Goal: Task Accomplishment & Management: Manage account settings

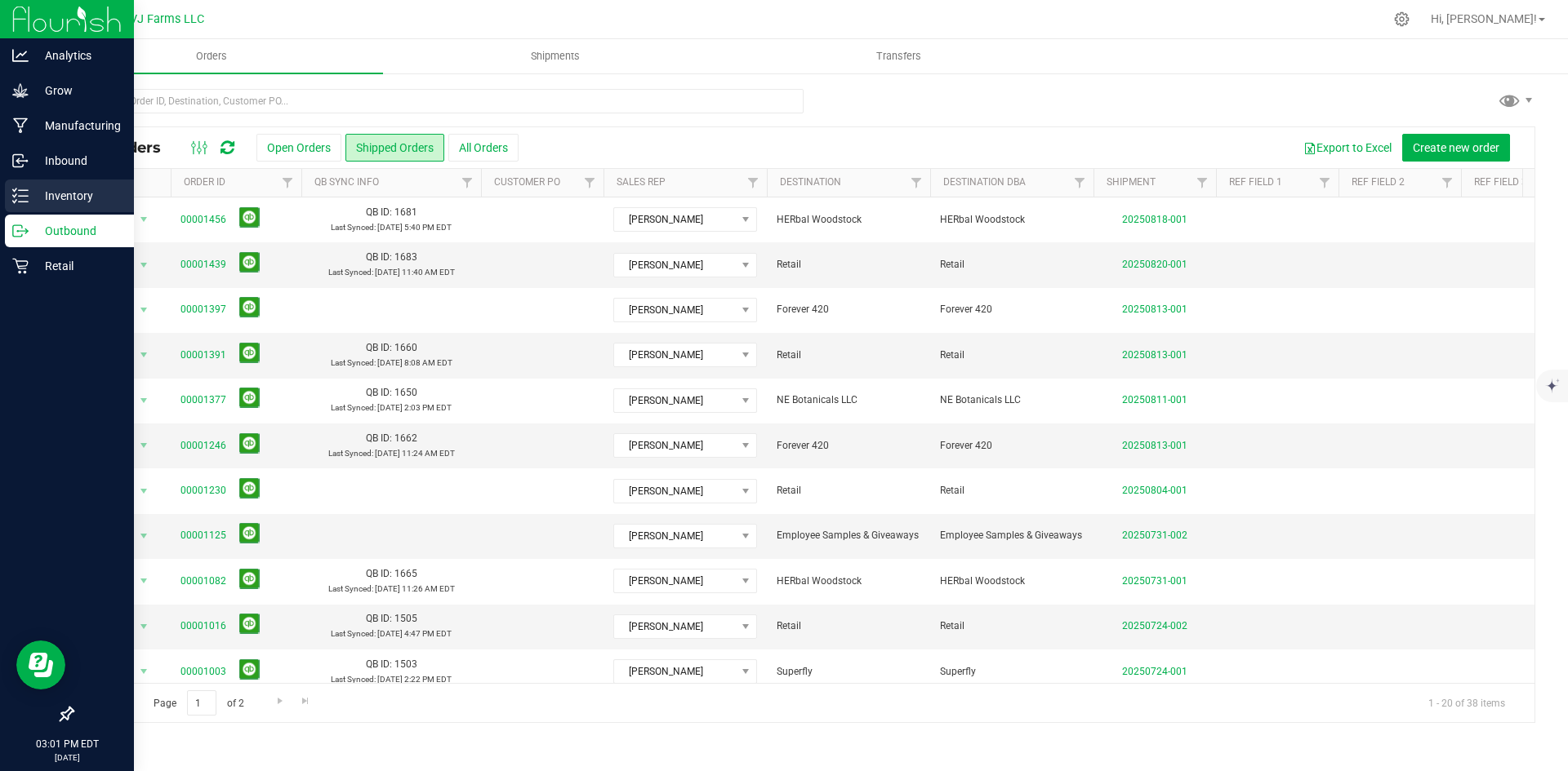
click at [74, 190] on p "Inventory" at bounding box center [77, 196] width 98 height 20
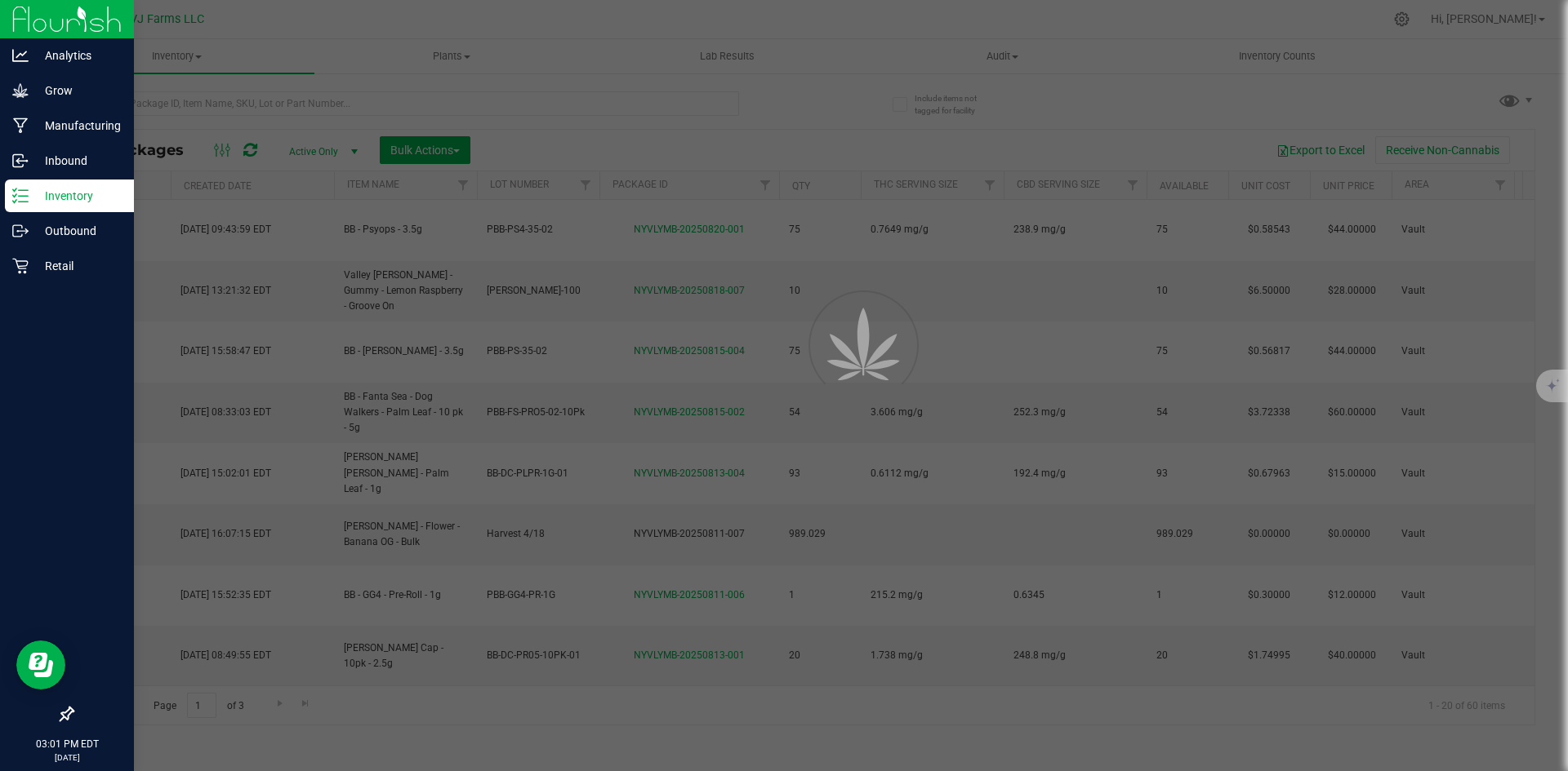
click at [205, 100] on div at bounding box center [784, 385] width 1568 height 771
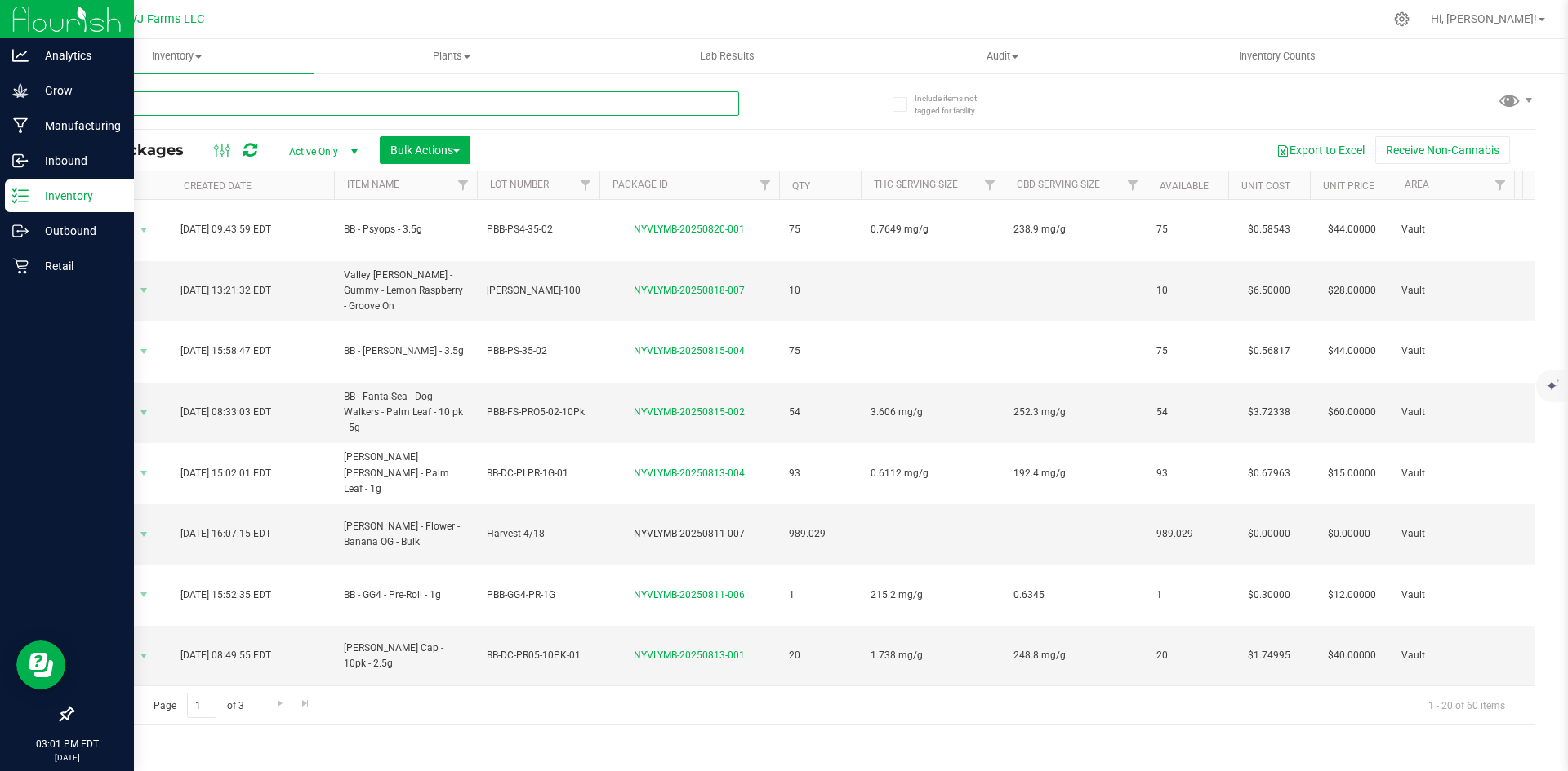
click at [205, 100] on input "text" at bounding box center [405, 103] width 667 height 24
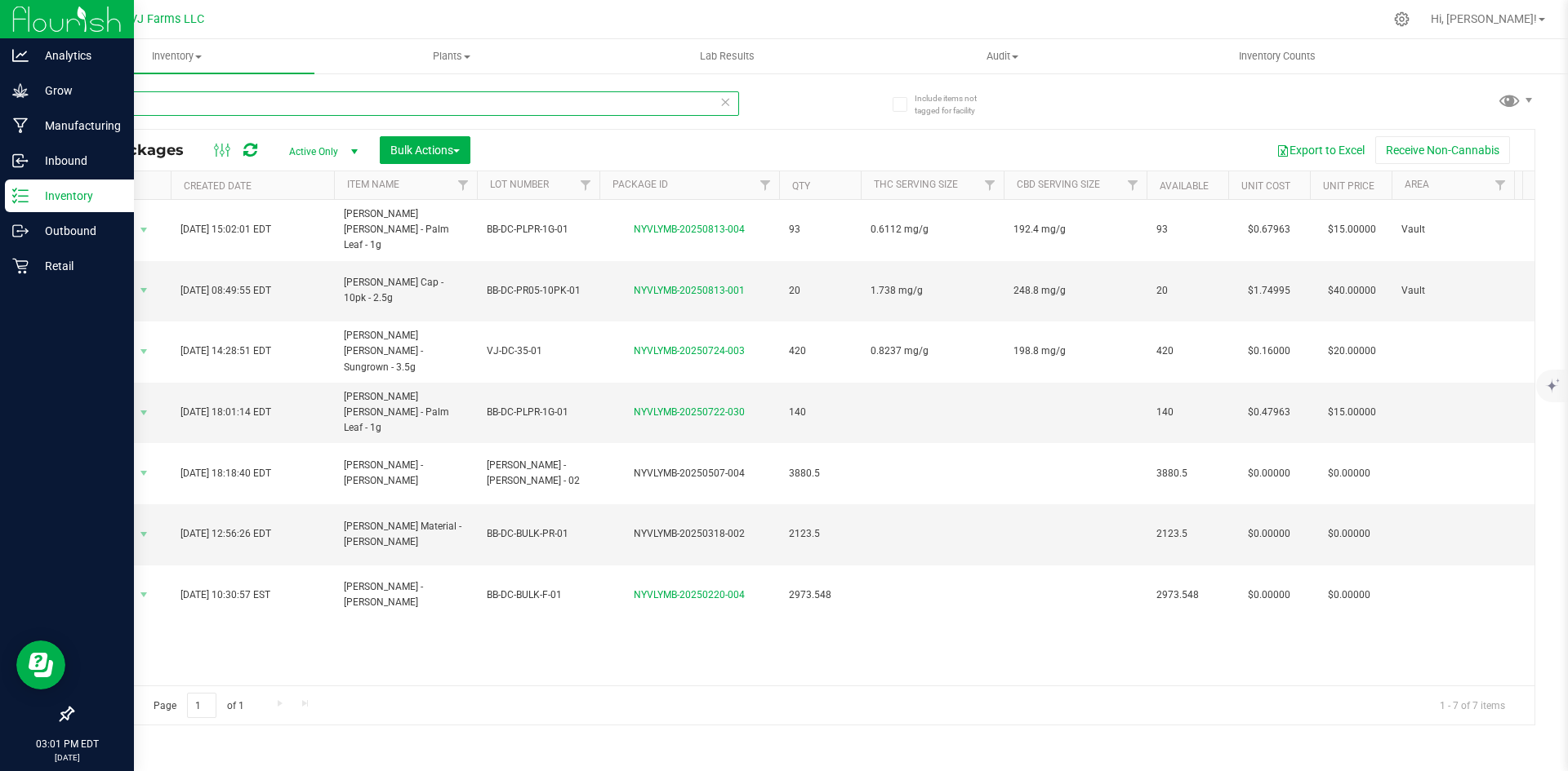
type input "don ca"
drag, startPoint x: 256, startPoint y: 101, endPoint x: 59, endPoint y: 103, distance: 197.0
click at [59, 103] on div "Include items not tagged for facility don ca All Packages Active Only Active On…" at bounding box center [804, 321] width 1529 height 498
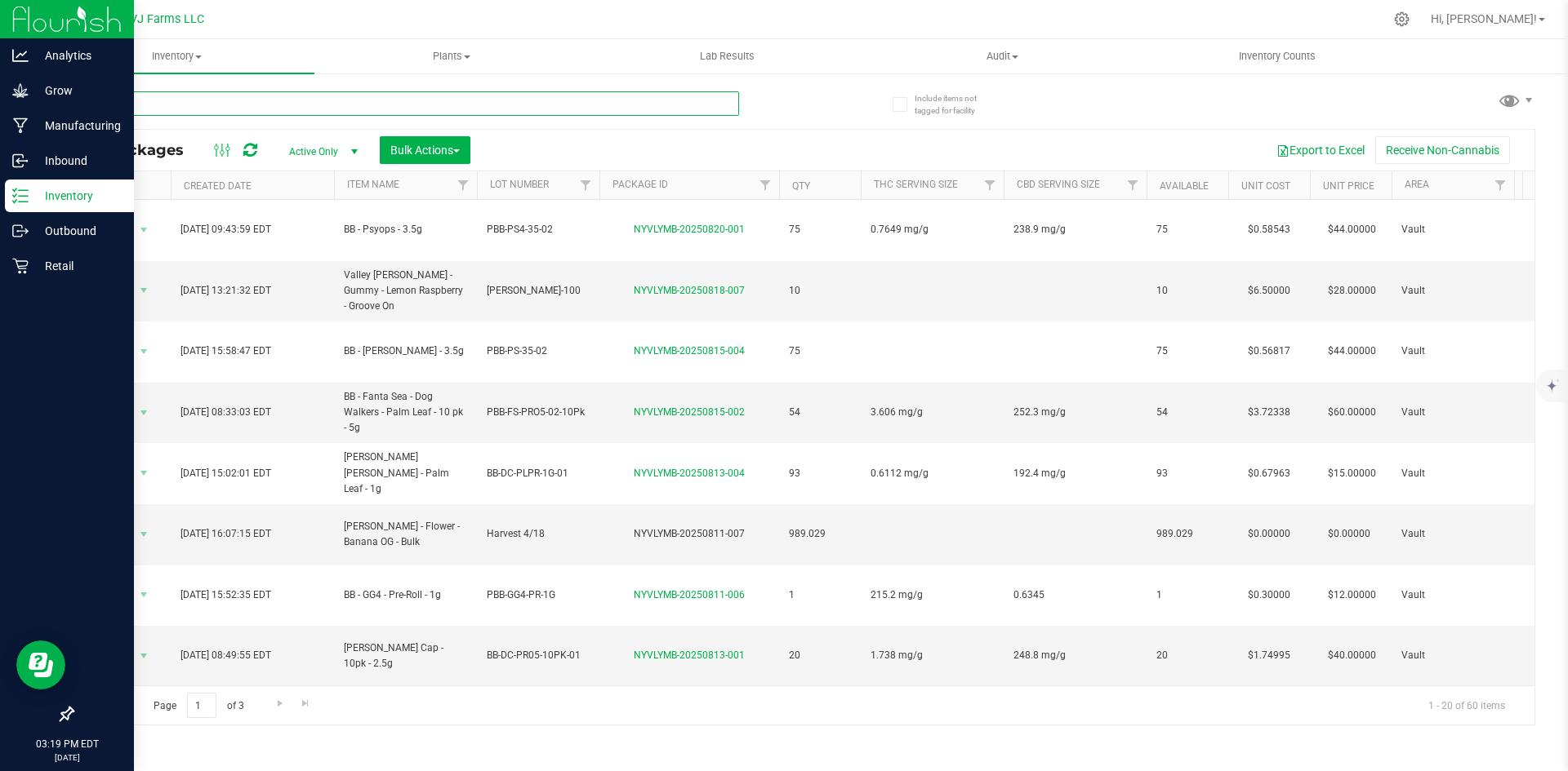
click at [274, 95] on input "text" at bounding box center [405, 103] width 667 height 24
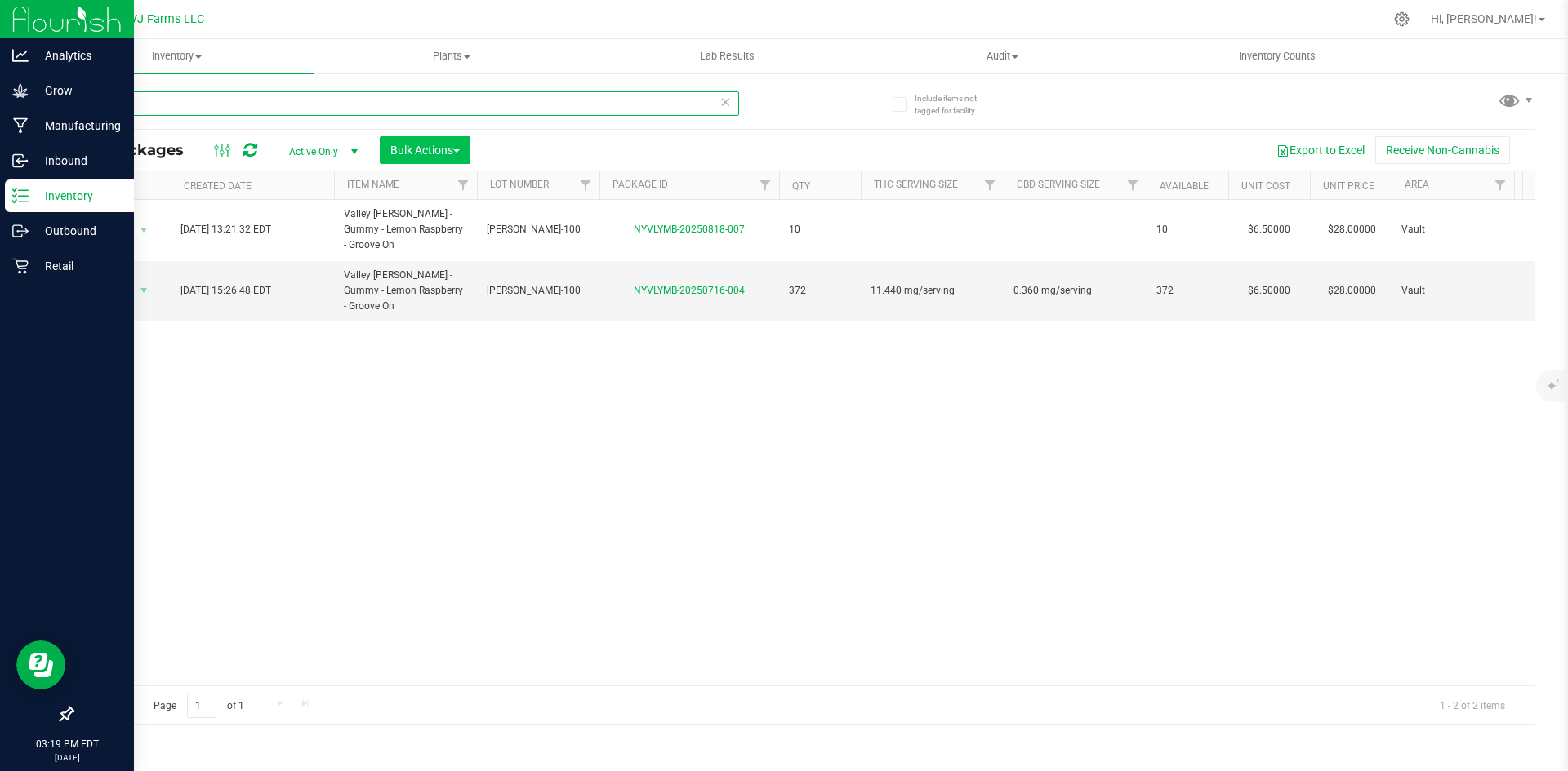
type input "raspb"
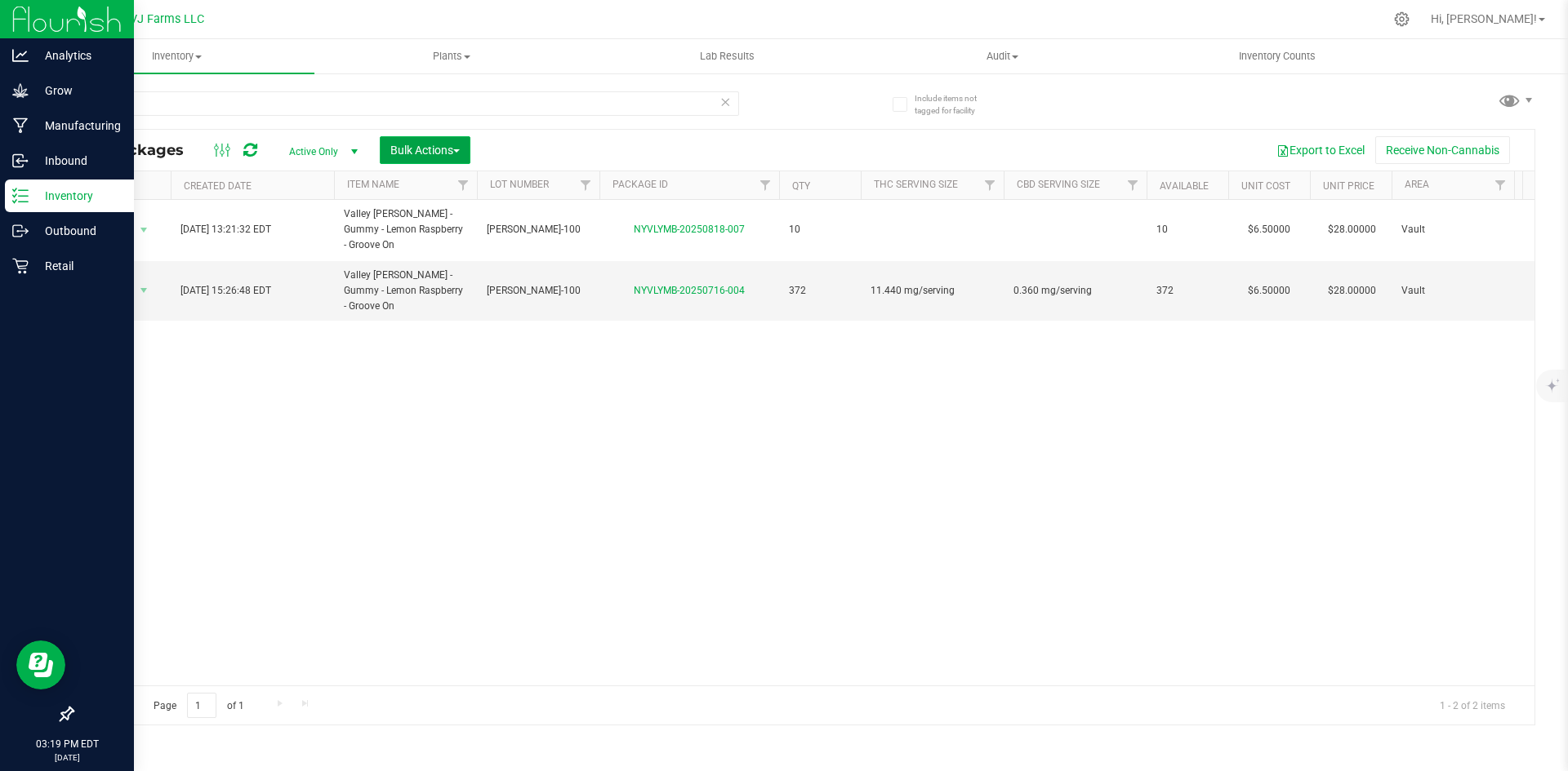
click at [422, 156] on span "Bulk Actions" at bounding box center [425, 150] width 69 height 13
click at [457, 248] on span "Combine packages" at bounding box center [436, 246] width 94 height 13
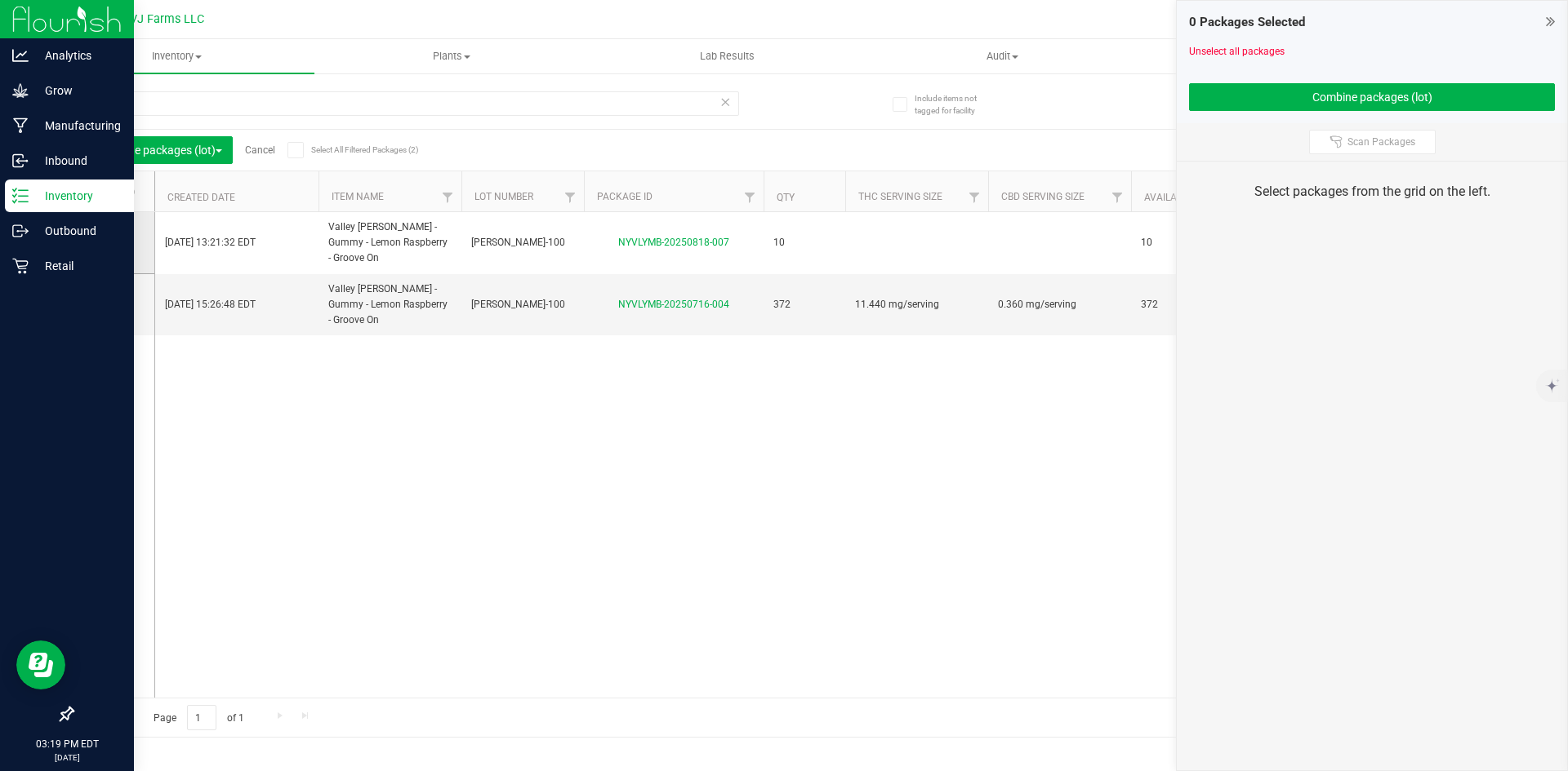
click at [126, 232] on td at bounding box center [114, 244] width 82 height 62
click at [117, 240] on span at bounding box center [110, 242] width 16 height 16
click at [0, 0] on input "checkbox" at bounding box center [0, 0] width 0 height 0
click at [114, 304] on icon at bounding box center [109, 304] width 10 height 0
click at [0, 0] on input "checkbox" at bounding box center [0, 0] width 0 height 0
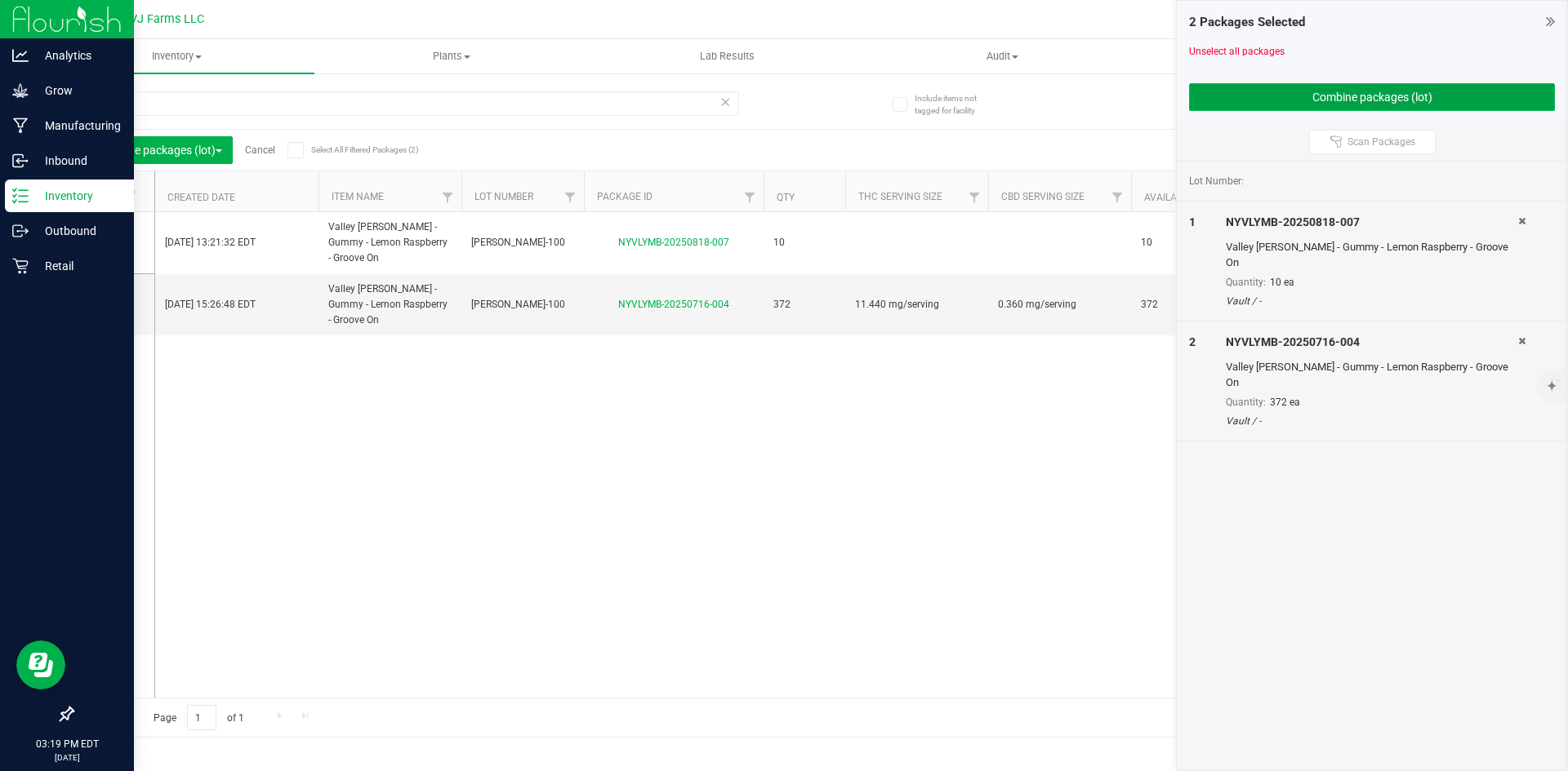
click at [1302, 89] on button "Combine packages (lot)" at bounding box center [1372, 97] width 366 height 28
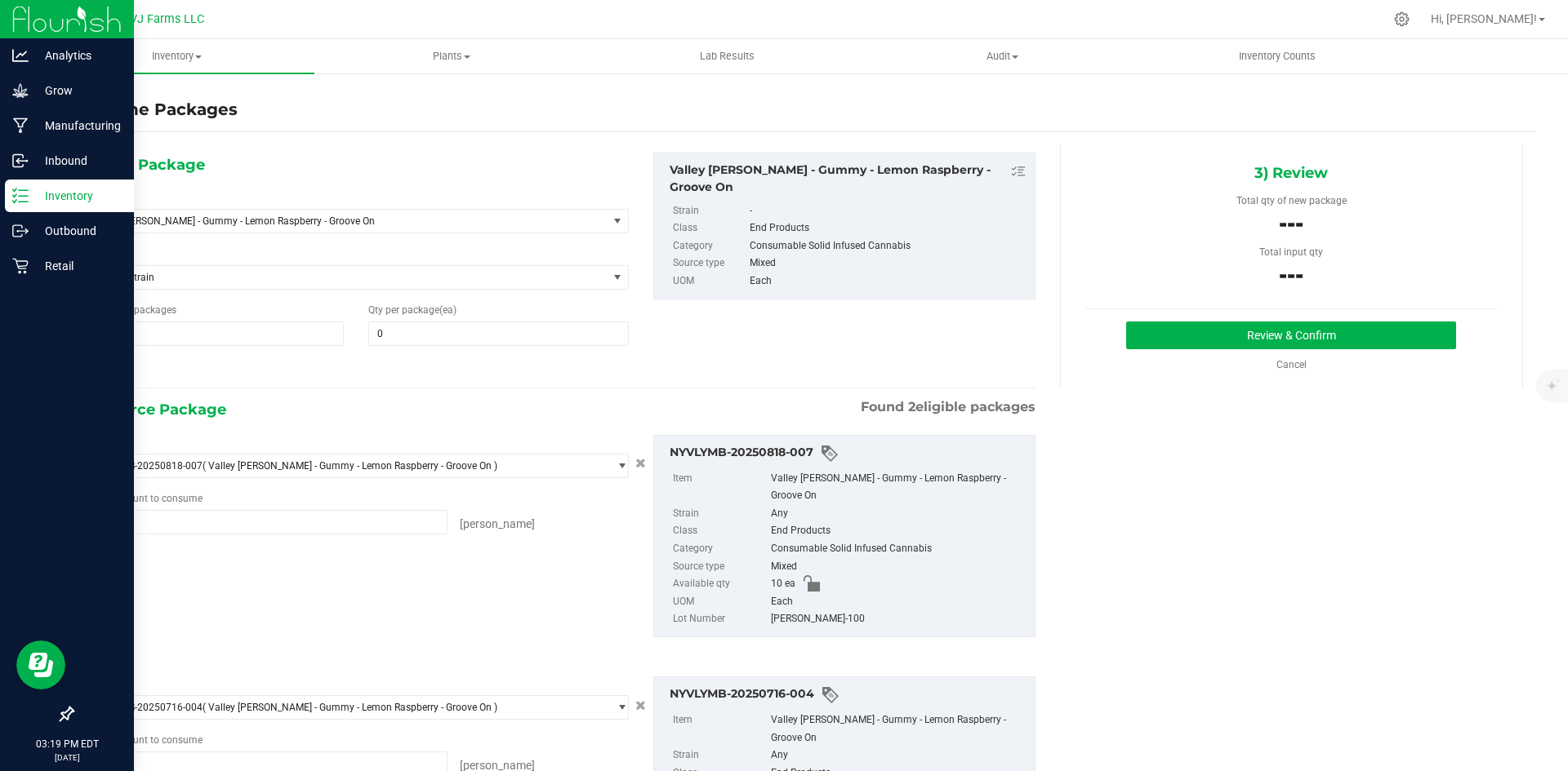
type input "10 ea"
type input "372 ea"
click at [507, 340] on span at bounding box center [497, 334] width 259 height 24
type input "382"
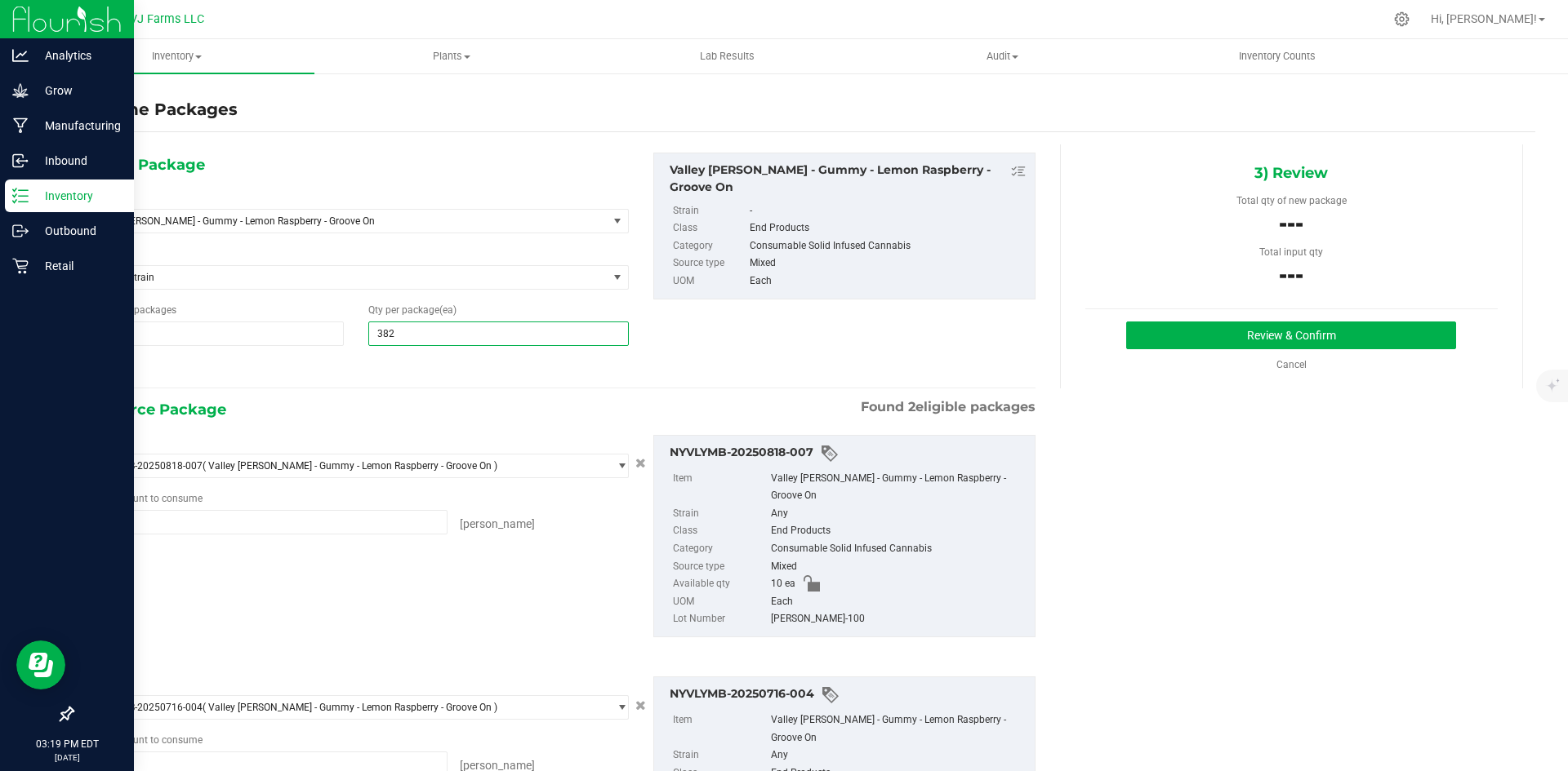
click at [1250, 464] on div "1) New Package Select Item Valley Jane - Gummy - Lemon Raspberry - Groove On BB…" at bounding box center [804, 529] width 1463 height 769
click at [1254, 339] on button "Review & Confirm" at bounding box center [1291, 336] width 330 height 28
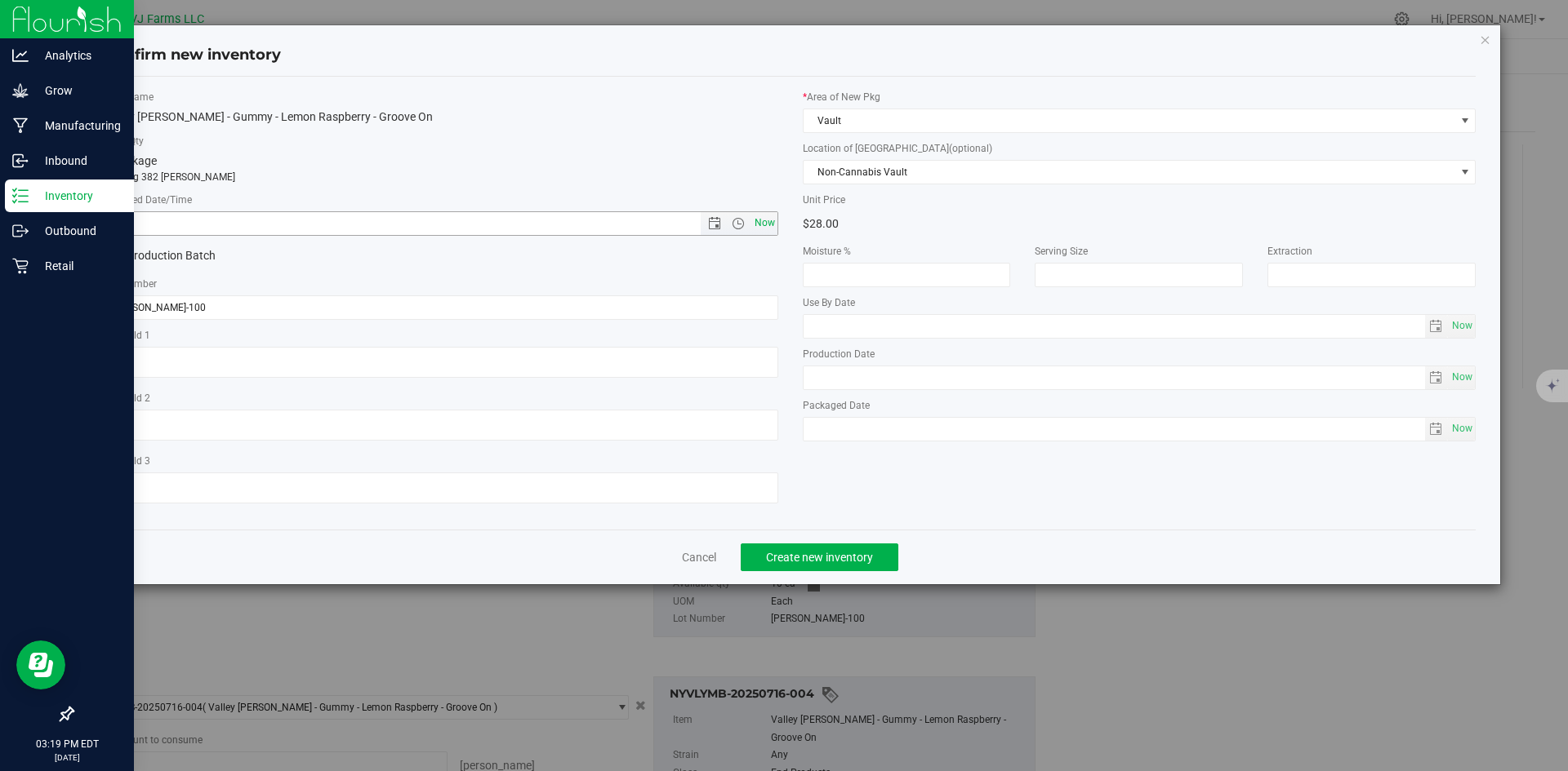
click at [754, 218] on span "Now" at bounding box center [764, 223] width 28 height 23
type input "8/20/2025 3:19 PM"
click at [852, 552] on span "Create new inventory" at bounding box center [819, 557] width 107 height 13
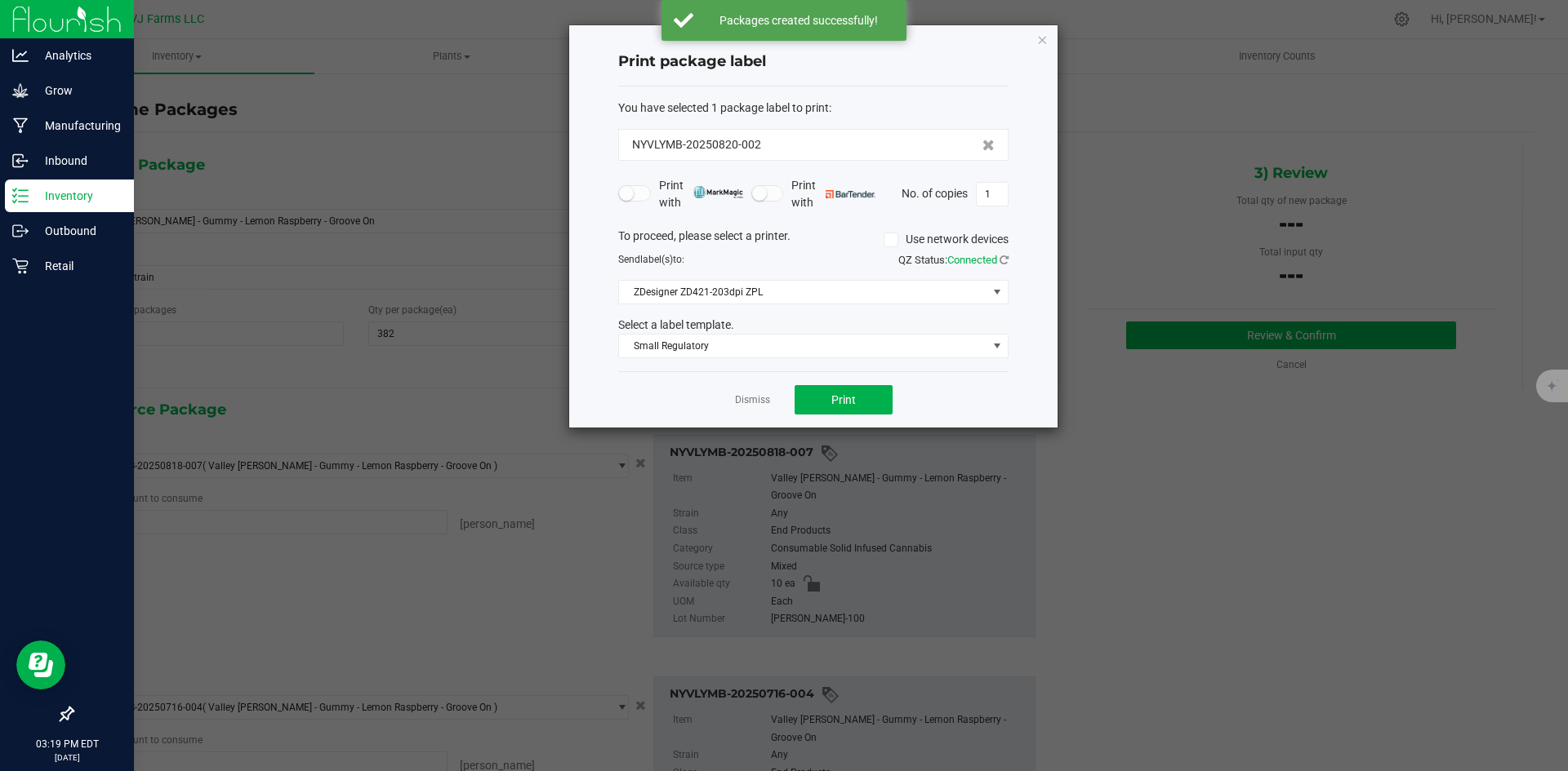
click at [729, 394] on div "Dismiss Print" at bounding box center [813, 399] width 390 height 56
click at [755, 396] on link "Dismiss" at bounding box center [752, 401] width 35 height 14
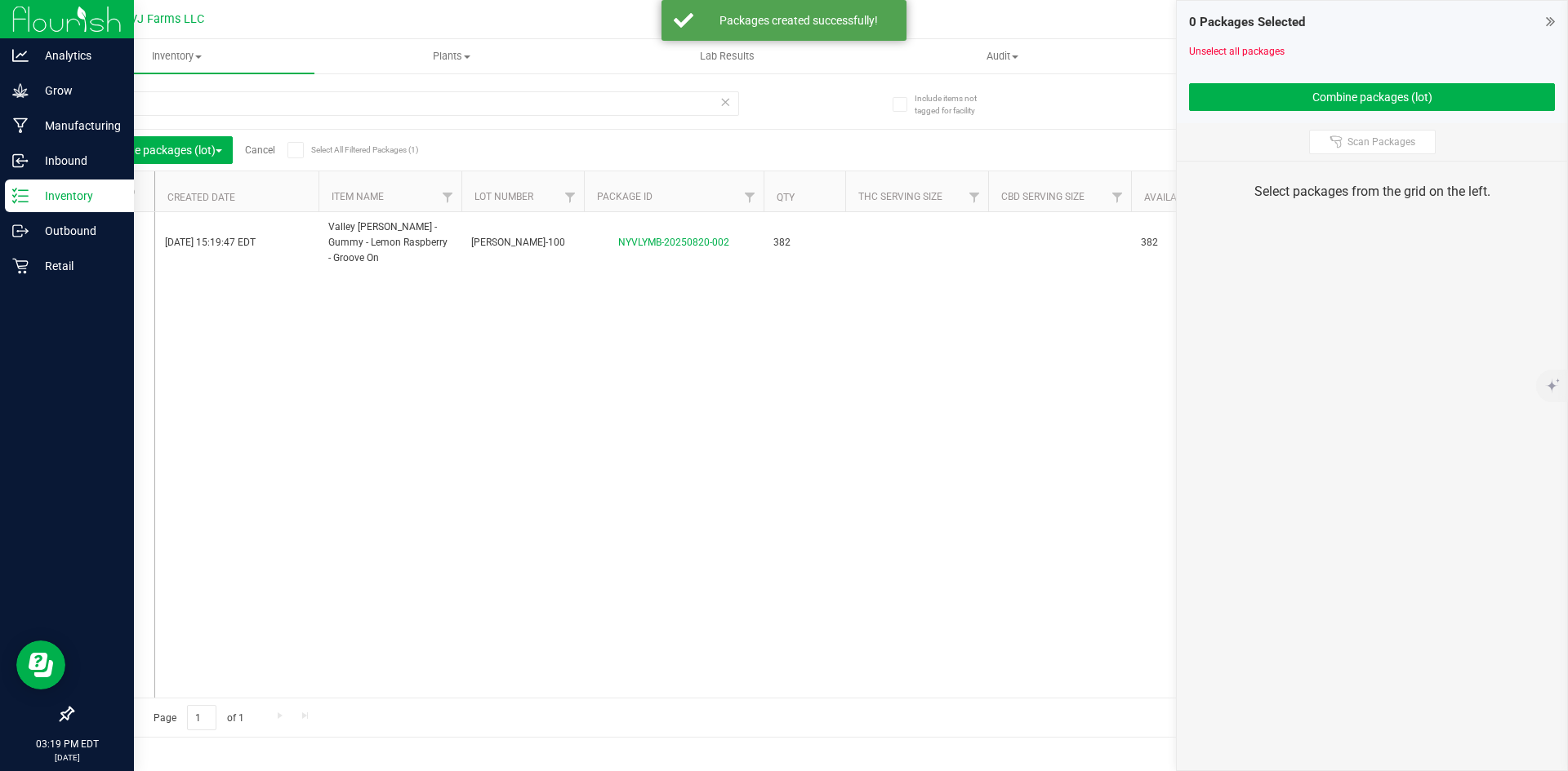
click at [54, 189] on p "Inventory" at bounding box center [77, 196] width 98 height 20
click at [23, 196] on line at bounding box center [23, 196] width 9 height 0
click at [18, 151] on div "Inbound" at bounding box center [69, 161] width 129 height 33
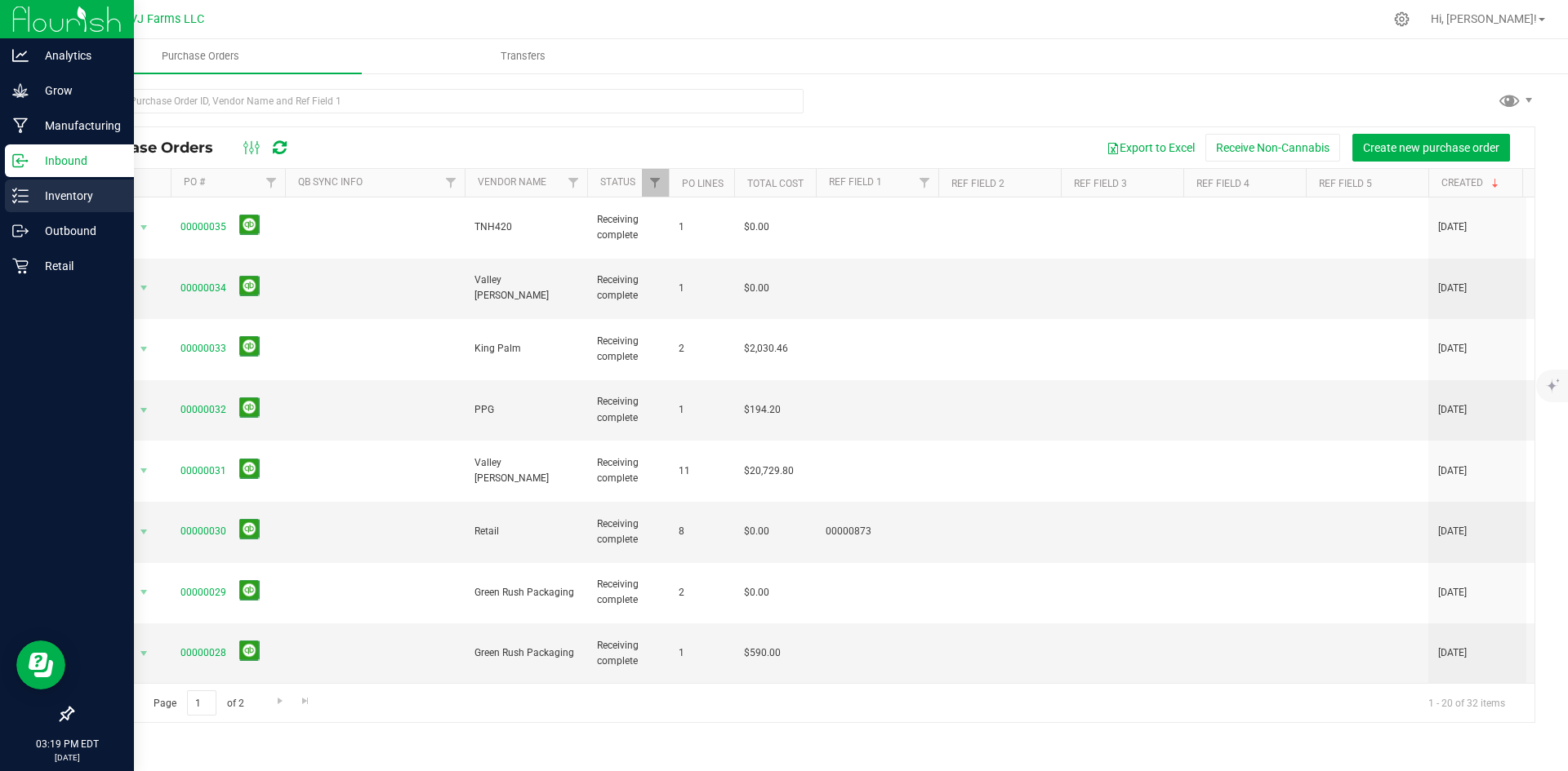
click at [83, 198] on p "Inventory" at bounding box center [77, 196] width 98 height 20
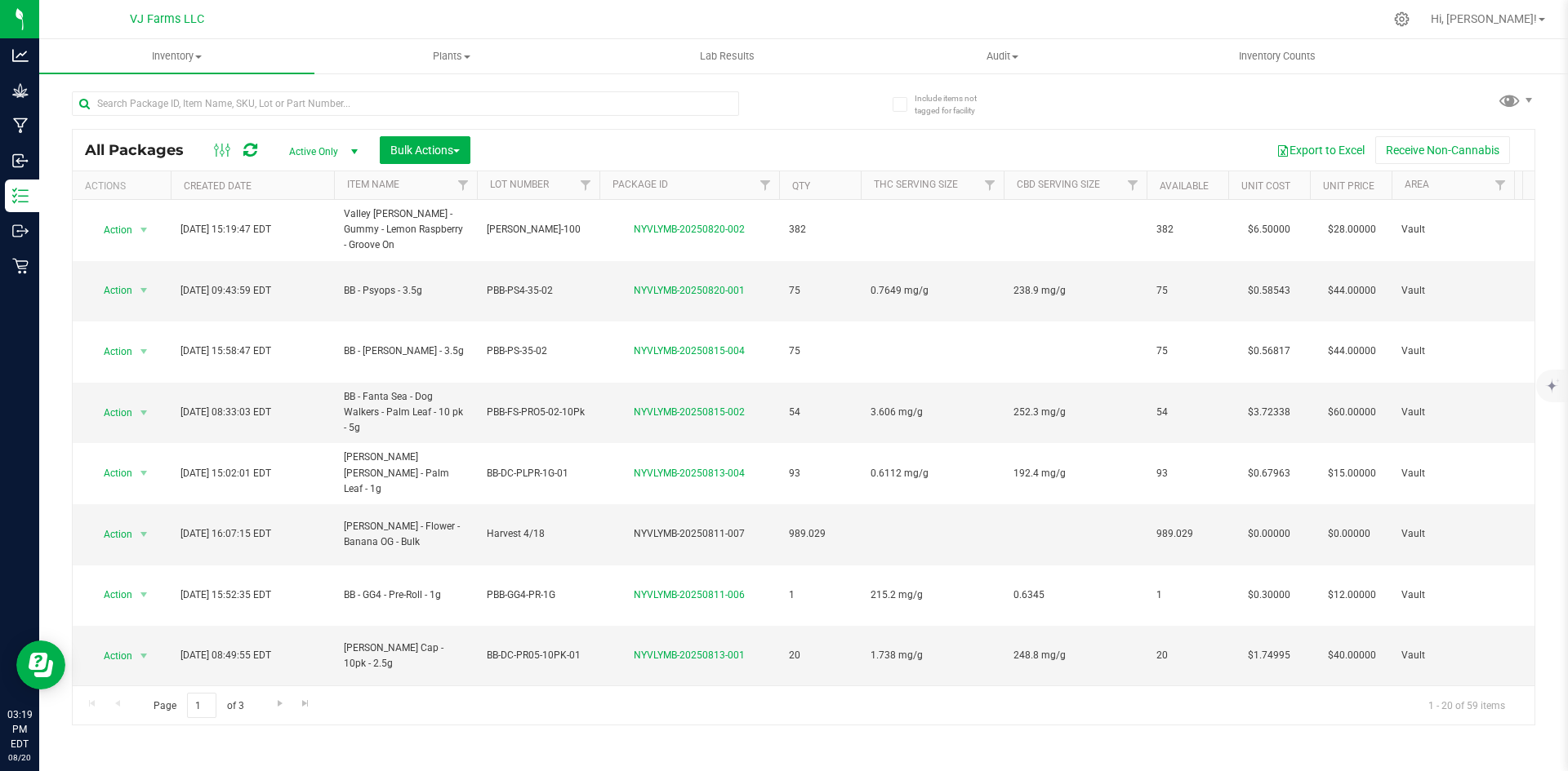
click at [331, 153] on span "Active Only" at bounding box center [320, 152] width 90 height 23
click at [629, 118] on div at bounding box center [405, 109] width 667 height 37
click at [290, 103] on input "text" at bounding box center [405, 103] width 667 height 24
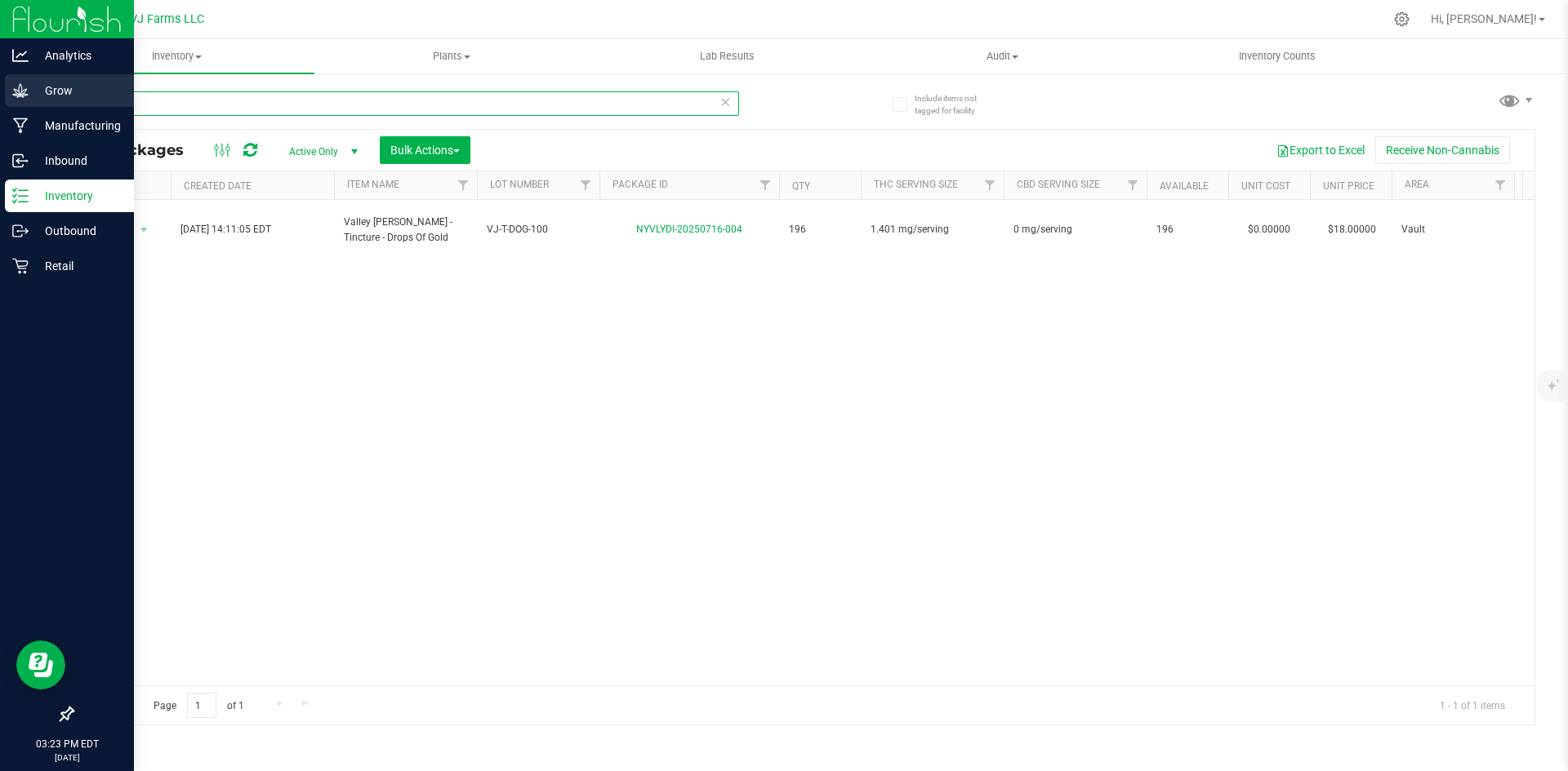
drag, startPoint x: 187, startPoint y: 104, endPoint x: 34, endPoint y: 95, distance: 153.3
click at [34, 95] on div "Analytics Grow Manufacturing Inbound Inventory Outbound Retail 03:23 PM EDT 08/…" at bounding box center [784, 385] width 1568 height 771
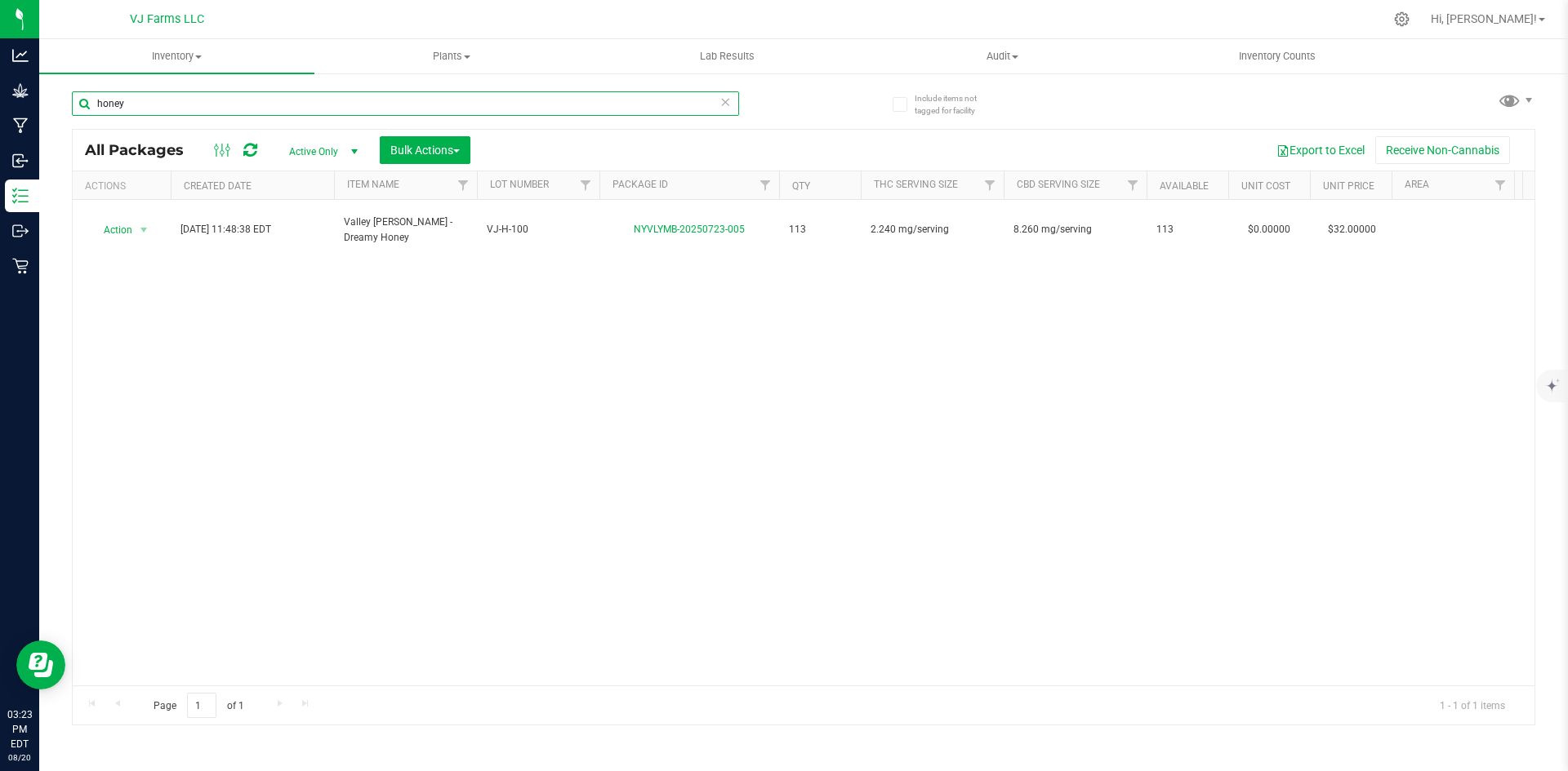
drag, startPoint x: 158, startPoint y: 104, endPoint x: 83, endPoint y: 103, distance: 75.0
click at [83, 103] on input "honey" at bounding box center [405, 103] width 667 height 24
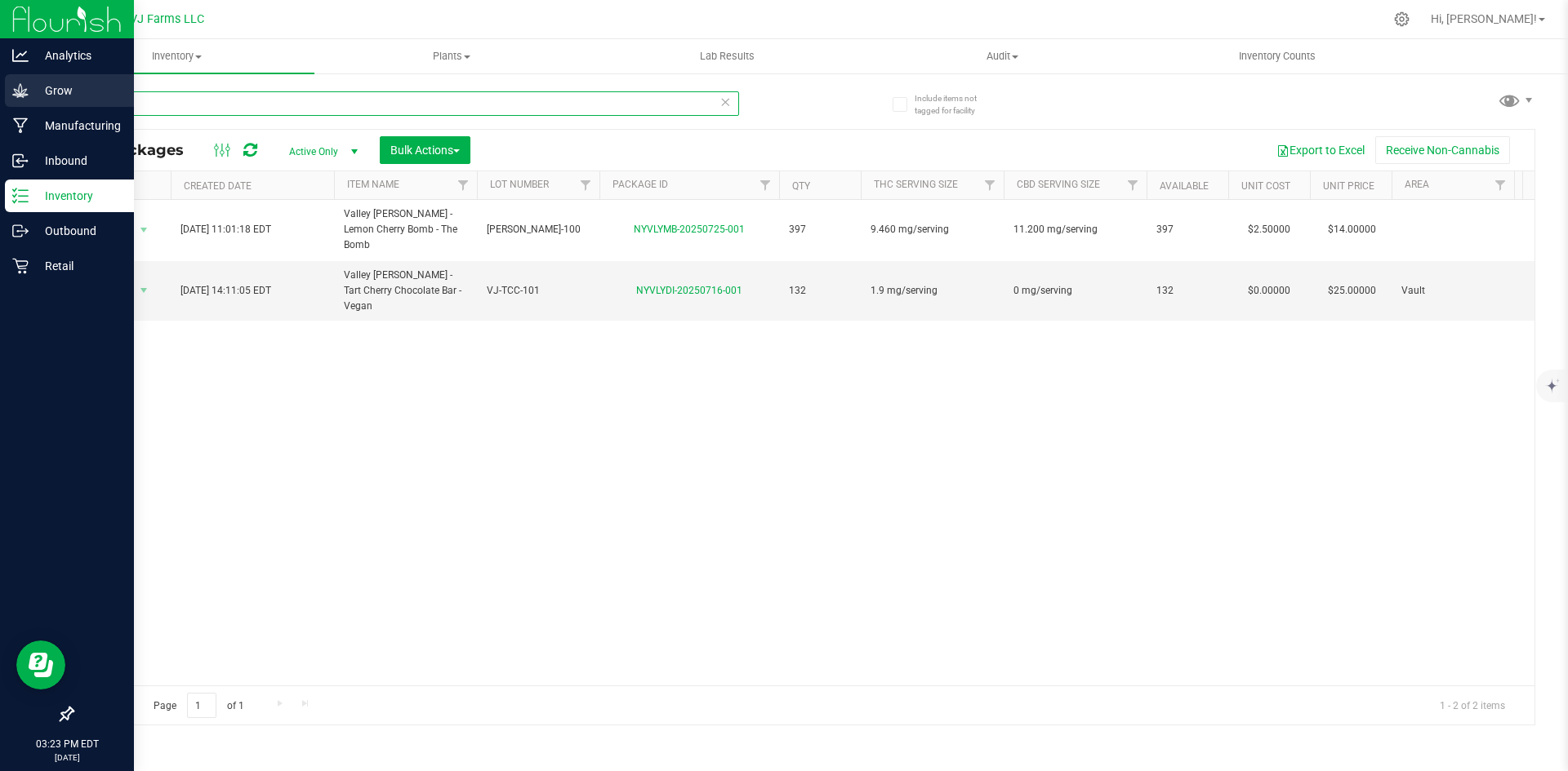
drag, startPoint x: 228, startPoint y: 106, endPoint x: 0, endPoint y: 106, distance: 228.0
click at [0, 106] on div "Analytics Grow Manufacturing Inbound Inventory Outbound Retail 03:23 PM EDT 08/…" at bounding box center [784, 385] width 1568 height 771
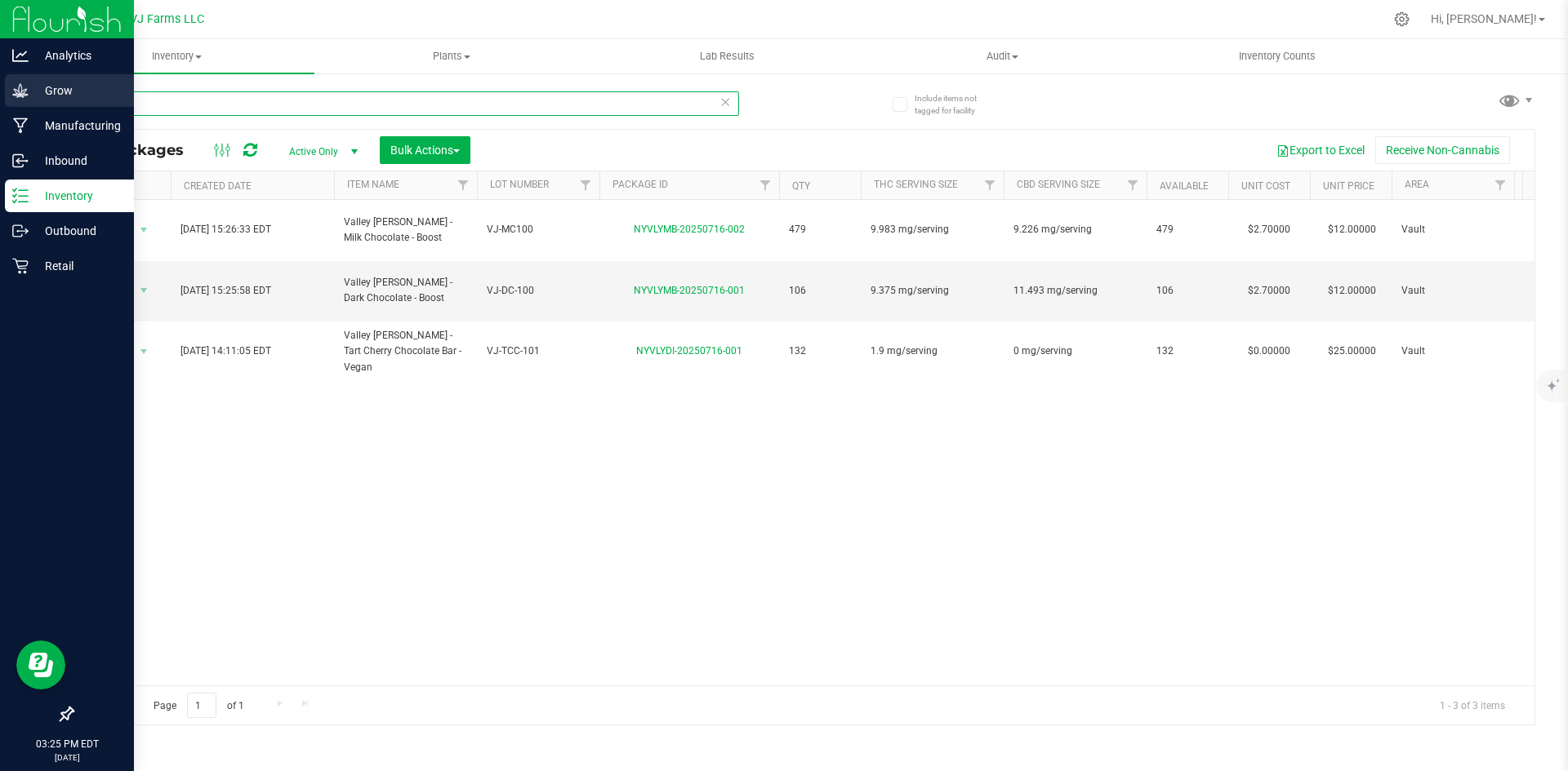
drag, startPoint x: 171, startPoint y: 111, endPoint x: 0, endPoint y: 96, distance: 171.7
click at [0, 96] on div "Analytics Grow Manufacturing Inbound Inventory Outbound Retail 03:25 PM EDT 08/…" at bounding box center [784, 385] width 1568 height 771
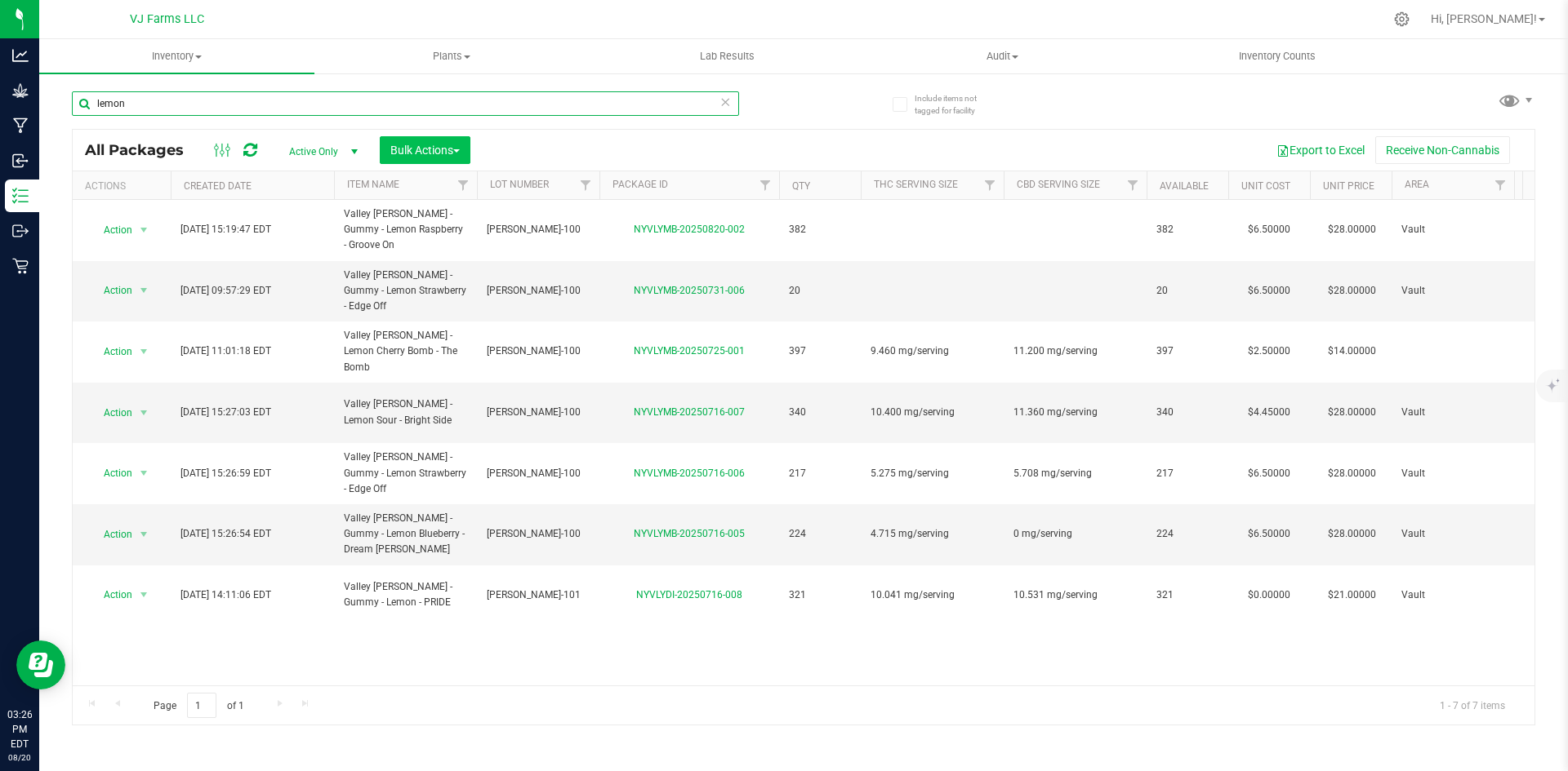
type input "lemon"
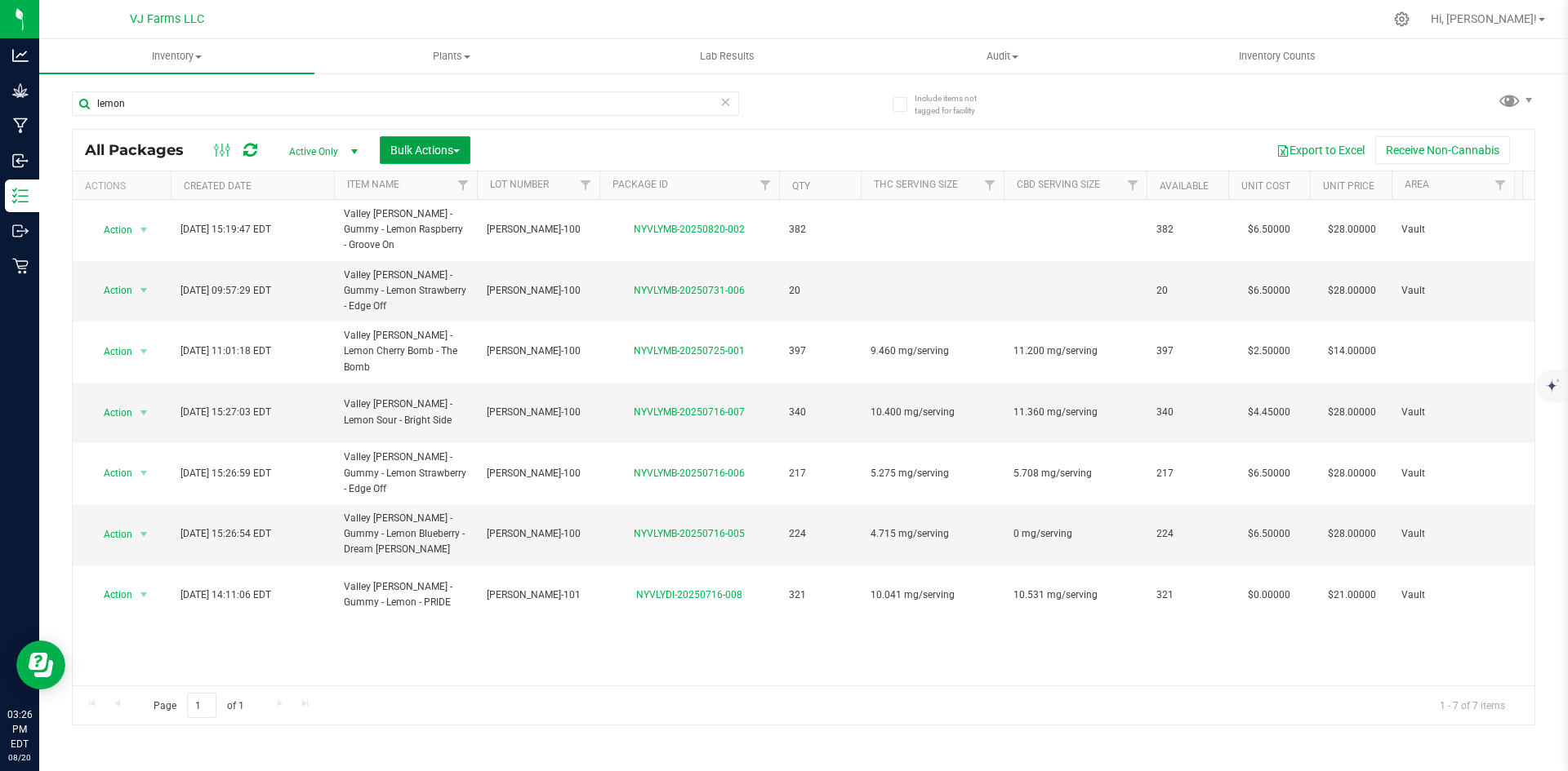
click at [390, 148] on span "Bulk Actions" at bounding box center [425, 150] width 69 height 13
click at [420, 250] on span "Combine packages" at bounding box center [436, 246] width 94 height 13
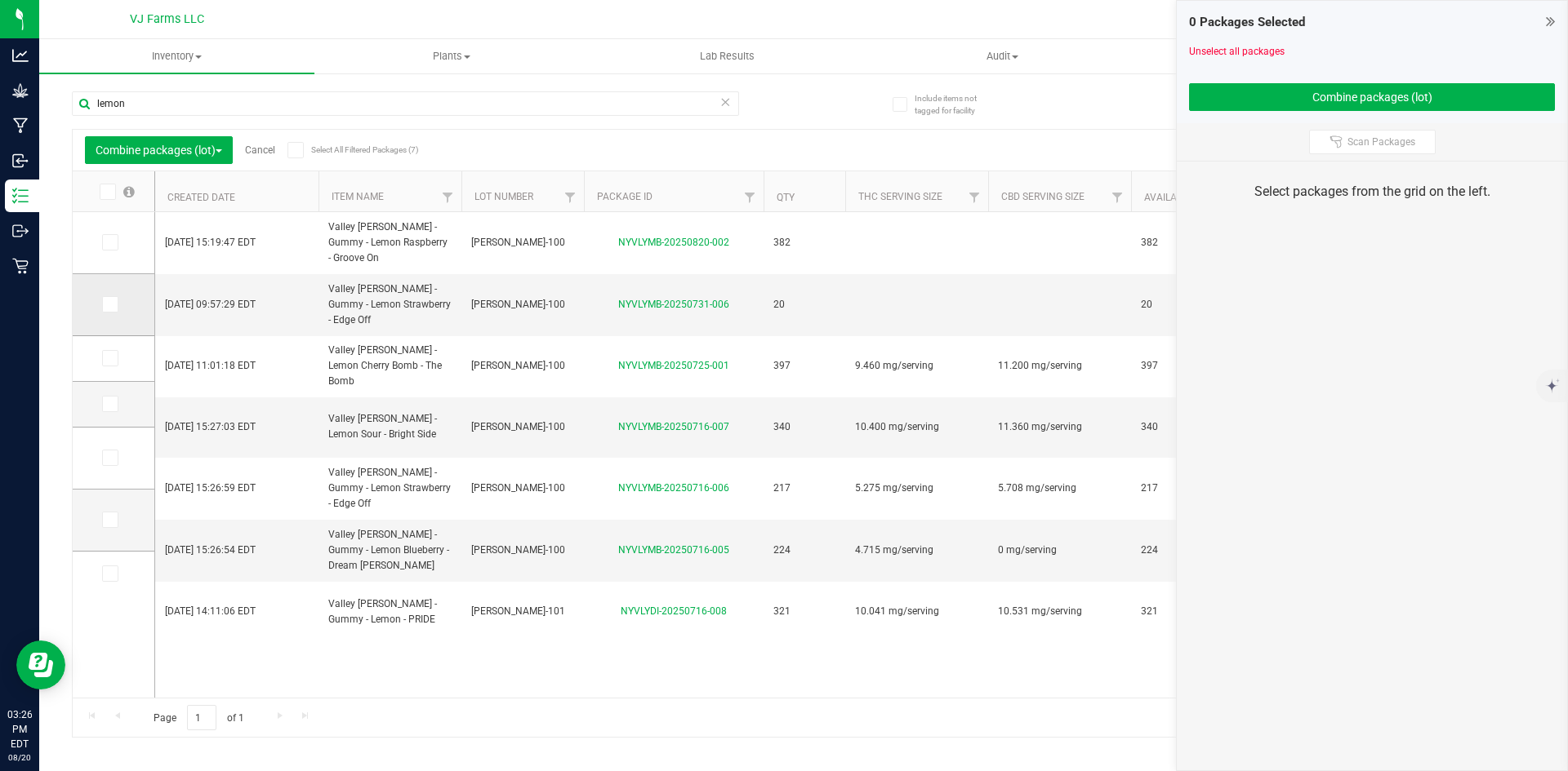
click at [114, 304] on icon at bounding box center [109, 304] width 10 height 0
click at [0, 0] on input "checkbox" at bounding box center [0, 0] width 0 height 0
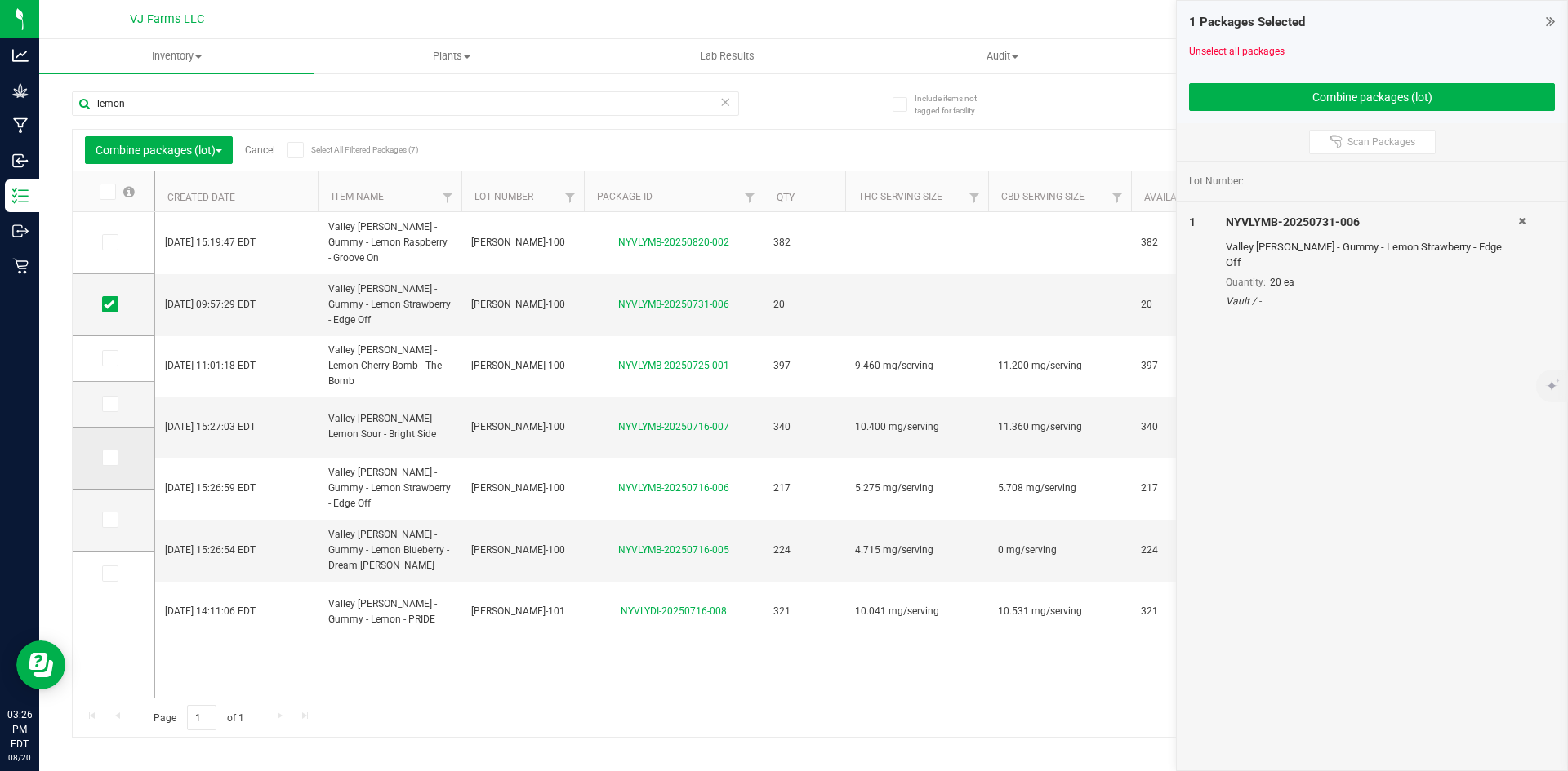
click at [109, 458] on icon at bounding box center [109, 458] width 10 height 0
click at [0, 0] on input "checkbox" at bounding box center [0, 0] width 0 height 0
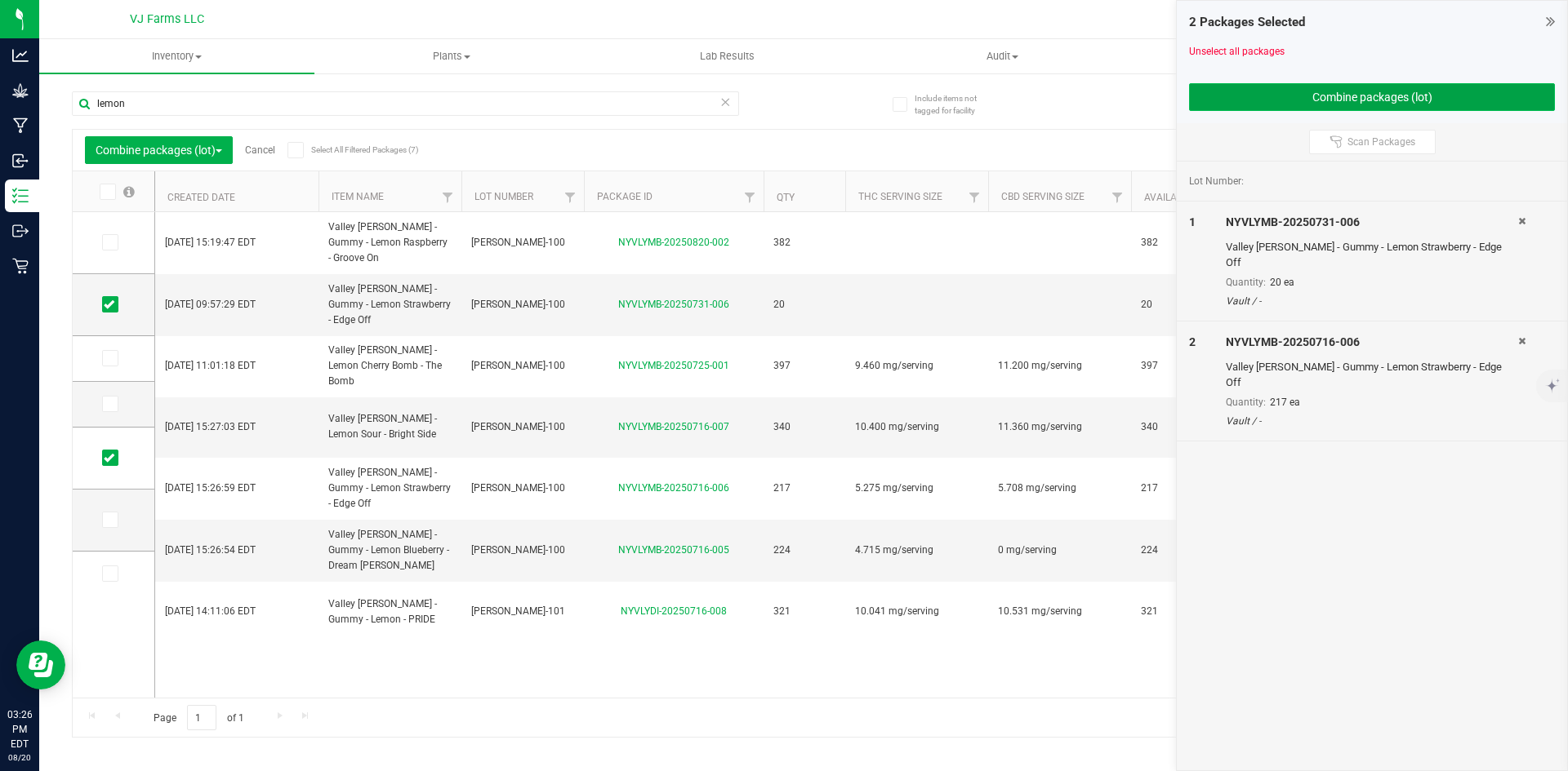
click at [1388, 88] on button "Combine packages (lot)" at bounding box center [1372, 97] width 366 height 28
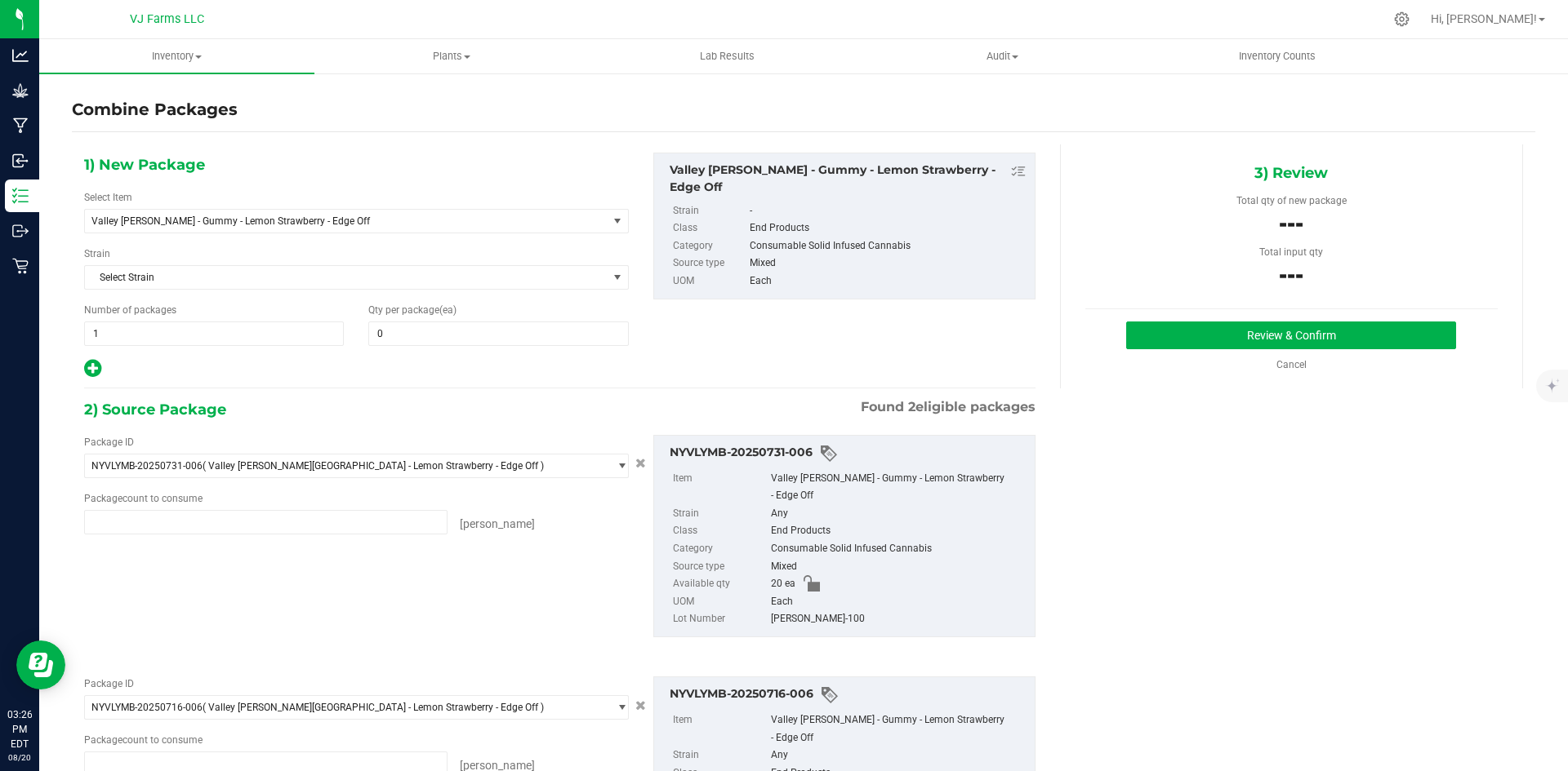
type input "20 ea"
type input "217 ea"
click at [567, 339] on span at bounding box center [497, 334] width 259 height 24
type input "237"
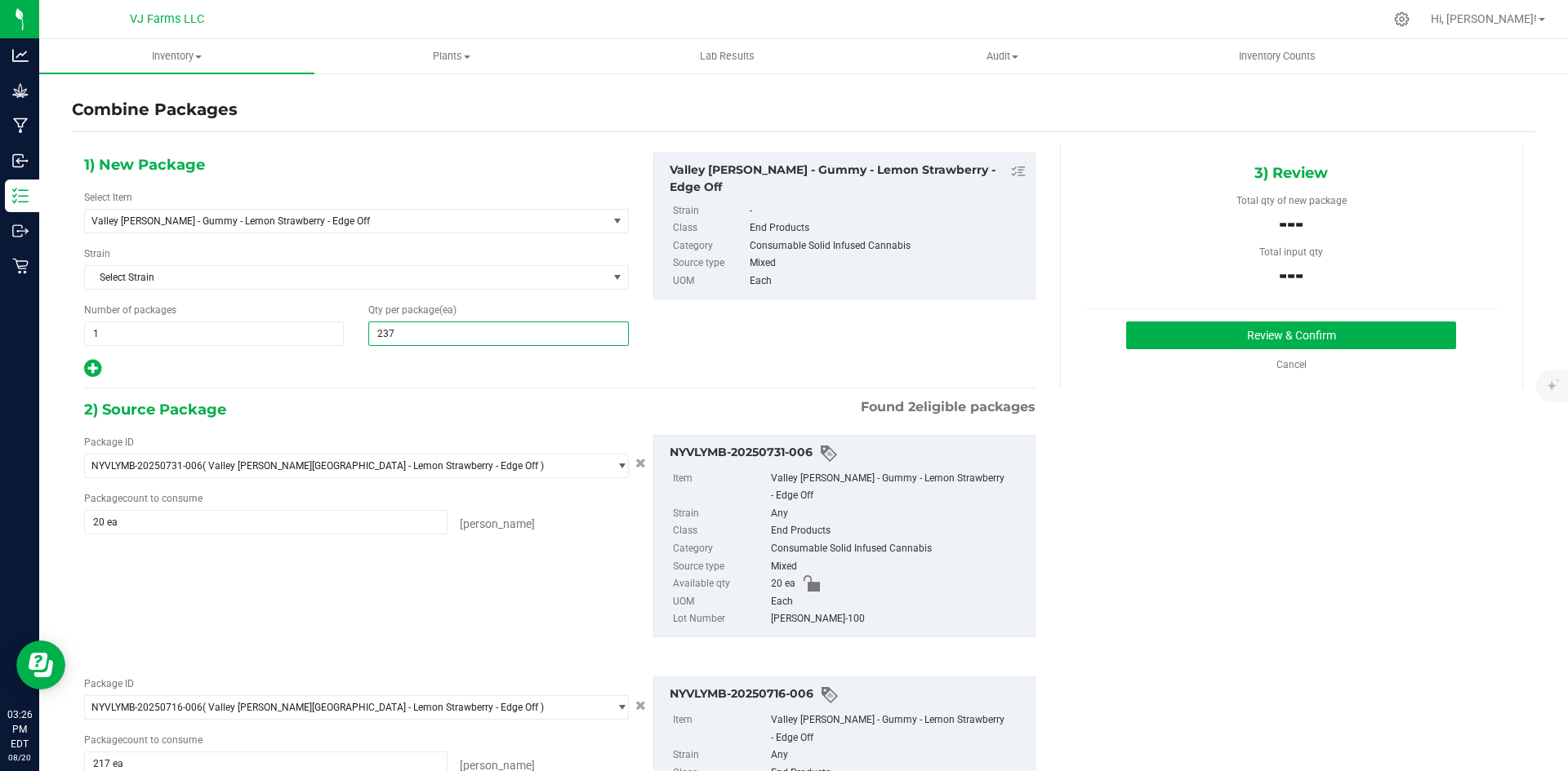
click at [1196, 443] on div "1) New Package Select Item Valley Jane - Gummy - Lemon Strawberry - Edge Off BB…" at bounding box center [804, 529] width 1463 height 769
click at [1204, 328] on button "Review & Confirm" at bounding box center [1291, 336] width 330 height 28
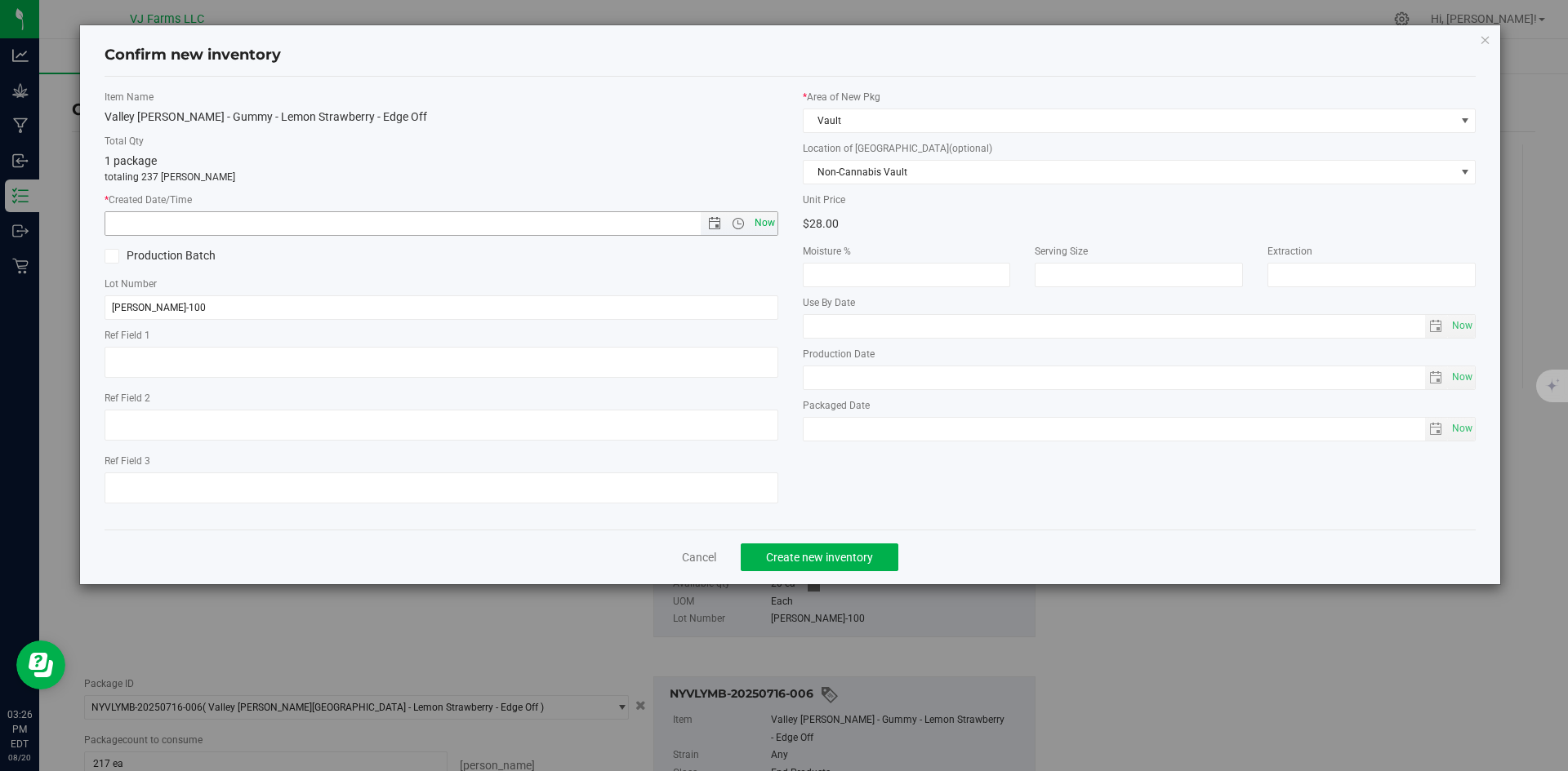
click at [756, 219] on span "Now" at bounding box center [764, 223] width 28 height 23
type input "8/20/2025 3:26 PM"
click at [829, 565] on button "Create new inventory" at bounding box center [820, 558] width 158 height 28
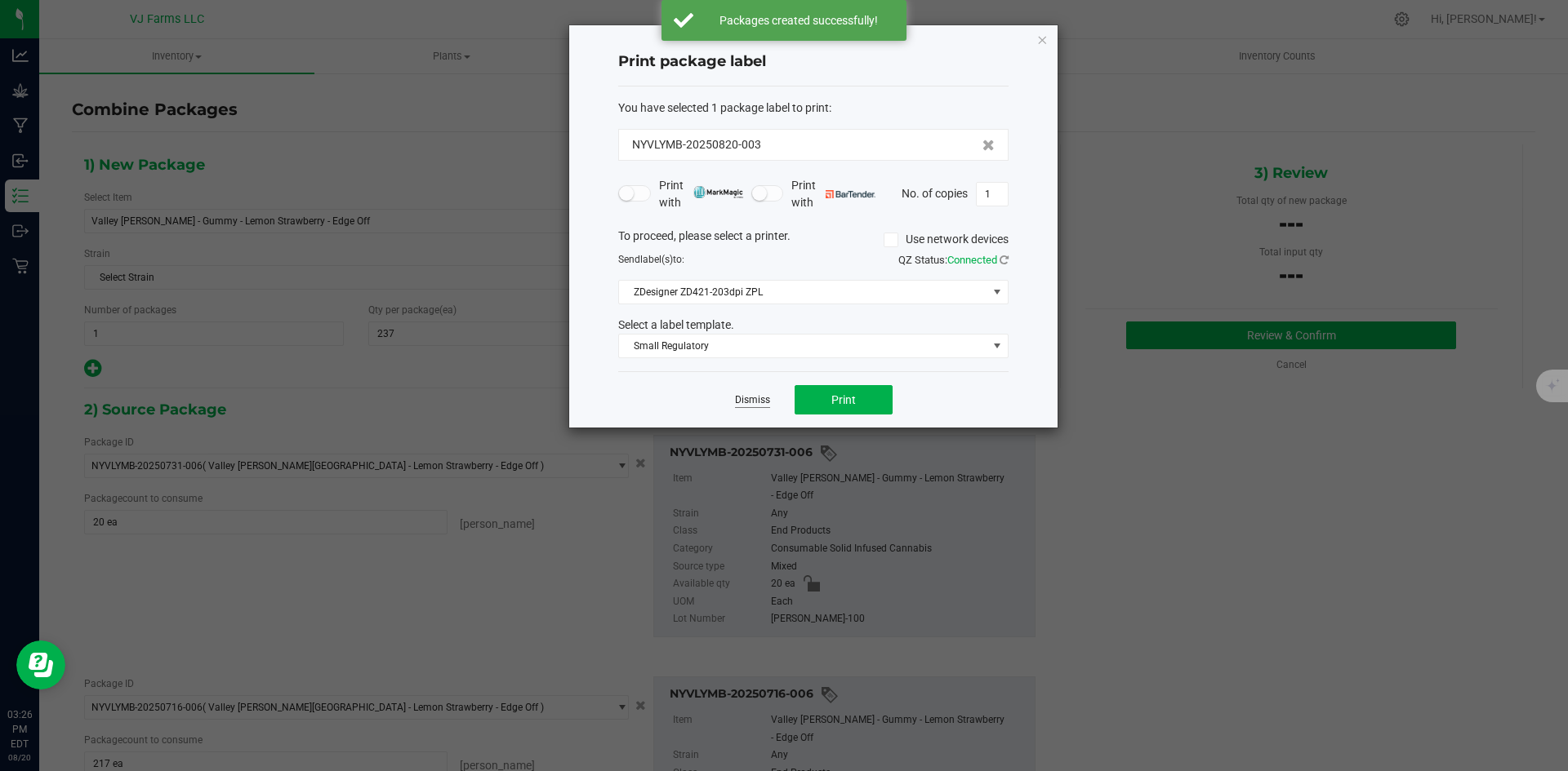
click at [758, 402] on link "Dismiss" at bounding box center [752, 401] width 35 height 14
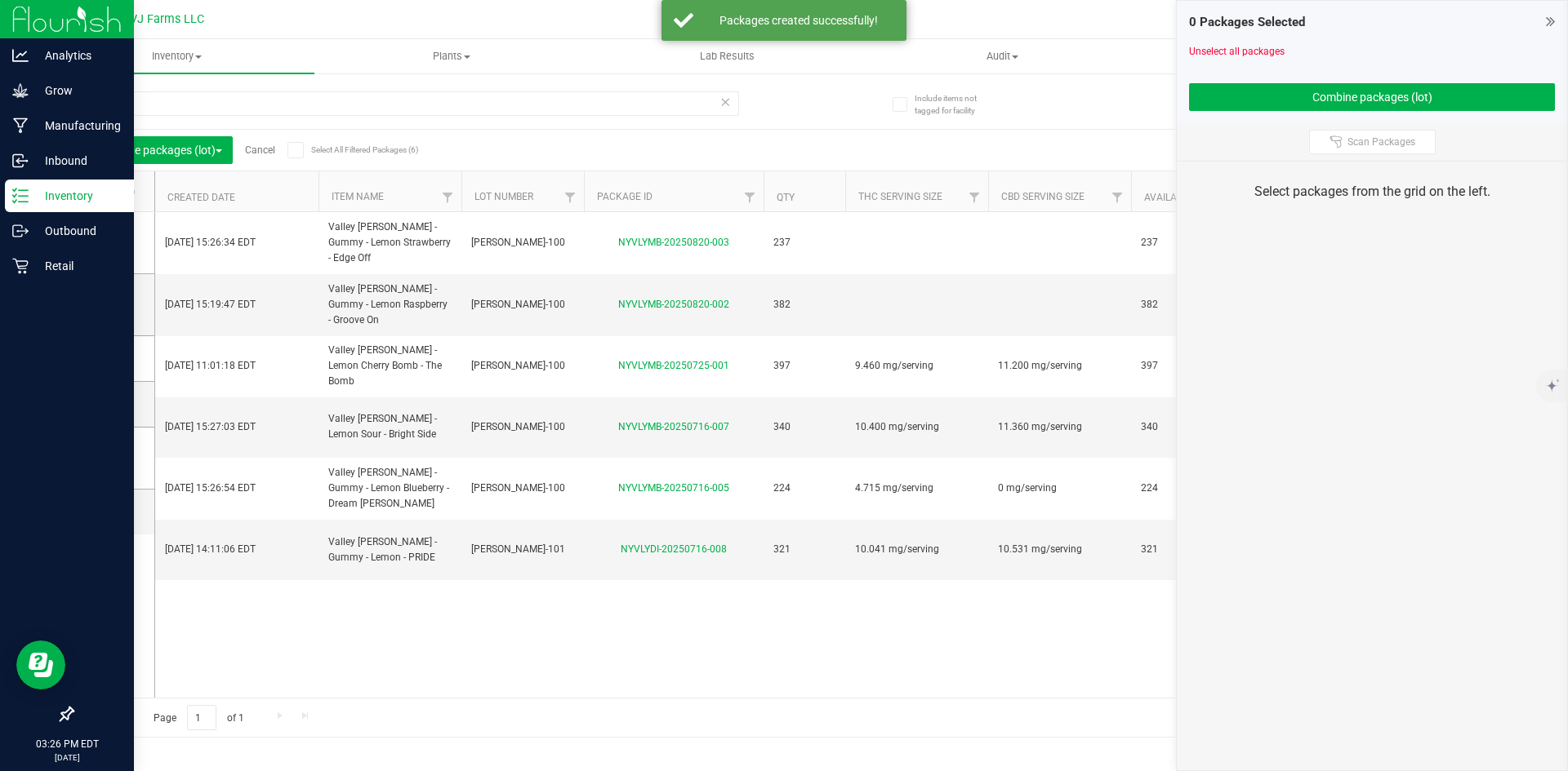
click at [21, 207] on div "Inventory" at bounding box center [69, 196] width 129 height 33
click at [76, 241] on div "Outbound" at bounding box center [69, 231] width 129 height 33
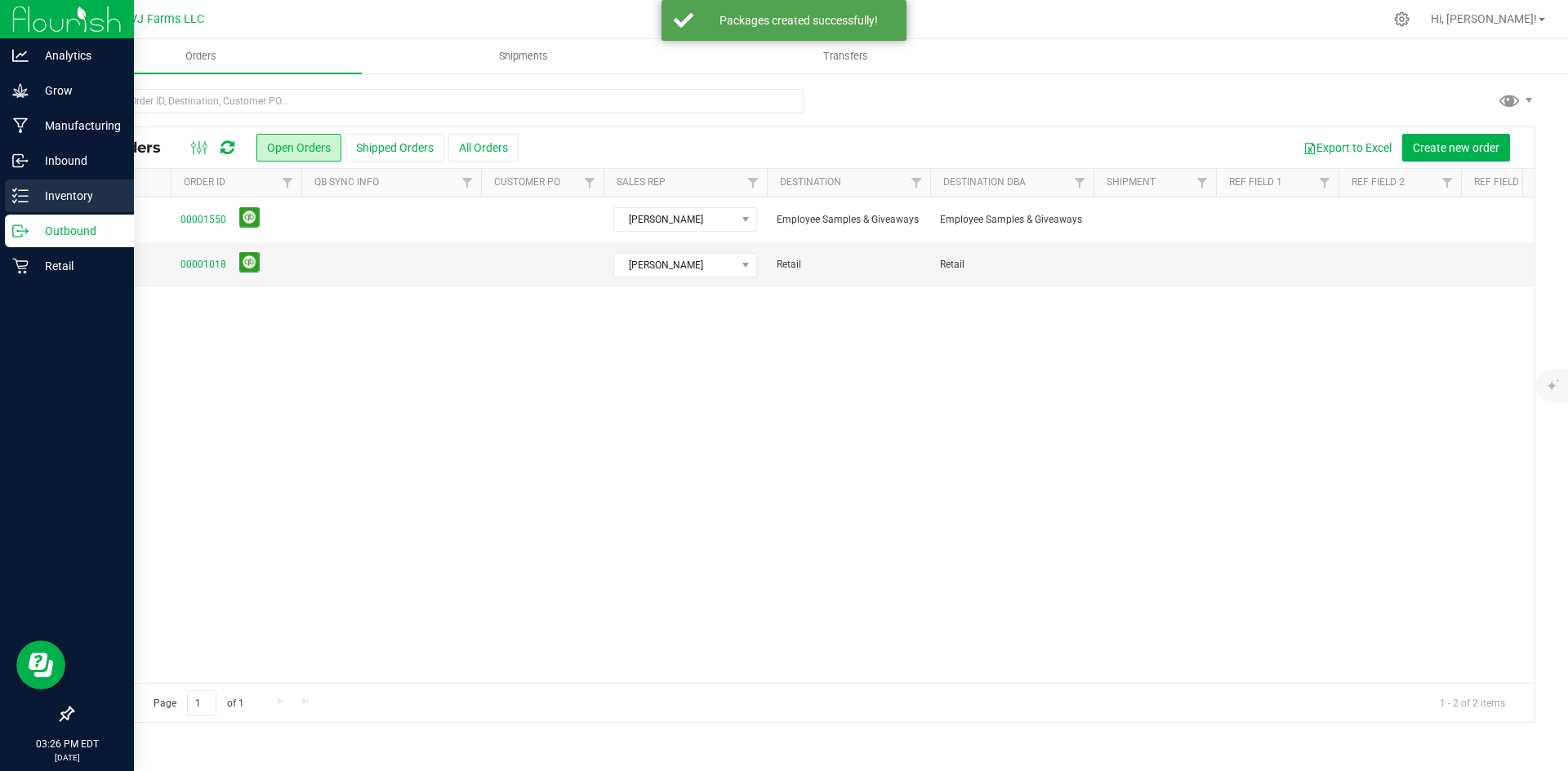
click at [61, 197] on p "Inventory" at bounding box center [77, 196] width 98 height 20
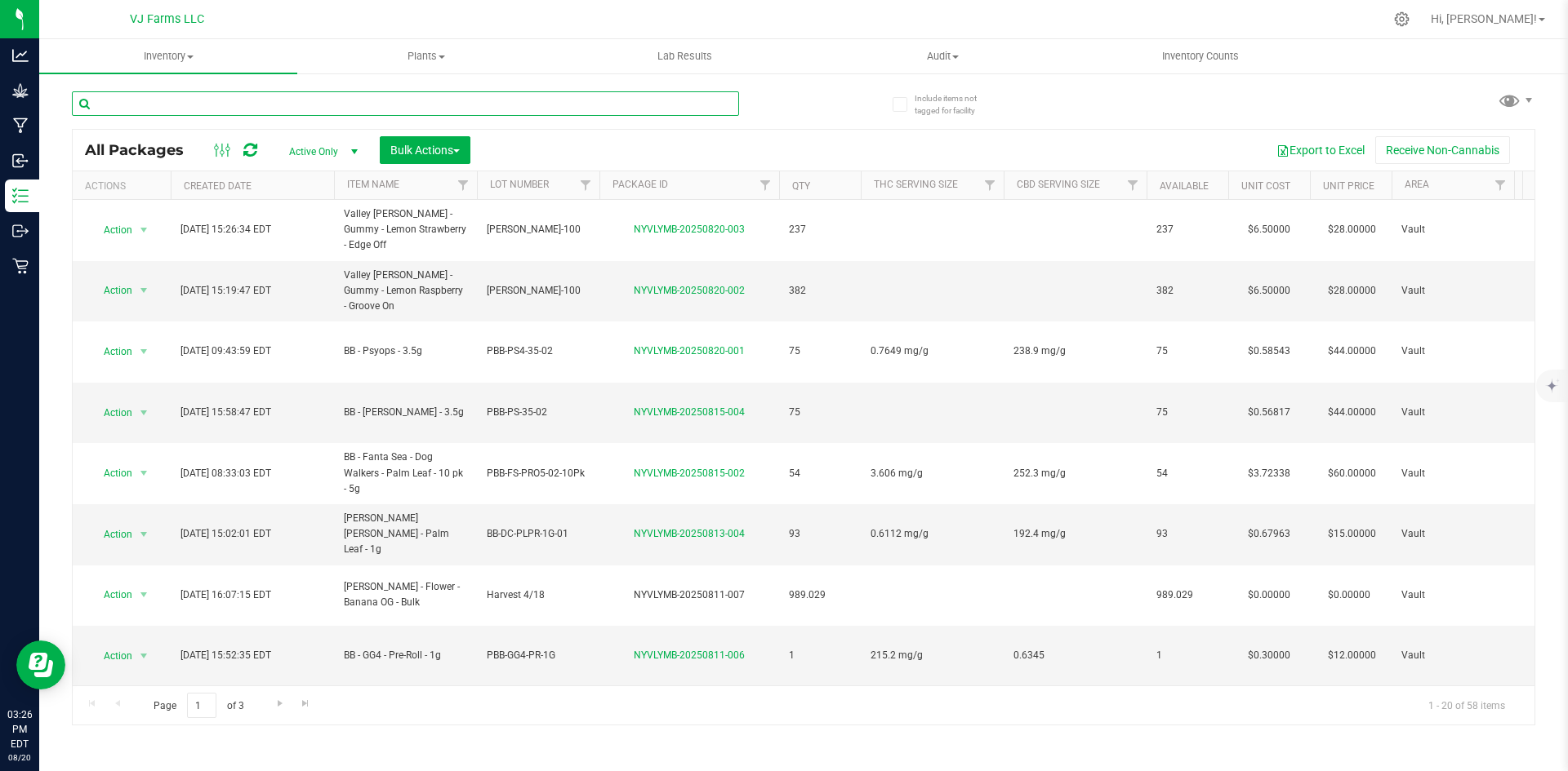
click at [158, 108] on input "text" at bounding box center [405, 103] width 667 height 24
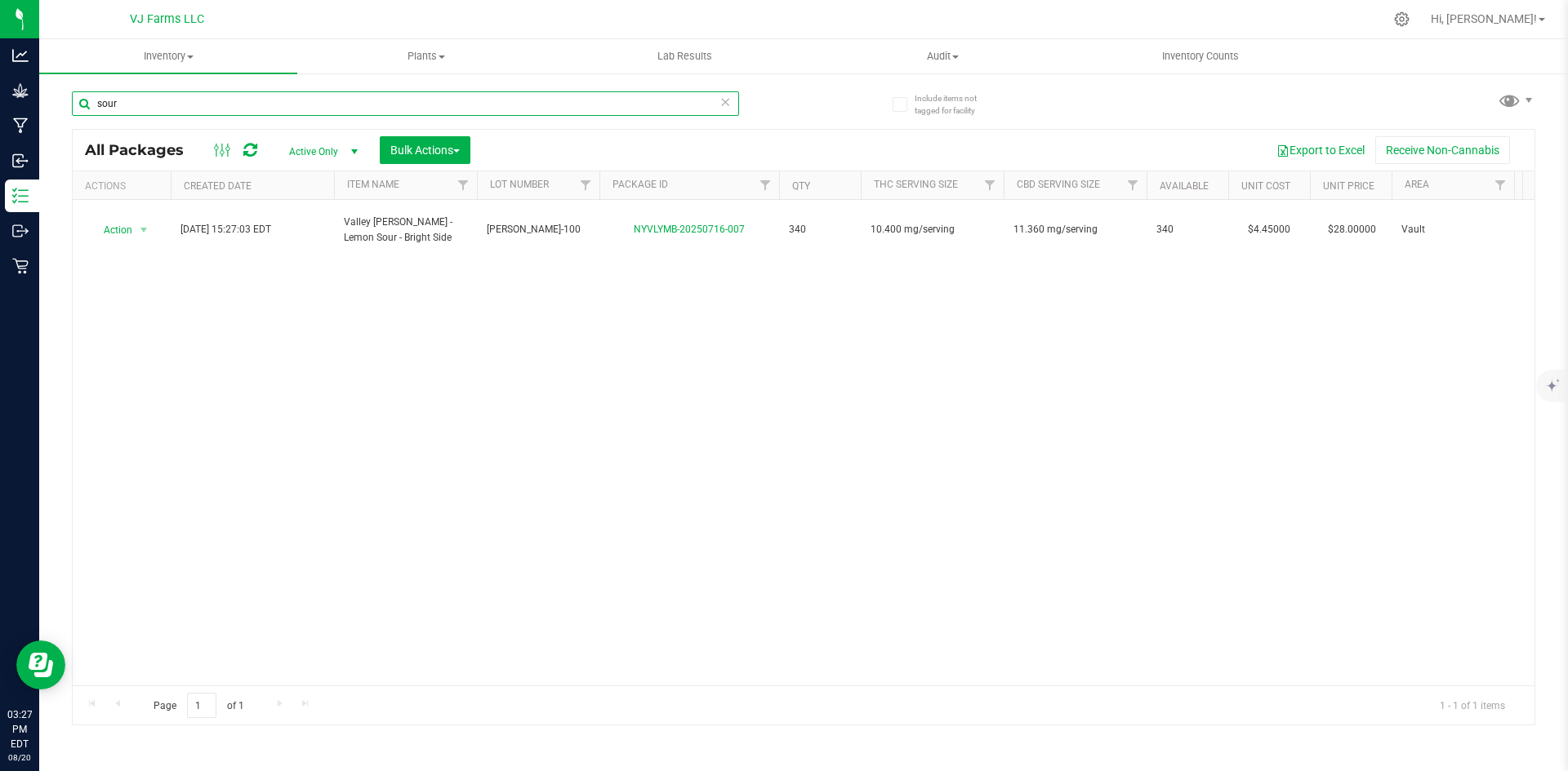
drag, startPoint x: 156, startPoint y: 97, endPoint x: 72, endPoint y: 97, distance: 84.0
click at [72, 97] on input "sour" at bounding box center [405, 103] width 667 height 24
drag, startPoint x: 156, startPoint y: 101, endPoint x: 44, endPoint y: 101, distance: 112.0
click at [44, 101] on div "Include items not tagged for facility strawberry All Packages Active Only Activ…" at bounding box center [804, 321] width 1529 height 498
drag, startPoint x: 141, startPoint y: 106, endPoint x: 41, endPoint y: 107, distance: 100.0
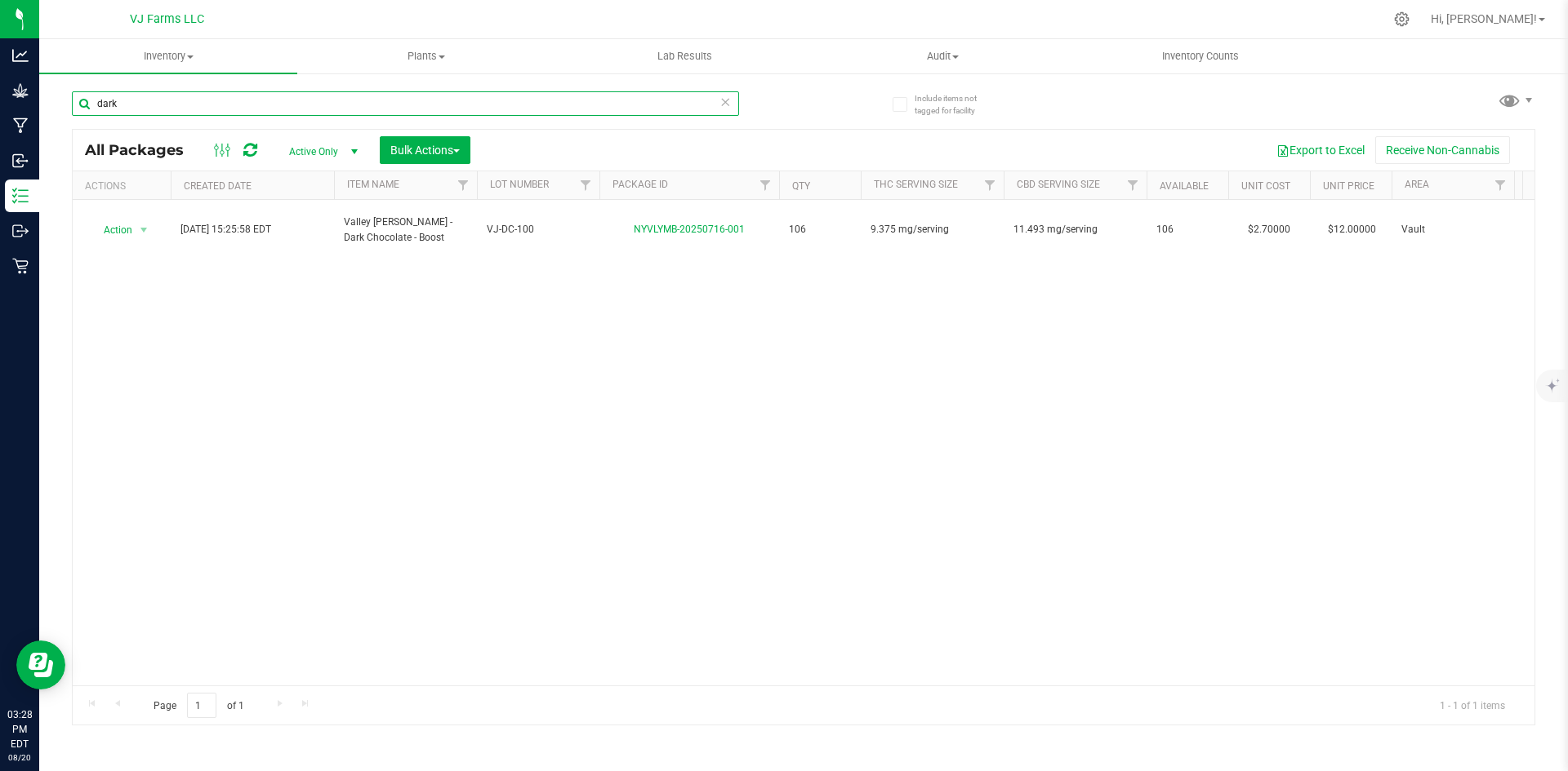
click at [40, 107] on div "Include items not tagged for facility dark All Packages Active Only Active Only…" at bounding box center [804, 321] width 1529 height 498
drag, startPoint x: 207, startPoint y: 115, endPoint x: 49, endPoint y: 98, distance: 158.9
click at [49, 98] on div "Include items not tagged for facility milk All Packages Active Only Active Only…" at bounding box center [804, 321] width 1529 height 498
drag, startPoint x: 121, startPoint y: 103, endPoint x: 69, endPoint y: 104, distance: 52.0
click at [70, 104] on div "Include items not tagged for facility sour All Packages Active Only Active Only…" at bounding box center [804, 321] width 1529 height 498
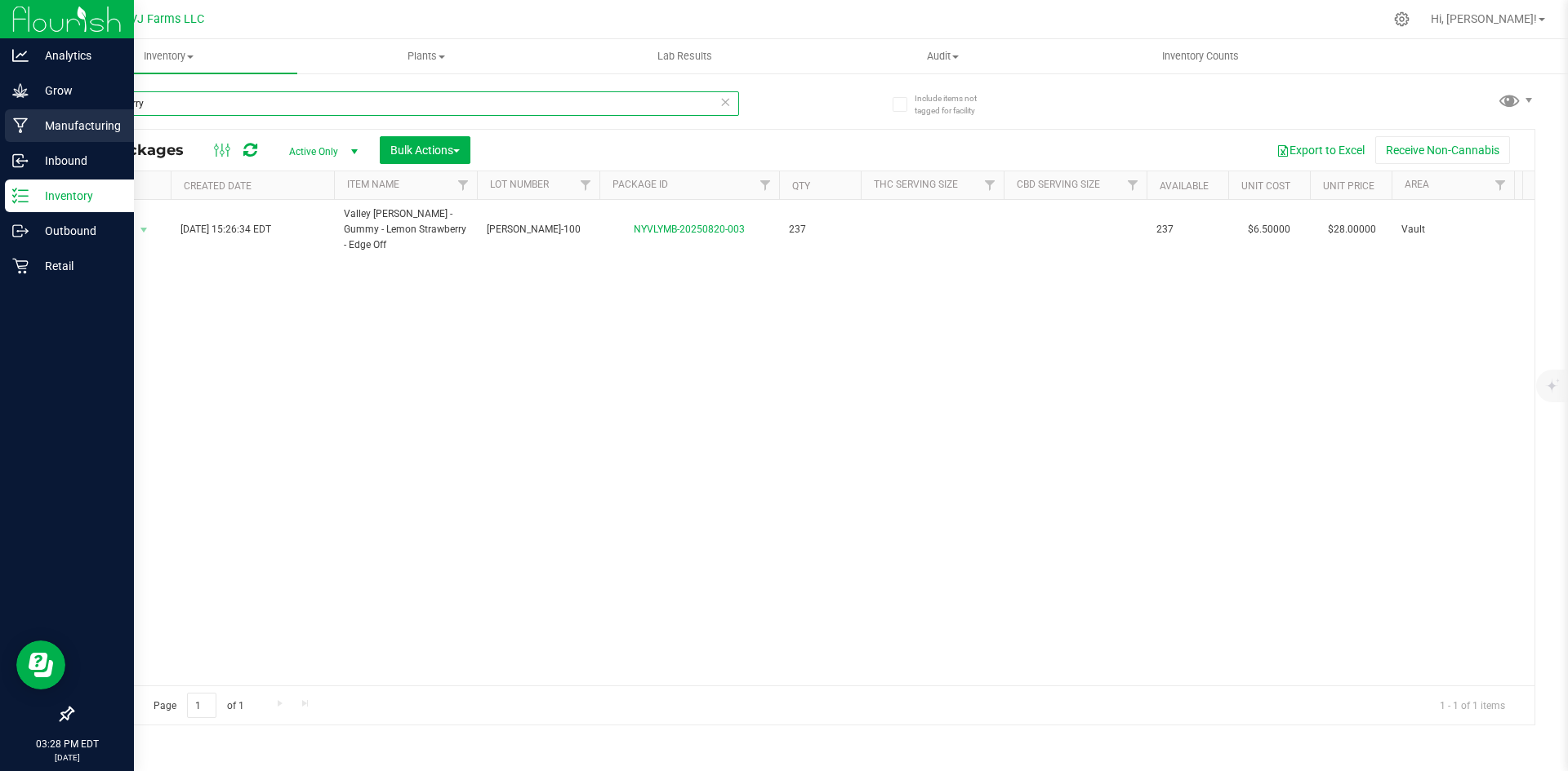
drag, startPoint x: 176, startPoint y: 102, endPoint x: 0, endPoint y: 114, distance: 176.4
click at [0, 114] on div "Analytics Grow Manufacturing Inbound Inventory Outbound Retail 03:28 PM EDT 08/…" at bounding box center [784, 385] width 1568 height 771
drag, startPoint x: 199, startPoint y: 103, endPoint x: 2, endPoint y: 93, distance: 197.3
click at [2, 93] on div "Analytics Grow Manufacturing Inbound Inventory Outbound Retail 03:29 PM EDT 08/…" at bounding box center [784, 385] width 1568 height 771
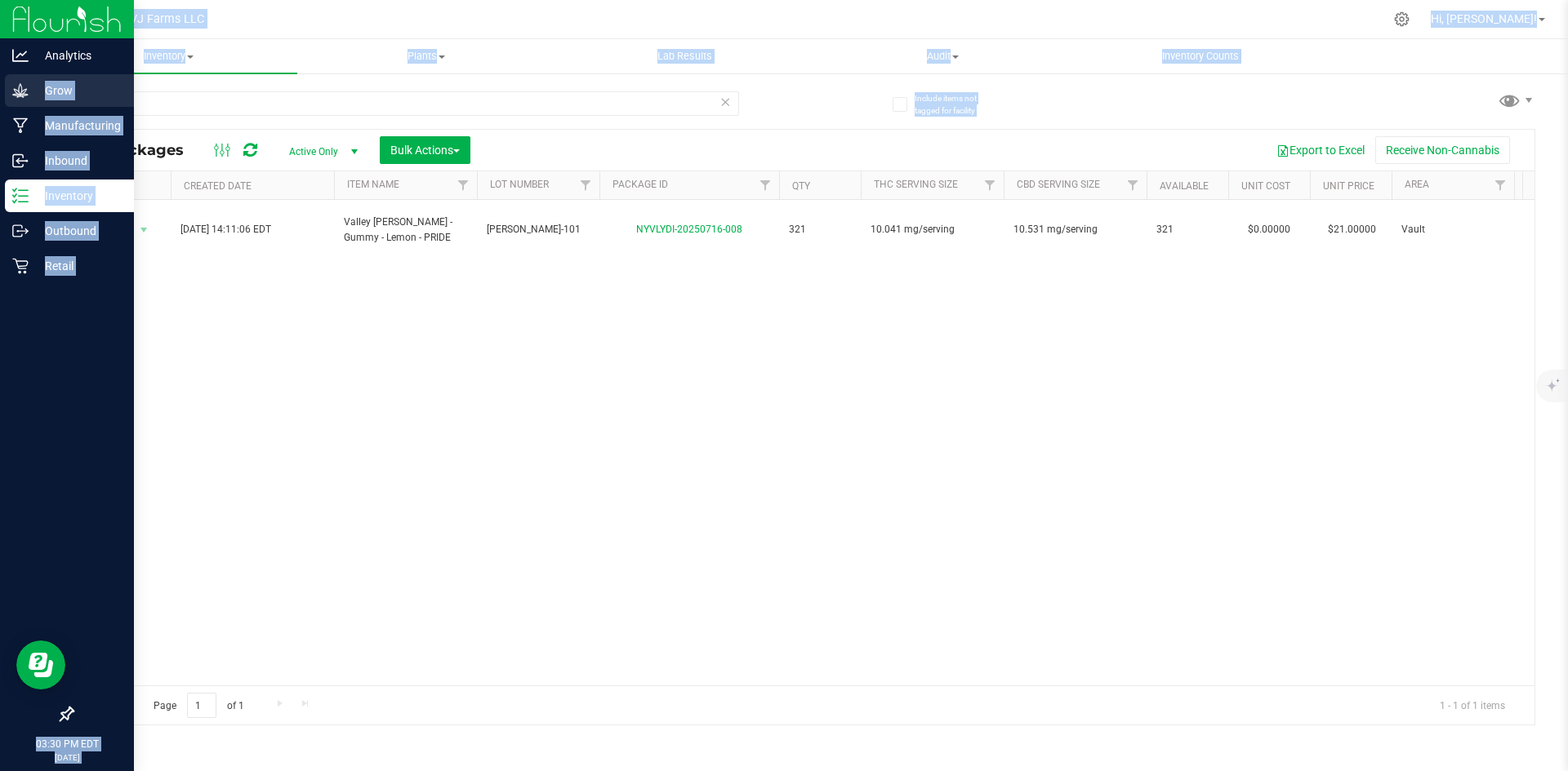
drag, startPoint x: 148, startPoint y: 119, endPoint x: 45, endPoint y: 94, distance: 106.0
click at [35, 96] on div "Analytics Grow Manufacturing Inbound Inventory Outbound Retail 03:30 PM EDT 08/…" at bounding box center [784, 385] width 1568 height 771
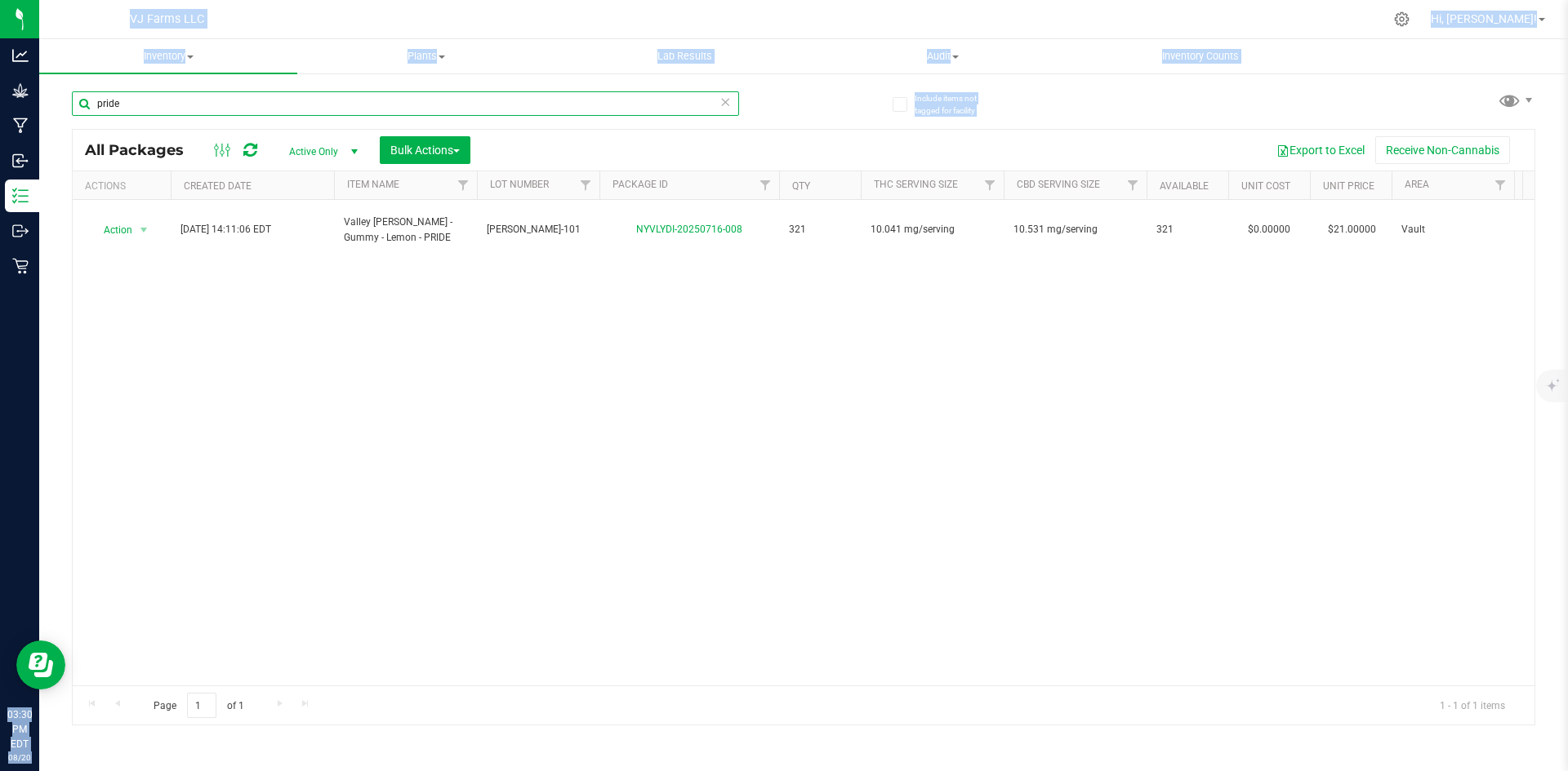
click at [146, 92] on input "pride" at bounding box center [405, 103] width 667 height 24
drag, startPoint x: 134, startPoint y: 101, endPoint x: 94, endPoint y: 105, distance: 40.2
click at [94, 105] on input "pride" at bounding box center [405, 103] width 667 height 24
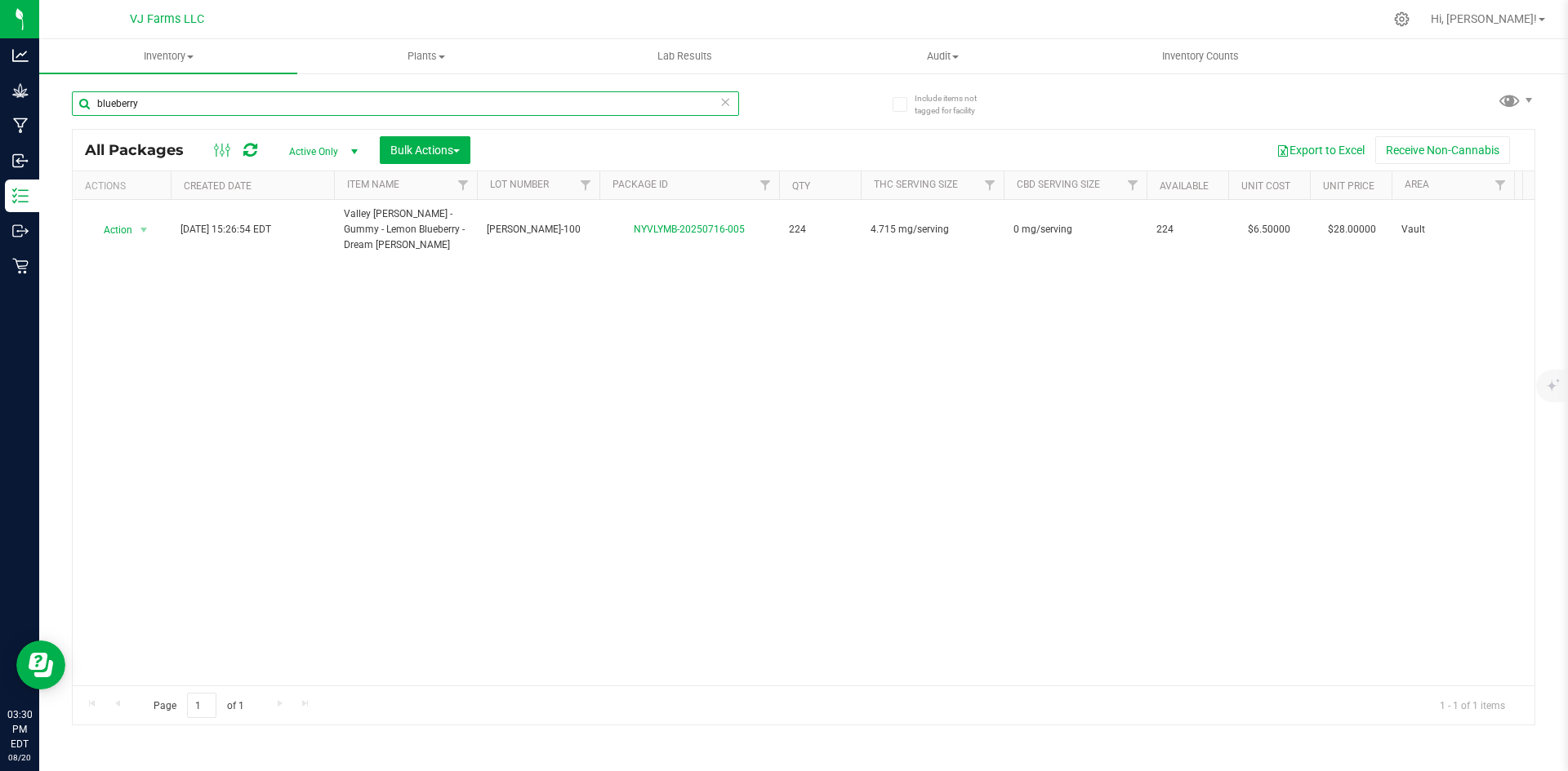
drag, startPoint x: 210, startPoint y: 106, endPoint x: 90, endPoint y: 104, distance: 120.0
click at [90, 104] on input "blueberry" at bounding box center [405, 103] width 667 height 24
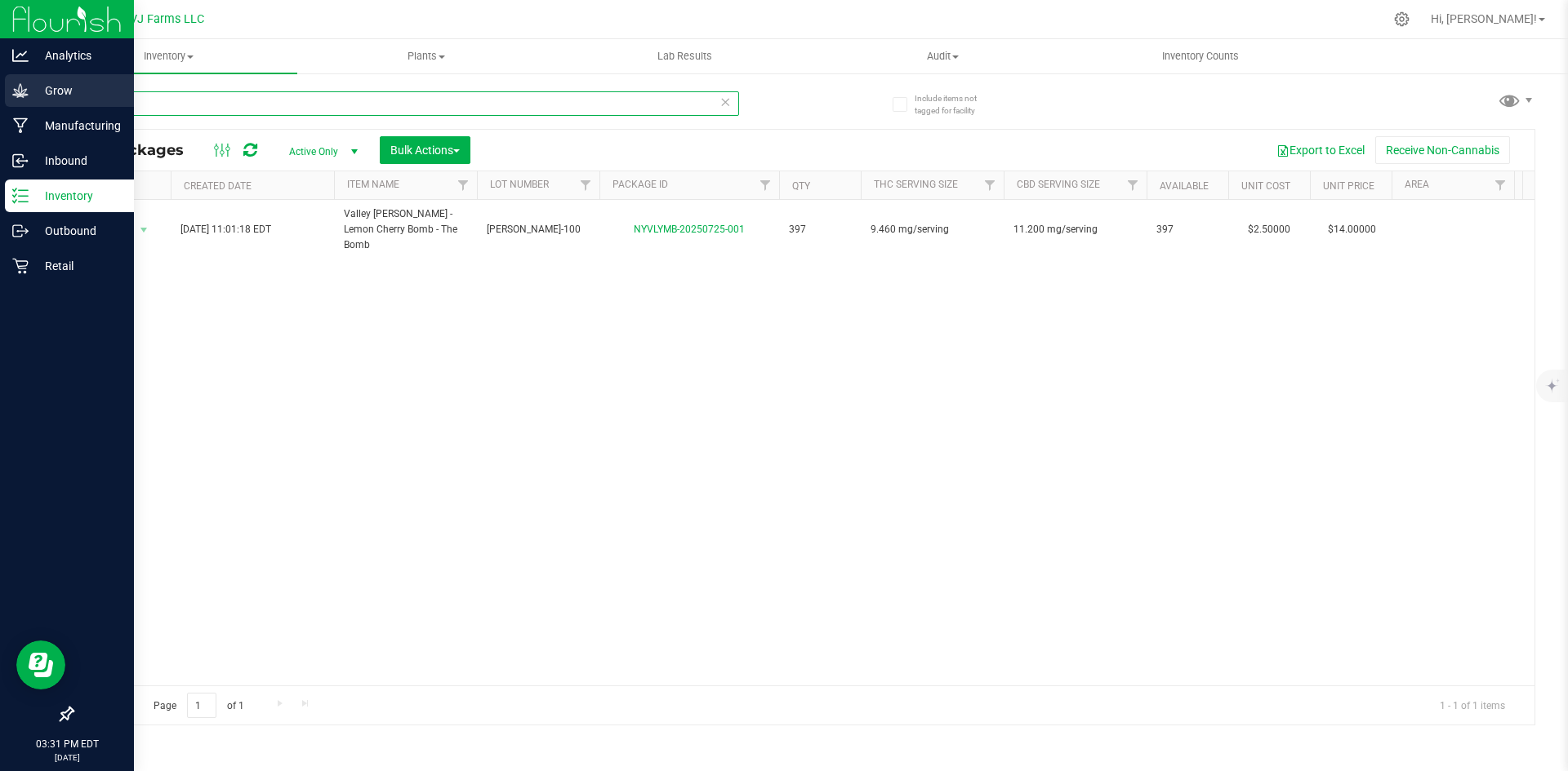
drag, startPoint x: 213, startPoint y: 107, endPoint x: 29, endPoint y: 90, distance: 184.8
click at [29, 90] on div "Analytics Grow Manufacturing Inbound Inventory Outbound Retail 03:31 PM EDT 08/…" at bounding box center [784, 385] width 1568 height 771
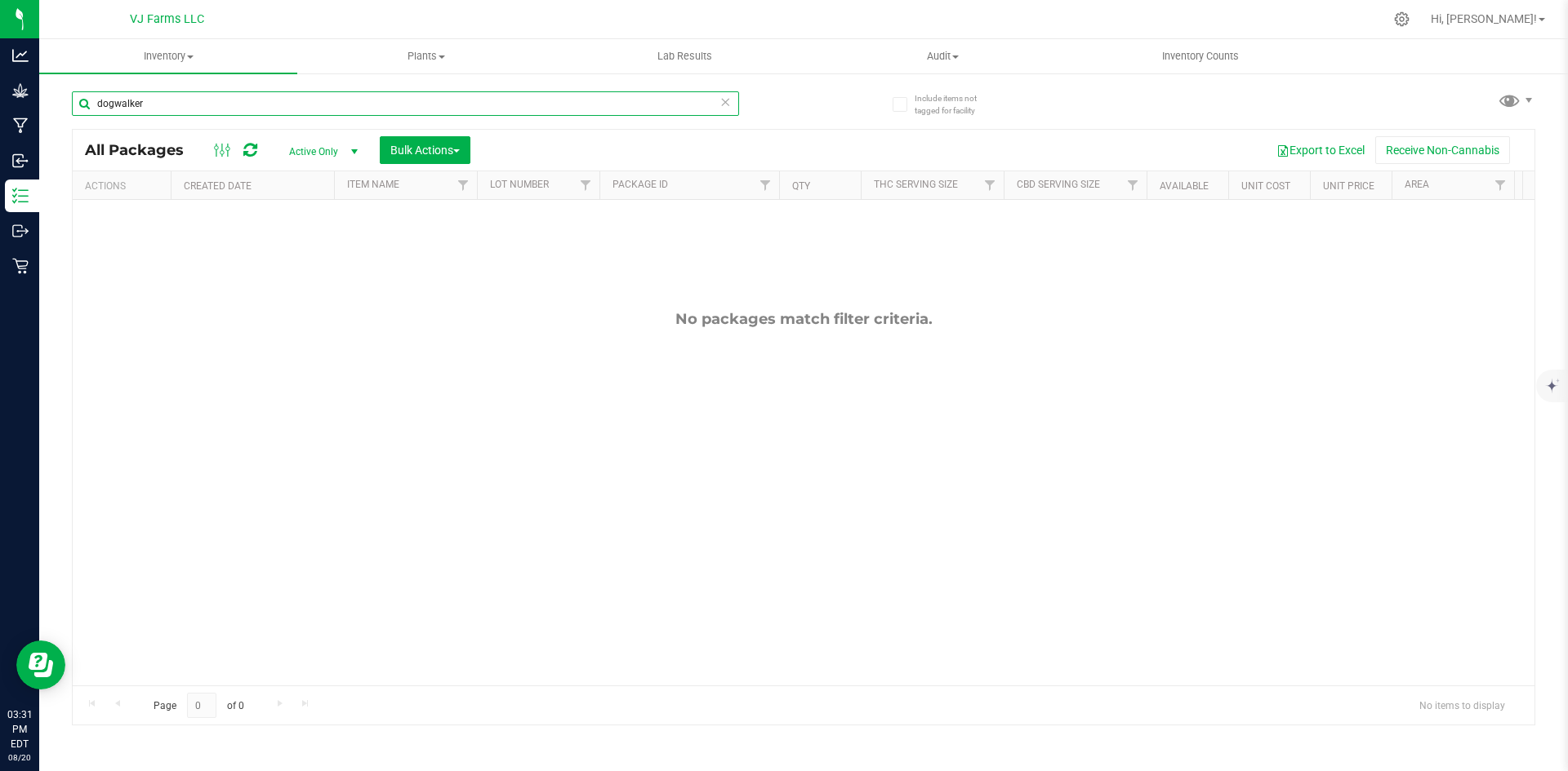
click at [112, 98] on input "dogwalker" at bounding box center [405, 103] width 667 height 24
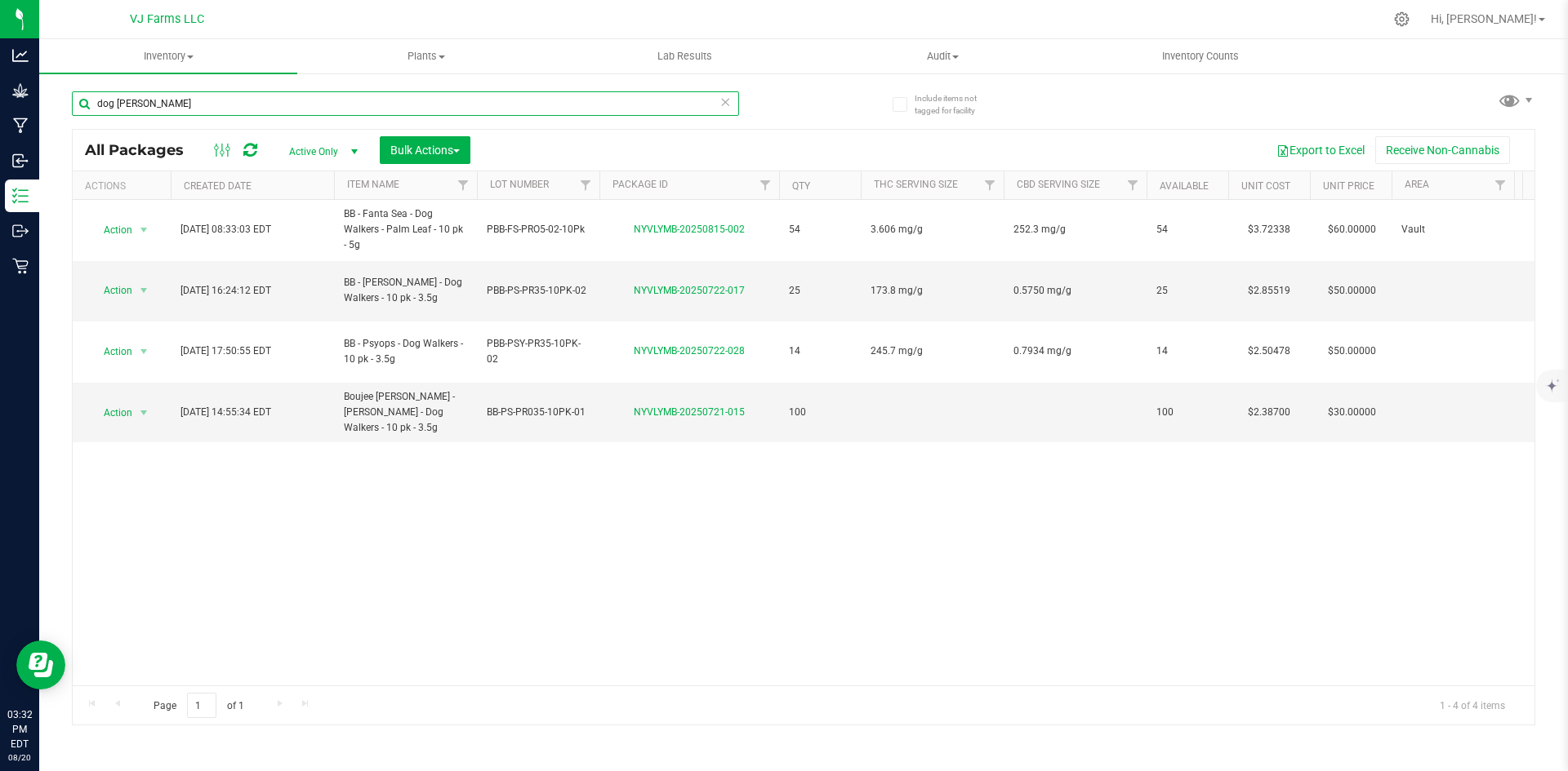
type input "dog walker"
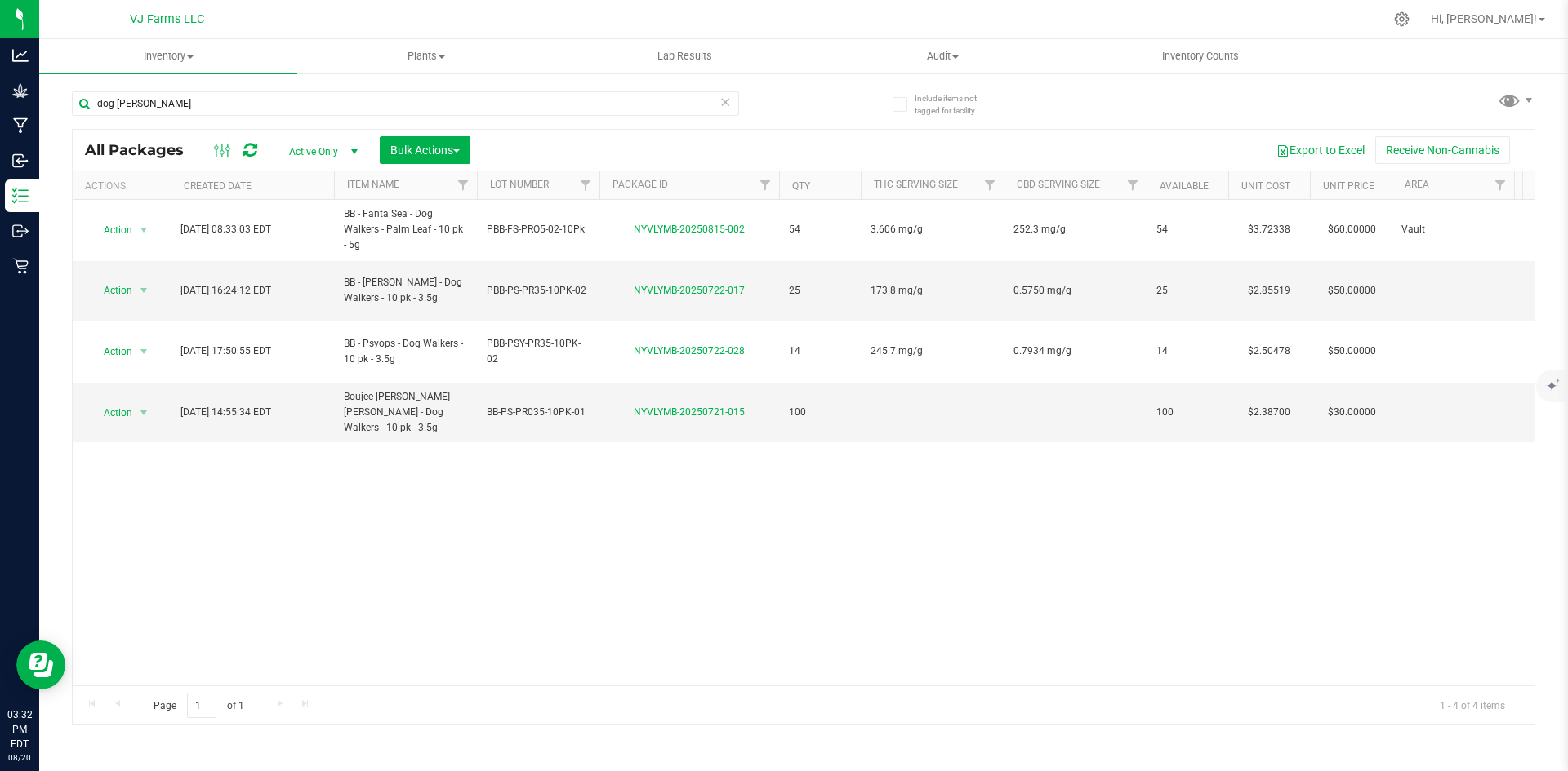
click at [1016, 567] on div "Action Action Adjust qty Create package Edit attributes Global inventory Locate…" at bounding box center [804, 443] width 1461 height 486
click at [420, 151] on span "Bulk Actions" at bounding box center [425, 150] width 69 height 13
click at [460, 250] on span "Combine packages" at bounding box center [436, 246] width 94 height 13
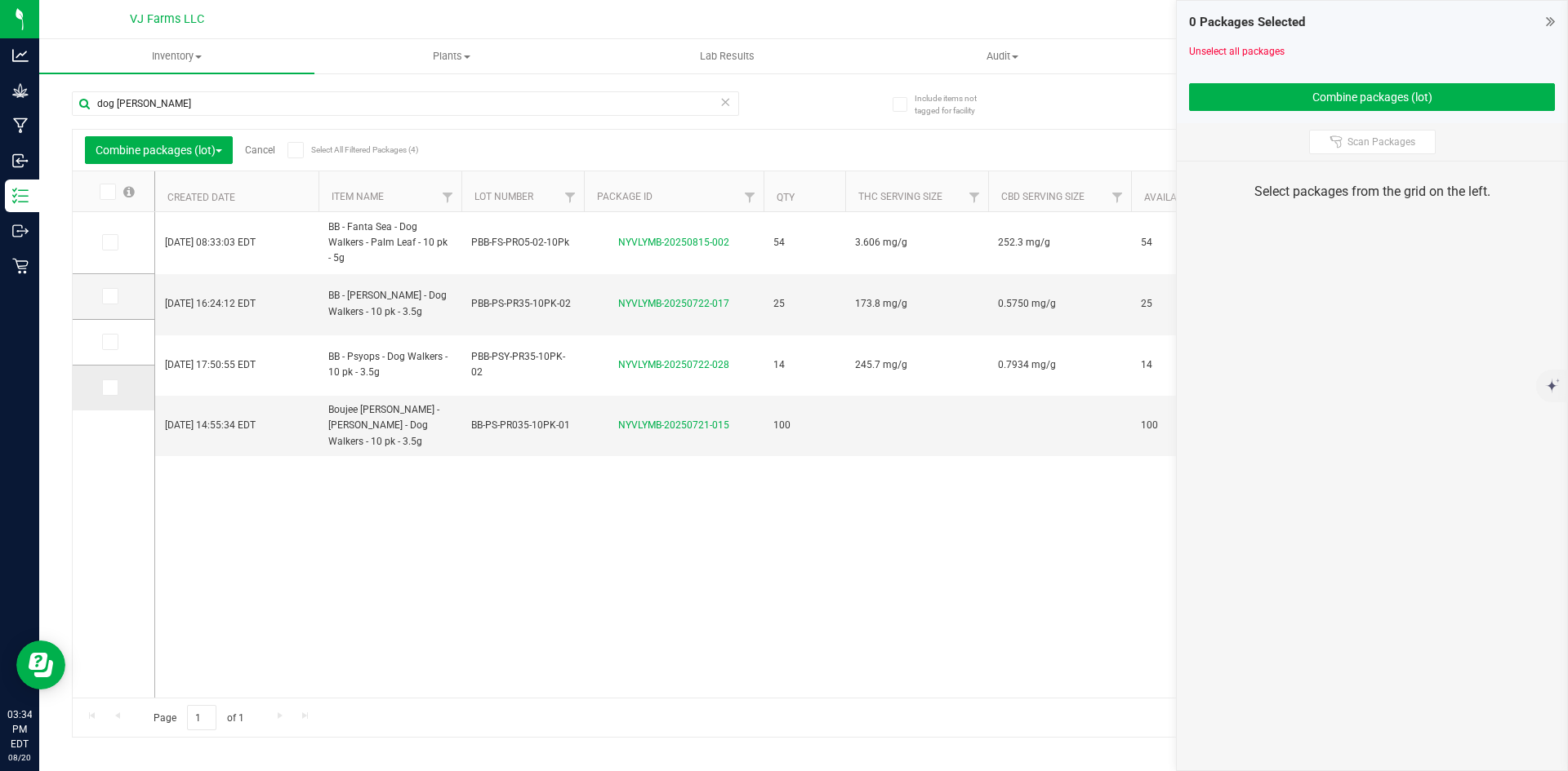
click at [100, 395] on td at bounding box center [114, 389] width 82 height 45
drag, startPoint x: 609, startPoint y: 616, endPoint x: 620, endPoint y: 616, distance: 11.0
click at [609, 616] on div "Aug 15, 2025 08:33:03 EDT BB - Fanta Sea - Dog Walkers - Palm Leaf - 10 pk - 5g…" at bounding box center [844, 455] width 1378 height 486
click at [266, 150] on link "Cancel" at bounding box center [259, 150] width 30 height 11
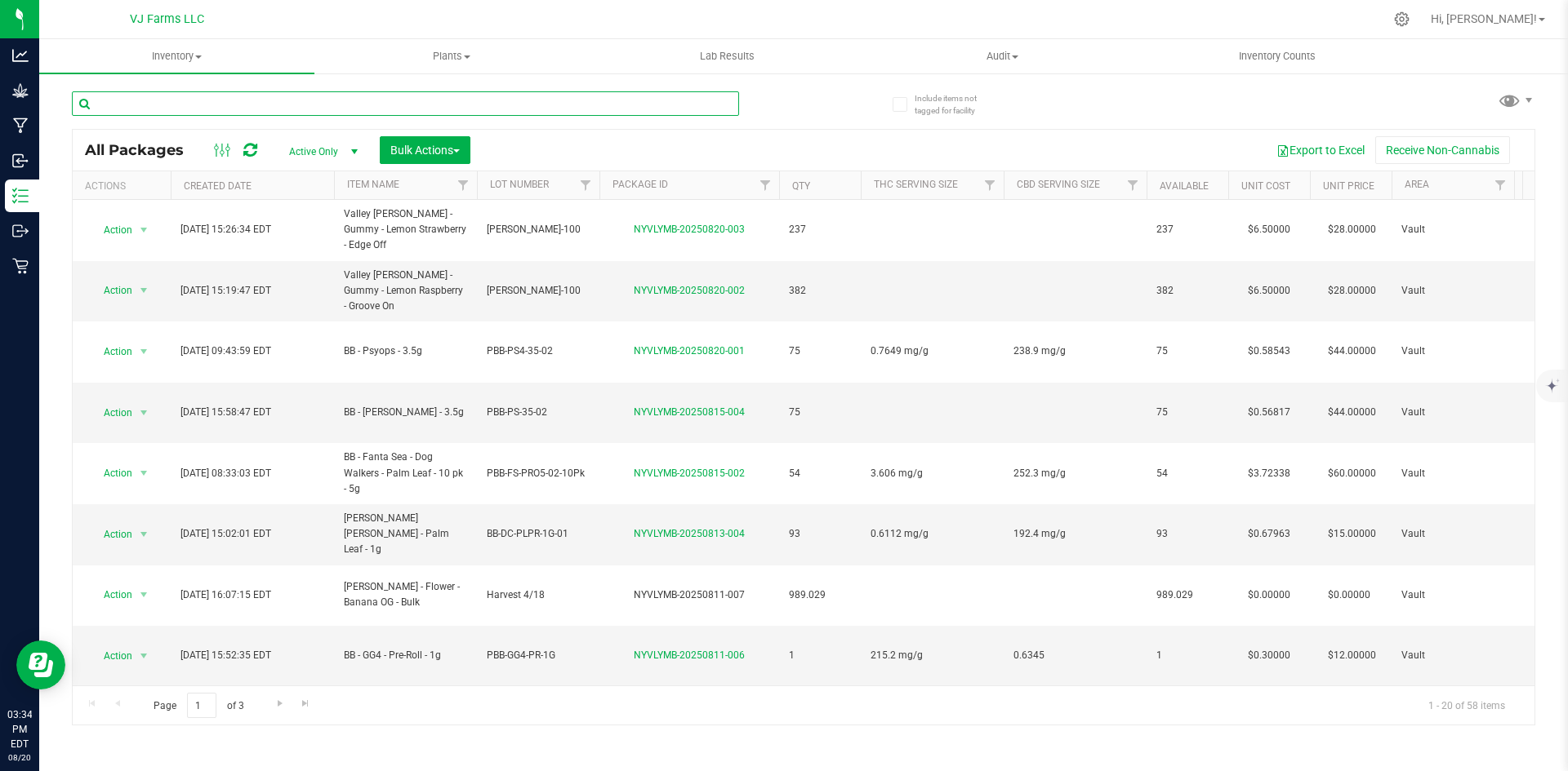
click at [227, 102] on input "text" at bounding box center [405, 103] width 667 height 24
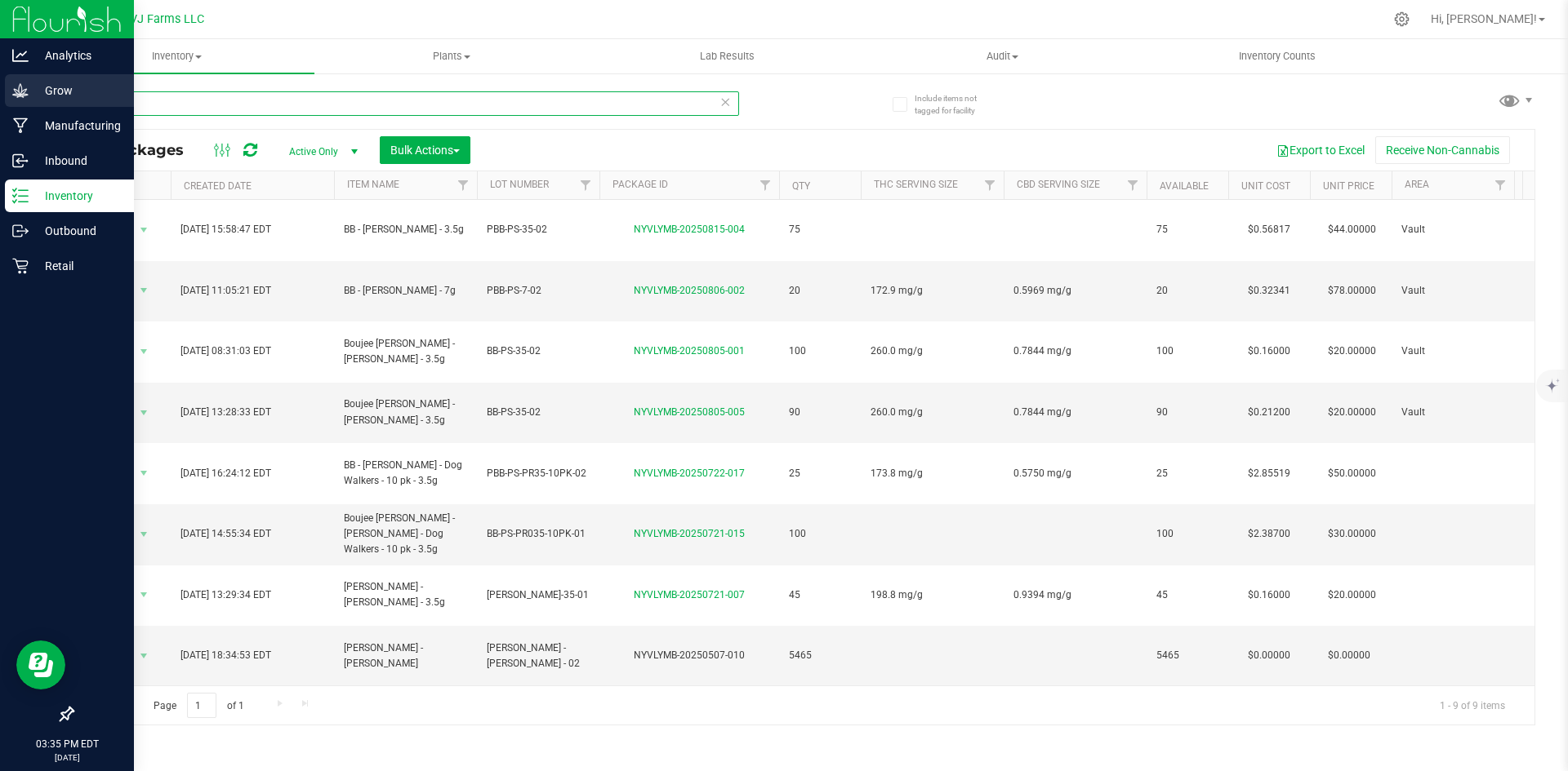
drag, startPoint x: 267, startPoint y: 104, endPoint x: 35, endPoint y: 79, distance: 233.3
click at [3, 99] on div "Analytics Grow Manufacturing Inbound Inventory Outbound Retail 03:35 PM EDT 08/…" at bounding box center [784, 385] width 1568 height 771
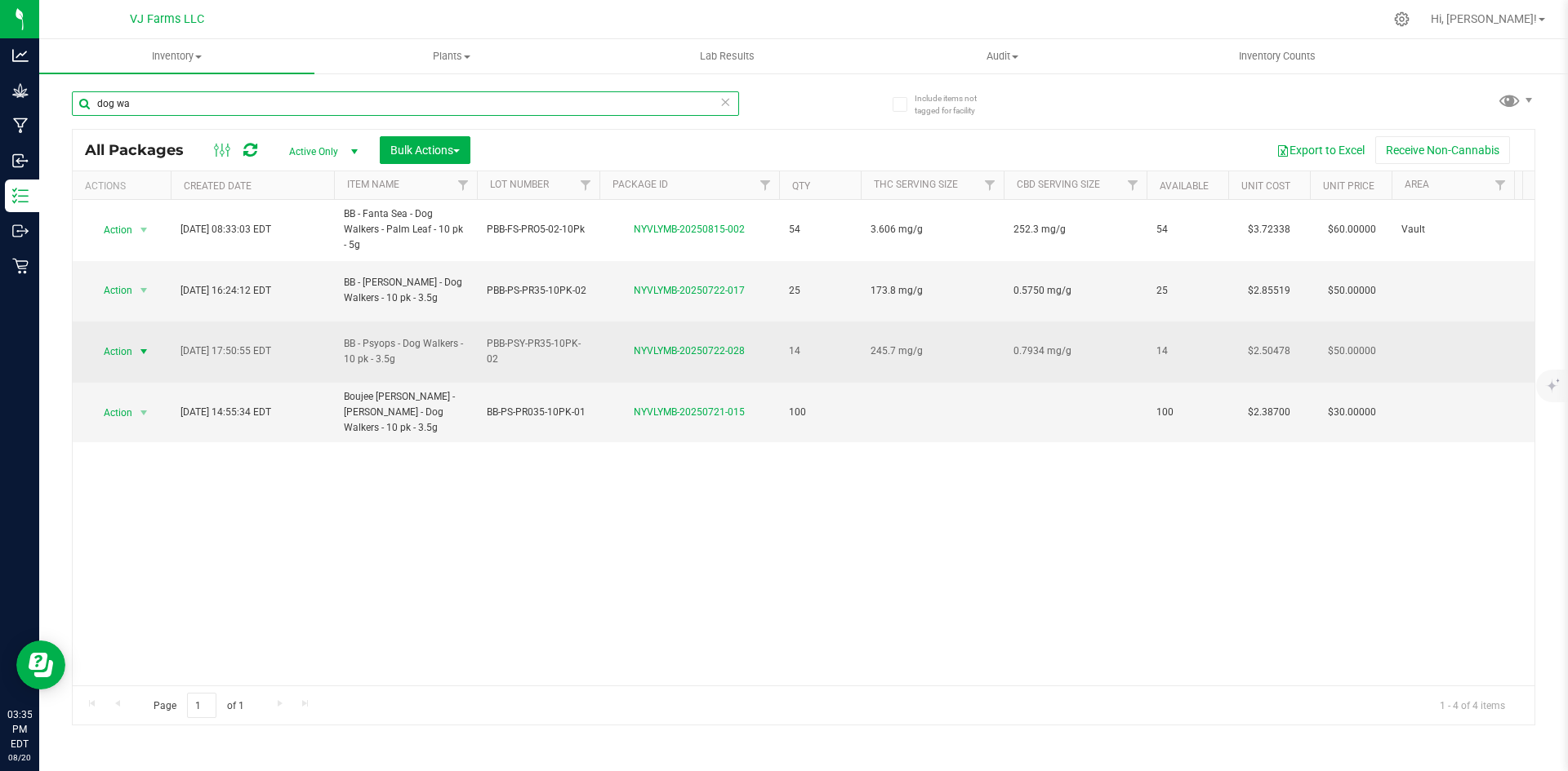
type input "dog wa"
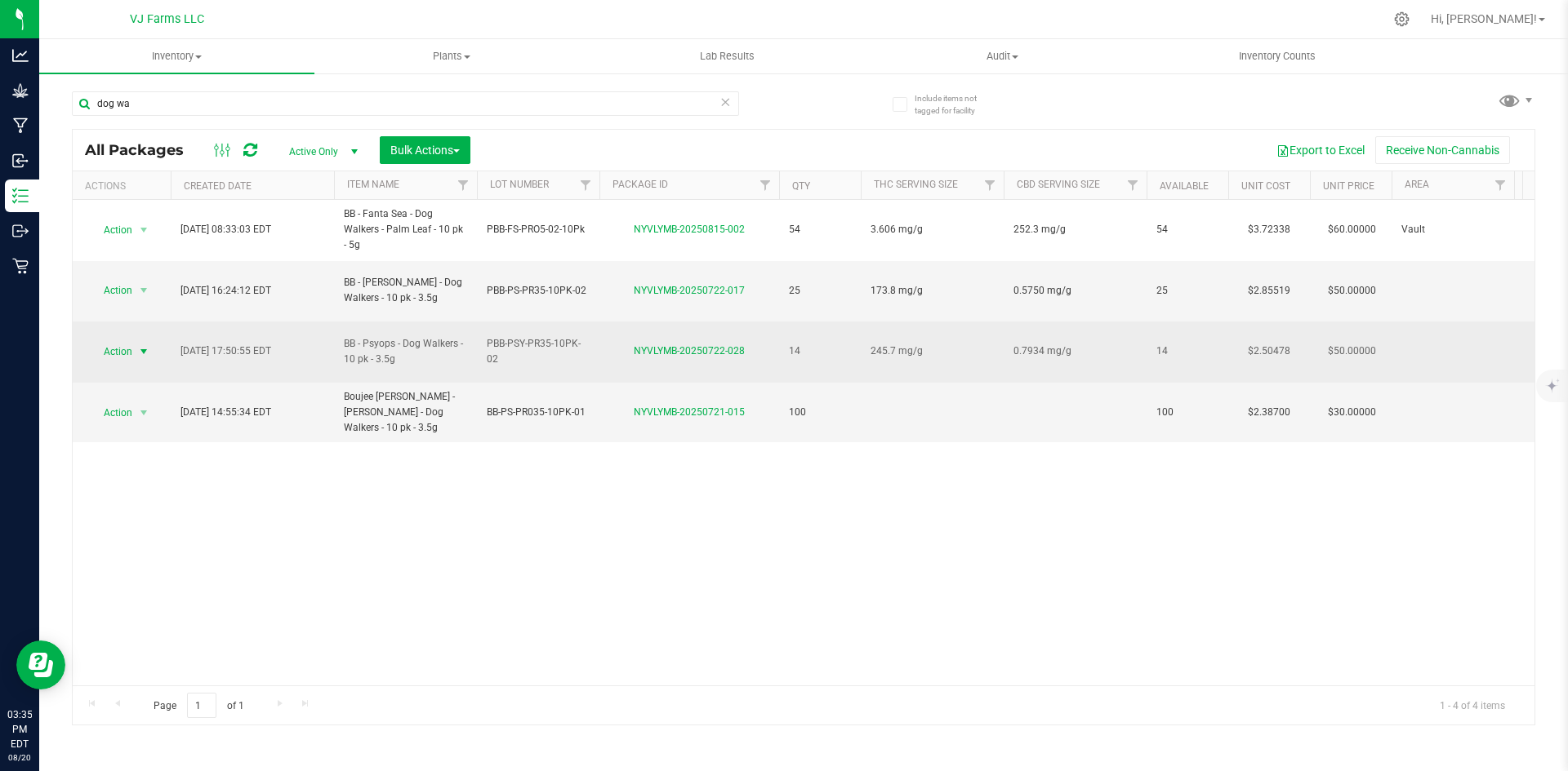
click at [129, 340] on span "Action" at bounding box center [111, 351] width 44 height 23
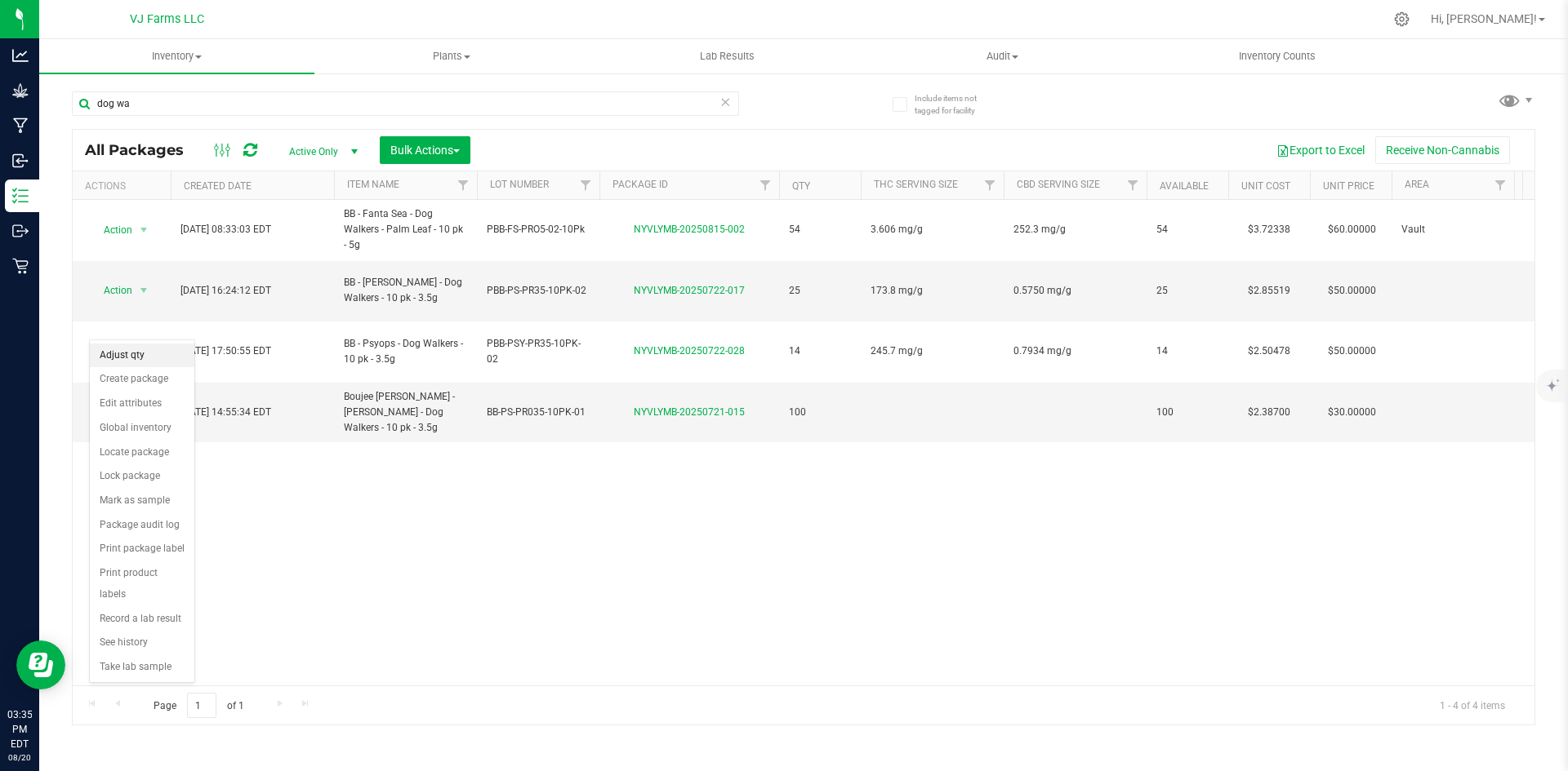
click at [146, 355] on li "Adjust qty" at bounding box center [142, 356] width 104 height 24
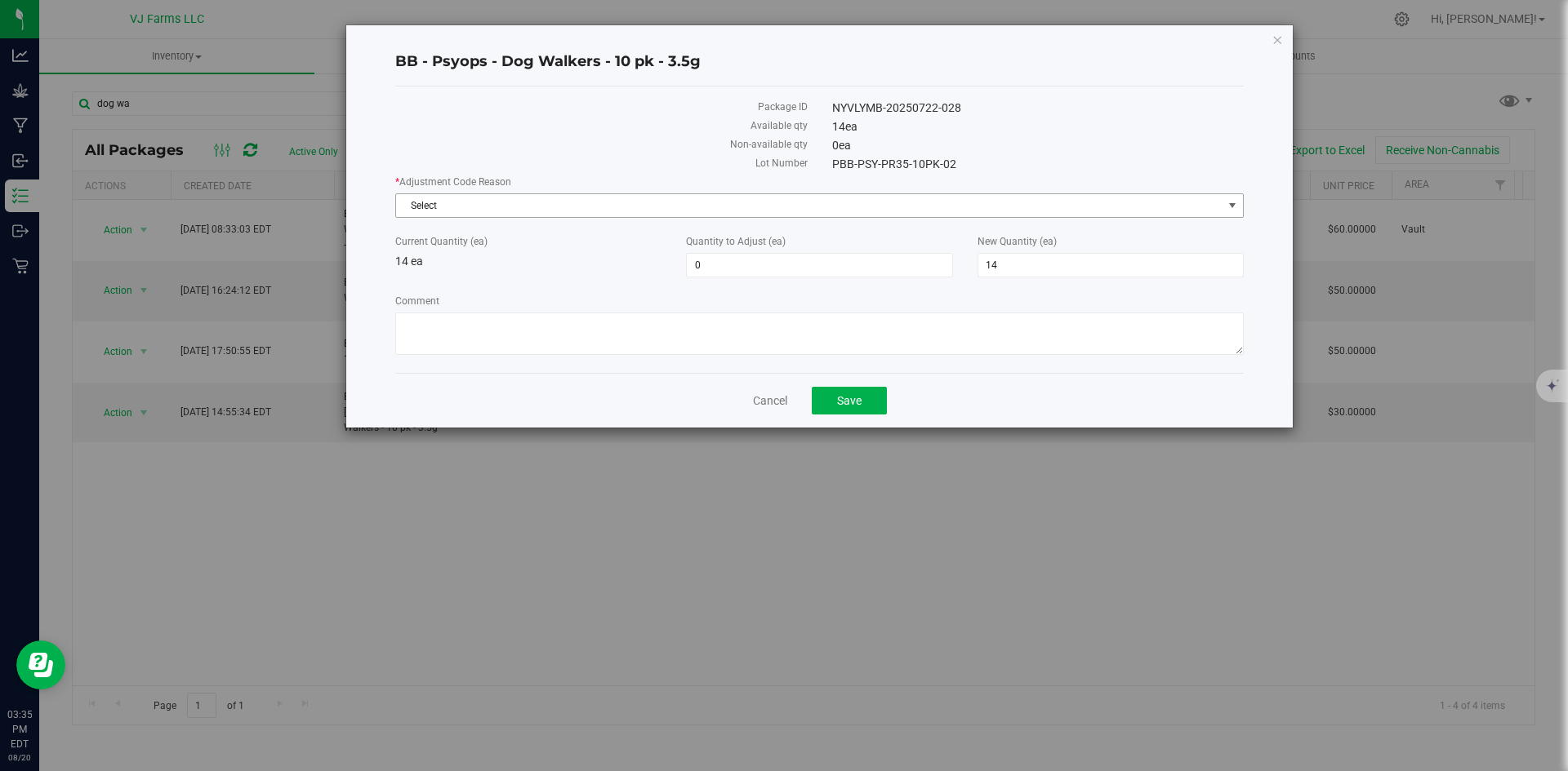
click at [614, 209] on span "Select" at bounding box center [809, 206] width 826 height 23
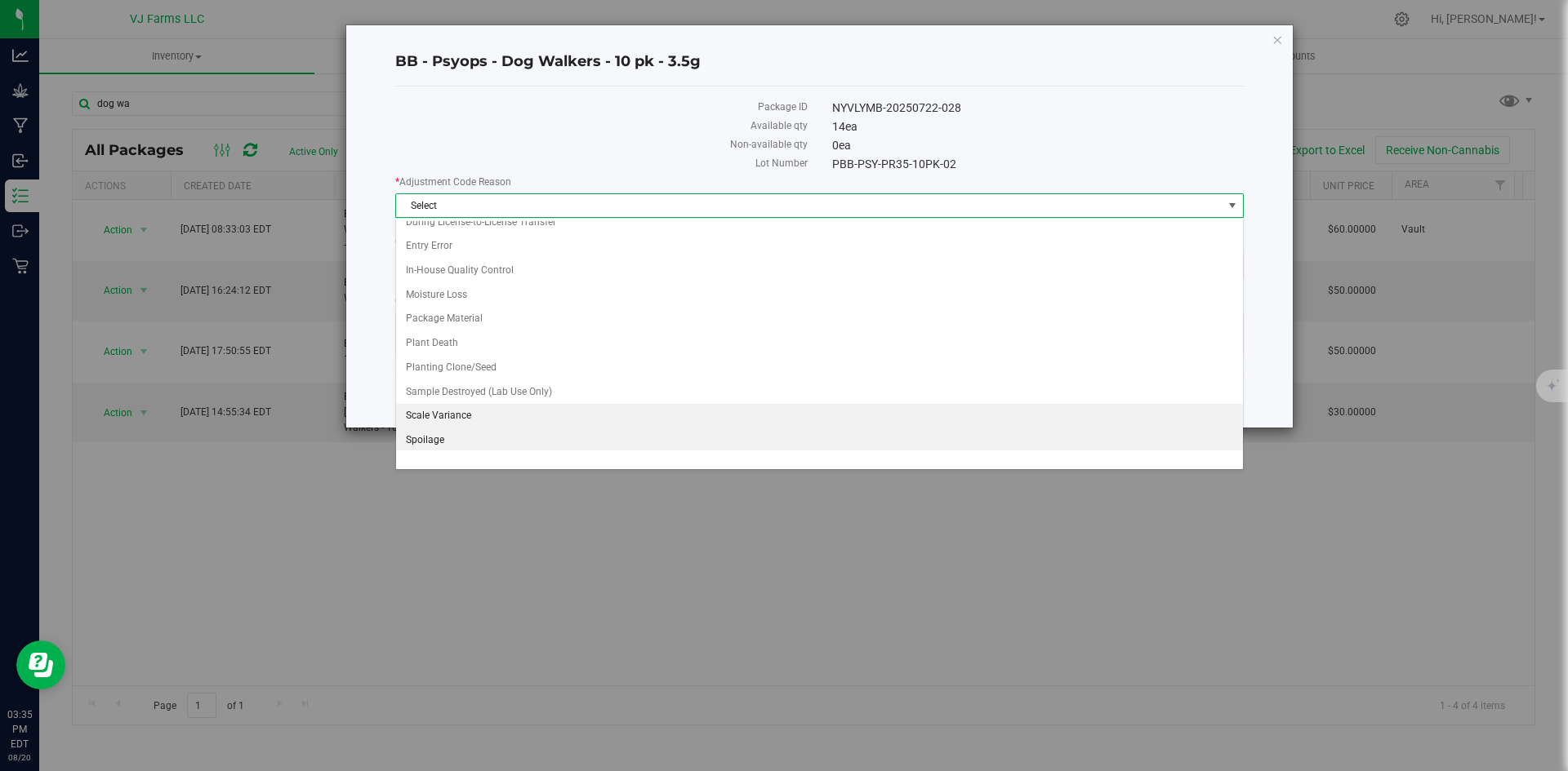
scroll to position [82, 0]
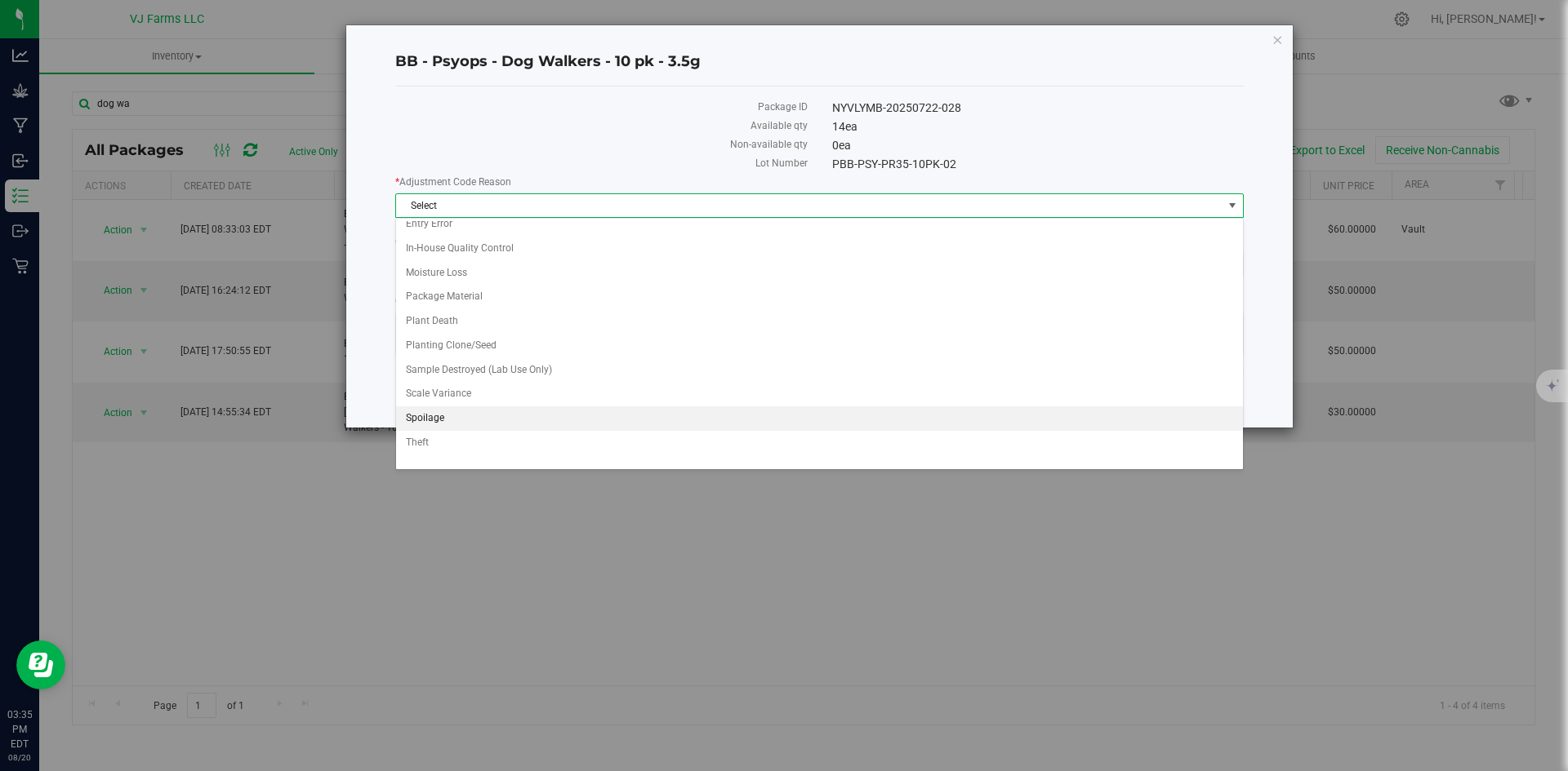
click at [545, 415] on li "Spoilage" at bounding box center [819, 419] width 847 height 24
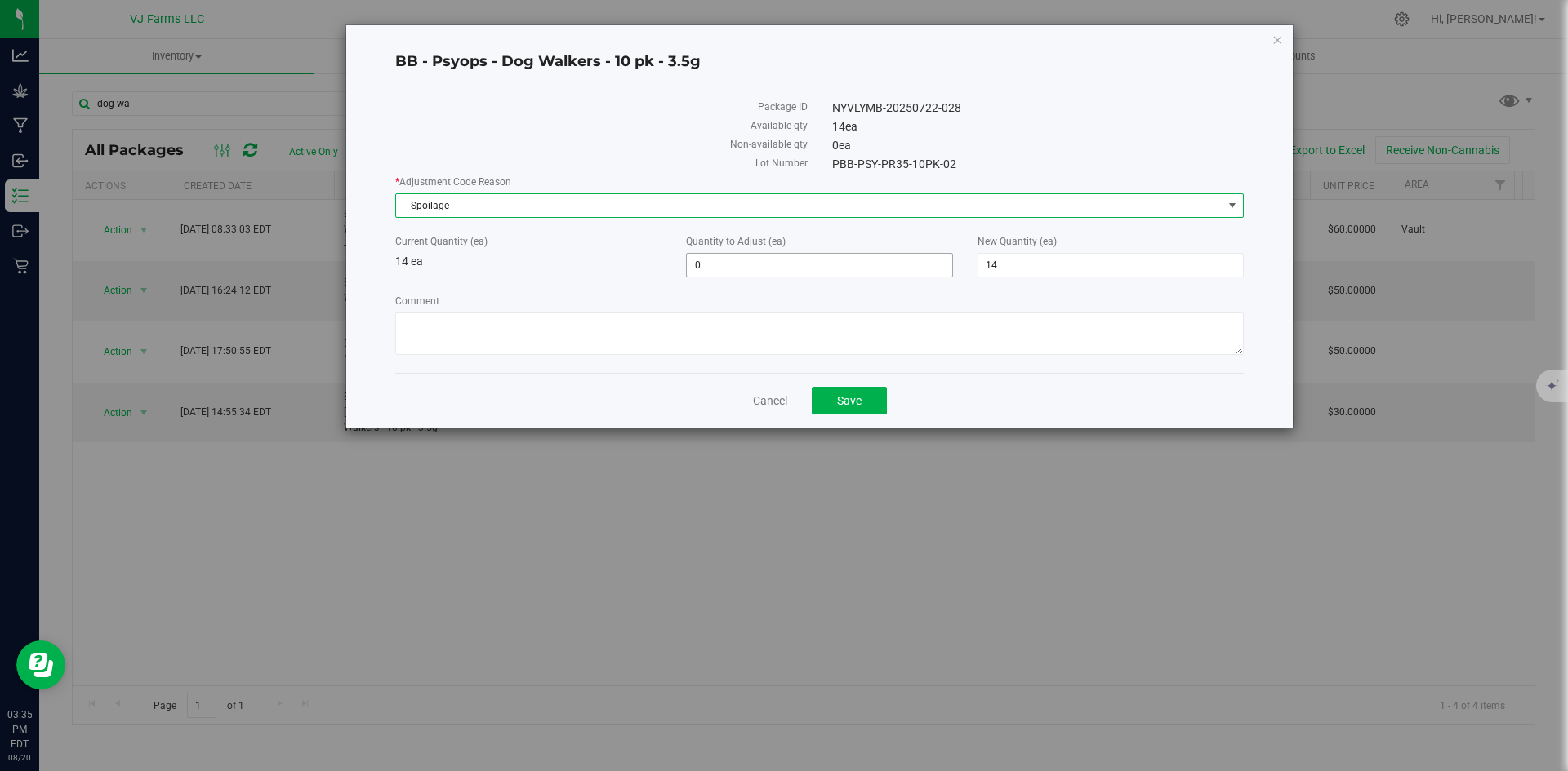
click at [746, 268] on span "0 0" at bounding box center [818, 265] width 266 height 24
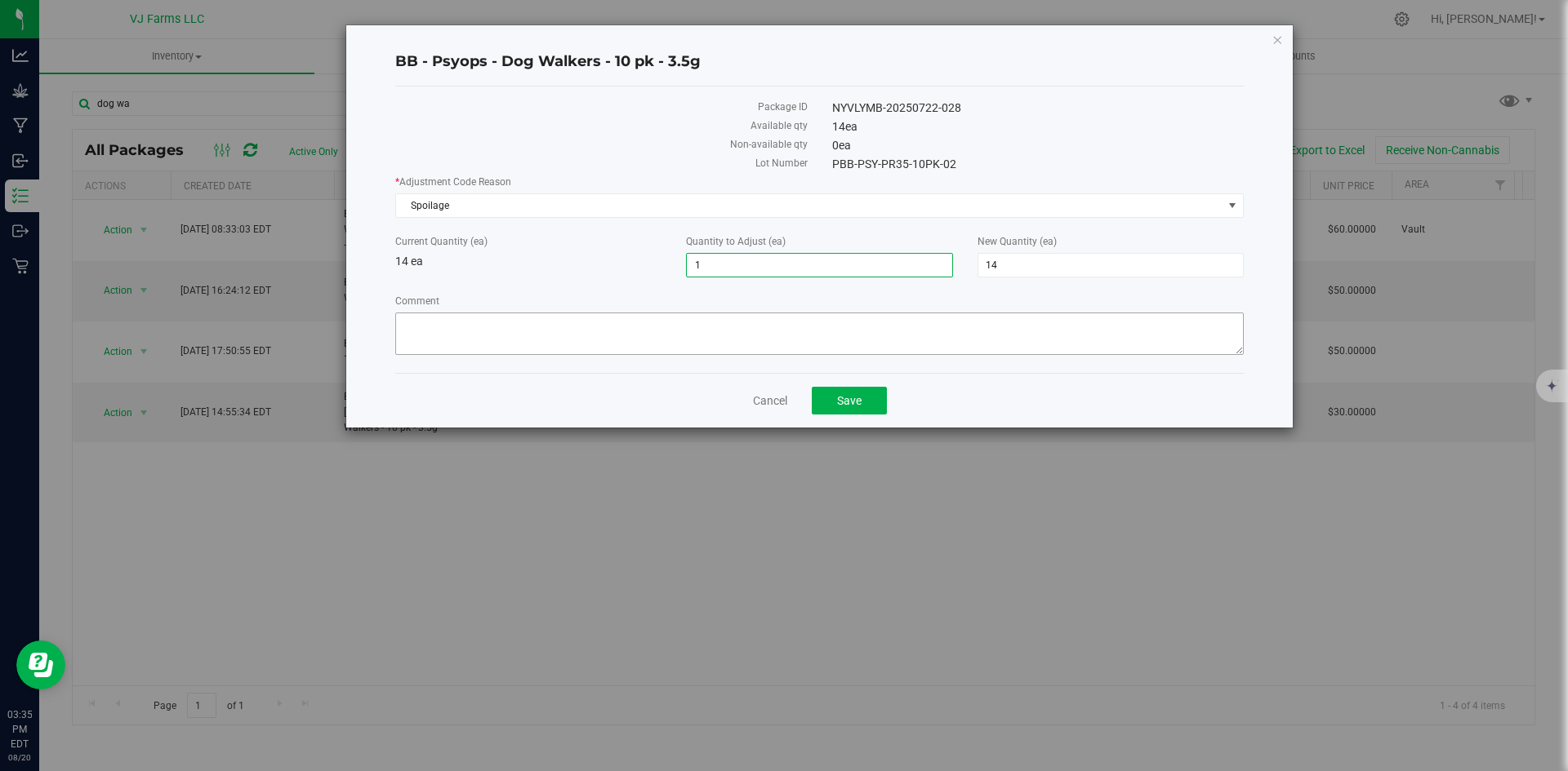
type input "1"
type input "15"
click at [640, 345] on textarea "Comment" at bounding box center [819, 333] width 849 height 42
click at [737, 262] on span "1 1" at bounding box center [818, 265] width 266 height 24
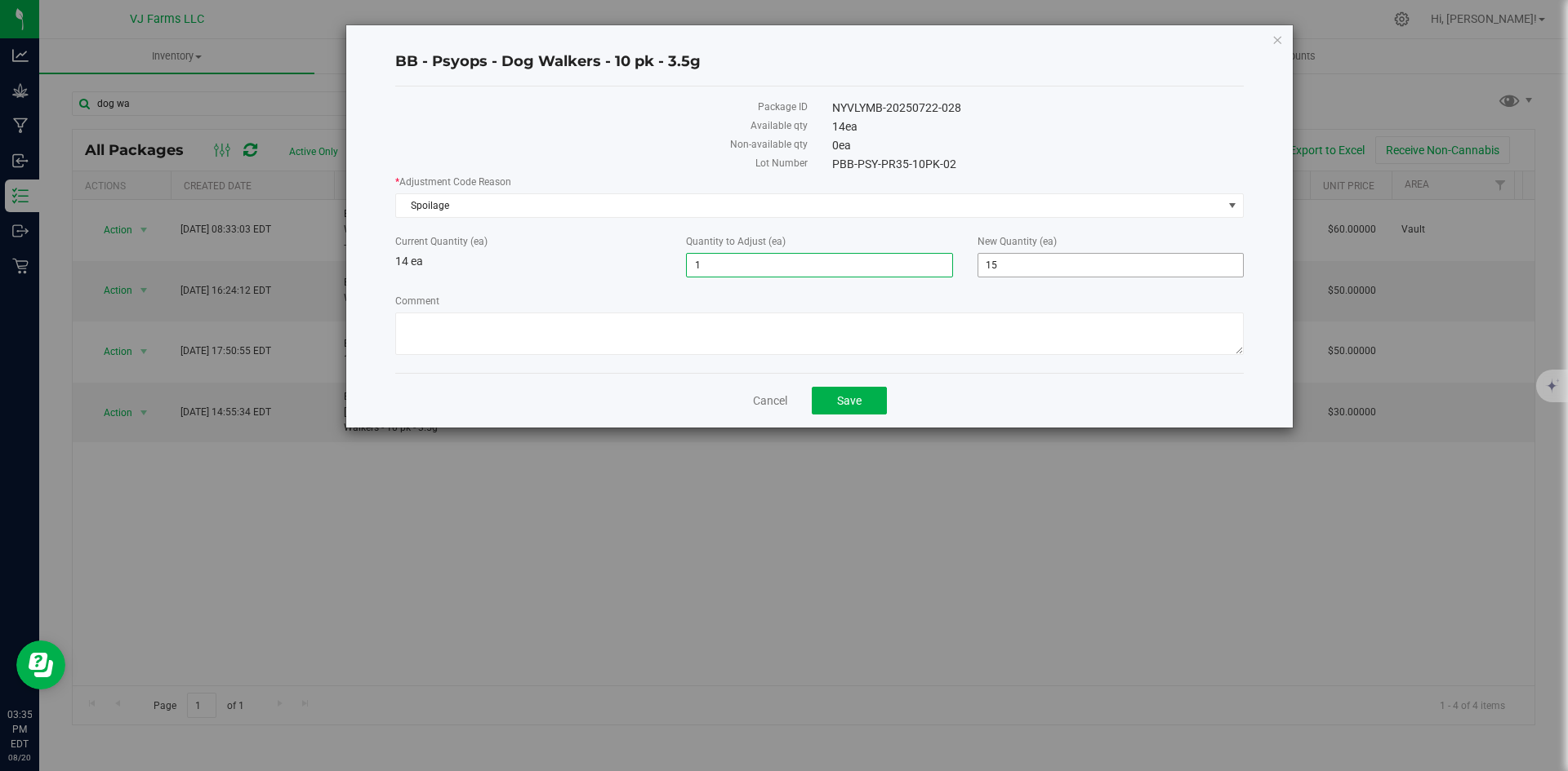
click at [1109, 258] on span "15 15" at bounding box center [1110, 265] width 266 height 24
type input "1"
type input "-13"
type input "1"
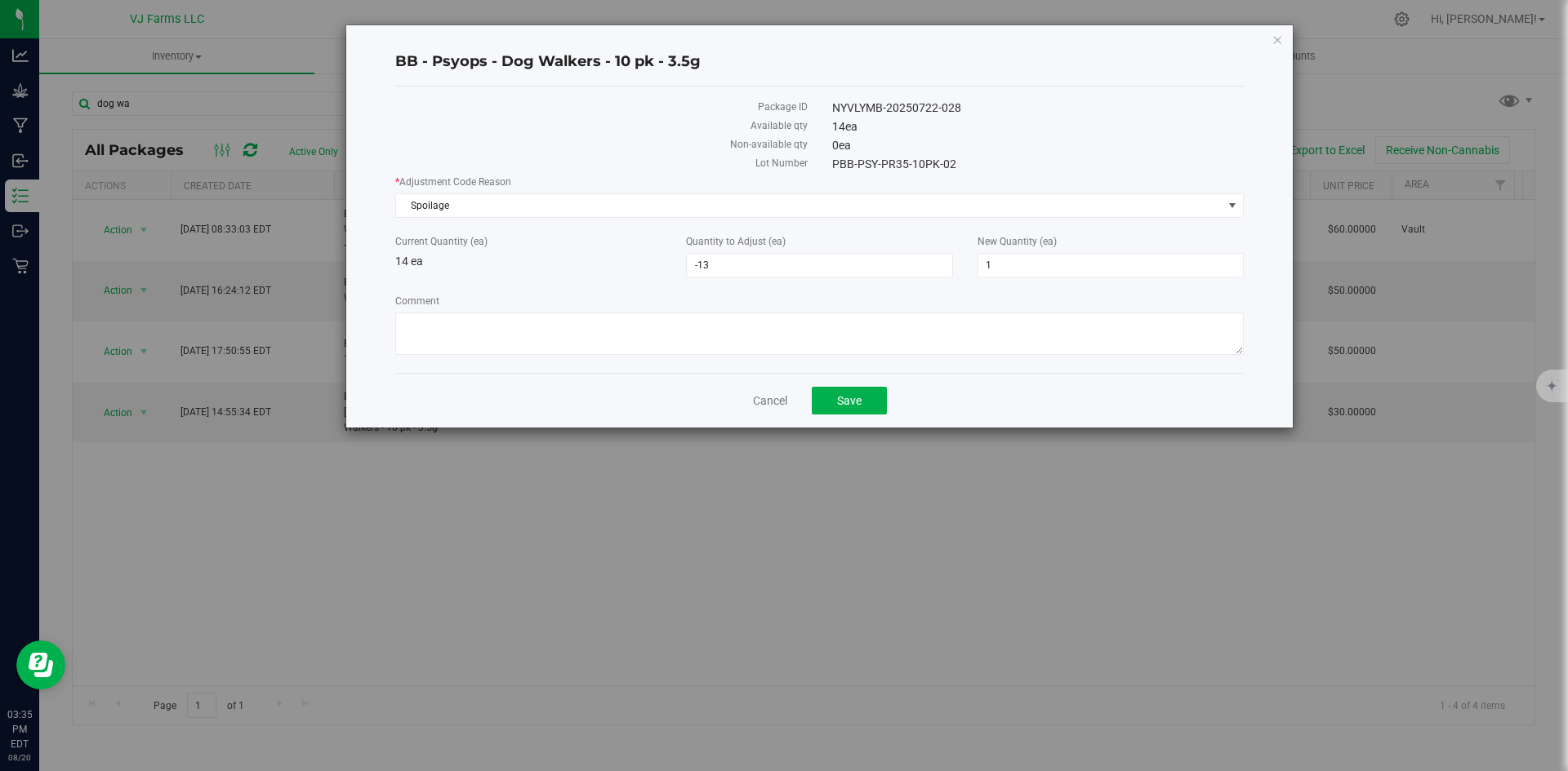
click at [970, 374] on div "Cancel Save" at bounding box center [819, 400] width 849 height 55
click at [785, 338] on textarea "Comment" at bounding box center [819, 333] width 849 height 42
click at [499, 309] on div "Comment" at bounding box center [819, 327] width 849 height 66
click at [463, 329] on textarea "Comment" at bounding box center [819, 333] width 849 height 42
click at [535, 328] on textarea "Comment" at bounding box center [819, 333] width 849 height 42
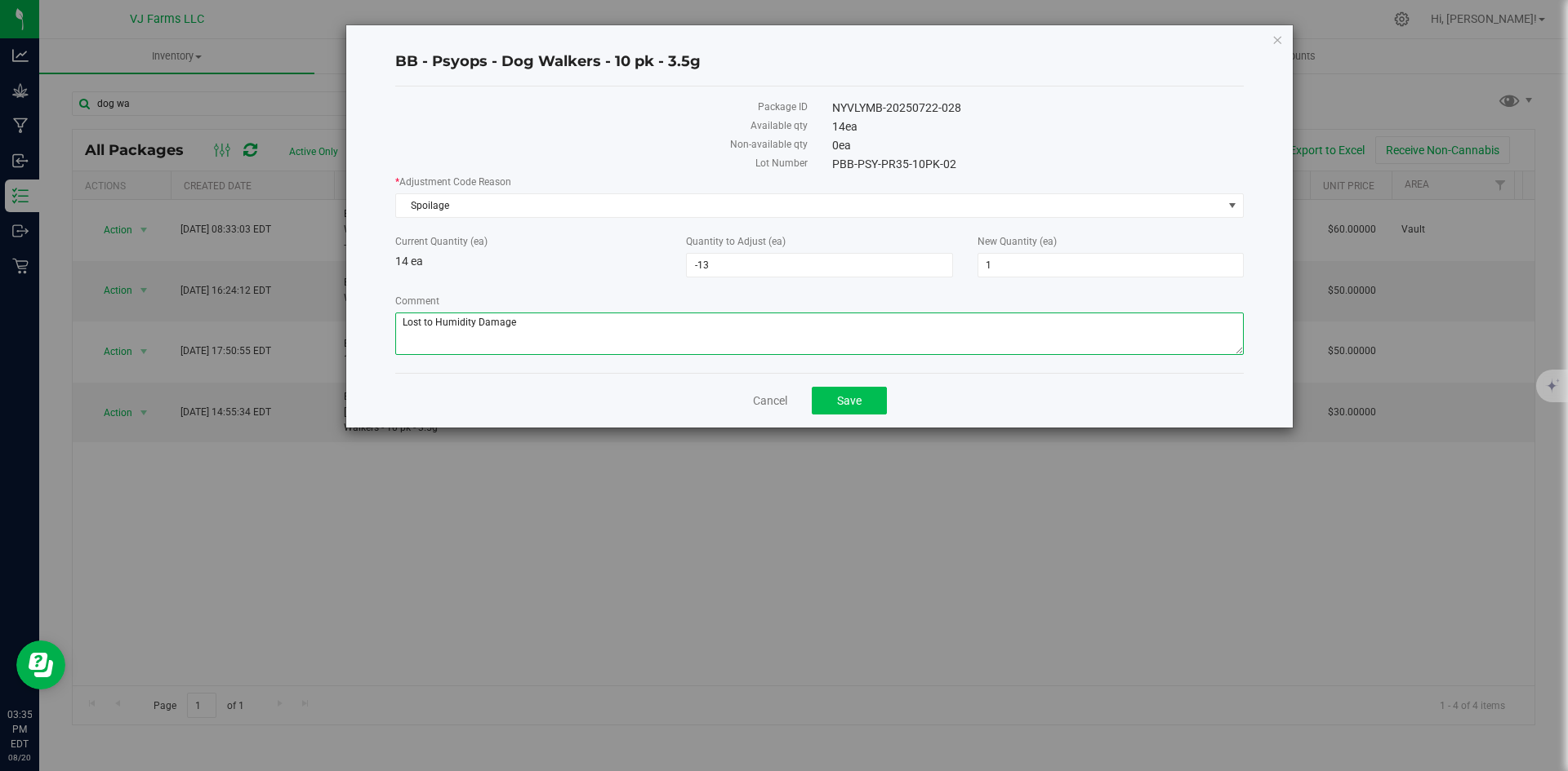
type textarea "Lost to Humidity Damage"
click at [873, 402] on button "Save" at bounding box center [849, 401] width 75 height 28
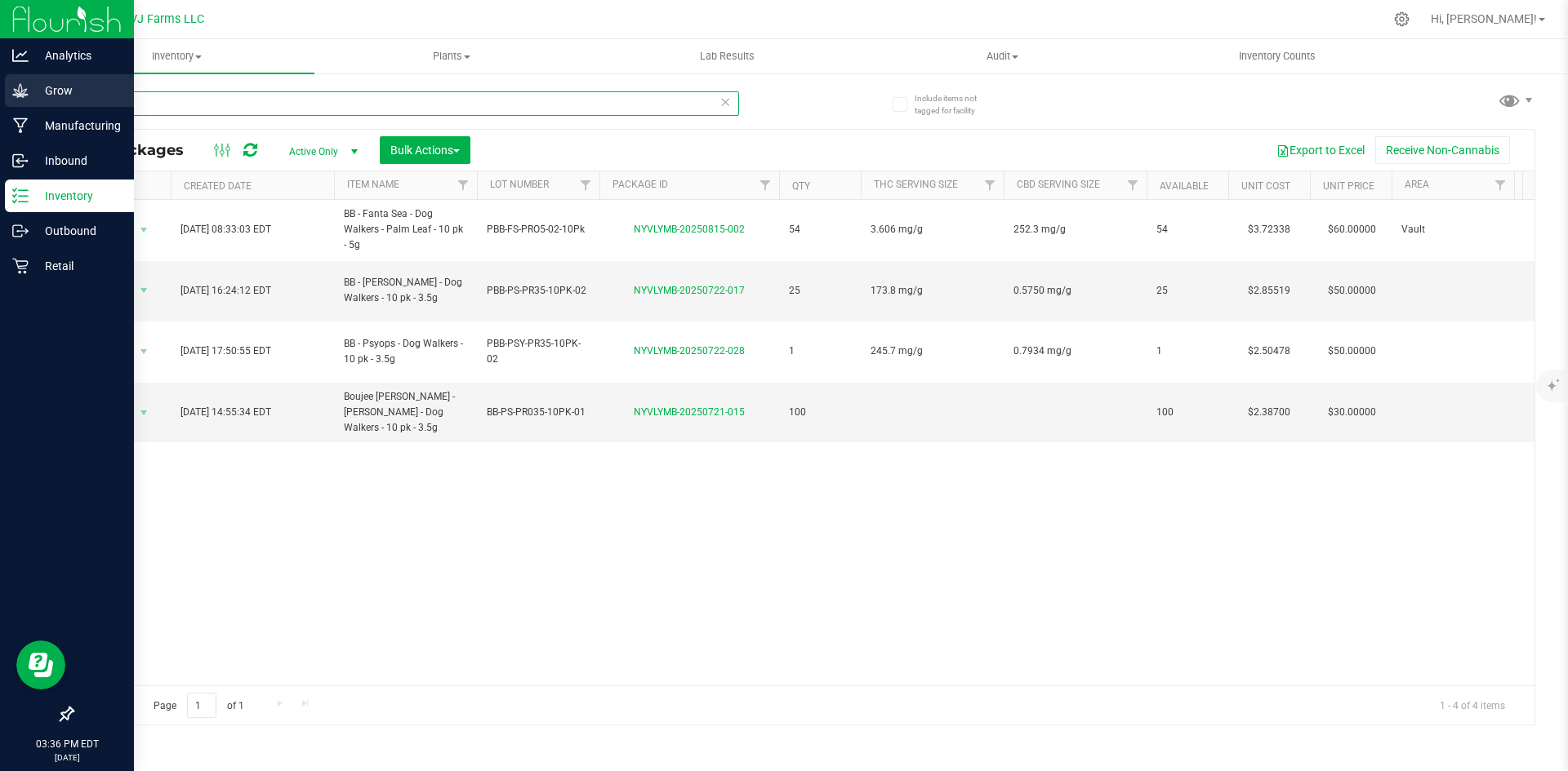
drag, startPoint x: 223, startPoint y: 101, endPoint x: 0, endPoint y: 101, distance: 223.0
click at [0, 101] on div "Analytics Grow Manufacturing Inbound Inventory Outbound Retail 03:36 PM EDT 08/…" at bounding box center [784, 385] width 1568 height 771
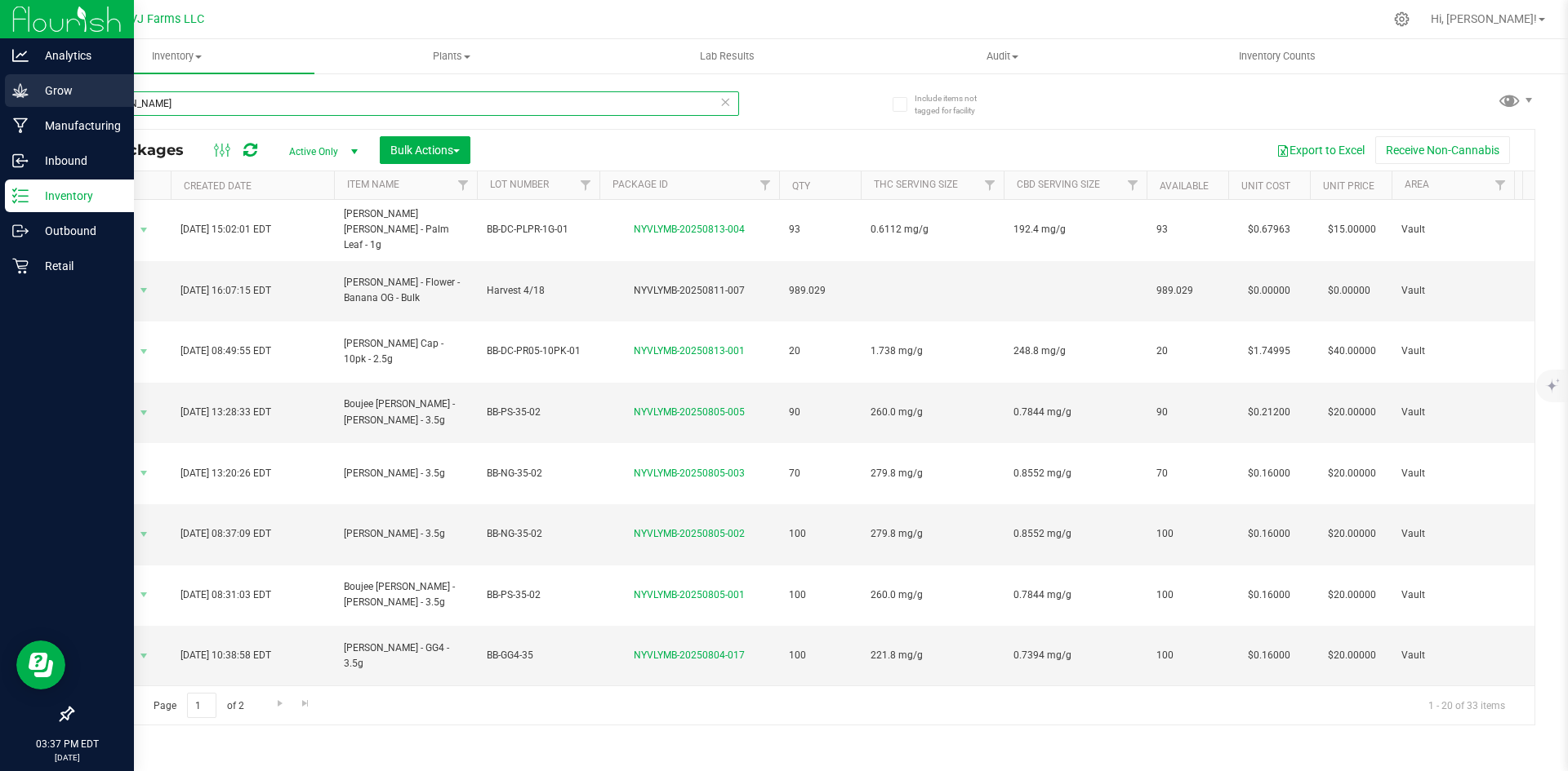
drag, startPoint x: 169, startPoint y: 106, endPoint x: 36, endPoint y: 103, distance: 133.0
click at [36, 103] on div "Analytics Grow Manufacturing Inbound Inventory Outbound Retail 03:37 PM EDT 08/…" at bounding box center [784, 385] width 1568 height 771
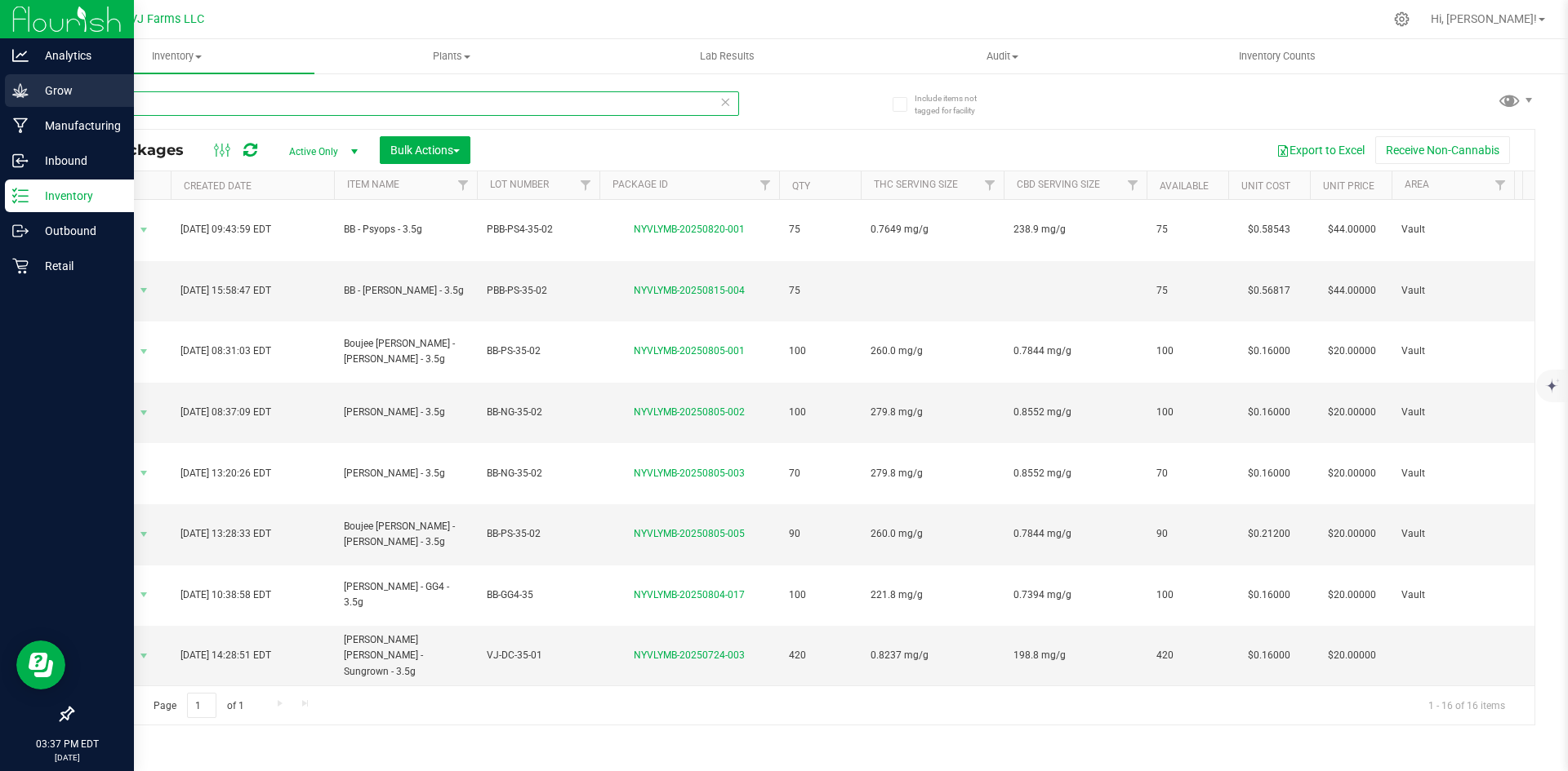
drag, startPoint x: 264, startPoint y: 104, endPoint x: 37, endPoint y: 103, distance: 227.0
click at [37, 103] on div "Analytics Grow Manufacturing Inbound Inventory Outbound Retail 03:37 PM EDT 08/…" at bounding box center [784, 385] width 1568 height 771
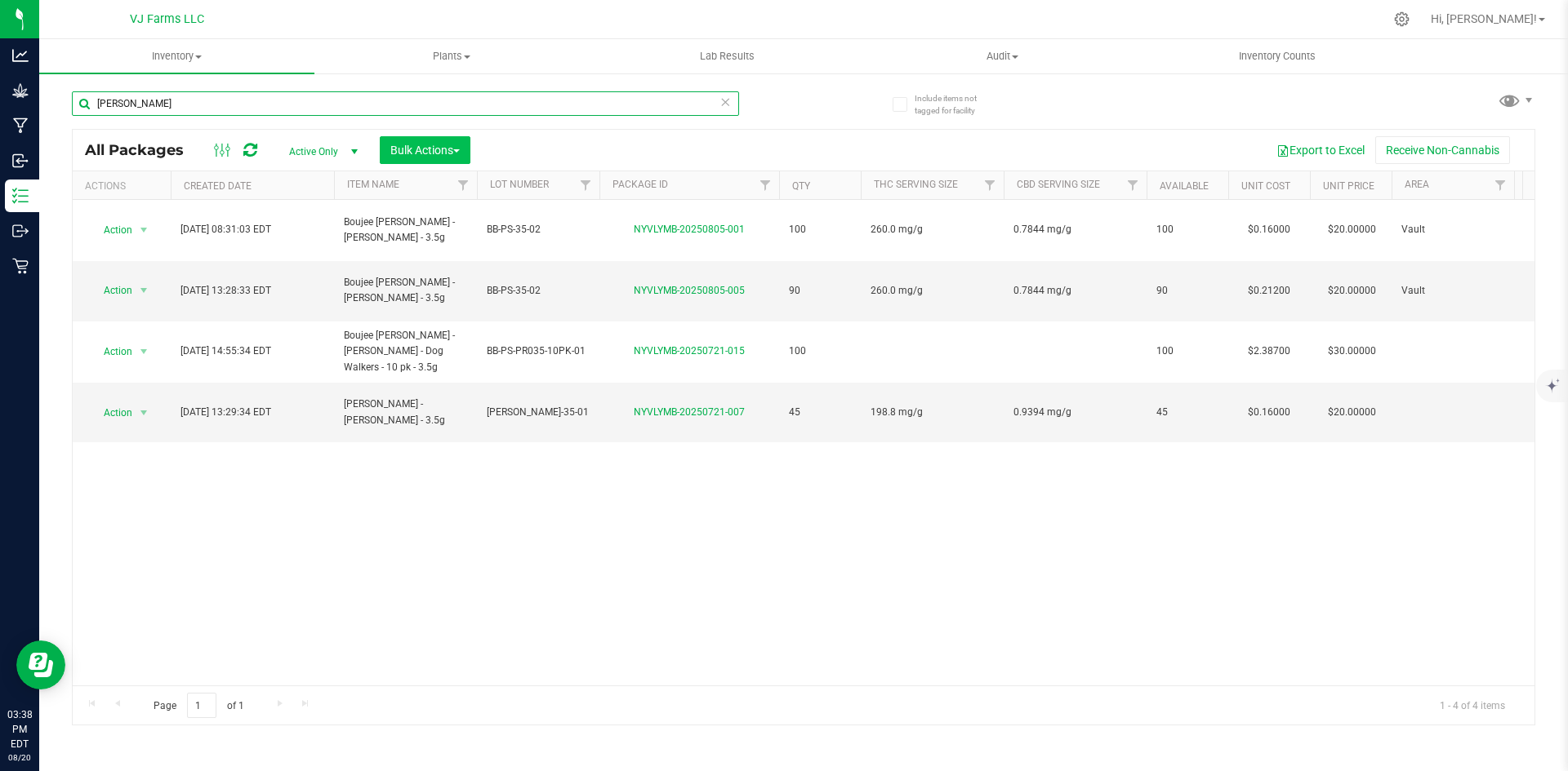
type input "boujee ben - pe"
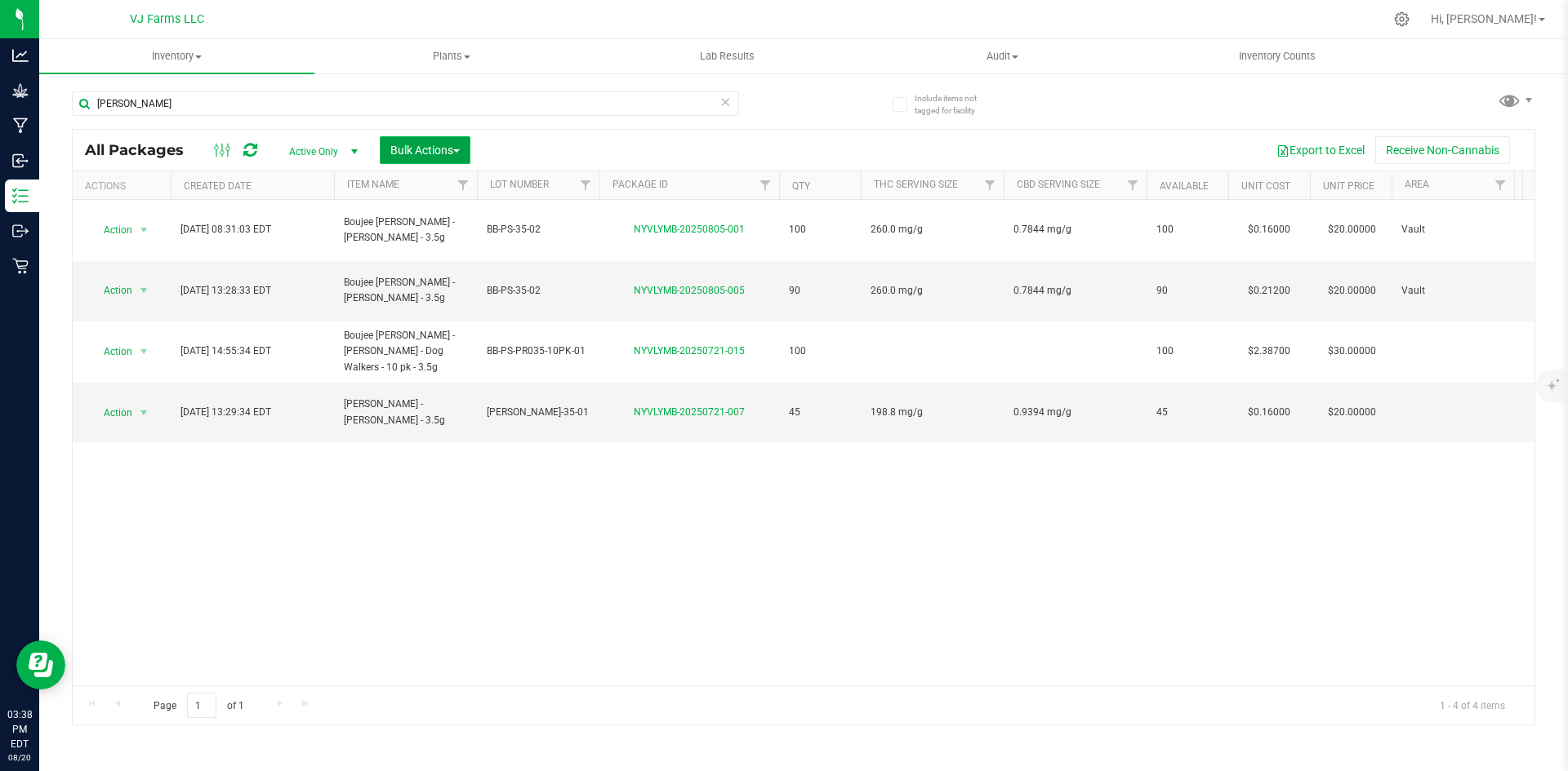
click at [410, 160] on button "Bulk Actions" at bounding box center [425, 150] width 90 height 28
click at [476, 254] on div "Combine packages" at bounding box center [448, 249] width 116 height 26
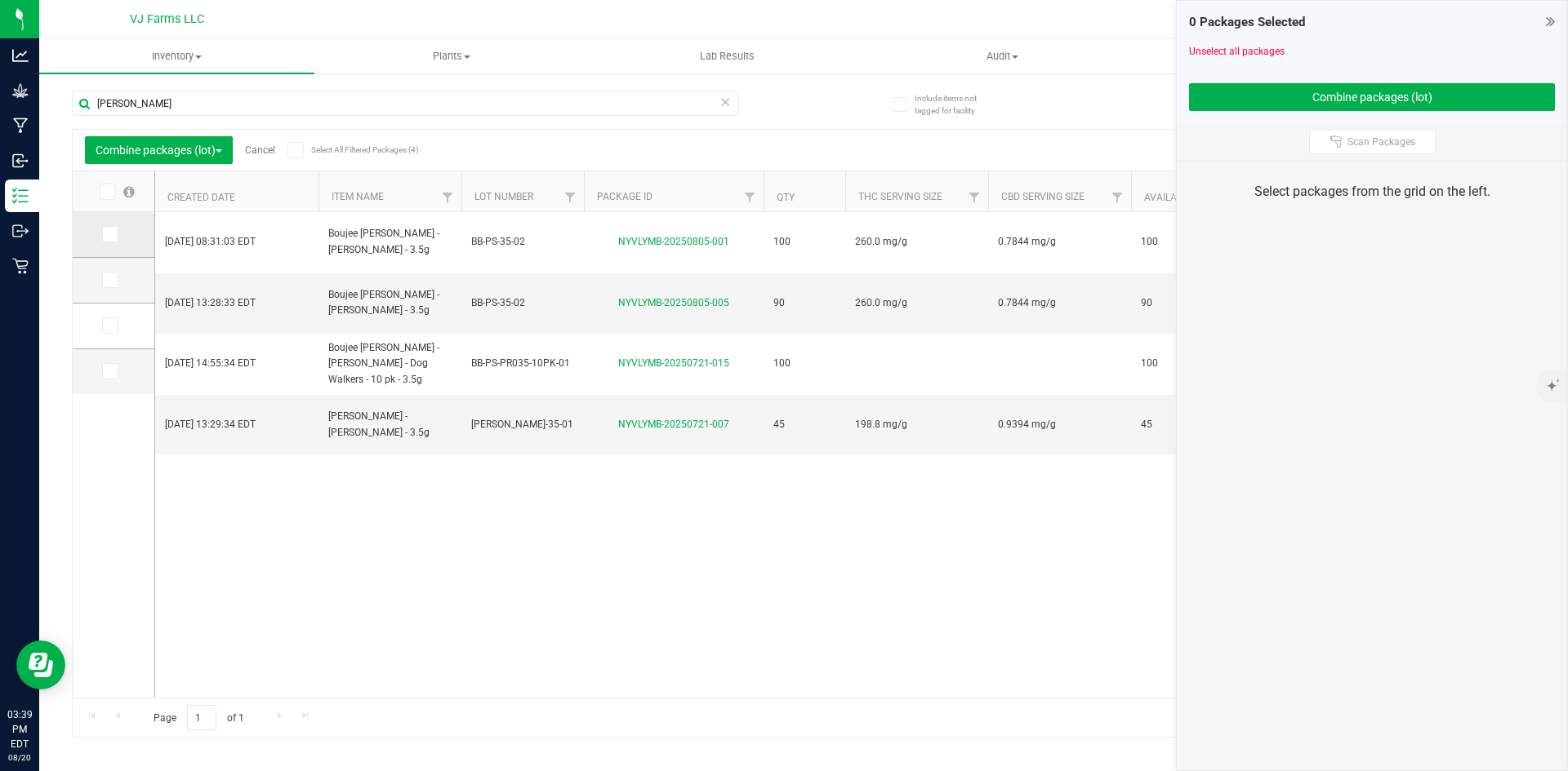
click at [109, 234] on icon at bounding box center [109, 234] width 10 height 0
click at [0, 0] on input "checkbox" at bounding box center [0, 0] width 0 height 0
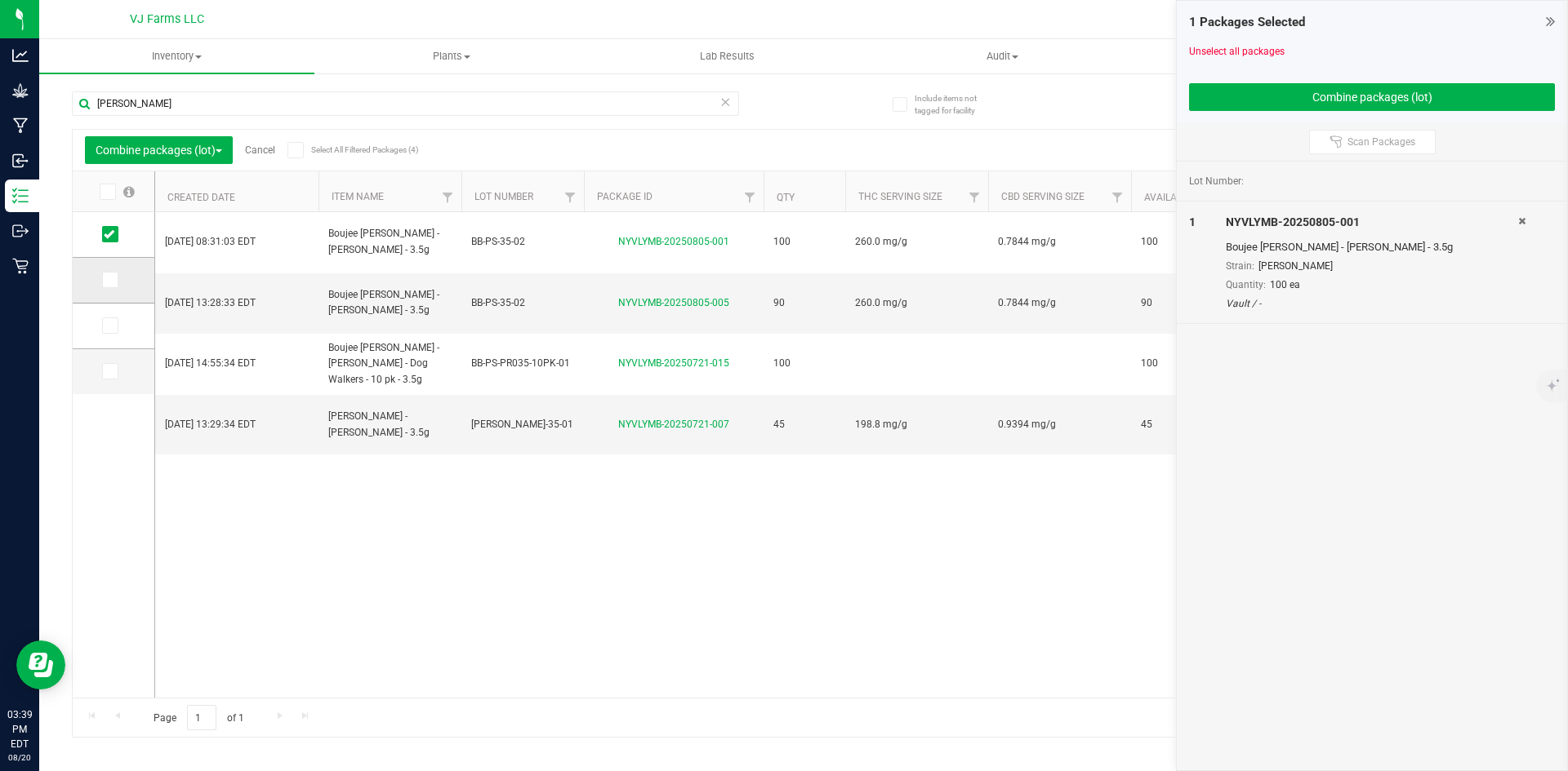
click at [108, 287] on span at bounding box center [110, 279] width 16 height 16
click at [0, 0] on input "checkbox" at bounding box center [0, 0] width 0 height 0
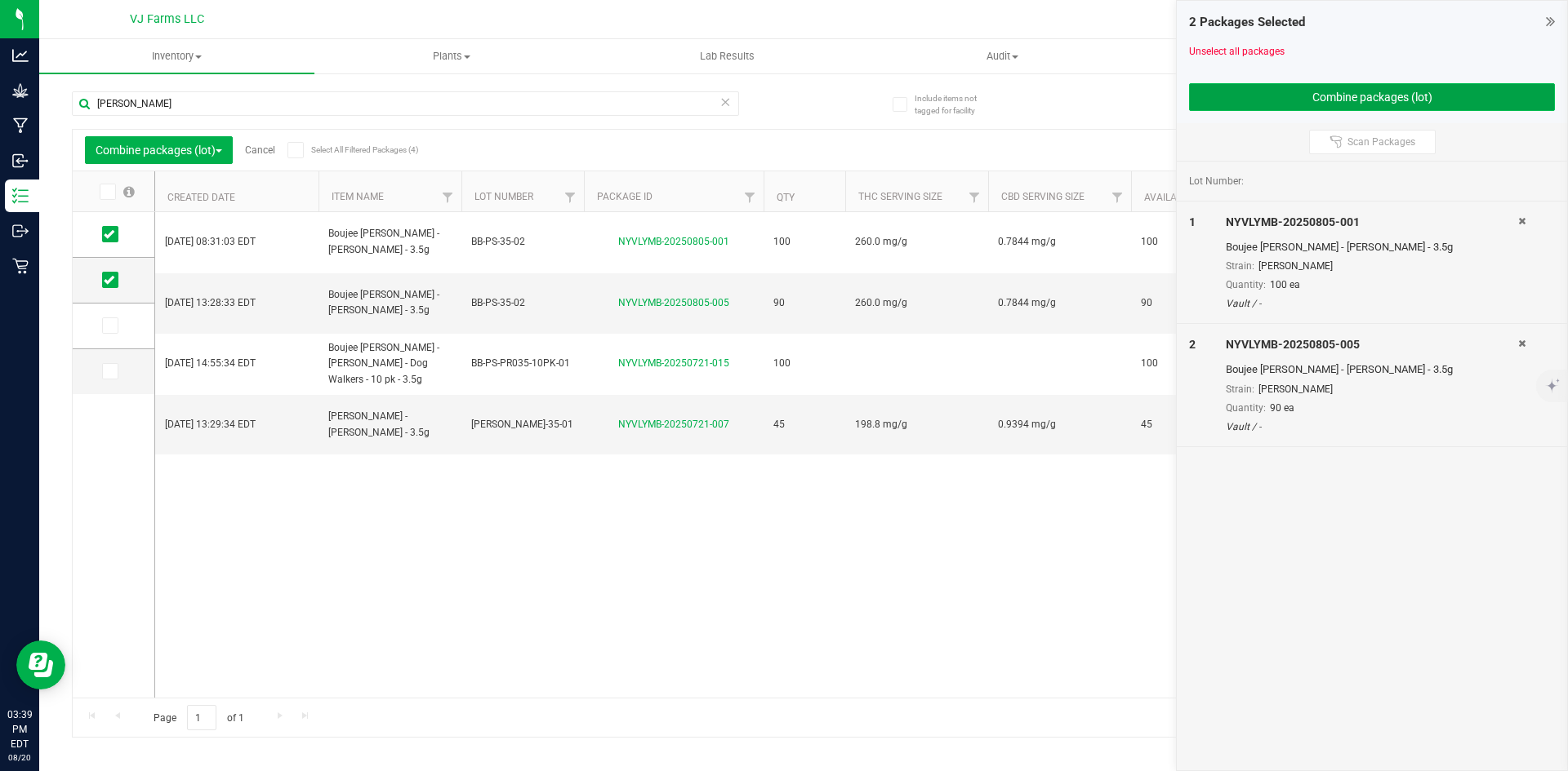
click at [1217, 101] on button "Combine packages (lot)" at bounding box center [1372, 97] width 366 height 28
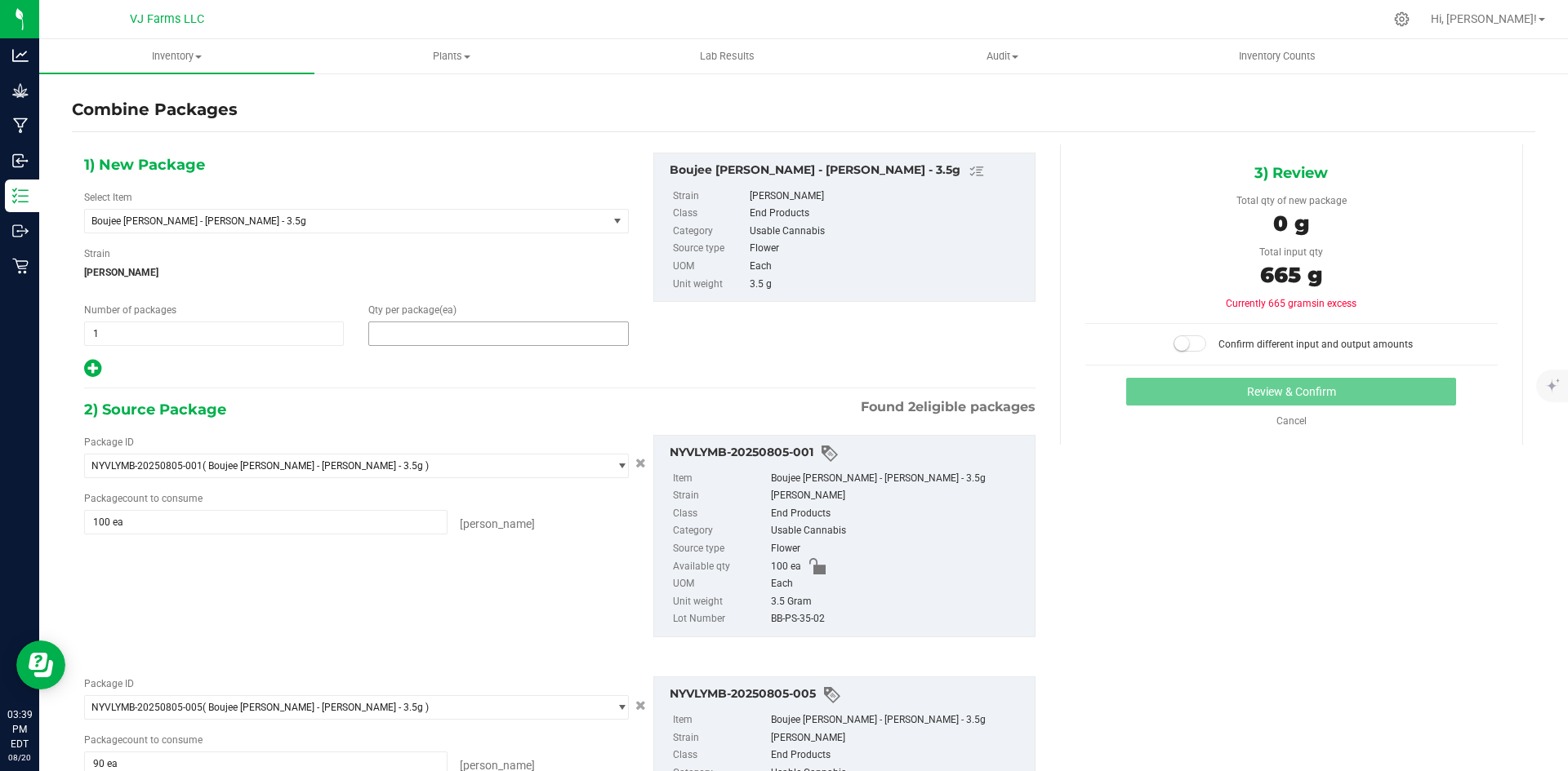
click at [438, 336] on span at bounding box center [497, 334] width 259 height 24
type input "190"
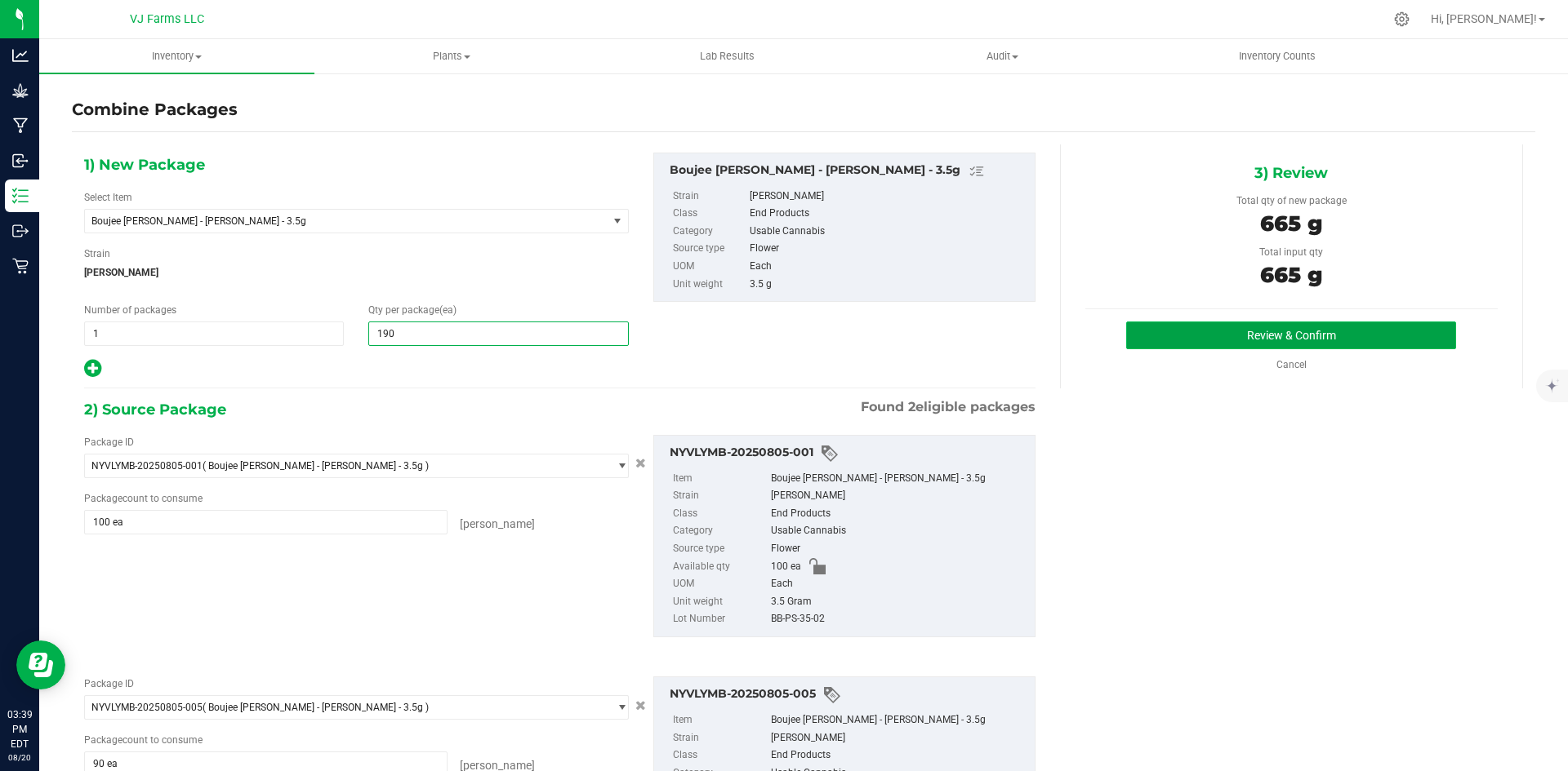
type input "190"
click at [1334, 336] on button "Review & Confirm" at bounding box center [1291, 336] width 330 height 28
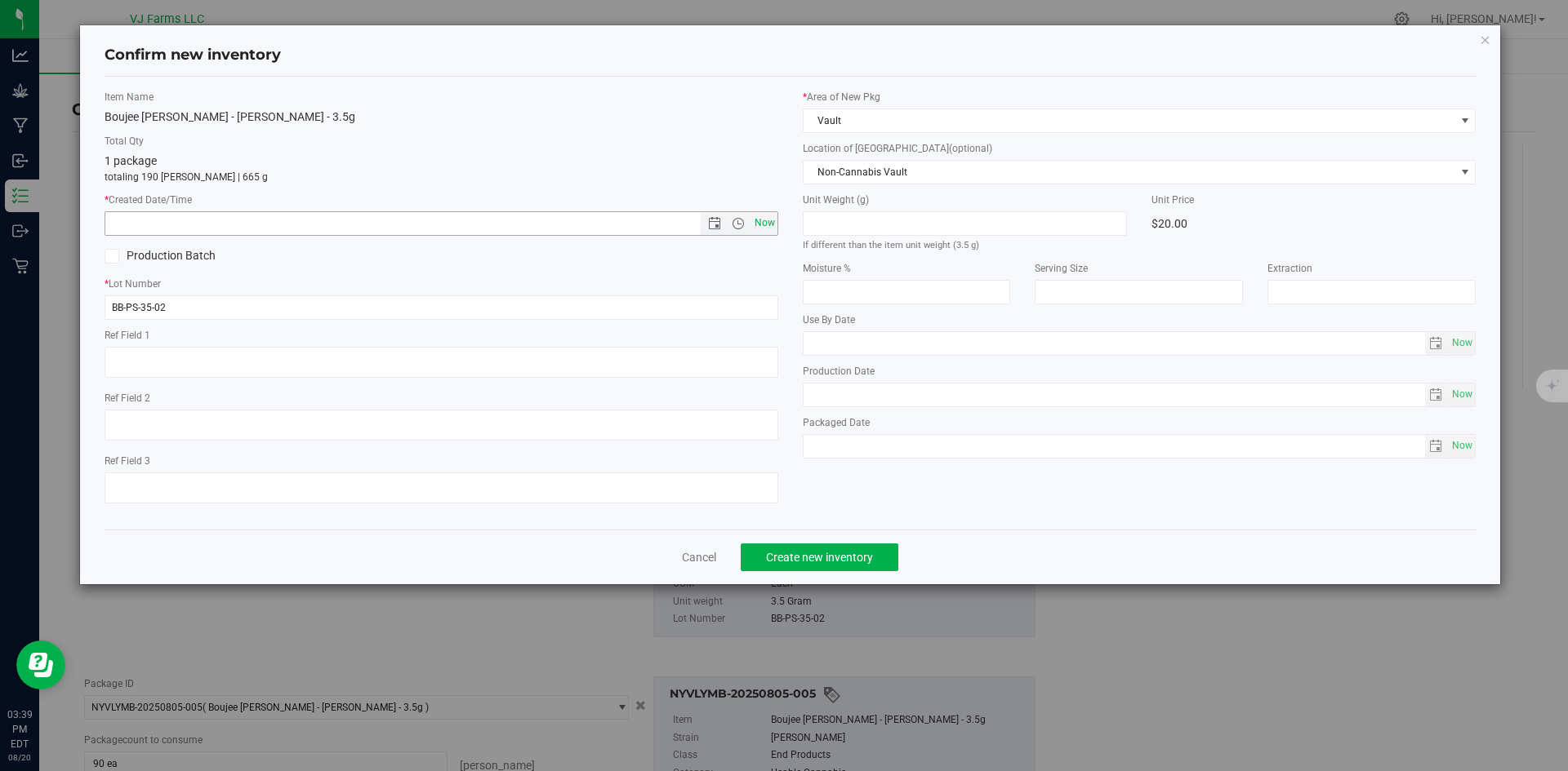
click at [769, 233] on span "Now" at bounding box center [764, 223] width 28 height 23
type input "8/20/2025 3:39 PM"
click at [810, 563] on span "Create new inventory" at bounding box center [819, 557] width 107 height 13
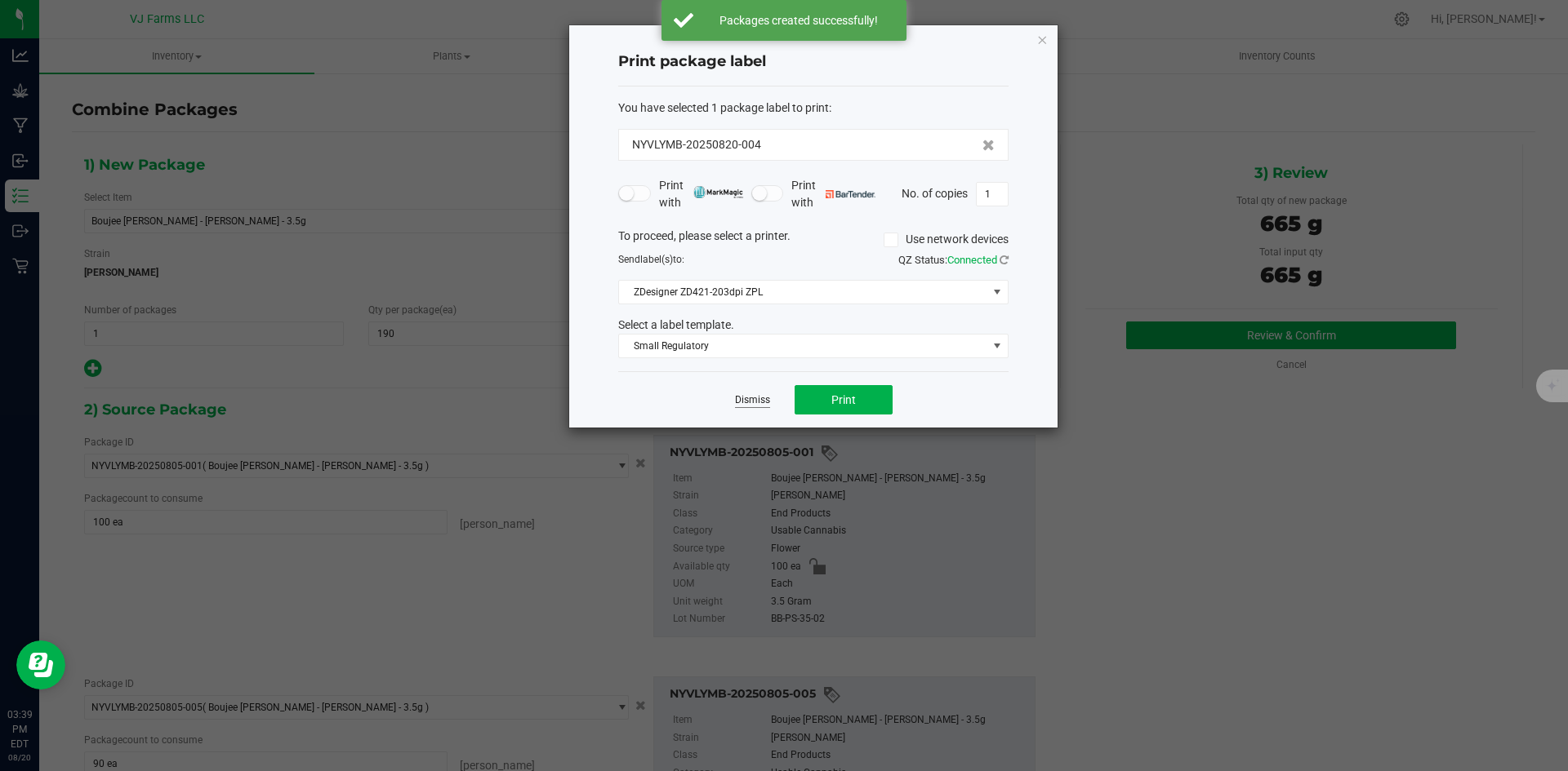
click at [750, 401] on link "Dismiss" at bounding box center [752, 401] width 35 height 14
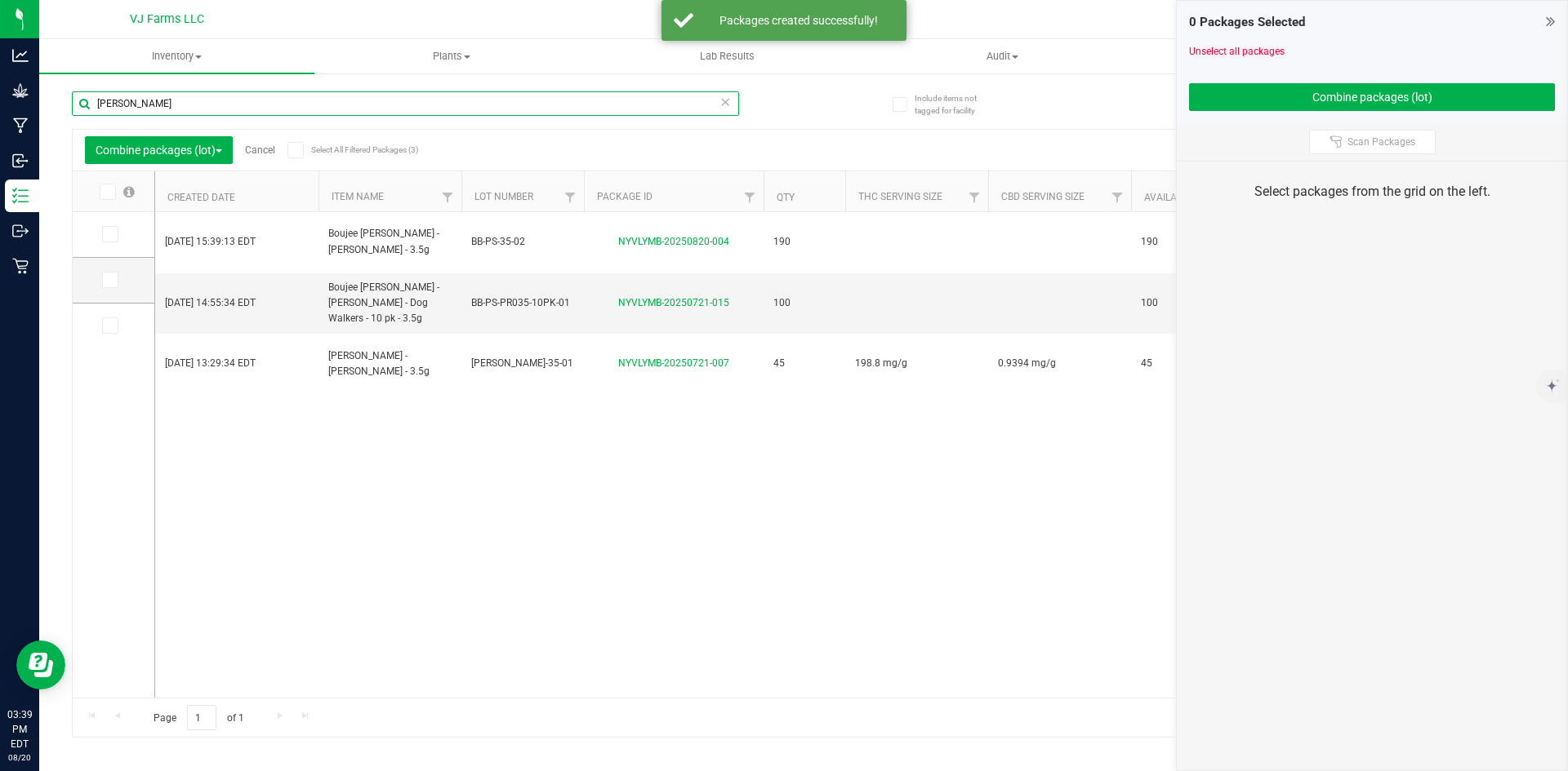
drag, startPoint x: 256, startPoint y: 101, endPoint x: 78, endPoint y: 101, distance: 178.0
click at [78, 101] on input "boujee ben - pe" at bounding box center [405, 103] width 667 height 24
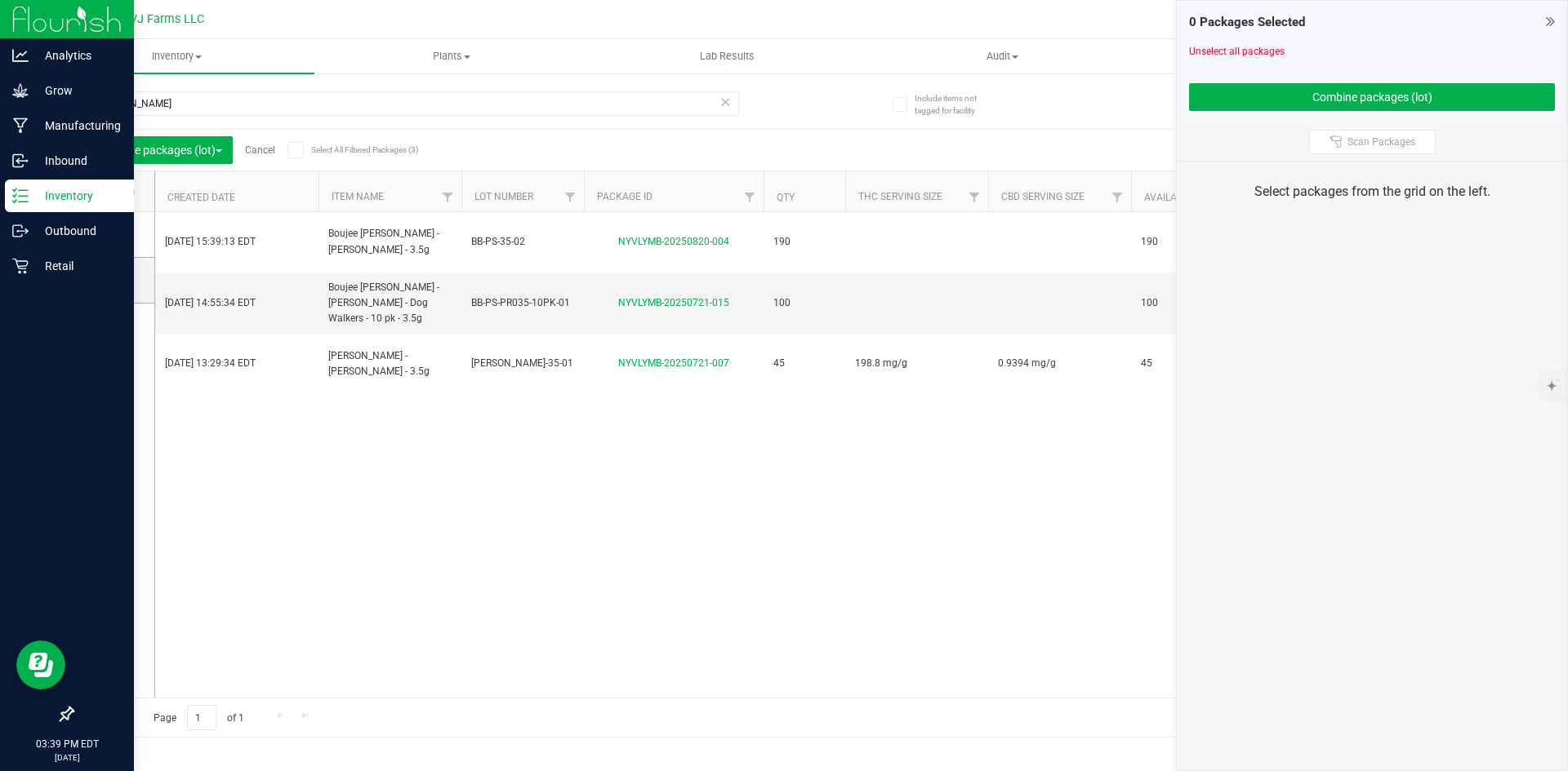
click at [35, 214] on link "Inventory" at bounding box center [67, 197] width 134 height 35
click at [38, 229] on p "Outbound" at bounding box center [77, 231] width 98 height 20
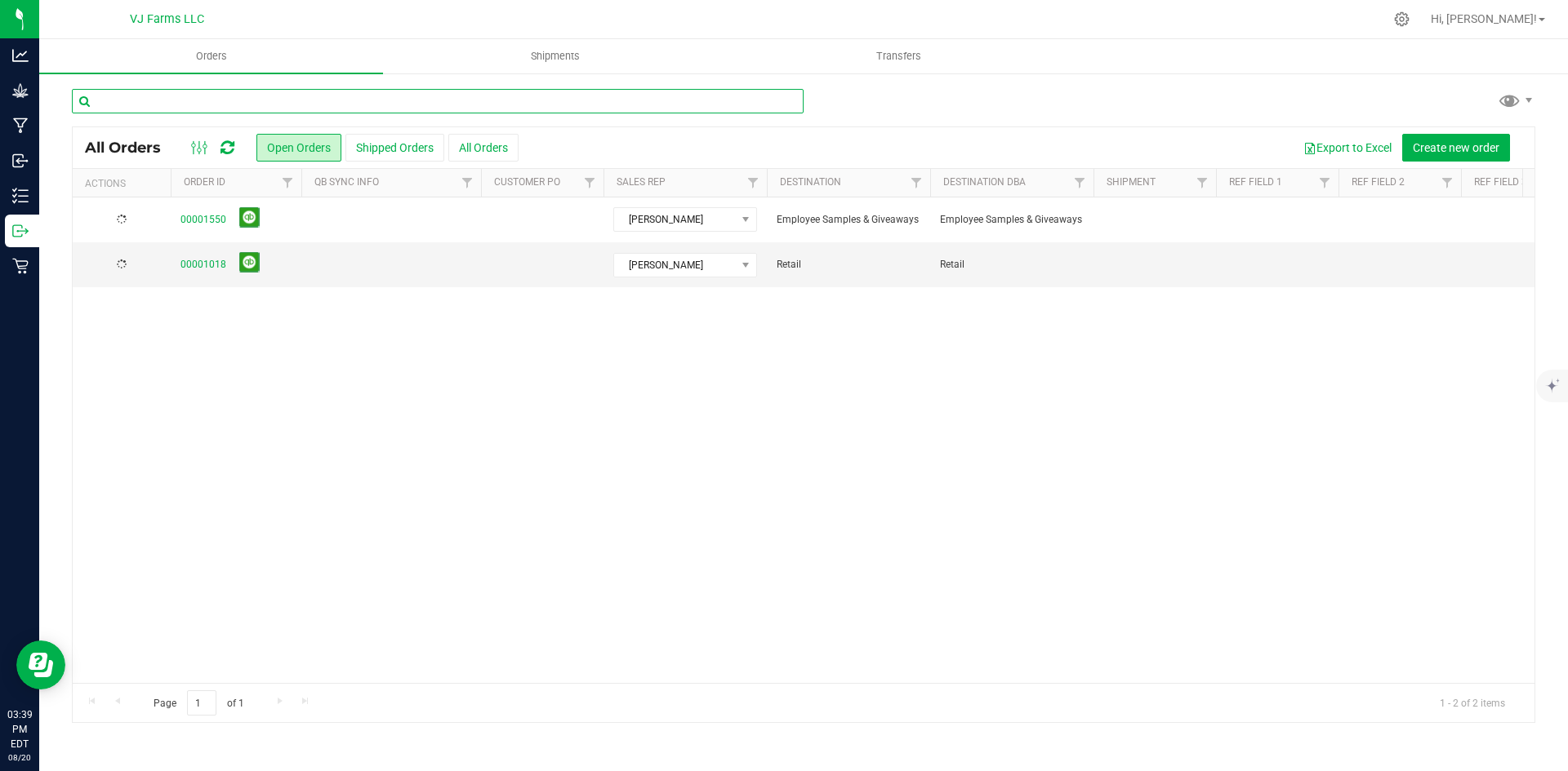
click at [187, 99] on input "text" at bounding box center [437, 101] width 732 height 24
paste input "boujee ben - pe"
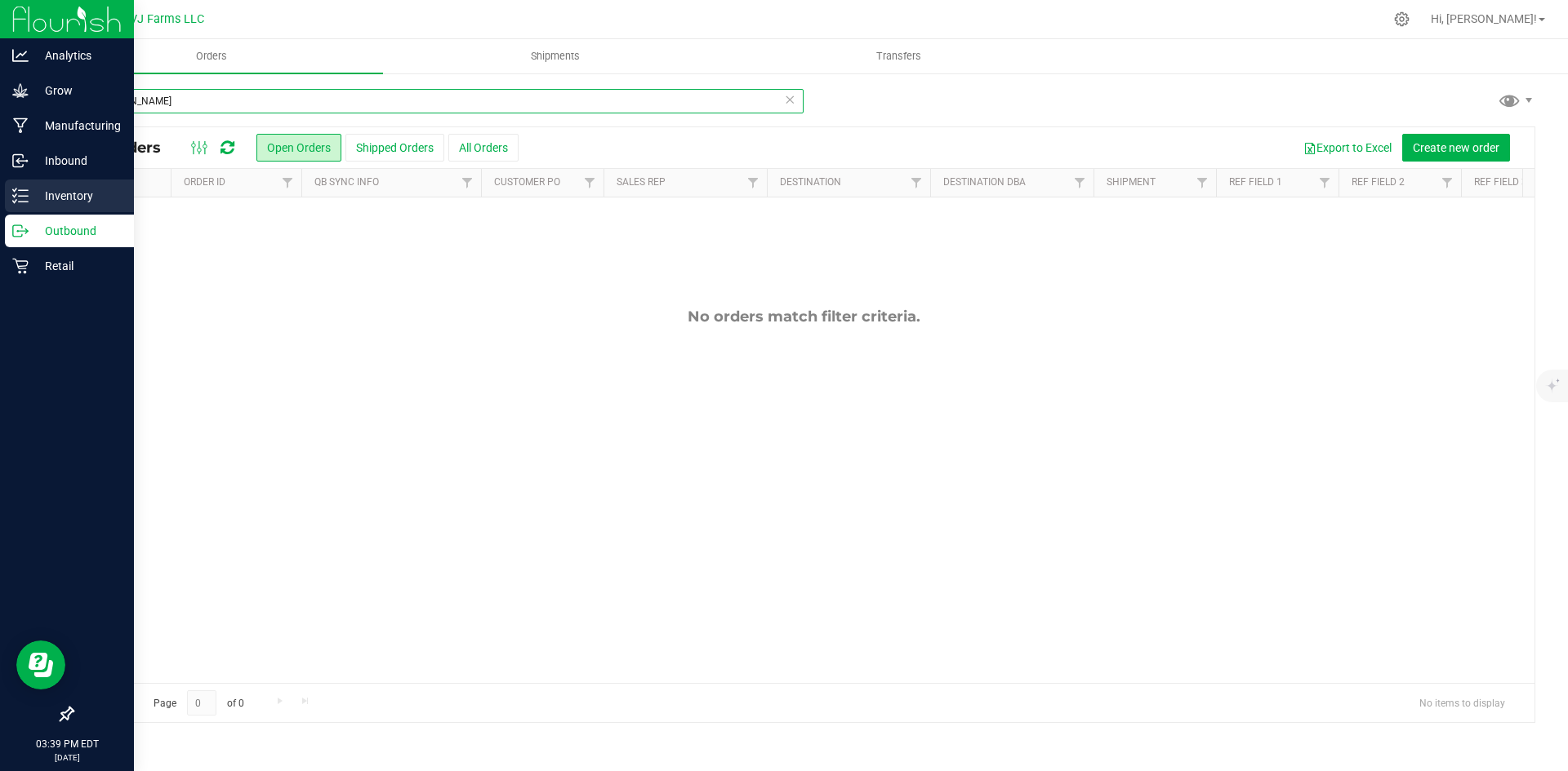
type input "boujee ben - pe"
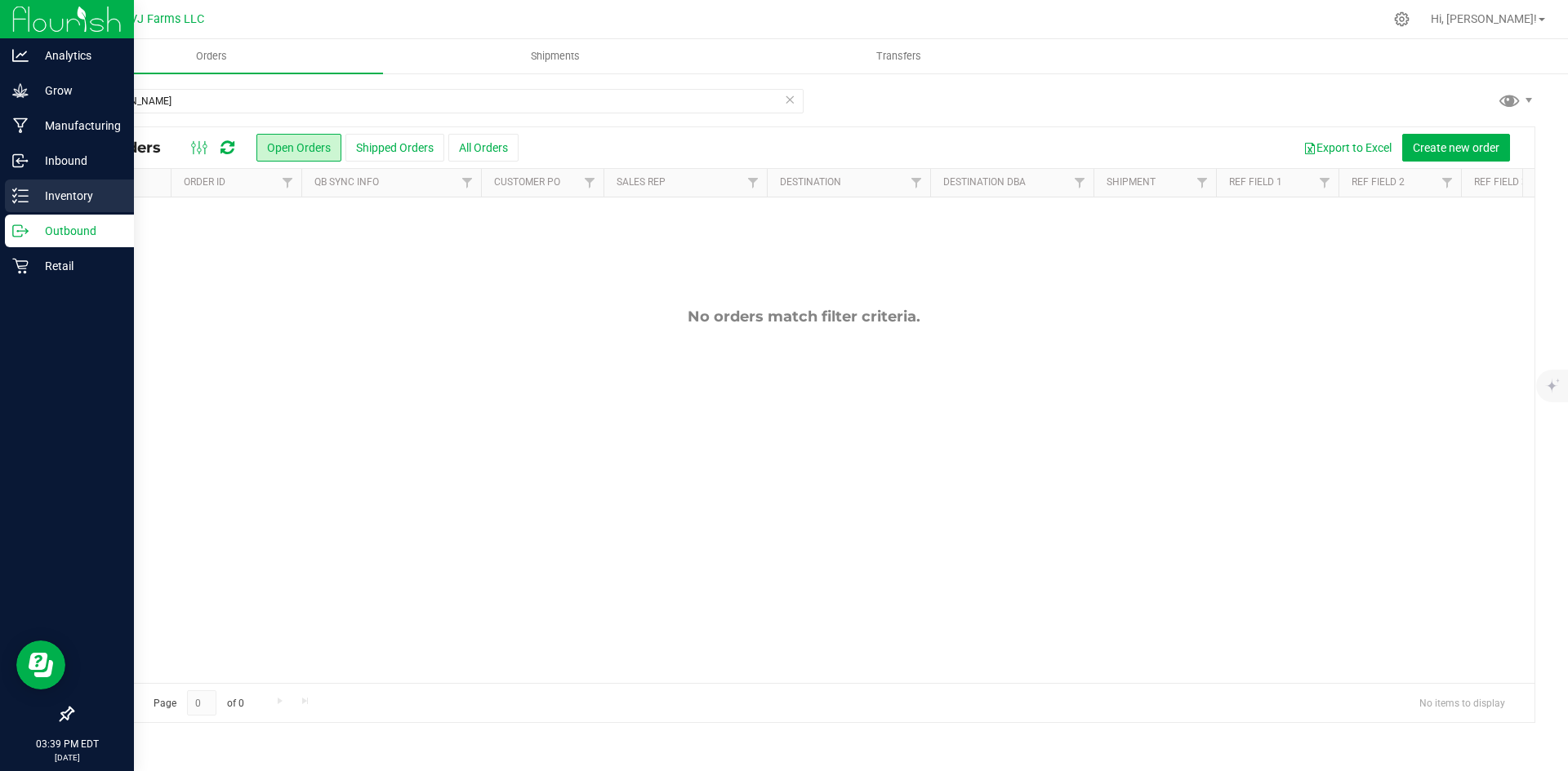
click at [27, 196] on line at bounding box center [23, 196] width 9 height 0
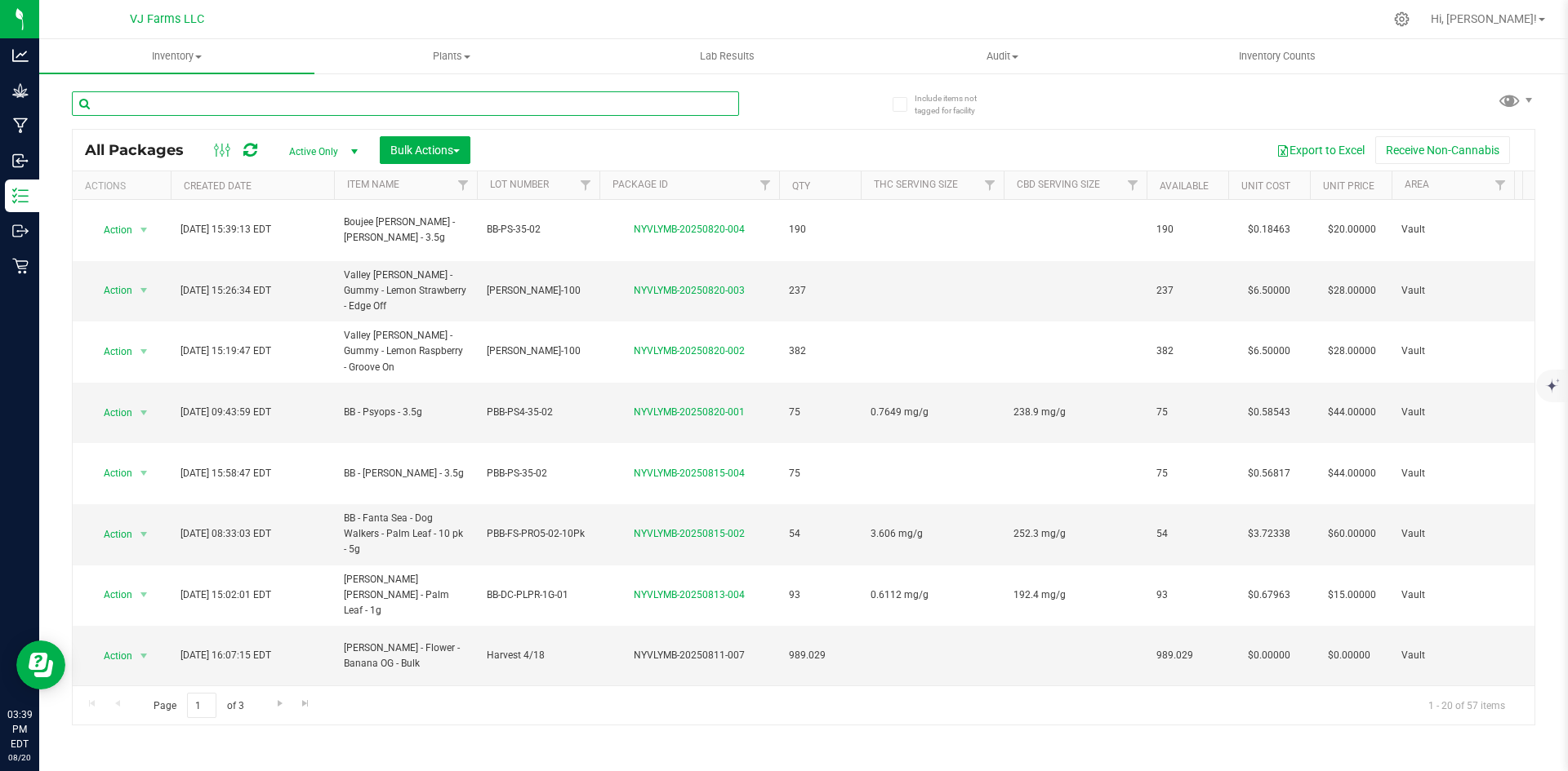
click at [213, 106] on input "text" at bounding box center [405, 103] width 667 height 24
paste input "boujee ben - pe"
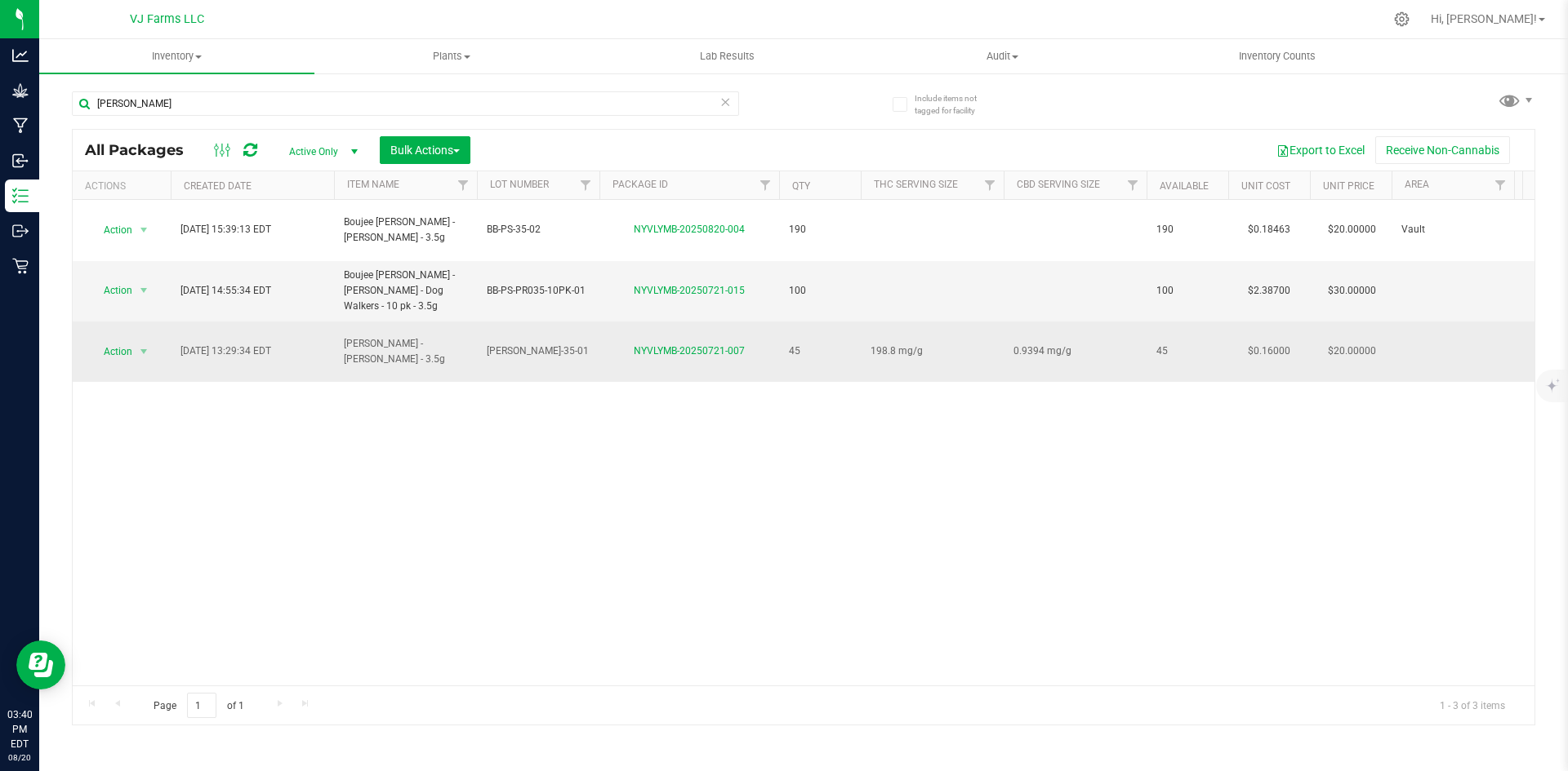
drag, startPoint x: 413, startPoint y: 323, endPoint x: 389, endPoint y: 310, distance: 27.3
click at [350, 336] on span "[PERSON_NAME] - [PERSON_NAME] - 3.5g" at bounding box center [405, 352] width 123 height 31
copy span "oujee Ben - Pepe Silvia - Sungrown - 3.5g"
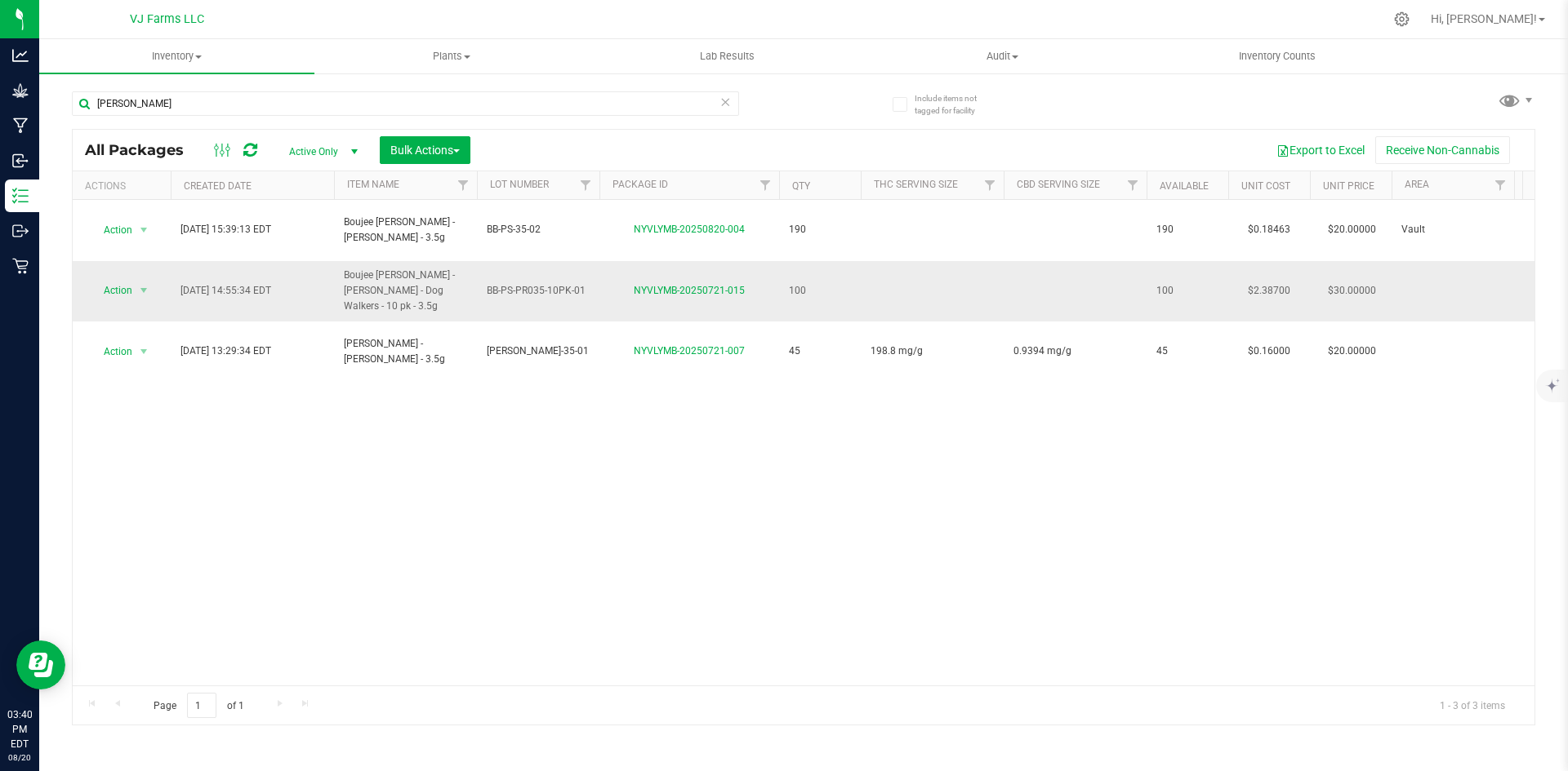
click at [518, 287] on td "BB-PS-PR035-10PK-01" at bounding box center [538, 291] width 122 height 62
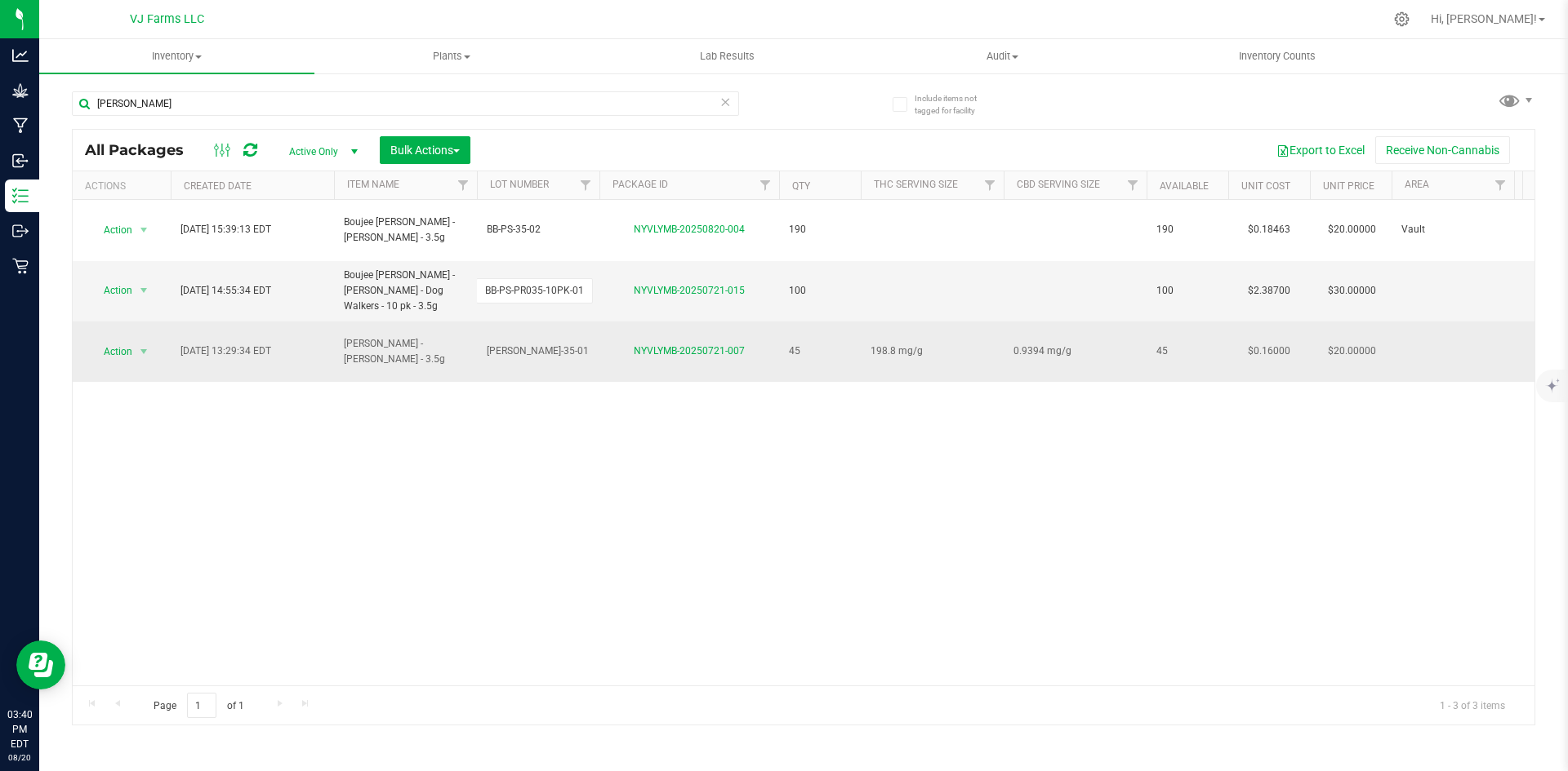
click at [551, 343] on span "[PERSON_NAME]-35-01" at bounding box center [538, 351] width 103 height 16
drag, startPoint x: 551, startPoint y: 311, endPoint x: 456, endPoint y: 312, distance: 95.0
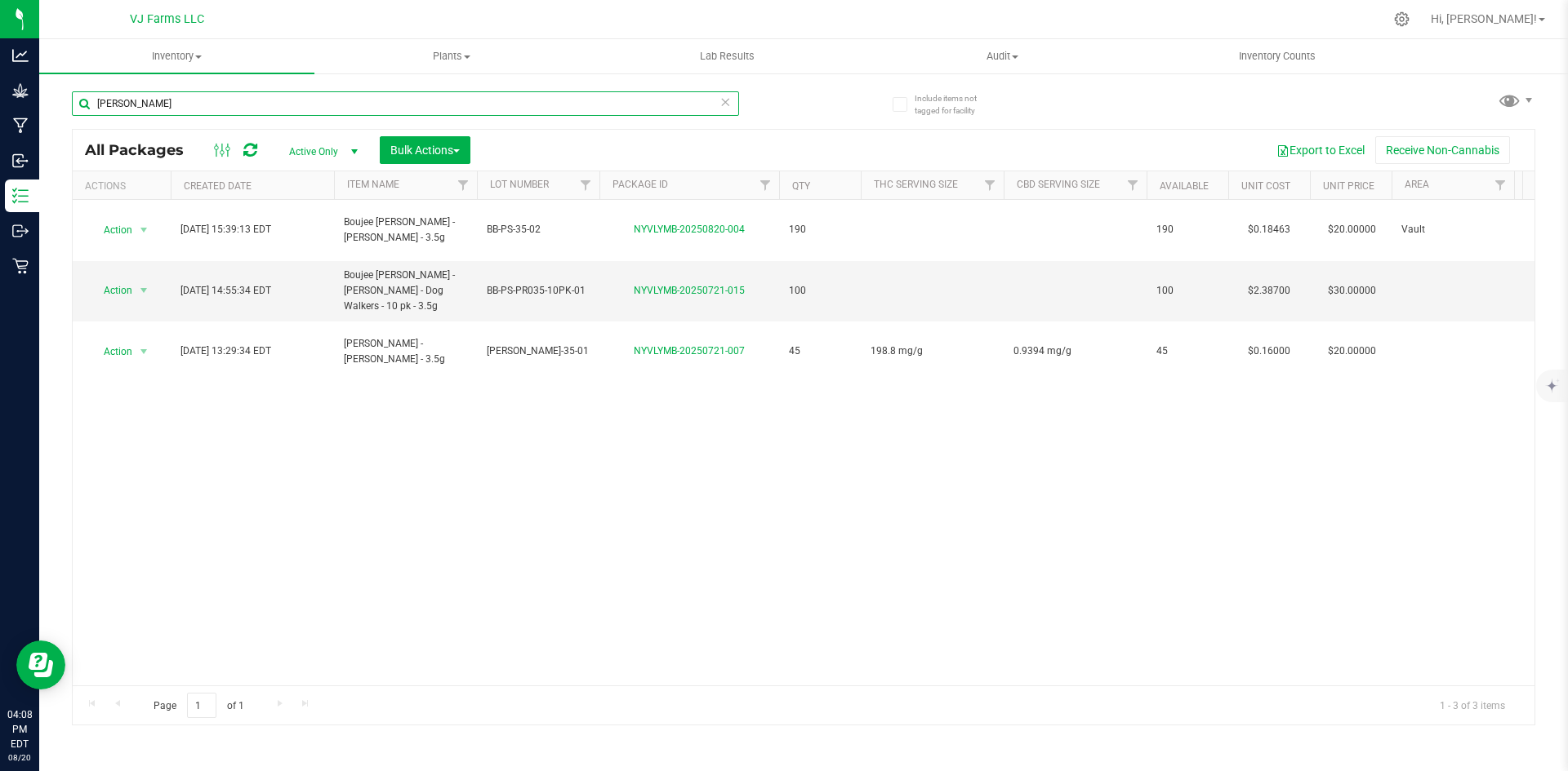
drag, startPoint x: 176, startPoint y: 99, endPoint x: 741, endPoint y: 171, distance: 569.6
click at [33, 120] on div "Analytics Grow Manufacturing Inbound Inventory Outbound Retail 04:08 PM EDT 08/…" at bounding box center [784, 385] width 1568 height 771
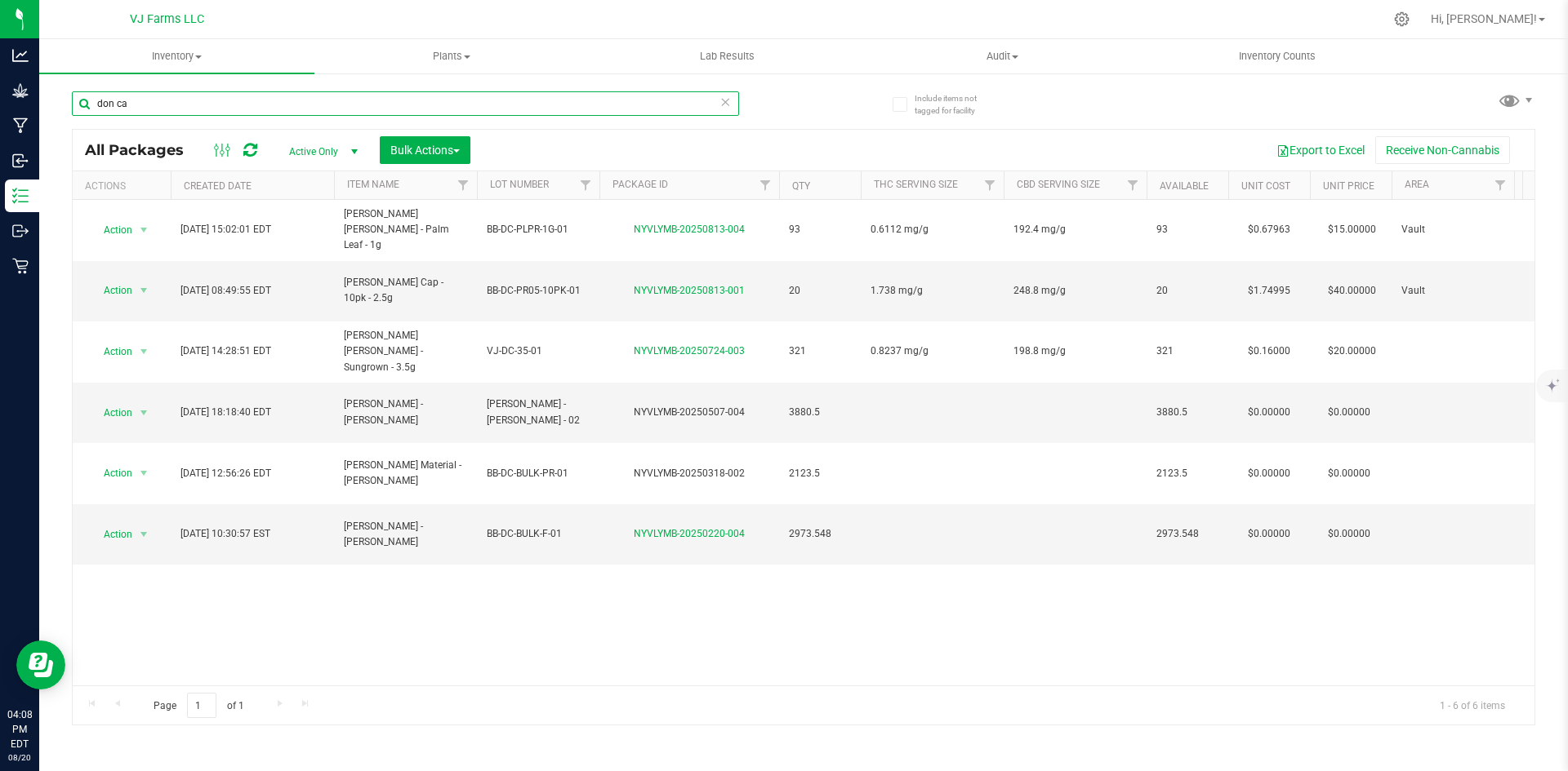
type input "don ca"
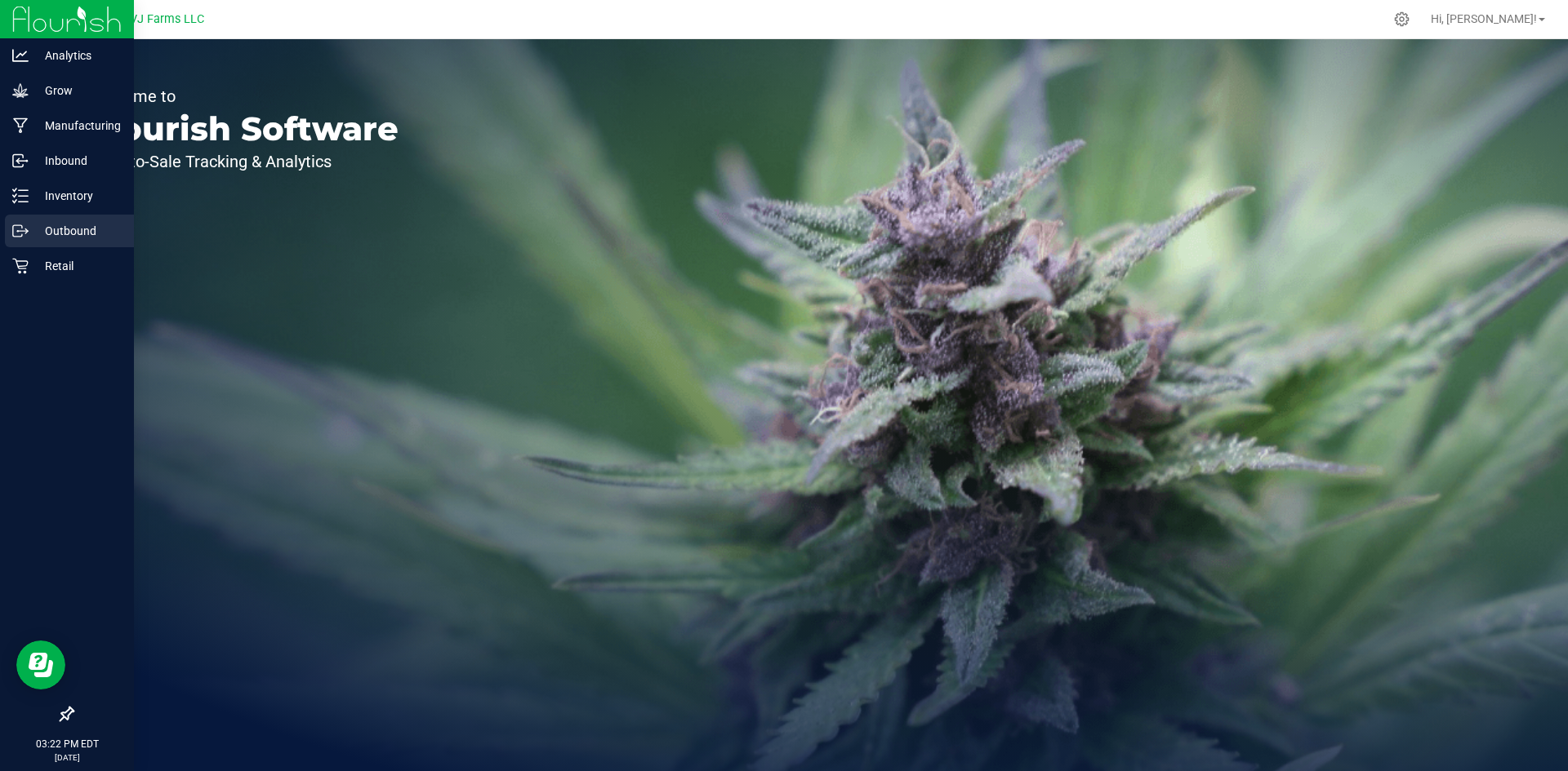
click at [65, 222] on p "Outbound" at bounding box center [77, 231] width 98 height 20
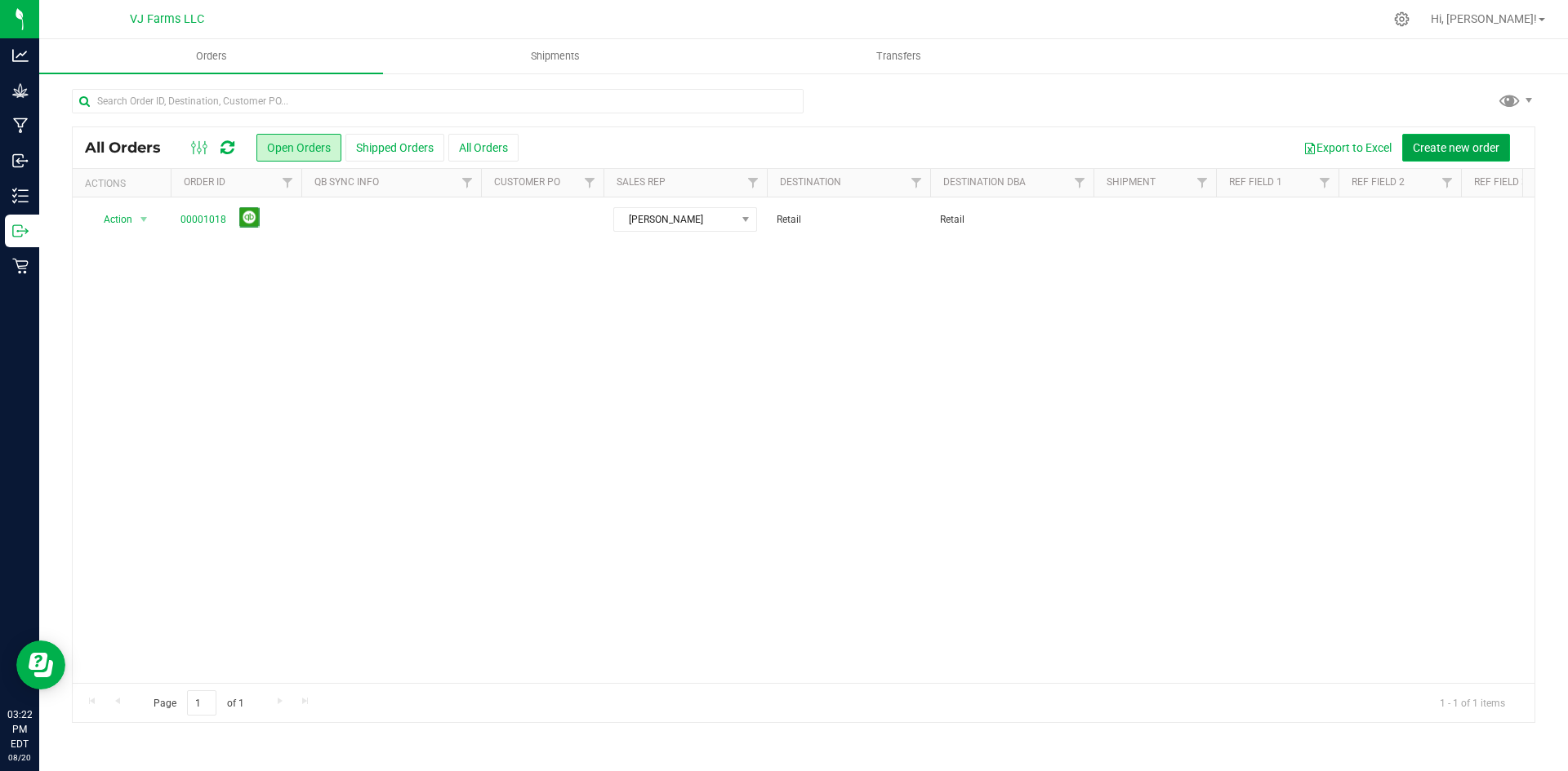
click at [1436, 137] on button "Create new order" at bounding box center [1456, 147] width 108 height 28
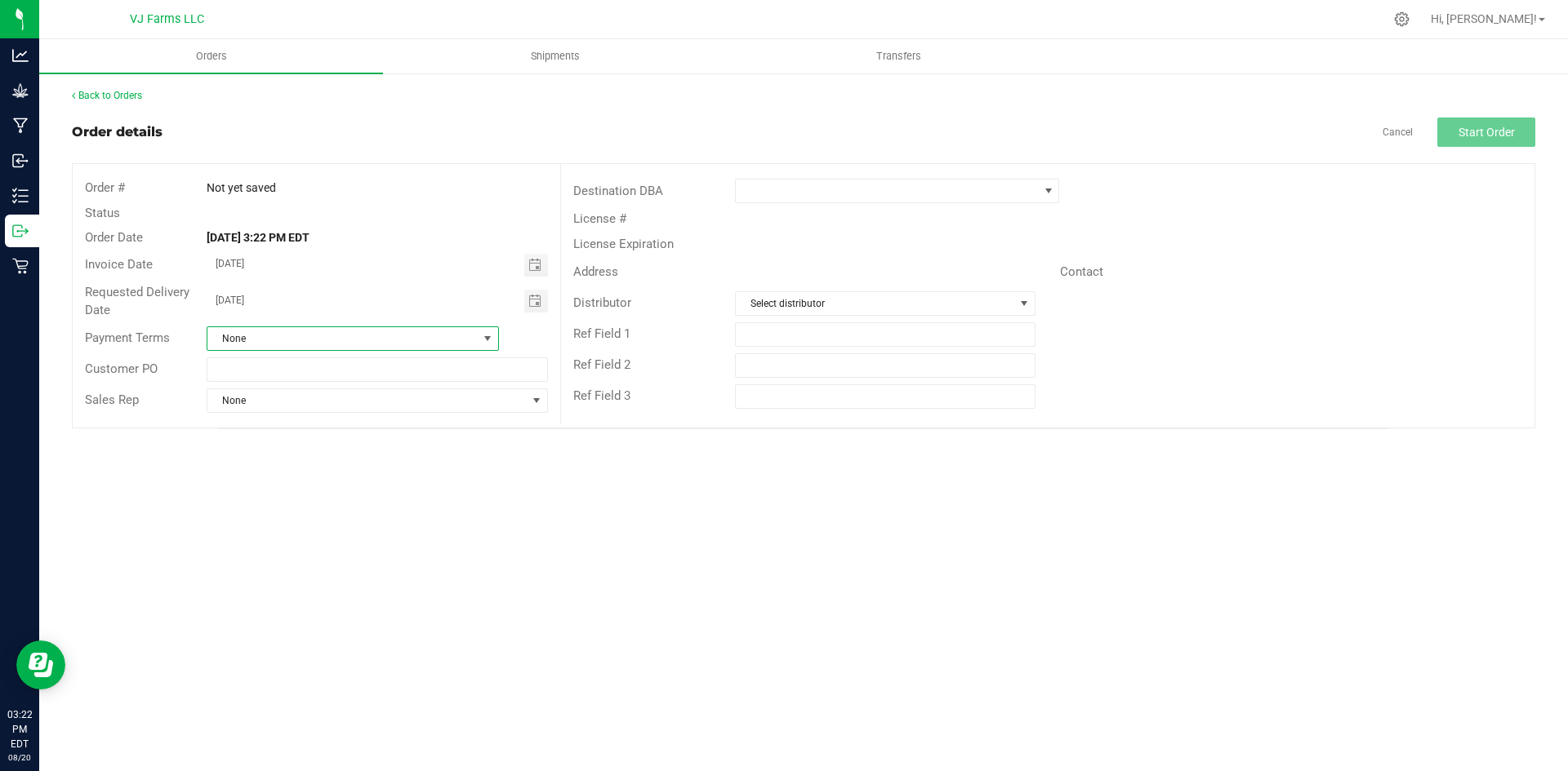
click at [292, 347] on span "None" at bounding box center [342, 338] width 270 height 23
click at [302, 338] on span "None" at bounding box center [342, 338] width 270 height 23
click at [815, 297] on span "Select distributor" at bounding box center [875, 304] width 278 height 23
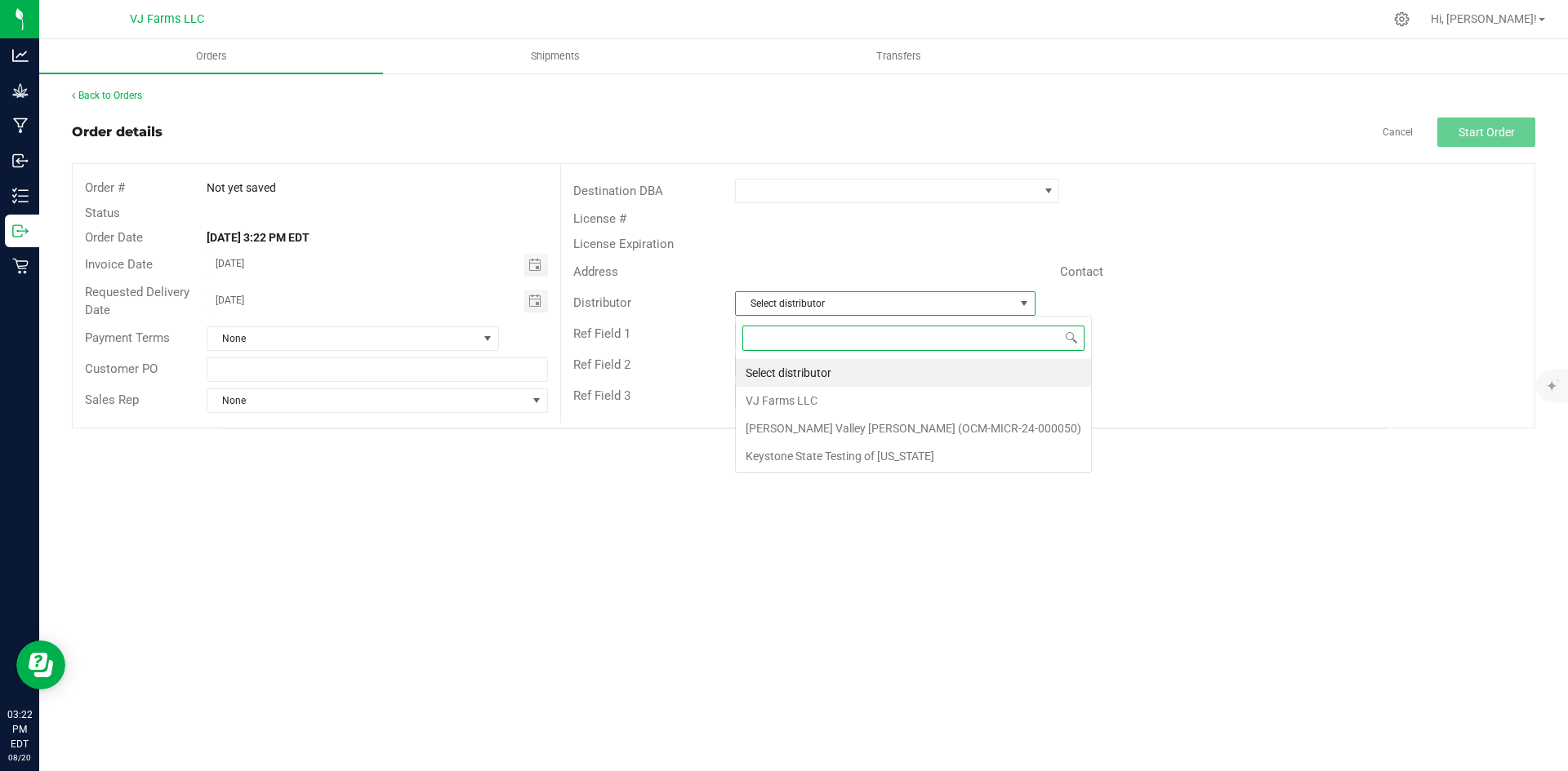
scroll to position [24, 300]
click at [830, 402] on li "VJ Farms LLC" at bounding box center [913, 401] width 355 height 28
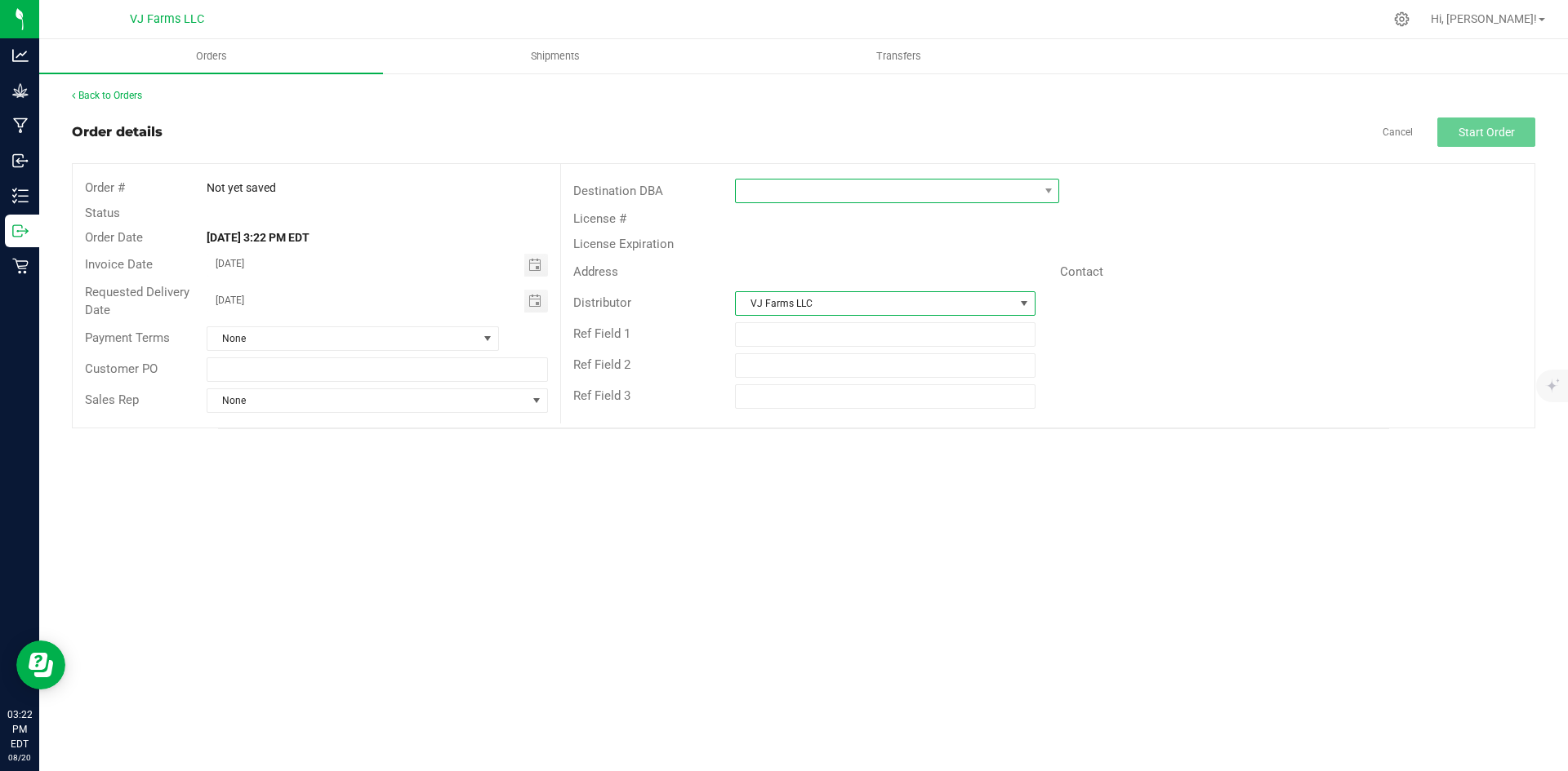
click at [762, 191] on span at bounding box center [887, 191] width 302 height 23
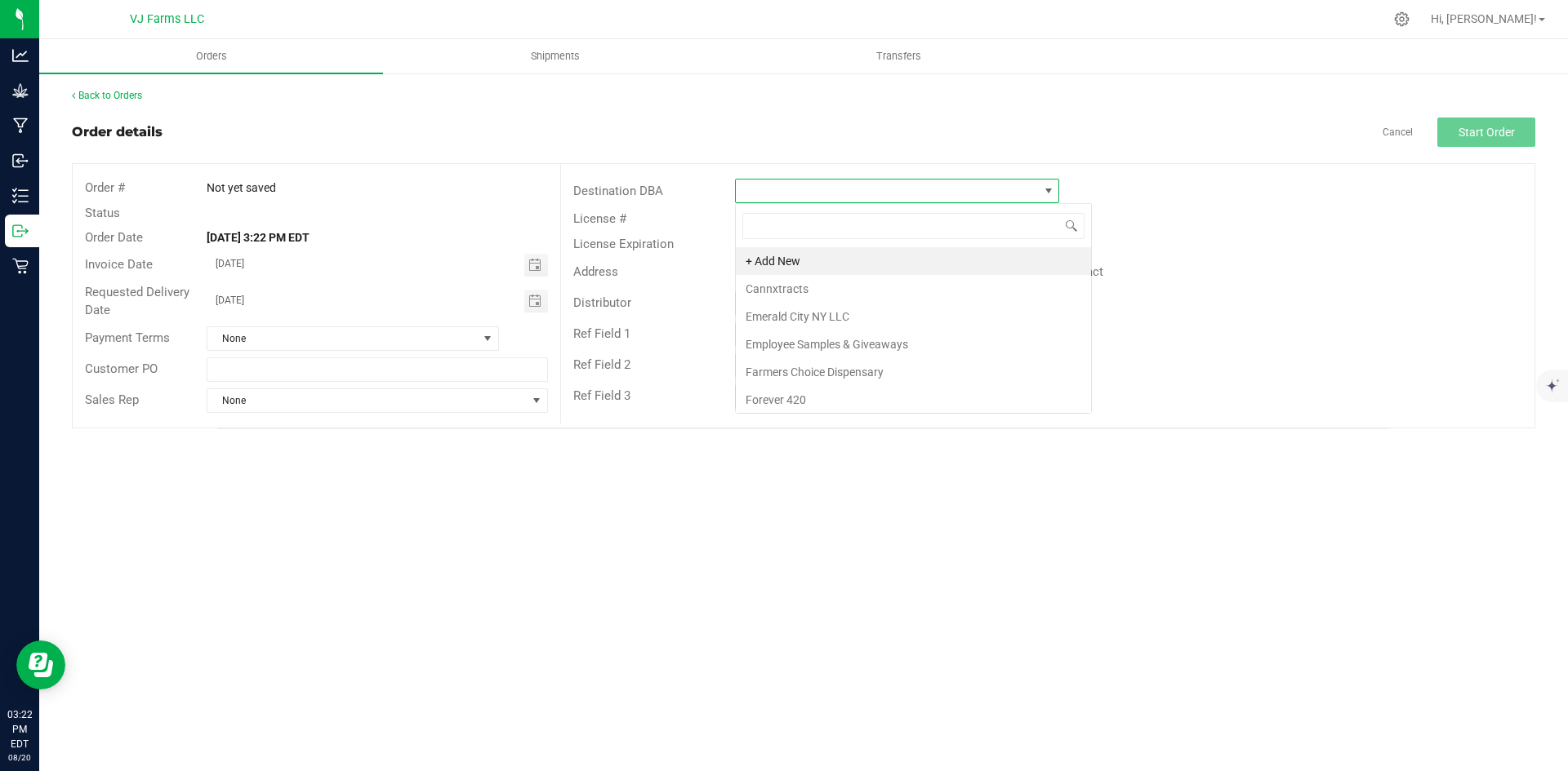
scroll to position [24, 325]
click at [843, 340] on li "Employee Samples & Giveaways" at bounding box center [913, 344] width 355 height 28
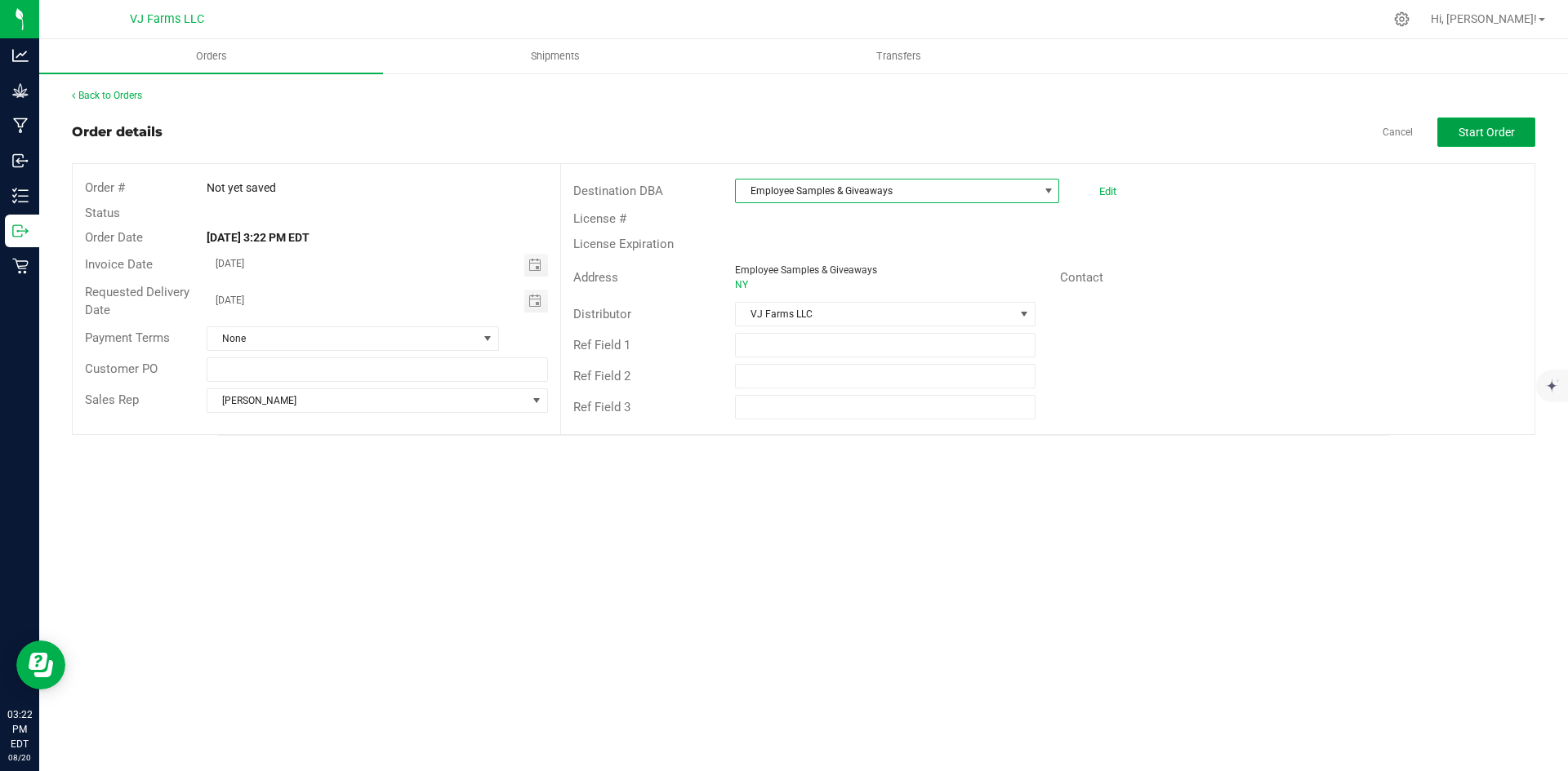
click at [1462, 128] on span "Start Order" at bounding box center [1486, 132] width 56 height 13
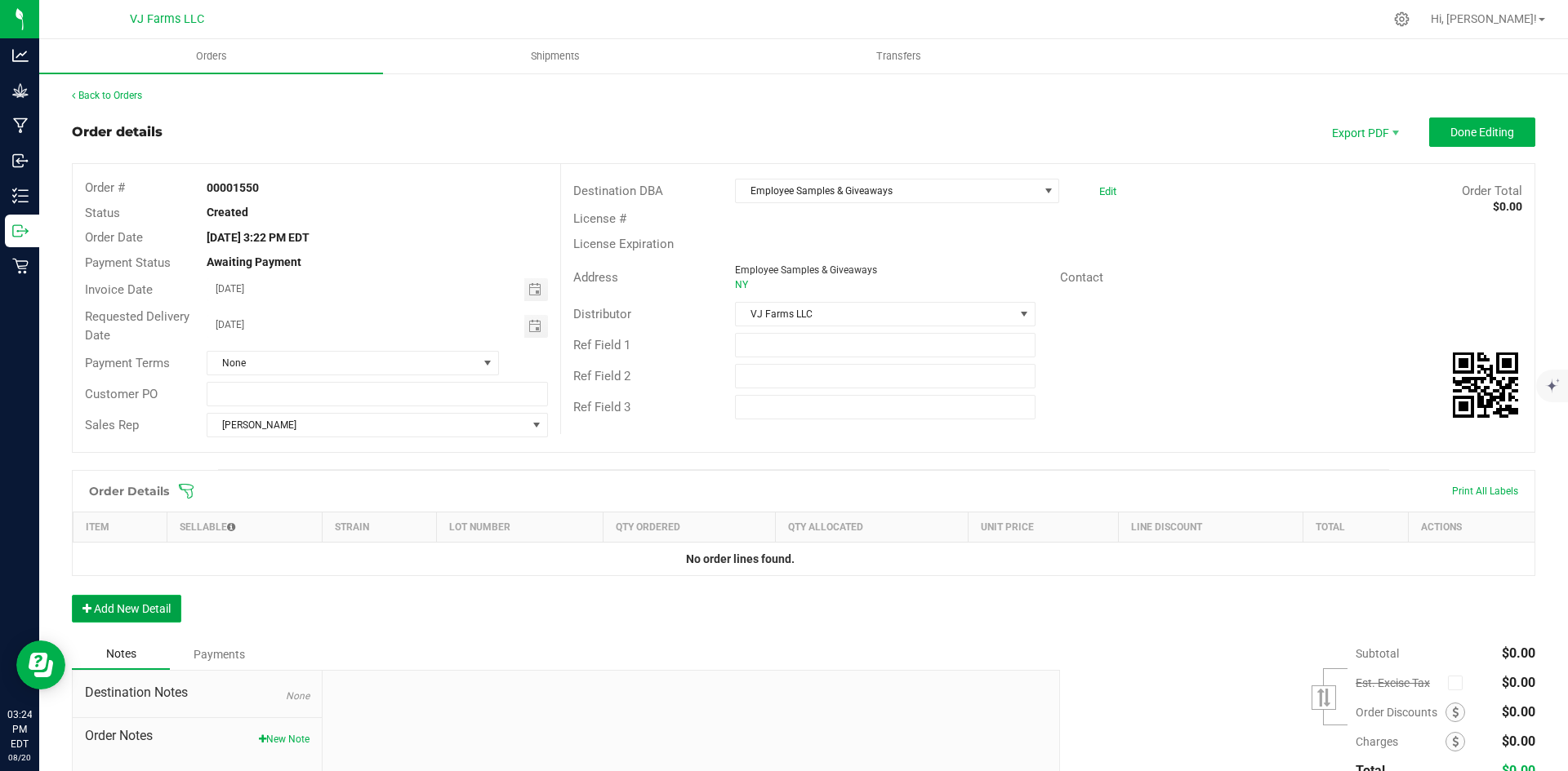
click at [174, 601] on button "Add New Detail" at bounding box center [127, 609] width 109 height 28
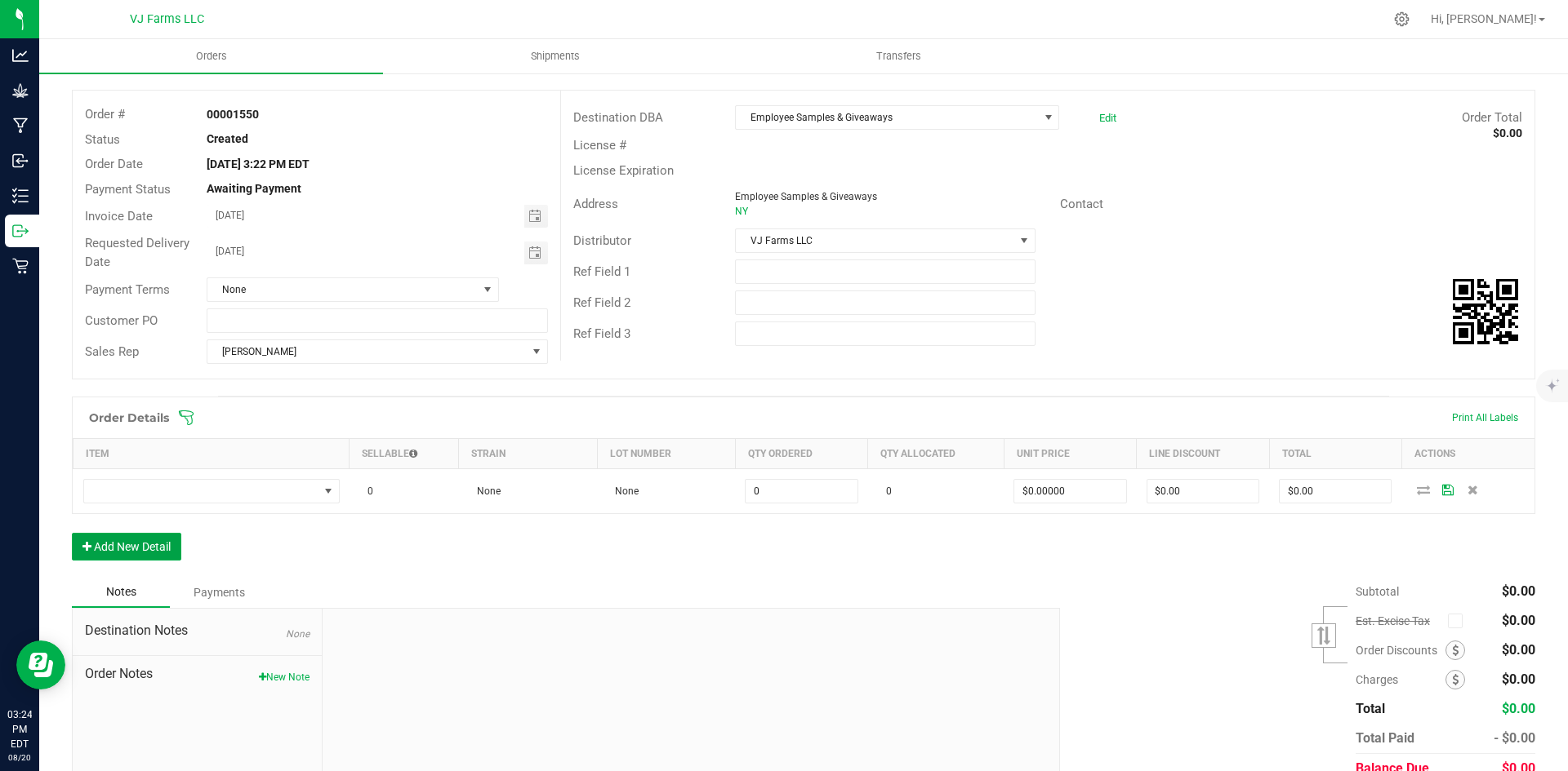
scroll to position [147, 0]
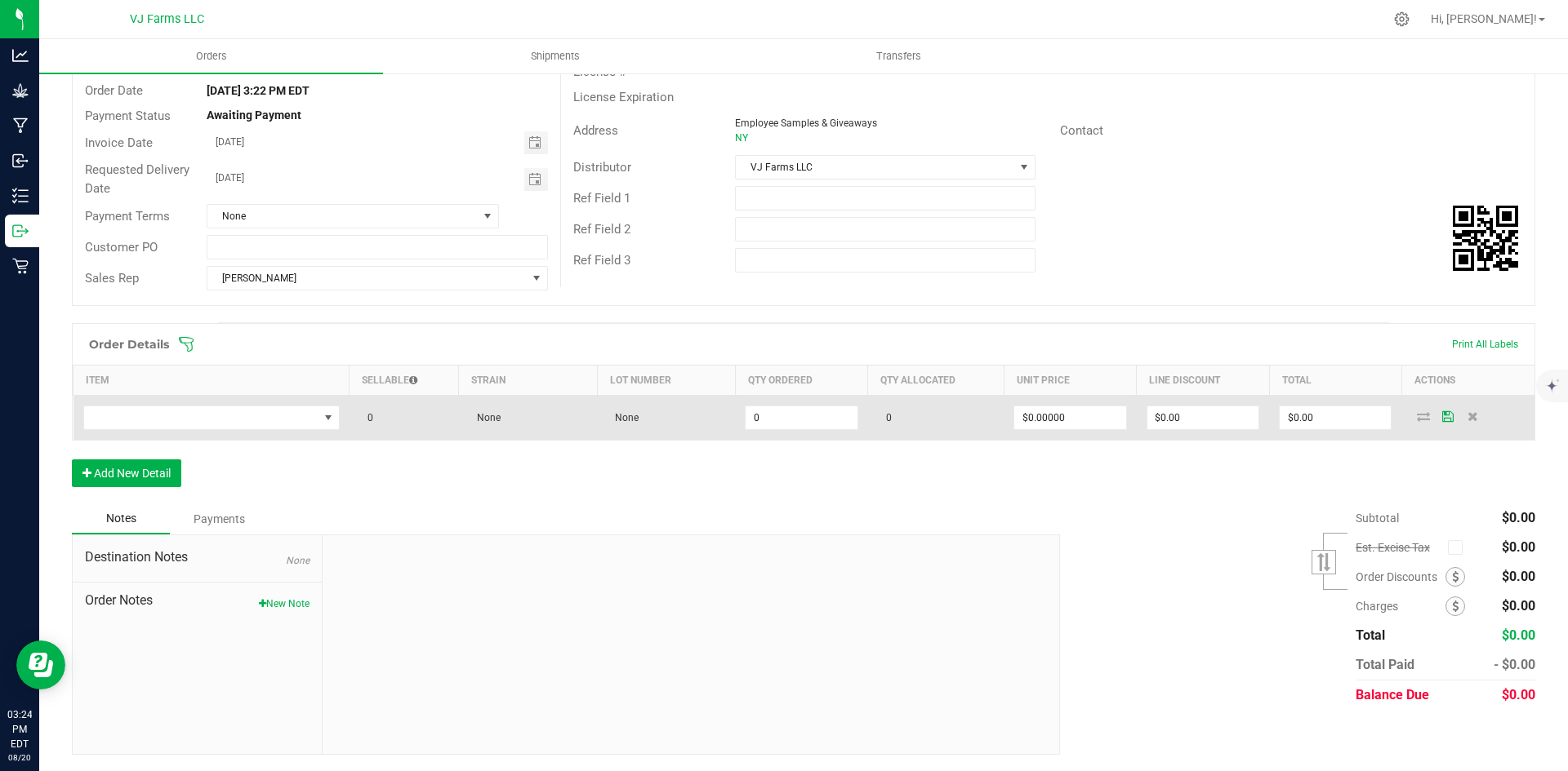
click at [284, 399] on td at bounding box center [212, 418] width 276 height 45
click at [284, 402] on td at bounding box center [212, 418] width 276 height 45
click at [281, 425] on span "NO DATA FOUND" at bounding box center [201, 418] width 234 height 23
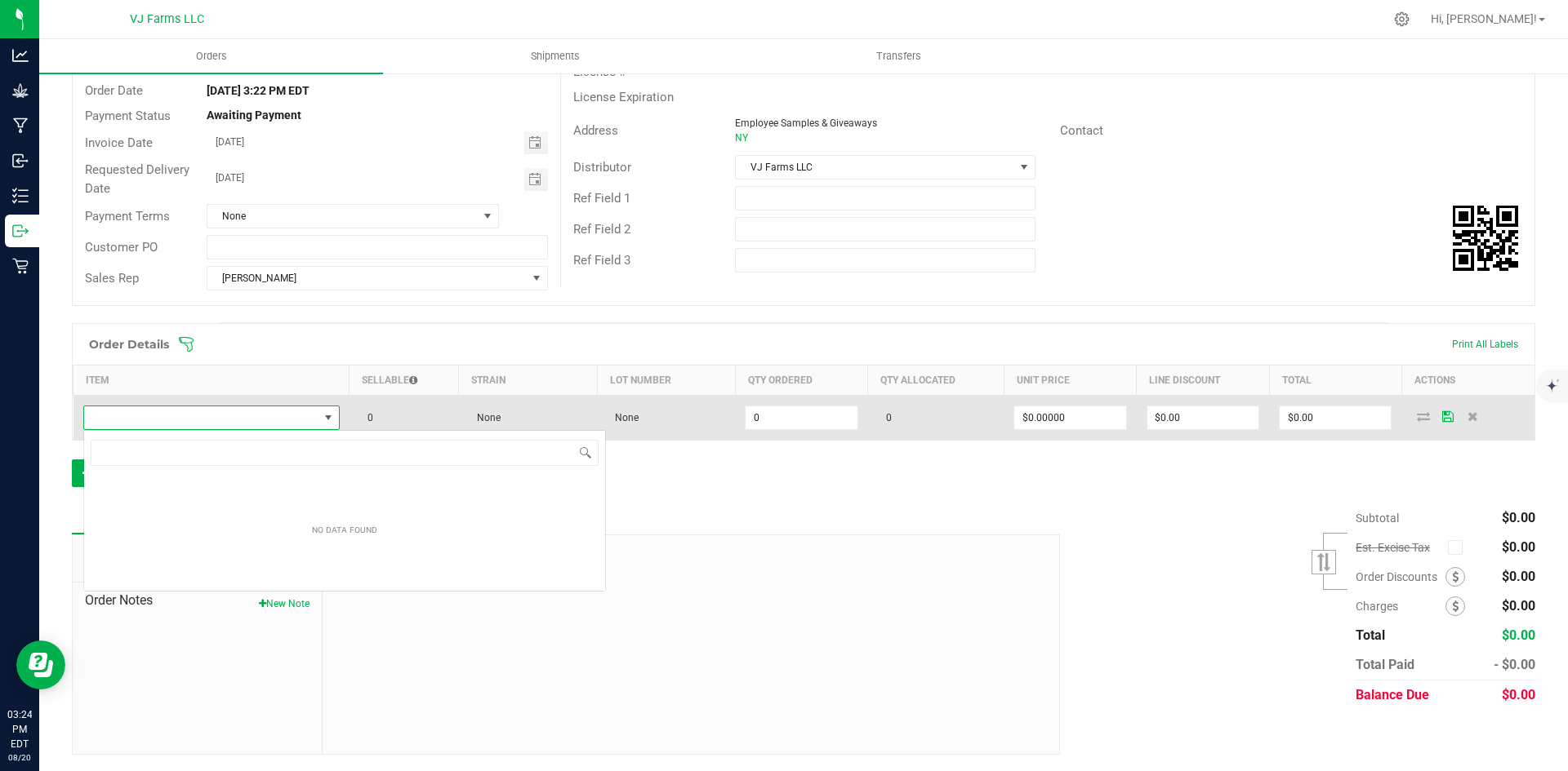
scroll to position [24, 254]
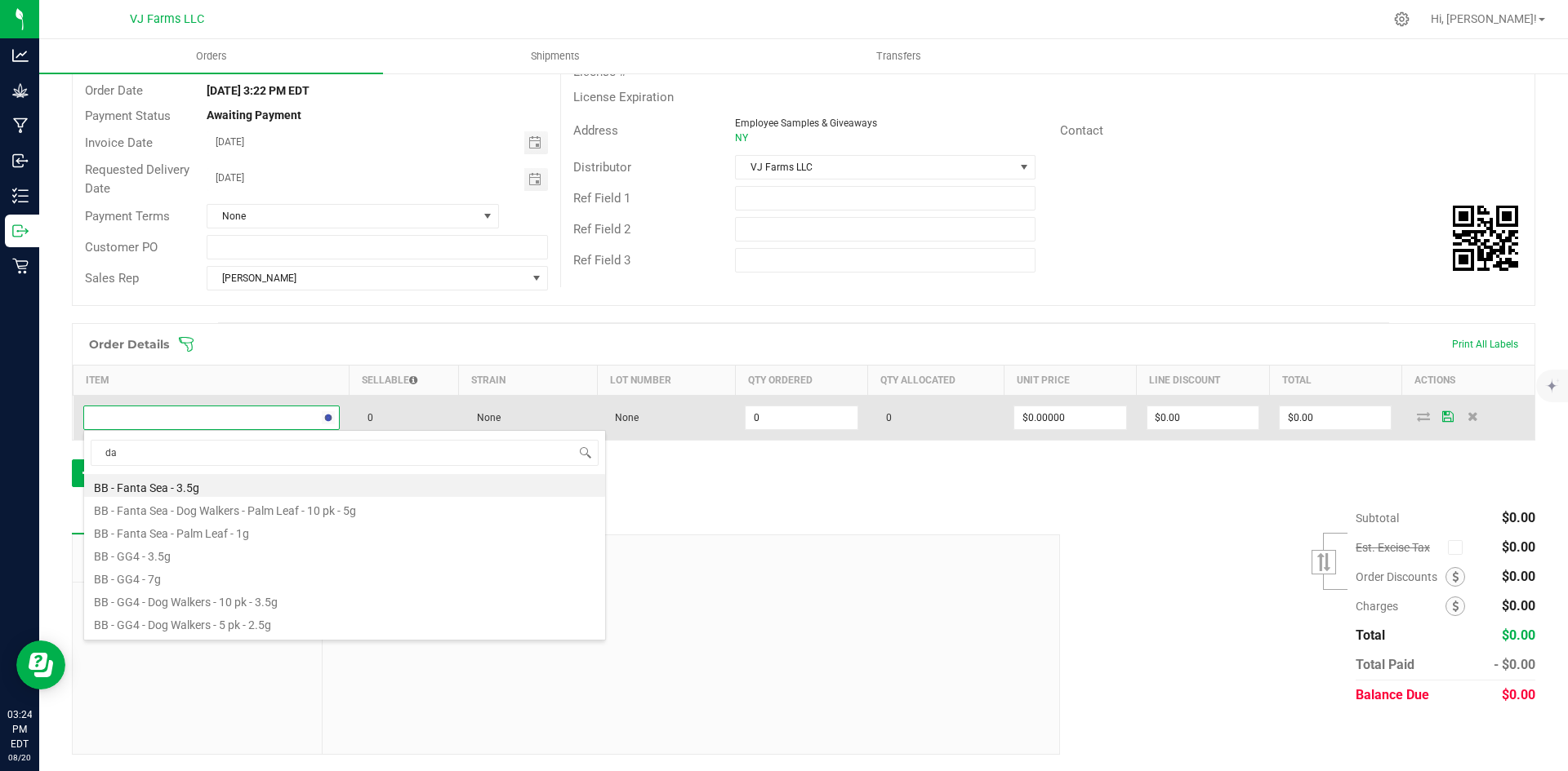
type input "dar"
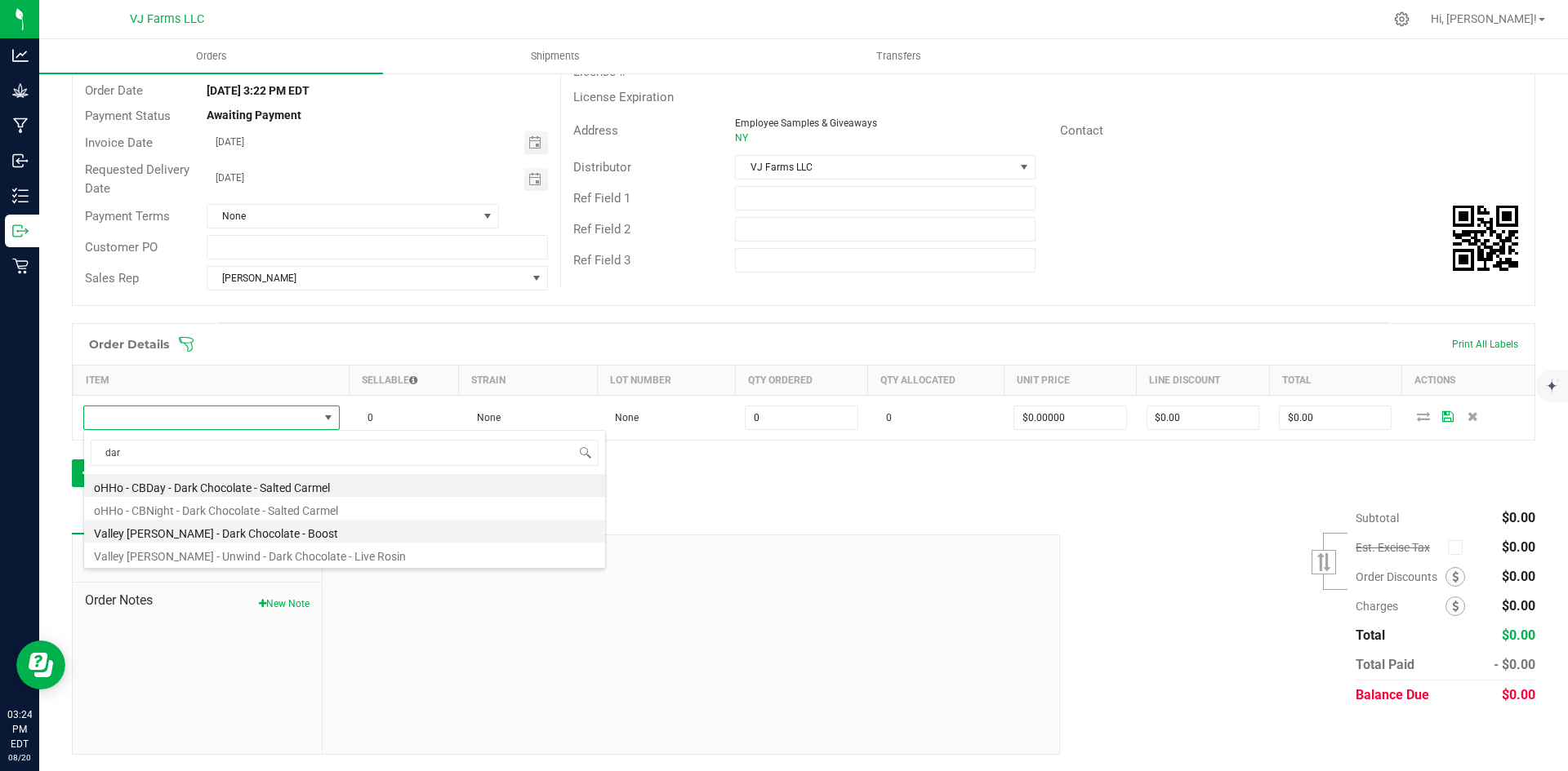
click at [259, 530] on li "Valley [PERSON_NAME] - Dark Chocolate - Boost" at bounding box center [344, 531] width 521 height 23
type input "0 ea"
type input "$12.00000"
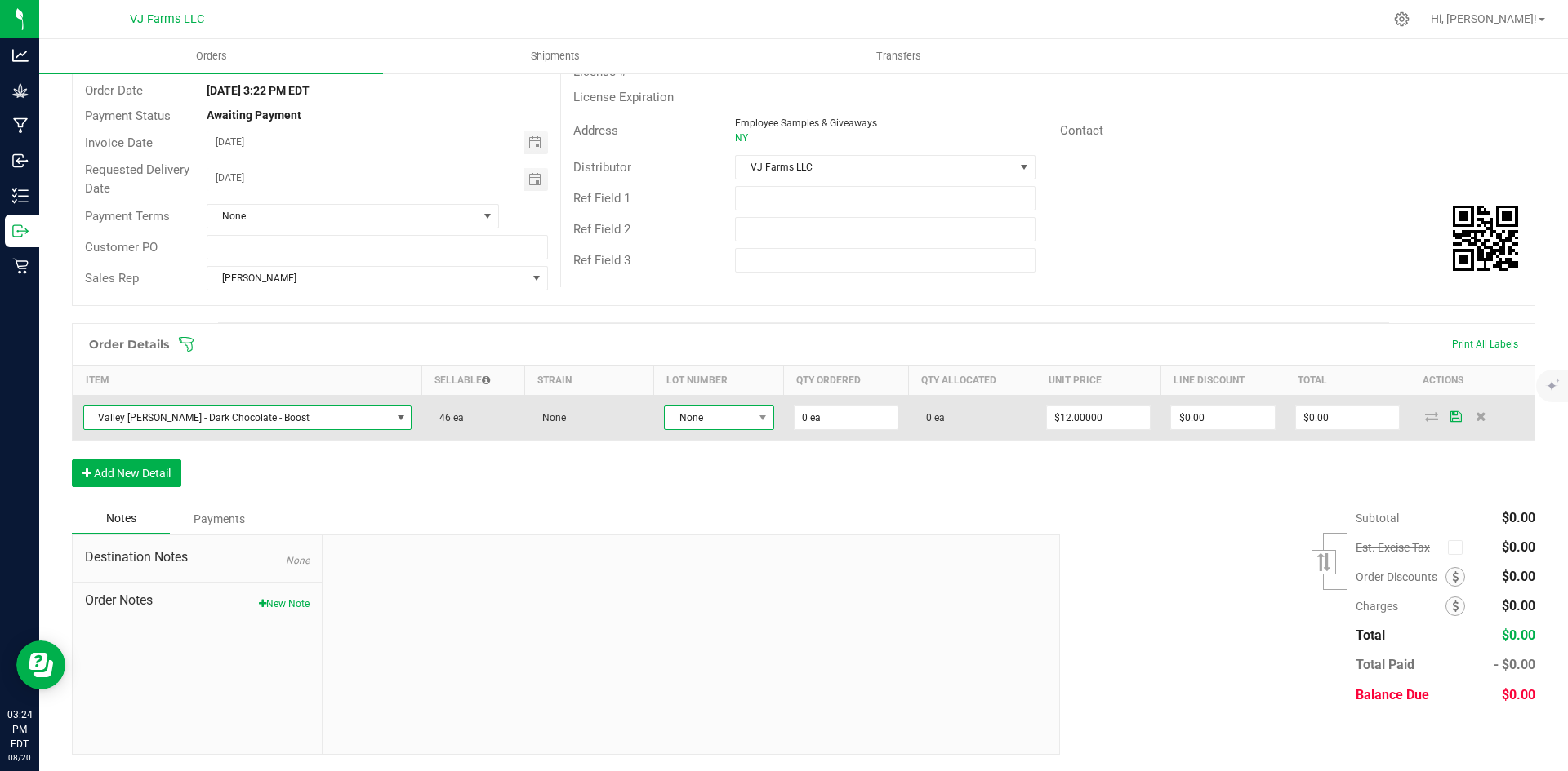
click at [668, 427] on span "None" at bounding box center [709, 418] width 89 height 23
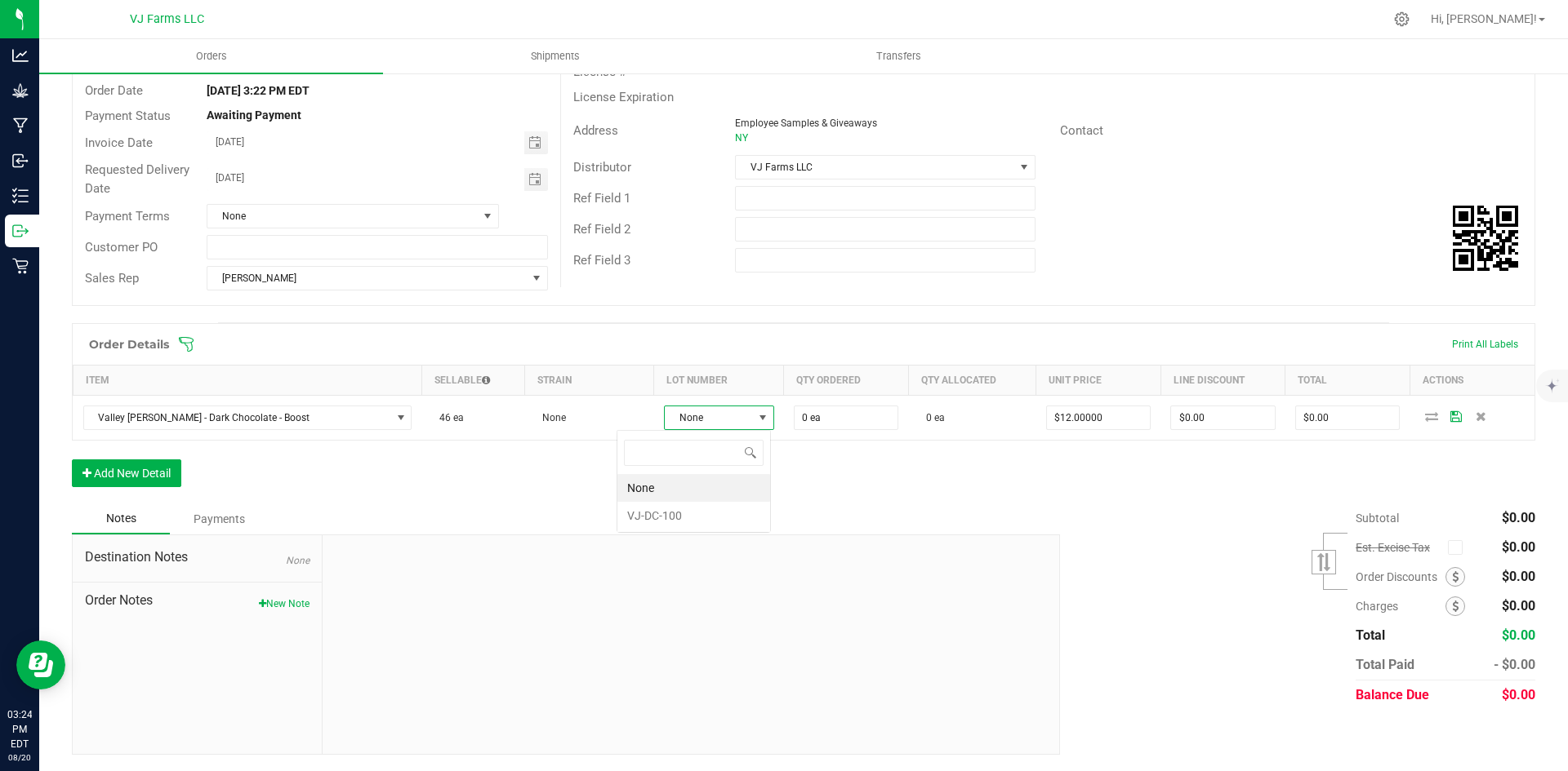
scroll to position [24, 115]
drag, startPoint x: 656, startPoint y: 519, endPoint x: 716, endPoint y: 478, distance: 72.7
click at [658, 515] on li "VJ-DC-100" at bounding box center [693, 516] width 153 height 28
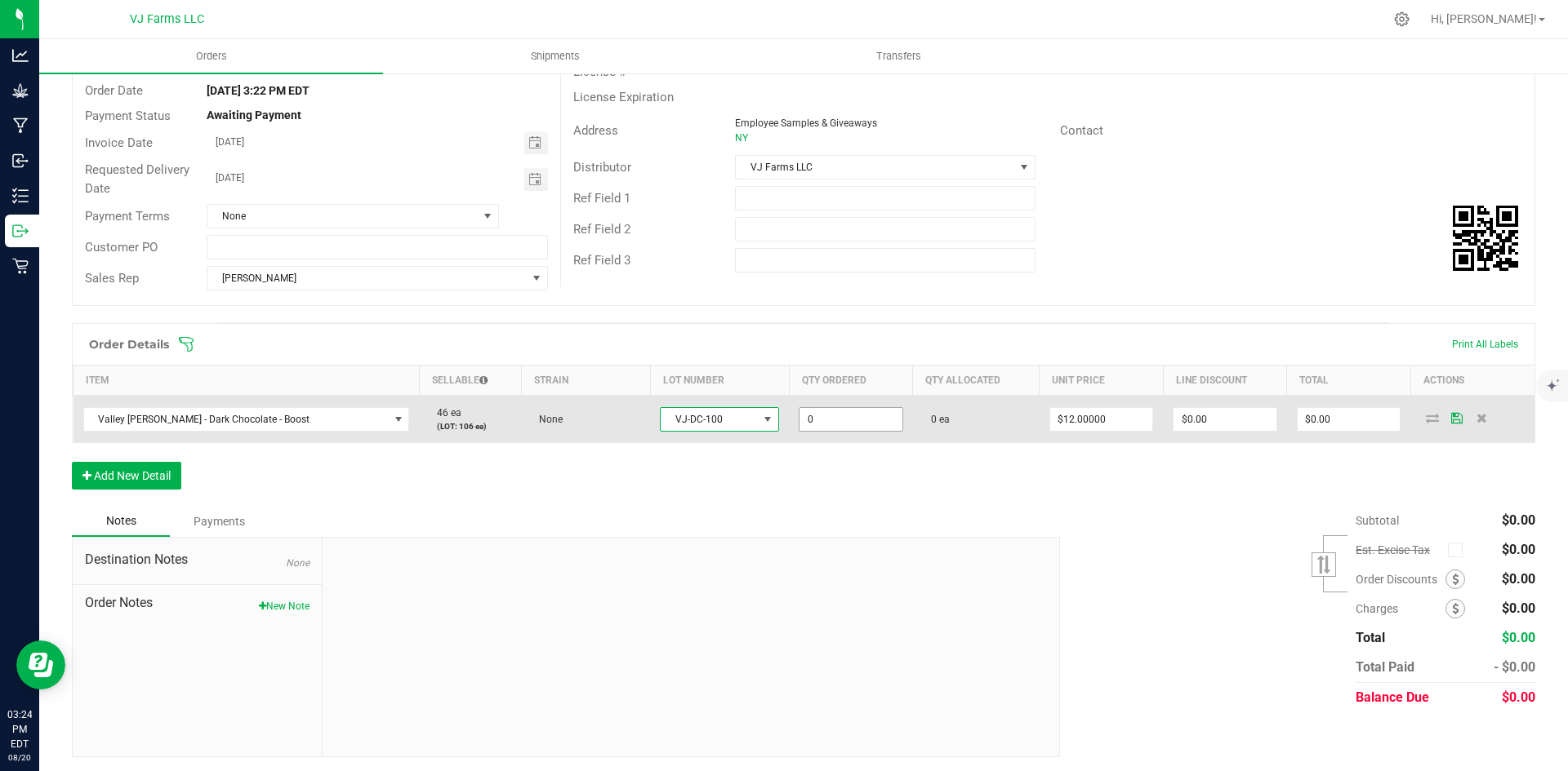
click at [799, 414] on input "0" at bounding box center [850, 420] width 103 height 23
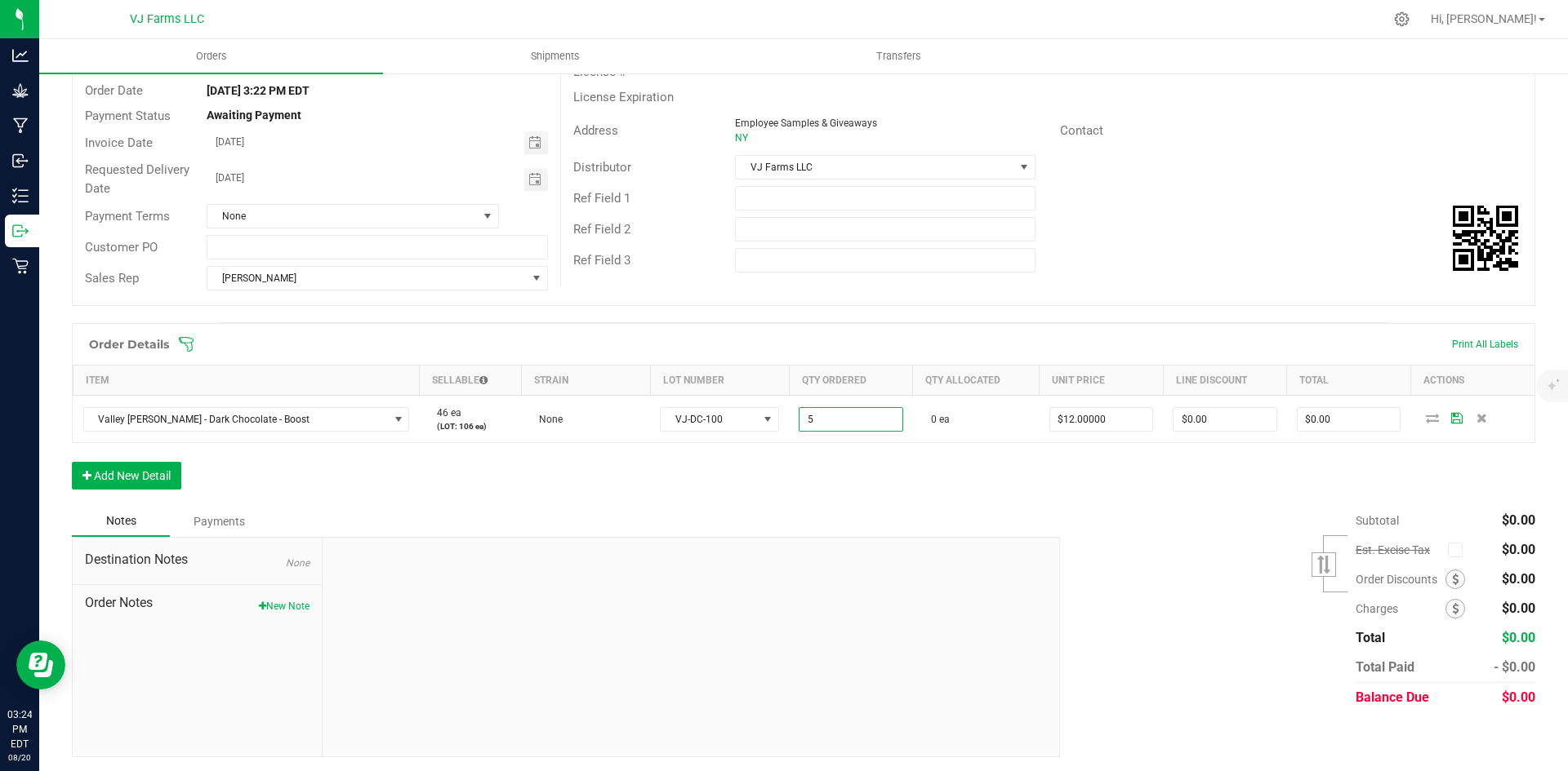
type input "5 ea"
type input "$60.00"
click at [935, 479] on div "Order Details Print All Labels Item Sellable Strain Lot Number Qty Ordered Qty …" at bounding box center [804, 415] width 1463 height 183
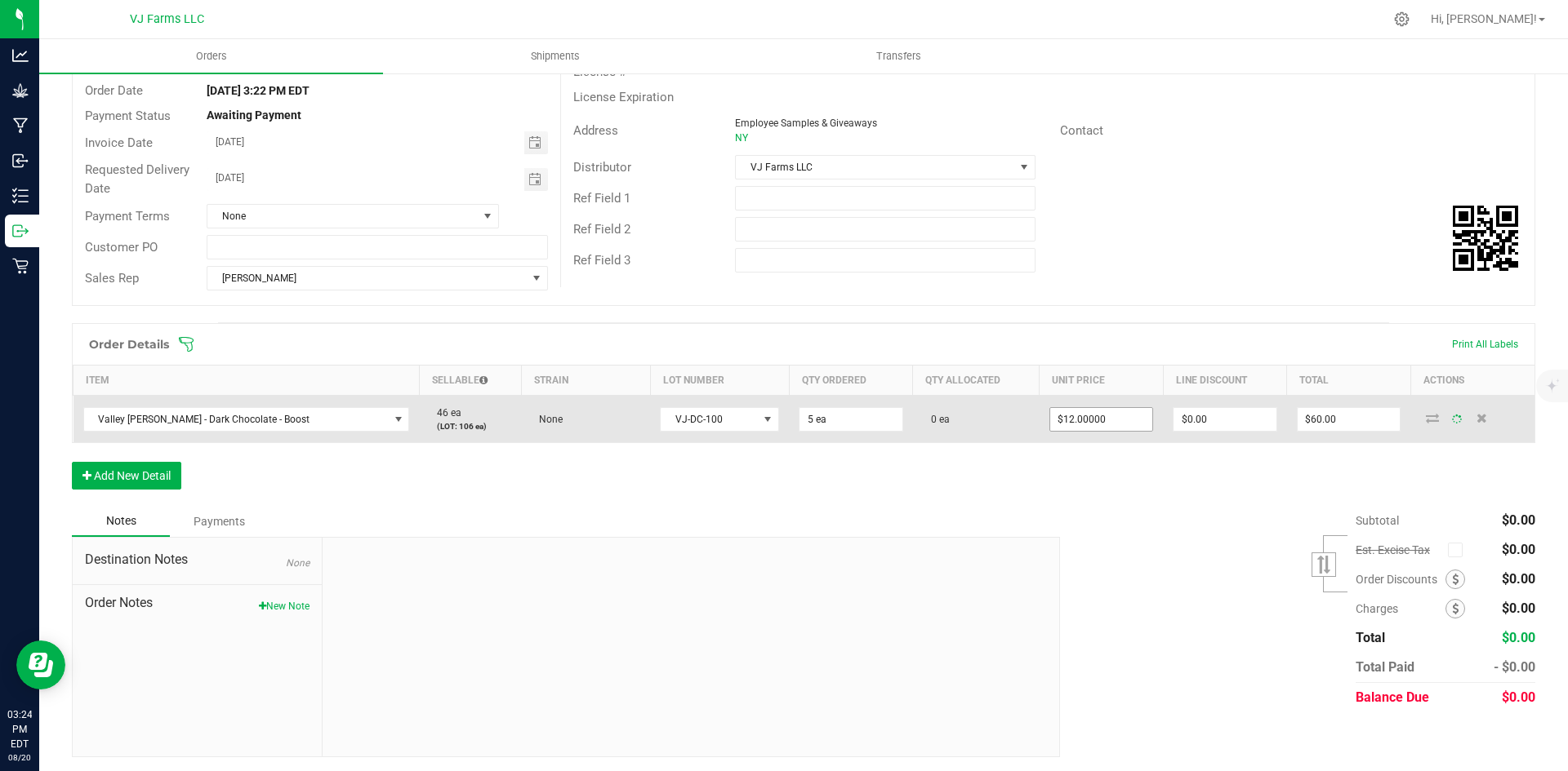
type input "12"
click at [1060, 430] on input "12" at bounding box center [1101, 420] width 103 height 23
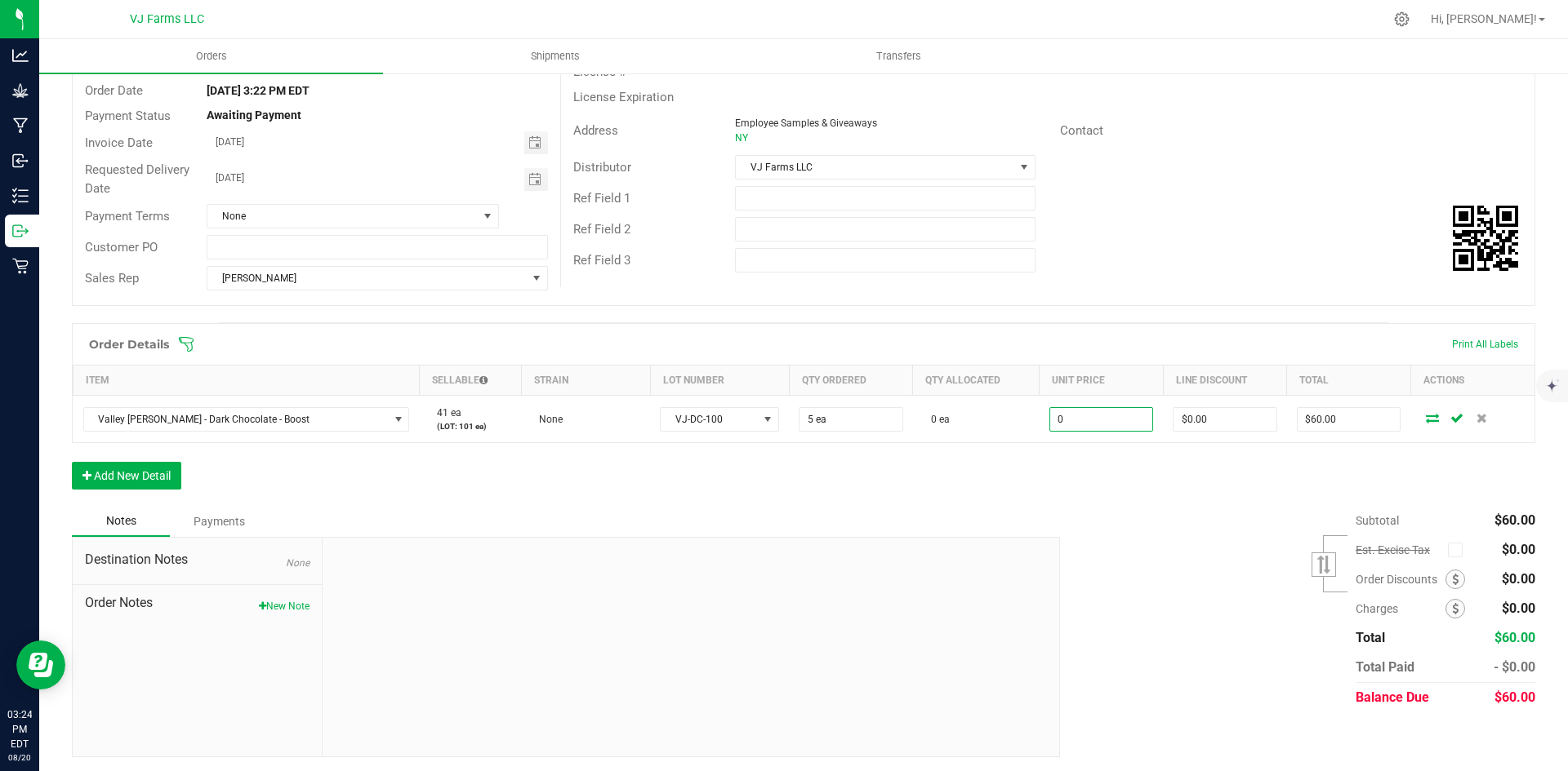
type input "$0.00000"
type input "$0.00"
click at [1056, 469] on div "Order Details Print All Labels Item Sellable Strain Lot Number Qty Ordered Qty …" at bounding box center [804, 415] width 1463 height 183
click at [151, 492] on div "Order Details Print All Labels Item Sellable Strain Lot Number Qty Ordered Qty …" at bounding box center [804, 415] width 1463 height 183
click at [166, 473] on button "Add New Detail" at bounding box center [127, 476] width 109 height 28
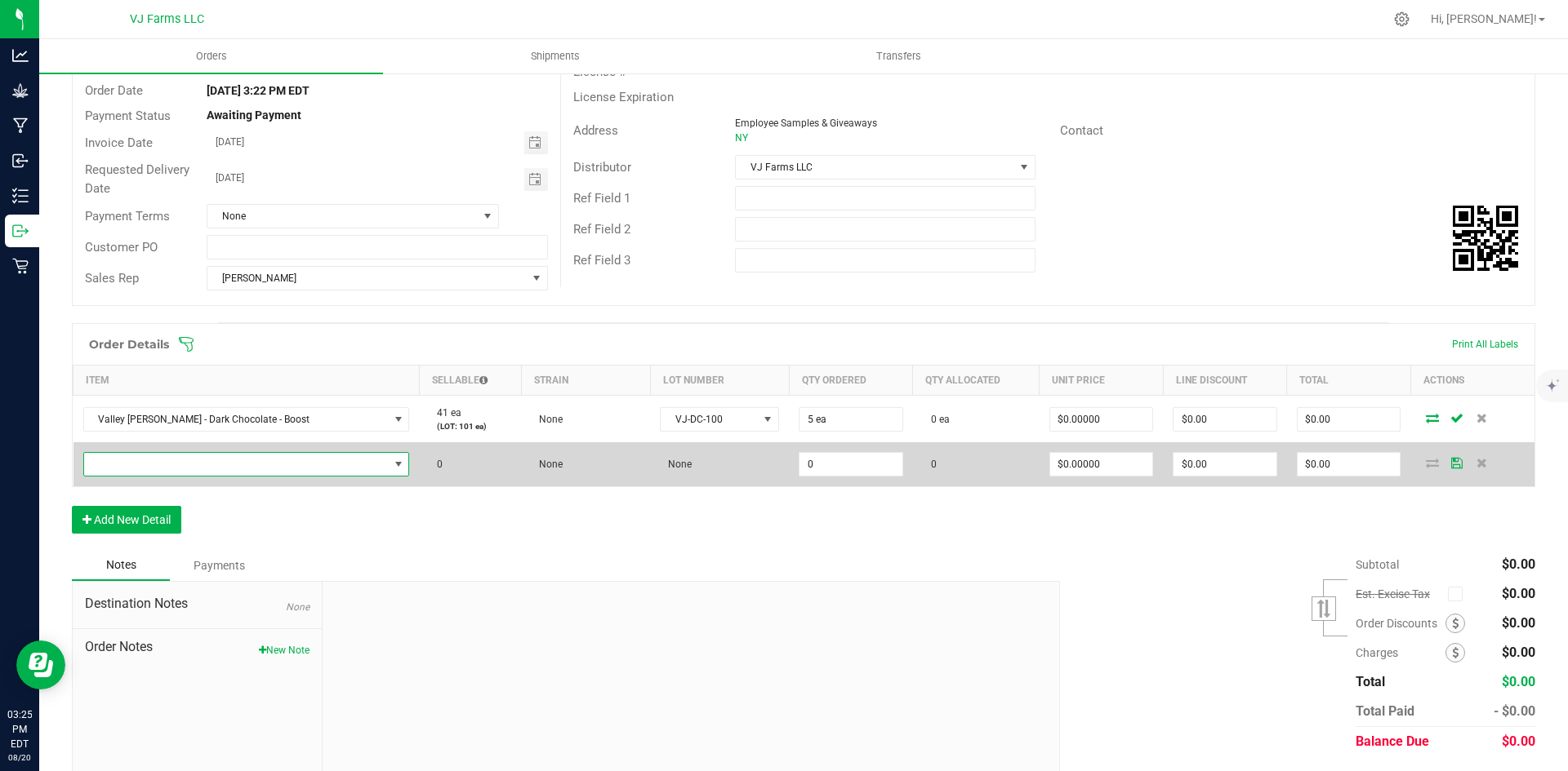
click at [189, 474] on span "NO DATA FOUND" at bounding box center [236, 464] width 305 height 23
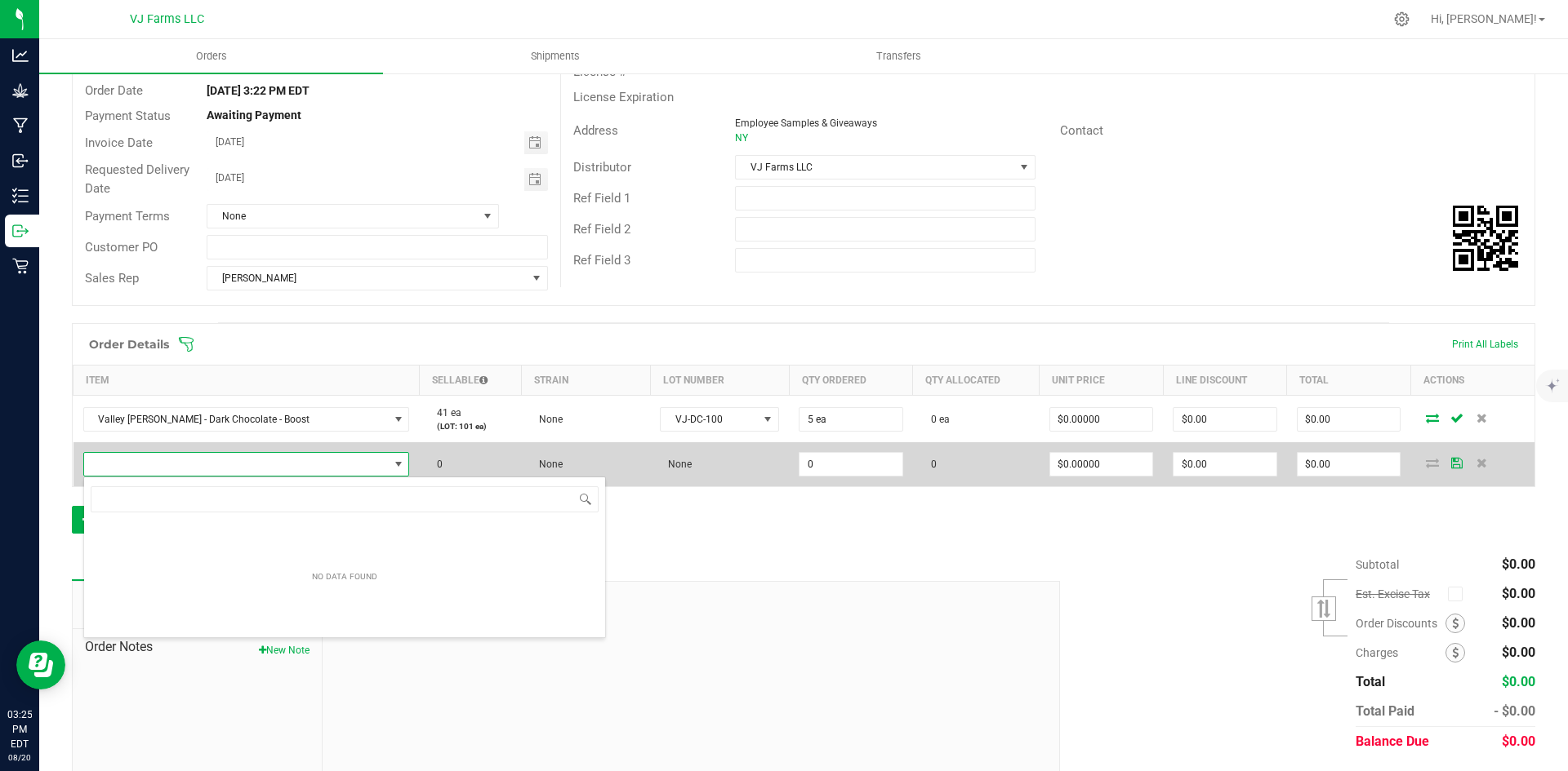
scroll to position [24, 266]
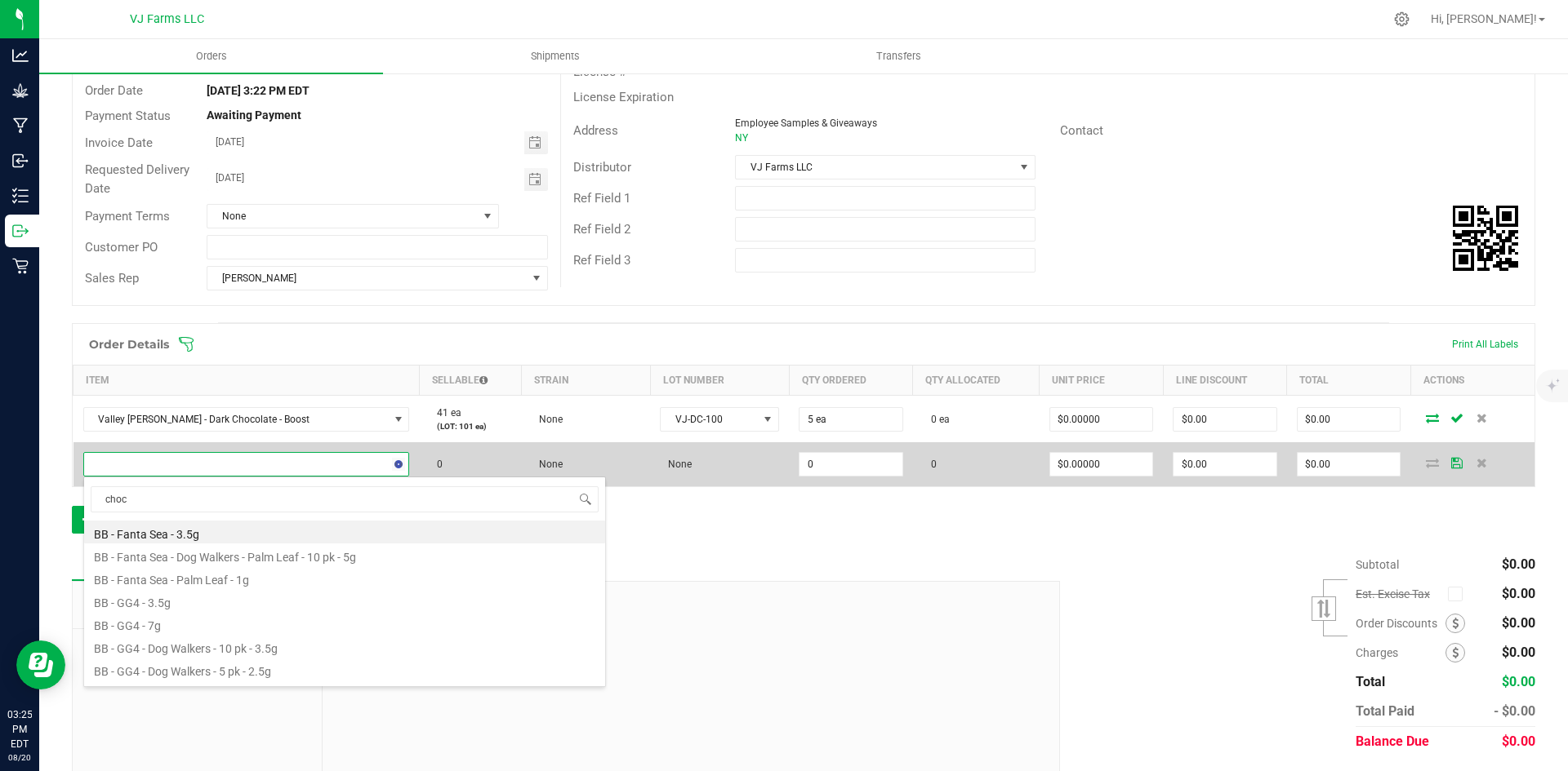
type input "choco"
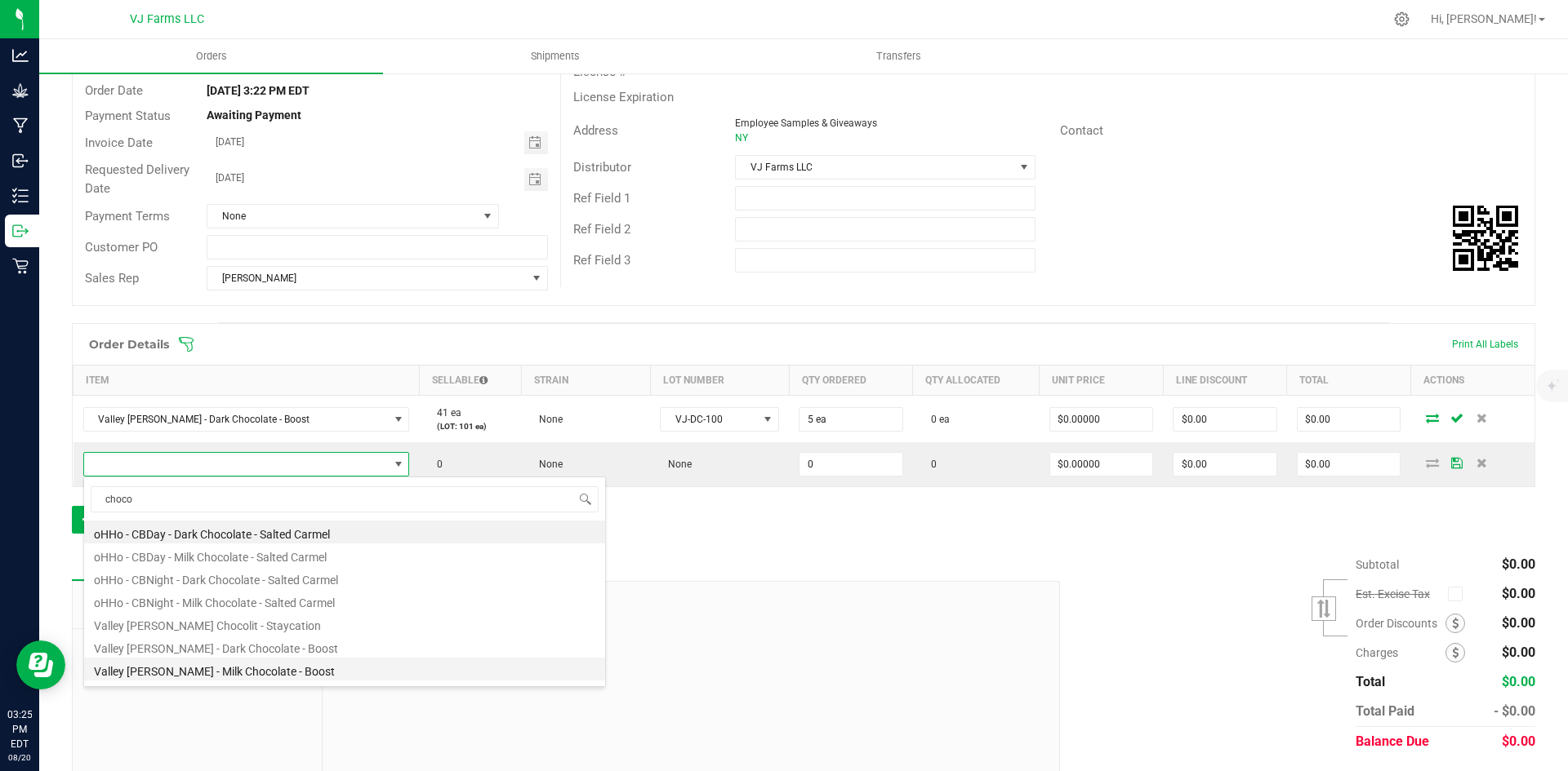
click at [269, 675] on li "Valley [PERSON_NAME] - Milk Chocolate - Boost" at bounding box center [344, 669] width 521 height 23
type input "0 ea"
type input "$12.00000"
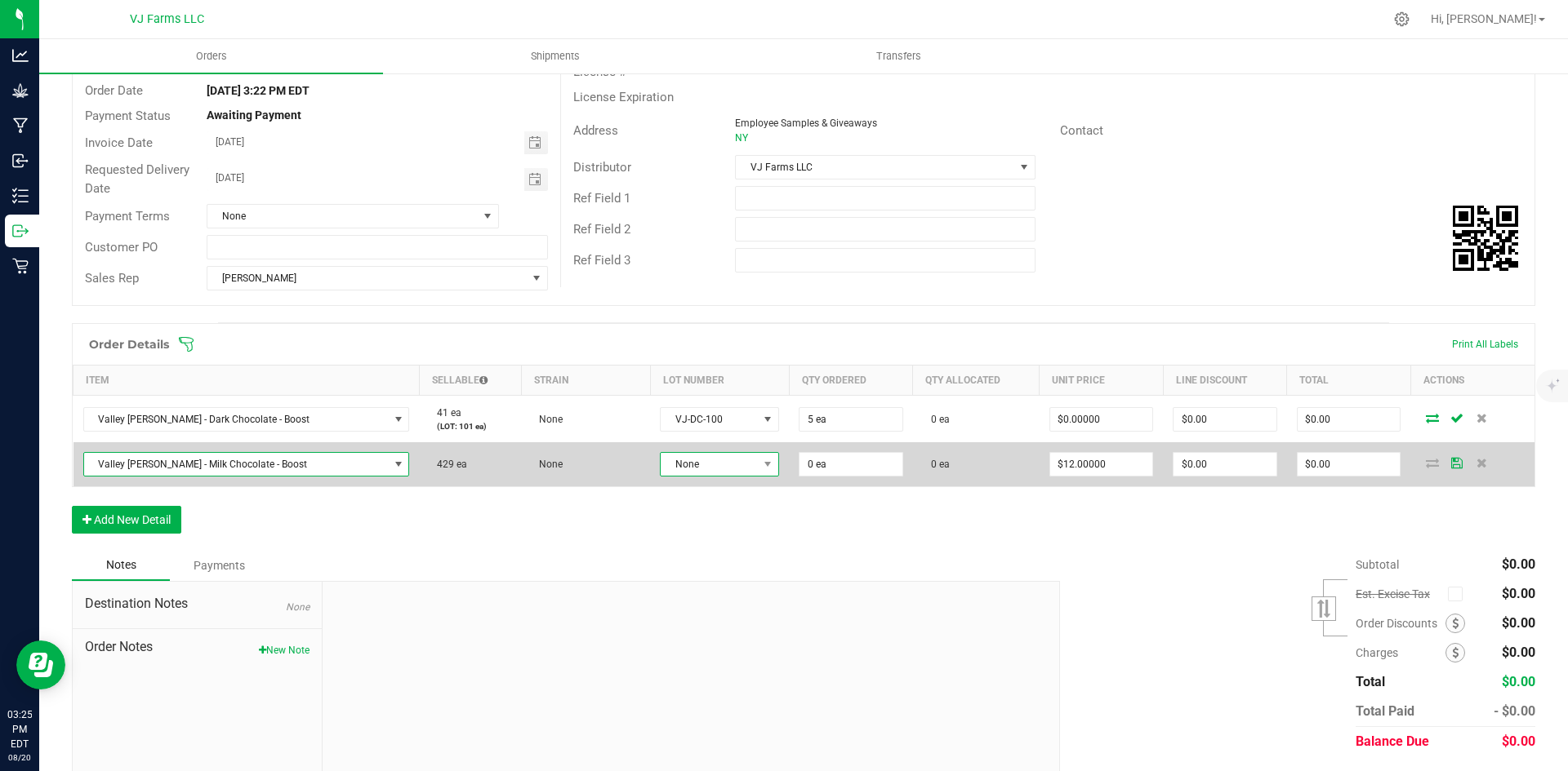
click at [680, 461] on span "None" at bounding box center [709, 464] width 97 height 23
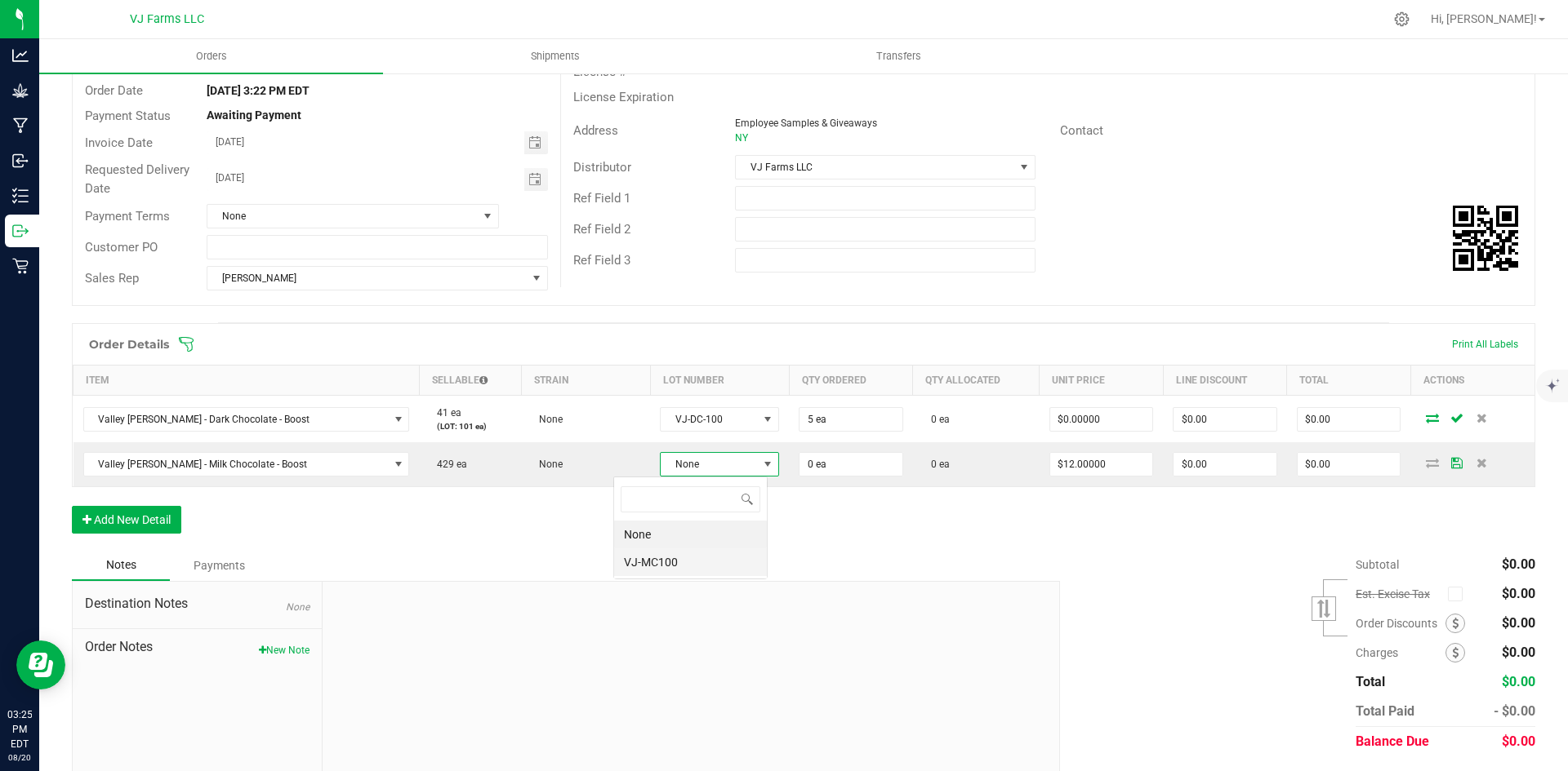
scroll to position [24, 123]
click at [644, 570] on li "VJ-MC100" at bounding box center [691, 562] width 153 height 28
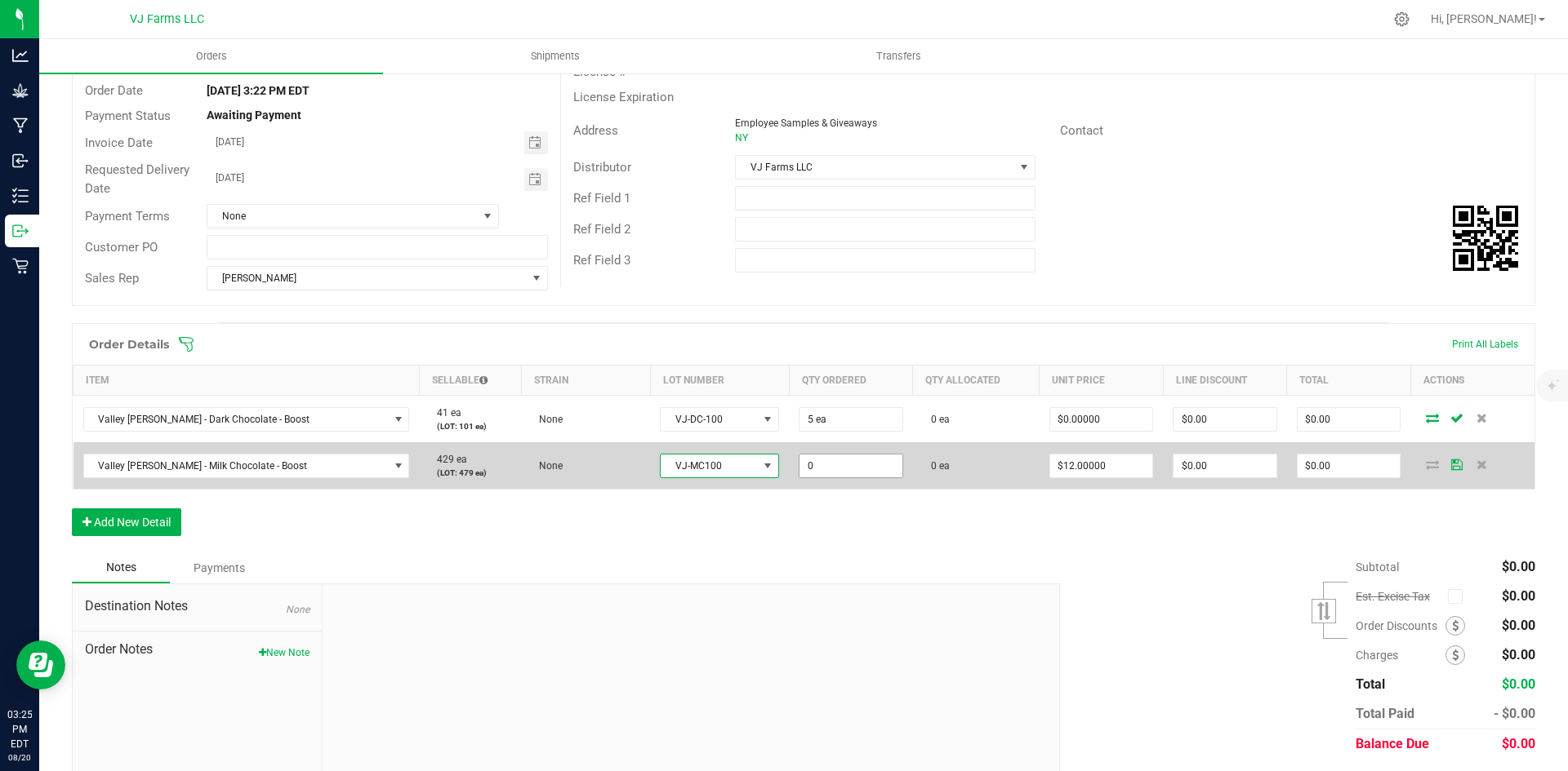
click at [799, 470] on input "0" at bounding box center [850, 466] width 103 height 23
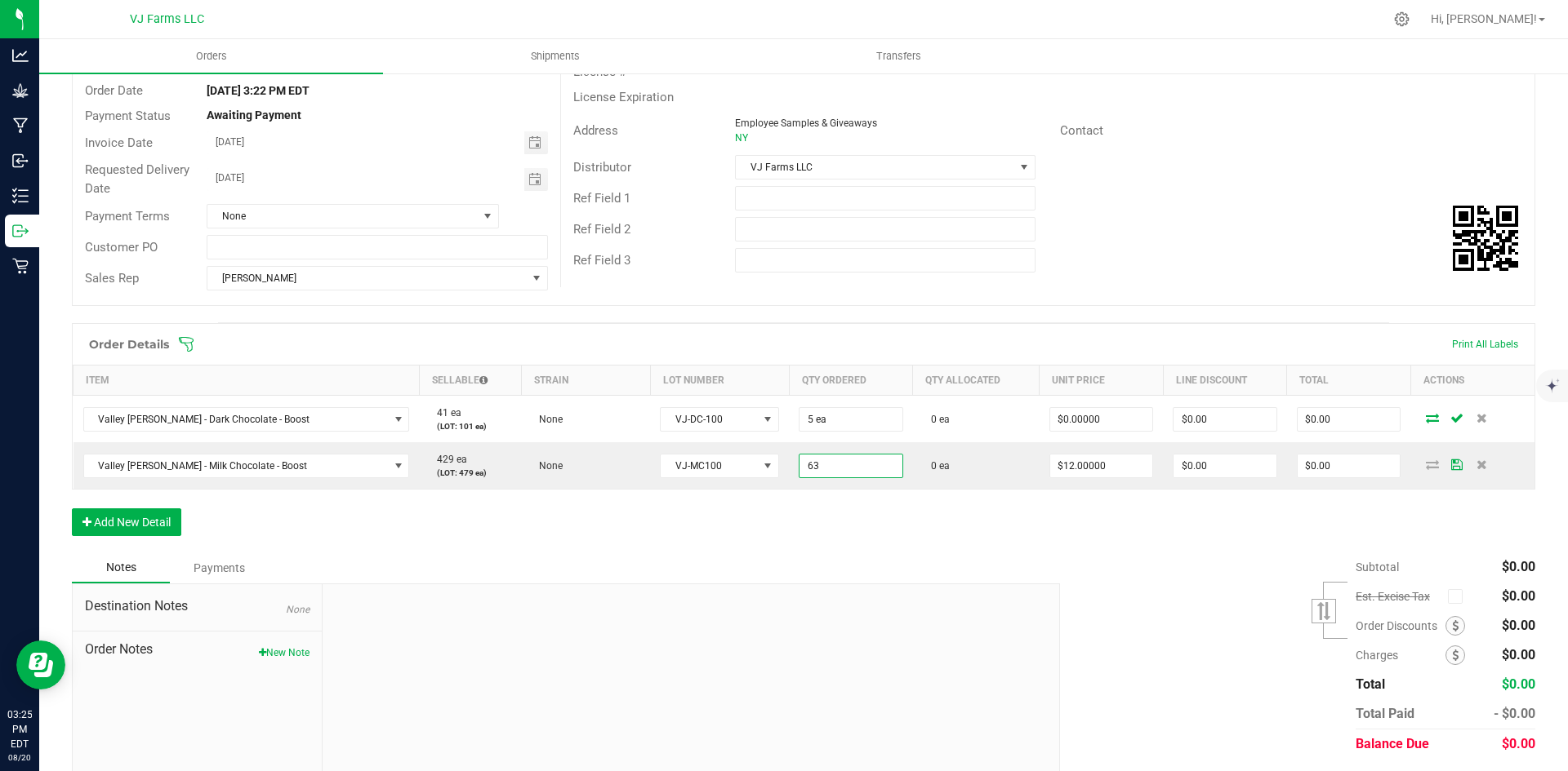
type input "63 ea"
type input "$756.00"
click at [948, 539] on div "Order Details Print All Labels Item Sellable Strain Lot Number Qty Ordered Qty …" at bounding box center [804, 438] width 1463 height 229
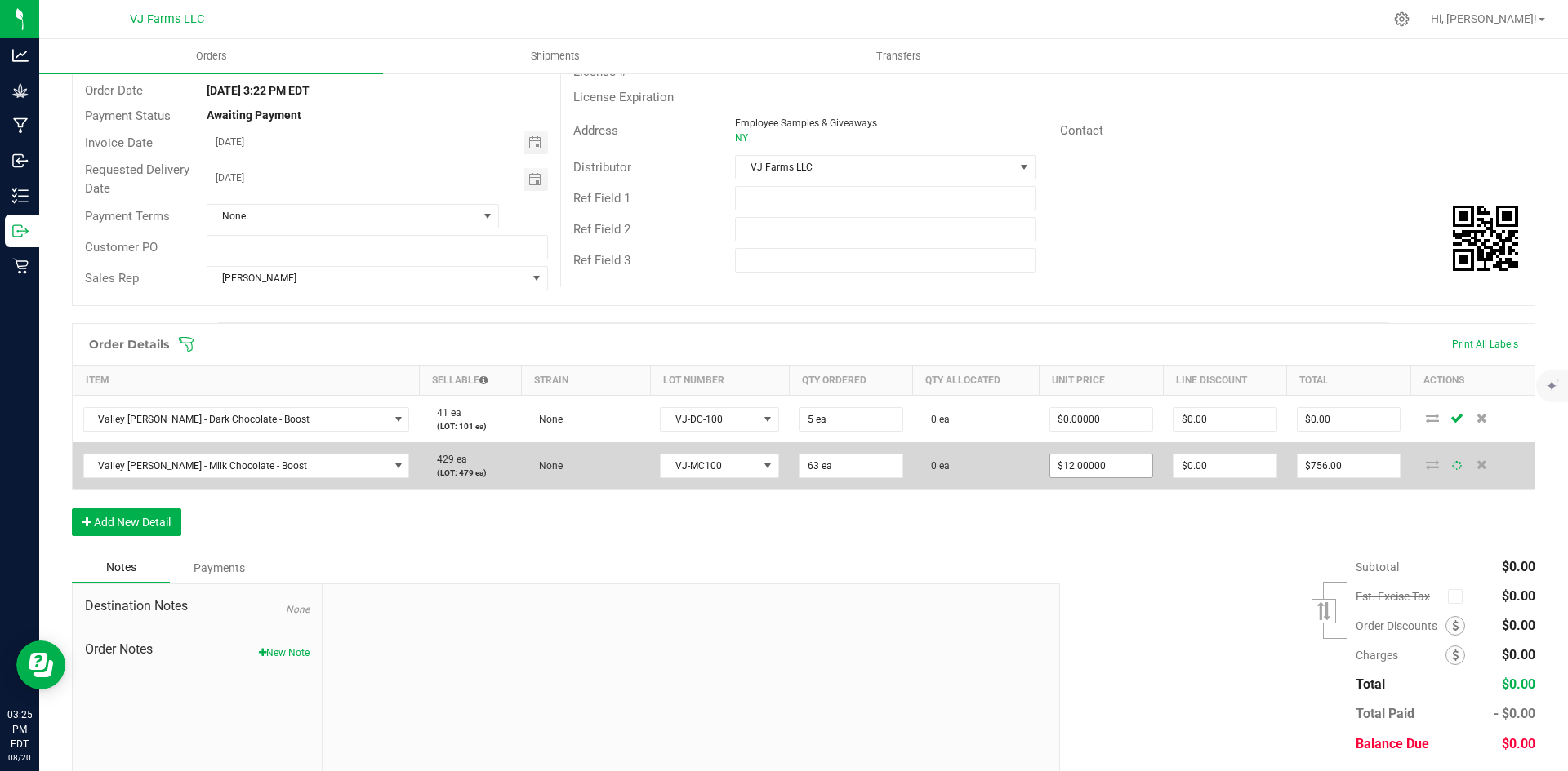
type input "12"
click at [1065, 473] on input "12" at bounding box center [1101, 466] width 103 height 23
click at [1099, 463] on input "12" at bounding box center [1101, 466] width 103 height 23
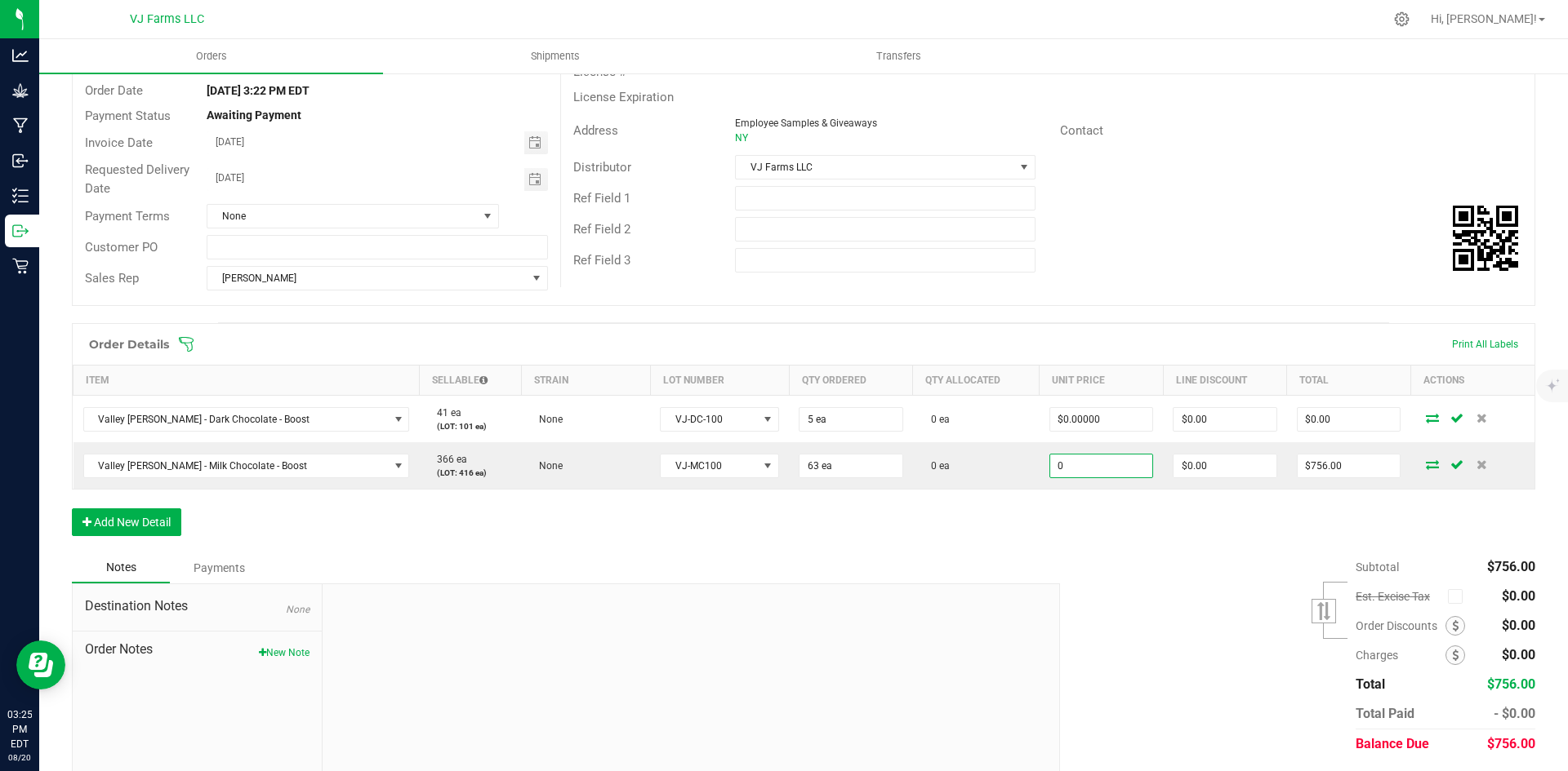
type input "$0.00000"
type input "$0.00"
click at [1092, 526] on div "Order Details Print All Labels Item Sellable Strain Lot Number Qty Ordered Qty …" at bounding box center [804, 438] width 1463 height 229
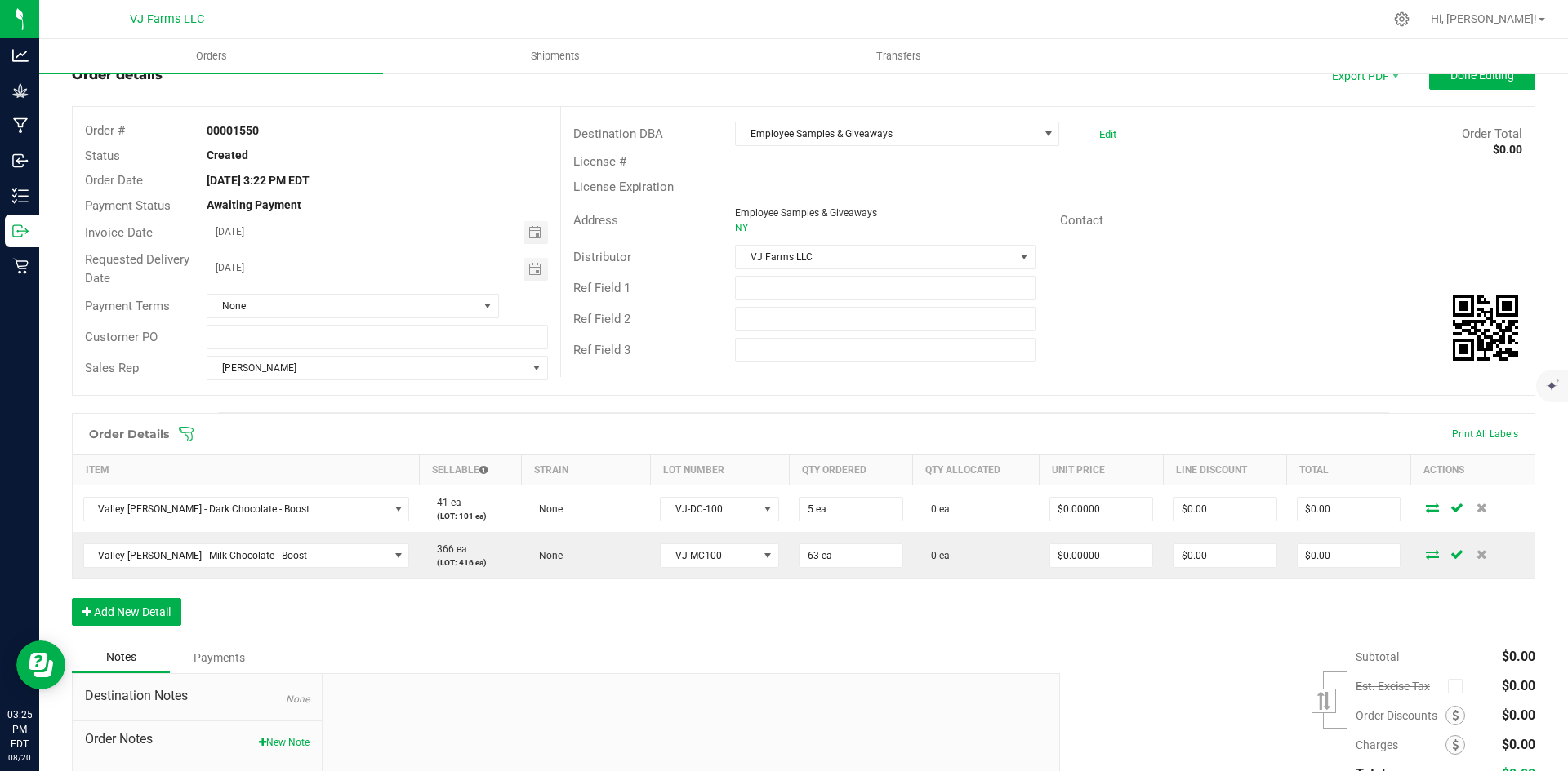
scroll to position [0, 0]
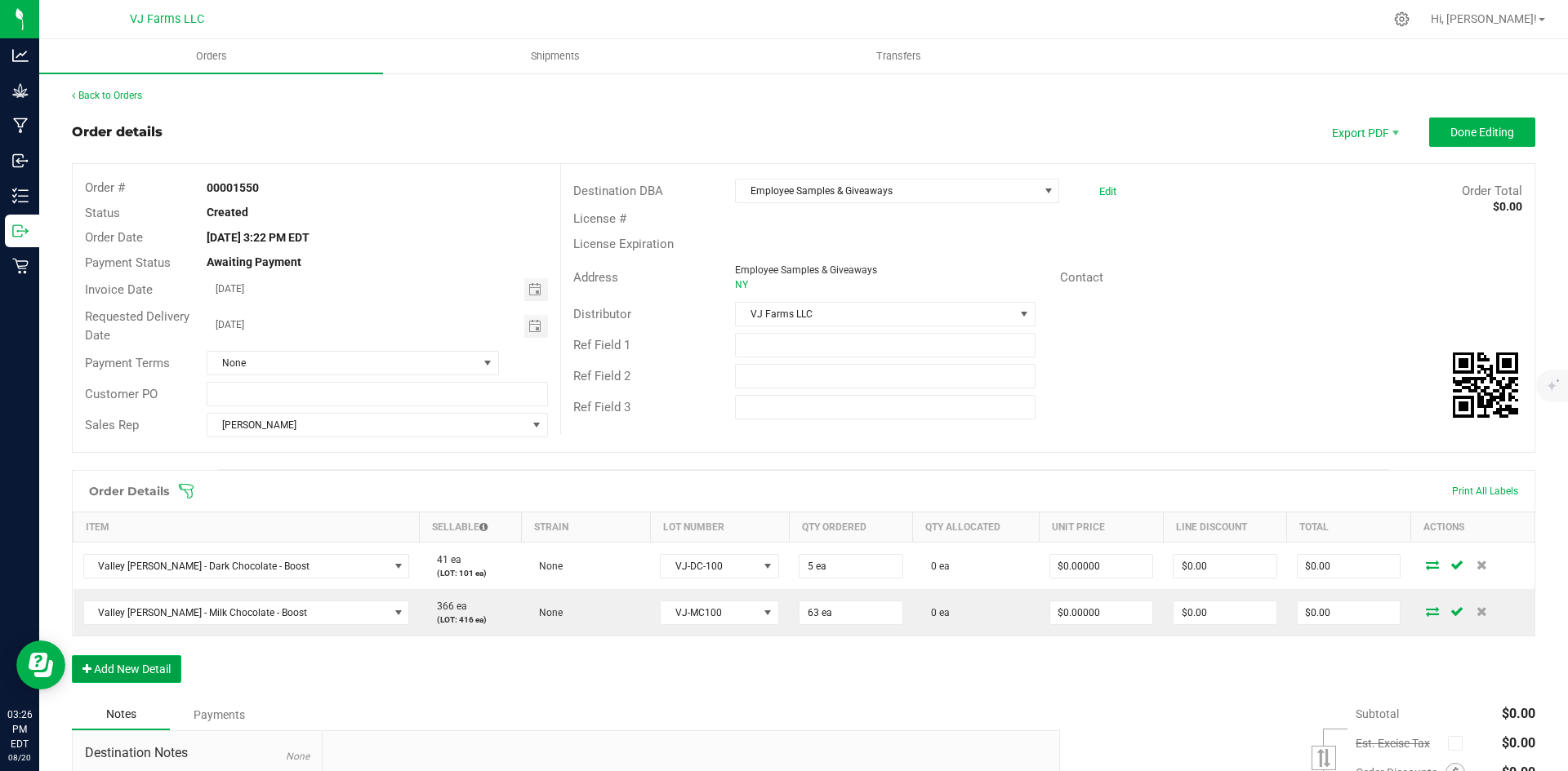
click at [163, 674] on button "Add New Detail" at bounding box center [127, 670] width 109 height 28
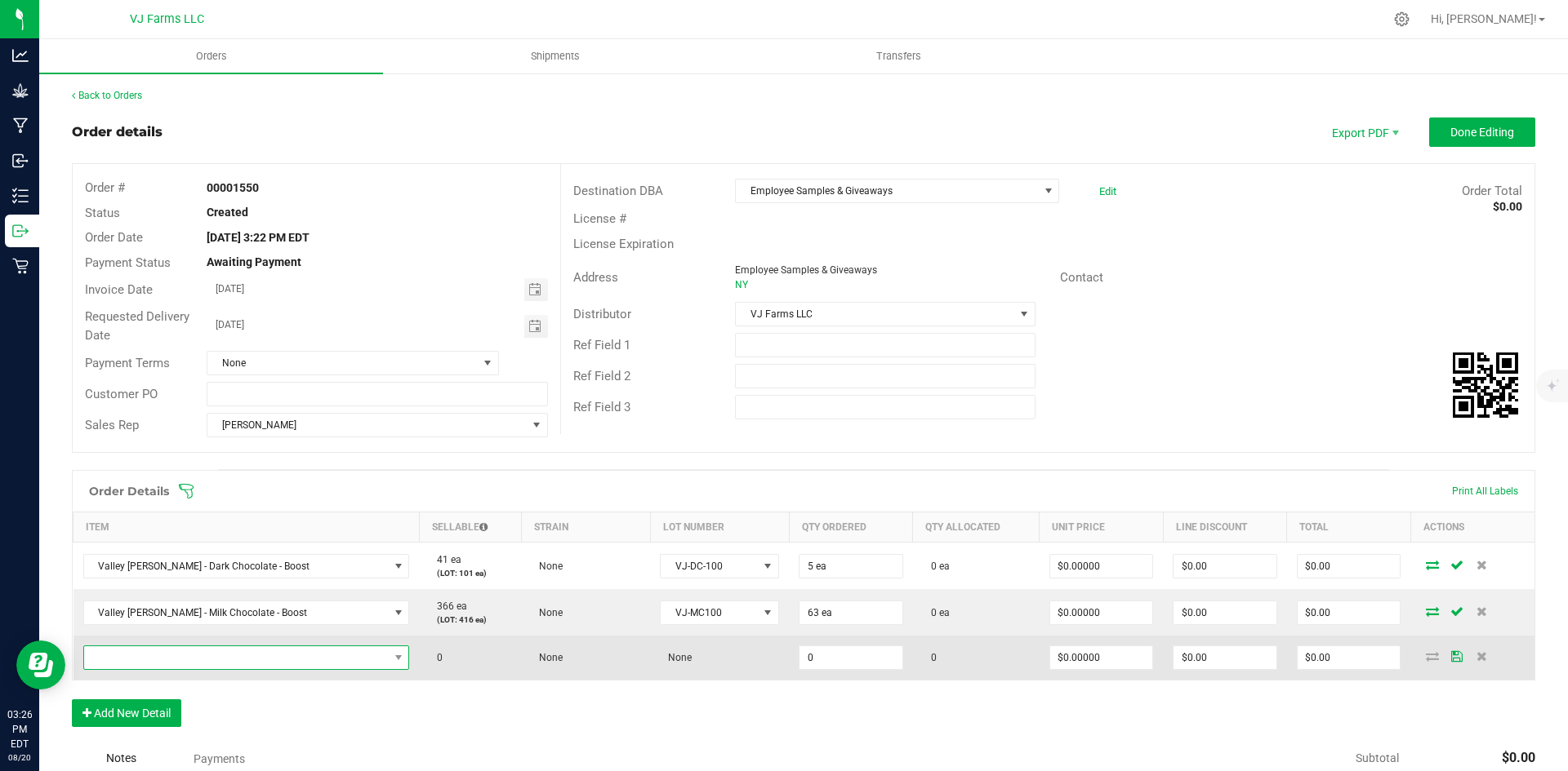
click at [218, 654] on span "NO DATA FOUND" at bounding box center [236, 657] width 305 height 23
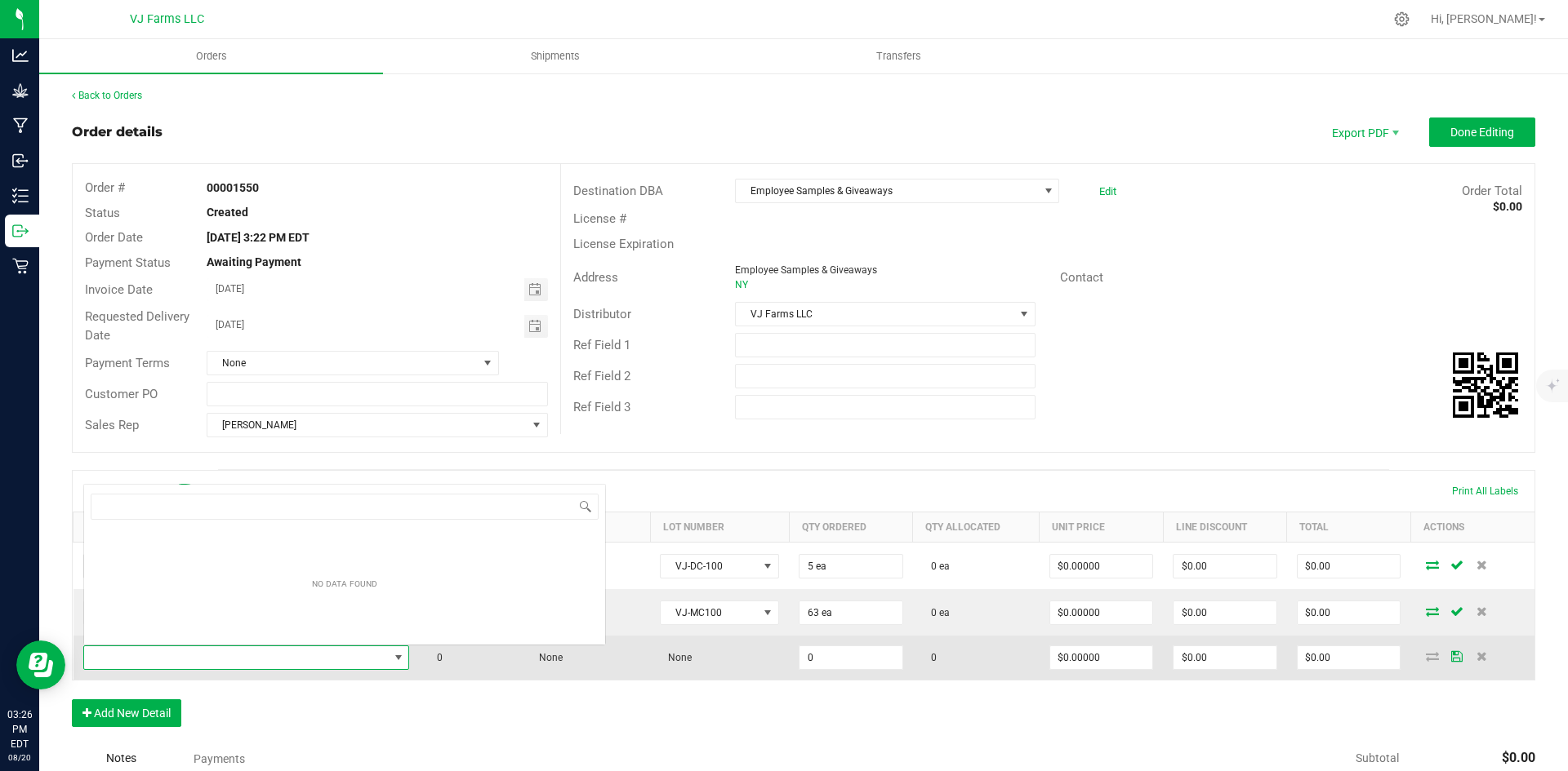
scroll to position [24, 266]
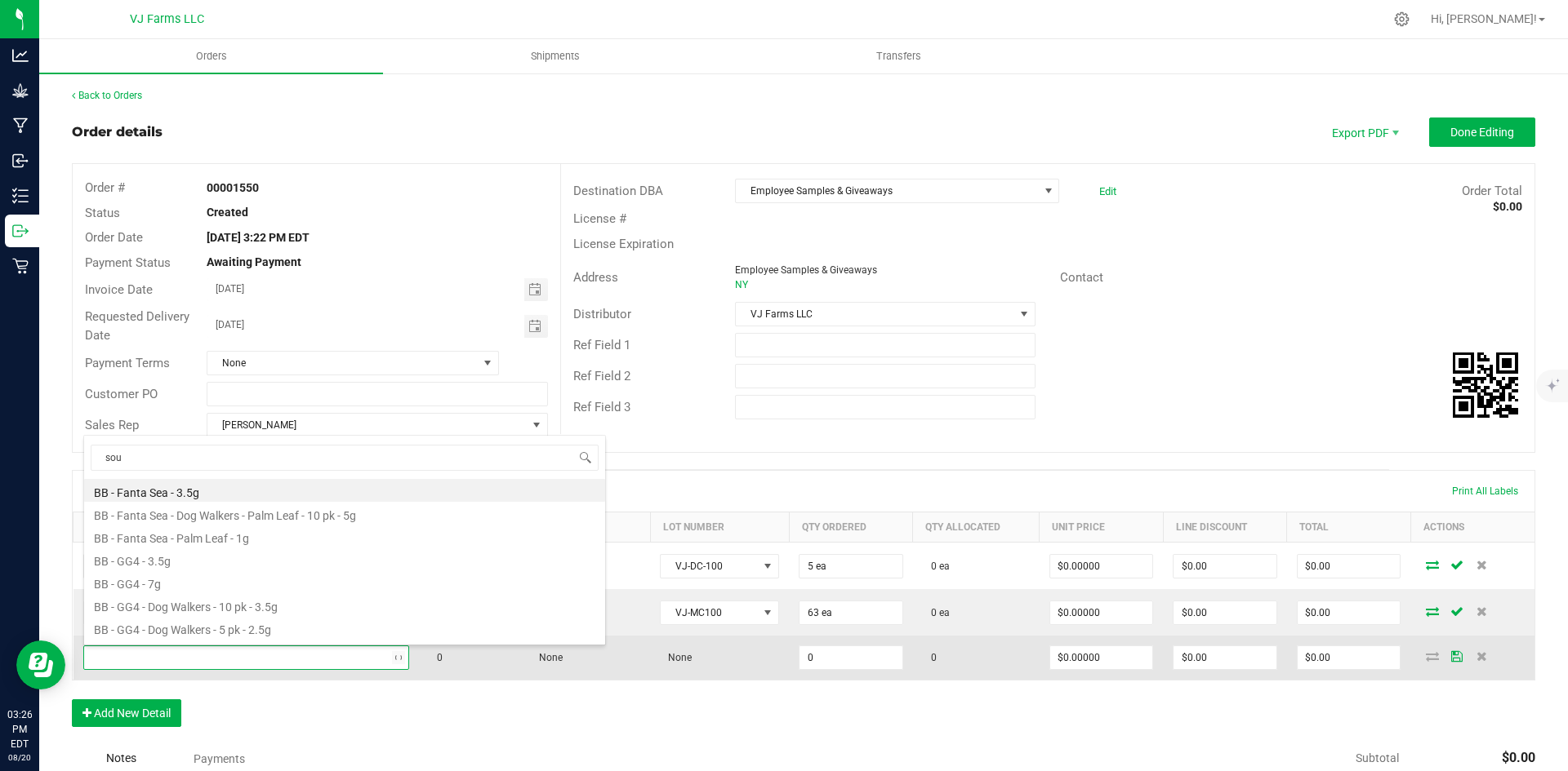
type input "sour"
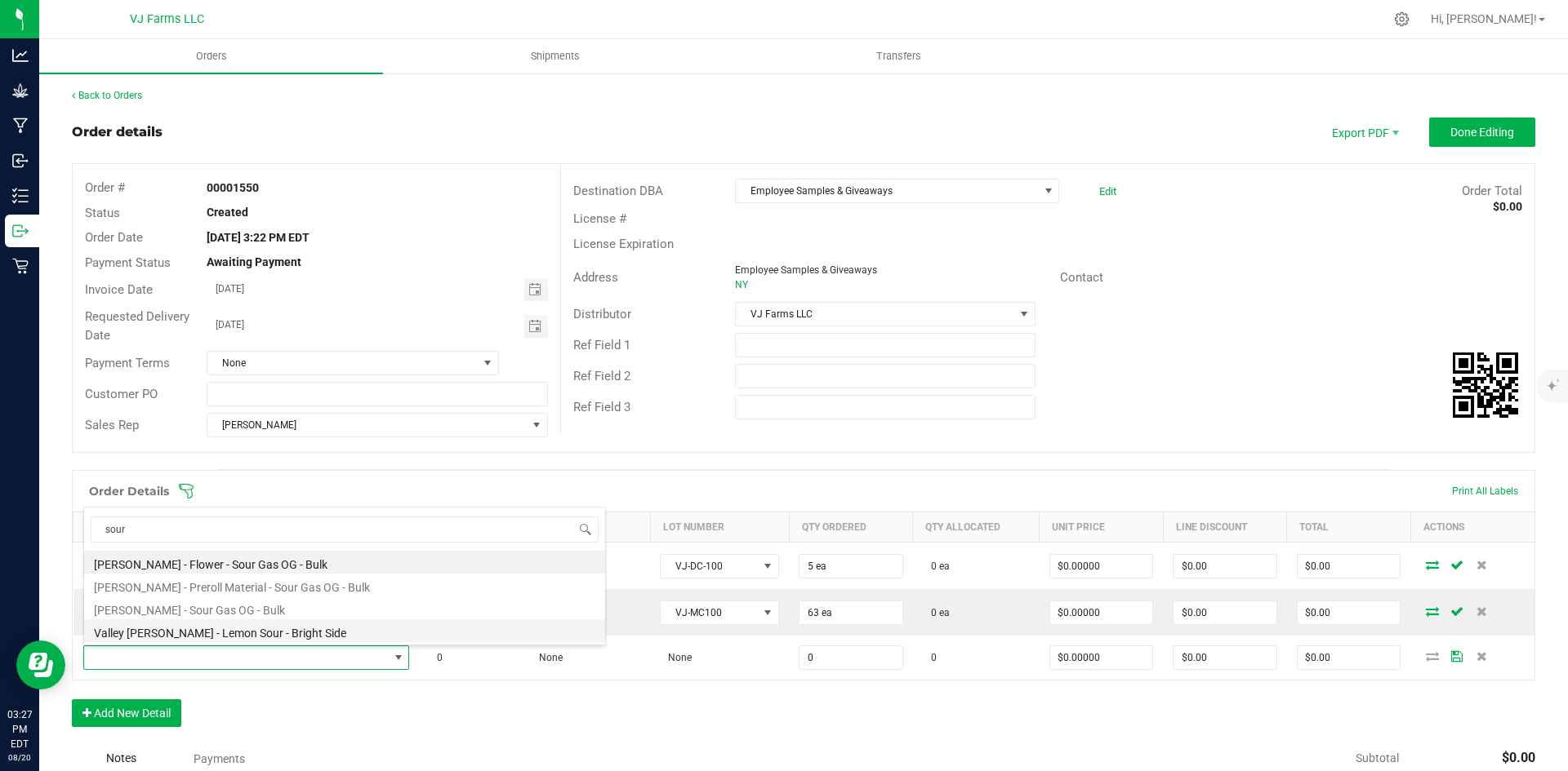
click at [222, 631] on li "Valley [PERSON_NAME] - Lemon Sour - Bright Side" at bounding box center [344, 631] width 521 height 23
type input "0 ea"
type input "$28.00000"
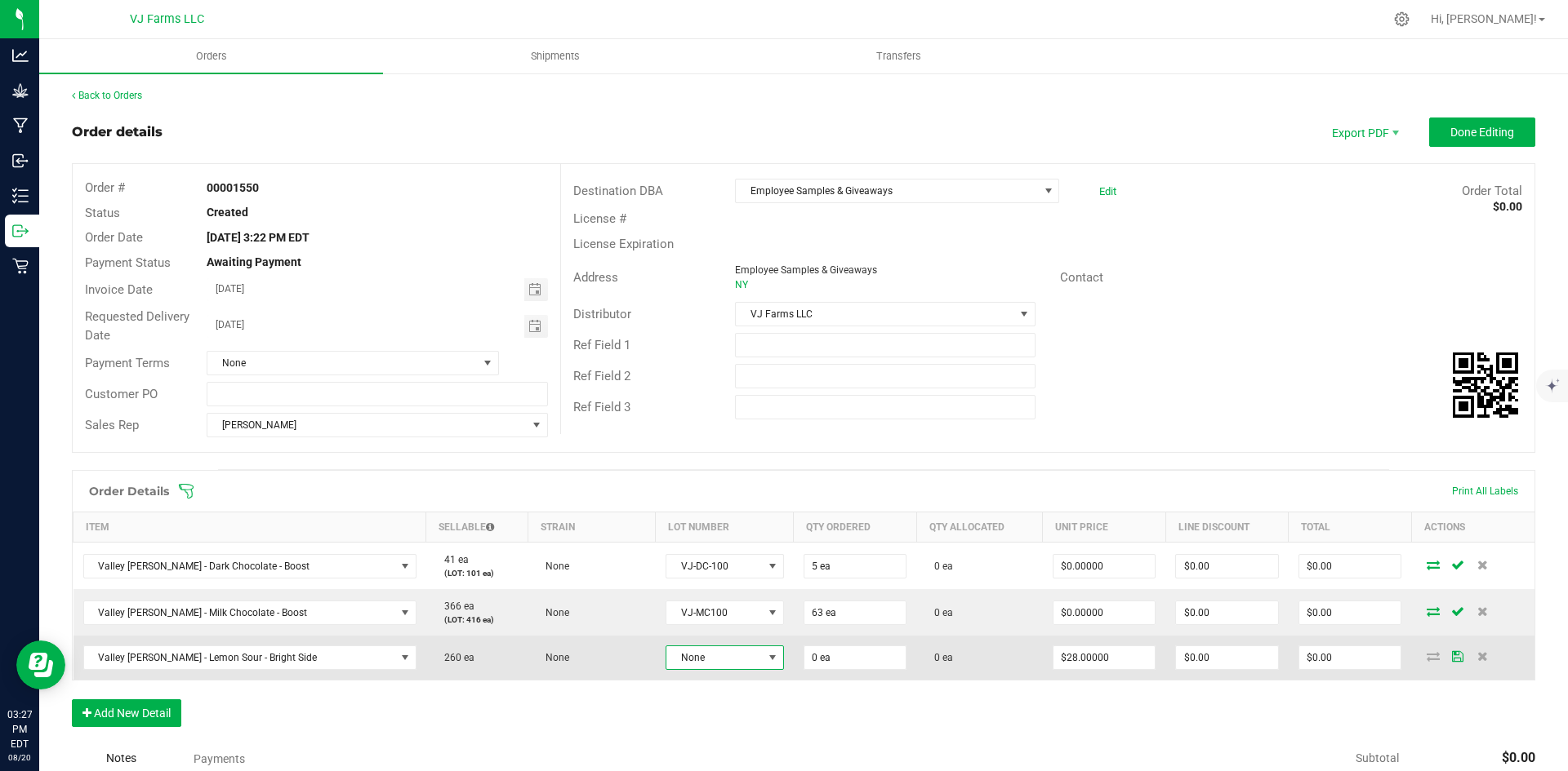
click at [666, 659] on span "None" at bounding box center [714, 657] width 96 height 23
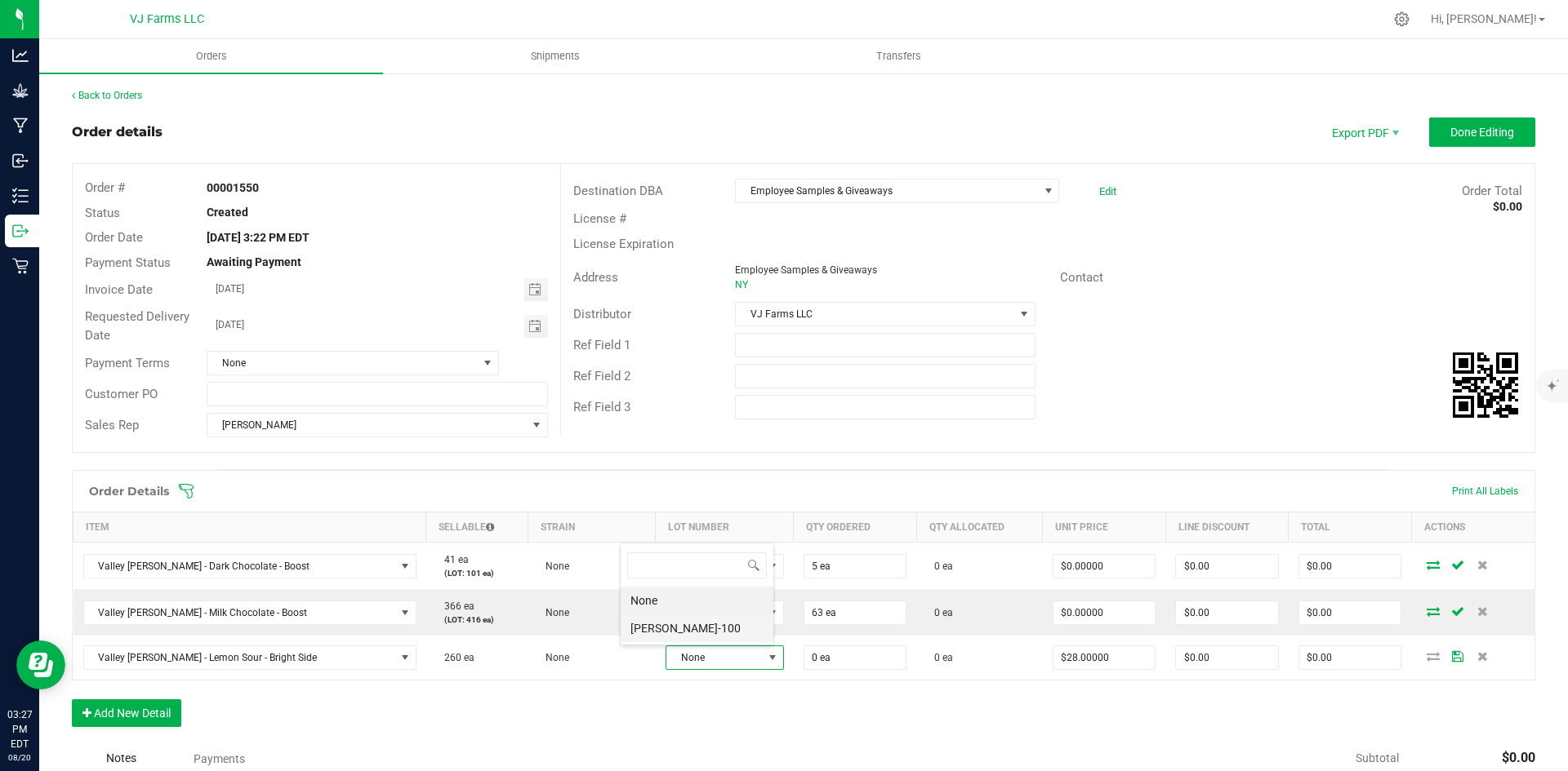
click at [669, 630] on li "[PERSON_NAME]-100" at bounding box center [697, 629] width 153 height 28
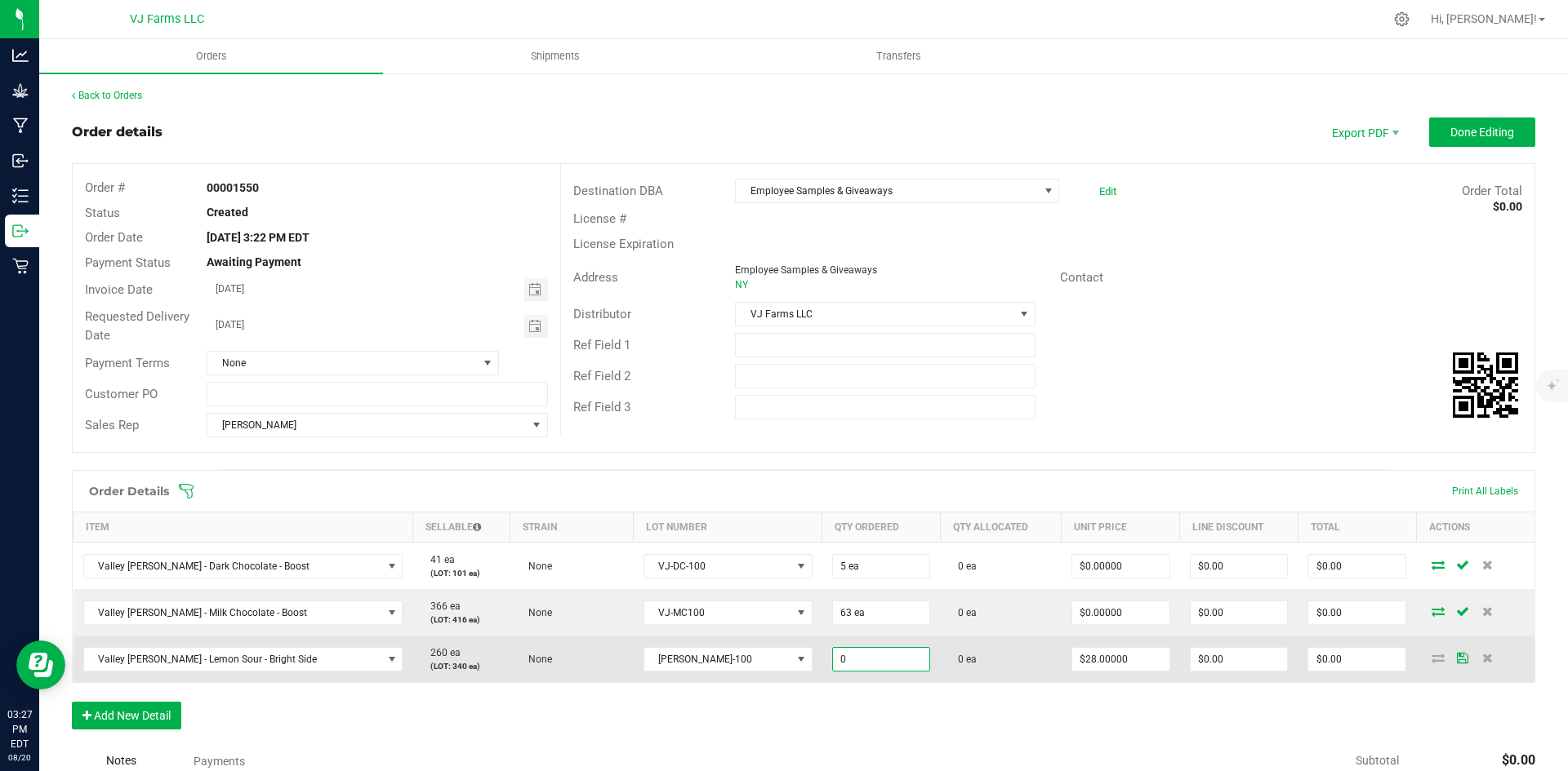
click at [833, 664] on input "0" at bounding box center [882, 659] width 97 height 23
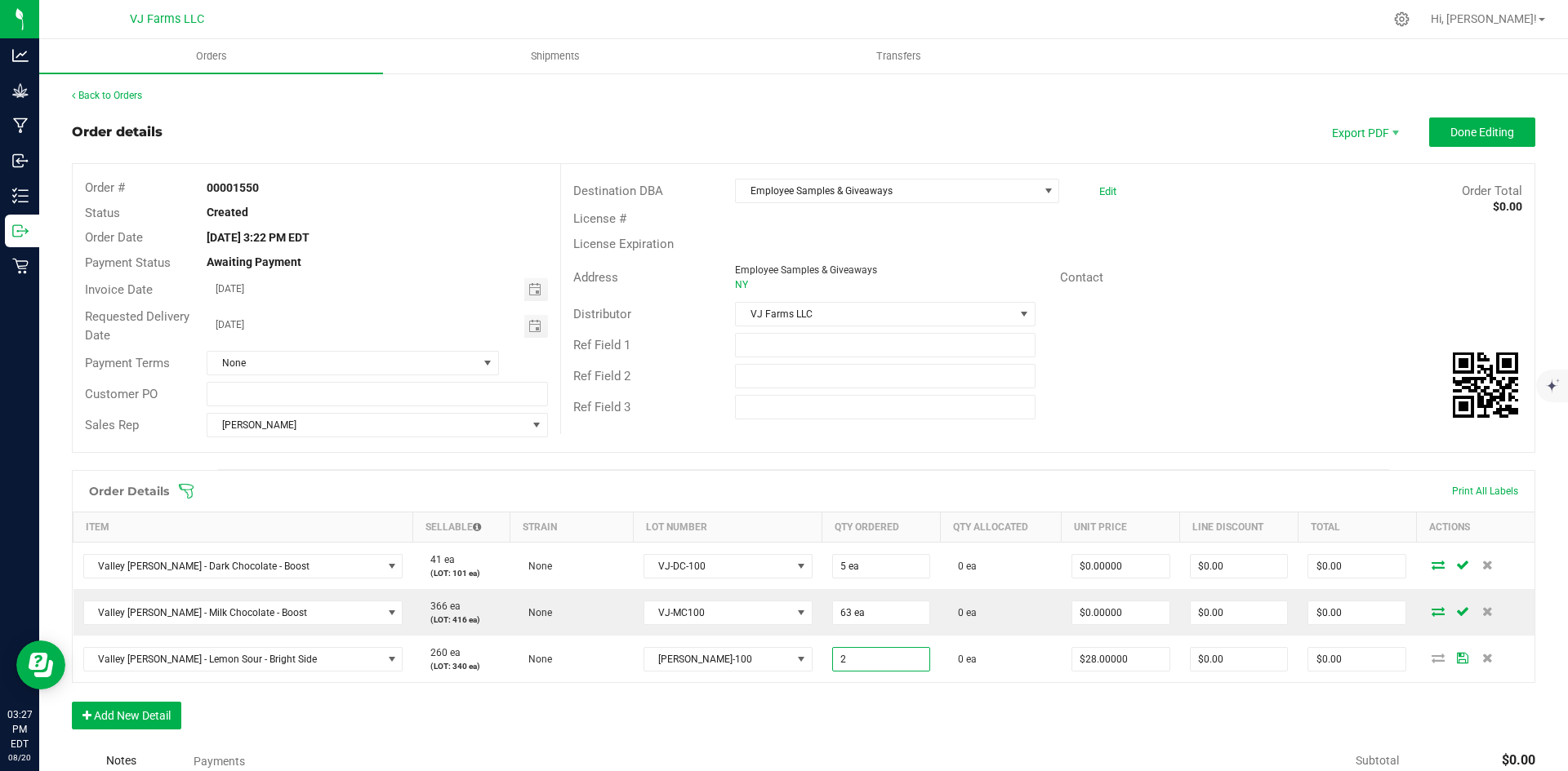
type input "2 ea"
type input "$56.00"
click at [956, 730] on div "Order Details Print All Labels Item Sellable Strain Lot Number Qty Ordered Qty …" at bounding box center [804, 608] width 1463 height 276
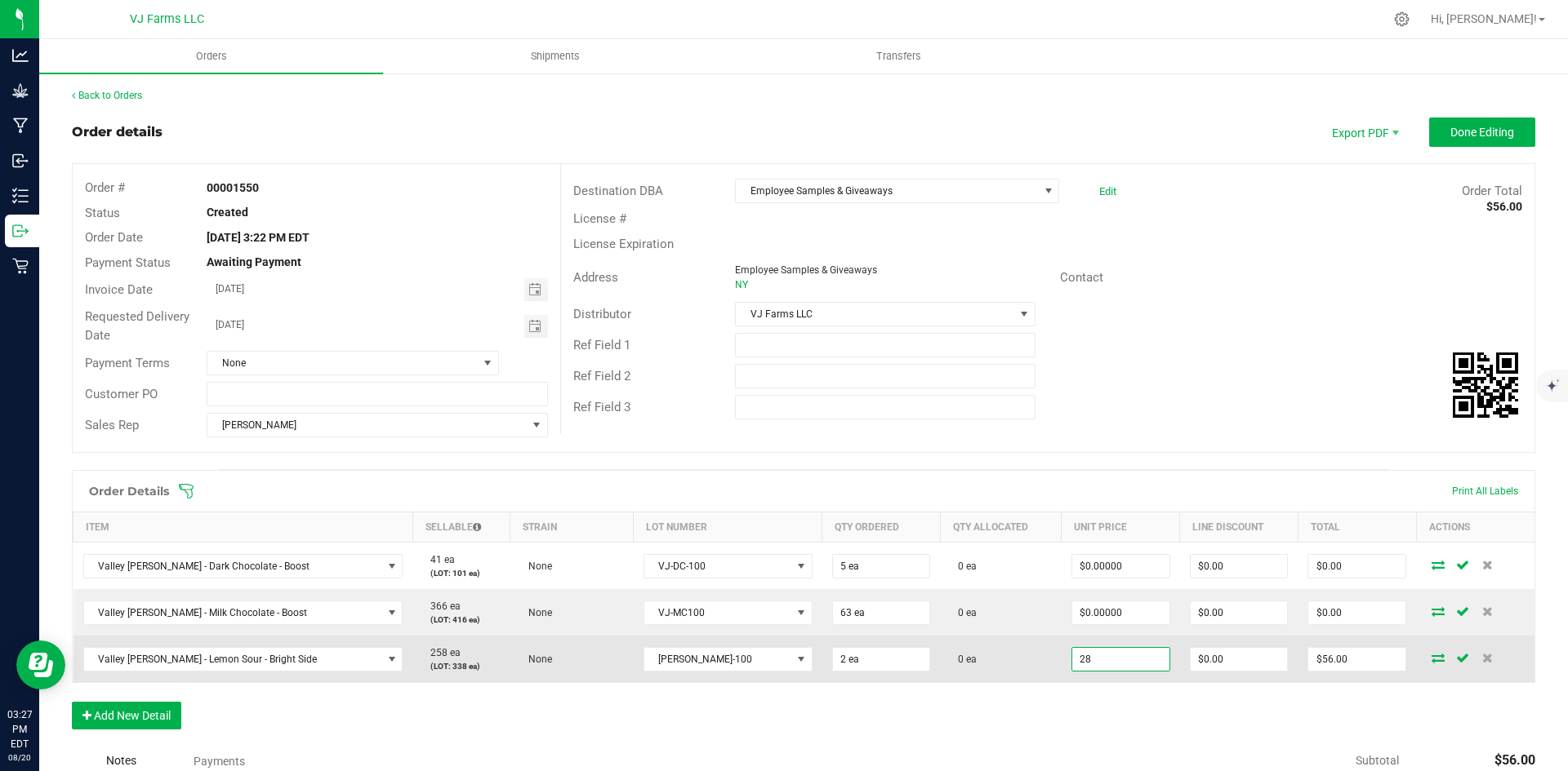
click at [1078, 659] on input "28" at bounding box center [1121, 659] width 97 height 23
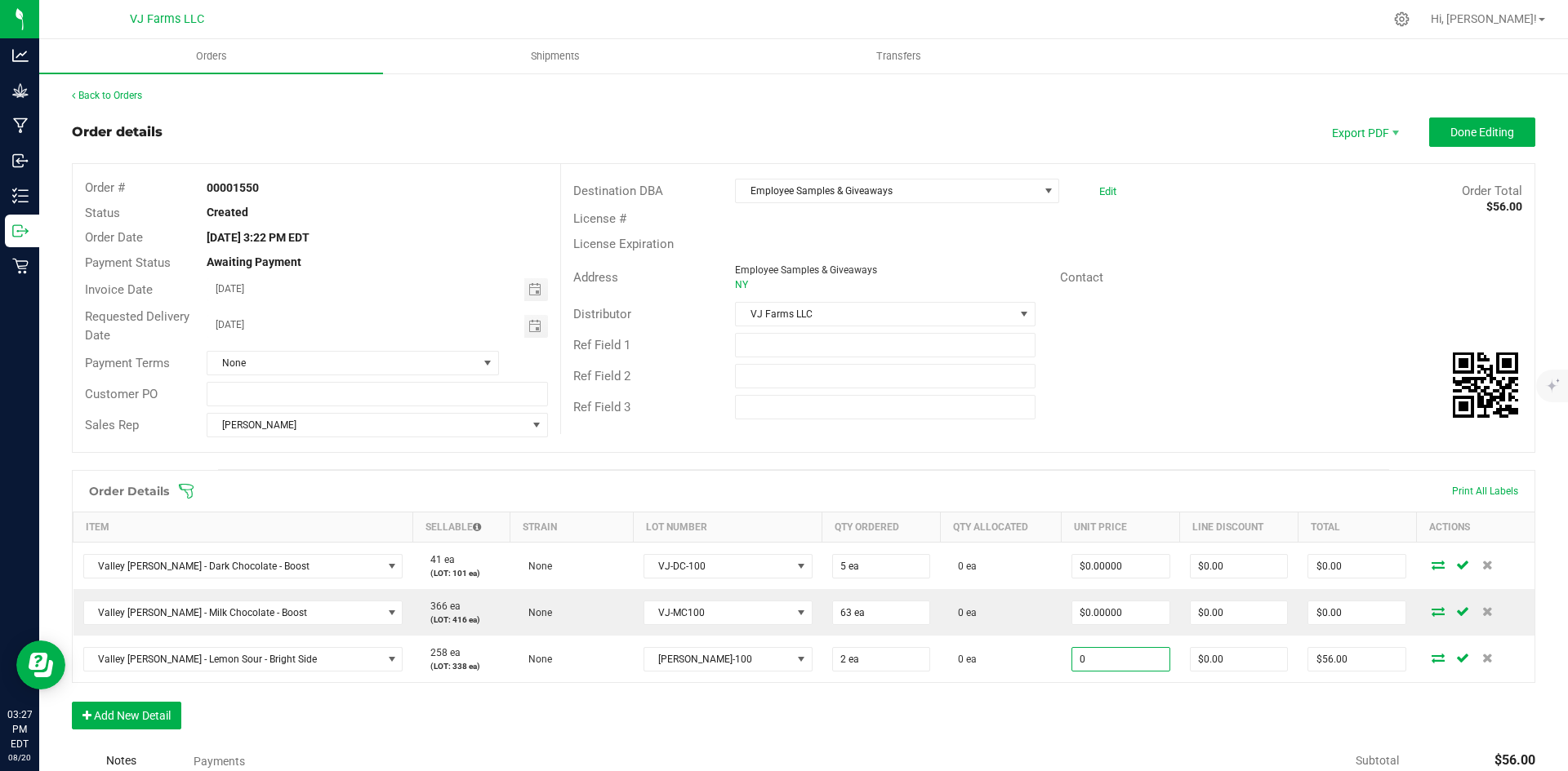
type input "$0.00000"
type input "$0.00"
click at [756, 712] on div "Order Details Print All Labels Item Sellable Strain Lot Number Qty Ordered Qty …" at bounding box center [804, 608] width 1463 height 276
click at [163, 715] on button "Add New Detail" at bounding box center [127, 715] width 109 height 28
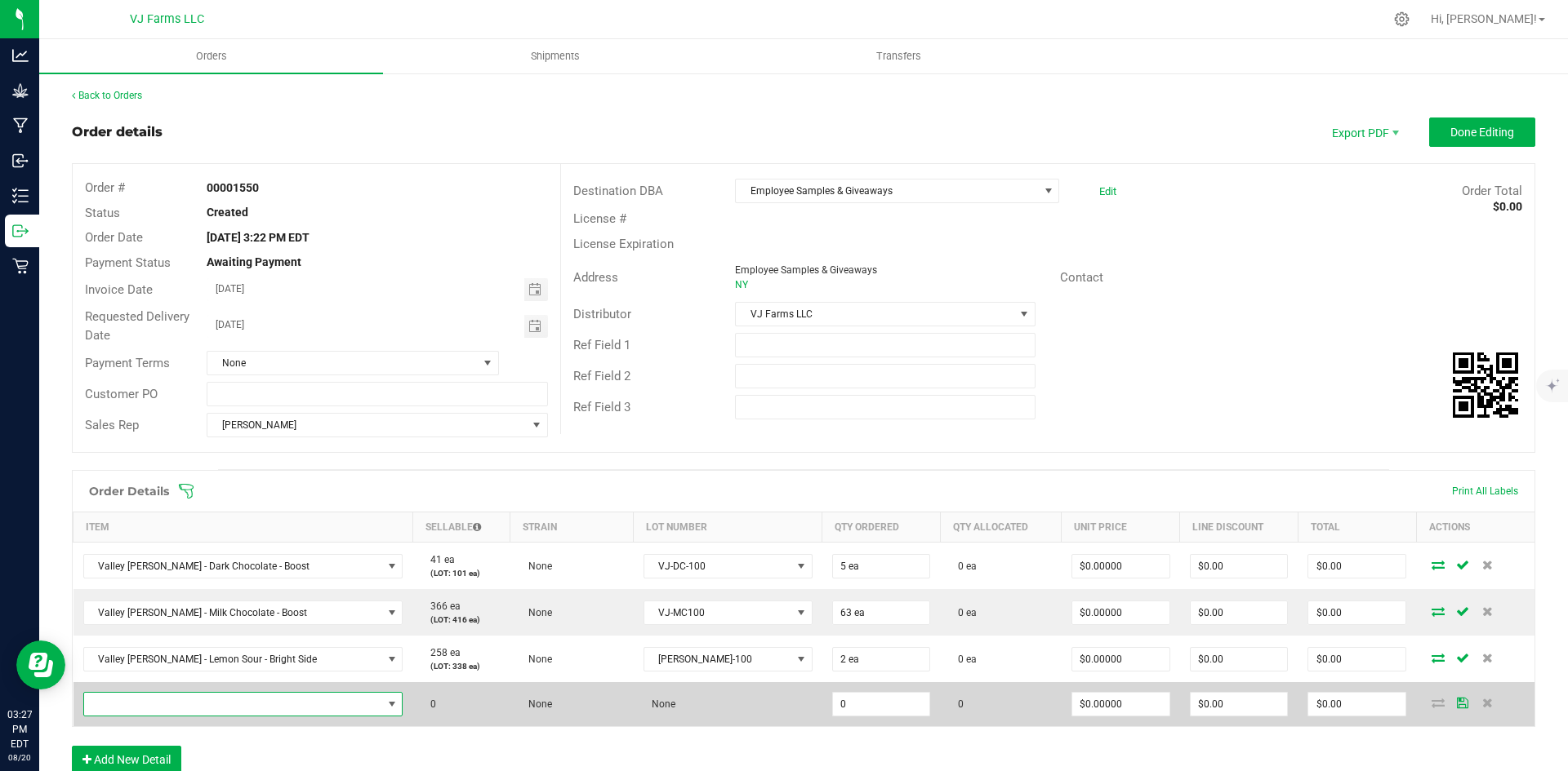
click at [167, 698] on span "NO DATA FOUND" at bounding box center [233, 704] width 298 height 23
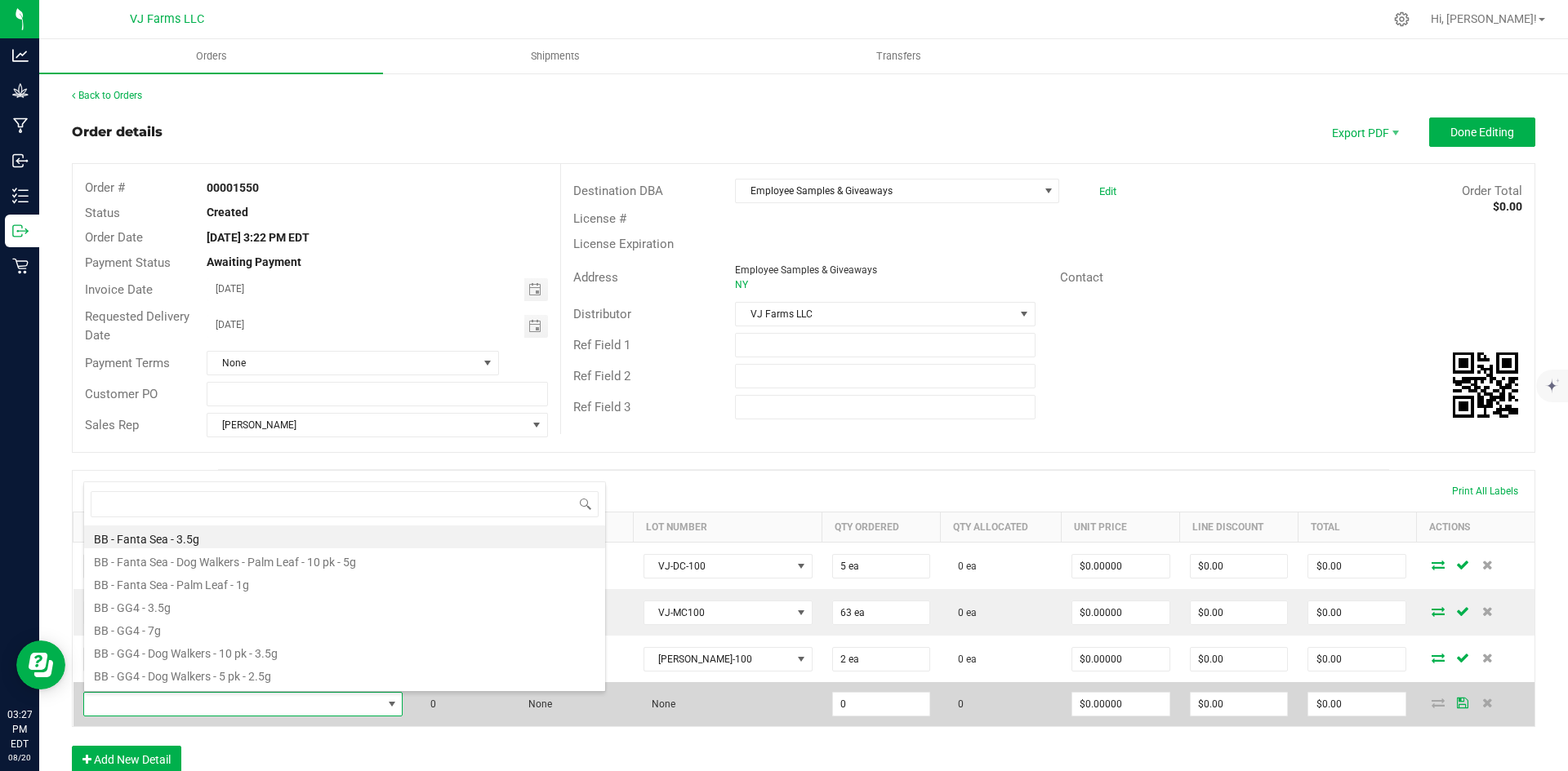
scroll to position [24, 274]
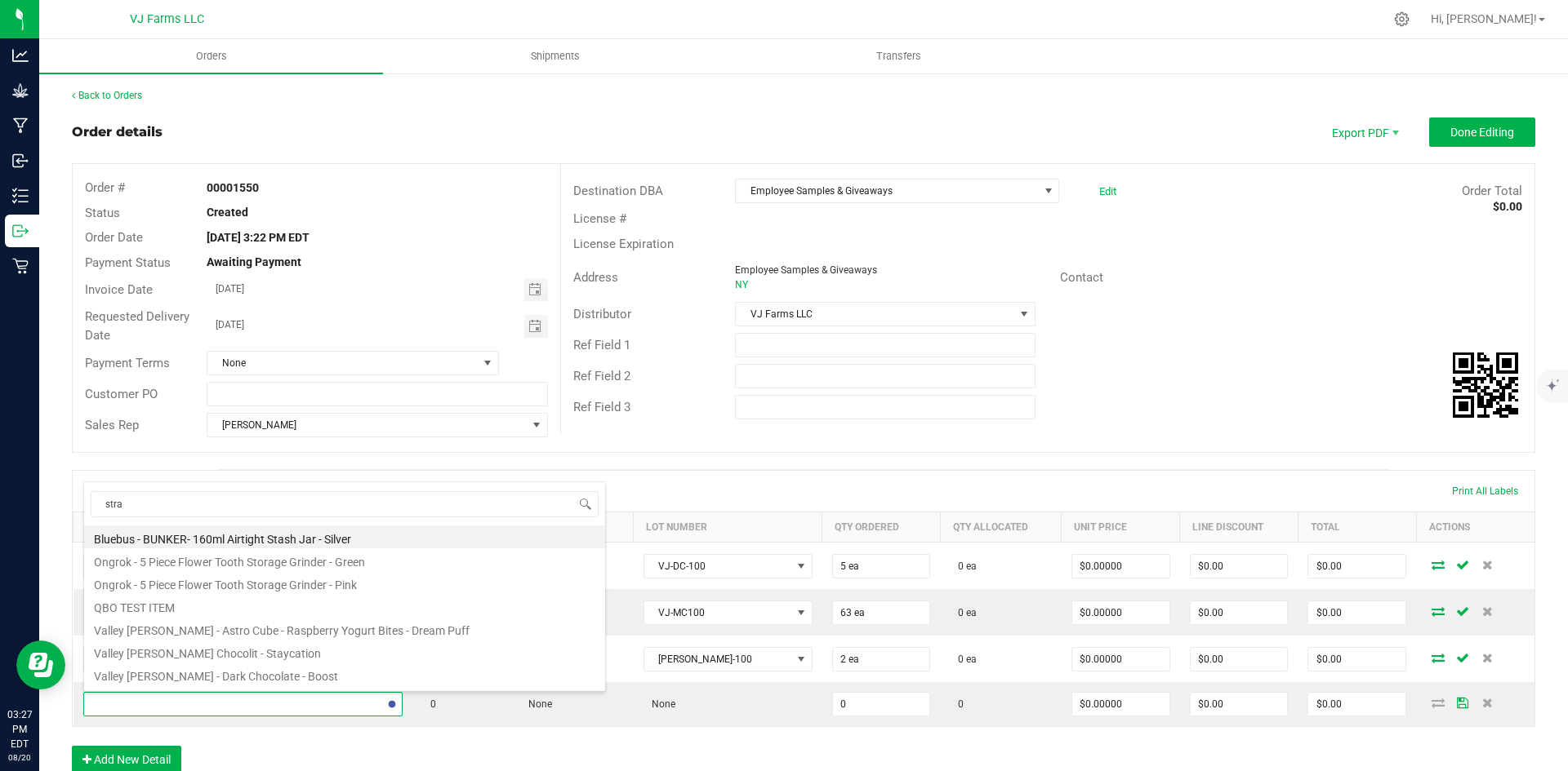
type input "straw"
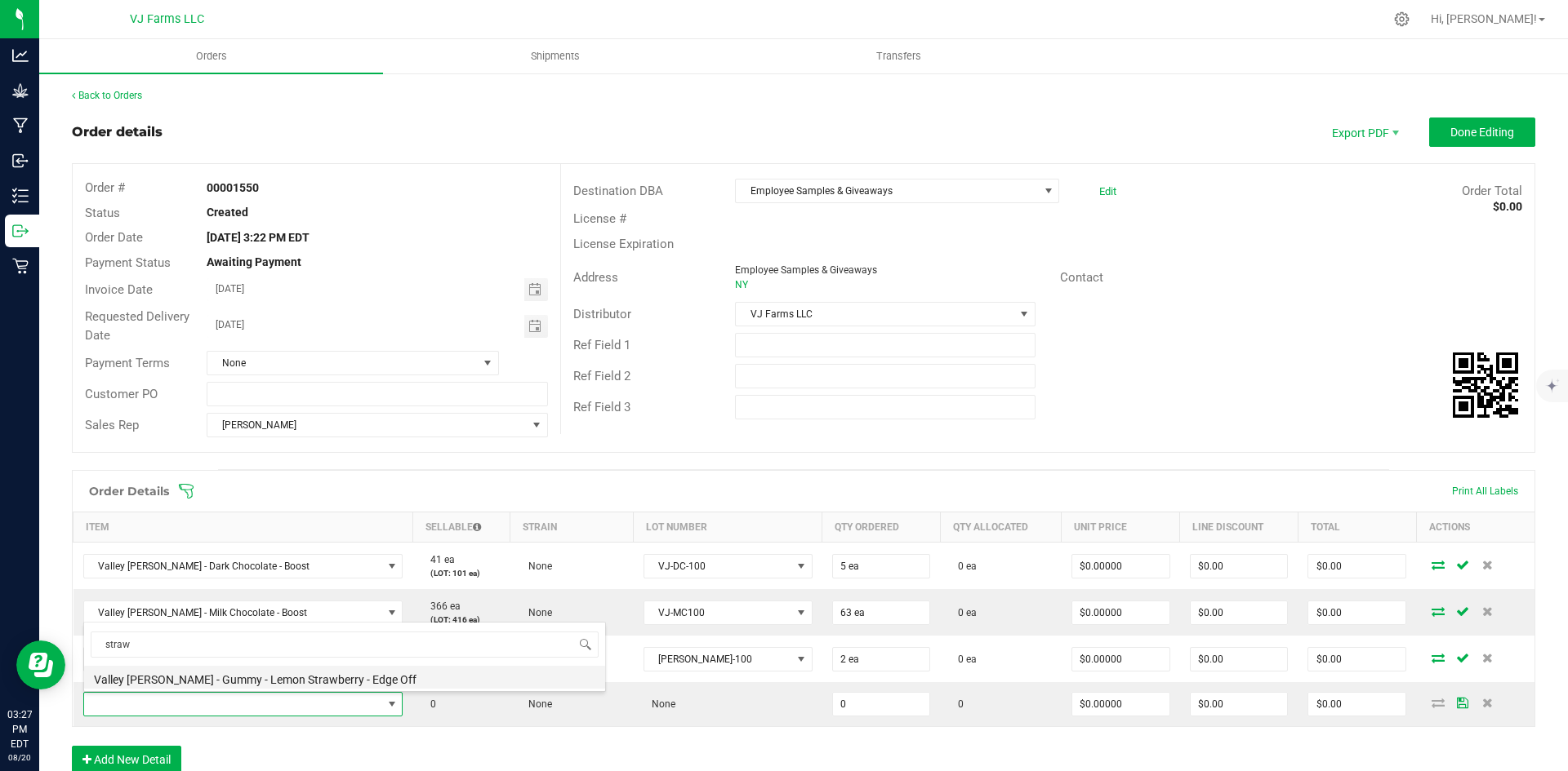
click at [187, 678] on li "Valley [PERSON_NAME] - Gummy - Lemon Strawberry - Edge Off" at bounding box center [344, 677] width 521 height 23
type input "0 ea"
type input "$28.00000"
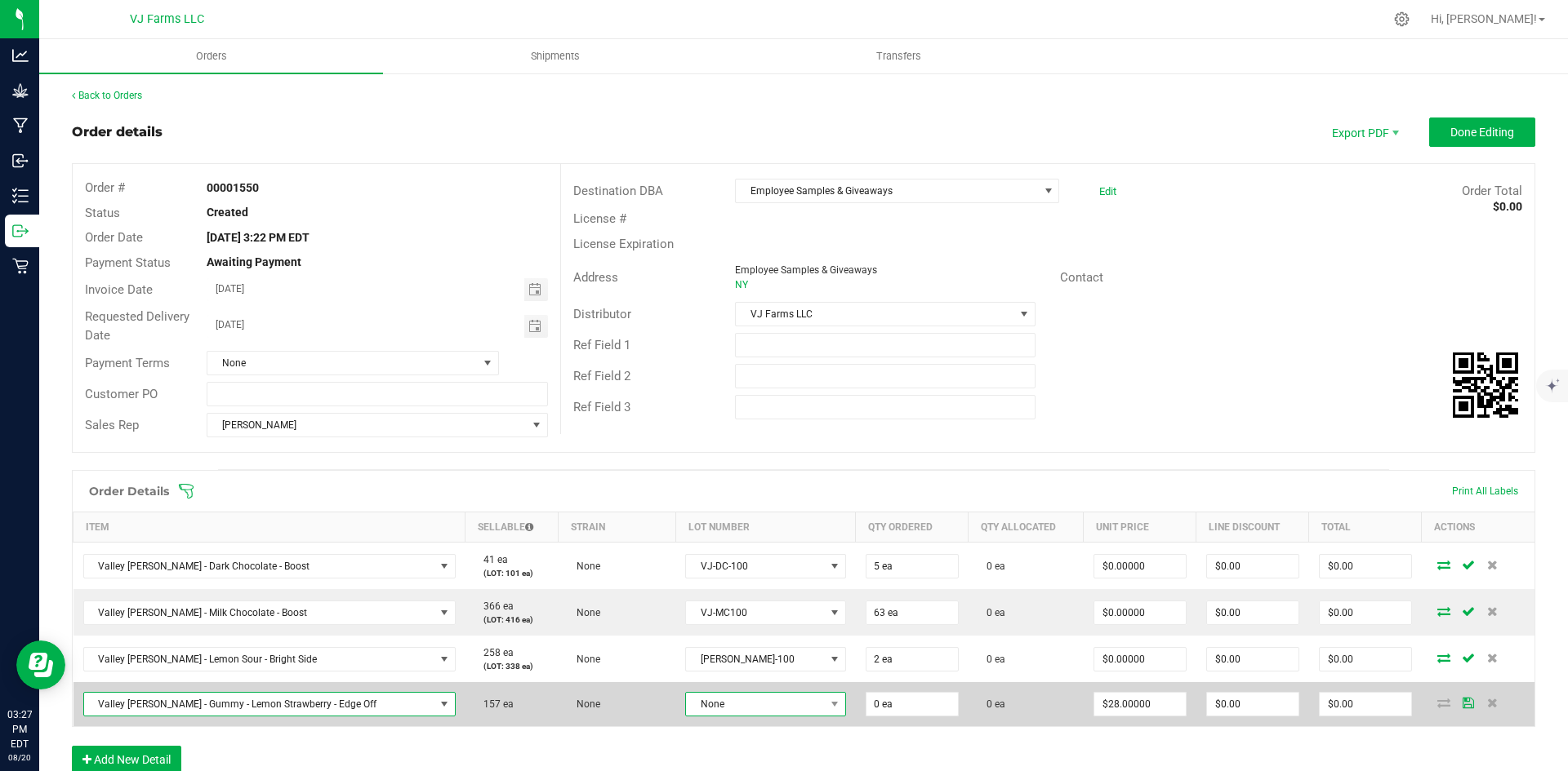
click at [747, 699] on span "None" at bounding box center [754, 704] width 138 height 23
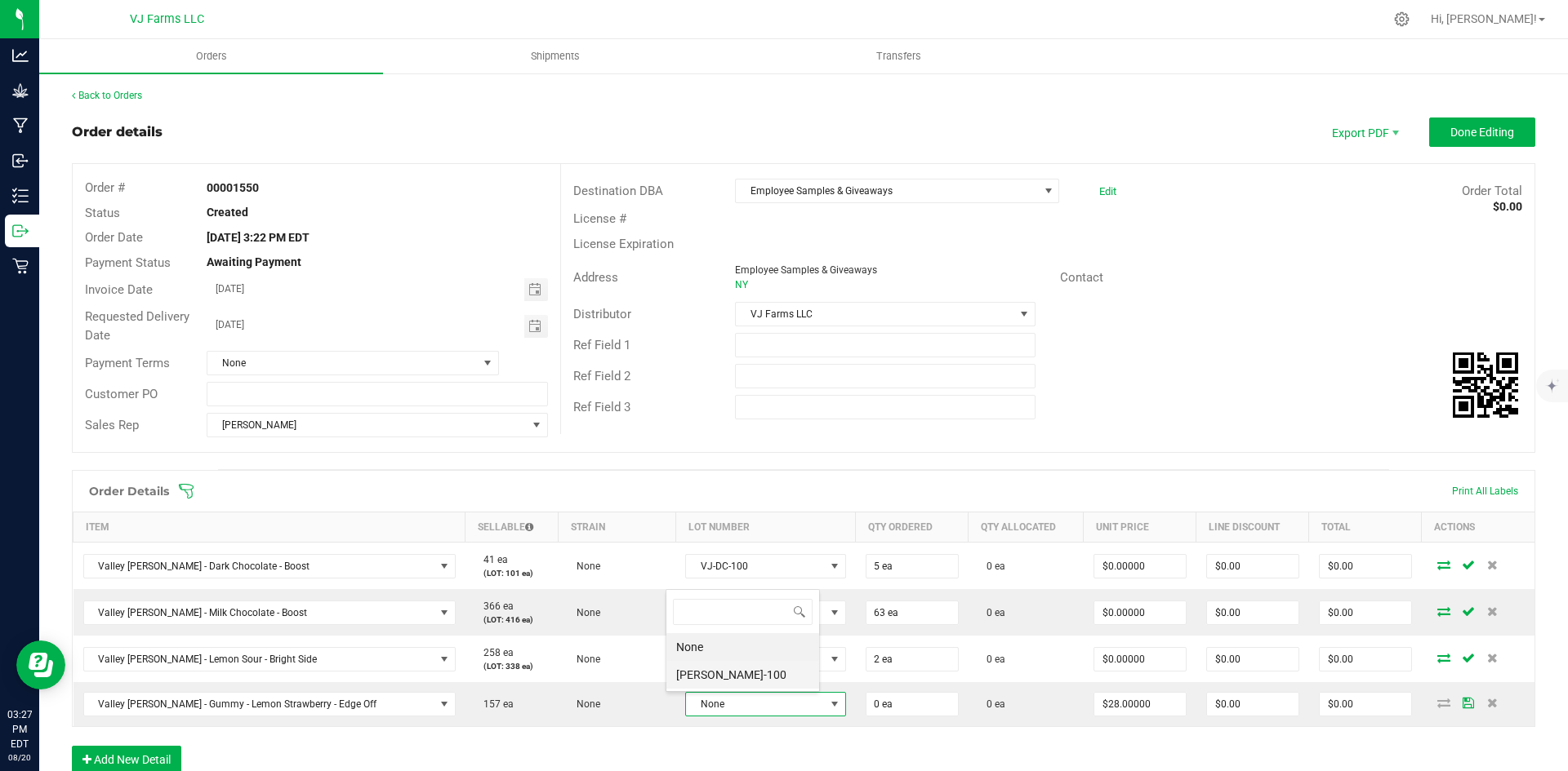
click at [734, 678] on li "[PERSON_NAME]-100" at bounding box center [743, 675] width 153 height 28
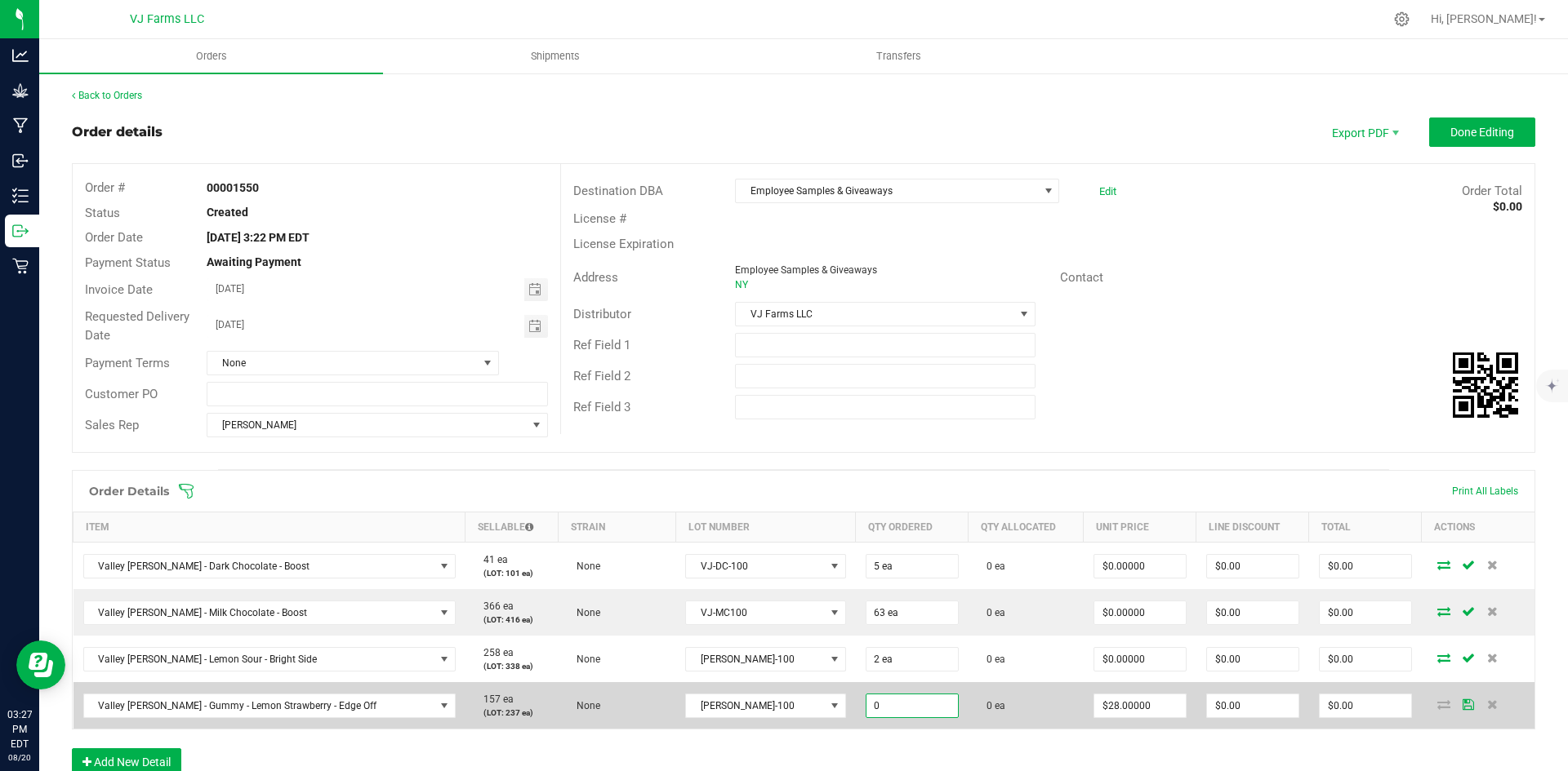
click at [866, 702] on input "0" at bounding box center [911, 706] width 91 height 23
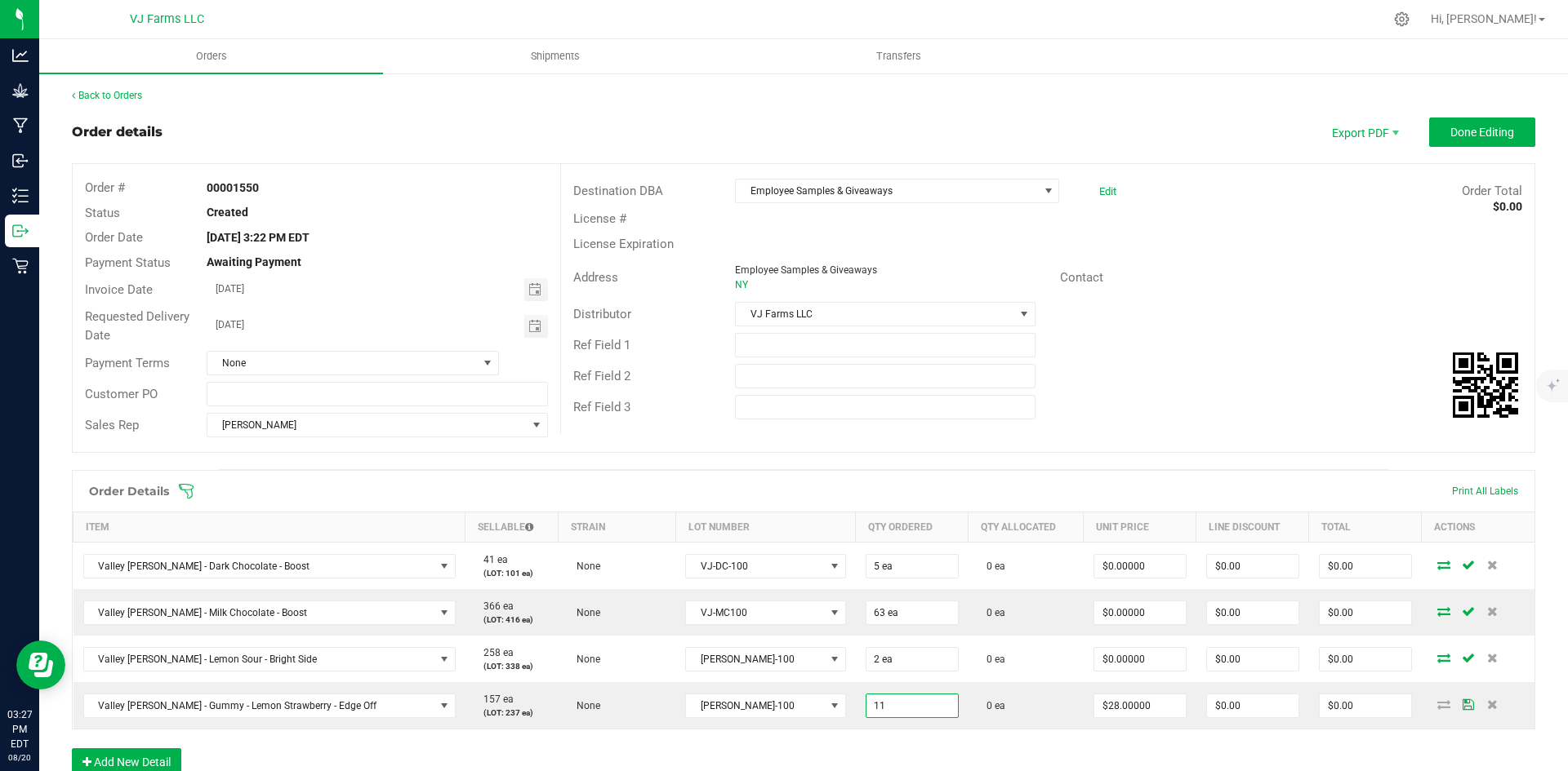
type input "11 ea"
type input "$308.00"
click at [917, 730] on div "Order Details Print All Labels Item Sellable Strain Lot Number Qty Ordered Qty …" at bounding box center [804, 631] width 1463 height 323
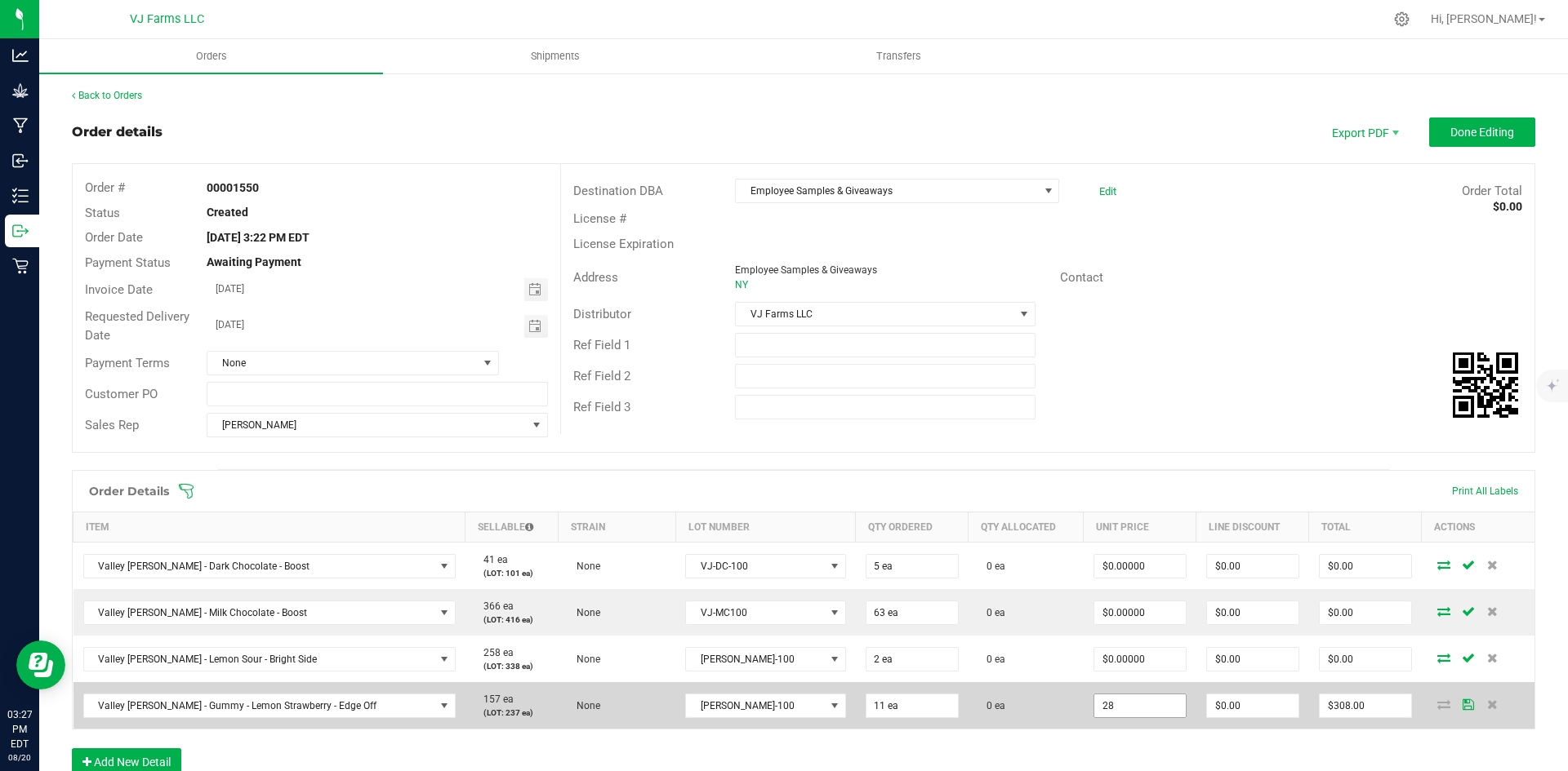
click at [1094, 706] on input "28" at bounding box center [1139, 706] width 91 height 23
type input "0"
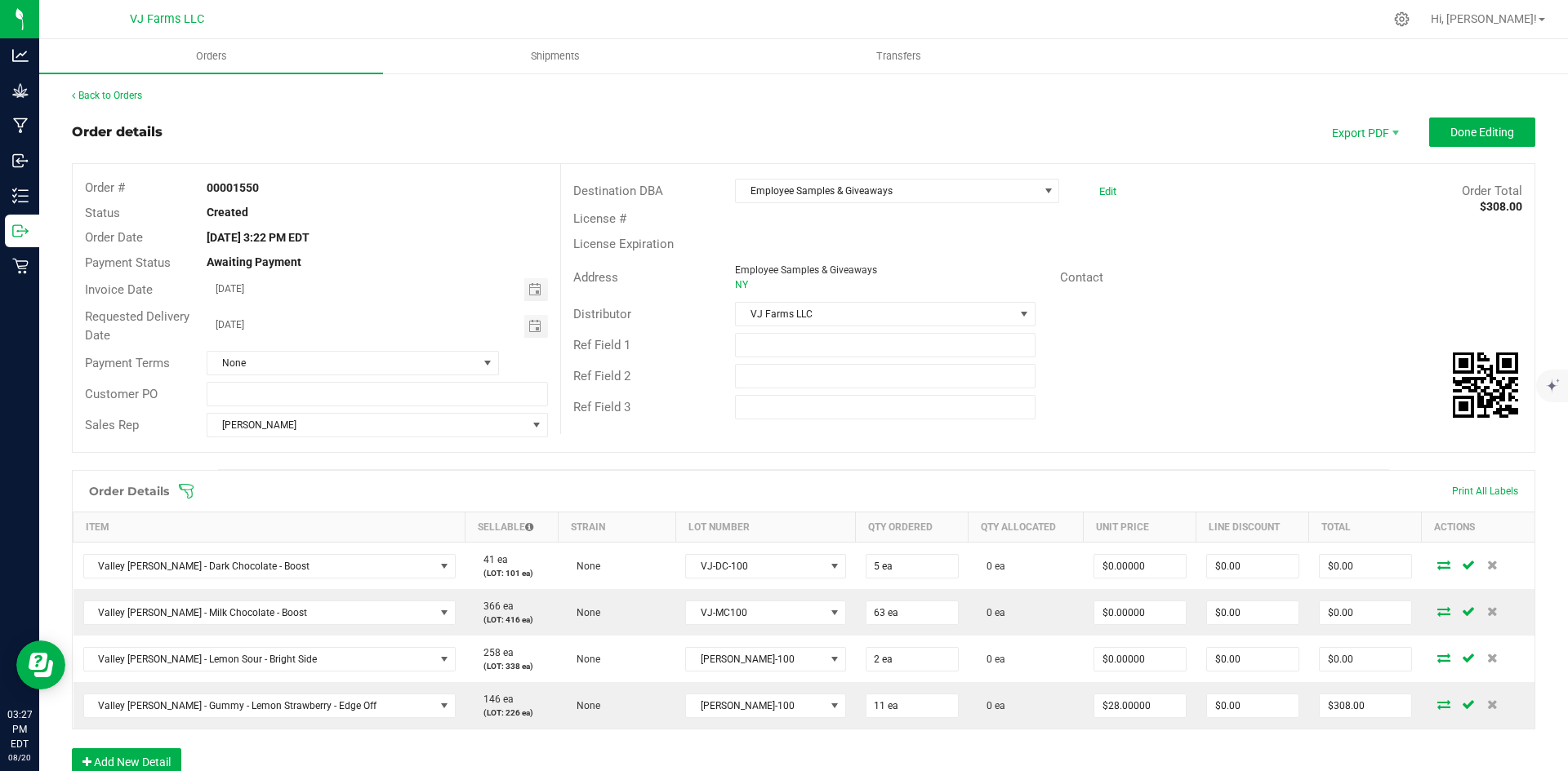
click at [976, 741] on div "Order Details Print All Labels Item Sellable Strain Lot Number Qty Ordered Qty …" at bounding box center [804, 631] width 1463 height 323
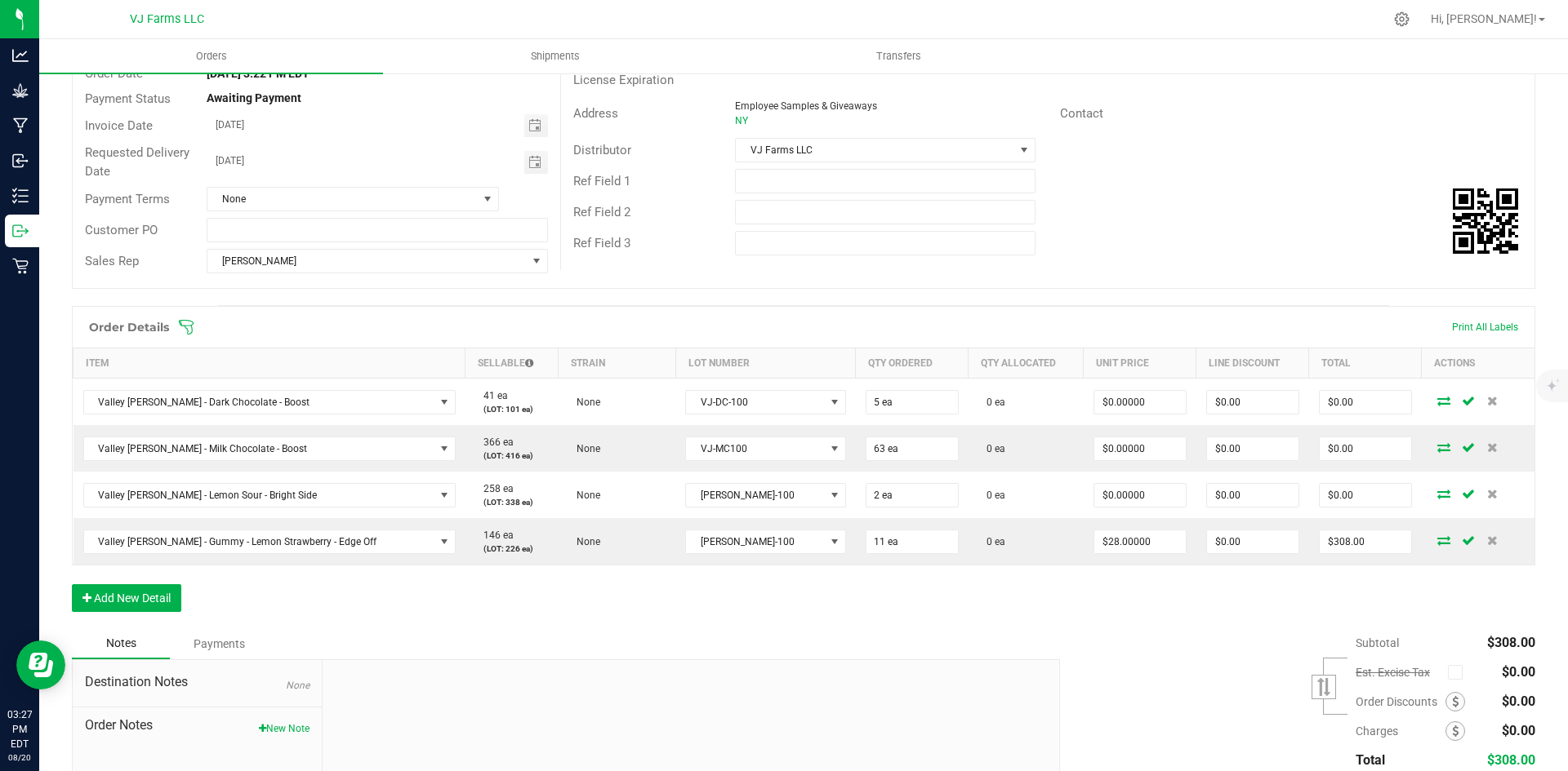
scroll to position [163, 0]
click at [173, 605] on button "Add New Detail" at bounding box center [127, 599] width 109 height 28
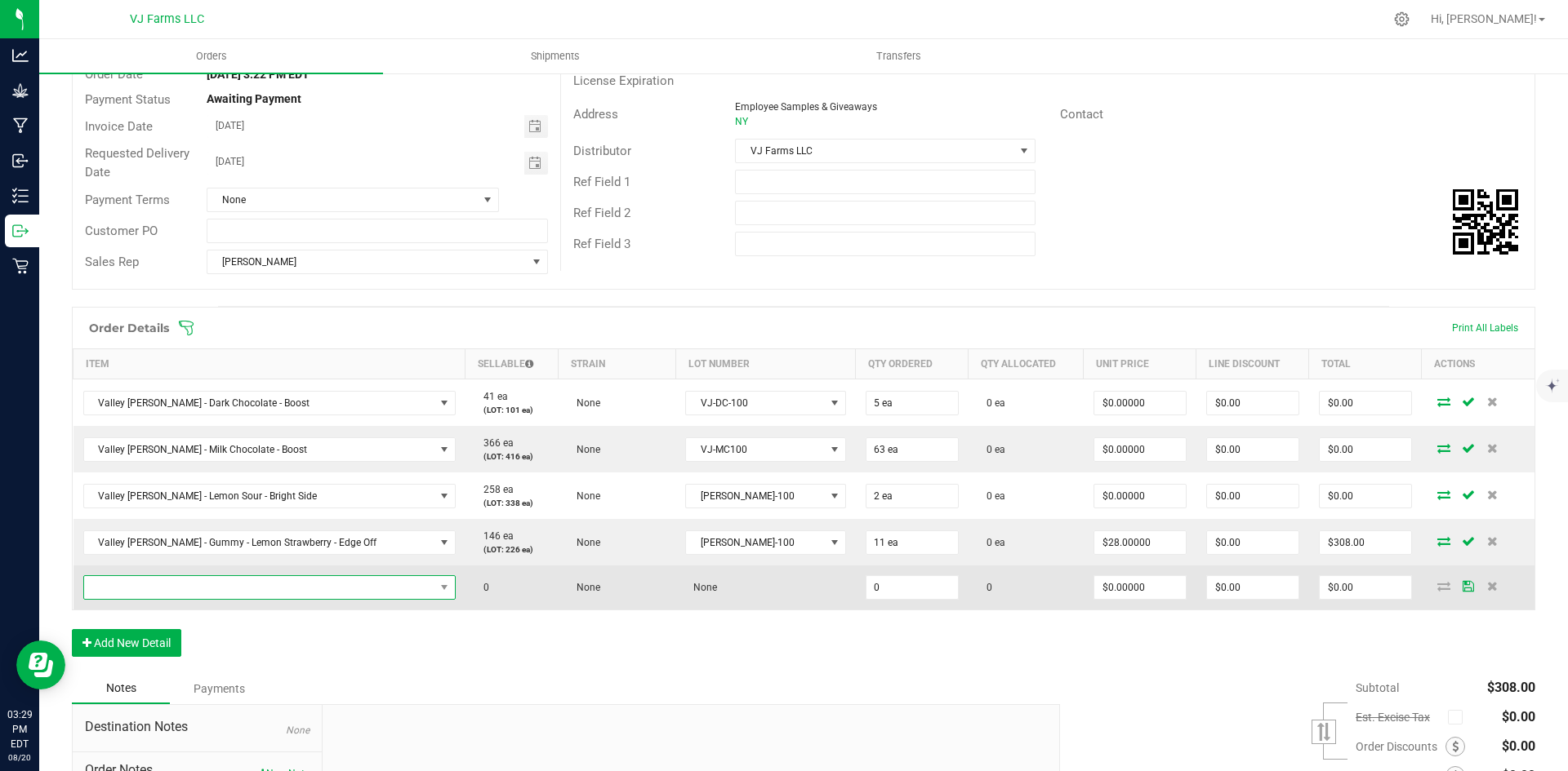
click at [195, 590] on span "NO DATA FOUND" at bounding box center [259, 587] width 351 height 23
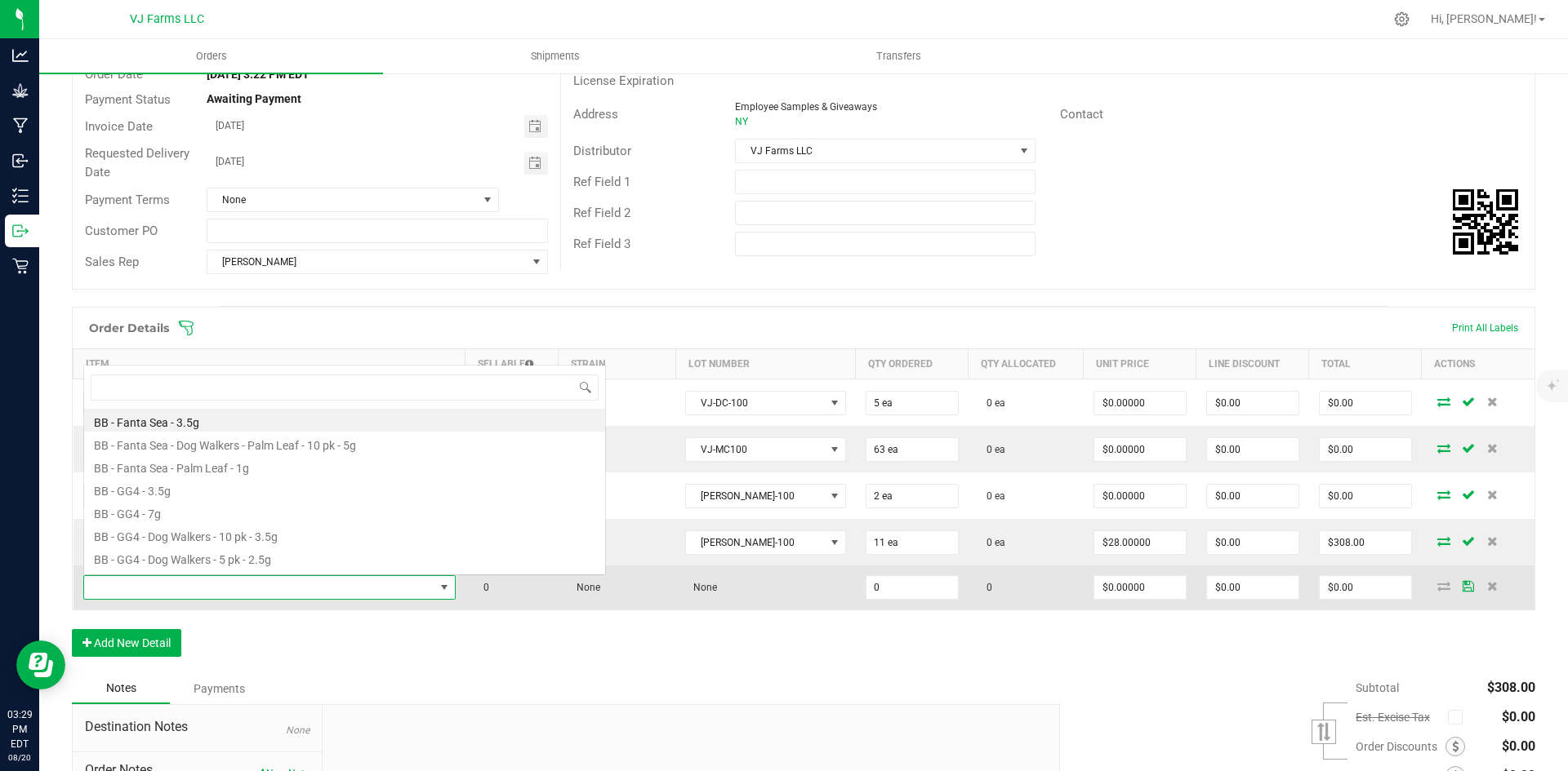
scroll to position [24, 331]
type input "rasp"
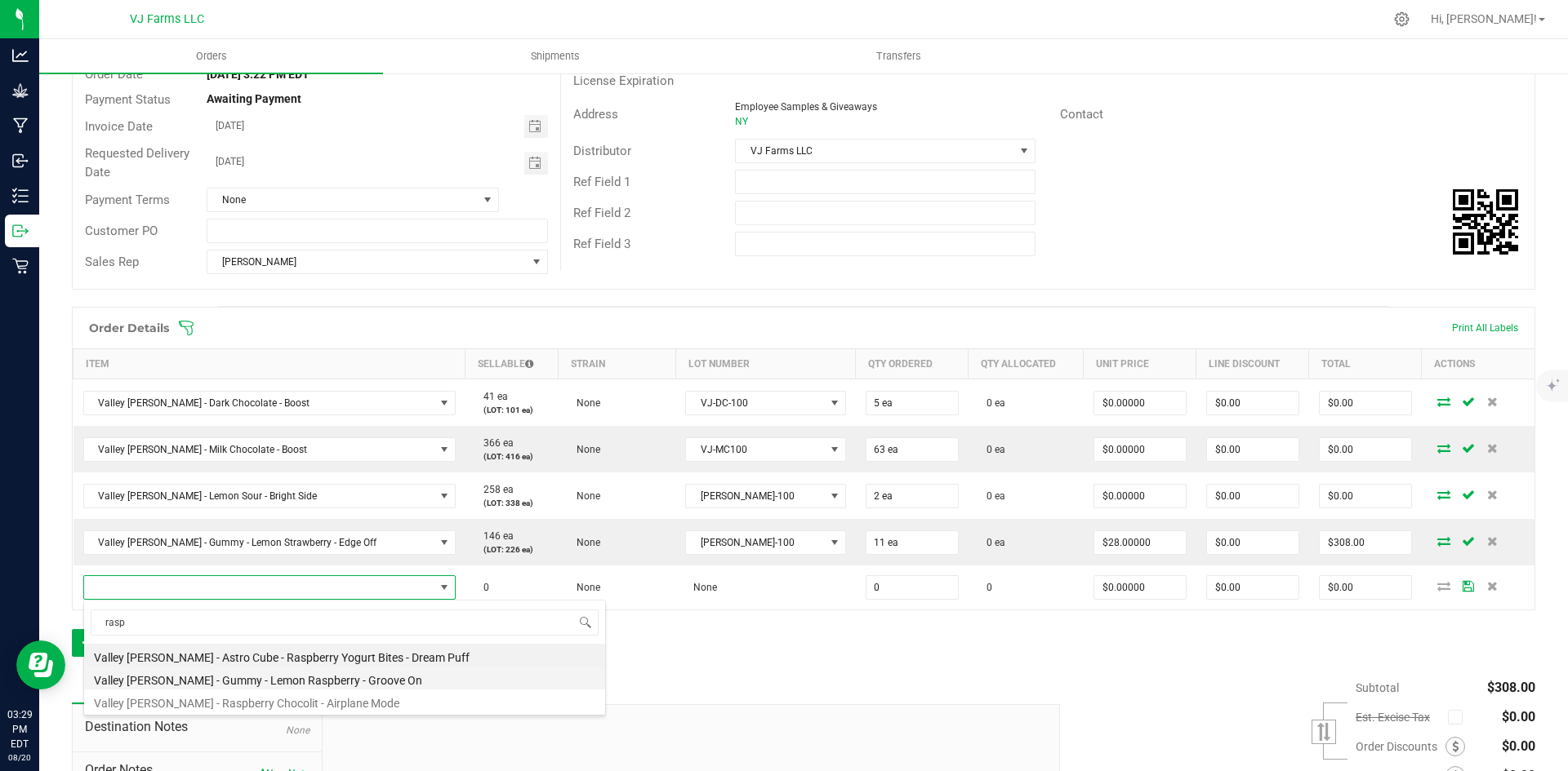
click at [252, 681] on li "Valley [PERSON_NAME] - Gummy - Lemon Raspberry - Groove On" at bounding box center [344, 678] width 521 height 23
type input "0 ea"
type input "$28.00000"
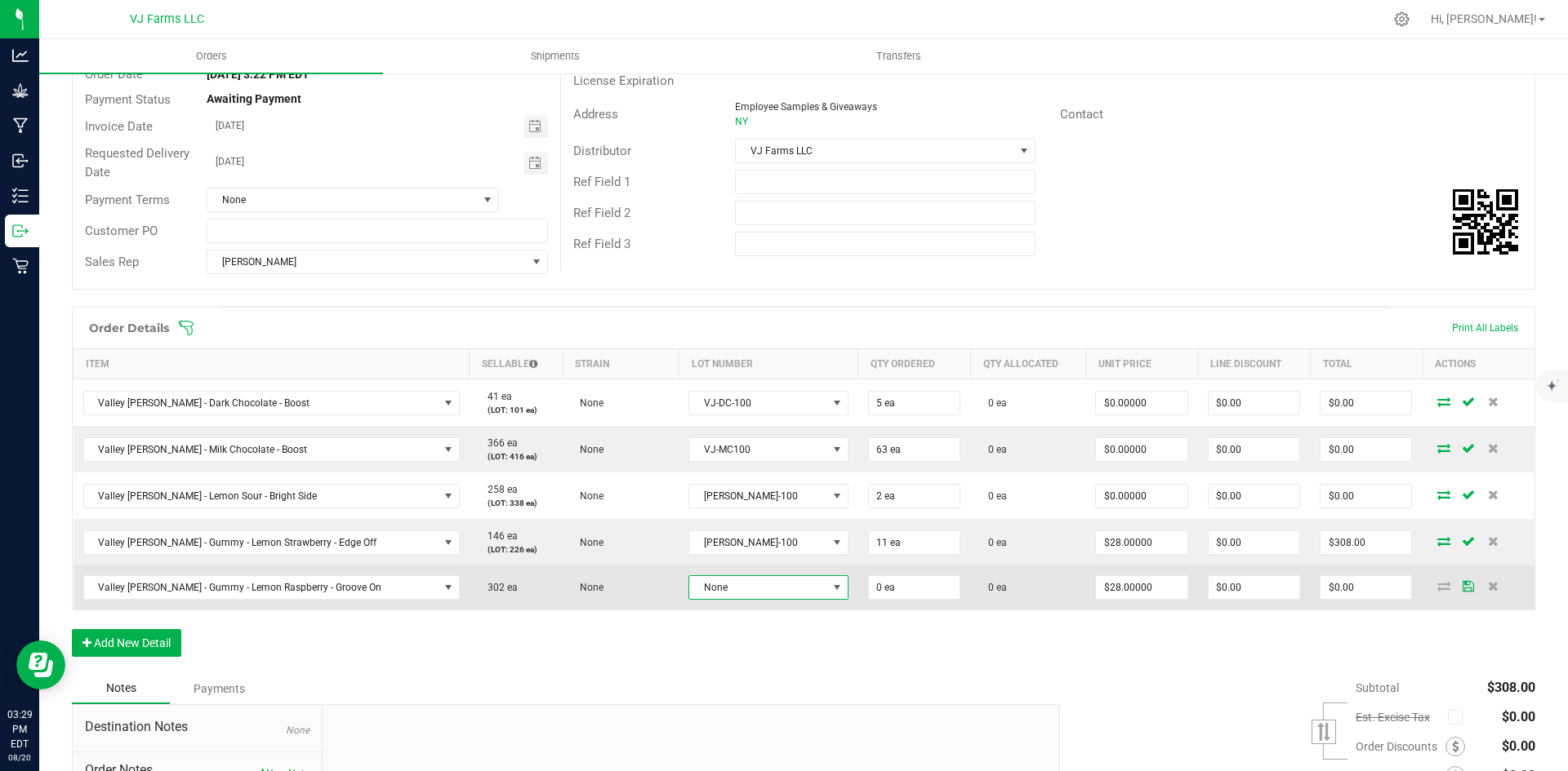
click at [705, 598] on span "None" at bounding box center [758, 587] width 137 height 23
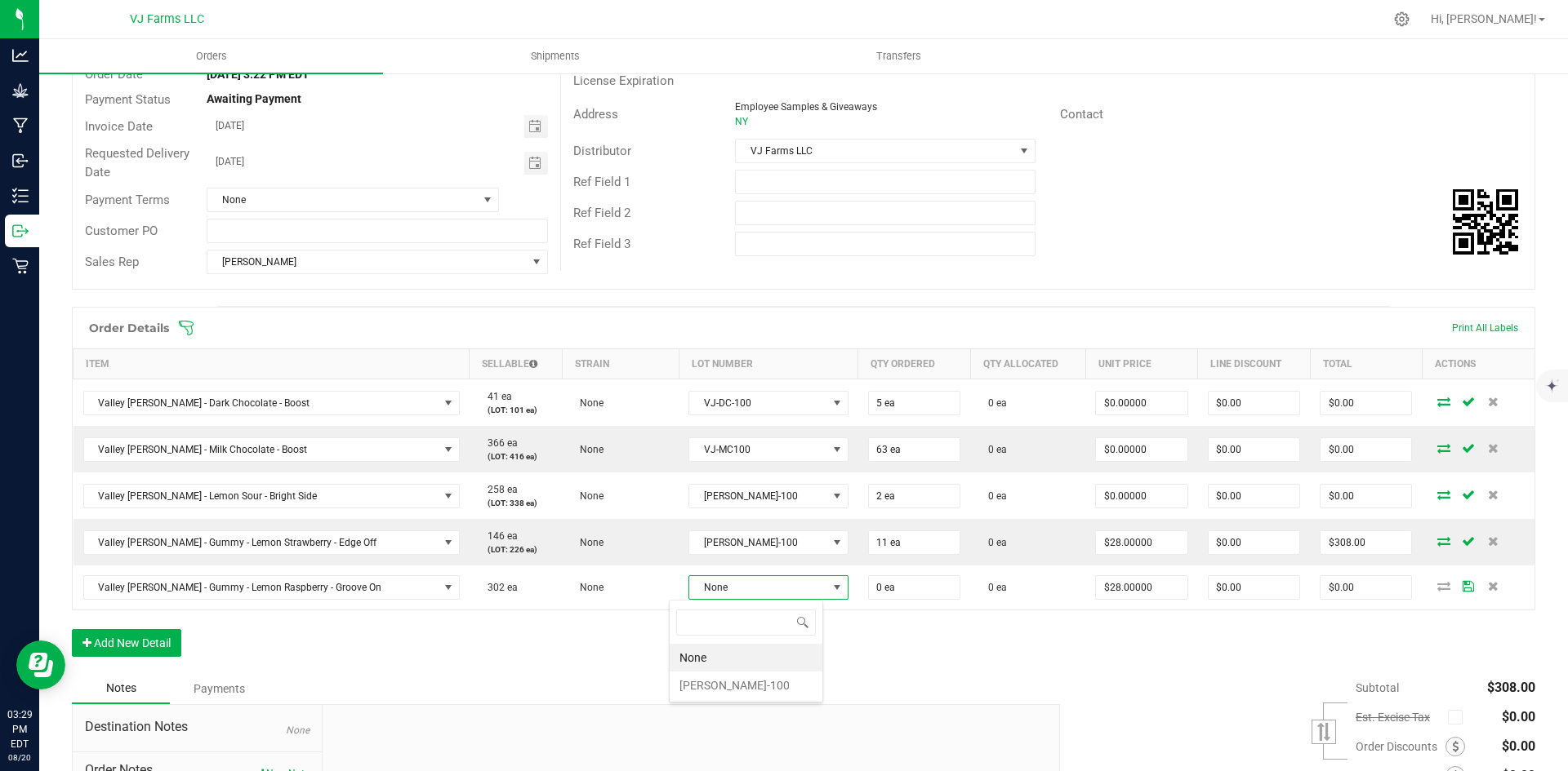
scroll to position [24, 115]
click at [713, 685] on li "[PERSON_NAME]-100" at bounding box center [746, 685] width 153 height 28
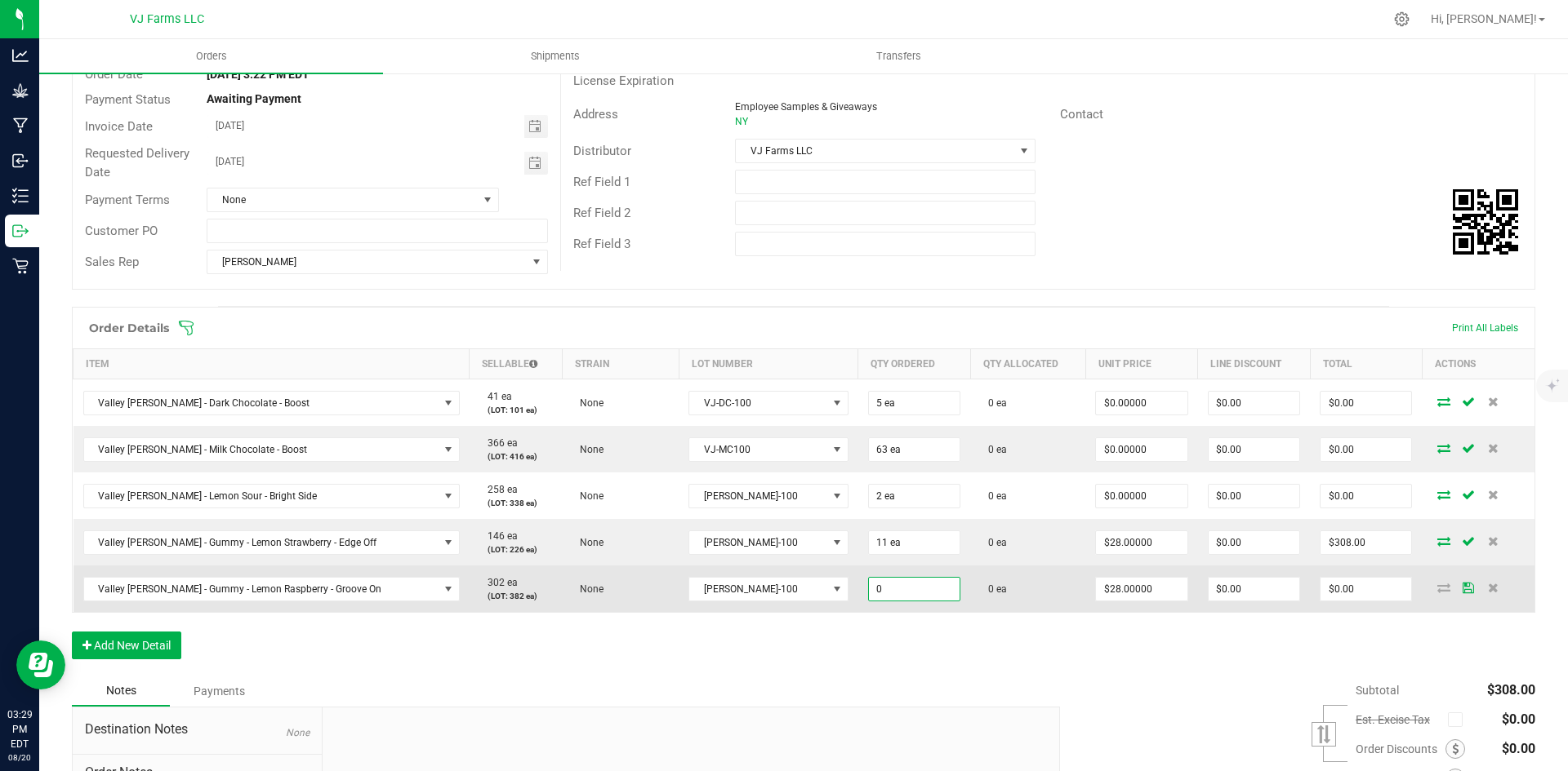
click at [869, 588] on input "0" at bounding box center [914, 589] width 90 height 23
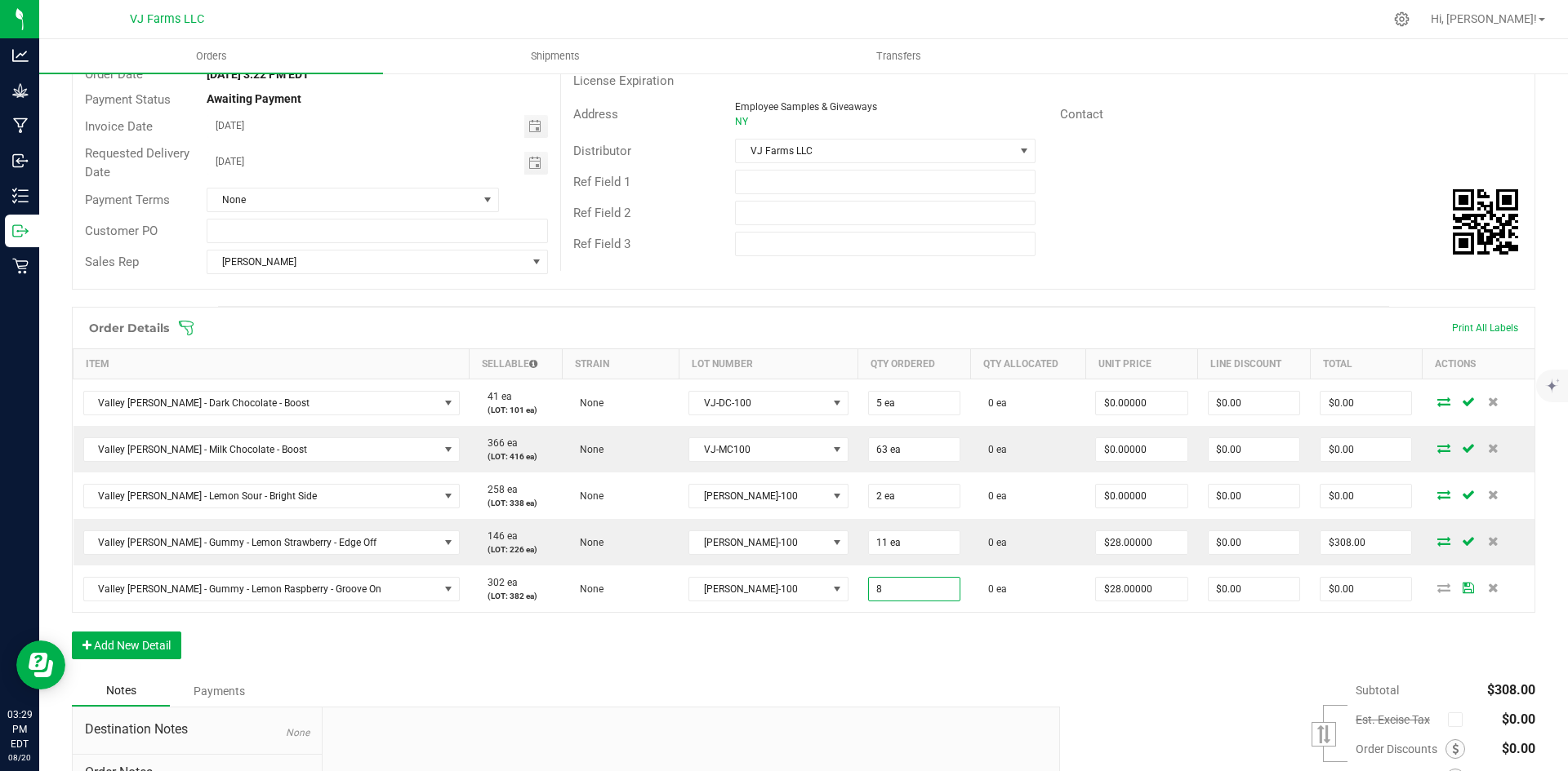
type input "8 ea"
type input "$224.00"
click at [958, 612] on div "Order Details Print All Labels Item Sellable Strain Lot Number Qty Ordered Qty …" at bounding box center [804, 460] width 1463 height 306
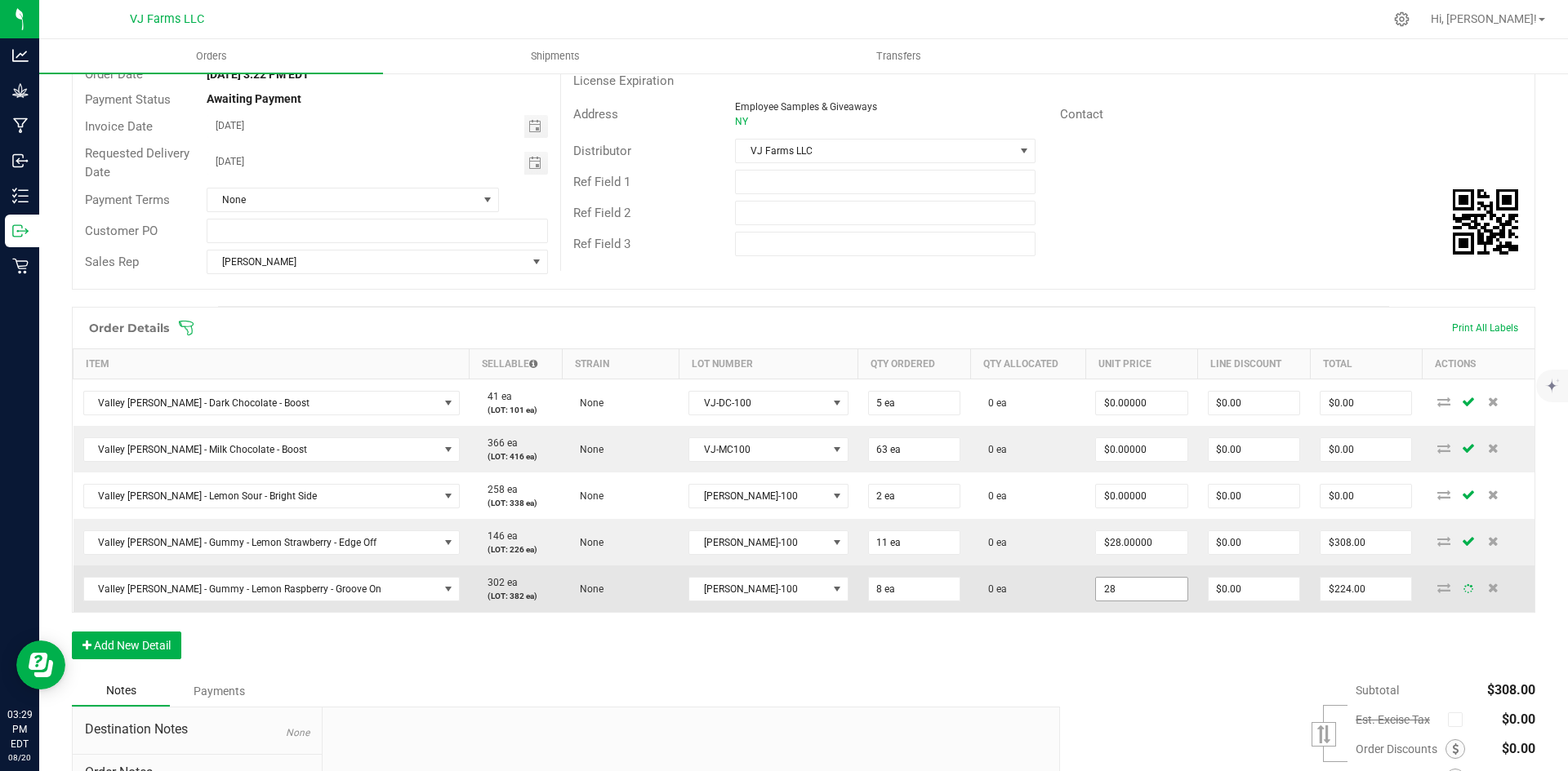
click at [1100, 598] on input "28" at bounding box center [1141, 589] width 90 height 23
type input "0"
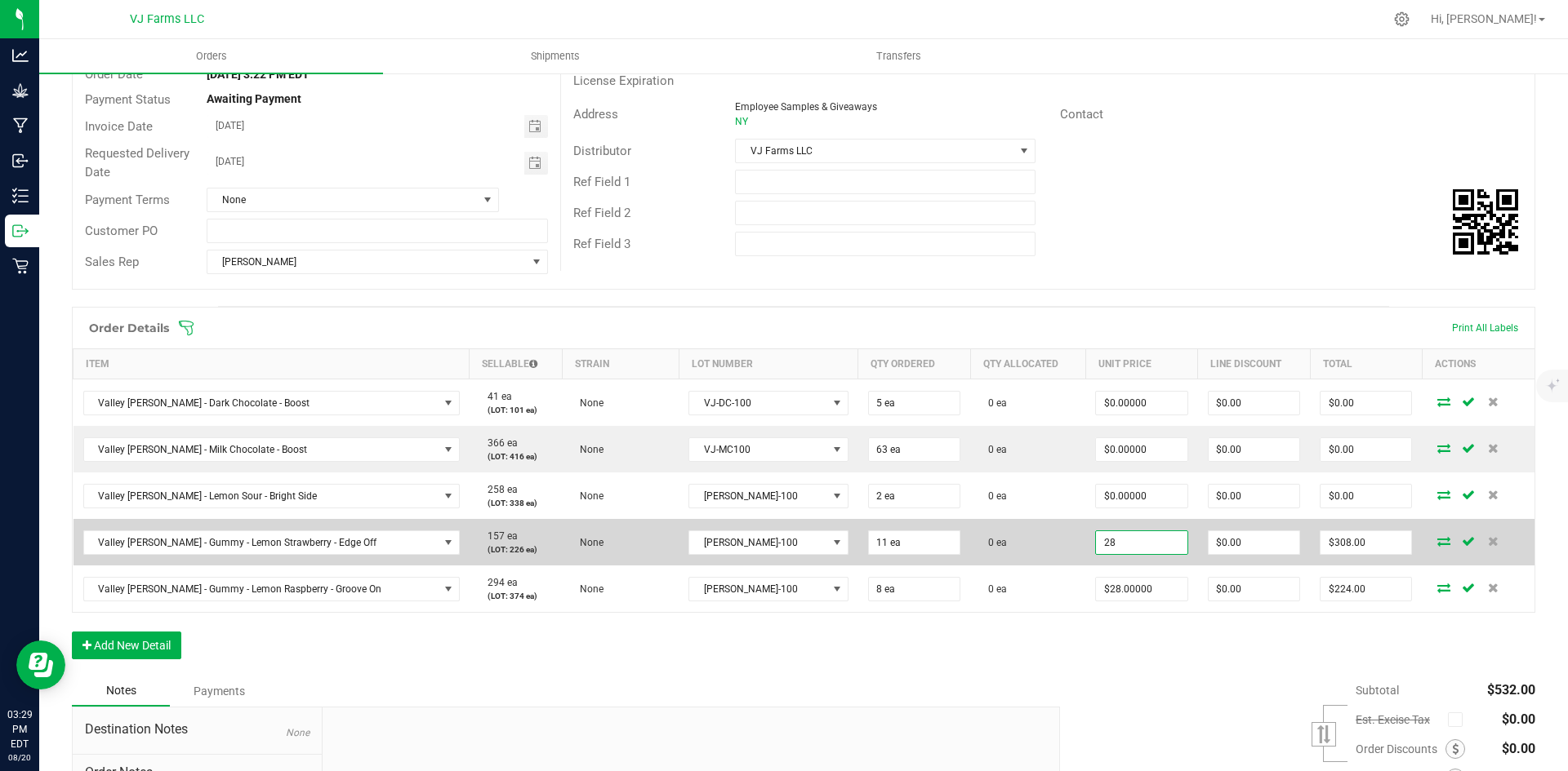
click at [1096, 552] on input "28" at bounding box center [1141, 543] width 90 height 23
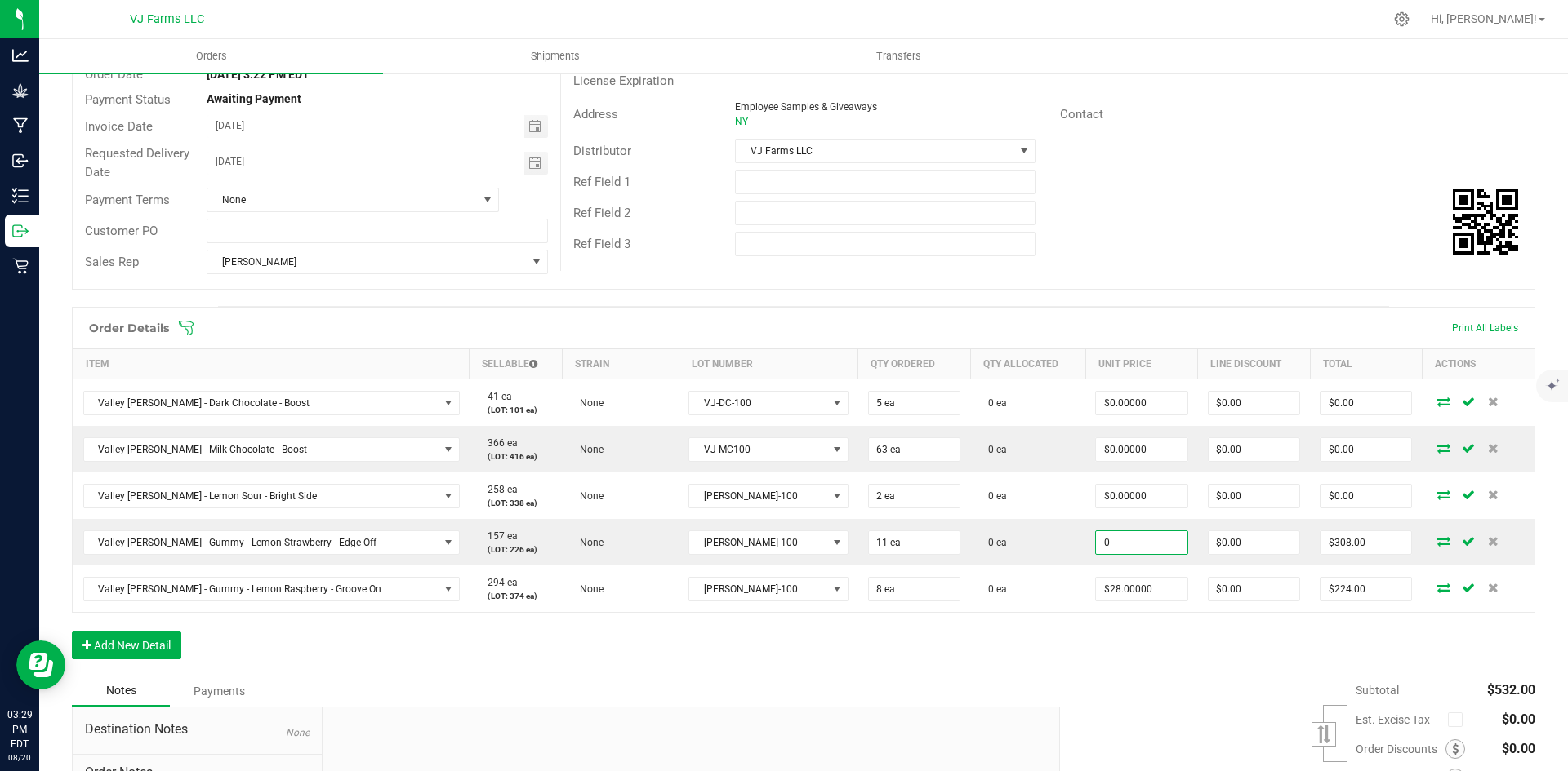
type input "$0.00000"
type input "$0.00"
click at [1167, 689] on div "Subtotal $532.00 Est. Excise Tax" at bounding box center [1291, 779] width 488 height 206
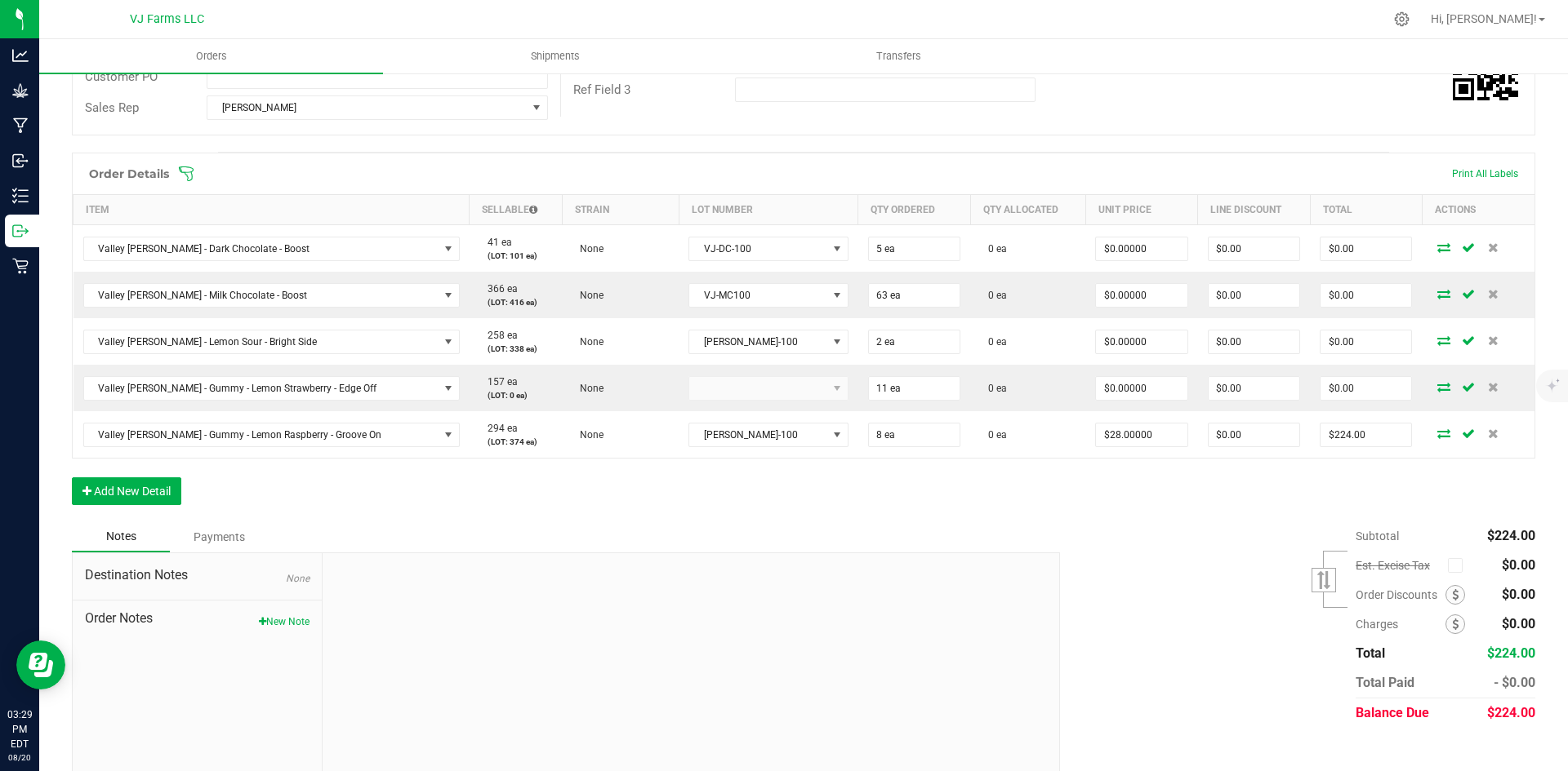
scroll to position [326, 0]
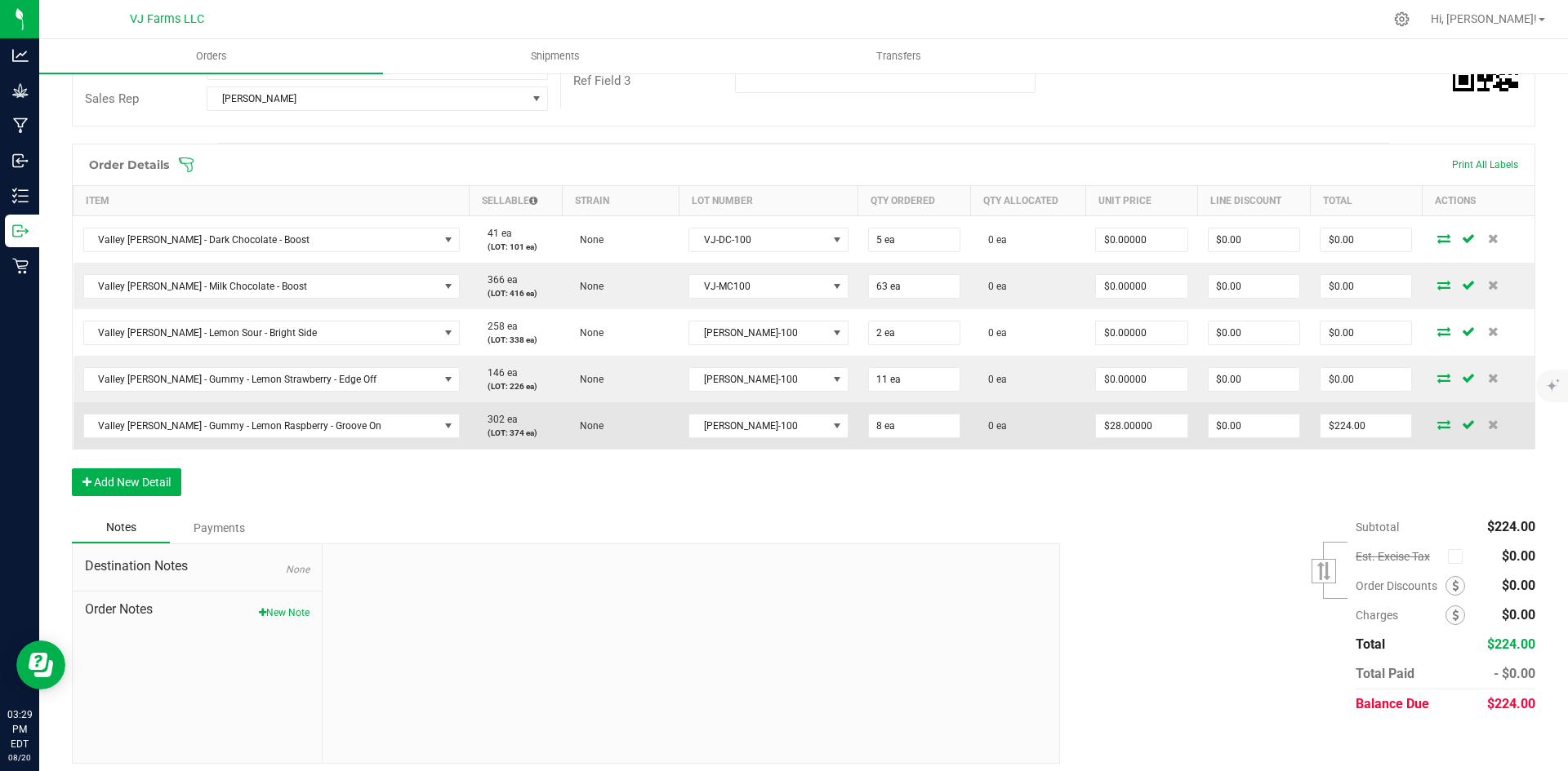
click at [1023, 418] on td "0 ea" at bounding box center [1027, 426] width 115 height 47
click at [1096, 427] on input "28" at bounding box center [1141, 426] width 90 height 23
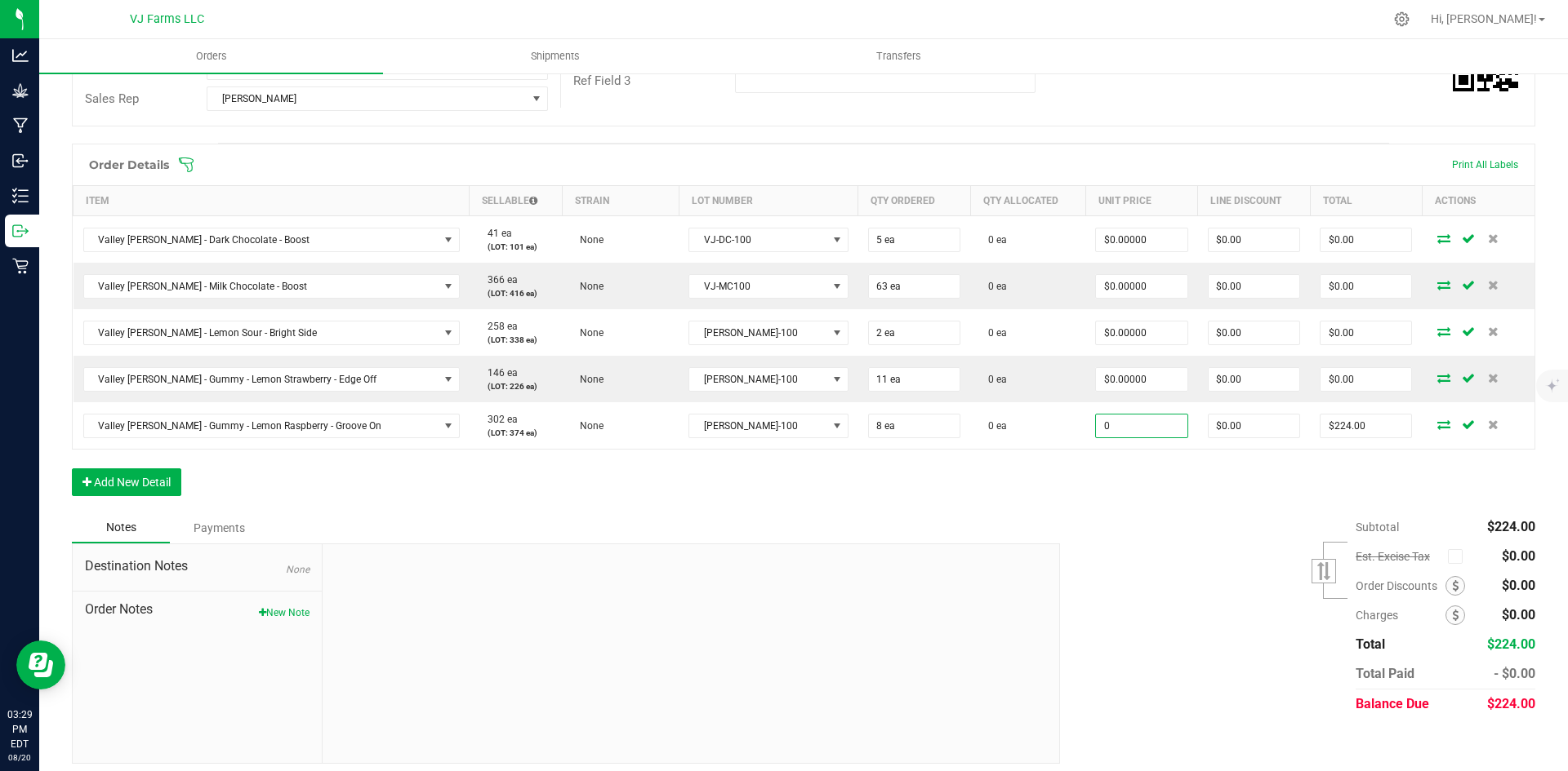
type input "$0.00000"
type input "$0.00"
click at [1118, 545] on div "Subtotal $224.00 Est. Excise Tax" at bounding box center [1291, 616] width 488 height 206
click at [169, 482] on button "Add New Detail" at bounding box center [127, 482] width 109 height 28
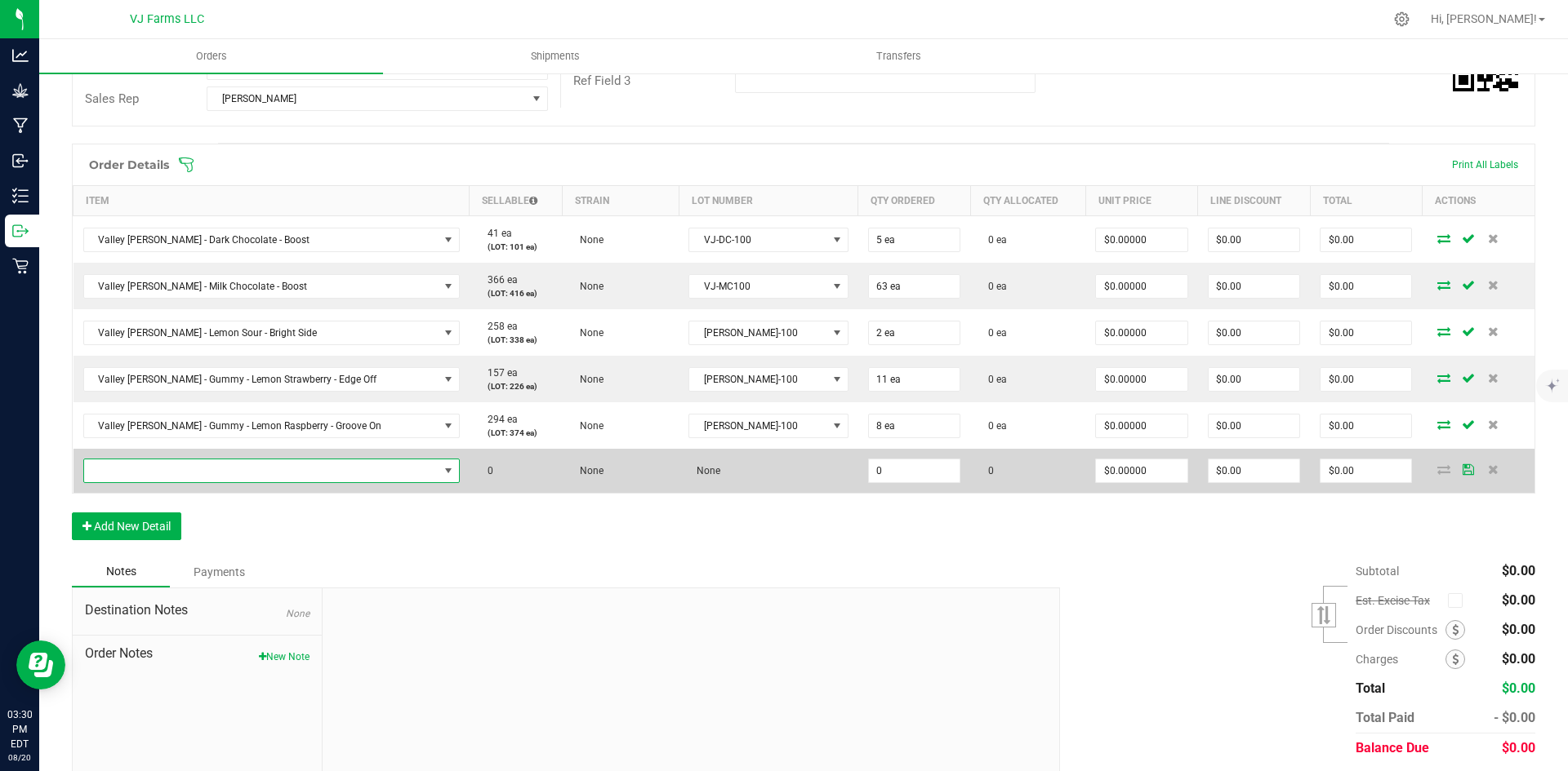
click at [174, 477] on span "NO DATA FOUND" at bounding box center [261, 471] width 354 height 23
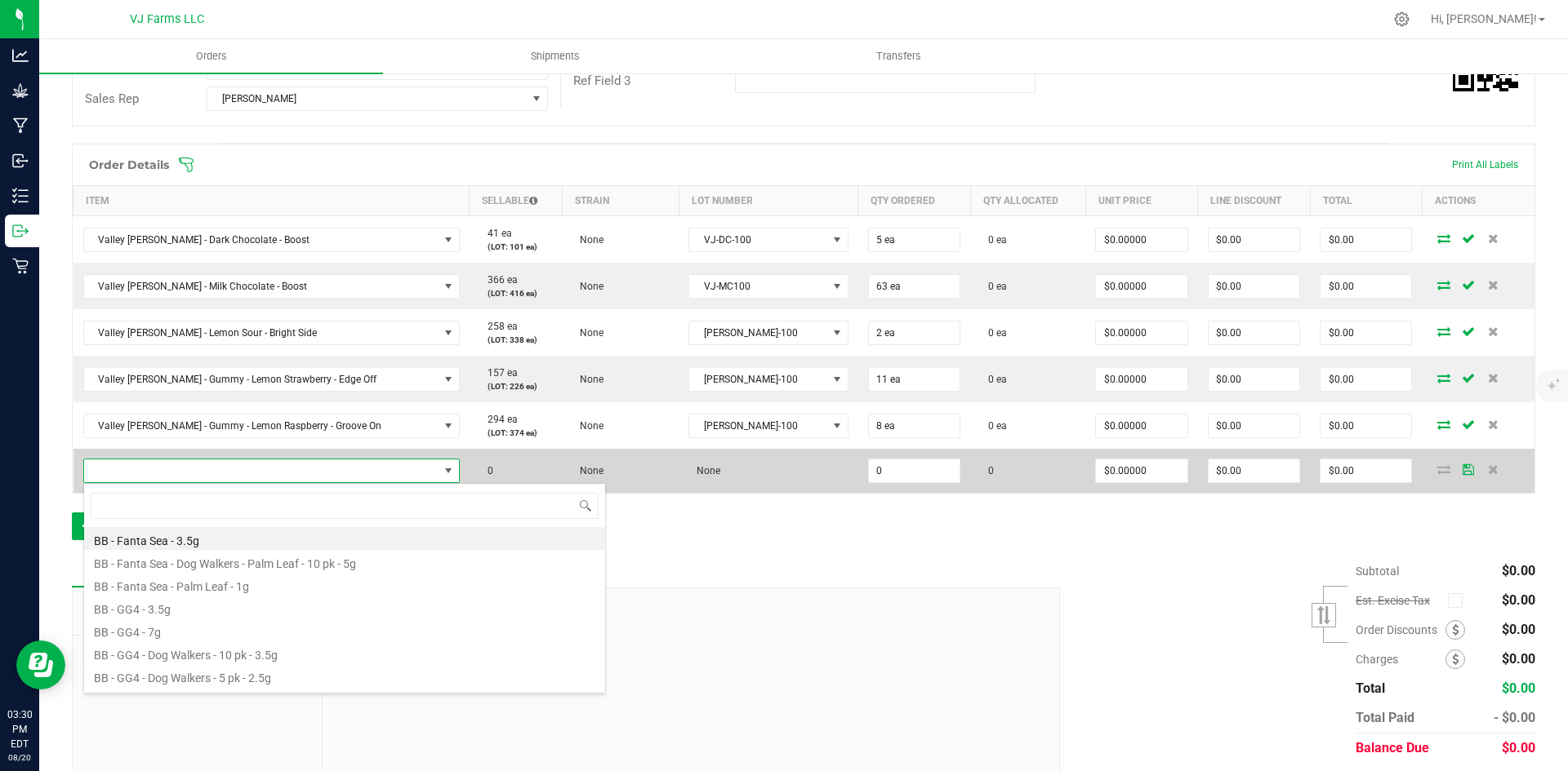
scroll to position [24, 336]
type input "pride"
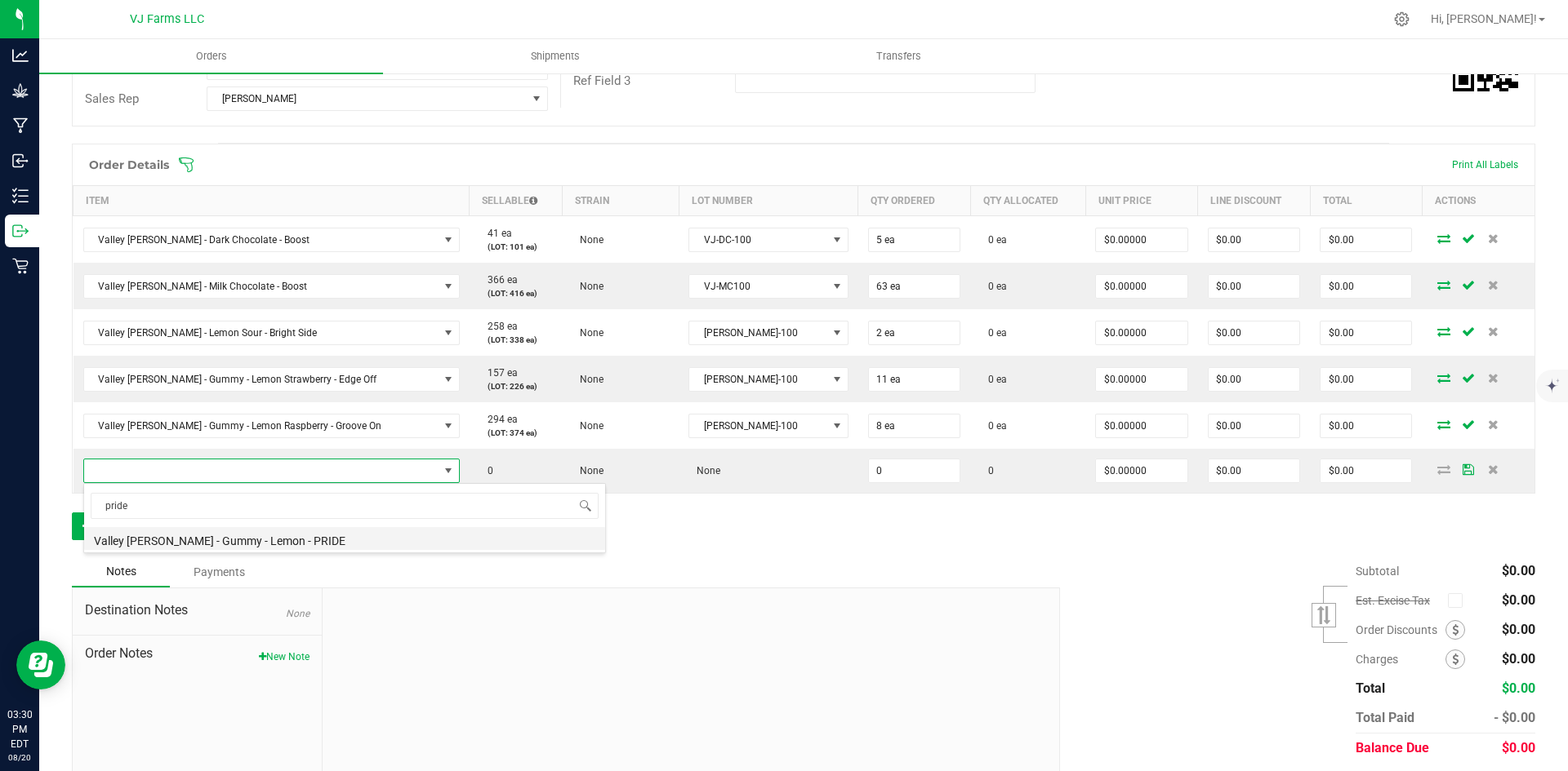
click at [223, 544] on li "Valley Jane - Gummy - Lemon - PRIDE" at bounding box center [344, 539] width 521 height 23
type input "0 ea"
type input "$21.00000"
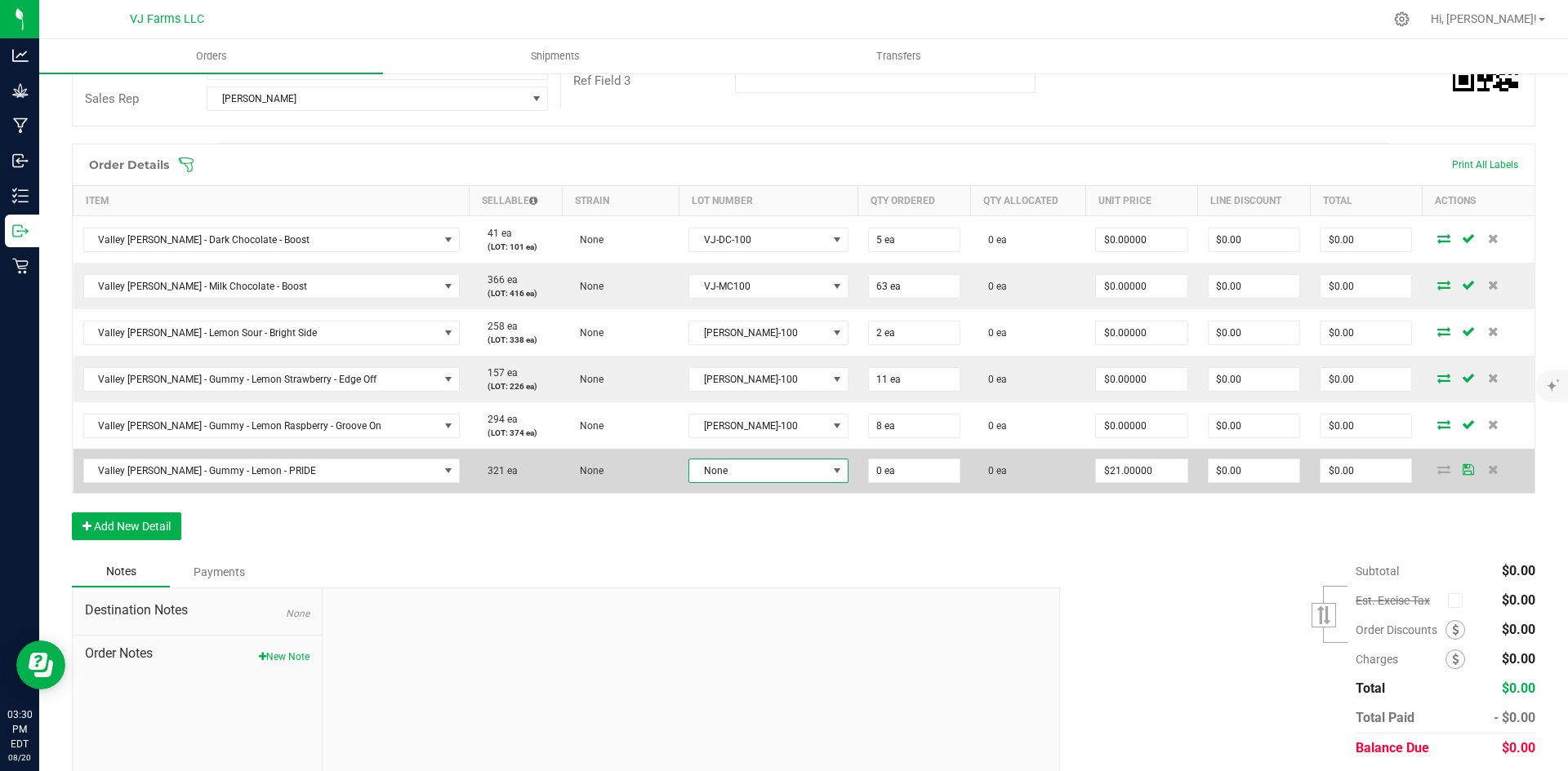
click at [701, 473] on span "None" at bounding box center [758, 471] width 137 height 23
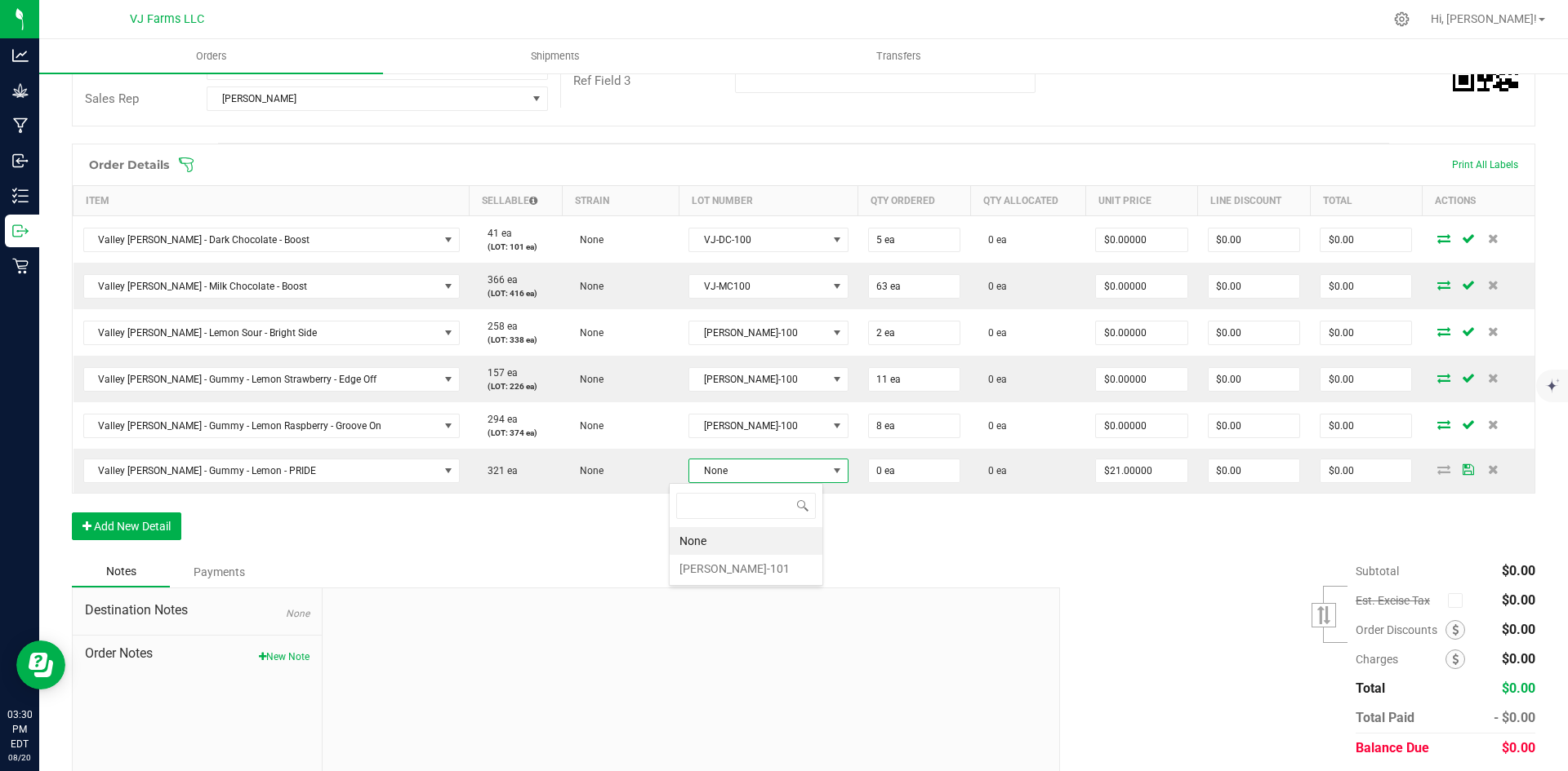
scroll to position [24, 115]
click at [712, 567] on li "VJ-PL-101" at bounding box center [746, 569] width 153 height 28
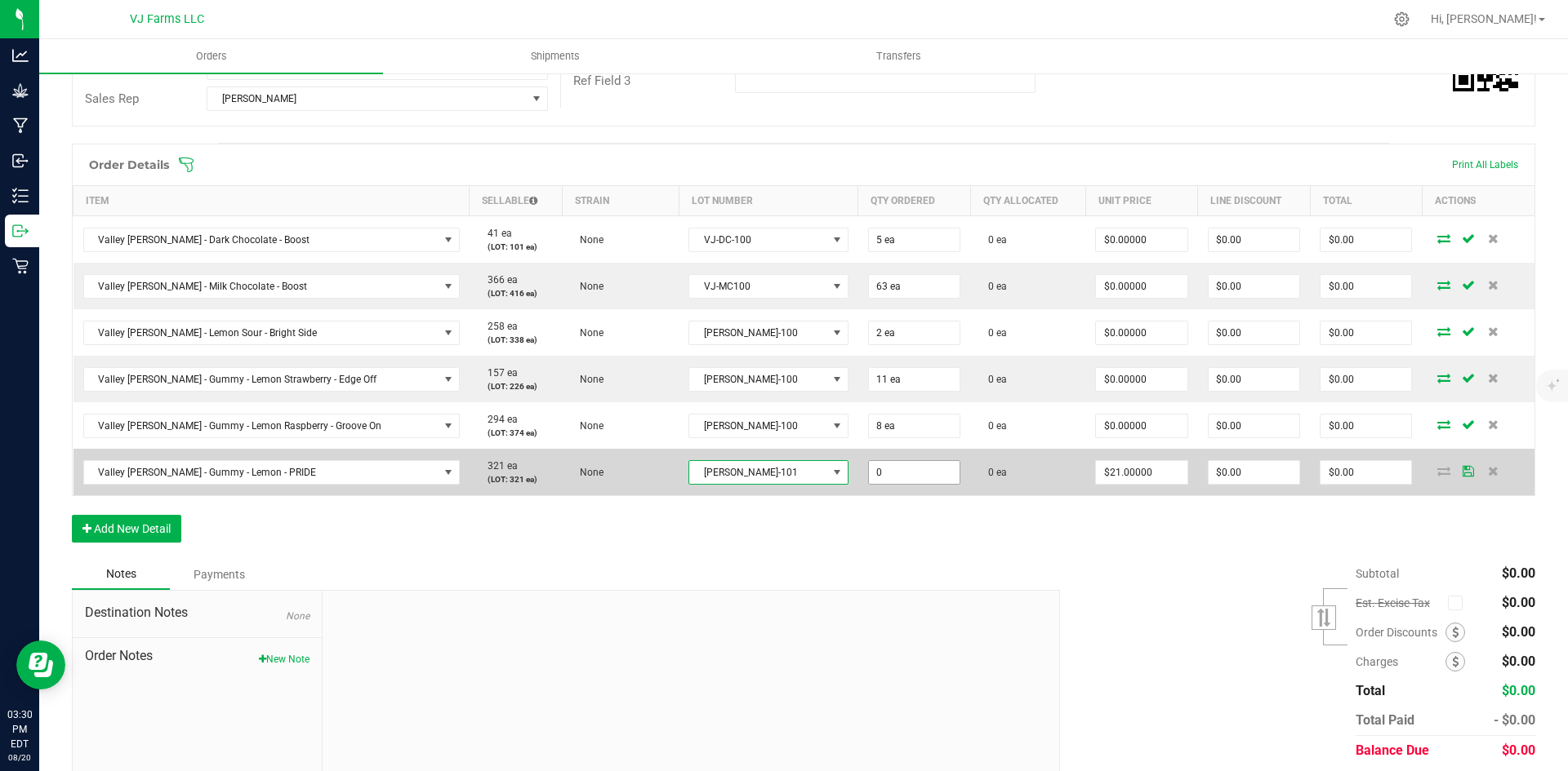
click at [869, 470] on input "0" at bounding box center [914, 473] width 90 height 23
type input "2 ea"
type input "21"
type input "$42.00"
click at [1135, 470] on input "21" at bounding box center [1141, 473] width 90 height 23
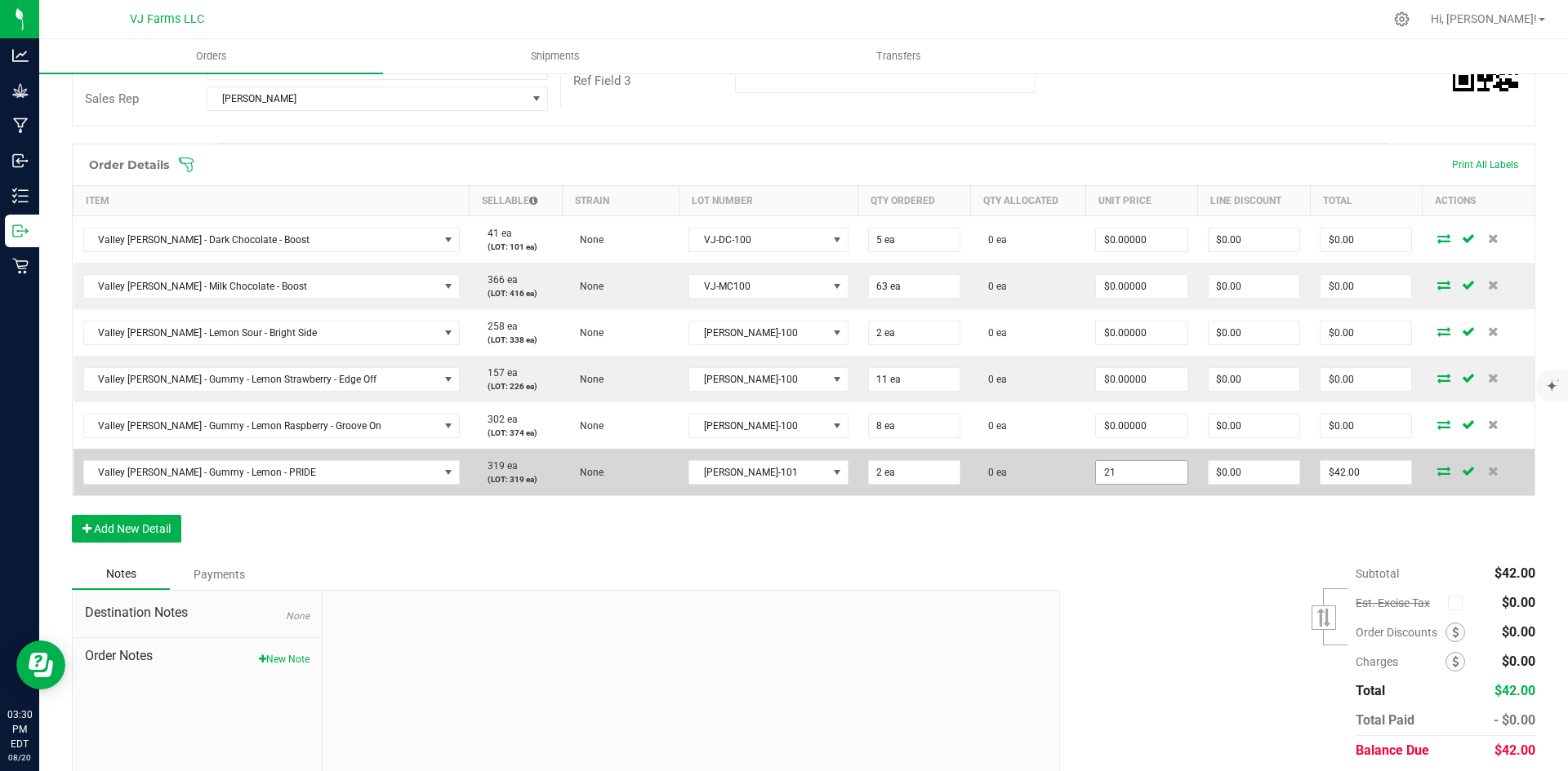
click at [1120, 474] on input "21" at bounding box center [1141, 473] width 90 height 23
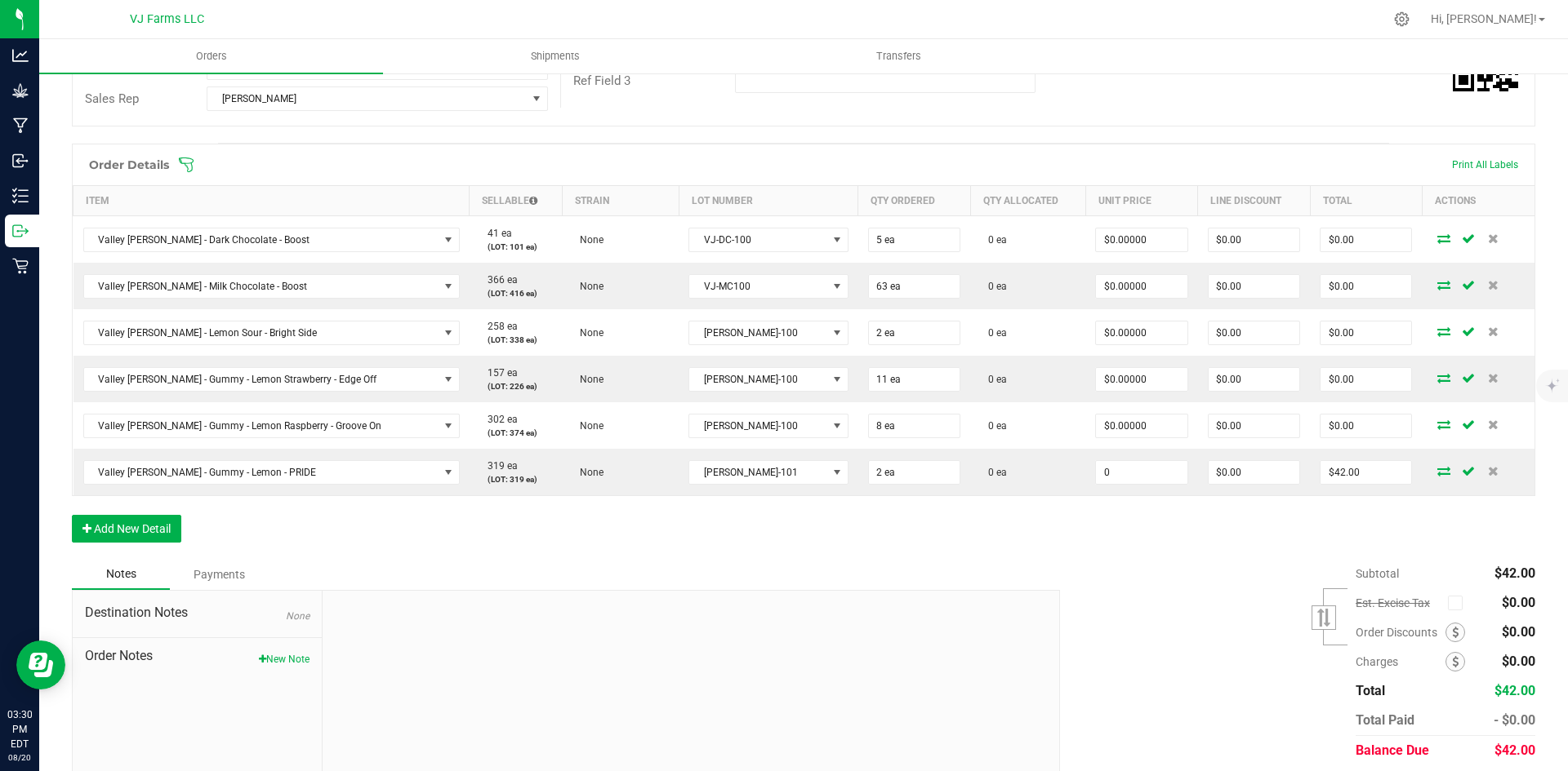
type input "$0.00000"
type input "$0.00"
click at [1128, 616] on div "Subtotal $42.00 Est. Excise Tax" at bounding box center [1291, 663] width 488 height 206
click at [172, 524] on button "Add New Detail" at bounding box center [127, 529] width 109 height 28
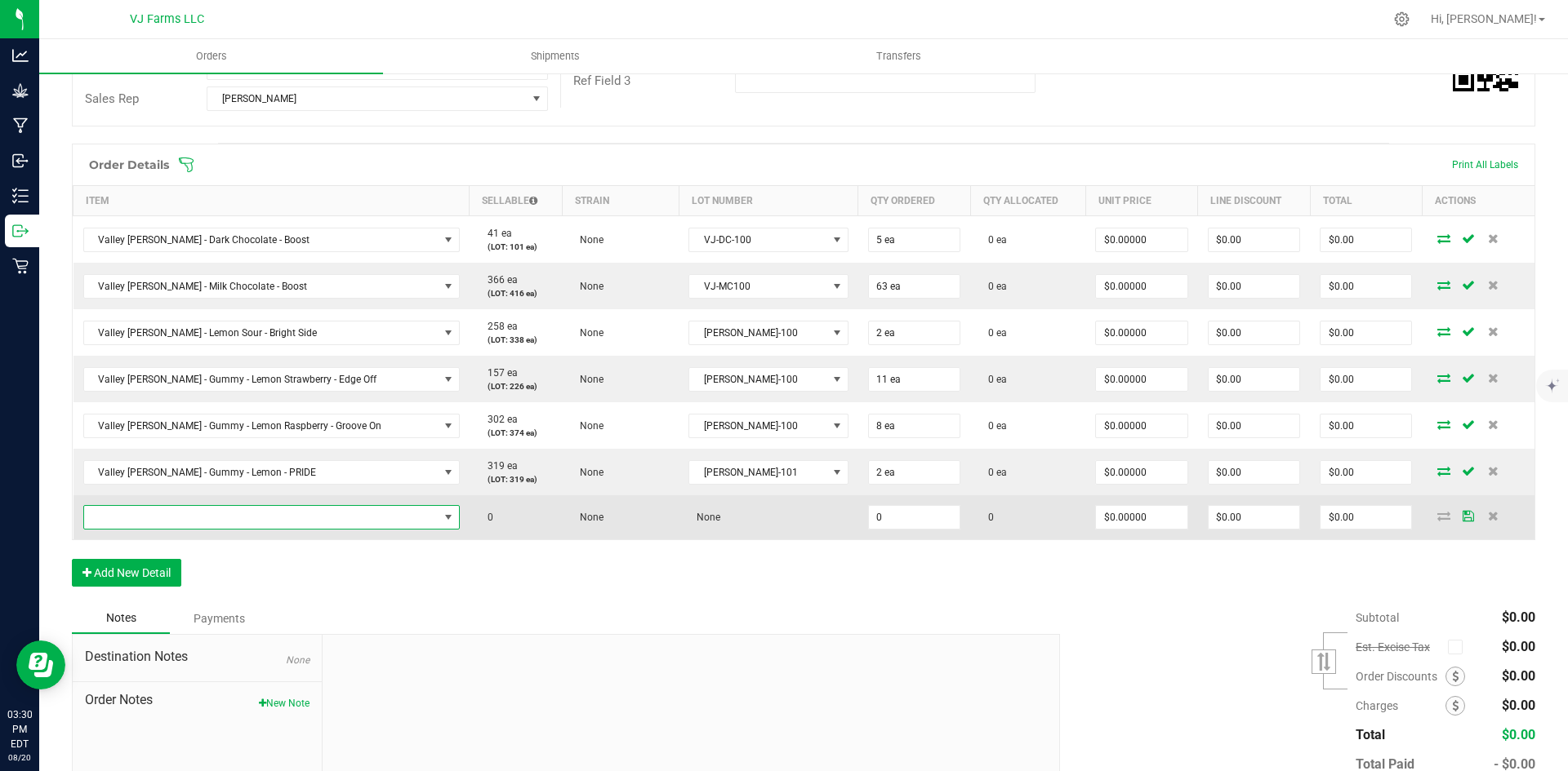
click at [200, 508] on span "NO DATA FOUND" at bounding box center [261, 517] width 354 height 23
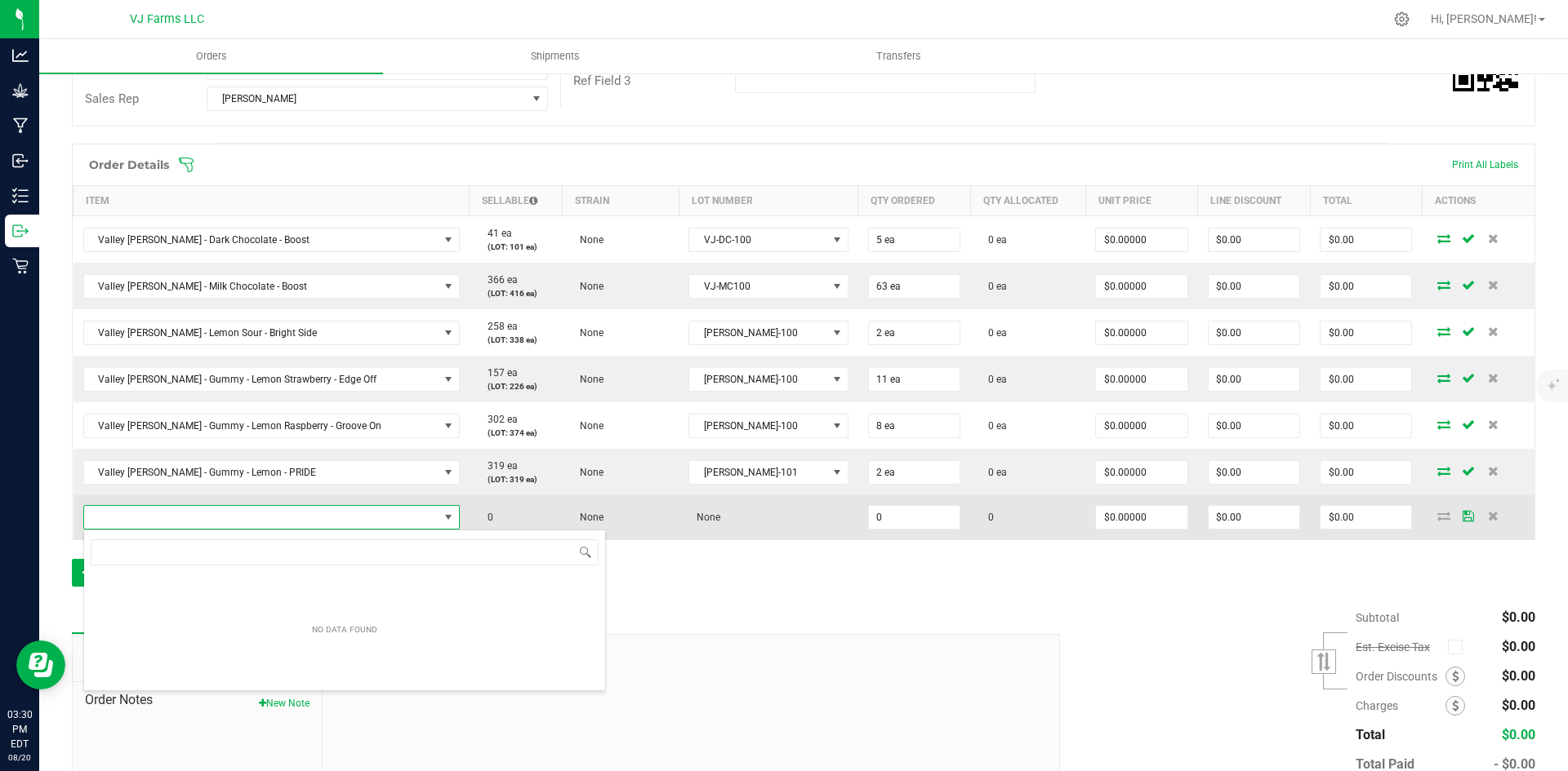
scroll to position [24, 336]
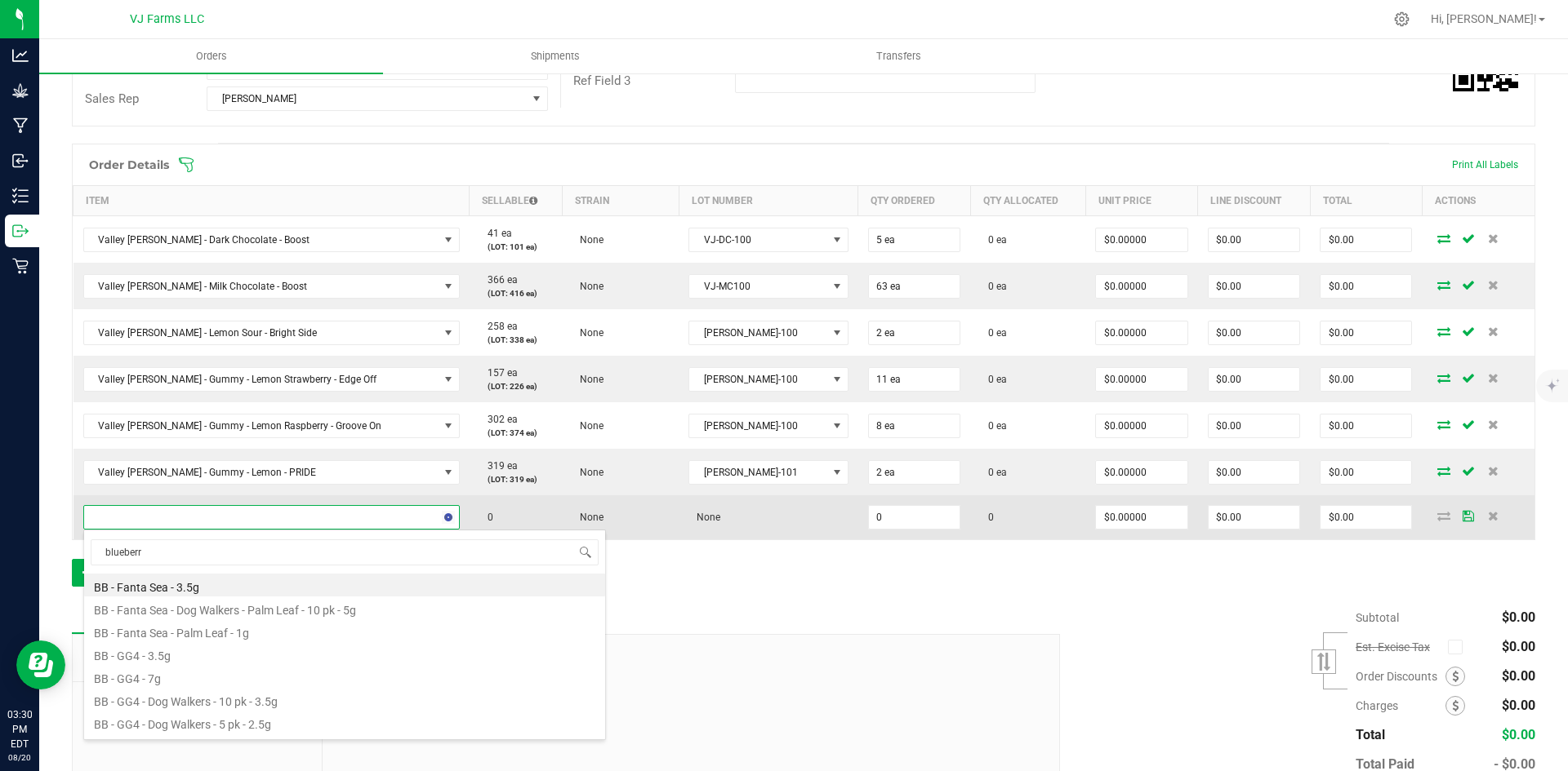
type input "blueberry"
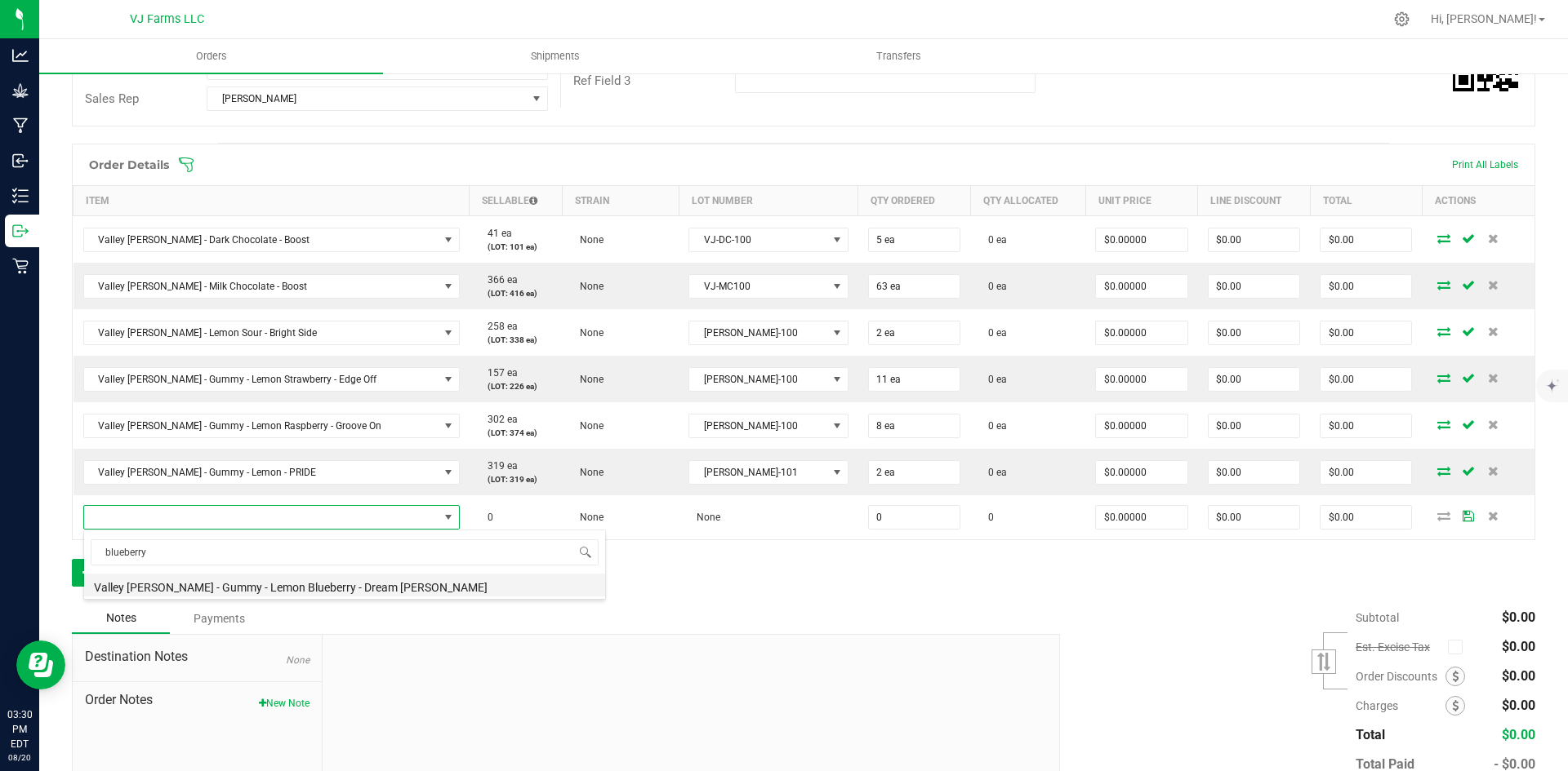
click at [269, 590] on li "Valley [PERSON_NAME] - Gummy - Lemon Blueberry - Dream [PERSON_NAME]" at bounding box center [344, 585] width 521 height 23
type input "0 ea"
type input "$28.00000"
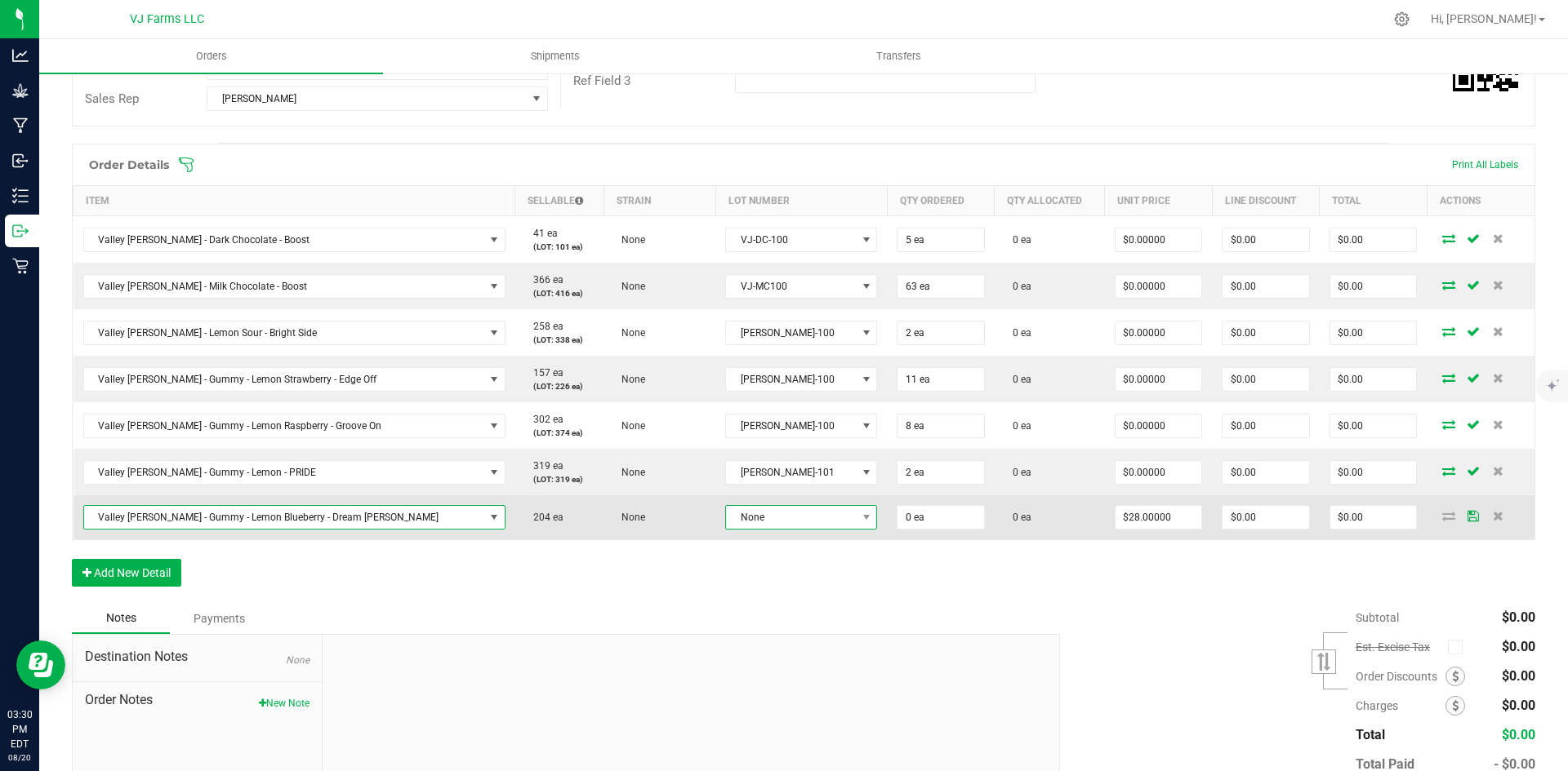
click at [726, 515] on span "None" at bounding box center [791, 517] width 130 height 23
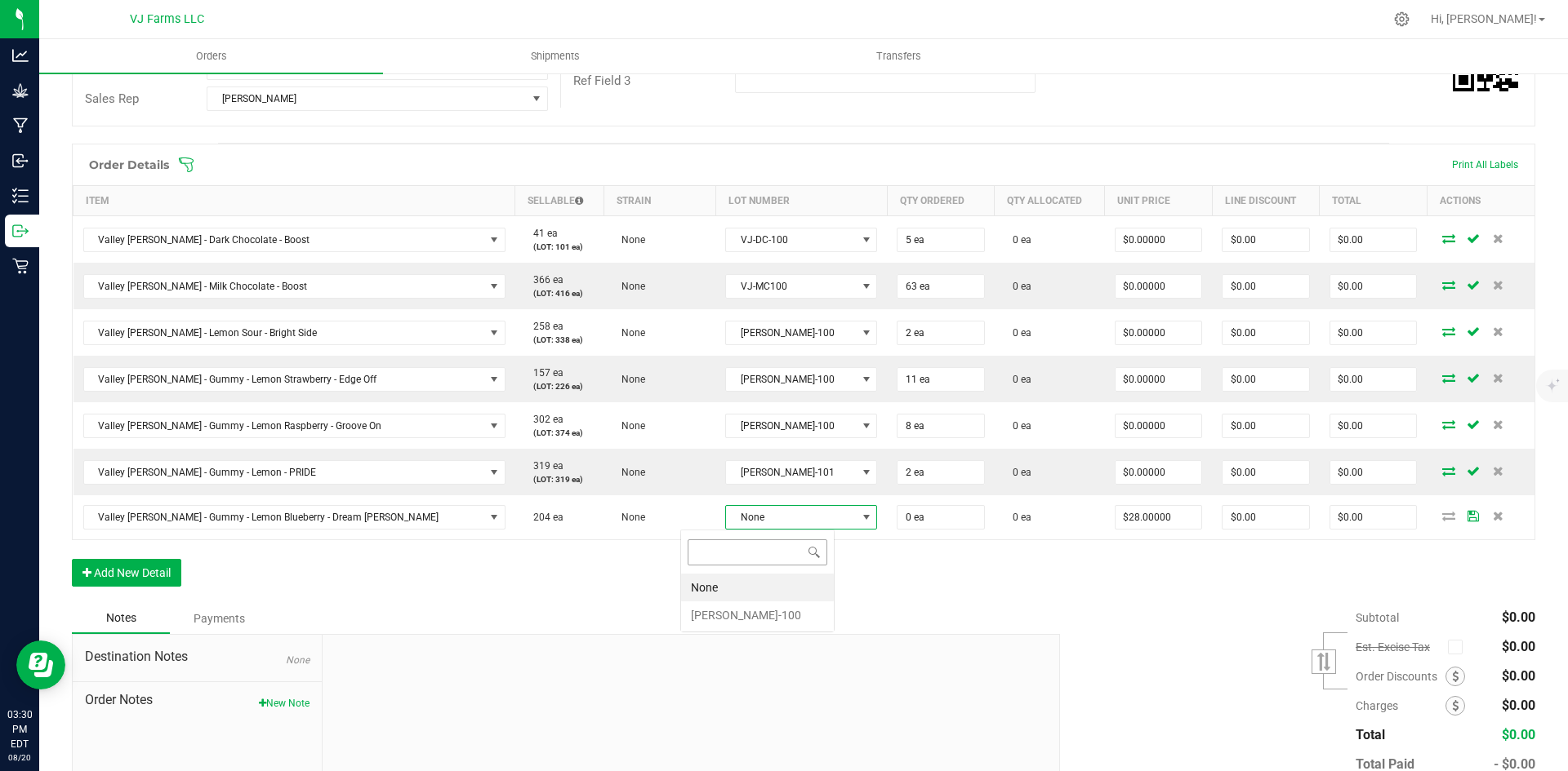
scroll to position [24, 113]
click at [754, 605] on li "[PERSON_NAME]-100" at bounding box center [758, 616] width 153 height 28
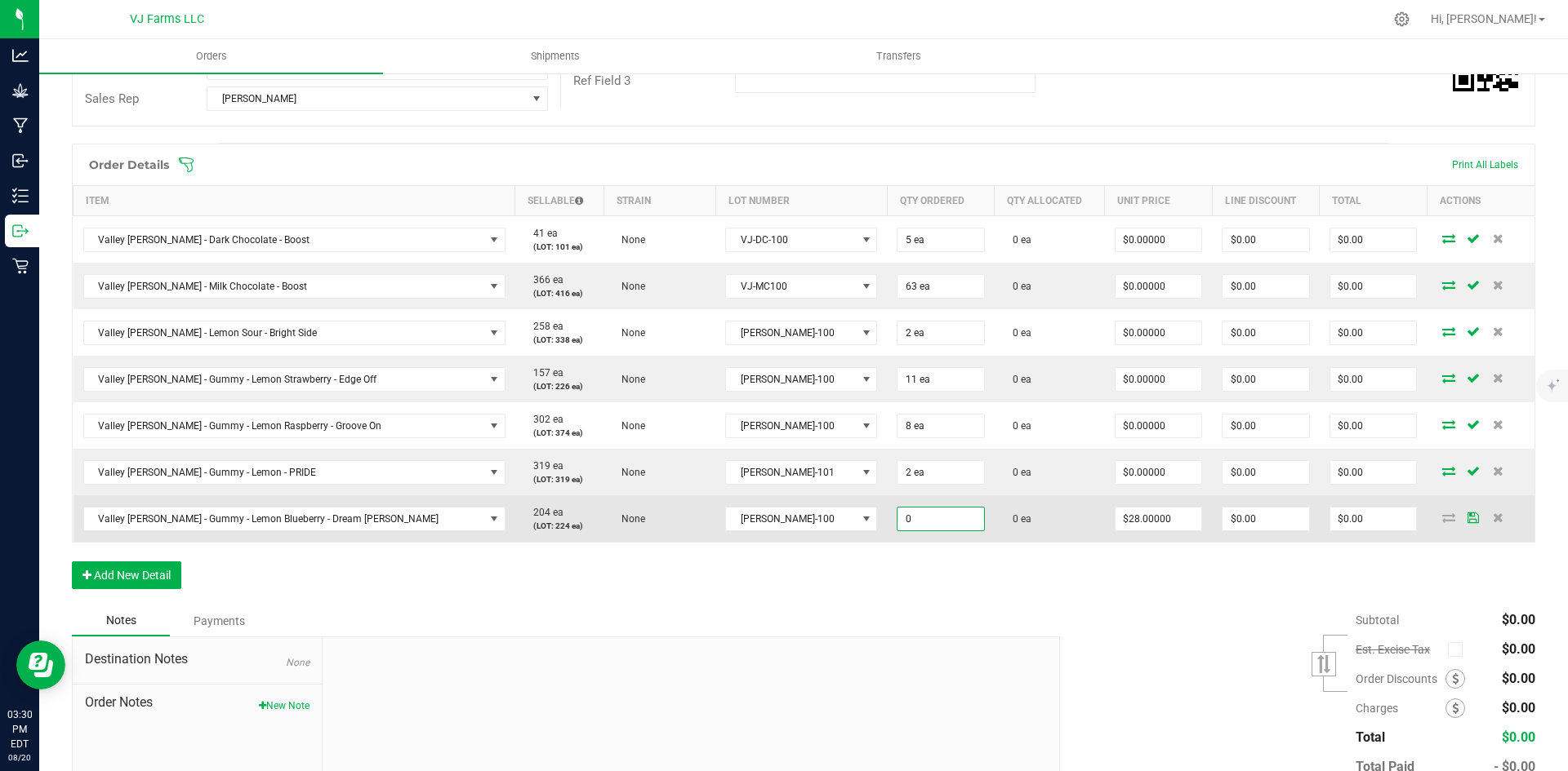
click at [897, 524] on input "0" at bounding box center [941, 519] width 87 height 23
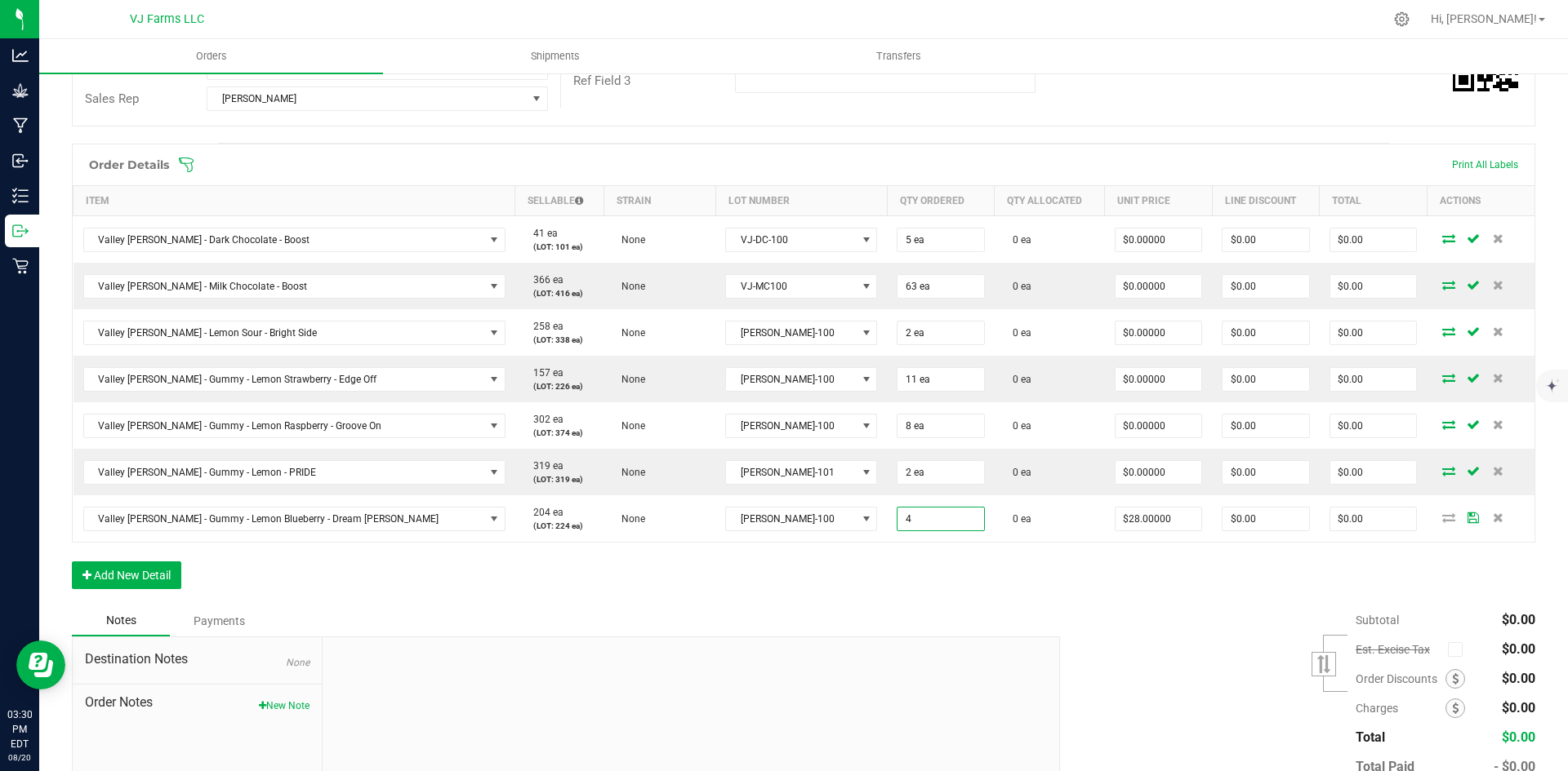
type input "4 ea"
type input "$112.00"
click at [924, 604] on div "Order Details Print All Labels Item Sellable Strain Lot Number Qty Ordered Qty …" at bounding box center [804, 375] width 1463 height 462
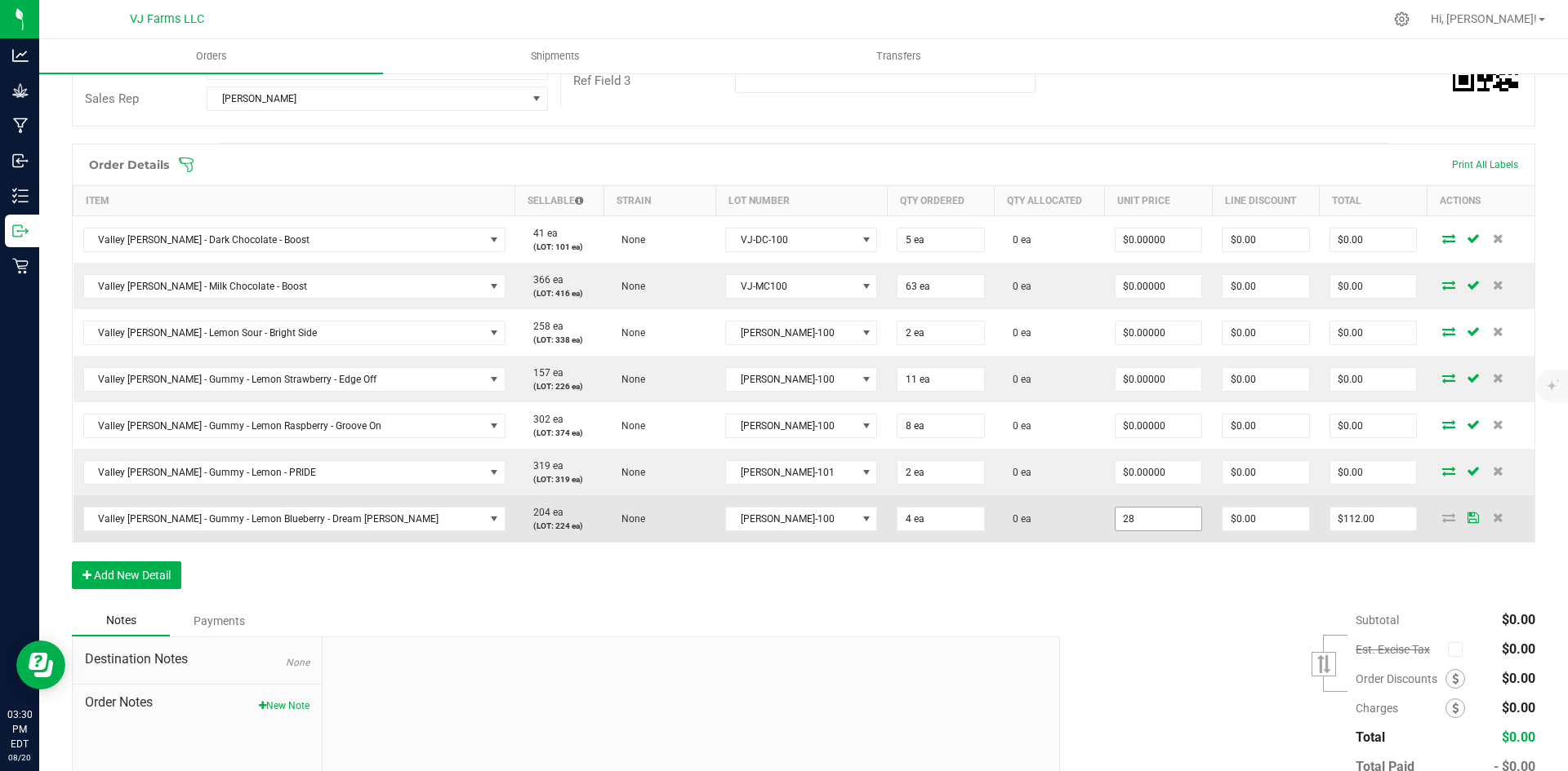
click at [1115, 513] on input "28" at bounding box center [1158, 519] width 87 height 23
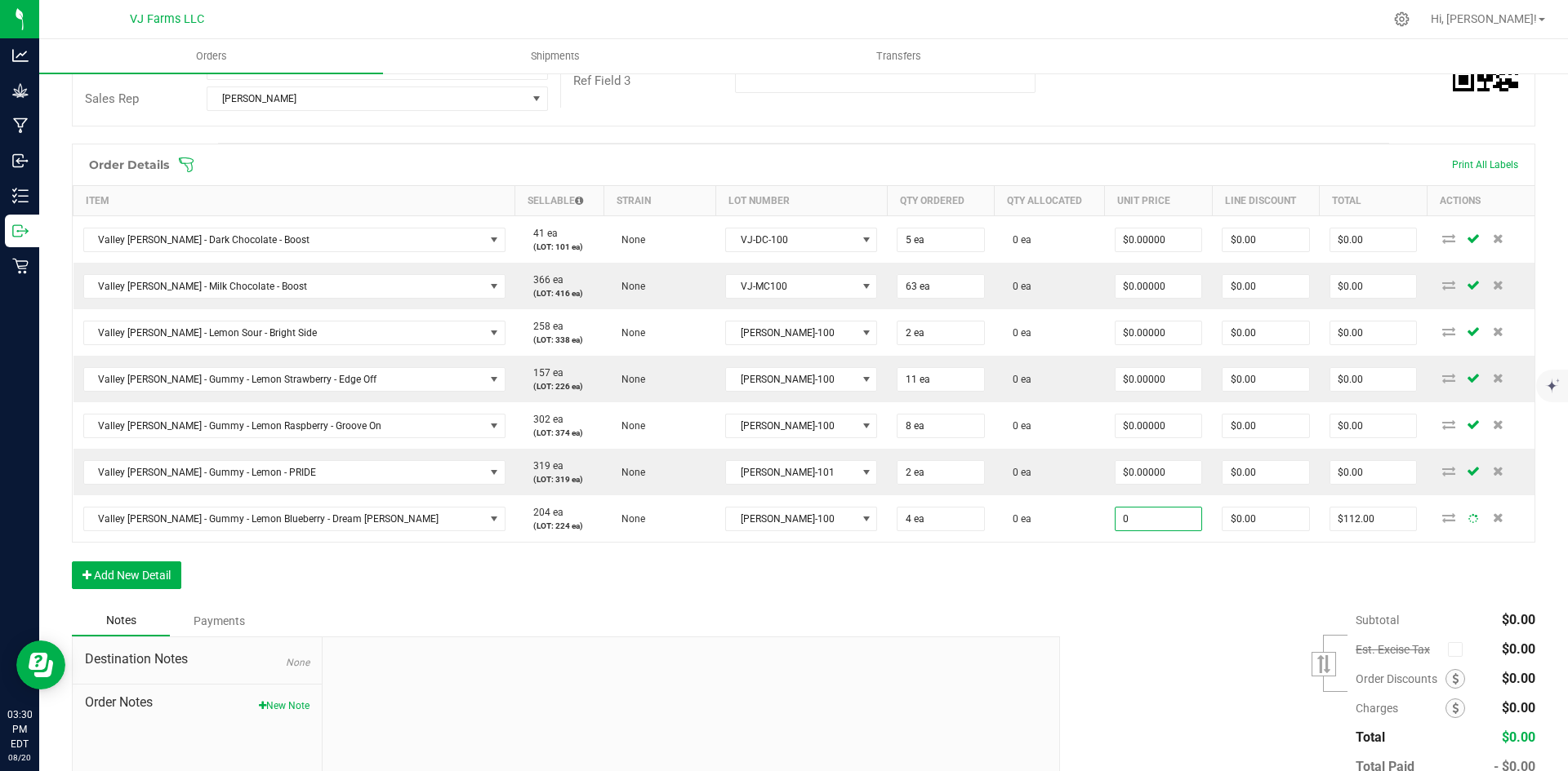
type input "$0.00000"
type input "$0.00"
click at [1099, 660] on div "Subtotal $0.00 Est. Excise Tax" at bounding box center [1291, 709] width 488 height 206
click at [148, 564] on button "Add New Detail" at bounding box center [127, 575] width 109 height 28
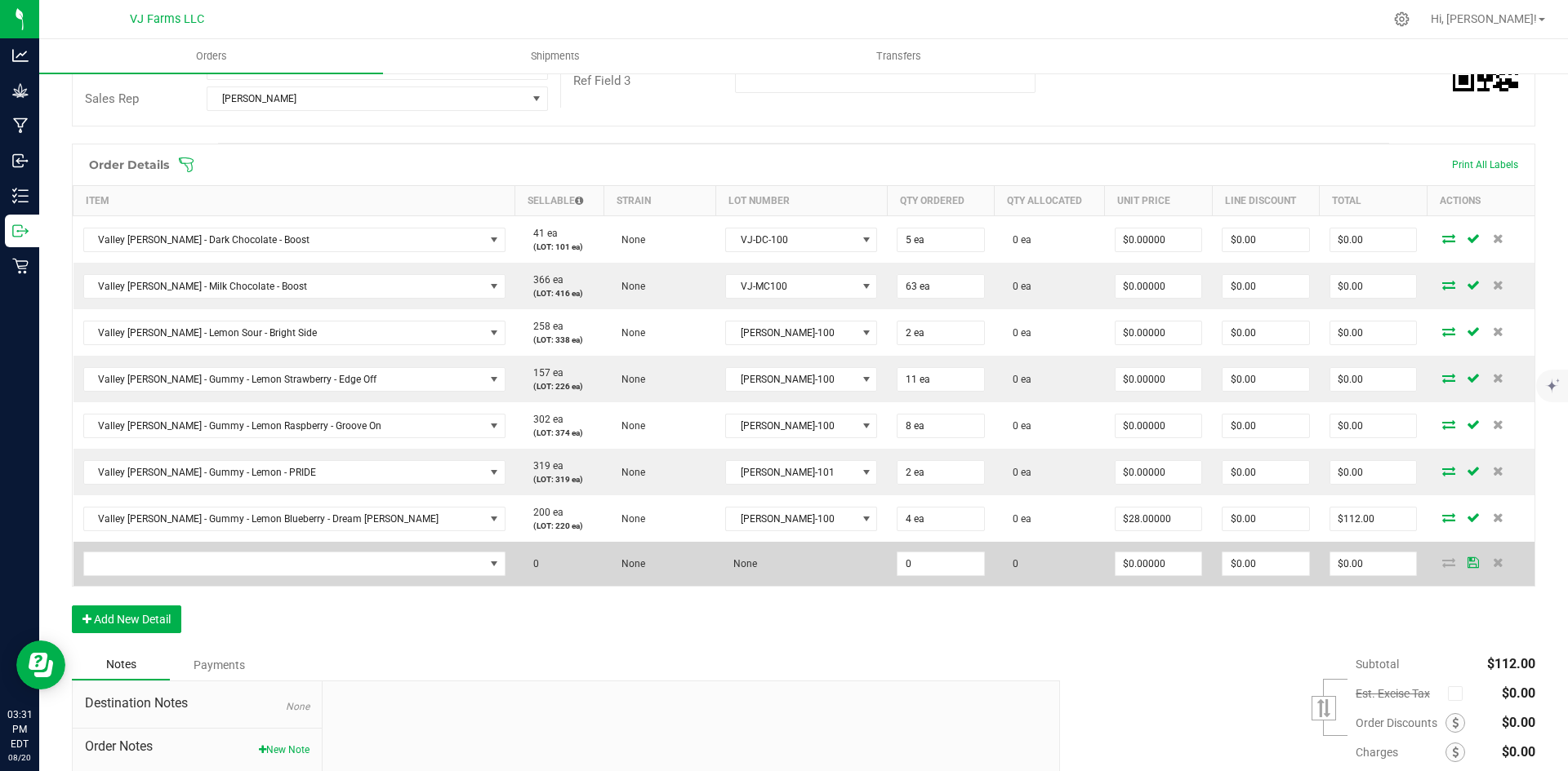
click at [192, 549] on td at bounding box center [294, 564] width 442 height 44
click at [193, 561] on span "NO DATA FOUND" at bounding box center [284, 564] width 400 height 23
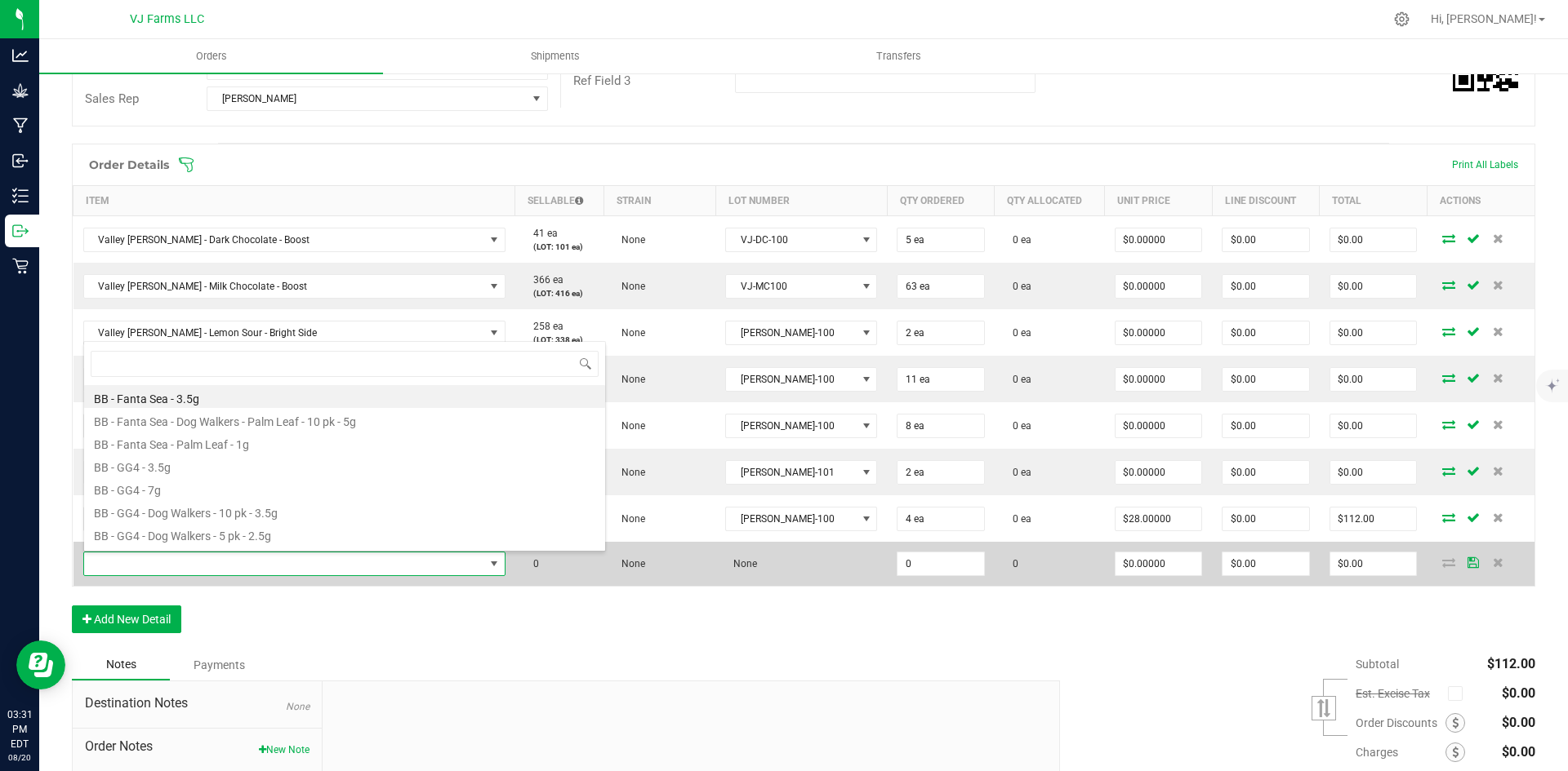
scroll to position [24, 351]
type input "cherry"
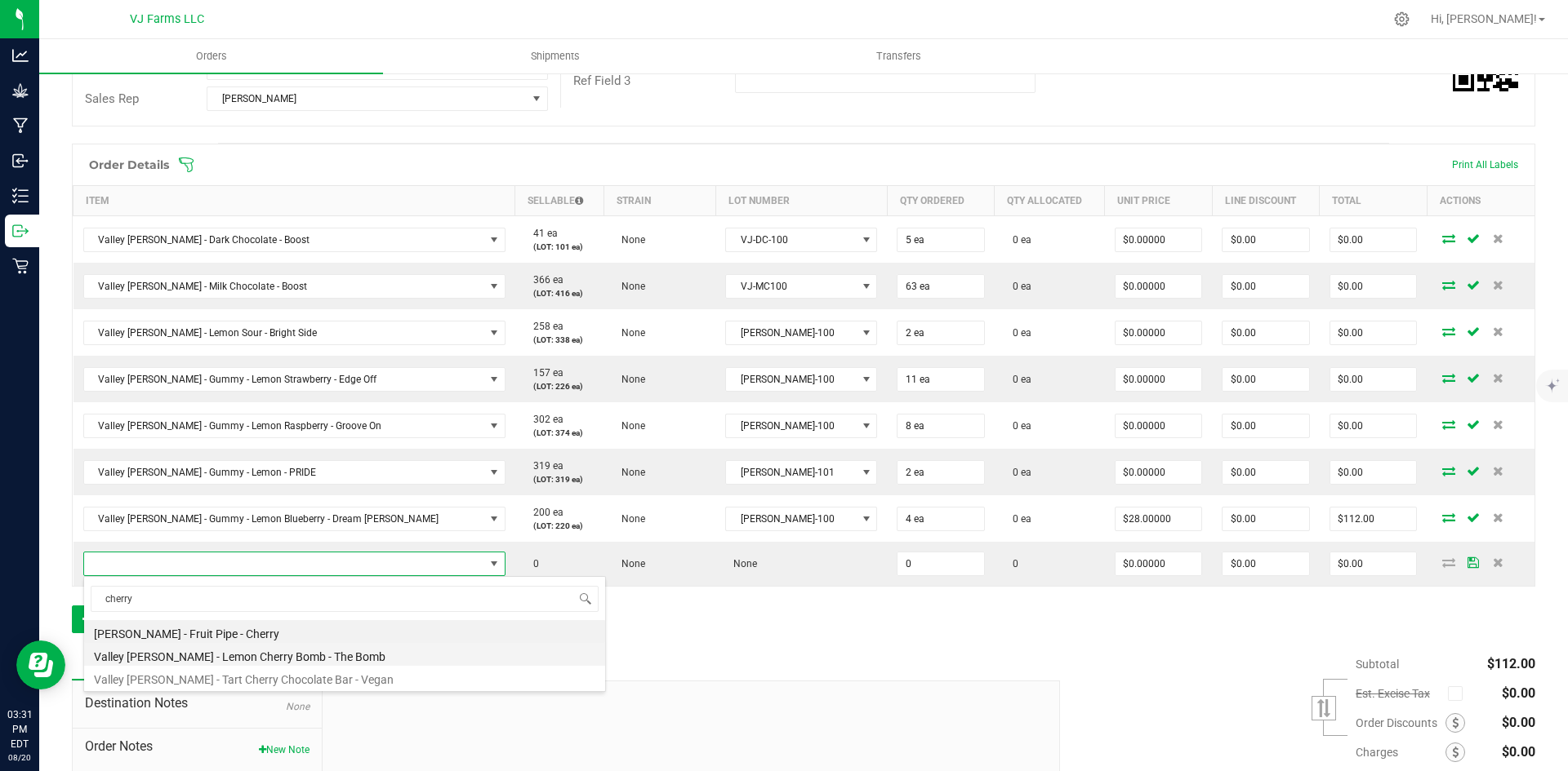
click at [231, 657] on li "Valley [PERSON_NAME] - Lemon Cherry Bomb - The Bomb" at bounding box center [344, 655] width 521 height 23
type input "0 ea"
type input "$14.00000"
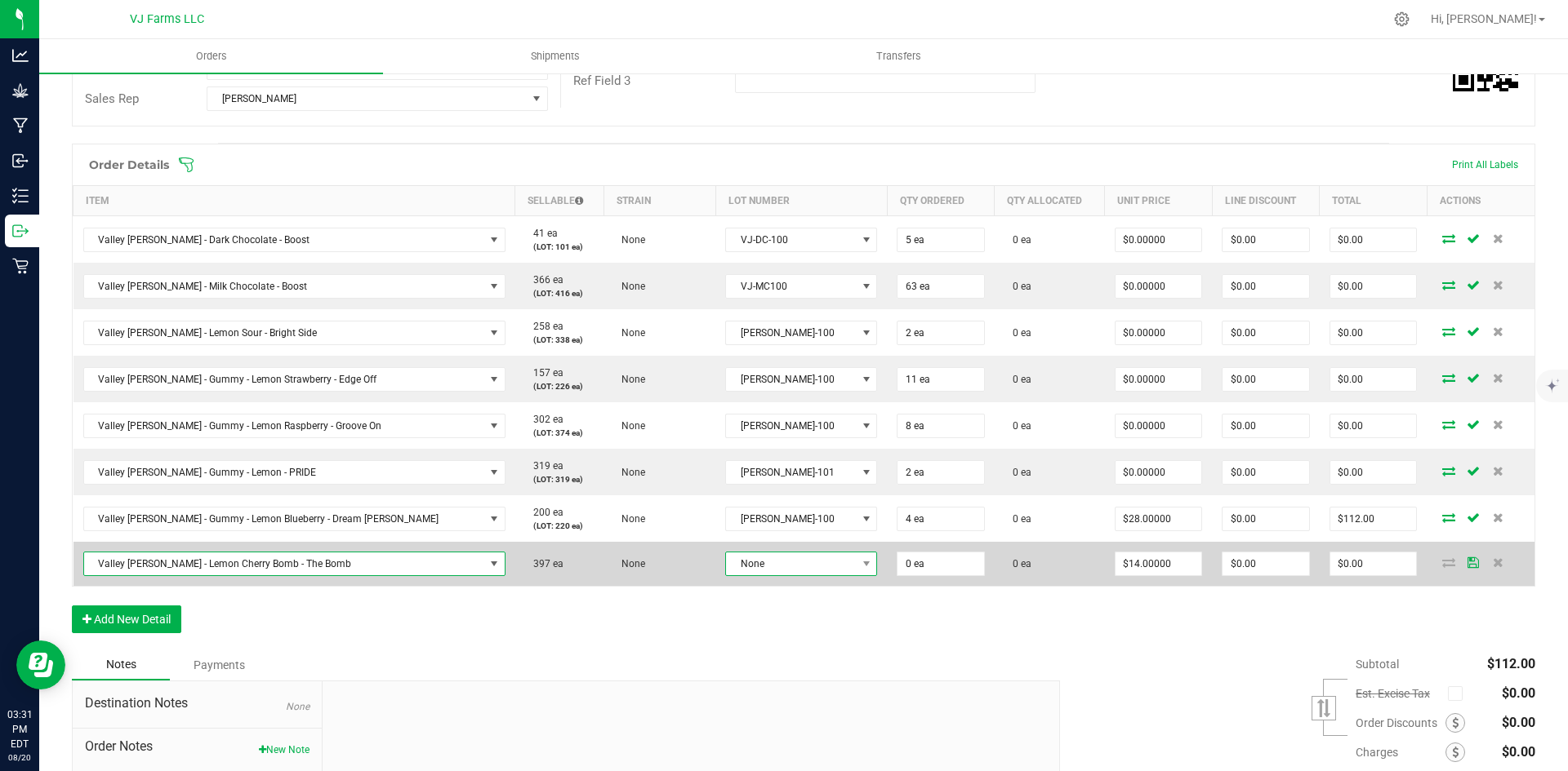
click at [755, 572] on span "None" at bounding box center [791, 564] width 130 height 23
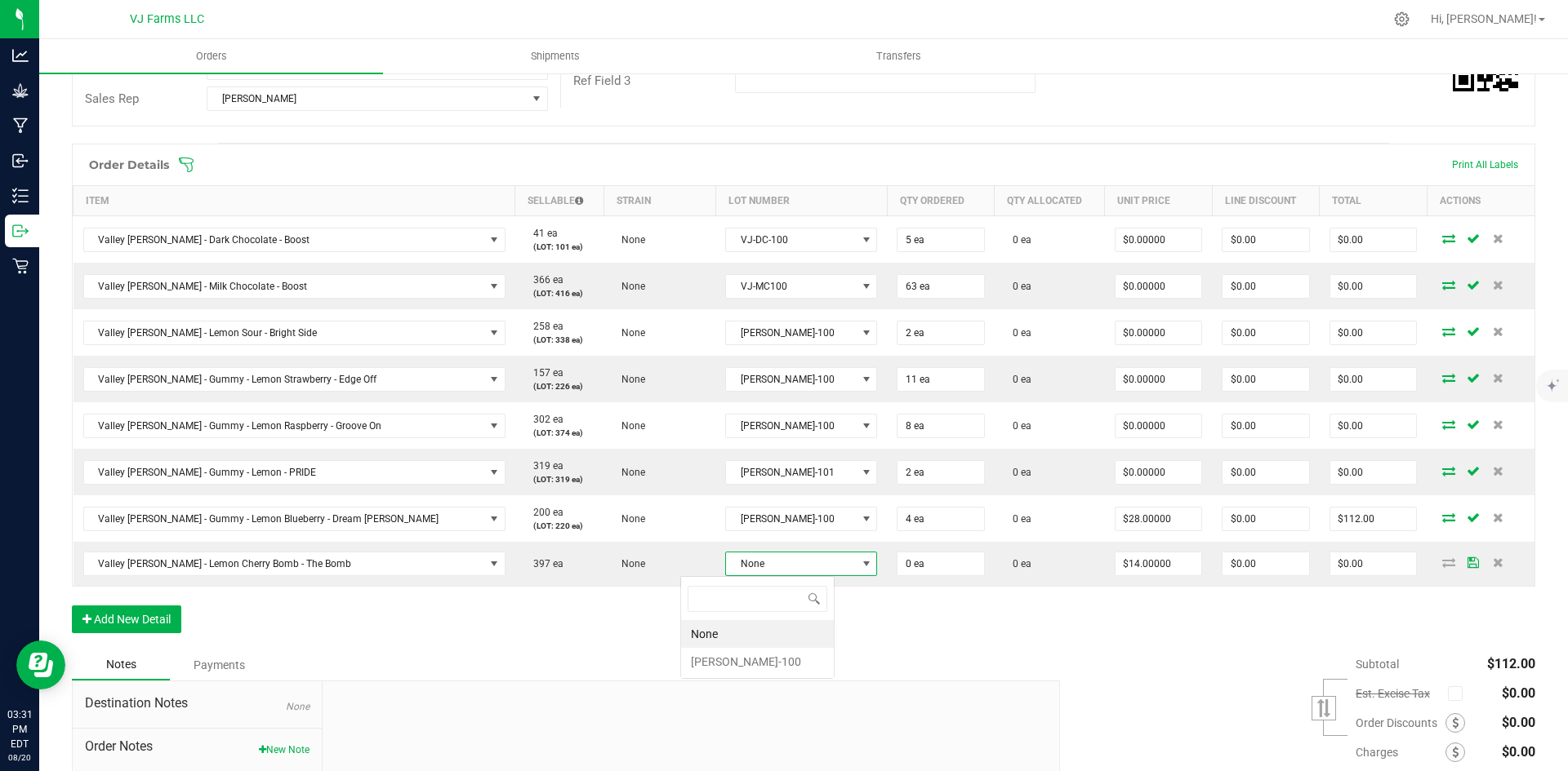
scroll to position [24, 113]
click at [758, 654] on li "[PERSON_NAME]-100" at bounding box center [758, 662] width 153 height 28
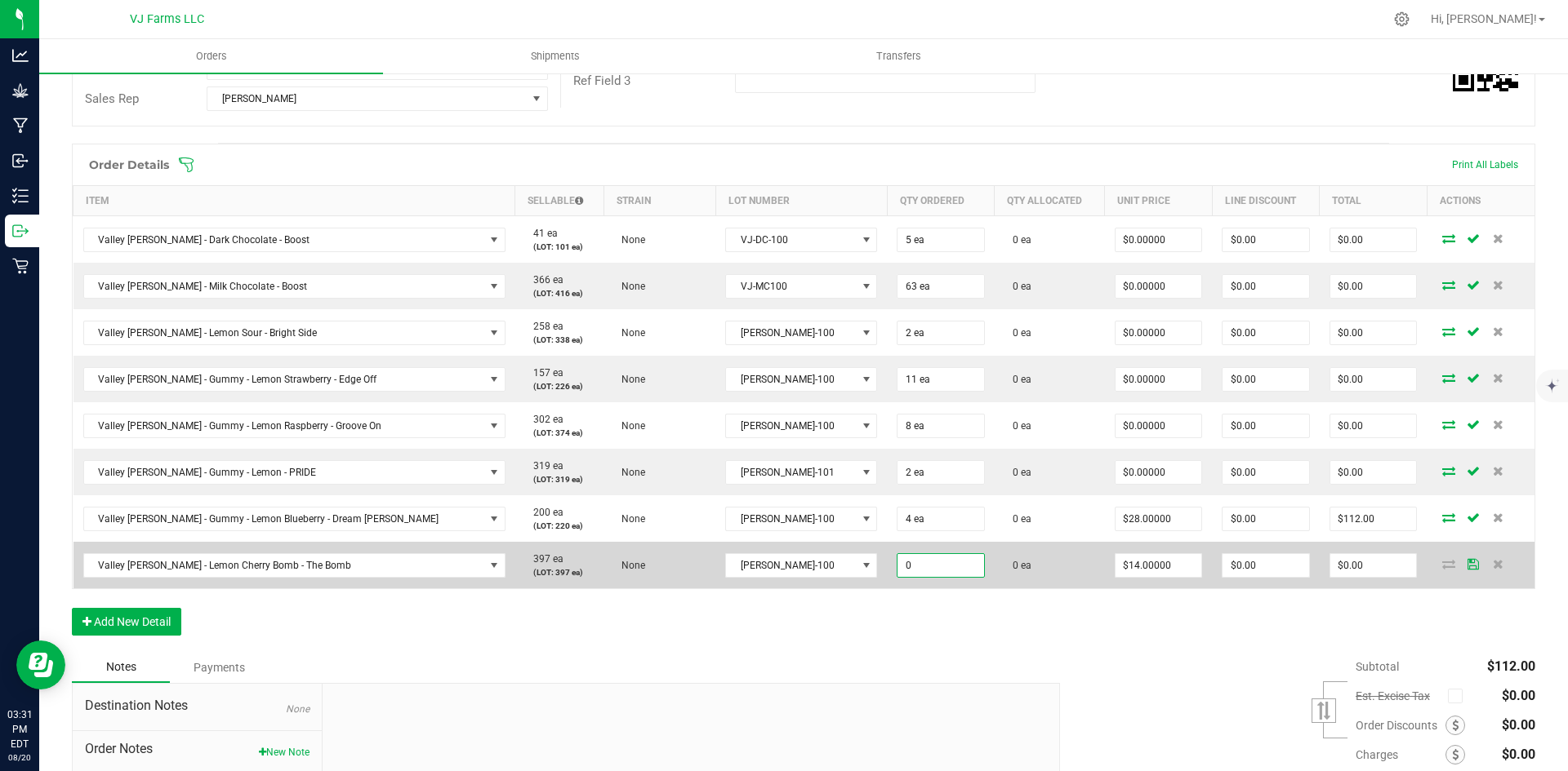
click at [897, 574] on input "0" at bounding box center [941, 565] width 87 height 23
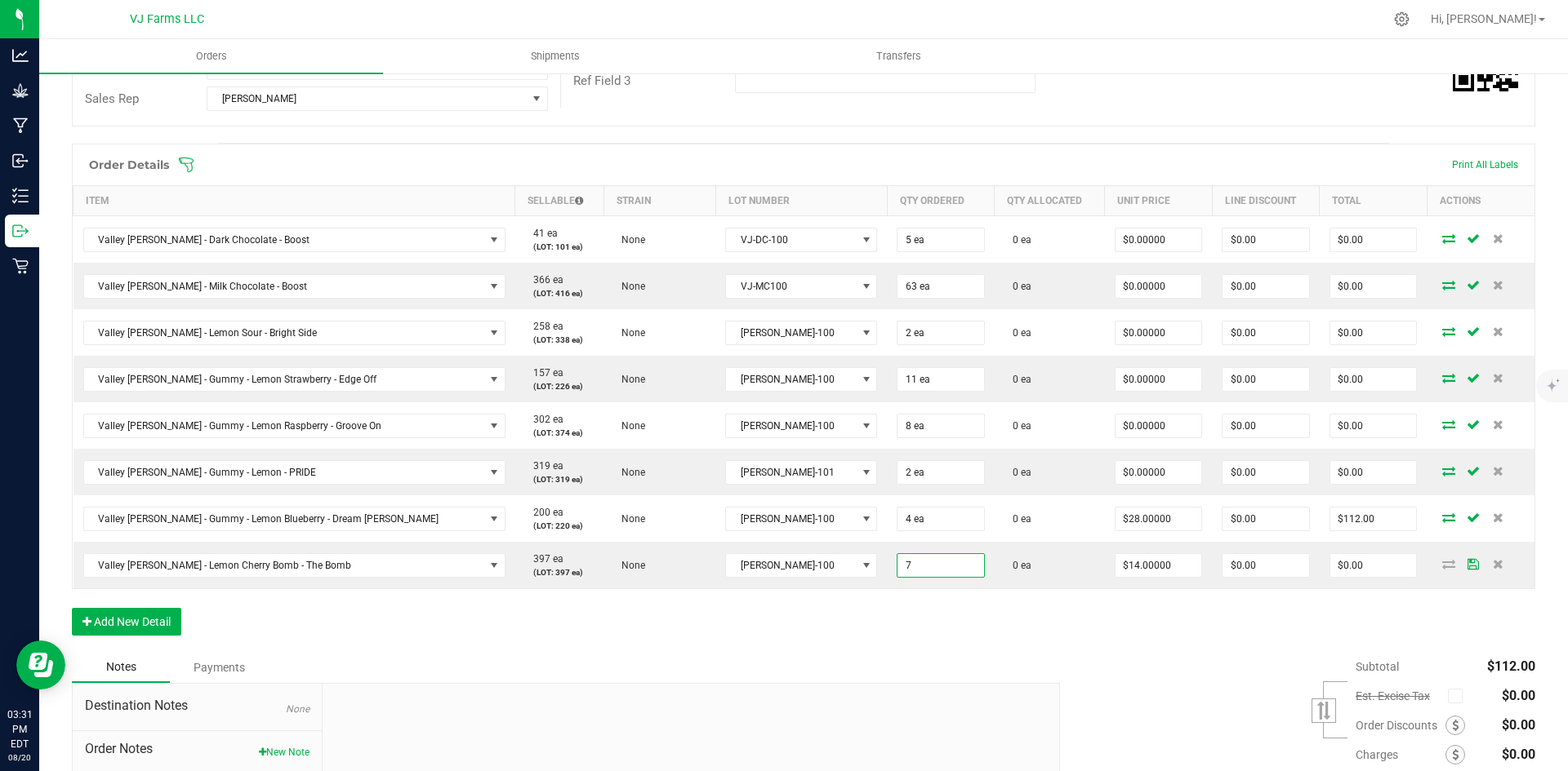
type input "7 ea"
type input "$98.00"
drag, startPoint x: 885, startPoint y: 637, endPoint x: 915, endPoint y: 630, distance: 30.8
click at [884, 637] on div "Order Details Print All Labels Item Sellable Strain Lot Number Qty Ordered Qty …" at bounding box center [804, 398] width 1463 height 508
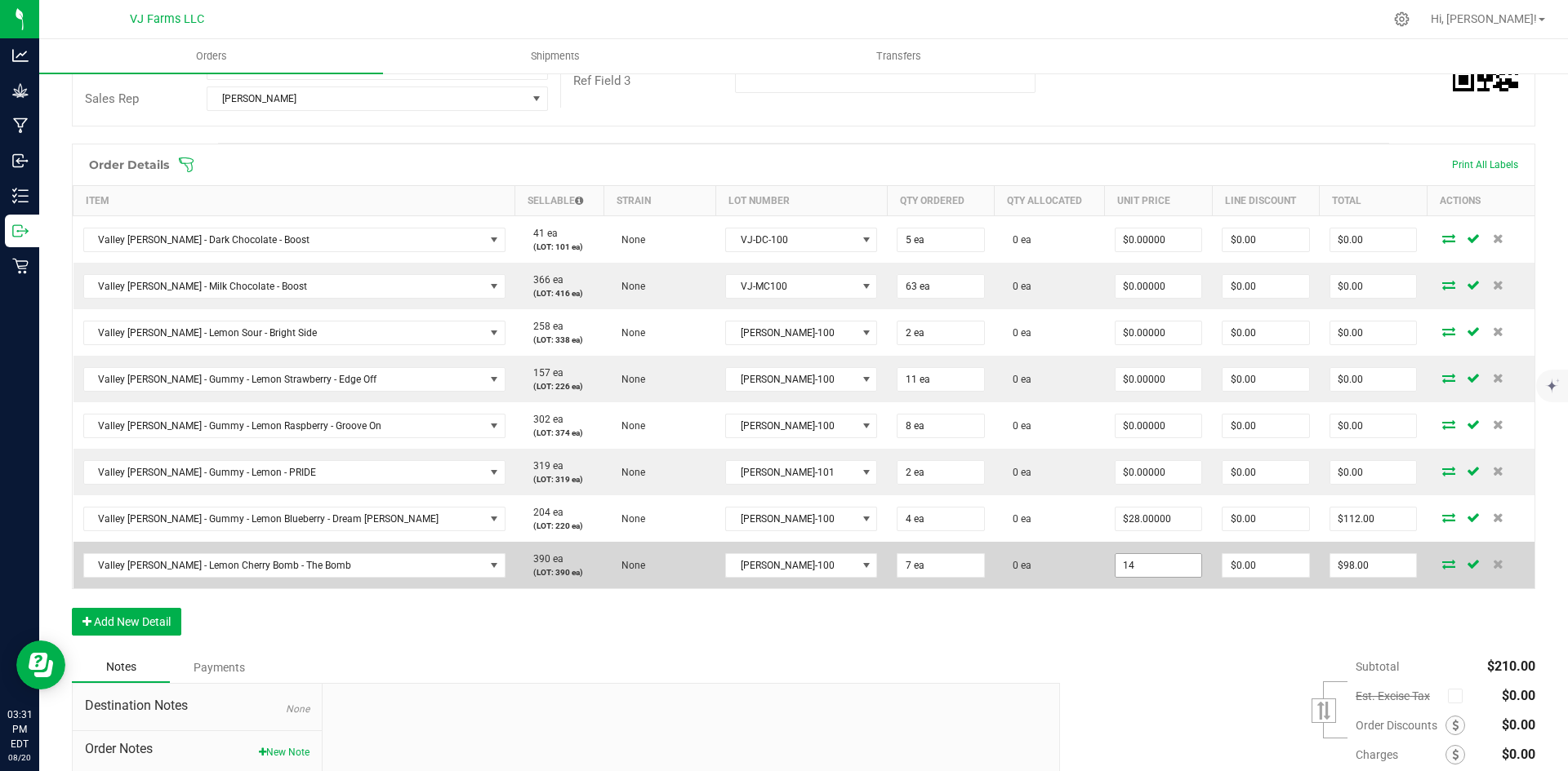
click at [1115, 566] on input "14" at bounding box center [1158, 565] width 87 height 23
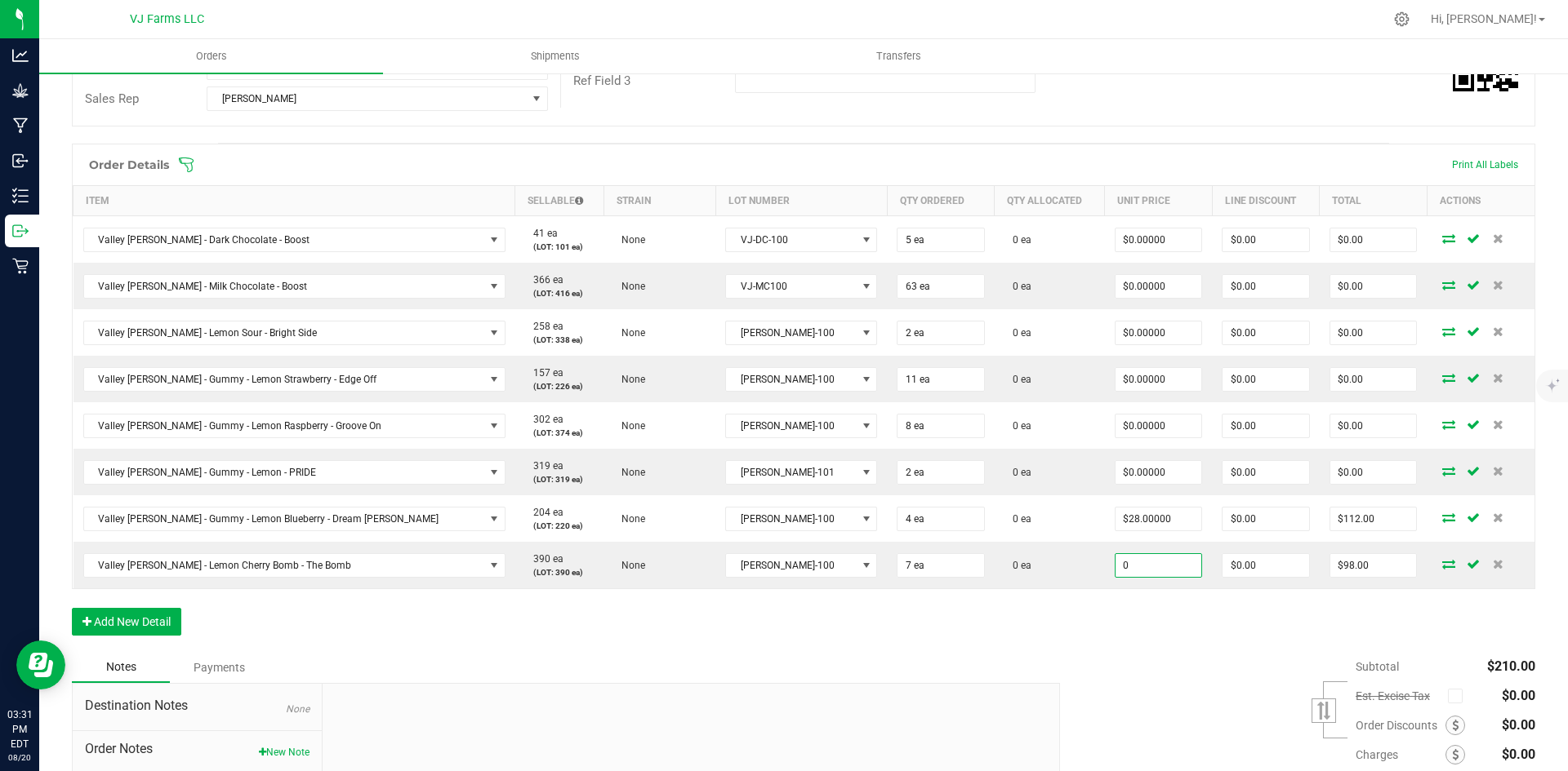
type input "$0.00000"
type input "$0.00"
click at [1191, 701] on div "Subtotal $210.00 Est. Excise Tax" at bounding box center [1291, 755] width 488 height 206
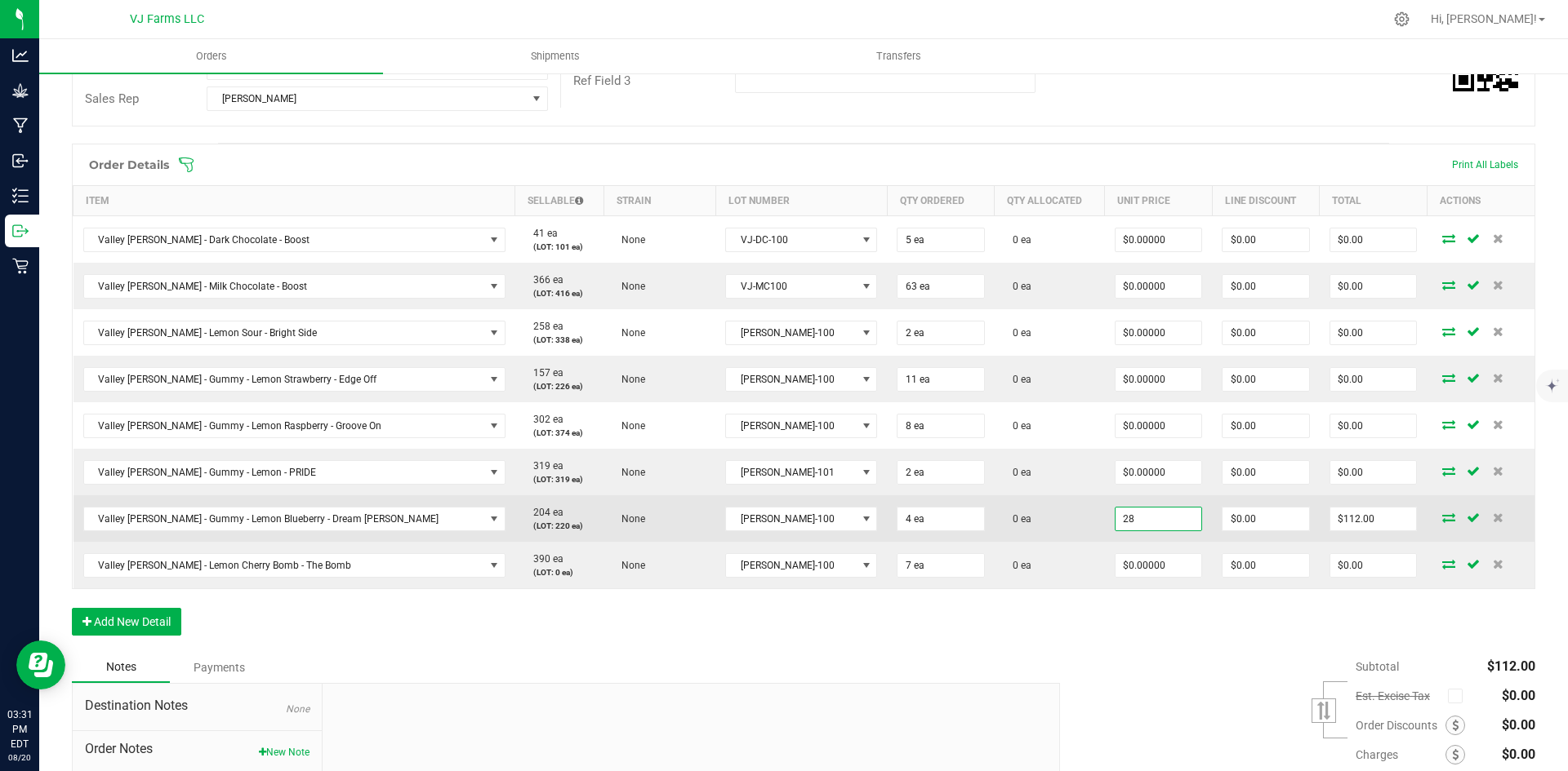
click at [1134, 514] on input "28" at bounding box center [1158, 519] width 87 height 23
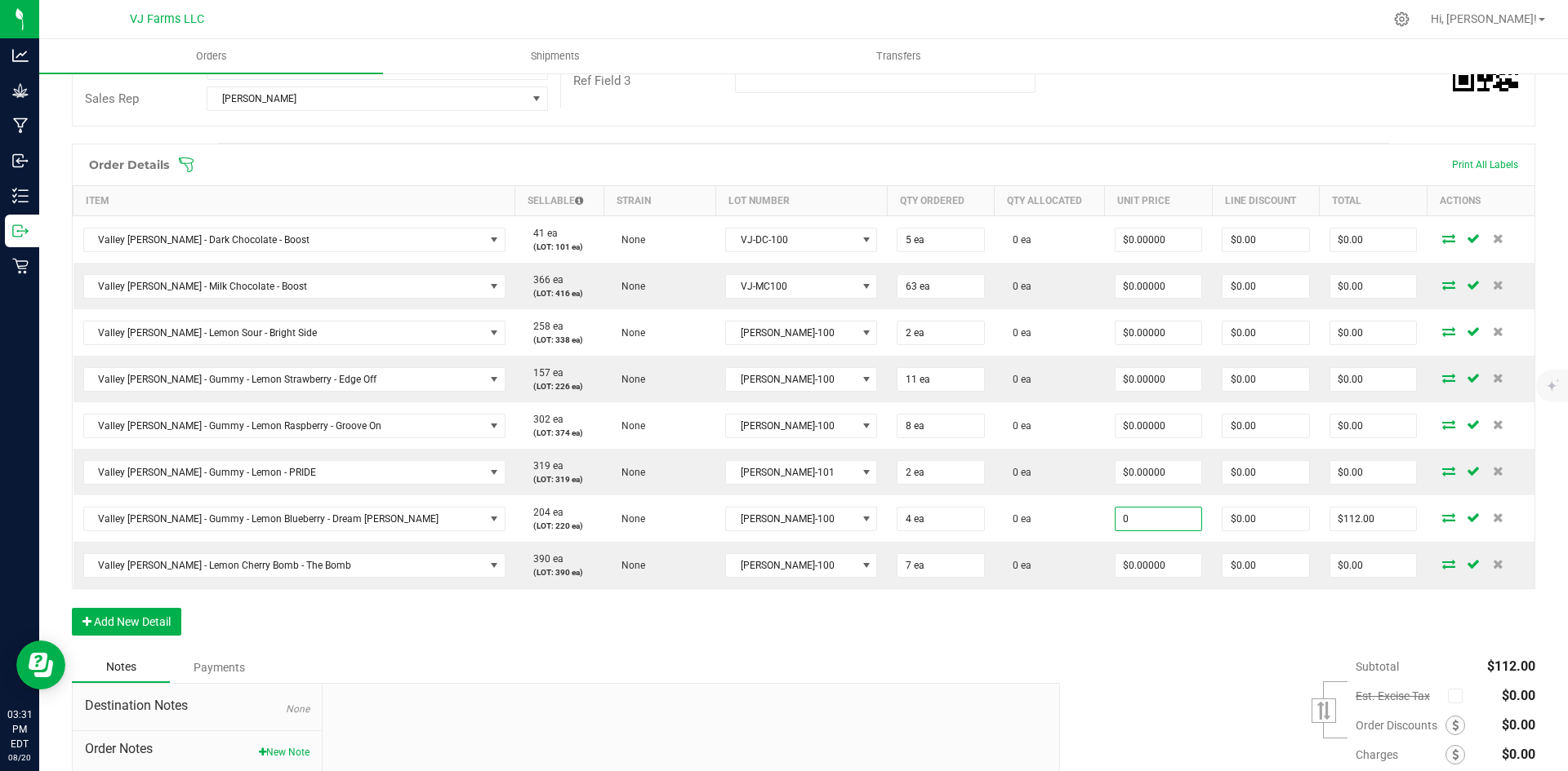
type input "$0.00000"
type input "$0.00"
click at [1145, 657] on div "Subtotal $112.00 Est. Excise Tax" at bounding box center [1291, 755] width 488 height 206
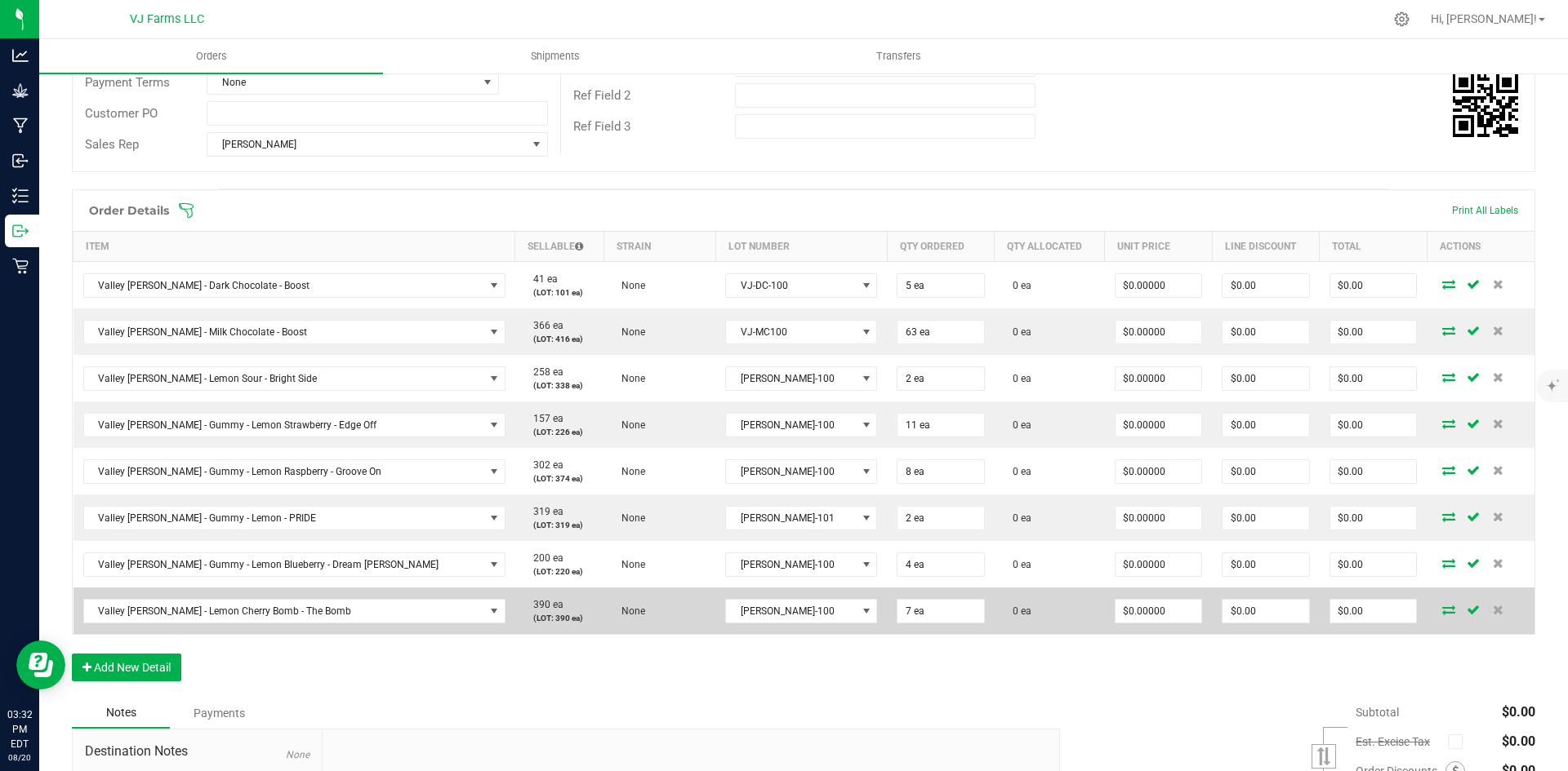
scroll to position [408, 0]
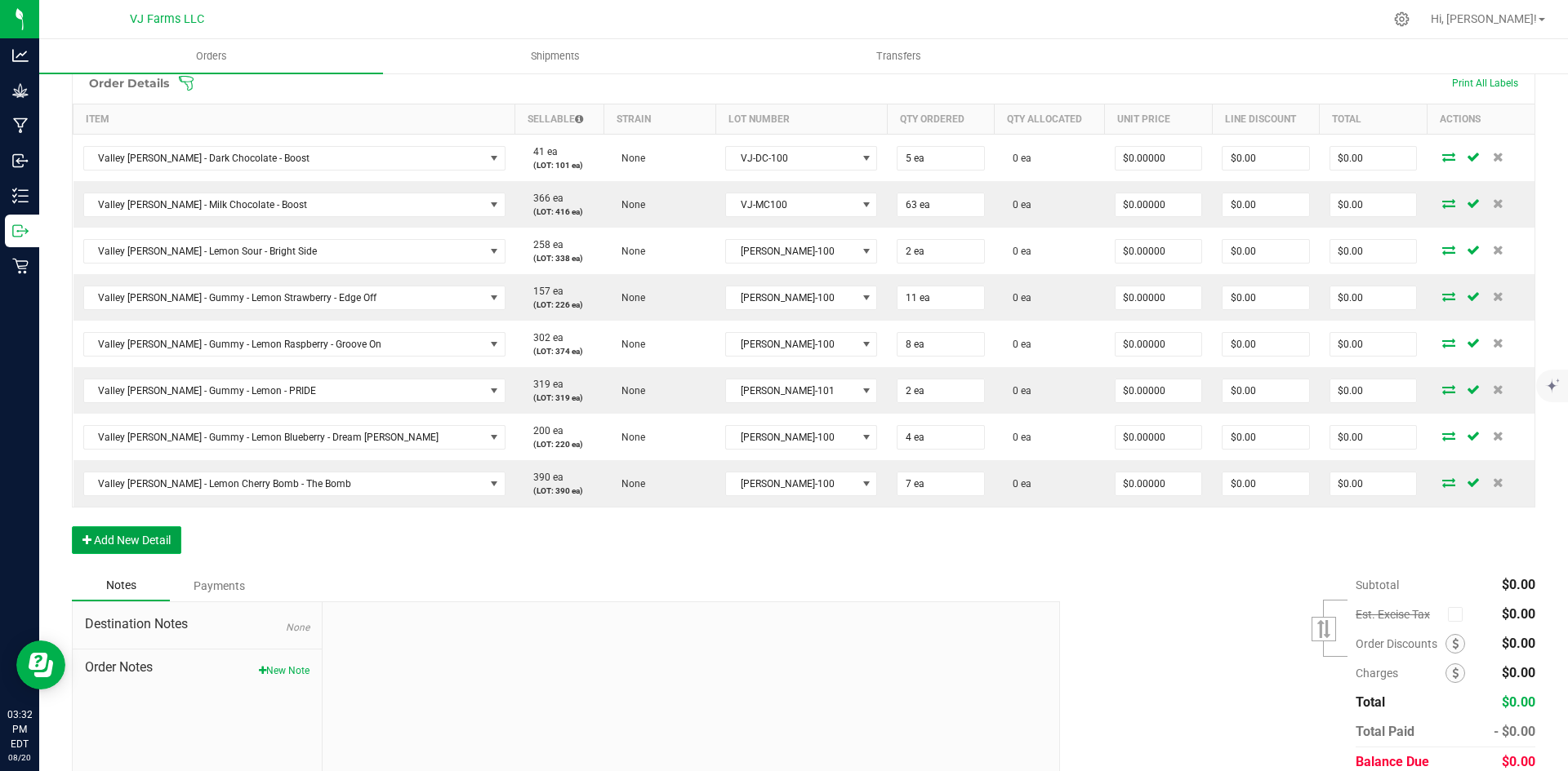
click at [142, 546] on button "Add New Detail" at bounding box center [127, 540] width 109 height 28
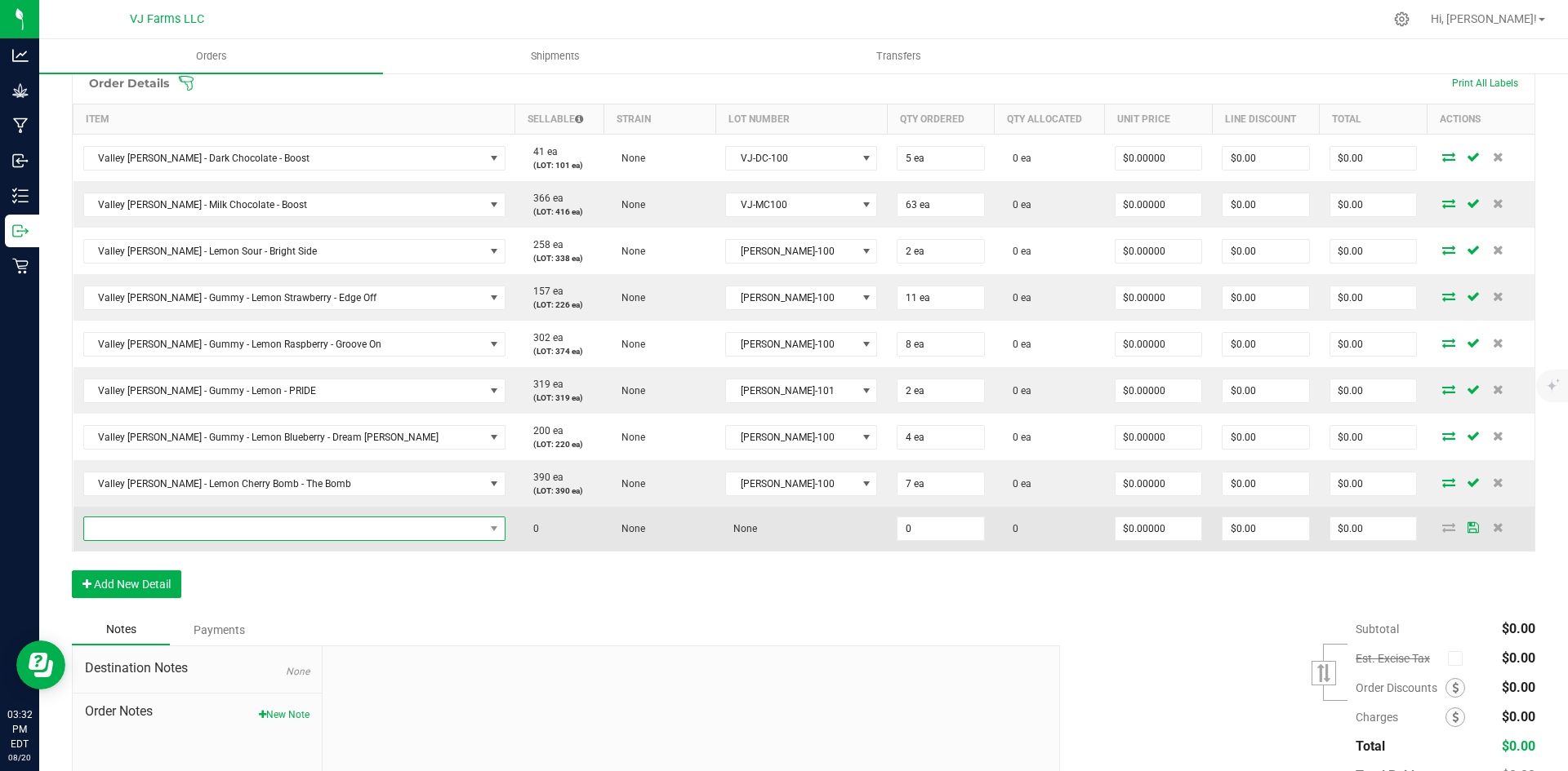
click at [273, 533] on span "NO DATA FOUND" at bounding box center [284, 529] width 400 height 23
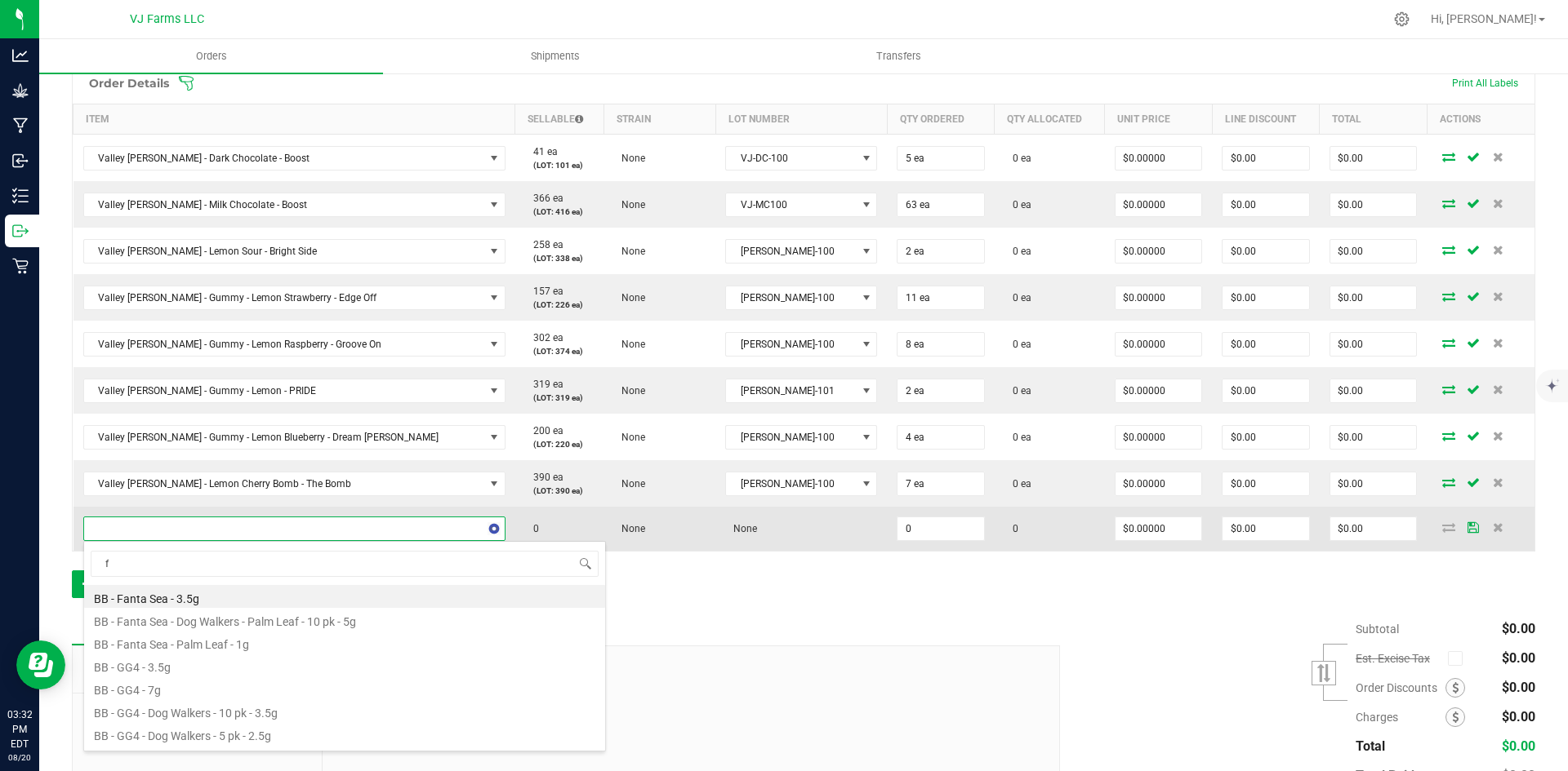
scroll to position [24, 351]
type input "fanta"
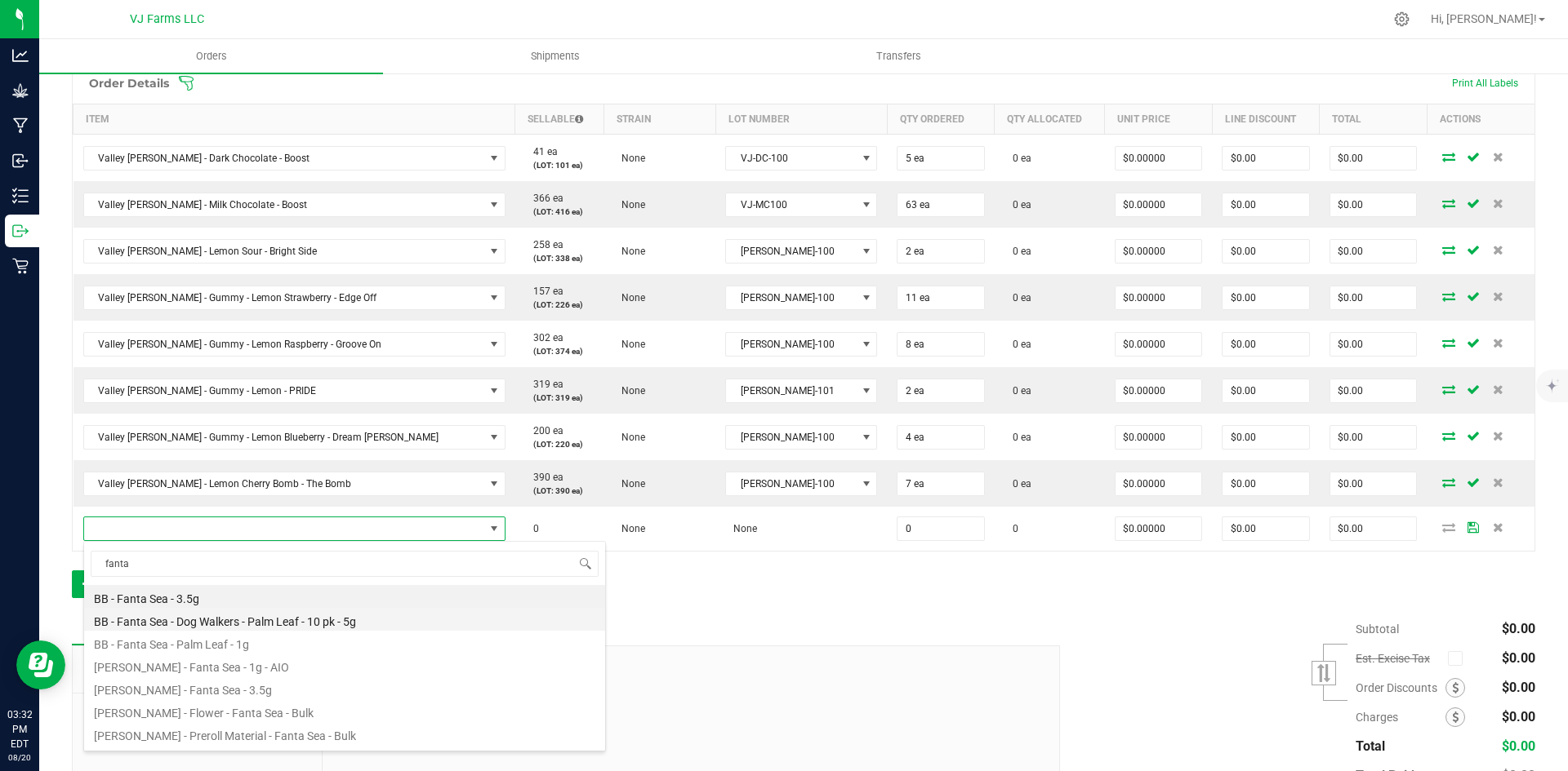
click at [296, 619] on li "BB - Fanta Sea - Dog Walkers - Palm Leaf - 10 pk - 5g" at bounding box center [344, 619] width 521 height 23
type input "0 ea"
type input "$60.00000"
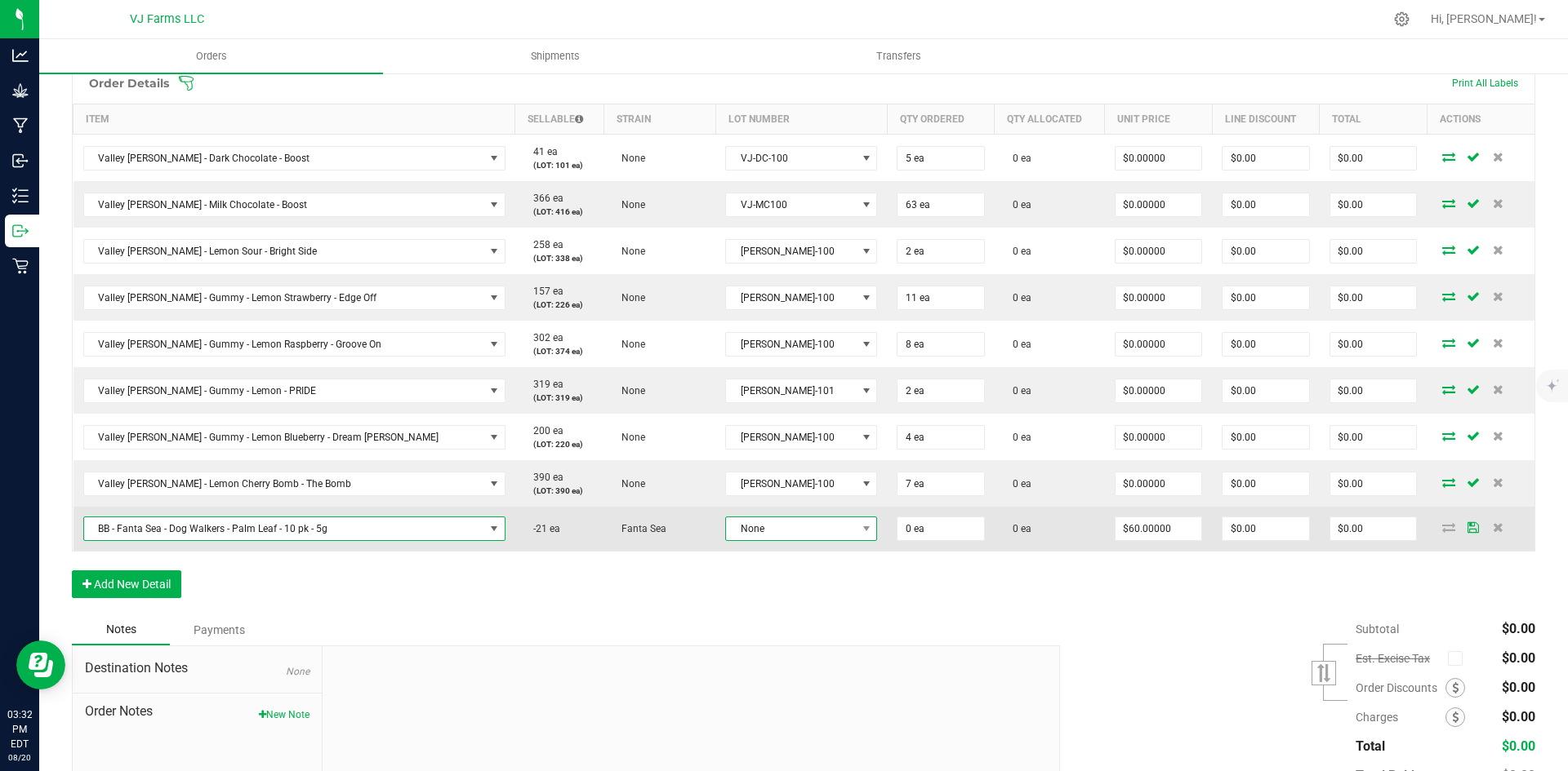
click at [726, 526] on span "None" at bounding box center [791, 529] width 130 height 23
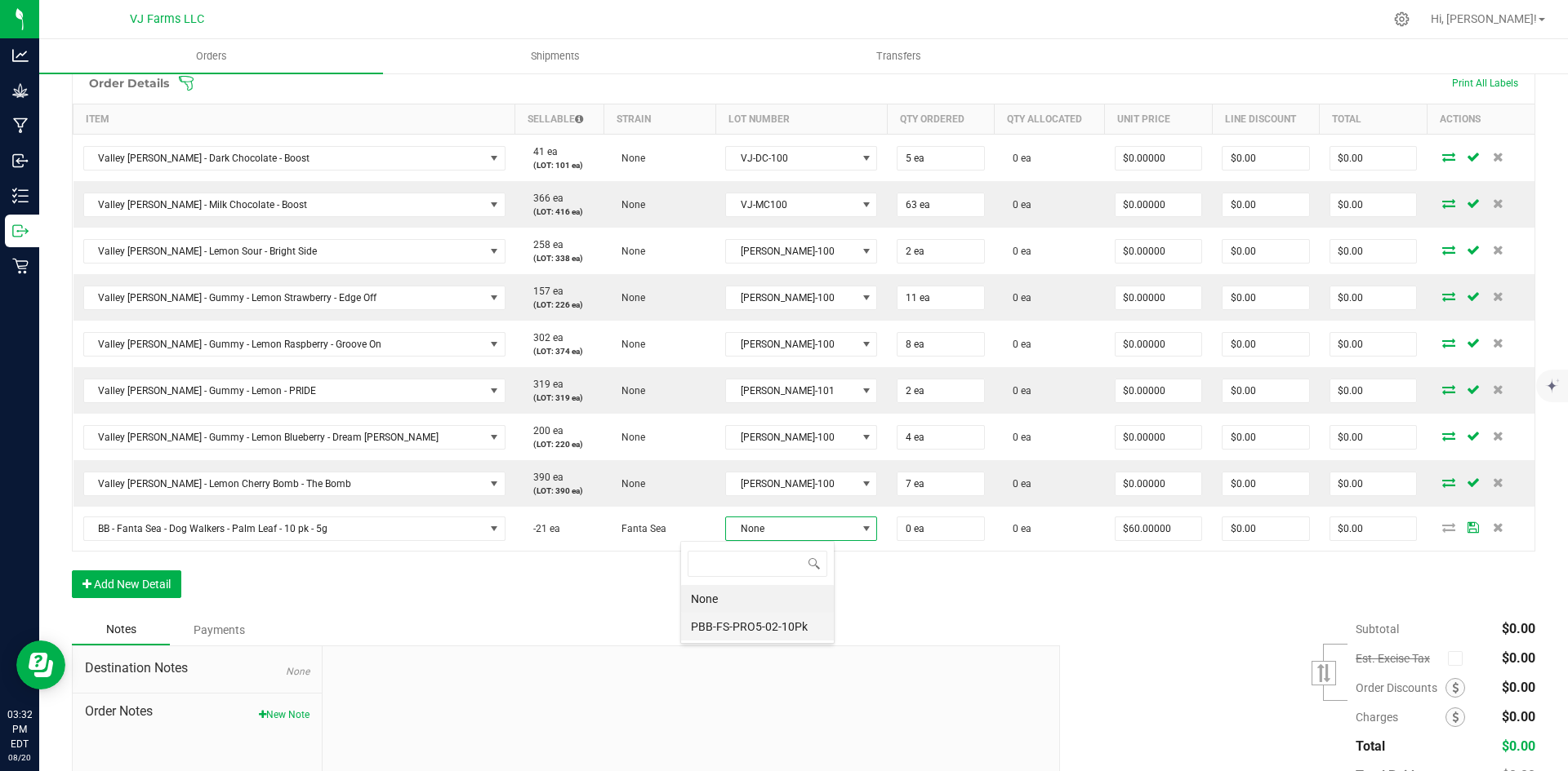
scroll to position [24, 113]
click at [717, 630] on li "PBB-FS-PRO5-02-10Pk" at bounding box center [758, 627] width 153 height 28
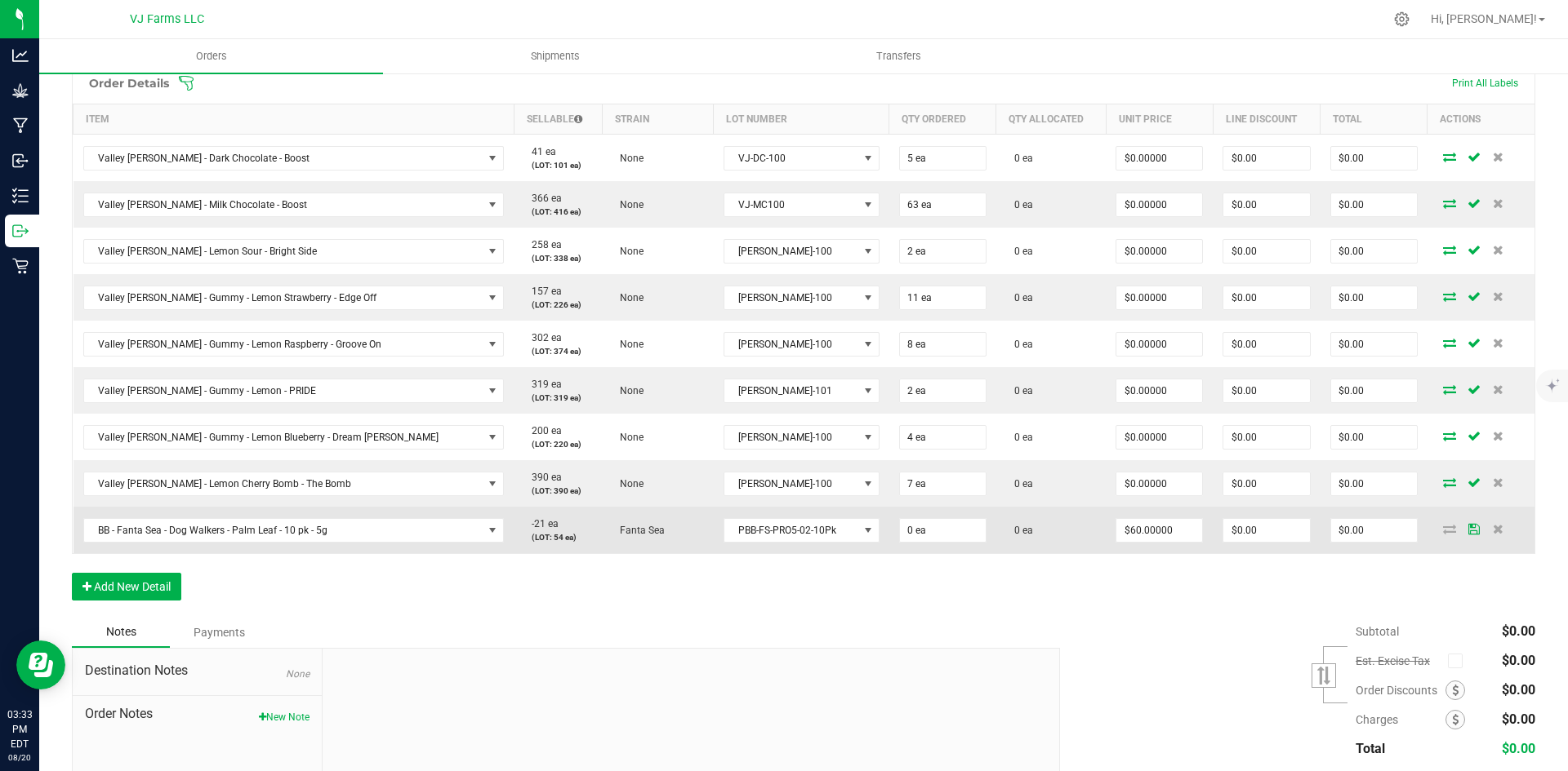
click at [909, 517] on td "0 ea" at bounding box center [942, 530] width 107 height 47
click at [900, 540] on input "0" at bounding box center [942, 531] width 86 height 23
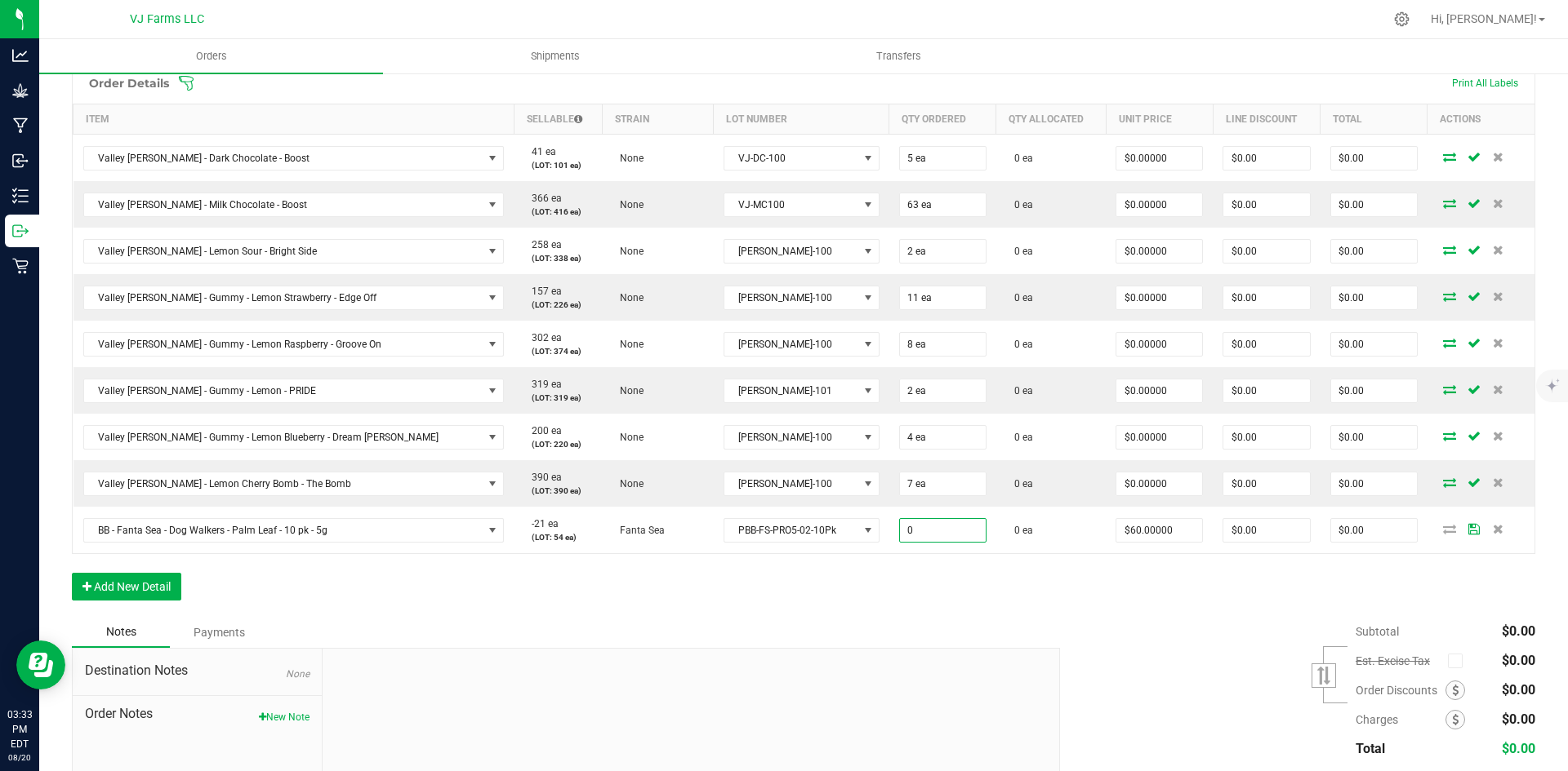
type input "2"
type input "5 ea"
type input "$300.00"
click at [962, 600] on div "Order Details Print All Labels Item Sellable Strain Lot Number Qty Ordered Qty …" at bounding box center [804, 340] width 1463 height 555
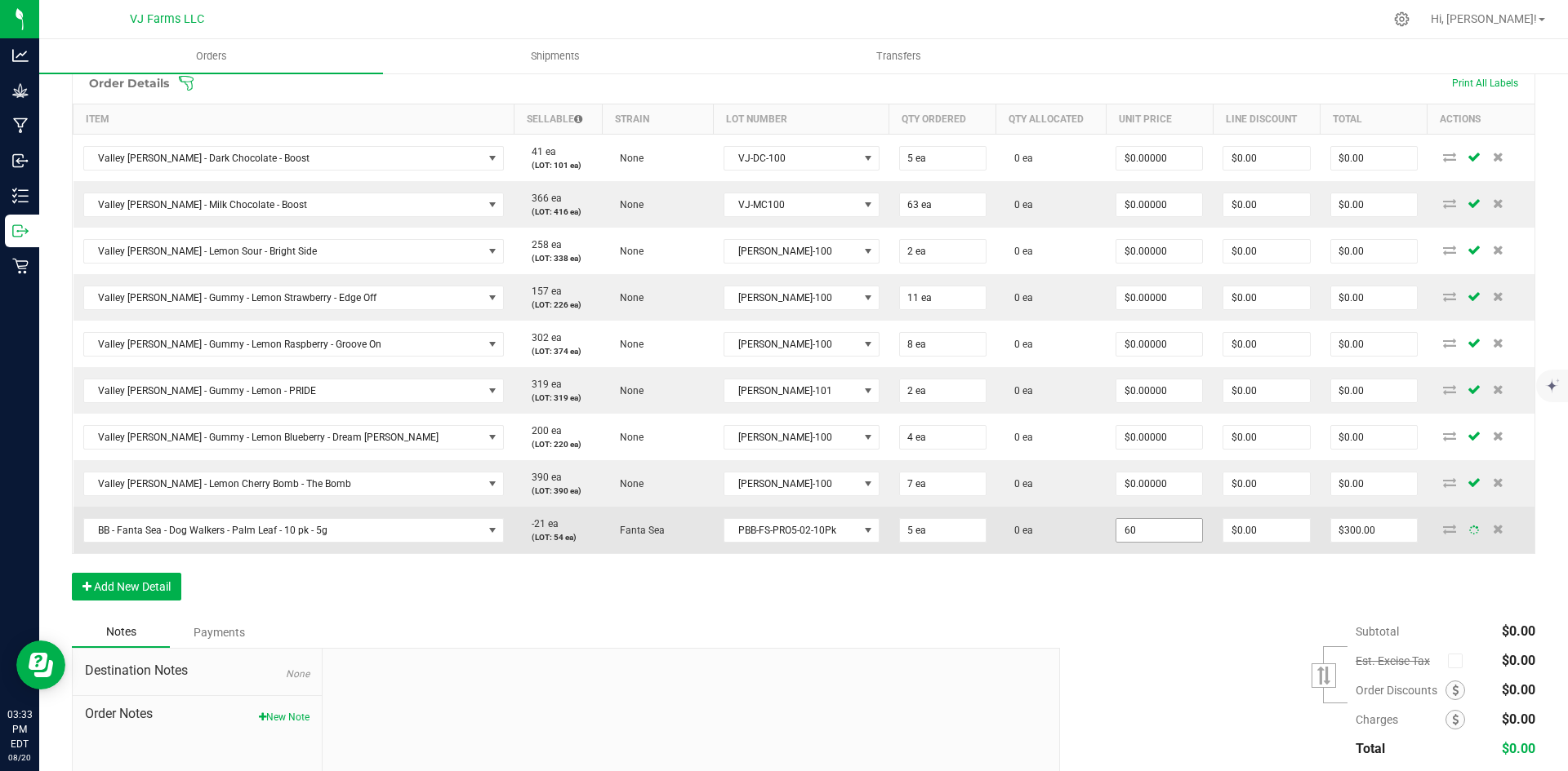
click at [1116, 525] on input "60" at bounding box center [1158, 531] width 86 height 23
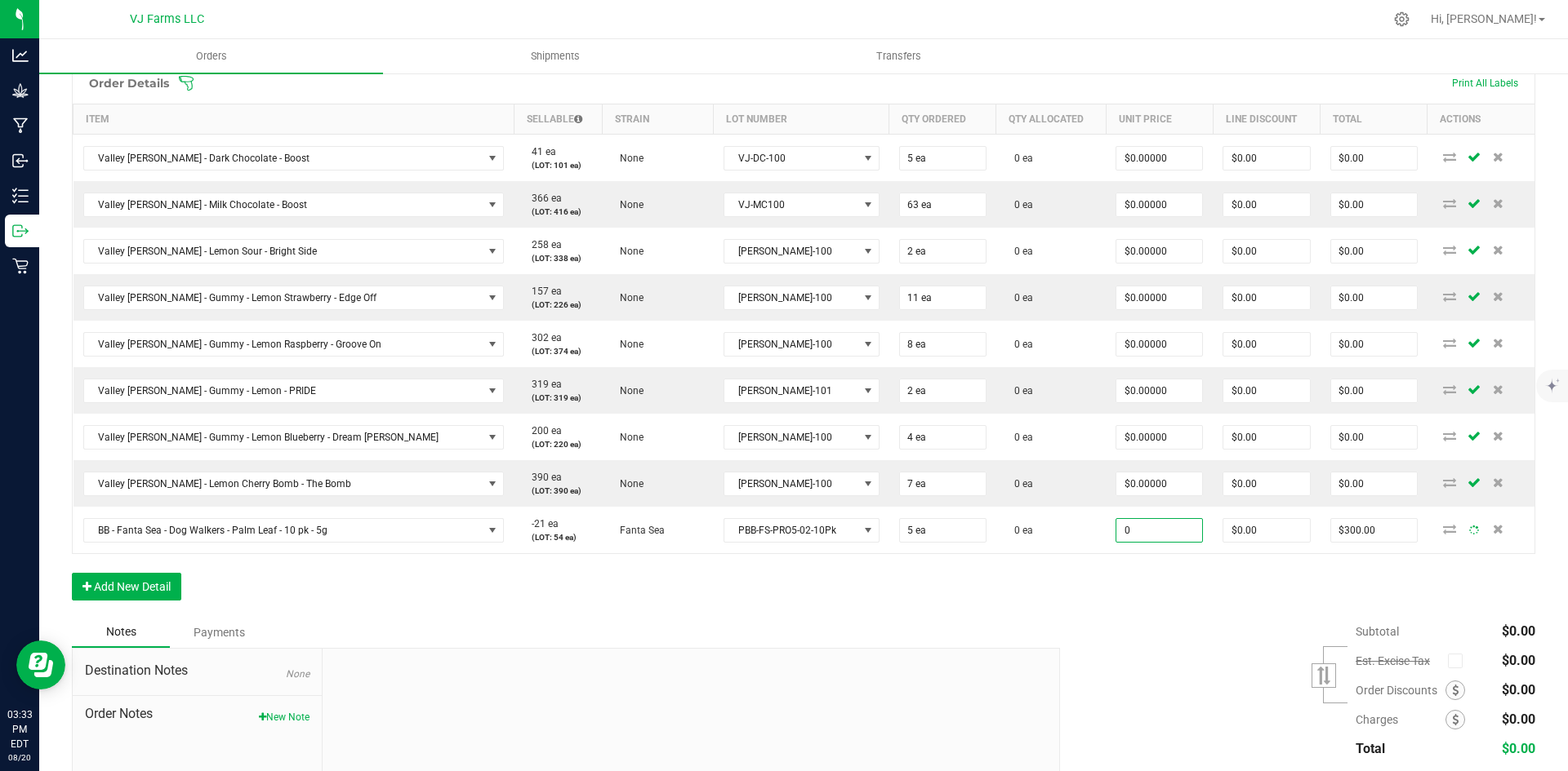
type input "$0.00000"
type input "$0.00"
click at [1099, 599] on div "Order Details Print All Labels Item Sellable Strain Lot Number Qty Ordered Qty …" at bounding box center [804, 340] width 1463 height 555
click at [173, 588] on button "Add New Detail" at bounding box center [127, 587] width 109 height 28
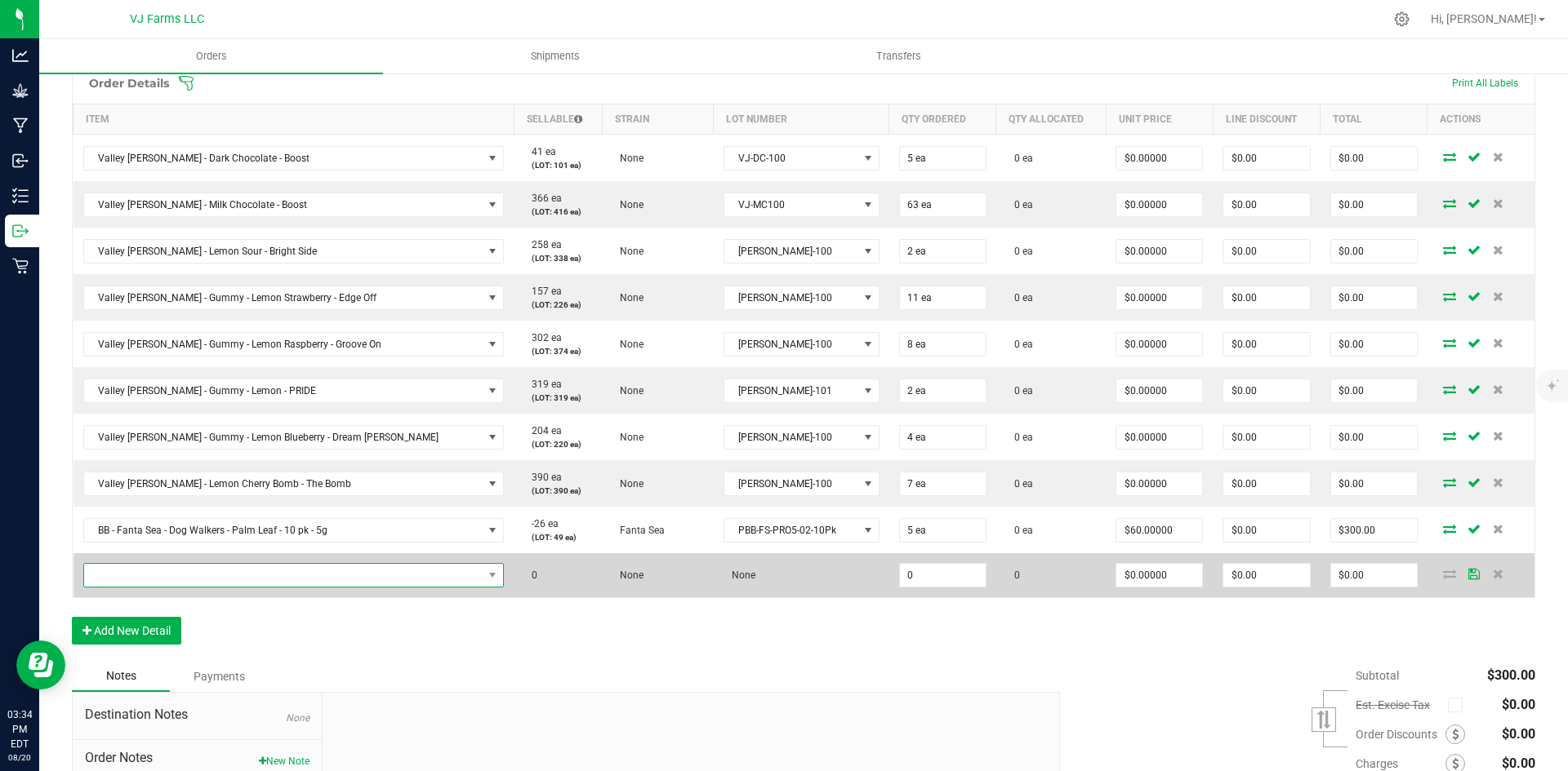
click at [192, 580] on span "NO DATA FOUND" at bounding box center [284, 575] width 399 height 23
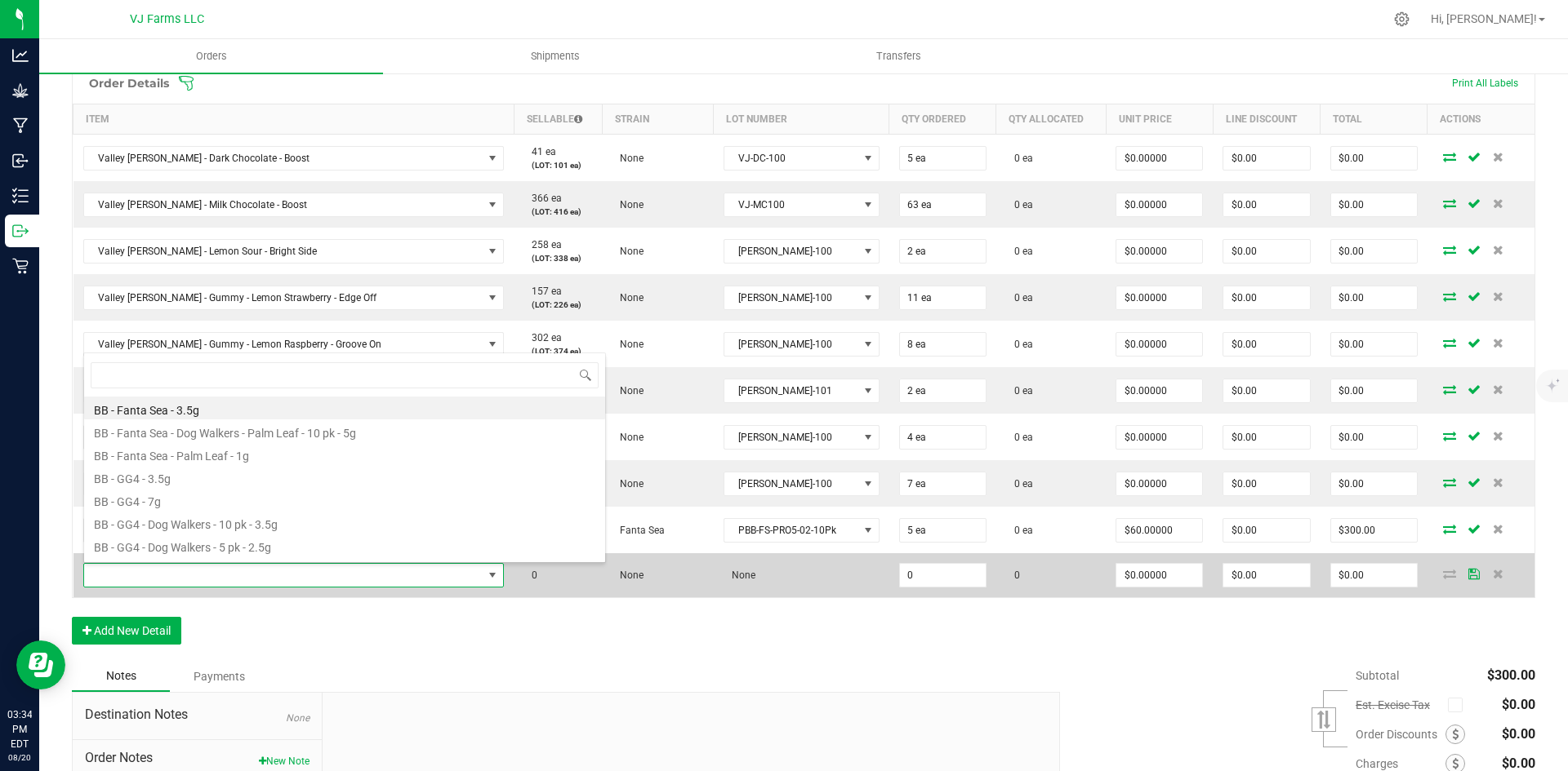
scroll to position [24, 334]
type input "psy"
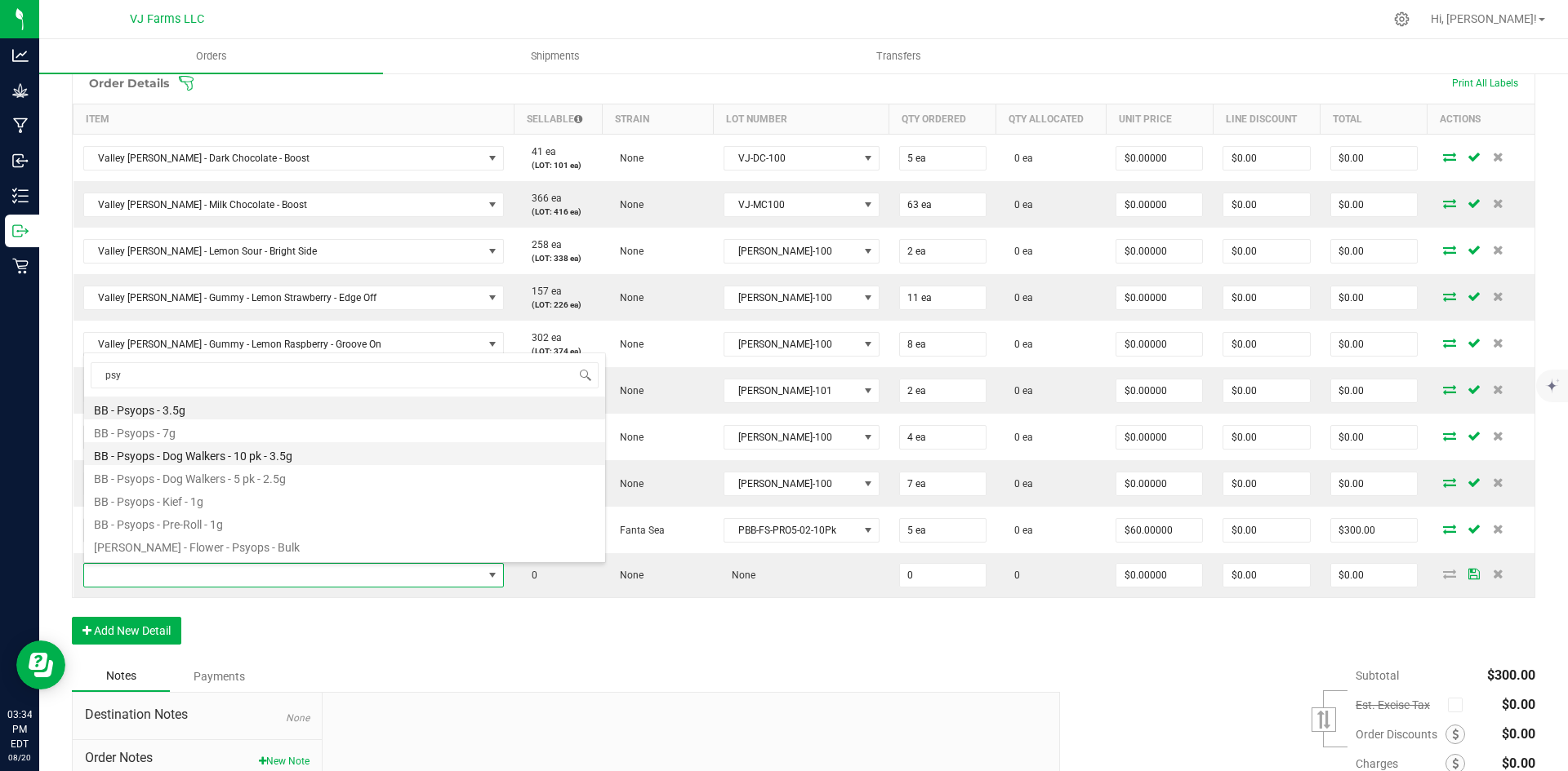
click at [252, 458] on li "BB - Psyops - Dog Walkers - 10 pk - 3.5g" at bounding box center [344, 454] width 521 height 23
type input "0 ea"
type input "$50.00000"
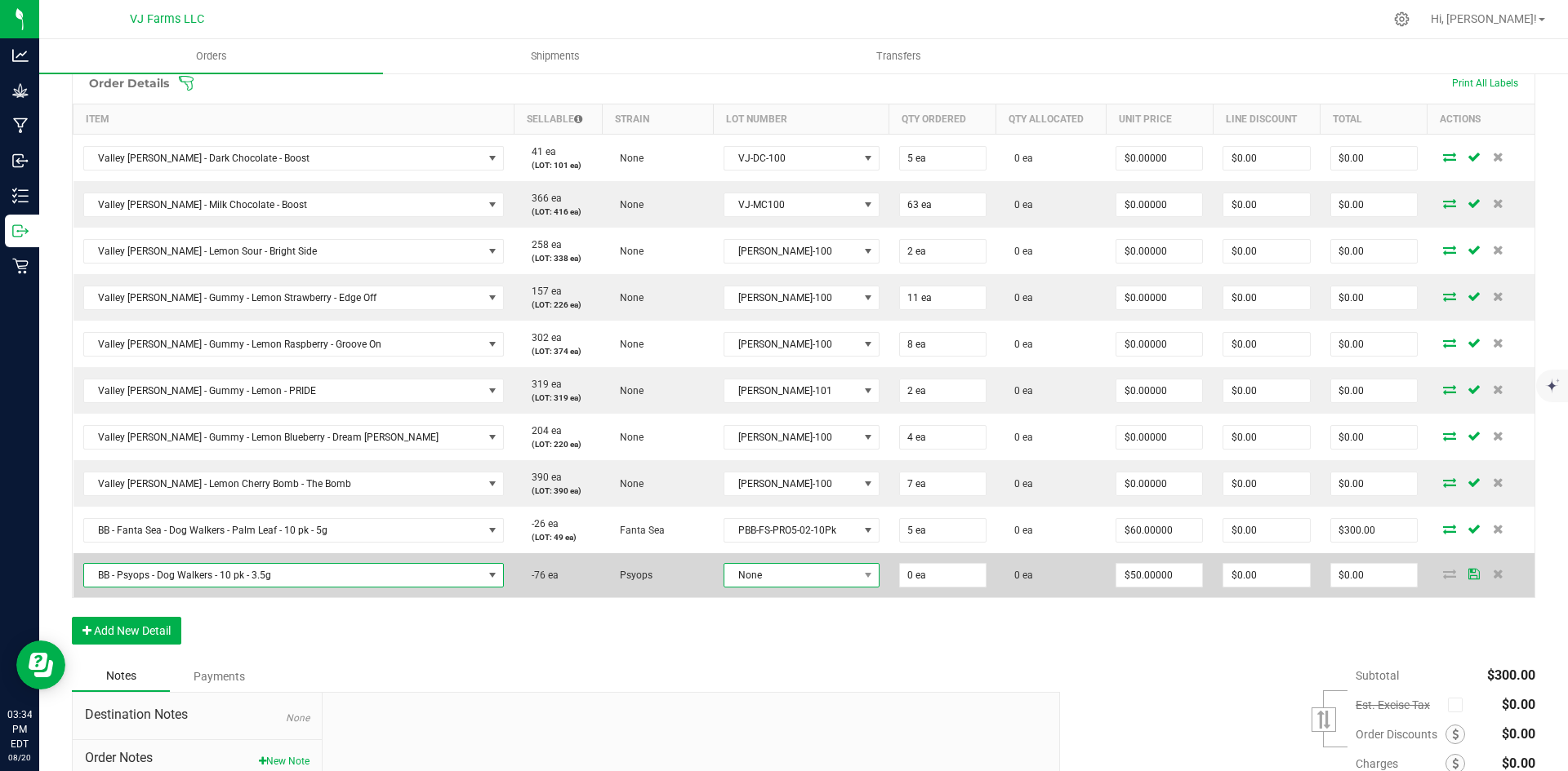
click at [736, 582] on span "None" at bounding box center [791, 575] width 134 height 23
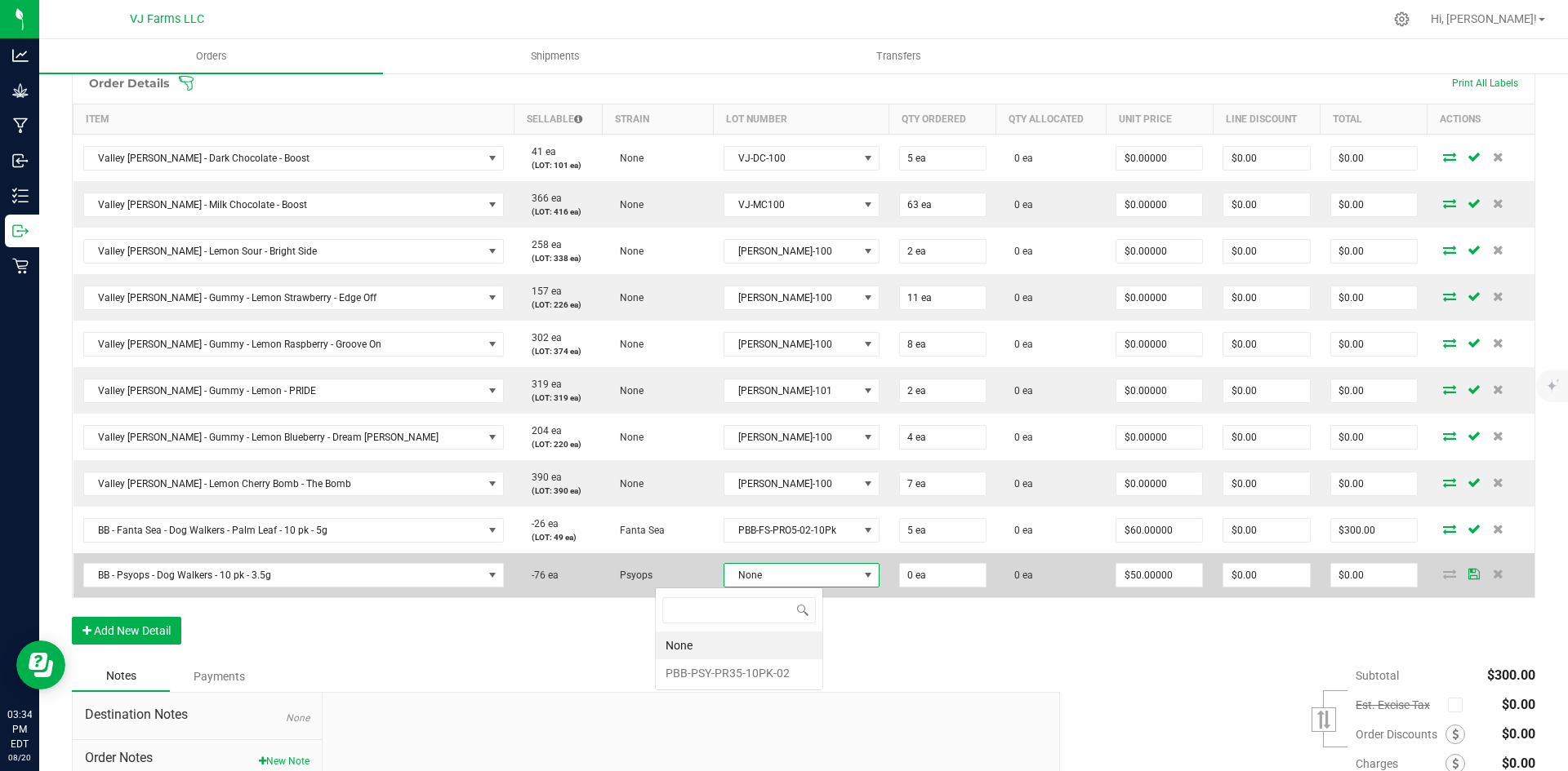
scroll to position [24, 167]
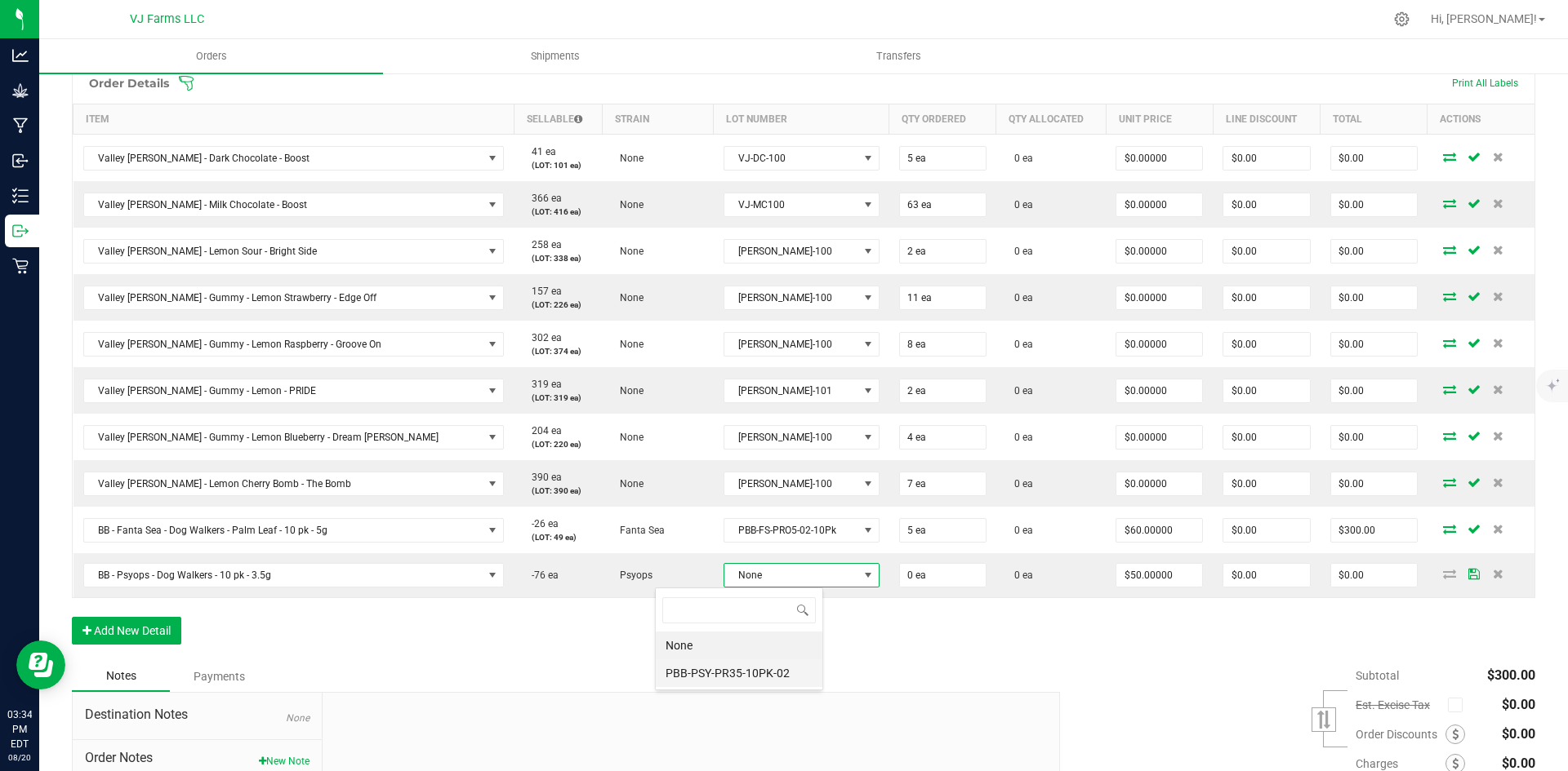
click at [725, 661] on li "PBB-PSY-PR35-10PK-02" at bounding box center [739, 673] width 167 height 28
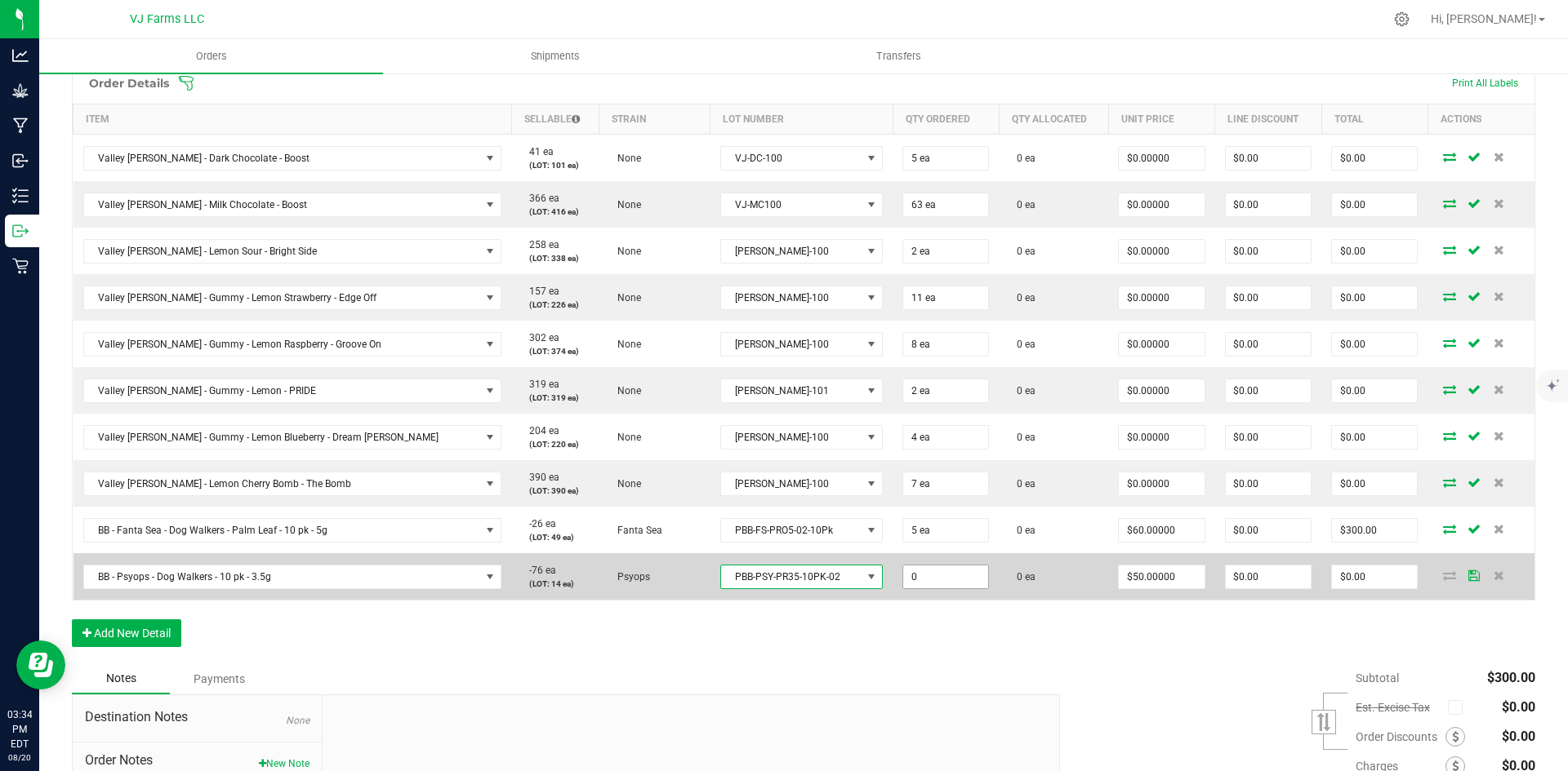
click at [903, 574] on input "0" at bounding box center [946, 577] width 85 height 23
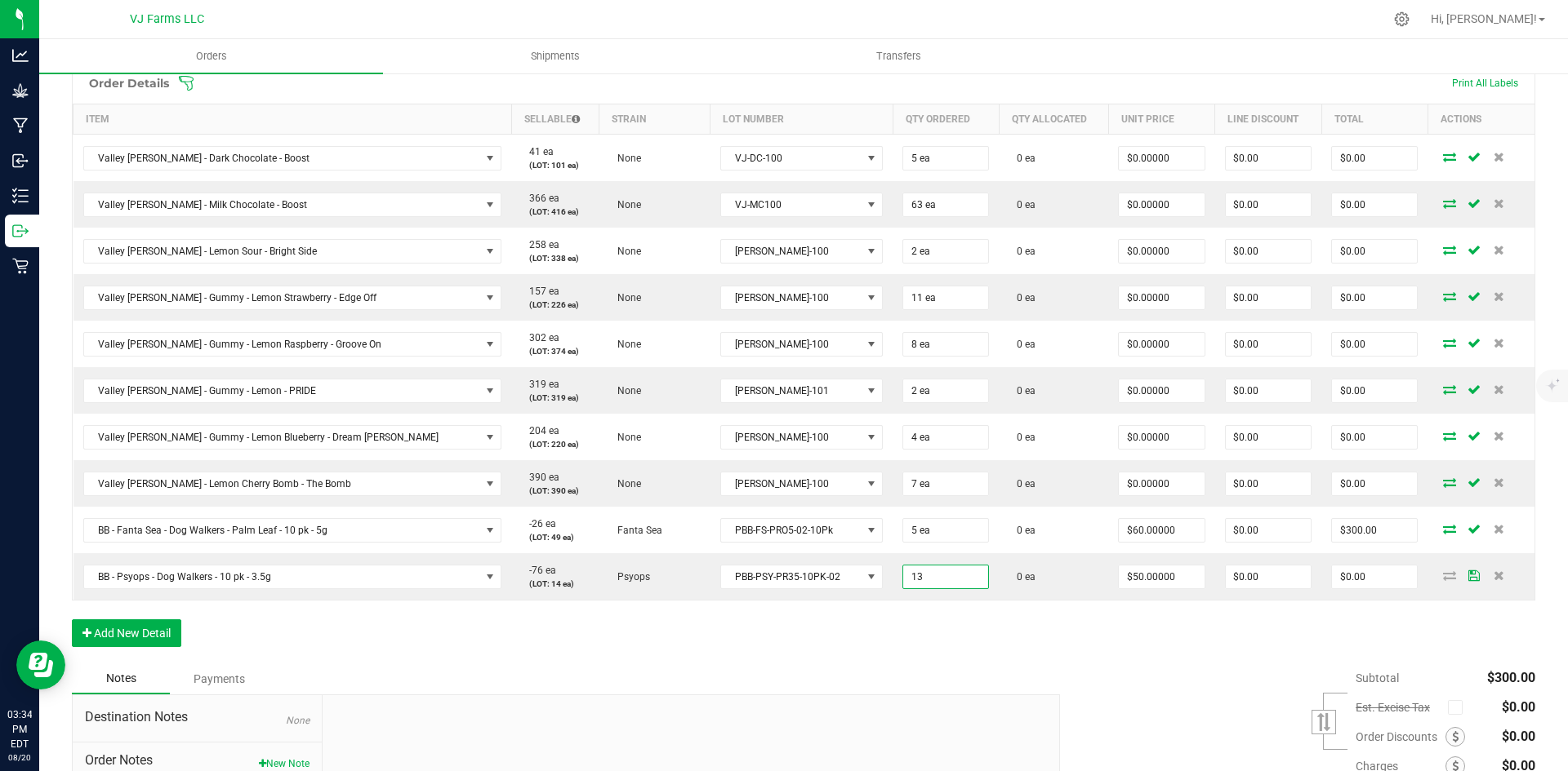
type input "13 ea"
type input "$650.00"
click at [996, 622] on div "Order Details Print All Labels Item Sellable Strain Lot Number Qty Ordered Qty …" at bounding box center [804, 363] width 1463 height 602
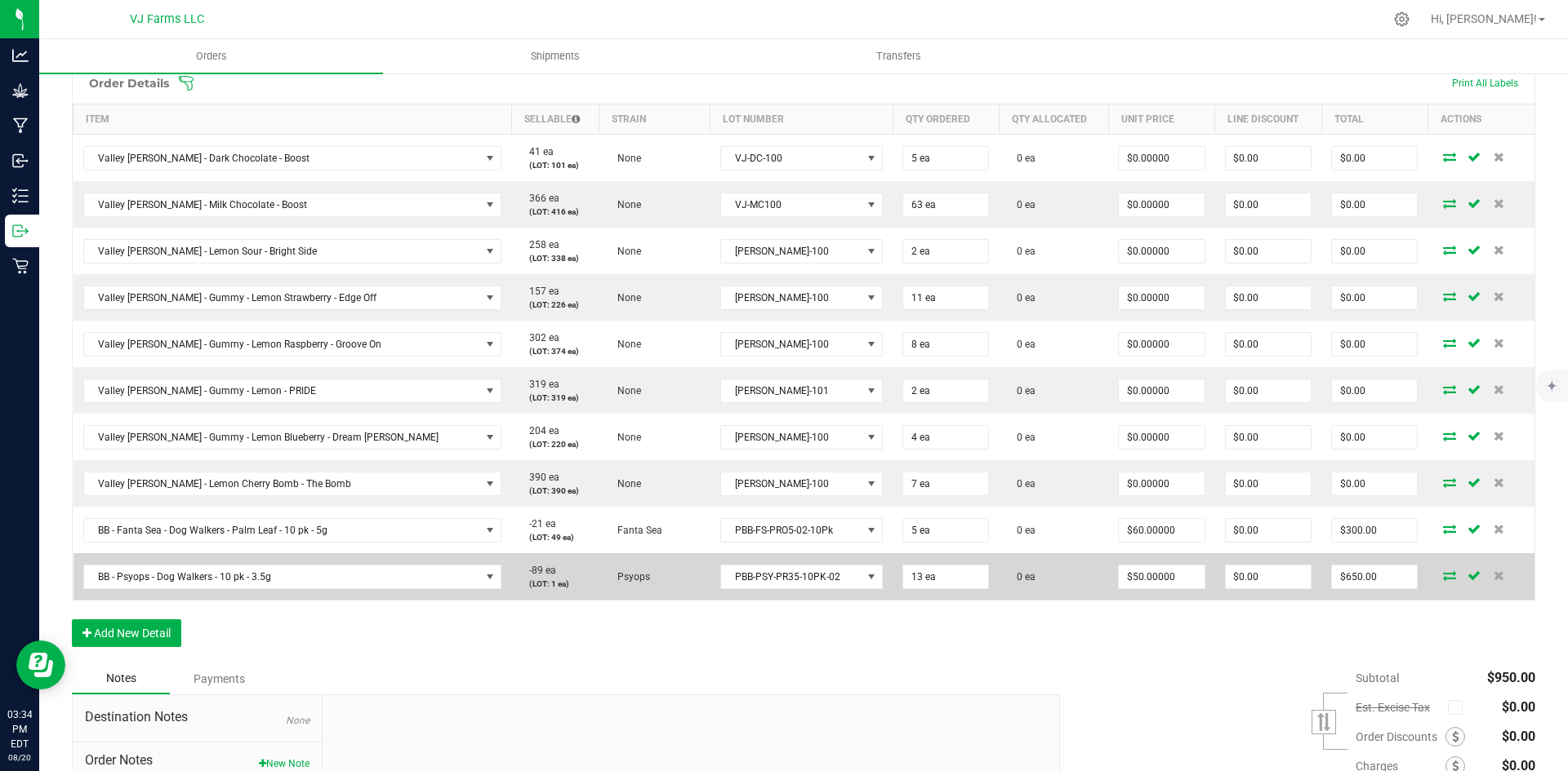
click at [1108, 593] on td "$50.00000" at bounding box center [1161, 577] width 106 height 47
click at [1108, 592] on td "$50.00000" at bounding box center [1161, 577] width 106 height 47
click at [1119, 578] on input "50" at bounding box center [1161, 577] width 85 height 23
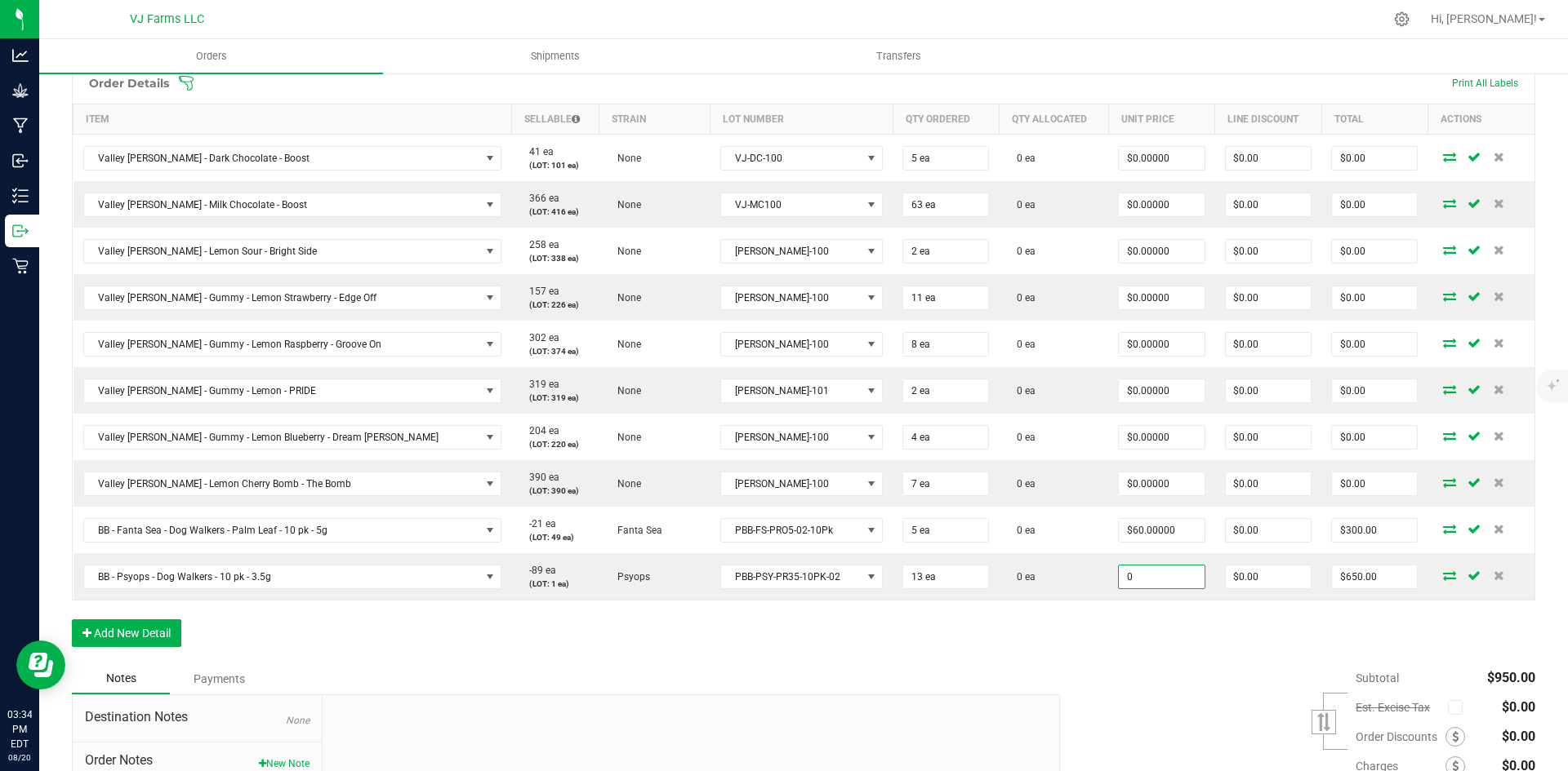
type input "$0.00000"
type input "$0.00"
click at [1076, 641] on div "Order Details Print All Labels Item Sellable Strain Lot Number Qty Ordered Qty …" at bounding box center [804, 363] width 1463 height 602
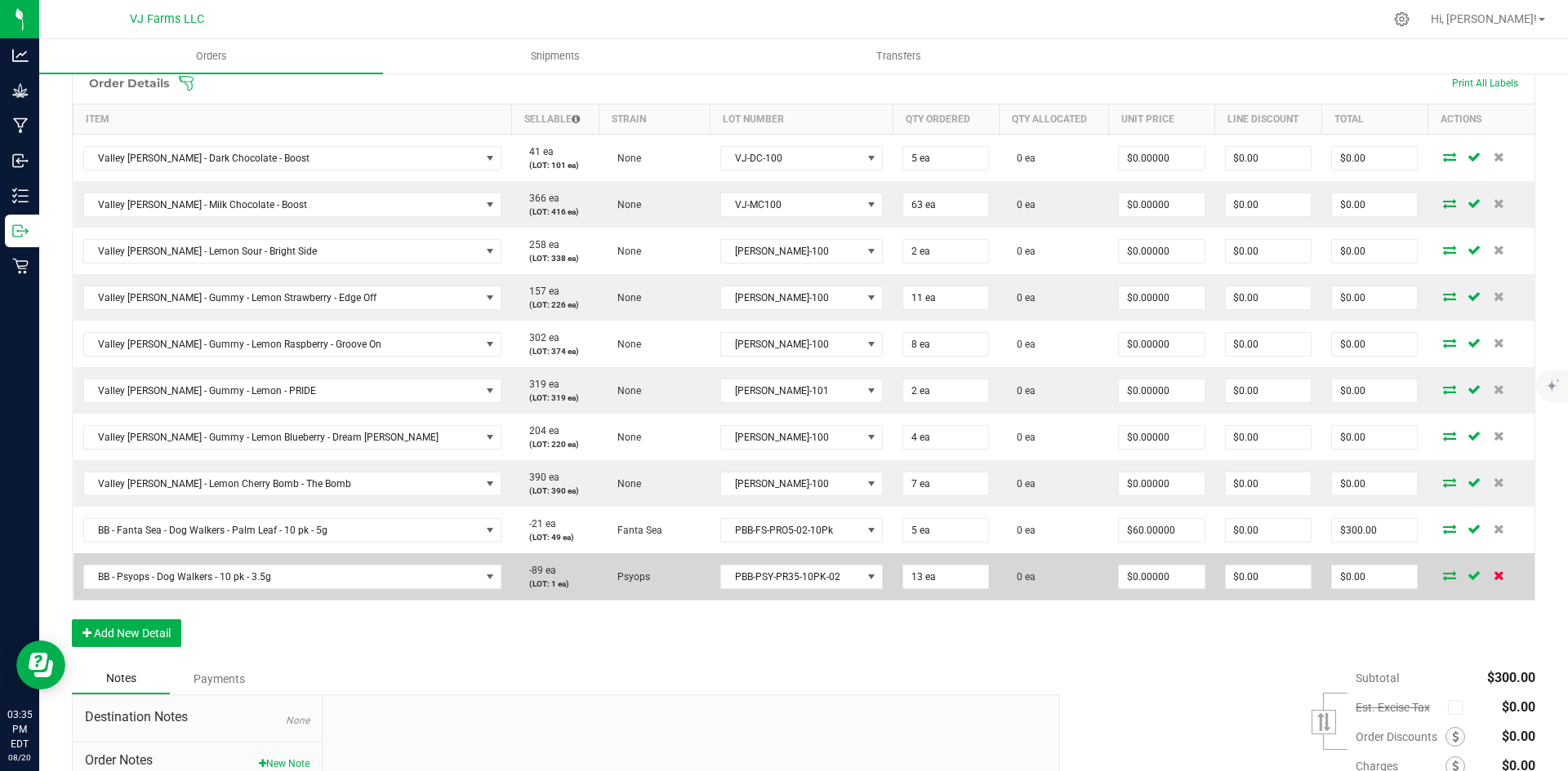
click at [1493, 578] on icon at bounding box center [1499, 575] width 10 height 10
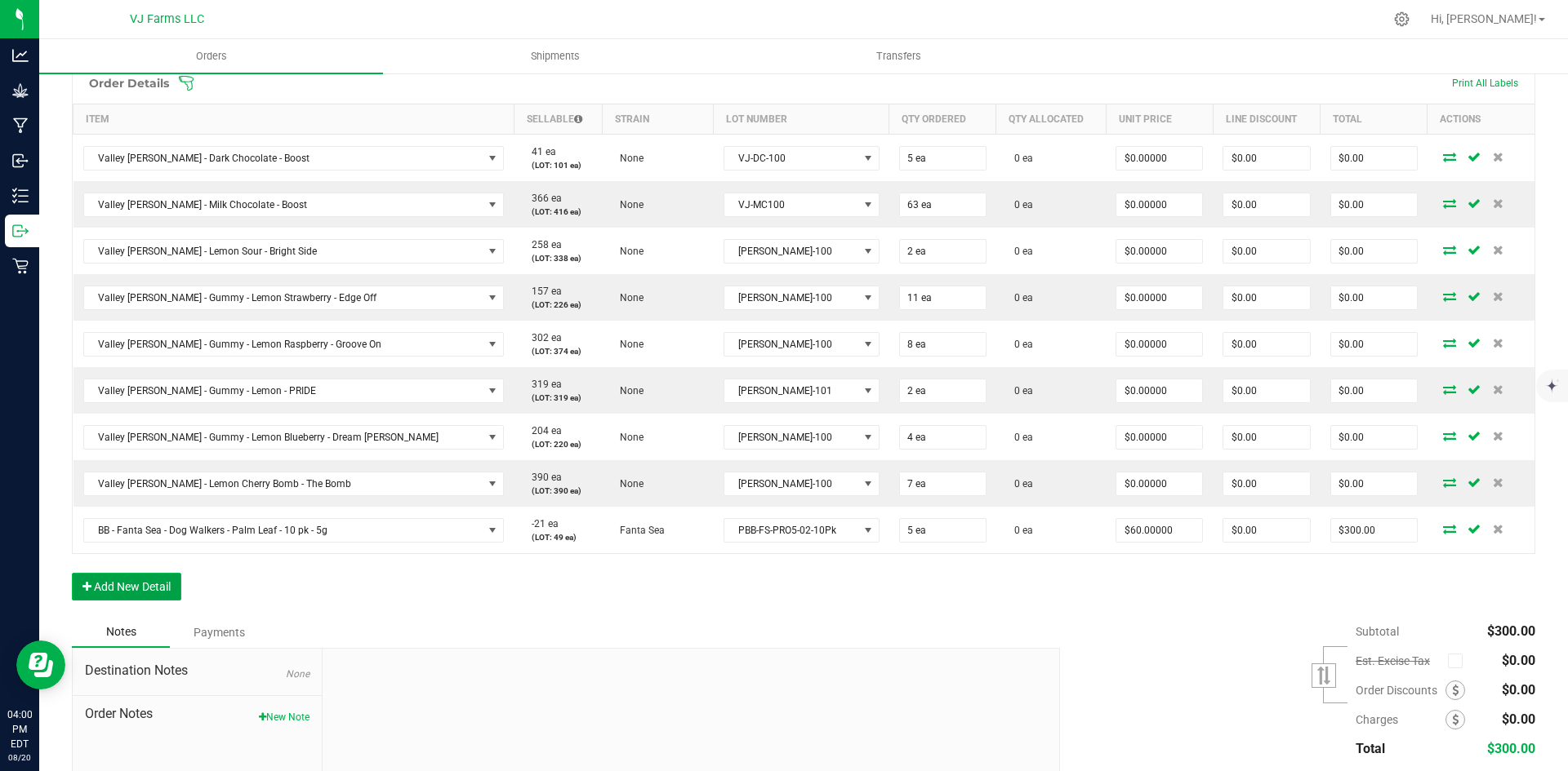
click at [146, 580] on button "Add New Detail" at bounding box center [127, 587] width 109 height 28
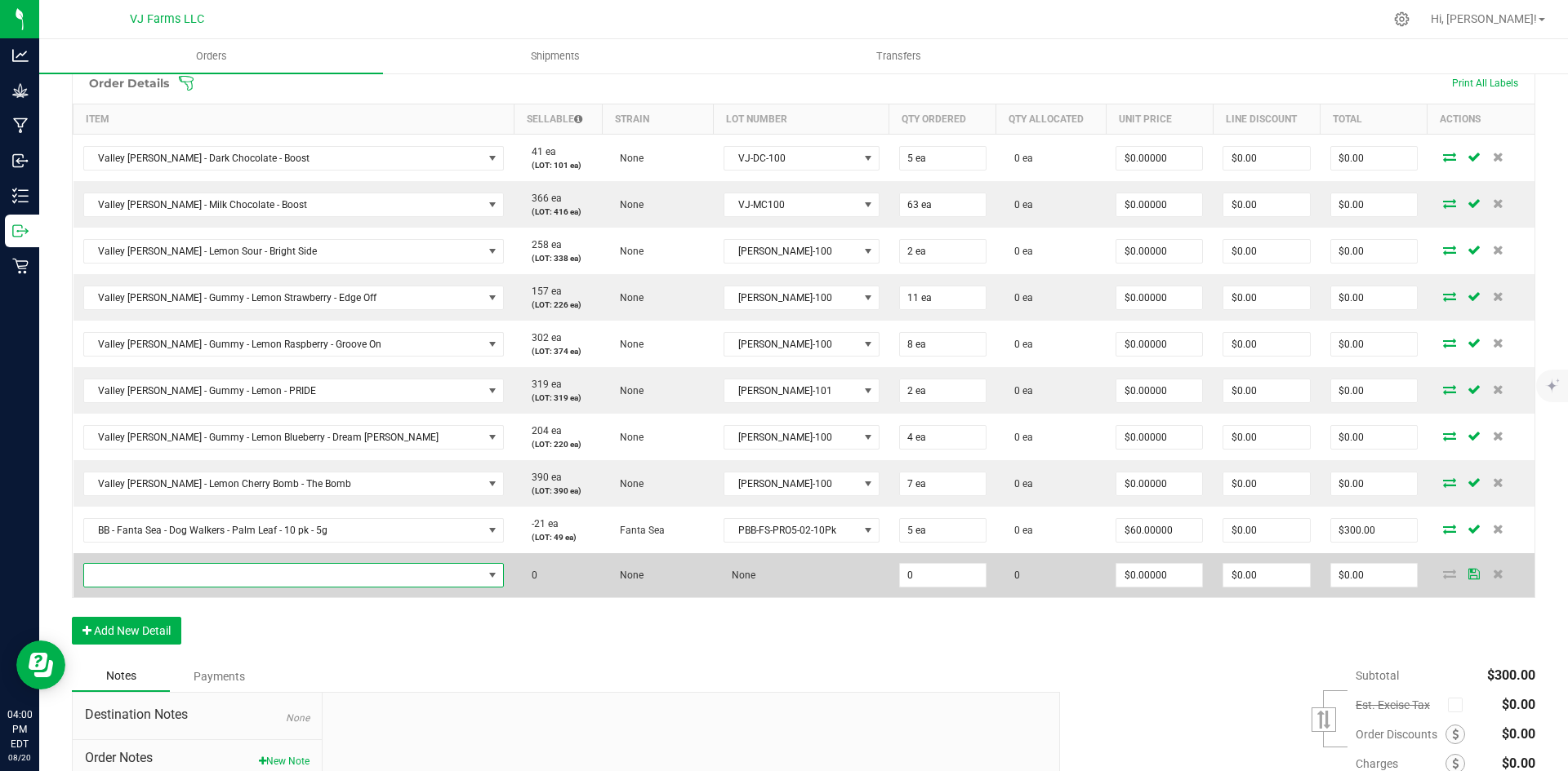
click at [172, 573] on span "NO DATA FOUND" at bounding box center [284, 575] width 399 height 23
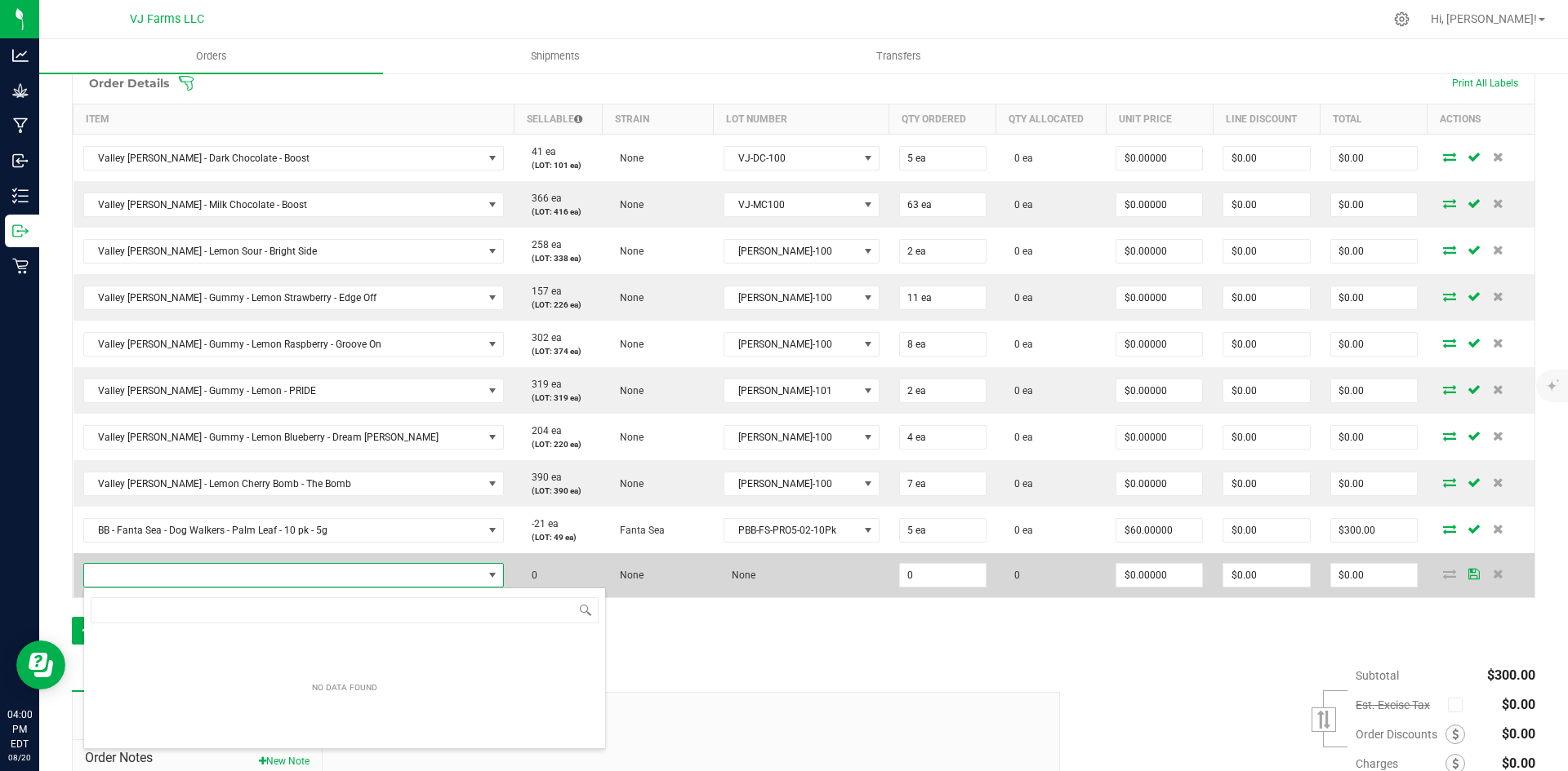
scroll to position [24, 334]
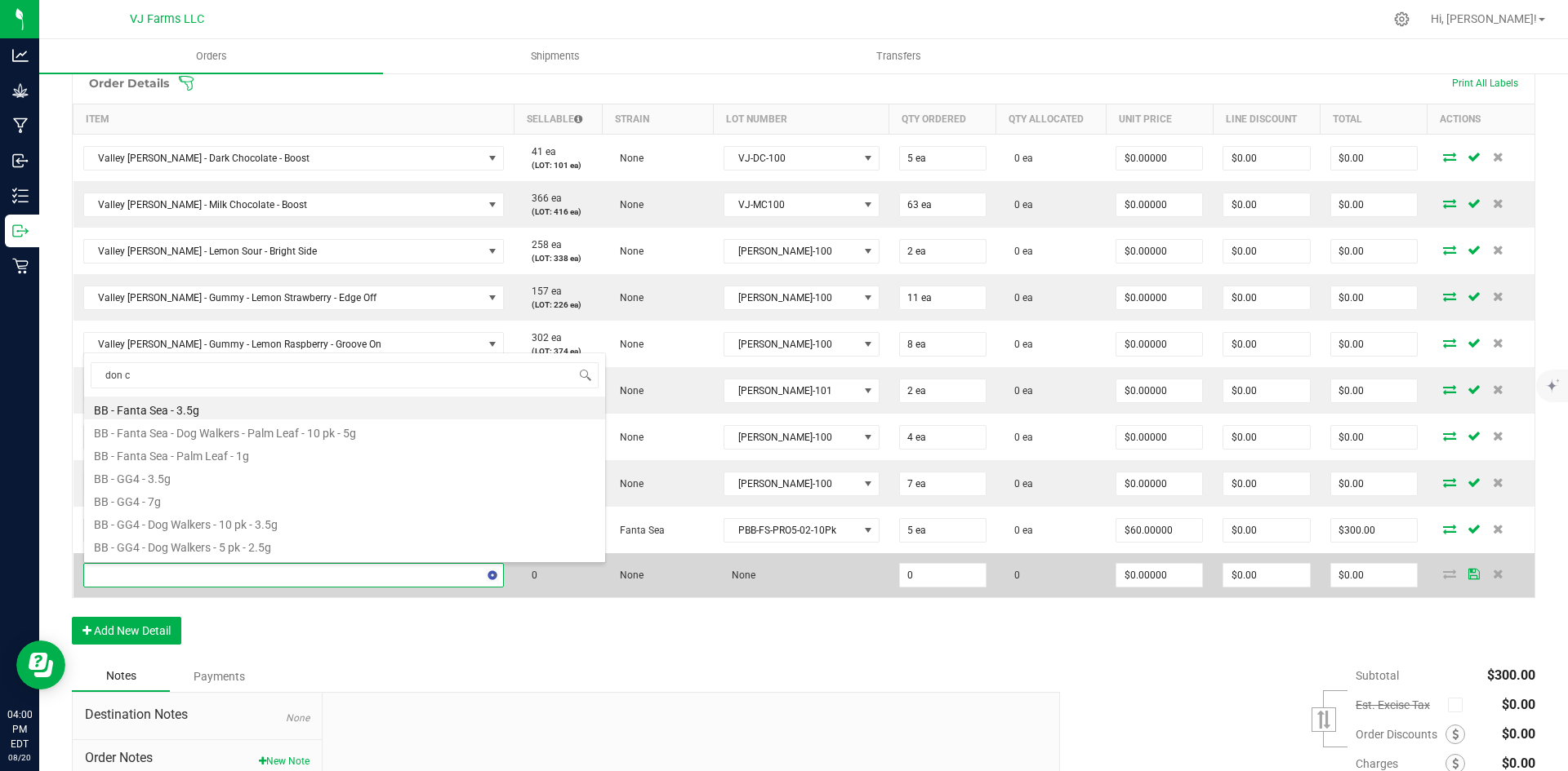
type input "don ca"
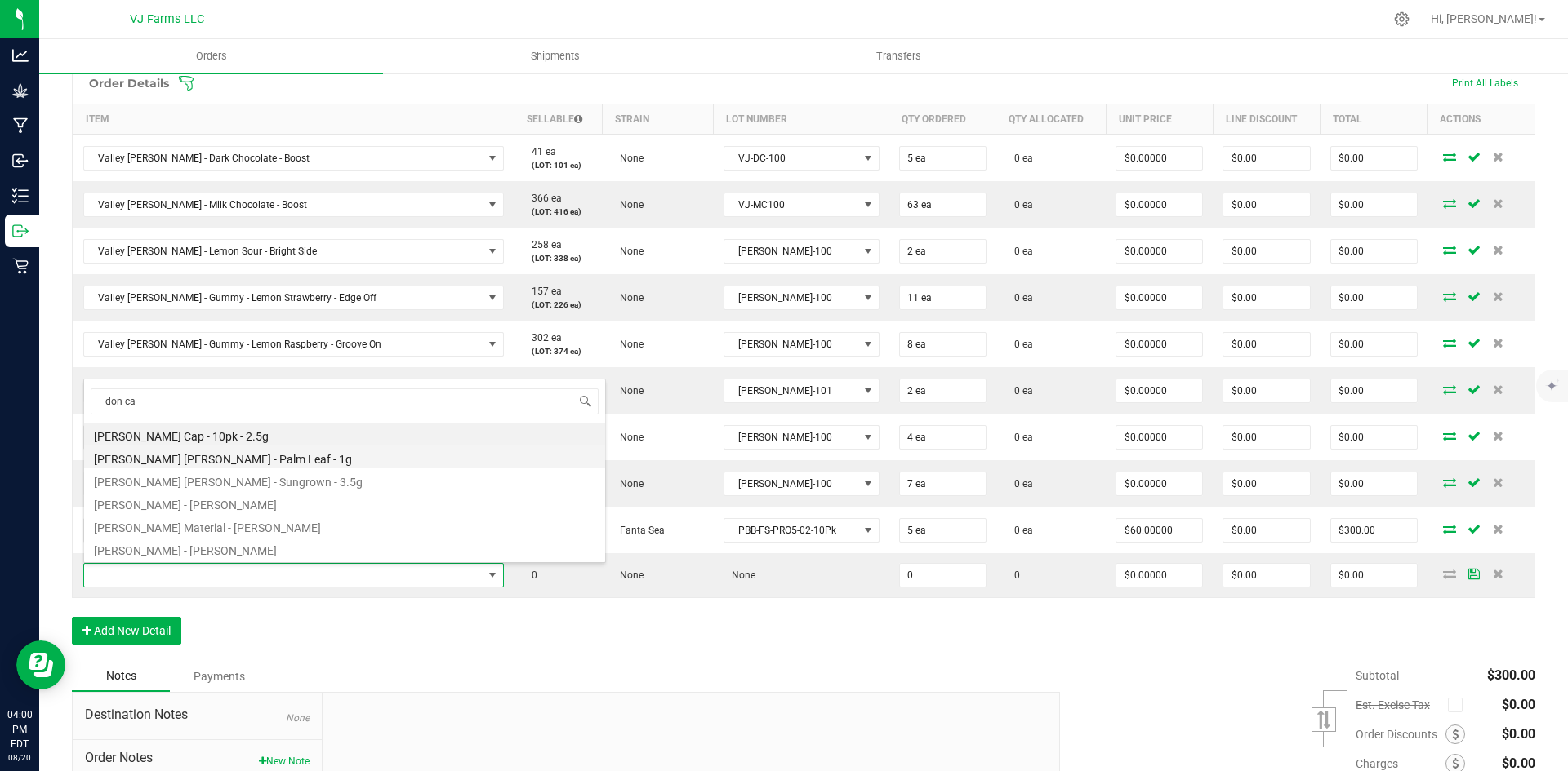
click at [279, 453] on li "[PERSON_NAME] [PERSON_NAME] - Palm Leaf - 1g" at bounding box center [344, 457] width 521 height 23
type input "0 ea"
type input "$15.00000"
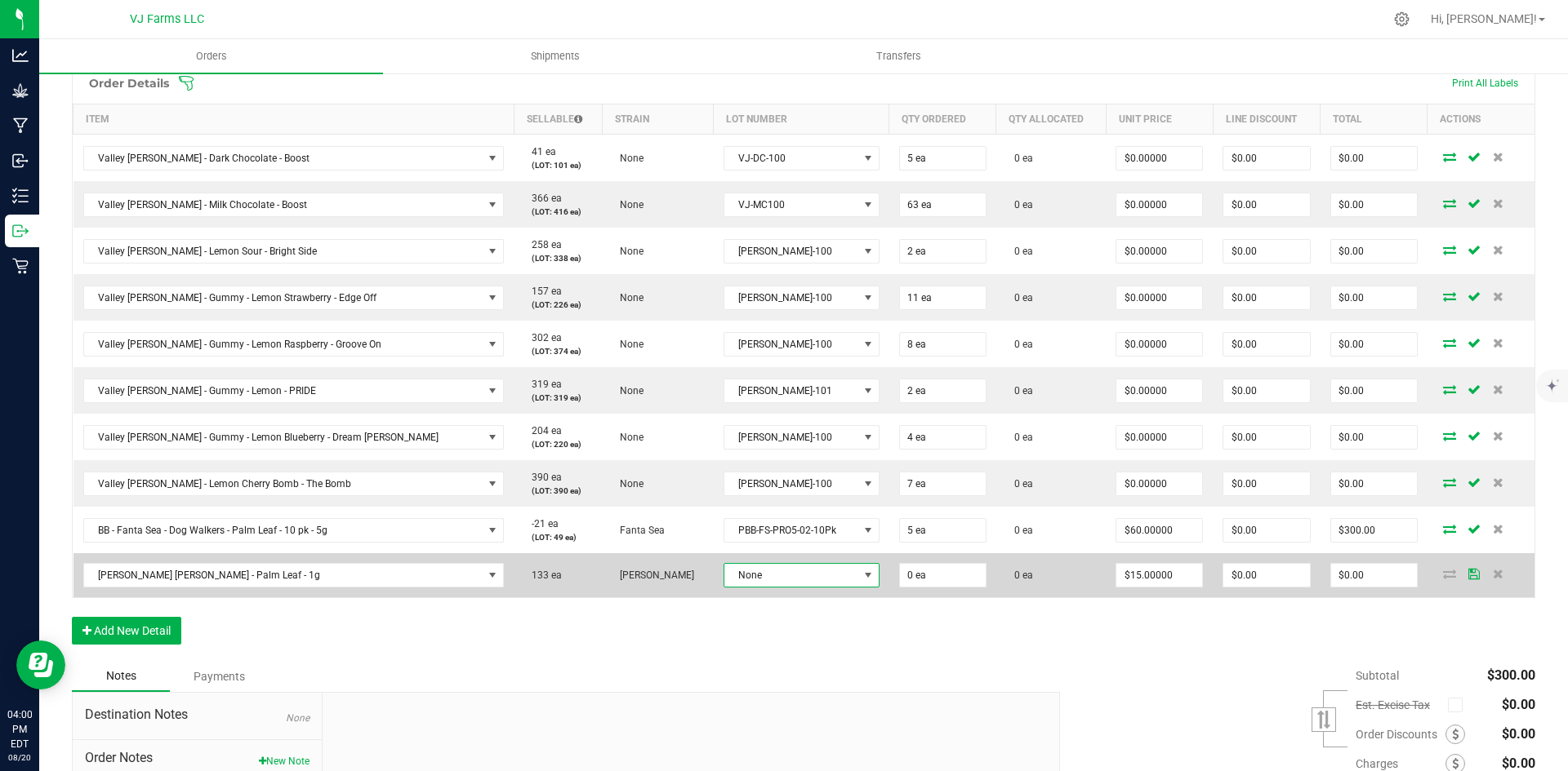
click at [725, 569] on span "None" at bounding box center [791, 575] width 134 height 23
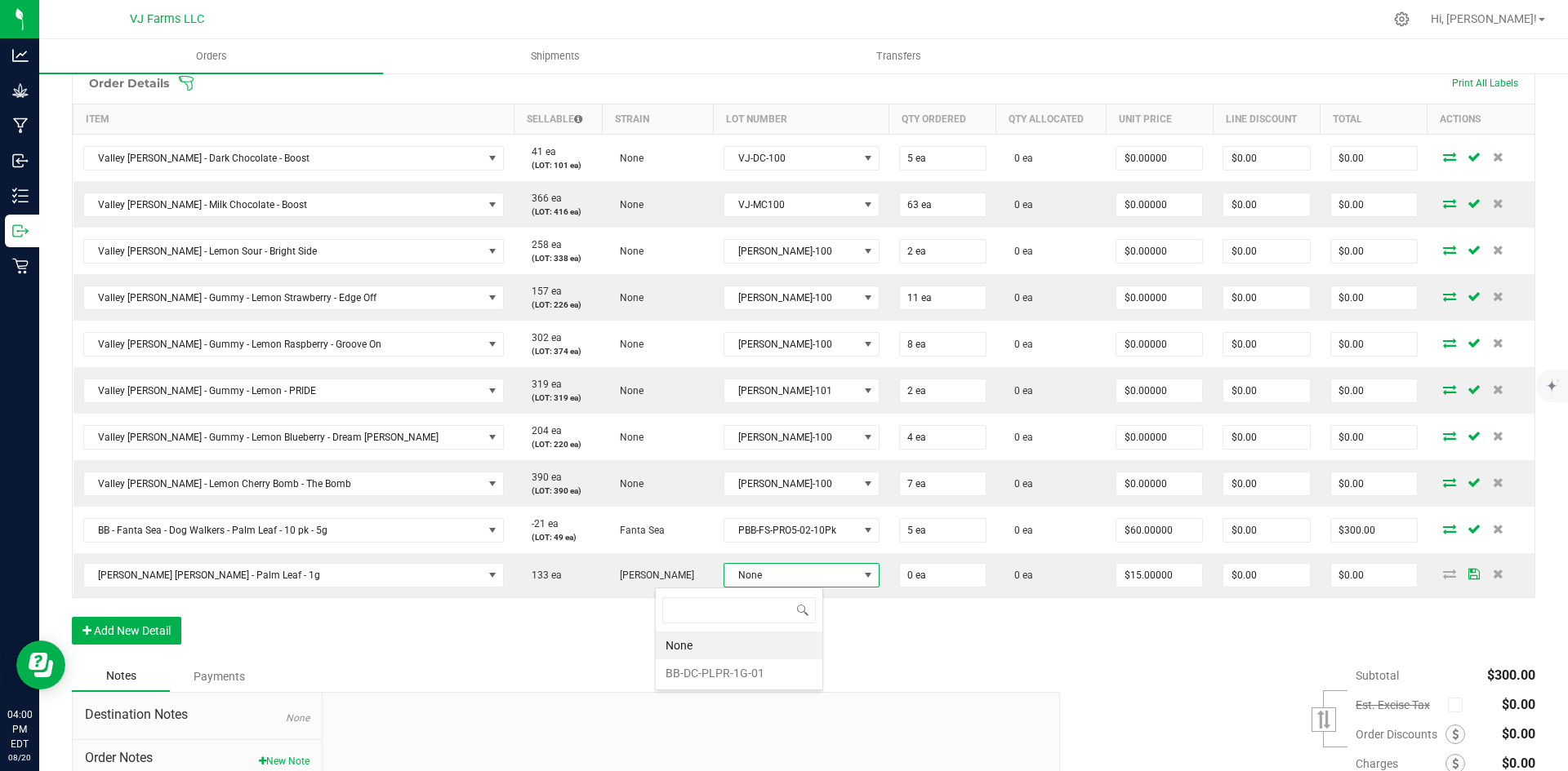
scroll to position [24, 167]
click at [712, 663] on li "BB-DC-PLPR-1G-01" at bounding box center [739, 673] width 167 height 28
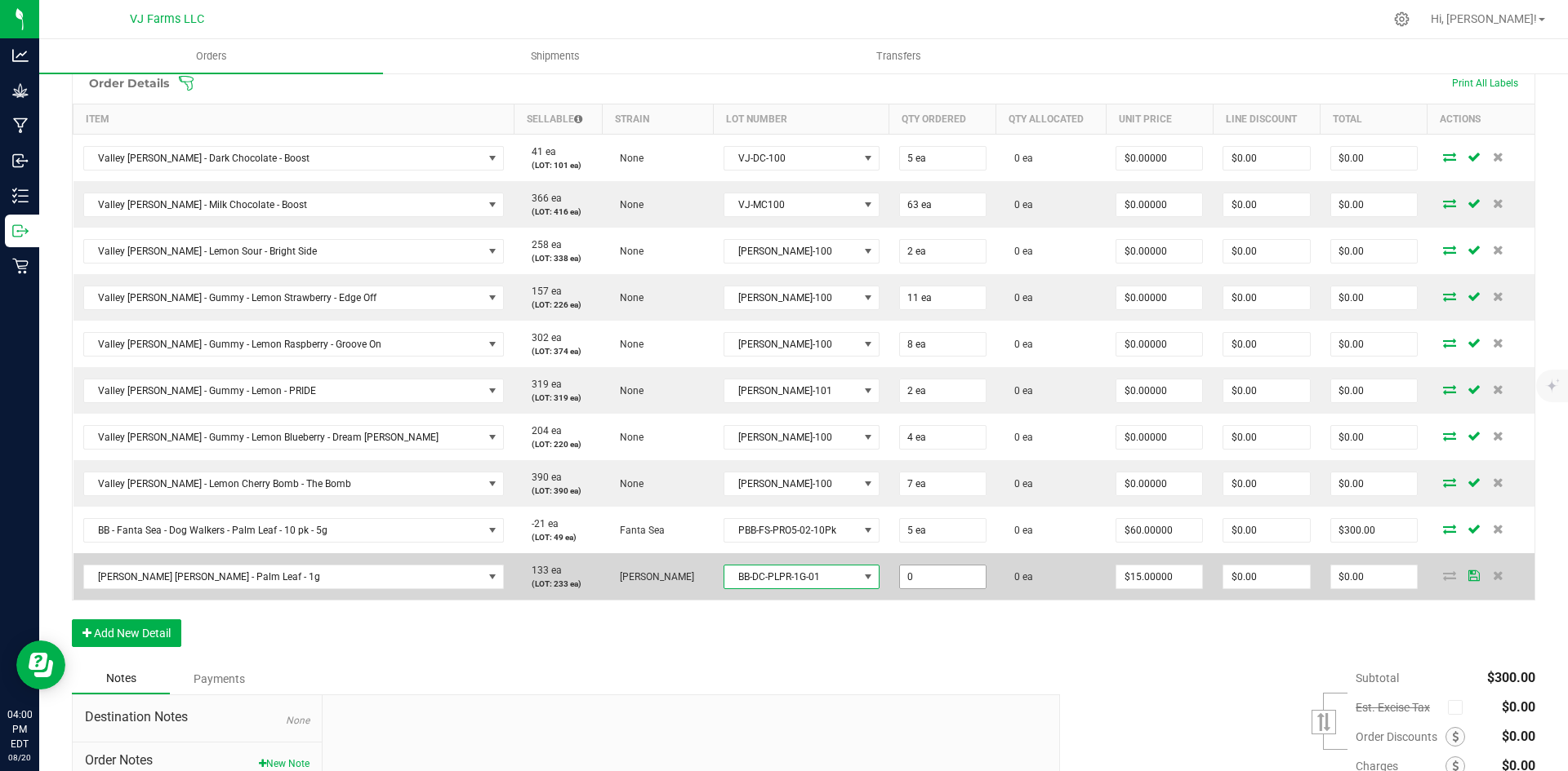
click at [900, 575] on input "0" at bounding box center [942, 577] width 86 height 23
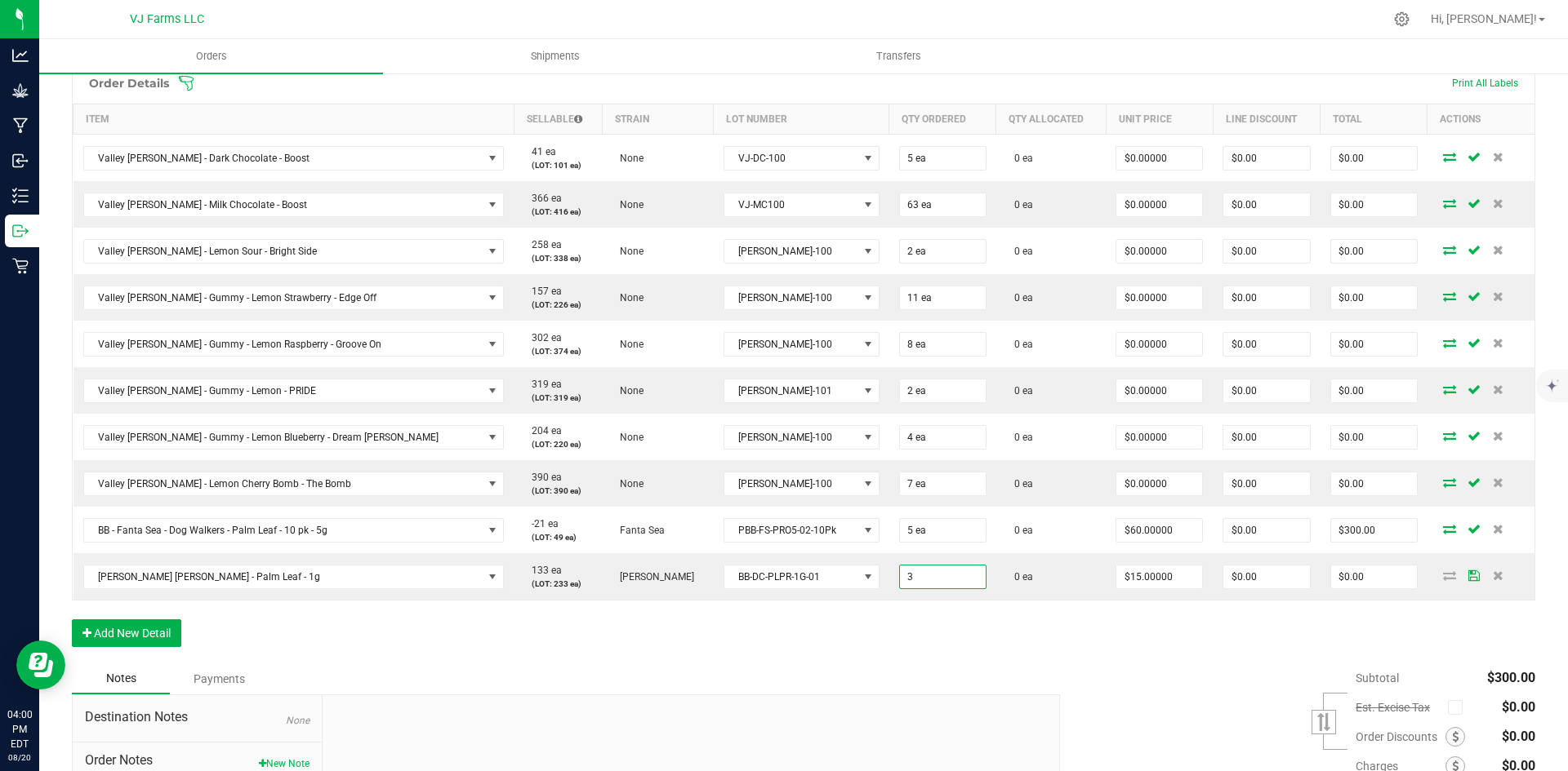
type input "3 ea"
type input "$45.00"
click at [1068, 661] on div "Order Details Print All Labels Item Sellable Strain Lot Number Qty Ordered Qty …" at bounding box center [804, 363] width 1463 height 602
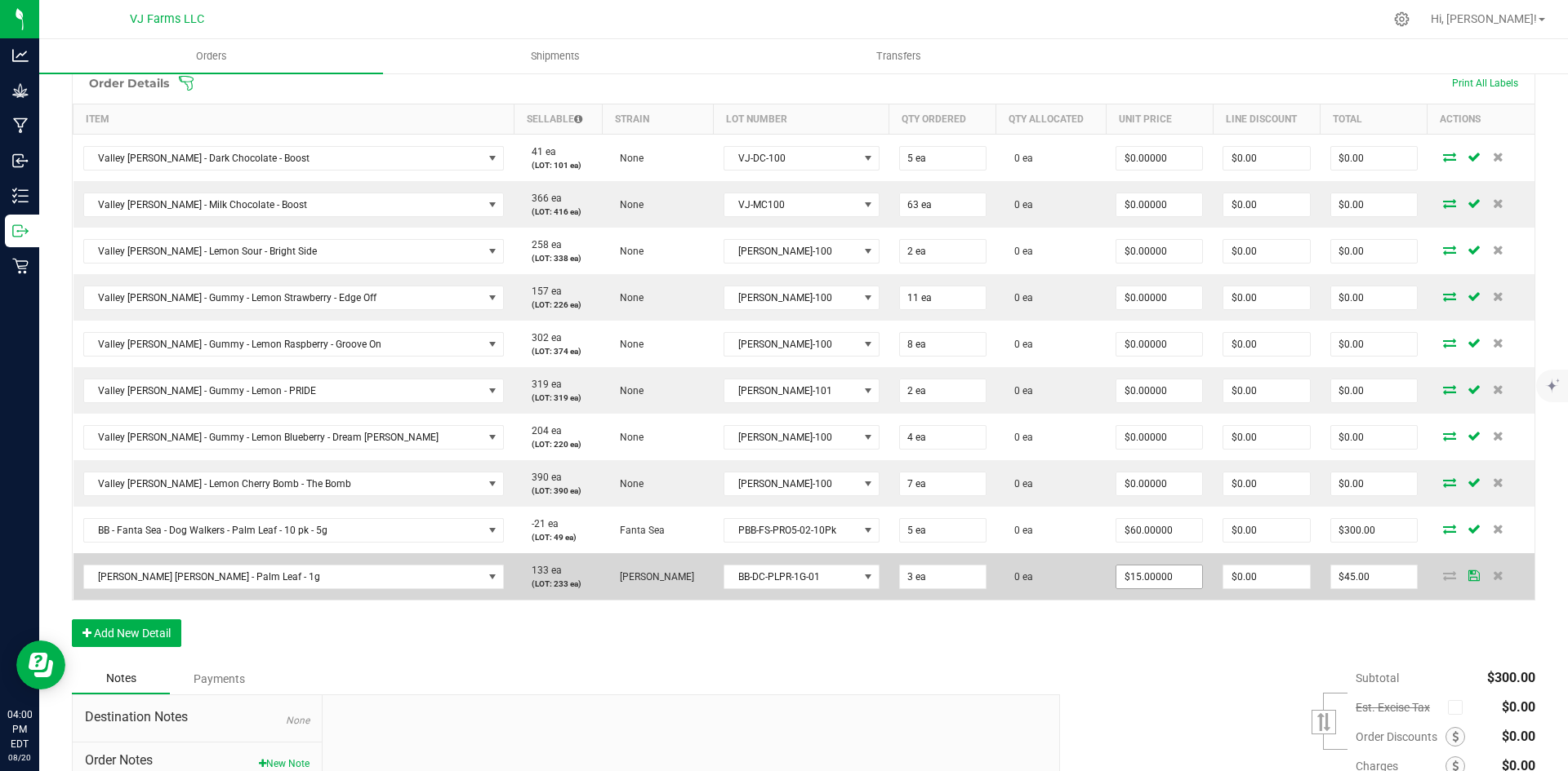
type input "15"
click at [1116, 575] on input "15" at bounding box center [1158, 577] width 86 height 23
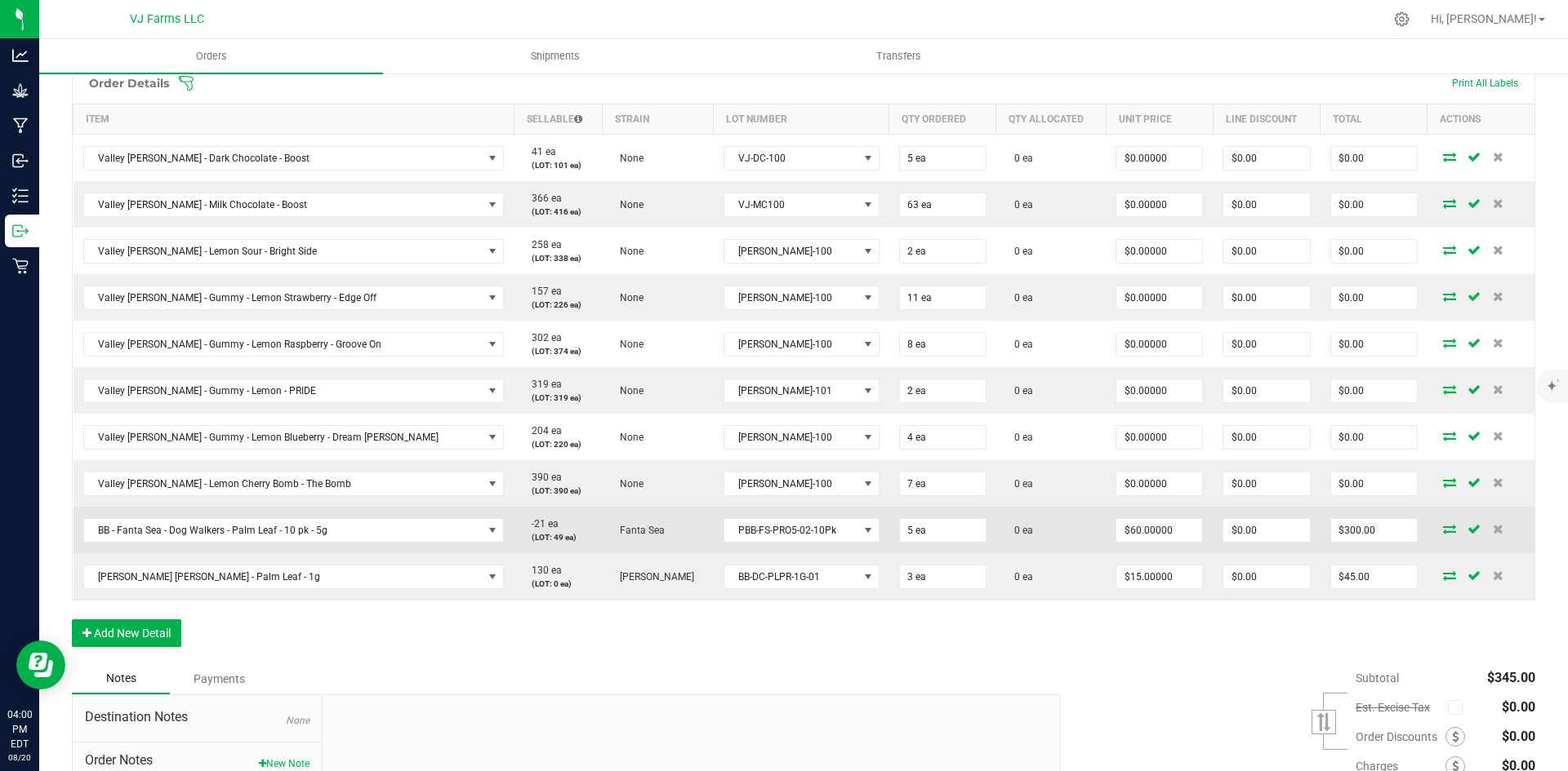
click at [1137, 548] on td "$60.00000" at bounding box center [1158, 530] width 107 height 47
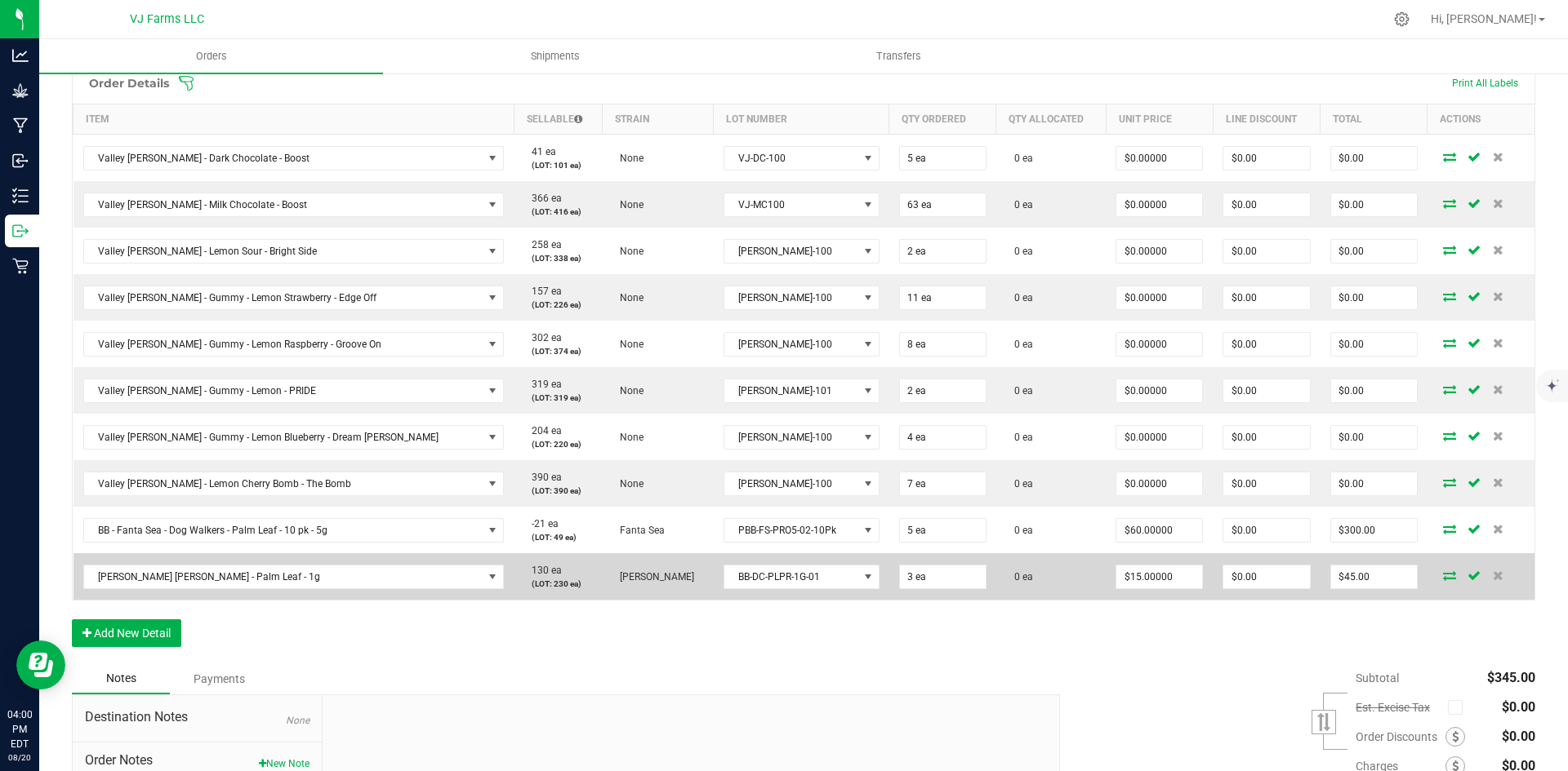
click at [1132, 594] on td "$15.00000" at bounding box center [1158, 577] width 107 height 47
click at [1132, 585] on input "15" at bounding box center [1158, 577] width 86 height 23
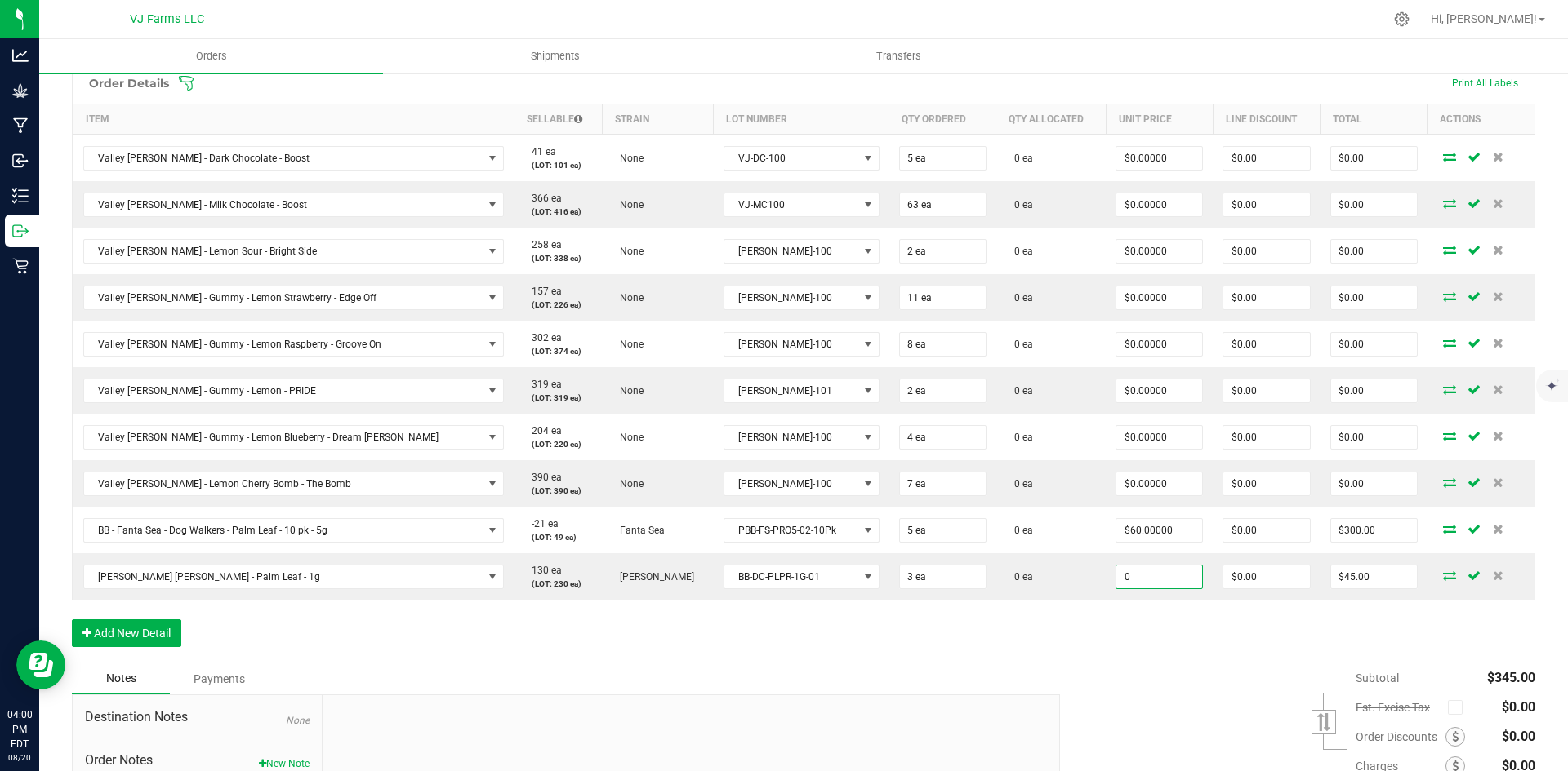
type input "$0.00000"
type input "$0.00"
click at [1145, 671] on div "Subtotal $345.00 Est. Excise Tax" at bounding box center [1291, 767] width 488 height 206
click at [981, 664] on div "Notes Payments" at bounding box center [560, 679] width 976 height 31
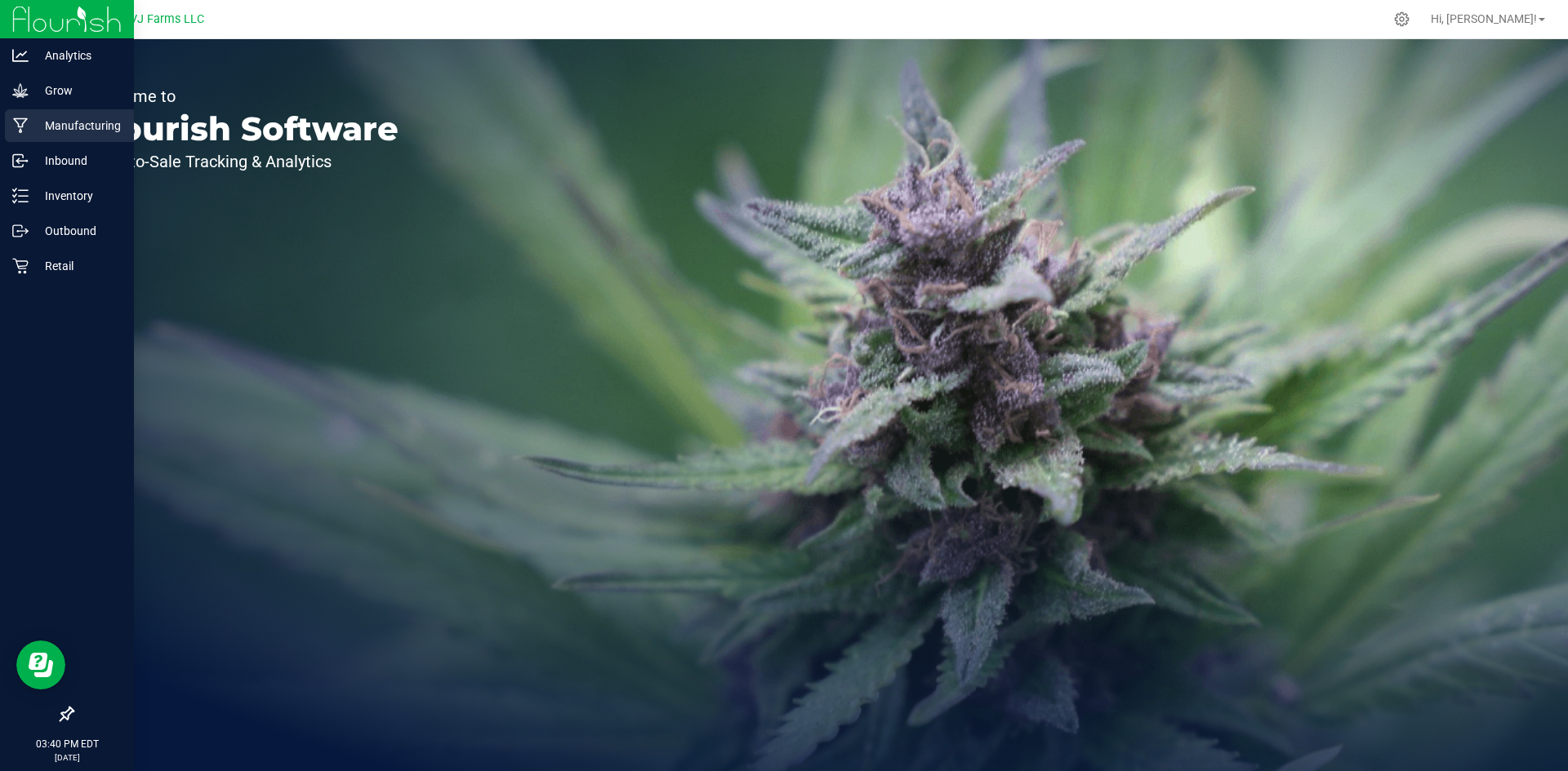
click at [45, 116] on p "Manufacturing" at bounding box center [77, 126] width 98 height 20
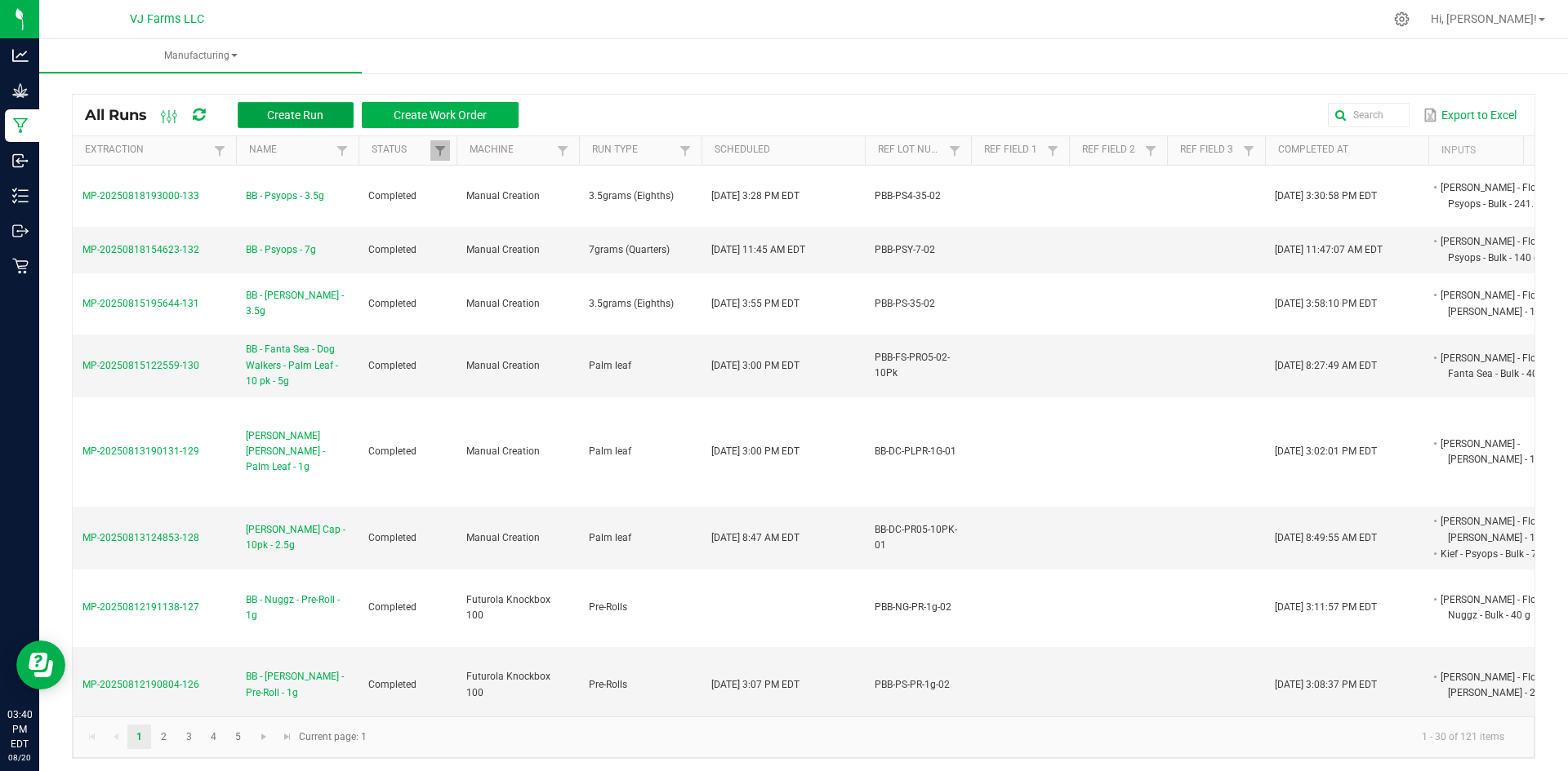
click at [322, 127] on button "Create Run" at bounding box center [296, 115] width 116 height 26
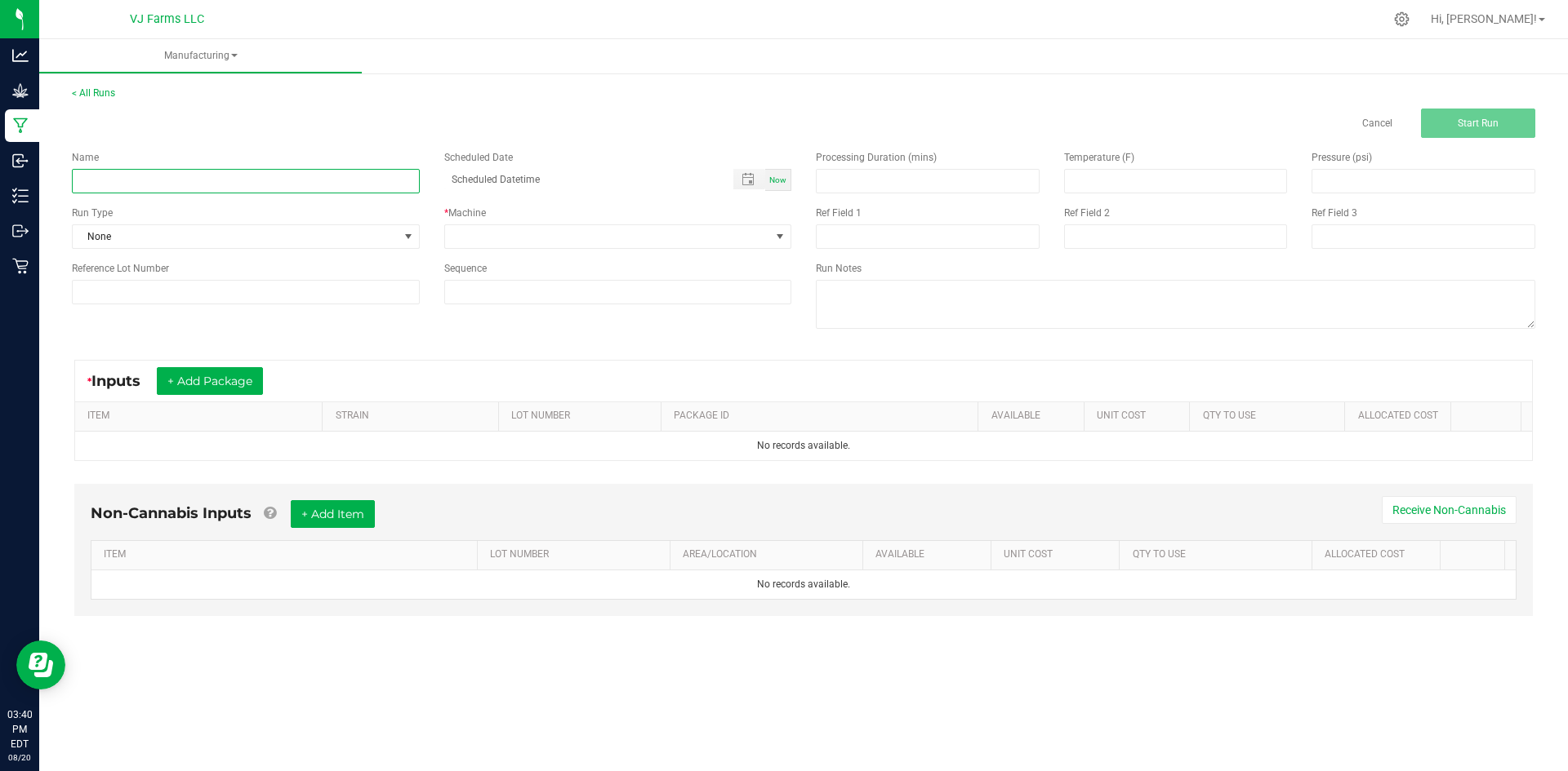
click at [122, 190] on input at bounding box center [246, 181] width 348 height 24
paste input "oujee Ben - Pepe Silvia - Sungrown - 3.5g"
type input "[PERSON_NAME] - [PERSON_NAME] - 3.5g"
drag, startPoint x: 219, startPoint y: 307, endPoint x: 224, endPoint y: 282, distance: 25.5
click at [222, 286] on div "Name Boujee Ben - Pepe Silvia - Sungrown - 3.5g Scheduled Date Now Run Type Non…" at bounding box center [431, 227] width 744 height 179
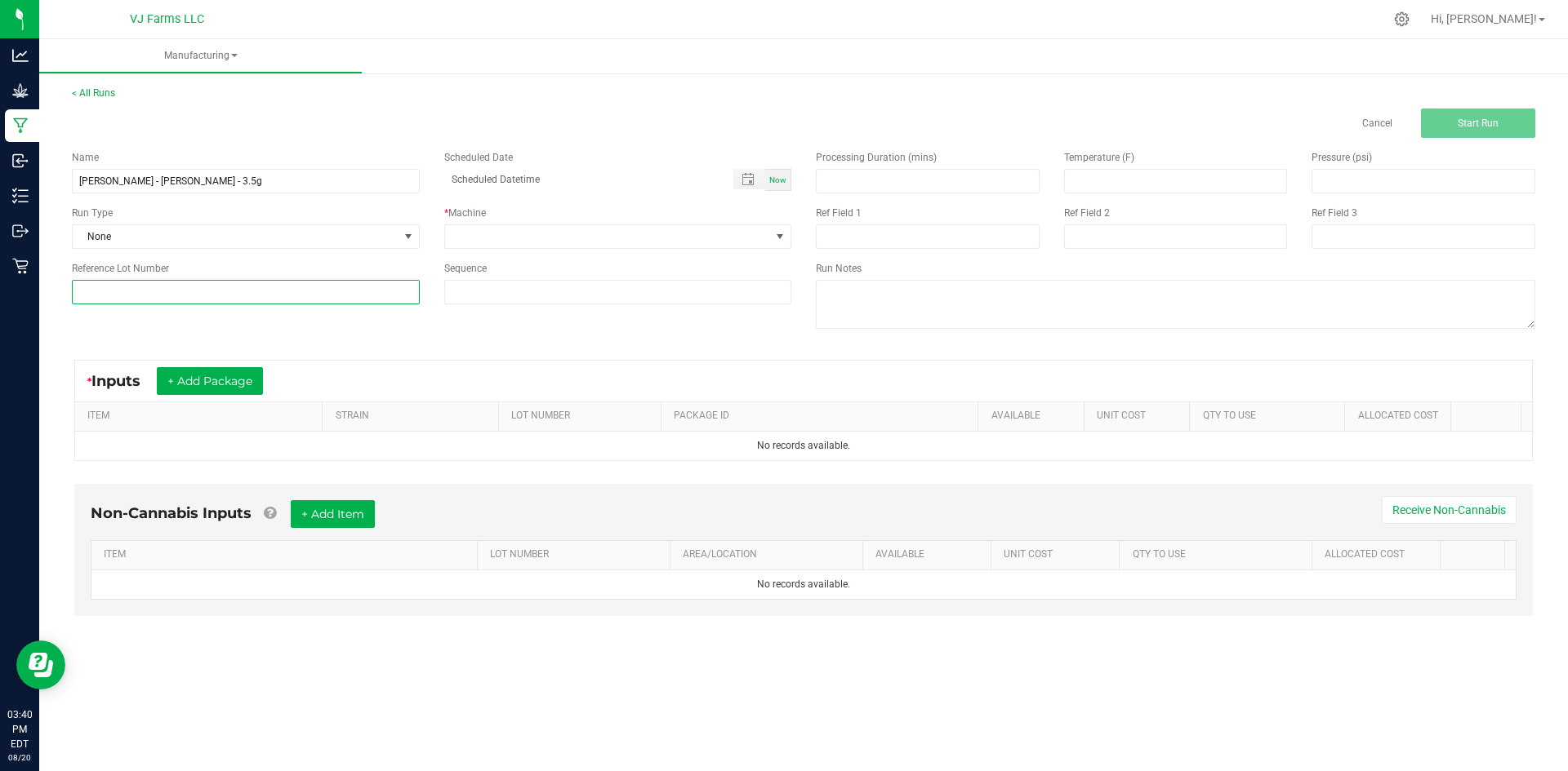
drag, startPoint x: 224, startPoint y: 282, endPoint x: 222, endPoint y: 297, distance: 15.1
click at [224, 282] on input at bounding box center [246, 292] width 348 height 24
paste input "[PERSON_NAME]-35-01"
type input "[PERSON_NAME]-35-01"
click at [239, 239] on span "None" at bounding box center [235, 237] width 325 height 23
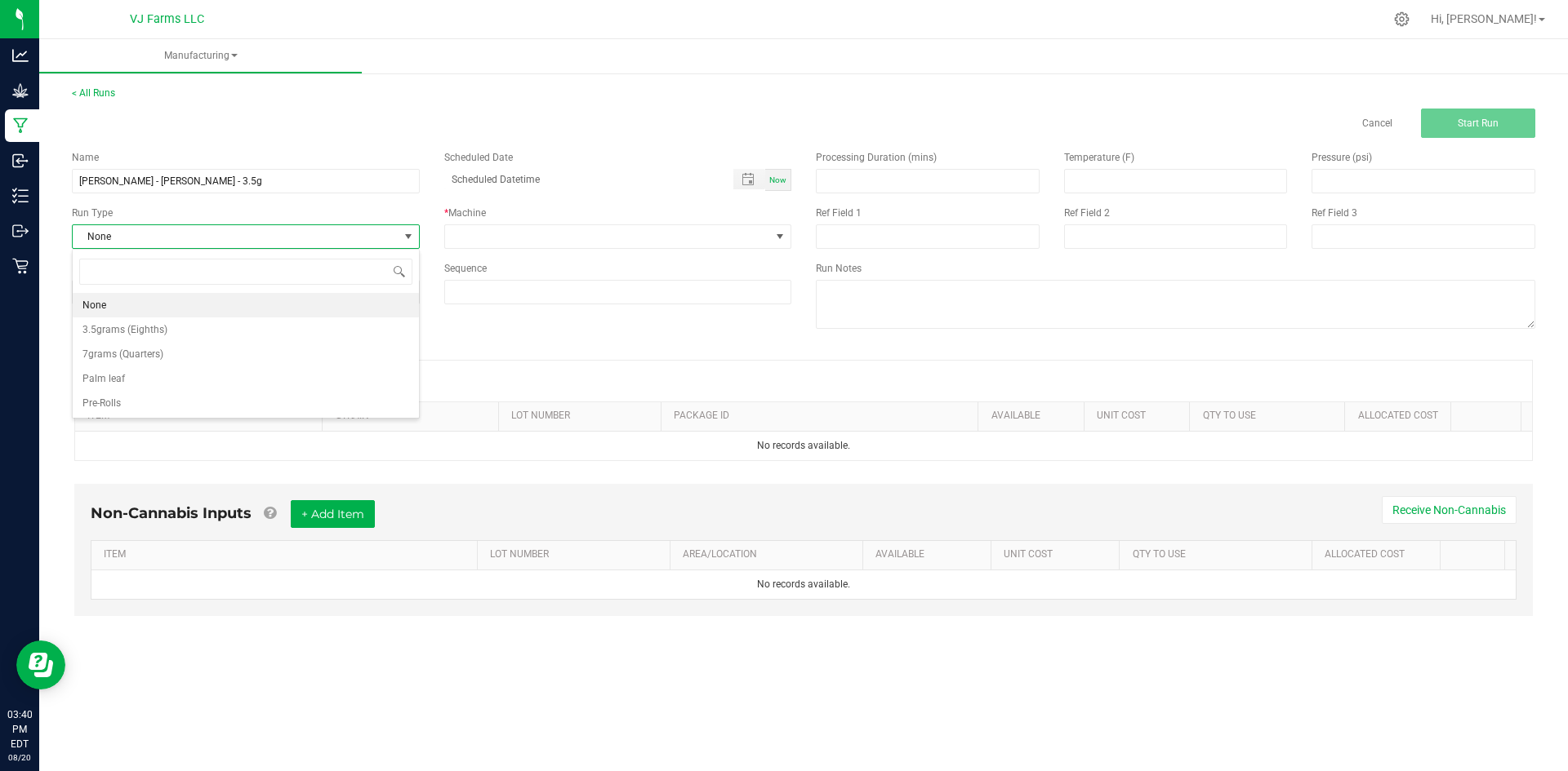
click at [243, 226] on span "None" at bounding box center [235, 237] width 325 height 23
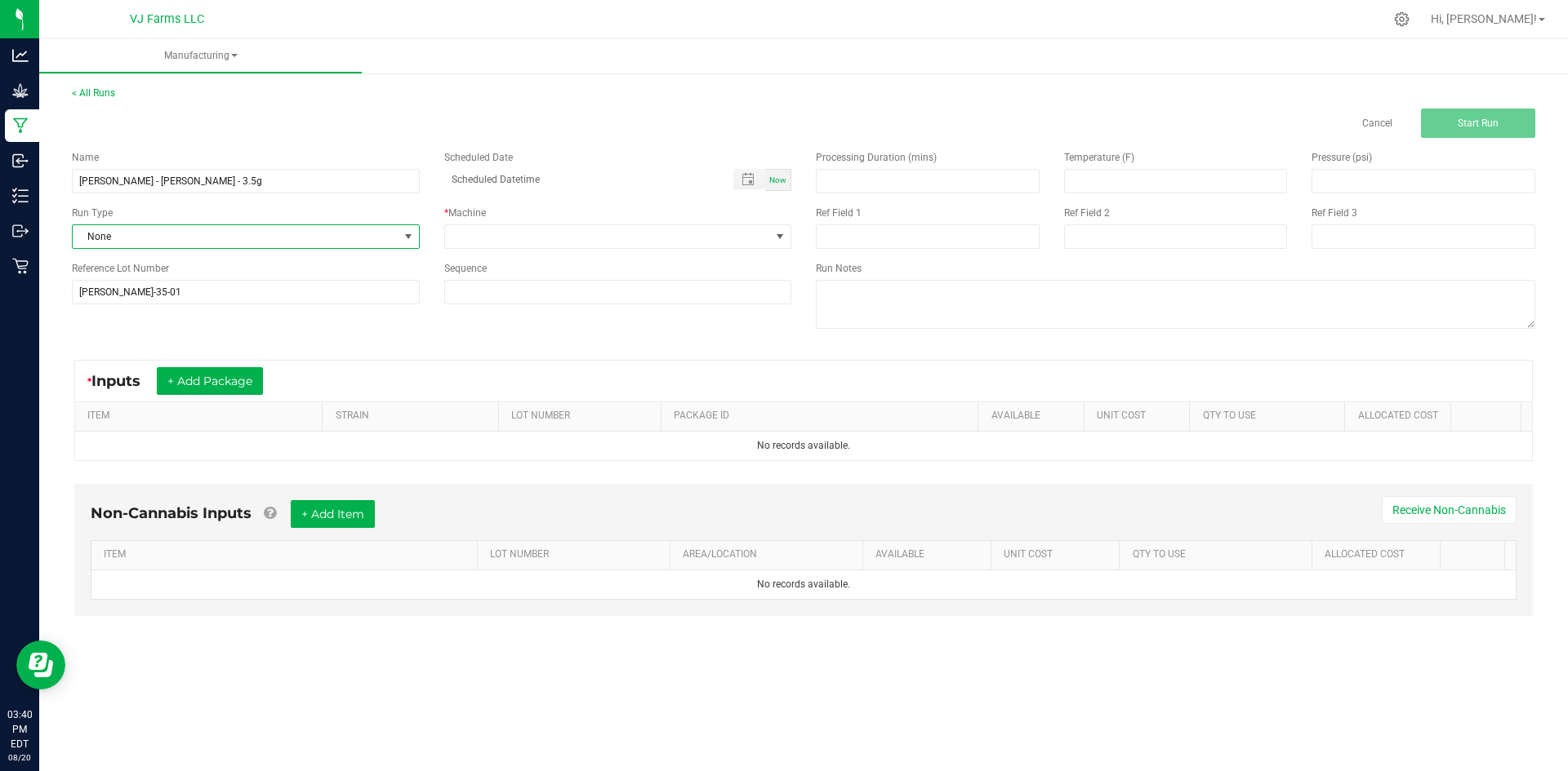
click at [243, 226] on span "None" at bounding box center [235, 237] width 325 height 23
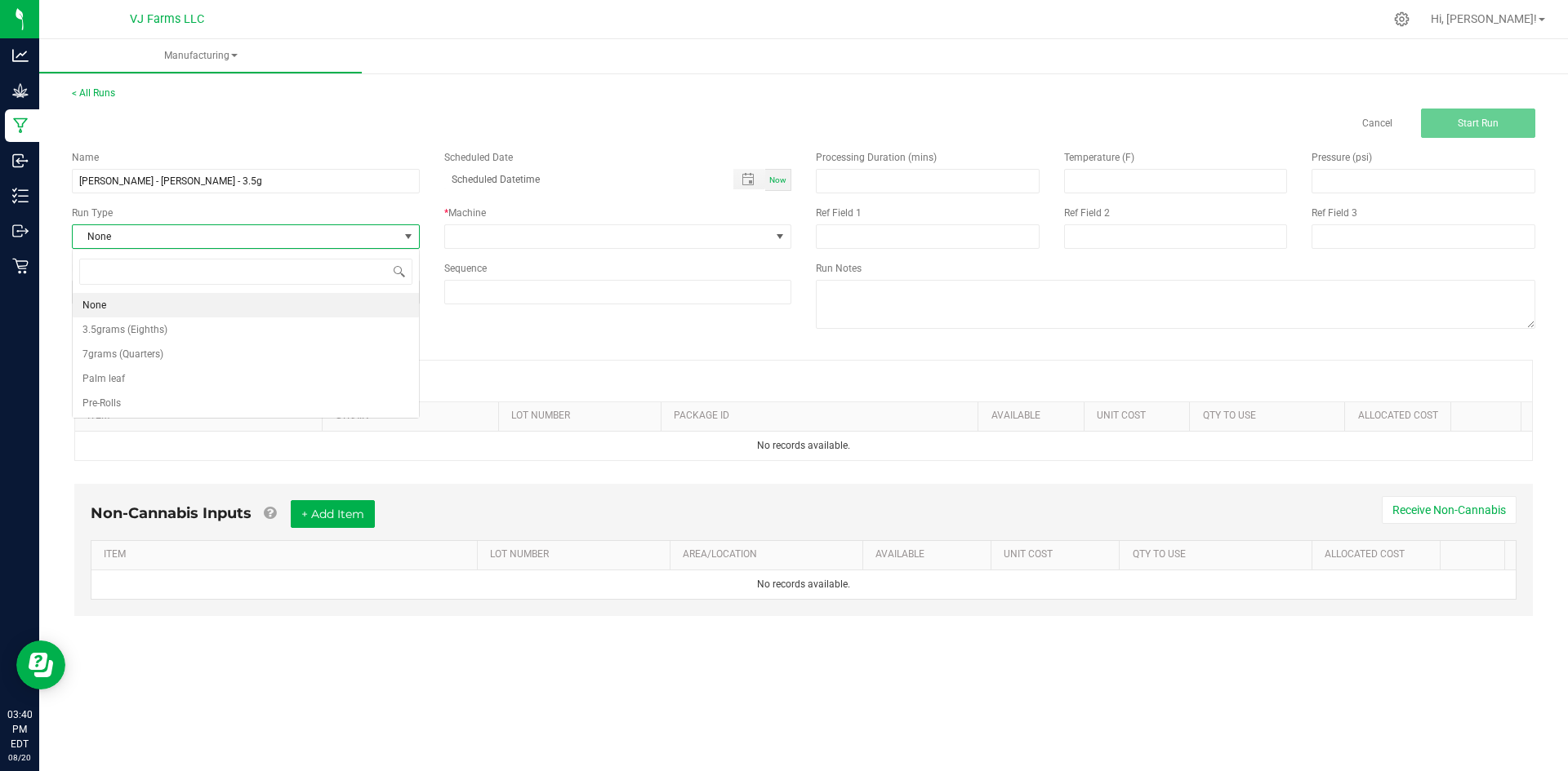
scroll to position [24, 347]
drag, startPoint x: 200, startPoint y: 327, endPoint x: 425, endPoint y: 252, distance: 237.2
click at [201, 326] on li "3.5grams (Eighths)" at bounding box center [246, 330] width 346 height 24
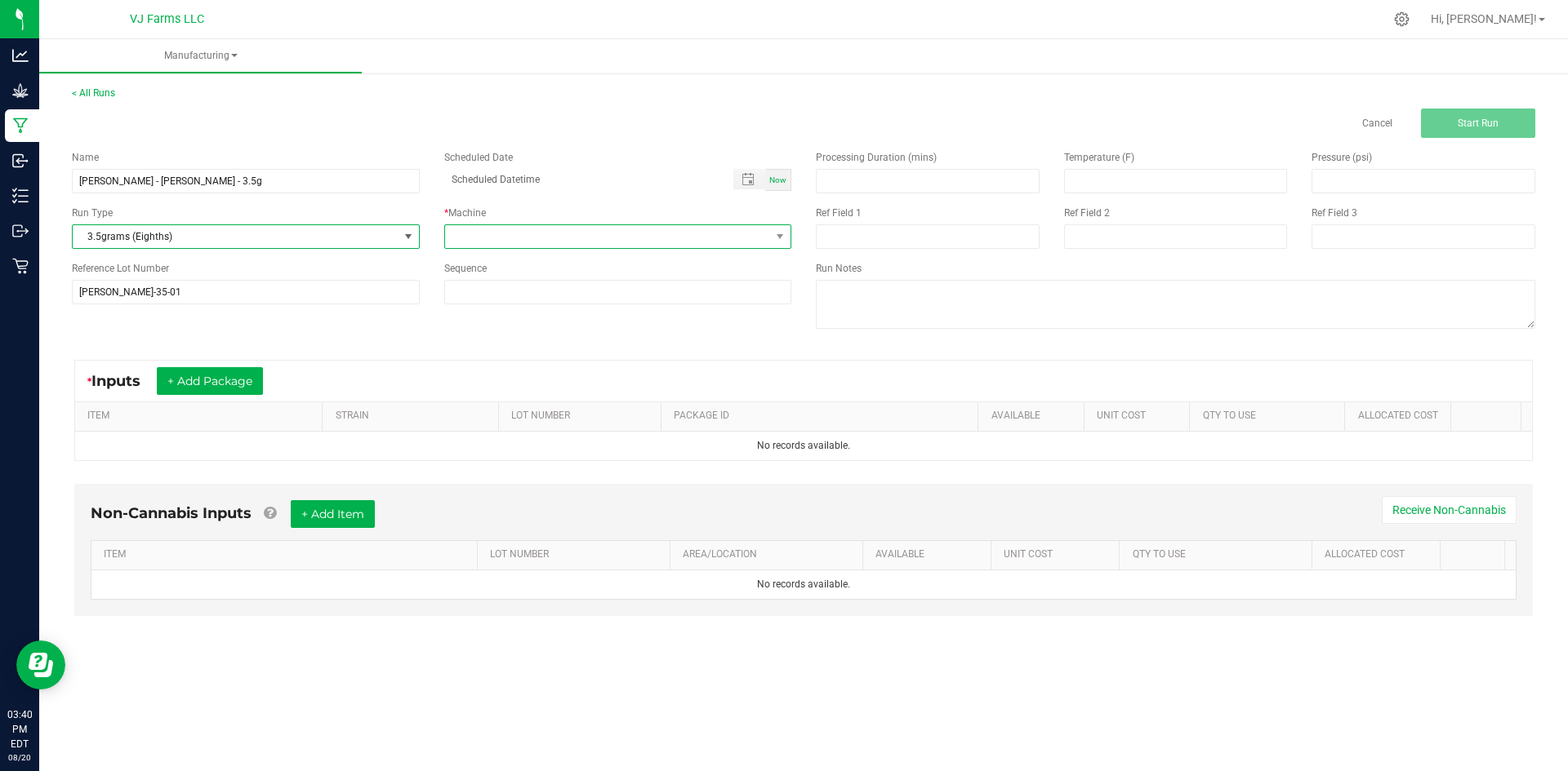
click at [482, 234] on span at bounding box center [607, 237] width 325 height 23
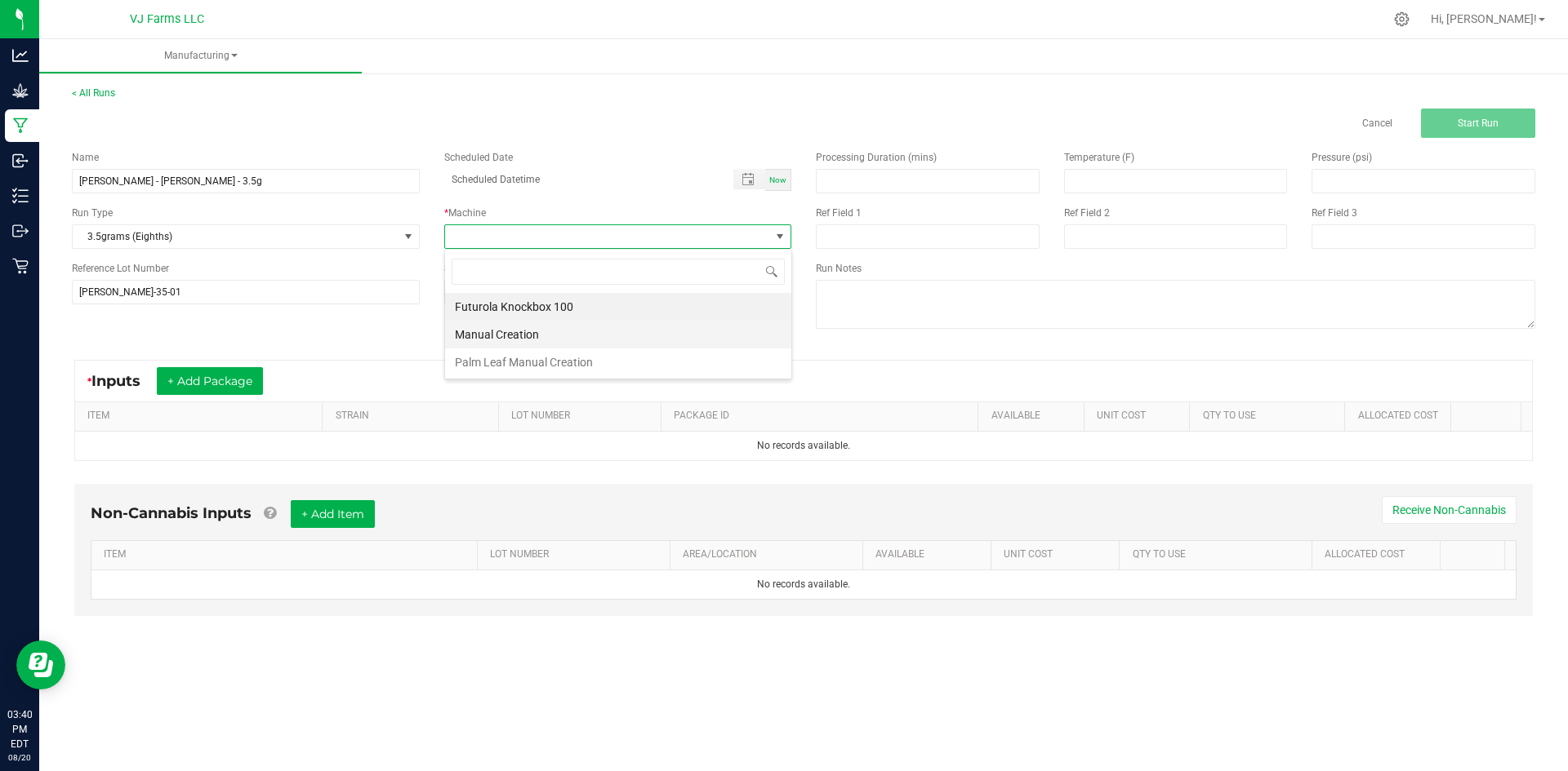
click at [496, 336] on li "Manual Creation" at bounding box center [618, 335] width 346 height 28
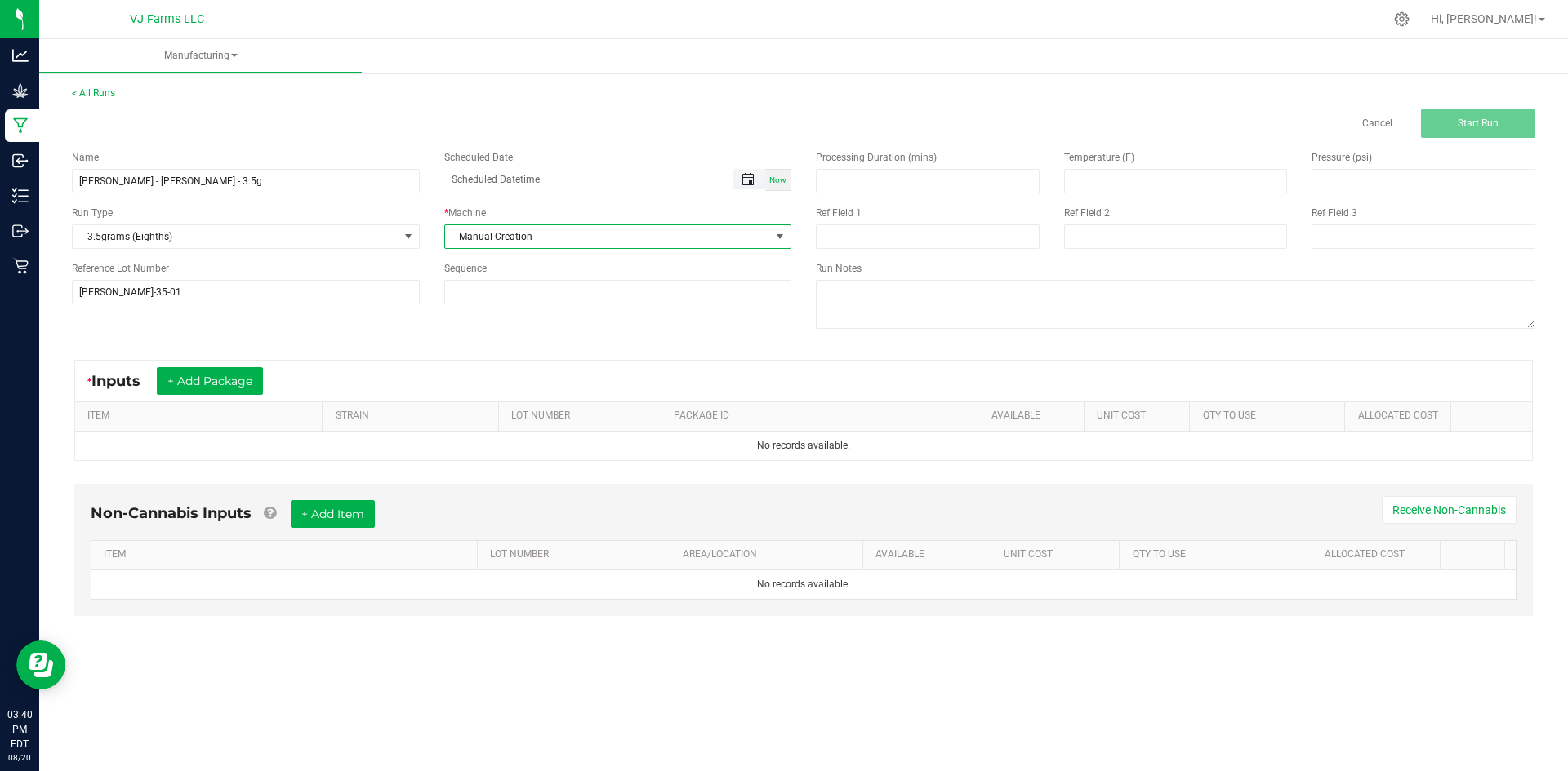
click at [755, 184] on span "Toggle popup" at bounding box center [747, 180] width 13 height 13
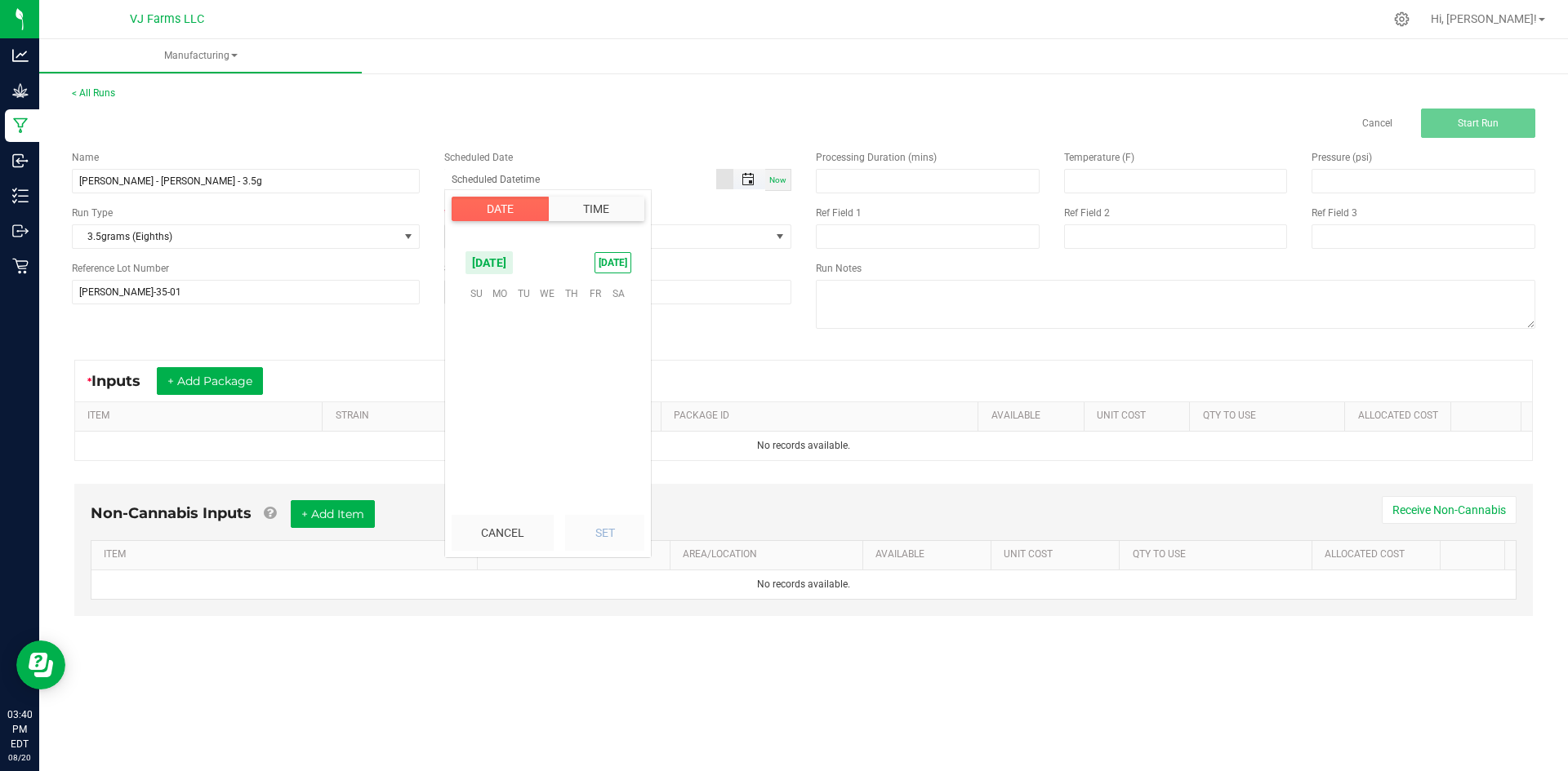
scroll to position [264509, 0]
click at [552, 365] on span "13" at bounding box center [547, 369] width 23 height 25
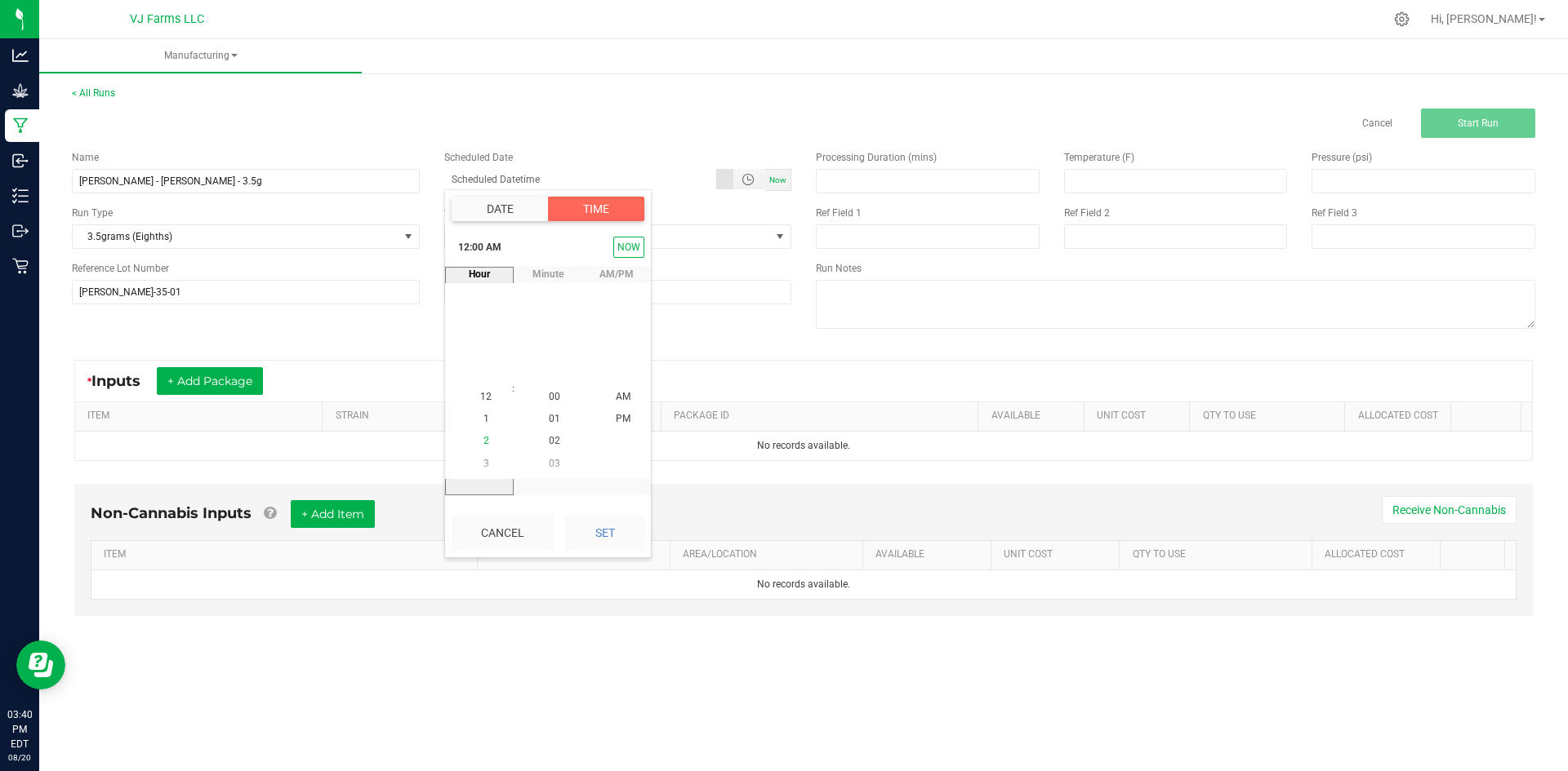
click at [472, 445] on li "2" at bounding box center [485, 441] width 39 height 22
click at [618, 412] on li "PM" at bounding box center [622, 419] width 39 height 22
click at [583, 534] on button "Set" at bounding box center [604, 533] width 79 height 36
type input "08/13/2025 2:00 PM"
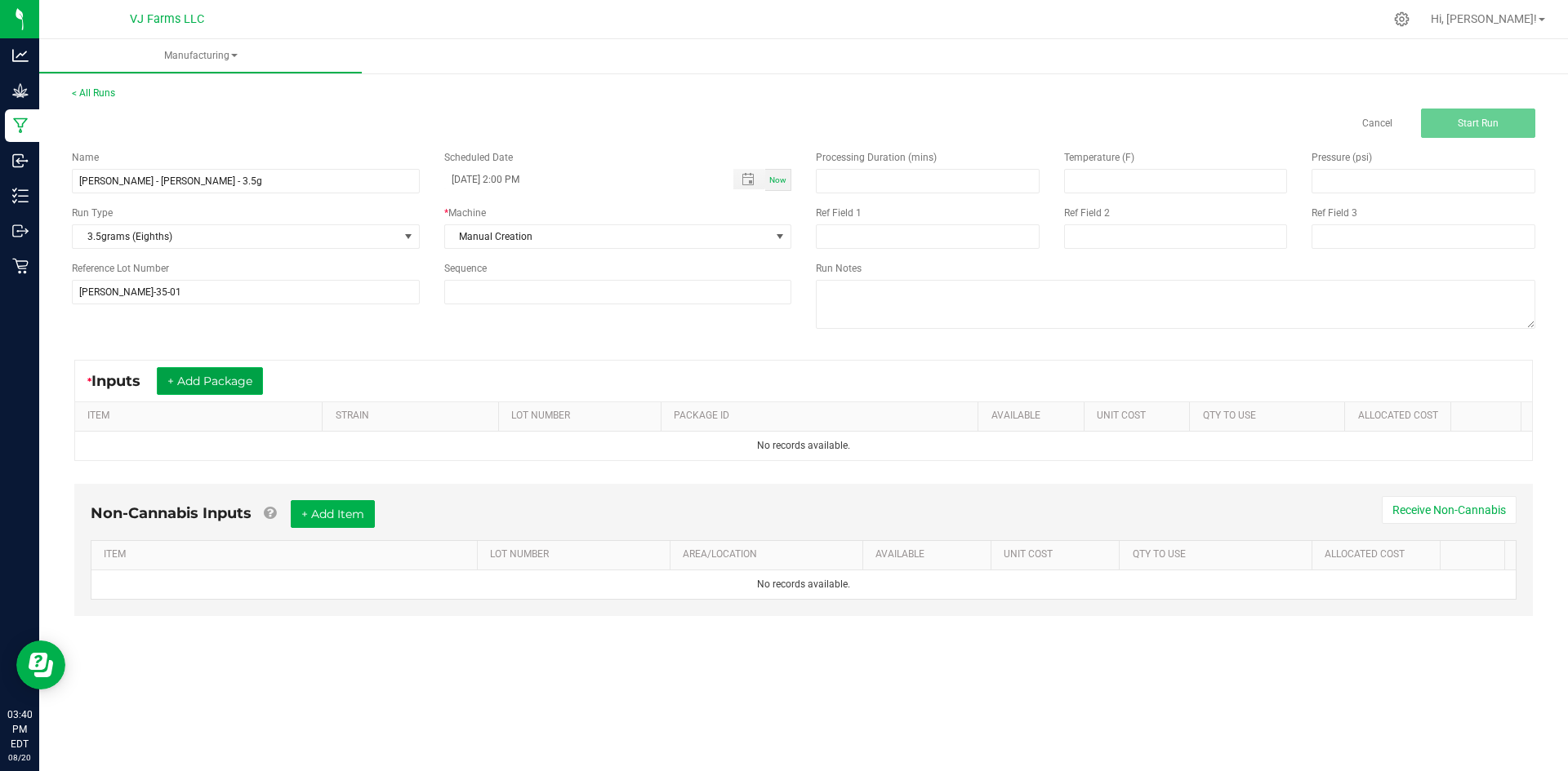
click at [263, 382] on button "+ Add Package" at bounding box center [210, 381] width 106 height 28
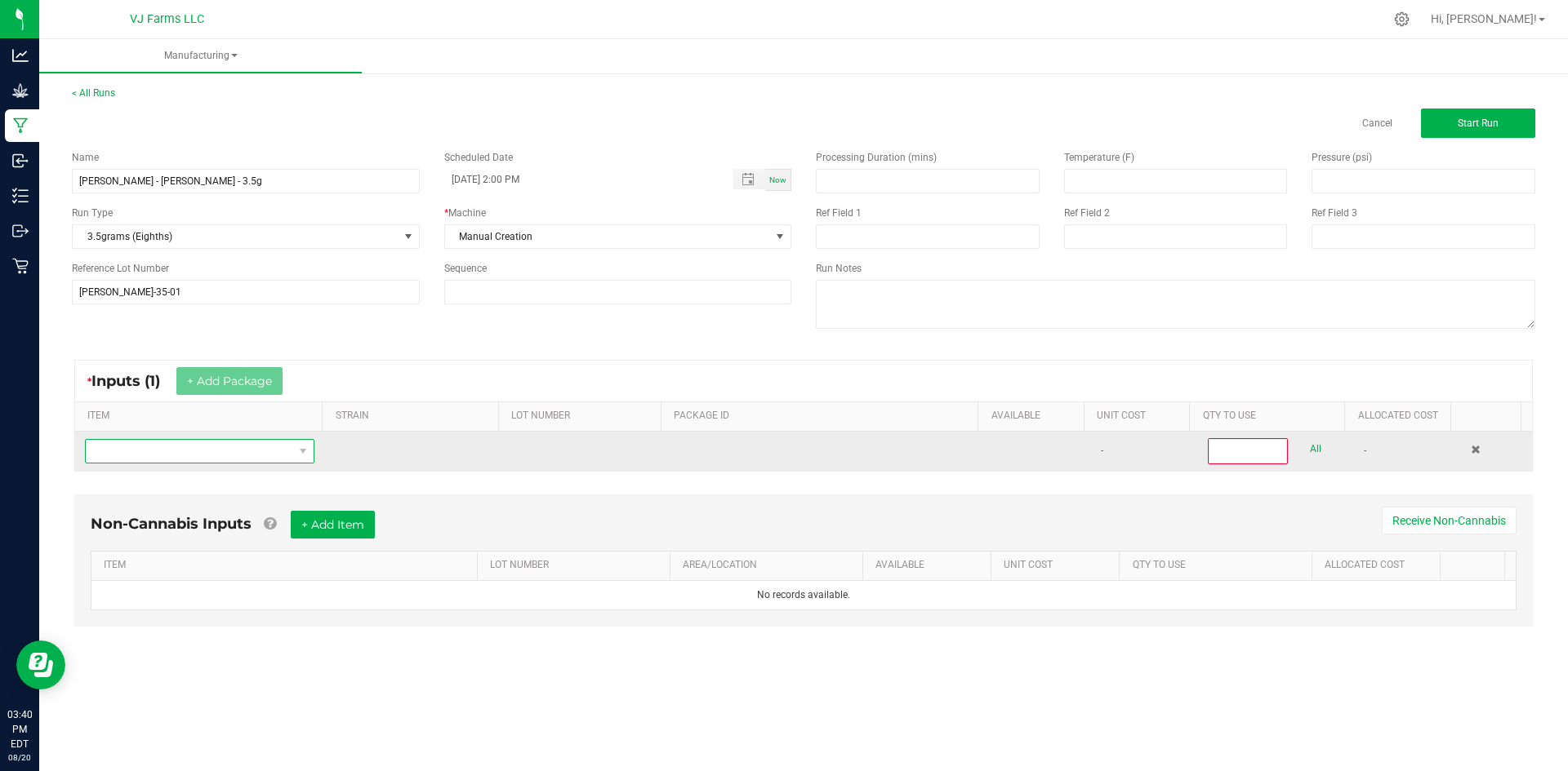
click at [200, 449] on span "NO DATA FOUND" at bounding box center [189, 451] width 207 height 23
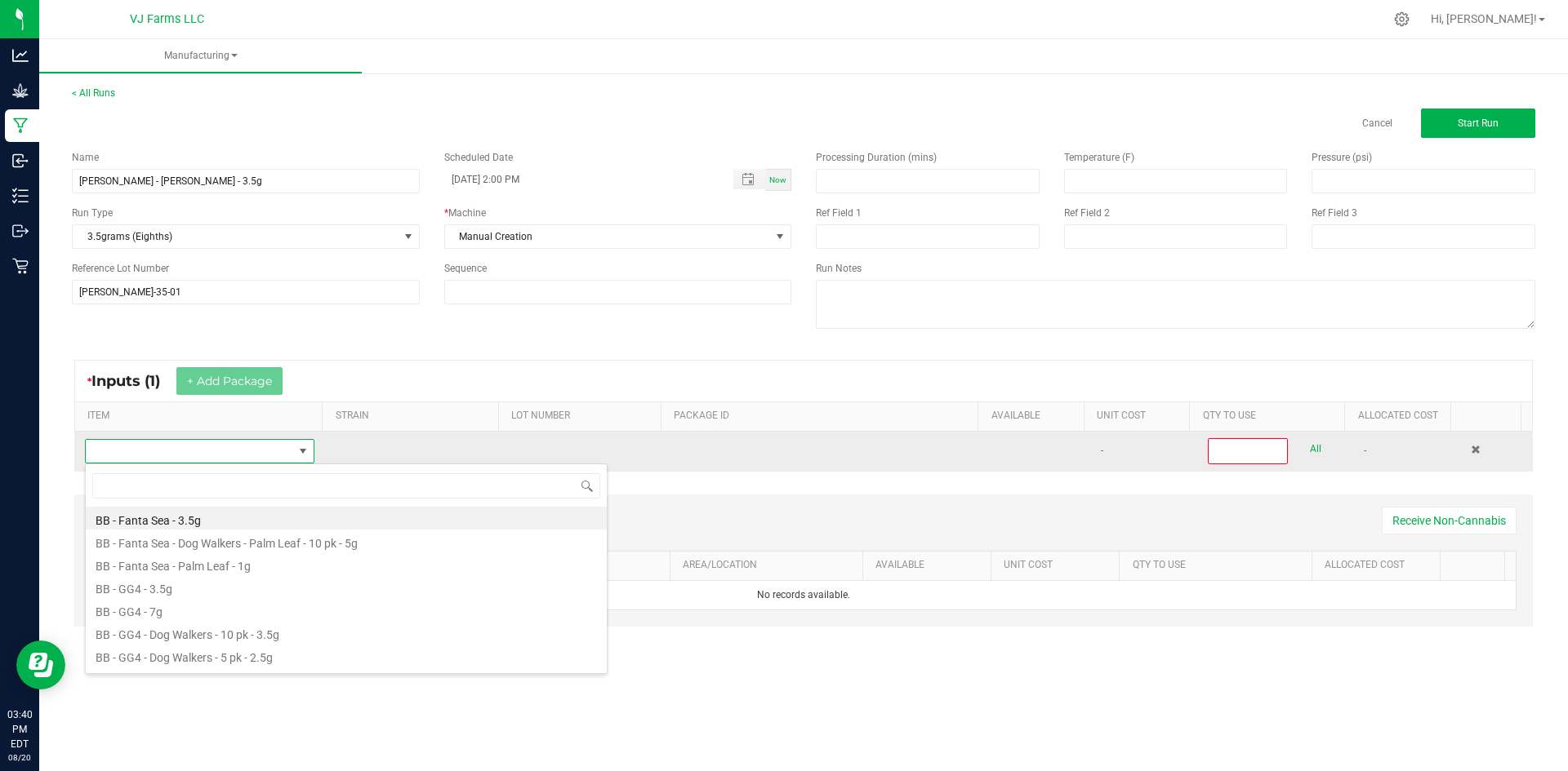
scroll to position [24, 226]
type input "pepe"
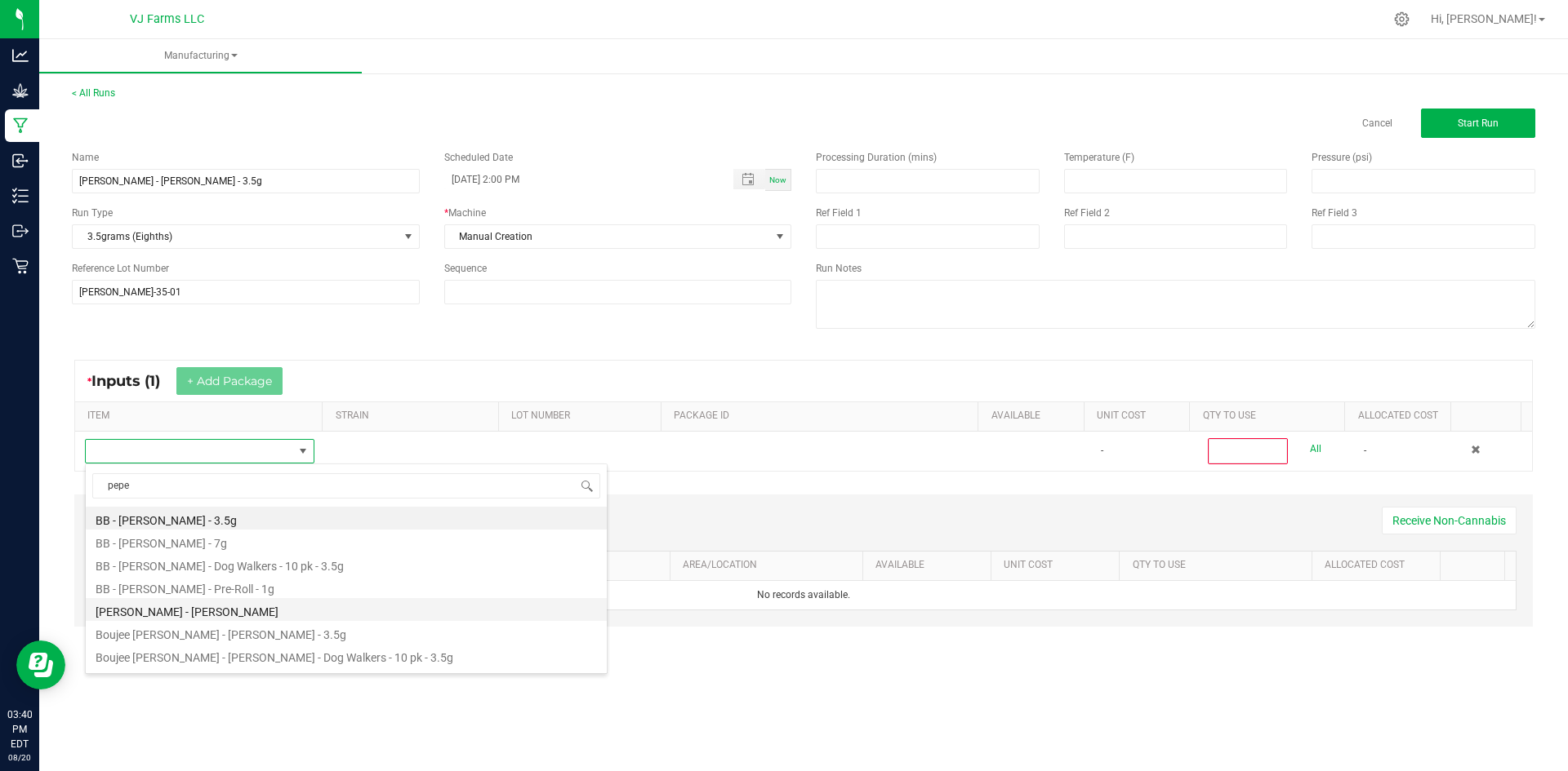
click at [239, 612] on li "Boujee Ben - Flower - Pepe Silvia - Bulk" at bounding box center [346, 610] width 521 height 23
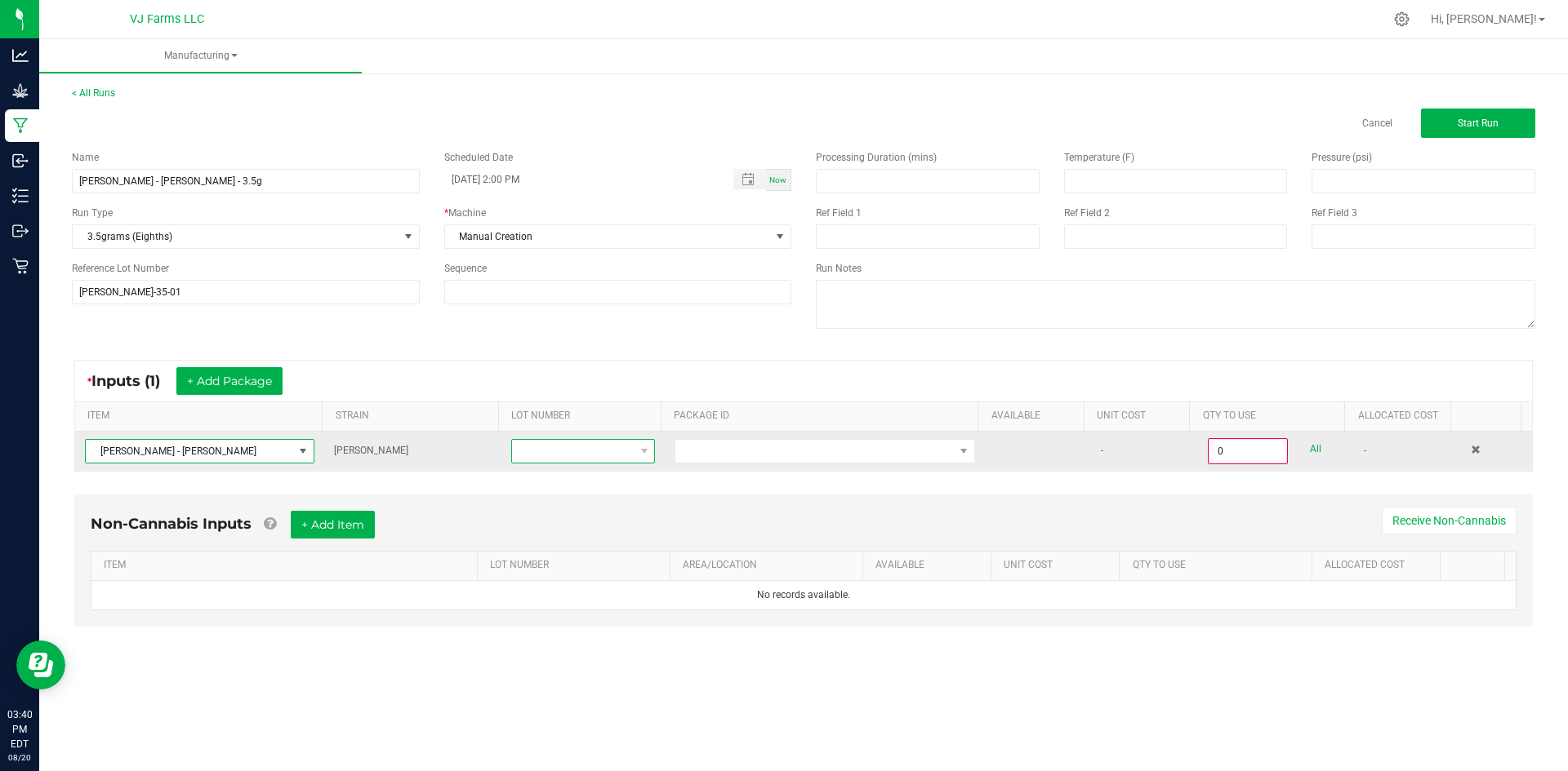
click at [607, 453] on span at bounding box center [573, 451] width 121 height 23
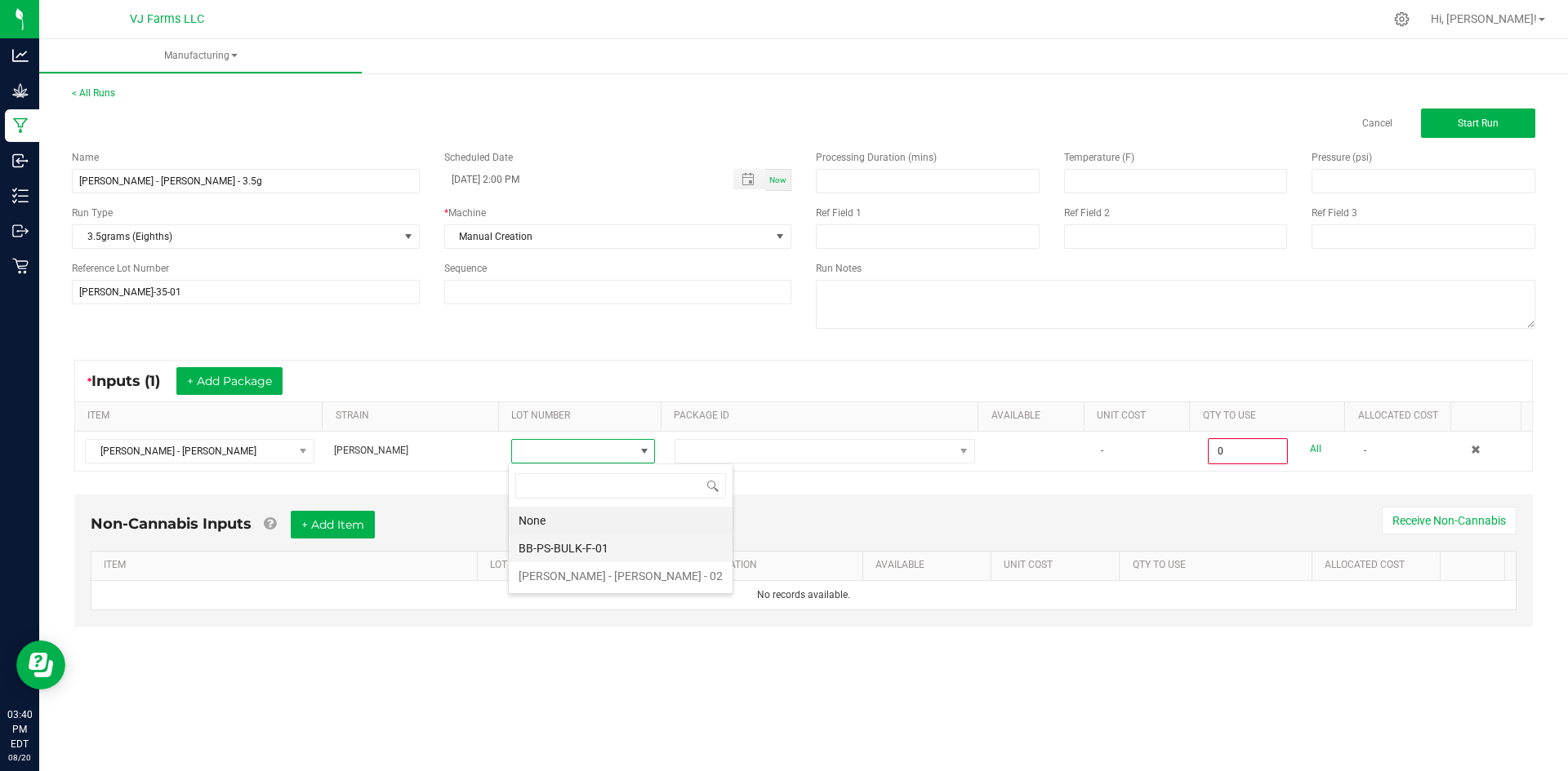
scroll to position [24, 143]
click at [633, 547] on li "BB-PS-BULK-F-01" at bounding box center [620, 548] width 224 height 28
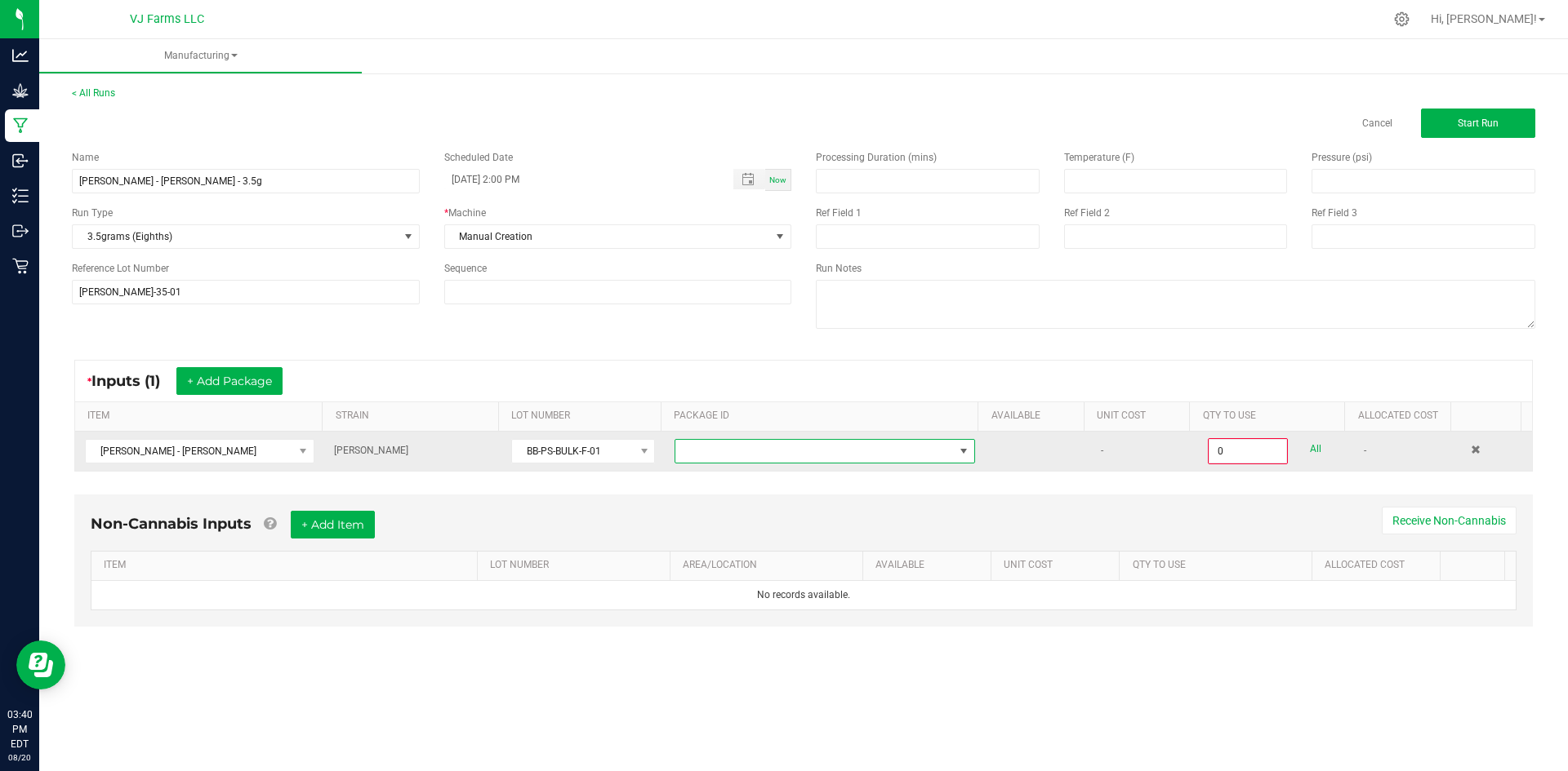
click at [764, 447] on span "NO DATA FOUND" at bounding box center [814, 451] width 279 height 23
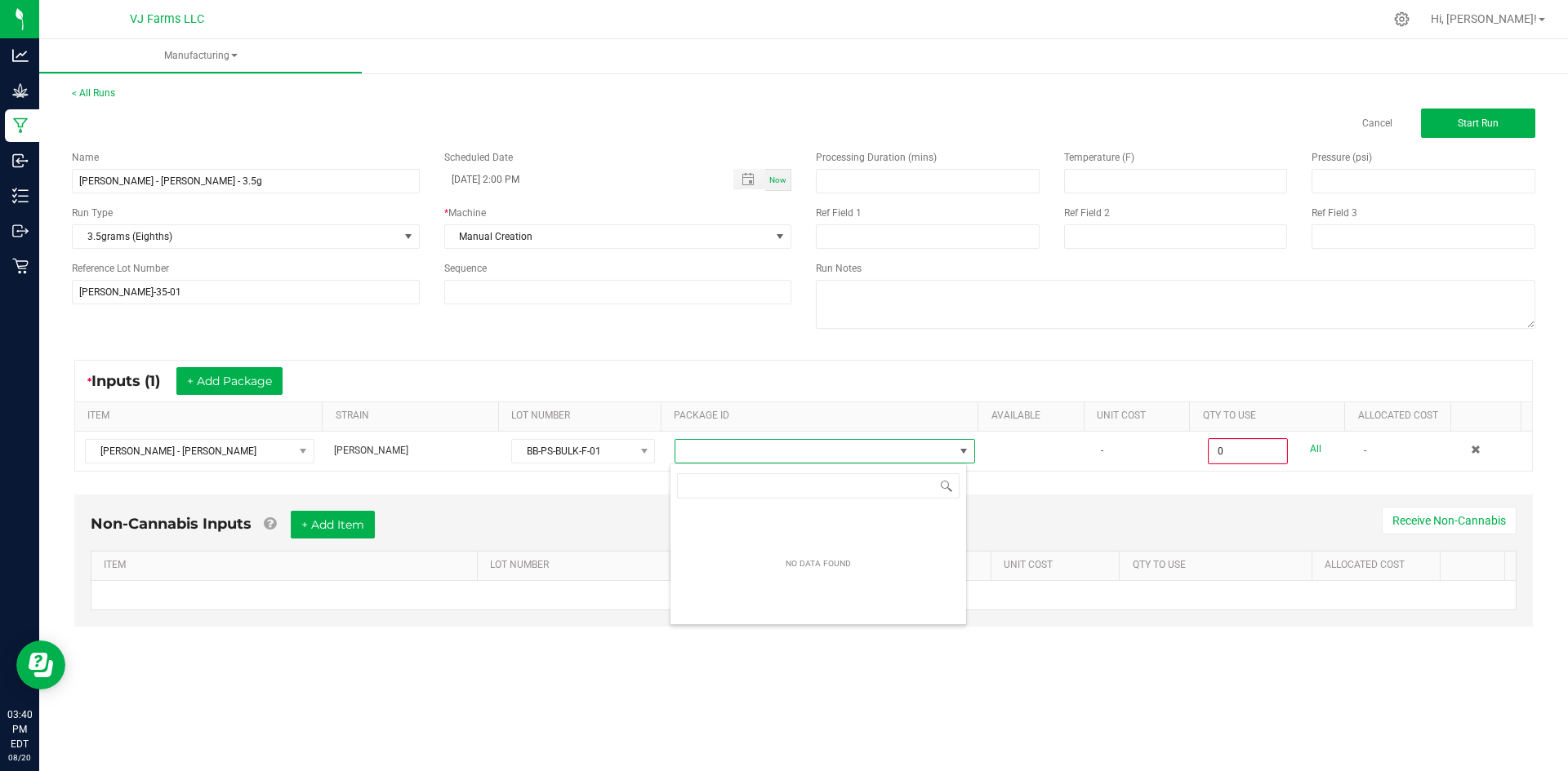
scroll to position [24, 298]
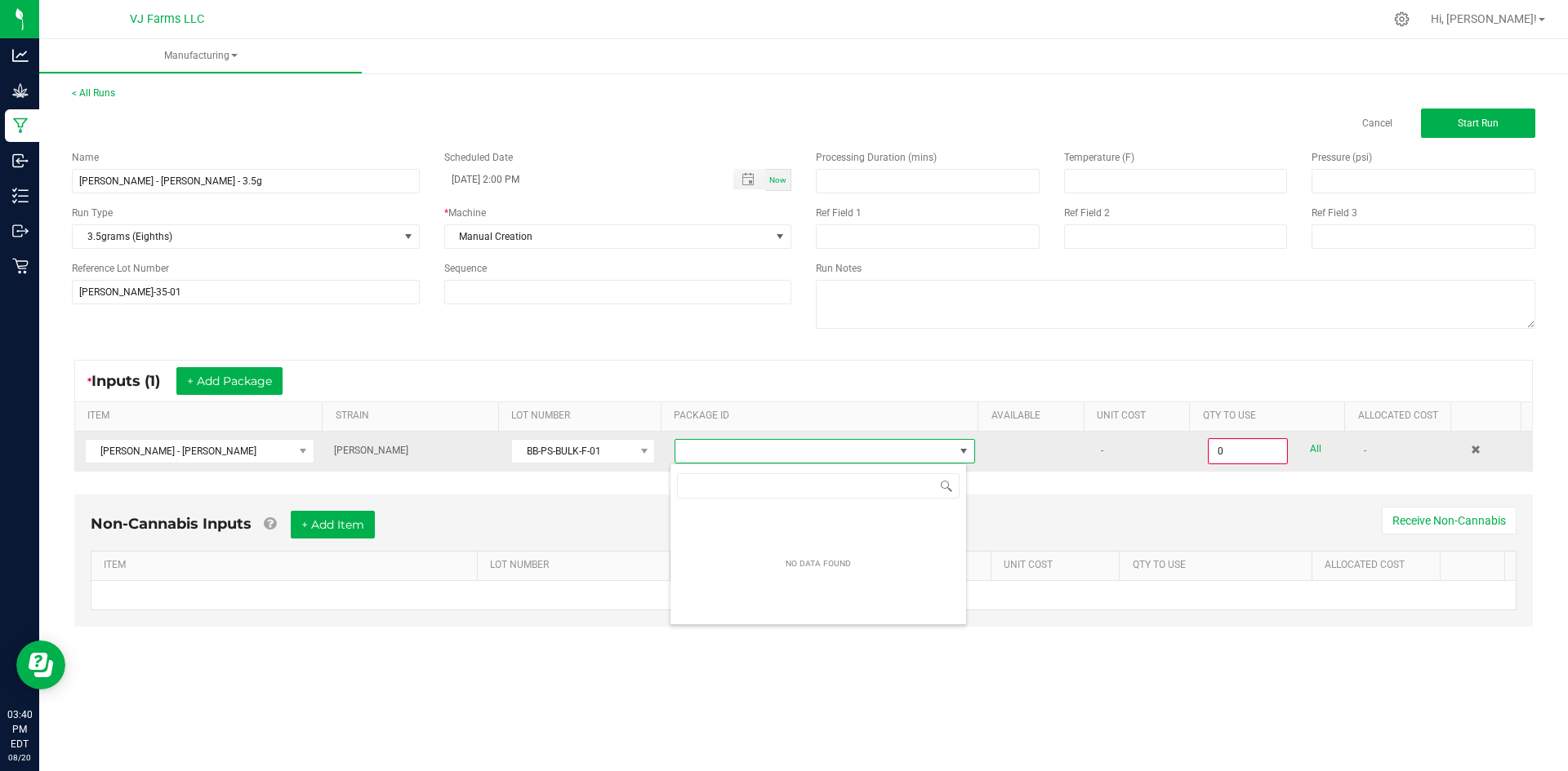
click at [618, 436] on td "BB-PS-BULK-F-01" at bounding box center [583, 451] width 163 height 39
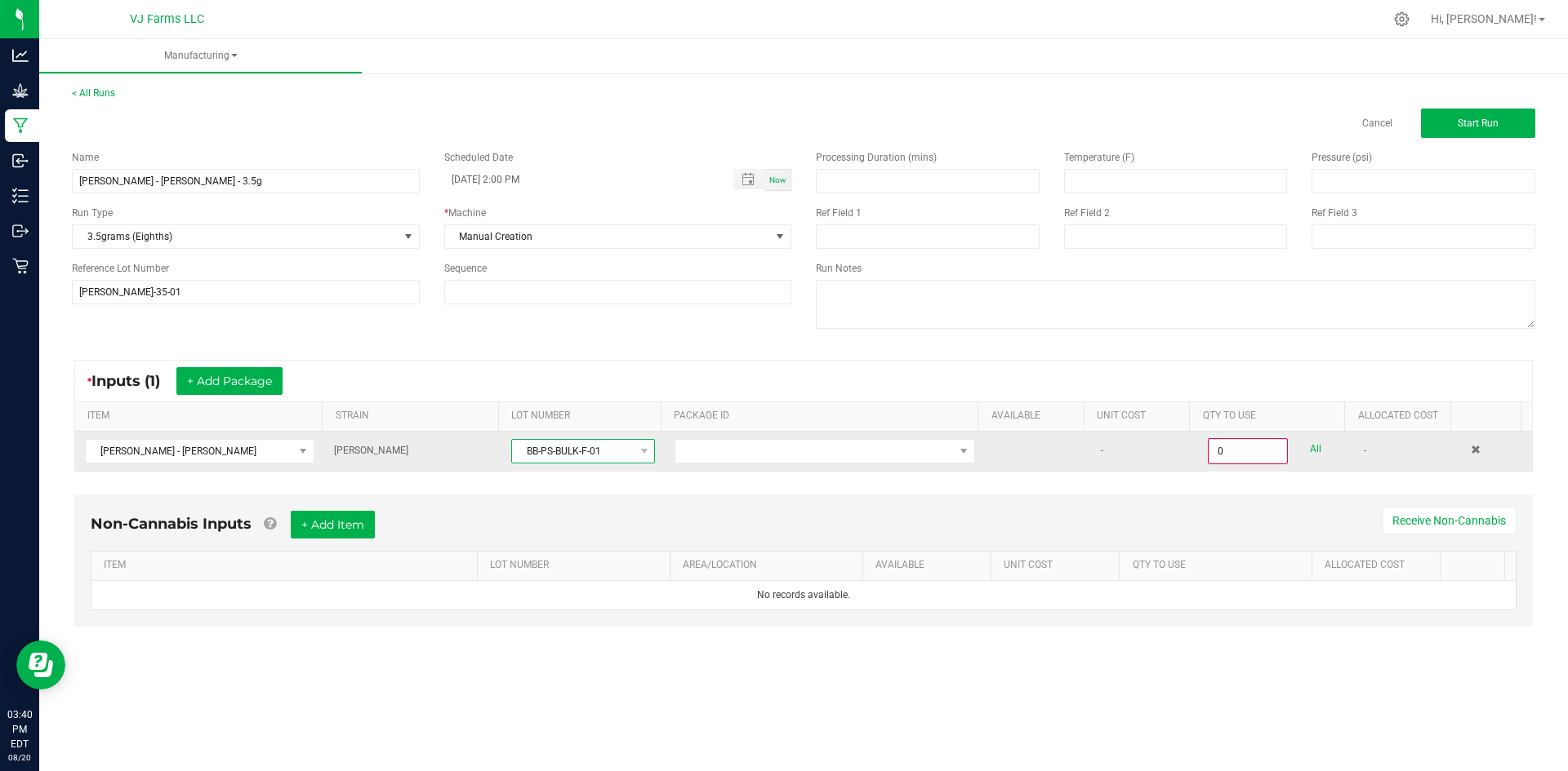
click at [616, 451] on span "BB-PS-BULK-F-01" at bounding box center [573, 451] width 121 height 23
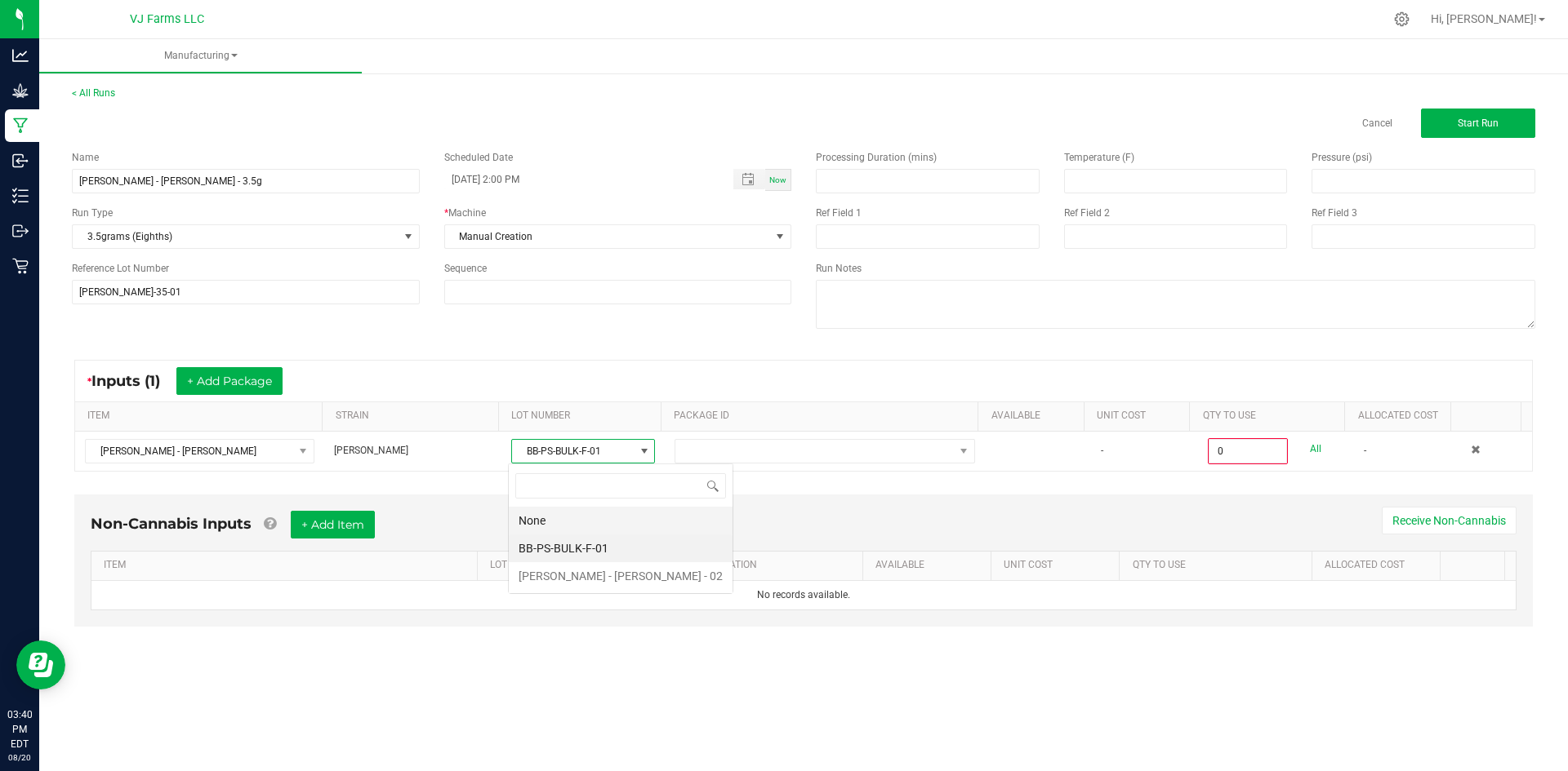
scroll to position [24, 143]
click at [609, 571] on 02 "Boujee Ben - Flower - Pepe Silvia - Bulk - 02" at bounding box center [620, 576] width 224 height 28
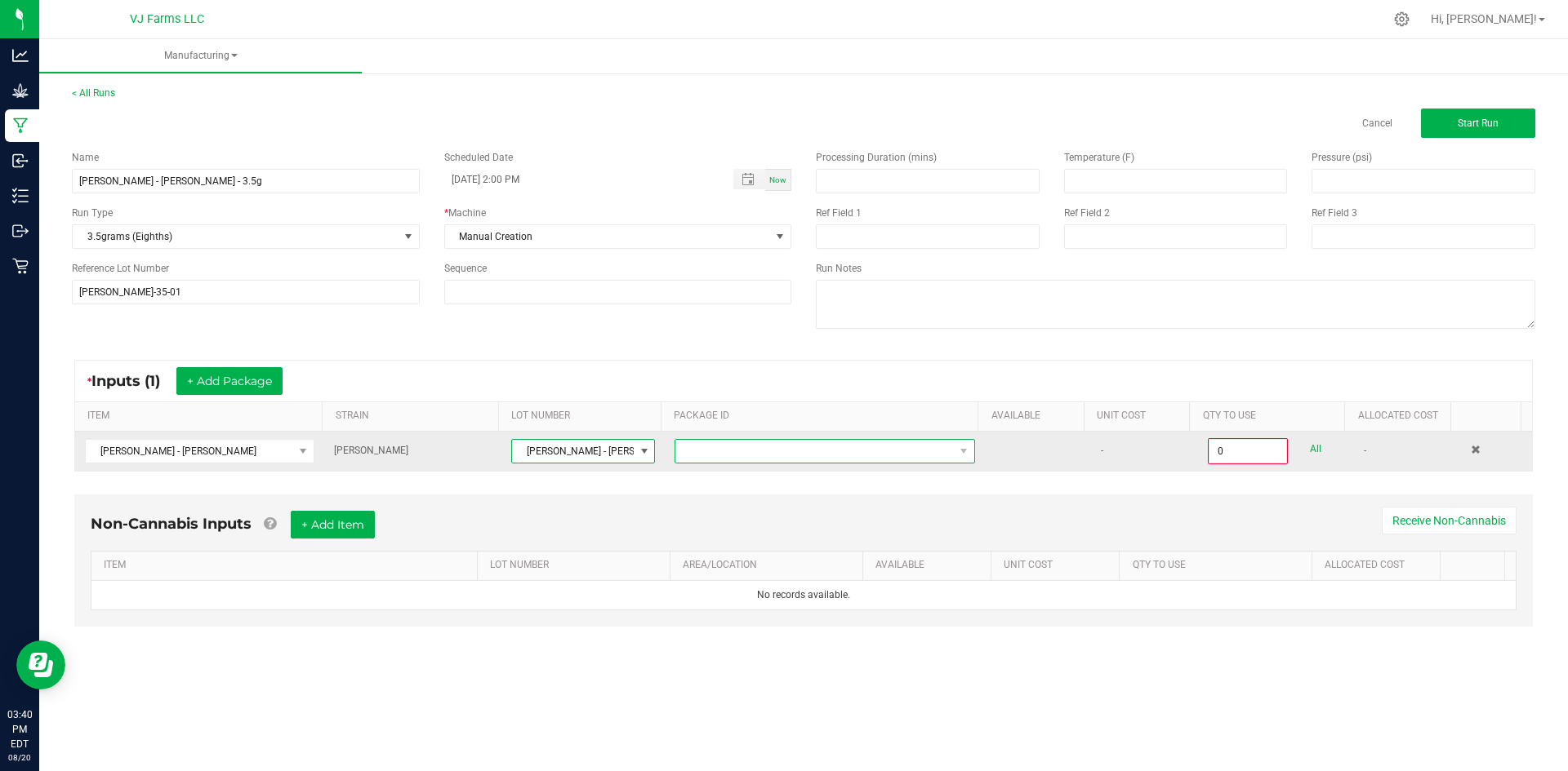
click at [745, 446] on span at bounding box center [814, 451] width 279 height 23
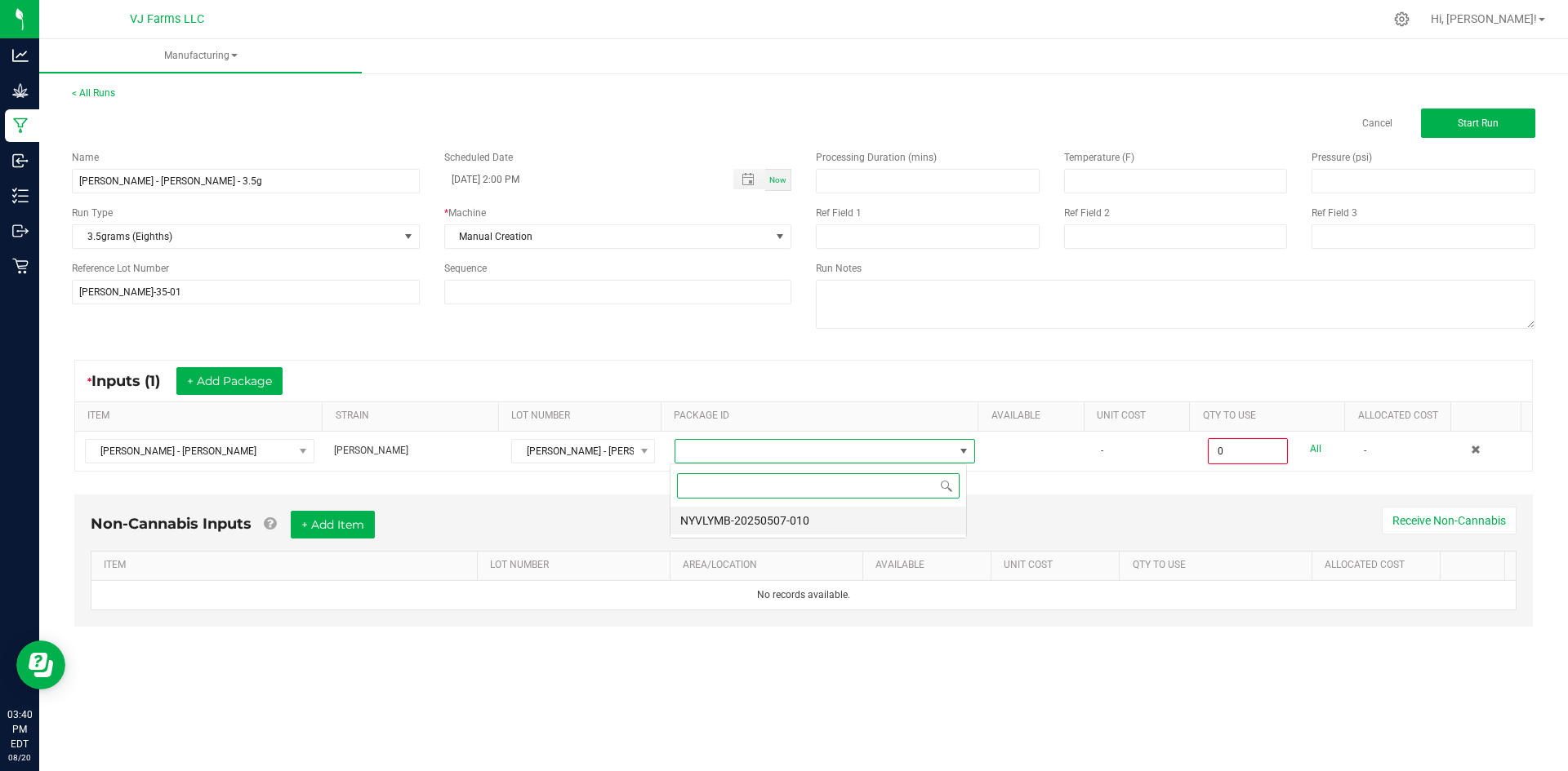
scroll to position [24, 298]
click at [765, 524] on li "NYVLYMB-20250507-010" at bounding box center [818, 520] width 296 height 28
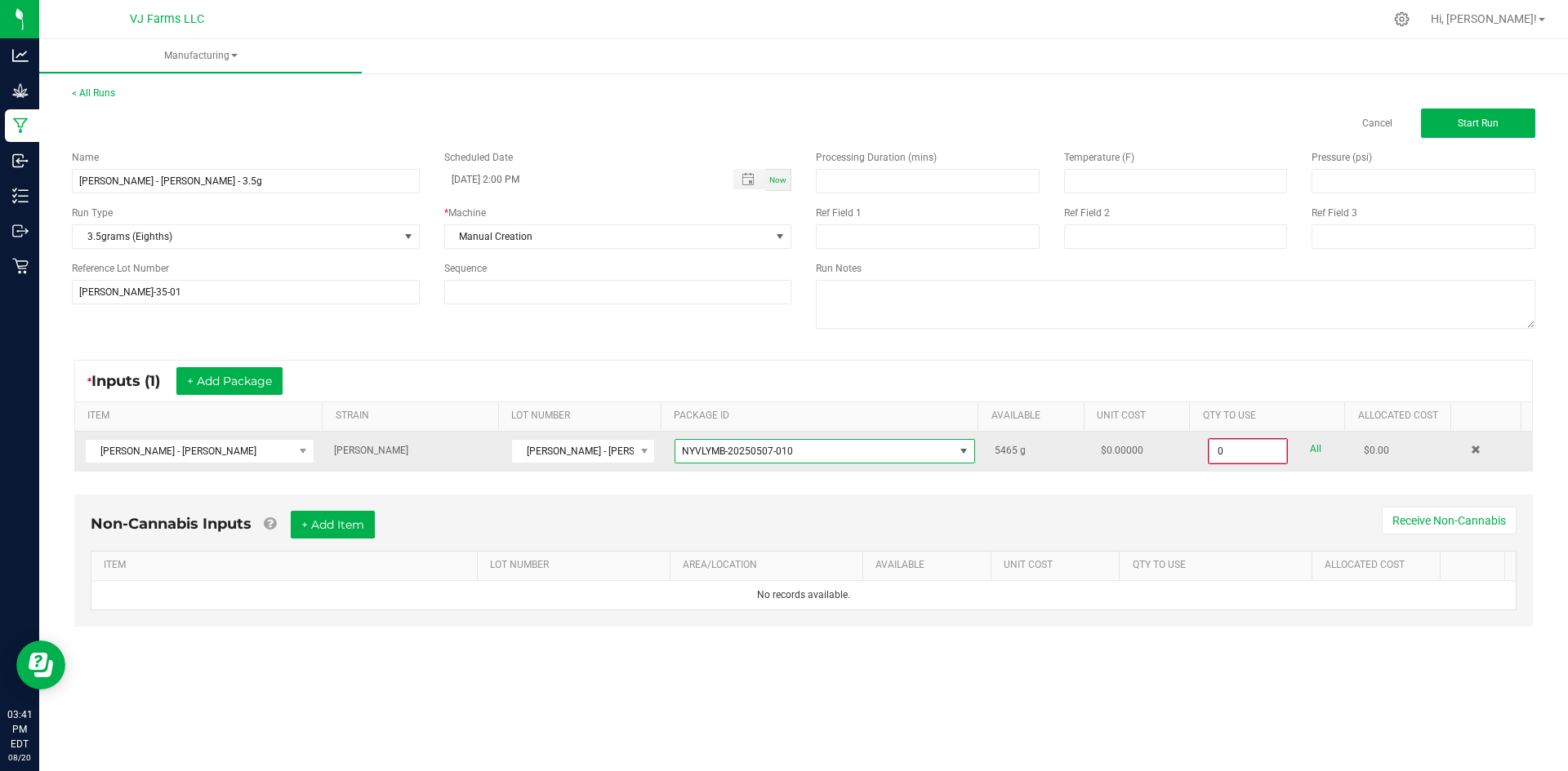
click at [1233, 450] on input "0" at bounding box center [1248, 451] width 76 height 23
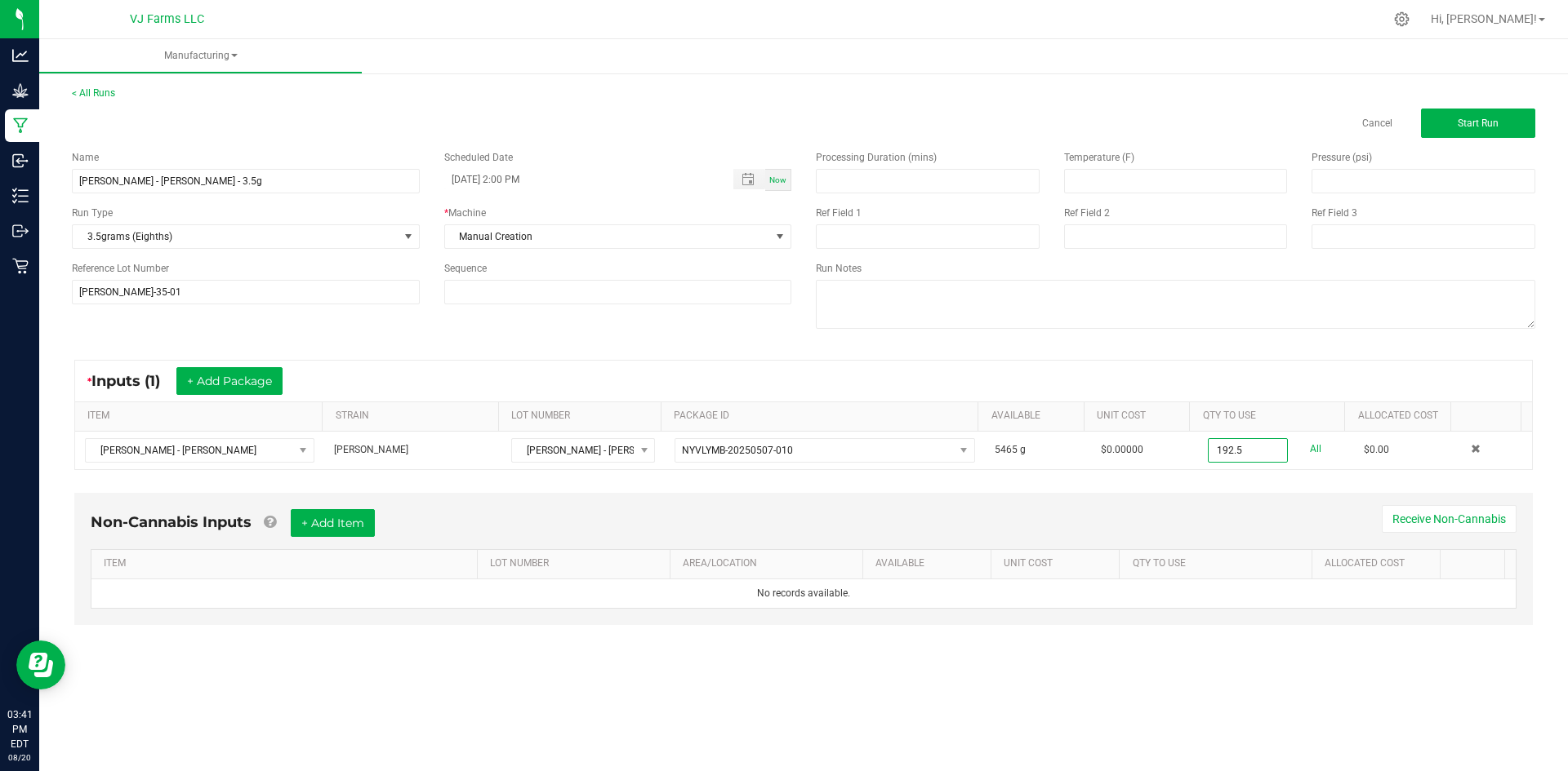
type input "192.5000 g"
click at [1014, 471] on div "* Inputs (1) + Add Package ITEM STRAIN LOT NUMBER PACKAGE ID AVAILABLE Unit Cos…" at bounding box center [804, 415] width 1488 height 140
click at [331, 522] on button "+ Add Item" at bounding box center [332, 523] width 84 height 28
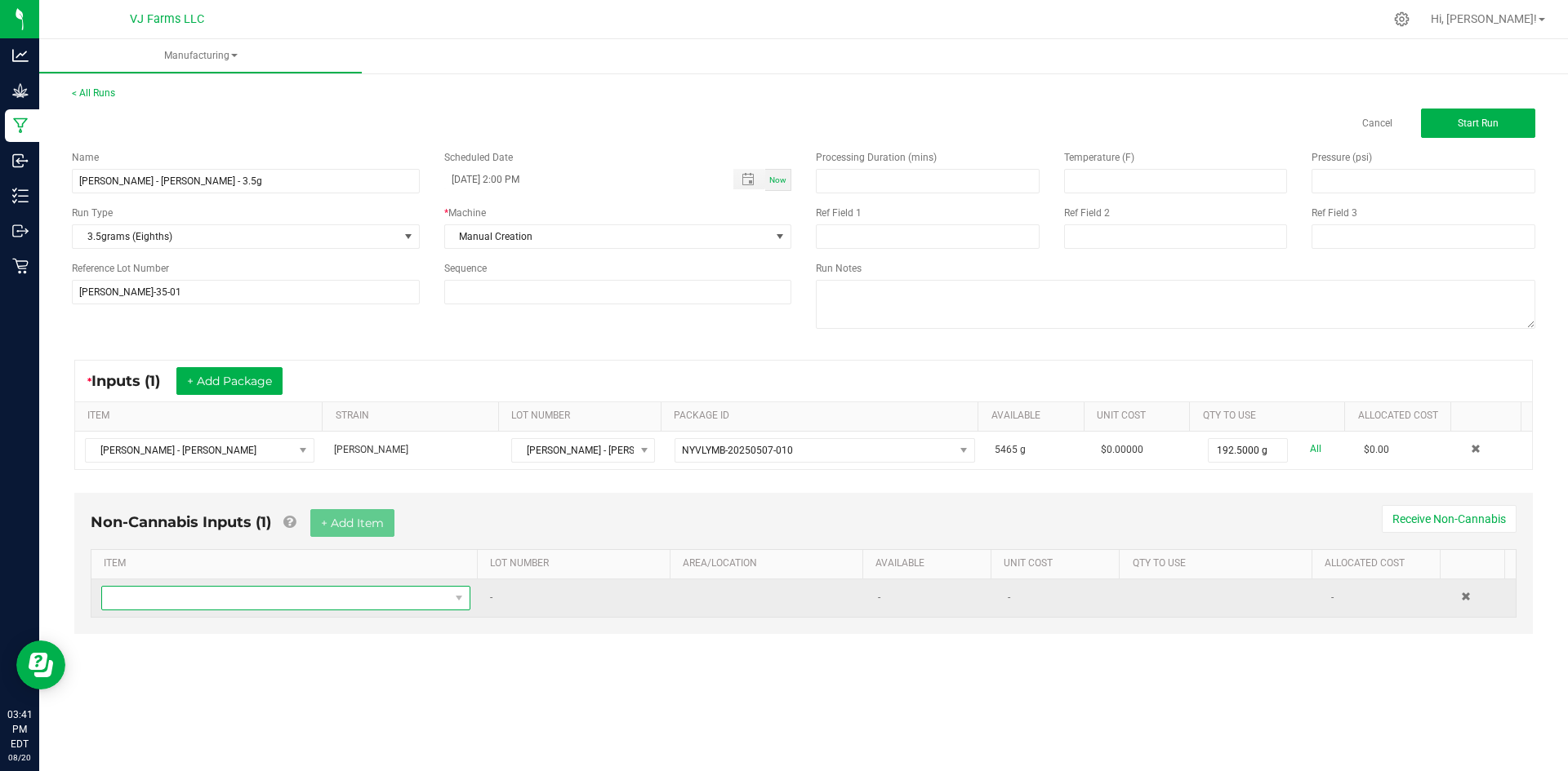
click at [298, 598] on span "NO DATA FOUND" at bounding box center [276, 598] width 347 height 23
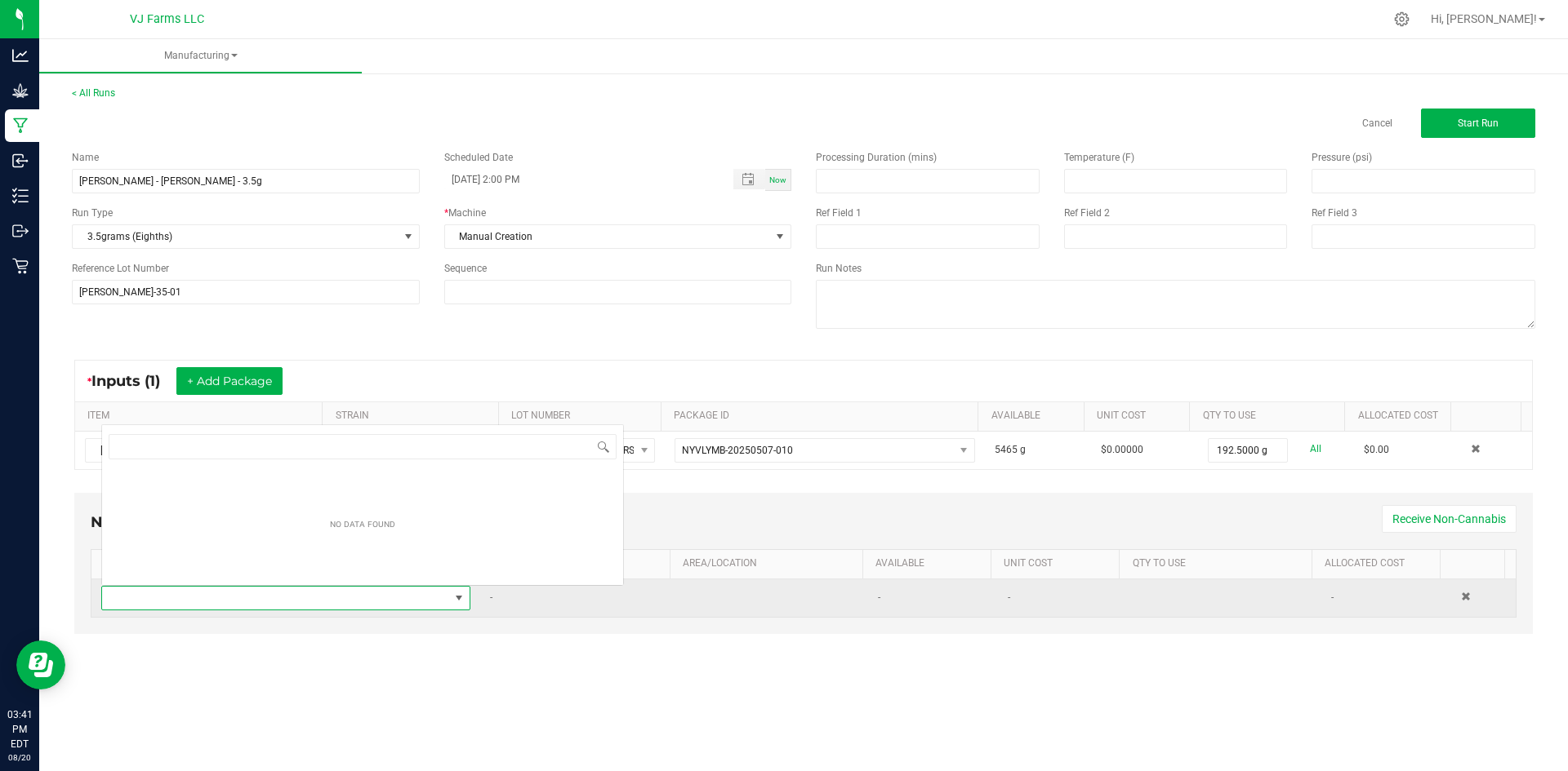
scroll to position [24, 363]
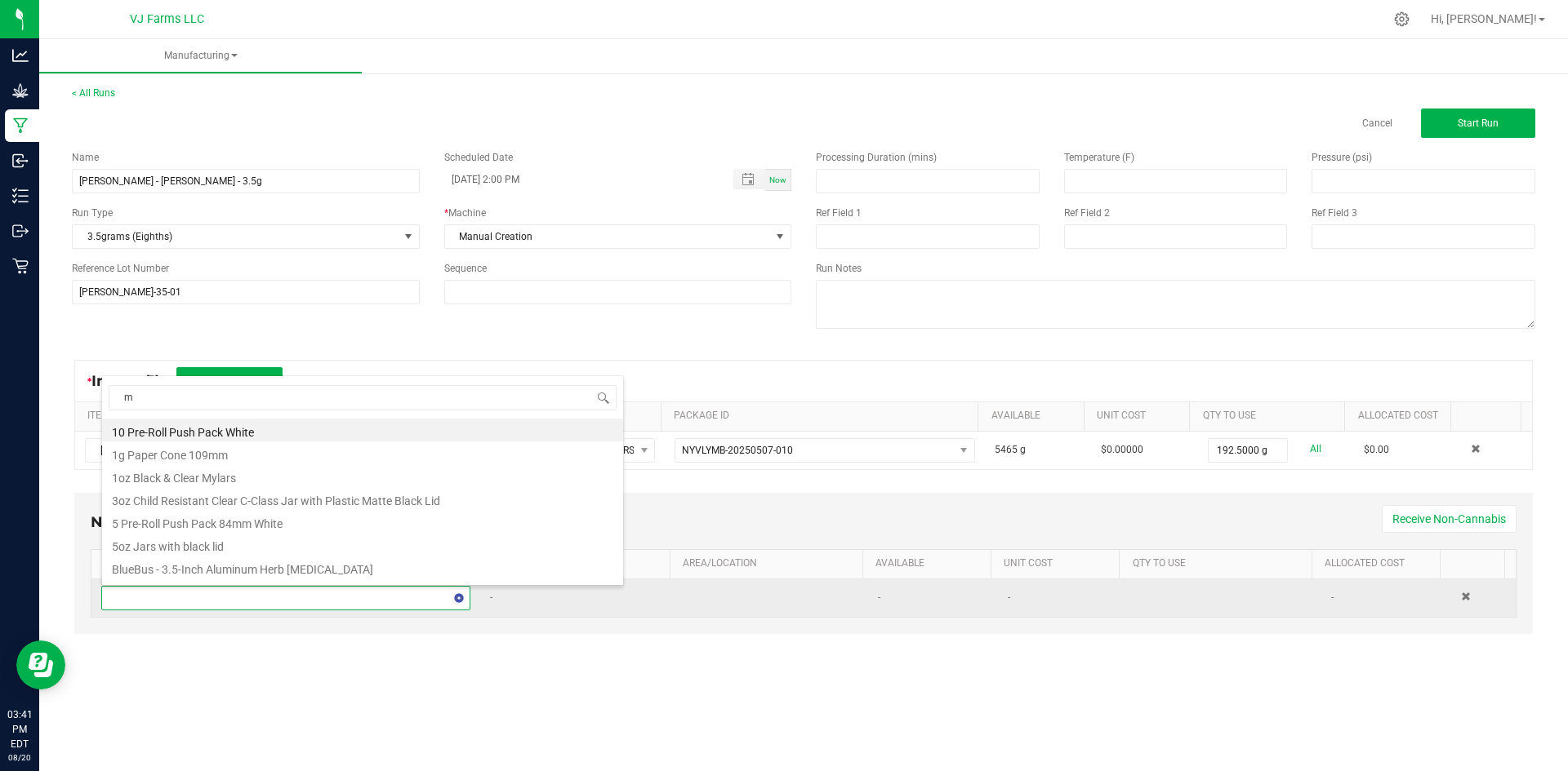
type input "my"
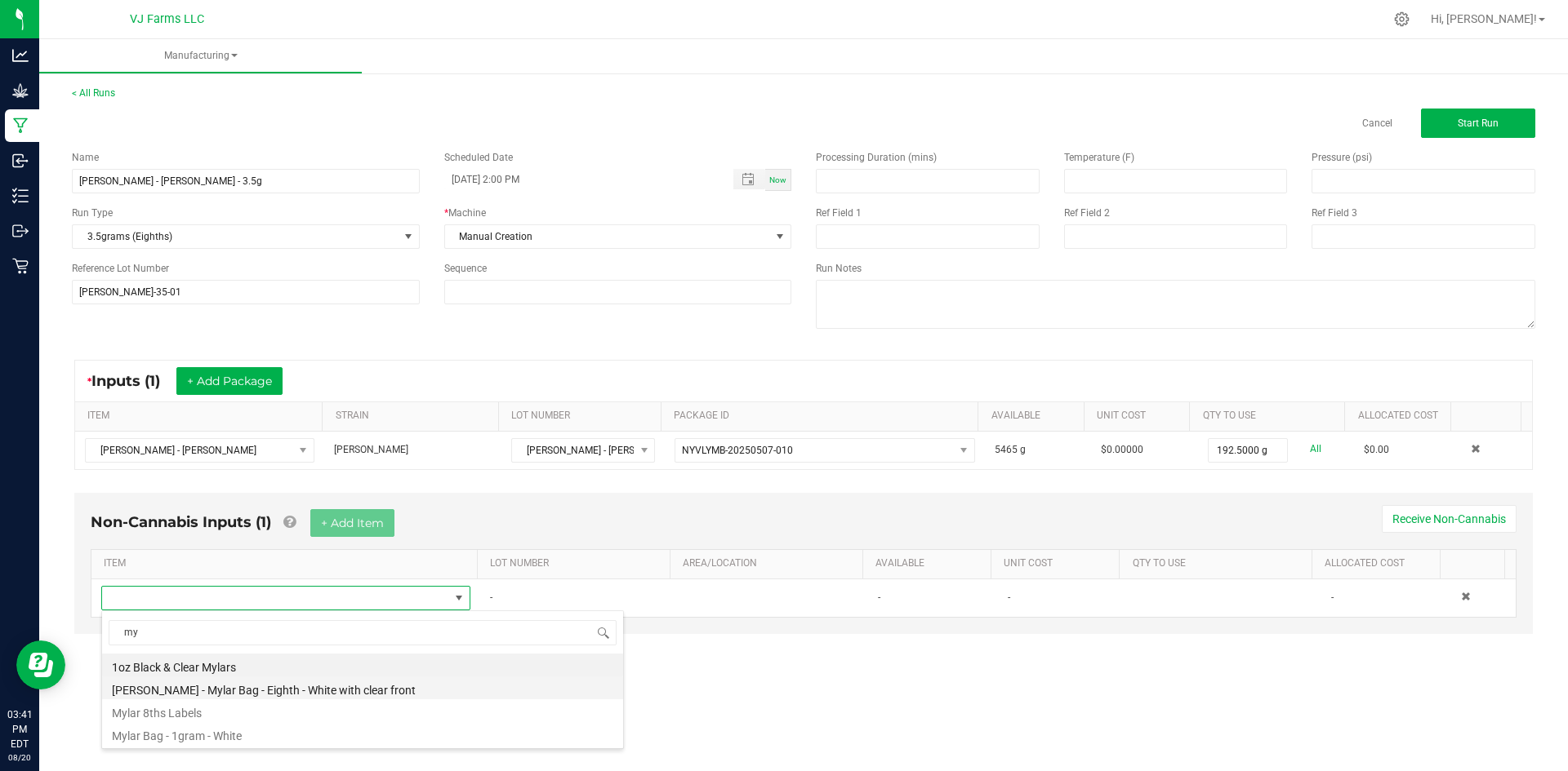
click at [266, 685] on li "Boujee Ben - Mylar Bag - Eighth - White with clear front" at bounding box center [363, 688] width 521 height 23
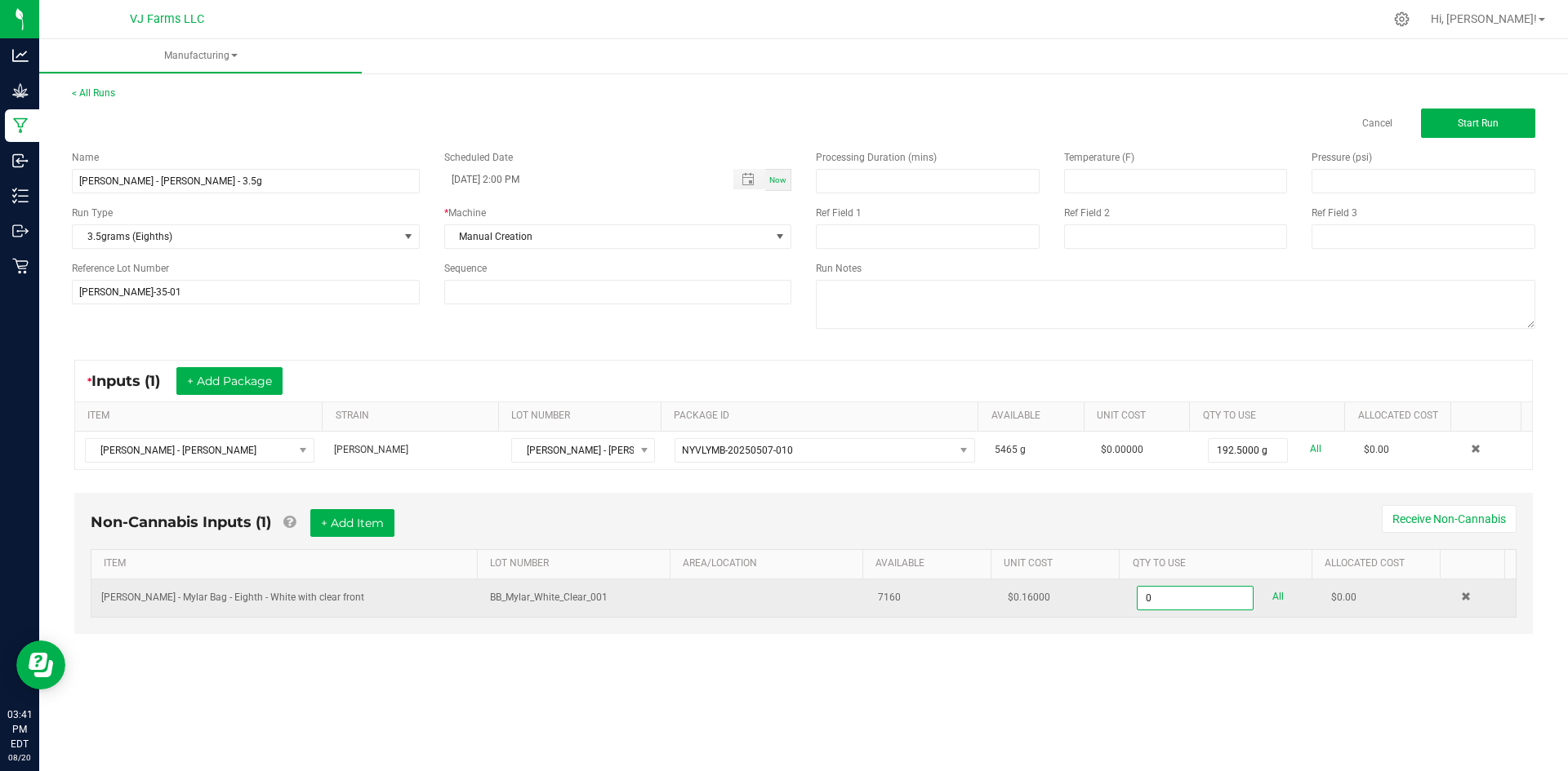
click at [1193, 597] on input "0" at bounding box center [1195, 598] width 115 height 23
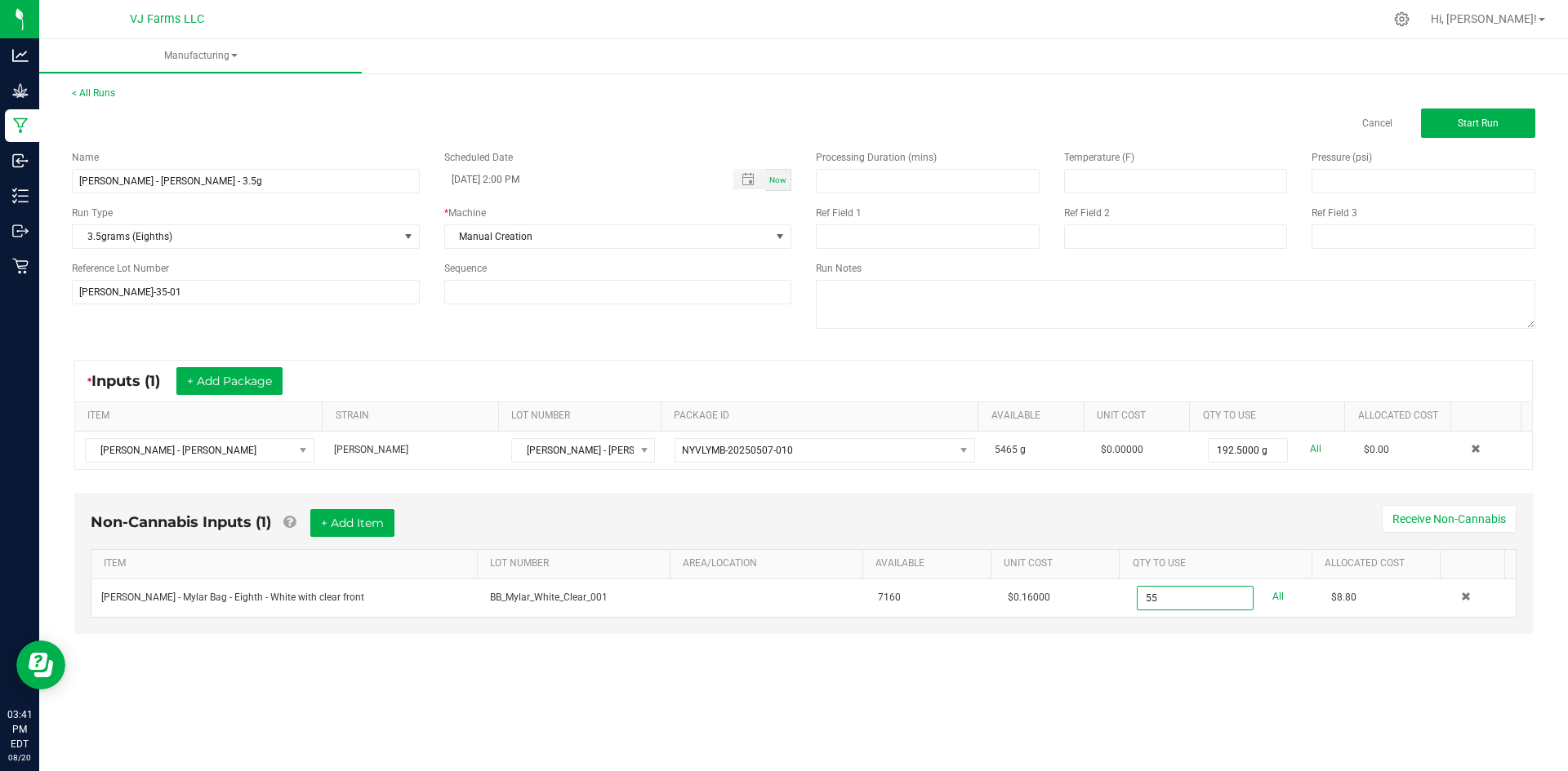
type input "55 ea"
click at [1178, 702] on div "Manufacturing < All Runs Cancel Start Run Name Boujee Ben - Pepe Silvia - Sungr…" at bounding box center [804, 405] width 1529 height 732
click at [1495, 127] on span "Start Run" at bounding box center [1478, 123] width 41 height 11
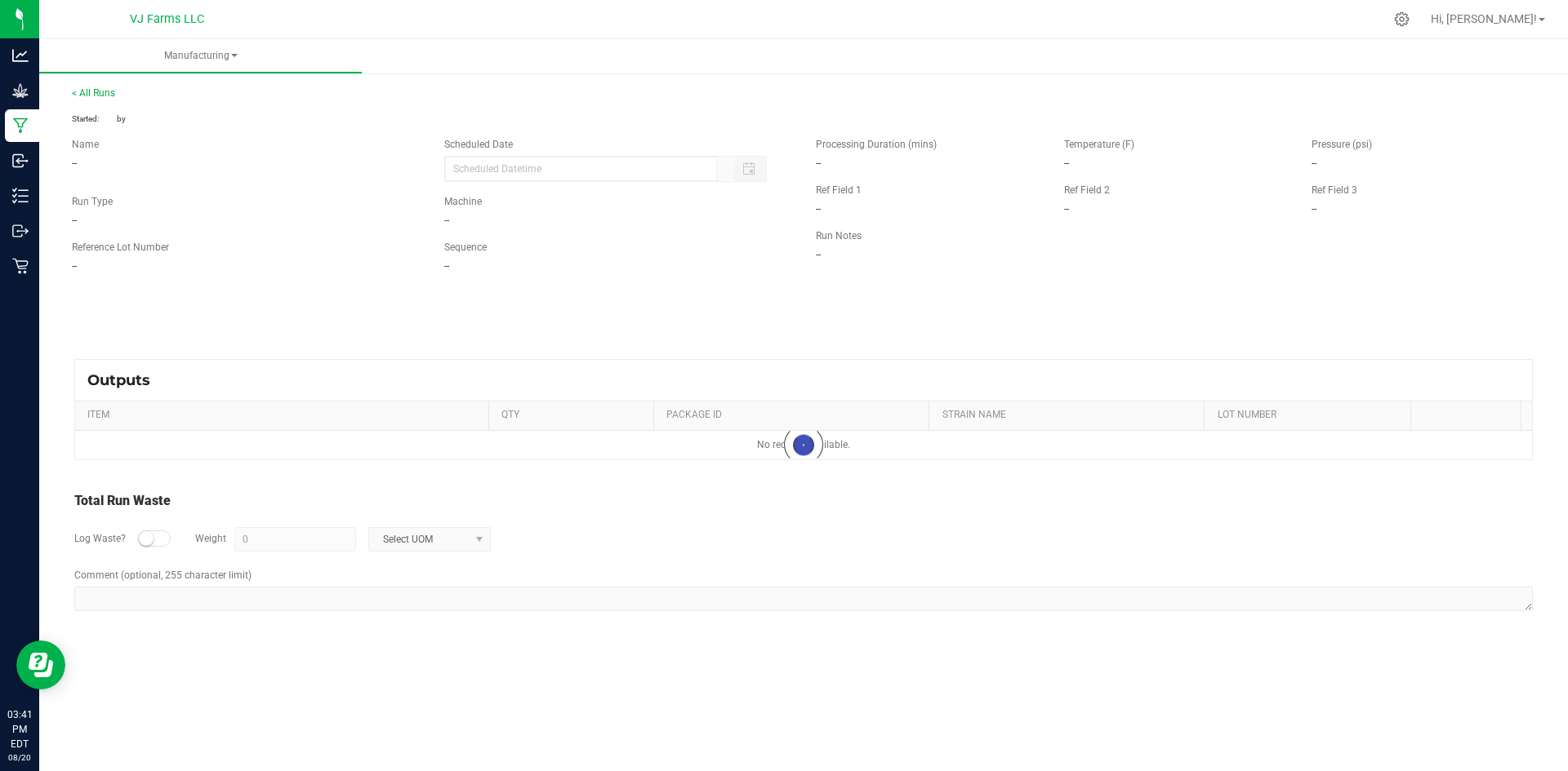
type input "08/13/2025 2:00 PM"
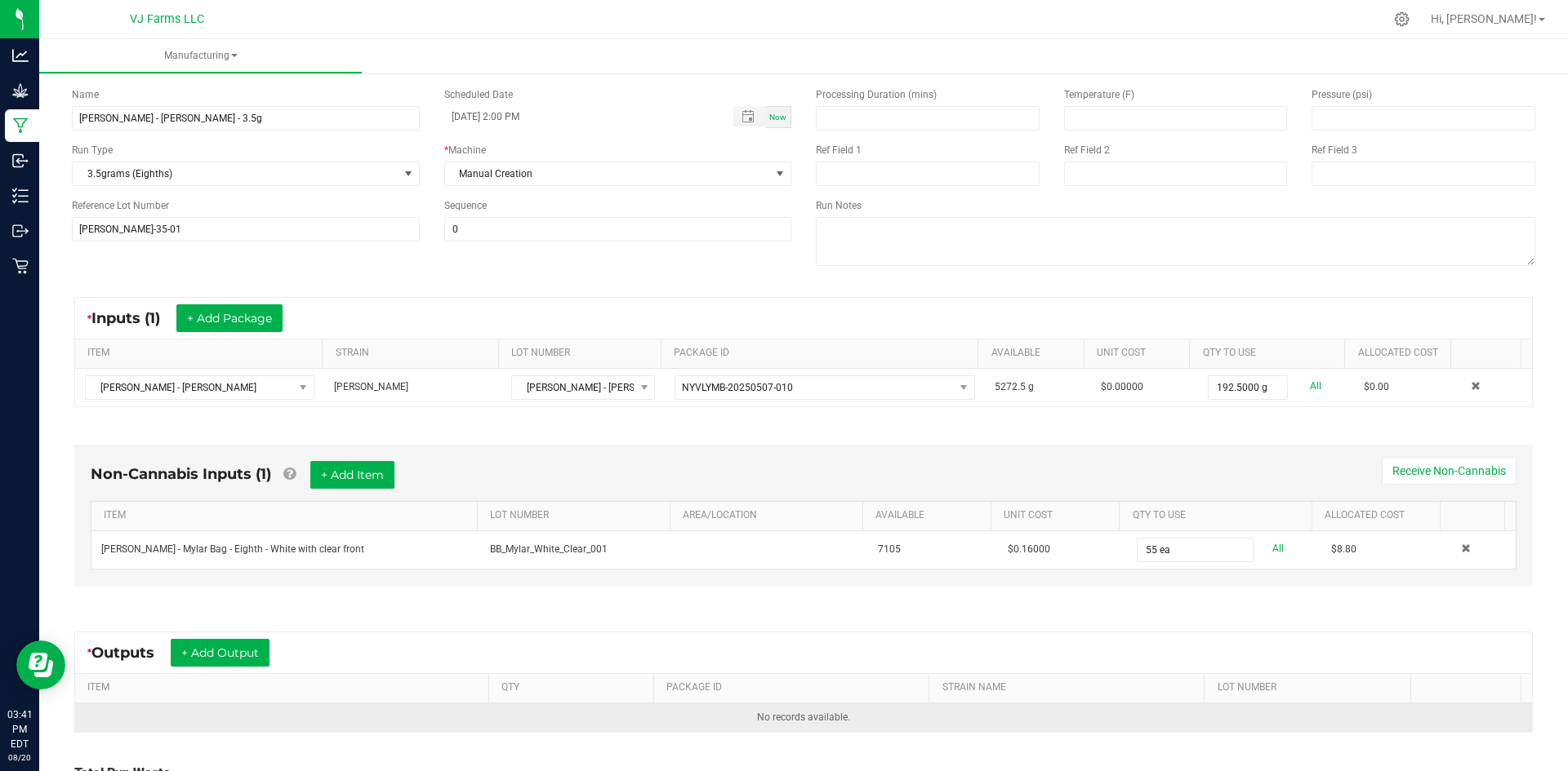
scroll to position [163, 0]
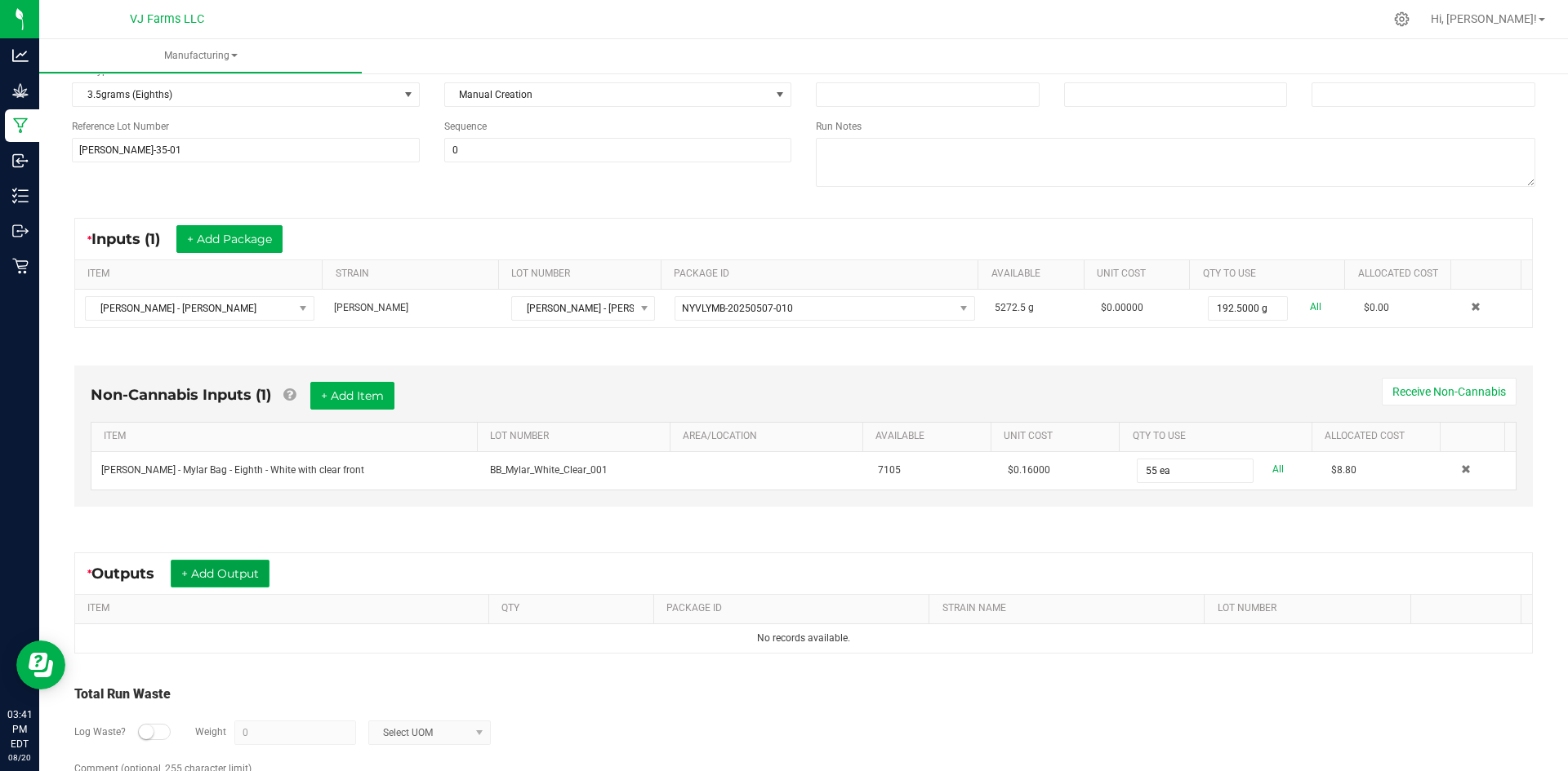
click at [202, 570] on button "+ Add Output" at bounding box center [220, 574] width 99 height 28
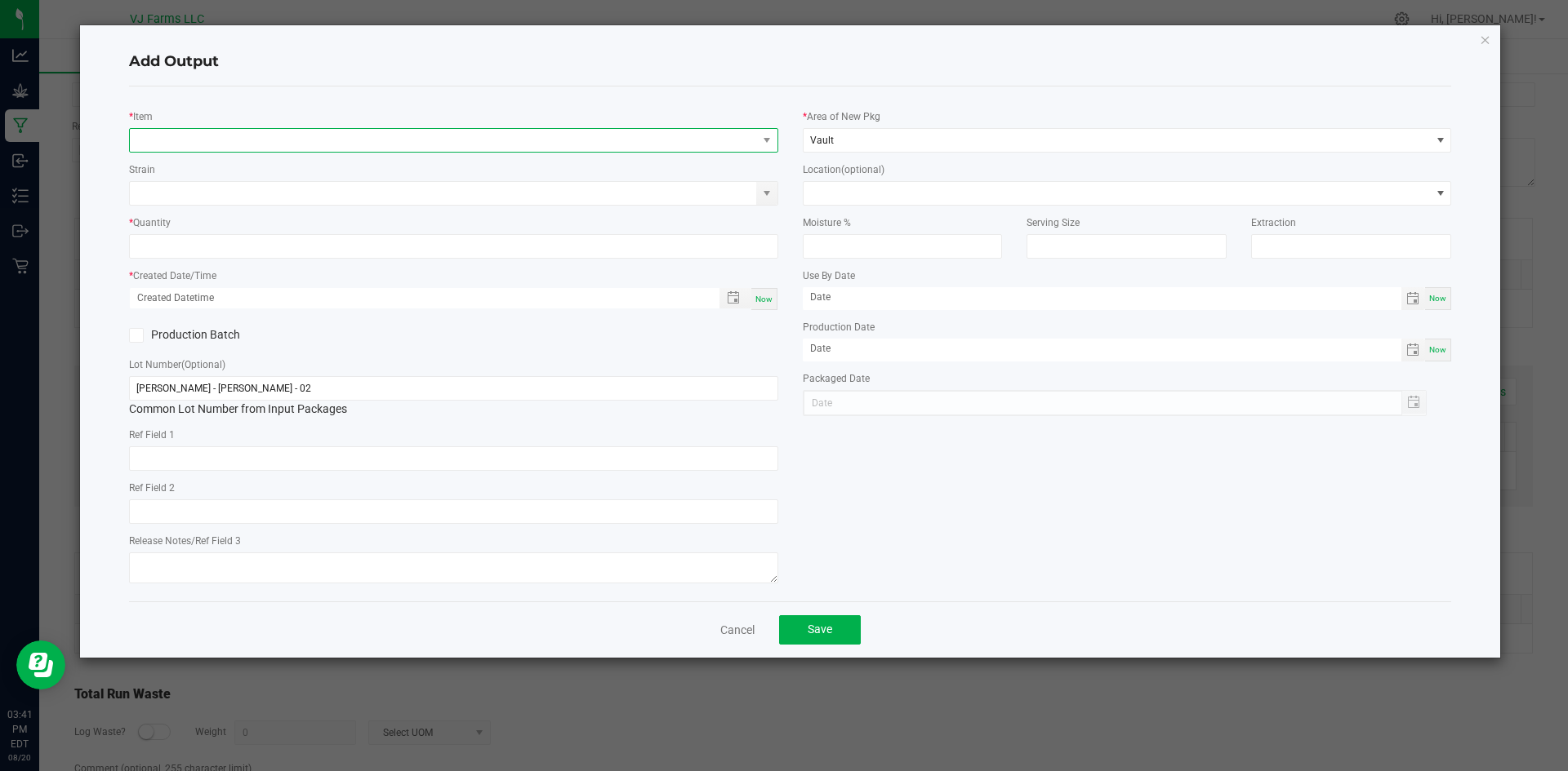
click at [246, 141] on span "NO DATA FOUND" at bounding box center [443, 140] width 627 height 23
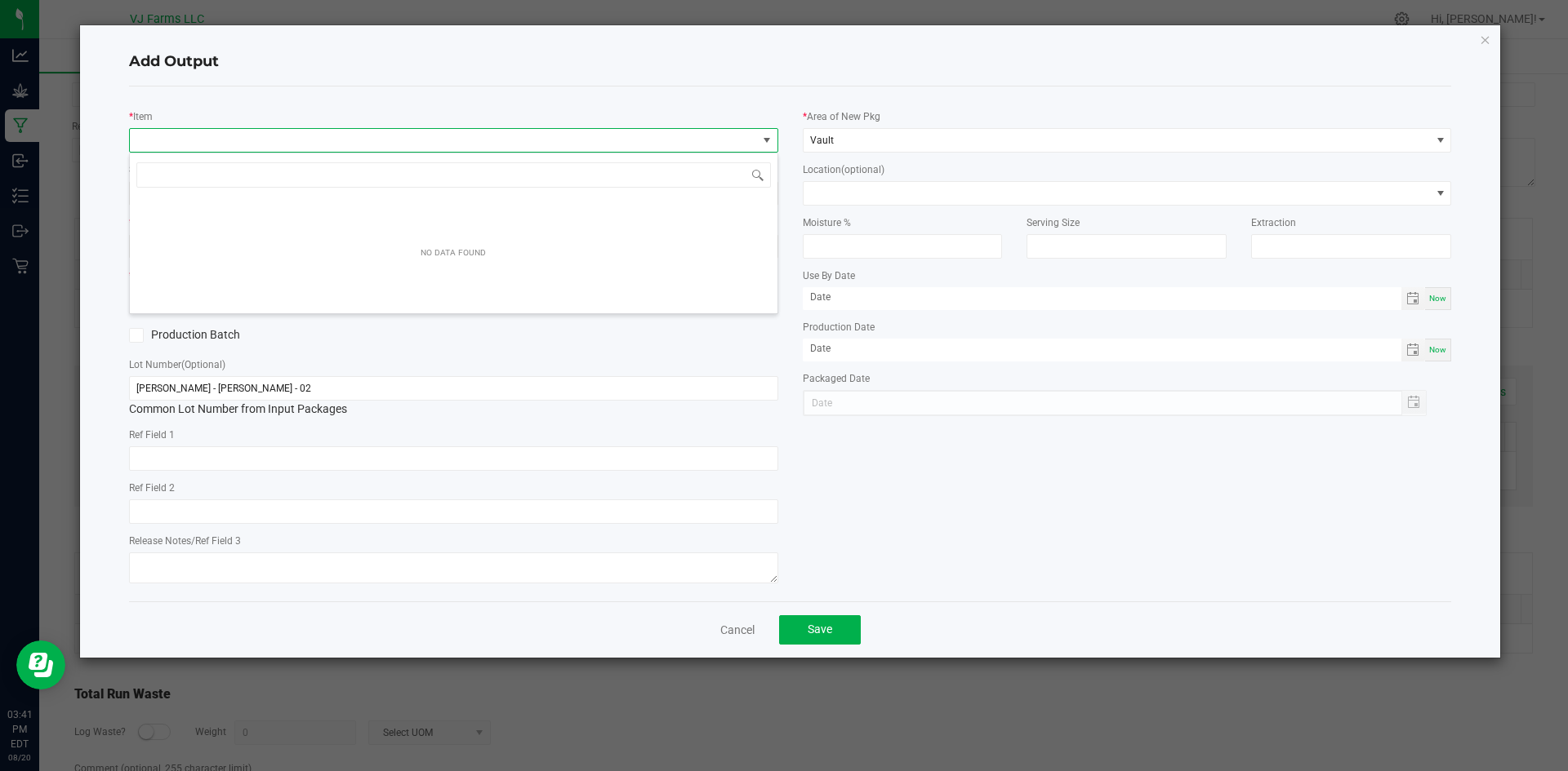
scroll to position [24, 649]
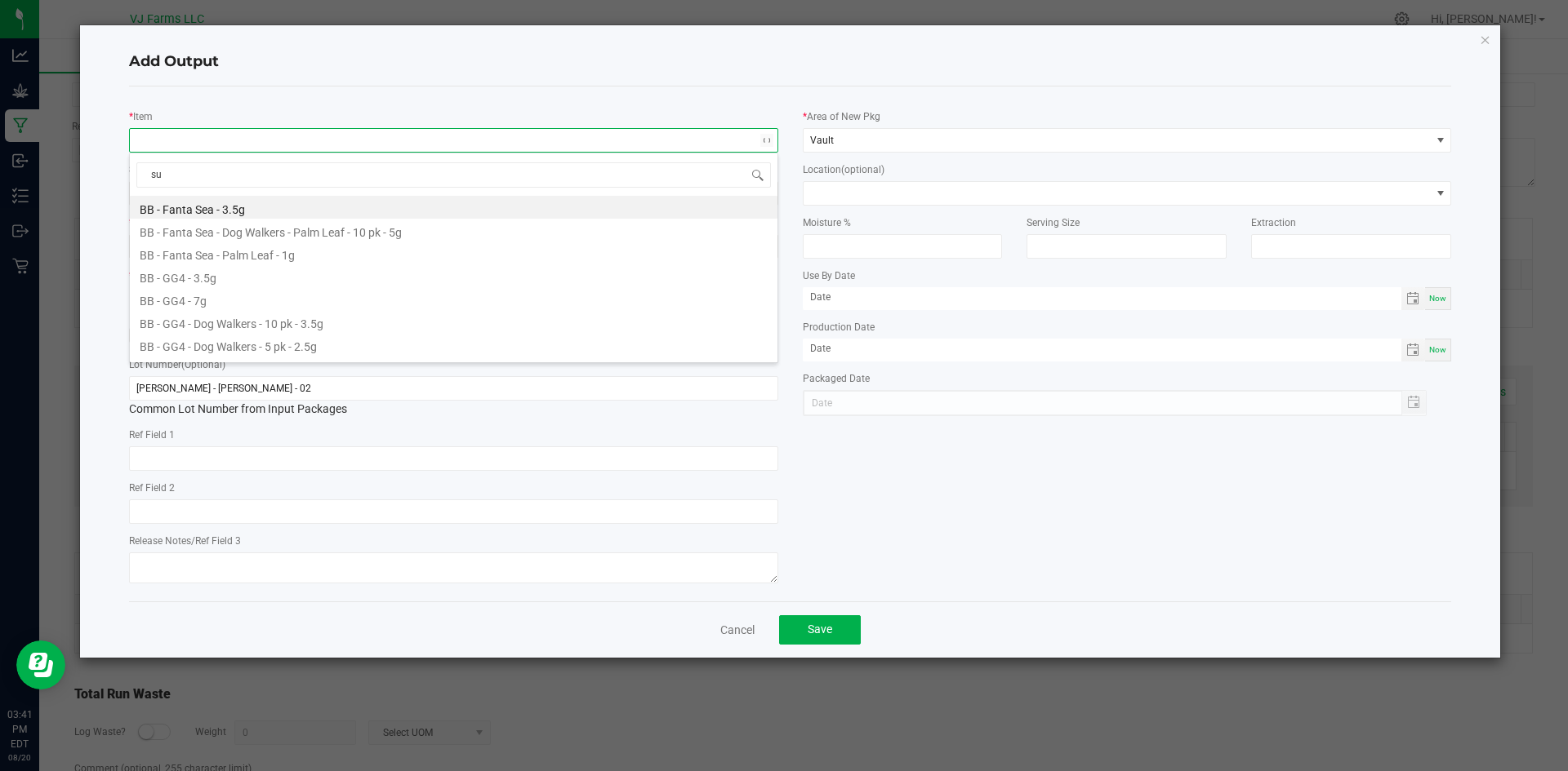
type input "sun"
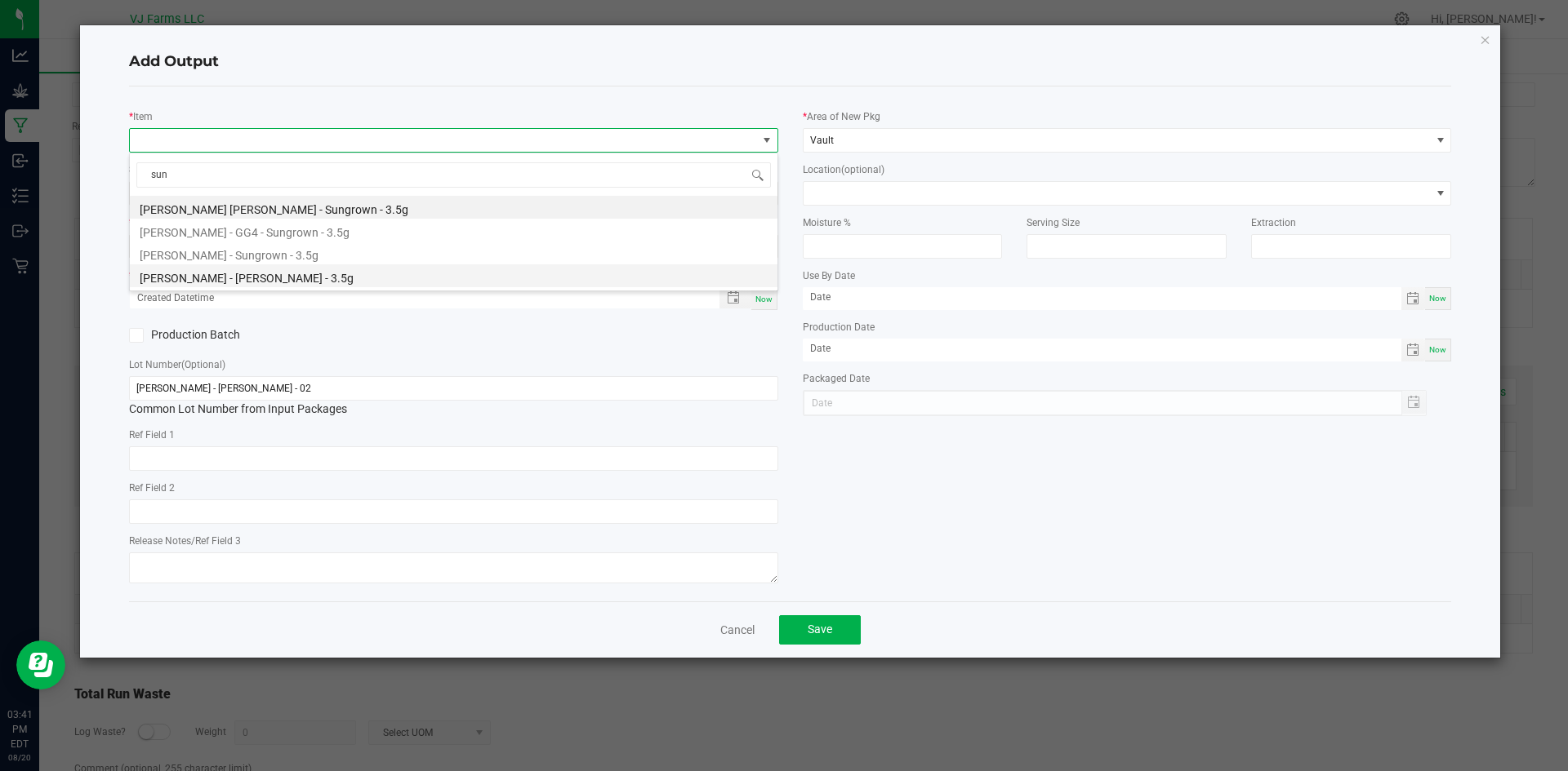
click at [242, 278] on li "[PERSON_NAME] - [PERSON_NAME] - 3.5g" at bounding box center [454, 276] width 647 height 23
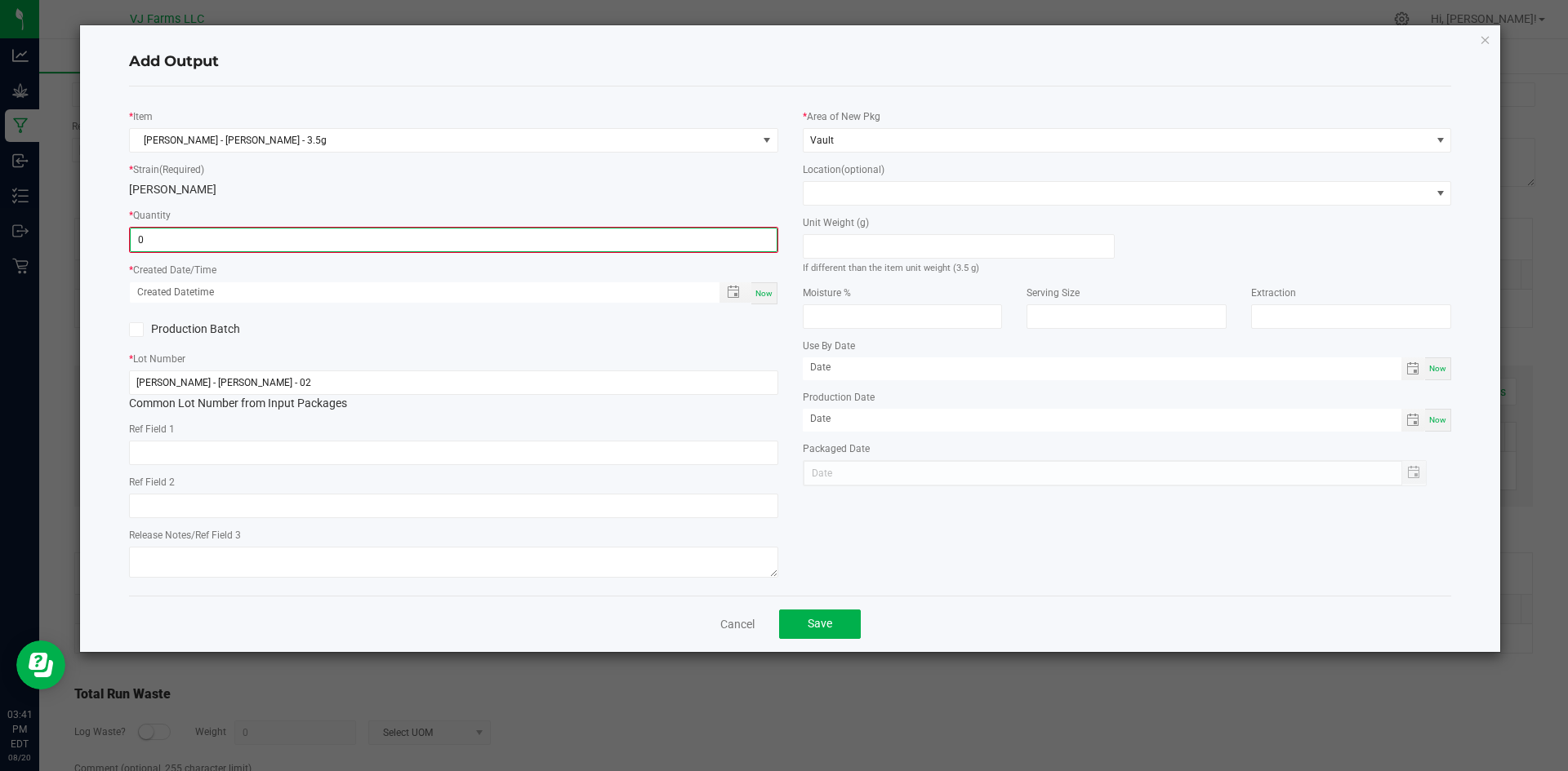
click at [251, 245] on input "0" at bounding box center [454, 239] width 646 height 23
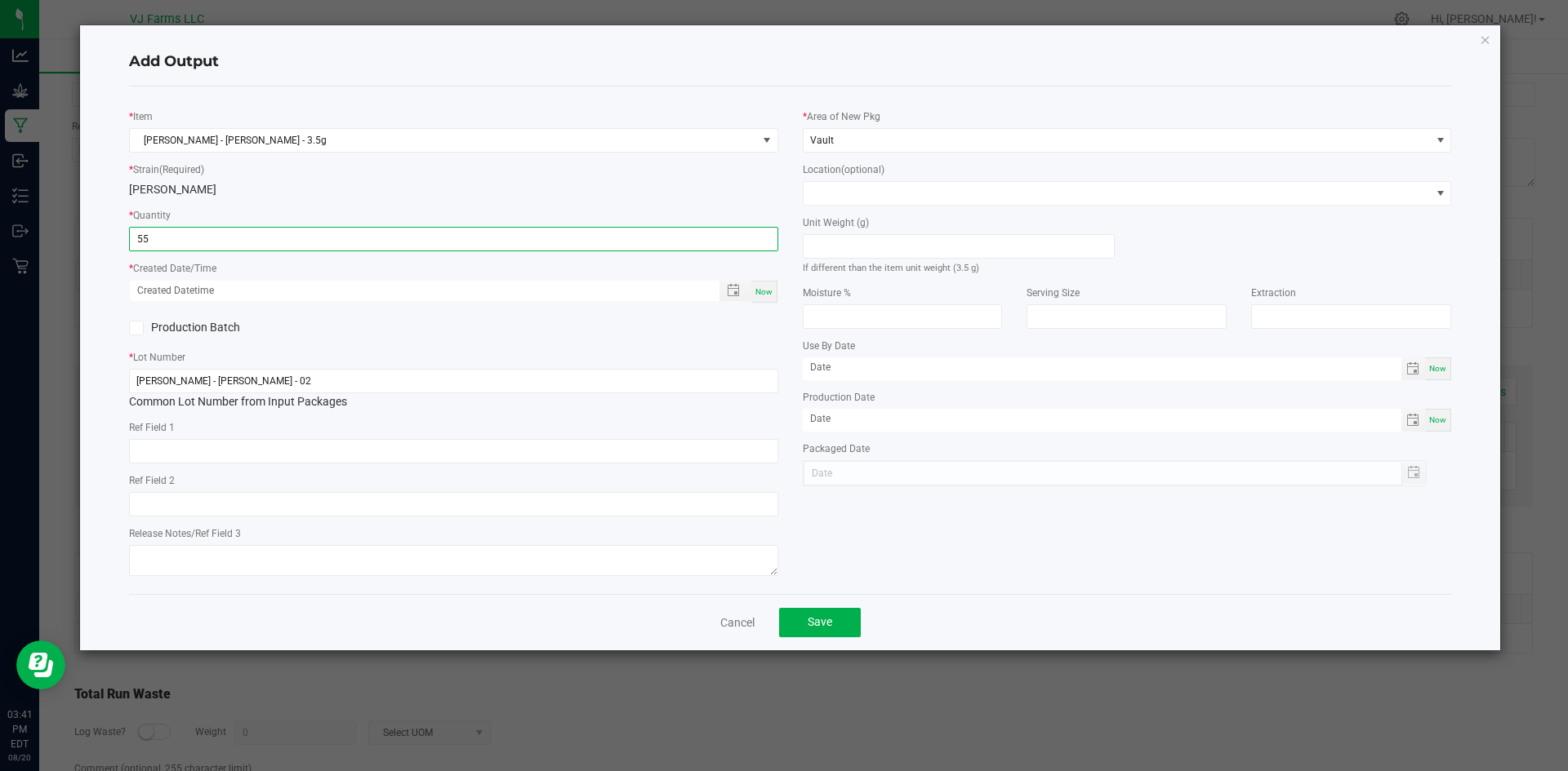
type input "55 ea"
click at [511, 346] on div "* Item Boujee Ben - Pepe Silvia - Sungrown - 3.5g * Strain (Required) Pepe Silv…" at bounding box center [454, 340] width 673 height 481
click at [741, 295] on span "Toggle popup" at bounding box center [733, 290] width 28 height 13
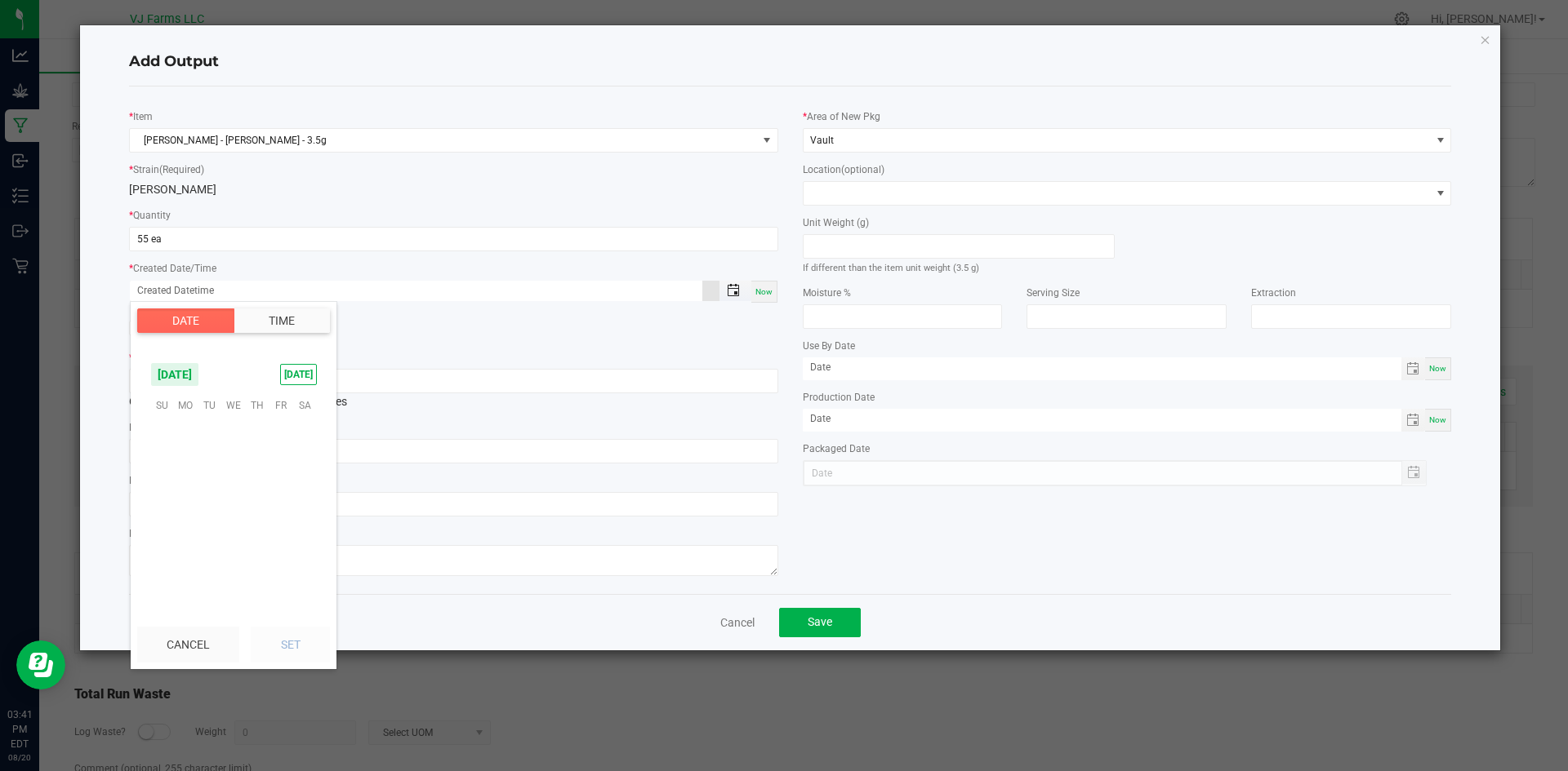
scroll to position [264509, 0]
click at [231, 472] on span "13" at bounding box center [233, 480] width 23 height 25
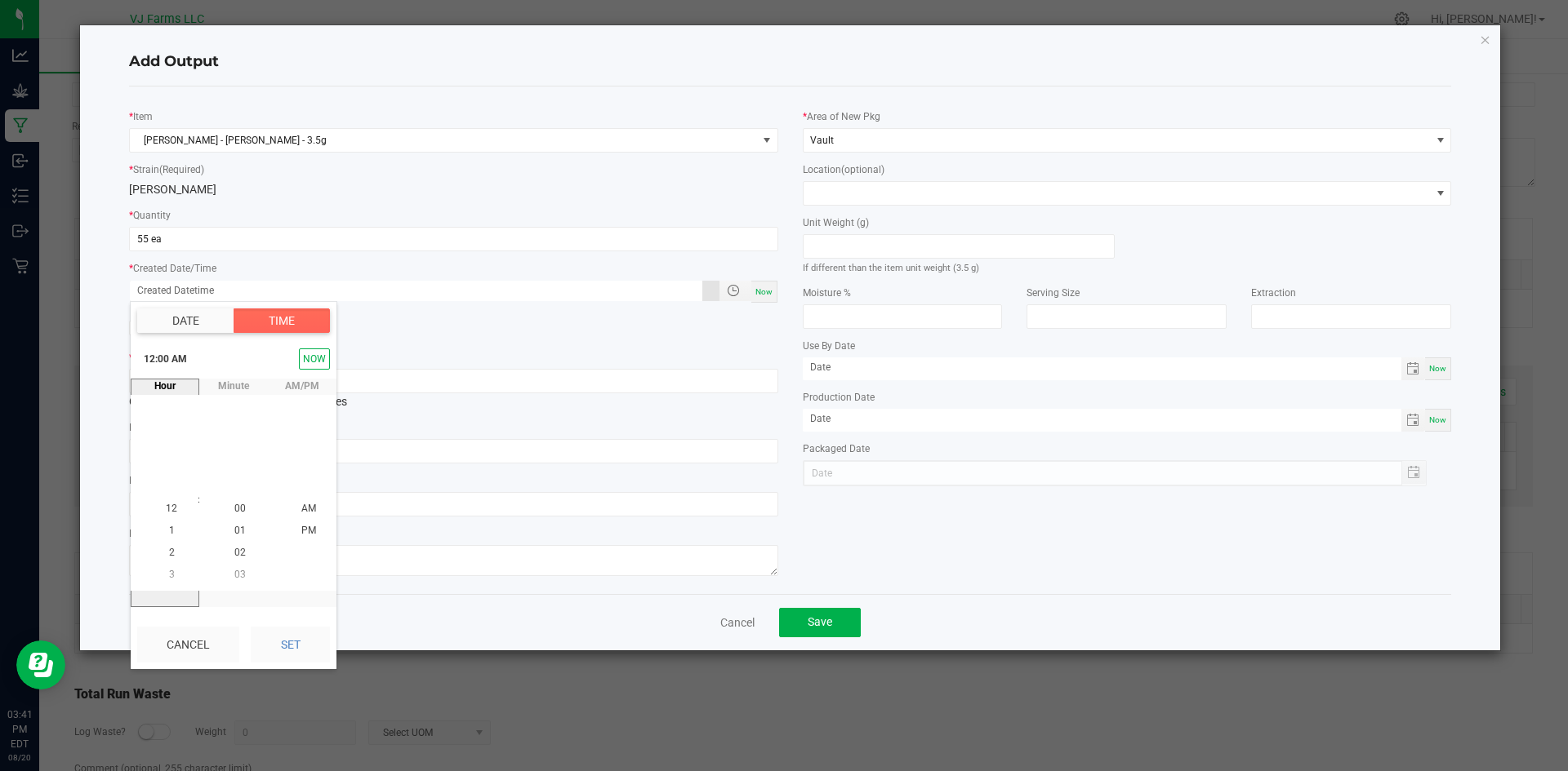
click at [145, 563] on kendo-virtualization "12 1 2 3 4 5 6 7 8 9 10 11 12 1 2 3 4 5 6 7 8 9 10 11" at bounding box center [171, 509] width 246 height 196
click at [169, 549] on span "2" at bounding box center [172, 552] width 6 height 11
click at [161, 501] on li "2" at bounding box center [171, 509] width 39 height 22
click at [311, 531] on li "PM" at bounding box center [308, 530] width 39 height 22
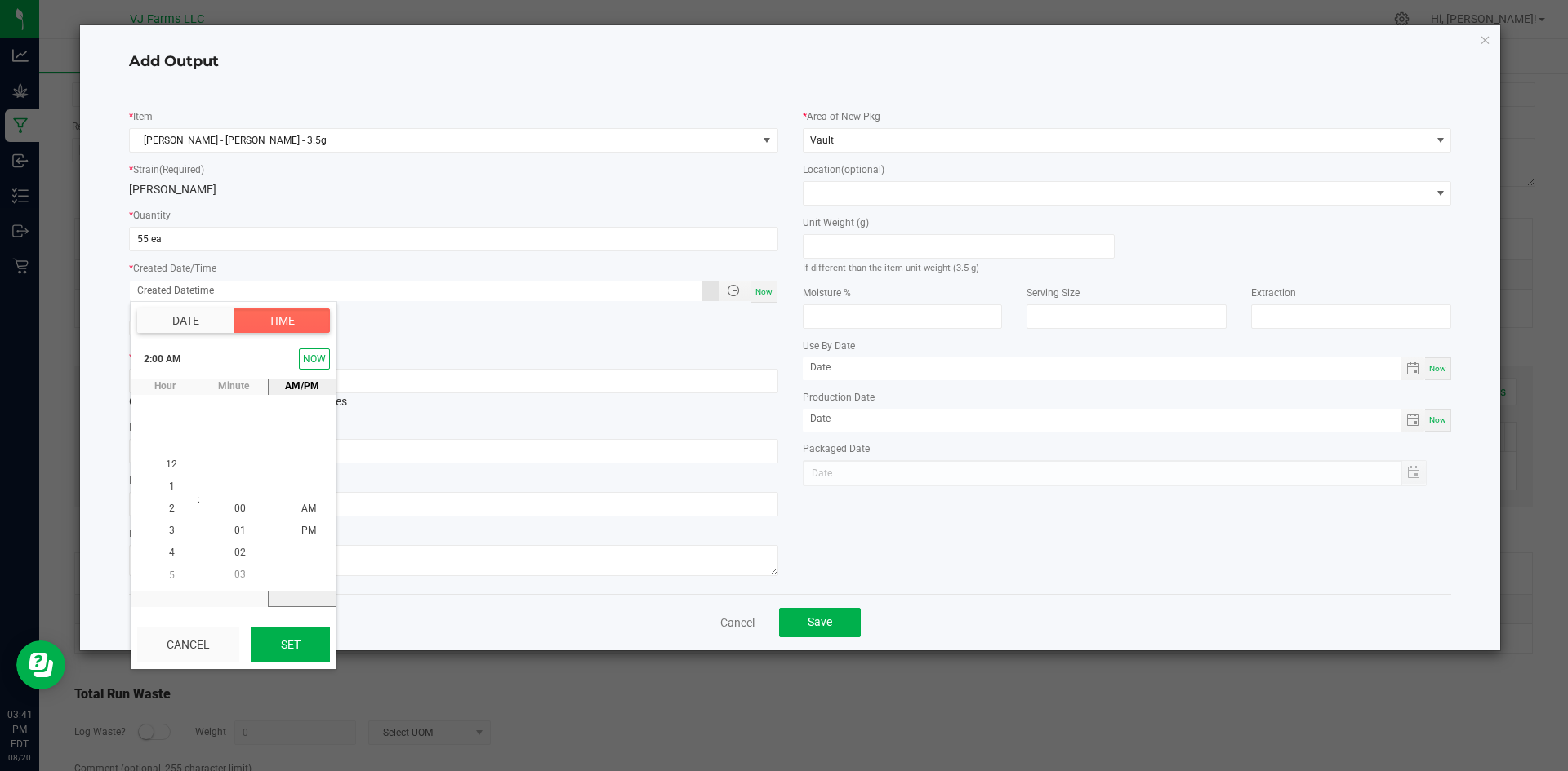
scroll to position [22, 0]
click at [286, 656] on button "Set" at bounding box center [290, 644] width 79 height 36
type input "08/13/2025 2:00 PM"
type input "08/13/2025"
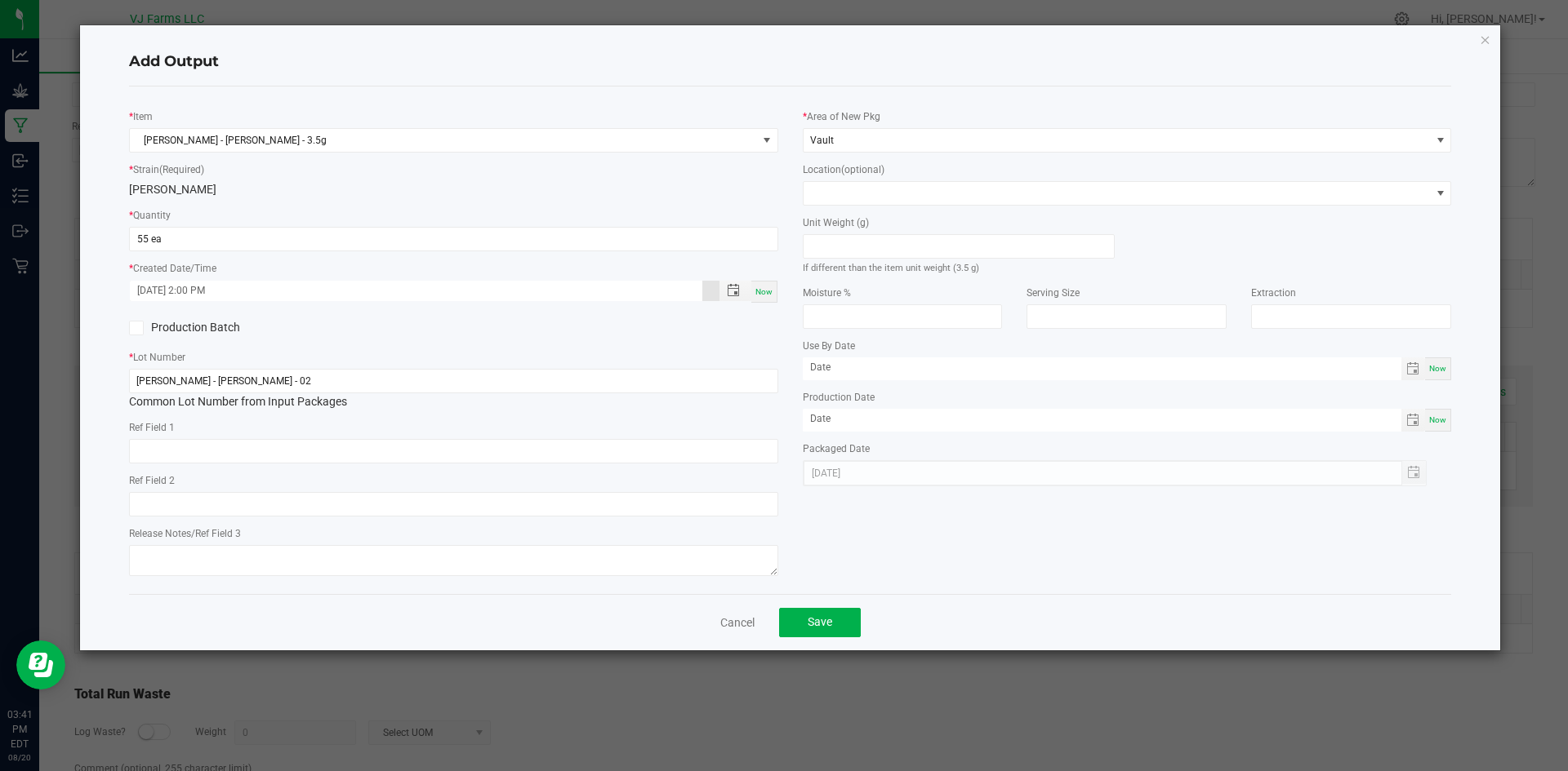
click at [346, 343] on div "* Item Boujee Ben - Pepe Silvia - Sungrown - 3.5g * Strain (Required) Pepe Silv…" at bounding box center [454, 340] width 673 height 481
drag, startPoint x: 349, startPoint y: 389, endPoint x: 69, endPoint y: 390, distance: 280.0
click at [69, 390] on ngb-modal-window "Add Output * Item Boujee Ben - Pepe Silvia - Sungrown - 3.5g * Strain (Required…" at bounding box center [790, 385] width 1580 height 771
paste input "[PERSON_NAME]-35-01"
type input "[PERSON_NAME]-35-01"
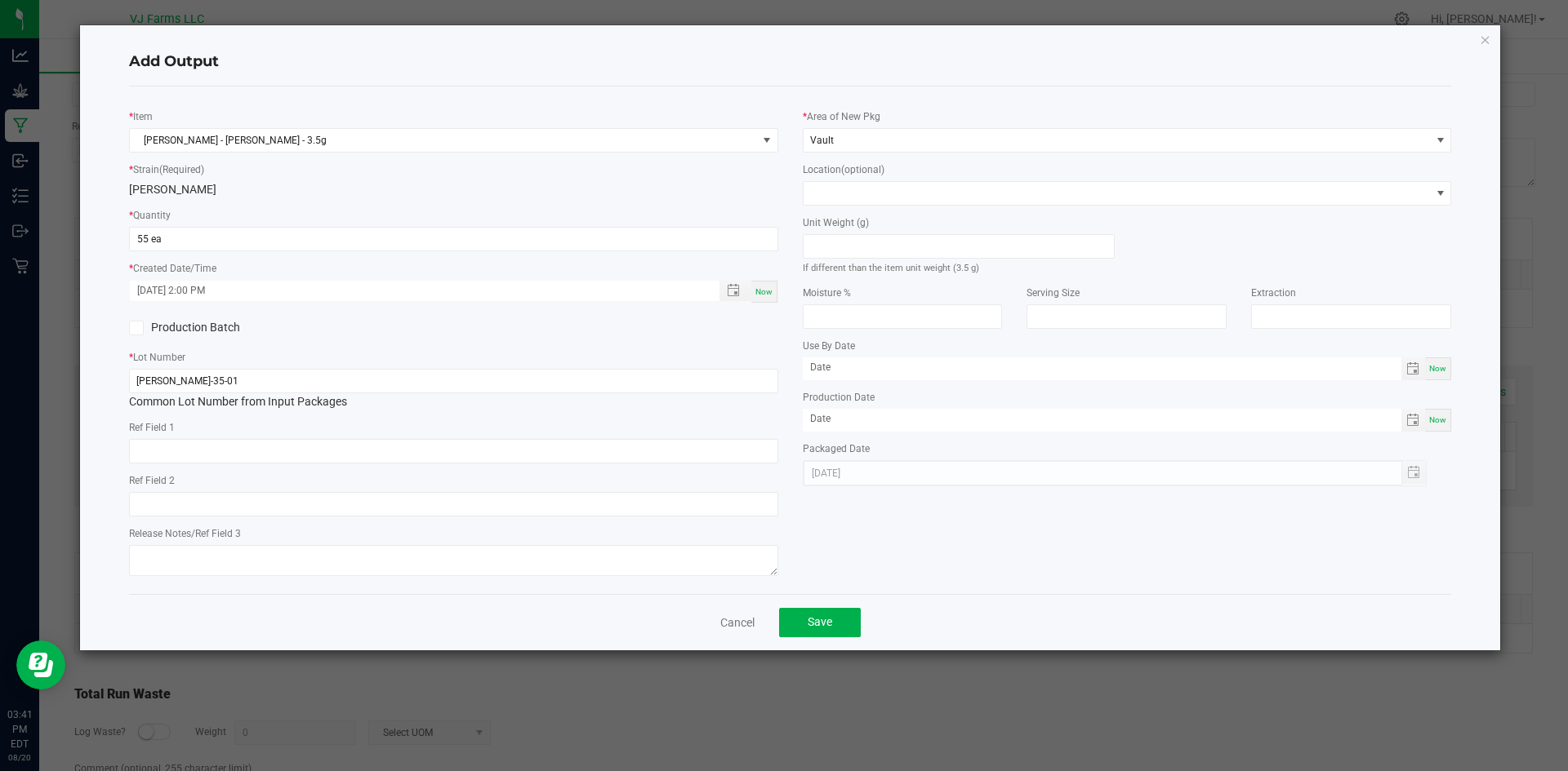
click at [304, 435] on div "Ref Field 1" at bounding box center [454, 441] width 649 height 45
click at [828, 635] on button "Save" at bounding box center [820, 623] width 82 height 29
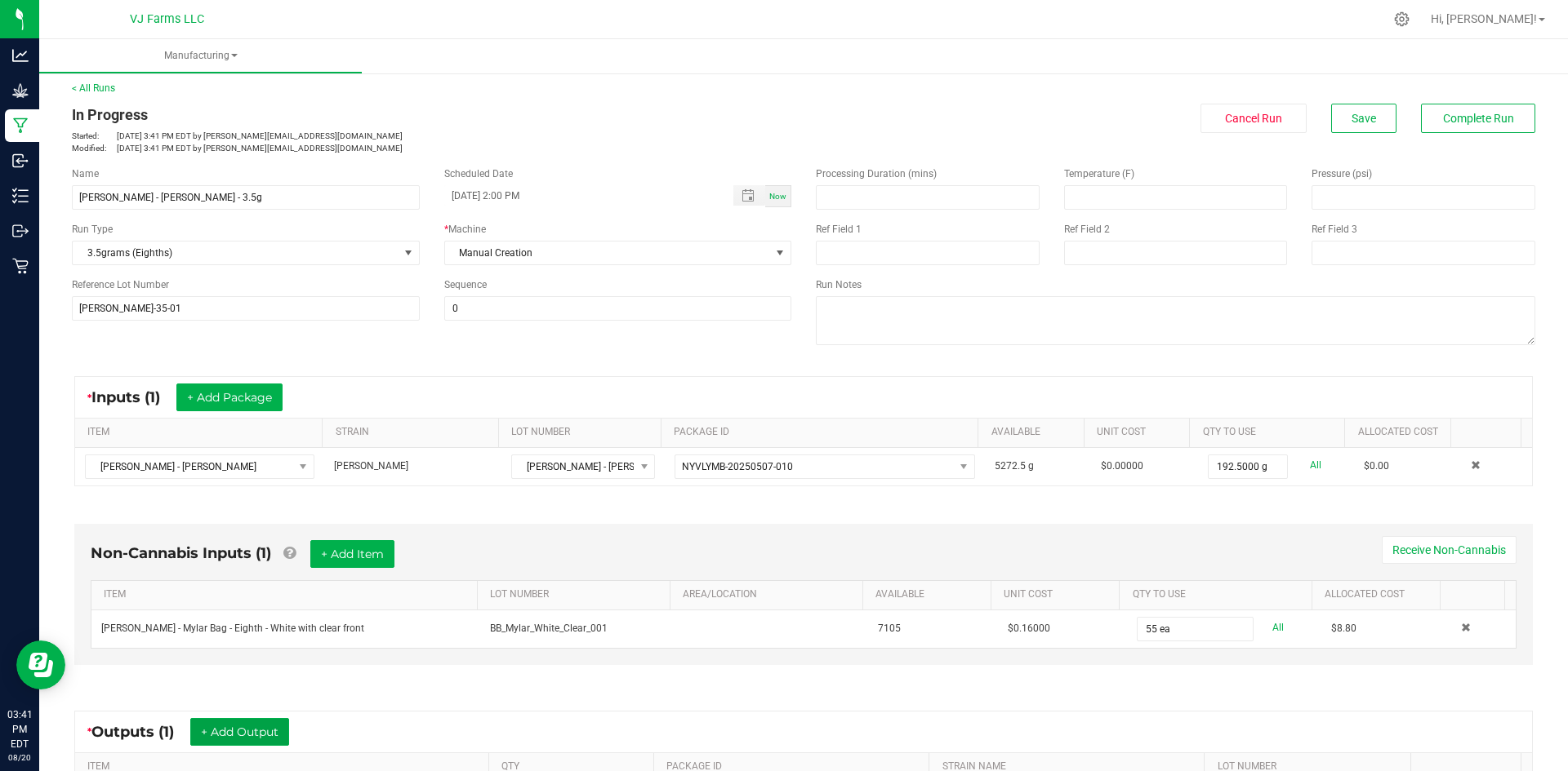
scroll to position [0, 0]
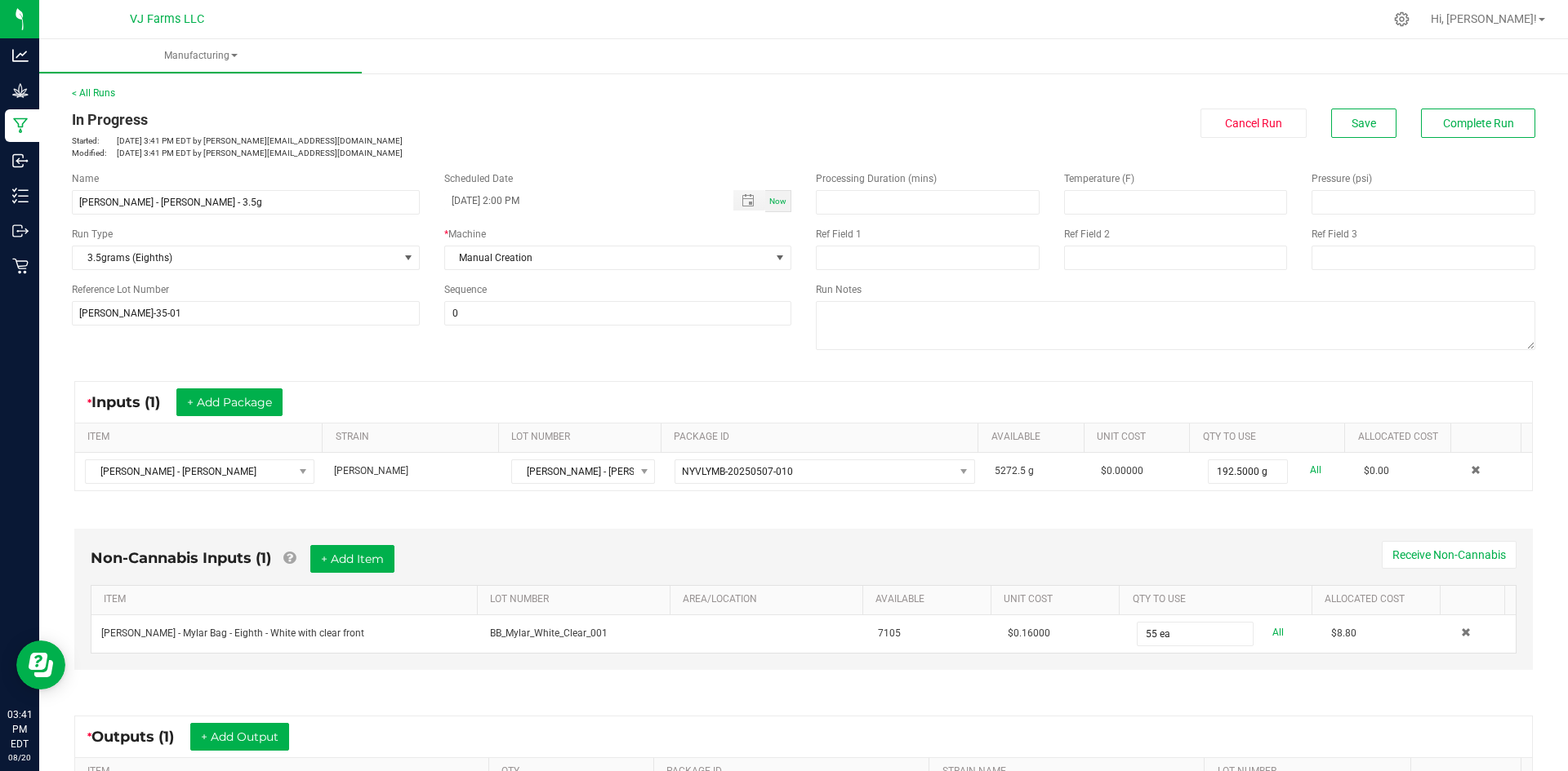
click at [1434, 138] on div "In Progress Started: Aug 20, 2025 3:41 PM EDT by julia@valleyjane.com Modified:…" at bounding box center [804, 134] width 1488 height 50
click at [1310, 120] on div "Cancel Run Save Complete Run" at bounding box center [1175, 123] width 719 height 29
click at [1332, 119] on button "Save" at bounding box center [1363, 123] width 65 height 29
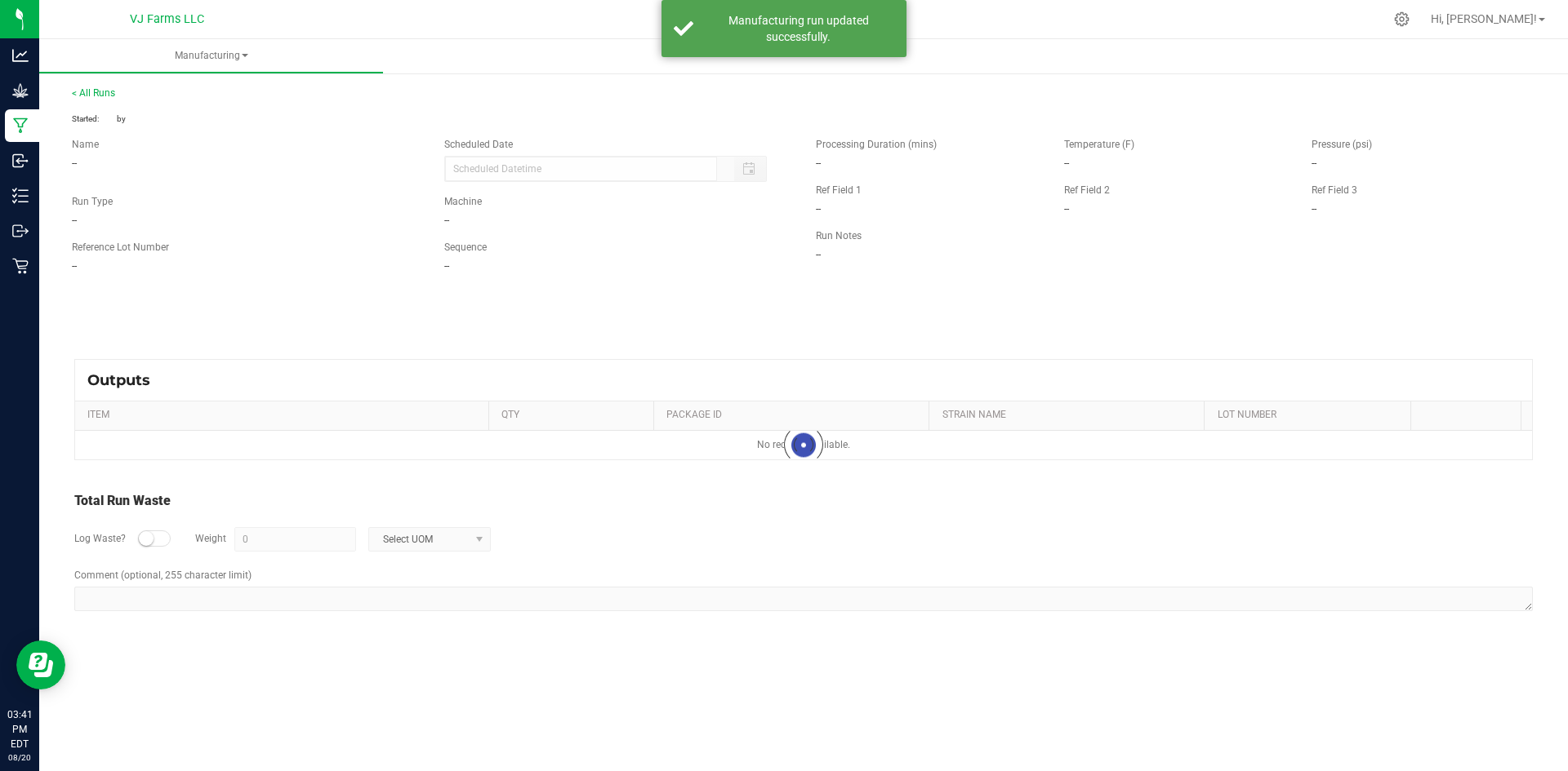
type input "08/13/2025 2:00 PM"
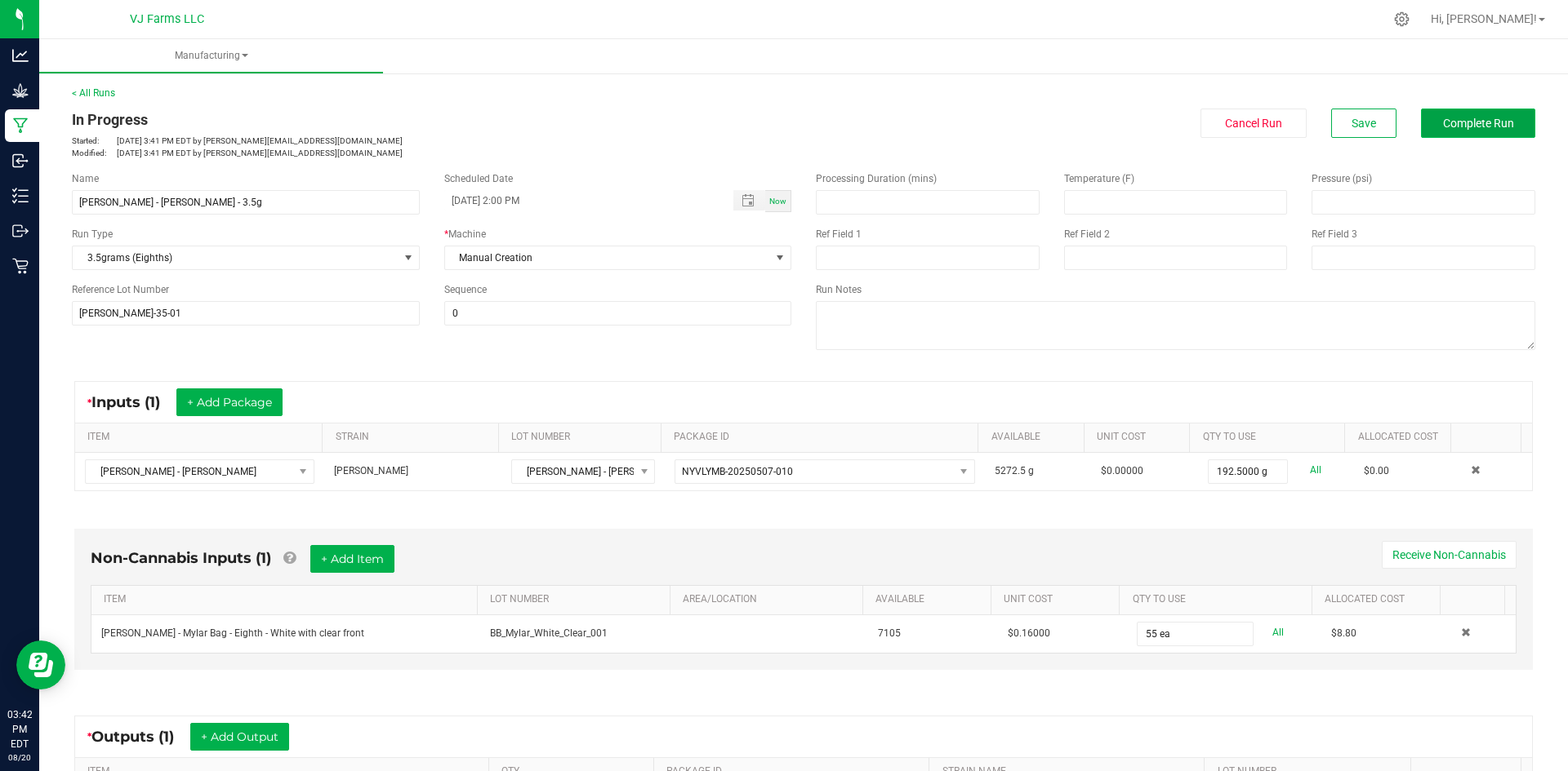
click at [1457, 118] on span "Complete Run" at bounding box center [1479, 123] width 71 height 13
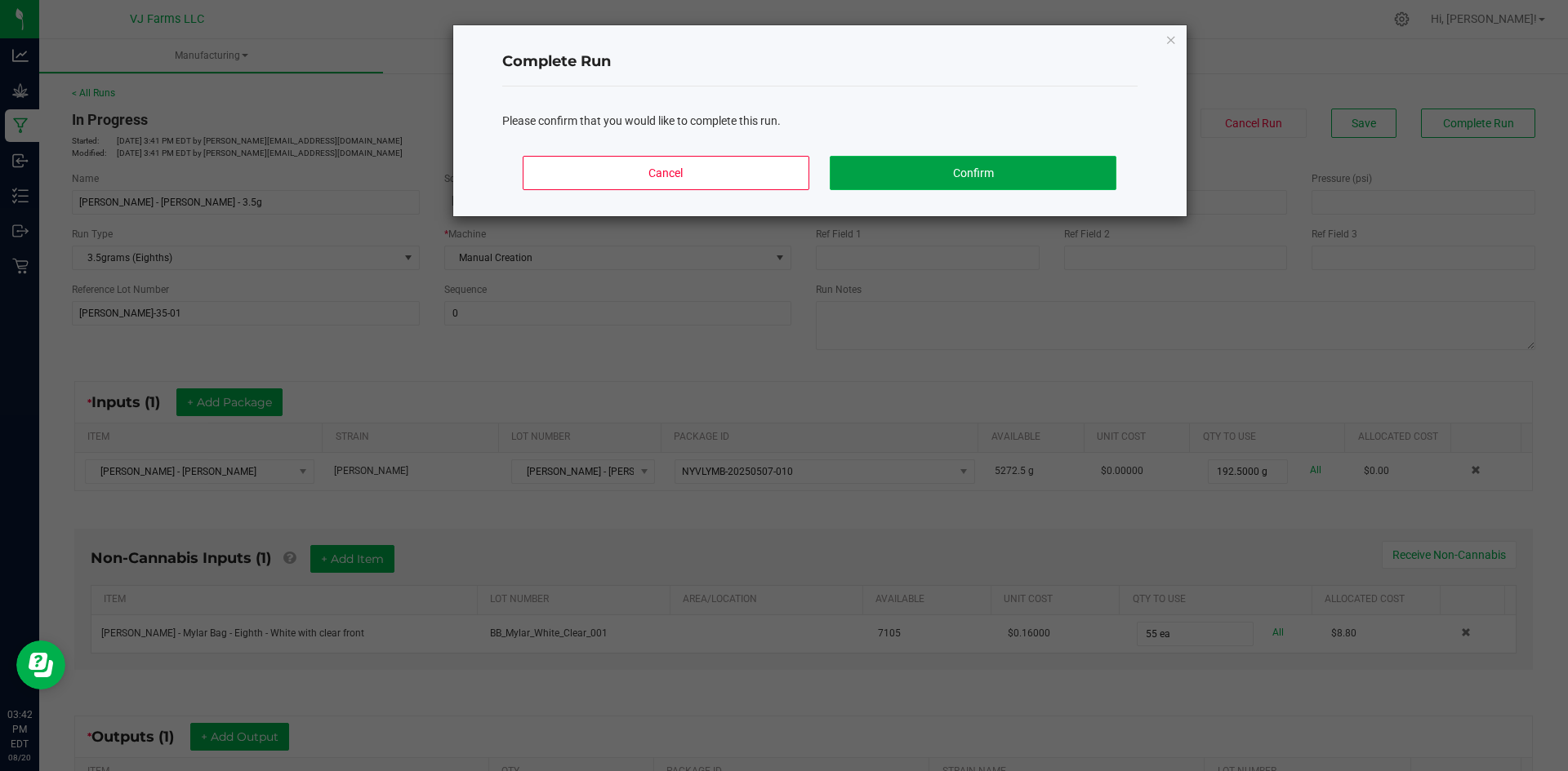
click at [975, 156] on button "Confirm" at bounding box center [972, 173] width 285 height 35
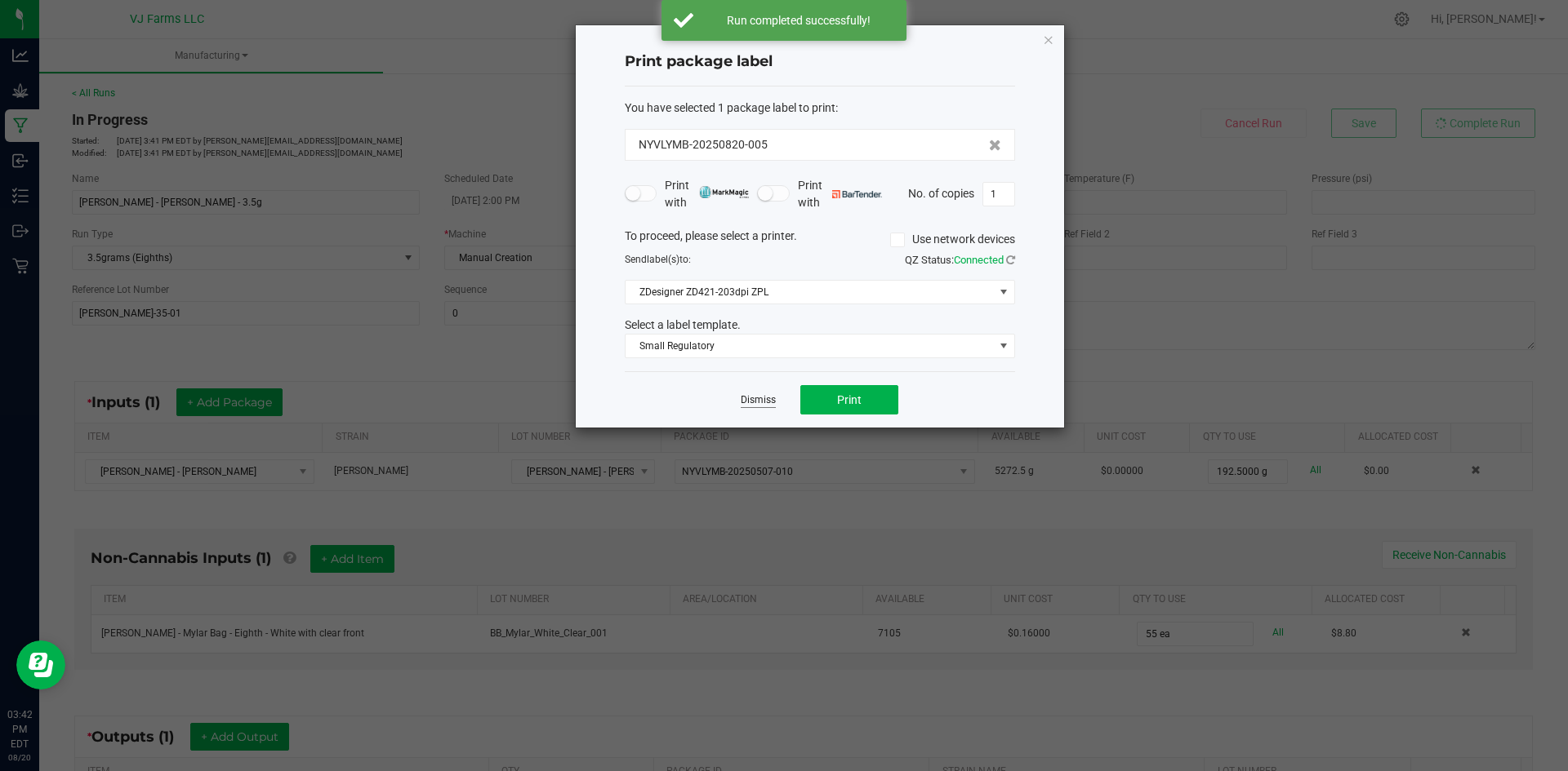
click at [768, 396] on link "Dismiss" at bounding box center [758, 401] width 35 height 14
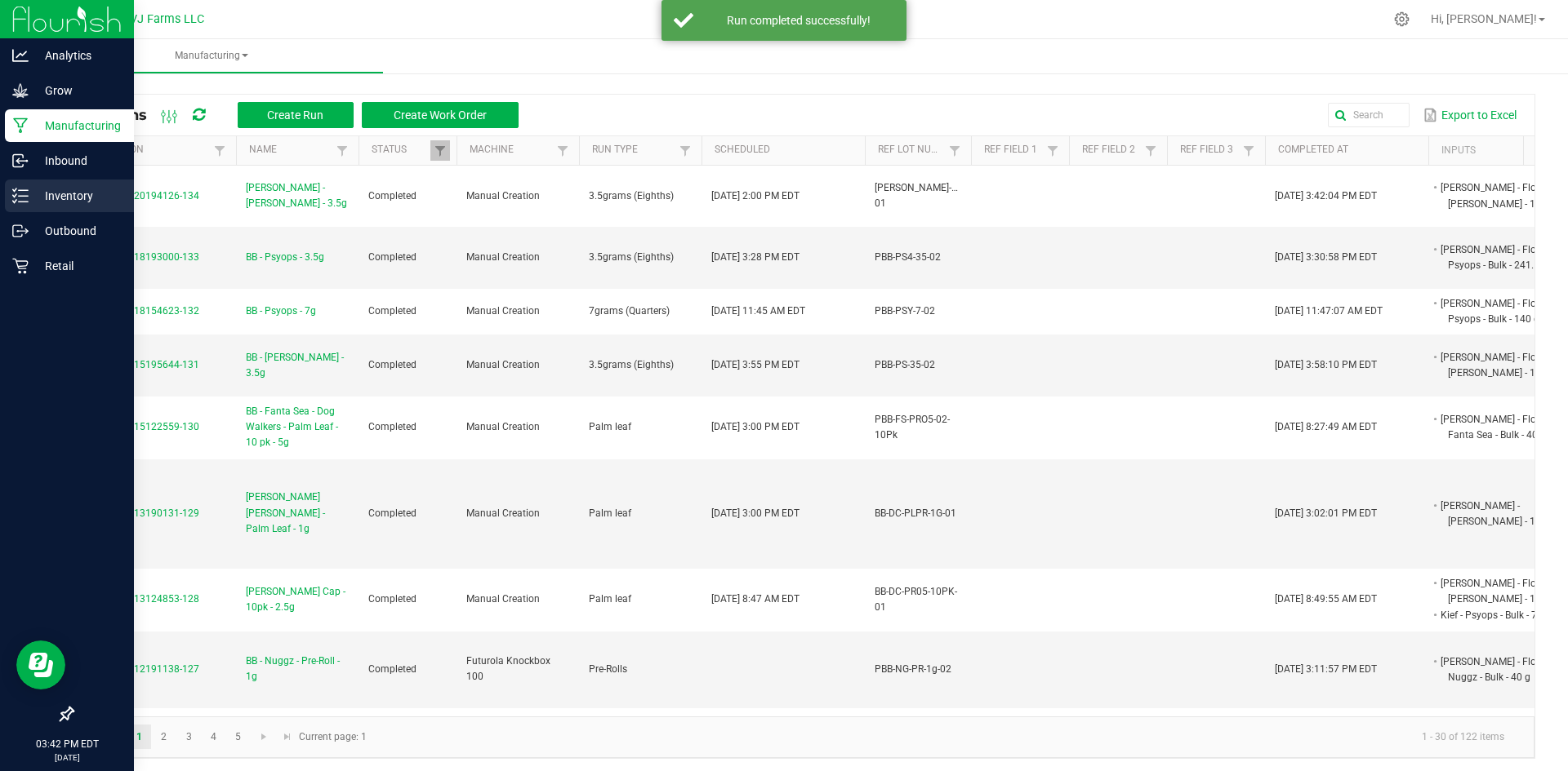
click at [62, 200] on p "Inventory" at bounding box center [77, 196] width 98 height 20
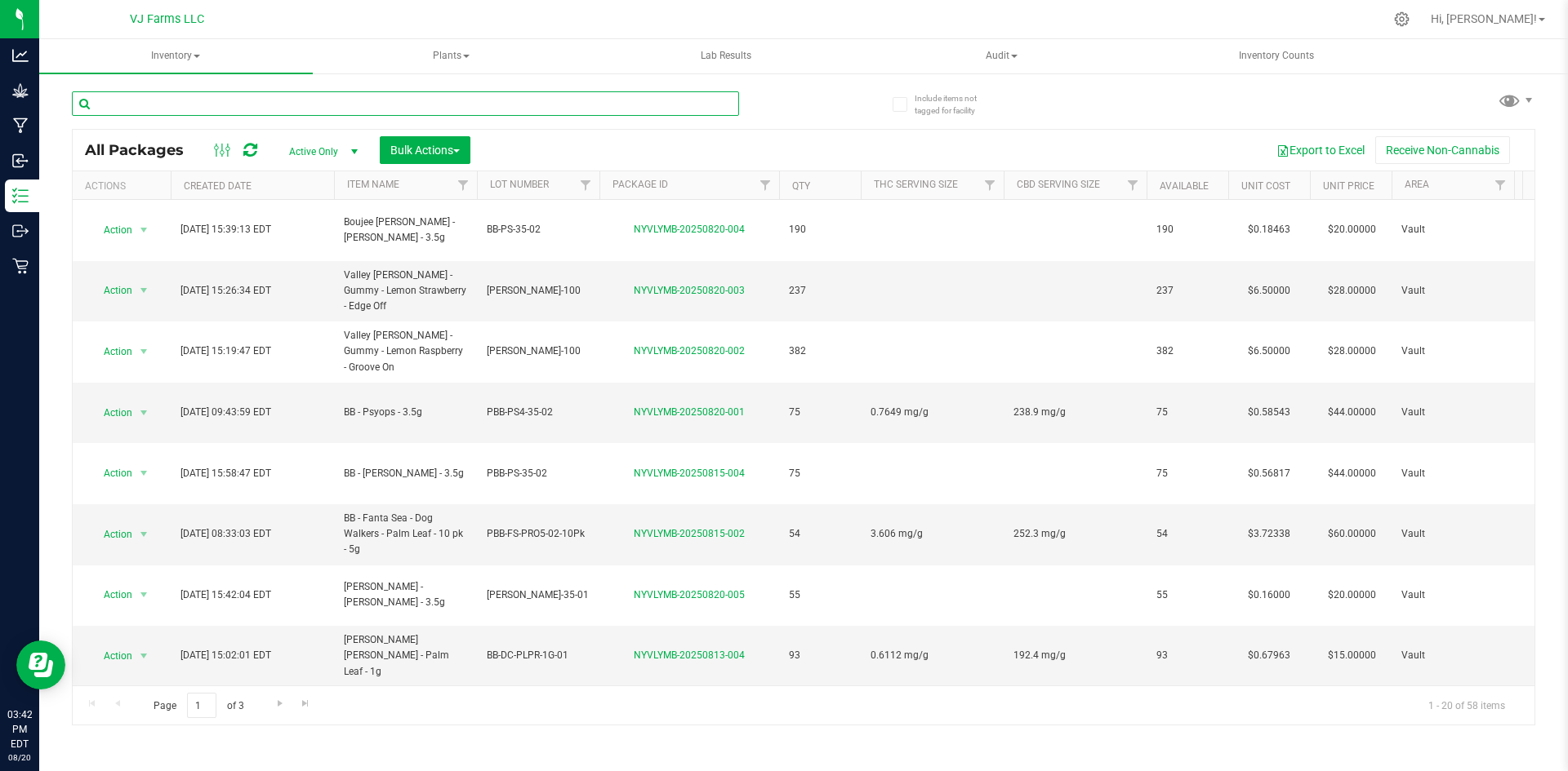
click at [187, 108] on input "text" at bounding box center [405, 103] width 667 height 24
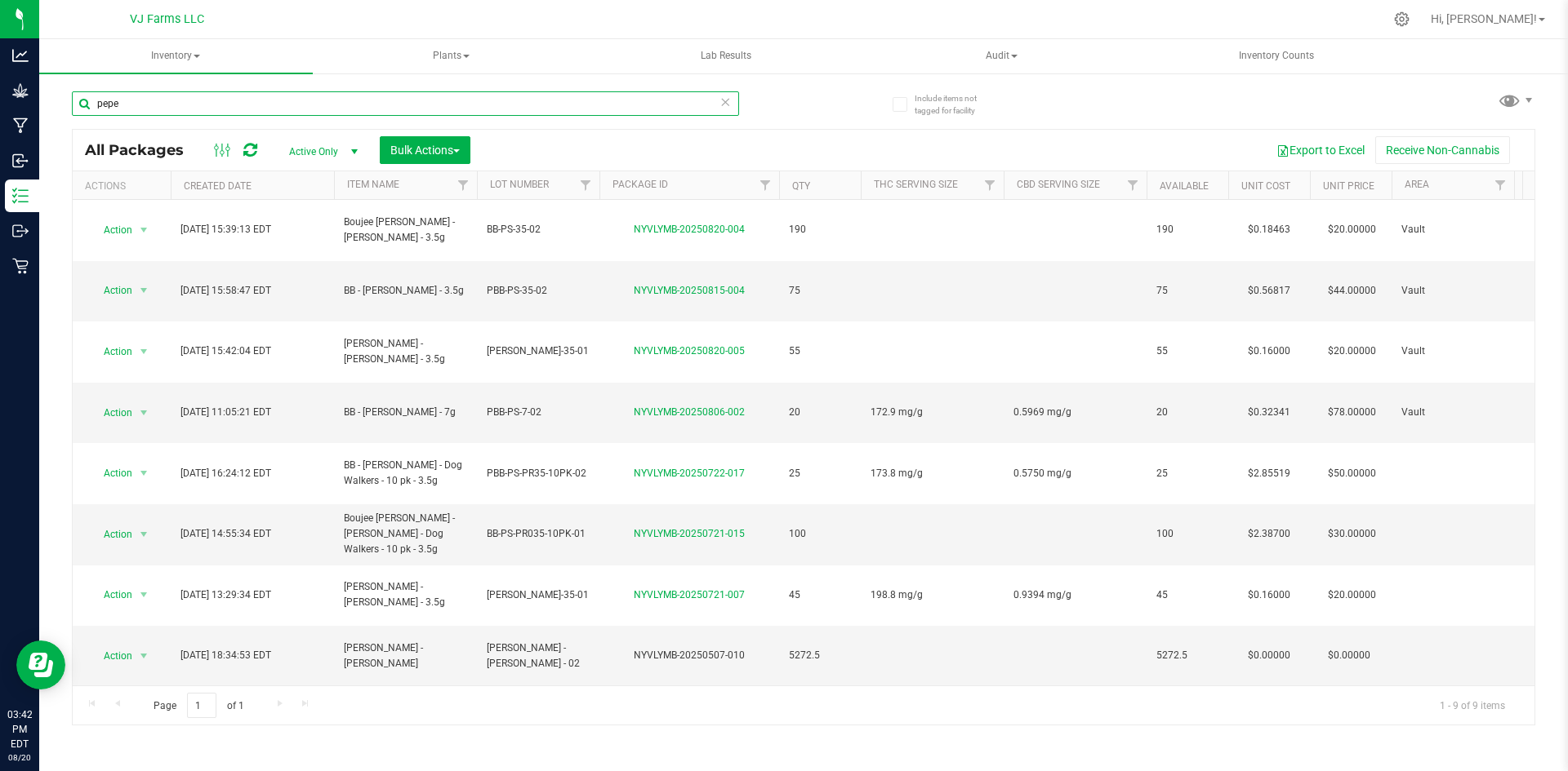
drag, startPoint x: 146, startPoint y: 108, endPoint x: 59, endPoint y: 114, distance: 87.2
click at [59, 114] on div "Include items not tagged for facility pepe All Packages Active Only Active Only…" at bounding box center [804, 321] width 1529 height 498
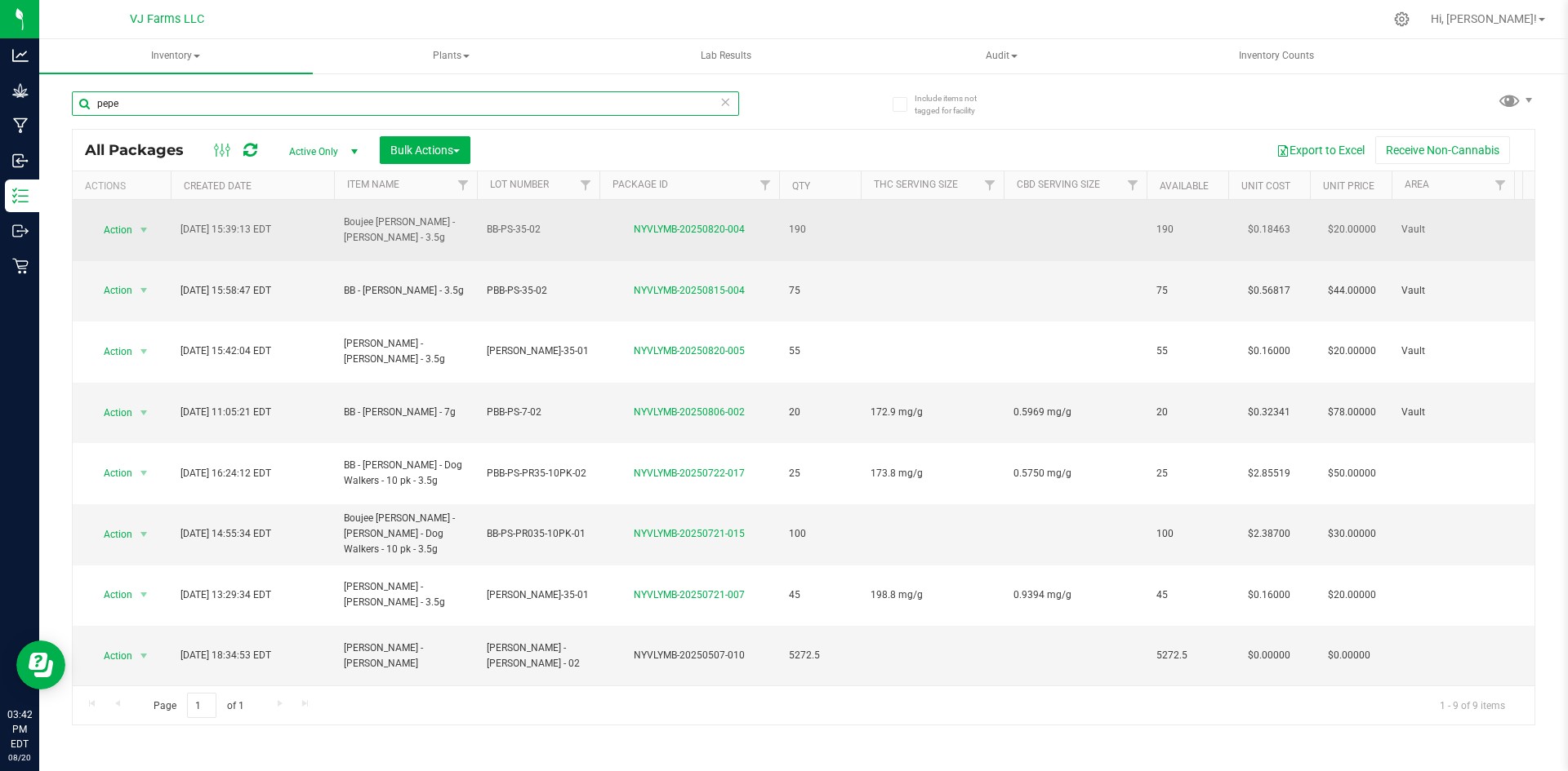
type input "[PERSON_NAME]-35-01"
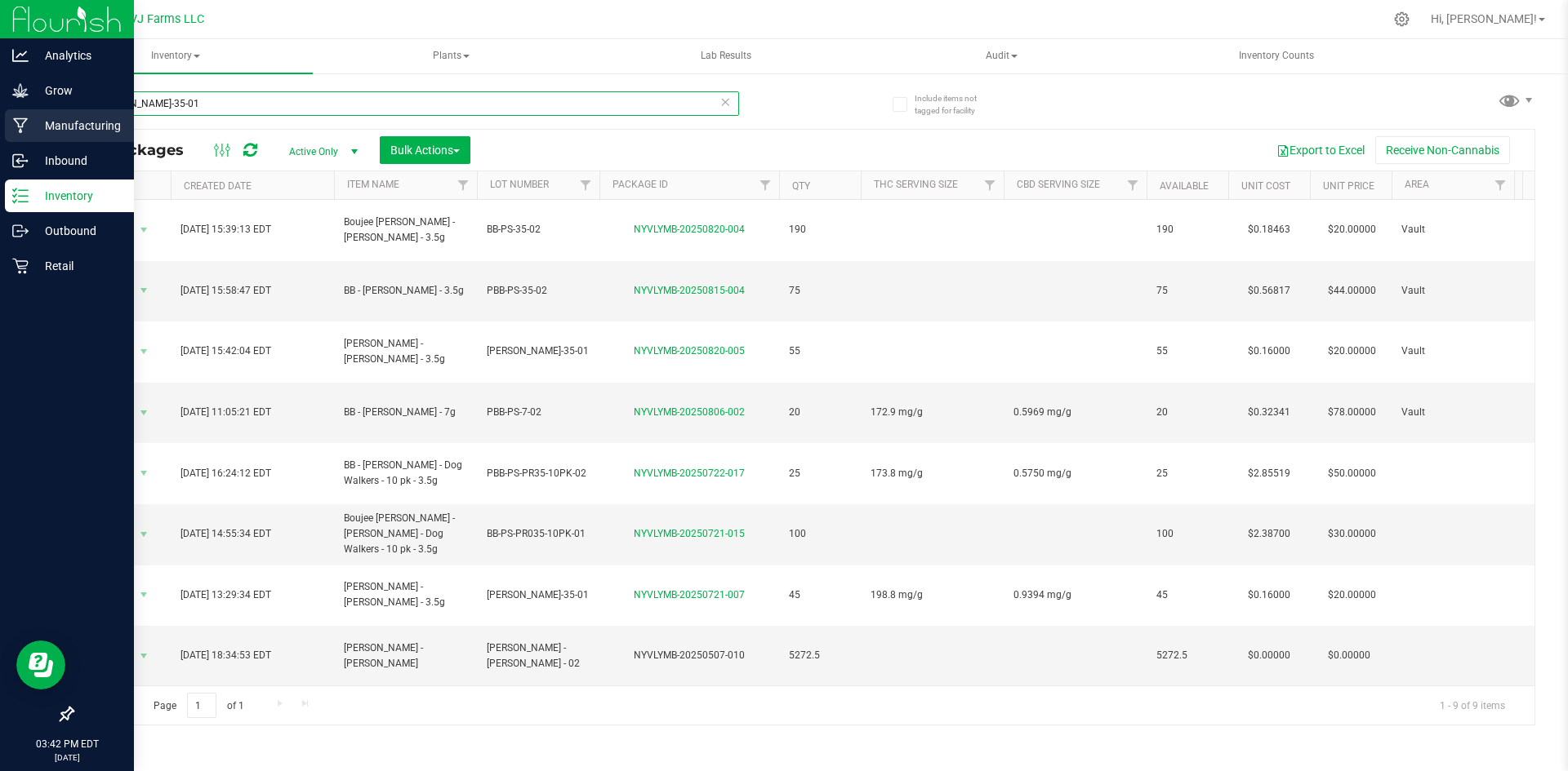
drag, startPoint x: 228, startPoint y: 104, endPoint x: 0, endPoint y: 118, distance: 228.4
click at [0, 118] on div "Analytics Grow Manufacturing Inbound Inventory Outbound Retail 03:42 PM EDT 08/…" at bounding box center [784, 385] width 1568 height 771
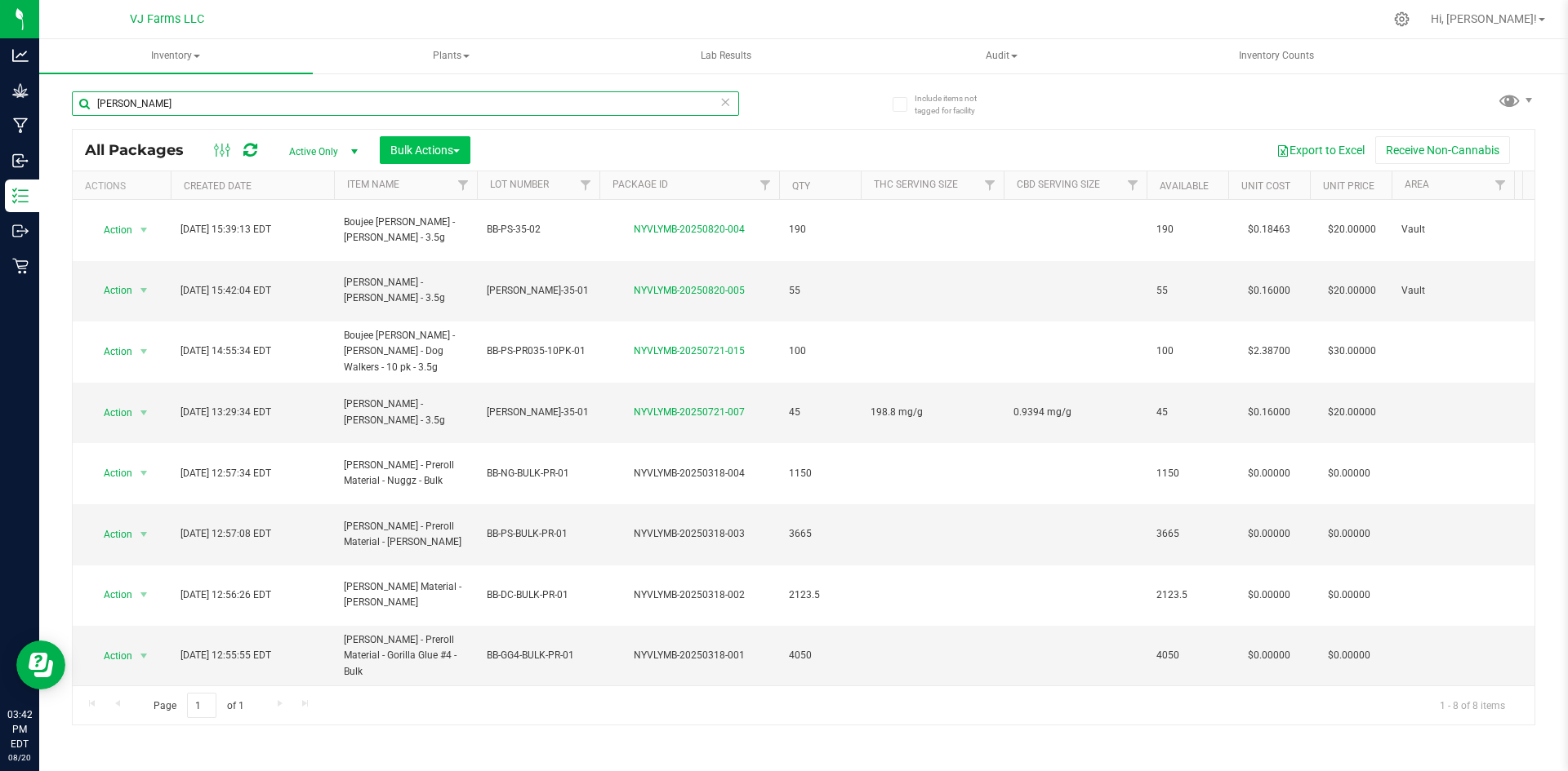
type input "Boujee Ben - p"
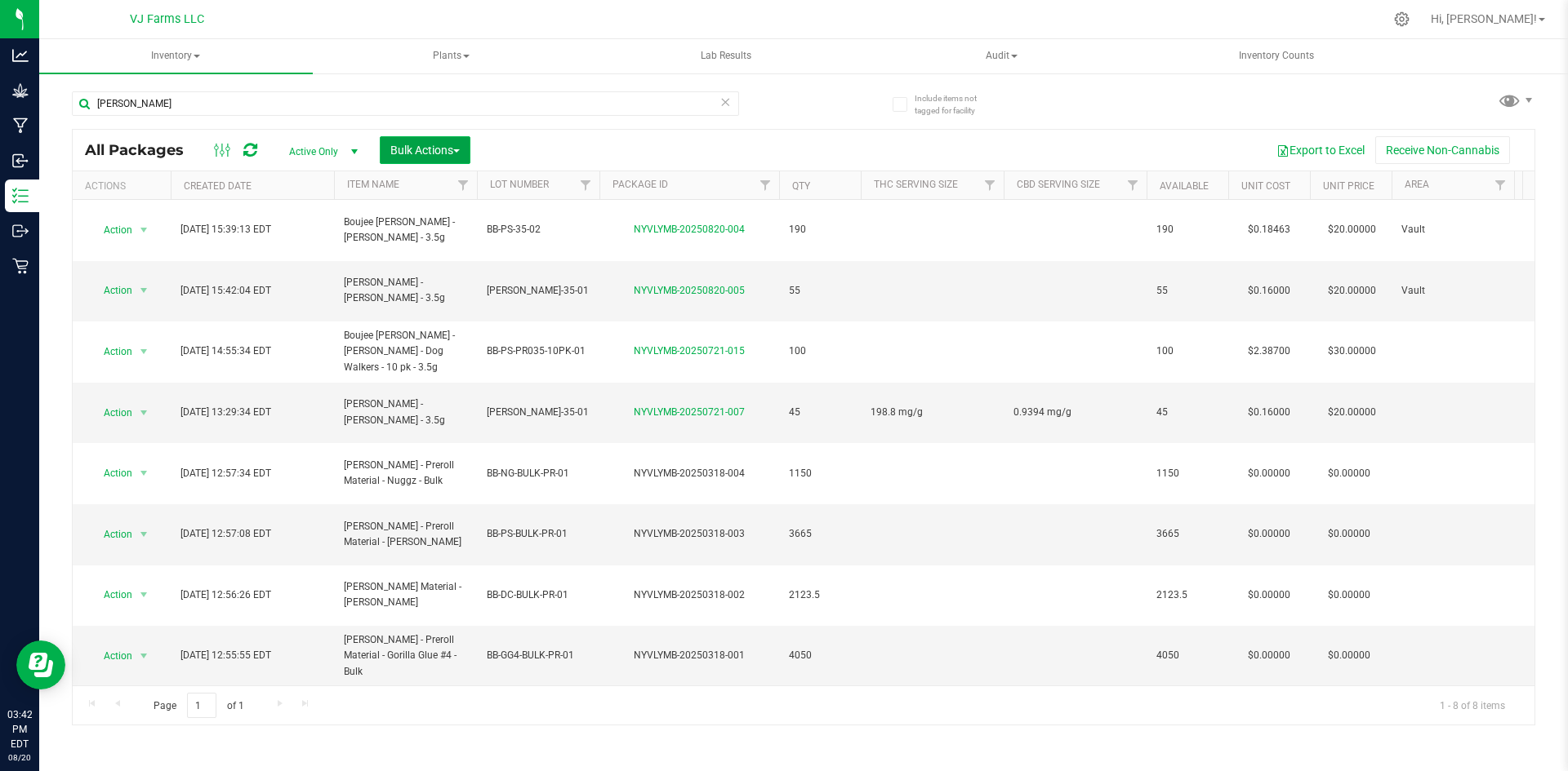
click at [403, 144] on span "Bulk Actions" at bounding box center [425, 150] width 69 height 13
click at [439, 246] on span "Combine packages" at bounding box center [436, 246] width 94 height 13
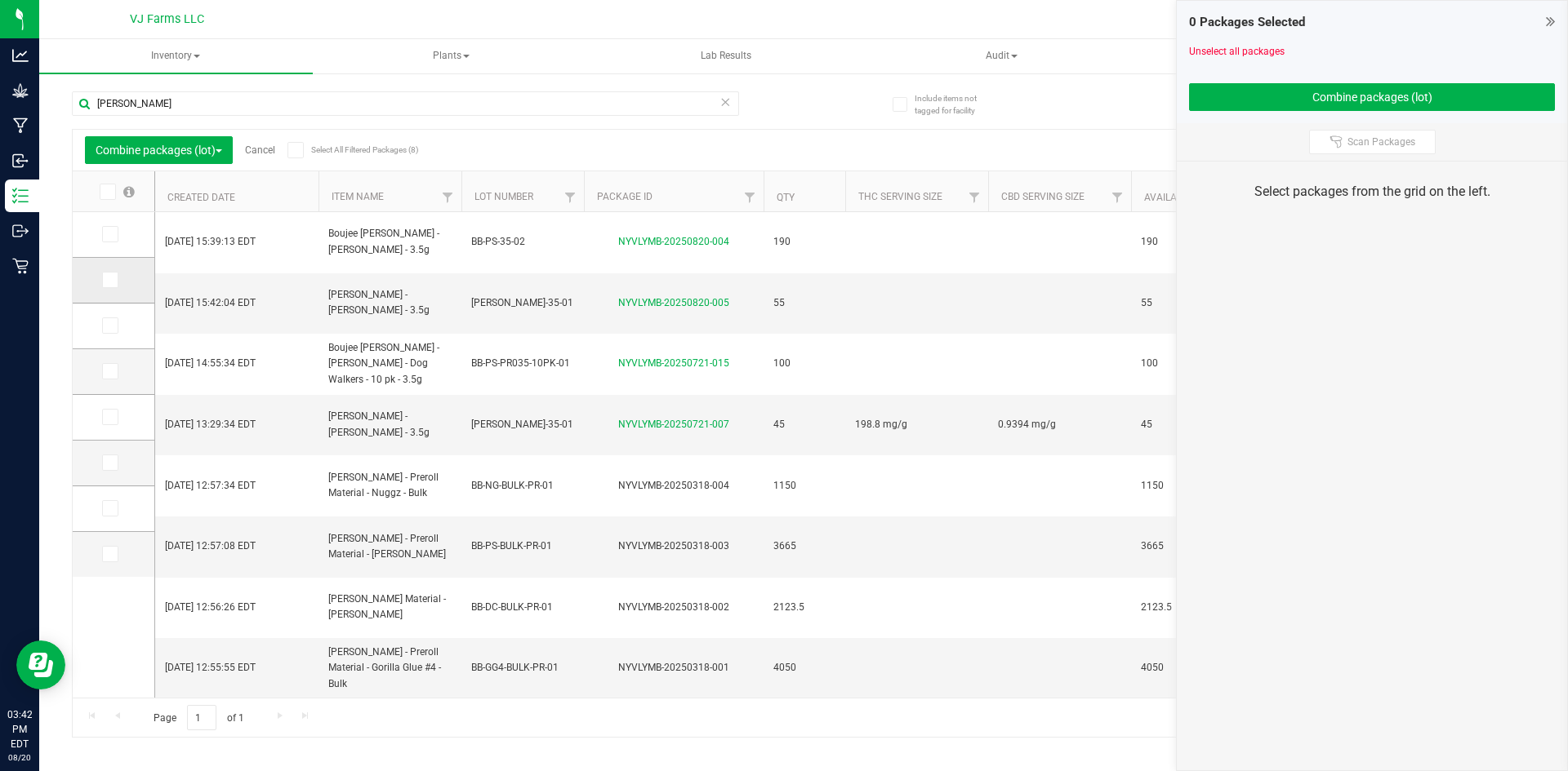
click at [104, 280] on icon at bounding box center [109, 280] width 10 height 0
click at [0, 0] on input "checkbox" at bounding box center [0, 0] width 0 height 0
click at [115, 368] on span at bounding box center [110, 371] width 16 height 16
click at [0, 0] on input "checkbox" at bounding box center [0, 0] width 0 height 0
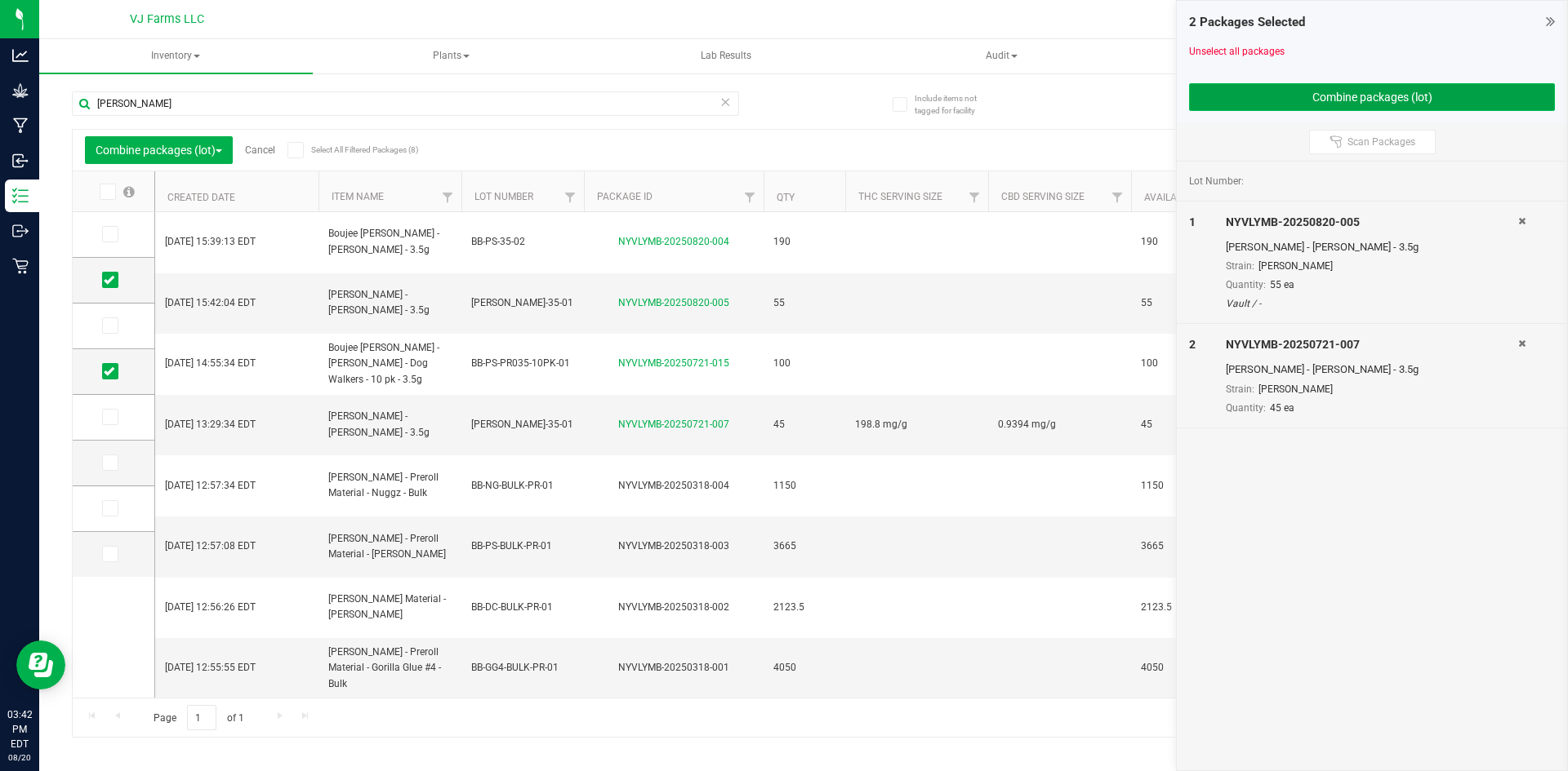
click at [1380, 83] on button "Combine packages (lot)" at bounding box center [1372, 97] width 366 height 28
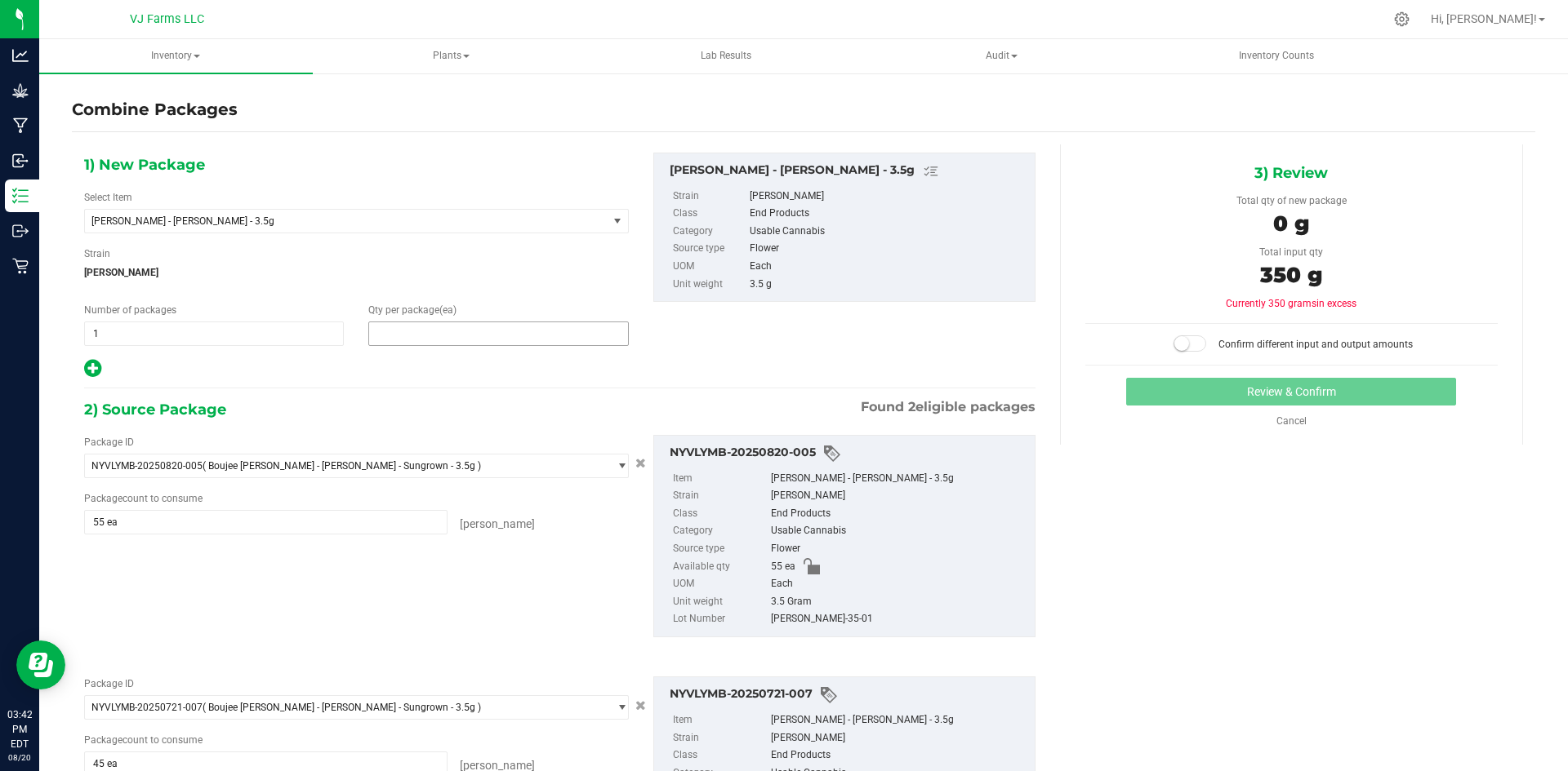
click at [564, 333] on span at bounding box center [497, 334] width 259 height 24
type input "100"
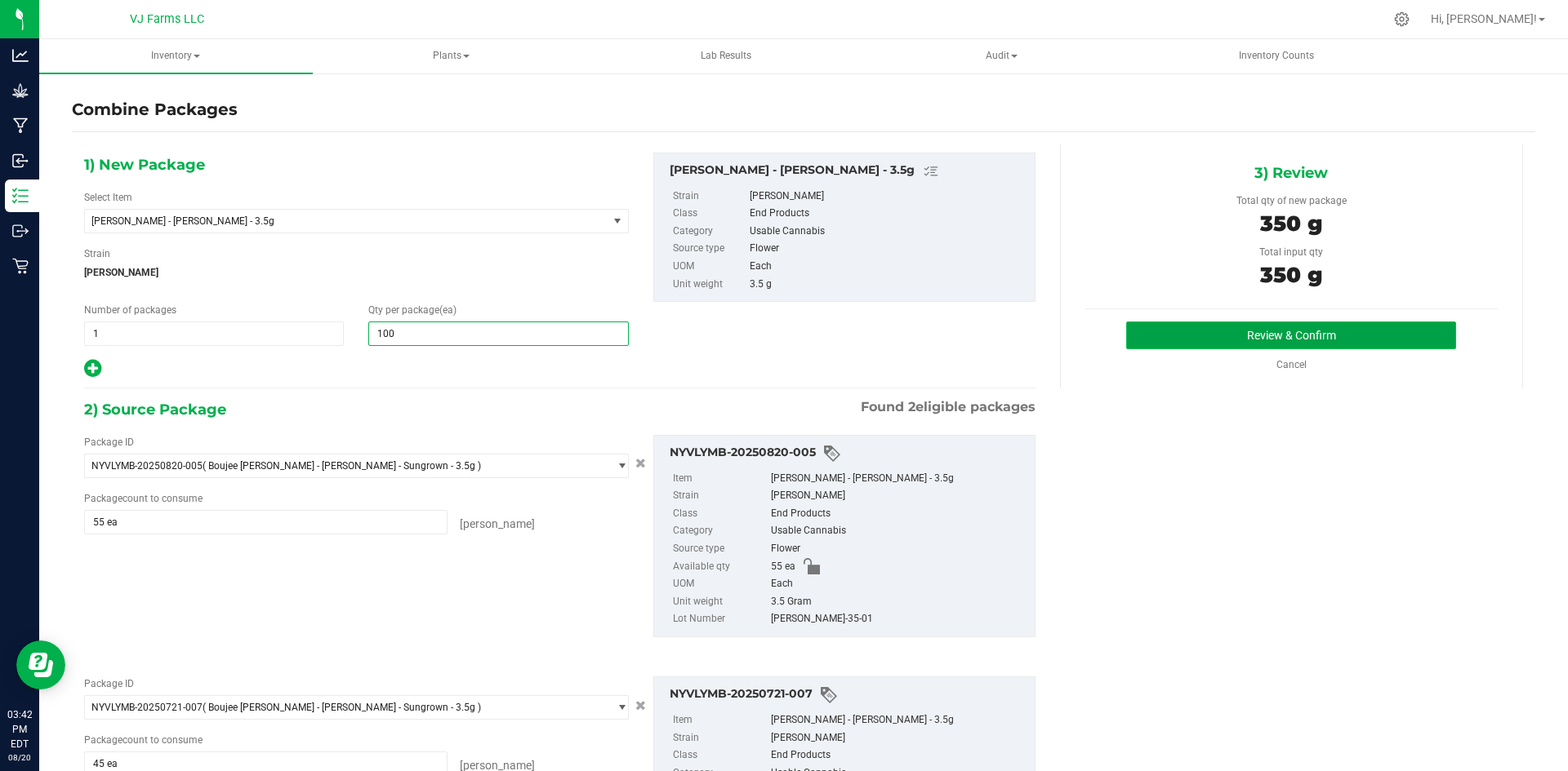
type input "100"
click at [1276, 334] on button "Review & Confirm" at bounding box center [1291, 336] width 330 height 28
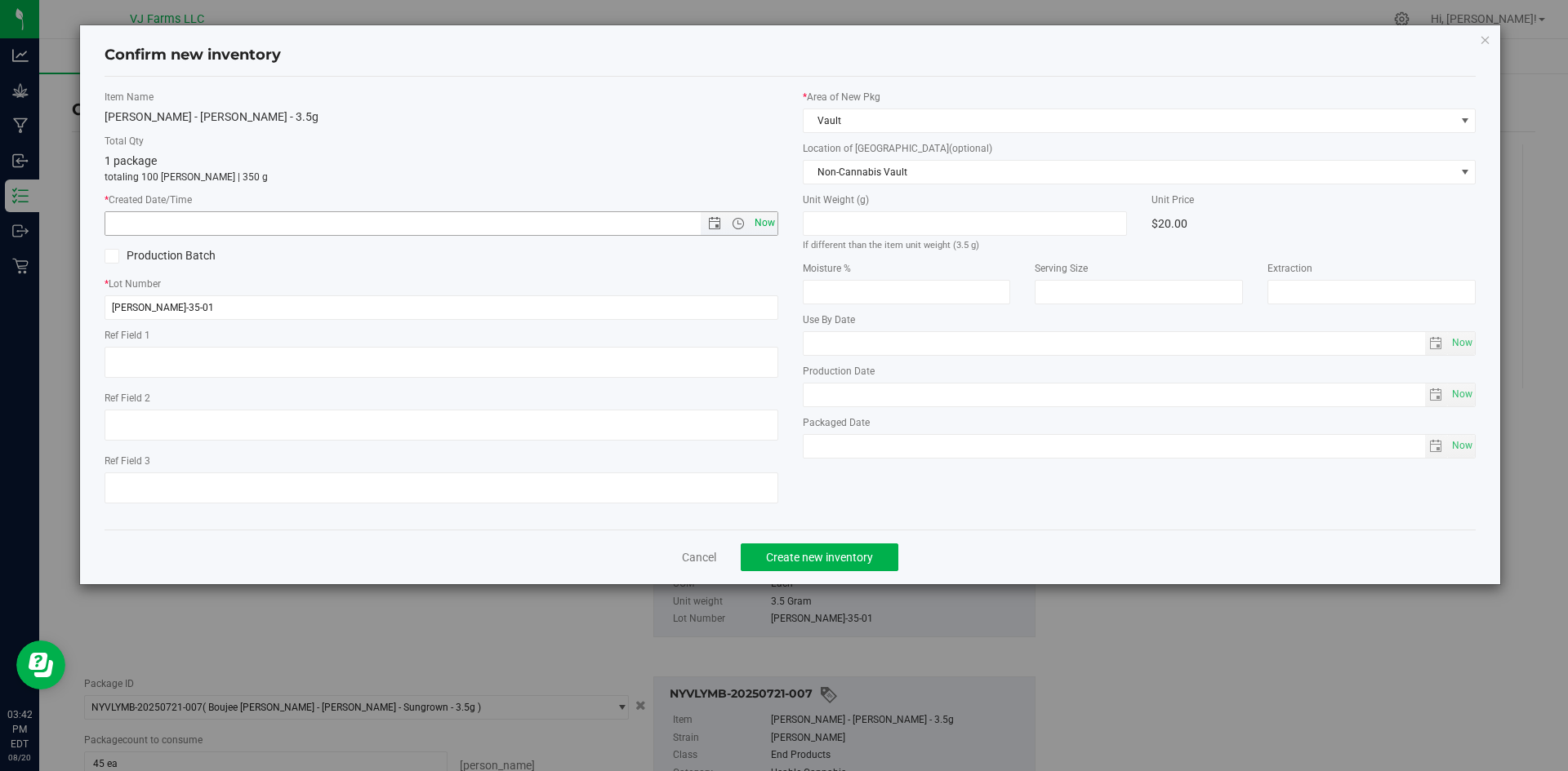
click at [764, 227] on span "Now" at bounding box center [764, 223] width 28 height 23
type input "8/20/2025 3:42 PM"
click at [812, 548] on button "Create new inventory" at bounding box center [820, 558] width 158 height 28
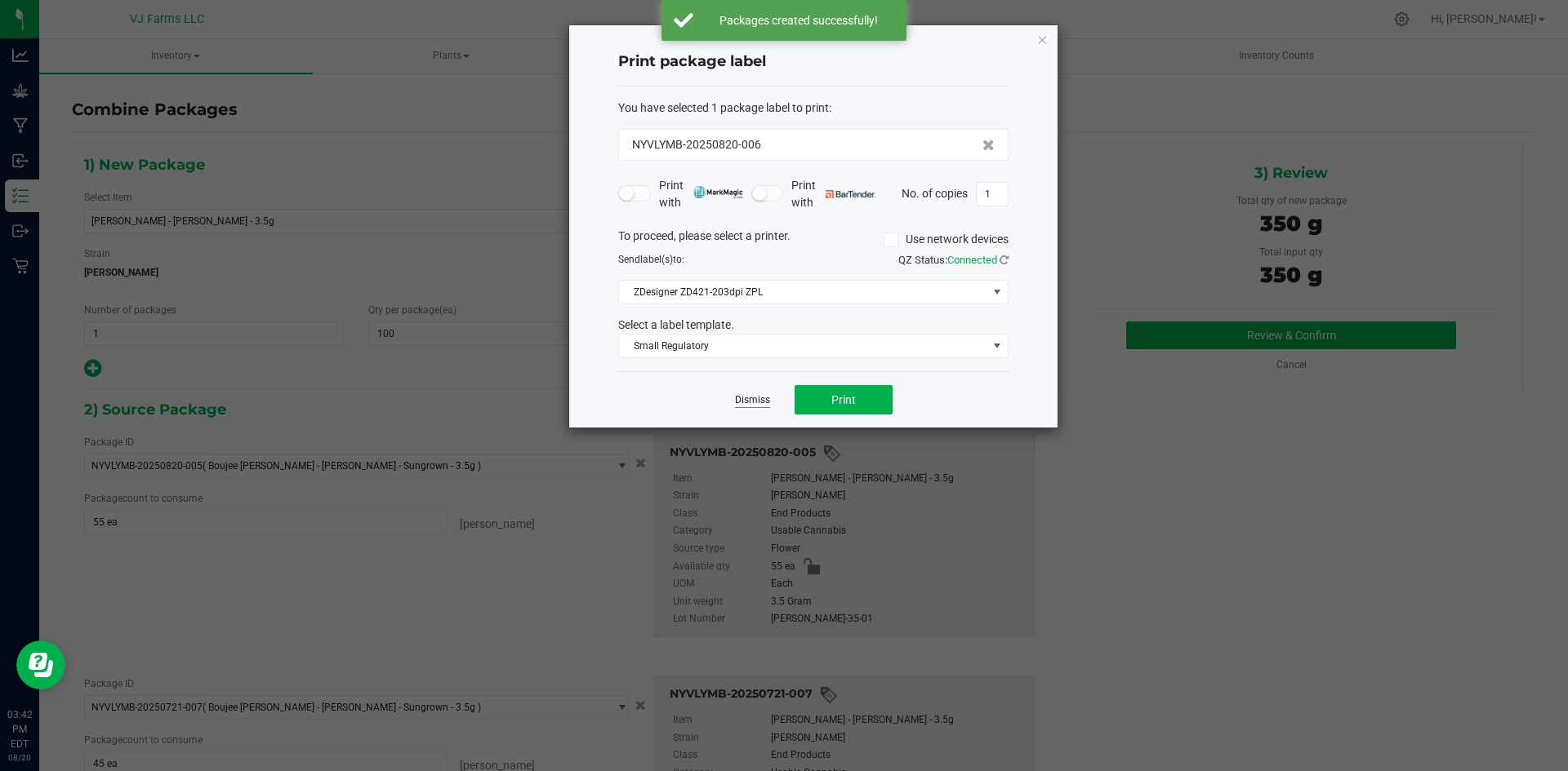
click at [758, 402] on link "Dismiss" at bounding box center [752, 401] width 35 height 14
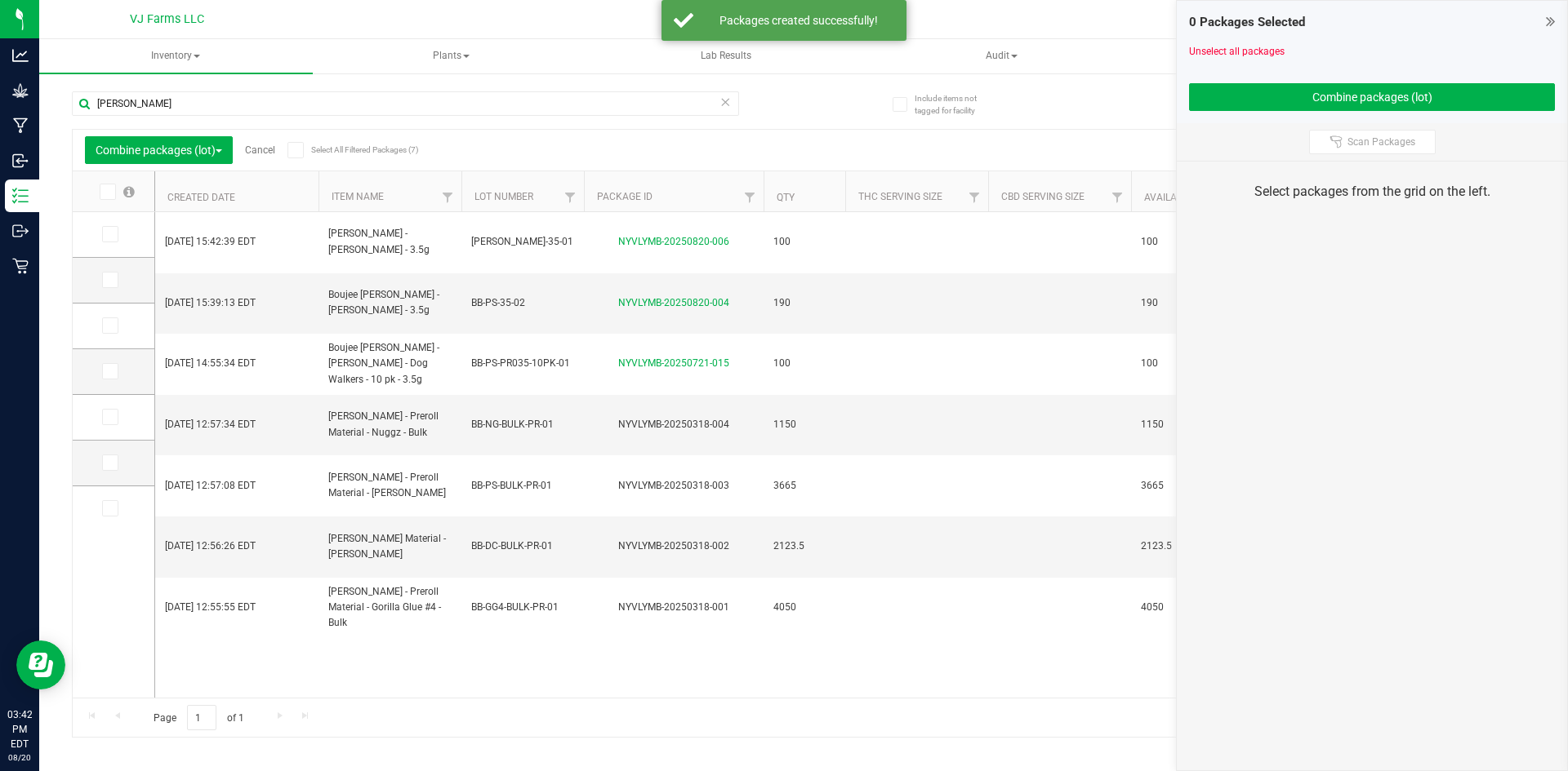
drag, startPoint x: 753, startPoint y: 661, endPoint x: 711, endPoint y: 638, distance: 47.9
click at [750, 661] on div "Aug 20, 2025 15:42:39 EDT Boujee Ben - Pepe Silvia - Sungrown - 3.5g VJ-PS-35-0…" at bounding box center [844, 455] width 1378 height 486
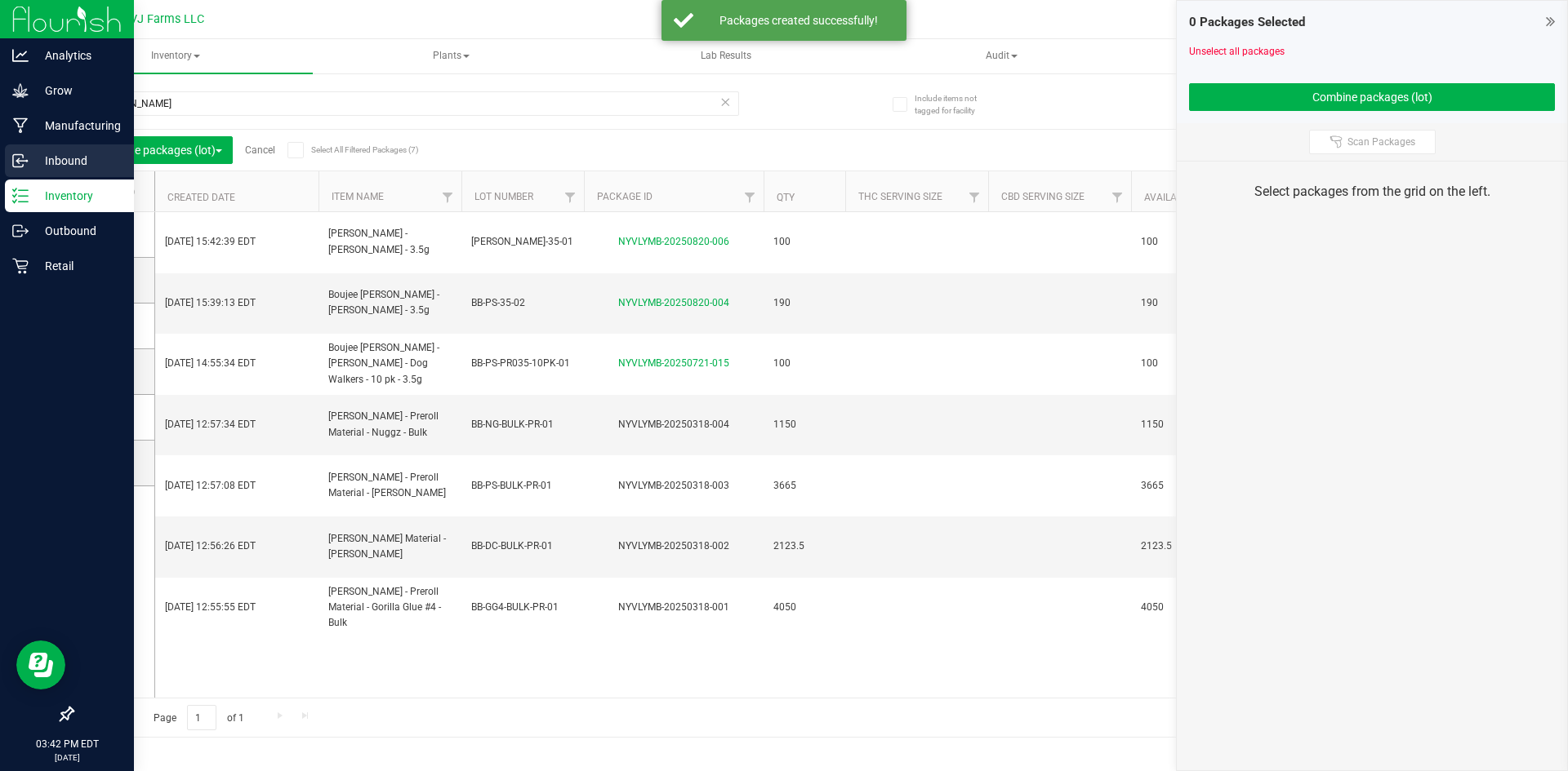
click at [89, 153] on p "Inbound" at bounding box center [77, 160] width 98 height 20
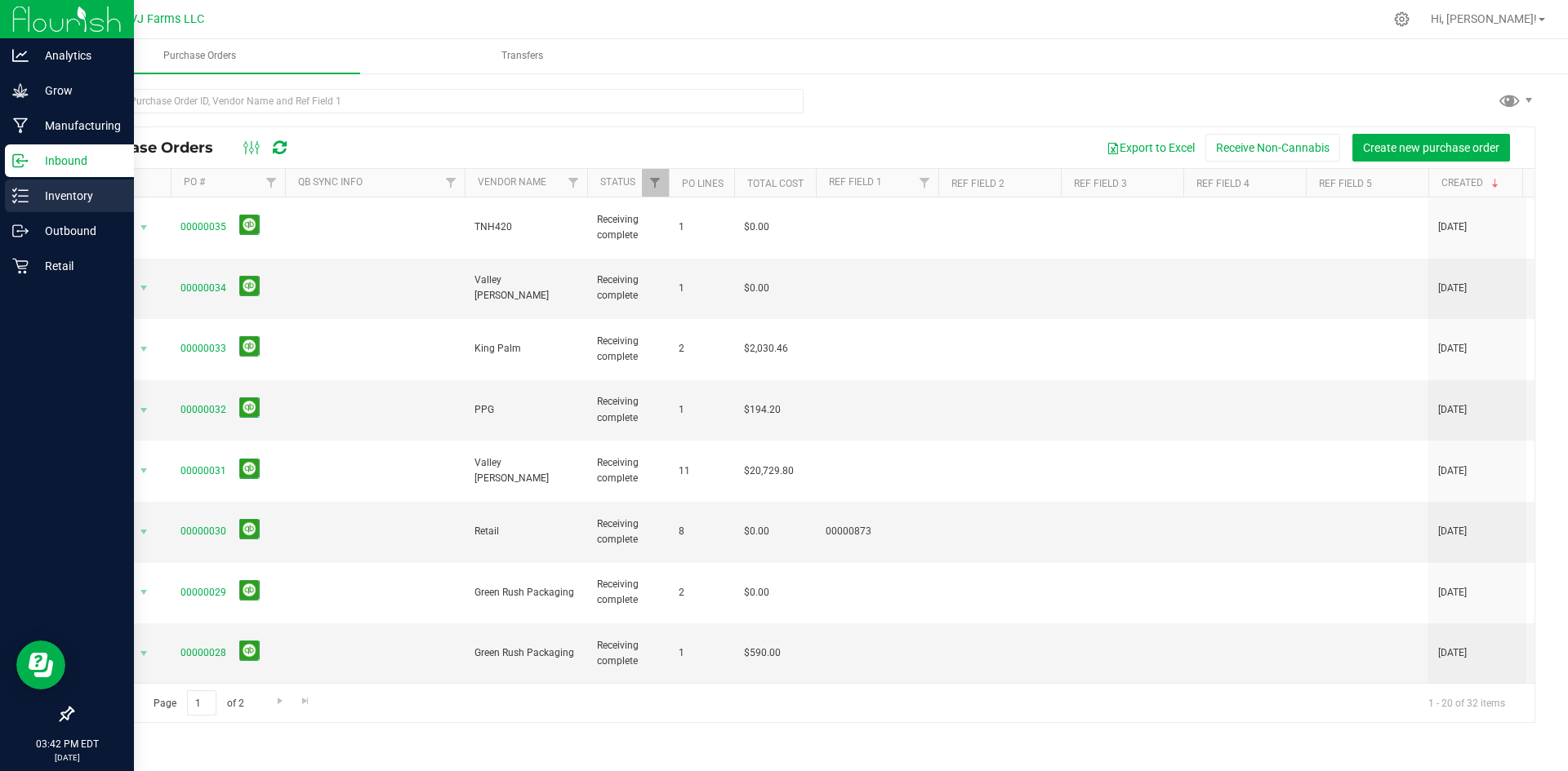
click at [79, 197] on p "Inventory" at bounding box center [77, 196] width 98 height 20
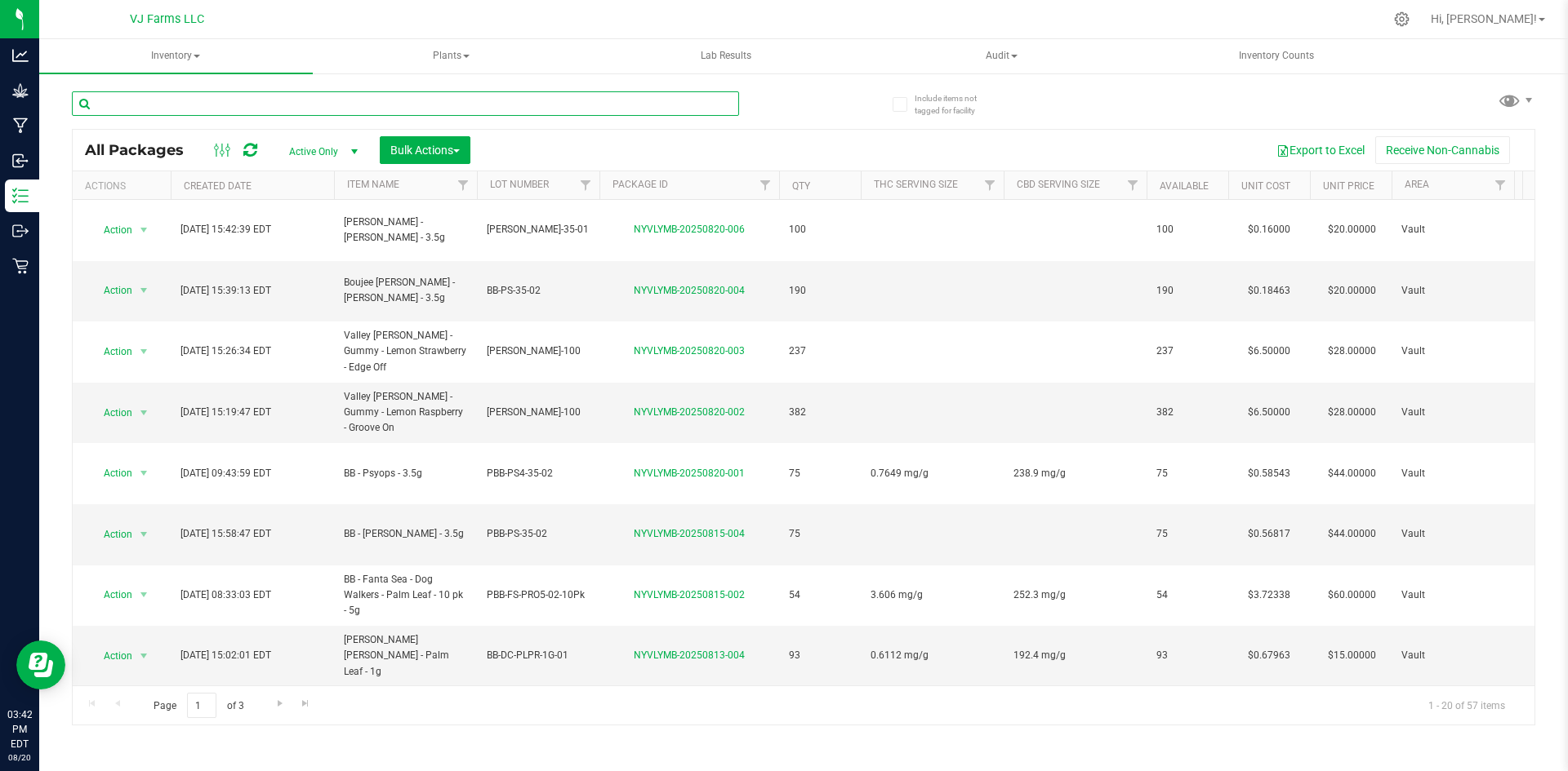
click at [277, 101] on input "text" at bounding box center [405, 103] width 667 height 24
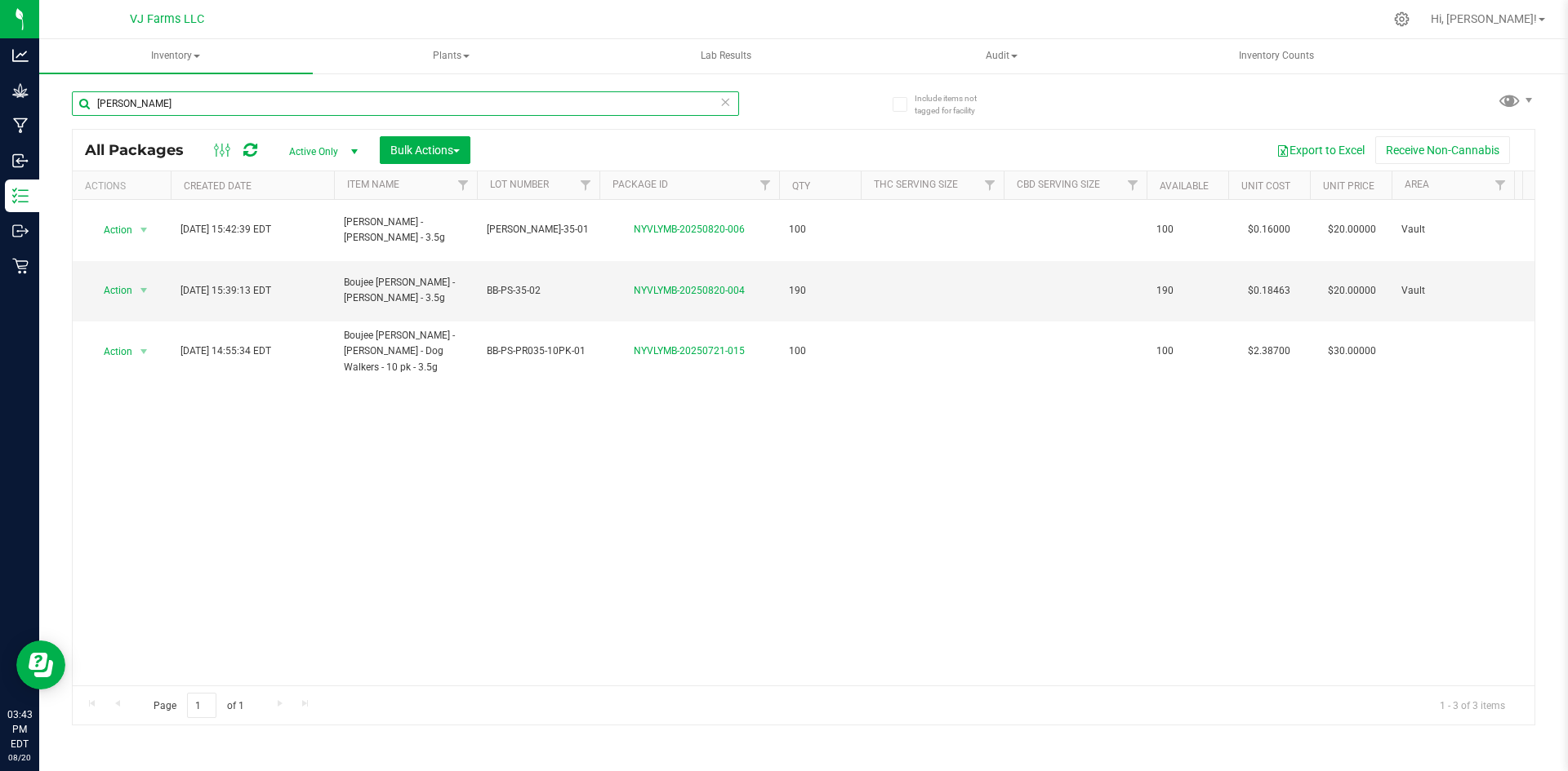
drag, startPoint x: 233, startPoint y: 100, endPoint x: 169, endPoint y: 116, distance: 66.0
click at [169, 116] on div "Boujee Ben - PE" at bounding box center [405, 109] width 667 height 37
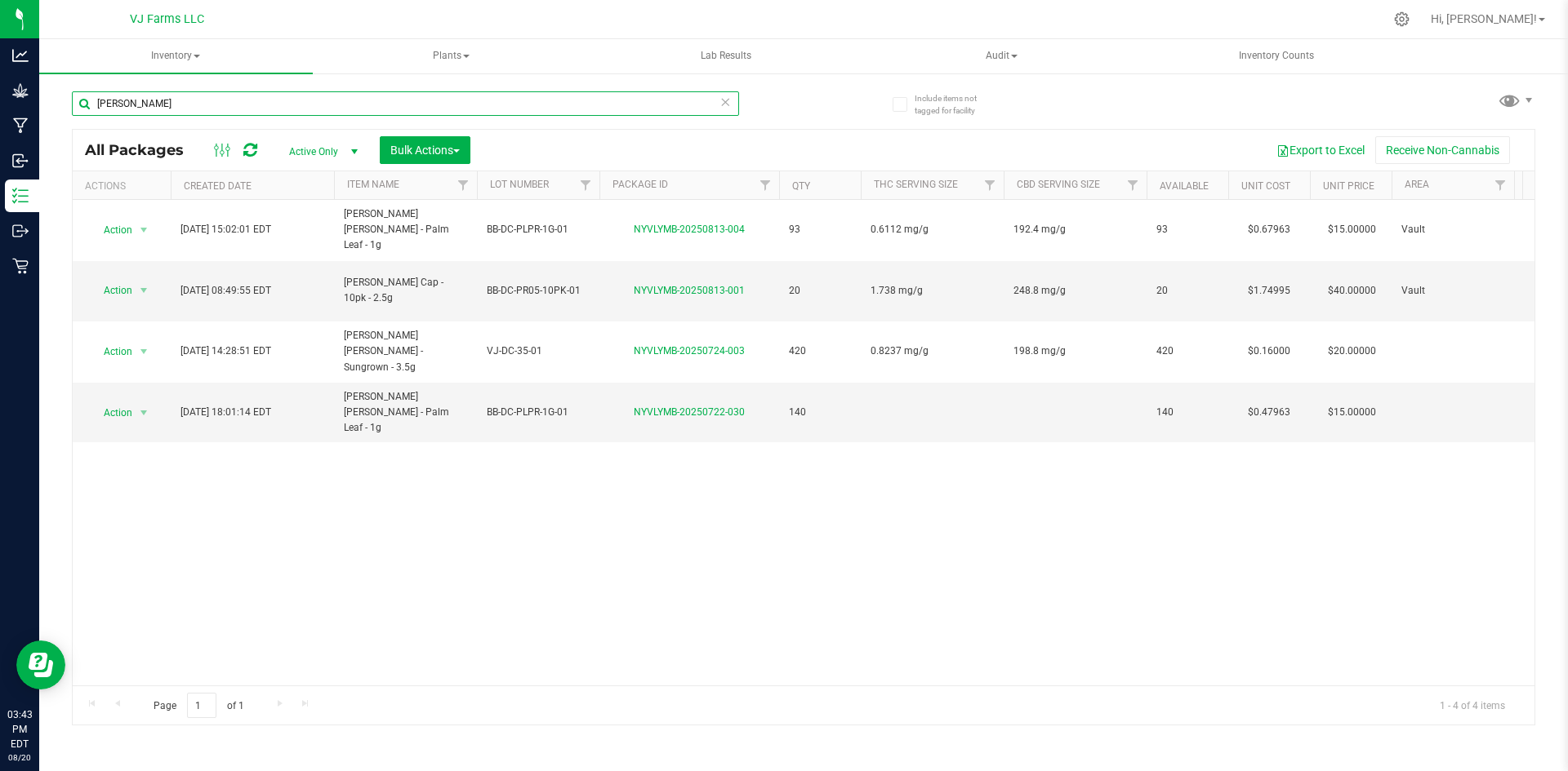
type input "Boujee Ben - don"
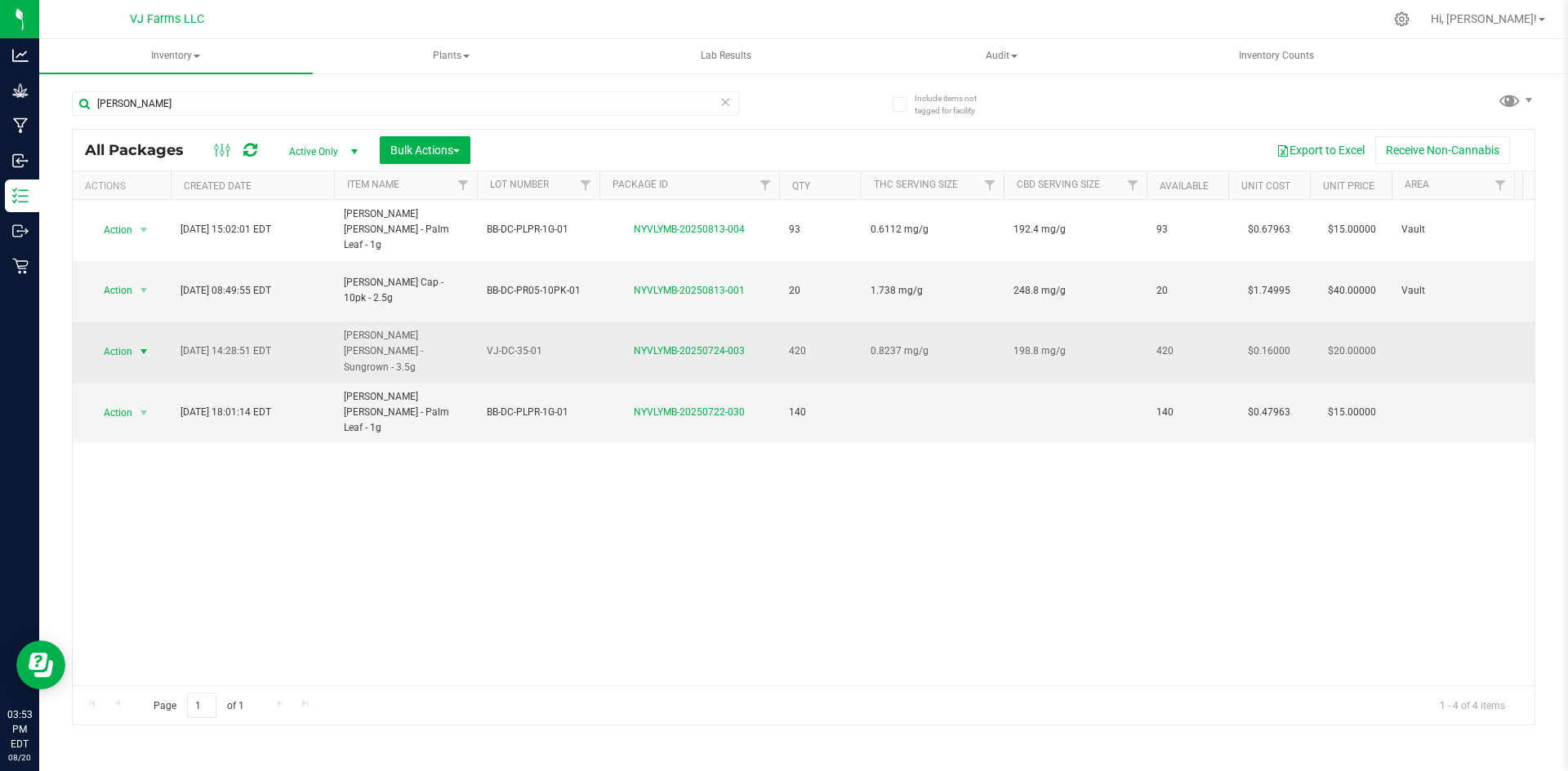
click at [147, 345] on span "select" at bounding box center [143, 351] width 13 height 13
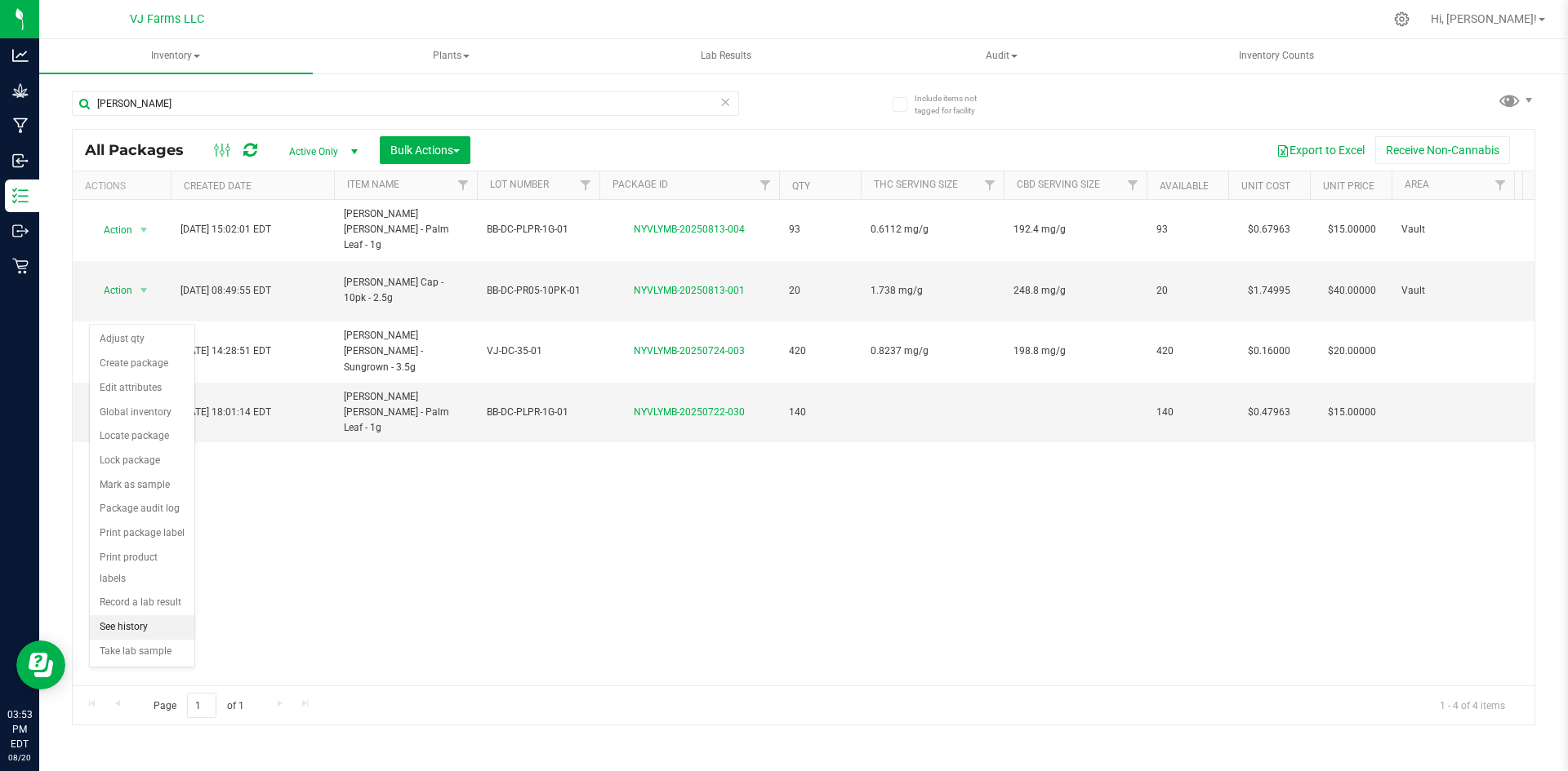
click at [154, 616] on li "See history" at bounding box center [142, 628] width 104 height 24
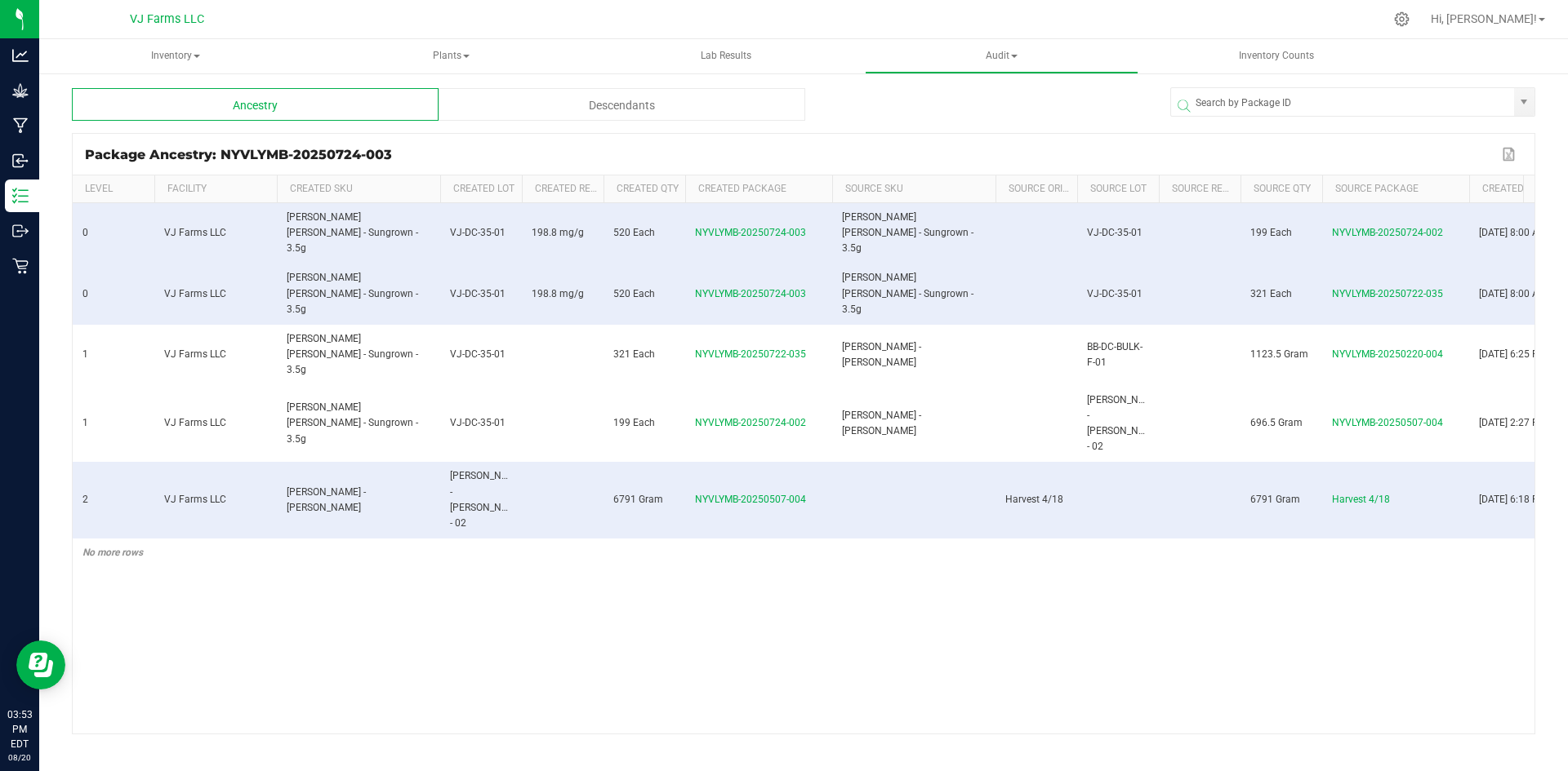
scroll to position [0, 69]
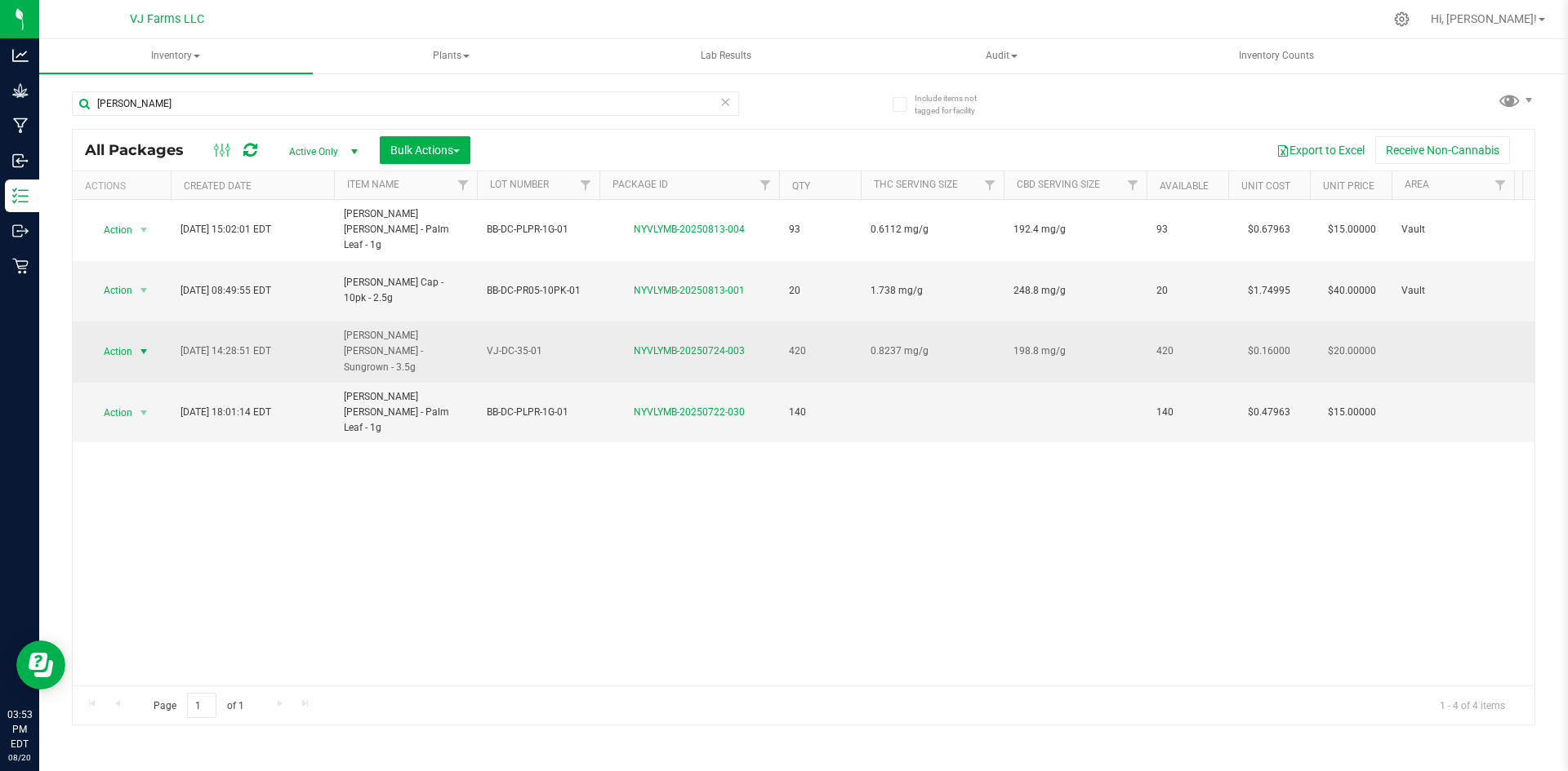
click at [108, 340] on span "Action" at bounding box center [111, 351] width 44 height 23
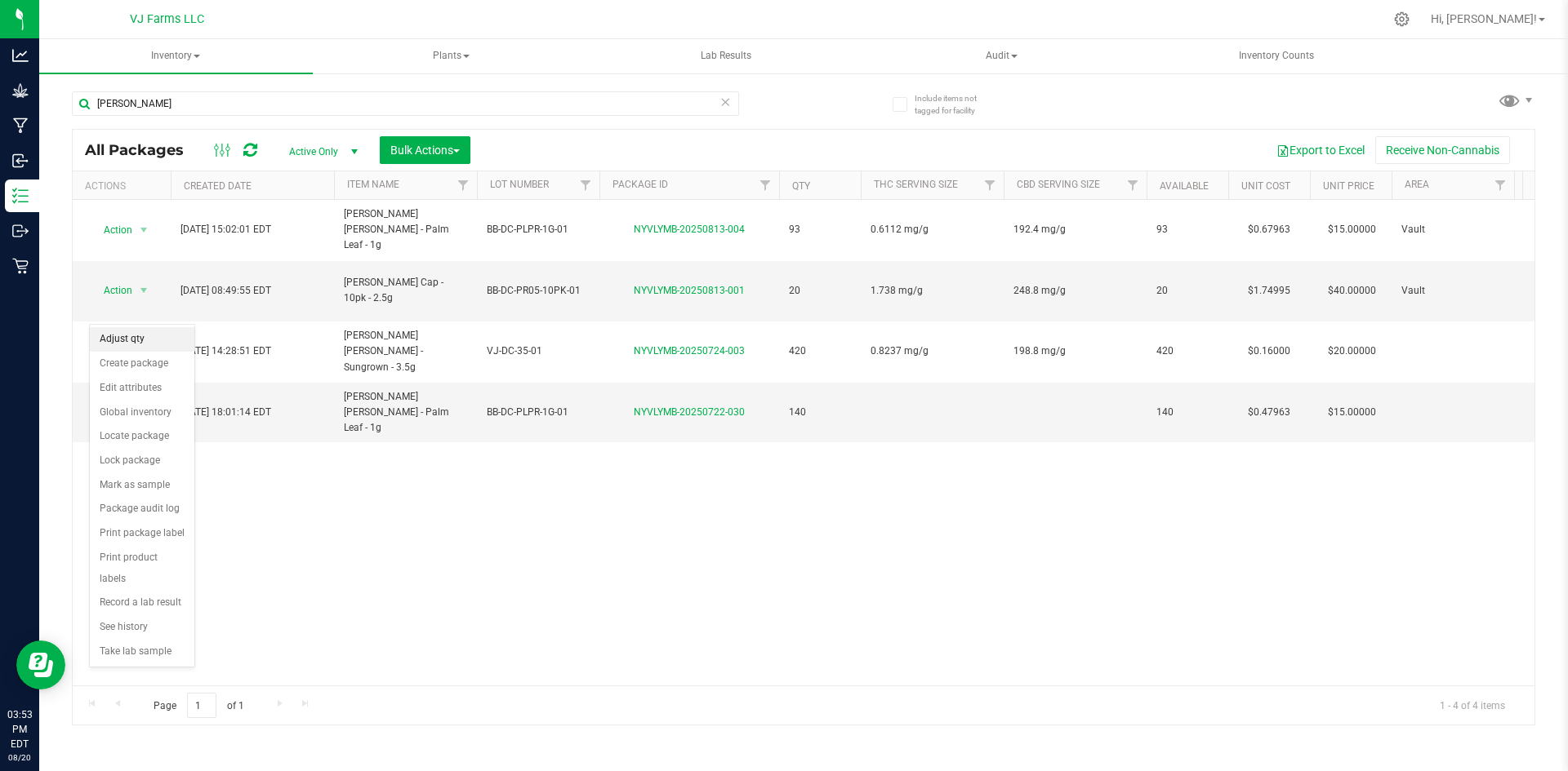
click at [159, 339] on li "Adjust qty" at bounding box center [142, 339] width 104 height 24
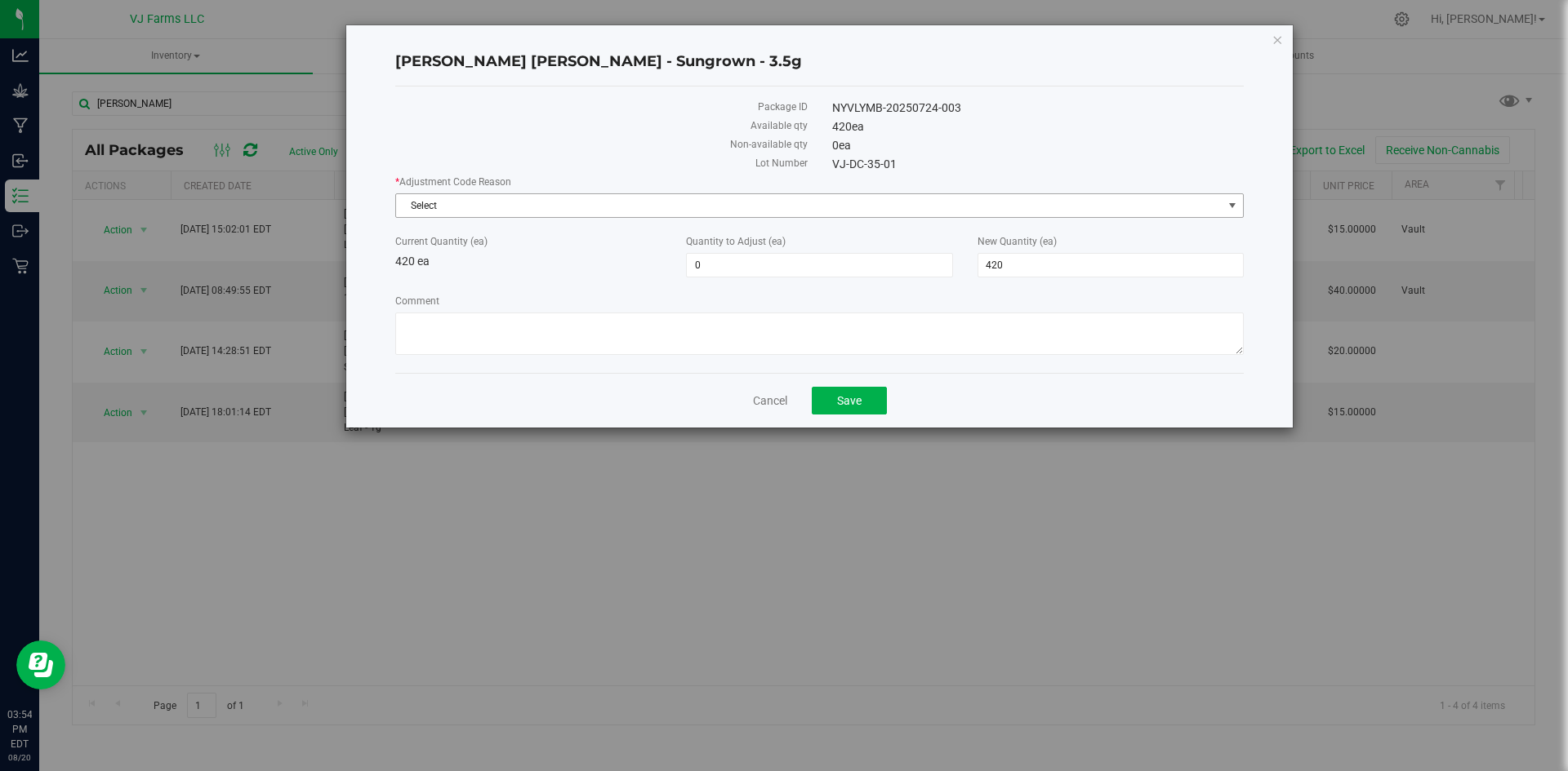
click at [628, 198] on span "Select" at bounding box center [809, 206] width 826 height 23
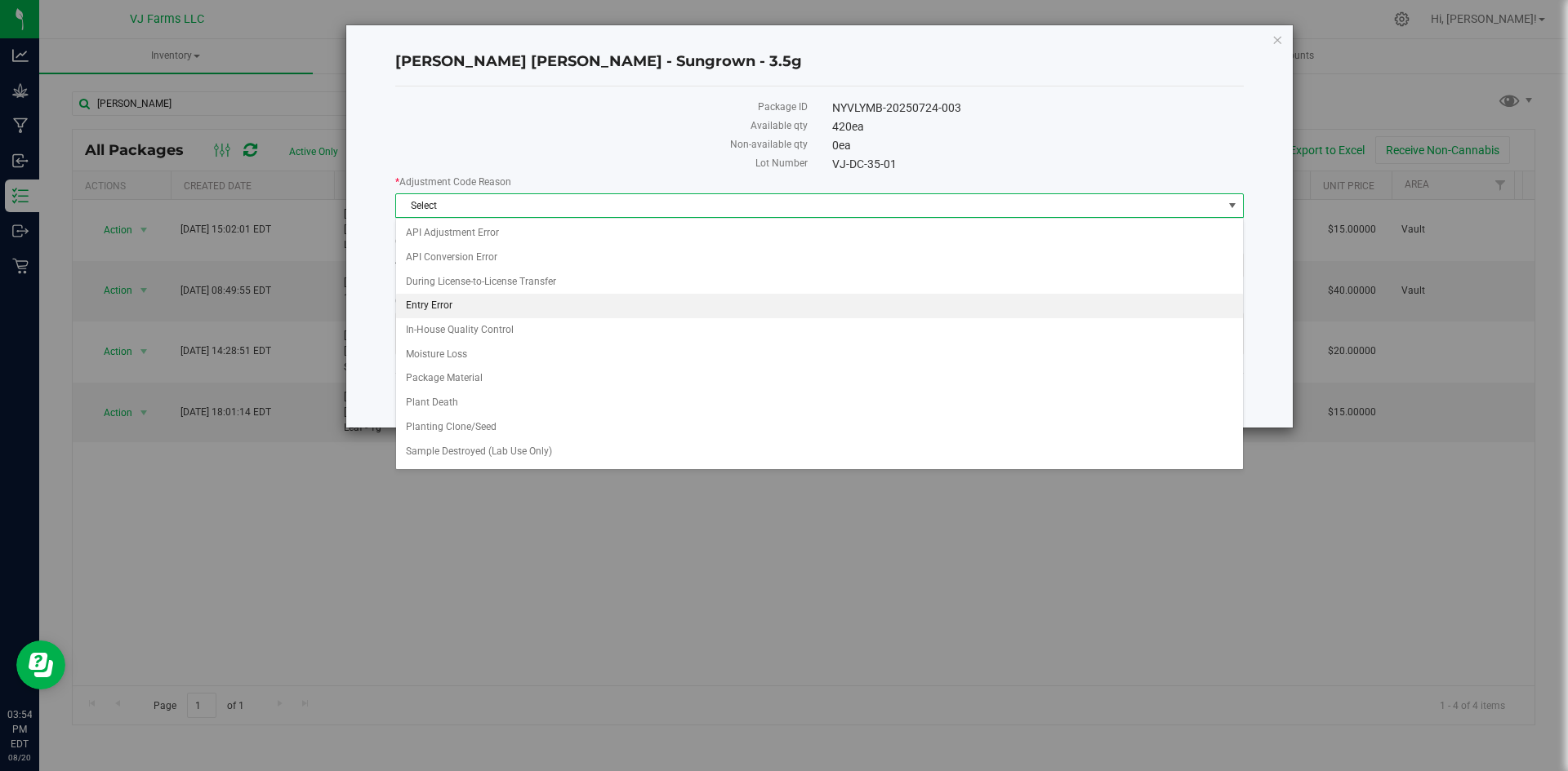
click at [570, 310] on li "Entry Error" at bounding box center [819, 306] width 847 height 24
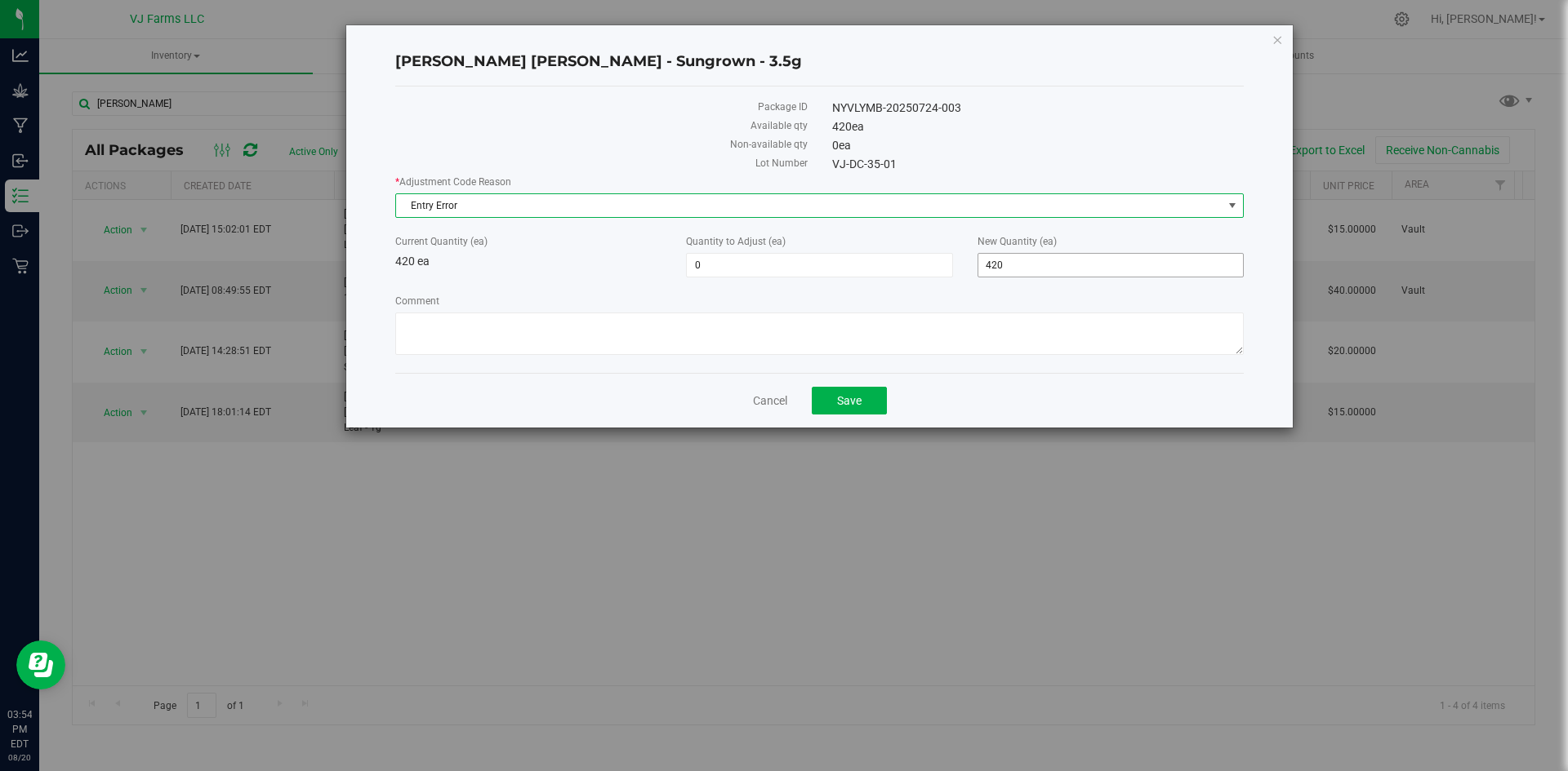
click at [1153, 260] on span "420 420" at bounding box center [1110, 265] width 266 height 24
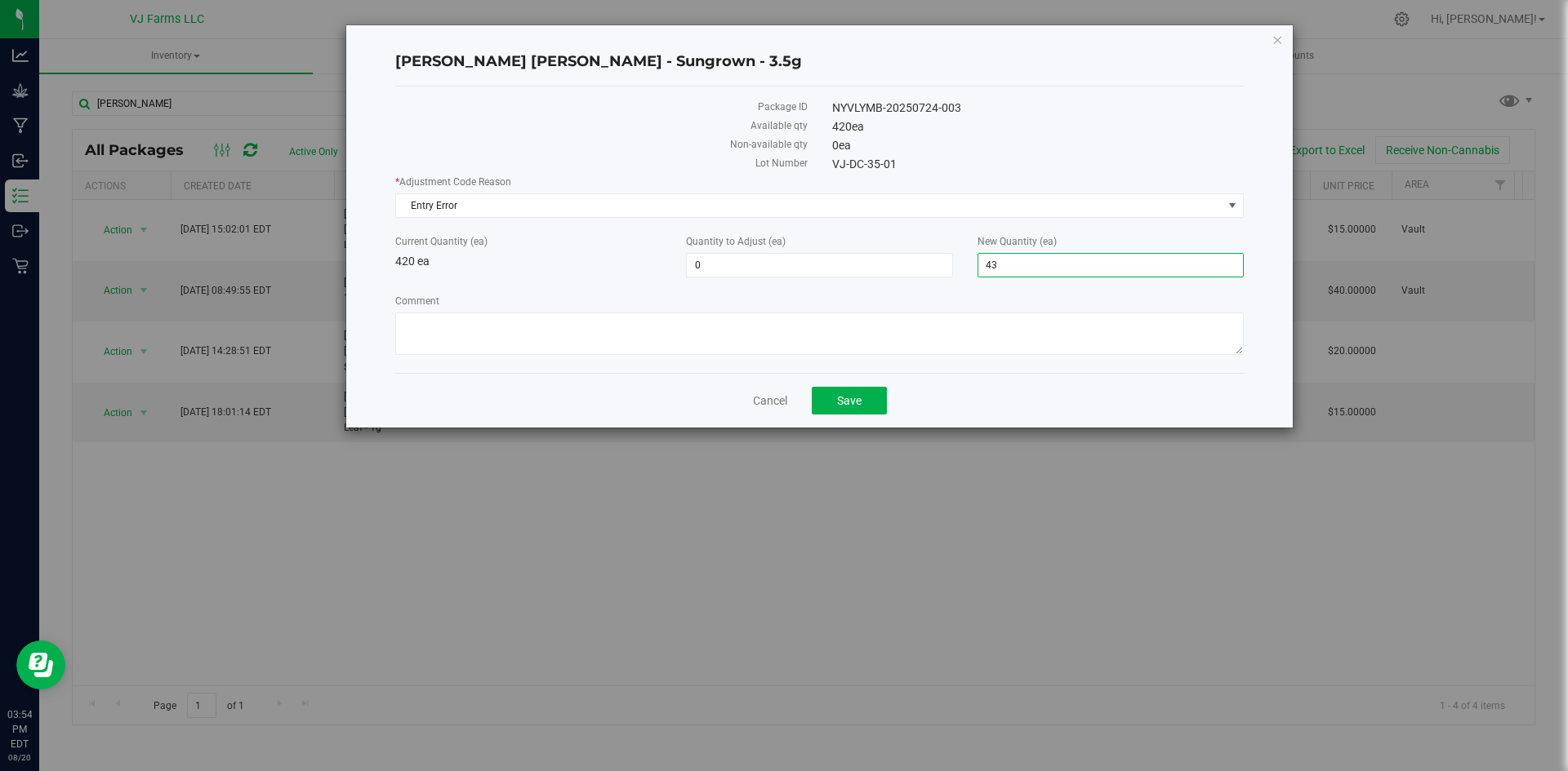
type input "4"
type input "321"
type input "-99"
type input "321"
click at [813, 304] on label "Comment" at bounding box center [819, 301] width 849 height 15
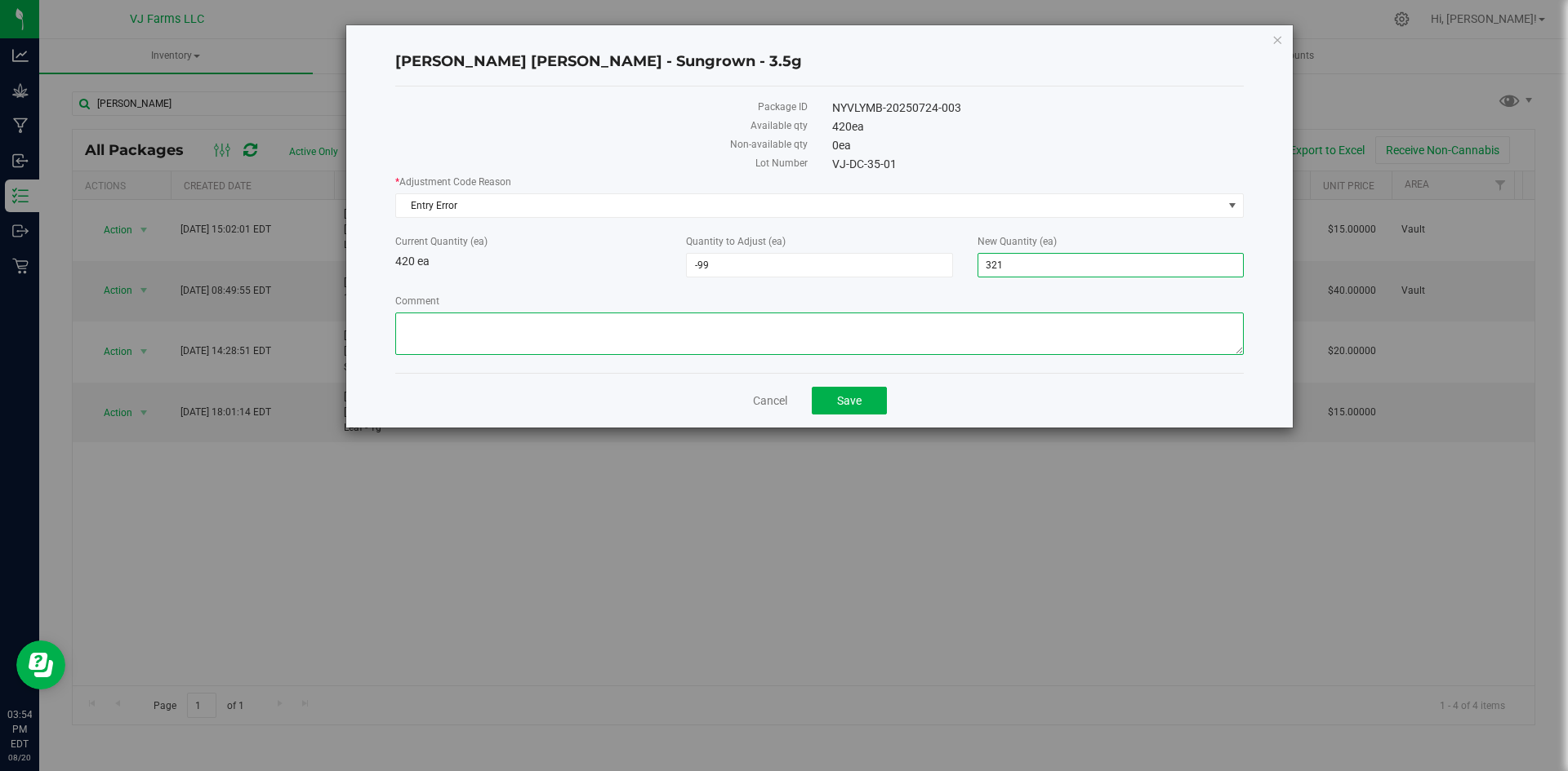
click at [813, 312] on textarea "Comment" at bounding box center [819, 333] width 849 height 42
drag, startPoint x: 454, startPoint y: 331, endPoint x: 558, endPoint y: 323, distance: 104.3
click at [558, 323] on textarea "Comment" at bounding box center [819, 333] width 849 height 42
drag, startPoint x: 558, startPoint y: 323, endPoint x: 387, endPoint y: 327, distance: 171.0
click at [387, 327] on div "Boujee Ben - Don Carlos - Sungrown - 3.5g Package ID NYVLYMB-20250724-003 Avail…" at bounding box center [819, 226] width 947 height 402
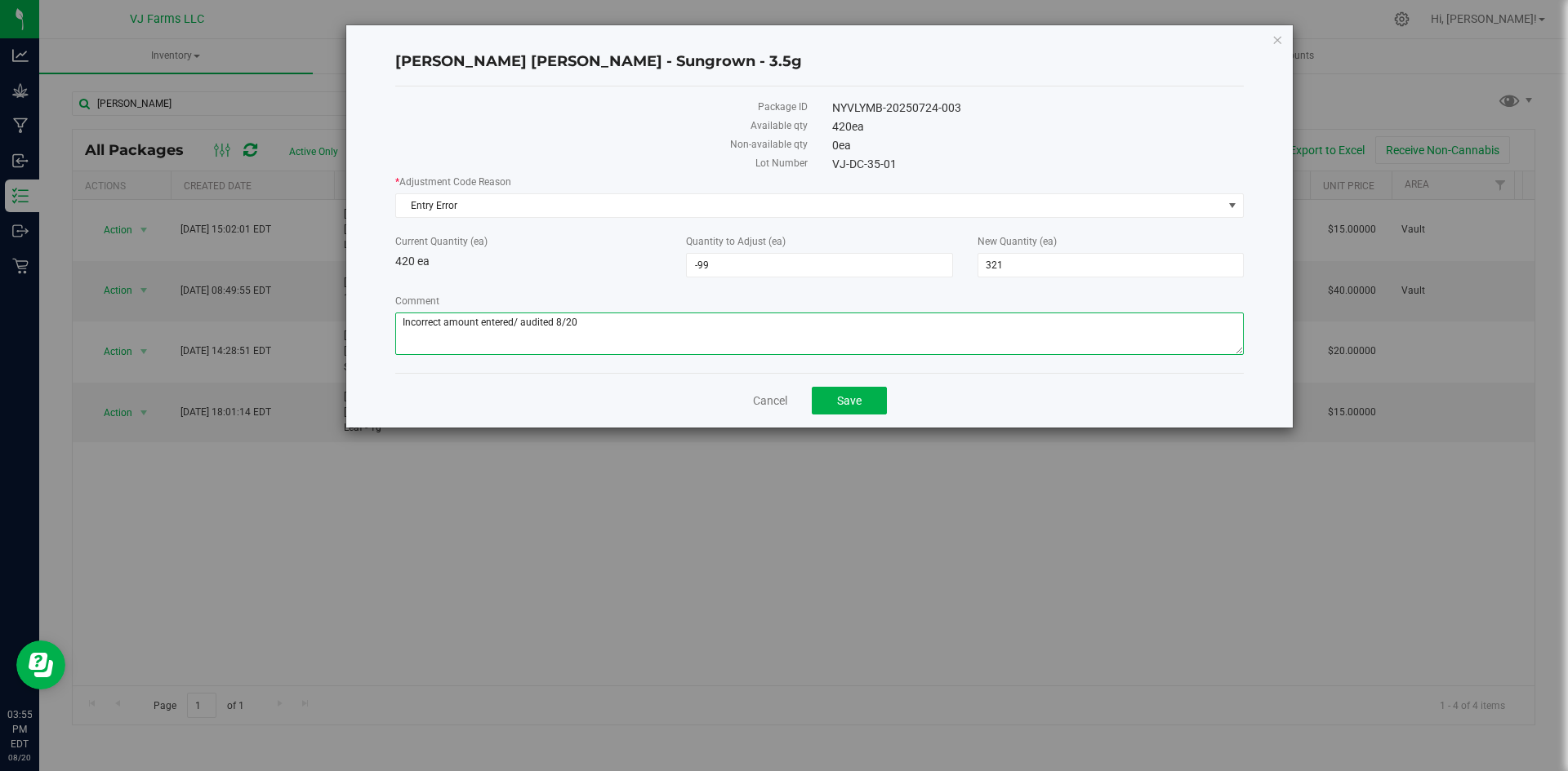
click at [519, 324] on textarea "Comment" at bounding box center [819, 333] width 849 height 42
click at [742, 355] on div "Comment" at bounding box center [819, 327] width 849 height 66
click at [519, 320] on textarea "Comment" at bounding box center [819, 333] width 849 height 42
type textarea "Incorrect amount entered/Inventory audited 8/20"
click at [846, 401] on span "Save" at bounding box center [850, 401] width 24 height 13
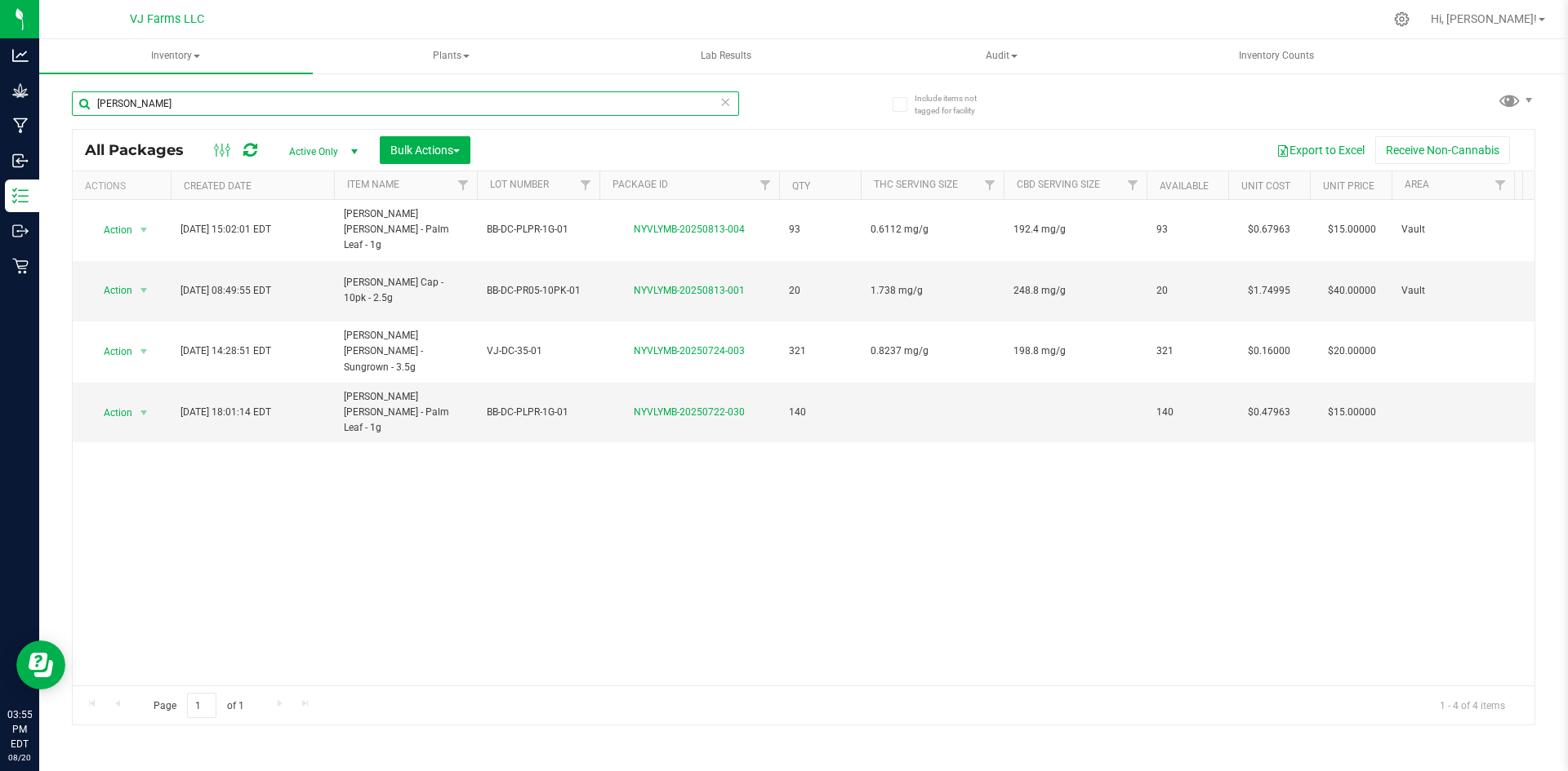
click at [183, 102] on input "Boujee Ben - don" at bounding box center [405, 103] width 667 height 24
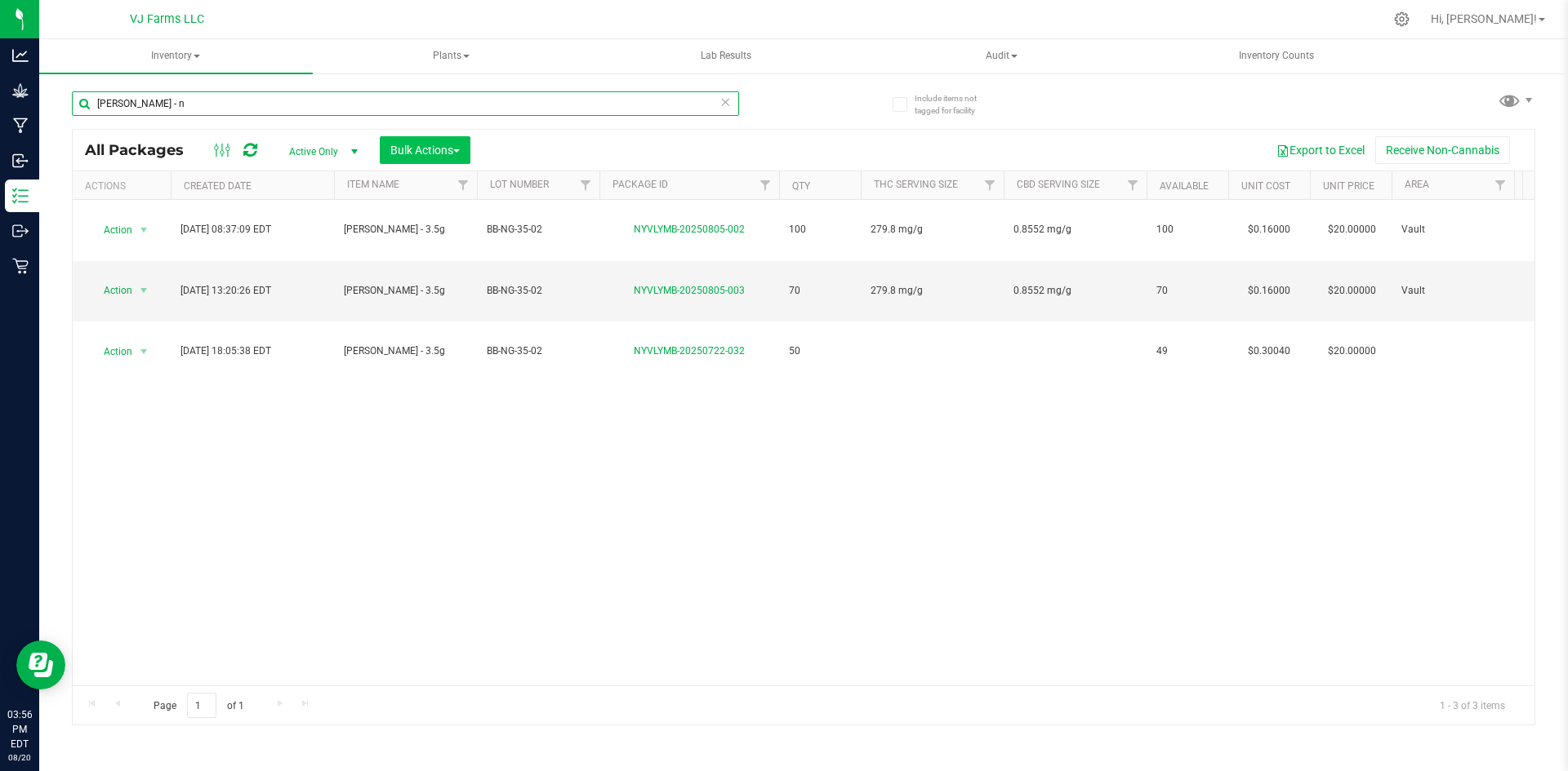
type input "Boujee Ben - n"
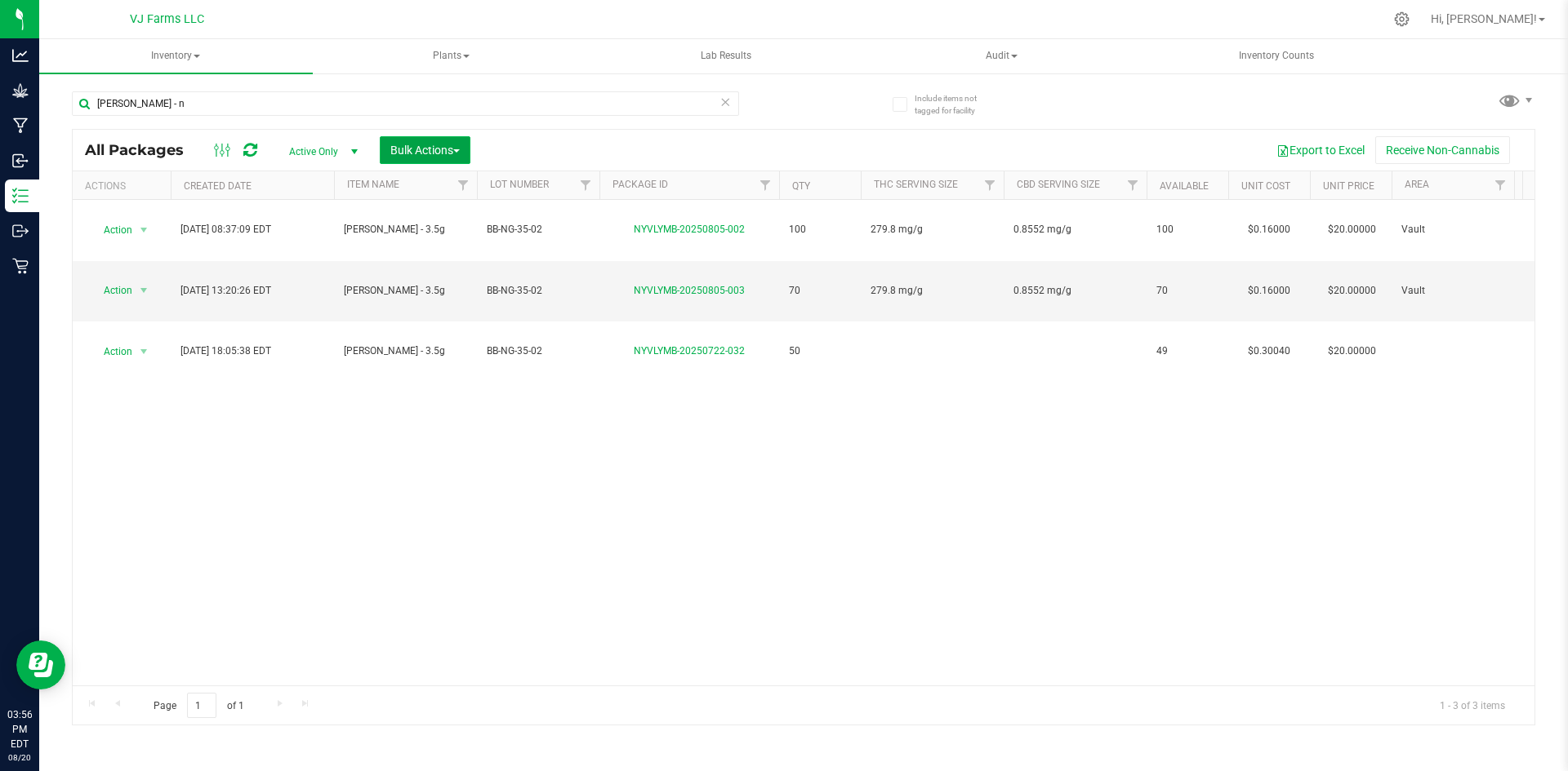
click at [430, 154] on span "Bulk Actions" at bounding box center [425, 150] width 69 height 13
click at [461, 261] on div "Combine packages" at bounding box center [448, 249] width 116 height 26
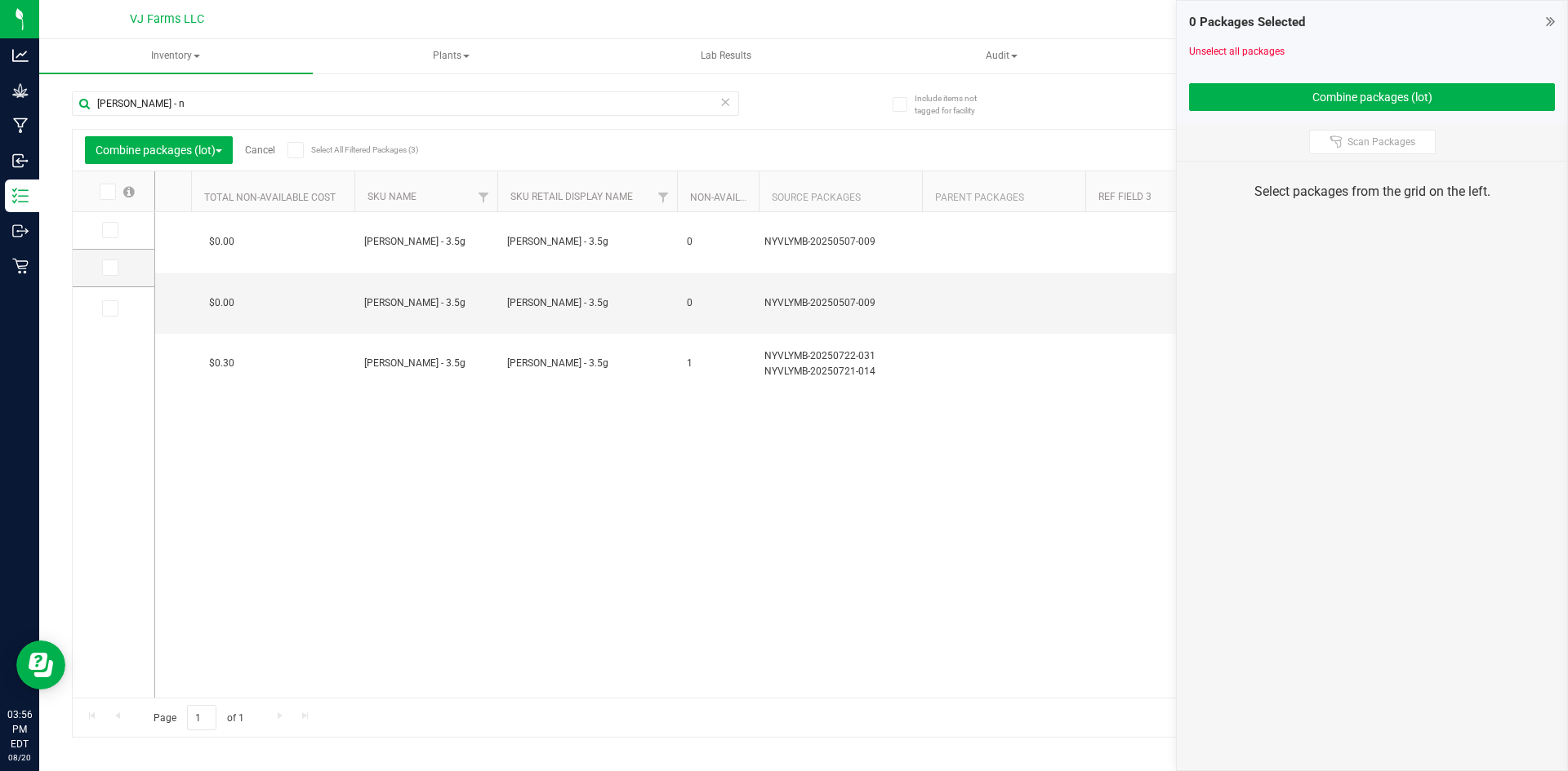
scroll to position [0, 2333]
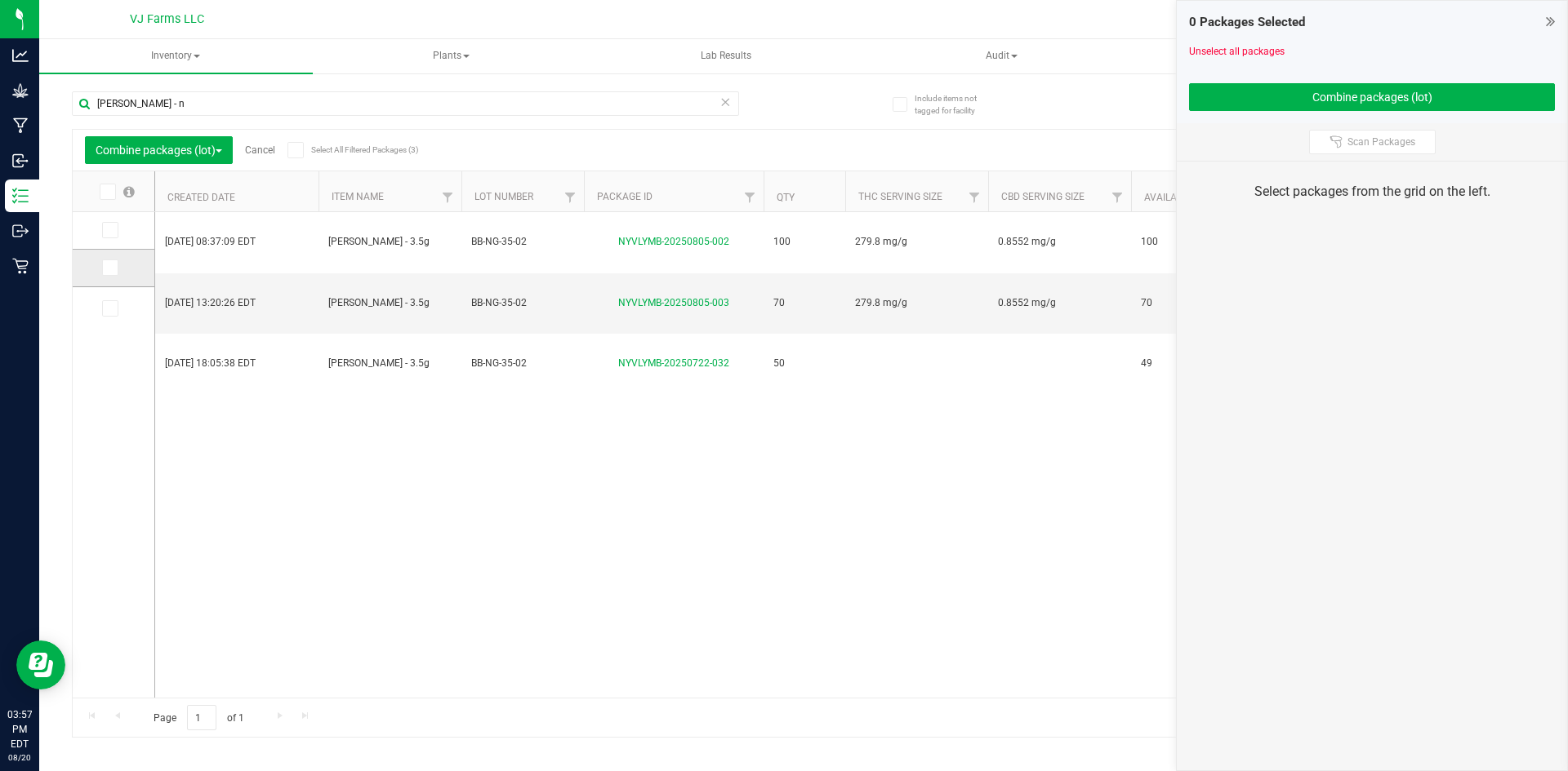
click at [108, 268] on icon at bounding box center [109, 268] width 10 height 0
click at [0, 0] on input "checkbox" at bounding box center [0, 0] width 0 height 0
click at [109, 230] on icon at bounding box center [109, 230] width 10 height 0
click at [0, 0] on input "checkbox" at bounding box center [0, 0] width 0 height 0
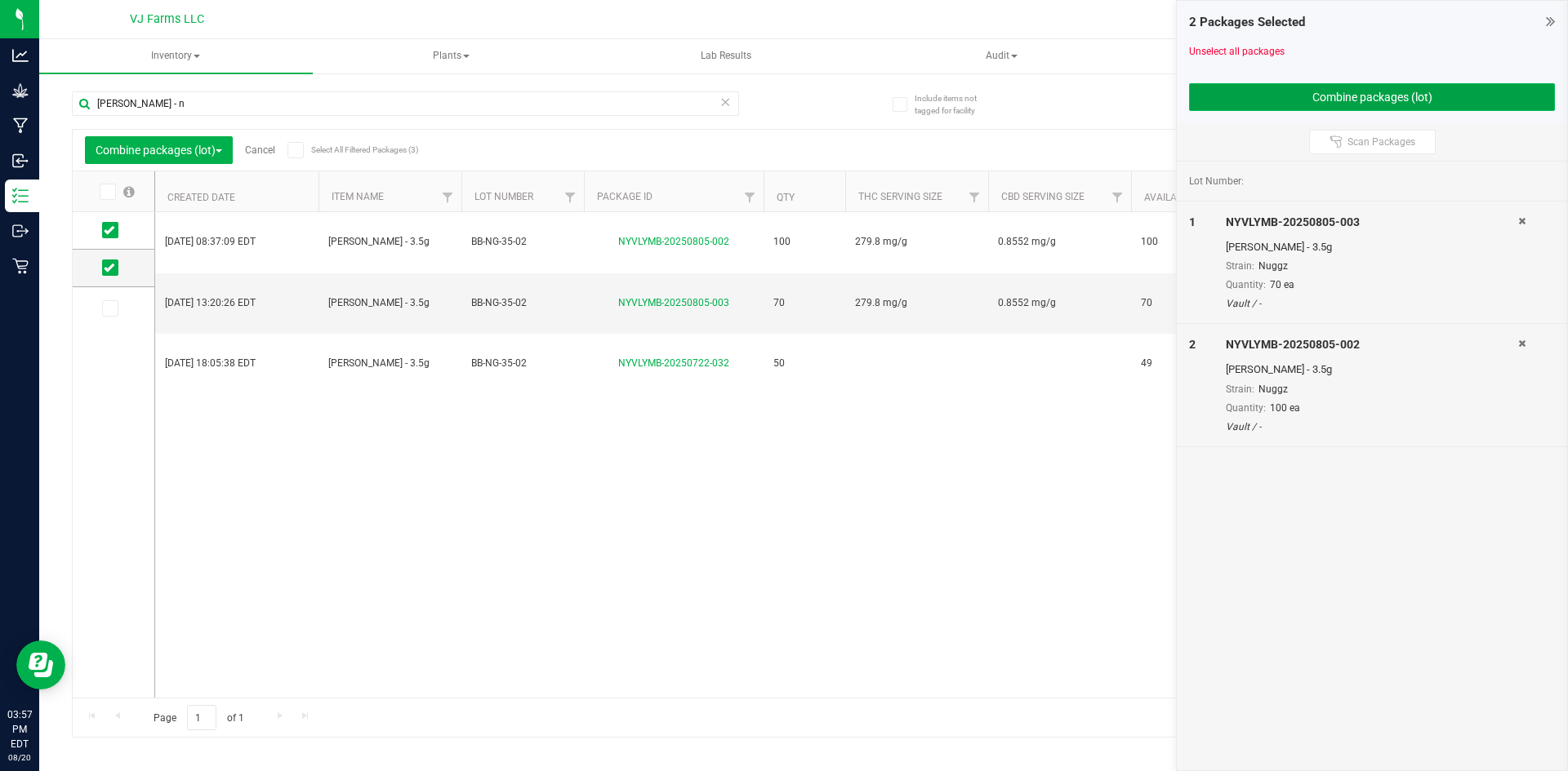
click at [1364, 98] on button "Combine packages (lot)" at bounding box center [1372, 97] width 366 height 28
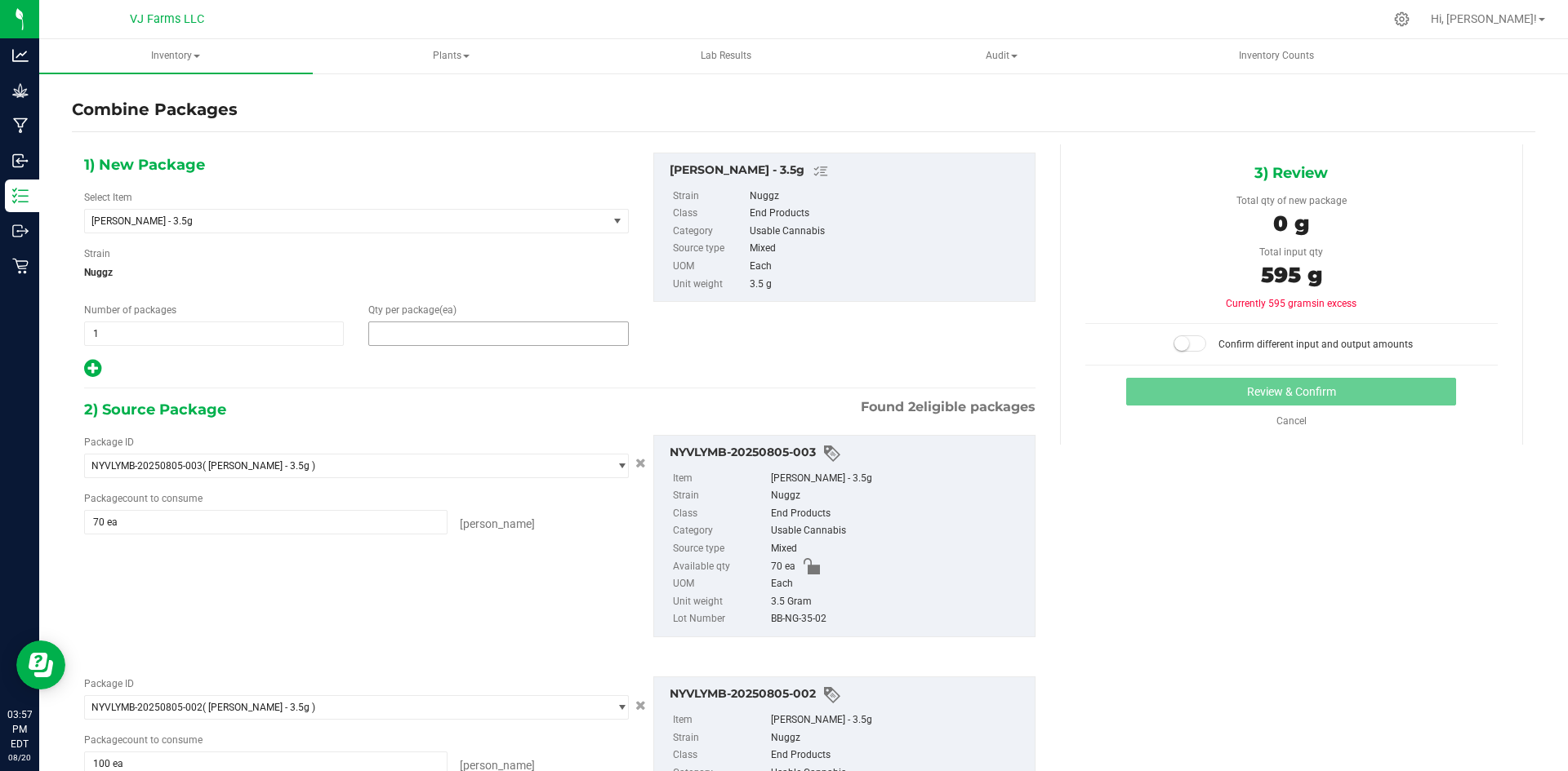
click at [493, 336] on span at bounding box center [497, 334] width 259 height 24
type input "170"
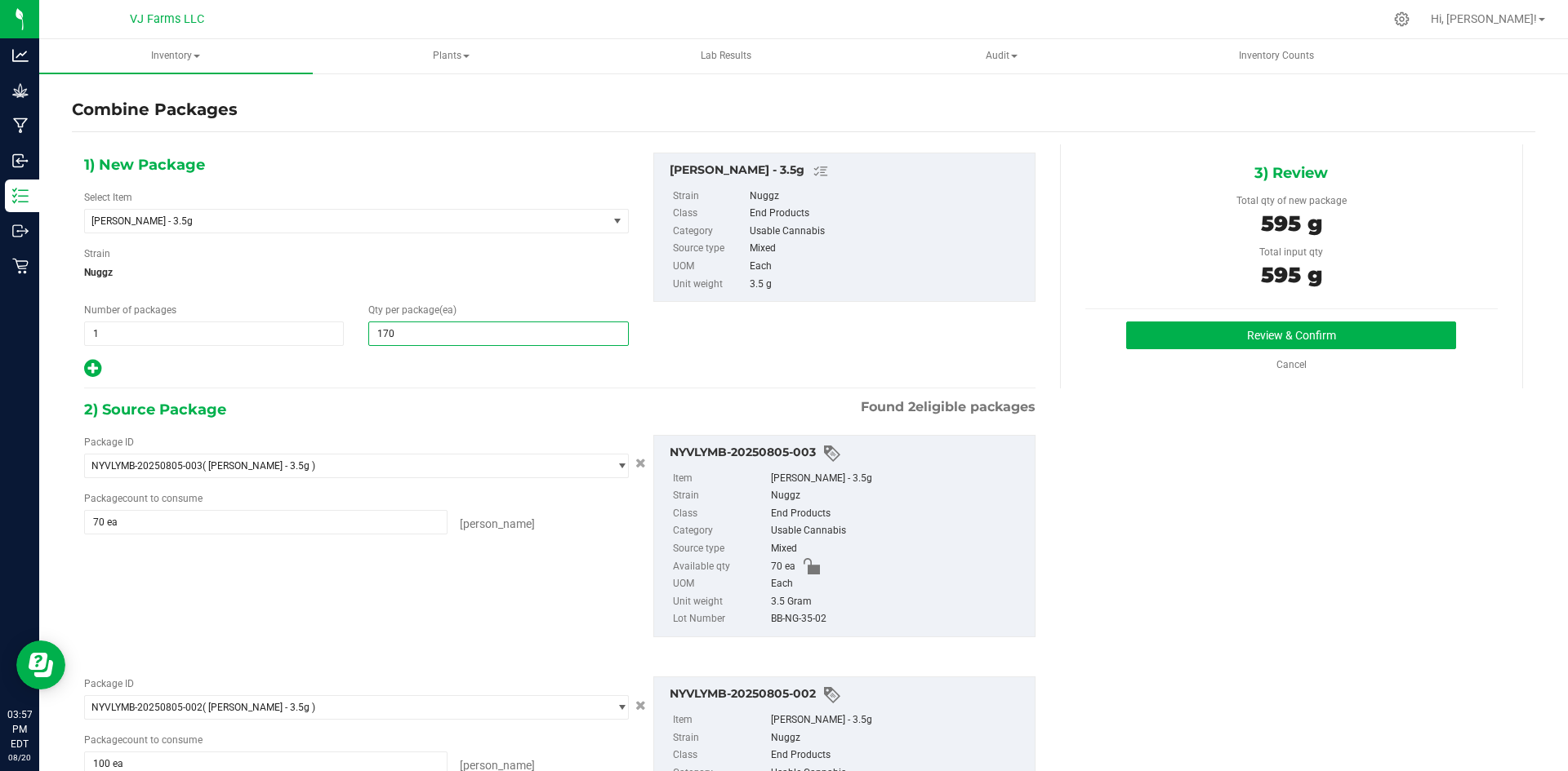
type input "170"
drag, startPoint x: 1362, startPoint y: 391, endPoint x: 1368, endPoint y: 325, distance: 66.3
click at [1362, 391] on div "1) New Package Select Item Boujee Ben - Nuggz - 3.5g BB - Fanta Sea - 3.5g BB -…" at bounding box center [804, 529] width 1463 height 769
click at [1368, 319] on div "3) Review Total qty of new package 595 g Total input qty 595 g Review & Confirm" at bounding box center [1291, 266] width 463 height 244
click at [1364, 332] on button "Review & Confirm" at bounding box center [1291, 336] width 330 height 28
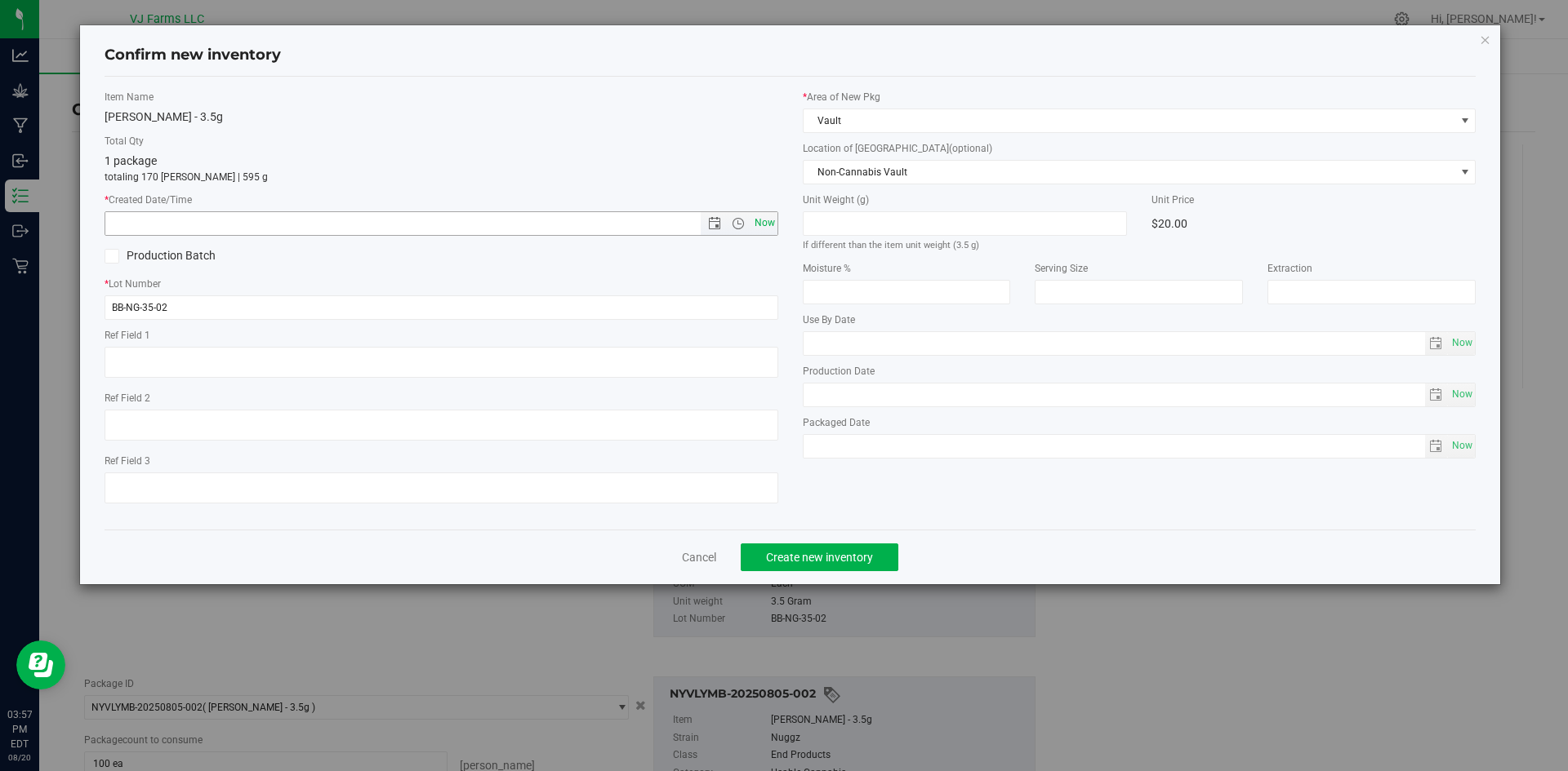
click at [763, 225] on span "Now" at bounding box center [764, 223] width 28 height 23
type input "8/20/2025 3:57 PM"
click at [824, 559] on span "Create new inventory" at bounding box center [819, 557] width 107 height 13
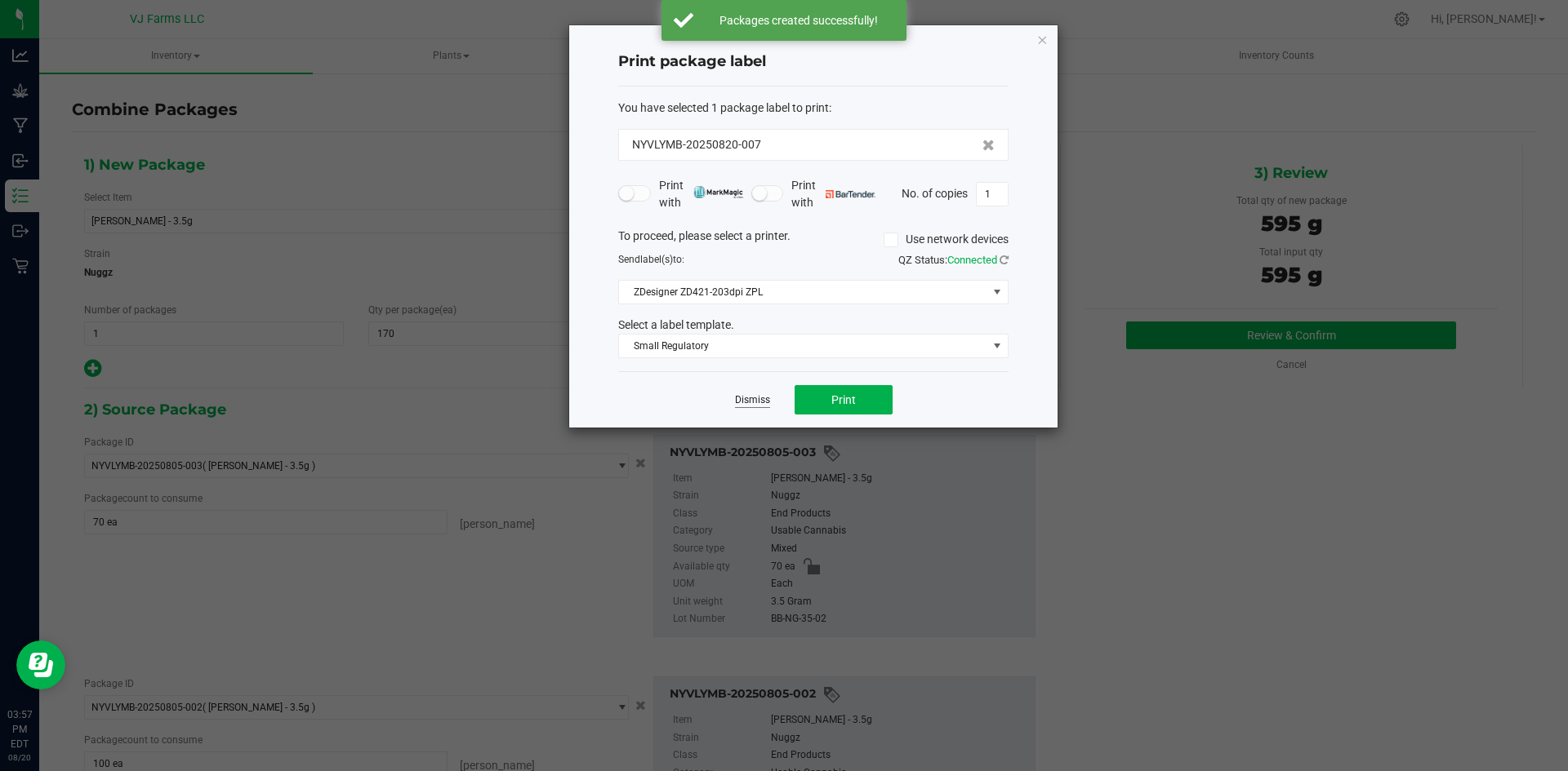
click at [745, 402] on link "Dismiss" at bounding box center [752, 401] width 35 height 14
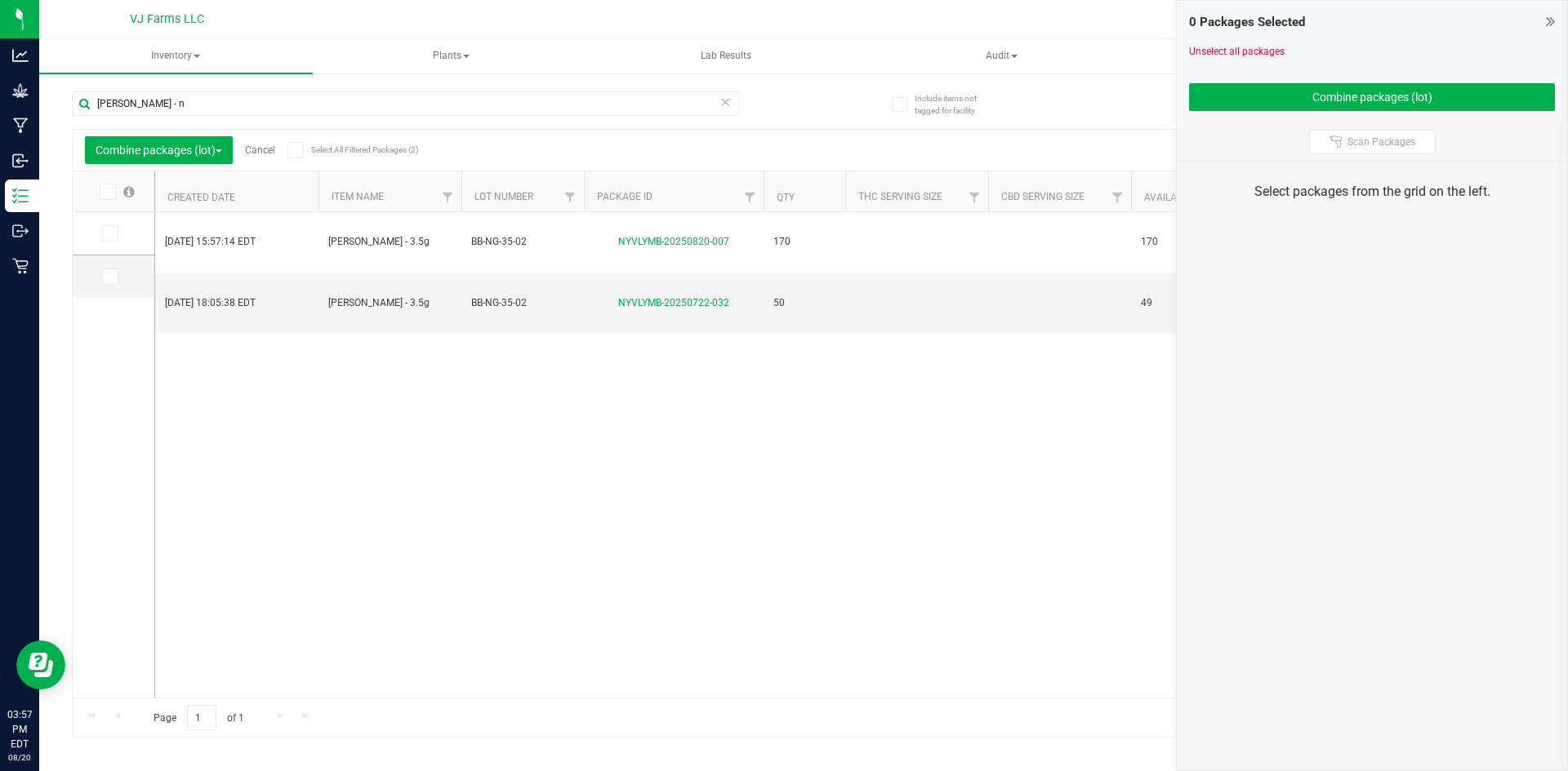
click at [1552, 18] on icon at bounding box center [1550, 21] width 9 height 16
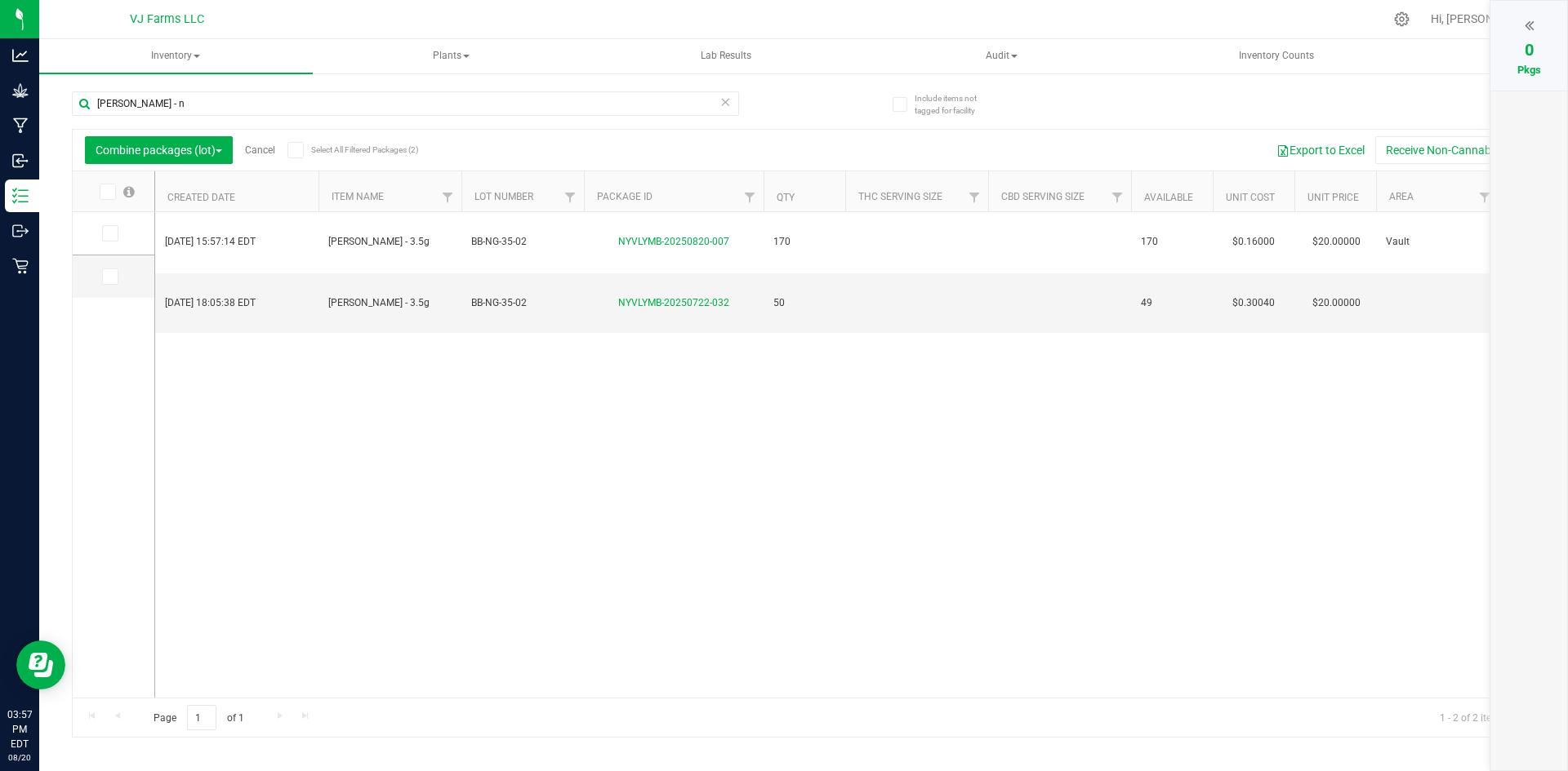
click at [1521, 25] on div at bounding box center [1528, 25] width 44 height 24
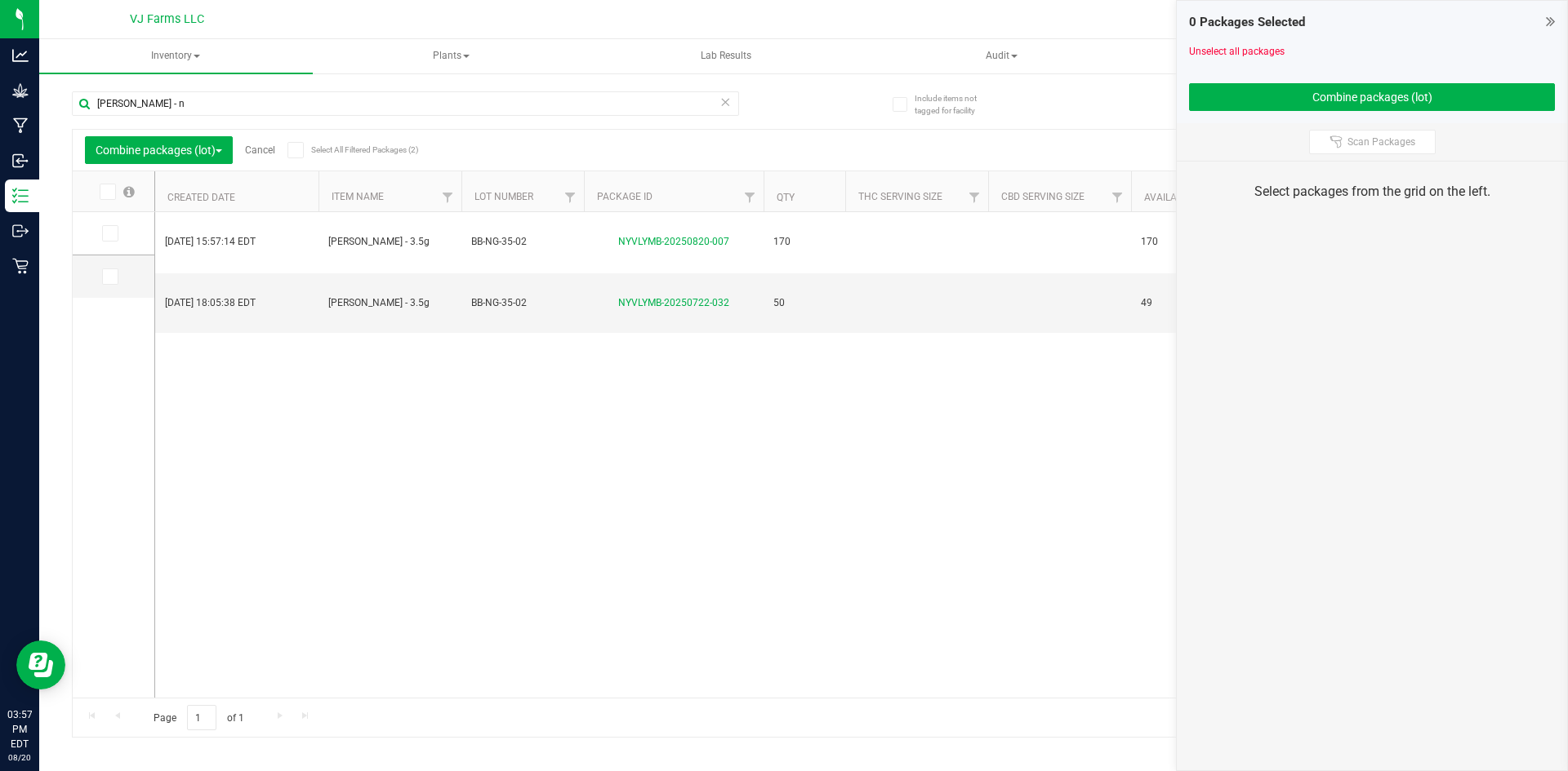
click at [848, 162] on div "Export to Excel Receive Non-Cannabis" at bounding box center [957, 150] width 1129 height 28
click at [200, 140] on button "Combine packages (lot)" at bounding box center [159, 150] width 148 height 28
click at [302, 436] on div "Aug 20, 2025 15:57:14 EDT Boujee Ben - Nuggz - 3.5g BB-NG-35-02 NYVLYMB-2025082…" at bounding box center [844, 455] width 1378 height 486
click at [435, 131] on div "Combine packages (lot) Cancel Select All Filtered Packages (2) Add to manufactu…" at bounding box center [804, 150] width 1461 height 41
click at [730, 104] on icon at bounding box center [725, 101] width 11 height 20
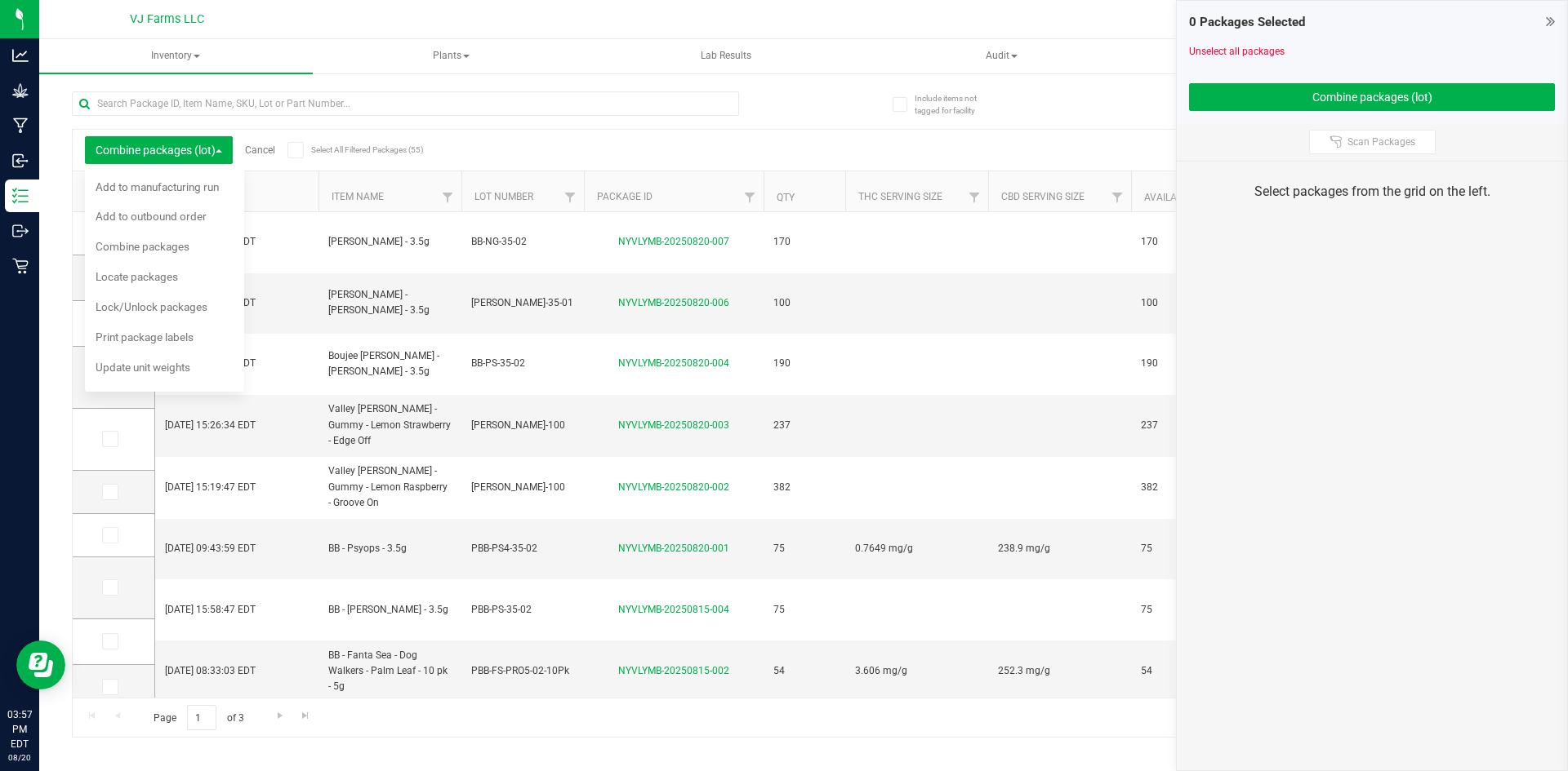
click at [555, 130] on div "Combine packages (lot) Cancel Select All Filtered Packages (55) Add to manufact…" at bounding box center [804, 150] width 1461 height 41
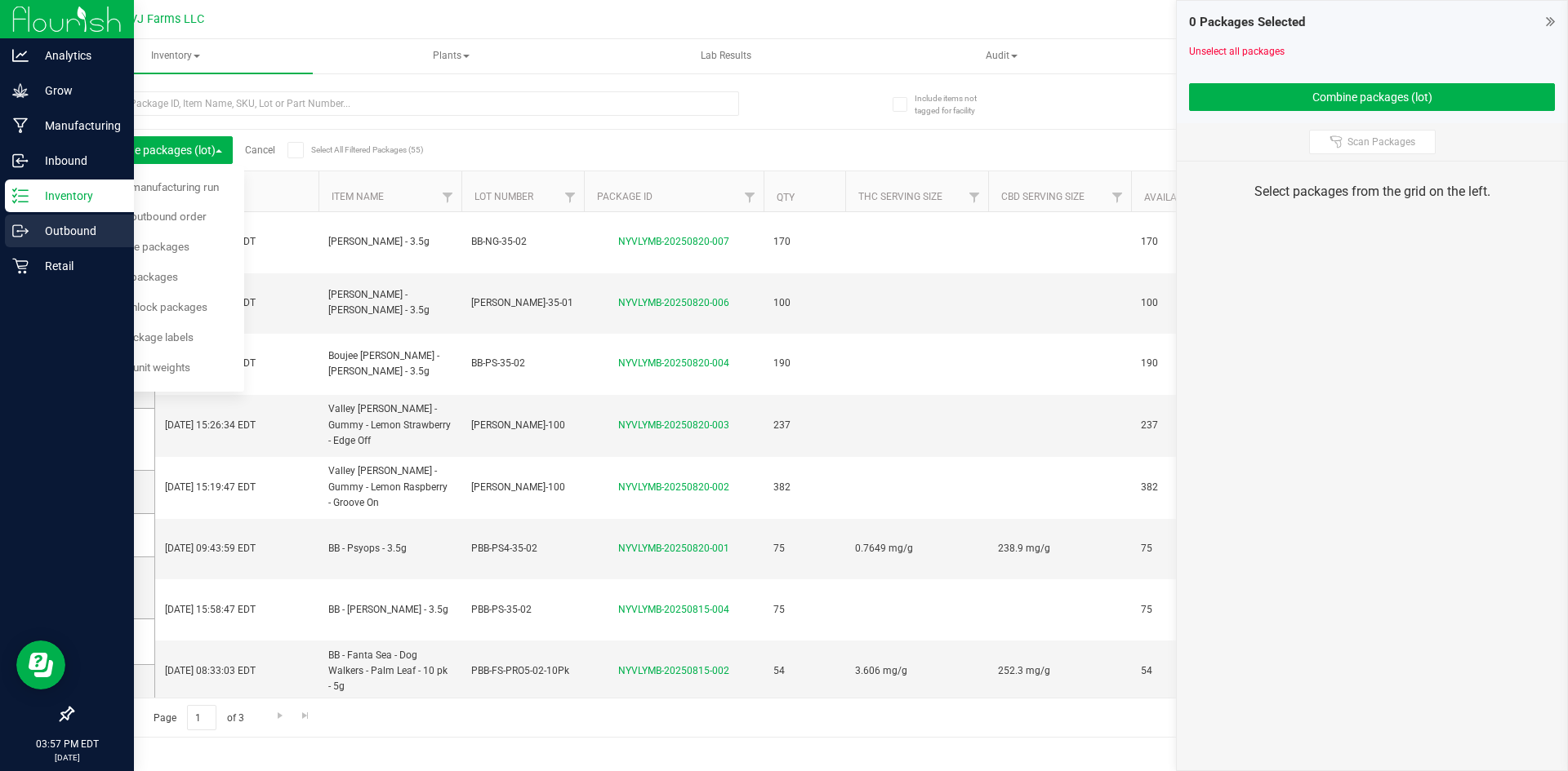
click at [14, 224] on icon at bounding box center [20, 231] width 16 height 16
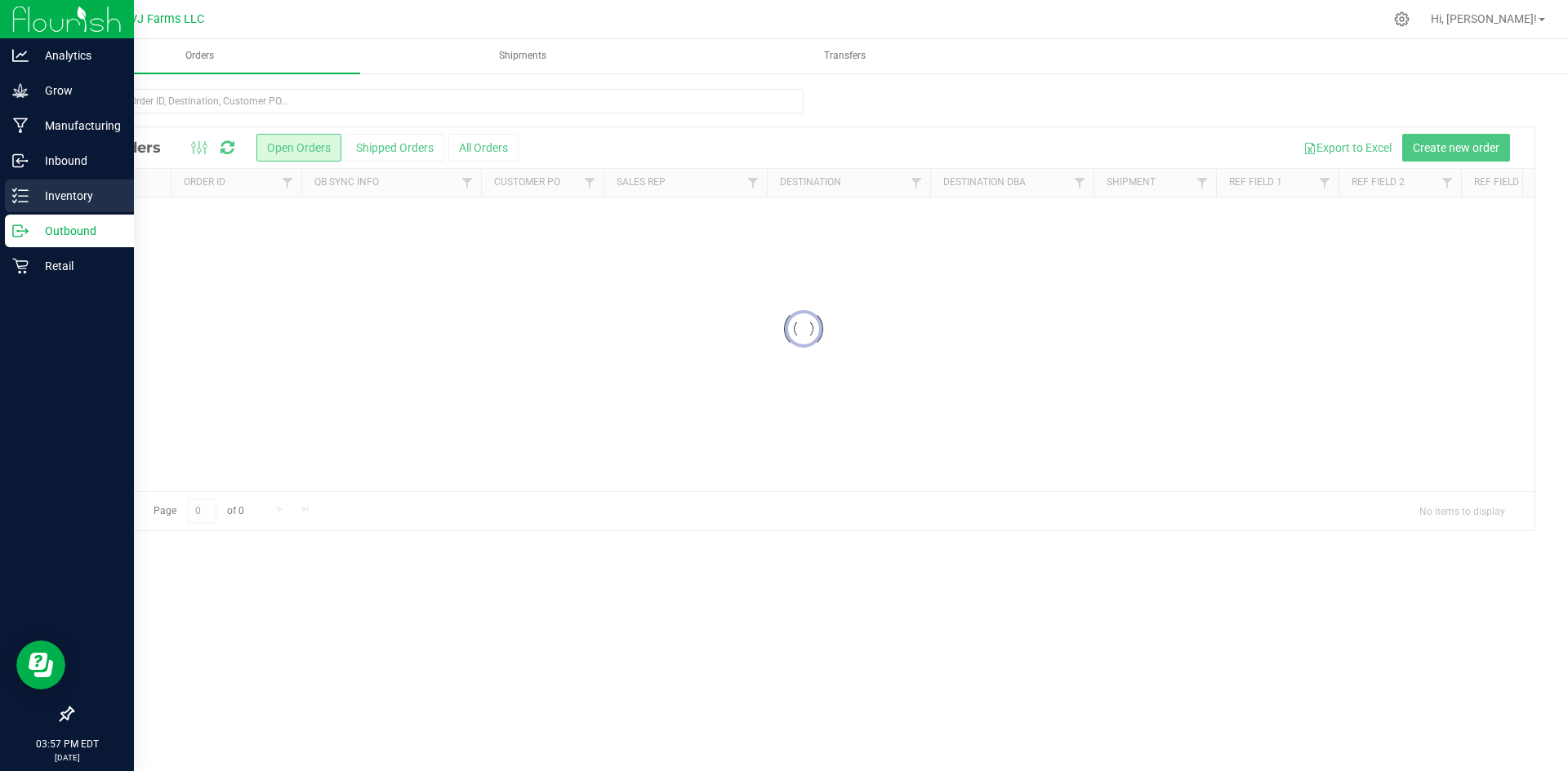
click at [35, 194] on p "Inventory" at bounding box center [77, 196] width 98 height 20
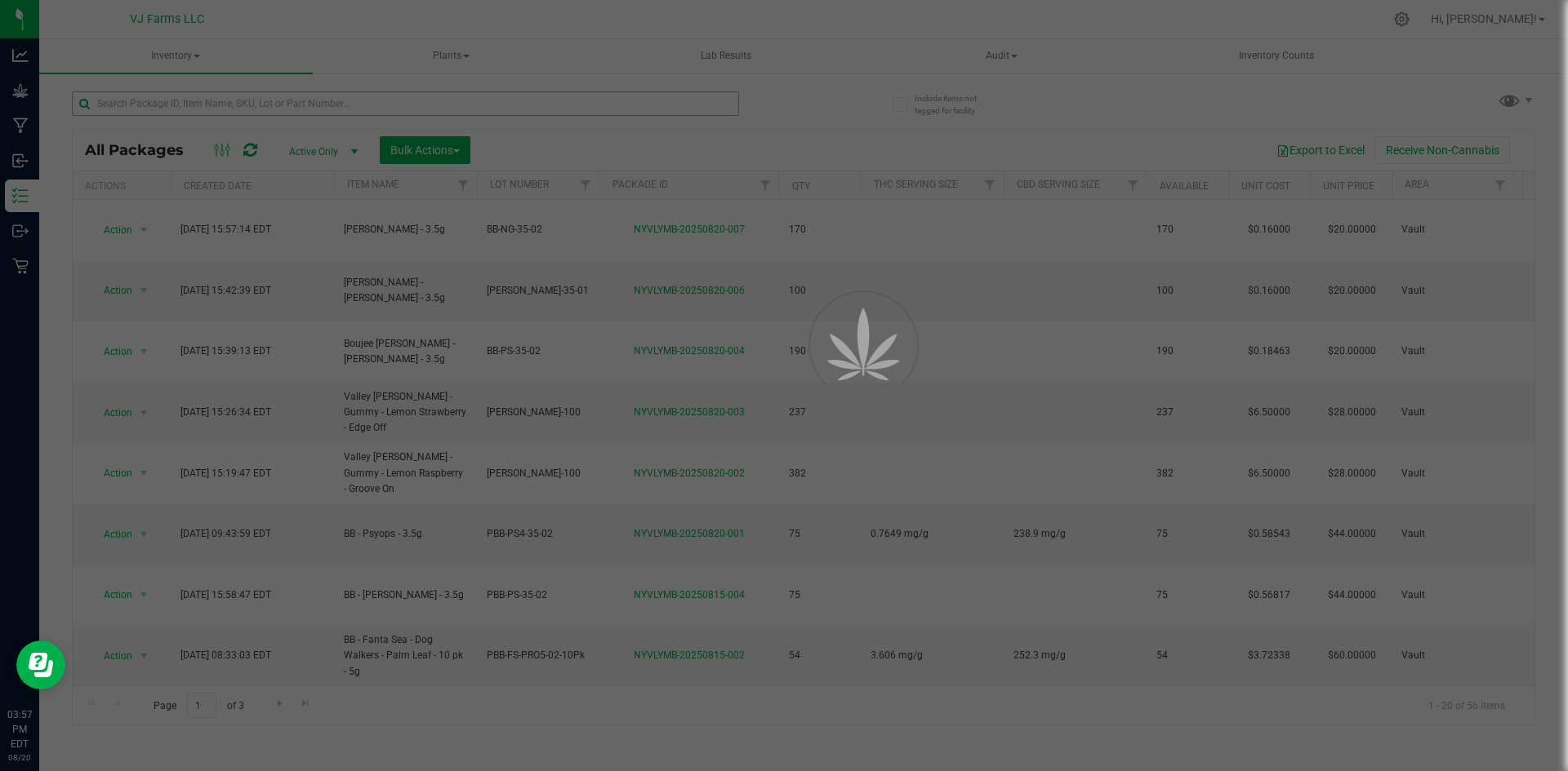
click at [244, 106] on div at bounding box center [784, 385] width 1568 height 771
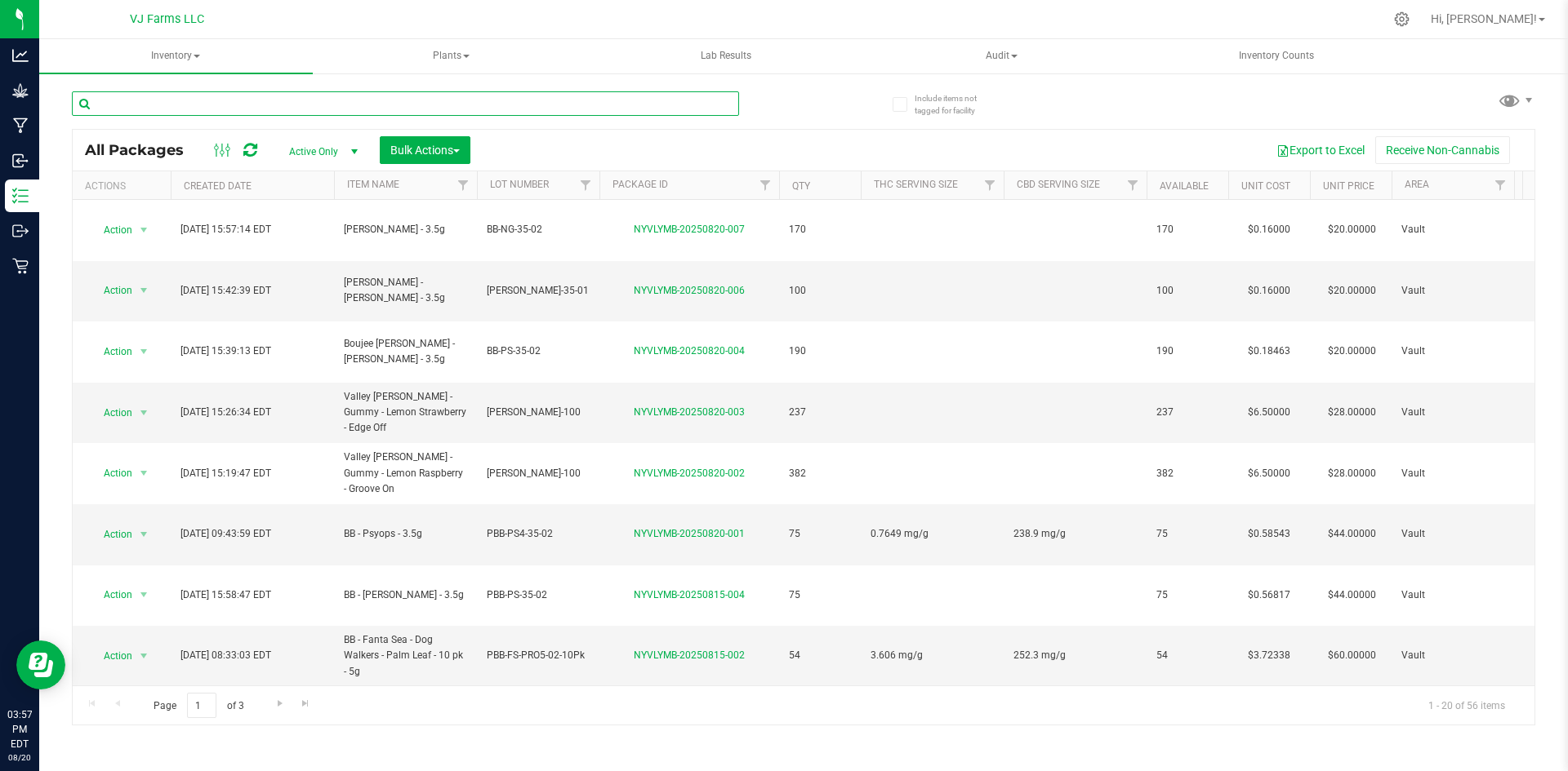
click at [244, 106] on input "text" at bounding box center [405, 103] width 667 height 24
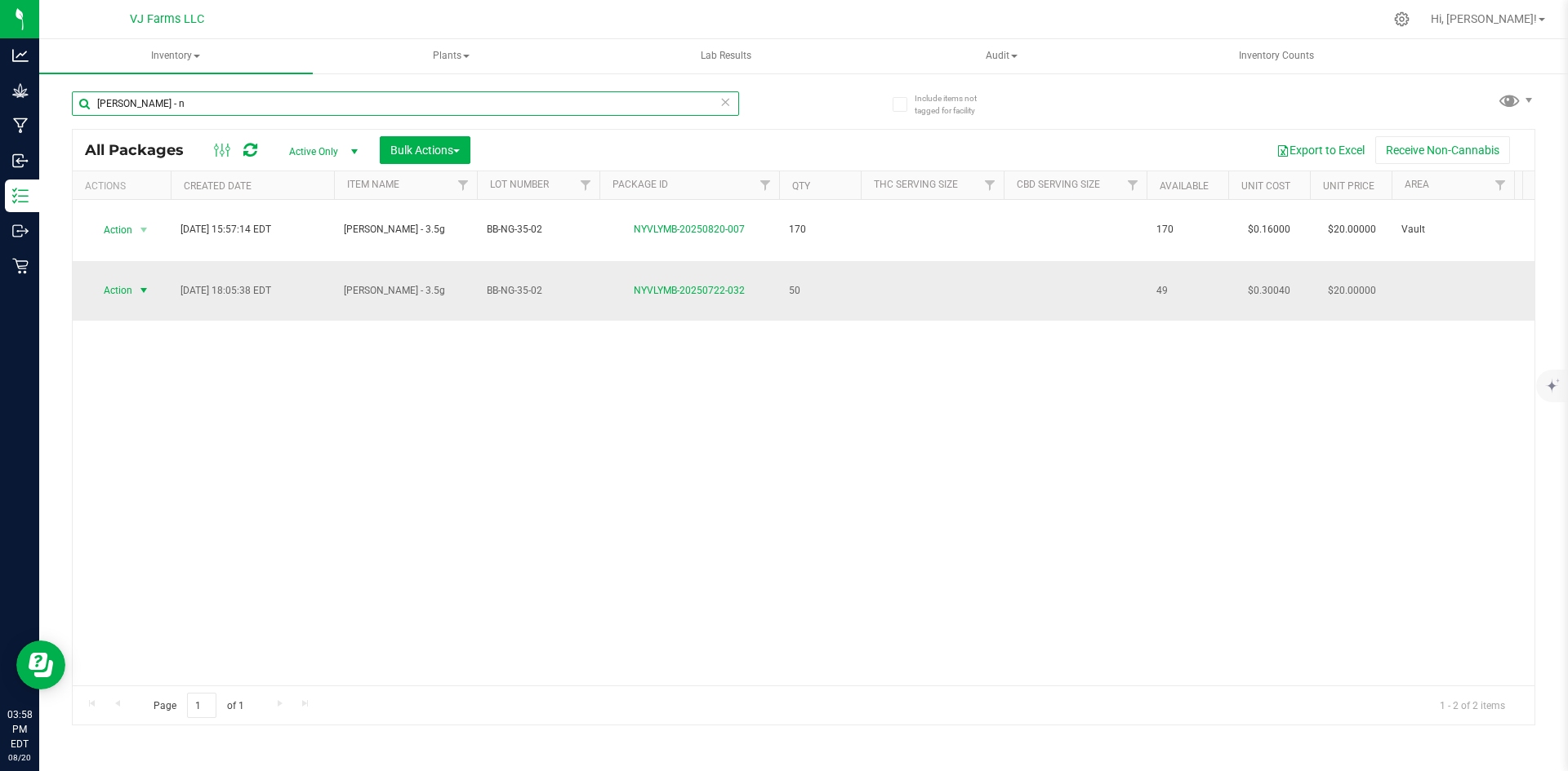
type input "Boujee Ben - n"
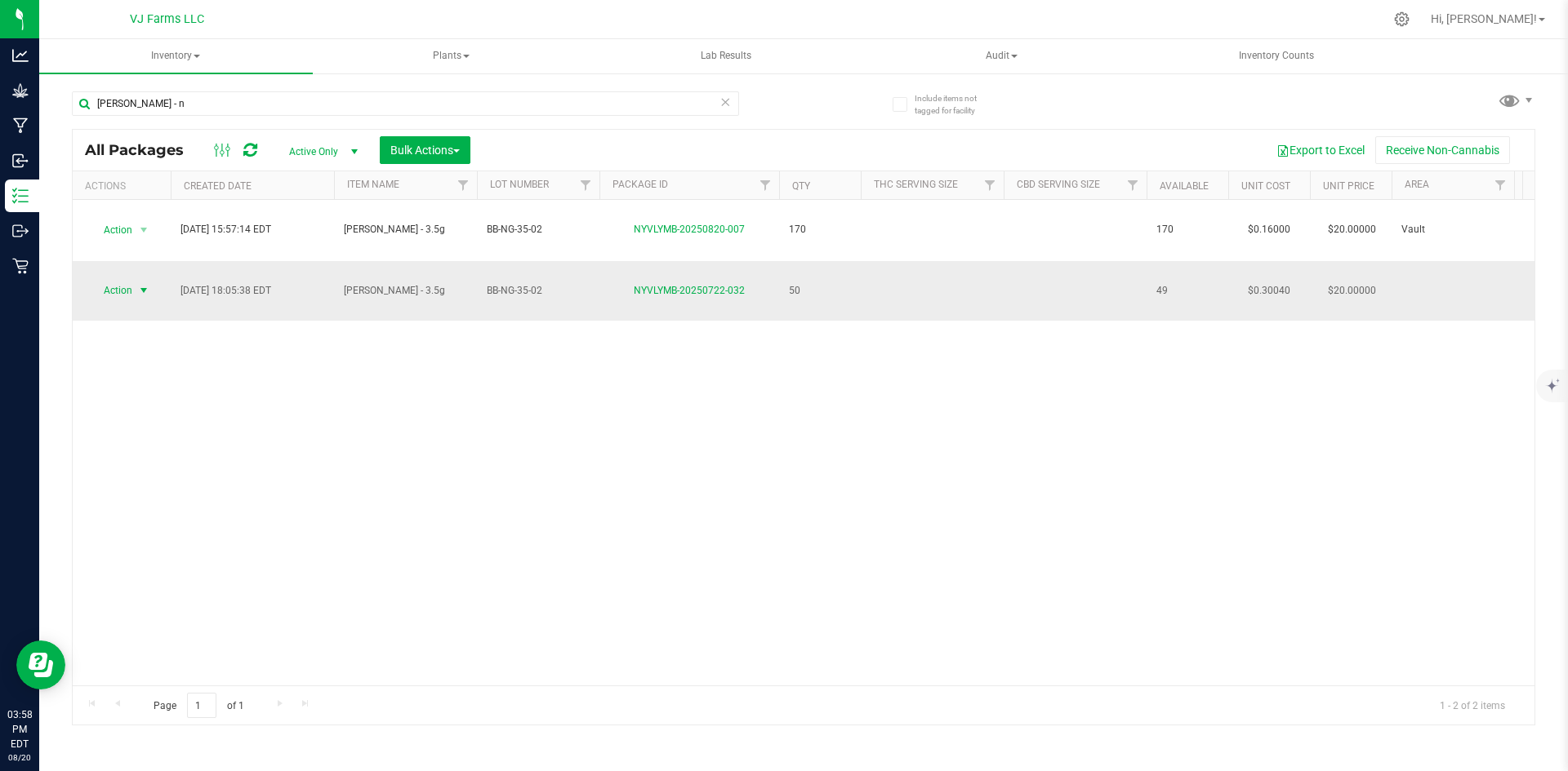
click at [135, 279] on span "select" at bounding box center [144, 291] width 21 height 23
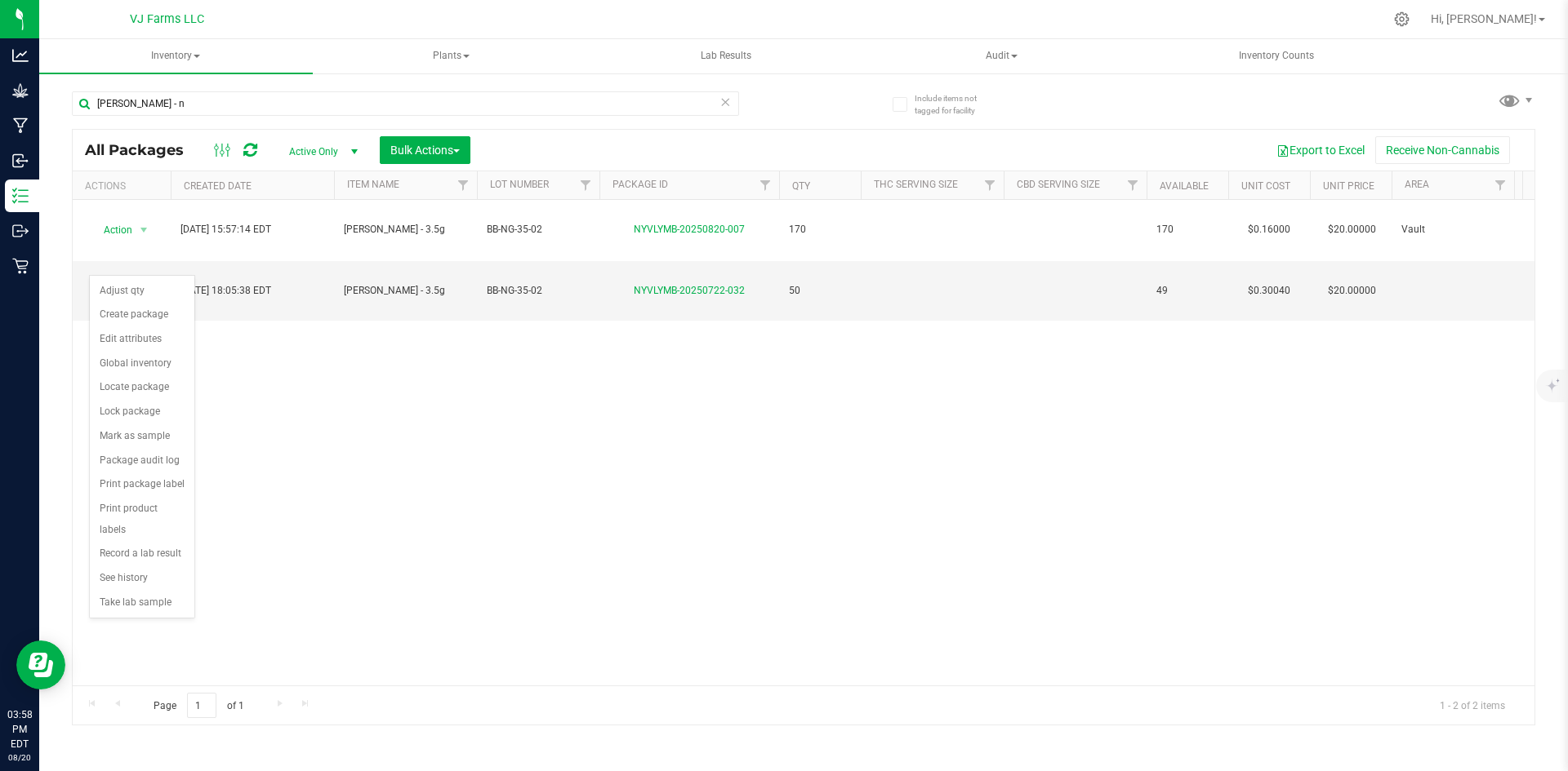
click at [409, 407] on div "Action Action Adjust qty Create package Edit attributes Global inventory Locate…" at bounding box center [804, 443] width 1461 height 486
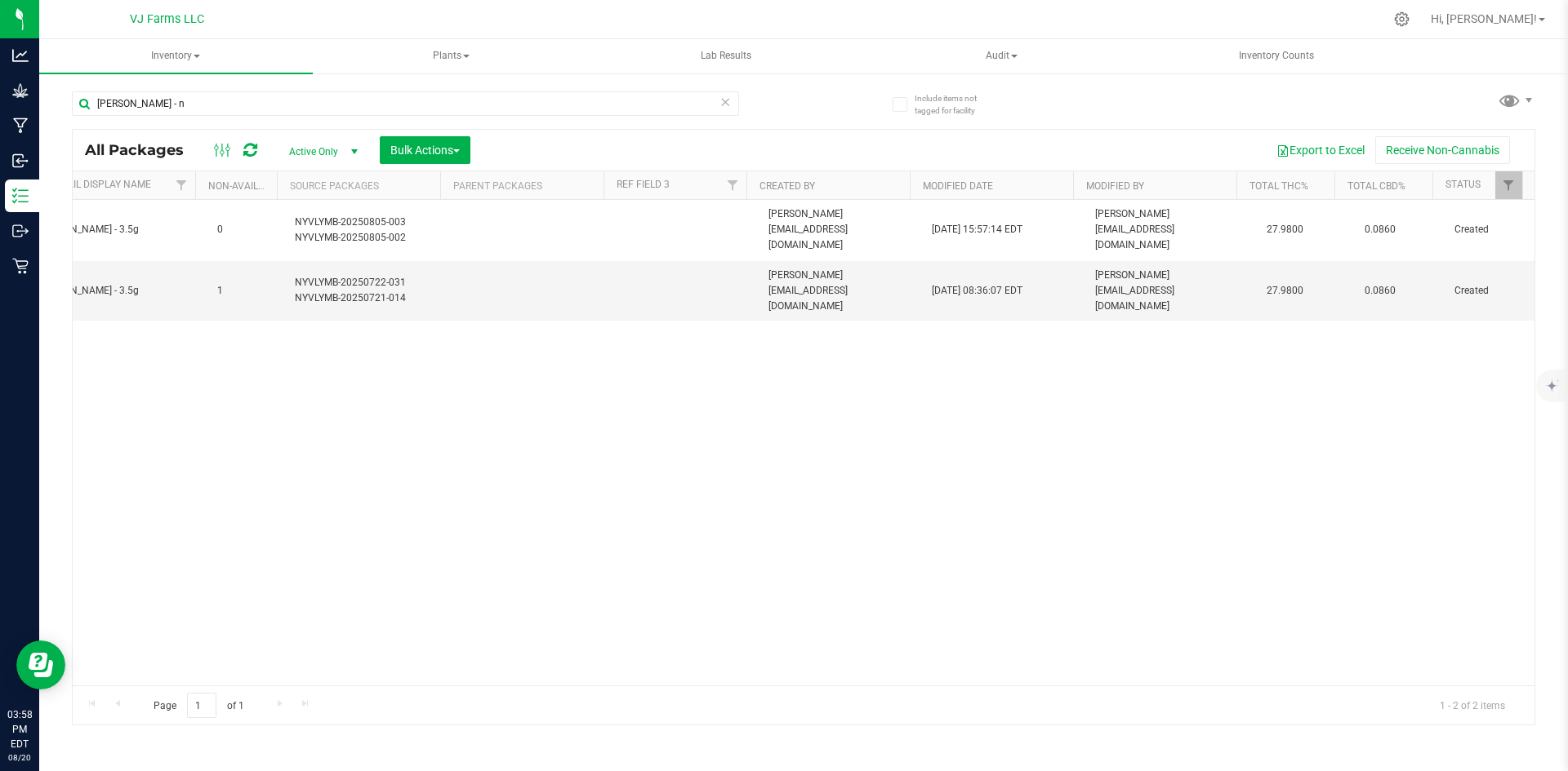
click at [1132, 671] on div "Action Action Adjust qty Create package Edit attributes Global inventory Locate…" at bounding box center [804, 443] width 1461 height 486
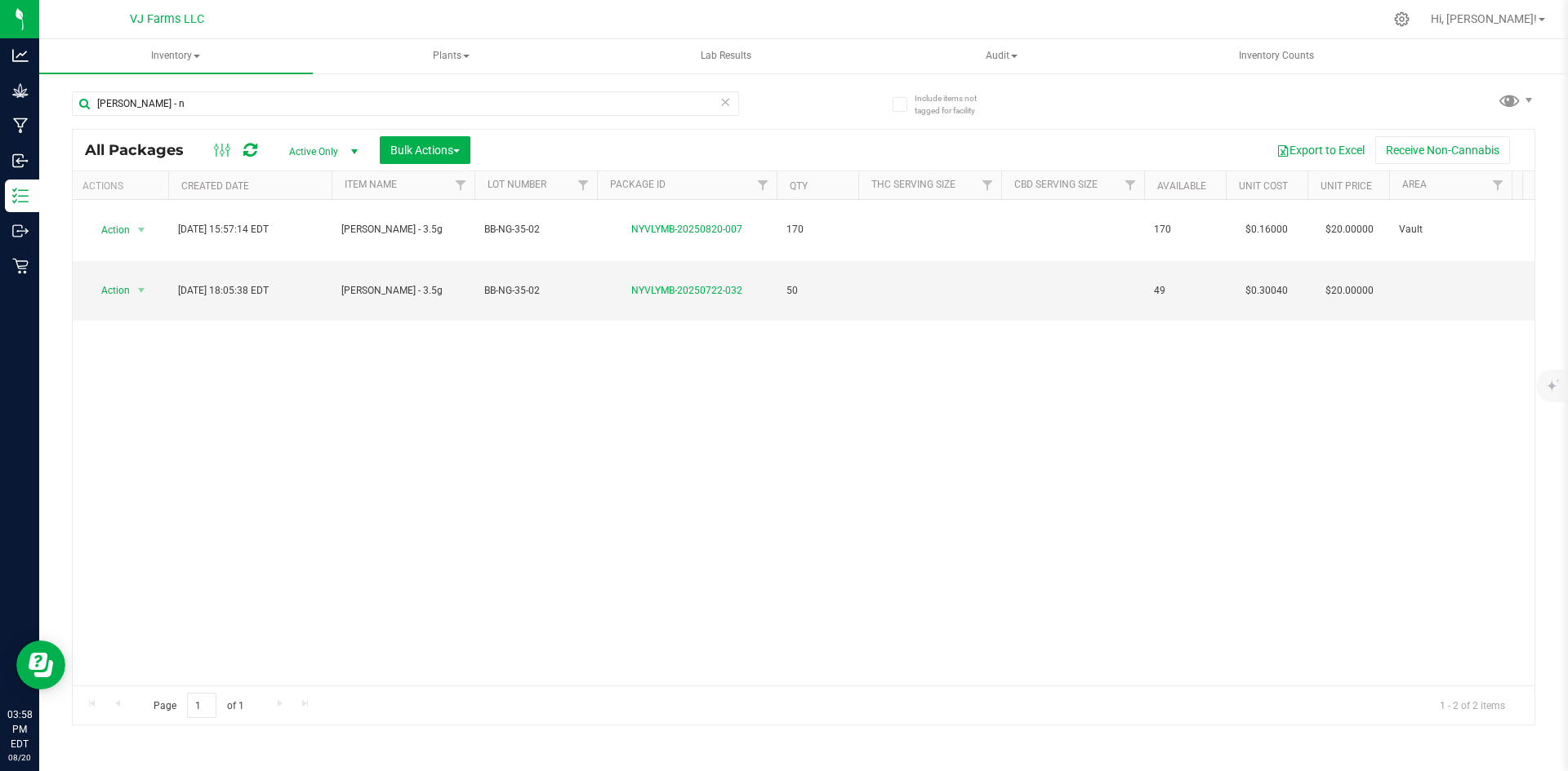
scroll to position [0, 0]
click at [137, 279] on span "select" at bounding box center [144, 291] width 21 height 23
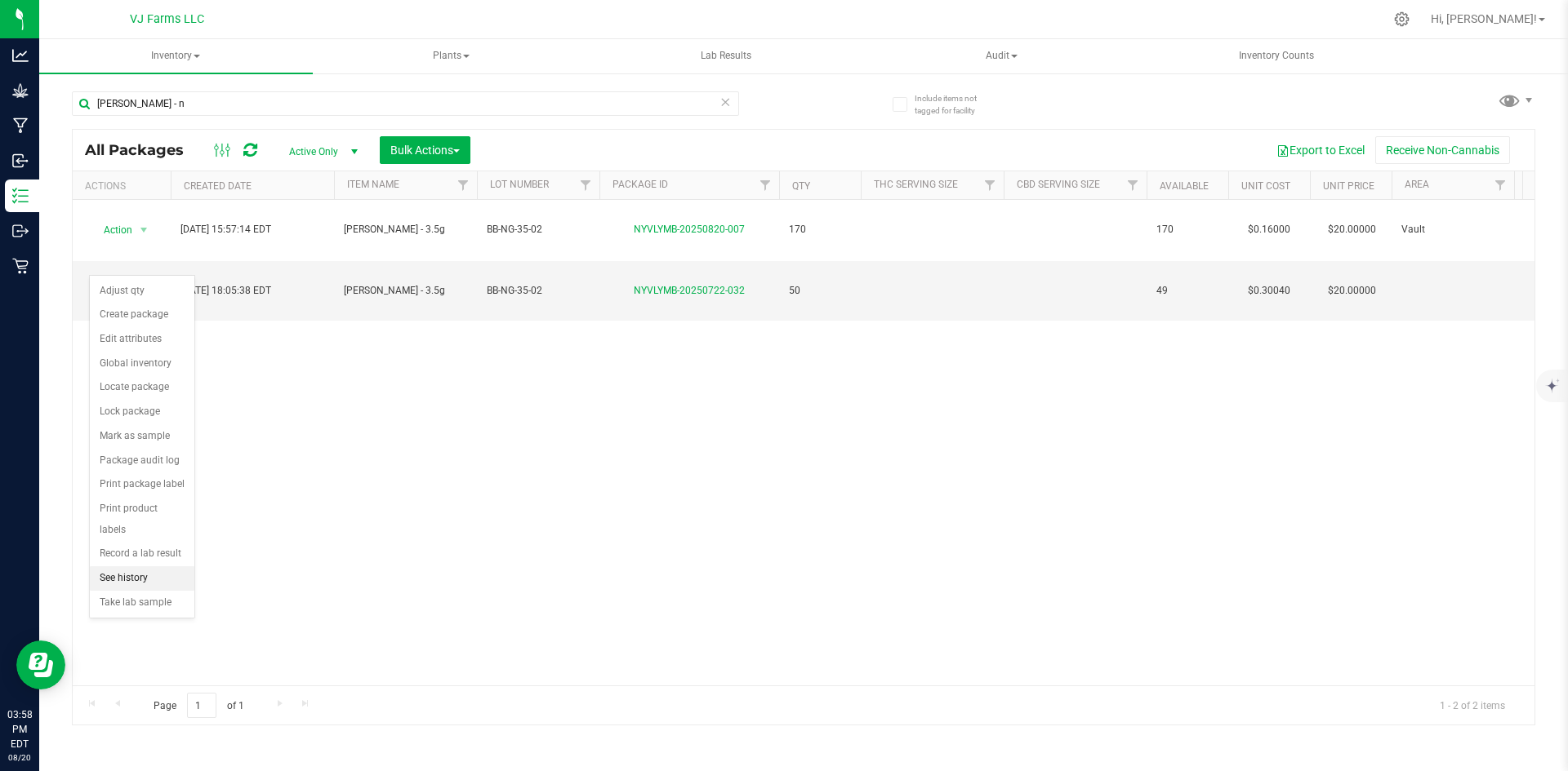
click at [134, 566] on li "See history" at bounding box center [142, 578] width 104 height 24
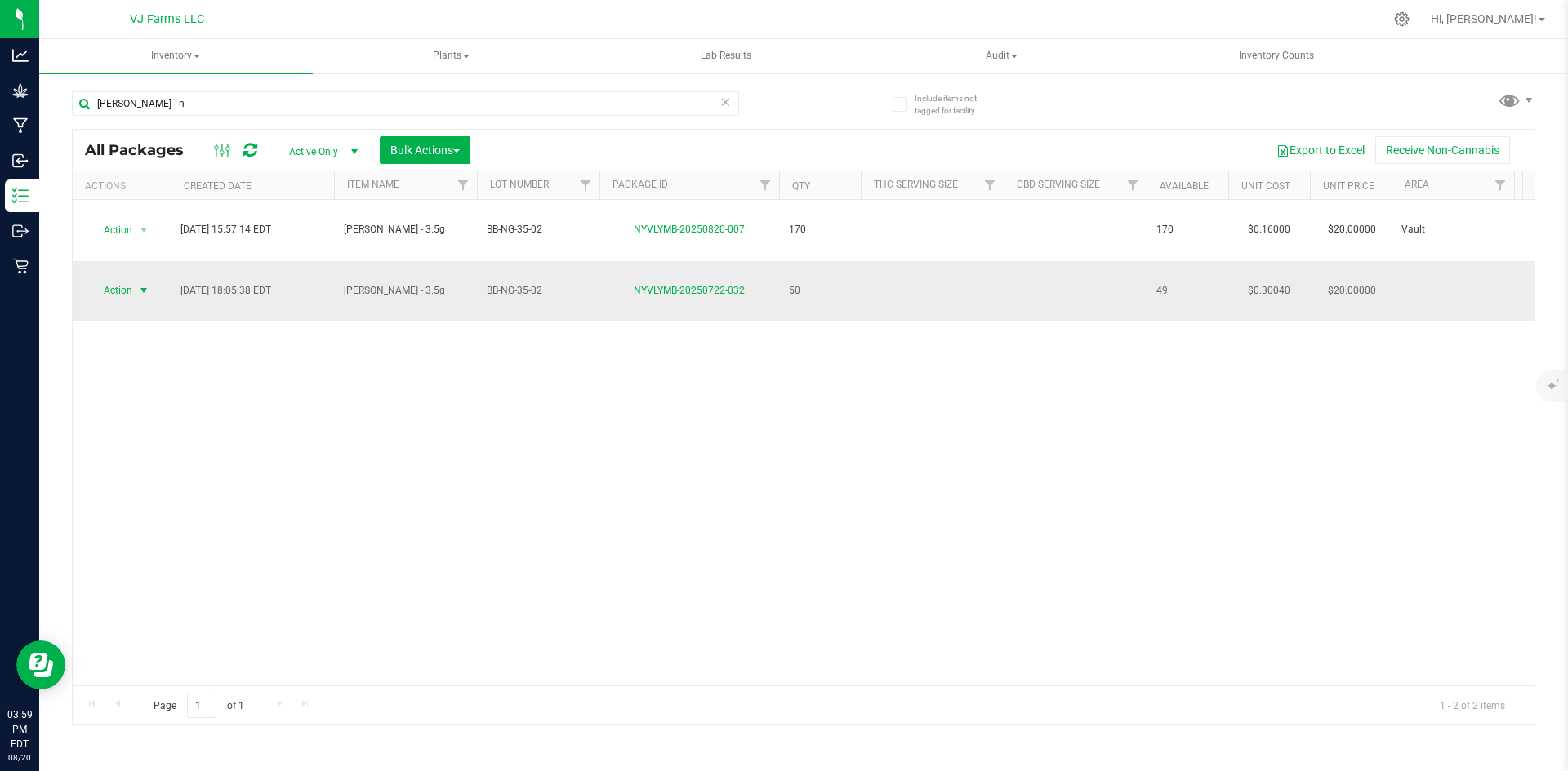
click at [108, 279] on span "Action" at bounding box center [111, 291] width 44 height 23
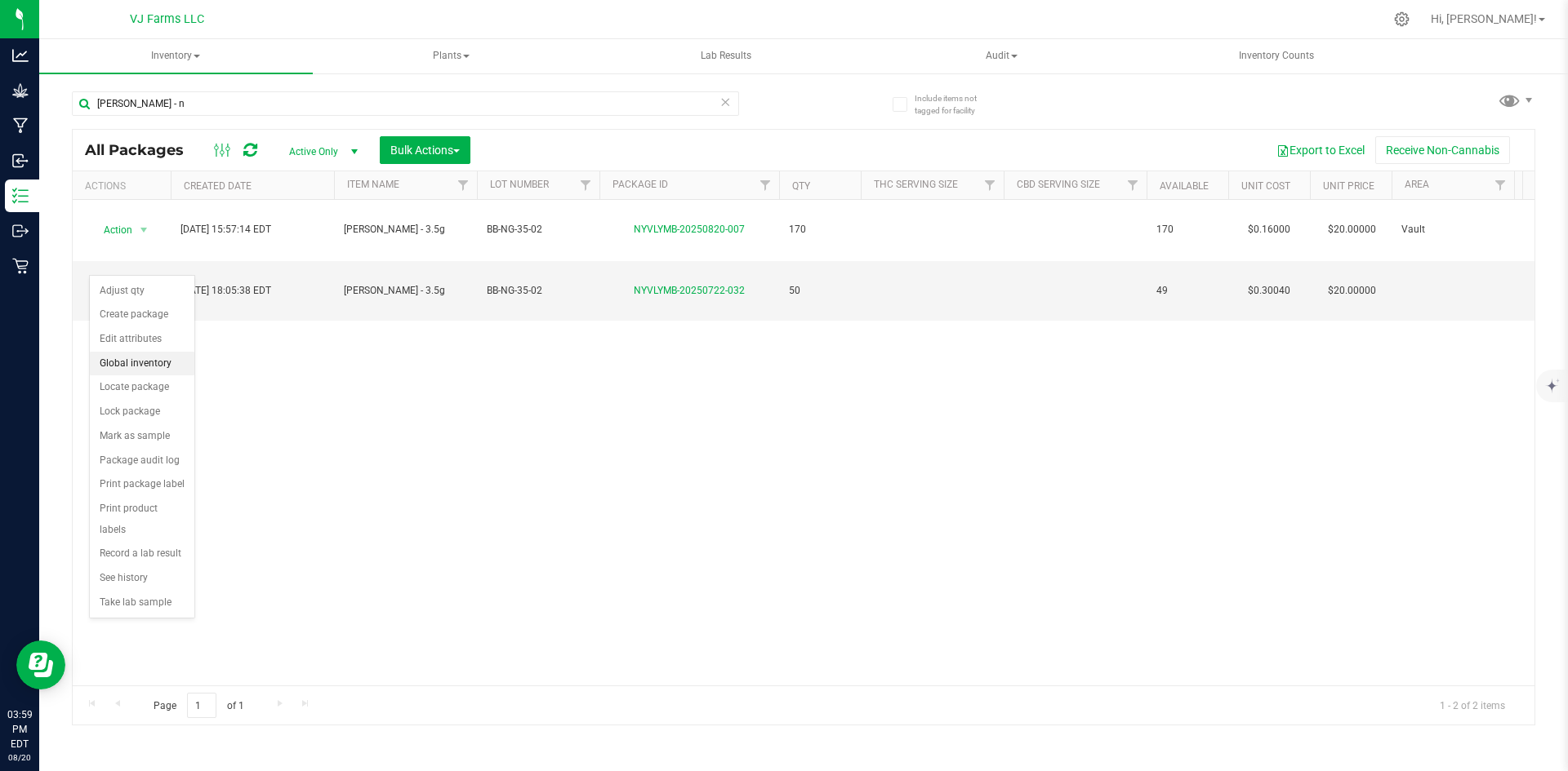
click at [116, 363] on li "Global inventory" at bounding box center [142, 364] width 104 height 24
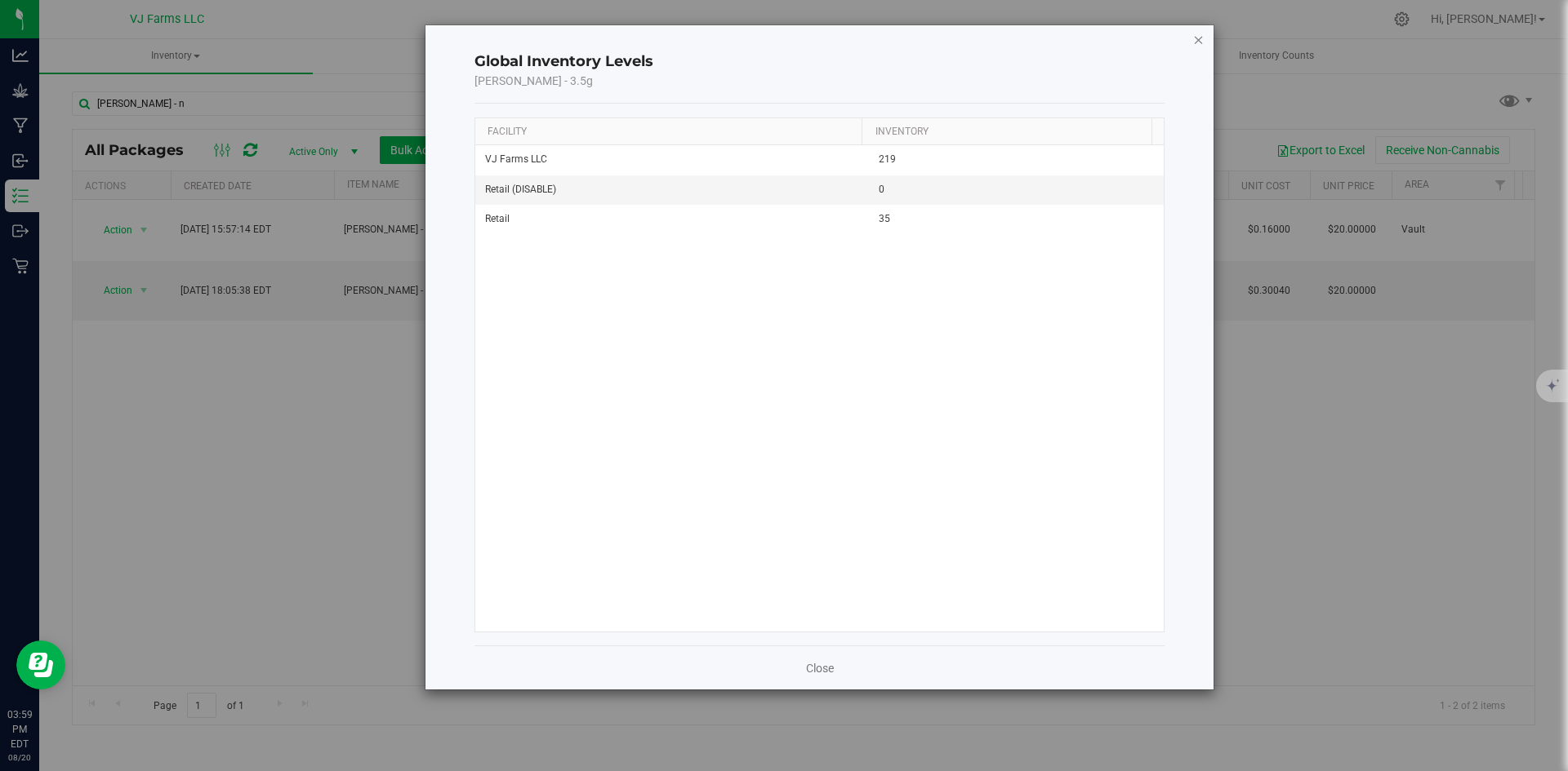
click at [1199, 44] on icon "button" at bounding box center [1198, 39] width 11 height 20
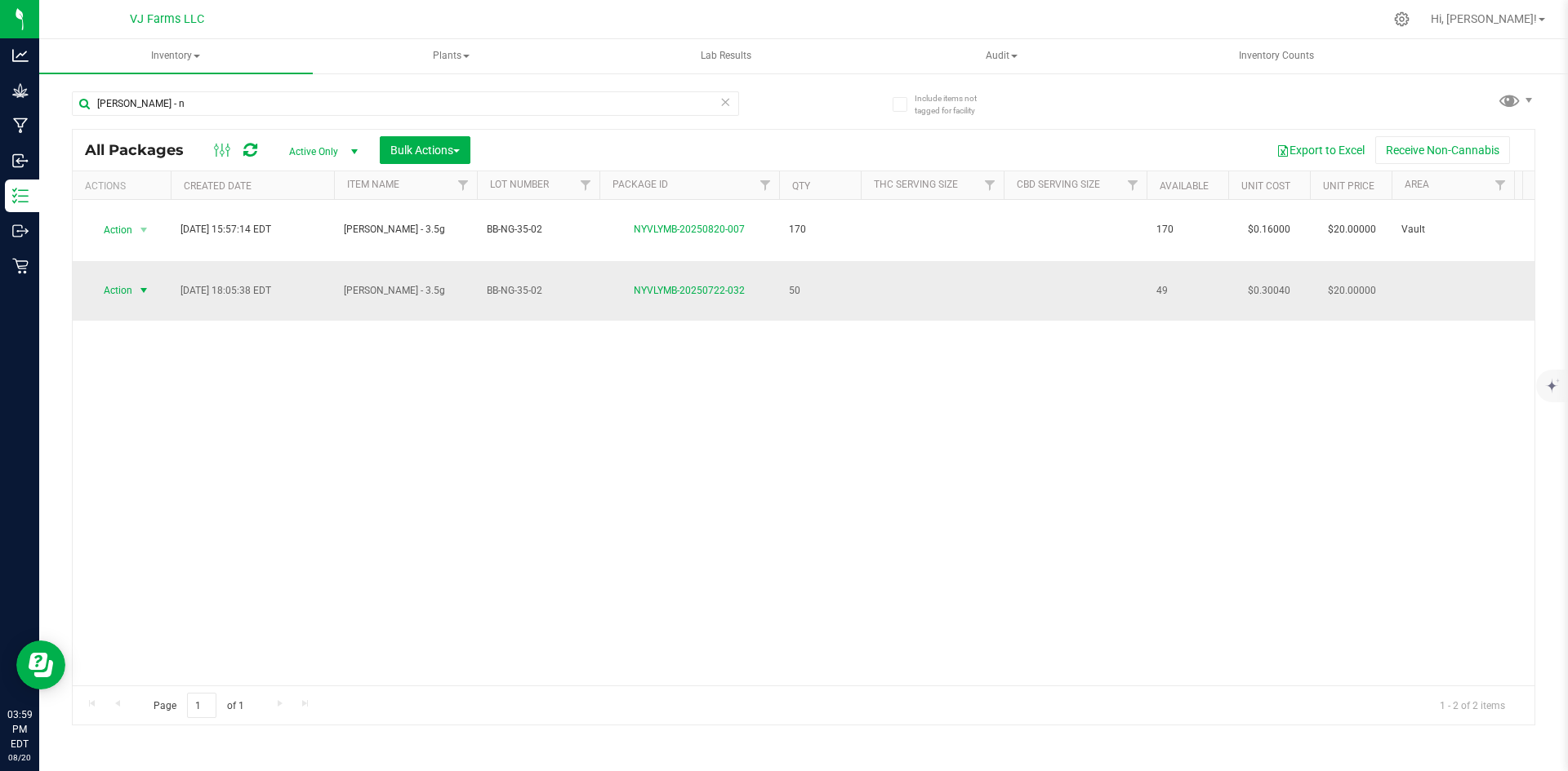
click at [126, 279] on span "Action" at bounding box center [111, 291] width 44 height 23
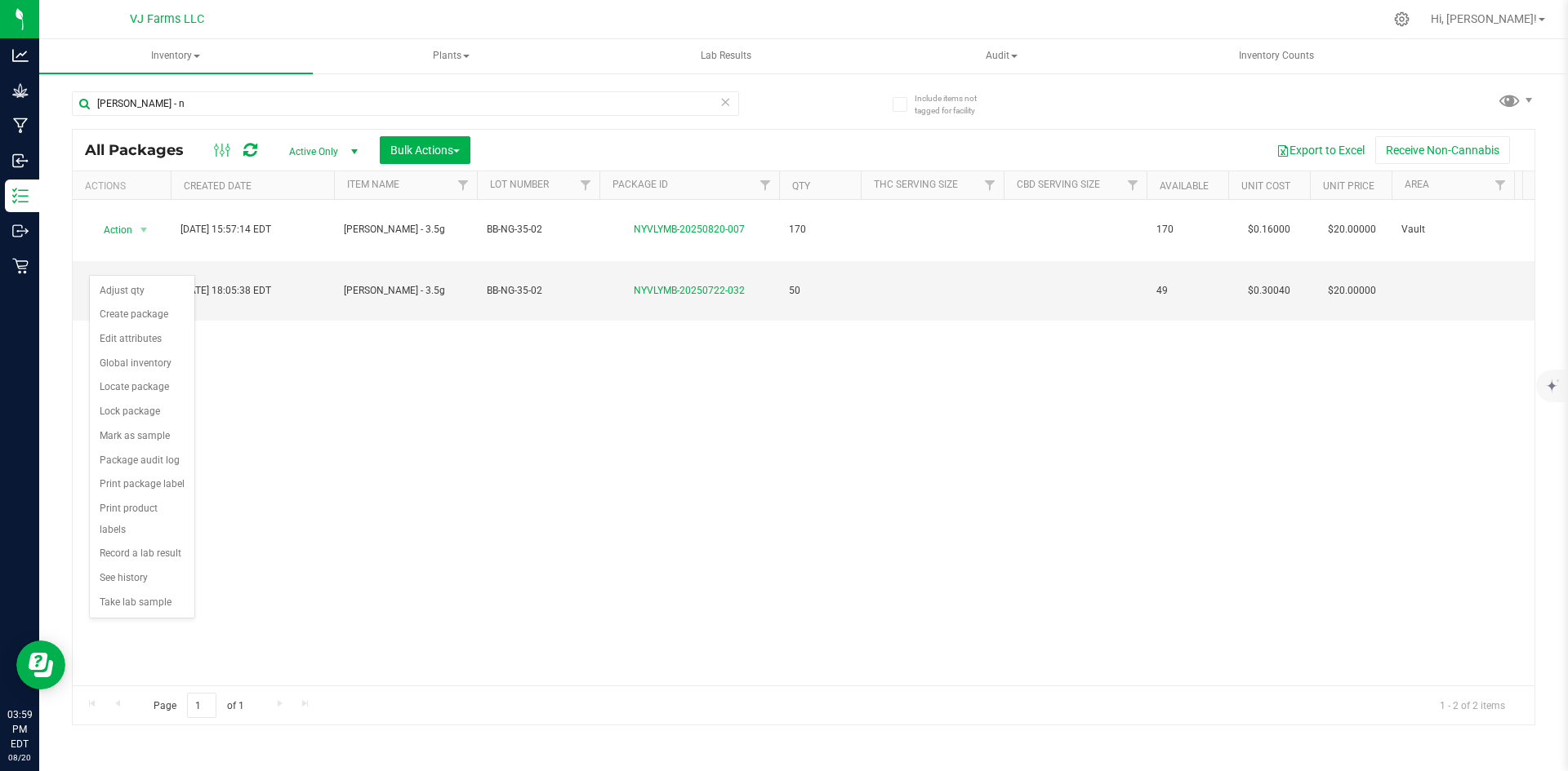
click at [684, 382] on div "Action Action Adjust qty Create package Edit attributes Global inventory Locate…" at bounding box center [804, 443] width 1461 height 486
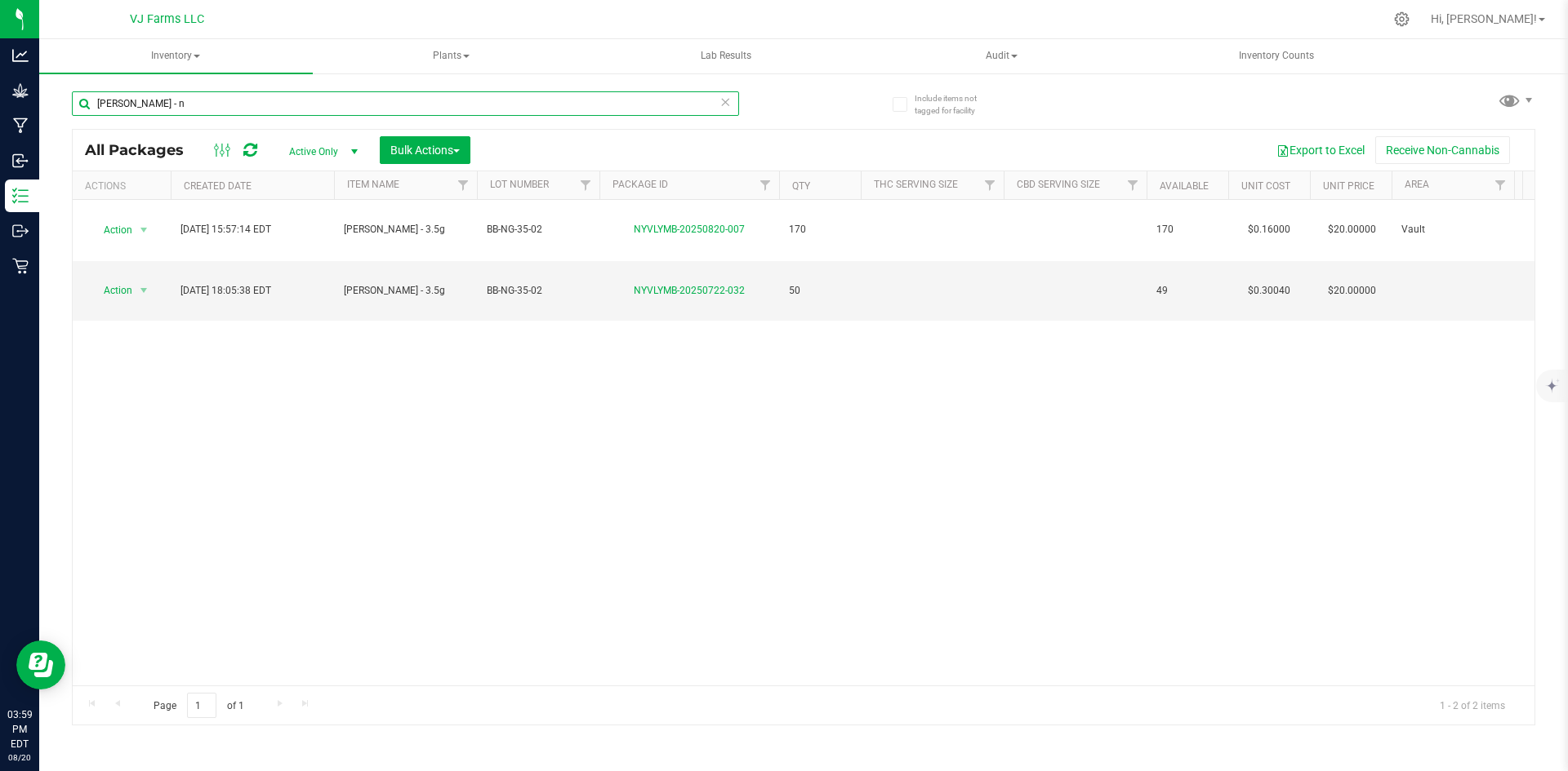
click at [202, 91] on input "Boujee Ben - n" at bounding box center [405, 103] width 667 height 24
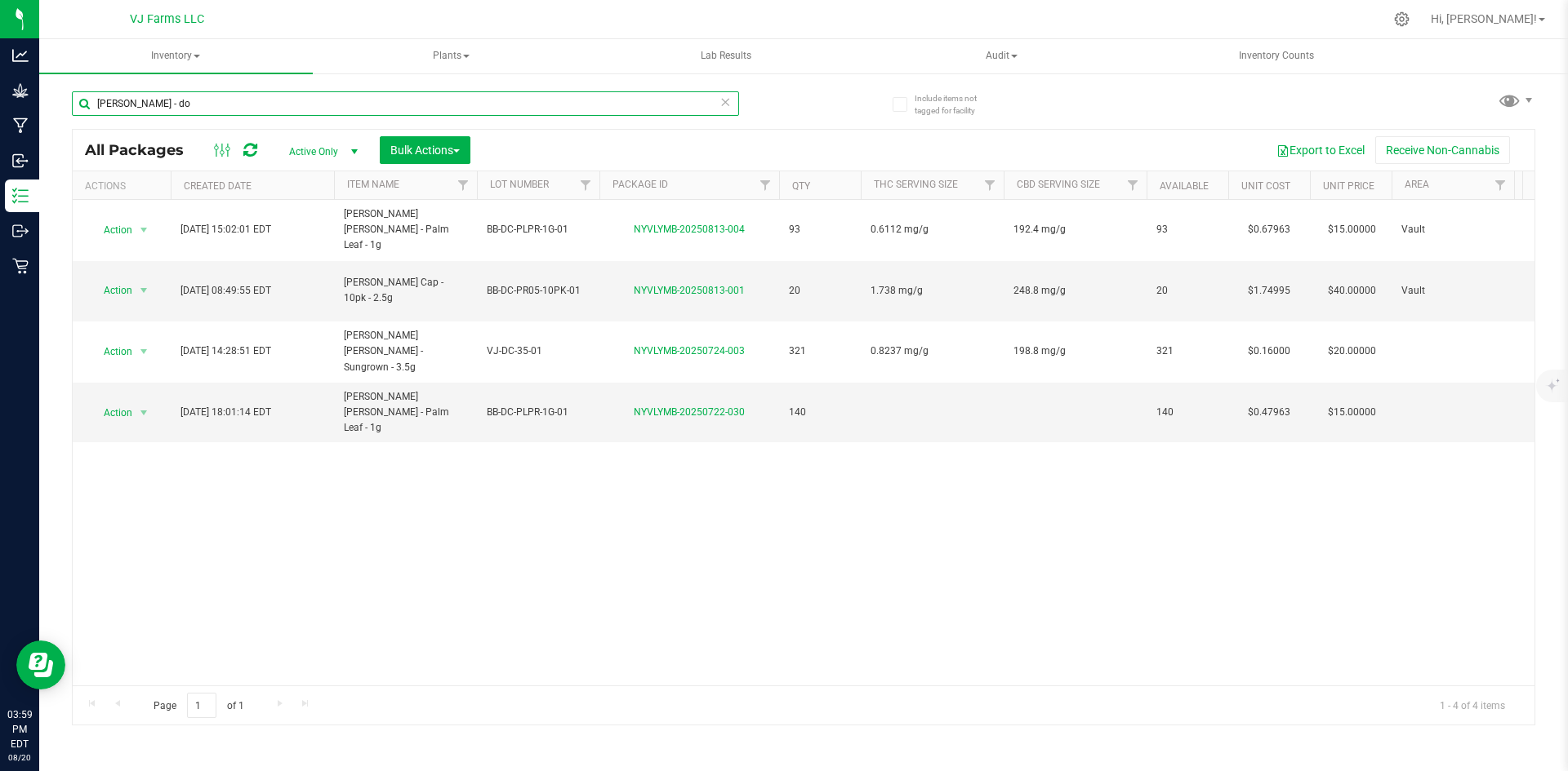
type input "[PERSON_NAME] - do"
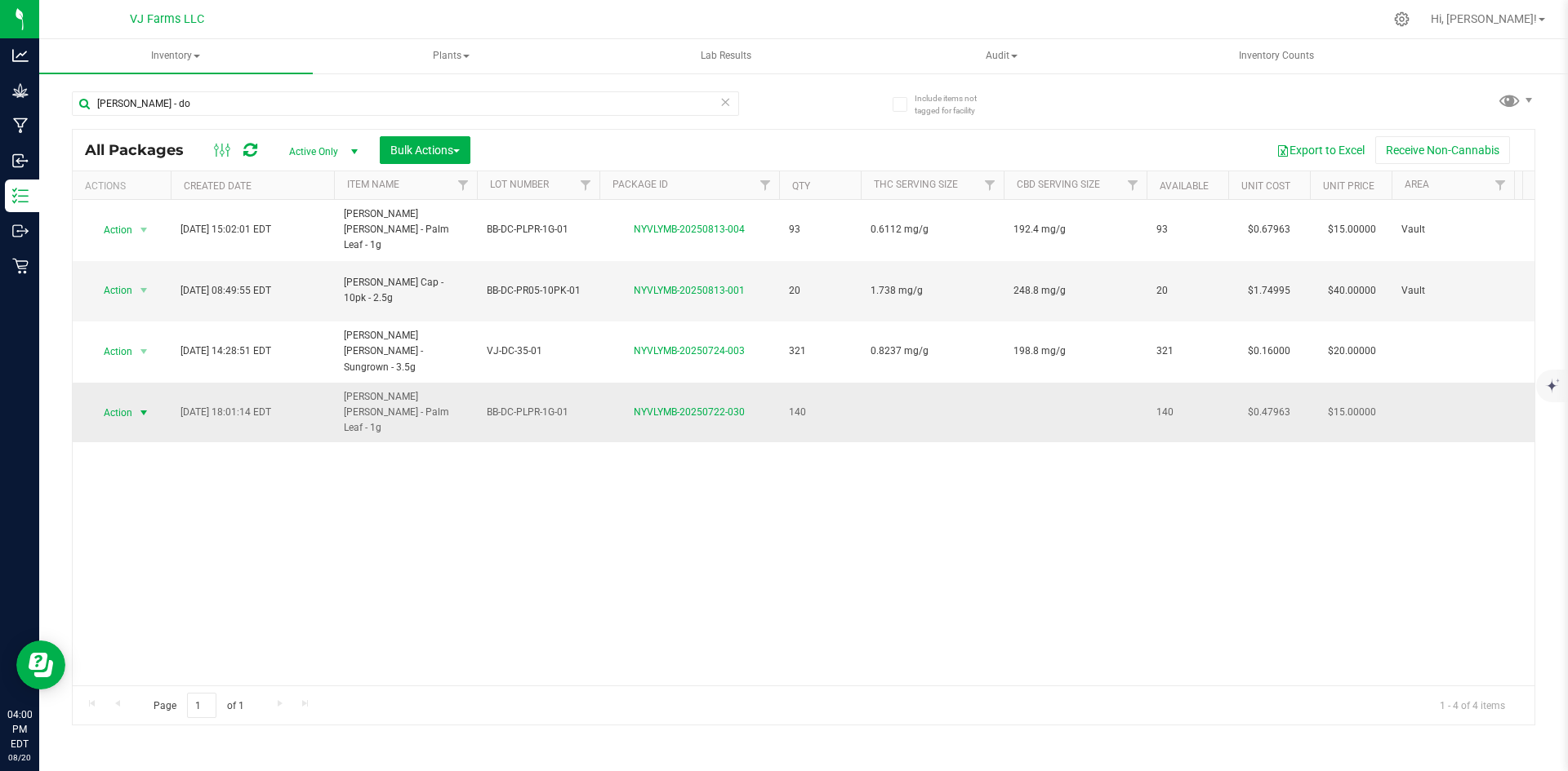
click at [144, 407] on span "select" at bounding box center [143, 413] width 13 height 13
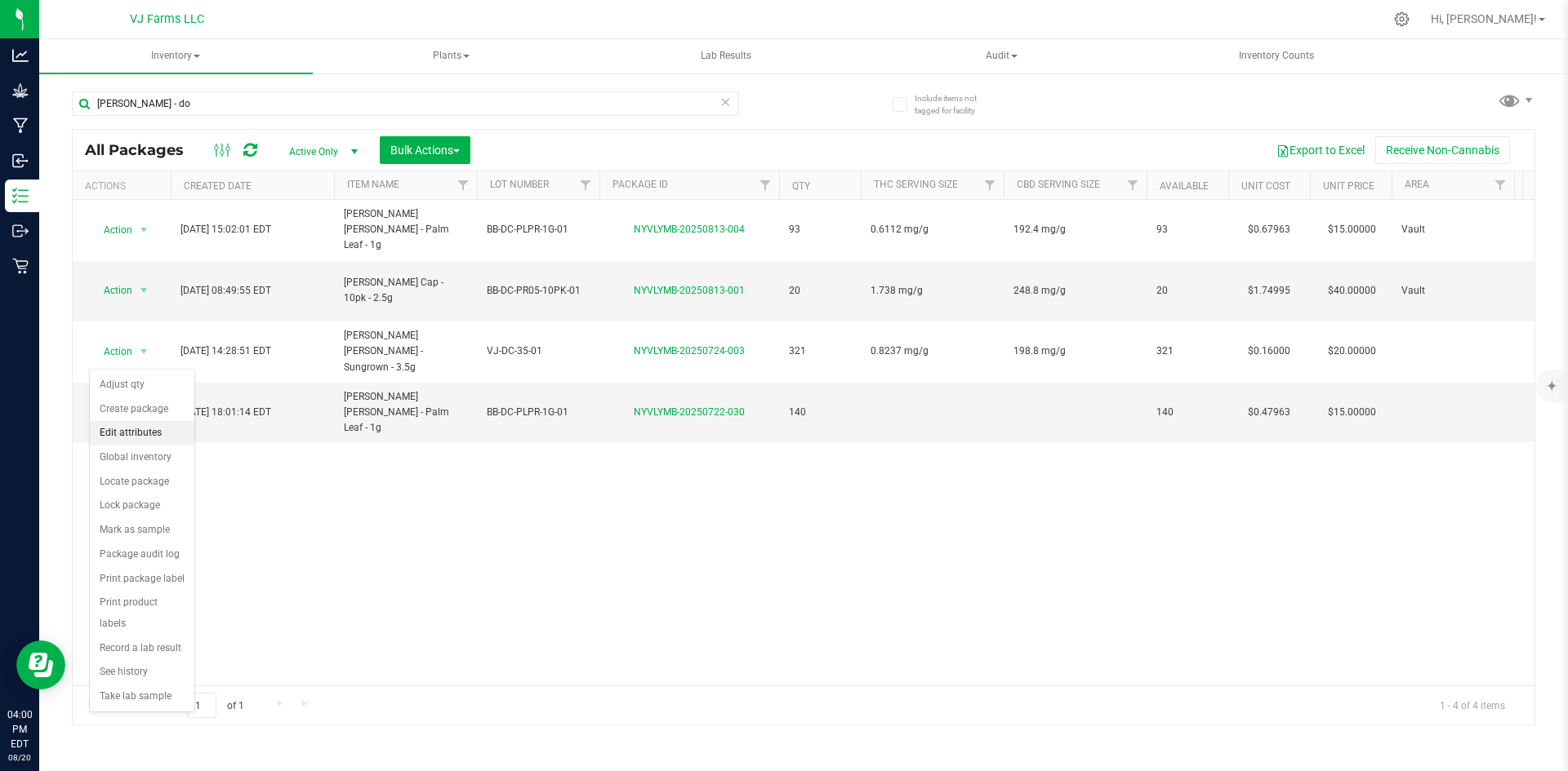
click at [148, 423] on li "Edit attributes" at bounding box center [142, 434] width 104 height 24
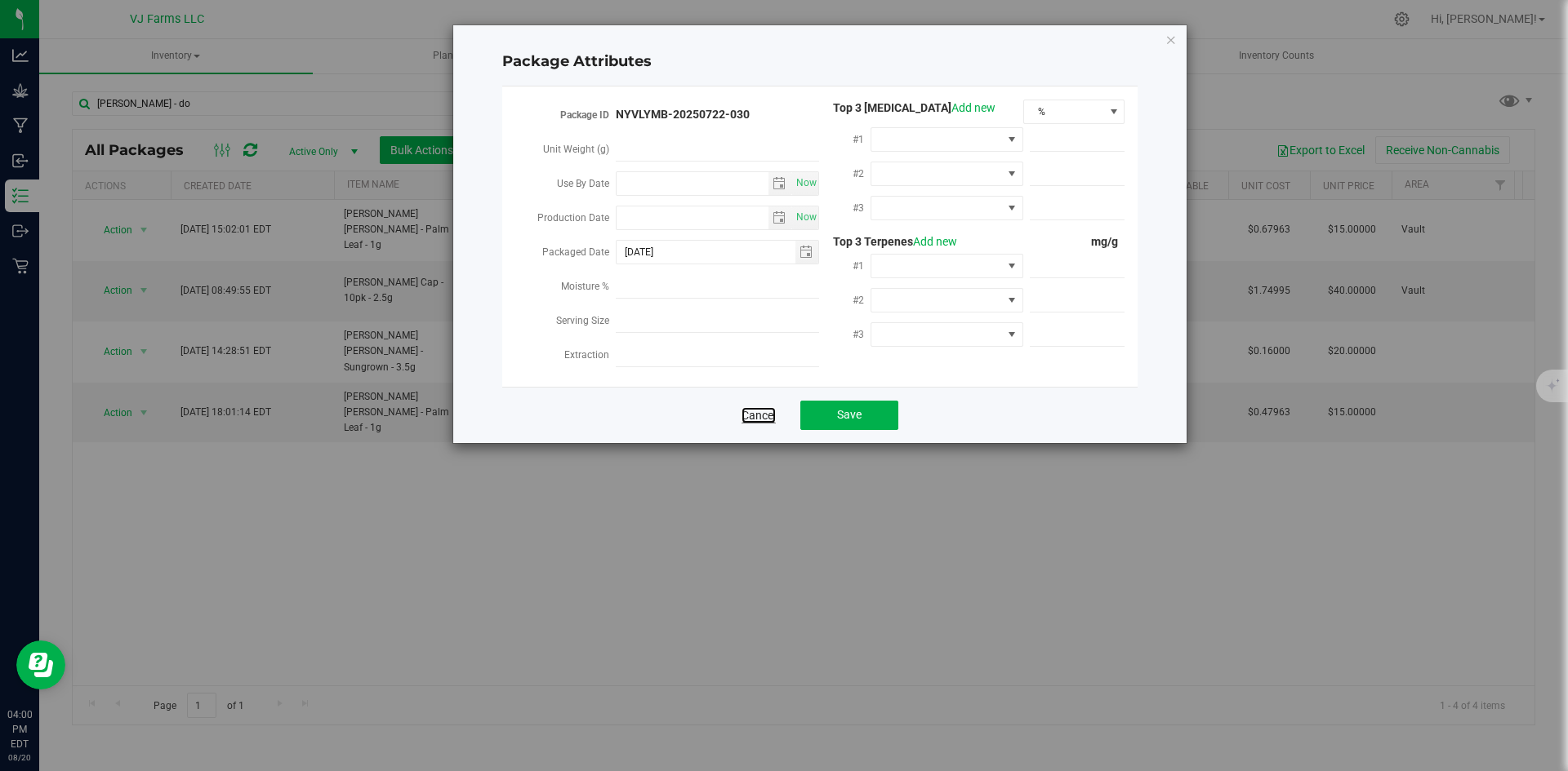
click at [772, 410] on link "Cancel" at bounding box center [758, 415] width 35 height 16
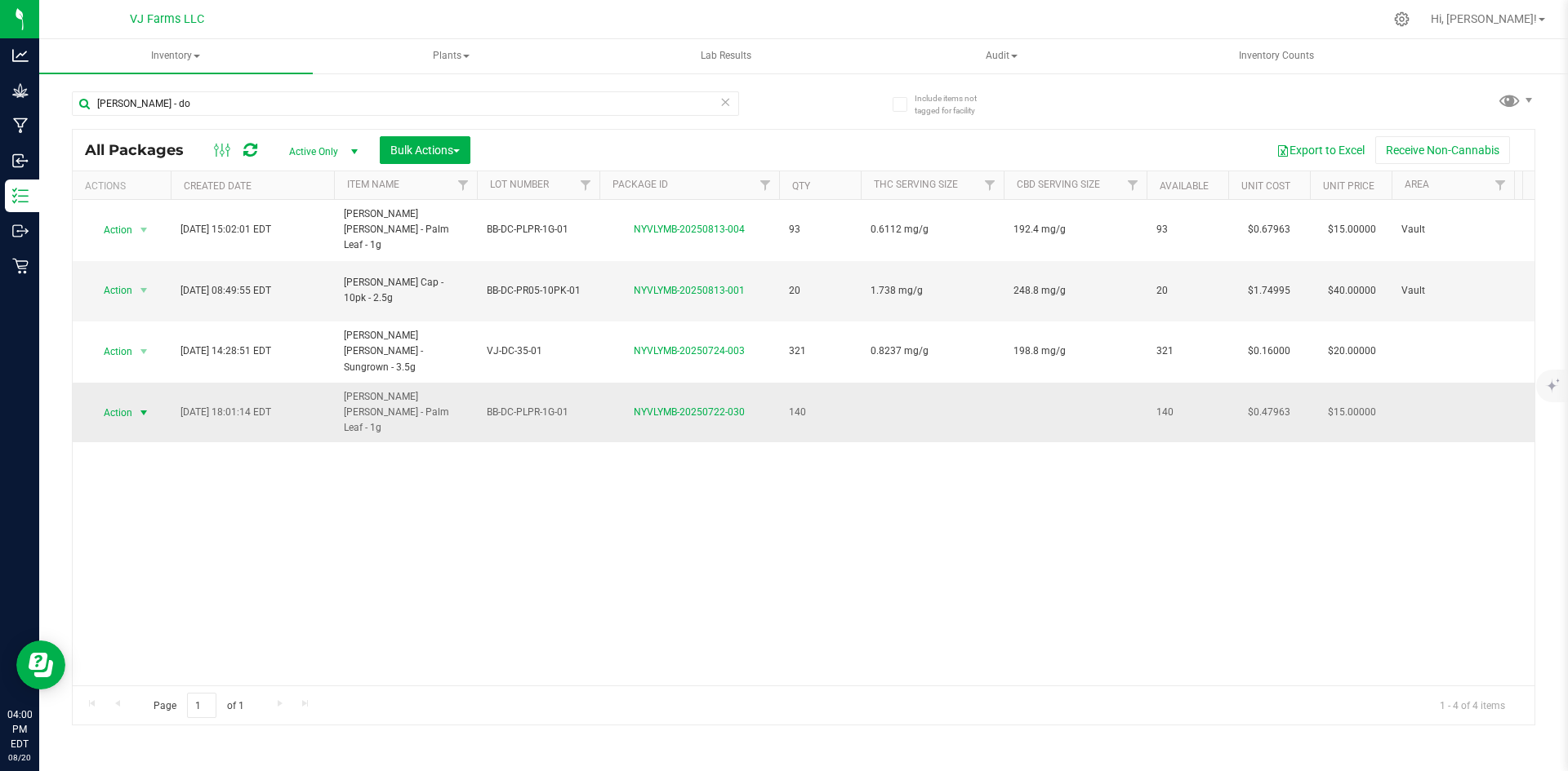
click at [123, 402] on span "Action" at bounding box center [111, 413] width 44 height 23
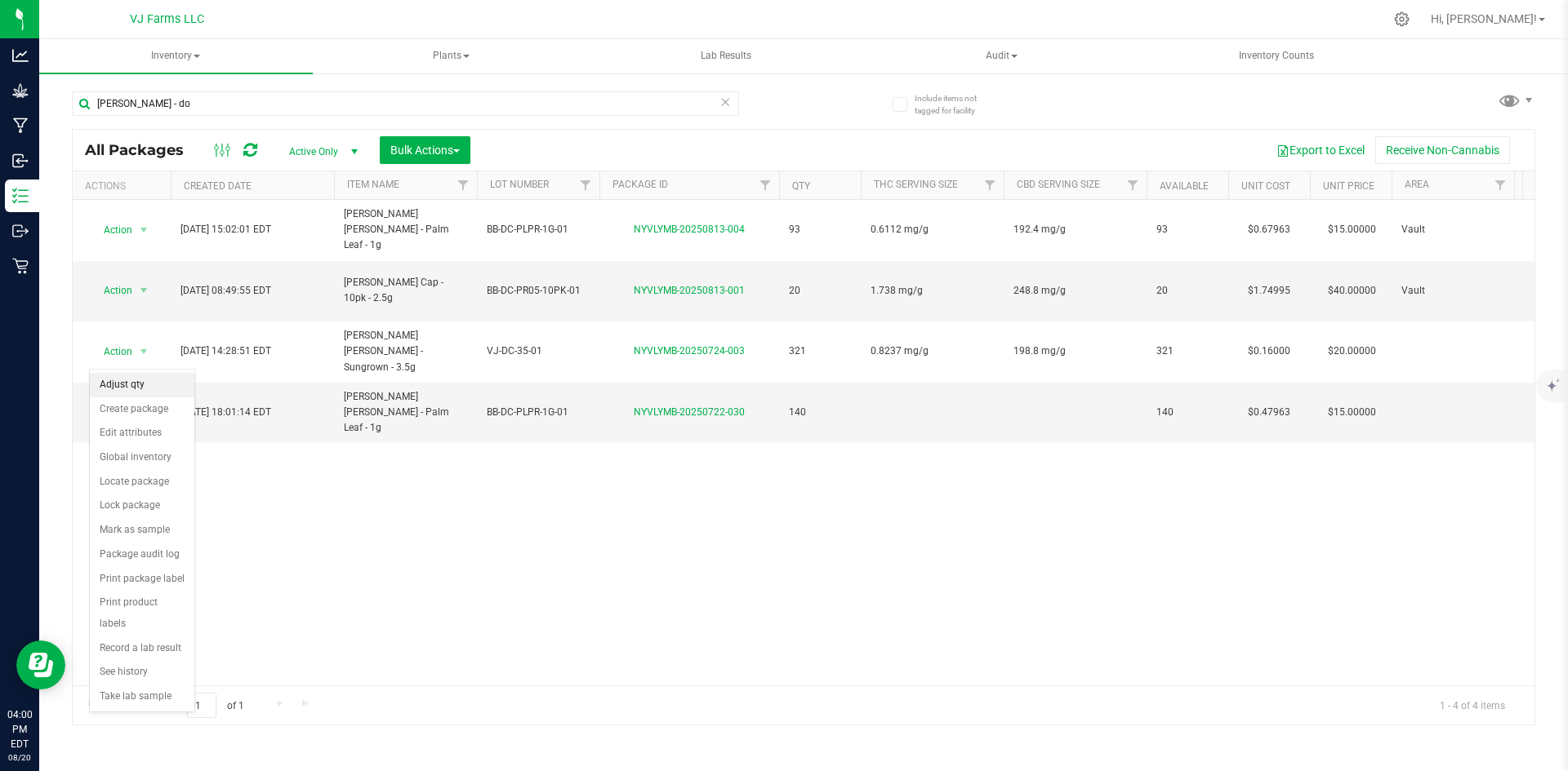
click at [148, 386] on li "Adjust qty" at bounding box center [142, 385] width 104 height 24
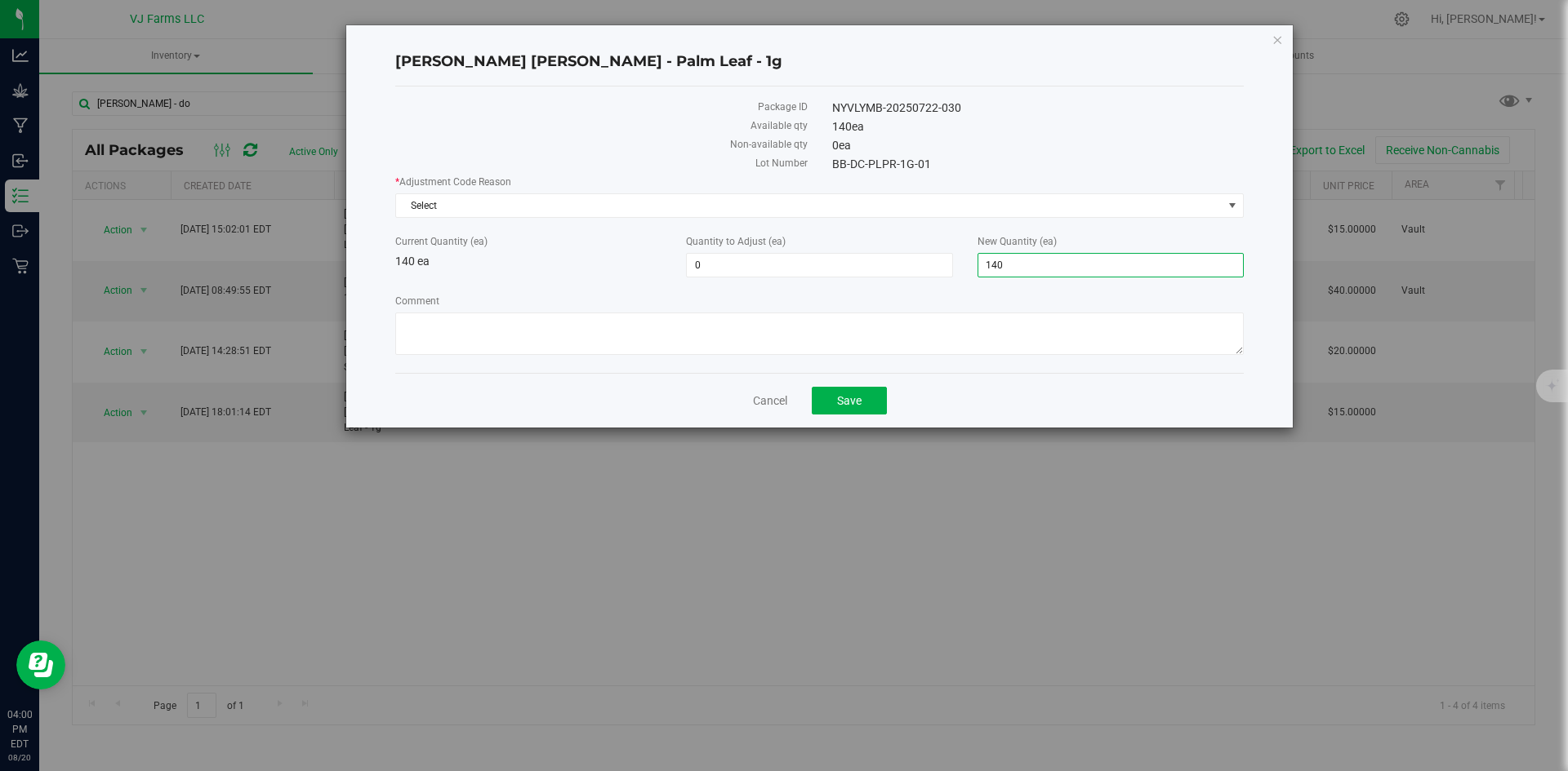
click at [1073, 264] on span "140 140" at bounding box center [1110, 265] width 266 height 24
drag, startPoint x: 1073, startPoint y: 264, endPoint x: 727, endPoint y: 283, distance: 346.5
click at [727, 283] on div "* Adjustment Code Reason Select Select API Adjustment Error API Conversion Erro…" at bounding box center [819, 267] width 849 height 186
type input "0"
type input "-140"
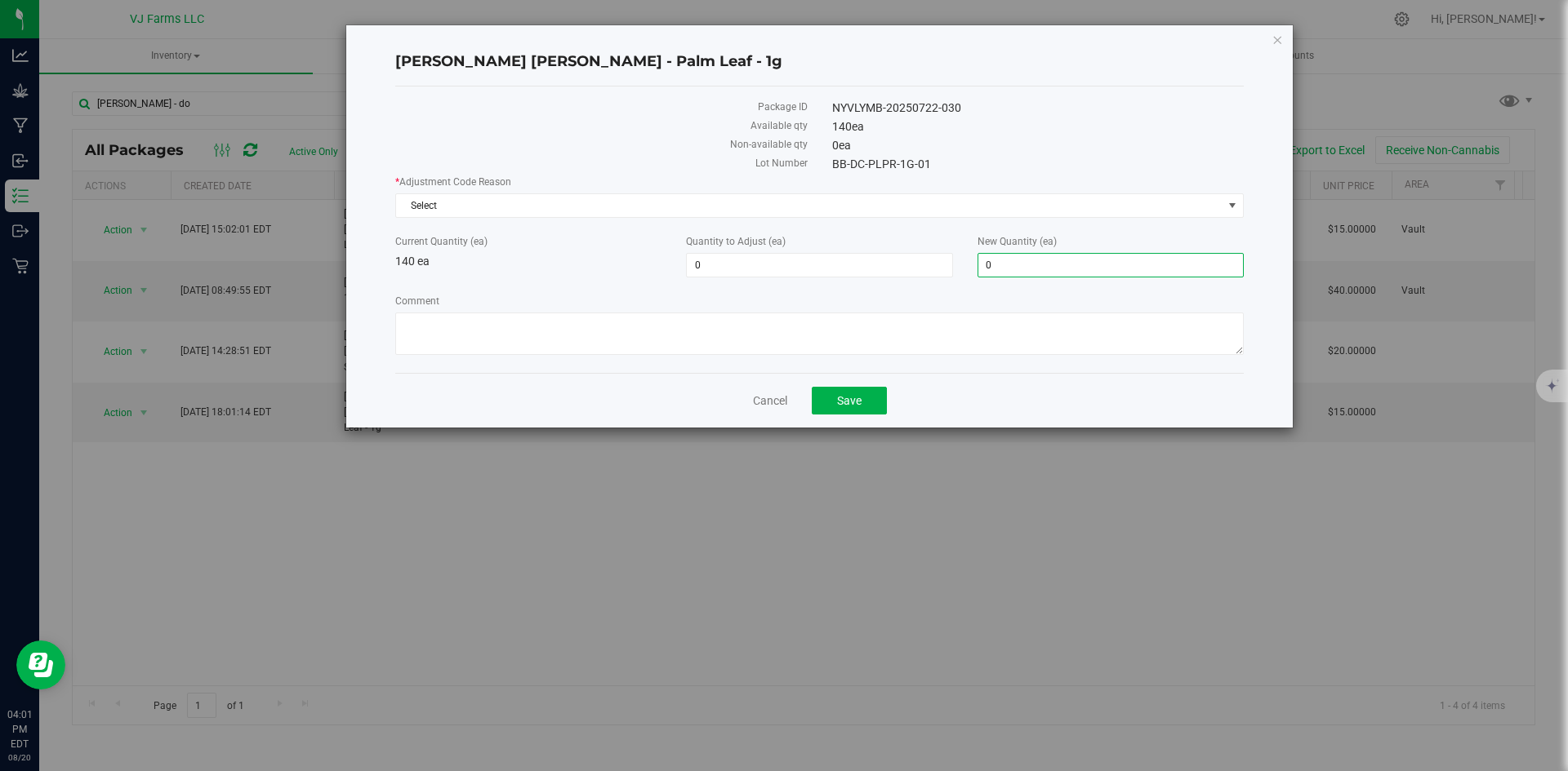
type input "0"
click at [1029, 401] on div "Cancel Save" at bounding box center [819, 400] width 849 height 55
click at [502, 188] on label "* Adjustment Code Reason" at bounding box center [819, 181] width 849 height 15
click at [501, 200] on span "Select" at bounding box center [809, 206] width 826 height 23
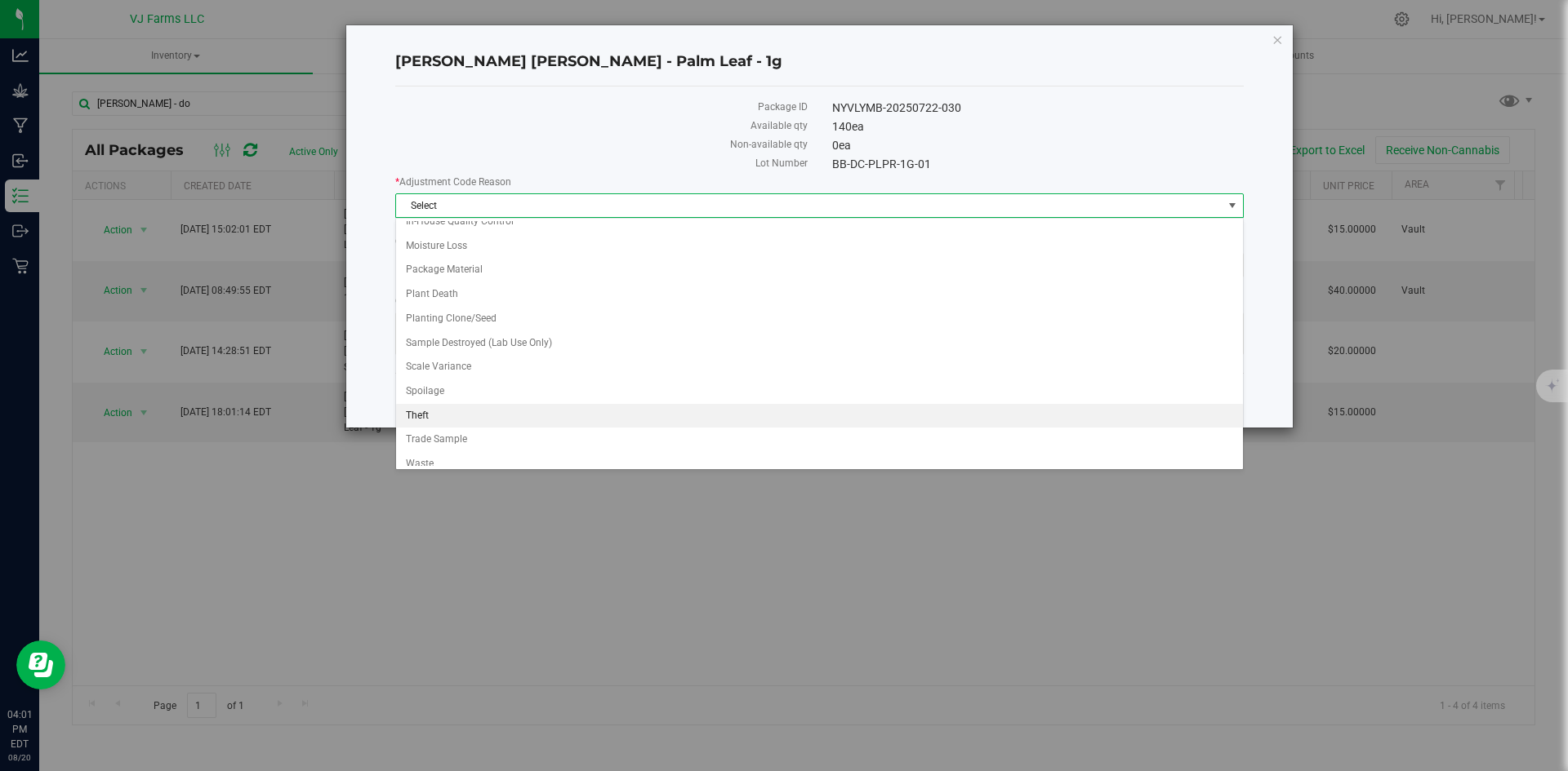
scroll to position [119, 0]
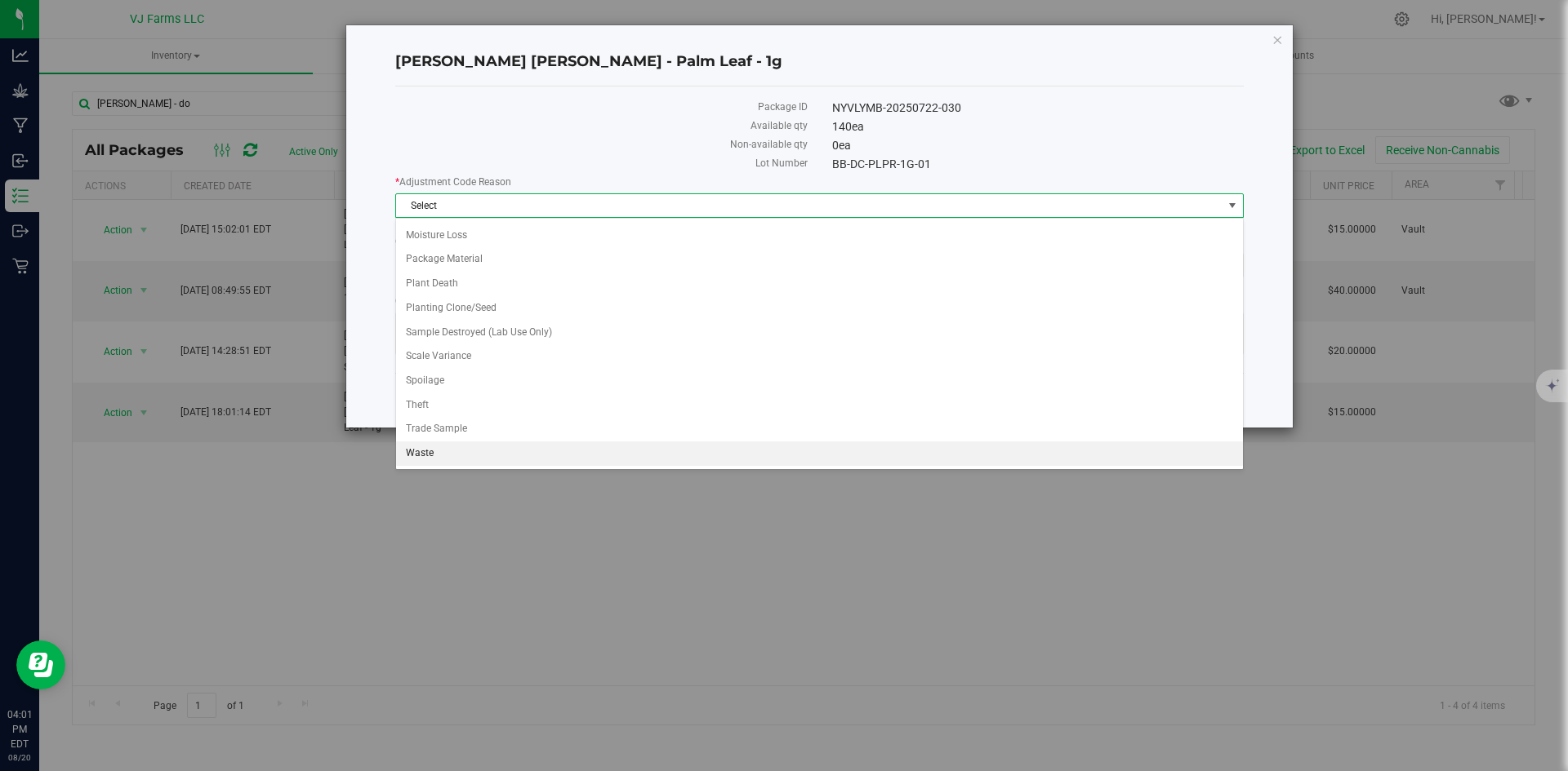
click at [437, 450] on li "Waste" at bounding box center [819, 454] width 847 height 24
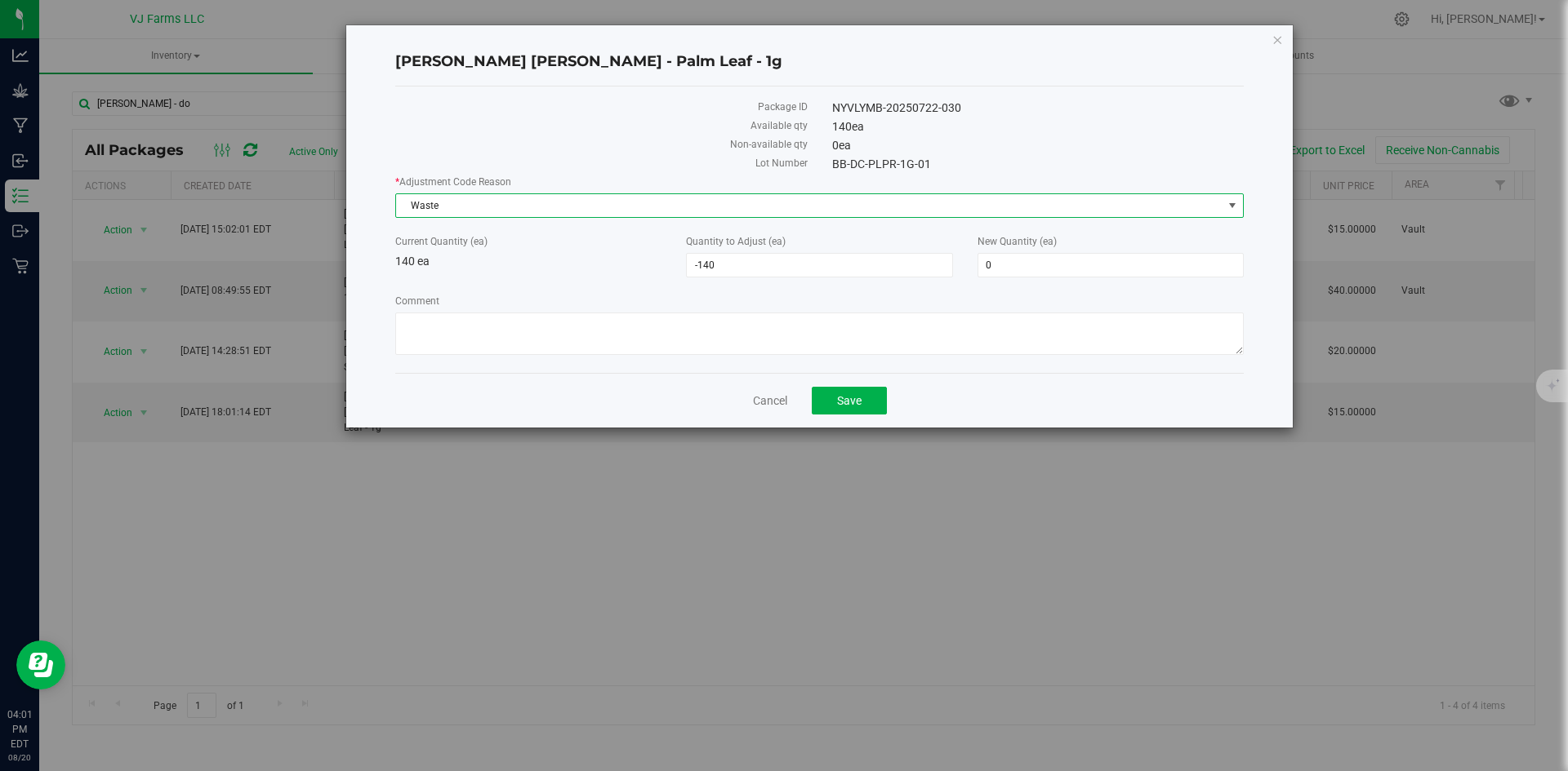
click at [470, 208] on span "Waste" at bounding box center [809, 206] width 826 height 23
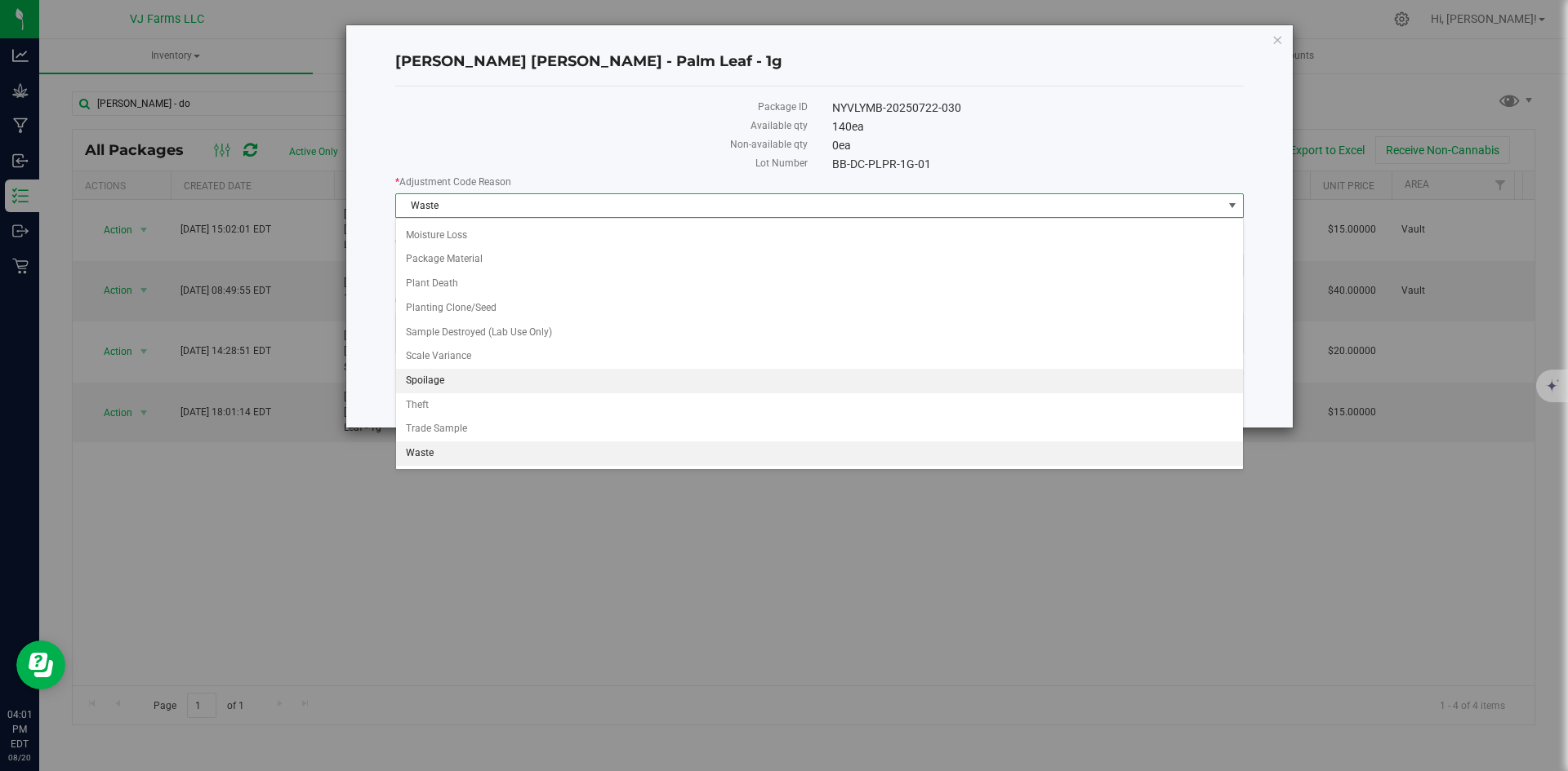
click at [459, 379] on li "Spoilage" at bounding box center [819, 381] width 847 height 24
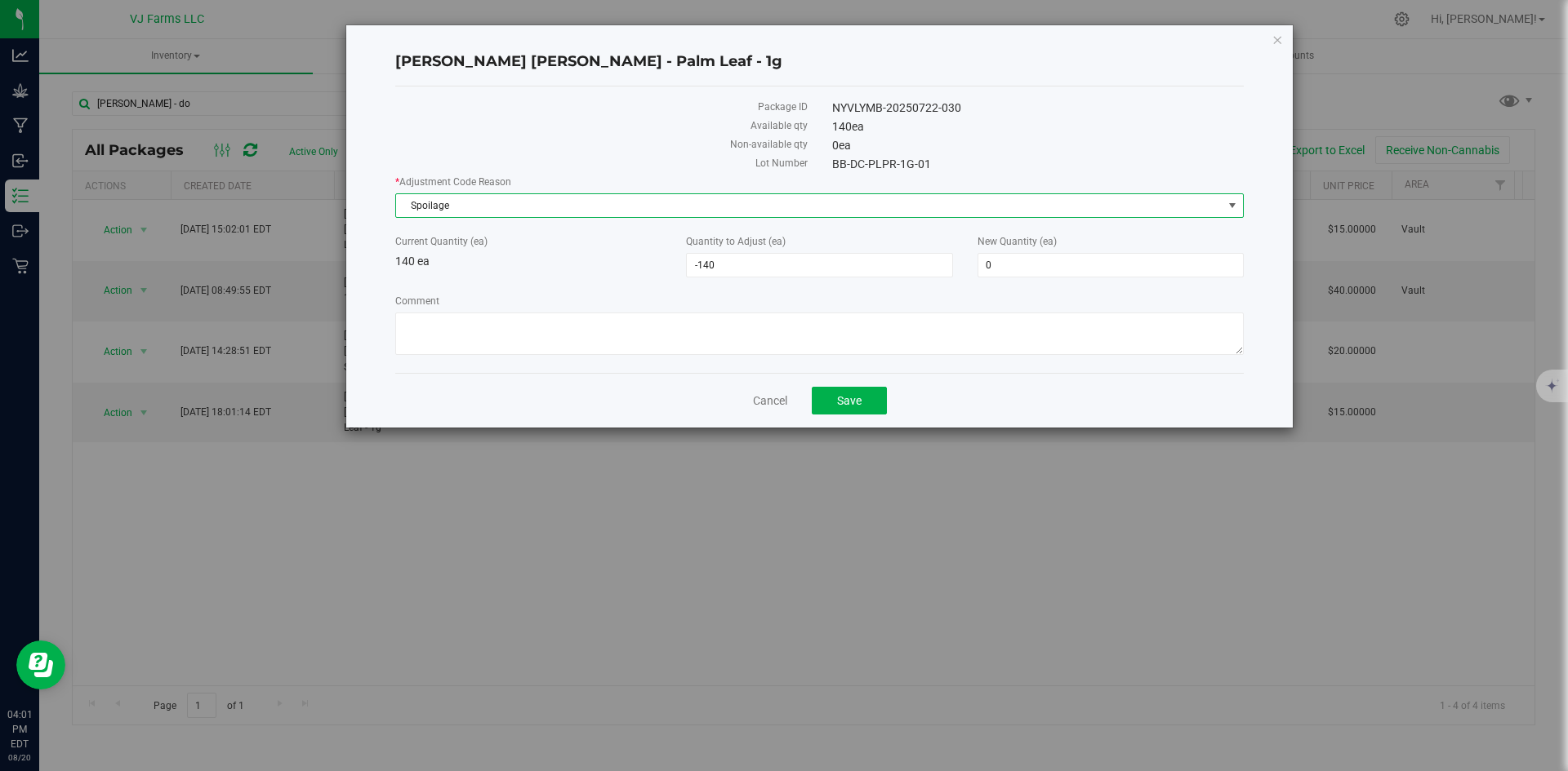
click at [547, 373] on div "Cancel Save" at bounding box center [819, 400] width 849 height 55
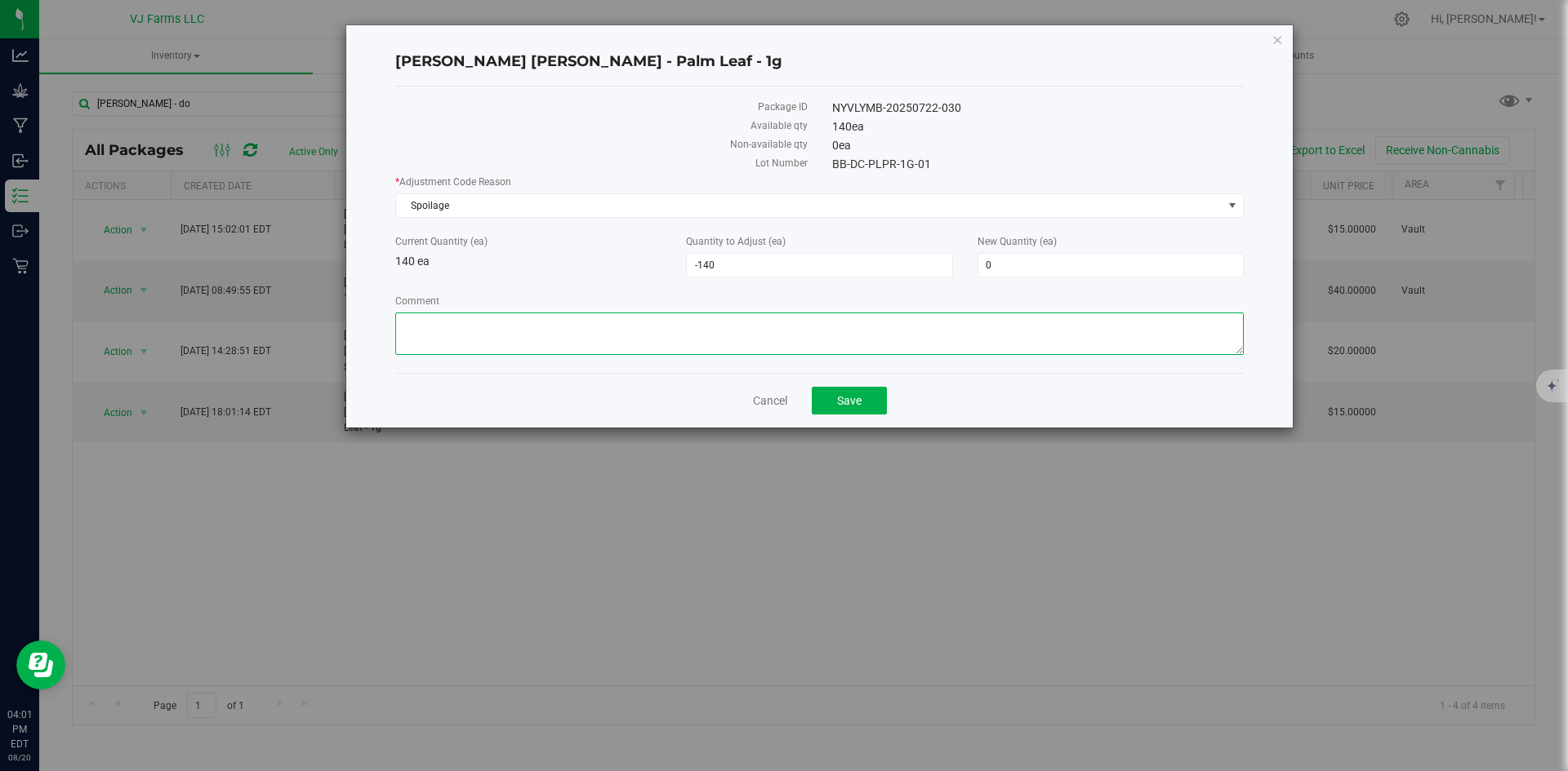
click at [551, 328] on textarea "Comment" at bounding box center [819, 333] width 849 height 42
click at [547, 327] on textarea "Comment" at bounding box center [819, 333] width 849 height 42
type textarea "Prerolls were incorrectly made and all were destroy"
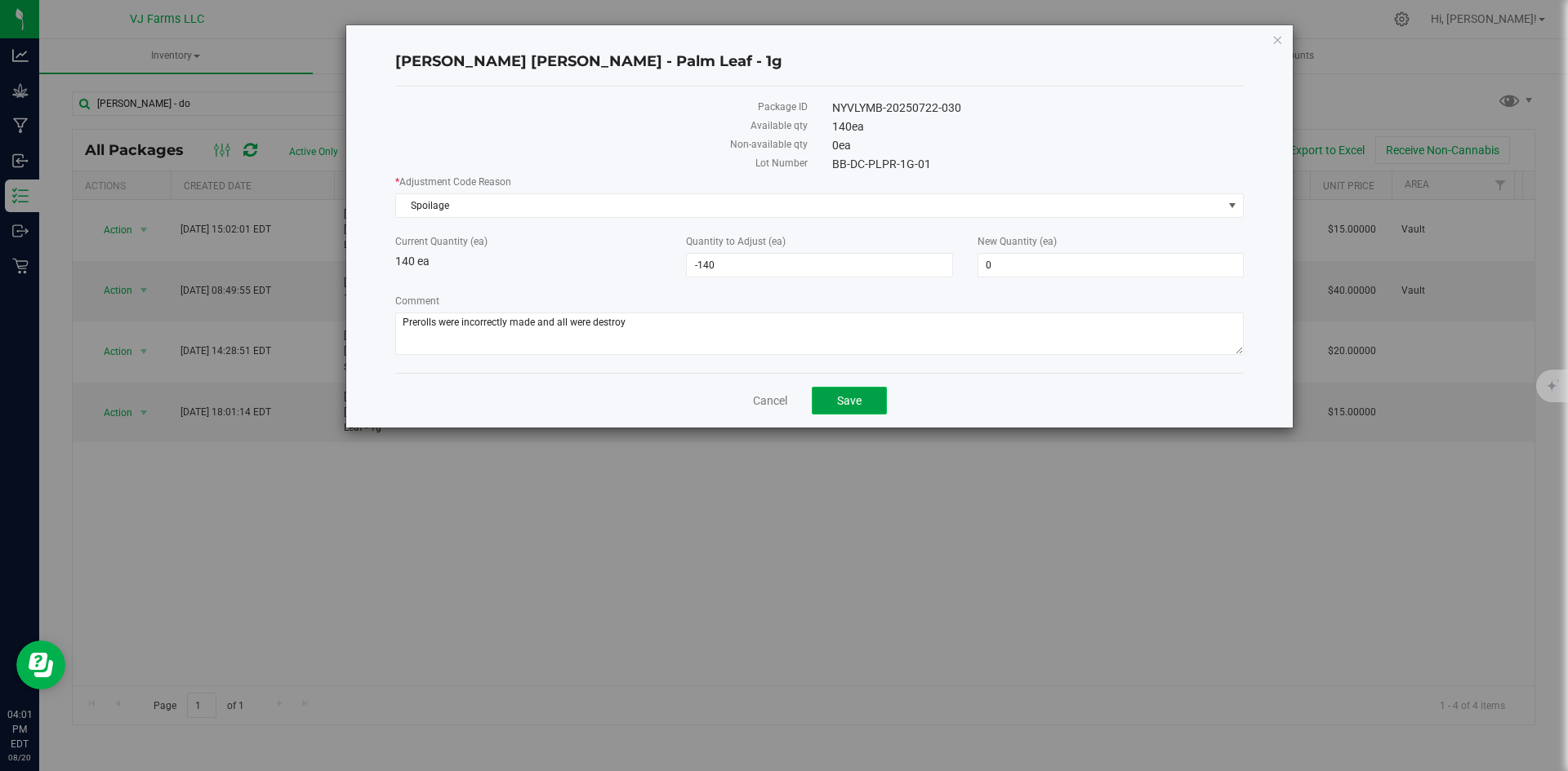
click at [871, 402] on button "Save" at bounding box center [849, 401] width 75 height 28
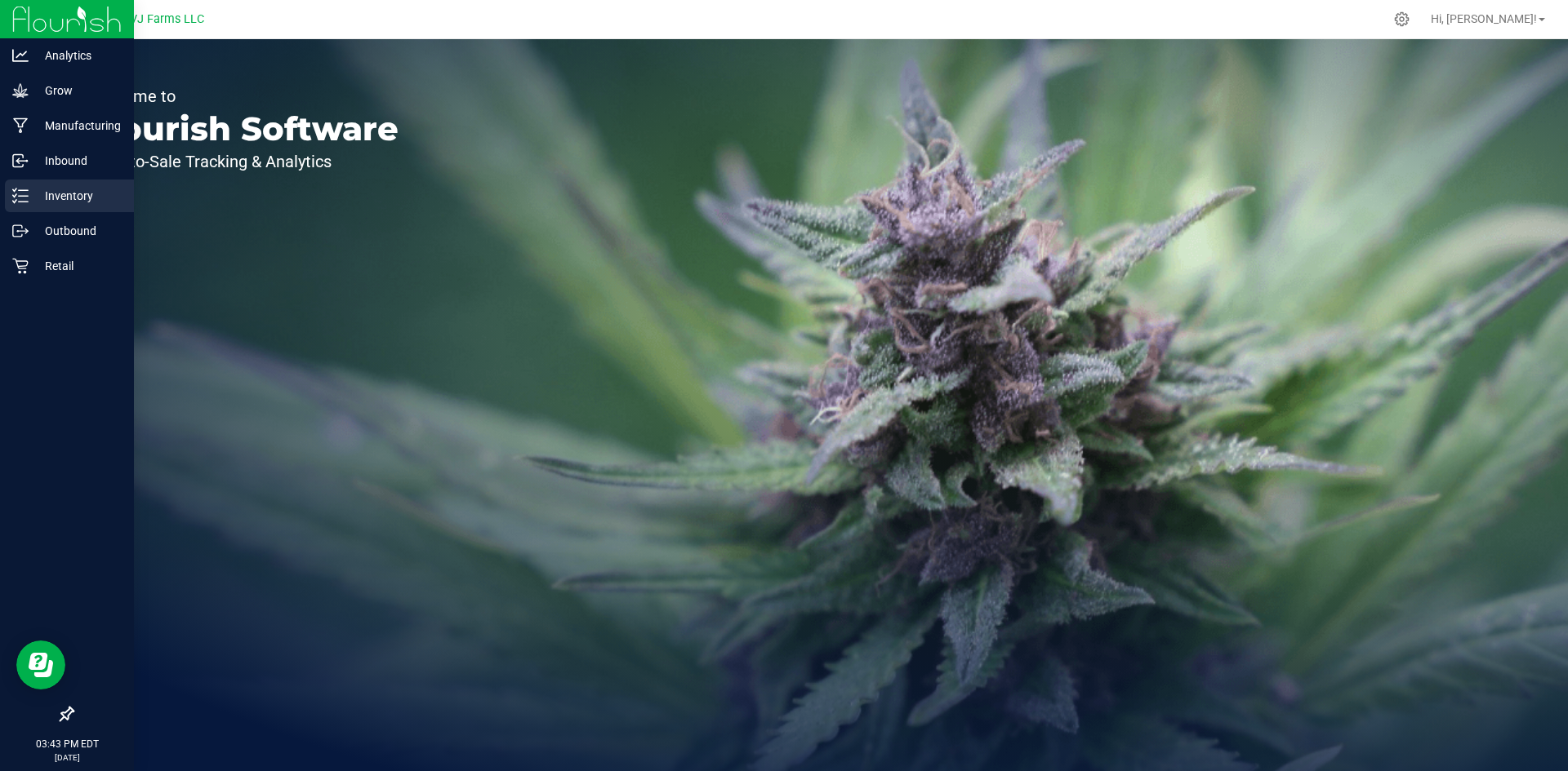
click at [64, 194] on p "Inventory" at bounding box center [77, 196] width 98 height 20
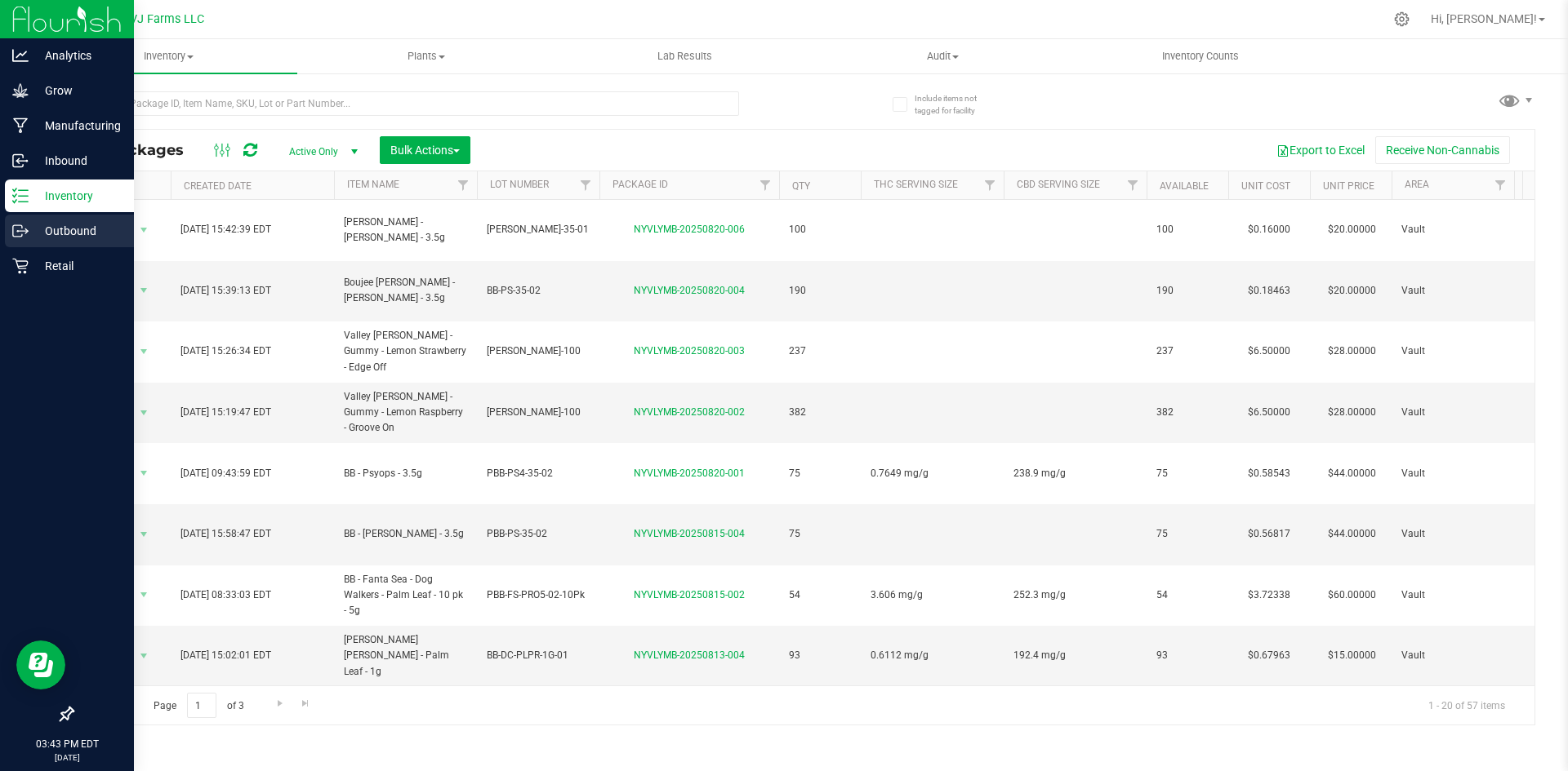
click at [114, 234] on p "Outbound" at bounding box center [77, 231] width 98 height 20
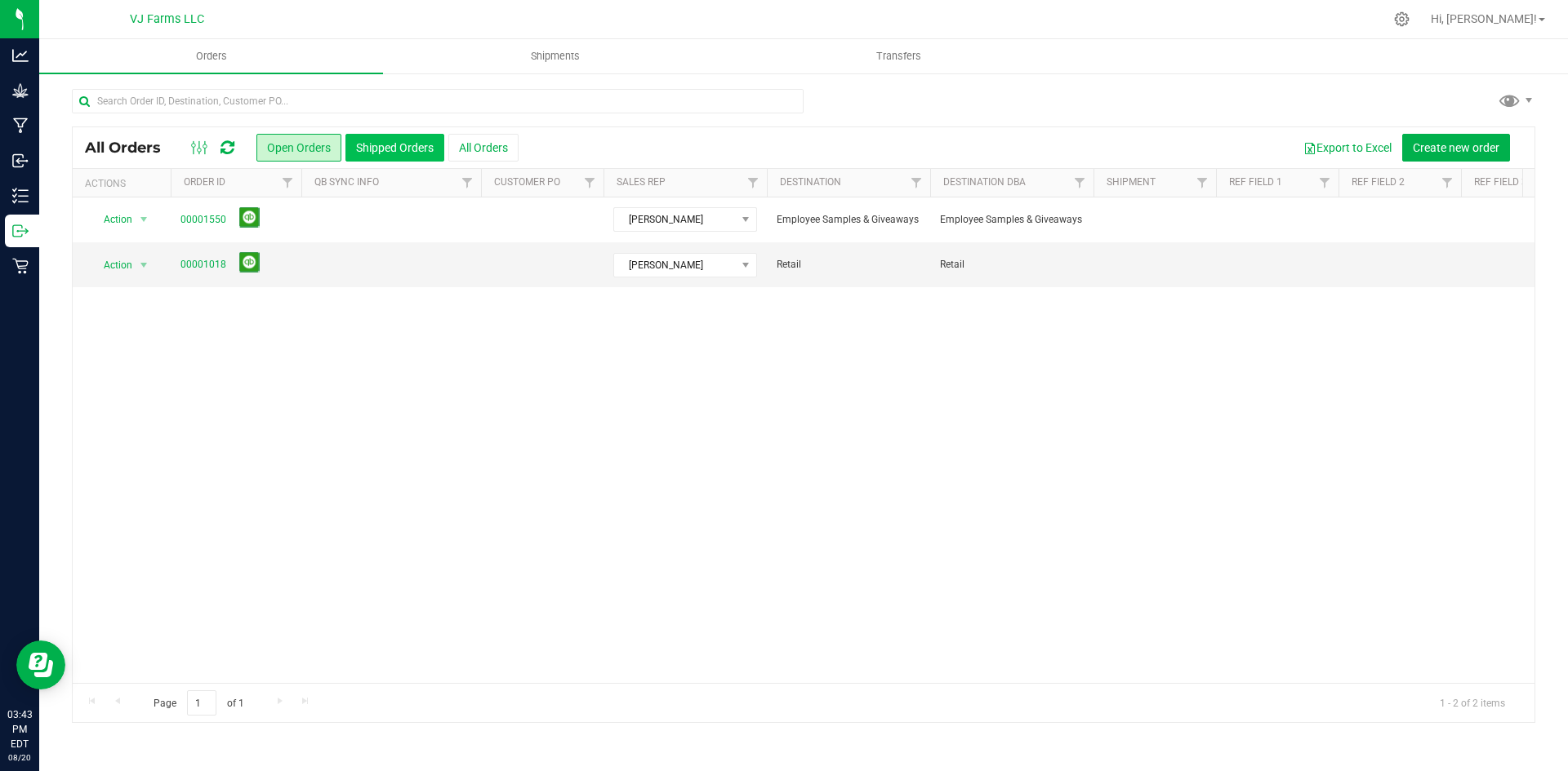
click at [414, 143] on button "Shipped Orders" at bounding box center [395, 147] width 99 height 28
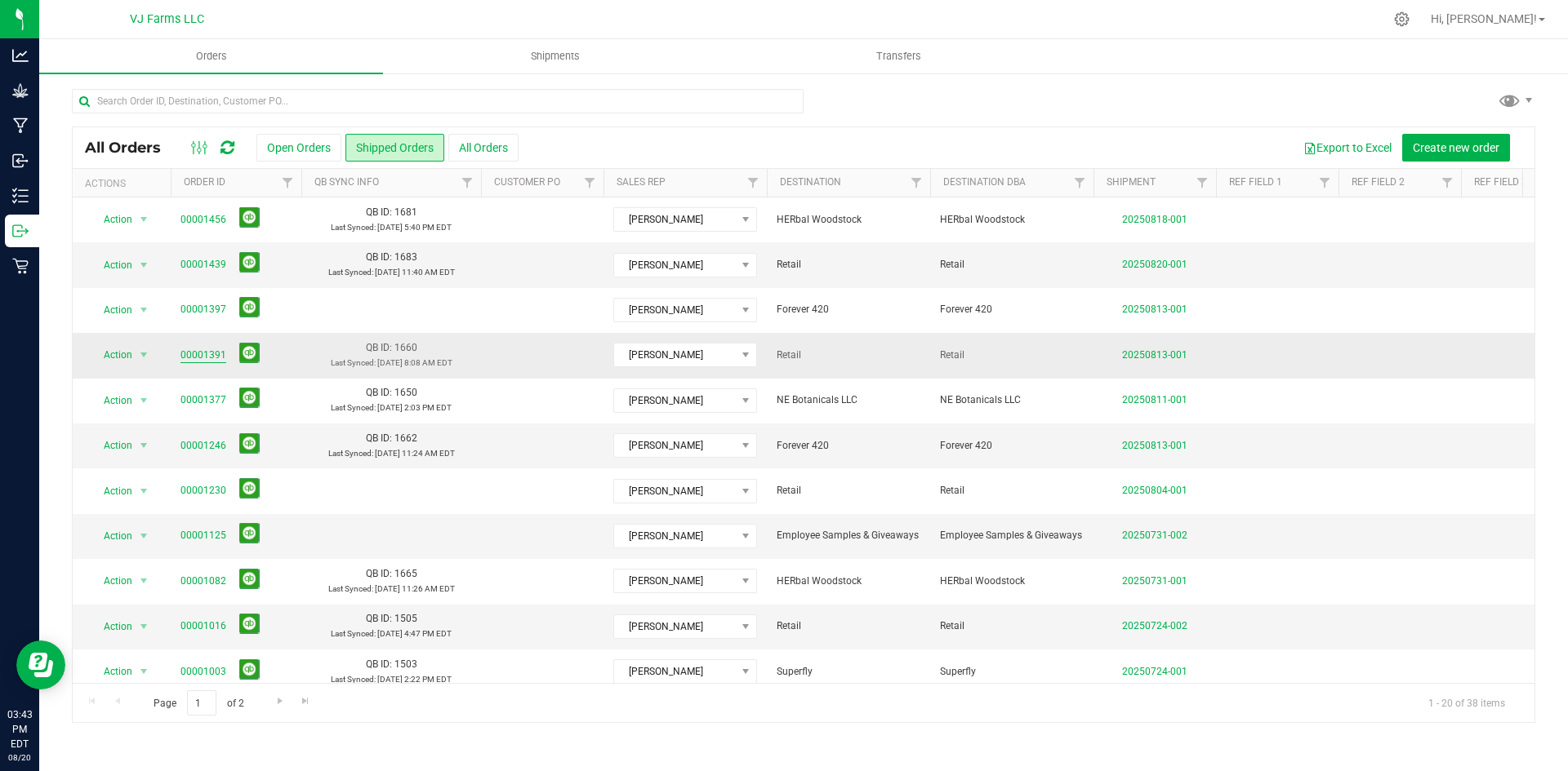
click at [197, 358] on link "00001391" at bounding box center [203, 356] width 46 height 16
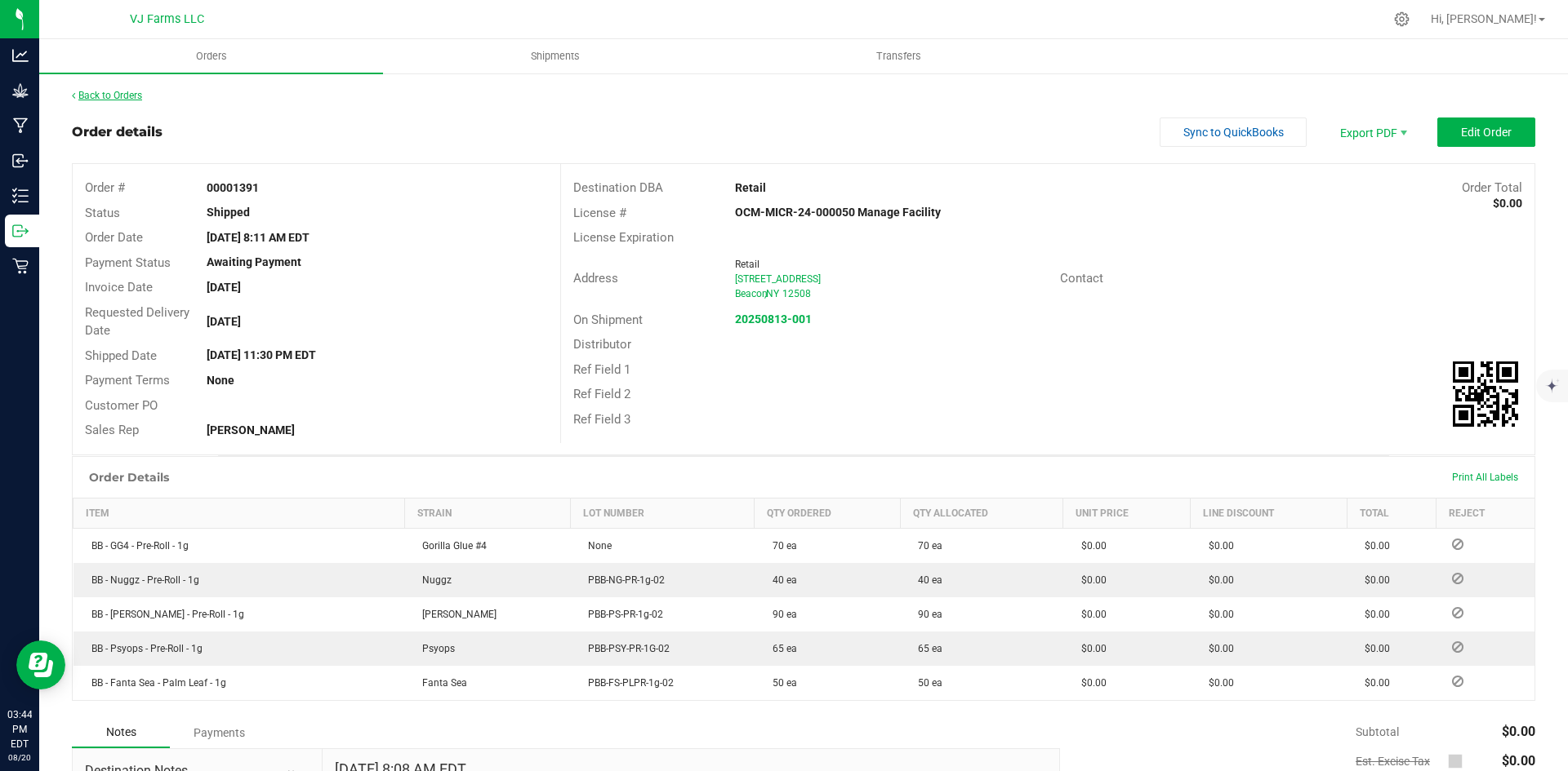
click at [121, 95] on link "Back to Orders" at bounding box center [107, 95] width 70 height 11
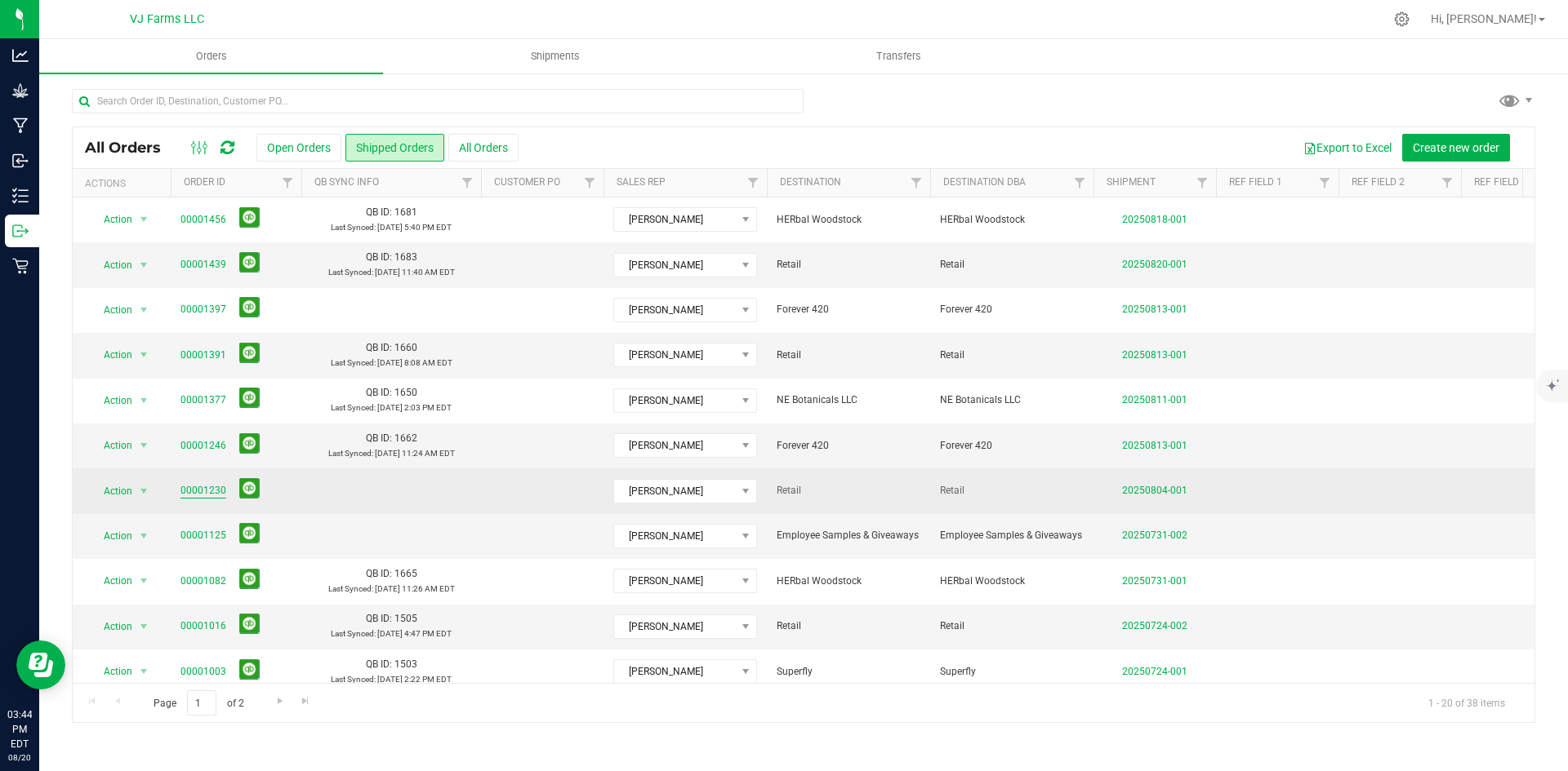
click at [201, 491] on link "00001230" at bounding box center [203, 491] width 46 height 16
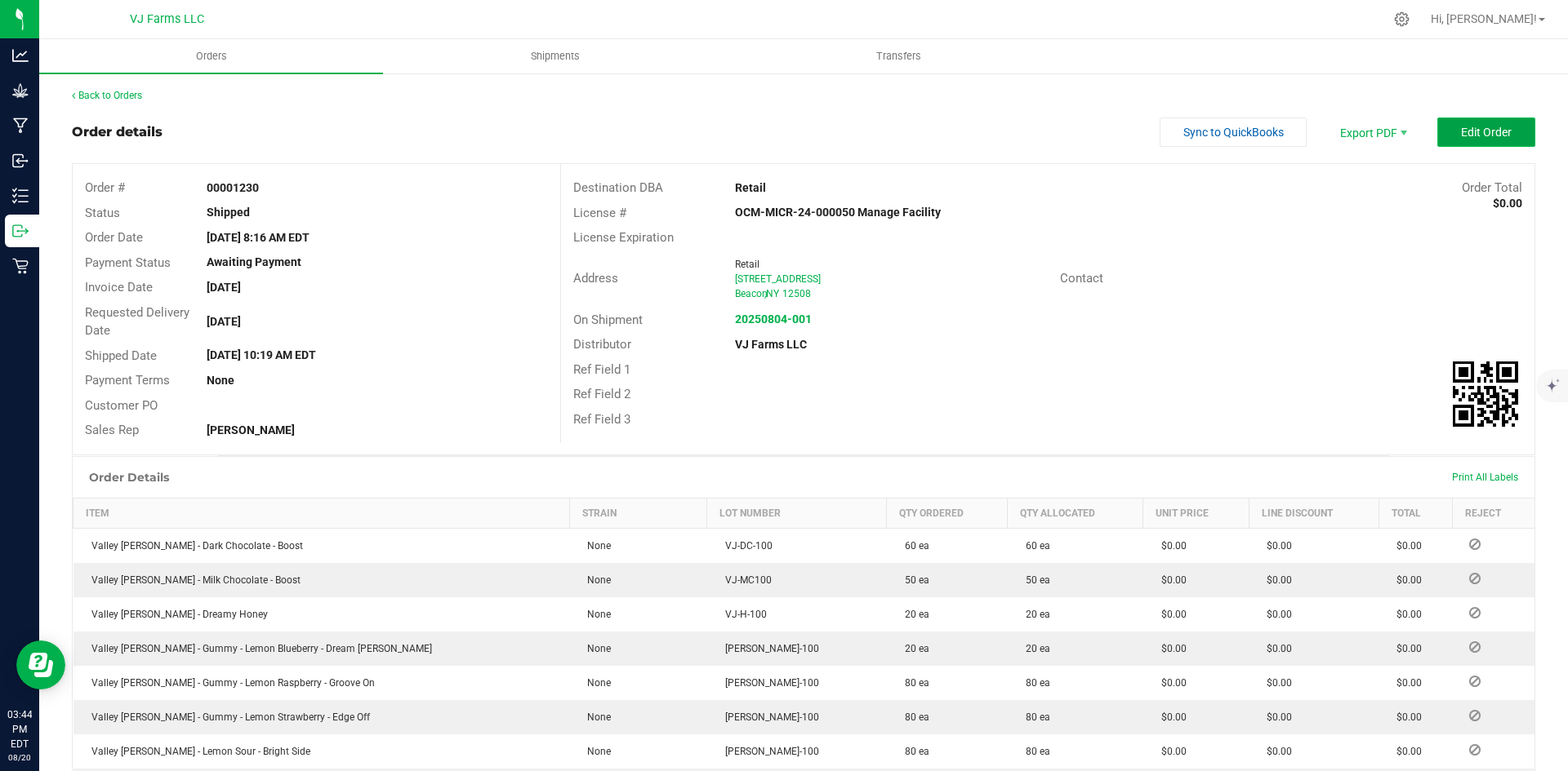
click at [1491, 139] on span "Edit Order" at bounding box center [1486, 132] width 50 height 13
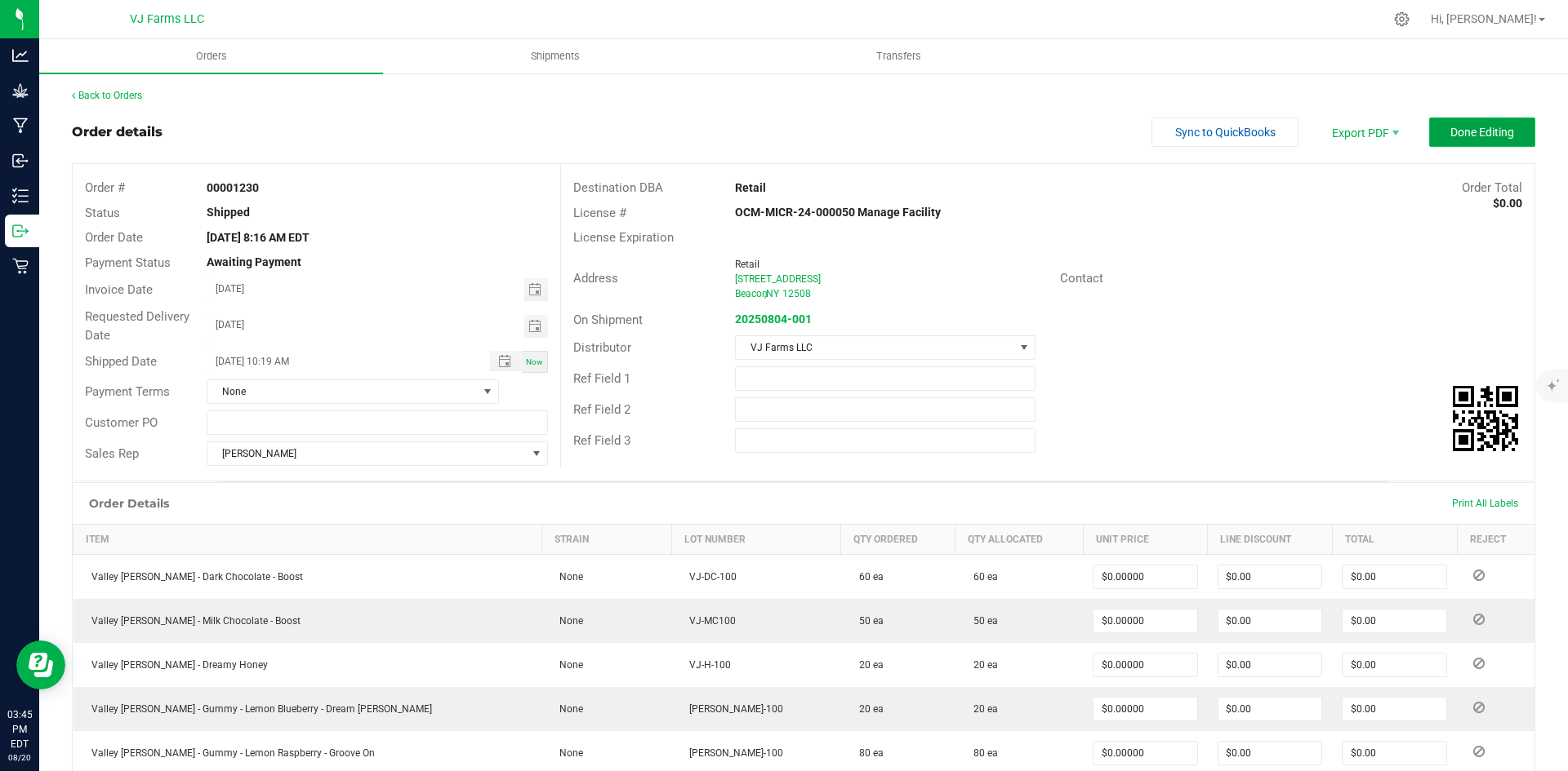
drag, startPoint x: 1467, startPoint y: 134, endPoint x: 1334, endPoint y: 155, distance: 134.6
click at [1466, 134] on span "Done Editing" at bounding box center [1481, 132] width 63 height 13
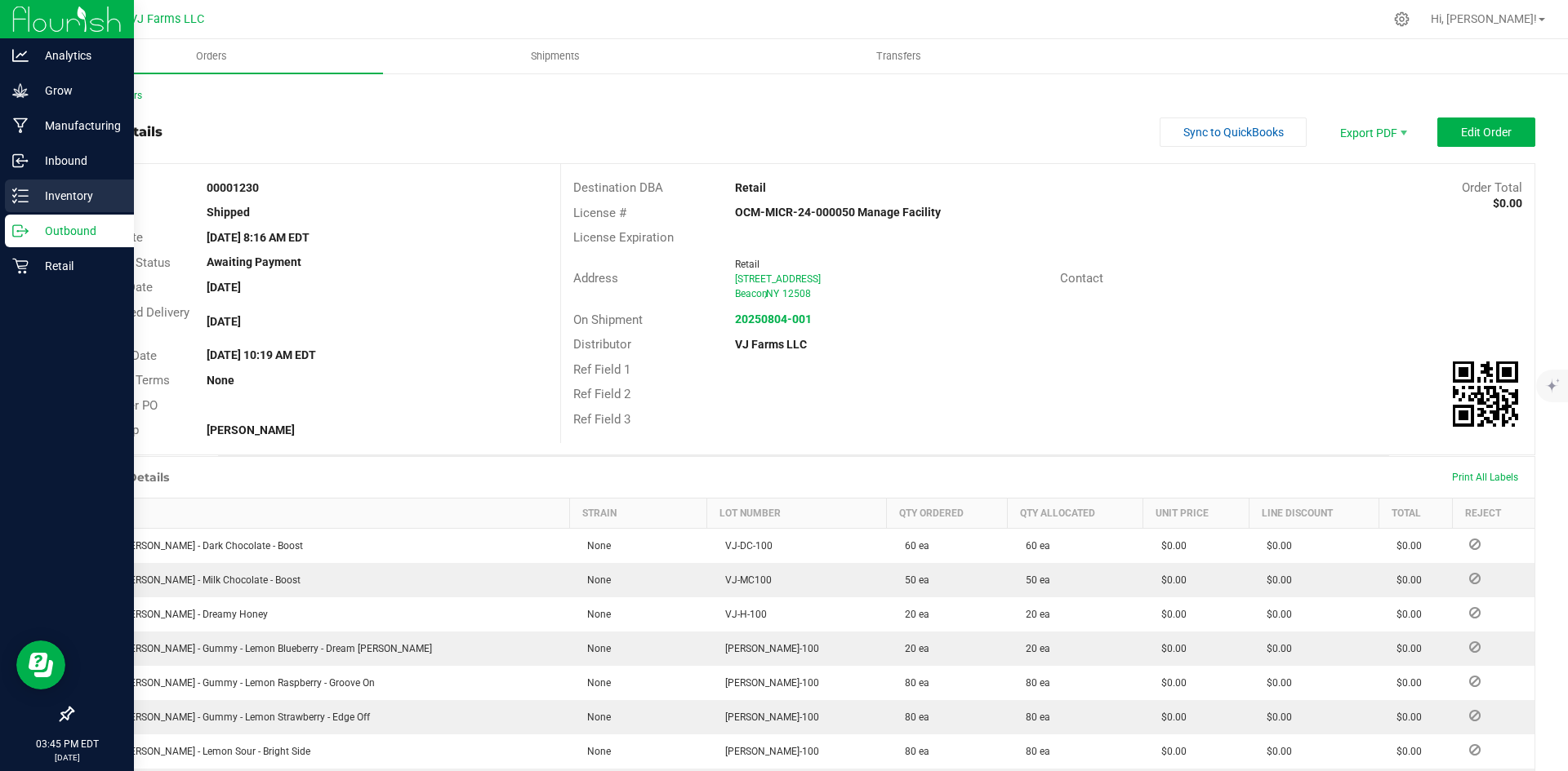
click at [92, 205] on p "Inventory" at bounding box center [77, 196] width 98 height 20
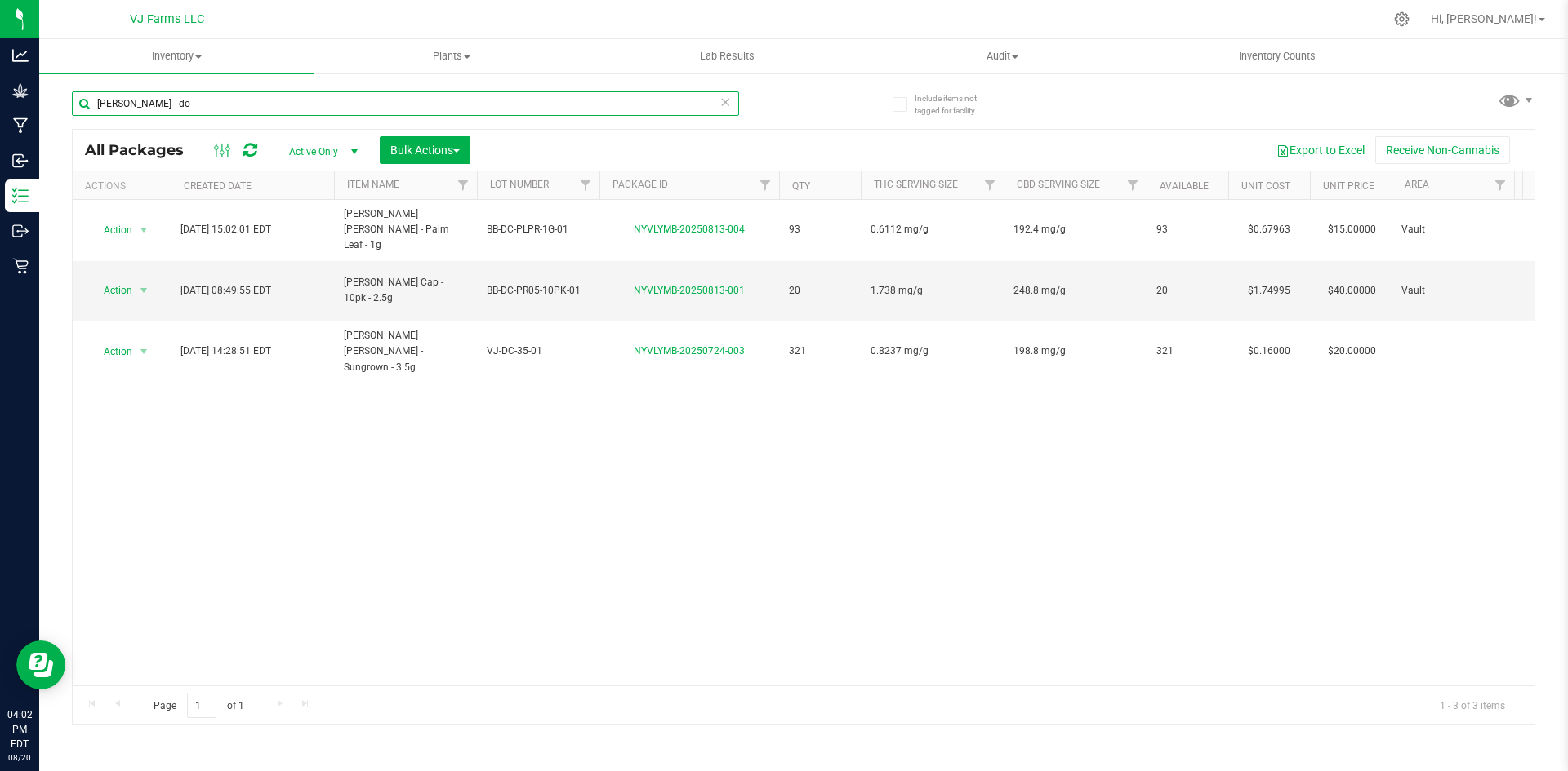
click at [207, 101] on input "Boujee Ben - do" at bounding box center [405, 103] width 667 height 24
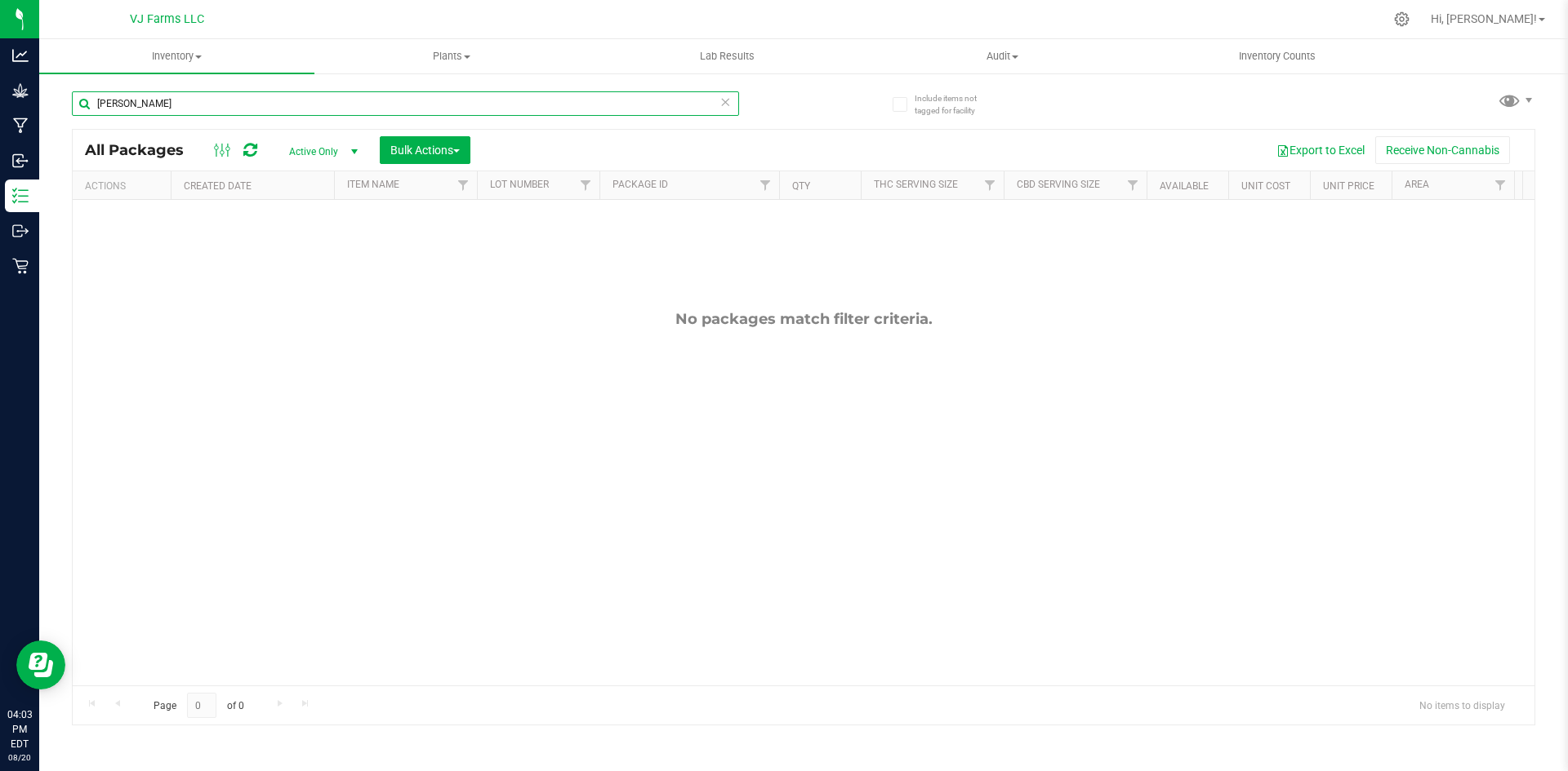
click at [229, 114] on input "Boujee Ben - fa" at bounding box center [405, 103] width 667 height 24
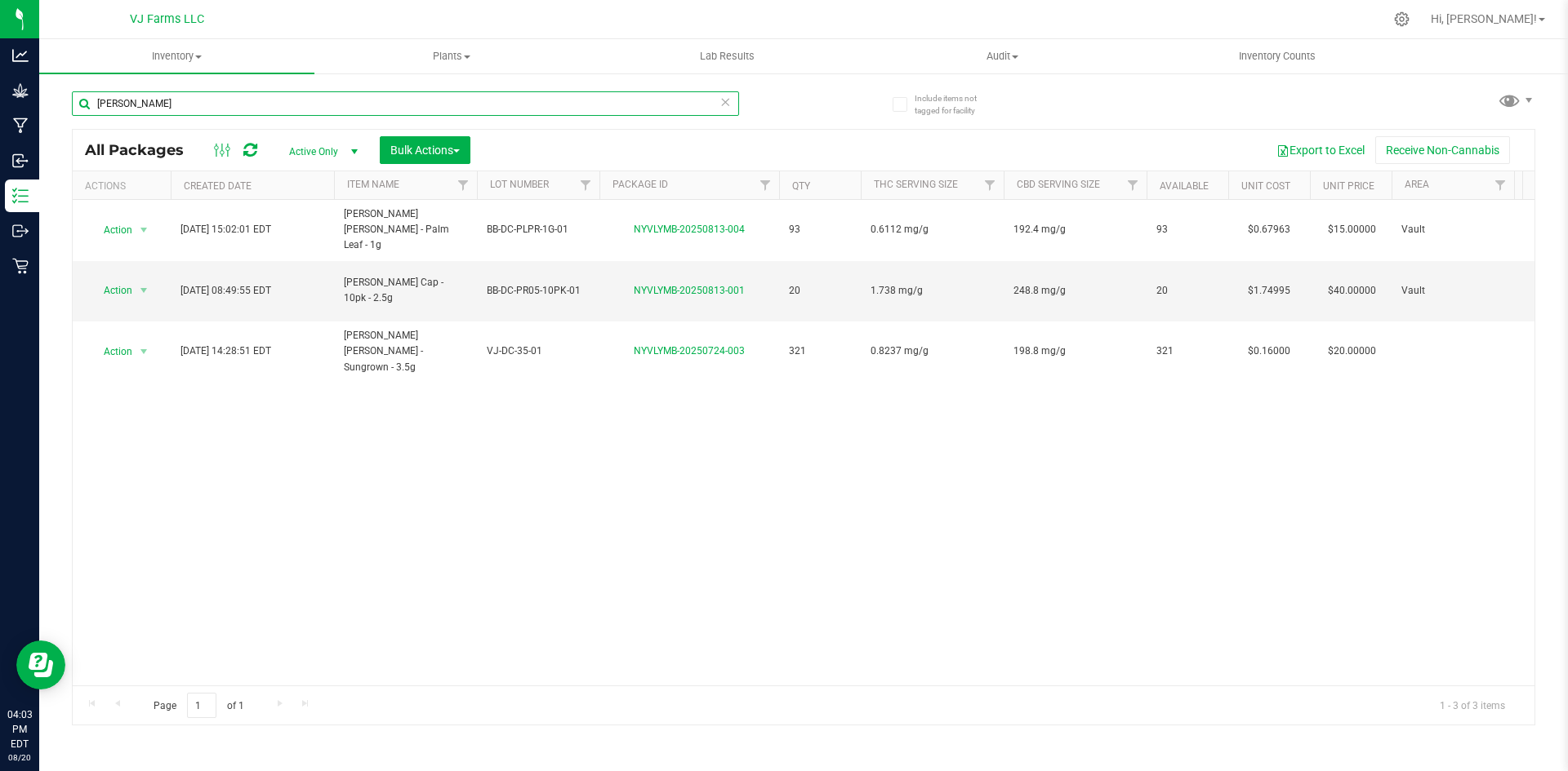
drag, startPoint x: 222, startPoint y: 94, endPoint x: 85, endPoint y: 102, distance: 137.2
click at [85, 102] on input "Boujee Ben - don" at bounding box center [405, 103] width 667 height 24
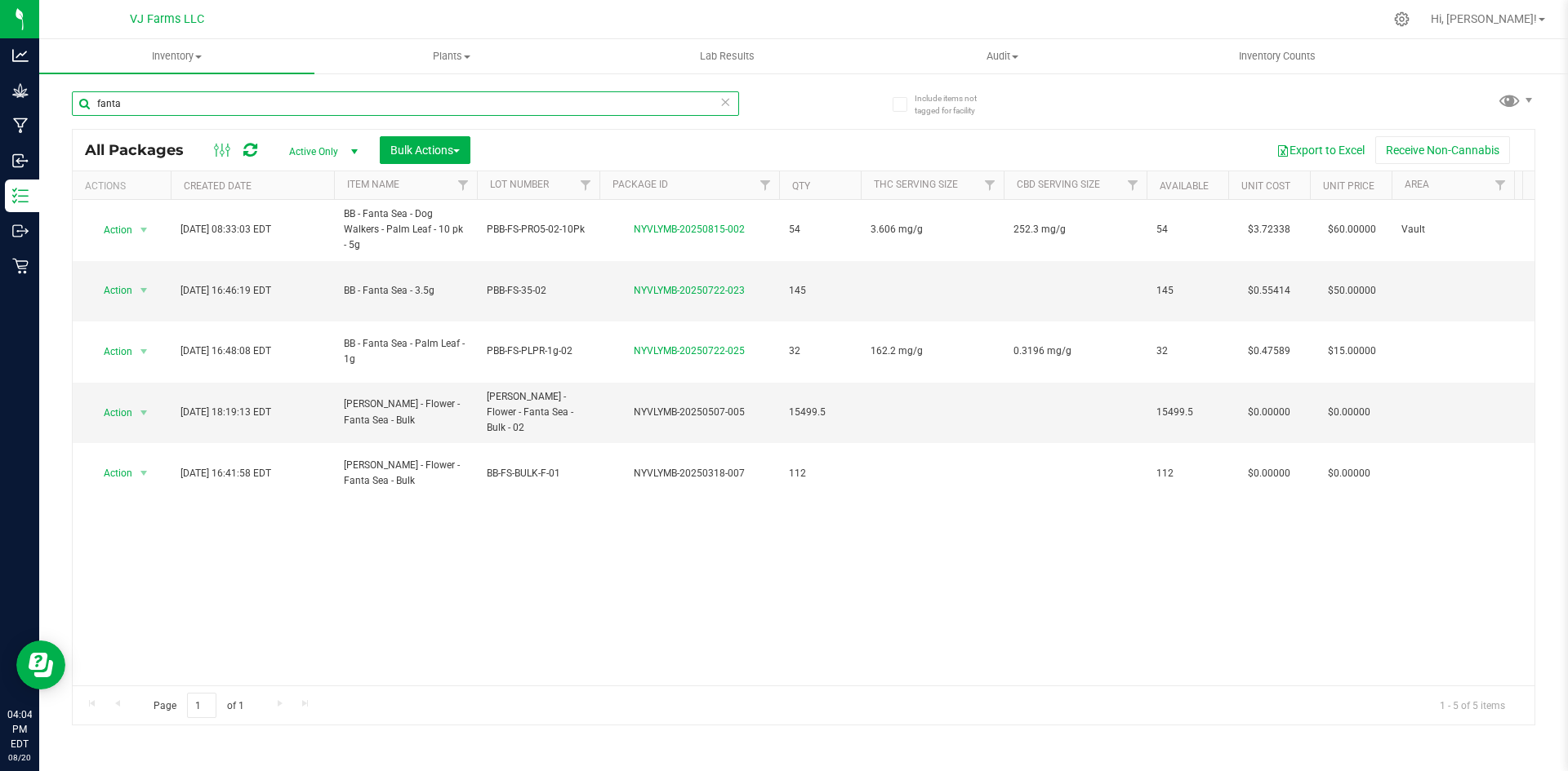
drag, startPoint x: 163, startPoint y: 95, endPoint x: 85, endPoint y: 95, distance: 78.0
click at [85, 95] on input "fanta" at bounding box center [405, 103] width 667 height 24
type input "pys"
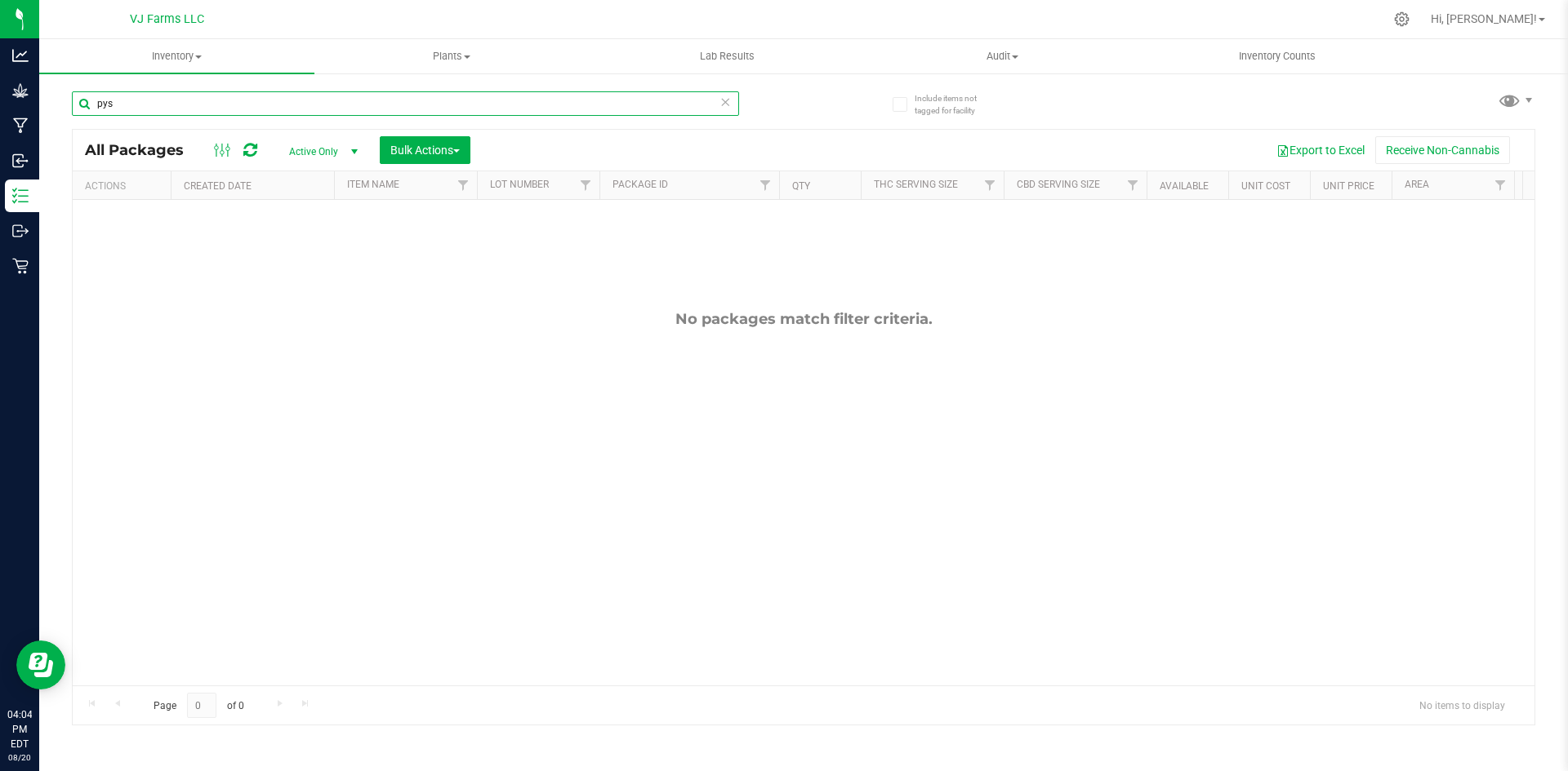
drag, startPoint x: 152, startPoint y: 109, endPoint x: 66, endPoint y: 109, distance: 86.0
click at [66, 109] on div "Include items not tagged for facility pys All Packages Active Only Active Only …" at bounding box center [804, 321] width 1529 height 498
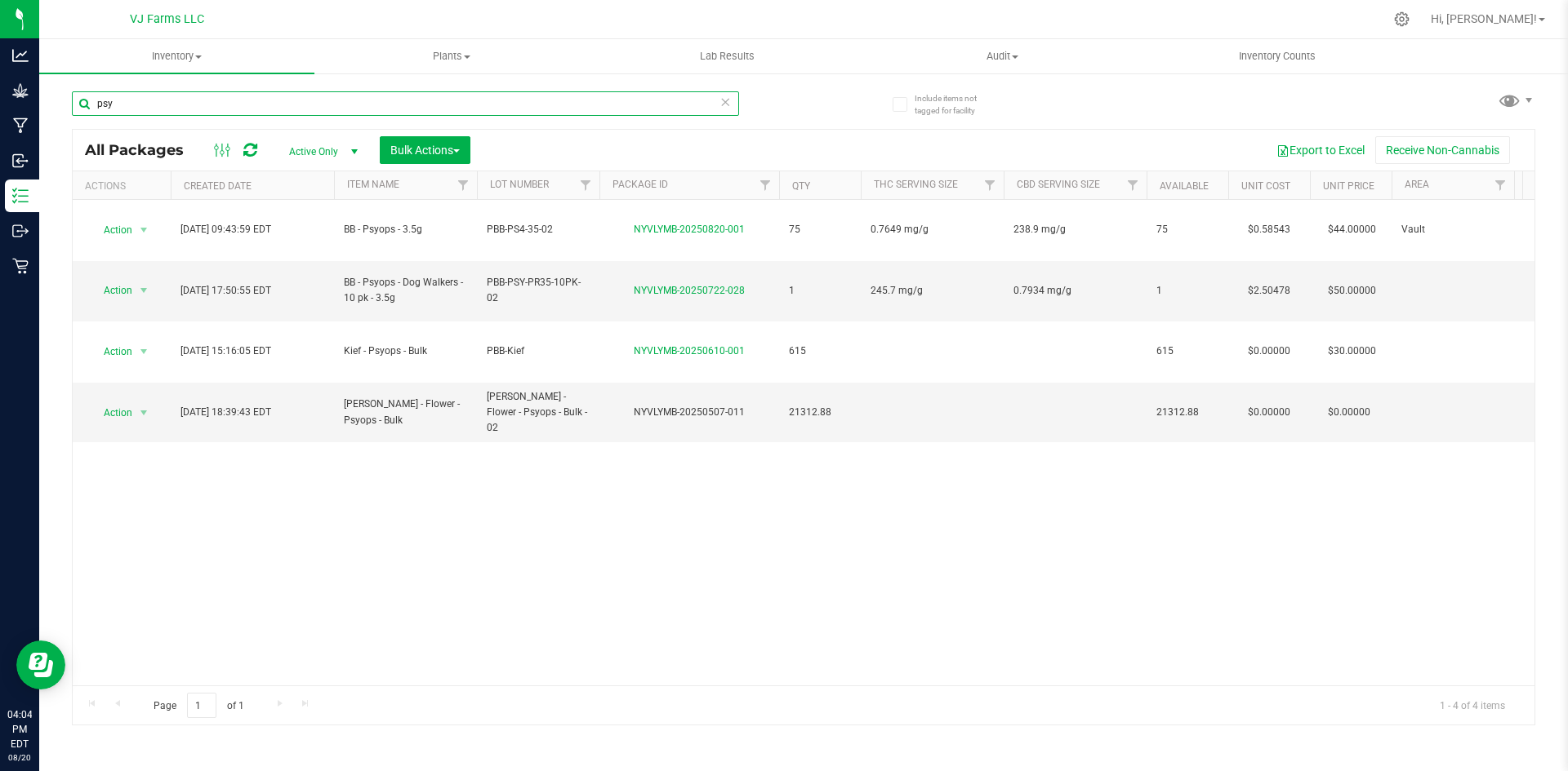
click at [205, 92] on input "psy" at bounding box center [405, 103] width 667 height 24
drag, startPoint x: 199, startPoint y: 101, endPoint x: 65, endPoint y: 101, distance: 134.0
click at [65, 101] on div "Include items not tagged for facility psy All Packages Active Only Active Only …" at bounding box center [804, 321] width 1529 height 498
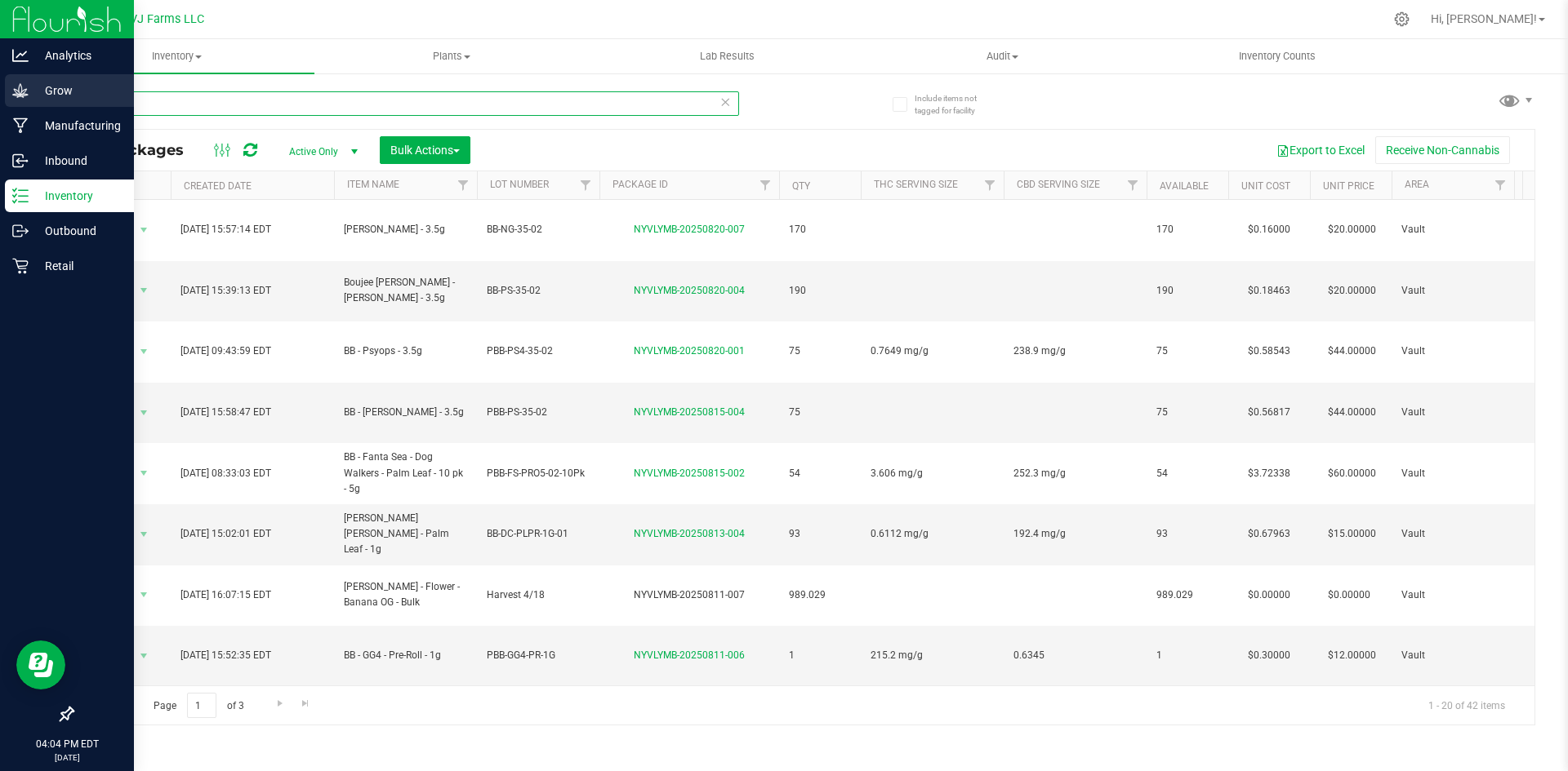
drag, startPoint x: 177, startPoint y: 110, endPoint x: 37, endPoint y: 105, distance: 140.1
click at [37, 105] on div "Analytics Grow Manufacturing Inbound Inventory Outbound Retail 04:04 PM EDT 08/…" at bounding box center [784, 385] width 1568 height 771
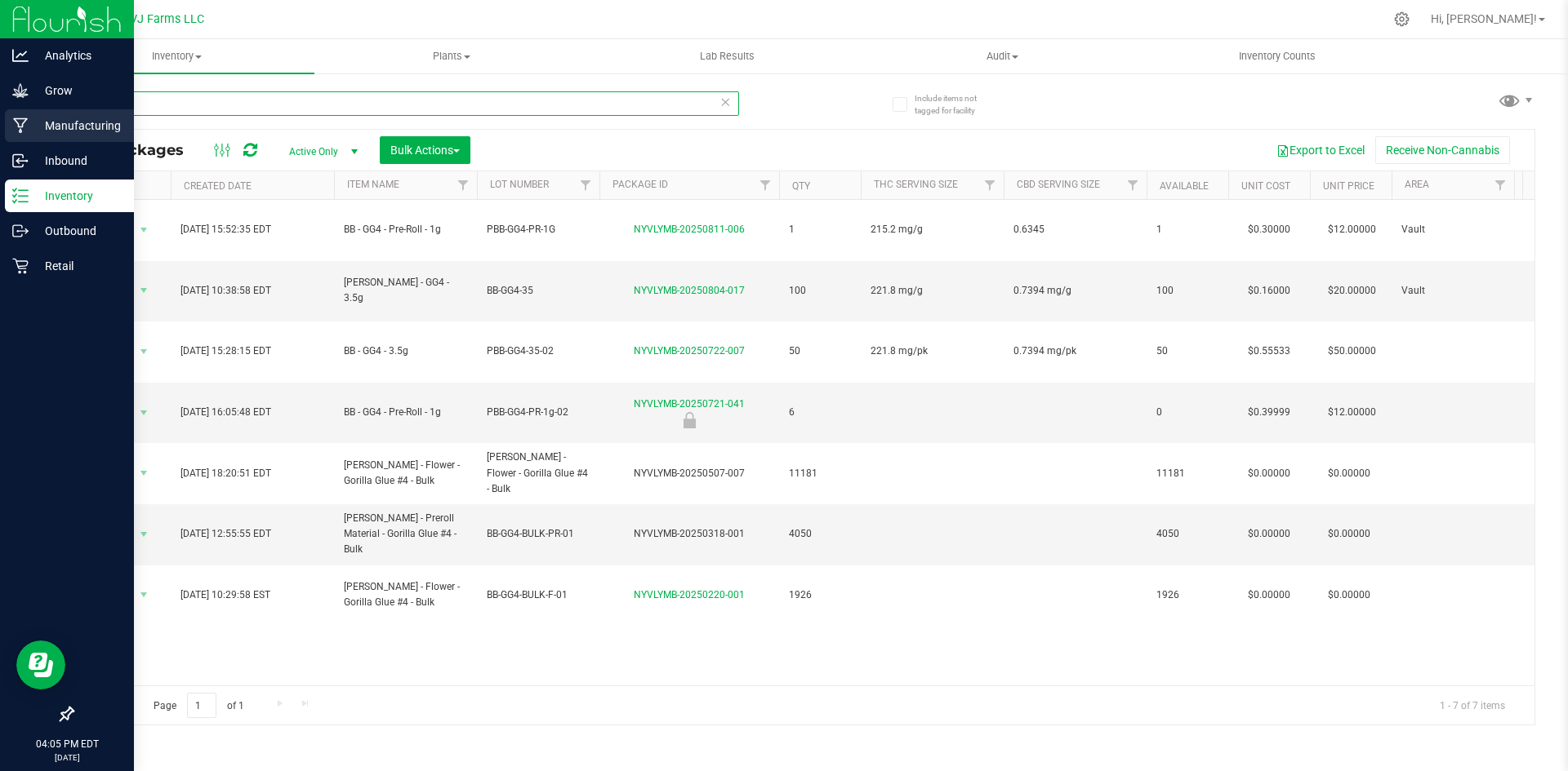
drag, startPoint x: 203, startPoint y: 101, endPoint x: 0, endPoint y: 122, distance: 204.1
click at [0, 122] on div "Analytics Grow Manufacturing Inbound Inventory Outbound Retail 04:05 PM EDT 08/…" at bounding box center [784, 385] width 1568 height 771
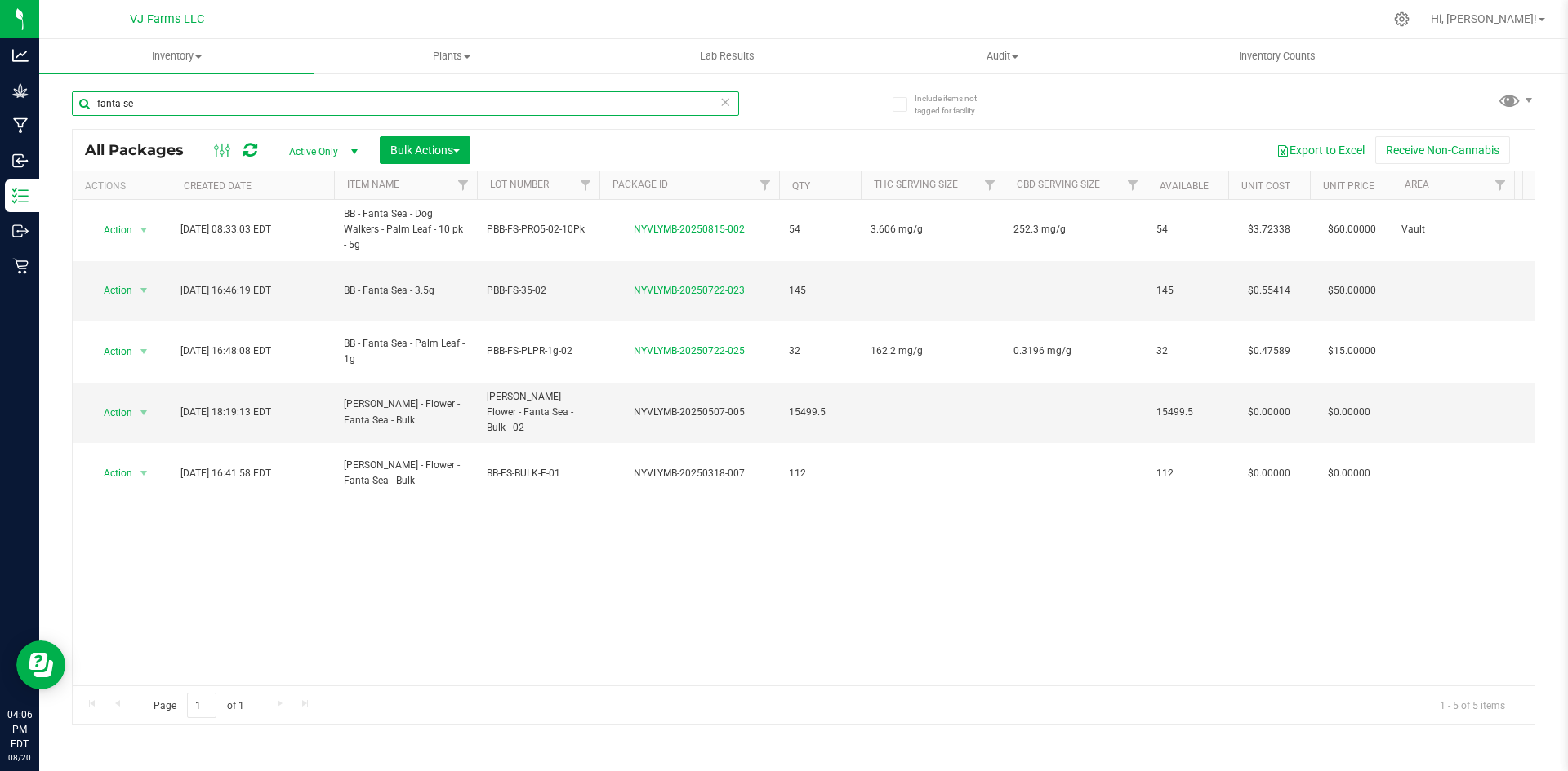
drag, startPoint x: 186, startPoint y: 113, endPoint x: 142, endPoint y: 98, distance: 46.5
click at [72, 113] on input "fanta se" at bounding box center [405, 103] width 667 height 24
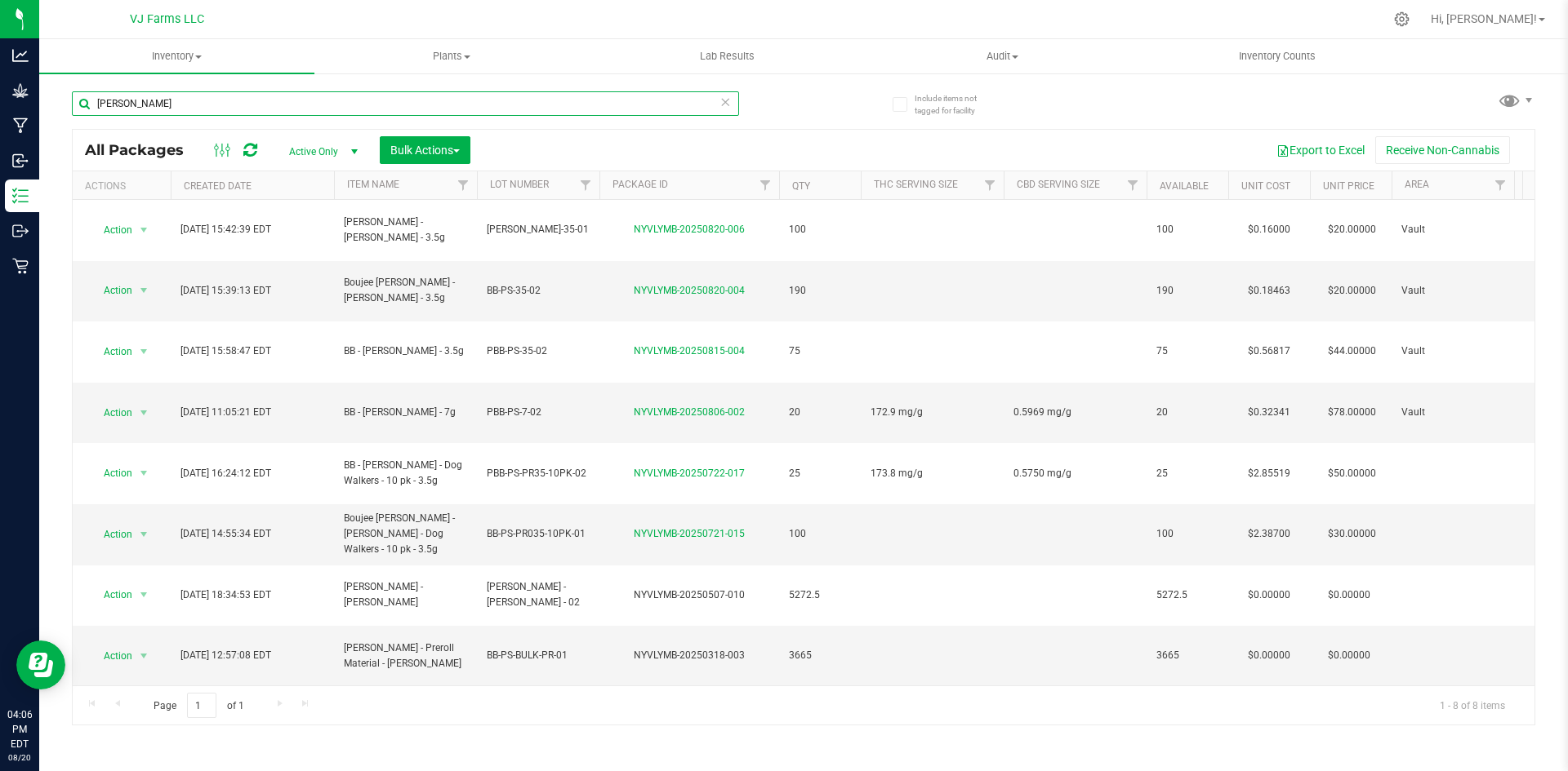
drag, startPoint x: 135, startPoint y: 100, endPoint x: 66, endPoint y: 98, distance: 69.0
click at [66, 98] on div "Include items not tagged for facility pepe s All Packages Active Only Active On…" at bounding box center [804, 321] width 1529 height 498
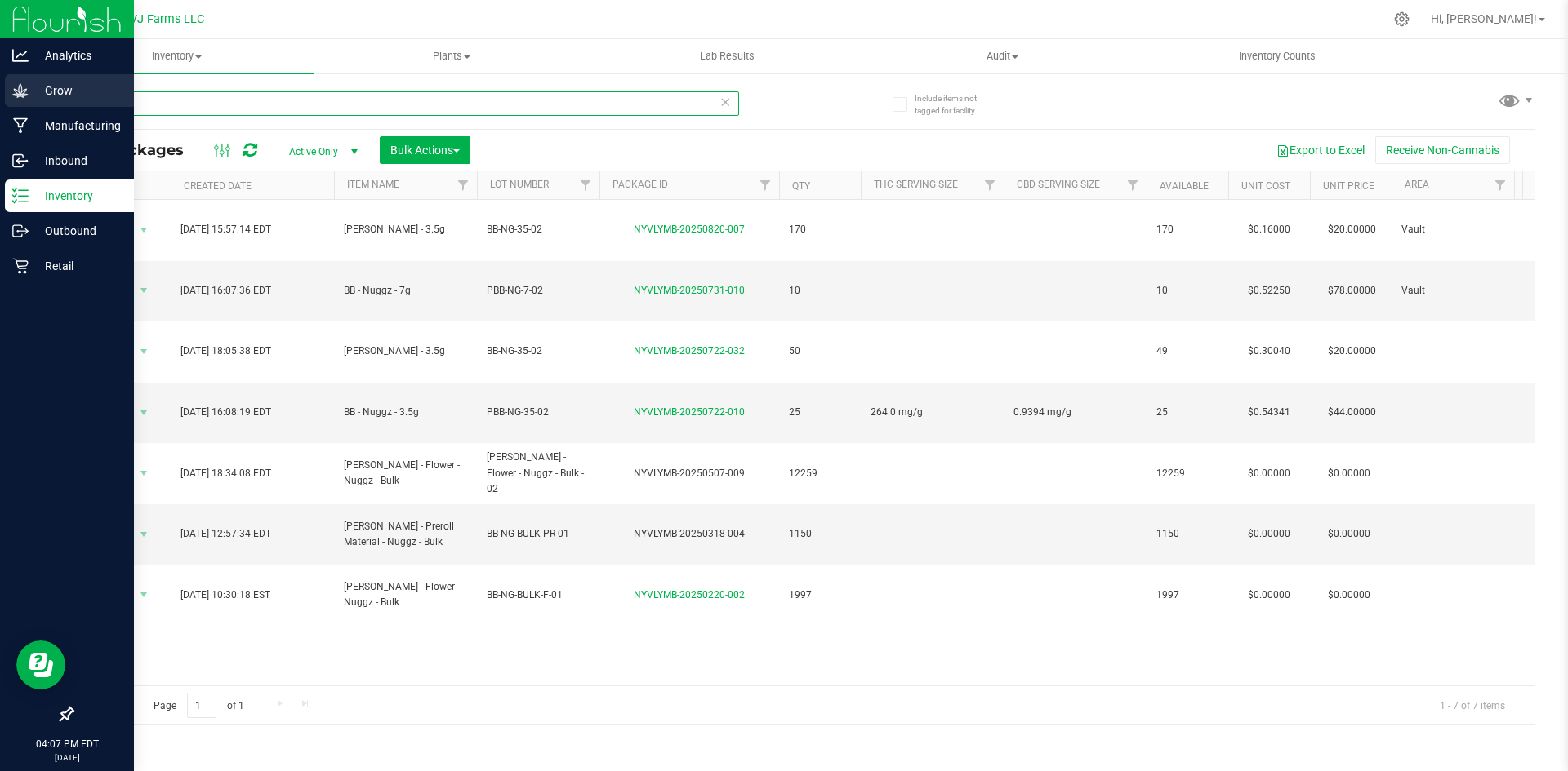
drag, startPoint x: 166, startPoint y: 109, endPoint x: 26, endPoint y: 103, distance: 140.1
click at [26, 103] on div "Analytics Grow Manufacturing Inbound Inventory Outbound Retail 04:07 PM EDT 08/…" at bounding box center [784, 385] width 1568 height 771
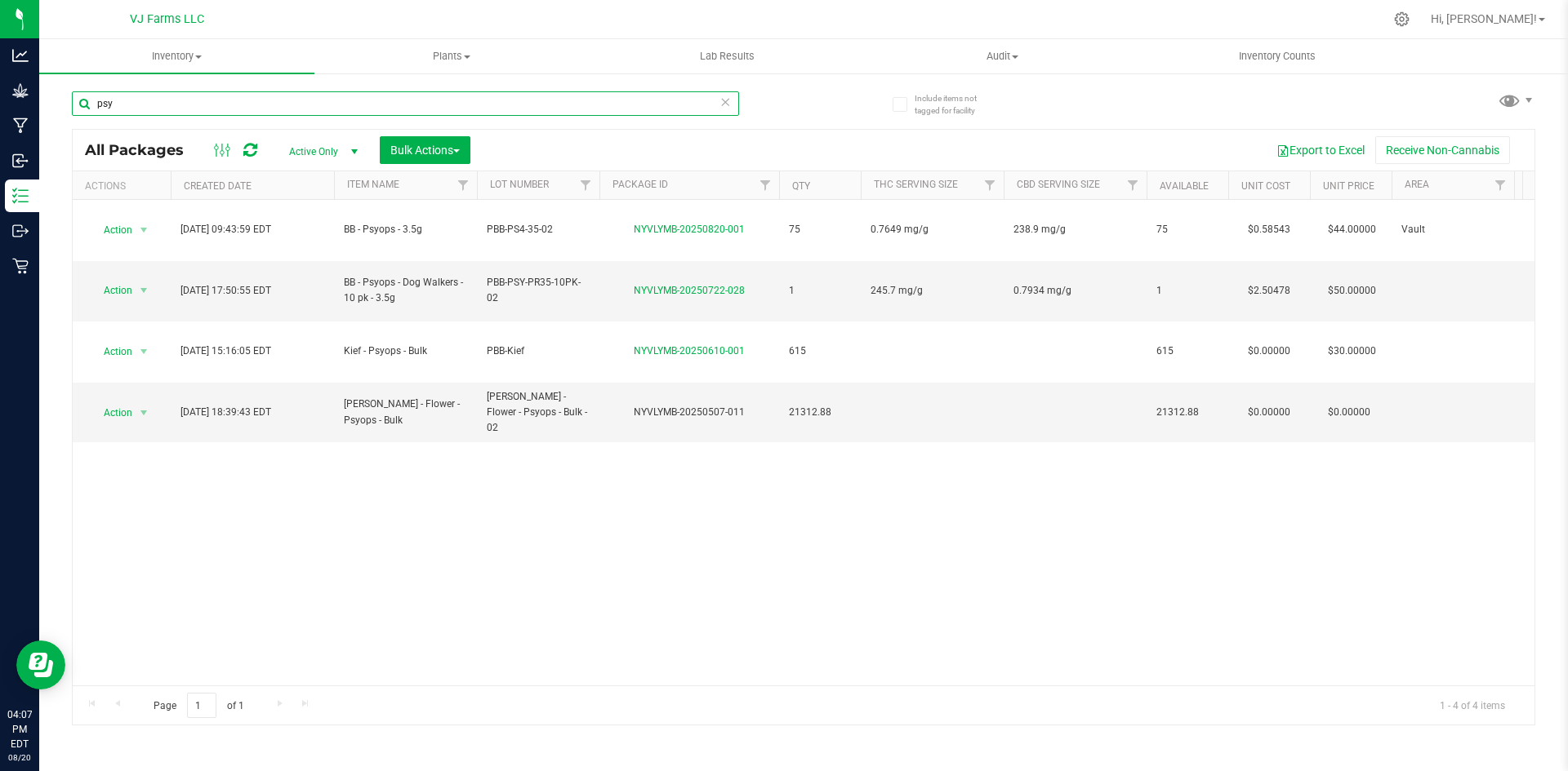
drag, startPoint x: 128, startPoint y: 100, endPoint x: 62, endPoint y: 101, distance: 66.0
click at [62, 101] on div "Include items not tagged for facility psy All Packages Active Only Active Only …" at bounding box center [804, 321] width 1529 height 498
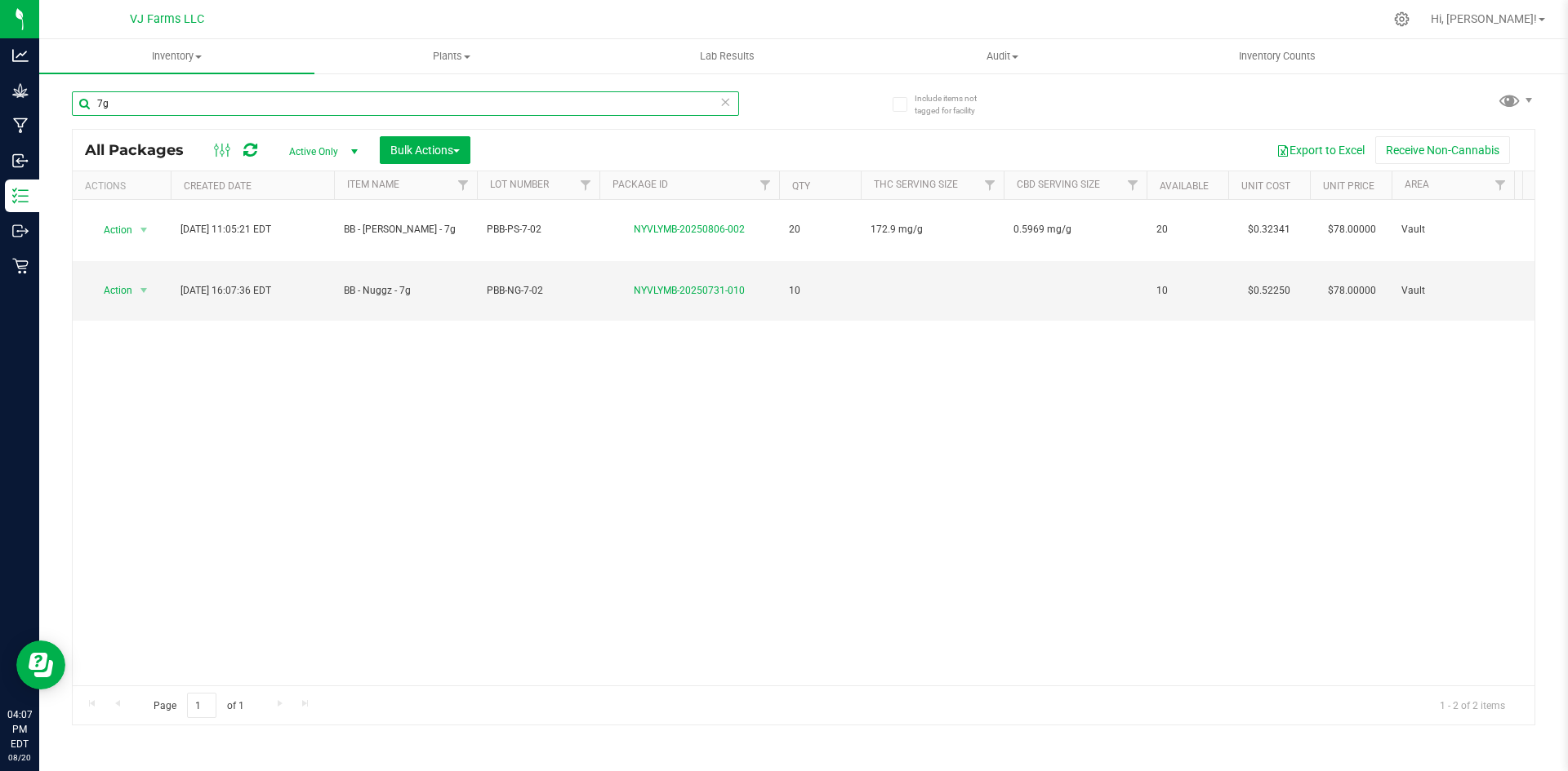
drag, startPoint x: 134, startPoint y: 91, endPoint x: 87, endPoint y: 97, distance: 47.4
click at [87, 97] on input "7g" at bounding box center [405, 103] width 667 height 24
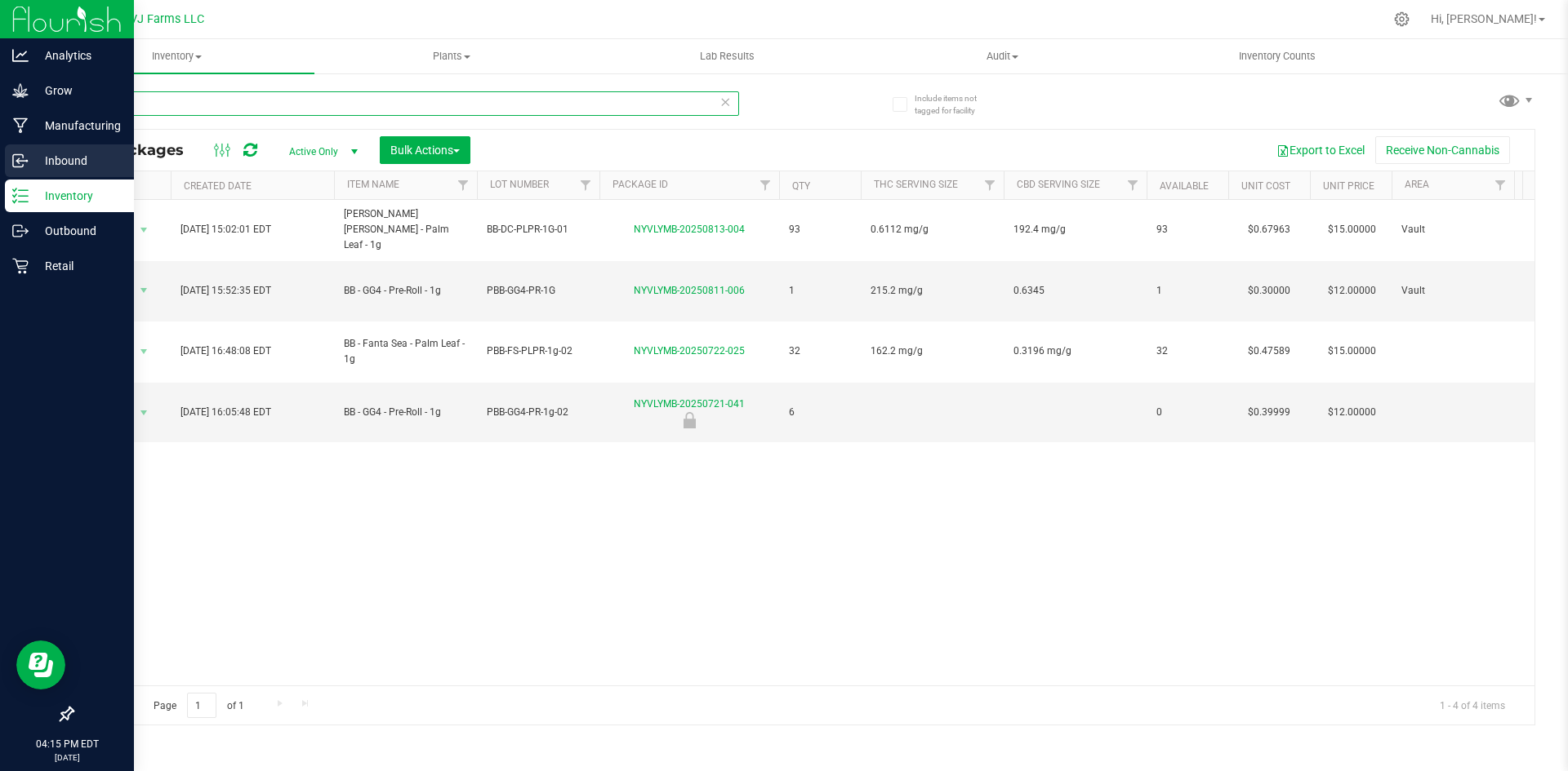
drag, startPoint x: 384, startPoint y: 104, endPoint x: 1, endPoint y: 145, distance: 385.2
click at [0, 145] on div "Analytics Grow Manufacturing Inbound Inventory Outbound Retail 04:15 PM EDT 08/…" at bounding box center [784, 385] width 1568 height 771
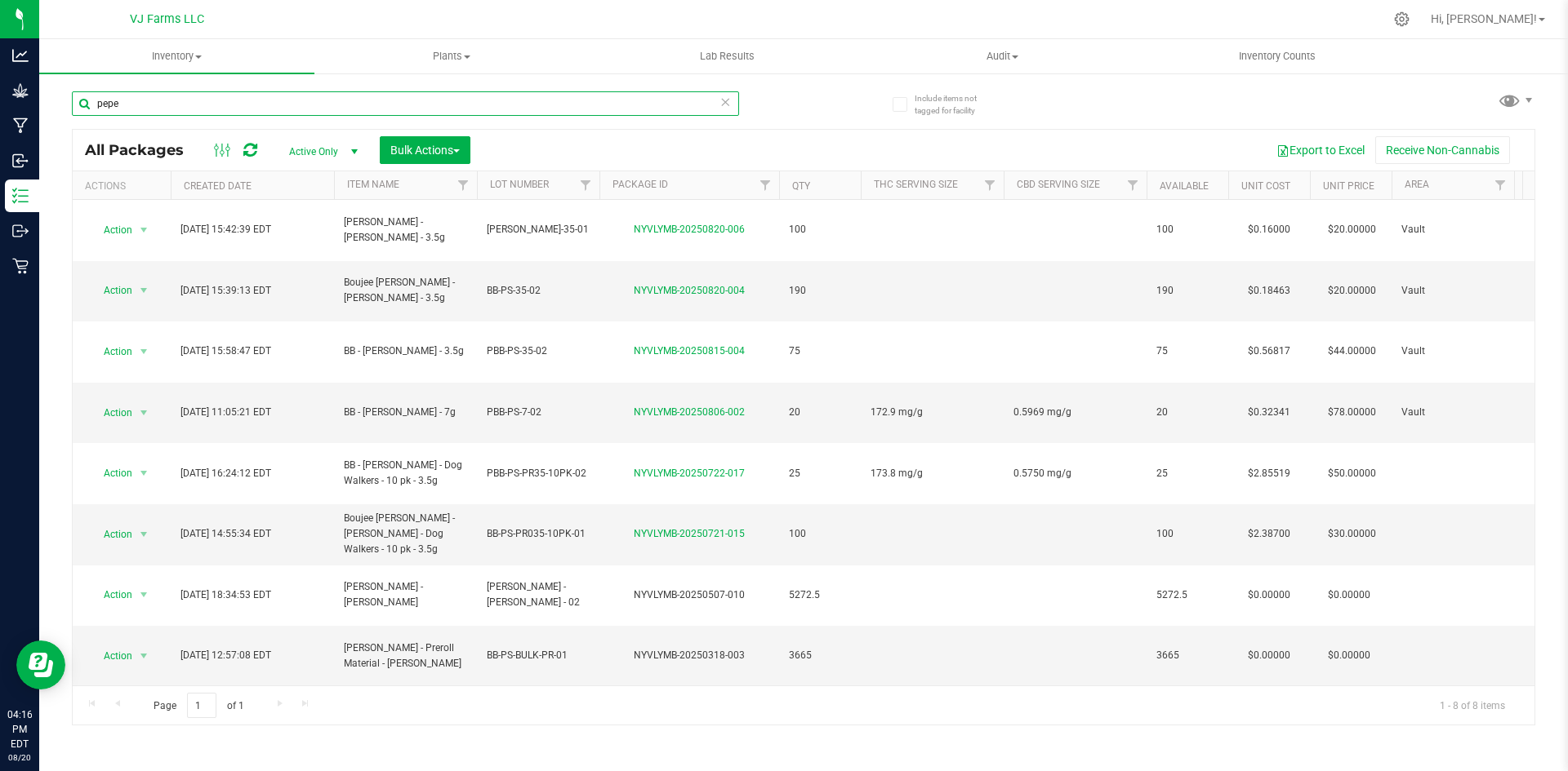
drag, startPoint x: 200, startPoint y: 90, endPoint x: 266, endPoint y: 154, distance: 91.9
click at [64, 127] on div "Include items not tagged for facility pepe All Packages Active Only Active Only…" at bounding box center [804, 321] width 1529 height 498
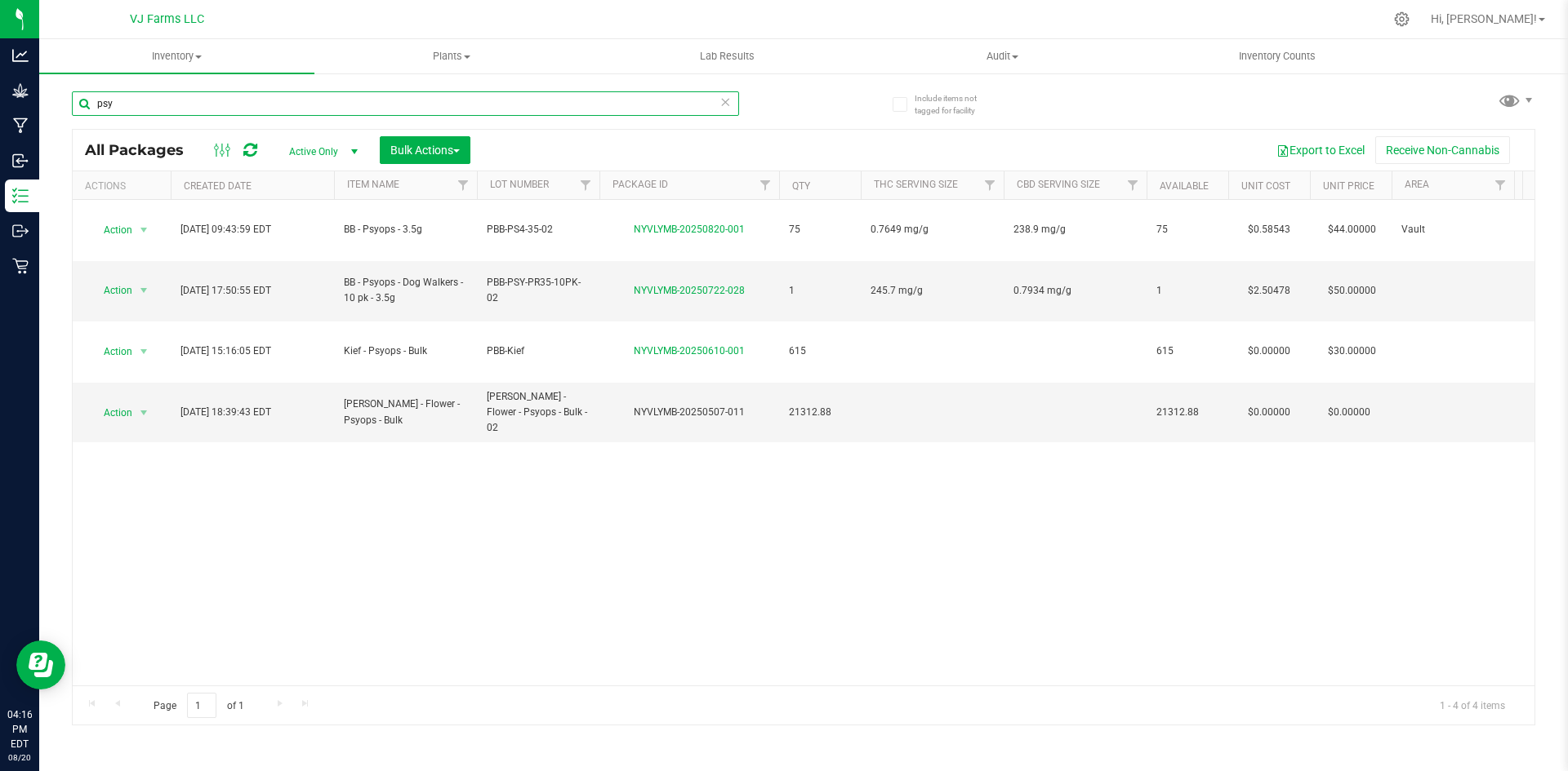
drag, startPoint x: 377, startPoint y: 95, endPoint x: 61, endPoint y: 136, distance: 318.6
click at [61, 136] on div "Include items not tagged for facility psy All Packages Active Only Active Only …" at bounding box center [804, 321] width 1529 height 498
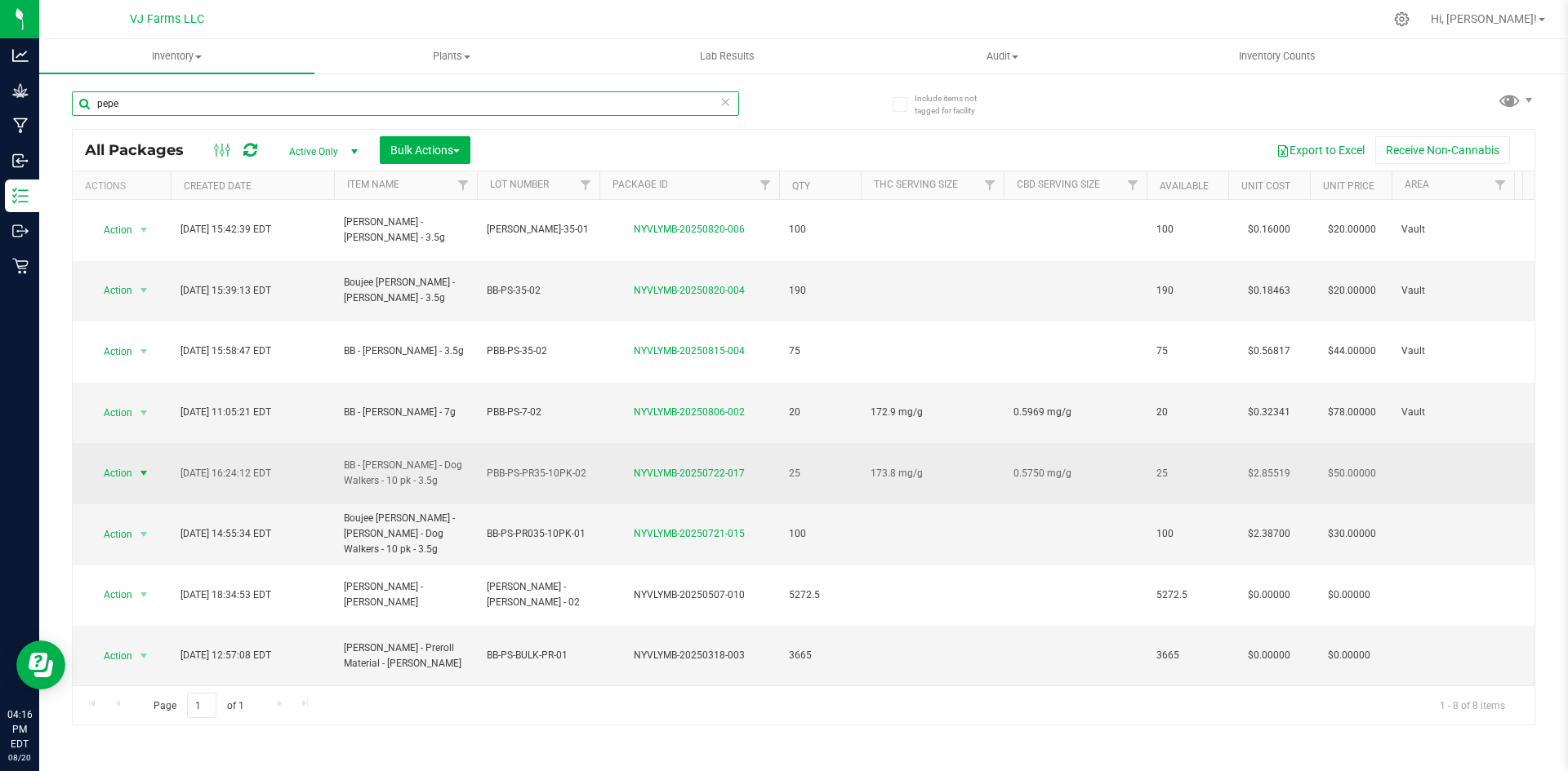
type input "pepe"
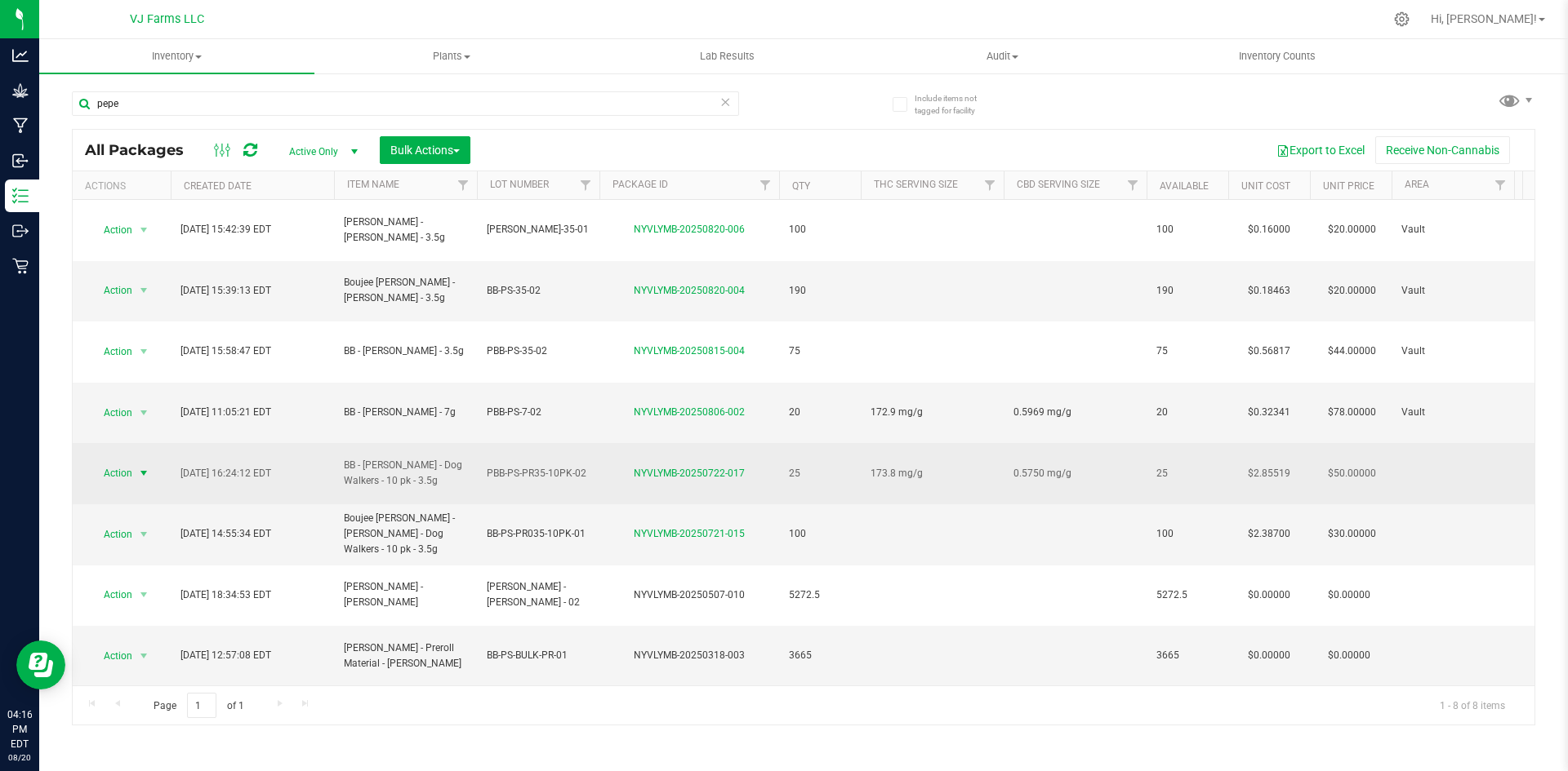
click at [136, 462] on span "select" at bounding box center [144, 474] width 21 height 23
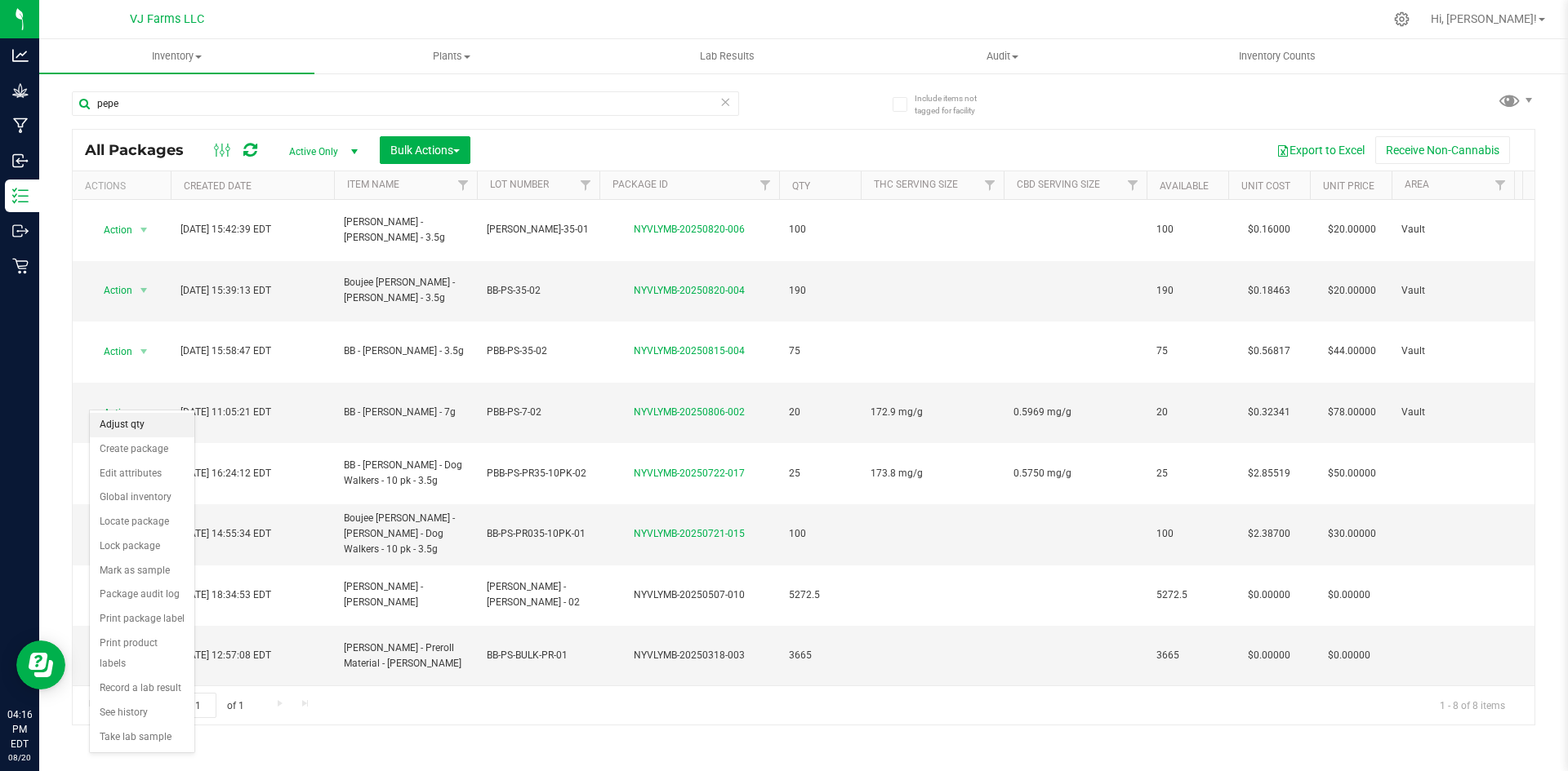
click at [155, 430] on li "Adjust qty" at bounding box center [142, 425] width 104 height 24
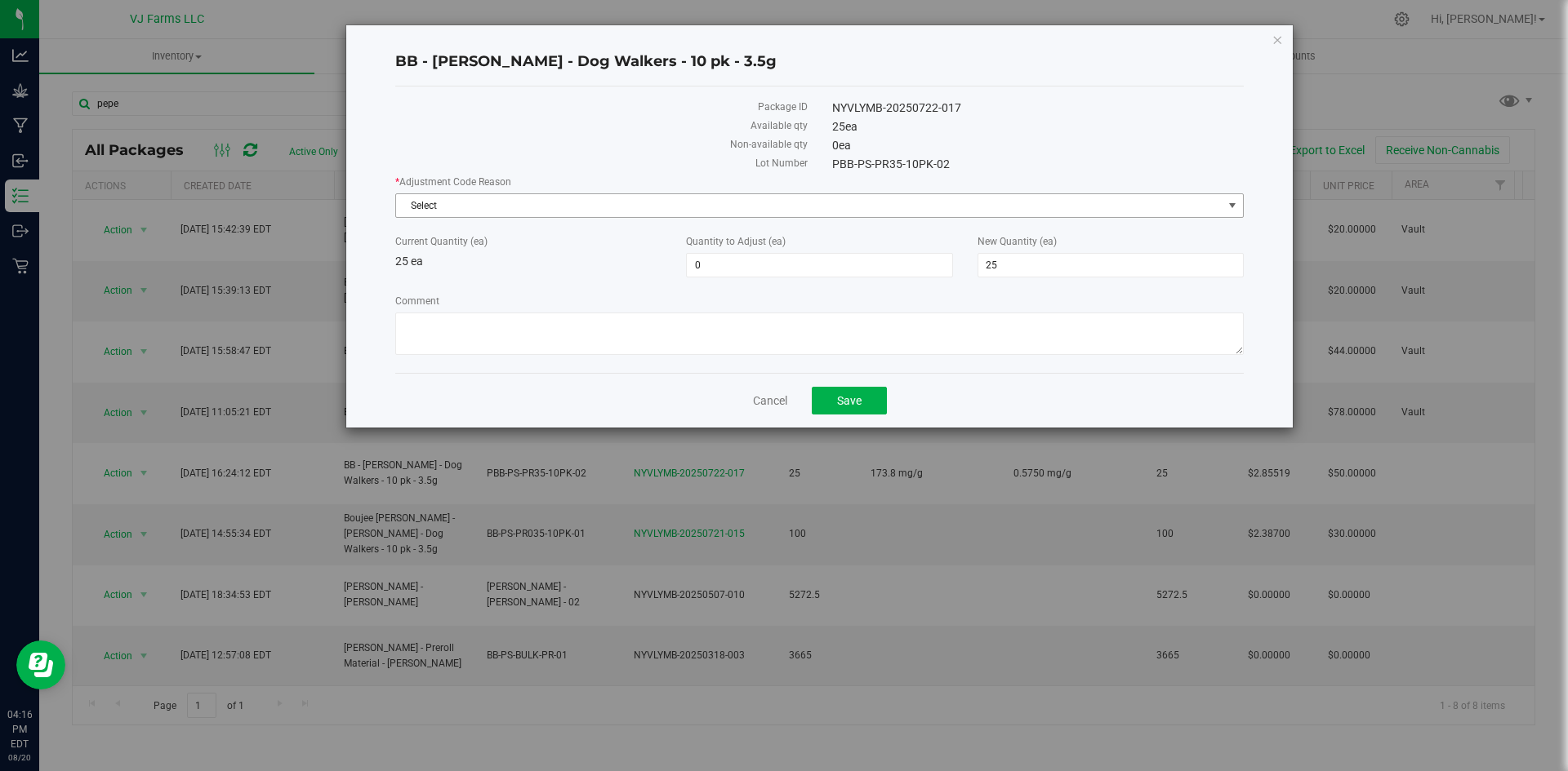
click at [574, 211] on span "Select" at bounding box center [809, 206] width 826 height 23
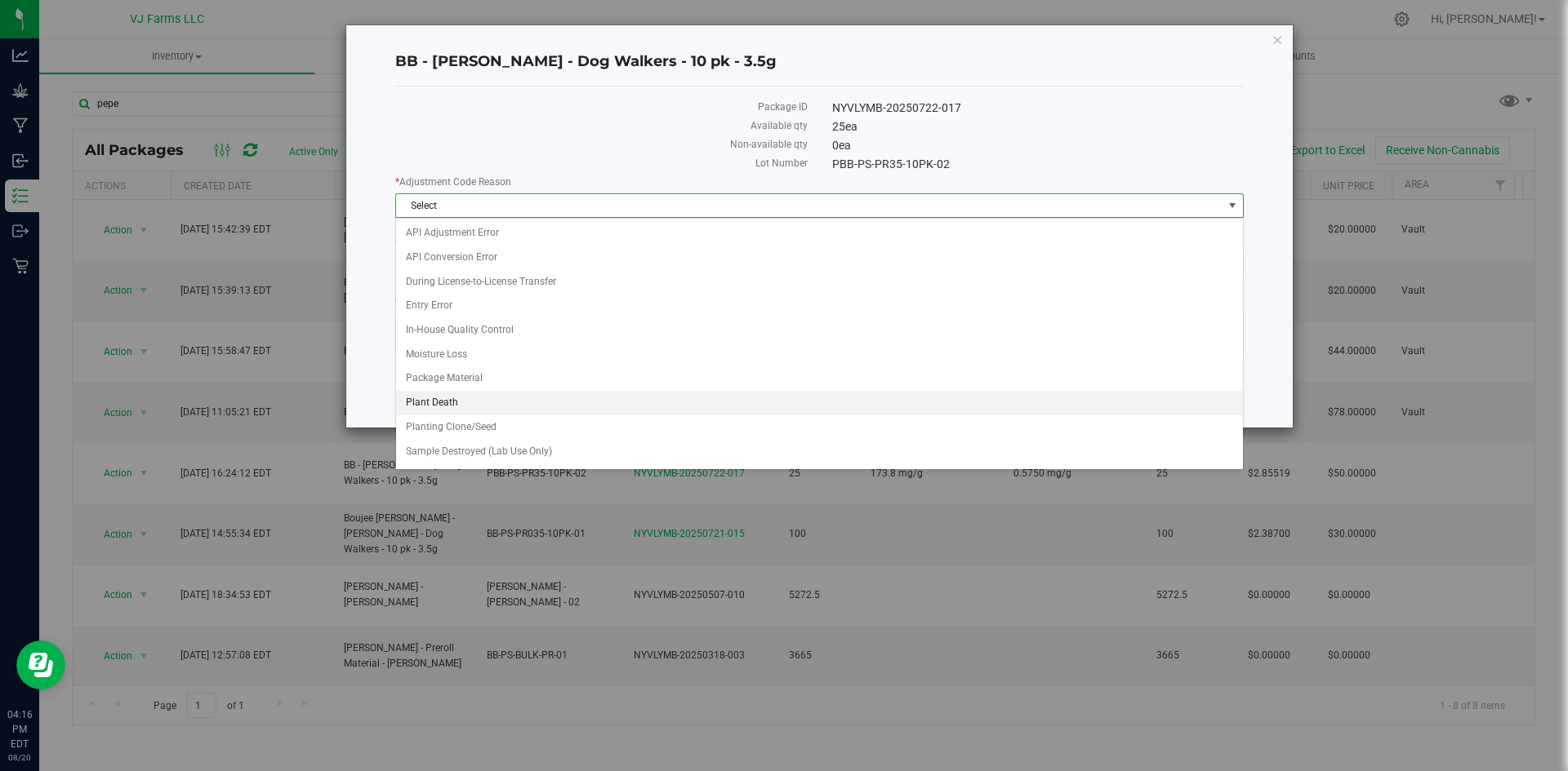
scroll to position [119, 0]
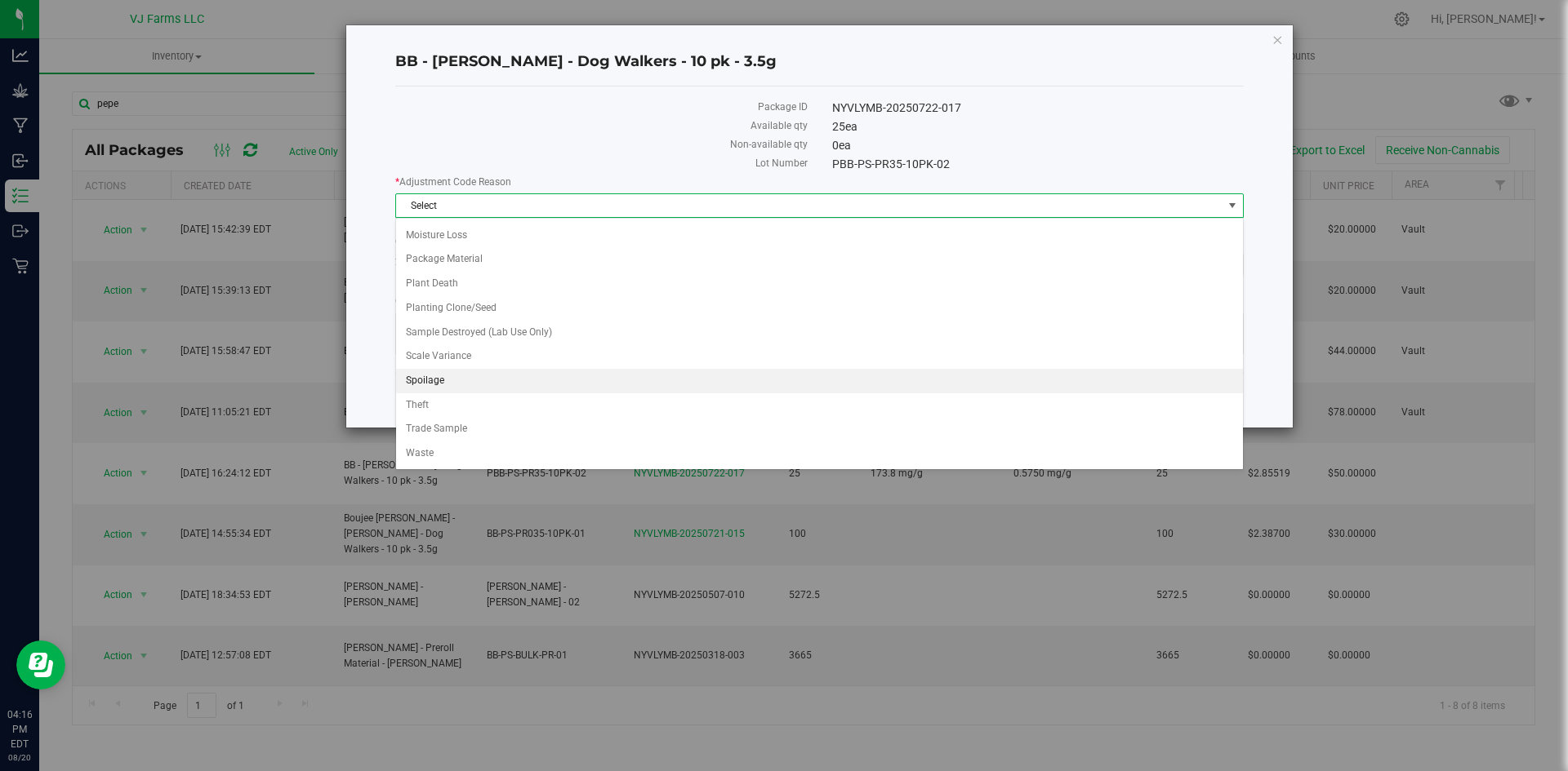
click at [463, 381] on li "Spoilage" at bounding box center [819, 381] width 847 height 24
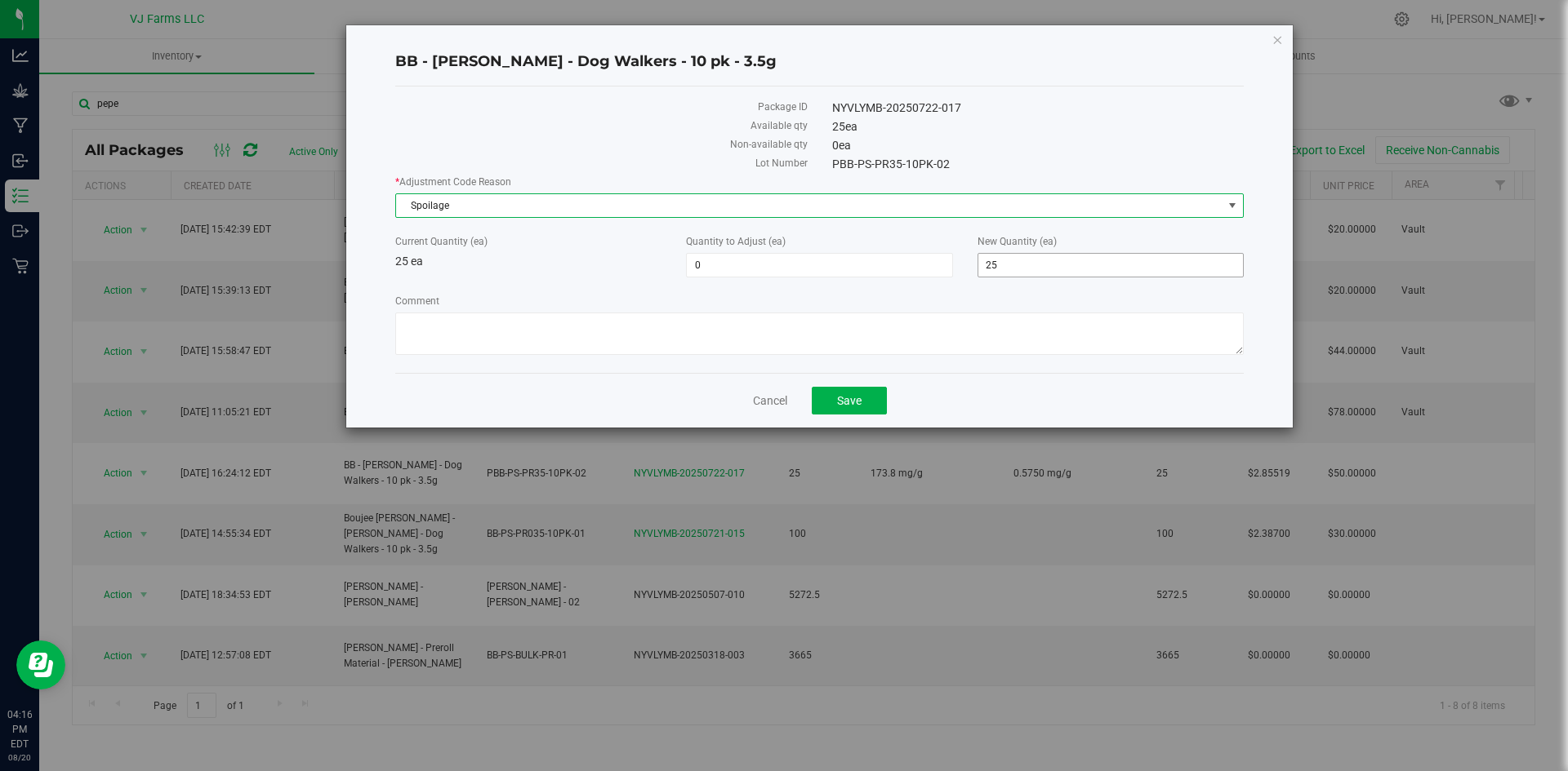
click at [1014, 274] on span "25 25" at bounding box center [1110, 265] width 266 height 24
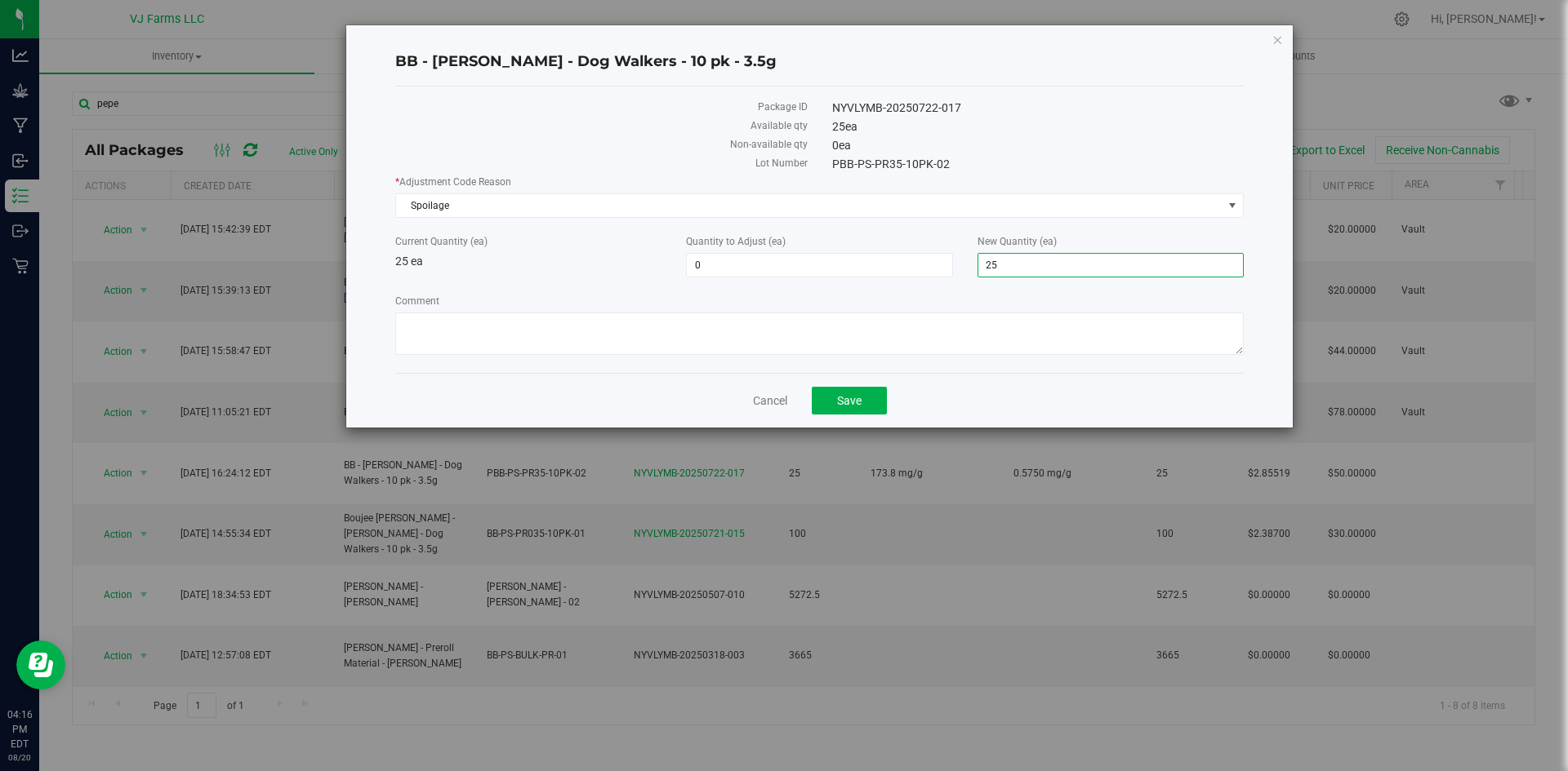
type input "2"
type input "0"
type input "-25"
type input "0"
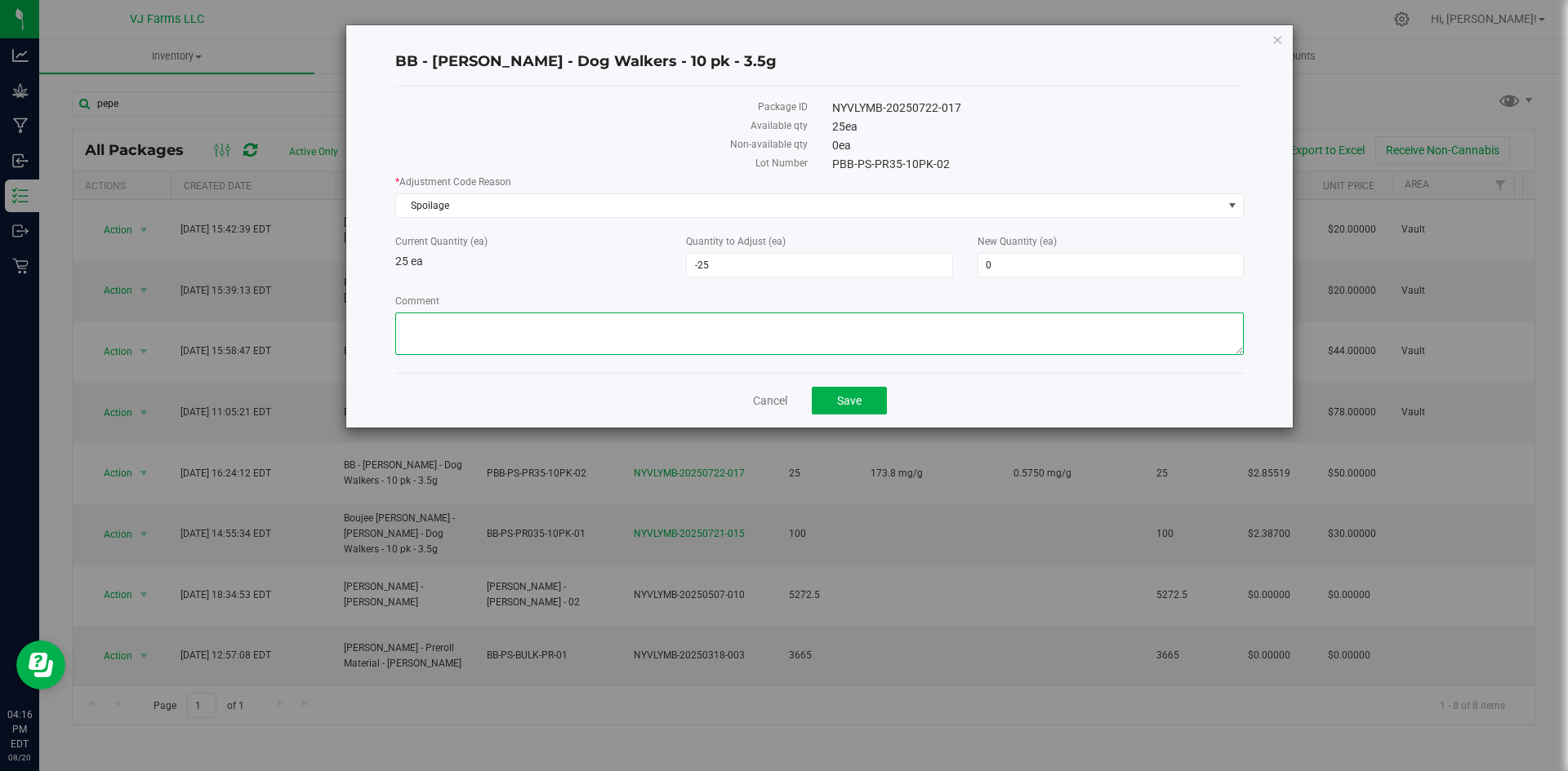
click at [549, 331] on textarea "Comment" at bounding box center [819, 333] width 849 height 42
click at [729, 329] on textarea "Comment" at bounding box center [819, 333] width 849 height 42
type textarea "Prerolls were destroyed because of humidity damage"
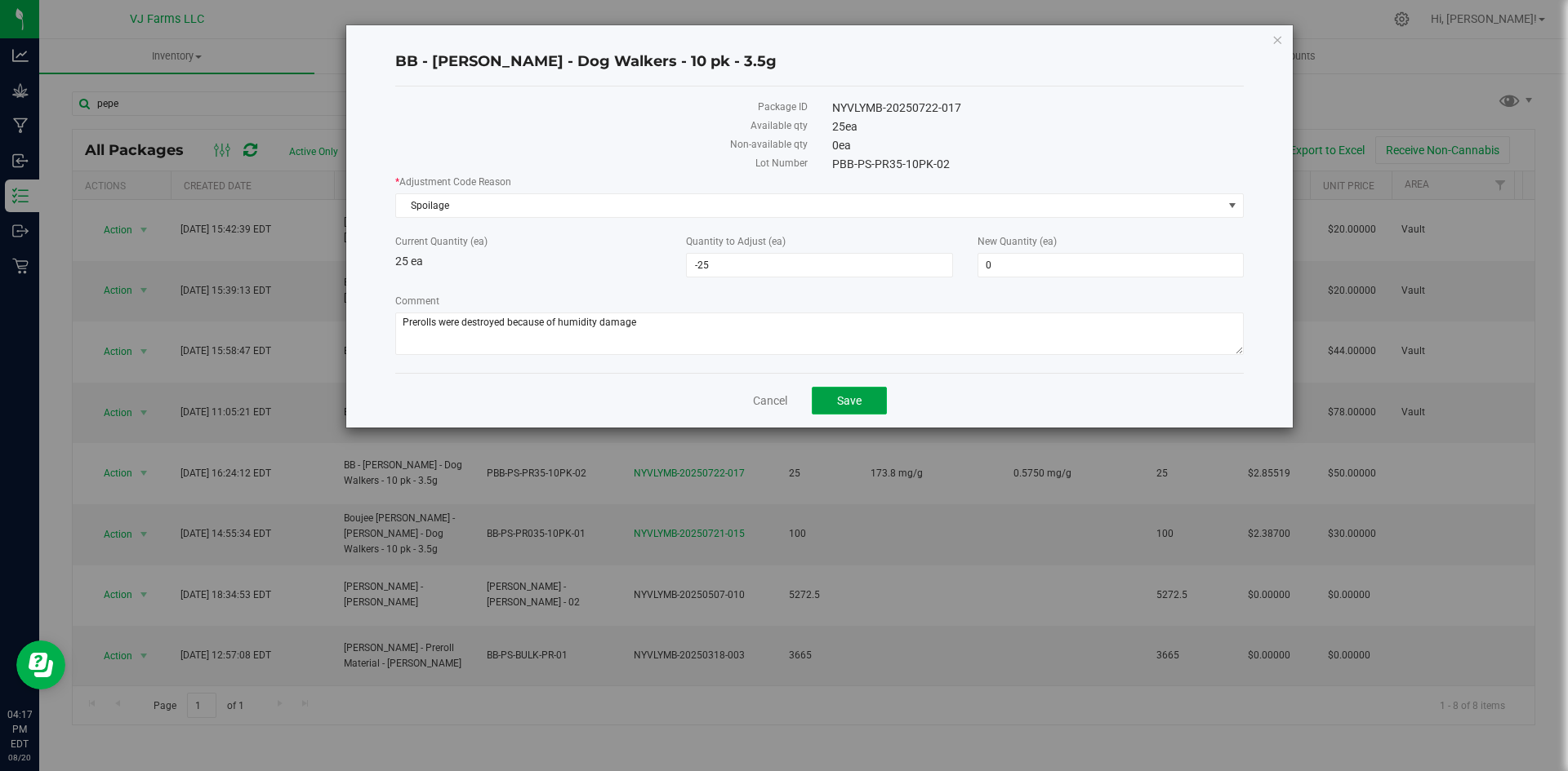
click at [866, 402] on button "Save" at bounding box center [849, 401] width 75 height 28
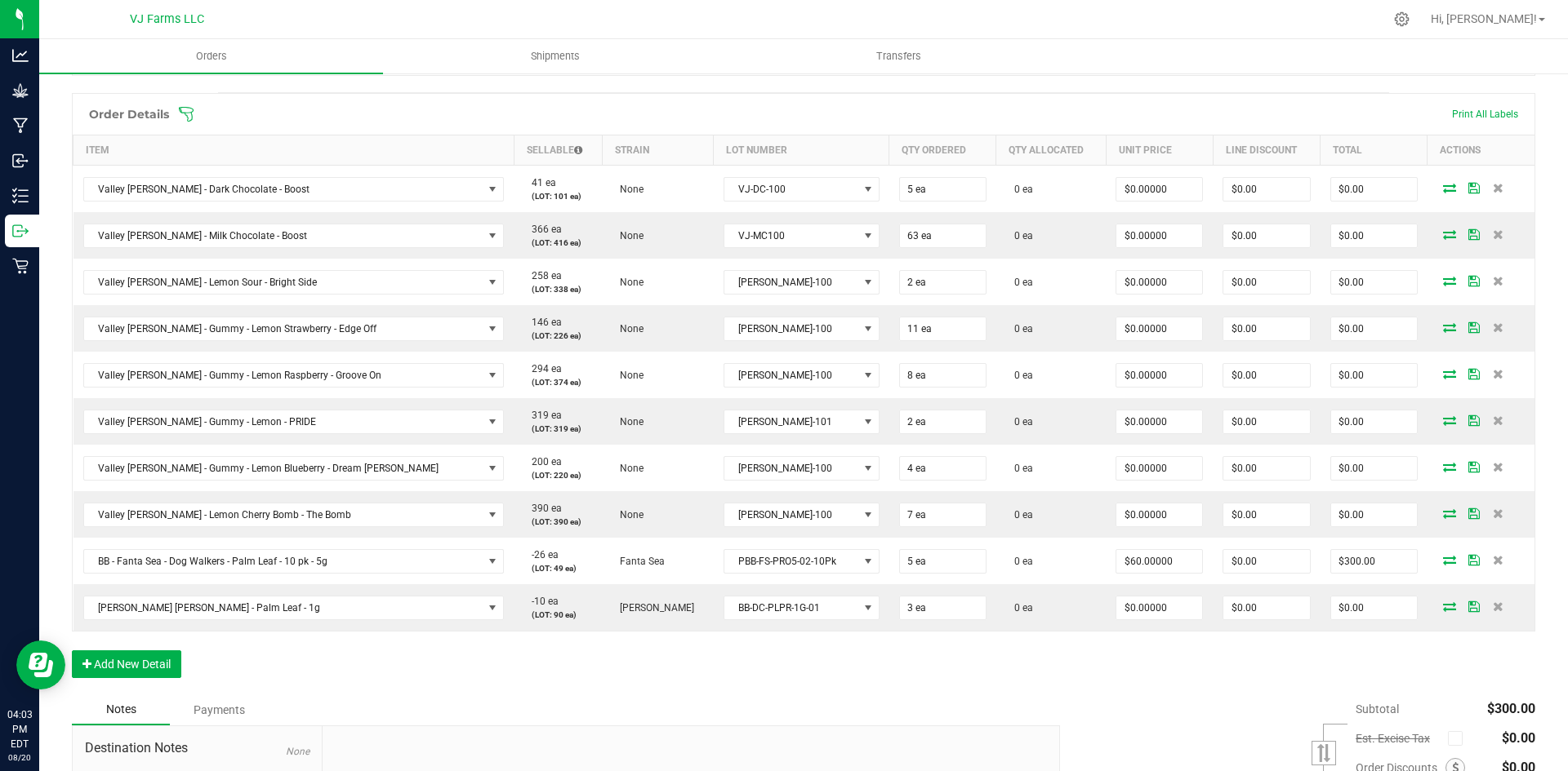
scroll to position [490, 0]
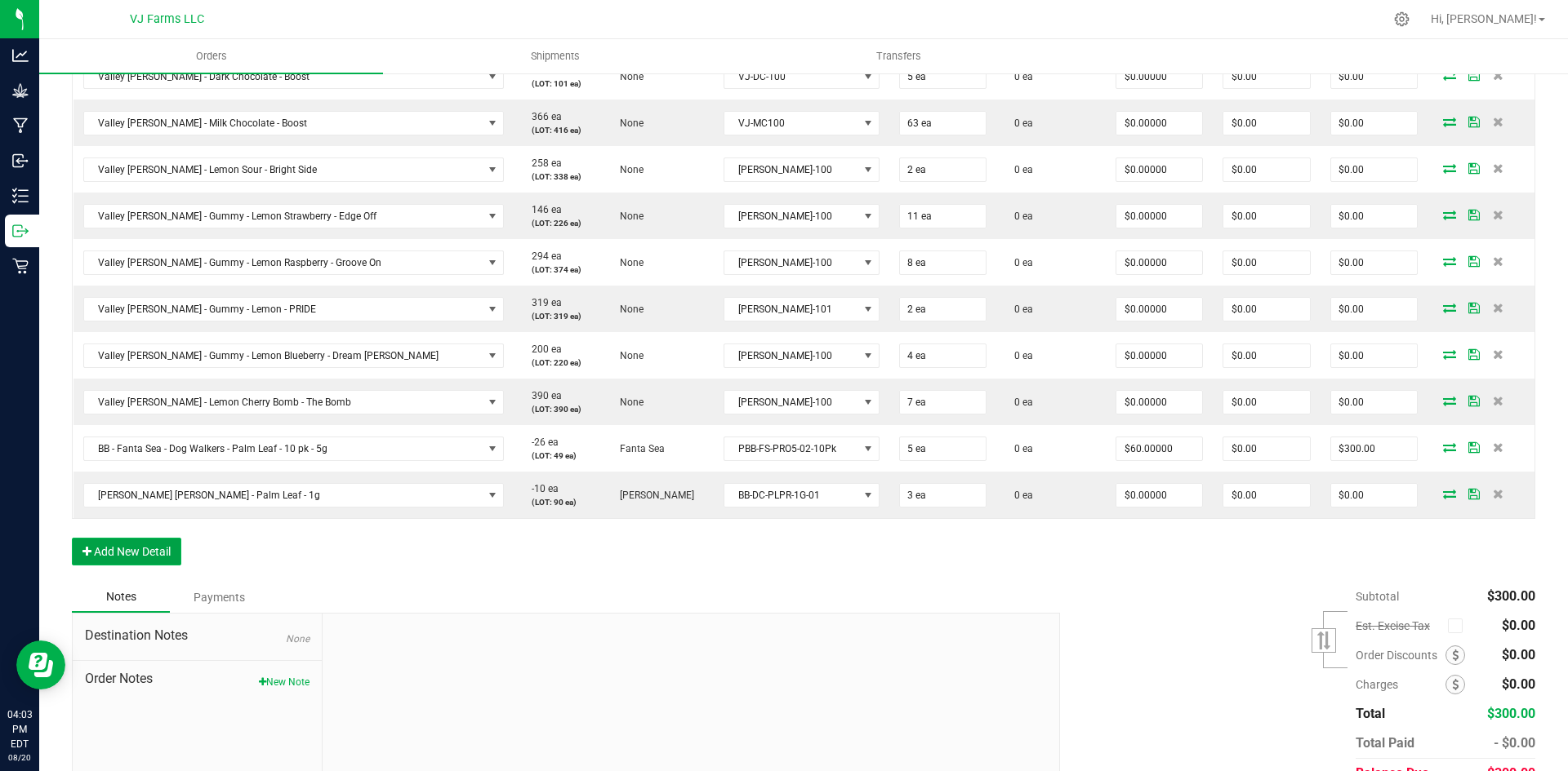
click at [145, 542] on button "Add New Detail" at bounding box center [127, 552] width 109 height 28
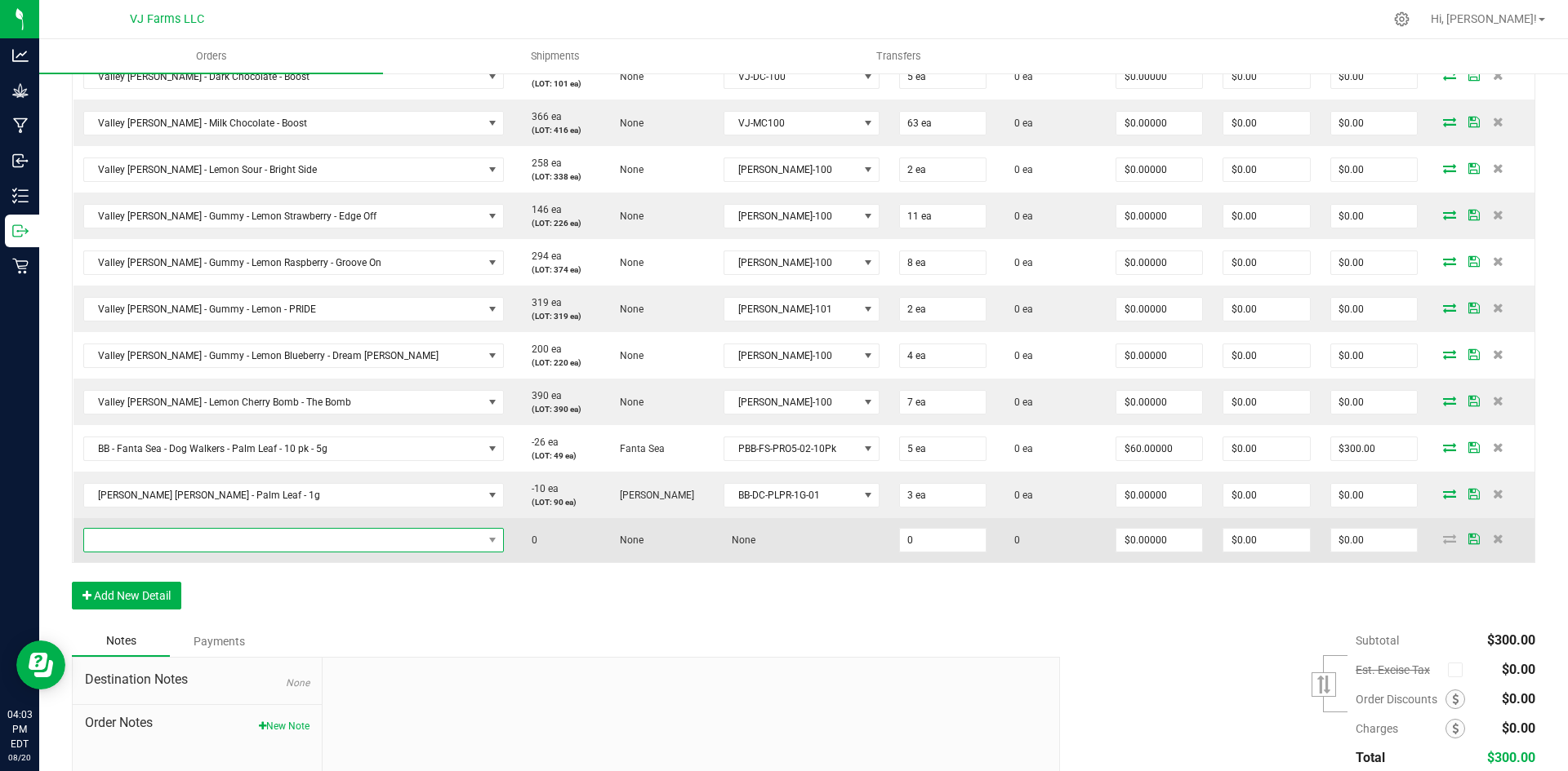
click at [171, 541] on span "NO DATA FOUND" at bounding box center [284, 540] width 399 height 23
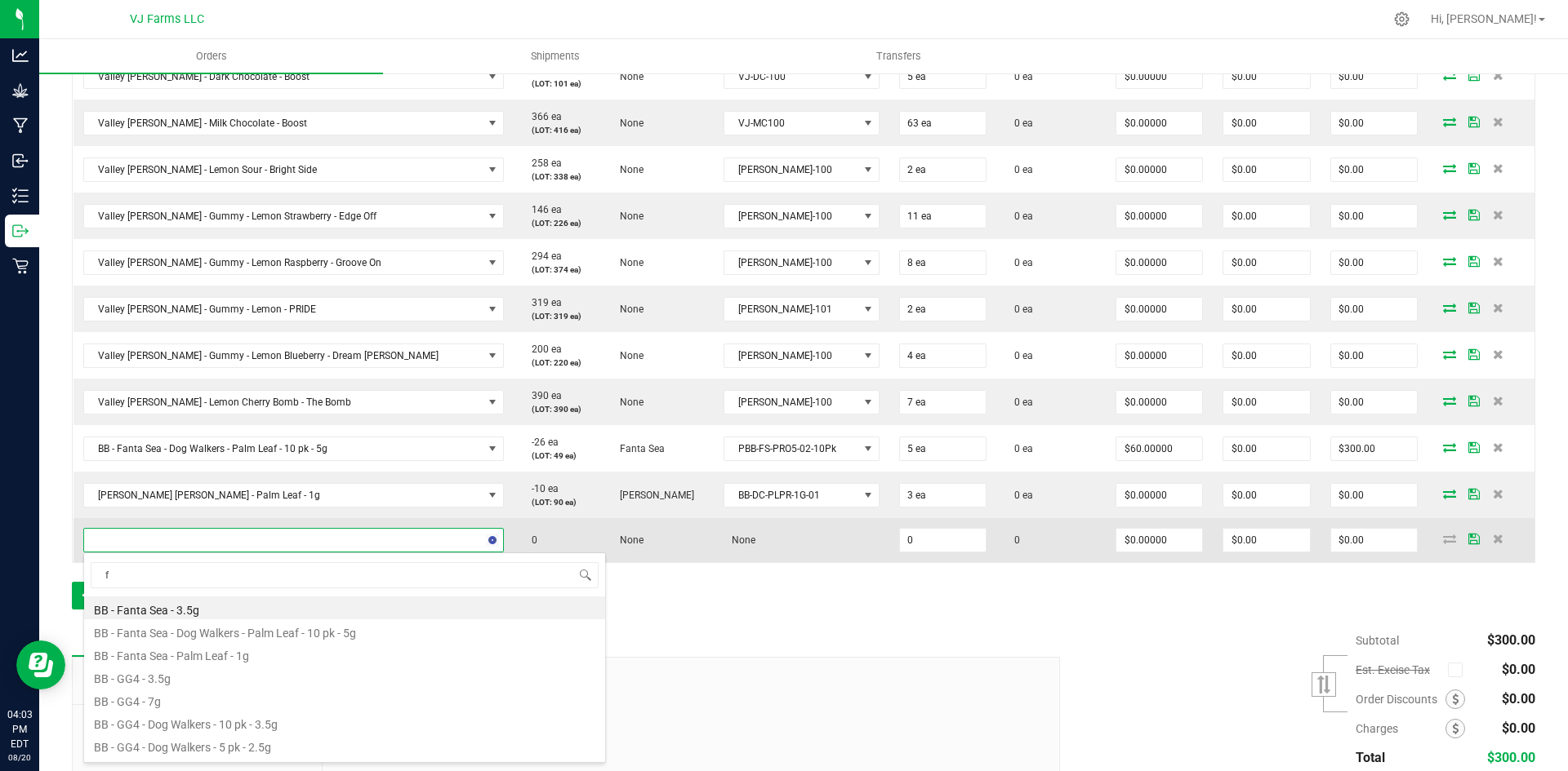
scroll to position [24, 334]
type input "fanta"
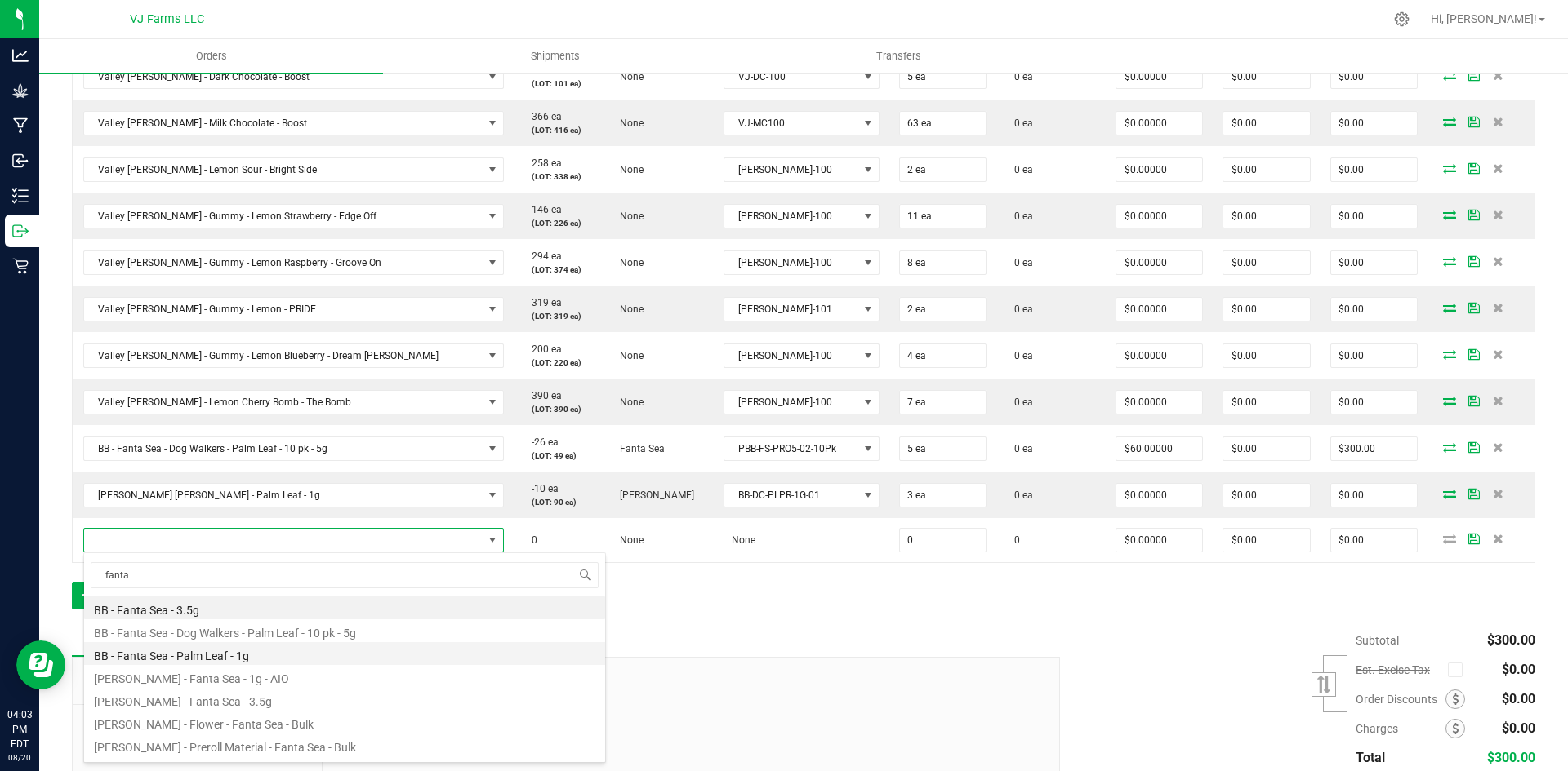
click at [286, 647] on li "BB - Fanta Sea - Palm Leaf - 1g" at bounding box center [344, 654] width 521 height 23
type input "0 ea"
type input "$15.00000"
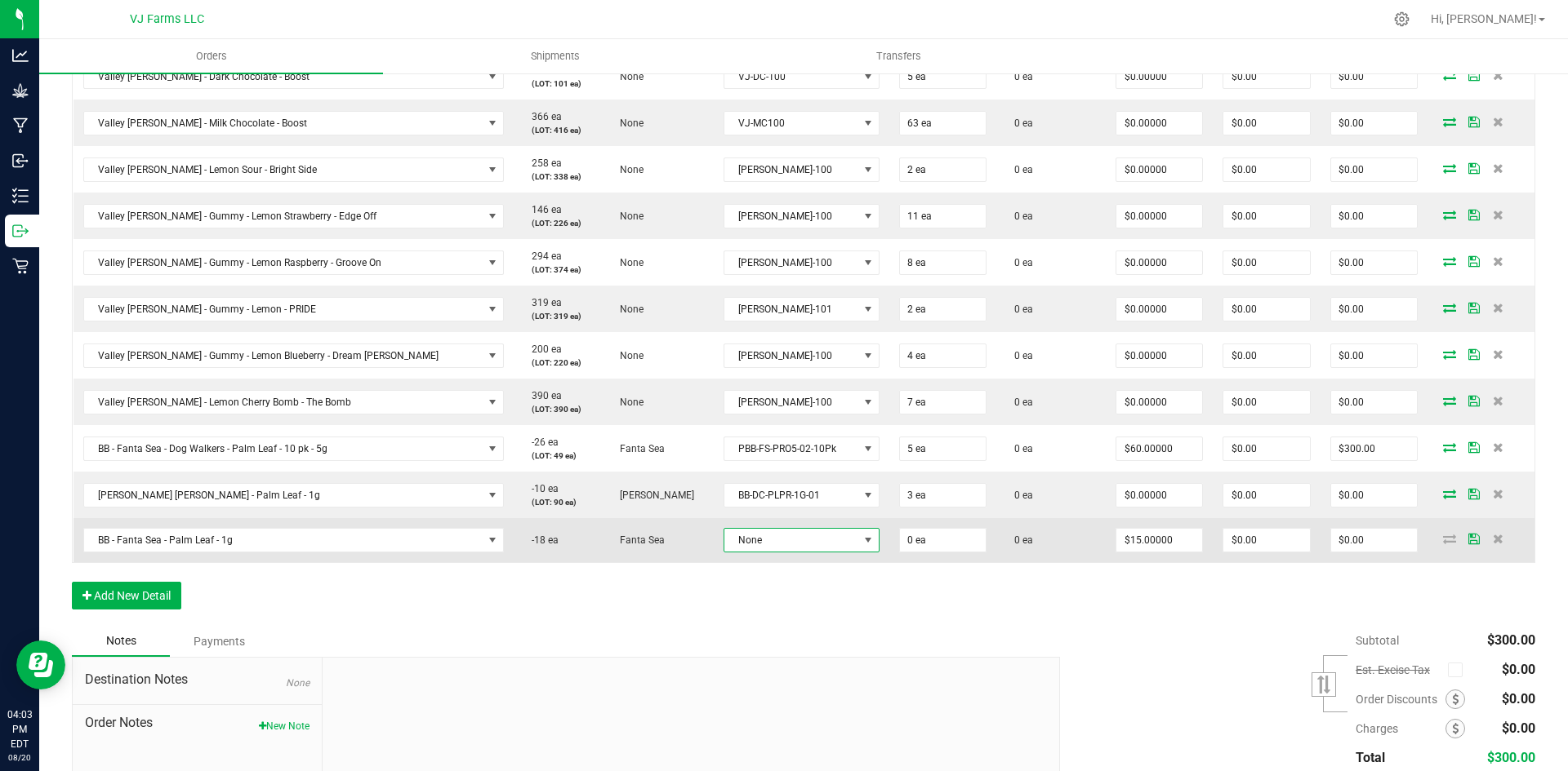
click at [725, 544] on span "None" at bounding box center [791, 540] width 134 height 23
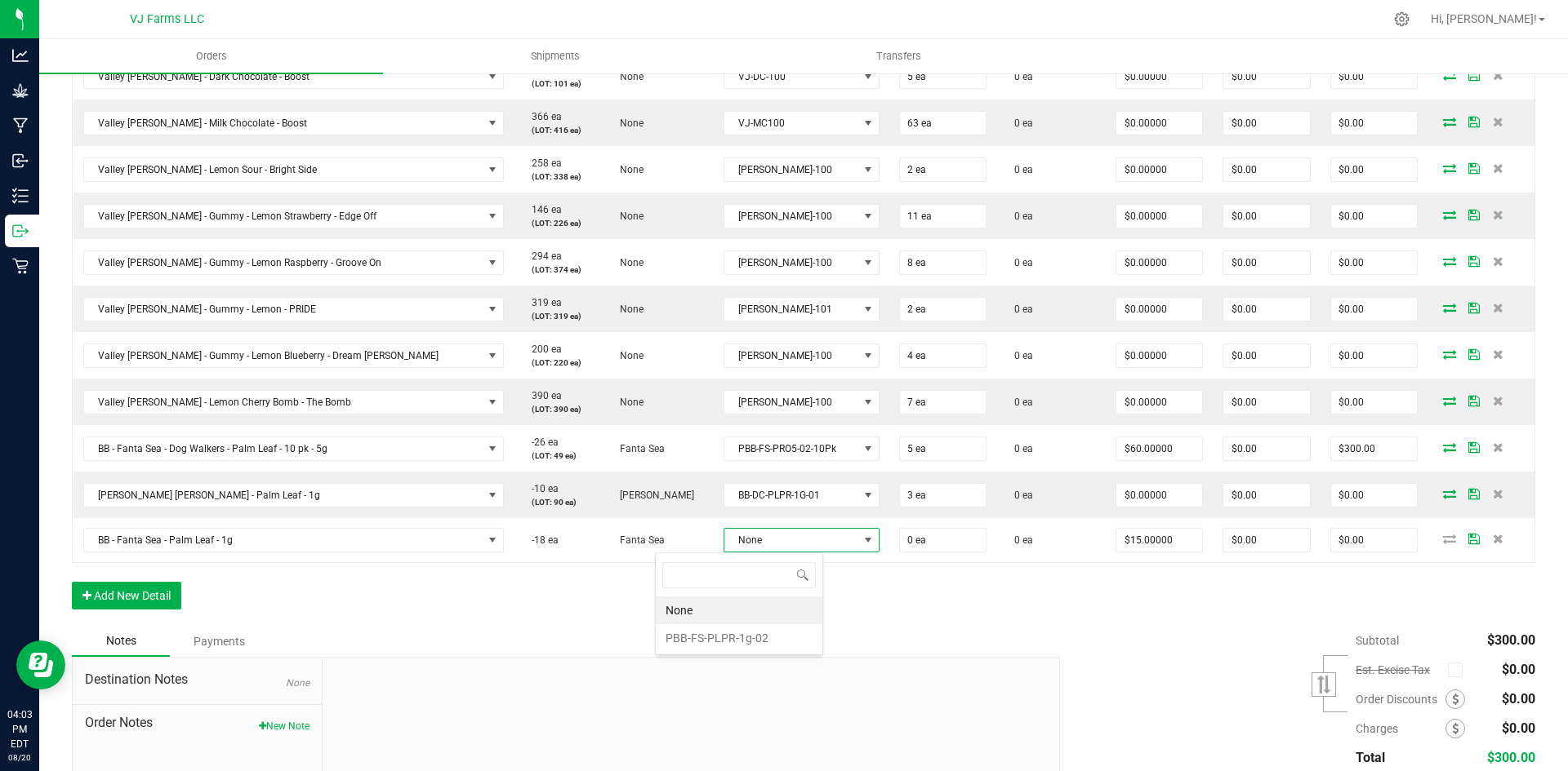
scroll to position [24, 167]
click at [727, 636] on li "PBB-FS-PLPR-1g-02" at bounding box center [739, 638] width 167 height 28
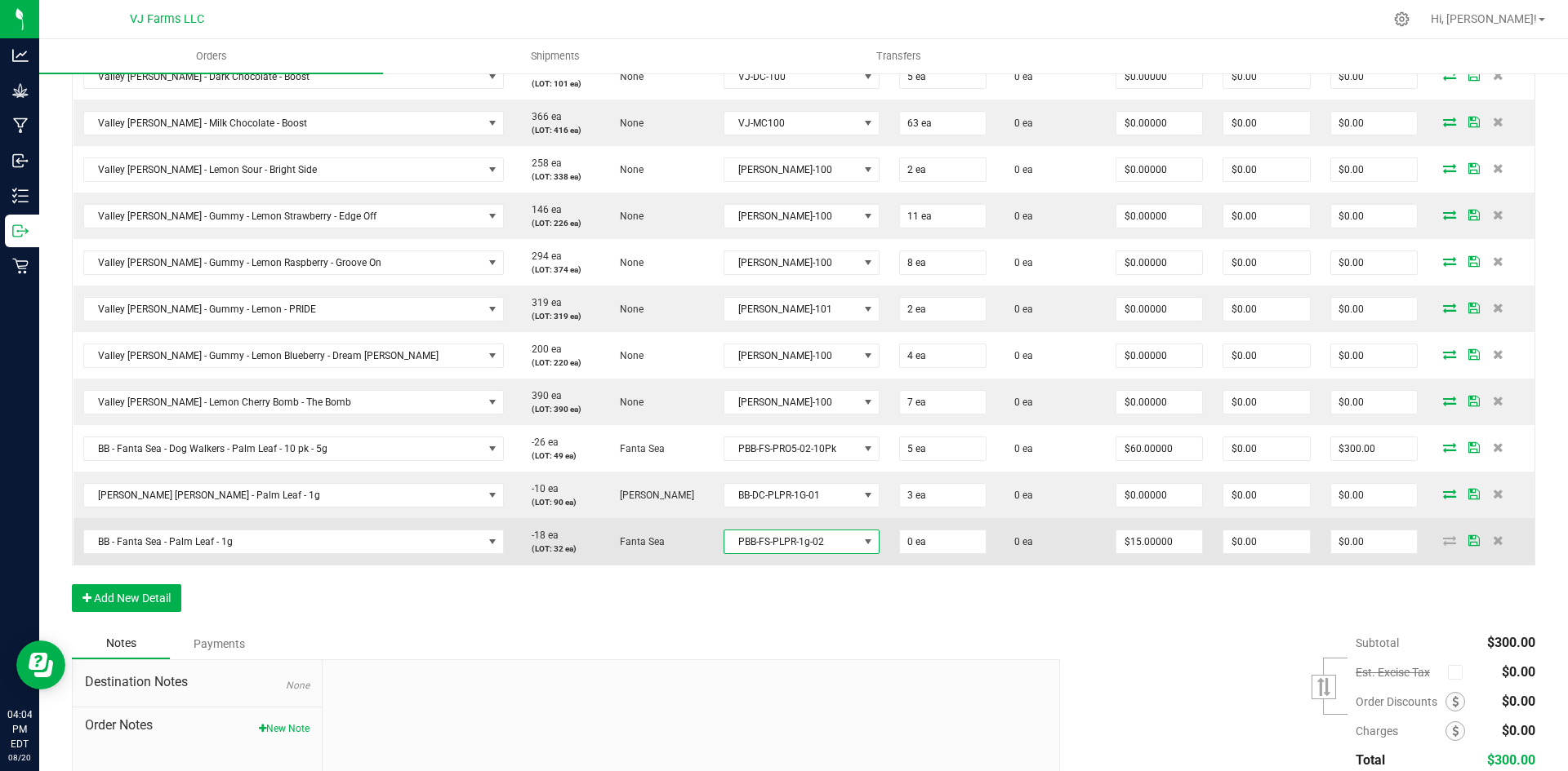
click at [889, 522] on td "0 ea" at bounding box center [942, 542] width 107 height 47
click at [889, 525] on td "0 ea" at bounding box center [942, 542] width 107 height 47
click at [889, 528] on td "0 ea" at bounding box center [942, 542] width 107 height 47
click at [900, 552] on input "0" at bounding box center [942, 542] width 86 height 23
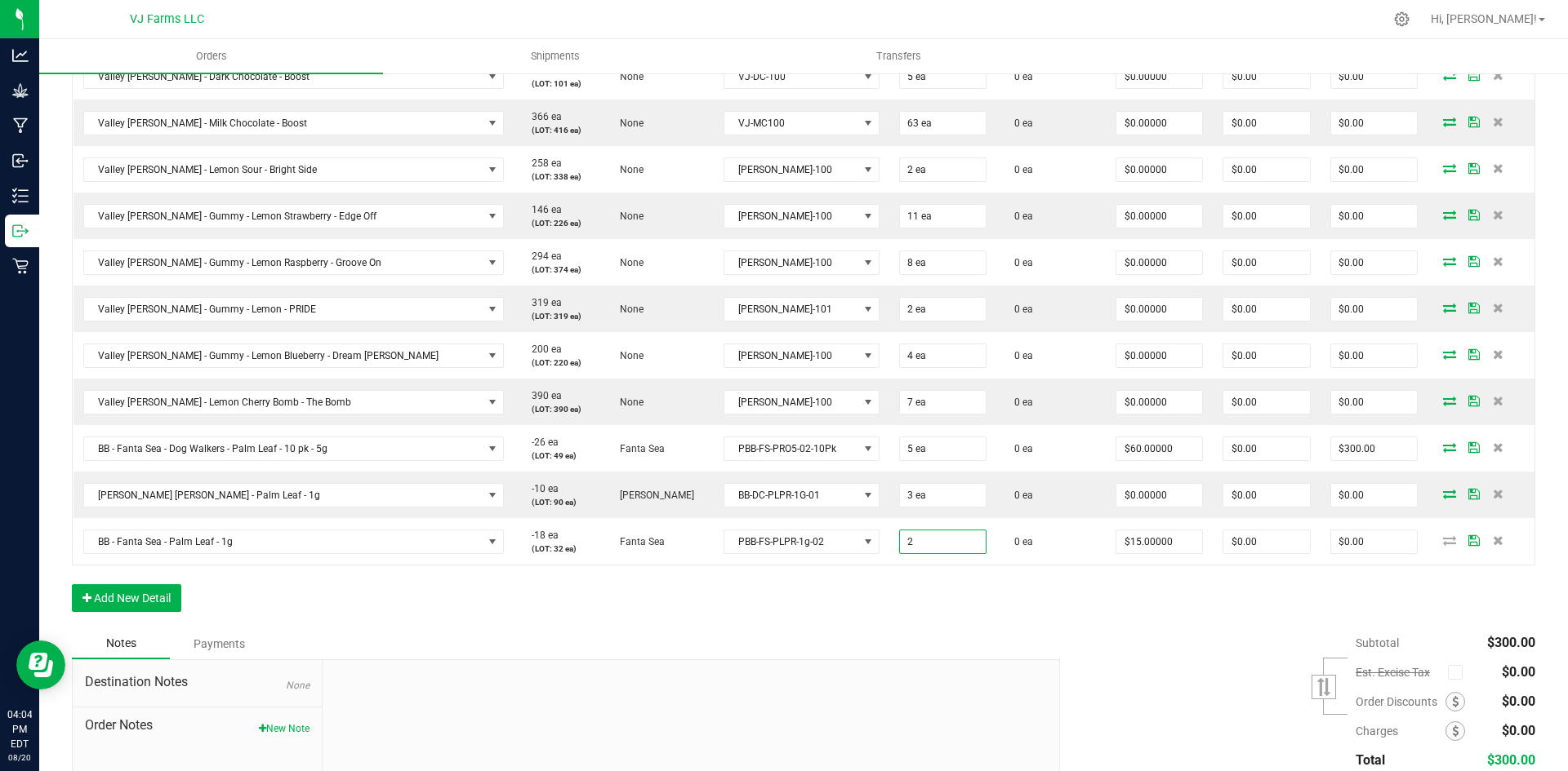
type input "2 ea"
type input "$30.00"
click at [1032, 619] on div "Order Details Print All Labels Item Sellable Strain Lot Number Qty Ordered Qty …" at bounding box center [804, 304] width 1463 height 648
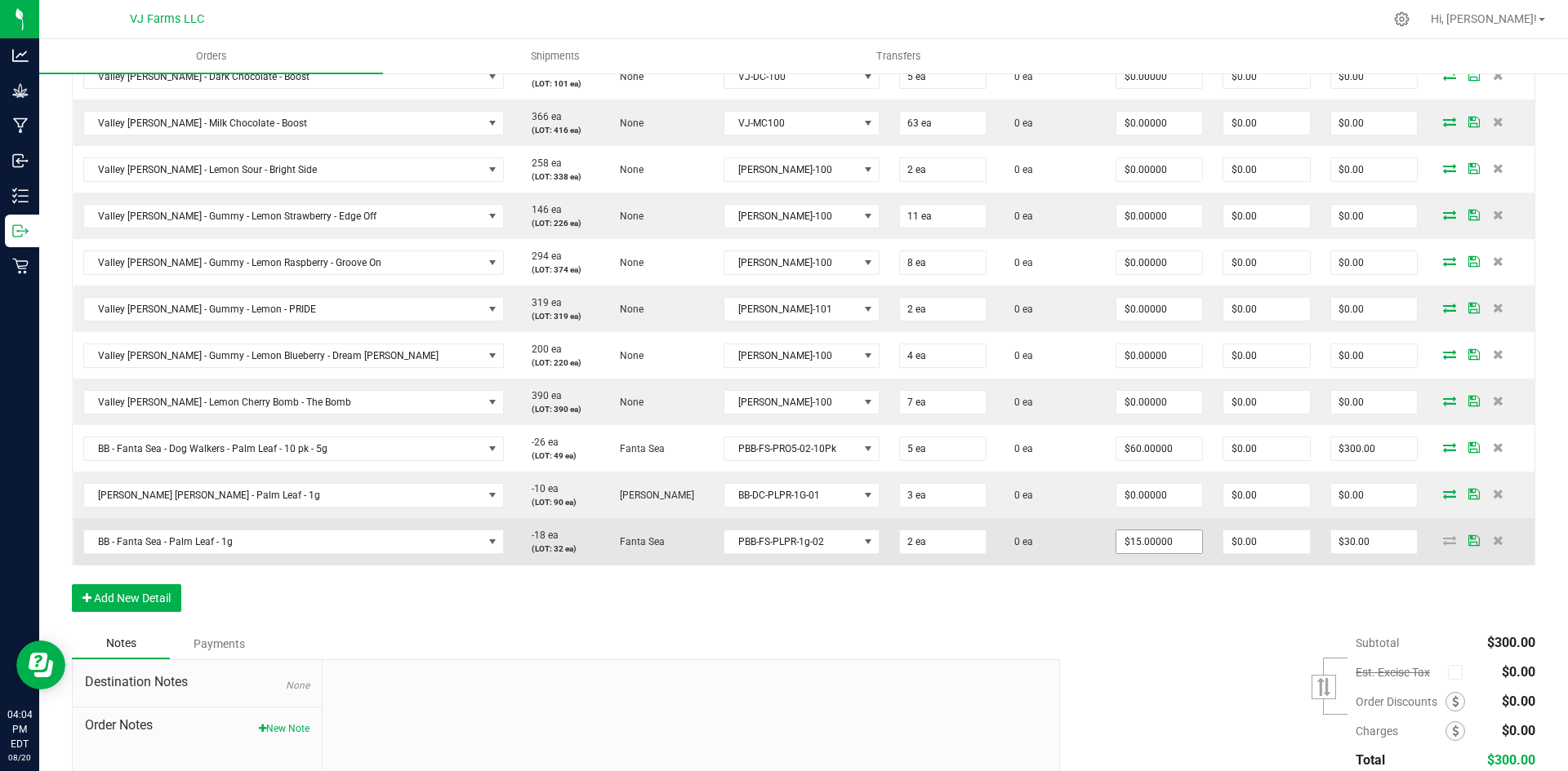
type input "15"
click at [1146, 540] on input "15" at bounding box center [1158, 542] width 86 height 23
click at [1134, 549] on input "15" at bounding box center [1158, 542] width 86 height 23
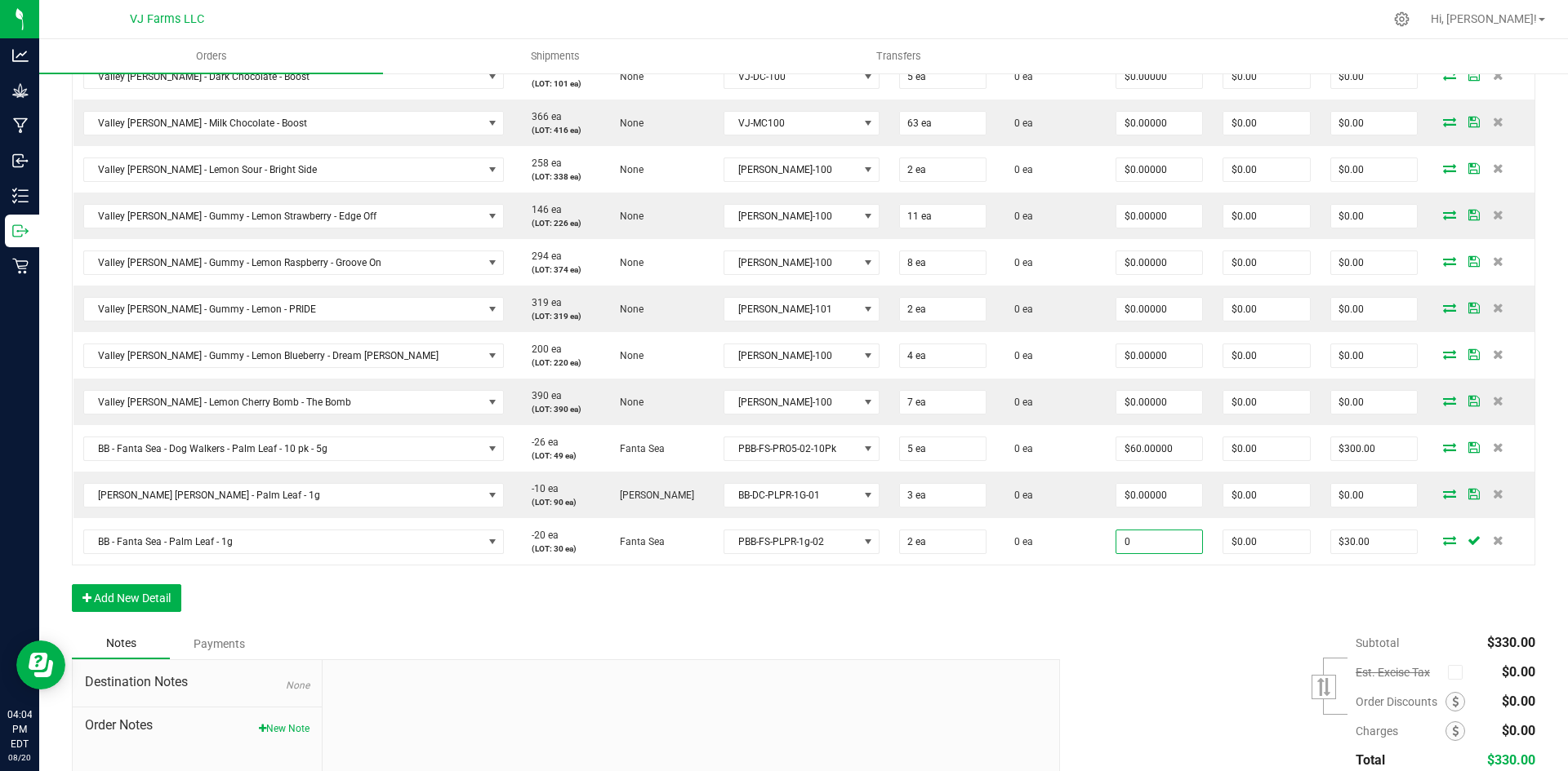
type input "$0.00000"
type input "$0.00"
click at [1157, 604] on div "Order Details Print All Labels Item Sellable Strain Lot Number Qty Ordered Qty …" at bounding box center [804, 304] width 1463 height 648
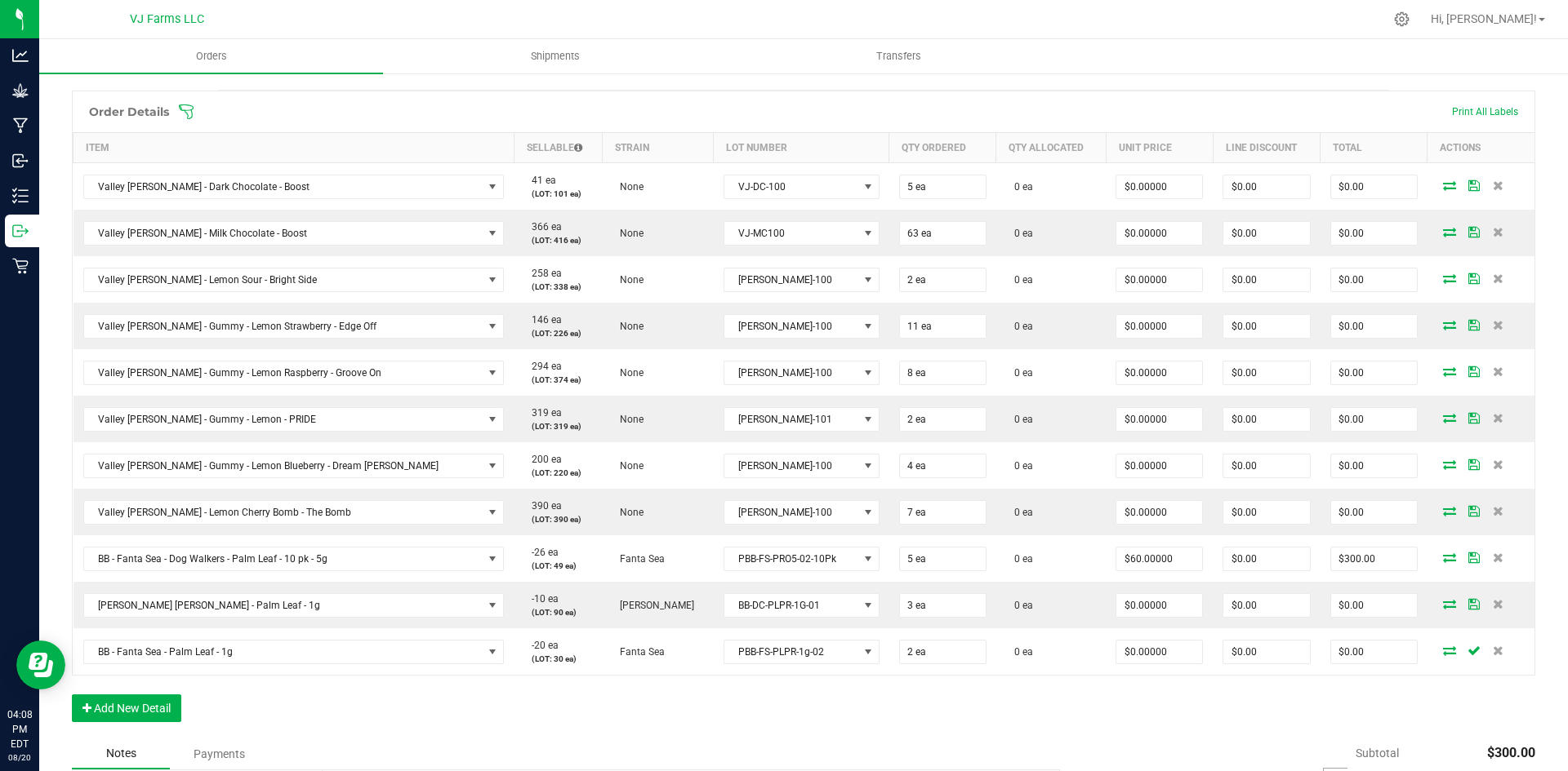
scroll to position [408, 0]
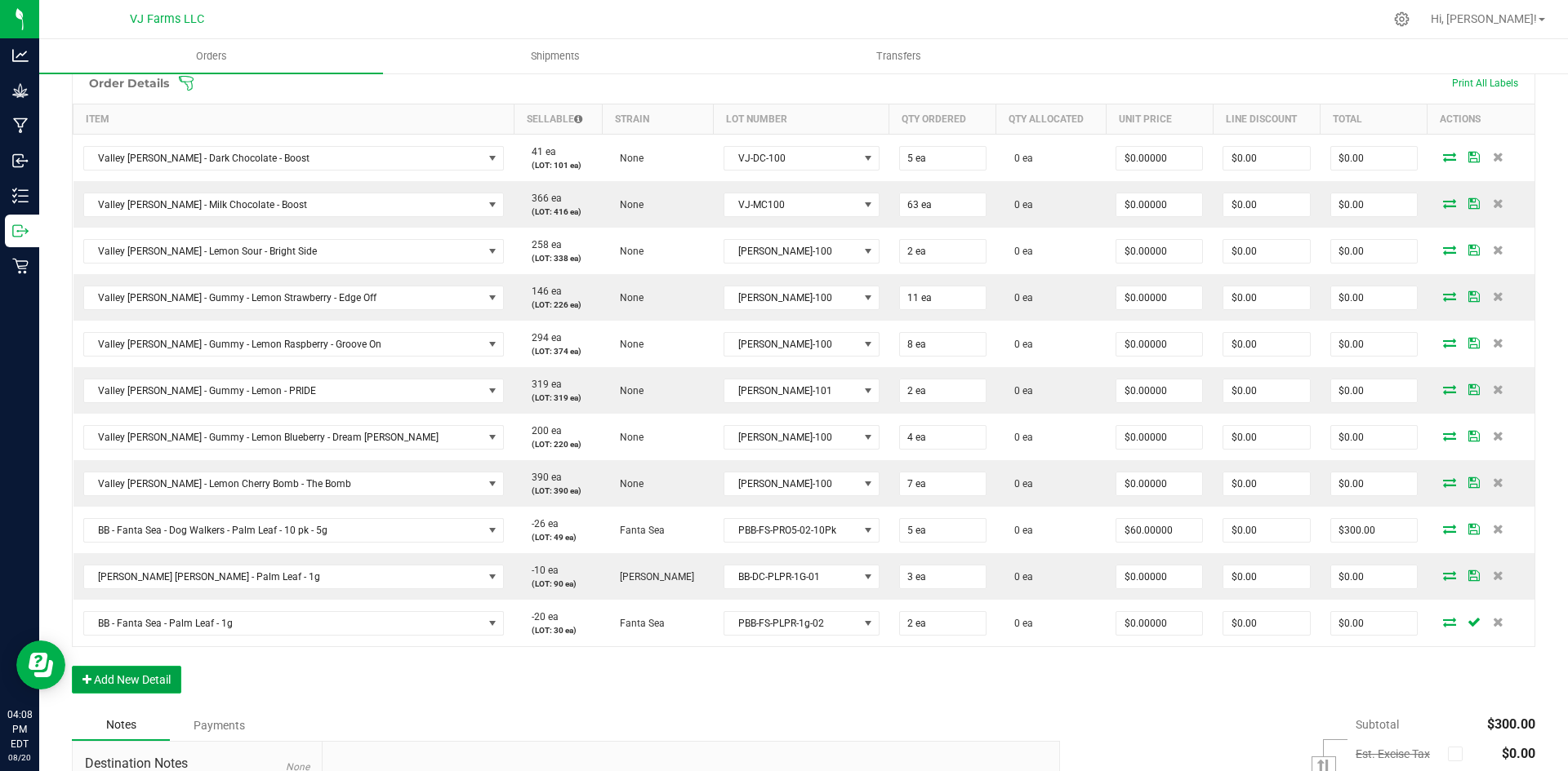
click at [146, 678] on button "Add New Detail" at bounding box center [127, 680] width 109 height 28
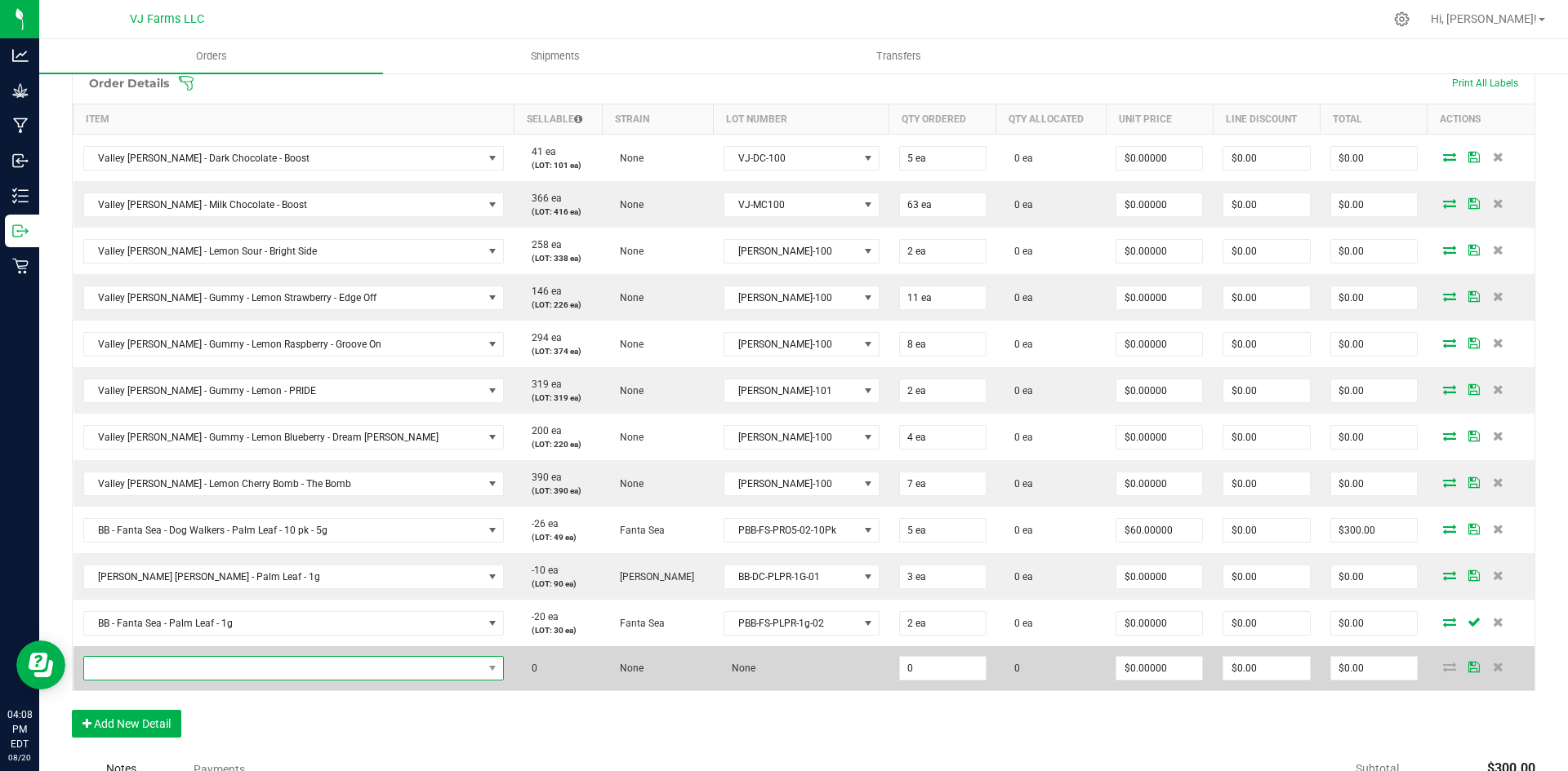
click at [259, 667] on span "NO DATA FOUND" at bounding box center [284, 669] width 399 height 23
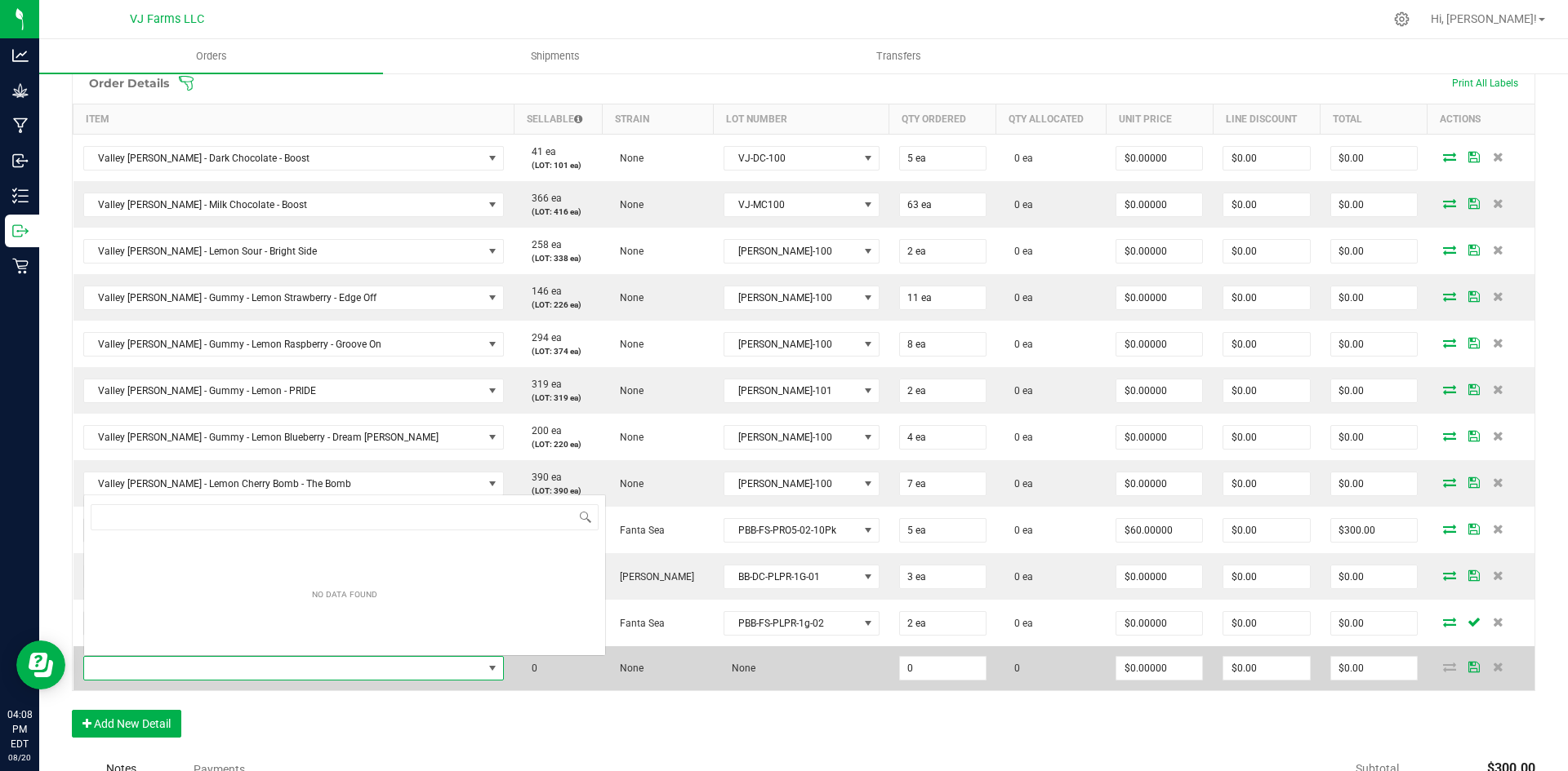
scroll to position [24, 334]
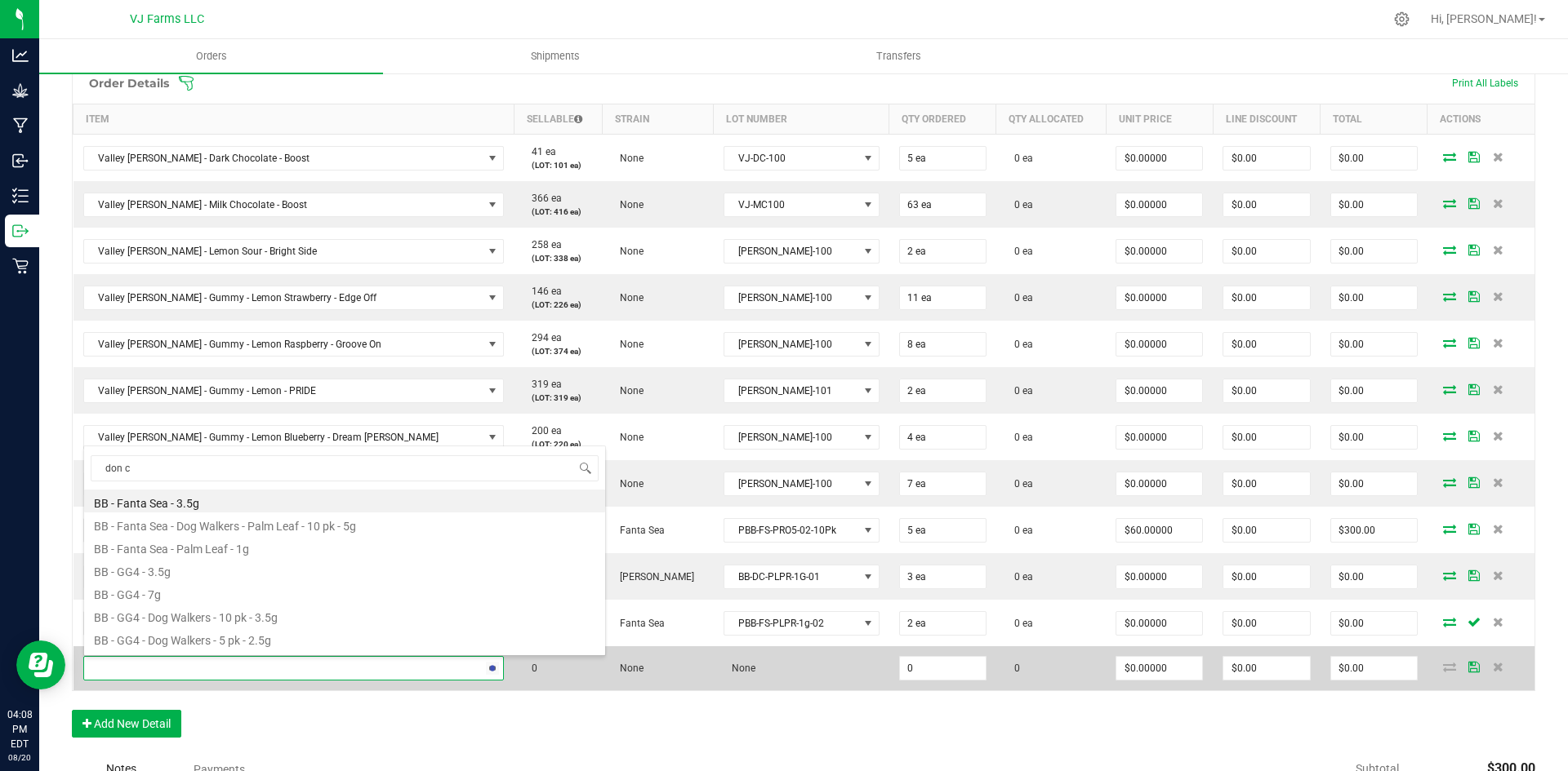
type input "don ca"
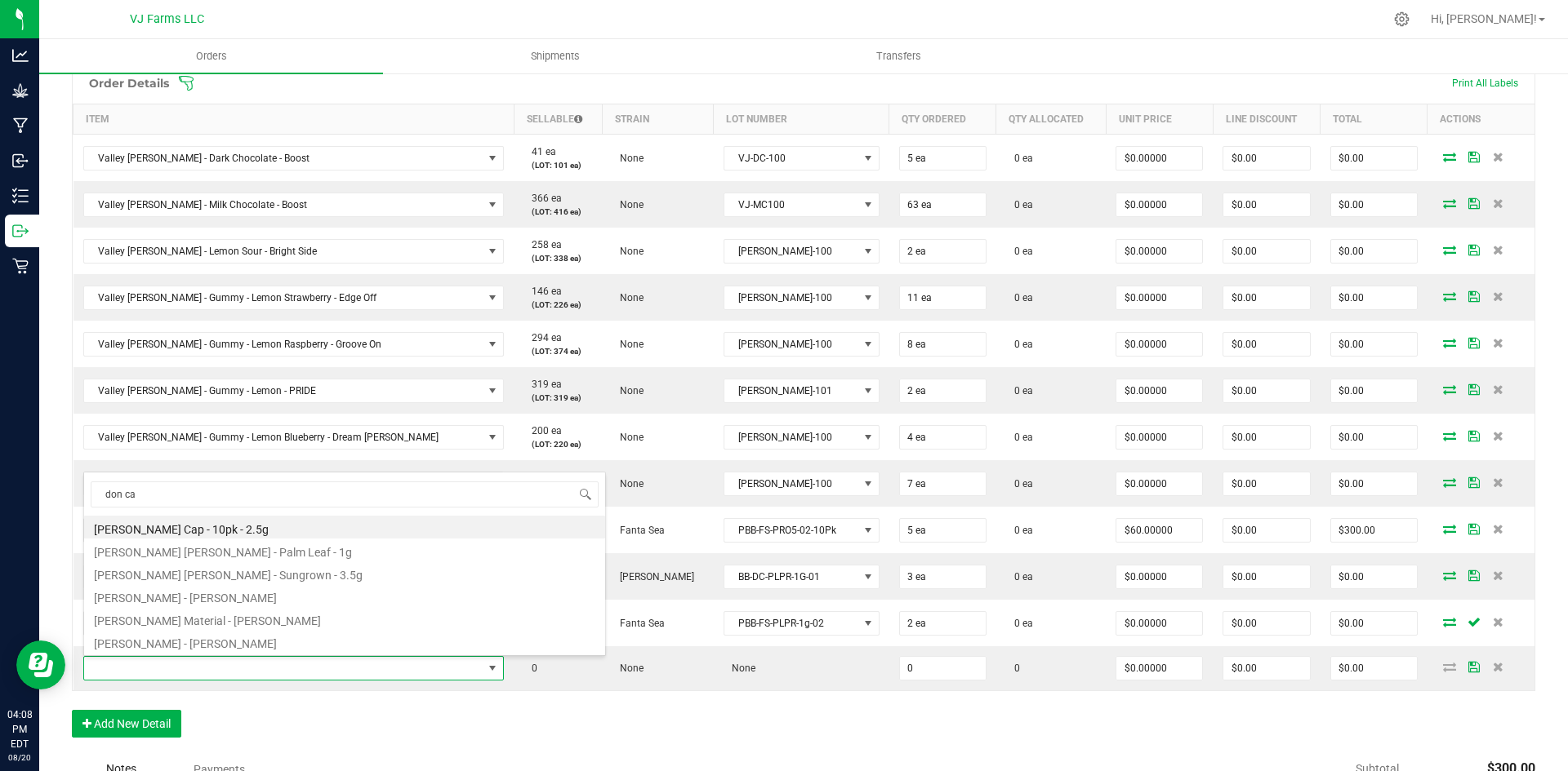
click at [273, 514] on div "don ca [PERSON_NAME] Cap - 10pk - 2.5g [PERSON_NAME] [PERSON_NAME] - Palm Leaf …" at bounding box center [344, 564] width 522 height 185
click at [270, 532] on li "[PERSON_NAME] Cap - 10pk - 2.5g" at bounding box center [344, 527] width 521 height 23
type input "0 ea"
type input "$40.00000"
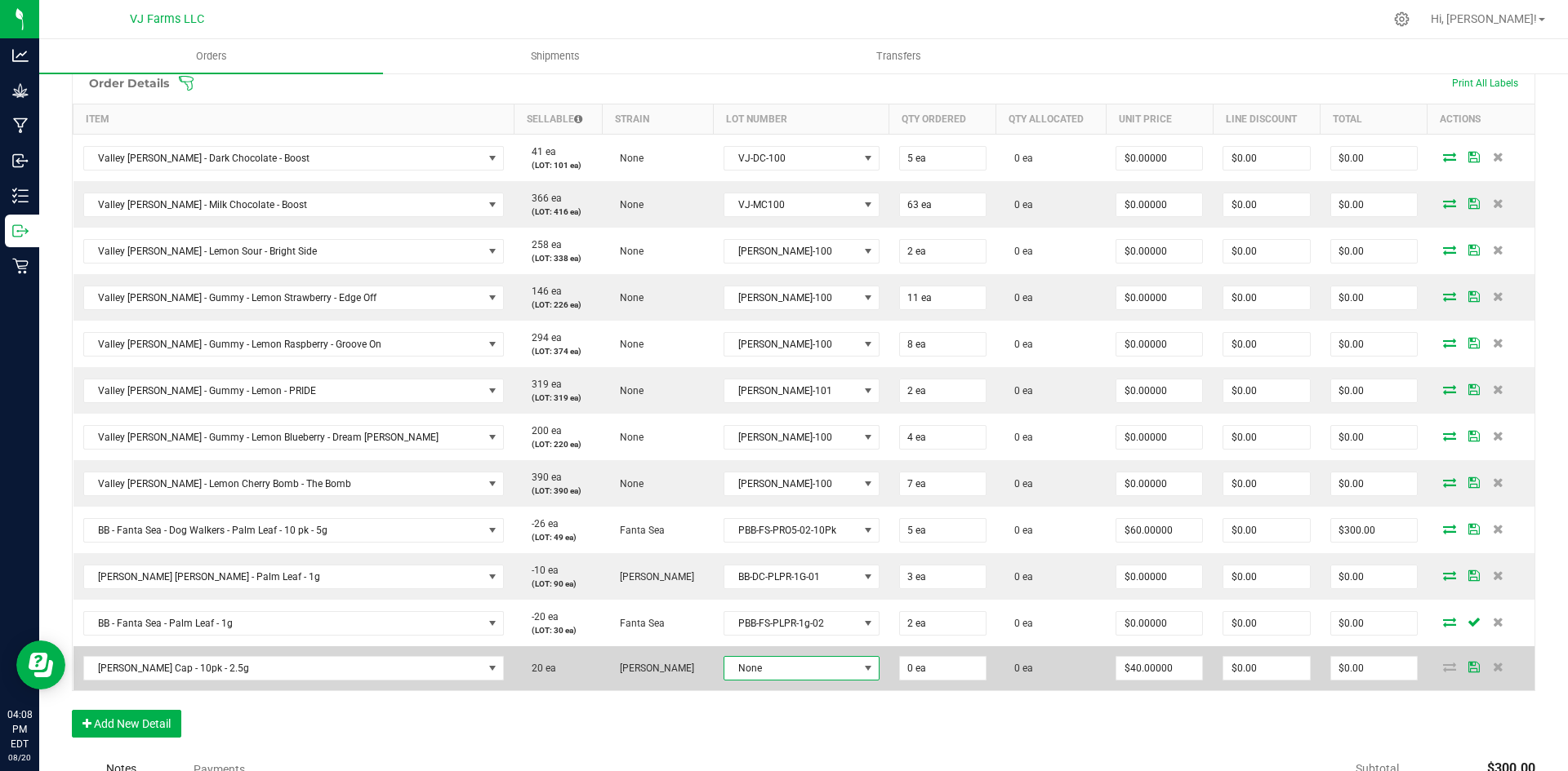
click at [728, 671] on span "None" at bounding box center [791, 669] width 134 height 23
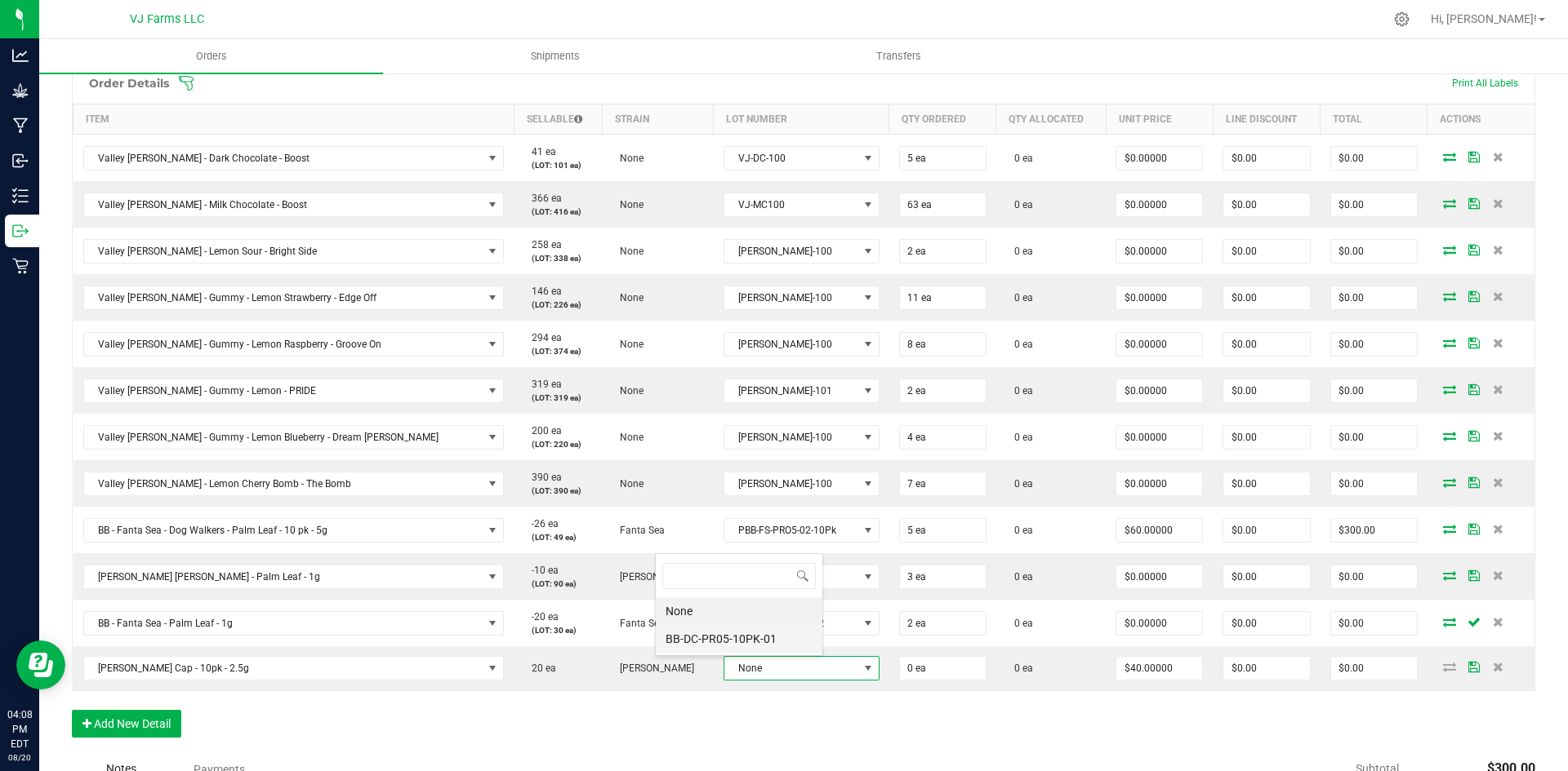
click at [754, 632] on li "BB-DC-PR05-10PK-01" at bounding box center [739, 639] width 167 height 28
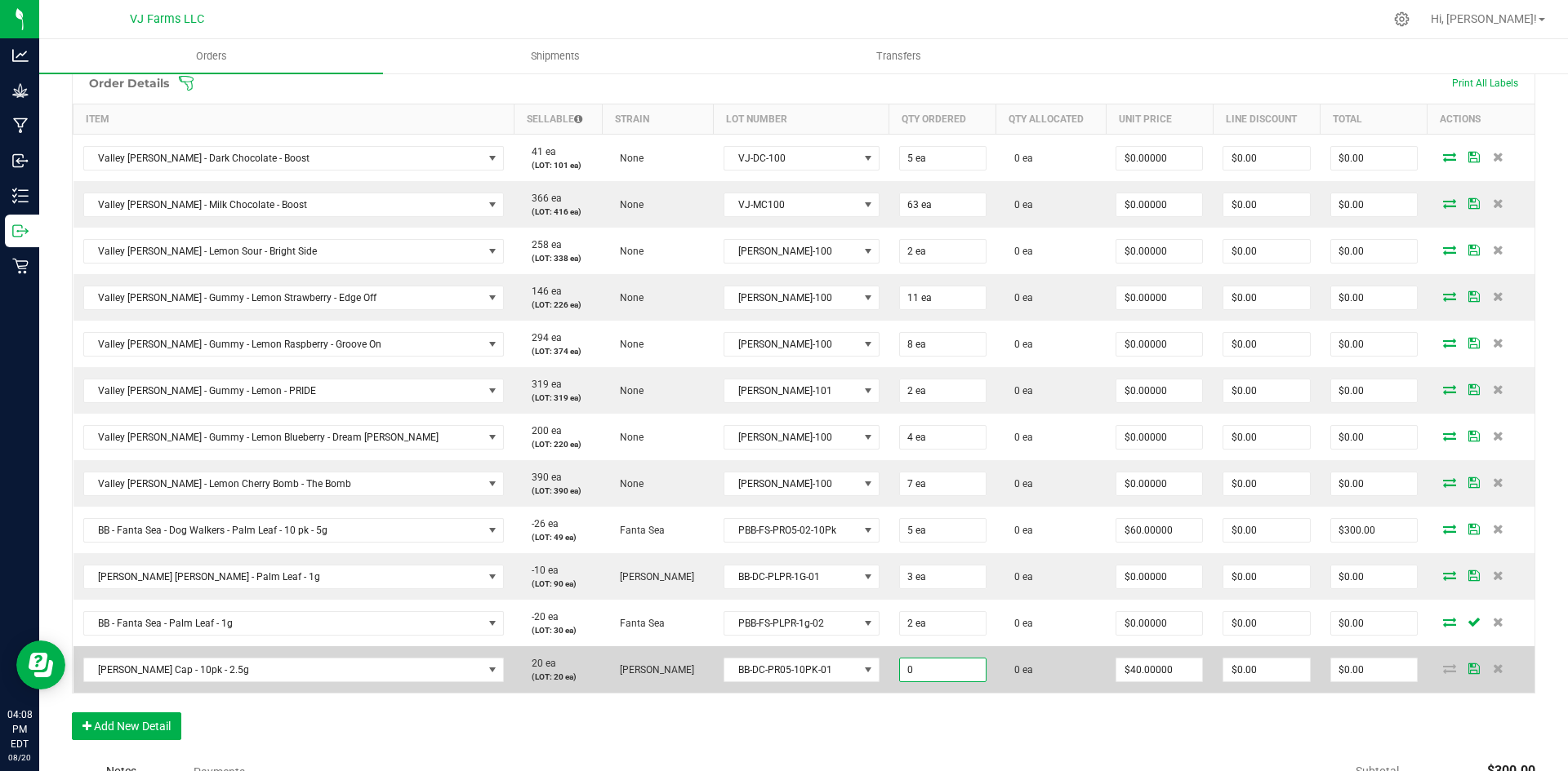
click at [900, 668] on input "0" at bounding box center [942, 670] width 86 height 23
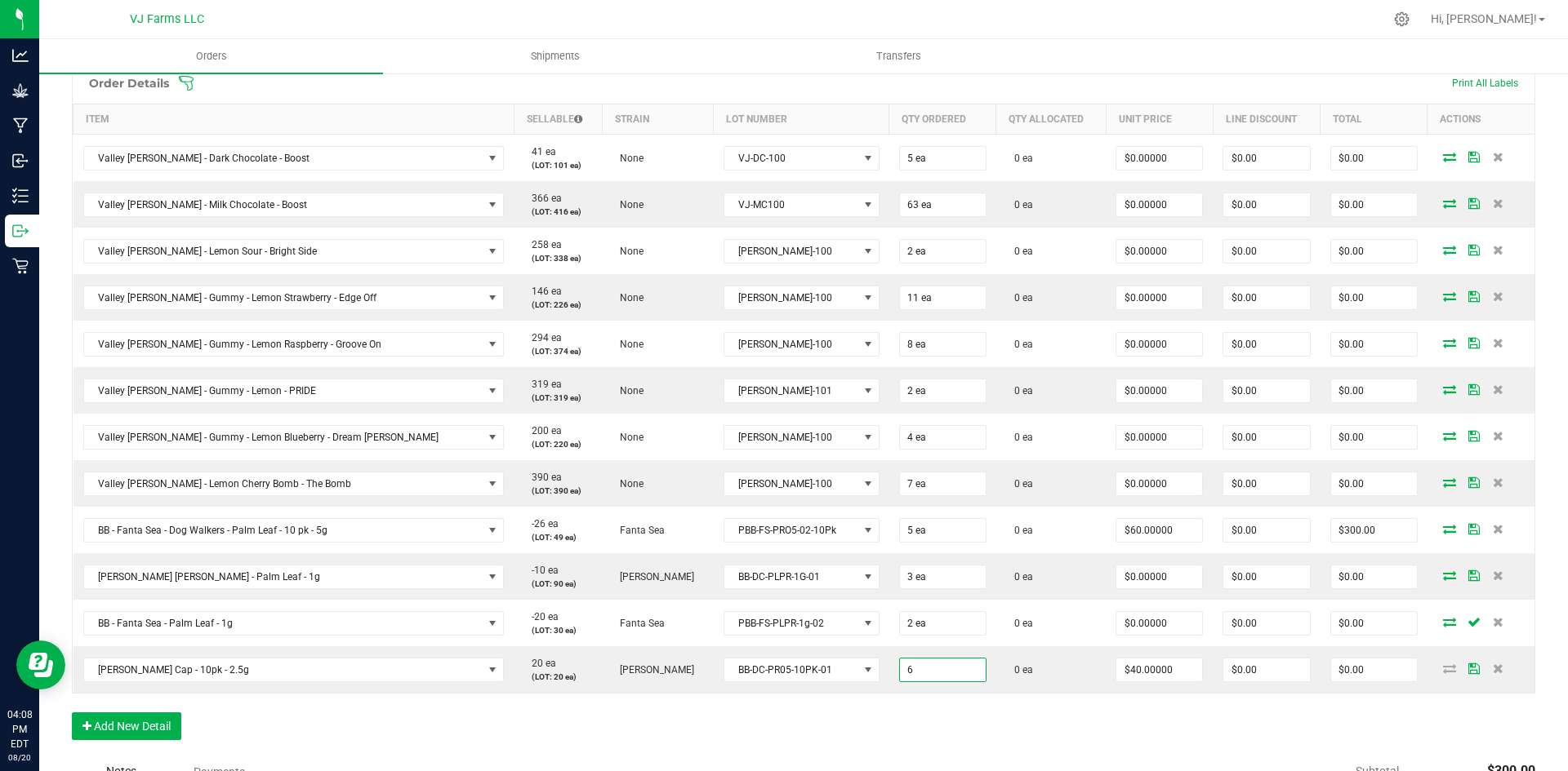
type input "6 ea"
type input "$240.00"
click at [899, 704] on div "Order Details Print All Labels Item Sellable Strain Lot Number Qty Ordered Qty …" at bounding box center [804, 409] width 1463 height 695
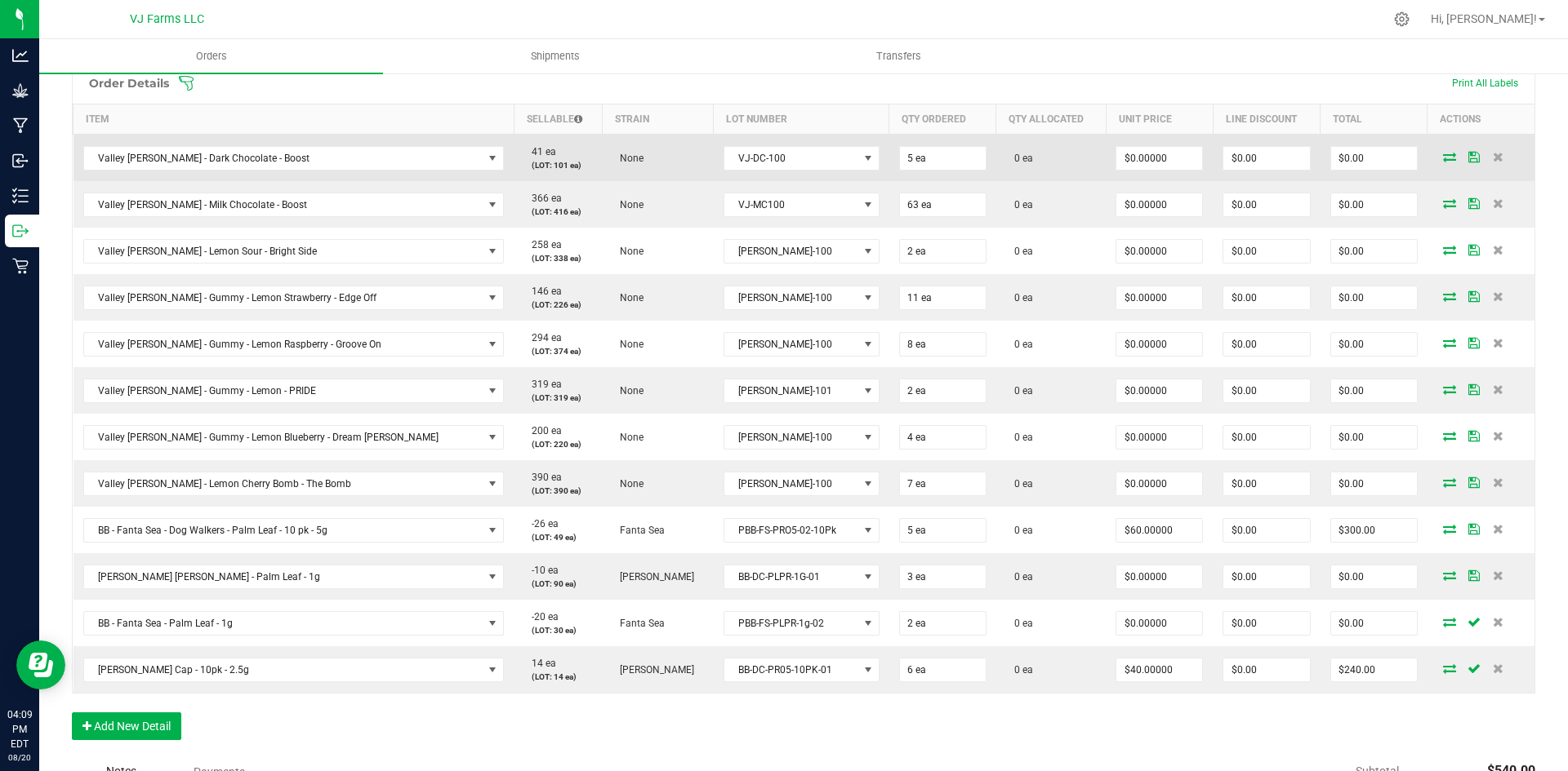
click at [1443, 154] on icon at bounding box center [1449, 156] width 13 height 10
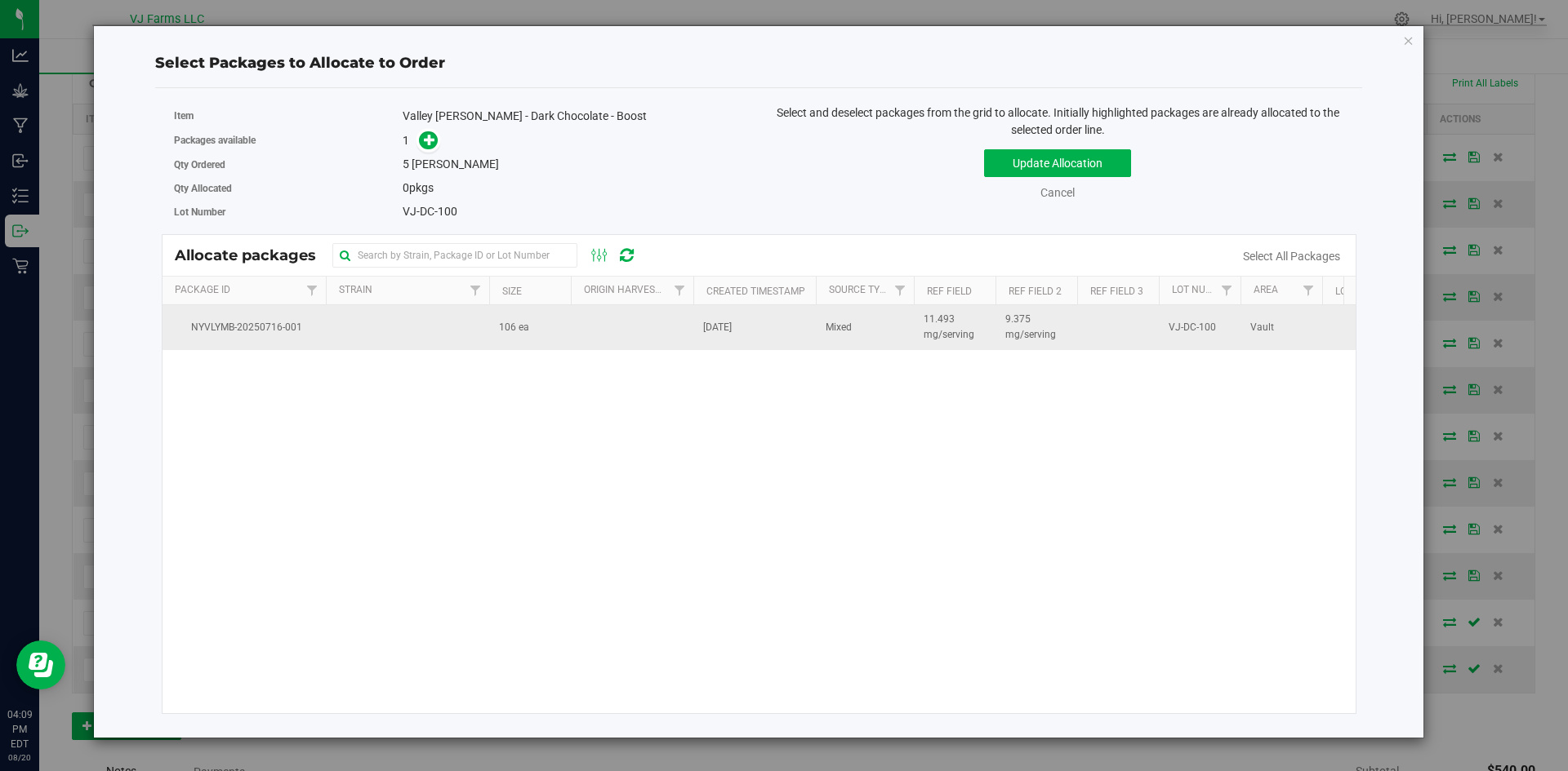
click at [635, 326] on td at bounding box center [632, 327] width 122 height 44
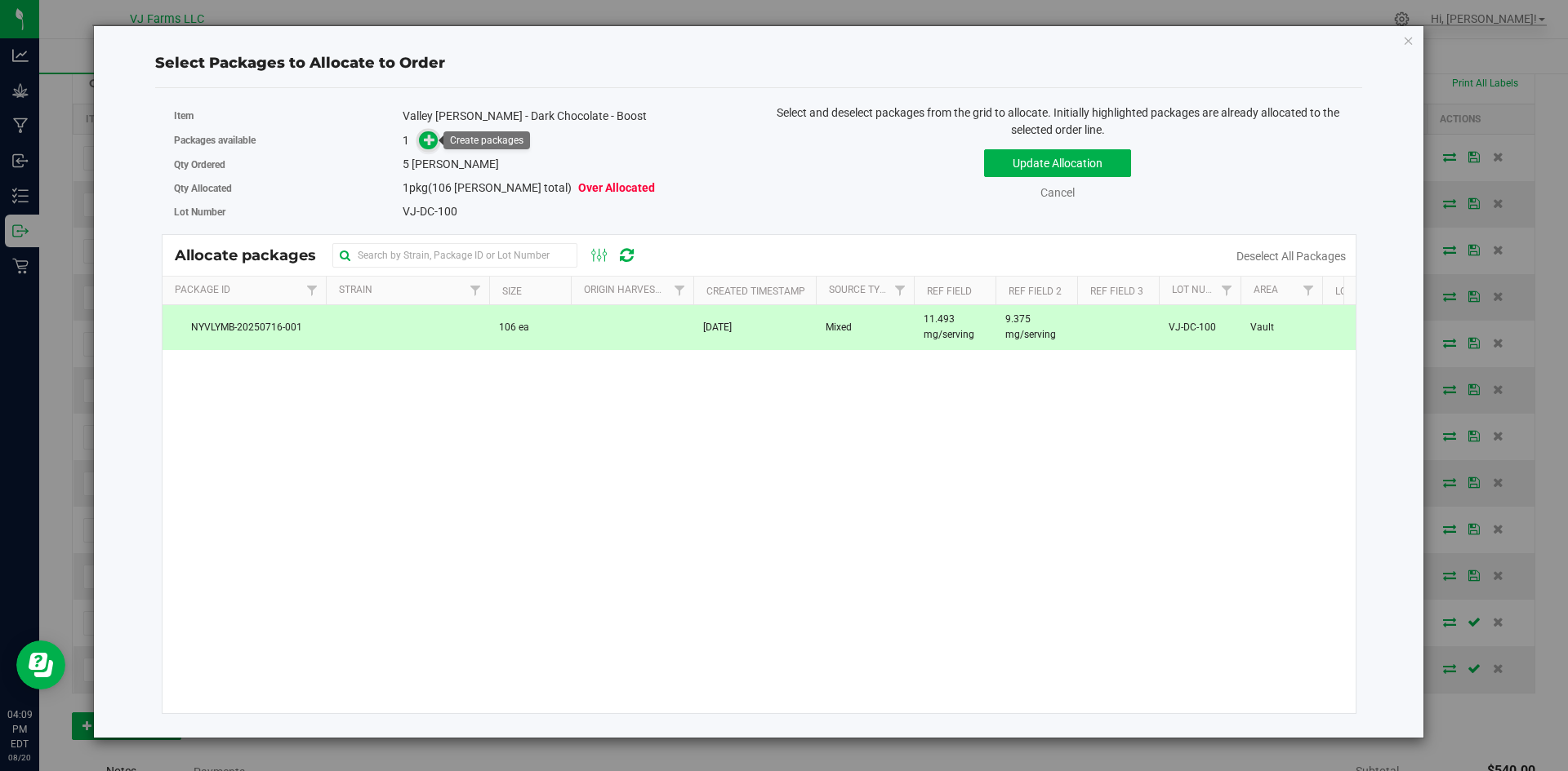
click at [426, 137] on icon at bounding box center [429, 139] width 11 height 11
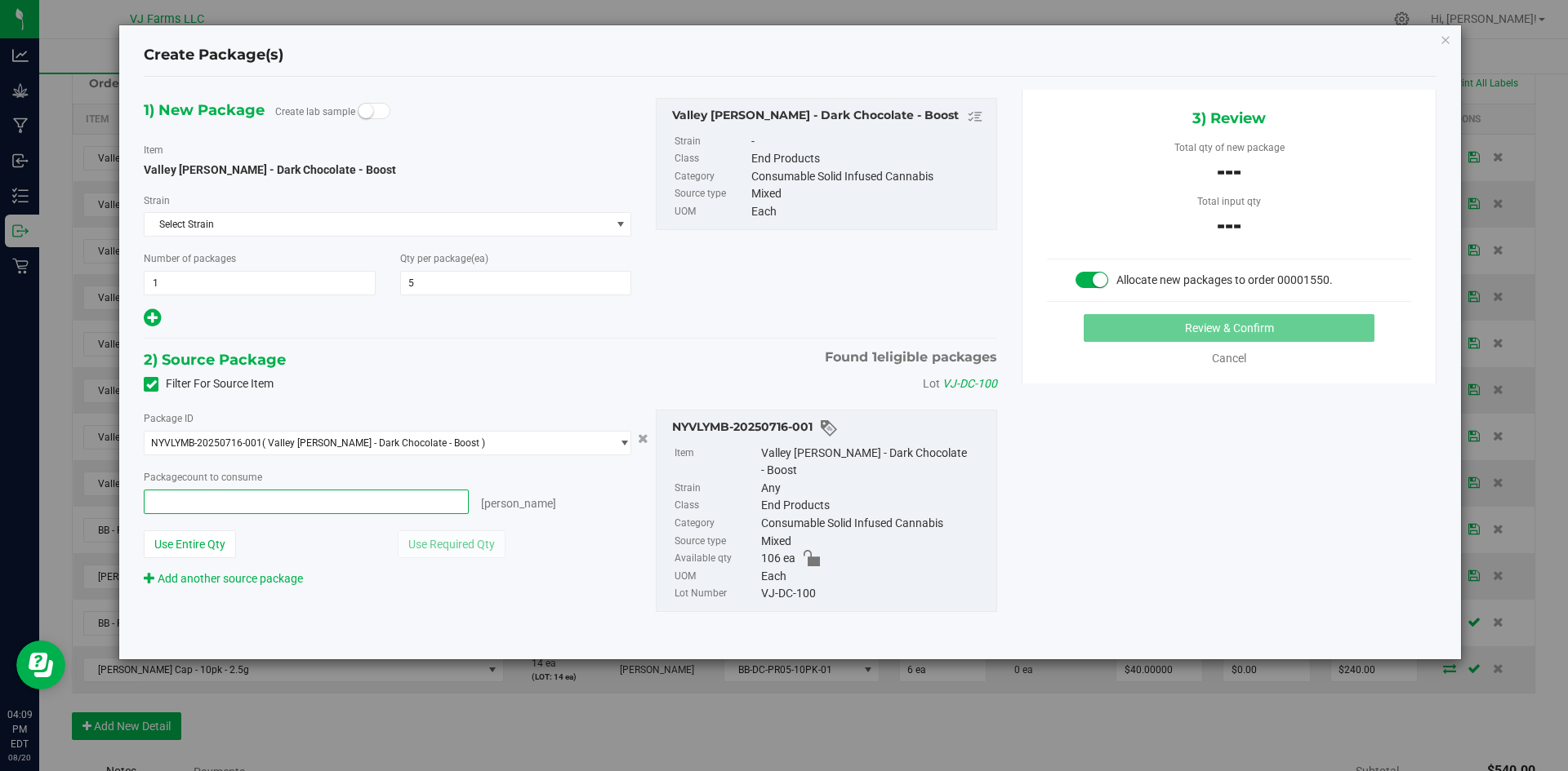
click at [326, 506] on span at bounding box center [306, 502] width 325 height 24
type input "5"
type input "5 ea"
drag, startPoint x: 1299, startPoint y: 397, endPoint x: 1293, endPoint y: 322, distance: 75.2
click at [1299, 396] on div "1) New Package Create lab sample Item Valley [PERSON_NAME] - Dark Chocolate - B…" at bounding box center [791, 369] width 1317 height 557
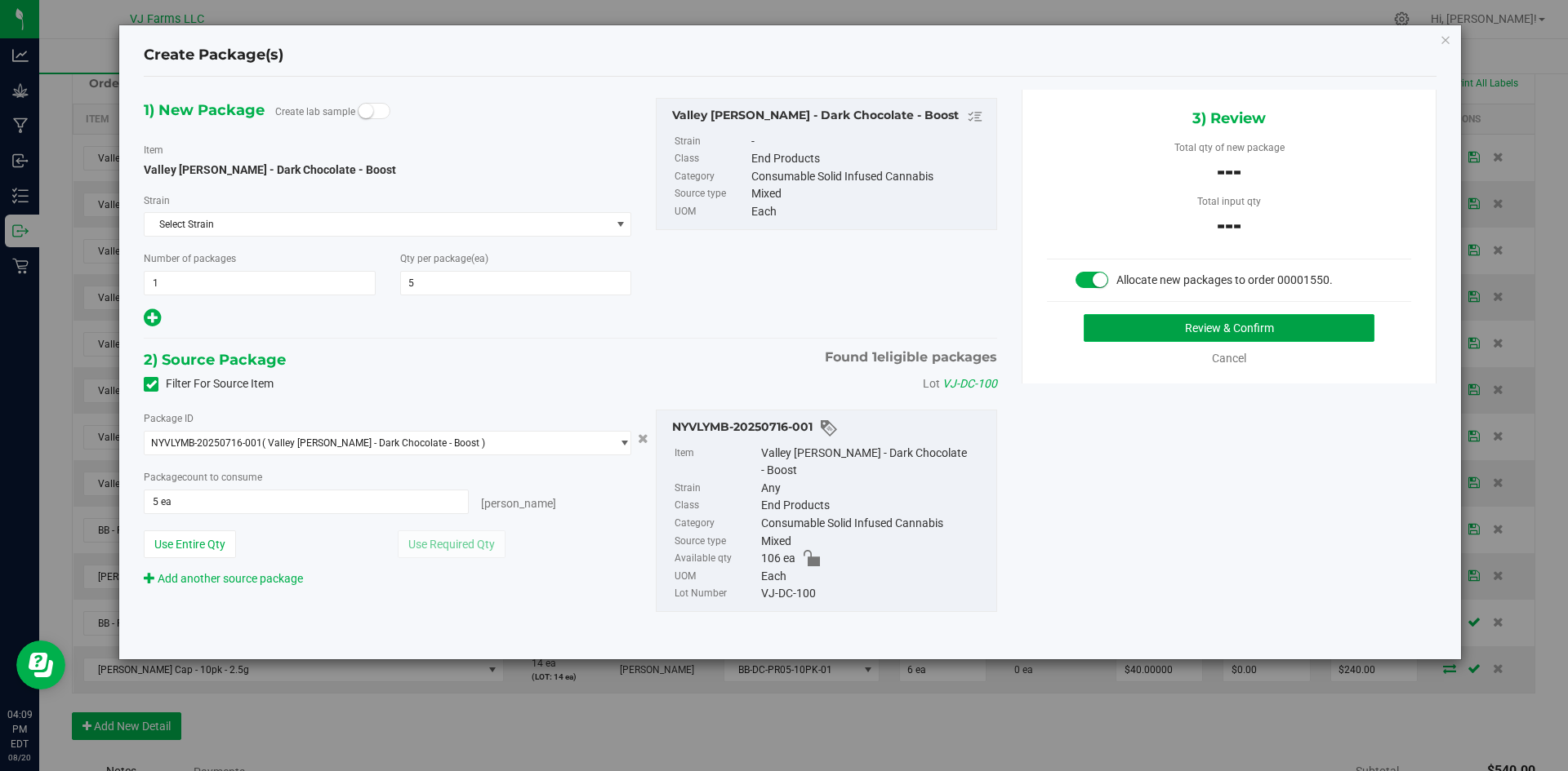
click at [1291, 319] on button "Review & Confirm" at bounding box center [1229, 328] width 291 height 28
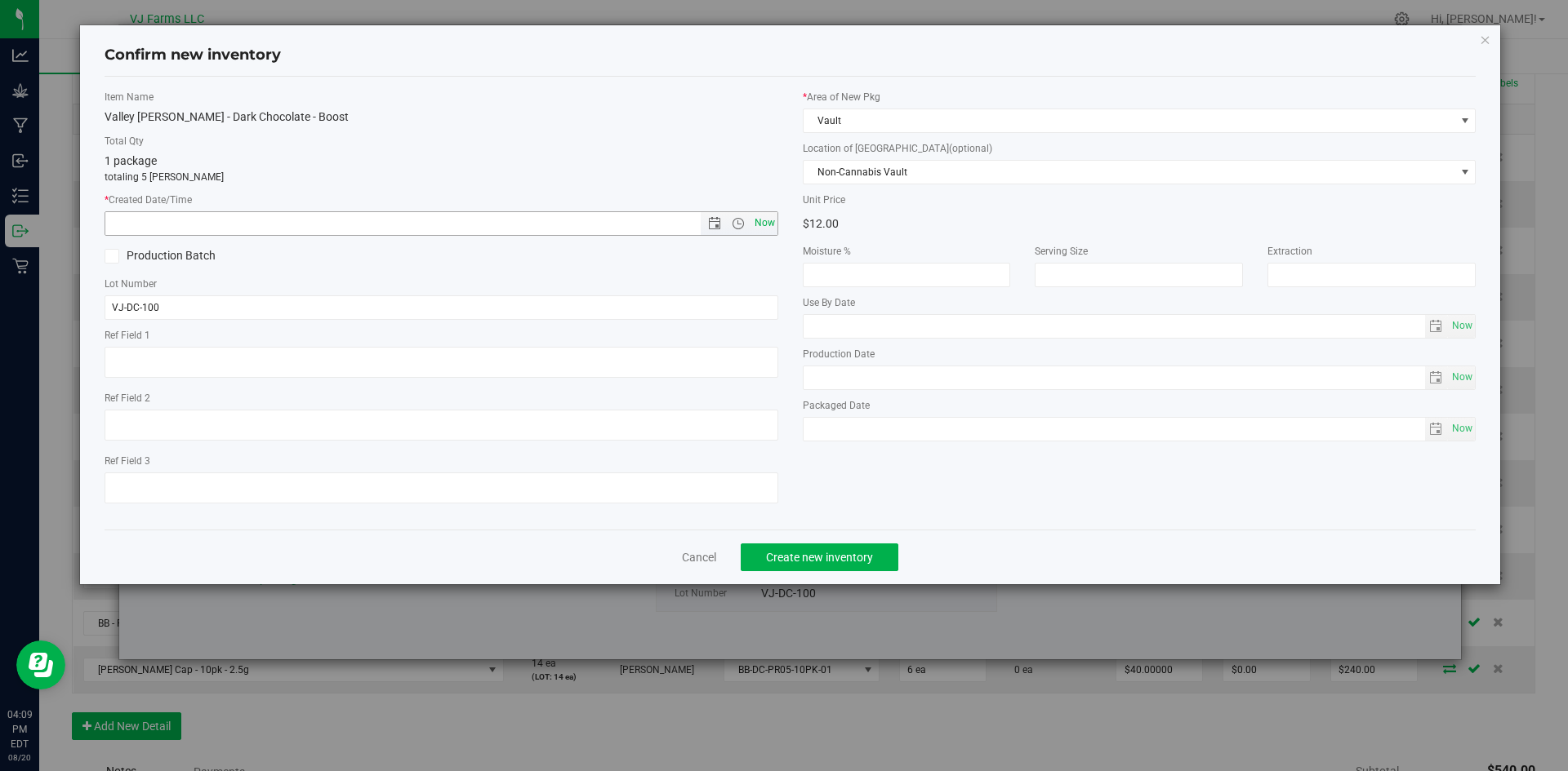
click at [758, 212] on span "Now" at bounding box center [764, 223] width 28 height 23
type input "[DATE] 4:09 PM"
click at [814, 555] on span "Create new inventory" at bounding box center [819, 557] width 107 height 13
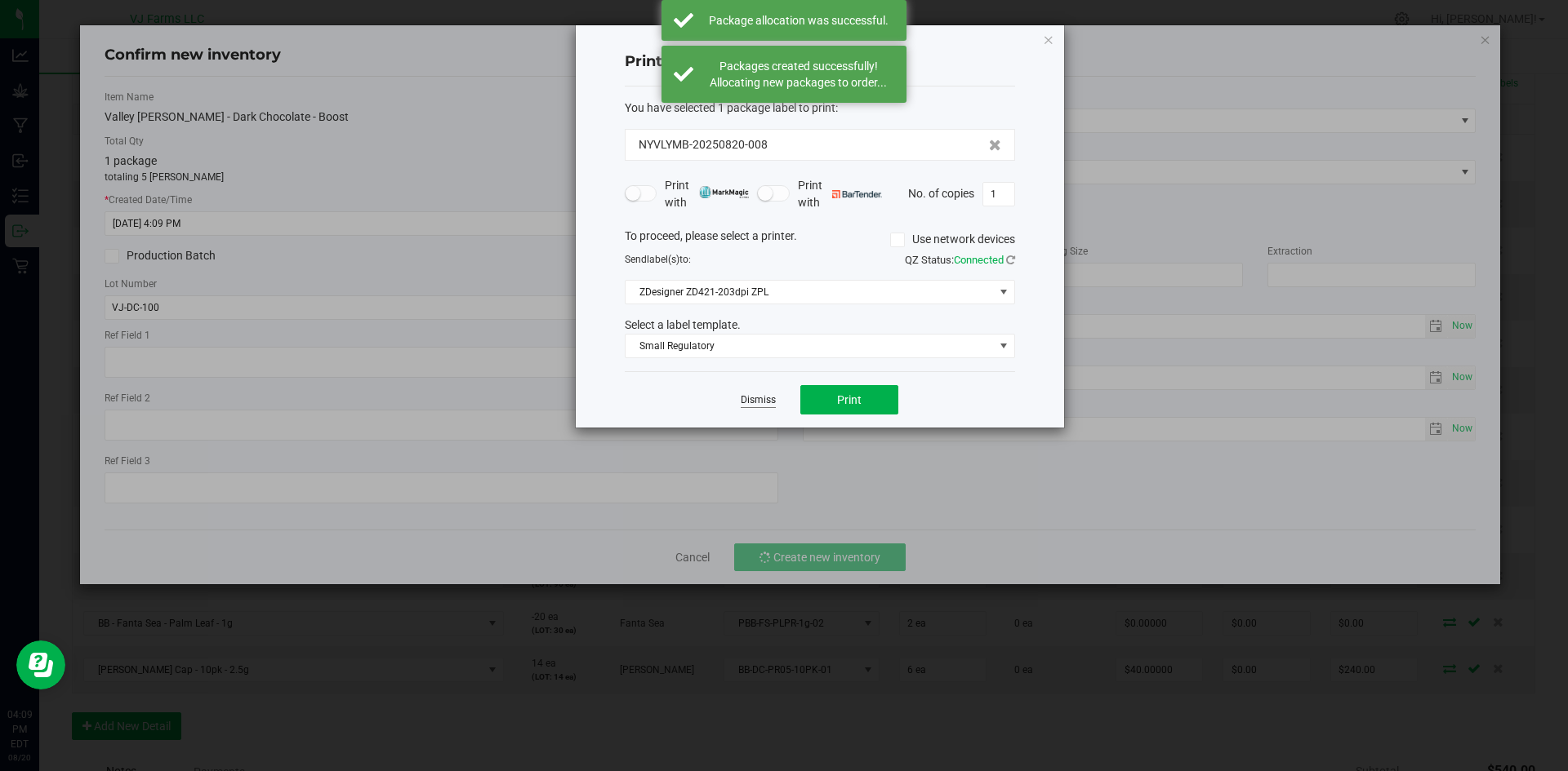
click at [755, 398] on link "Dismiss" at bounding box center [758, 401] width 35 height 14
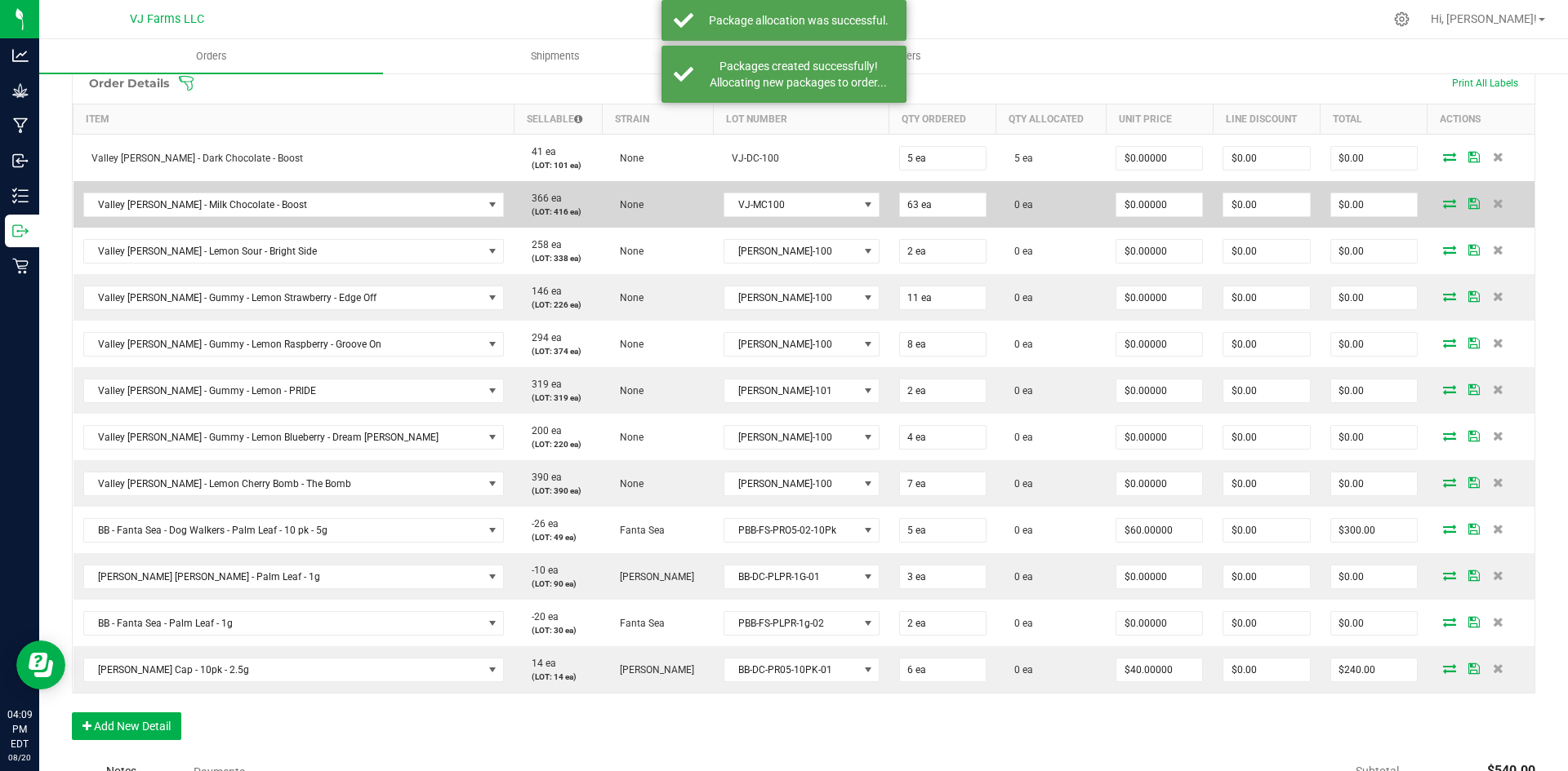
click at [1443, 206] on icon at bounding box center [1449, 203] width 13 height 10
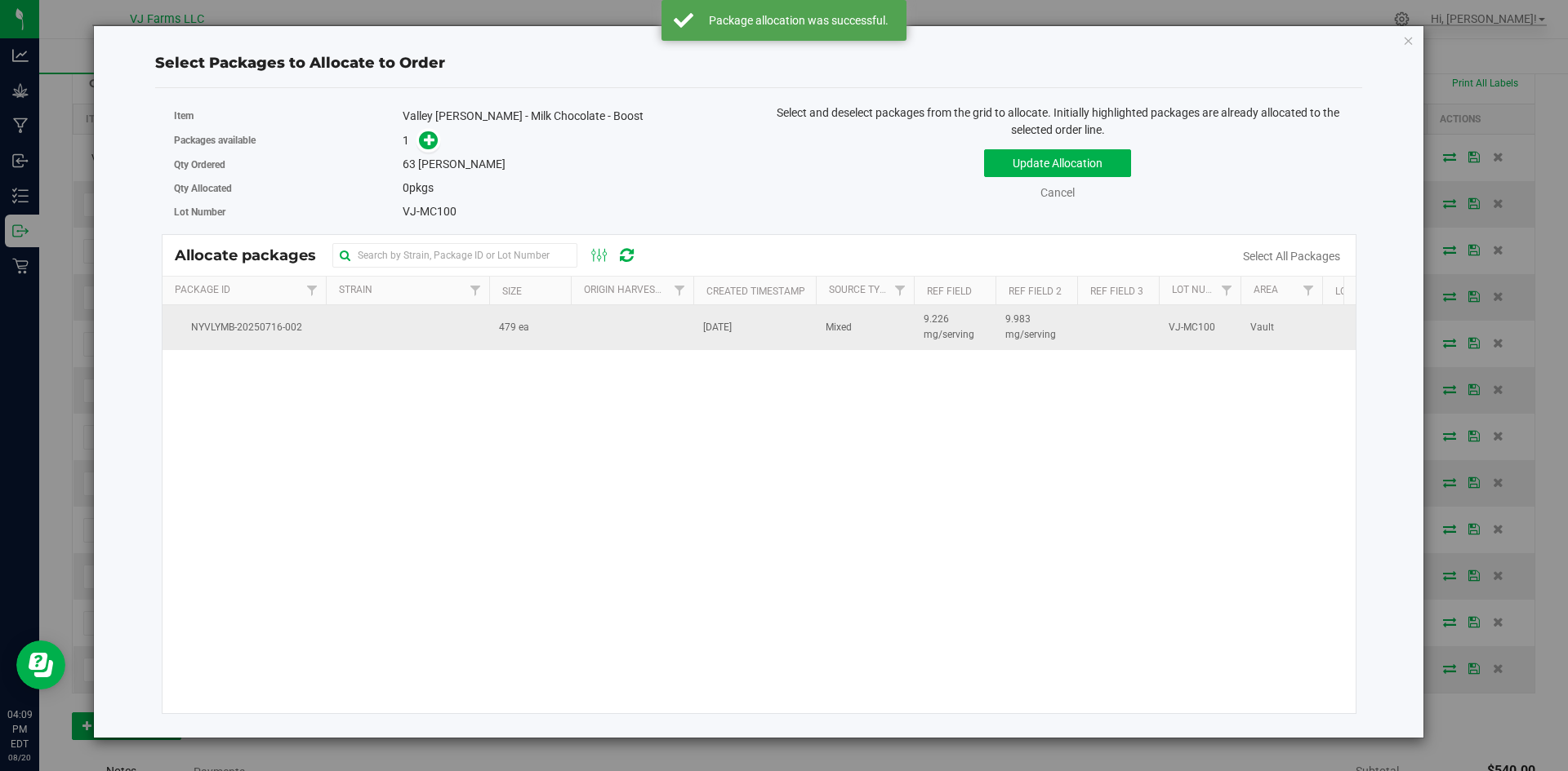
click at [392, 333] on td at bounding box center [407, 327] width 163 height 44
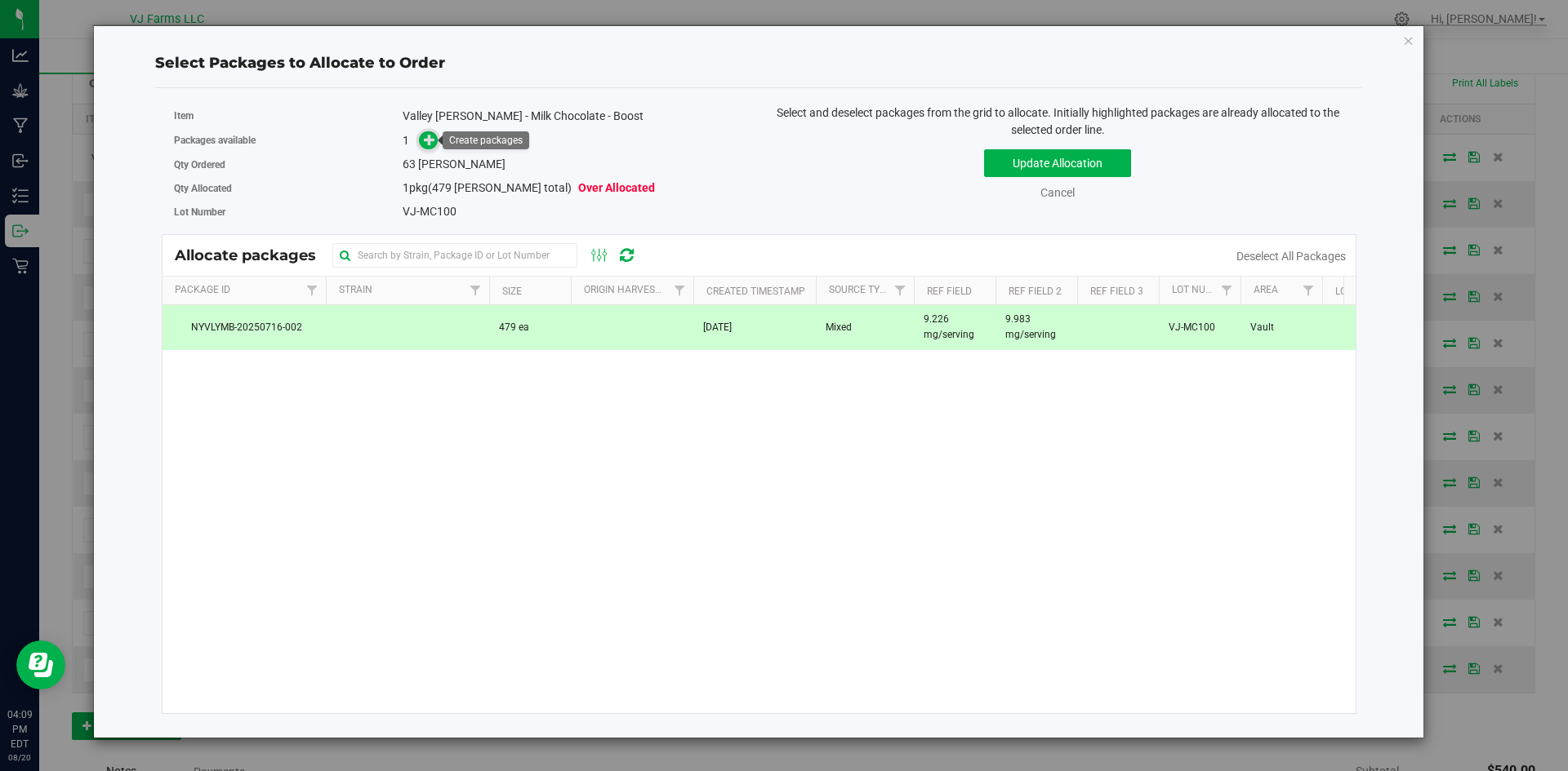
click at [430, 144] on icon at bounding box center [430, 139] width 12 height 12
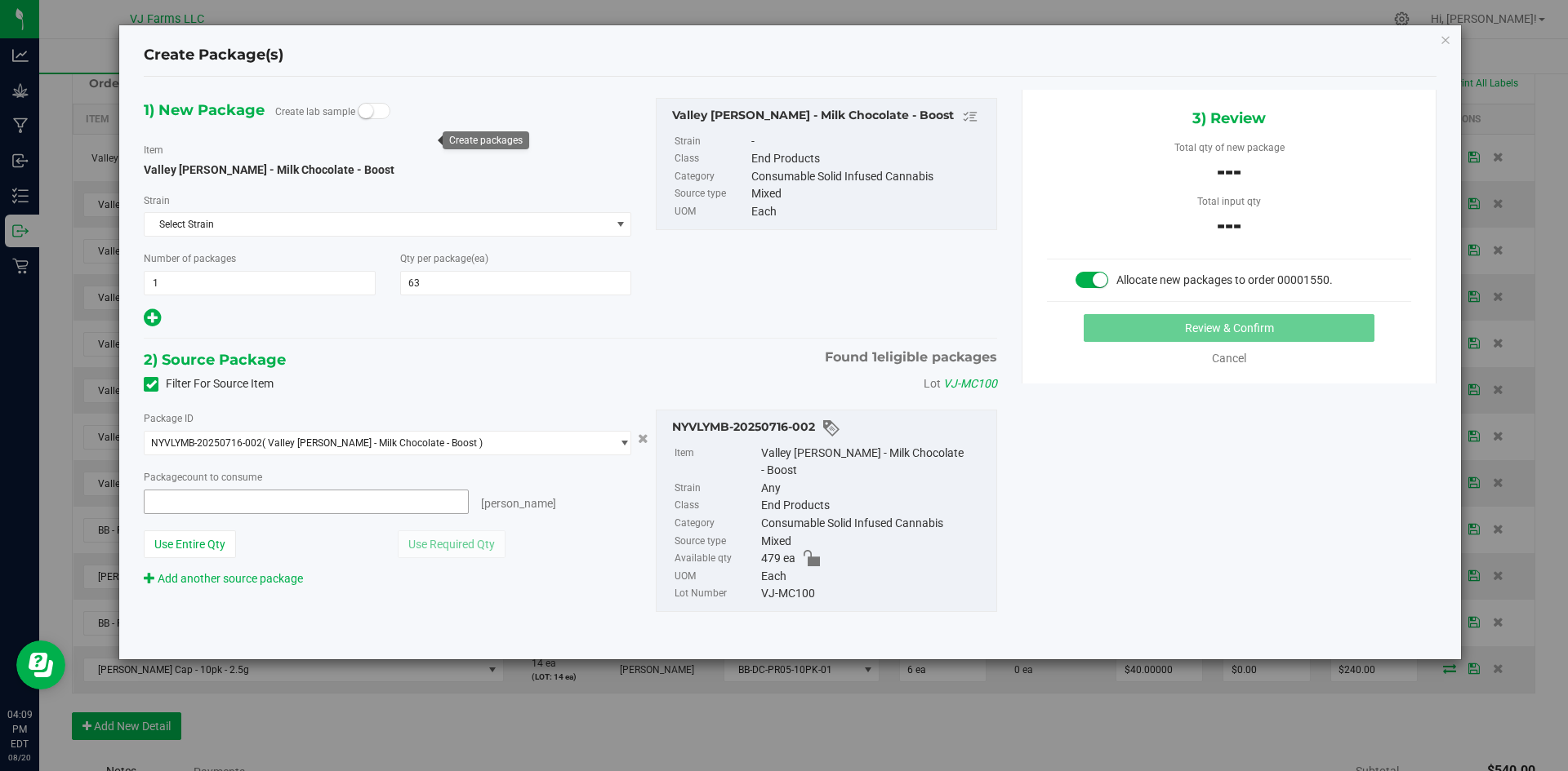
click at [255, 509] on span at bounding box center [306, 502] width 325 height 24
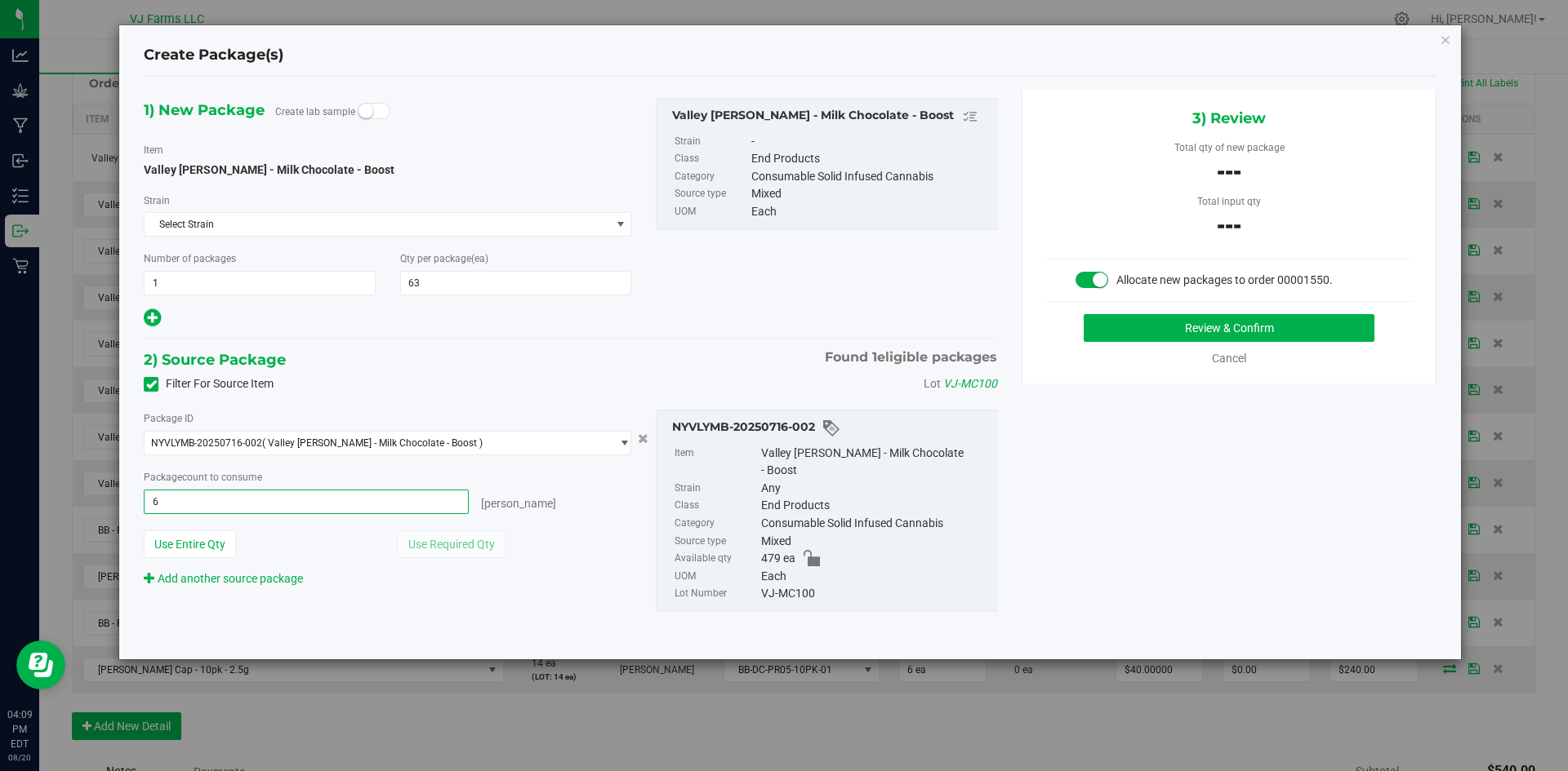
type input "63"
type input "63 ea"
click at [499, 364] on div "2) Source Package Found 1 eligible packages" at bounding box center [570, 360] width 853 height 24
click at [1143, 328] on button "Review & Confirm" at bounding box center [1229, 328] width 291 height 28
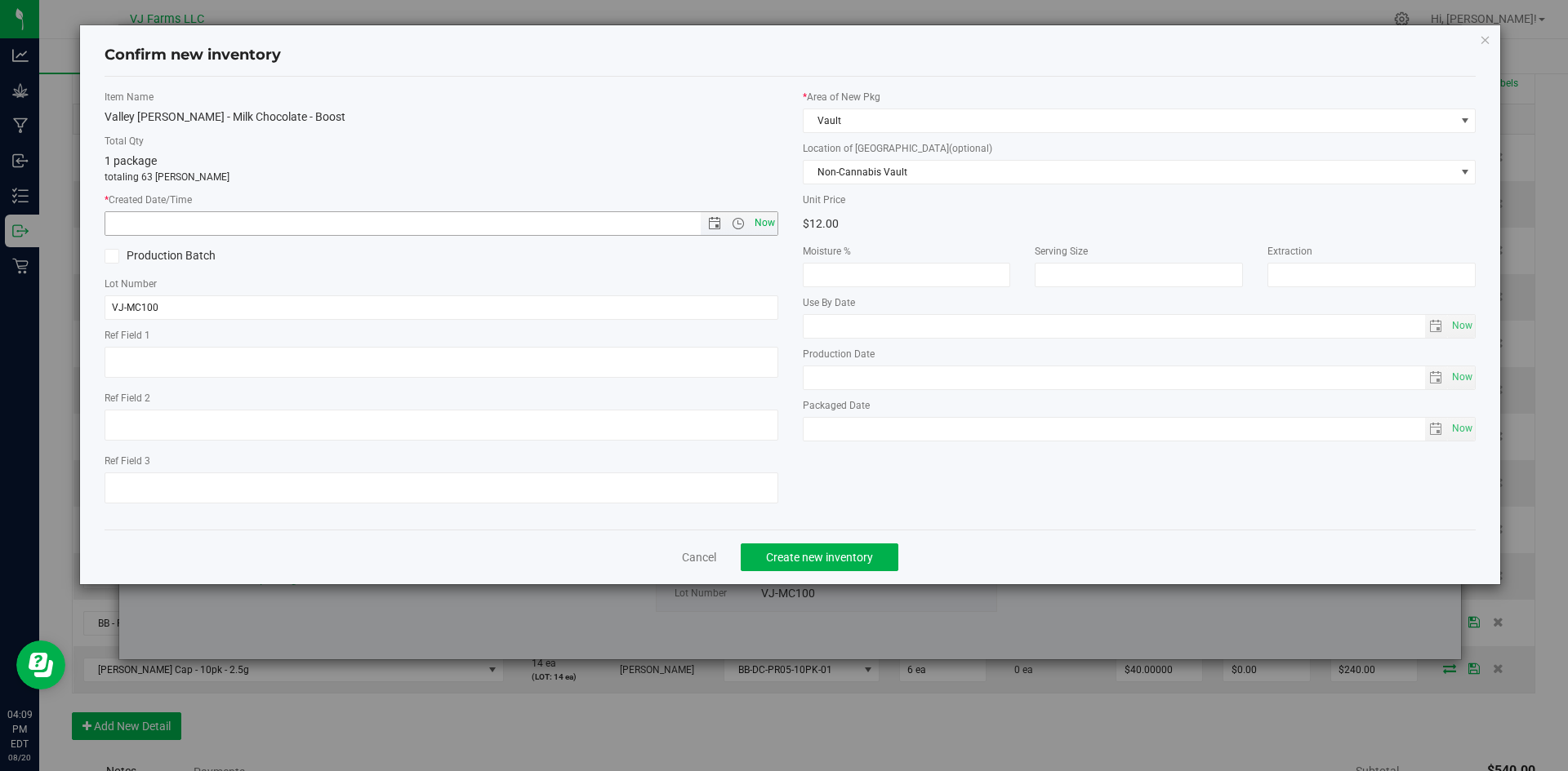
click at [765, 214] on span "Now" at bounding box center [764, 223] width 28 height 23
type input "[DATE] 4:09 PM"
click at [843, 554] on span "Create new inventory" at bounding box center [819, 557] width 107 height 13
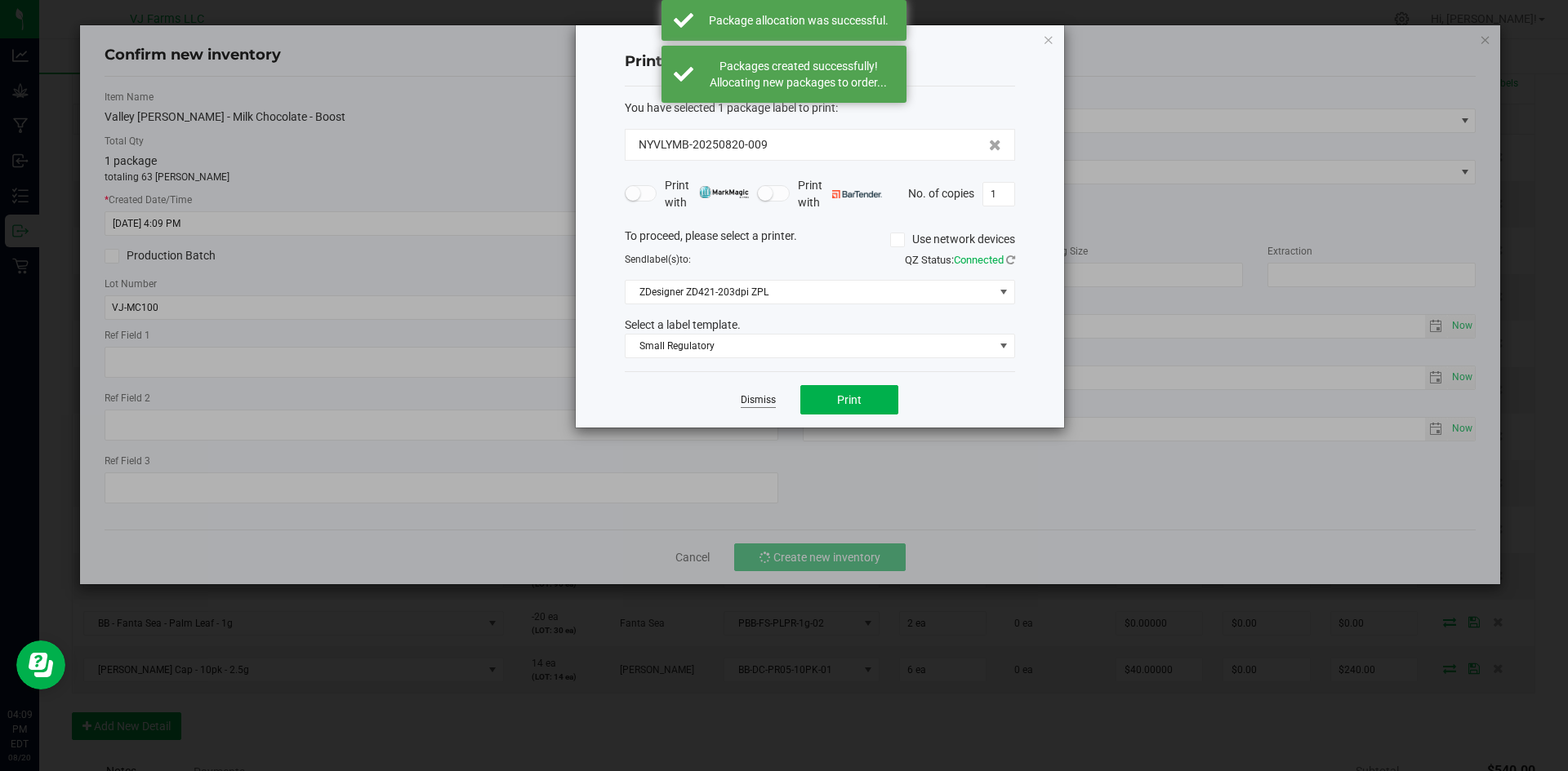
click at [754, 397] on link "Dismiss" at bounding box center [758, 401] width 35 height 14
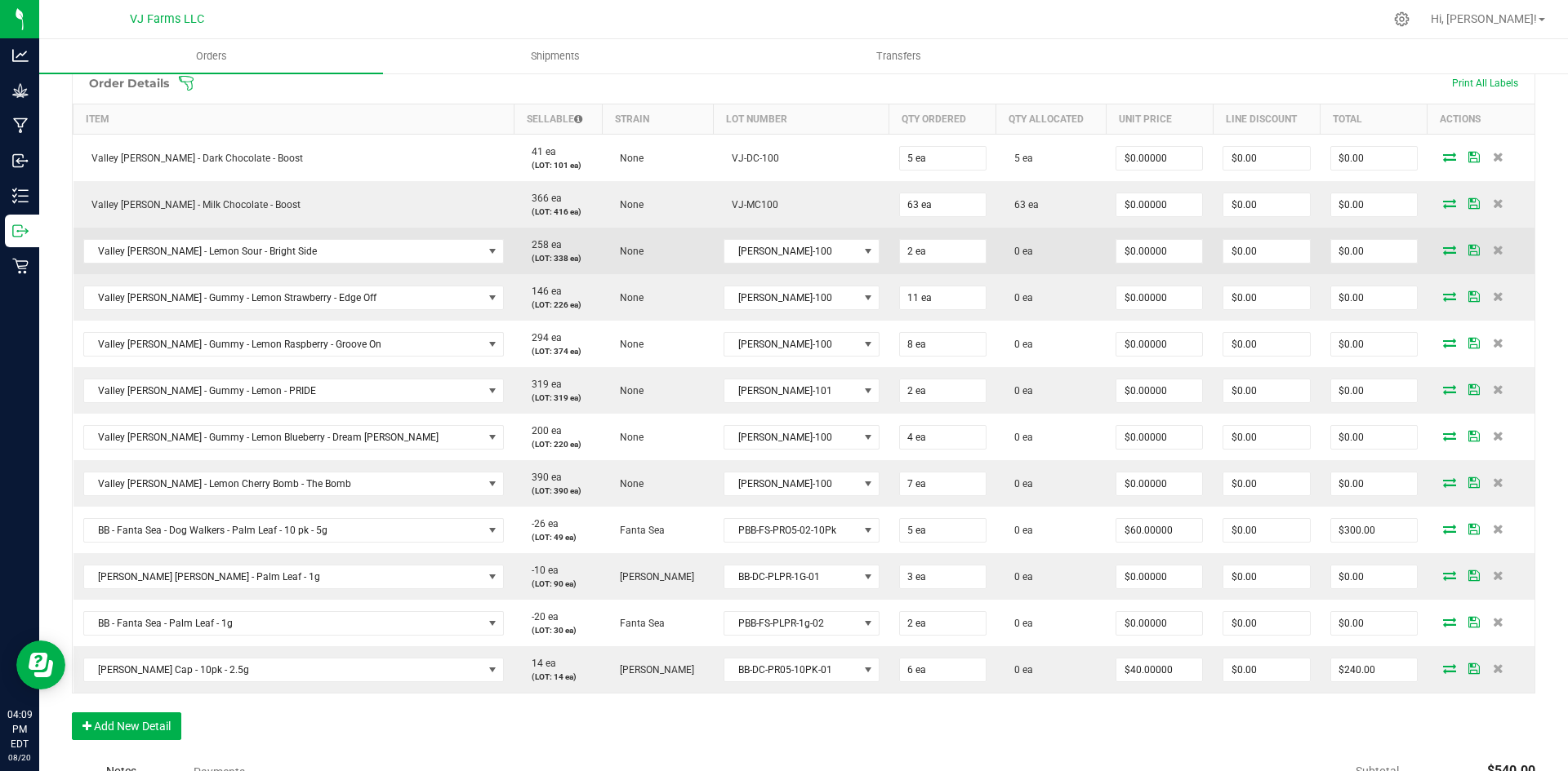
click at [1443, 250] on icon at bounding box center [1449, 249] width 13 height 10
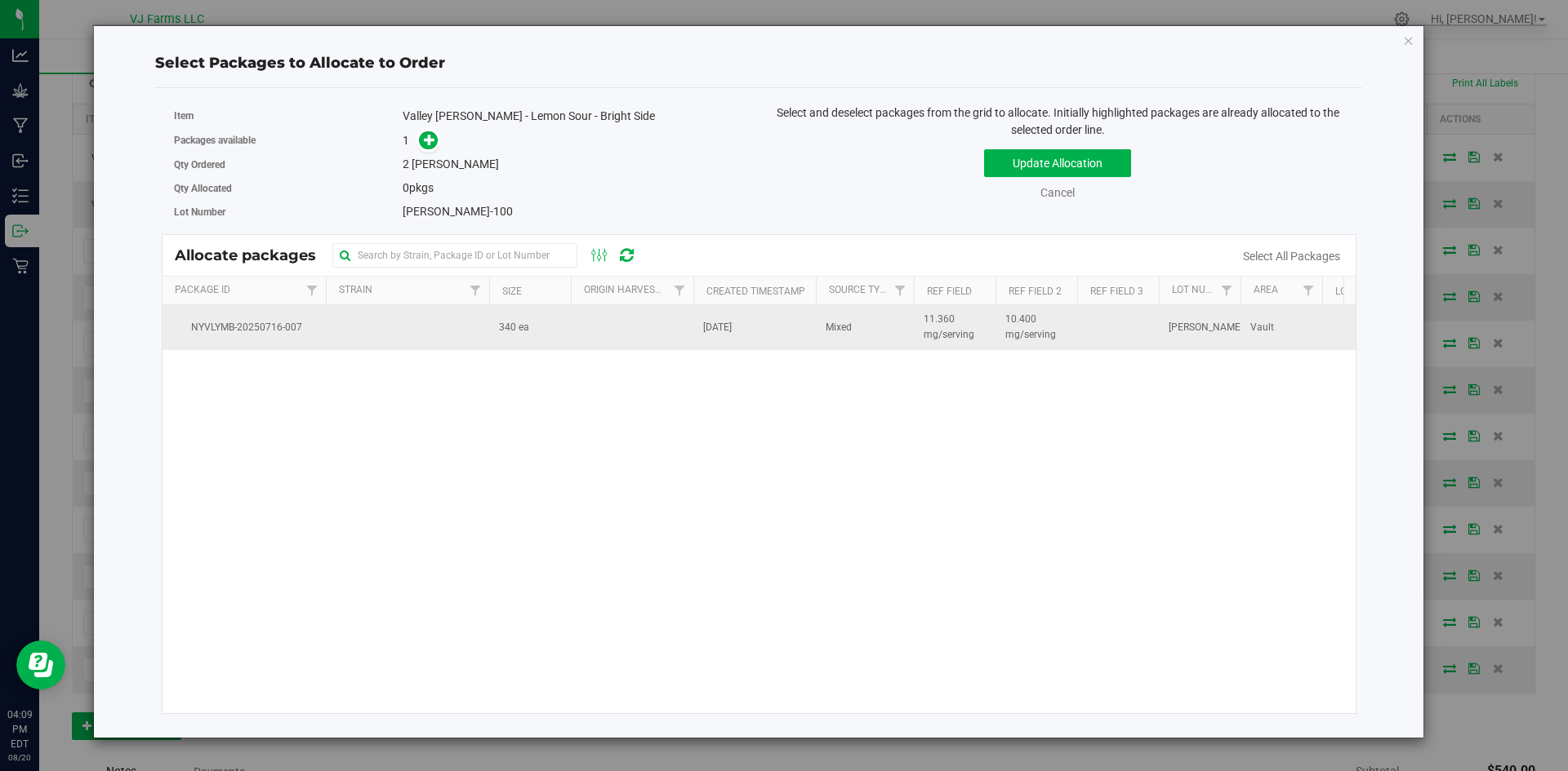
click at [496, 348] on td "340 ea" at bounding box center [530, 327] width 82 height 44
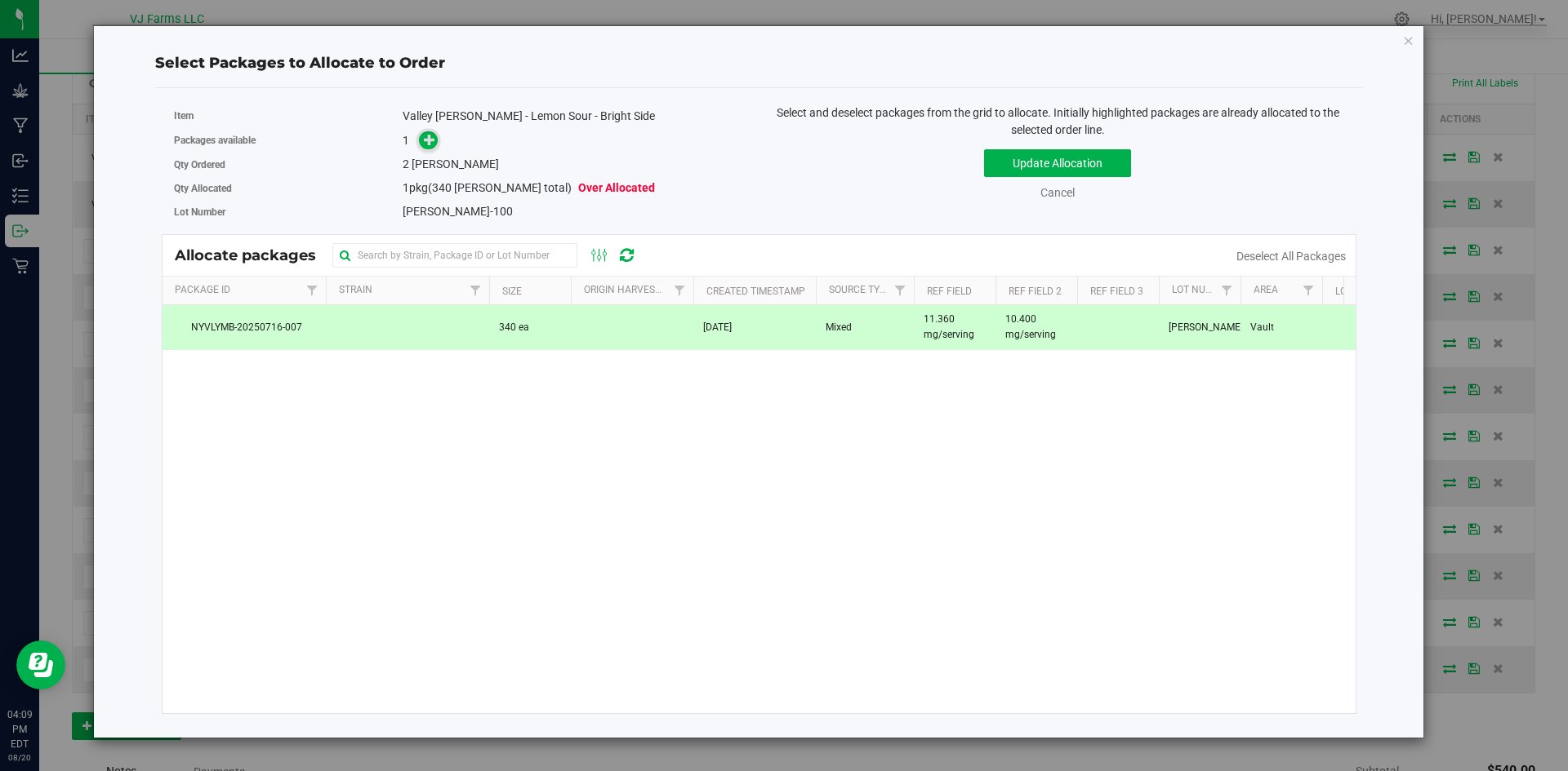
click at [426, 137] on icon at bounding box center [429, 138] width 11 height 11
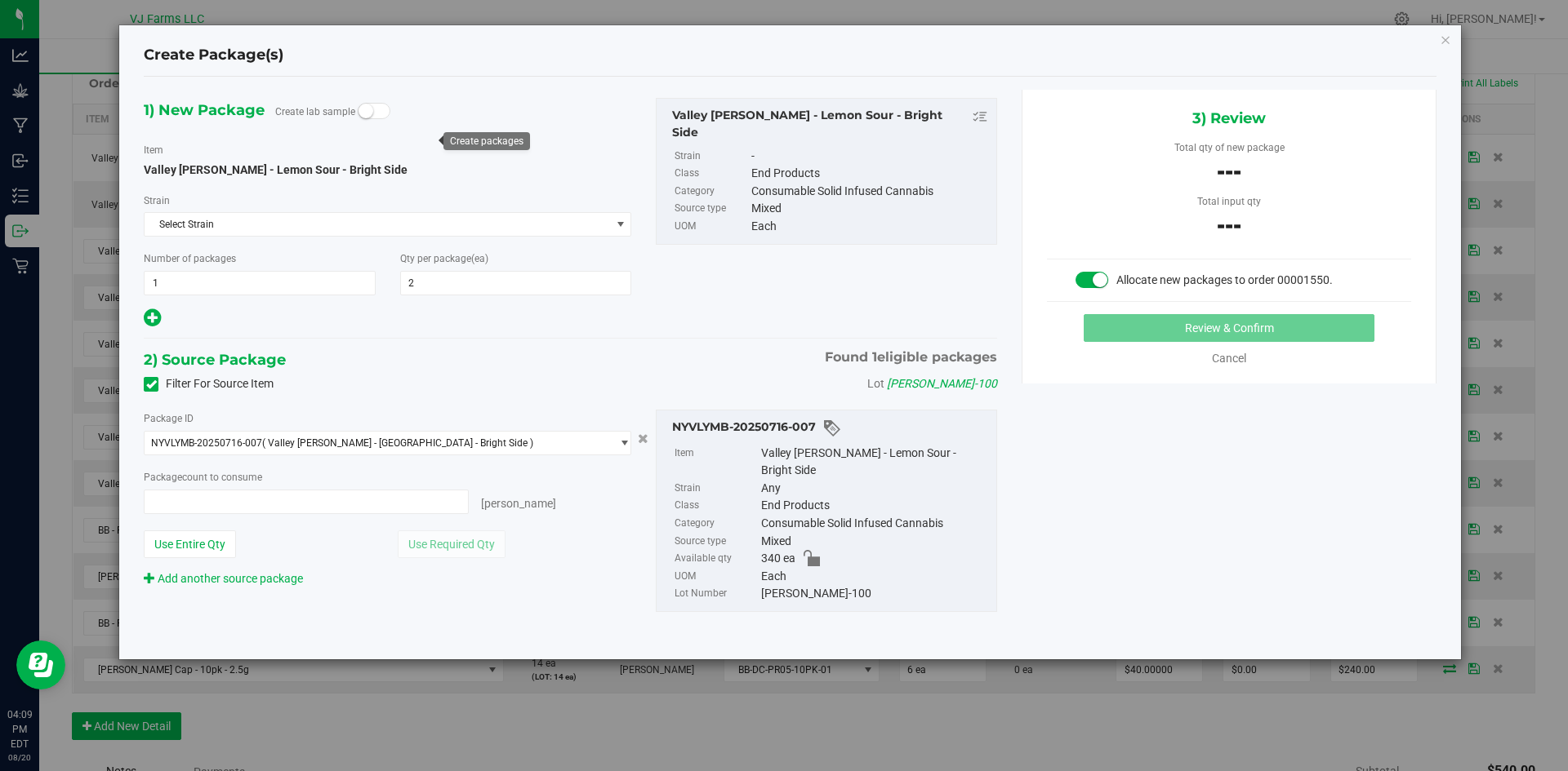
type input "0 ea"
click at [390, 503] on span at bounding box center [306, 502] width 325 height 24
type input "2"
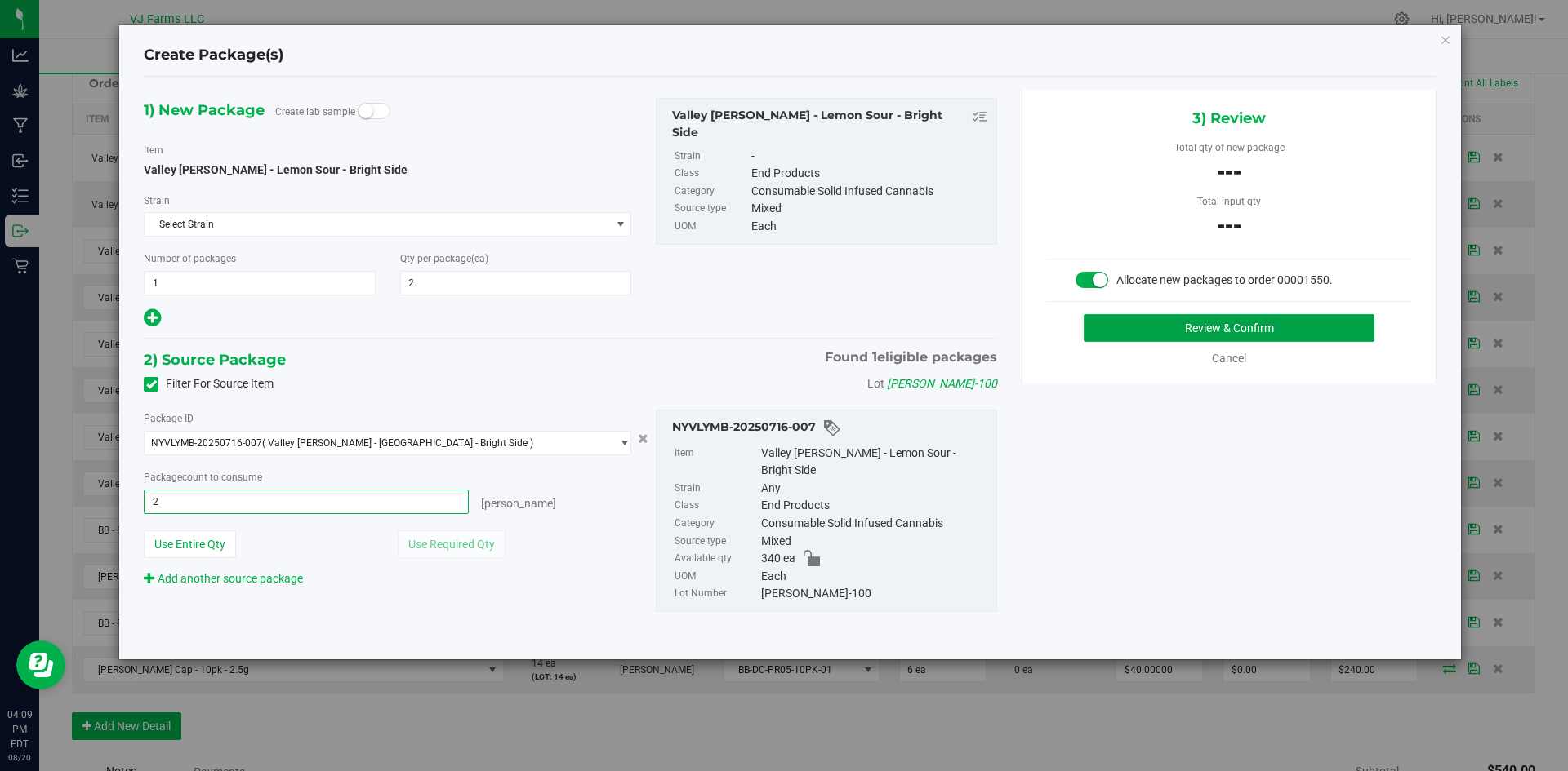
type input "2 ea"
click at [1169, 320] on button "Review & Confirm" at bounding box center [1229, 328] width 291 height 28
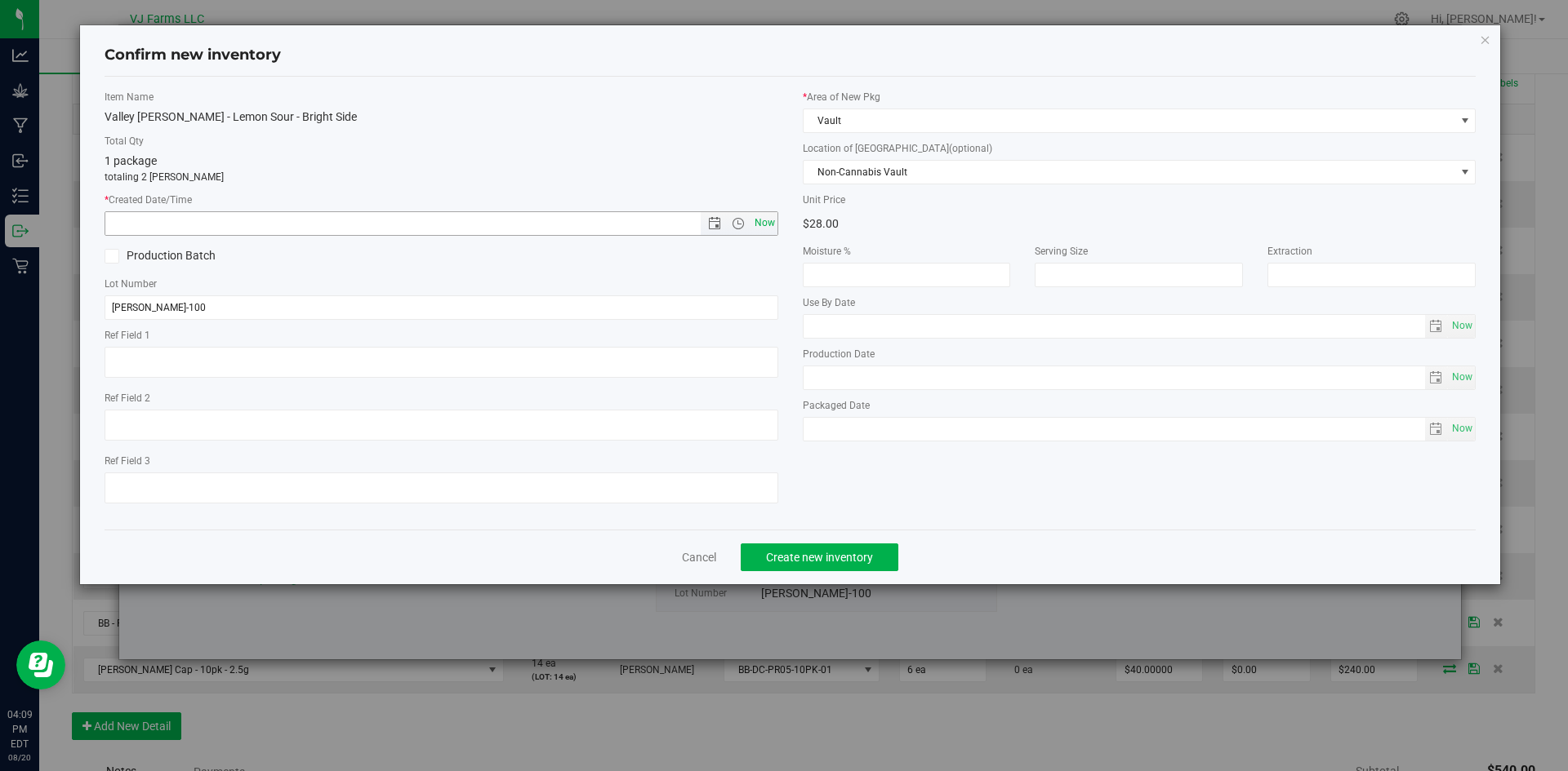
click at [758, 225] on span "Now" at bounding box center [764, 223] width 28 height 23
type input "[DATE] 4:09 PM"
click at [817, 564] on button "Create new inventory" at bounding box center [820, 558] width 158 height 28
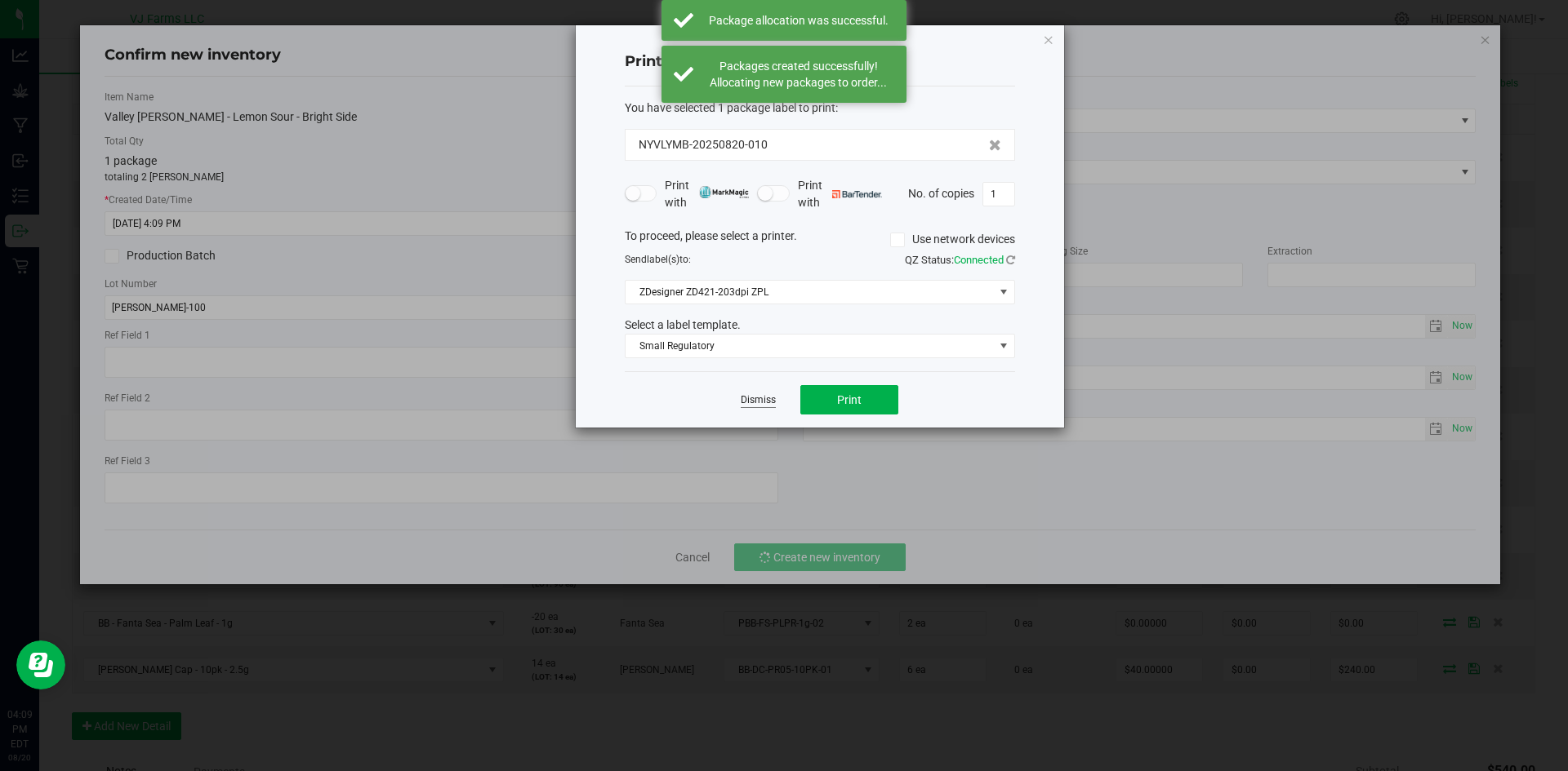
click at [758, 408] on link "Dismiss" at bounding box center [758, 401] width 35 height 14
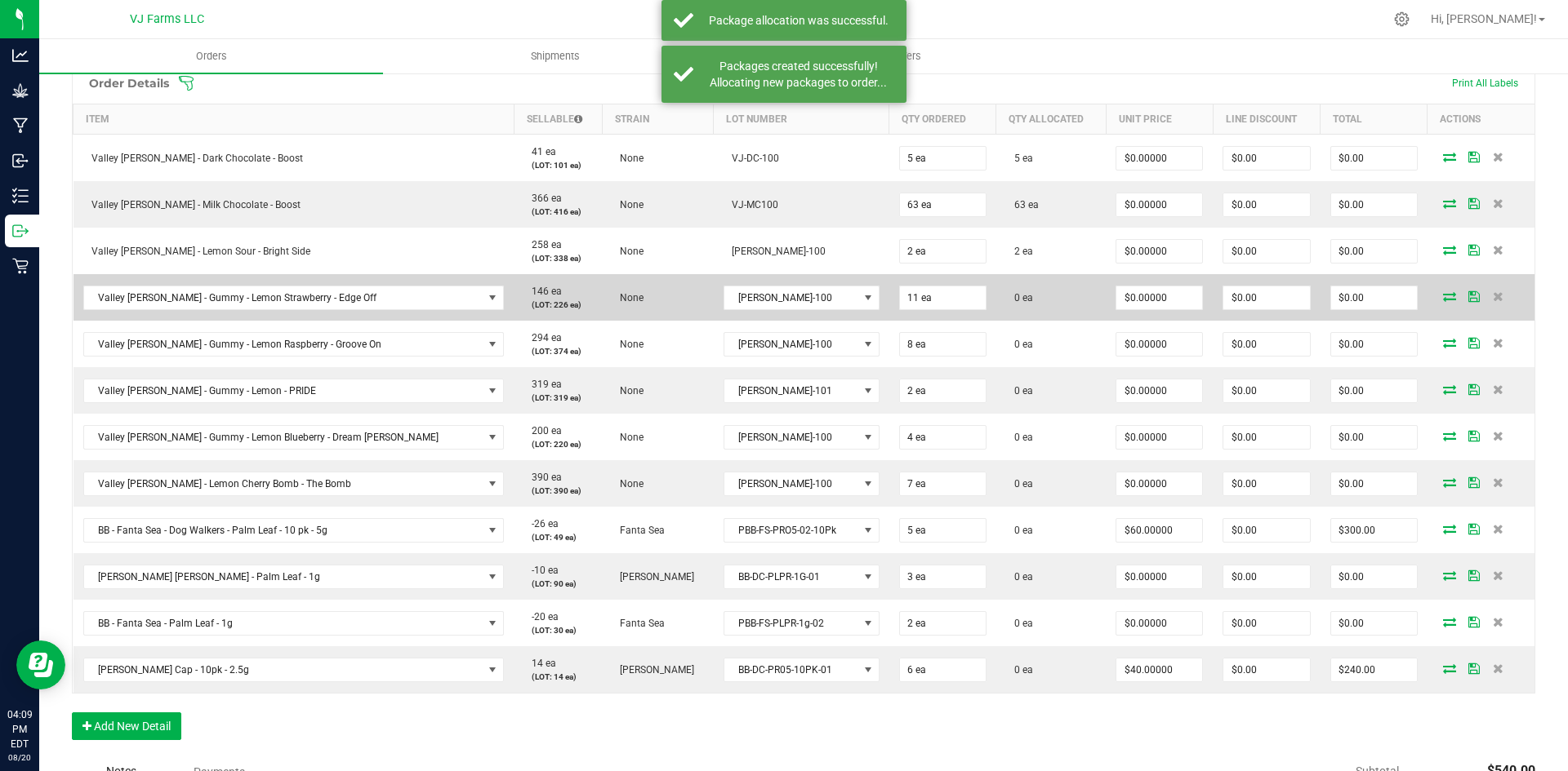
click at [1443, 292] on icon at bounding box center [1449, 296] width 13 height 10
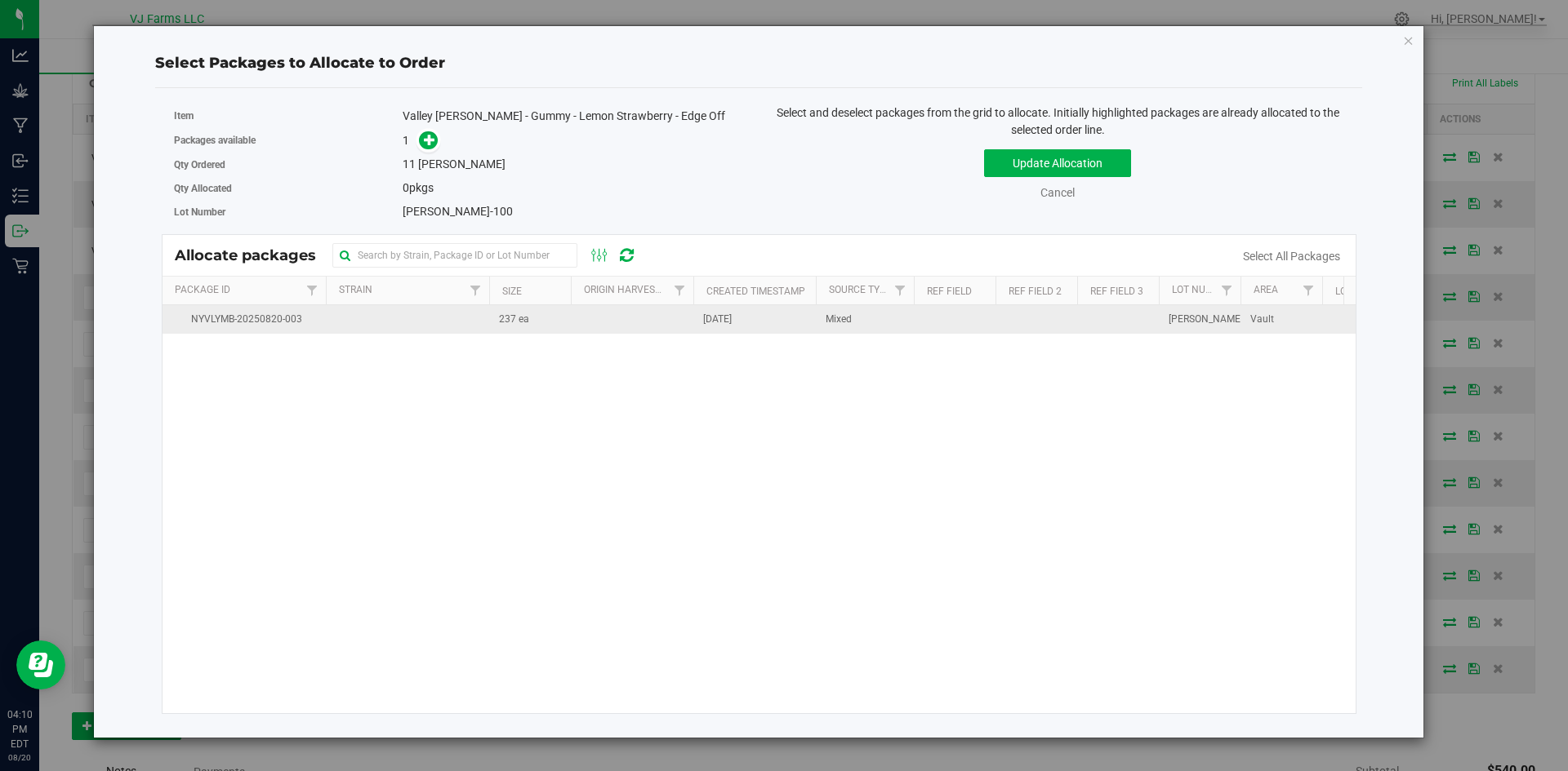
click at [500, 322] on span "237 ea" at bounding box center [514, 319] width 30 height 16
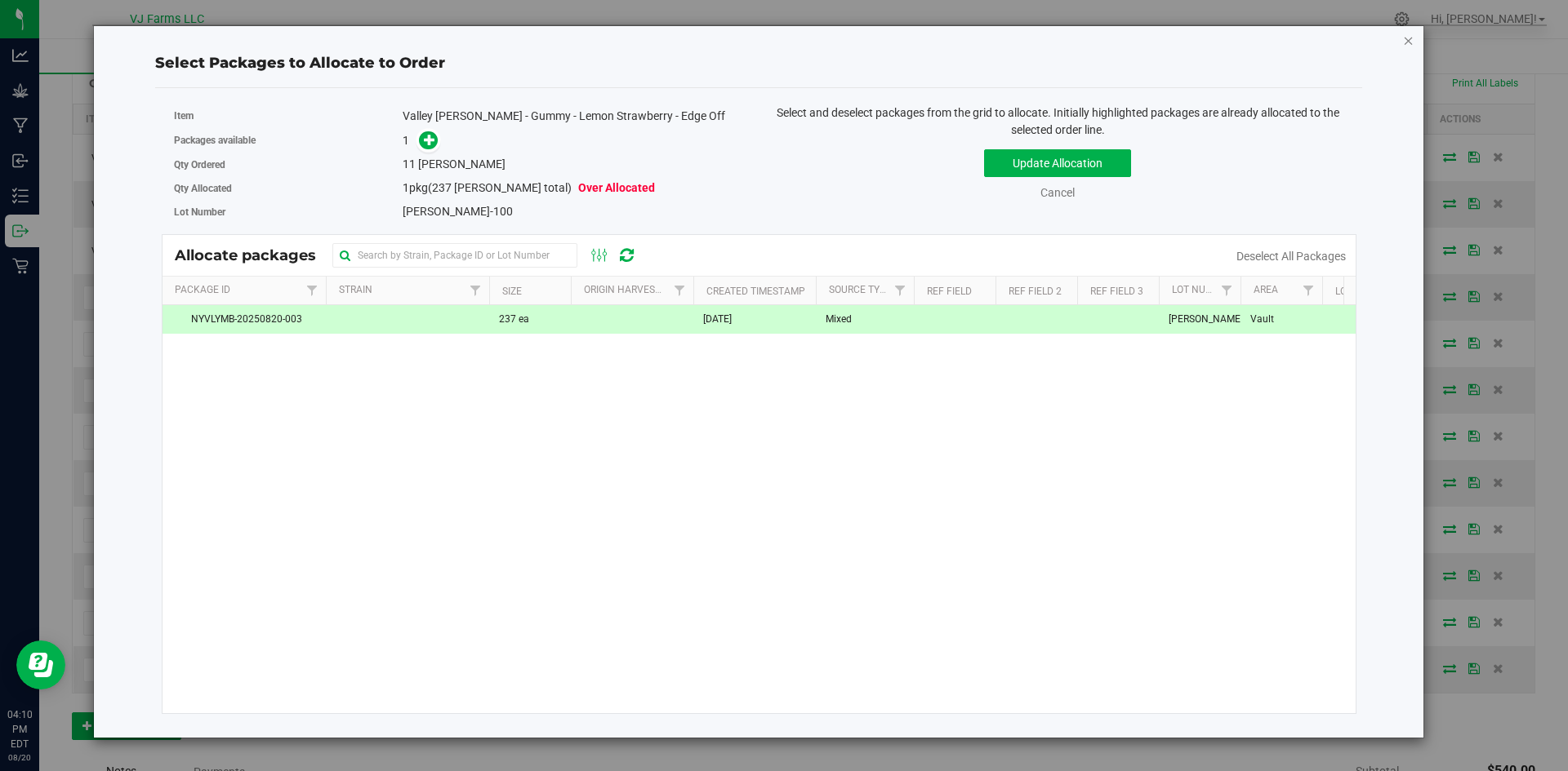
click at [1404, 44] on icon "button" at bounding box center [1408, 40] width 11 height 20
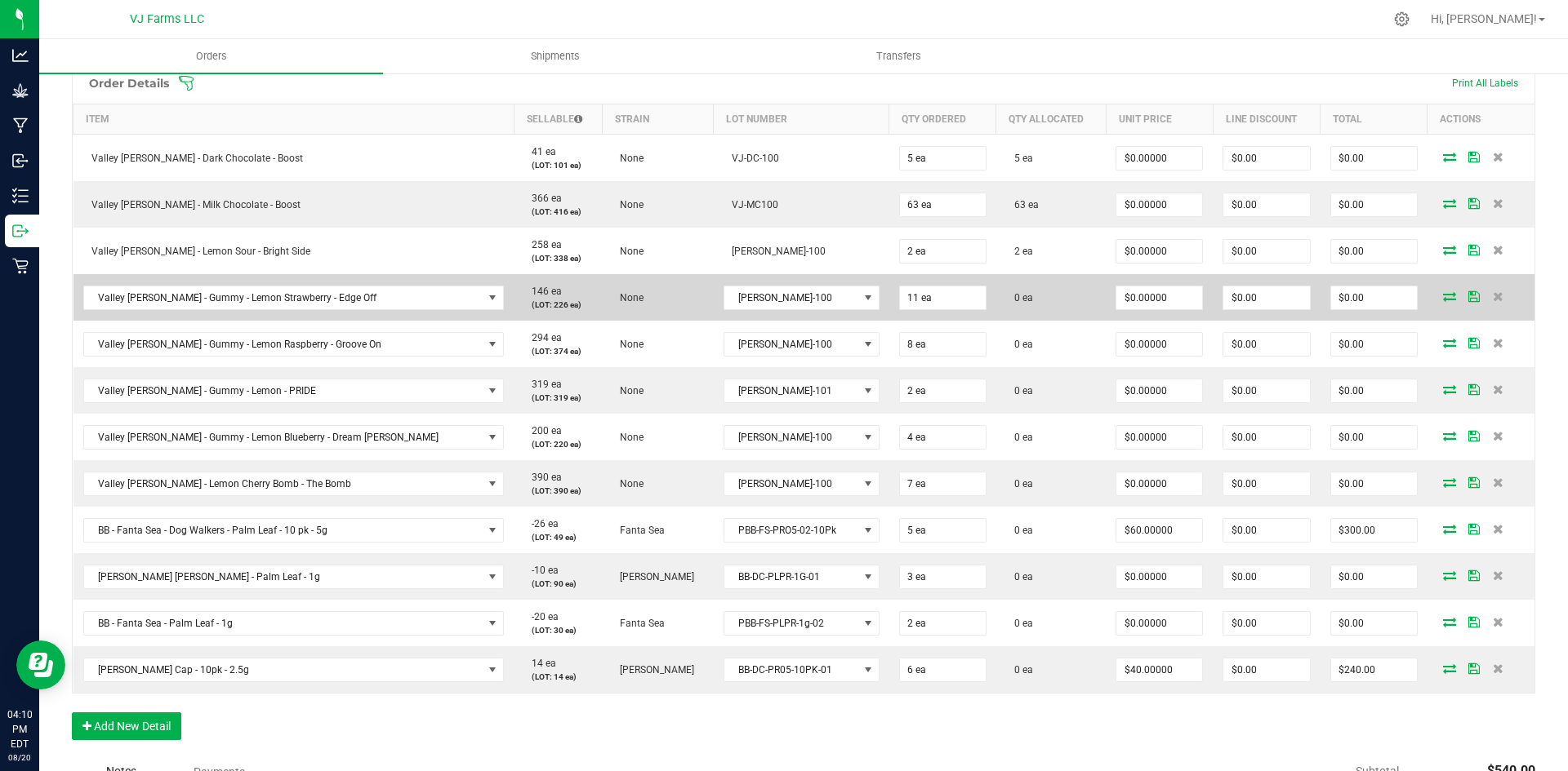
click at [1443, 299] on icon at bounding box center [1449, 296] width 13 height 10
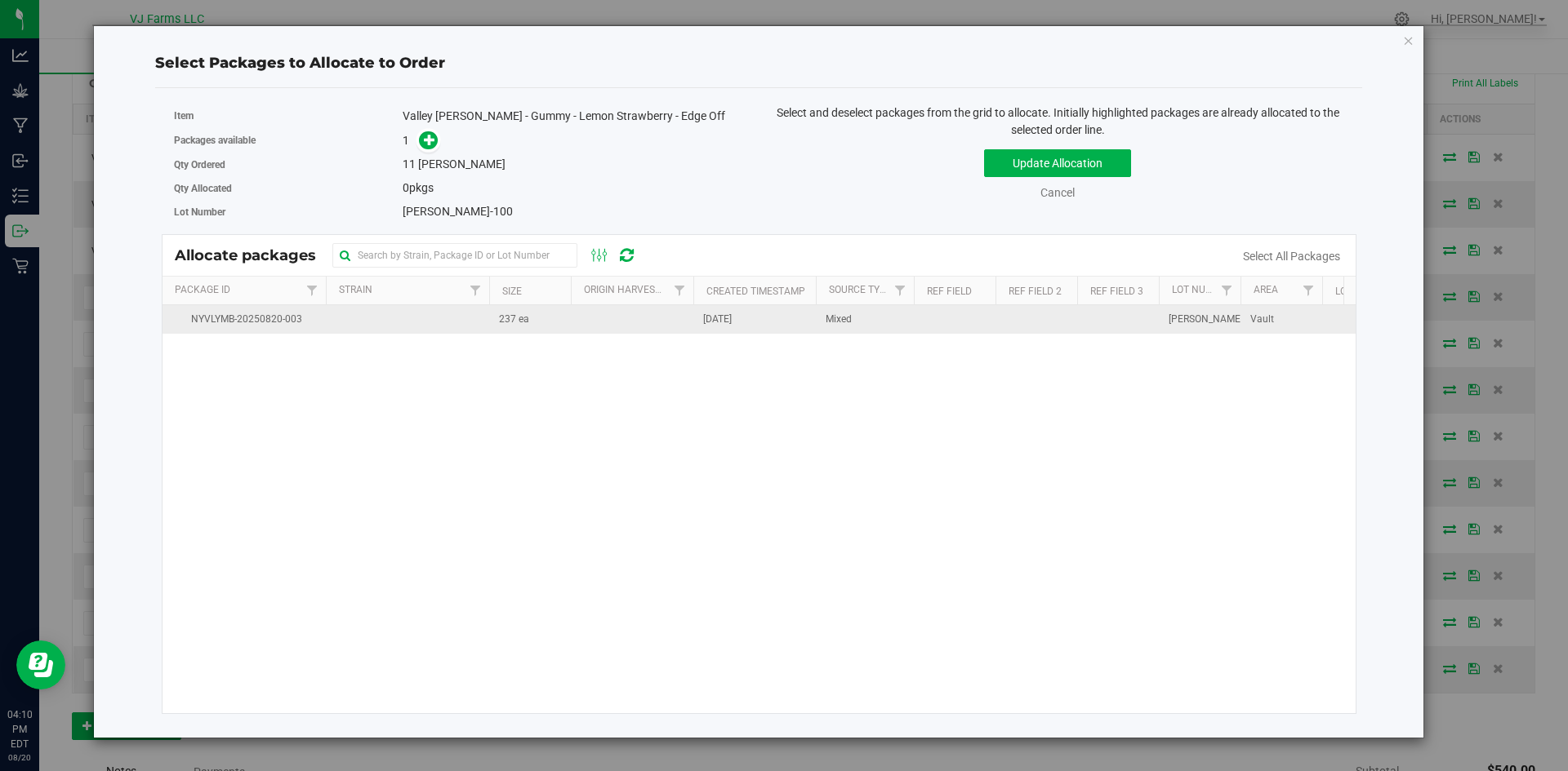
click at [417, 333] on td at bounding box center [407, 319] width 163 height 29
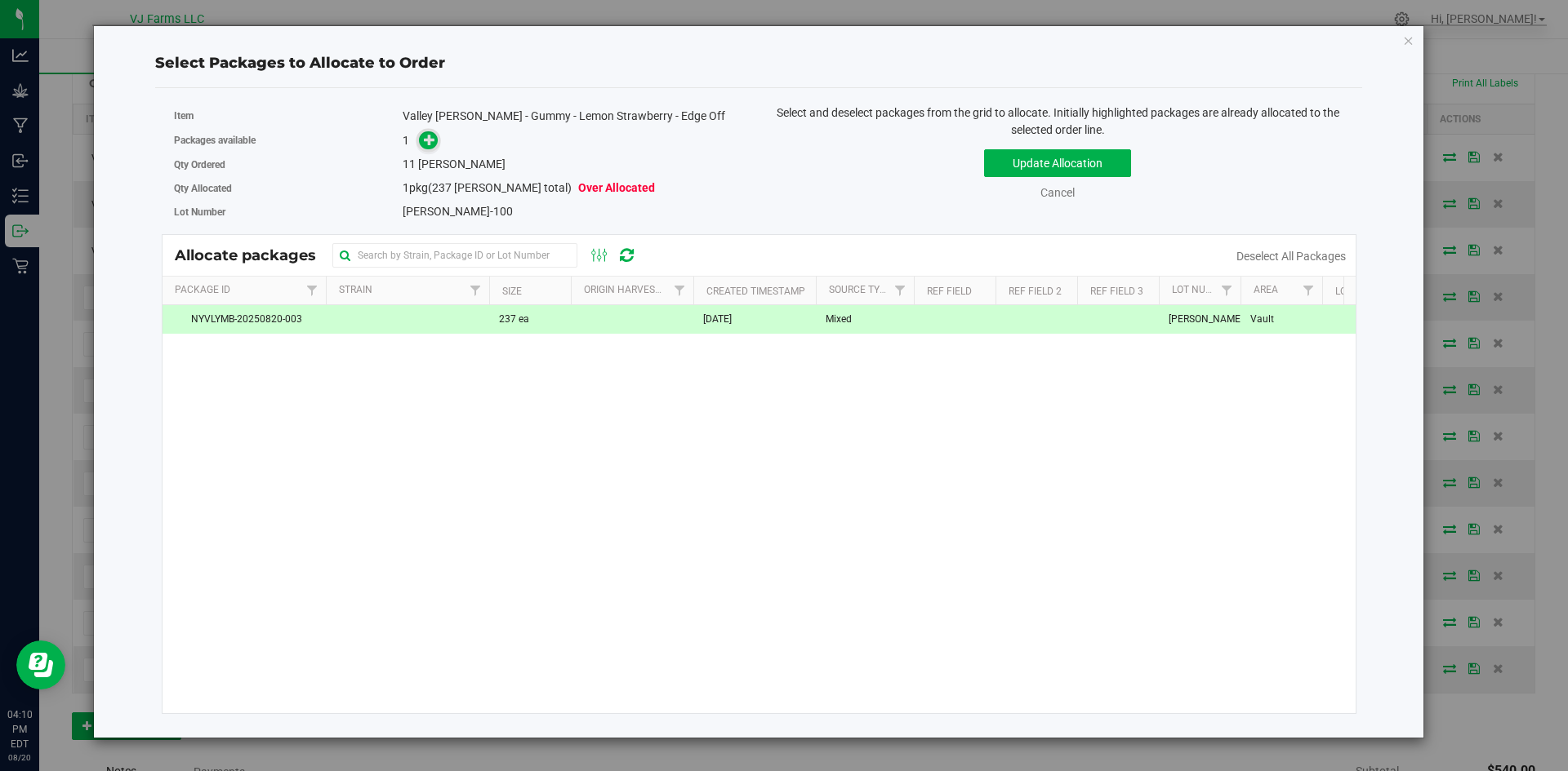
click at [431, 140] on icon at bounding box center [429, 138] width 11 height 11
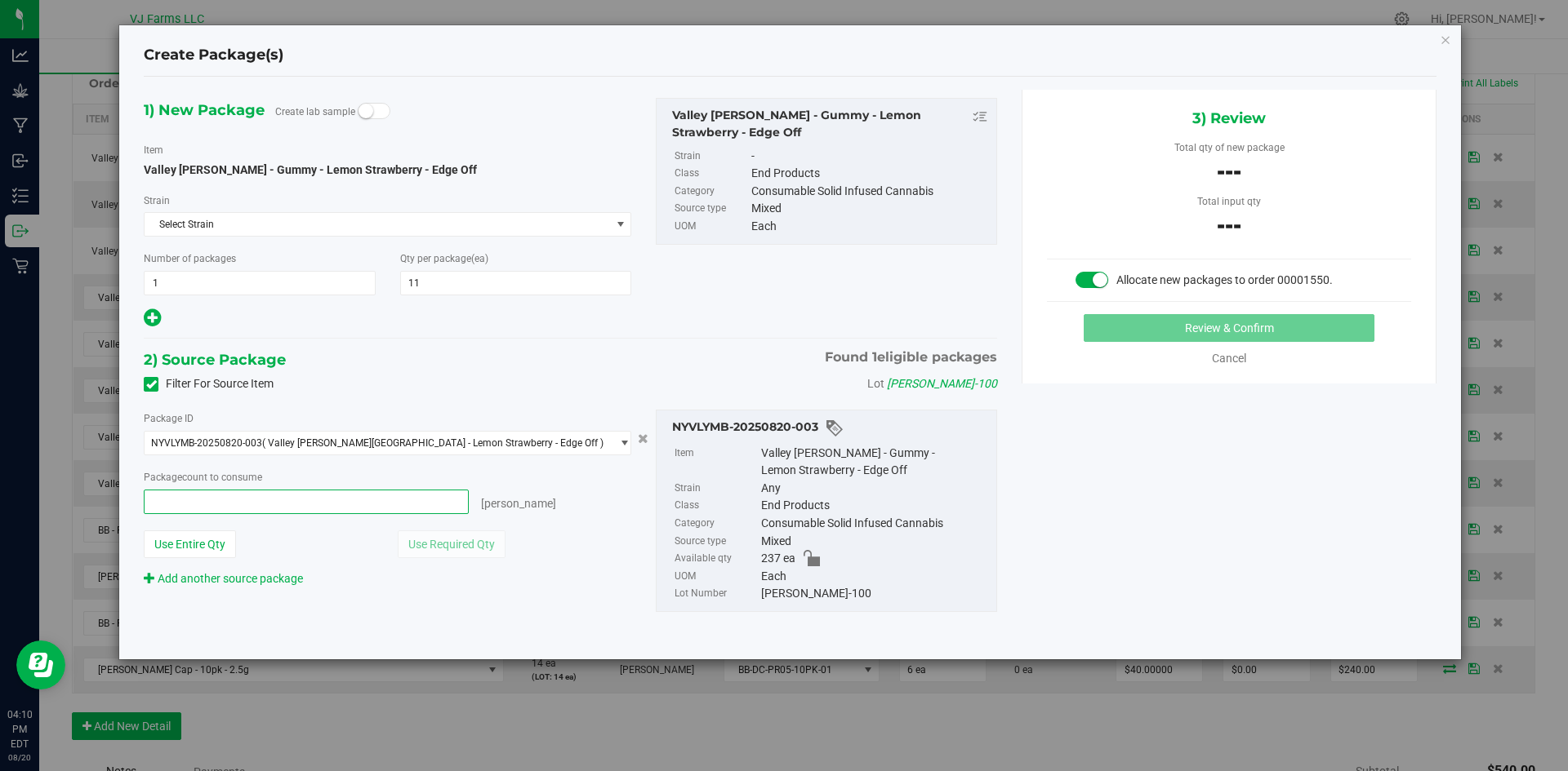
click at [351, 500] on span at bounding box center [306, 502] width 325 height 24
type input "11"
type input "11 ea"
click at [579, 356] on div "2) Source Package Found 1 eligible packages" at bounding box center [570, 360] width 853 height 24
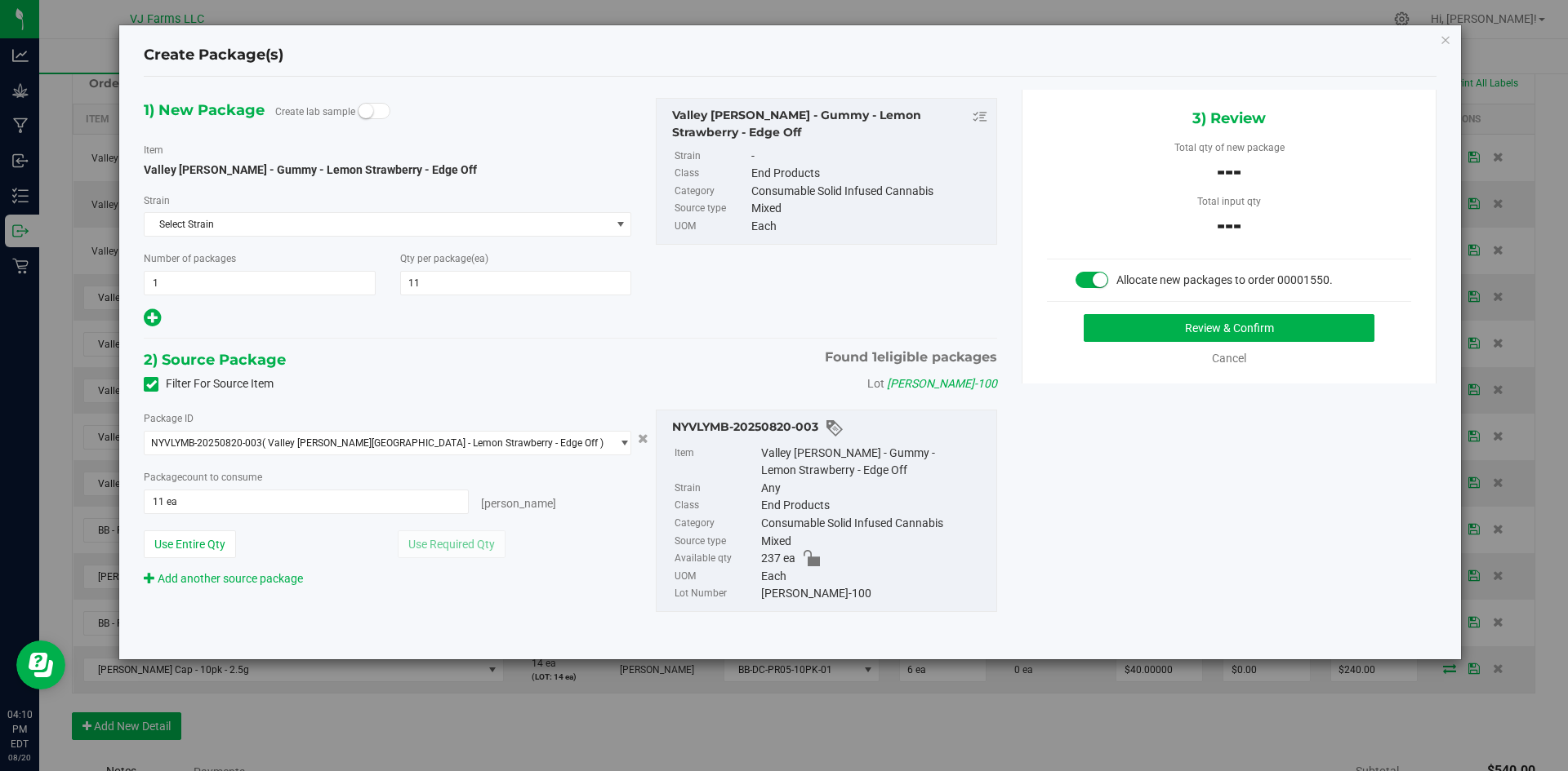
click at [1180, 310] on div "3) Review Total qty of new package --- Total input qty --- Allocate new package…" at bounding box center [1229, 237] width 415 height 294
click at [1178, 329] on button "Review & Confirm" at bounding box center [1229, 328] width 291 height 28
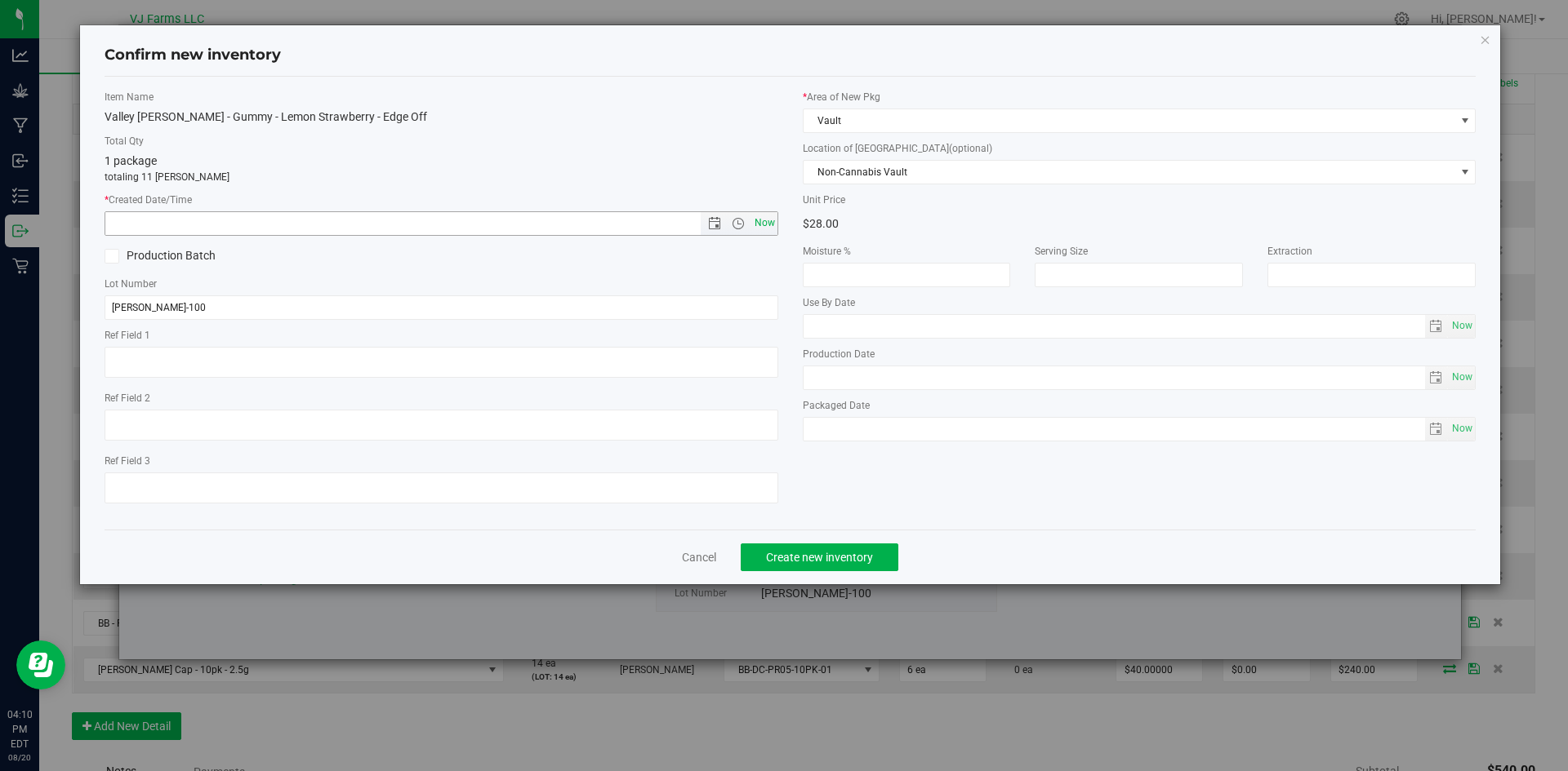
click at [772, 217] on span "Now" at bounding box center [764, 223] width 28 height 23
type input "[DATE] 4:10 PM"
click at [797, 548] on button "Create new inventory" at bounding box center [820, 558] width 158 height 28
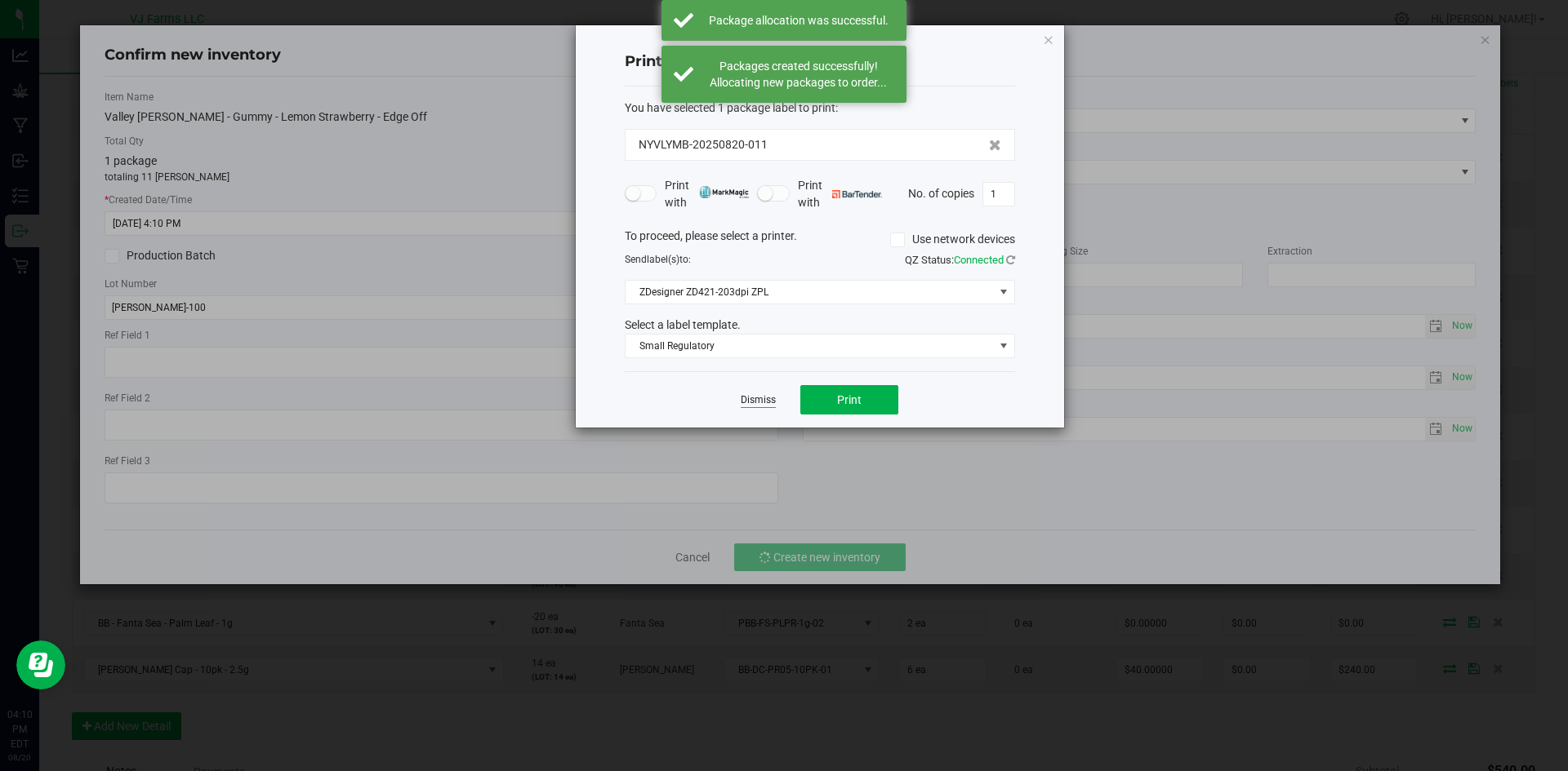
click at [764, 402] on link "Dismiss" at bounding box center [758, 401] width 35 height 14
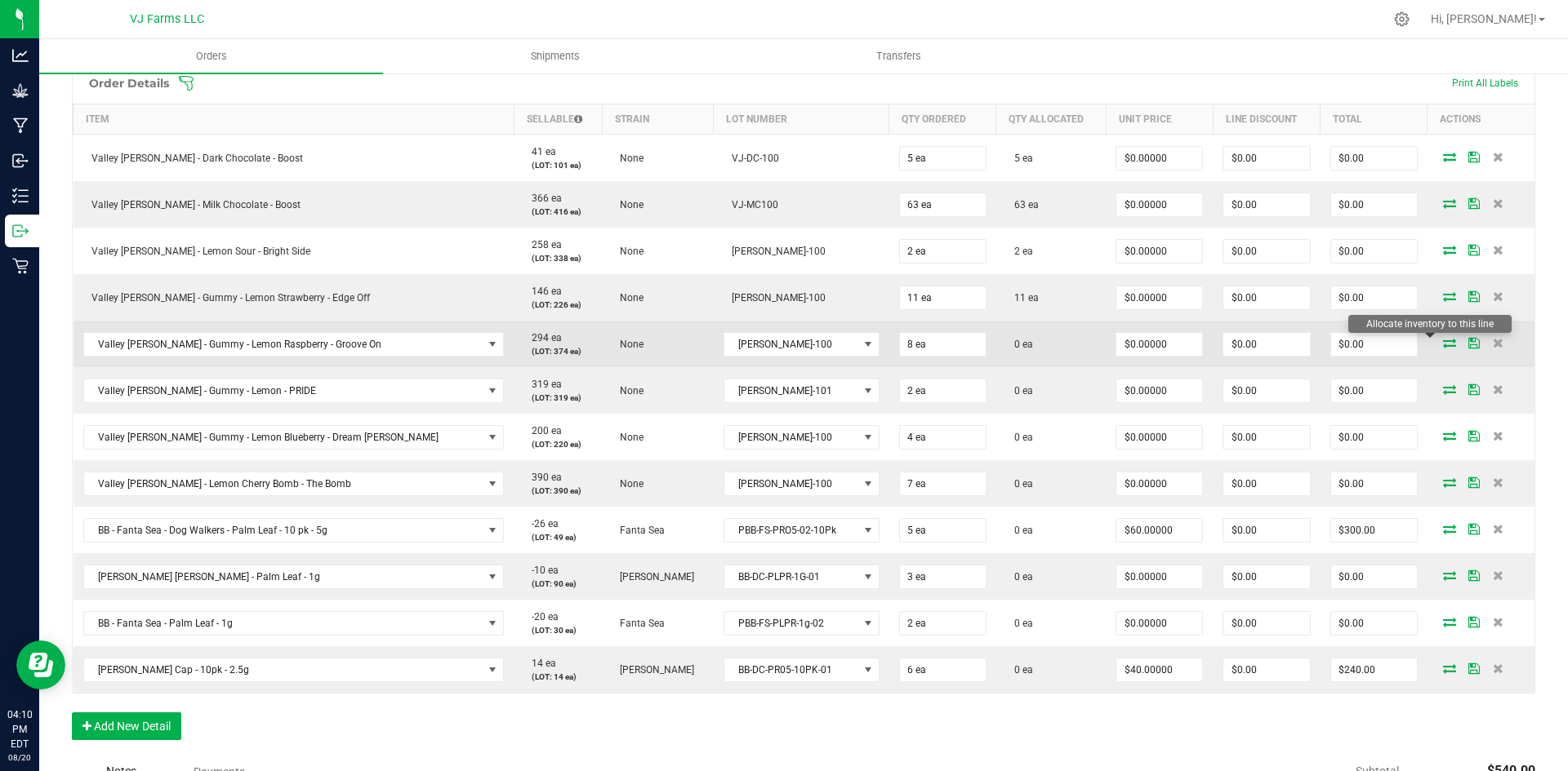
click at [1443, 339] on icon at bounding box center [1449, 343] width 13 height 10
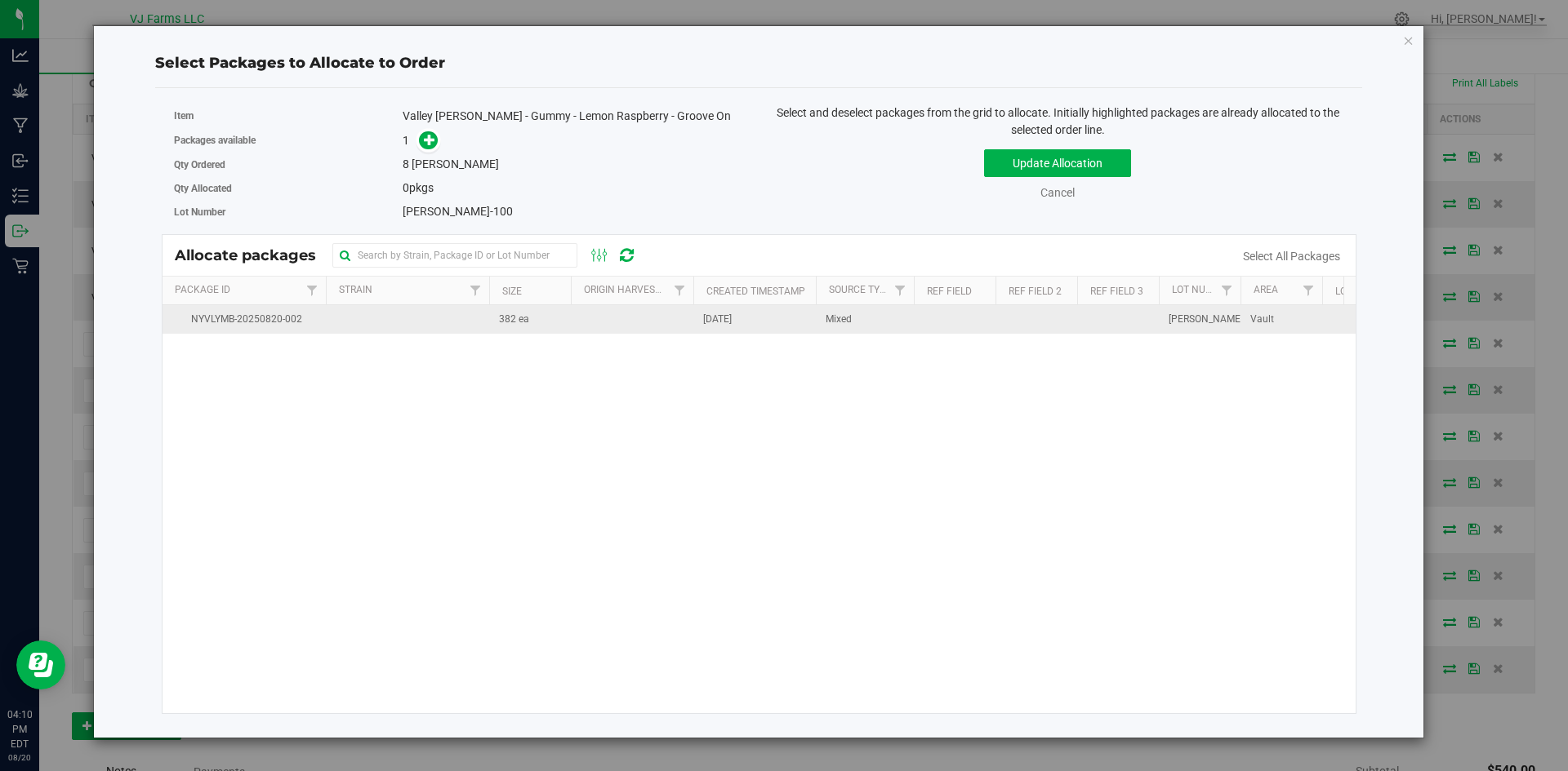
click at [451, 315] on td at bounding box center [407, 319] width 163 height 29
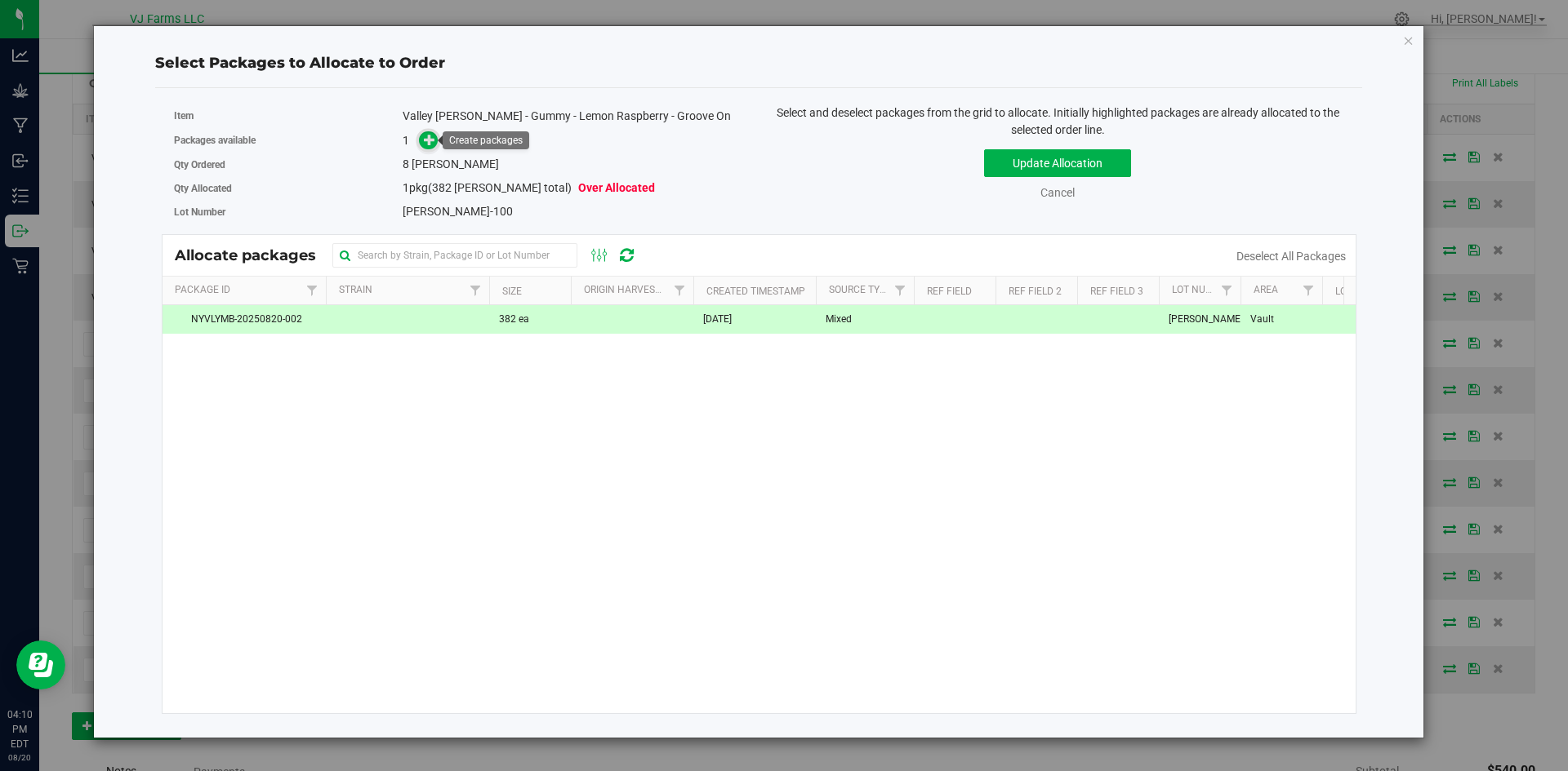
click at [433, 144] on icon at bounding box center [429, 139] width 11 height 11
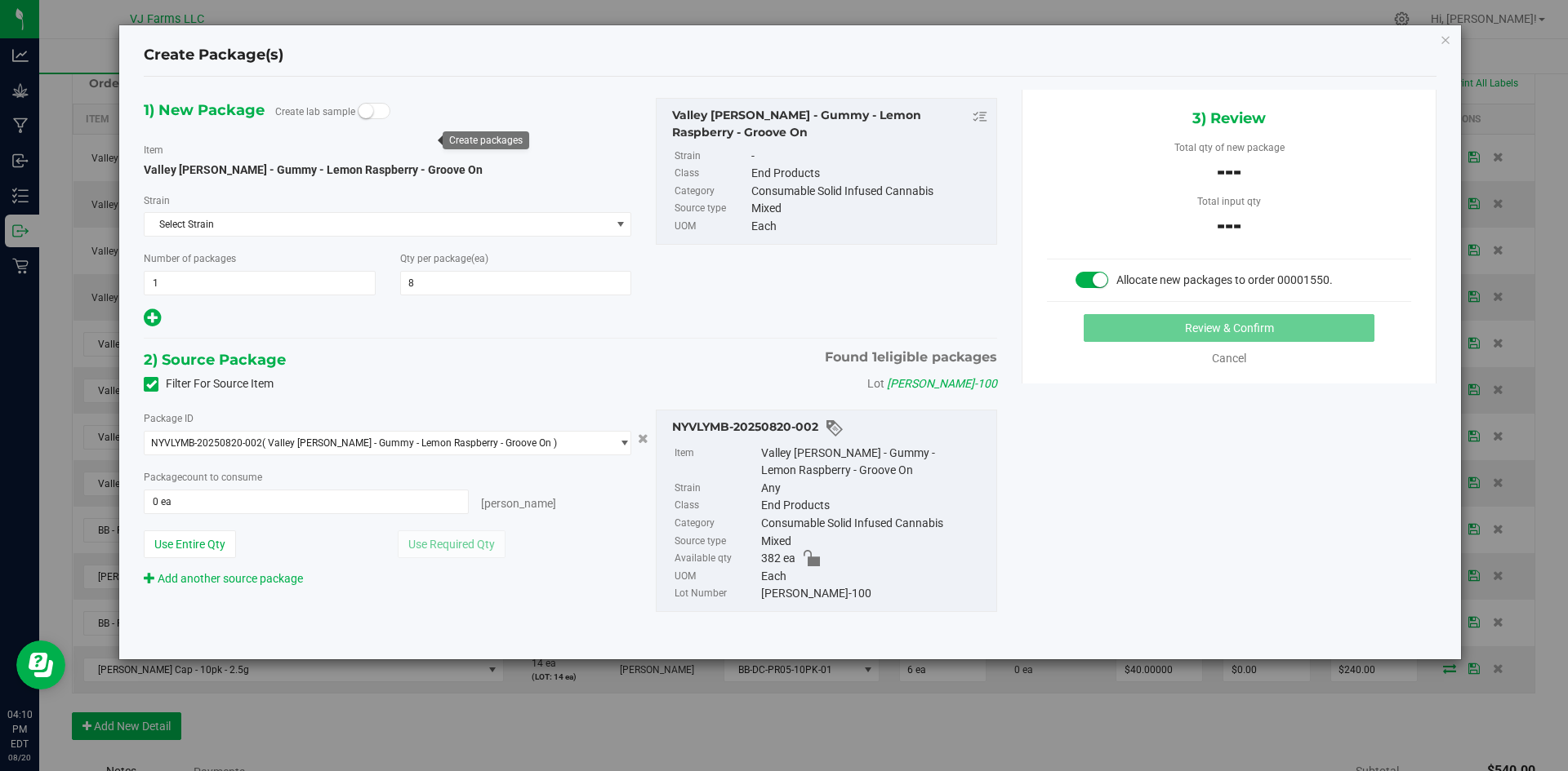
click at [371, 487] on div "Package count to consume 0 ea 0 [PERSON_NAME]" at bounding box center [388, 491] width 488 height 46
click at [374, 493] on span at bounding box center [306, 502] width 325 height 24
type input "8"
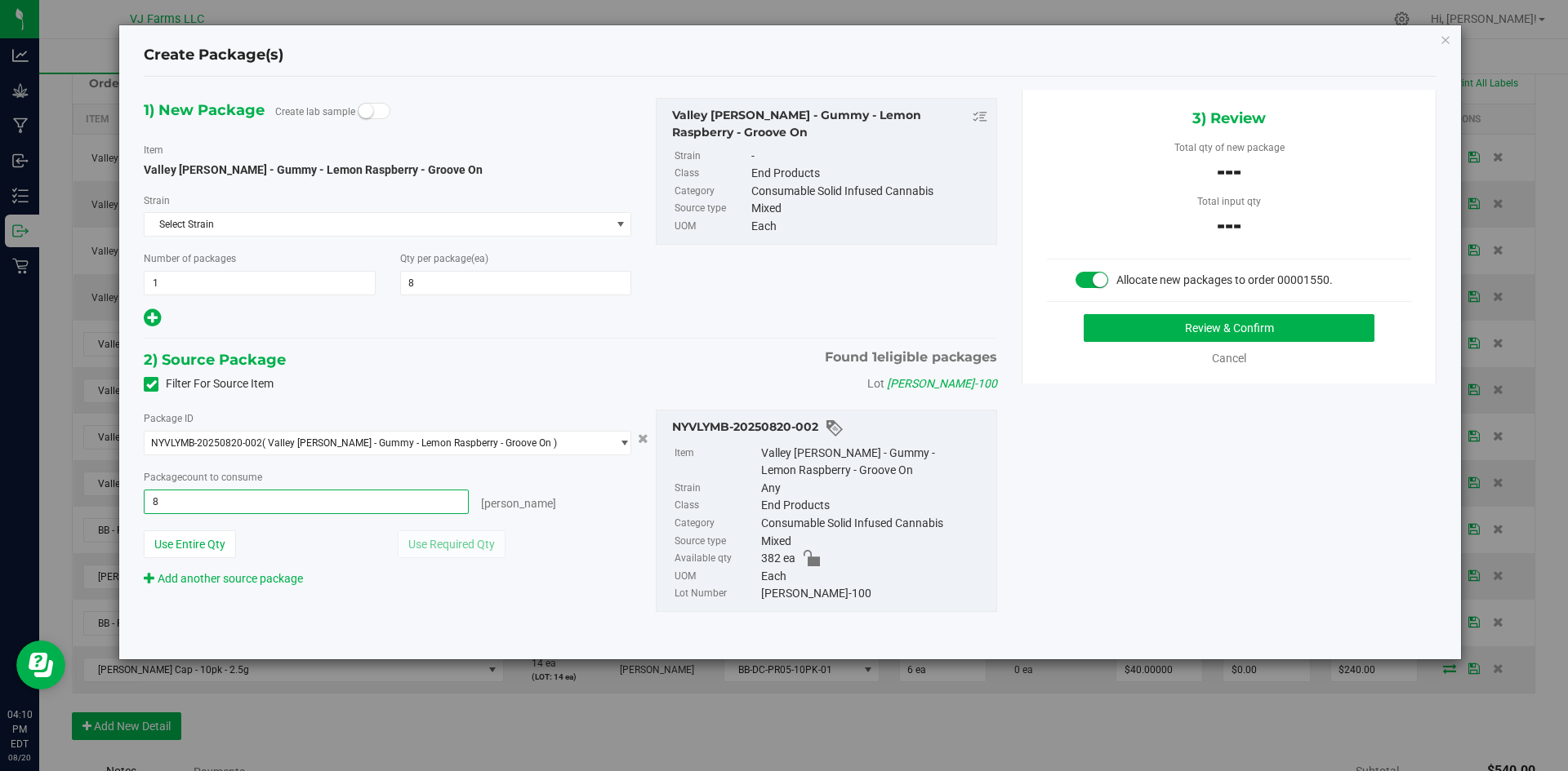
type input "8 ea"
click at [999, 513] on div "NYVLYMB-20250820-002 Item Valley [PERSON_NAME] - Gummy - Lemon Raspberry - Groo…" at bounding box center [827, 510] width 366 height 202
click at [1207, 332] on button "Review & Confirm" at bounding box center [1229, 328] width 291 height 28
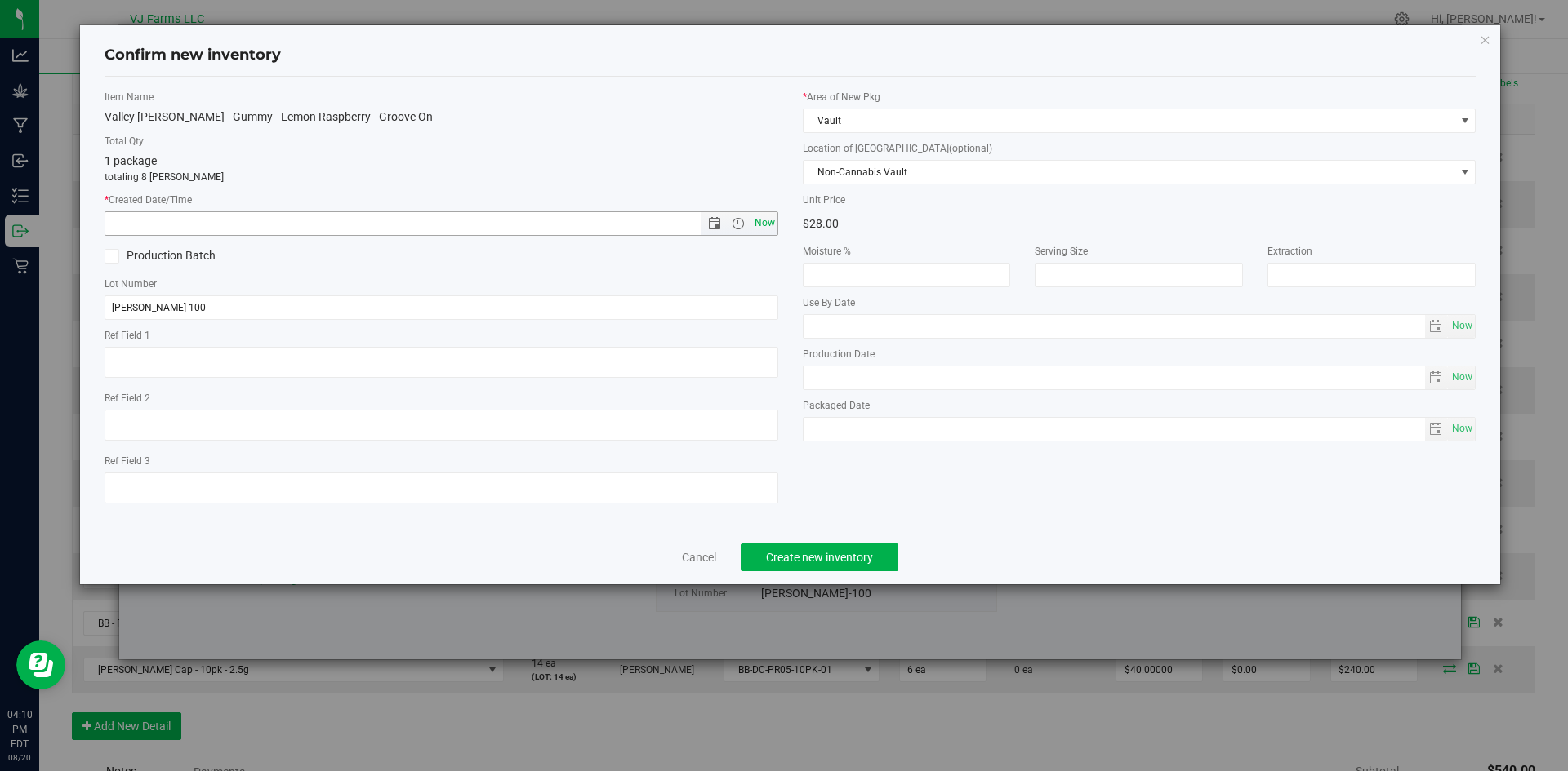
click at [758, 227] on span "Now" at bounding box center [764, 223] width 28 height 23
type input "[DATE] 4:10 PM"
click at [829, 551] on span "Create new inventory" at bounding box center [819, 557] width 107 height 13
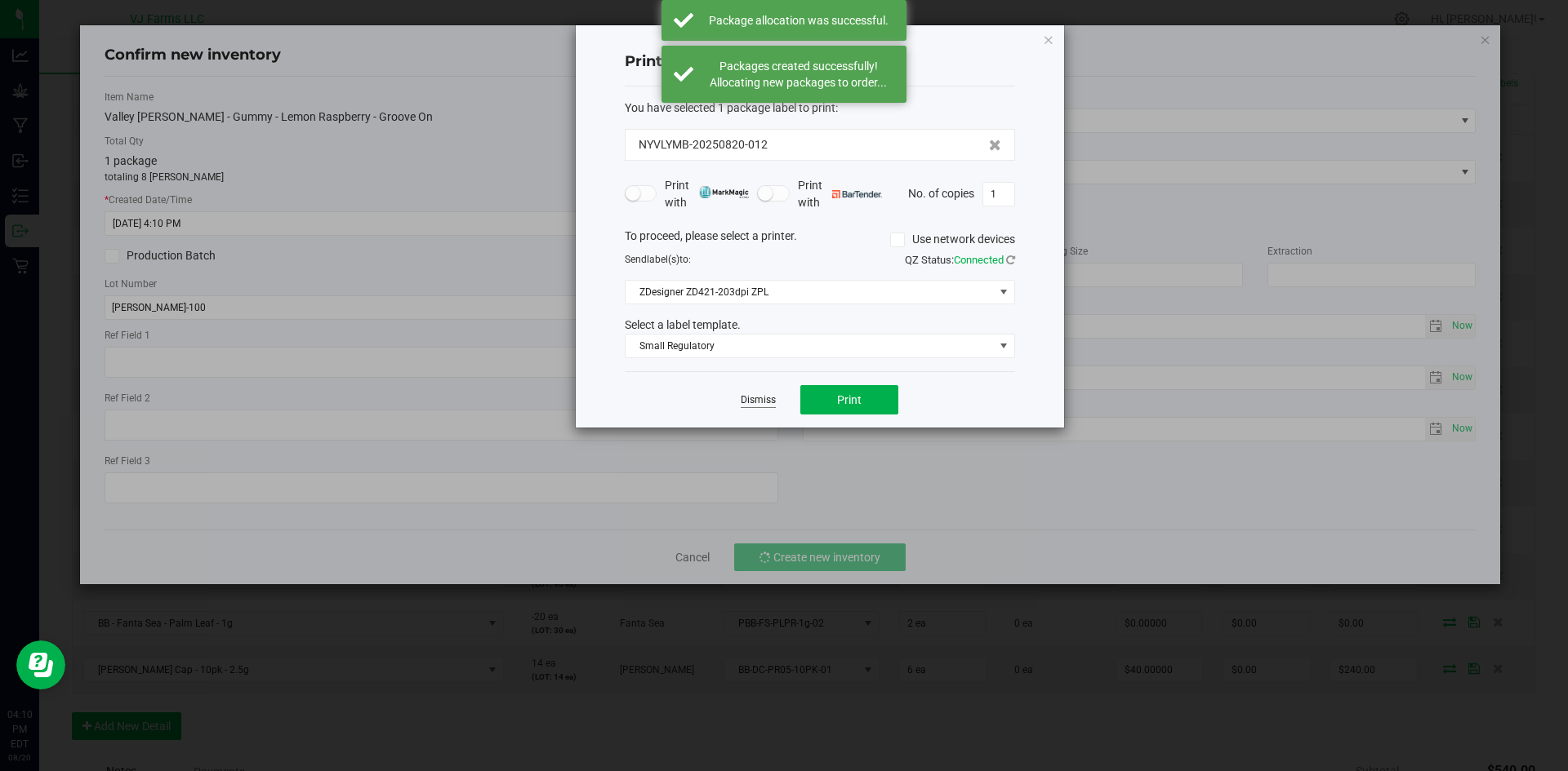
click at [764, 403] on link "Dismiss" at bounding box center [758, 401] width 35 height 14
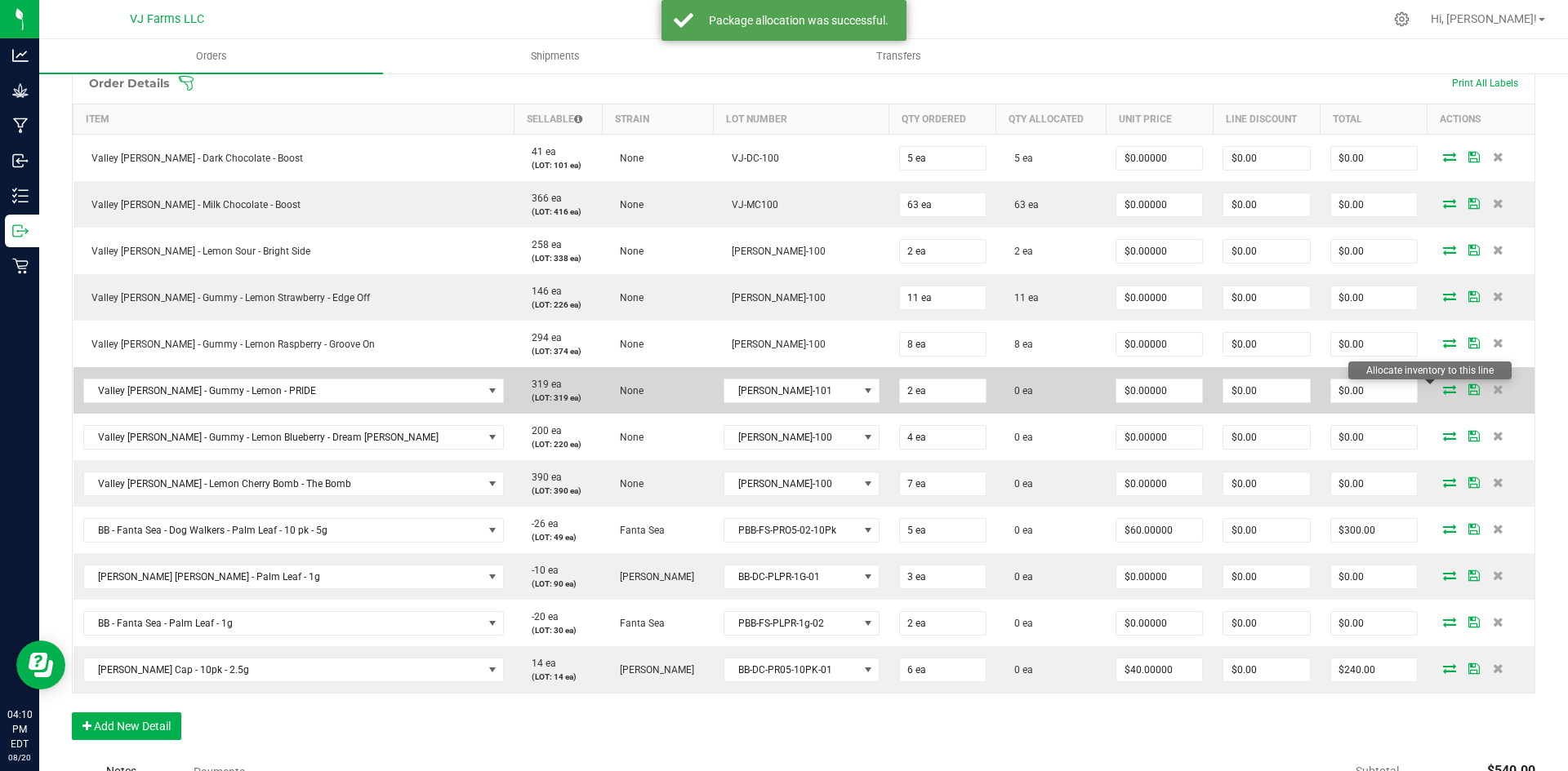
click at [1443, 389] on icon at bounding box center [1449, 389] width 13 height 10
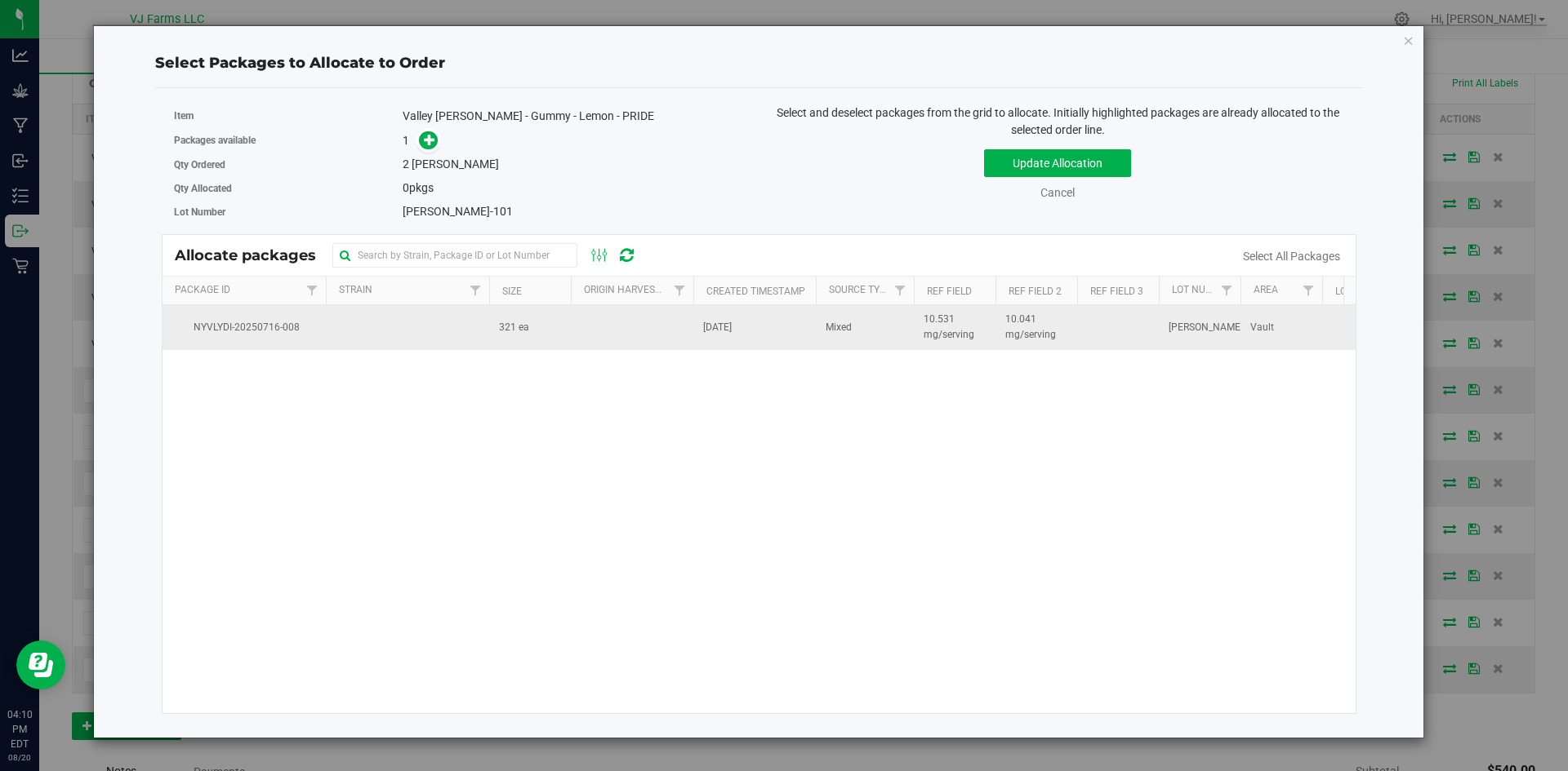
click at [466, 314] on td at bounding box center [407, 327] width 163 height 44
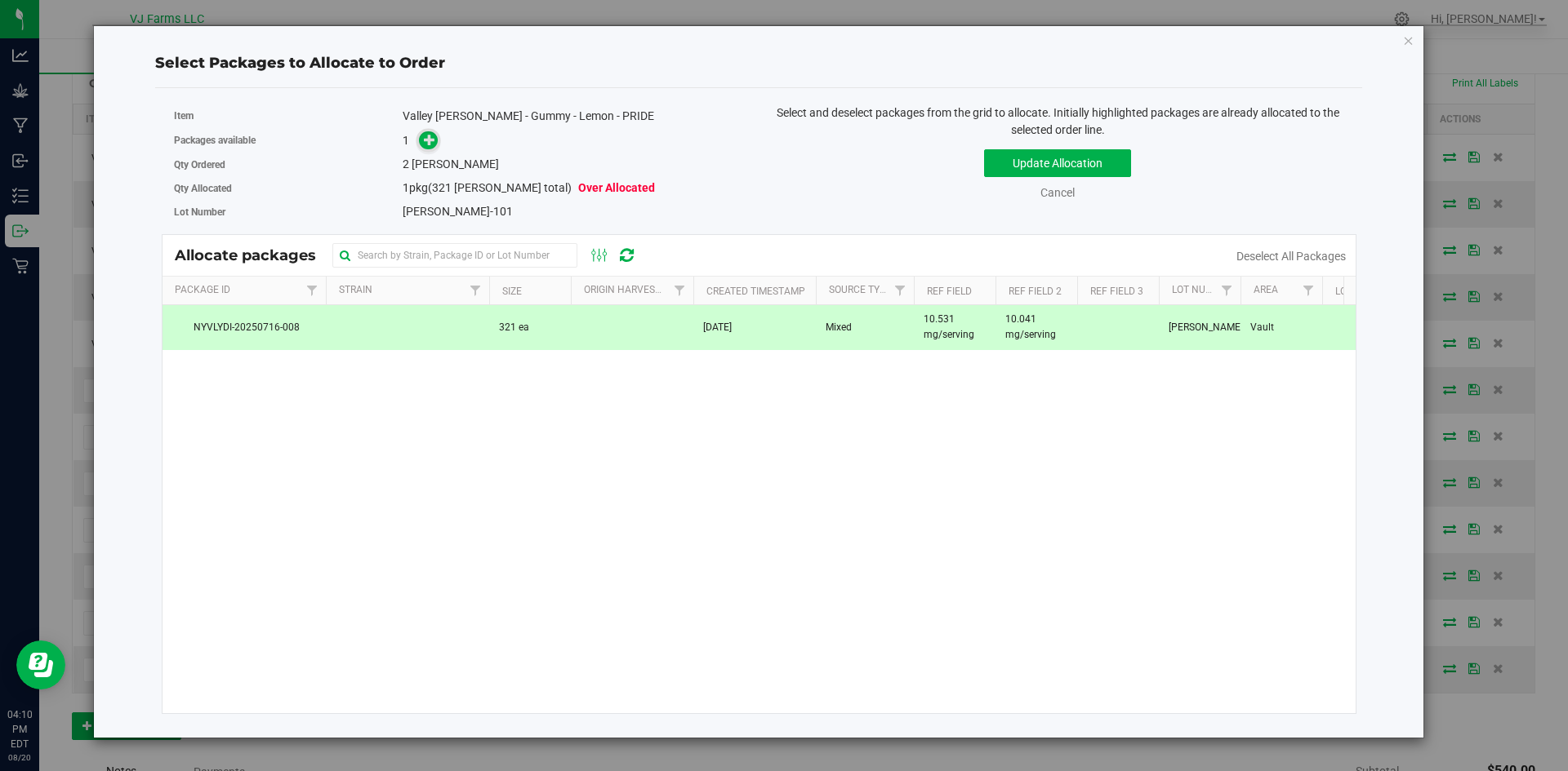
click at [429, 137] on icon at bounding box center [430, 139] width 12 height 12
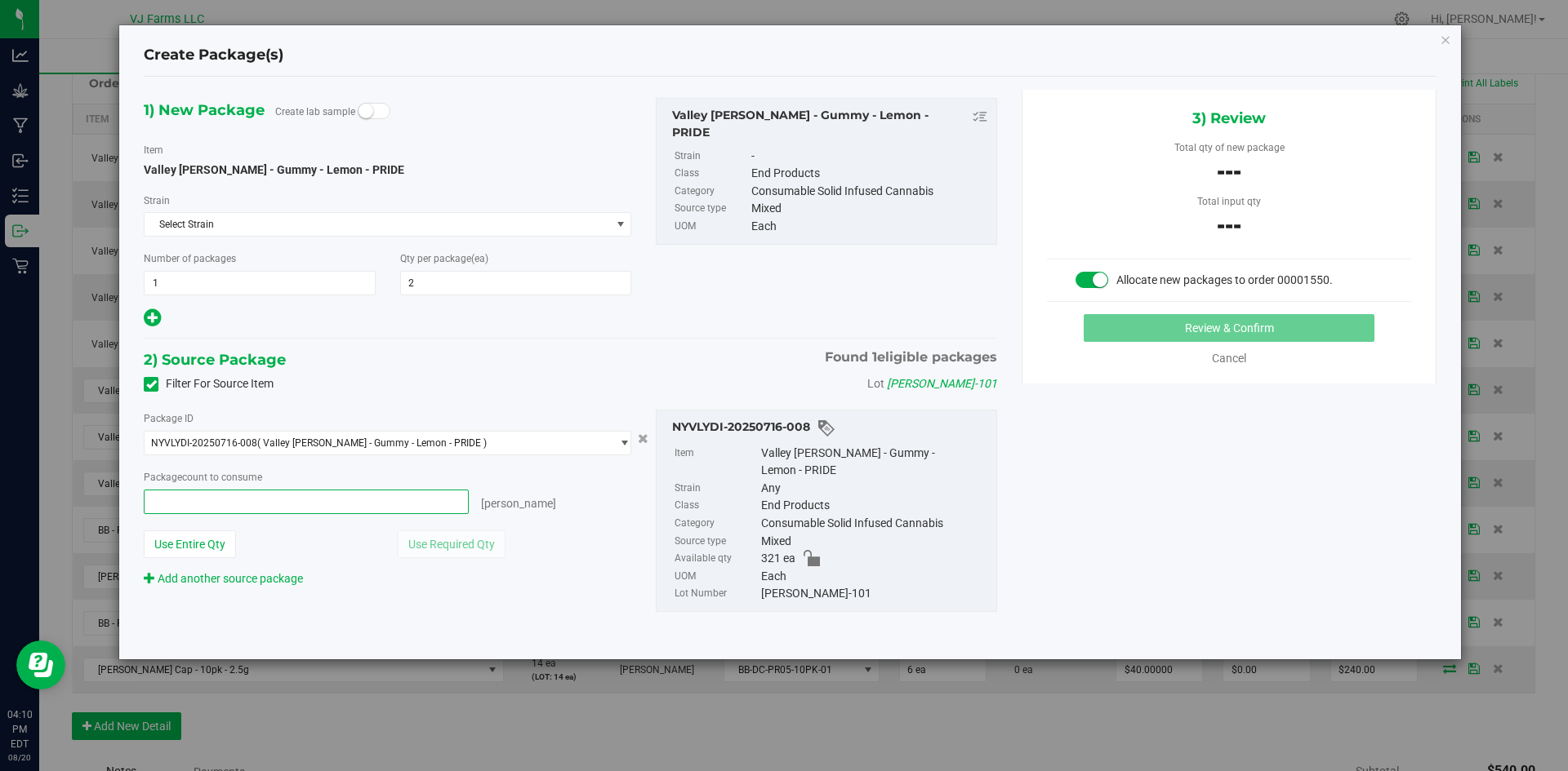
click at [349, 506] on span at bounding box center [306, 502] width 325 height 24
type input "2"
type input "2 ea"
drag, startPoint x: 1144, startPoint y: 571, endPoint x: 1164, endPoint y: 527, distance: 48.3
click at [1144, 571] on div "1) New Package Create lab sample Item Valley [PERSON_NAME] - Gummy - Lemon - PR…" at bounding box center [791, 369] width 1317 height 557
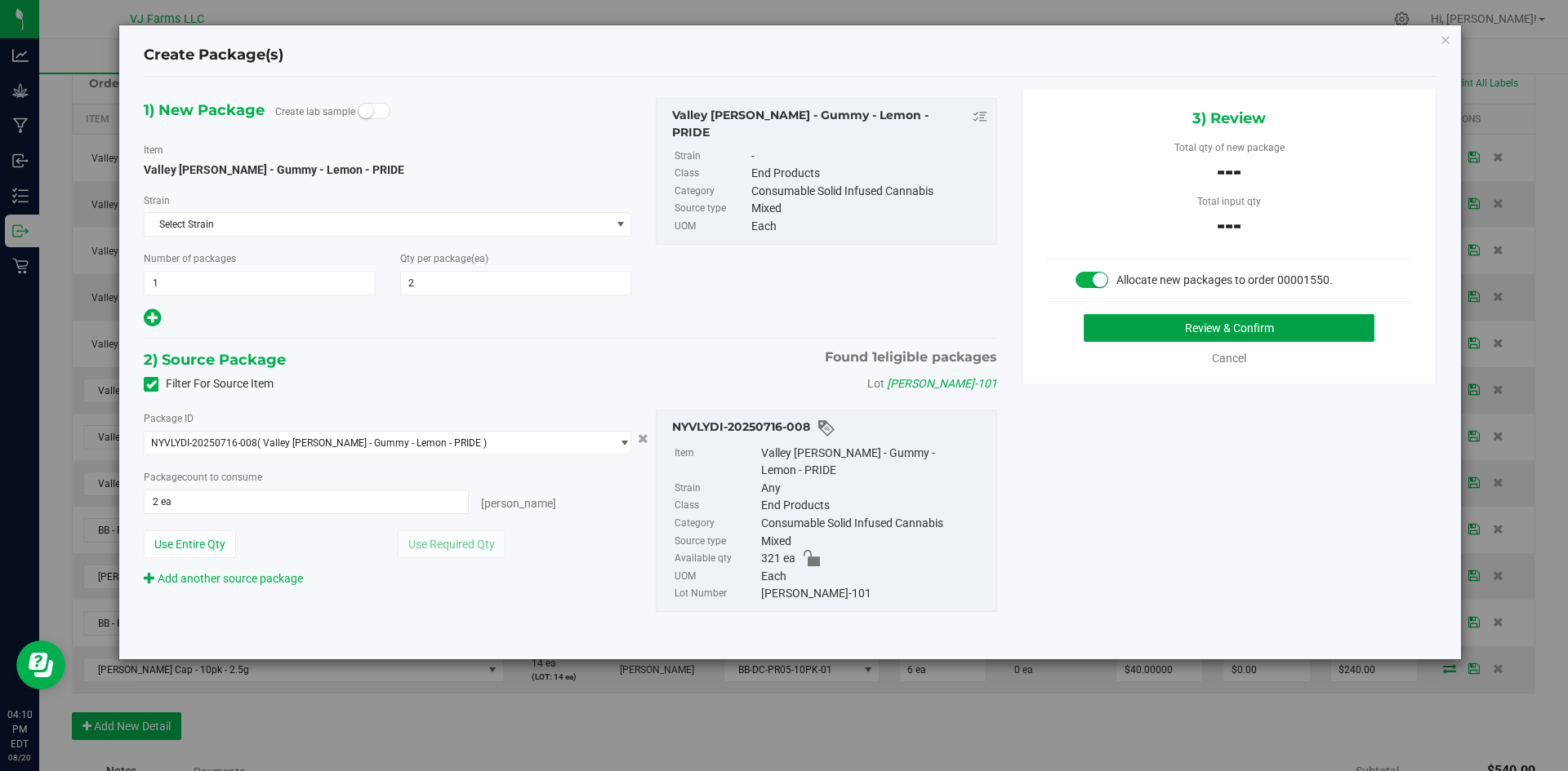
click at [1198, 324] on button "Review & Confirm" at bounding box center [1229, 328] width 291 height 28
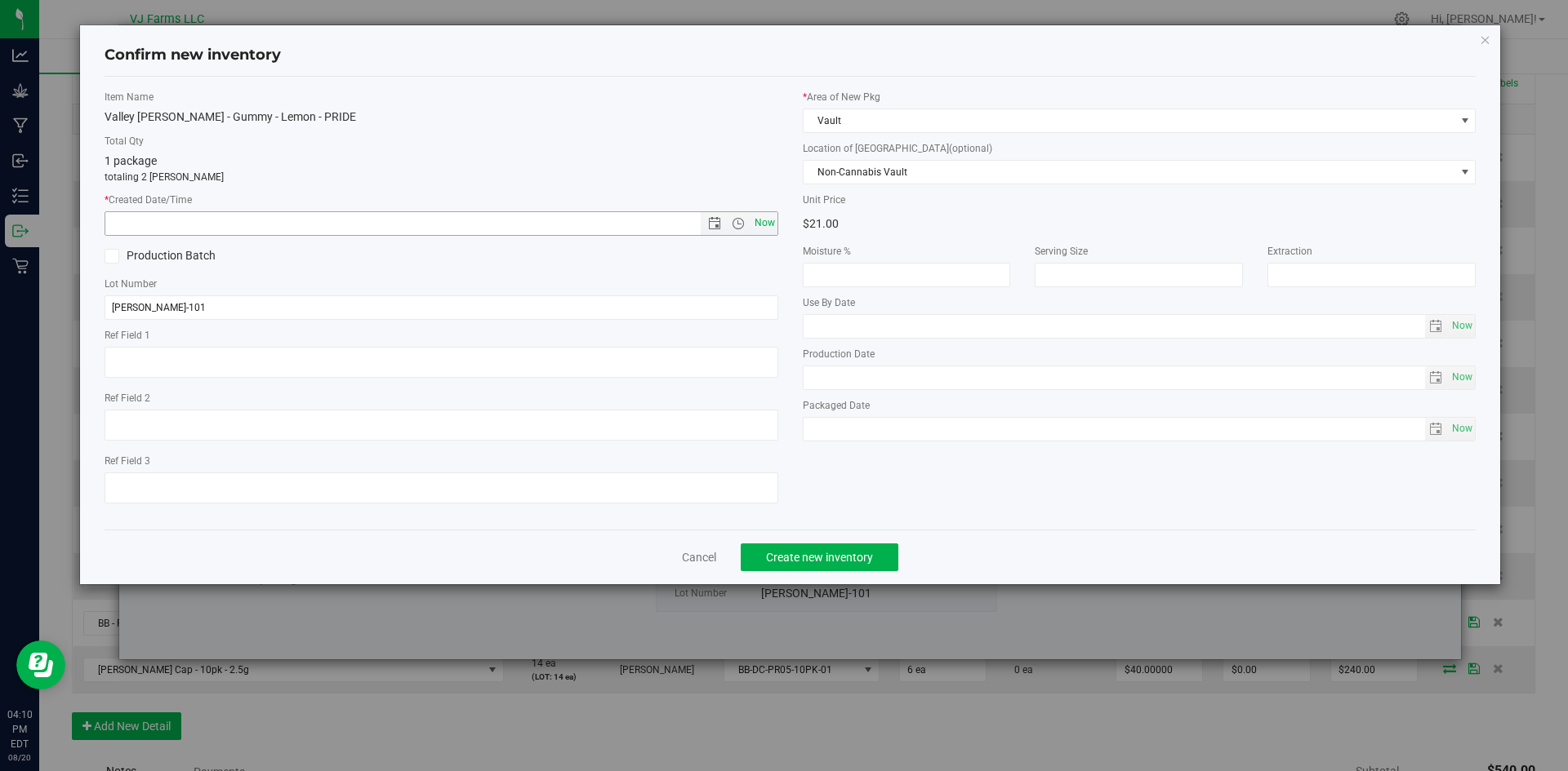
click at [774, 221] on span "Now" at bounding box center [764, 223] width 28 height 23
type input "[DATE] 4:10 PM"
click at [802, 561] on span "Create new inventory" at bounding box center [819, 557] width 107 height 13
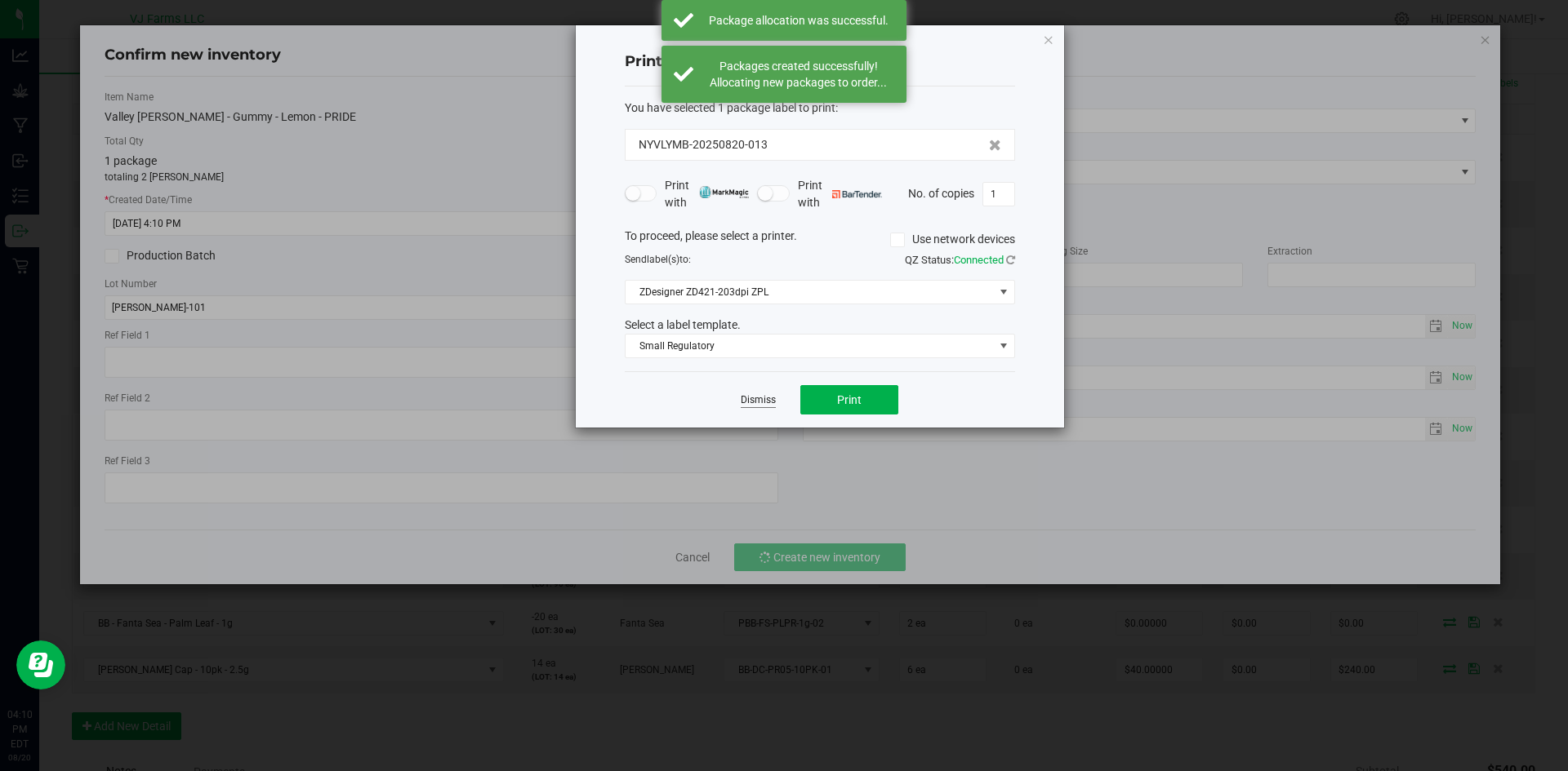
click at [751, 394] on link "Dismiss" at bounding box center [758, 401] width 35 height 14
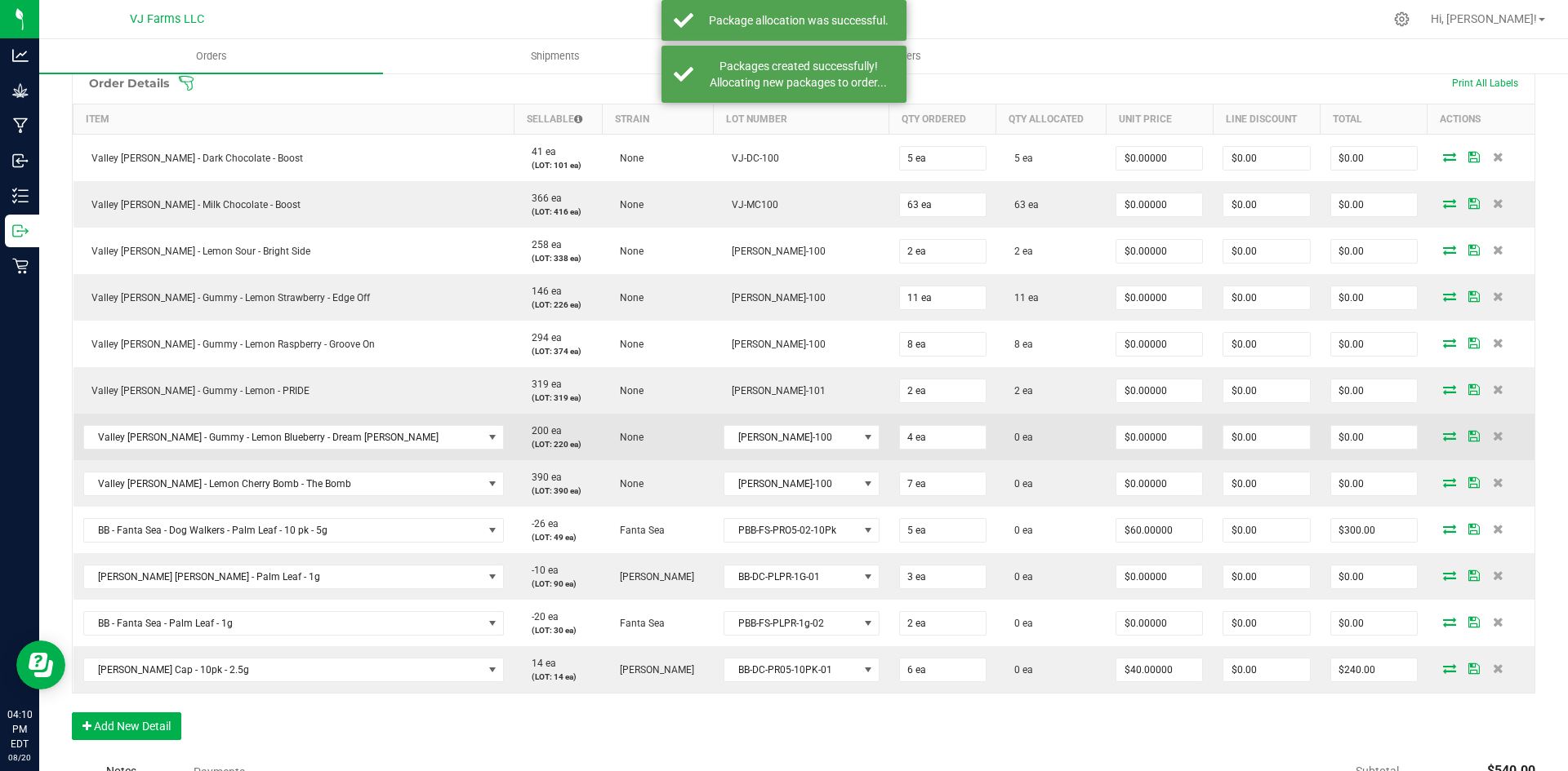
click at [1443, 434] on icon at bounding box center [1449, 435] width 13 height 10
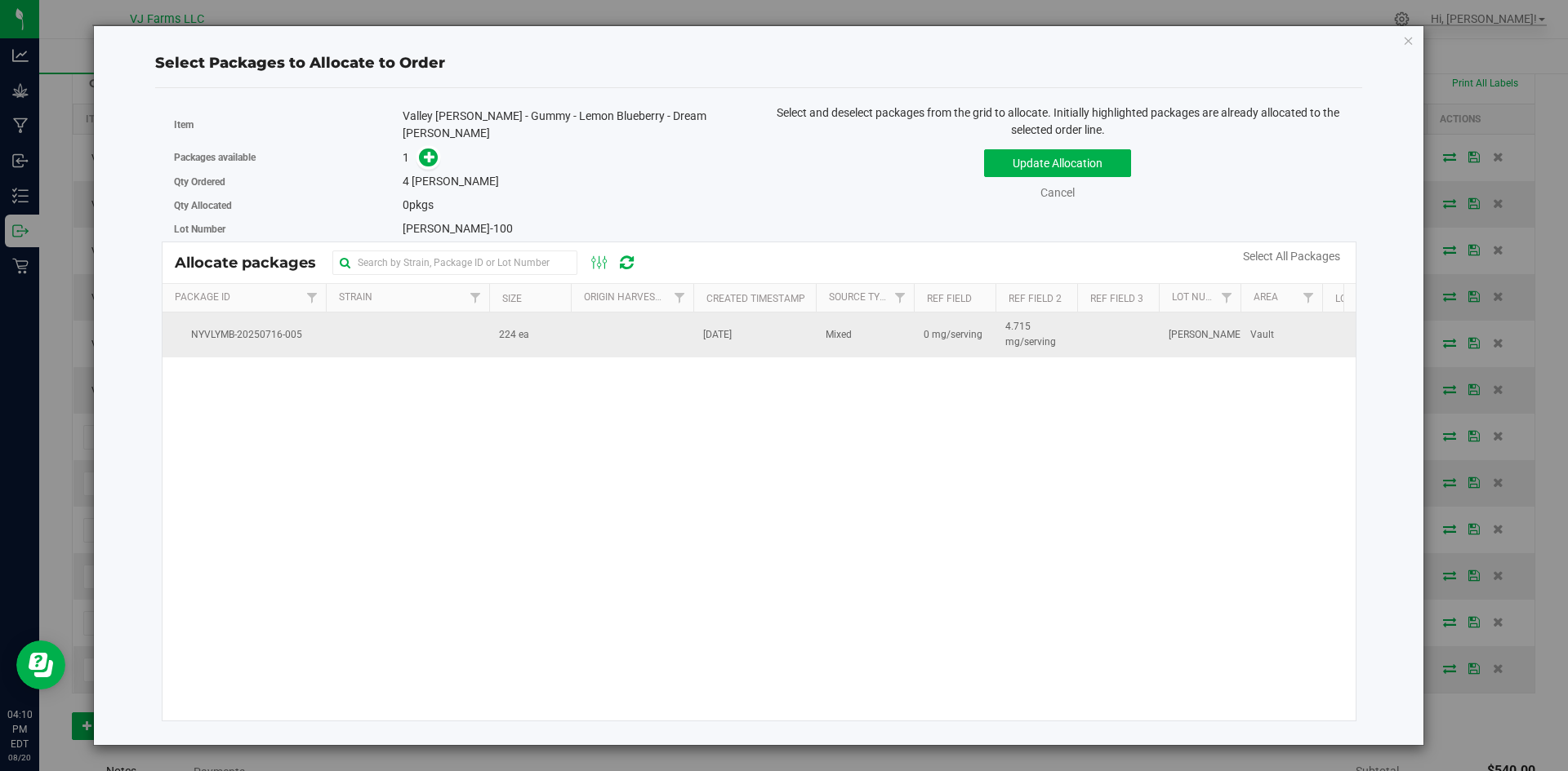
click at [497, 331] on td "224 ea" at bounding box center [530, 334] width 82 height 44
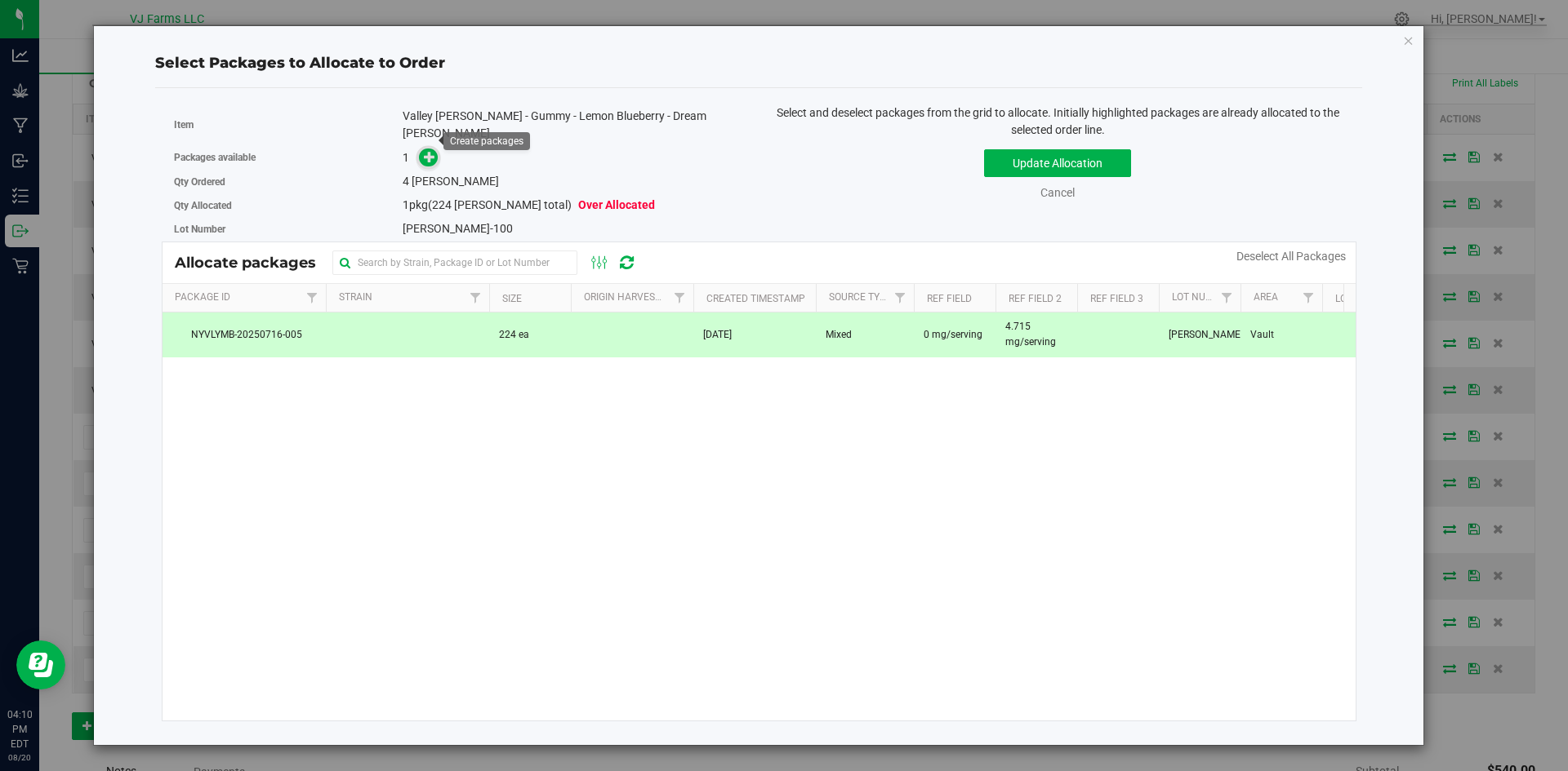
click at [424, 151] on icon at bounding box center [429, 156] width 11 height 11
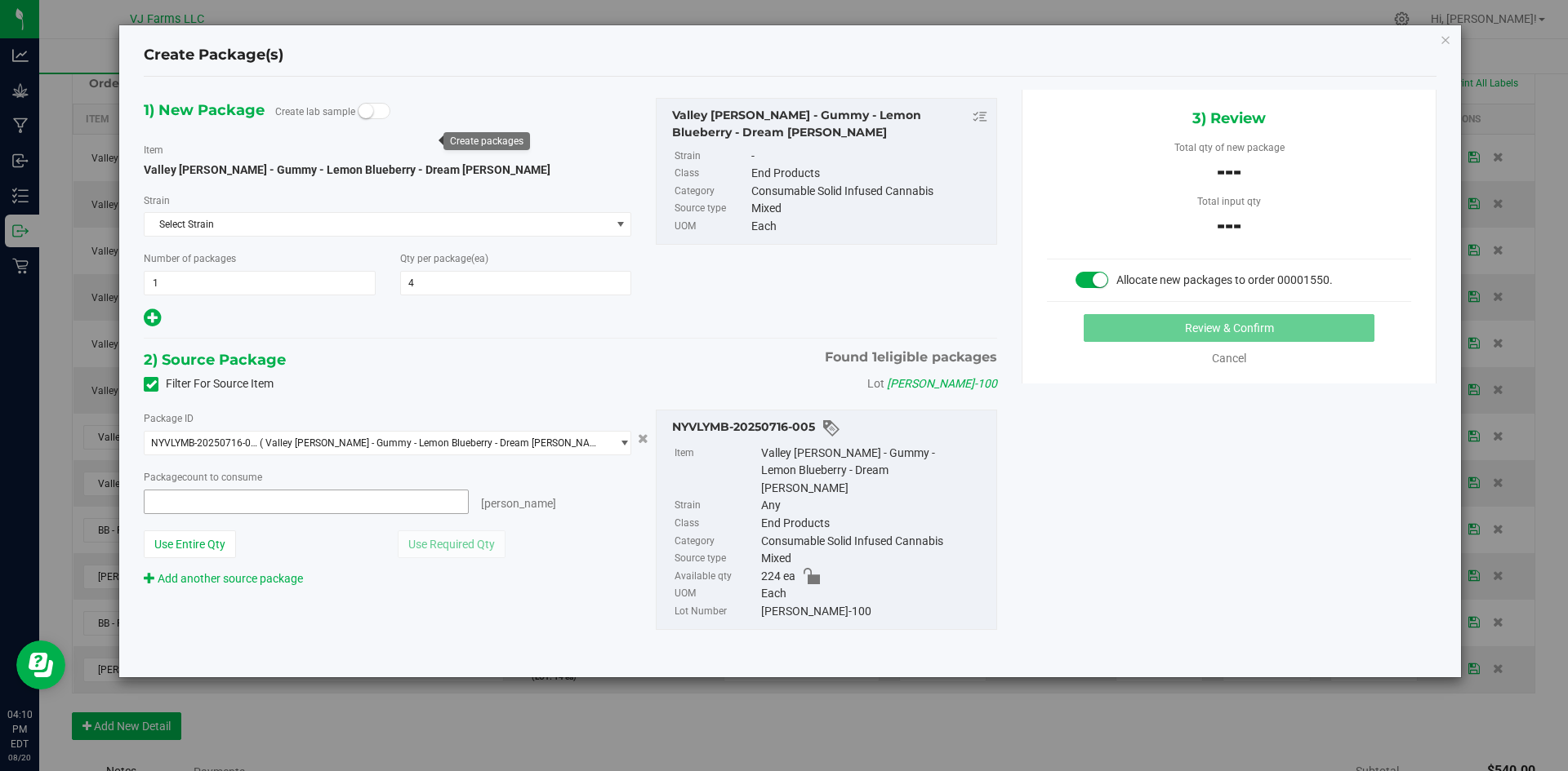
click at [435, 510] on span at bounding box center [306, 502] width 325 height 24
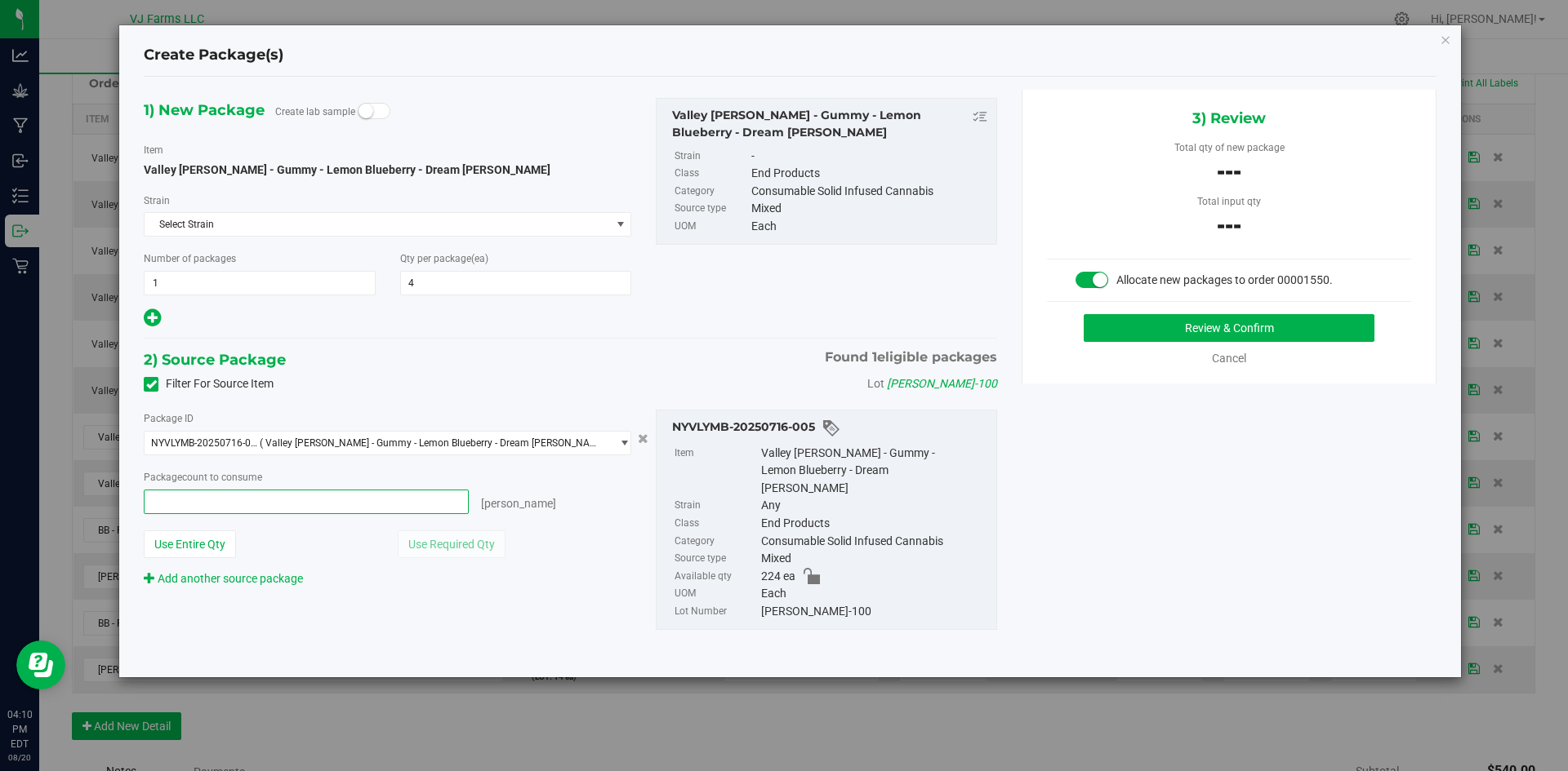
type input "4"
type input "4 ea"
click at [1043, 475] on div "1) New Package Create lab sample Item Valley [PERSON_NAME] - Gummy - Lemon Blue…" at bounding box center [791, 377] width 1317 height 574
click at [1197, 330] on button "Review & Confirm" at bounding box center [1229, 328] width 291 height 28
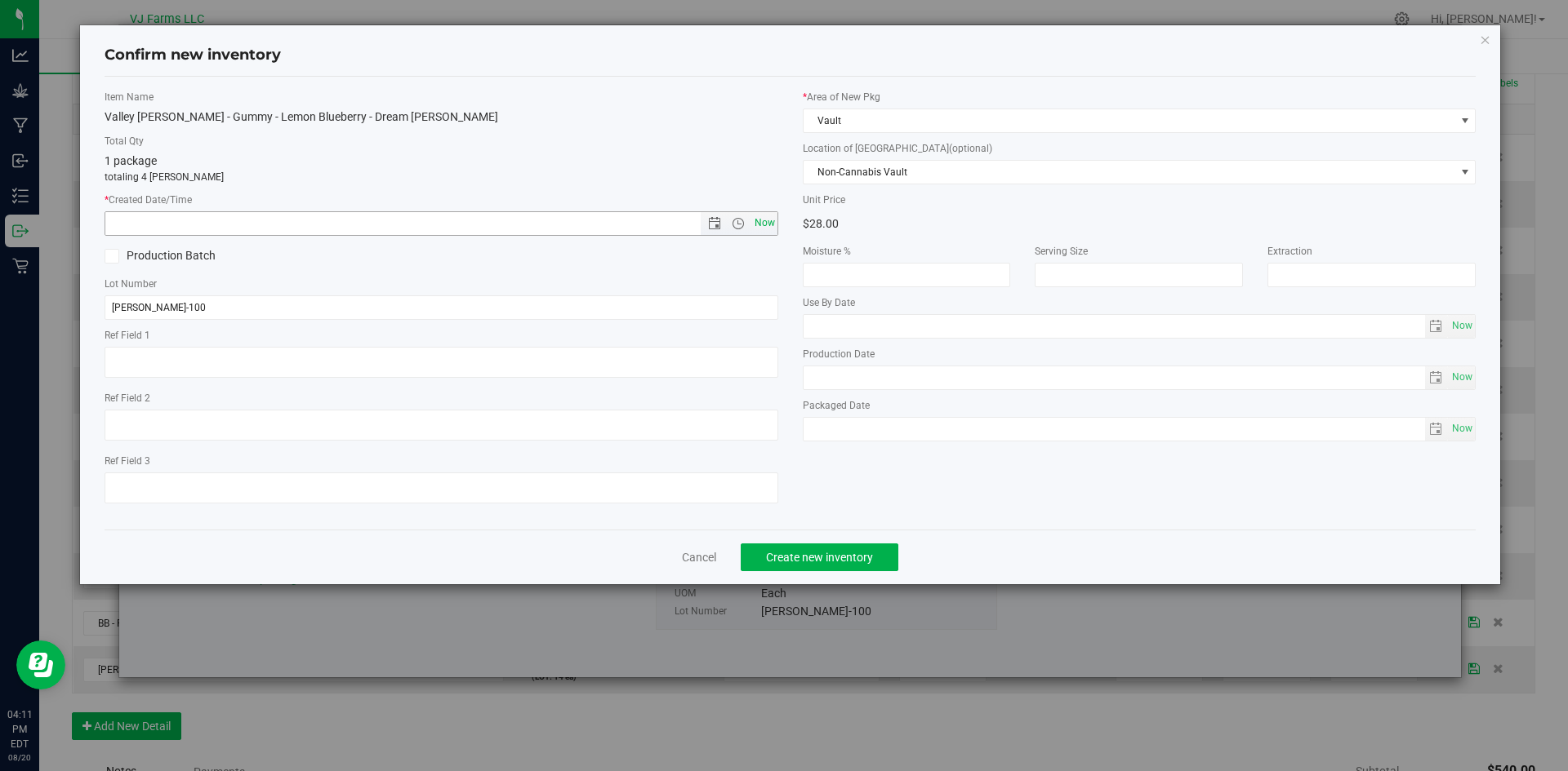
click at [761, 219] on span "Now" at bounding box center [764, 223] width 28 height 23
type input "[DATE] 4:11 PM"
click at [826, 568] on button "Create new inventory" at bounding box center [820, 558] width 158 height 28
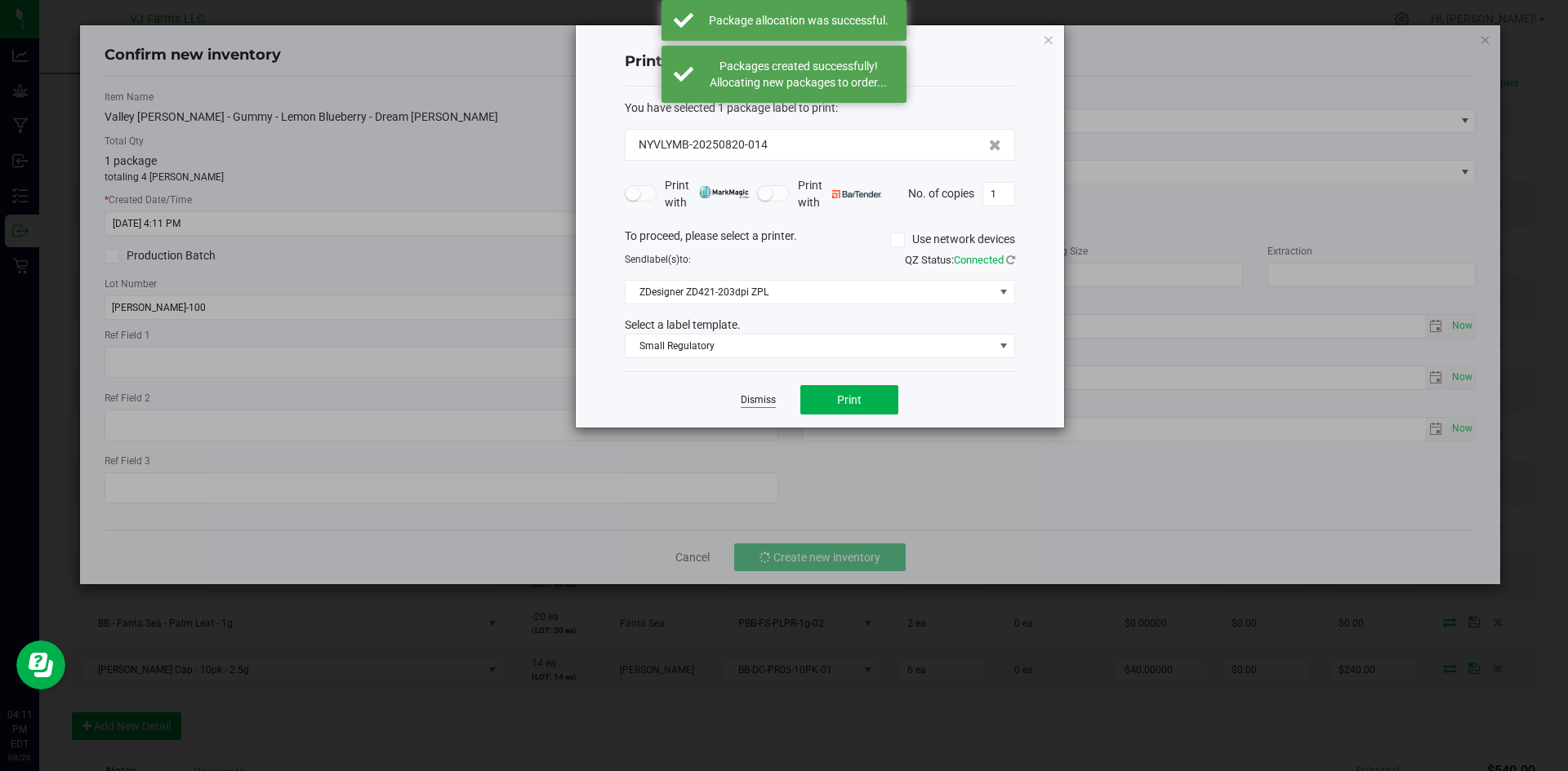
click at [759, 395] on link "Dismiss" at bounding box center [758, 401] width 35 height 14
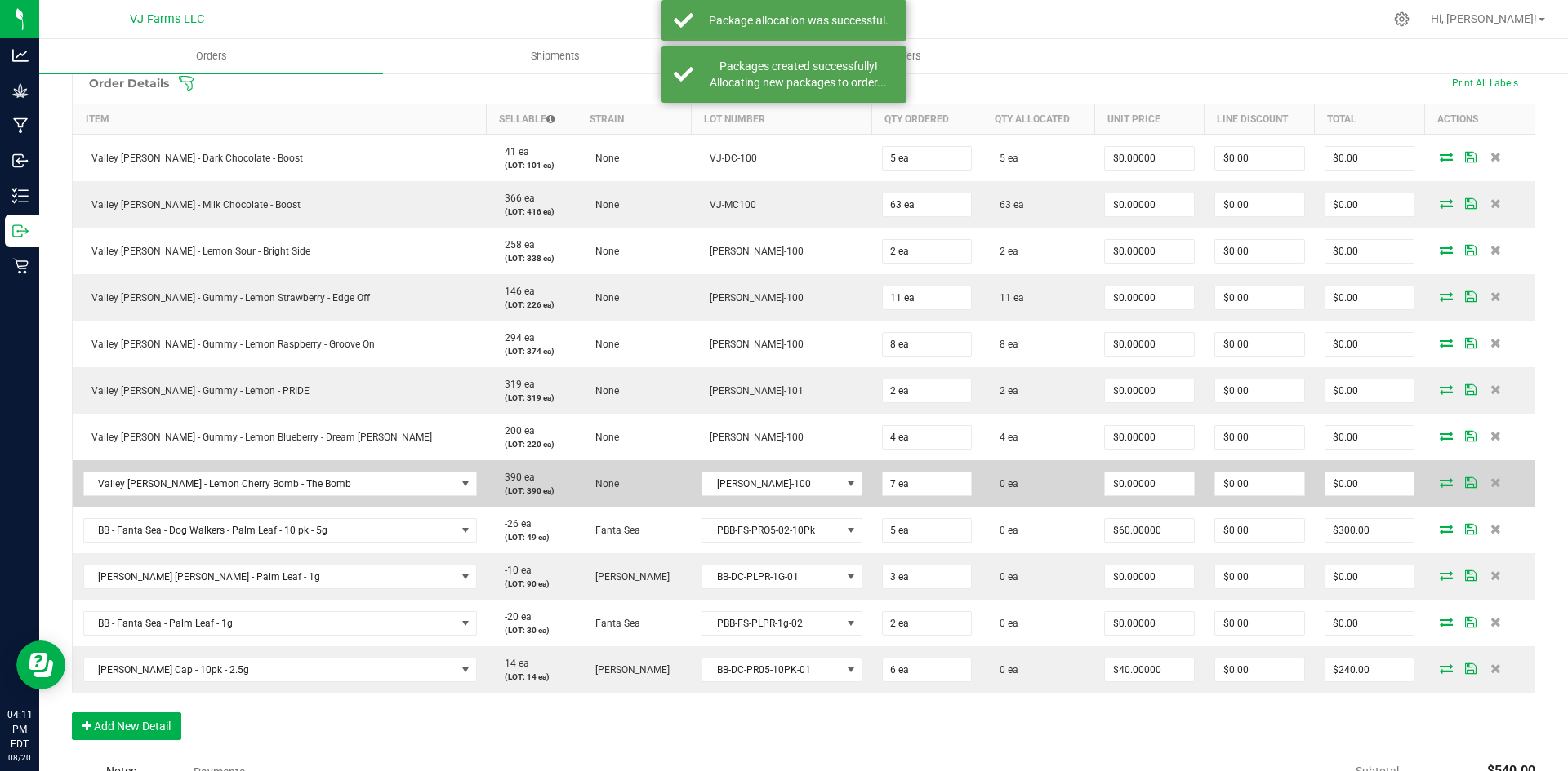
click at [1440, 480] on icon at bounding box center [1446, 482] width 13 height 10
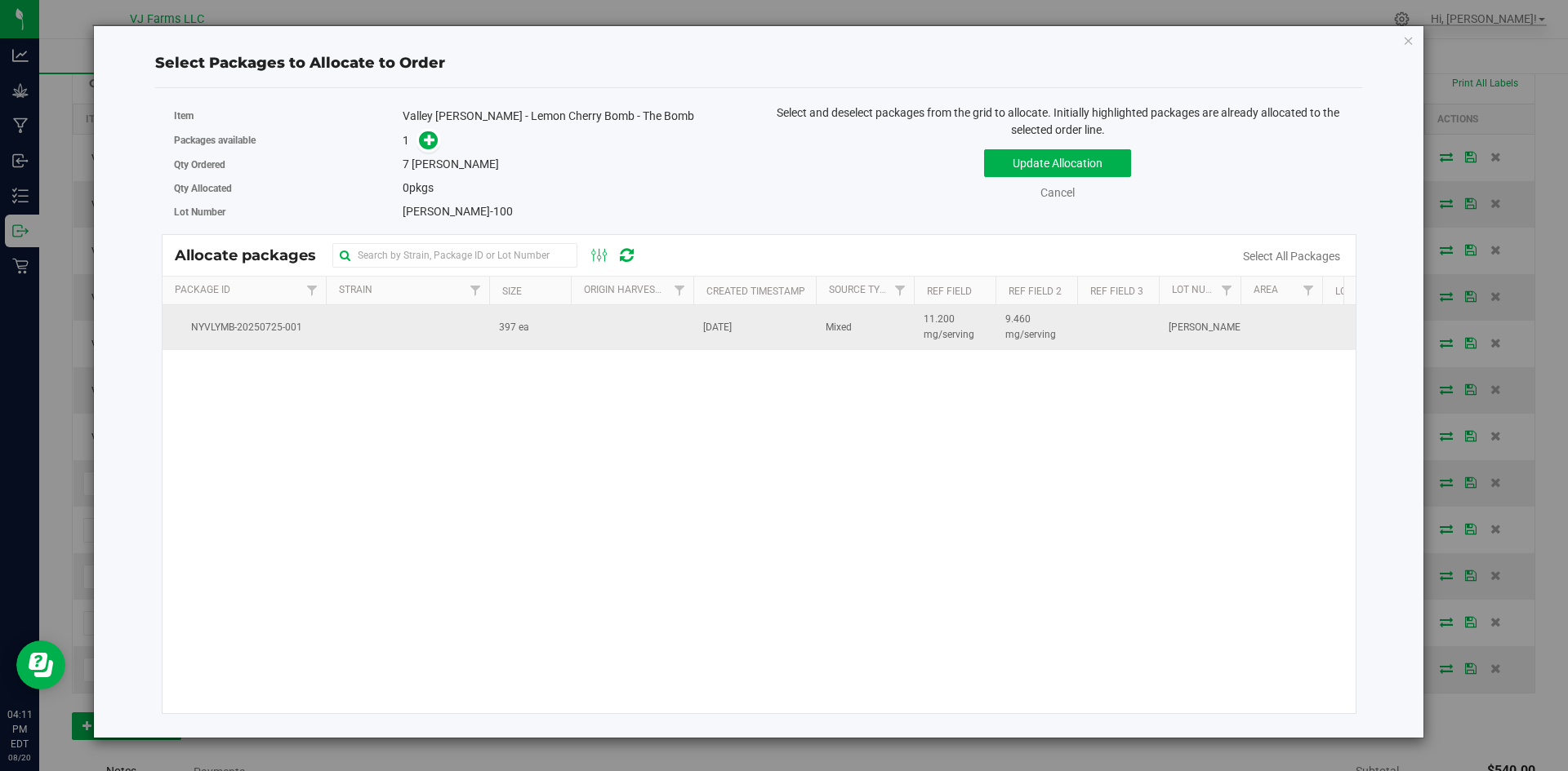
click at [508, 330] on span "397 ea" at bounding box center [514, 328] width 30 height 16
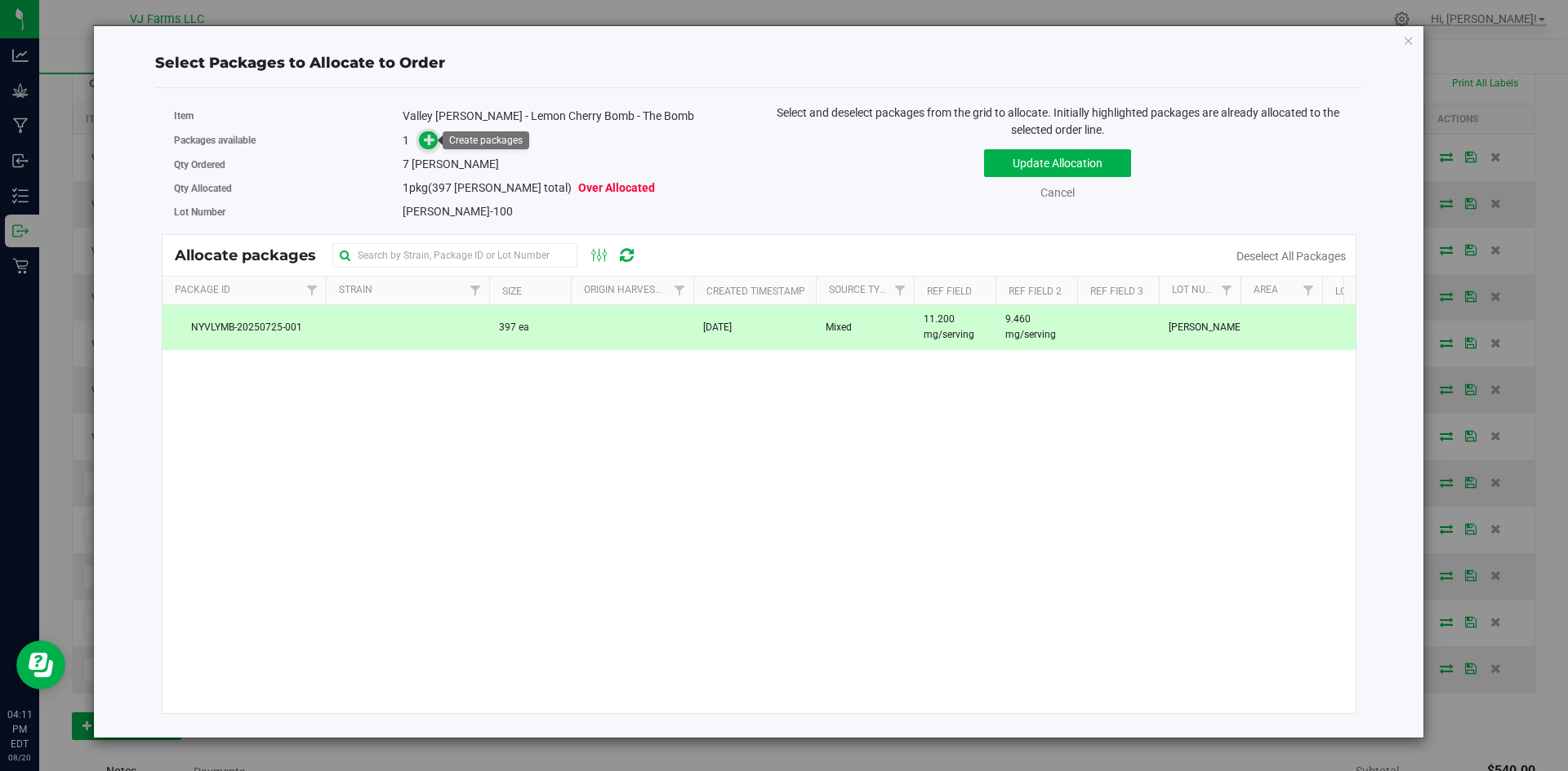
click at [425, 134] on icon at bounding box center [429, 139] width 11 height 11
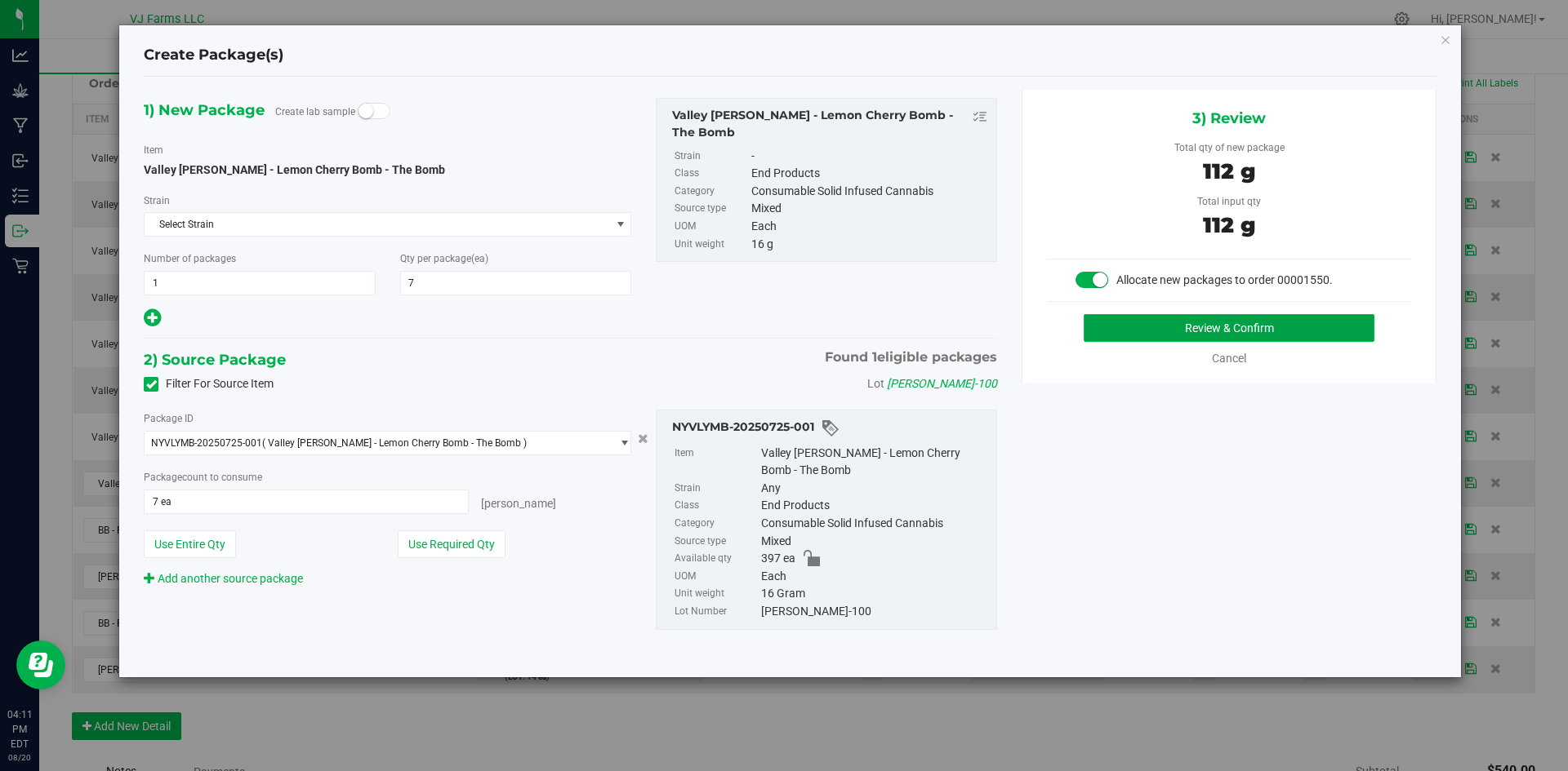
click at [1240, 336] on button "Review & Confirm" at bounding box center [1229, 328] width 291 height 28
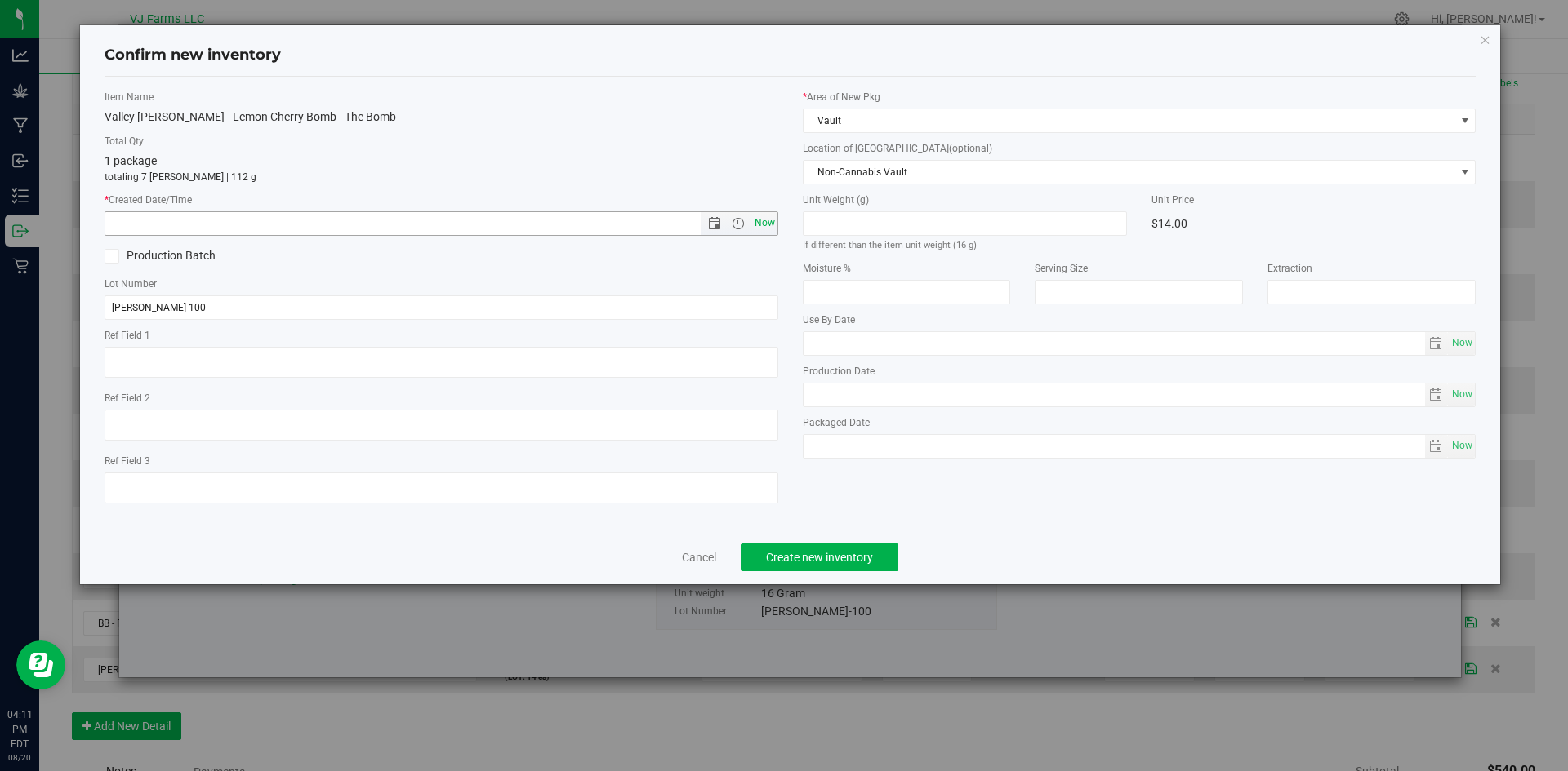
click at [768, 227] on span "Now" at bounding box center [764, 223] width 28 height 23
type input "[DATE] 4:11 PM"
click at [876, 565] on button "Create new inventory" at bounding box center [820, 558] width 158 height 28
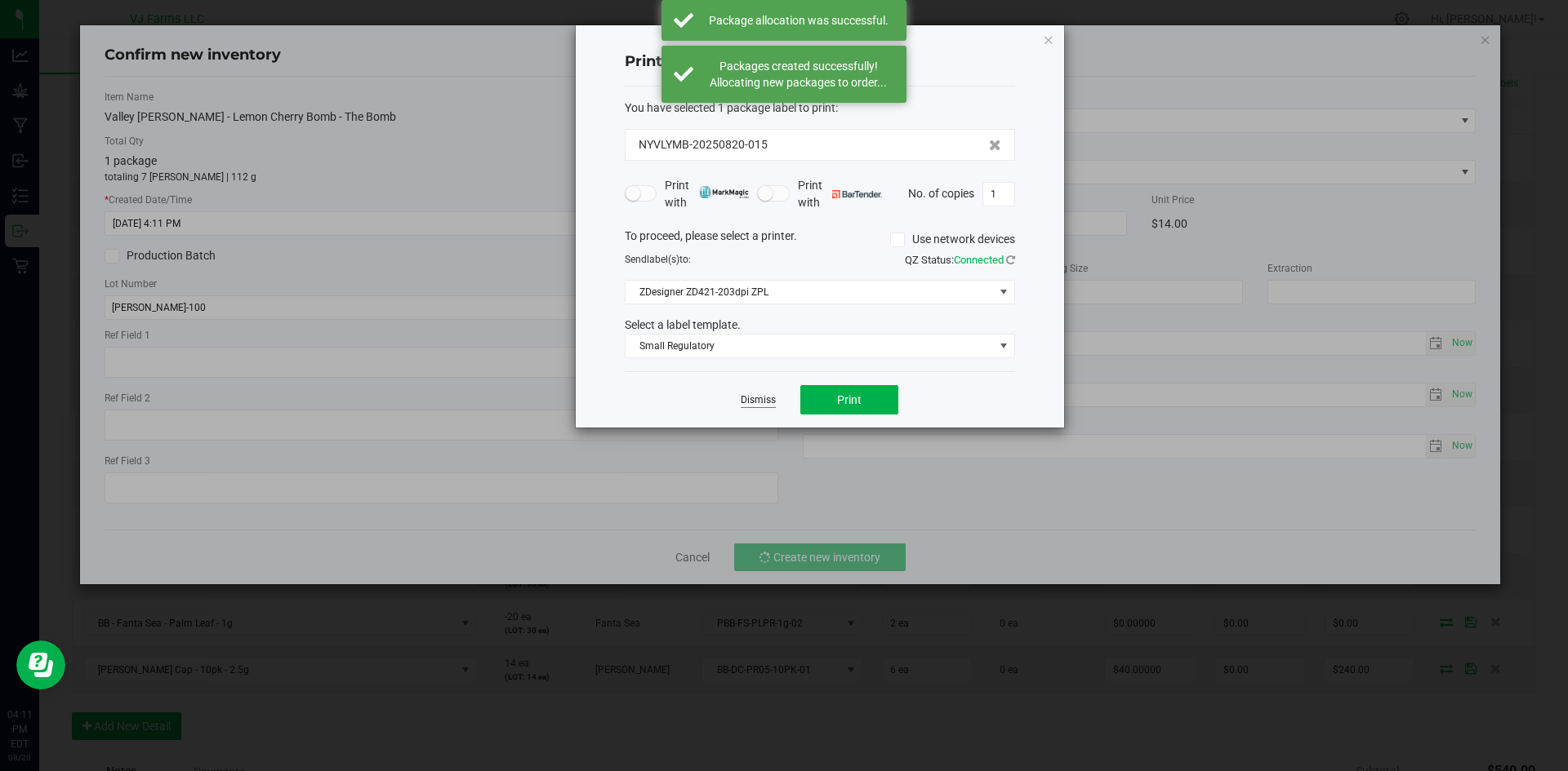
click at [753, 405] on link "Dismiss" at bounding box center [758, 401] width 35 height 14
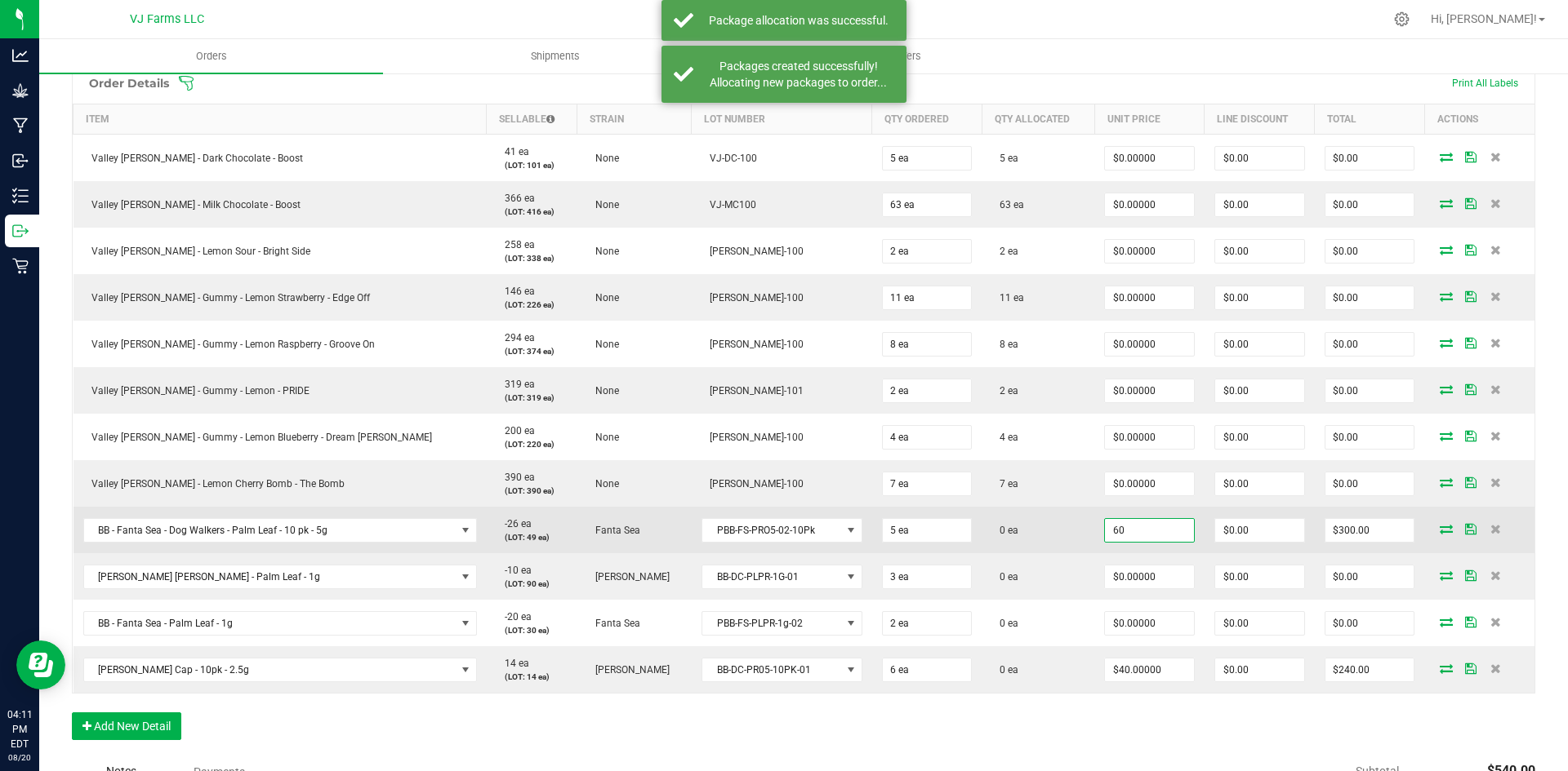
click at [1120, 539] on input "60" at bounding box center [1149, 531] width 89 height 23
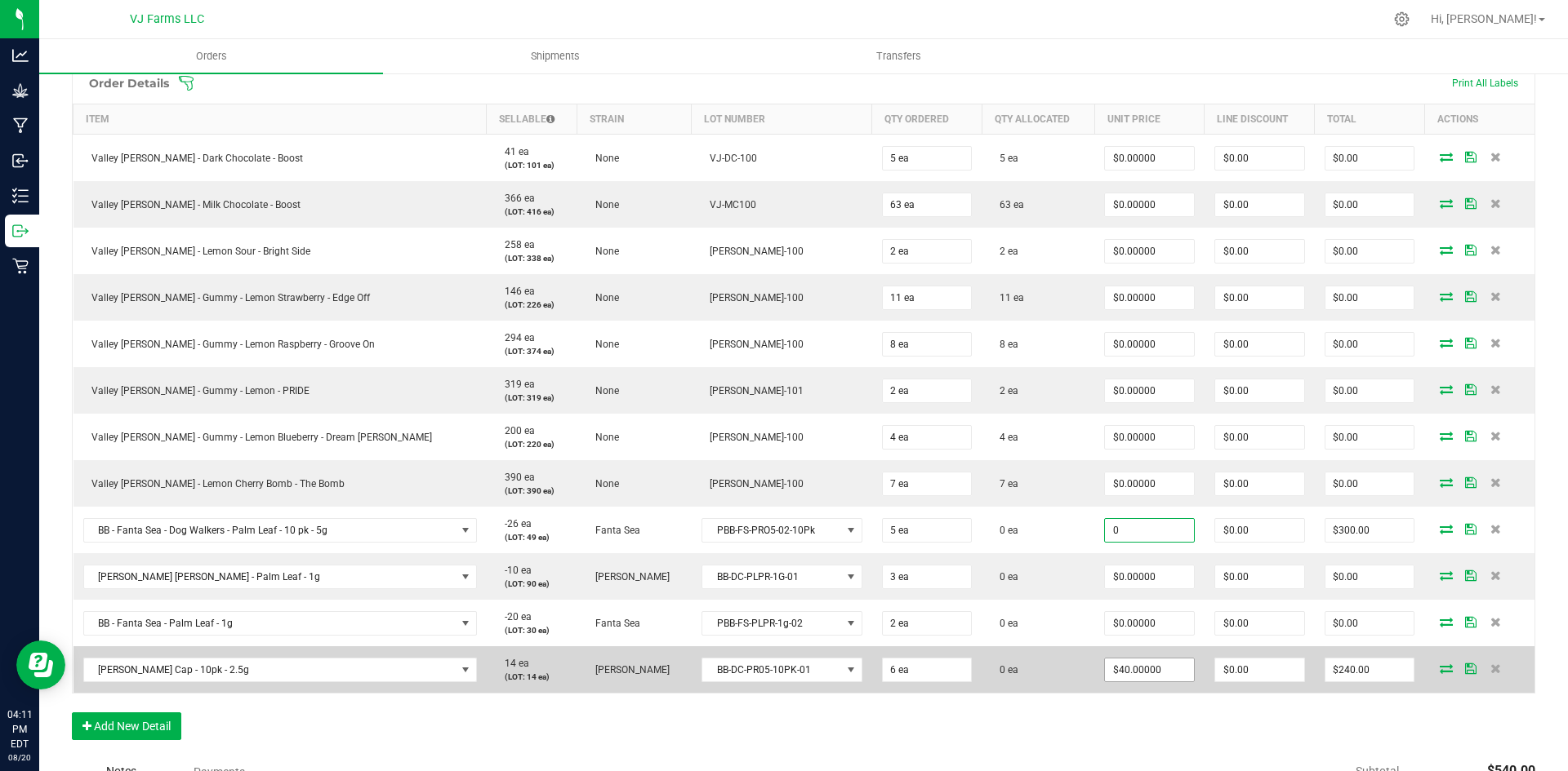
type input "$0.00000"
type input "$0.00"
click at [1105, 663] on input "40" at bounding box center [1149, 670] width 89 height 23
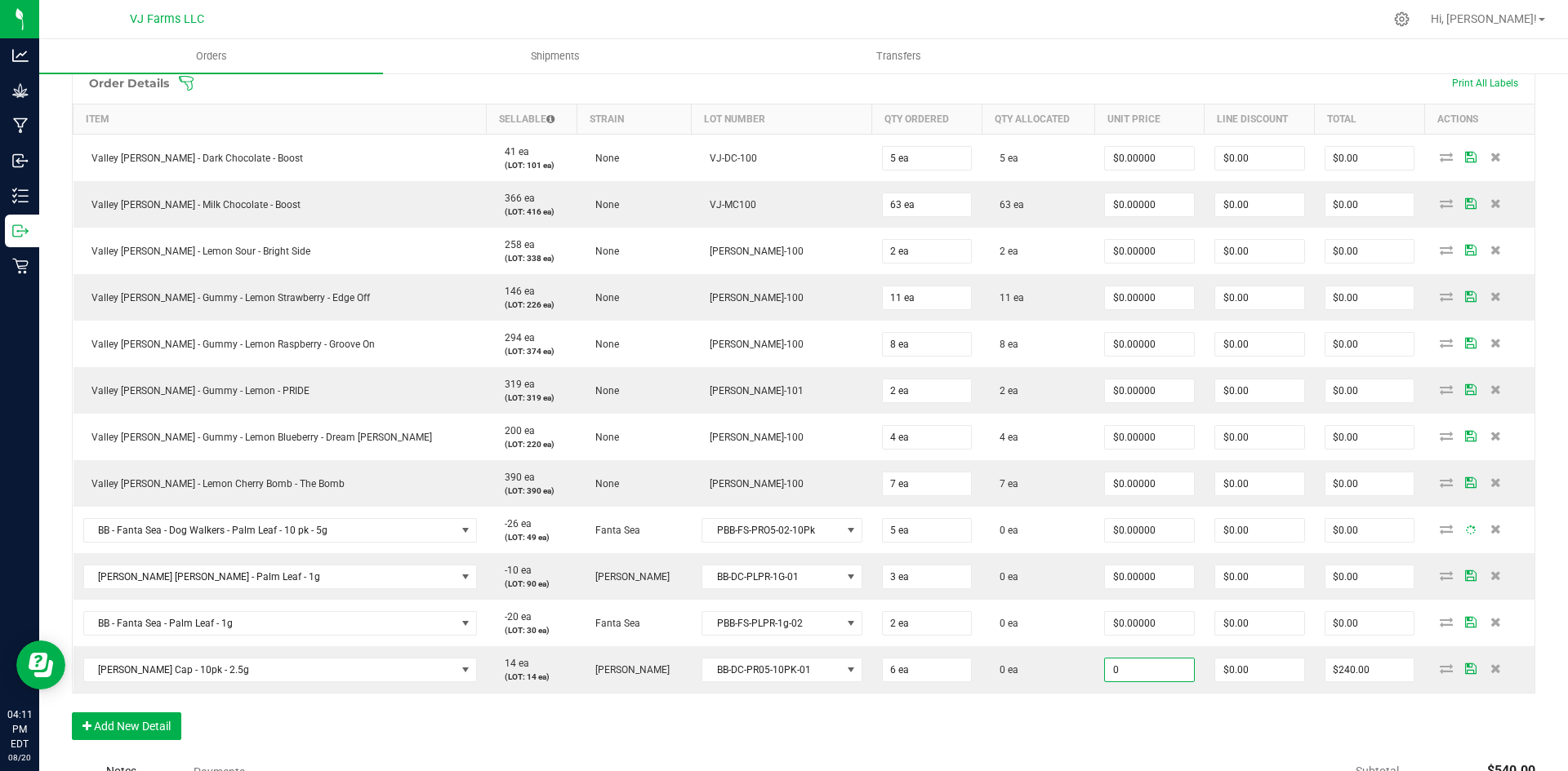
type input "$0.00000"
type input "$0.00"
click at [1239, 728] on div "Order Details Print All Labels Item Sellable Strain Lot Number Qty Ordered Qty …" at bounding box center [804, 409] width 1463 height 695
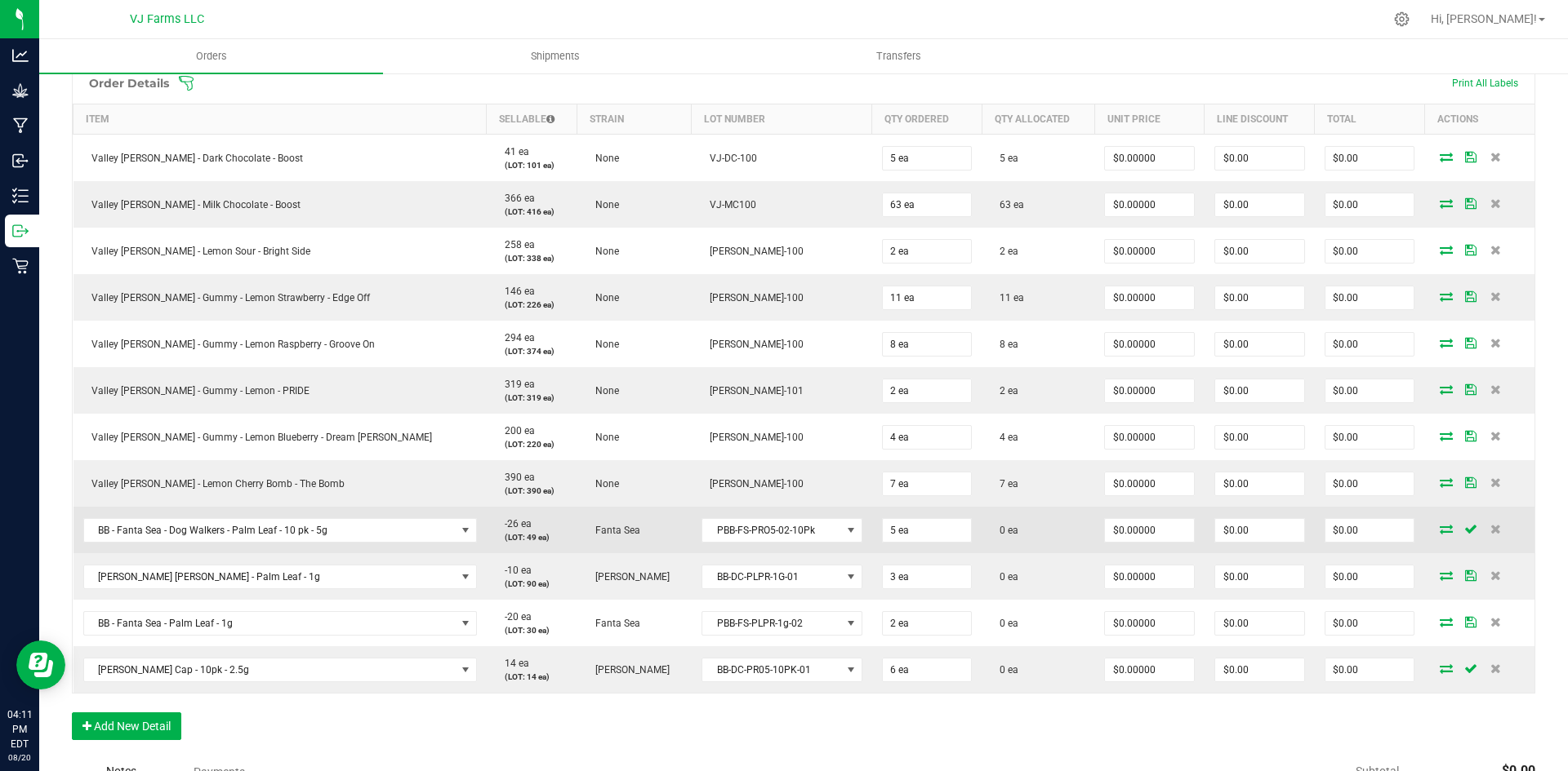
click at [1440, 533] on icon at bounding box center [1446, 528] width 13 height 10
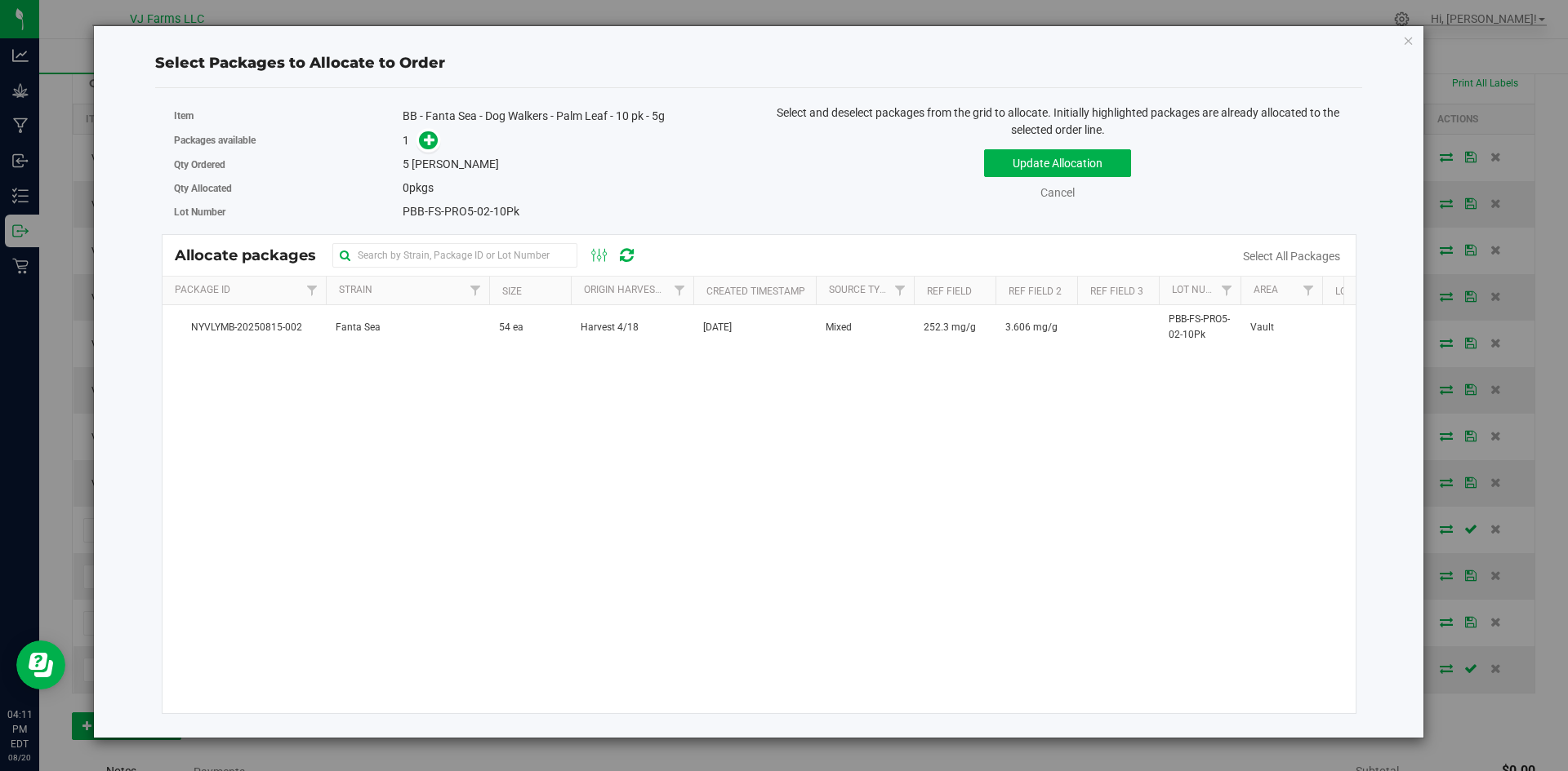
drag, startPoint x: 531, startPoint y: 322, endPoint x: 484, endPoint y: 228, distance: 105.1
click at [530, 322] on td "54 ea" at bounding box center [530, 327] width 82 height 44
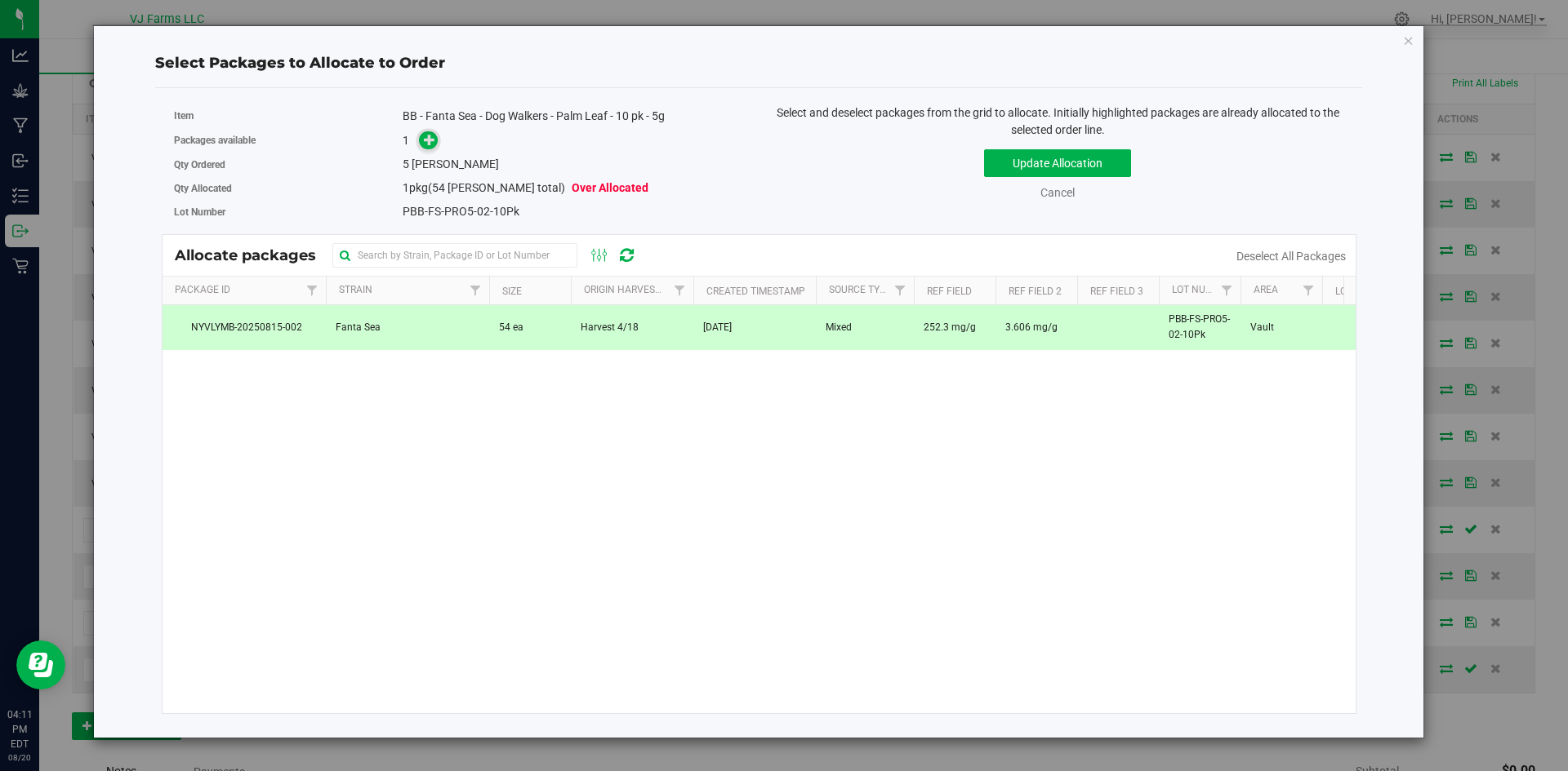
click at [430, 134] on icon at bounding box center [429, 138] width 11 height 11
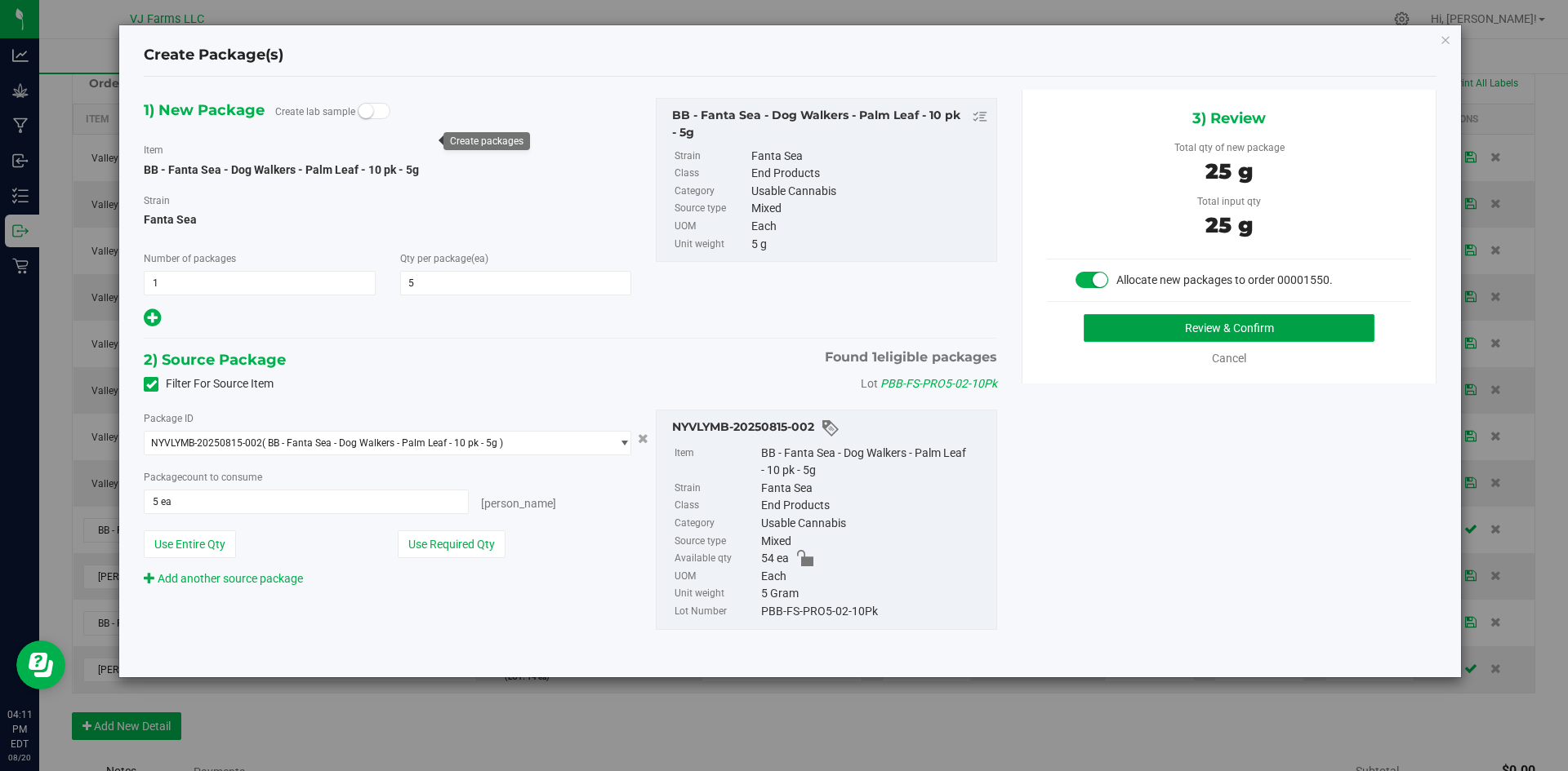
click at [1225, 328] on button "Review & Confirm" at bounding box center [1229, 328] width 291 height 28
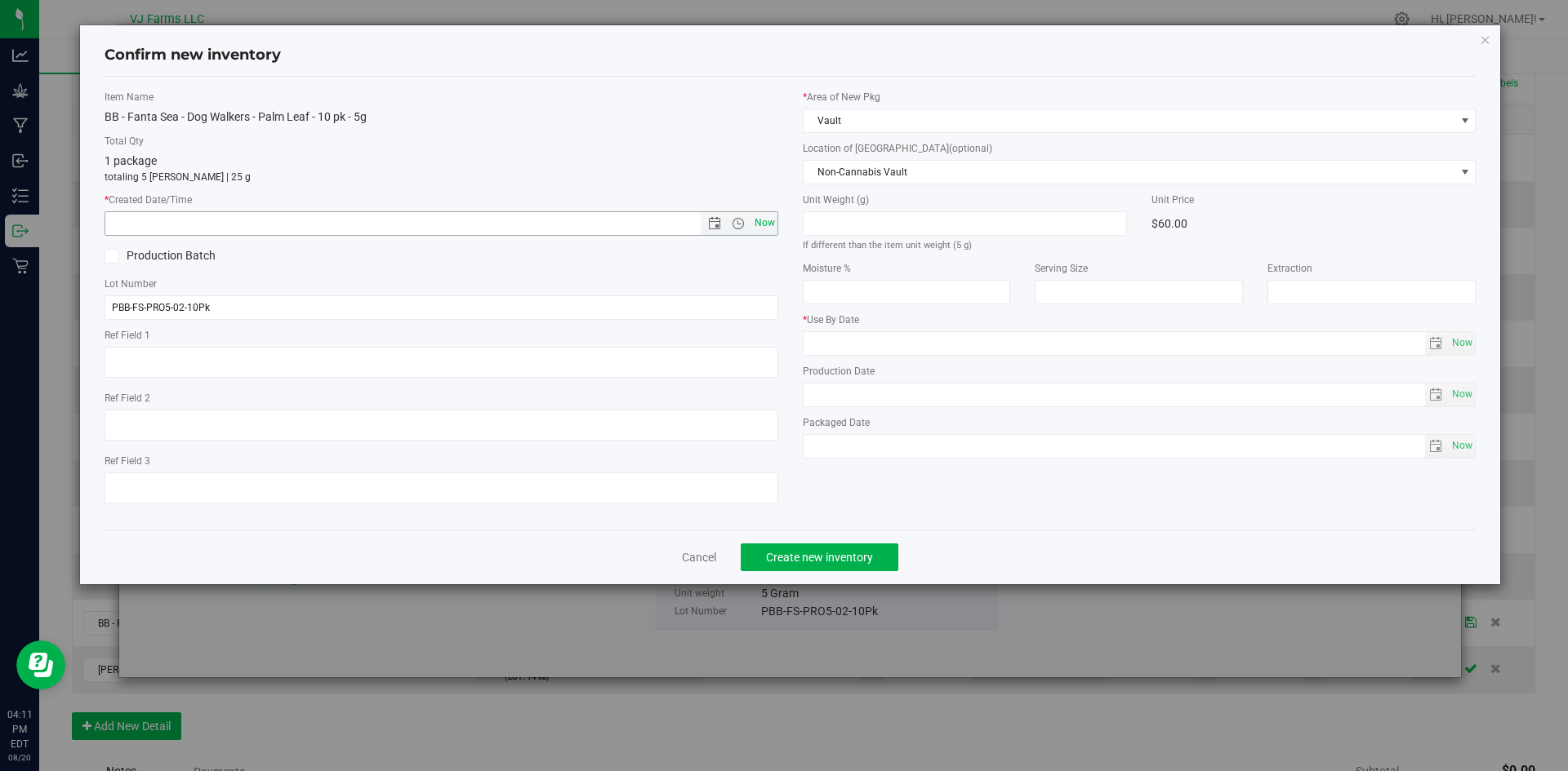
click at [764, 221] on span "Now" at bounding box center [764, 223] width 28 height 23
type input "[DATE] 4:11 PM"
click at [851, 556] on span "Create new inventory" at bounding box center [819, 557] width 107 height 13
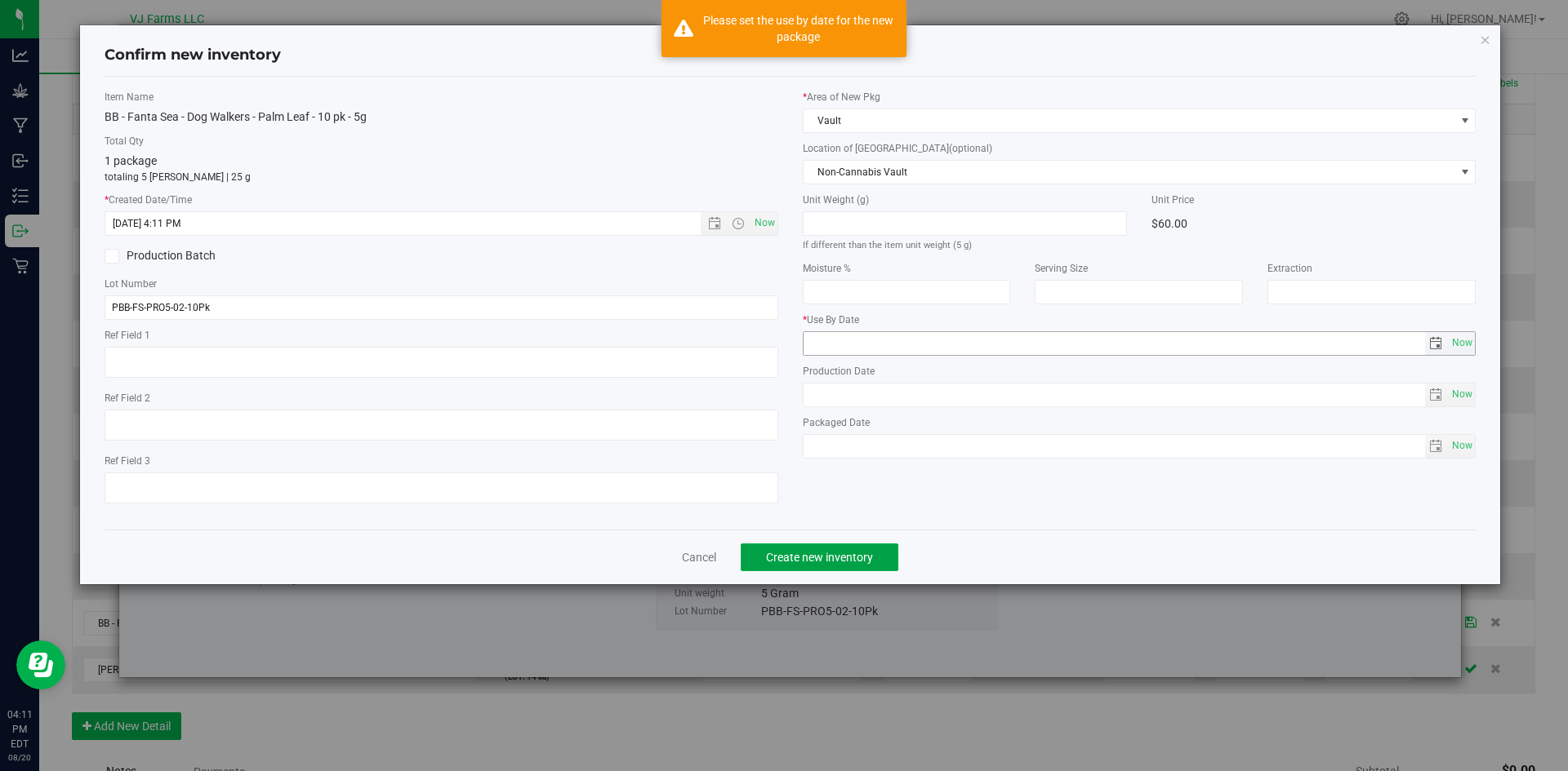
click at [1431, 346] on span "select" at bounding box center [1435, 343] width 13 height 13
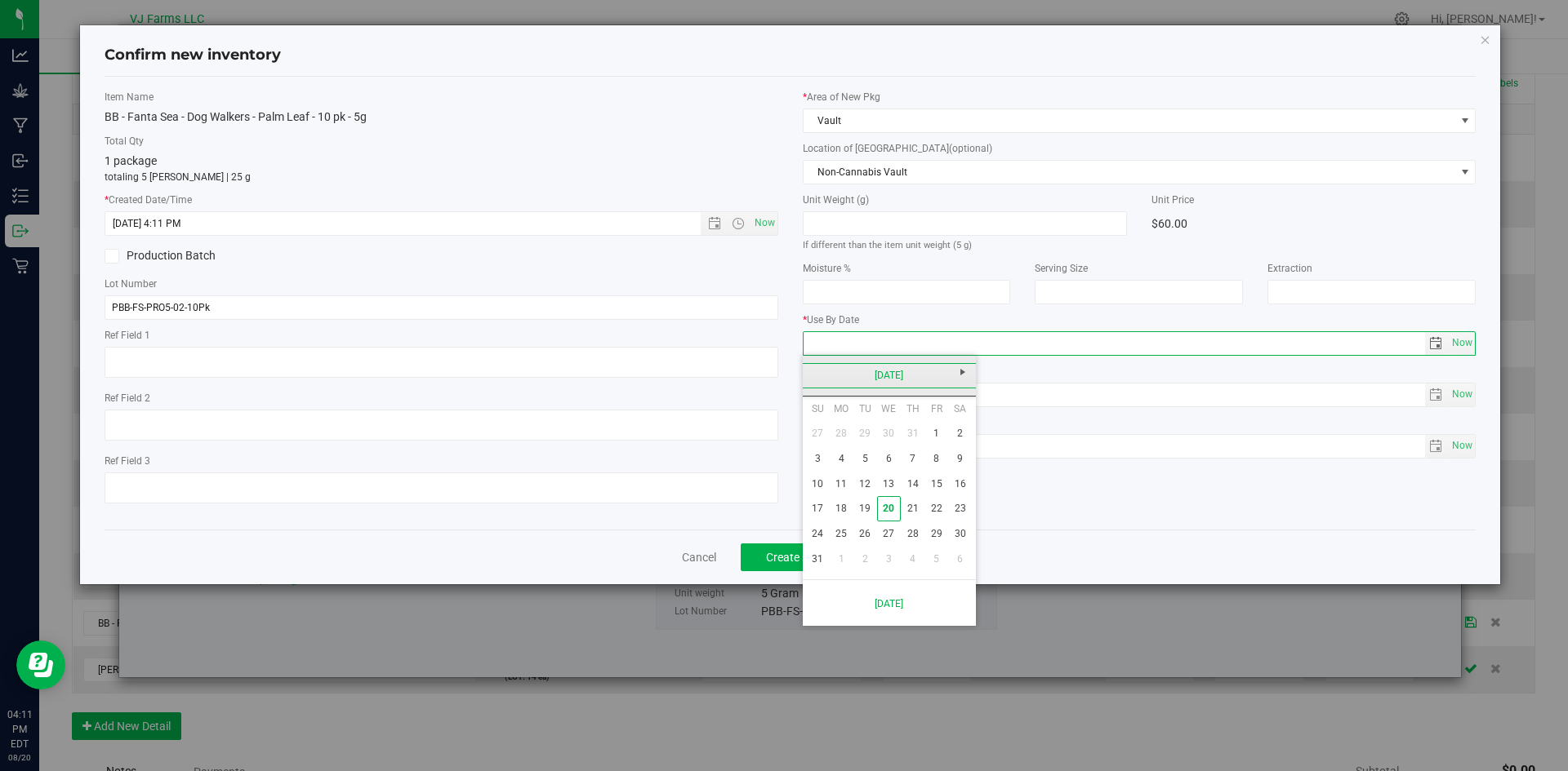
click at [899, 376] on link "[DATE]" at bounding box center [889, 376] width 175 height 25
click at [966, 379] on span "Next" at bounding box center [962, 372] width 13 height 13
click at [823, 464] on link "May" at bounding box center [827, 466] width 42 height 42
click at [955, 465] on link "9" at bounding box center [960, 459] width 23 height 25
type input "[DATE]"
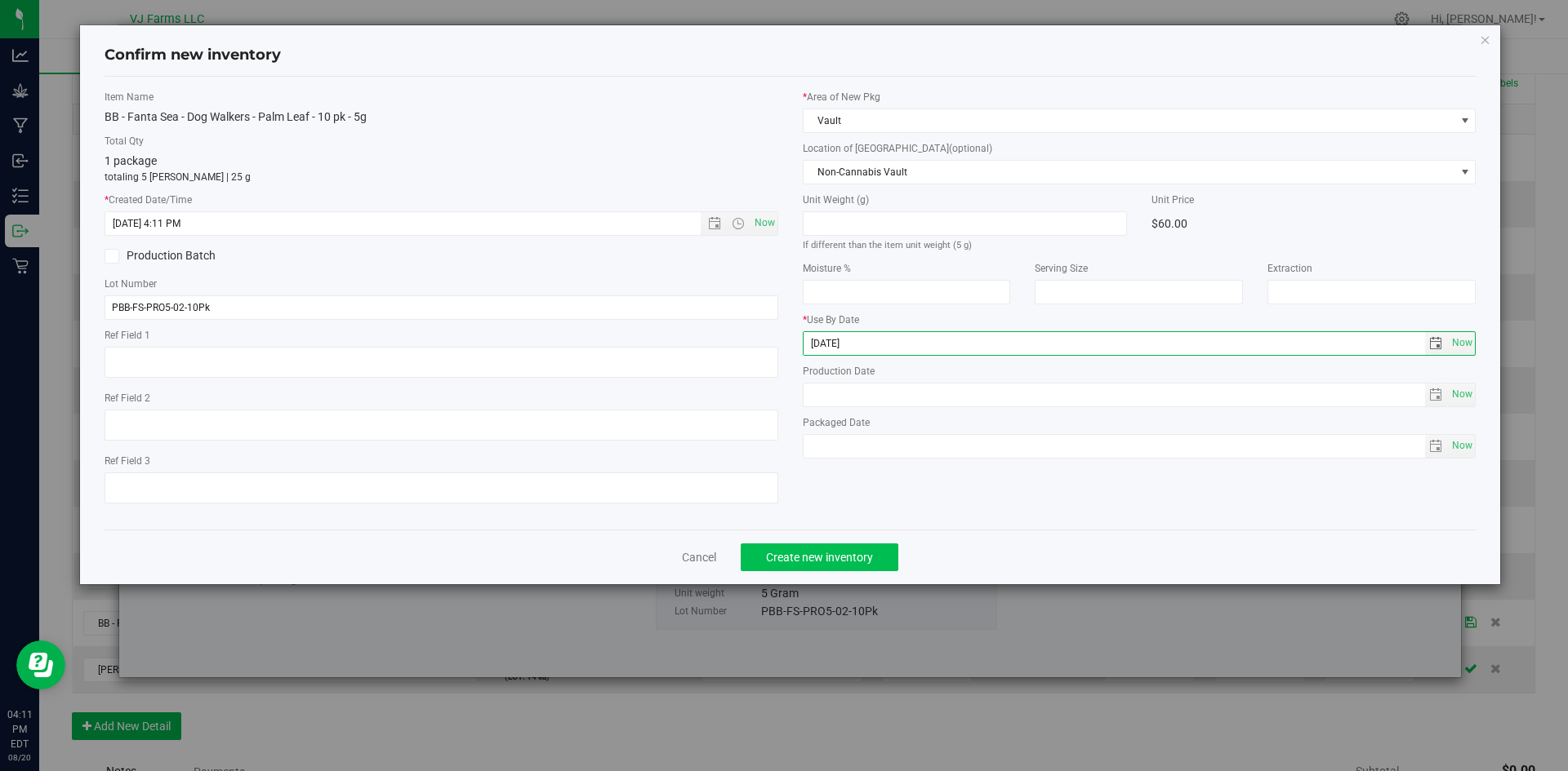
drag, startPoint x: 837, startPoint y: 575, endPoint x: 838, endPoint y: 560, distance: 15.0
click at [836, 575] on div "Cancel Create new inventory" at bounding box center [790, 557] width 1372 height 55
click at [840, 557] on span "Create new inventory" at bounding box center [819, 557] width 107 height 13
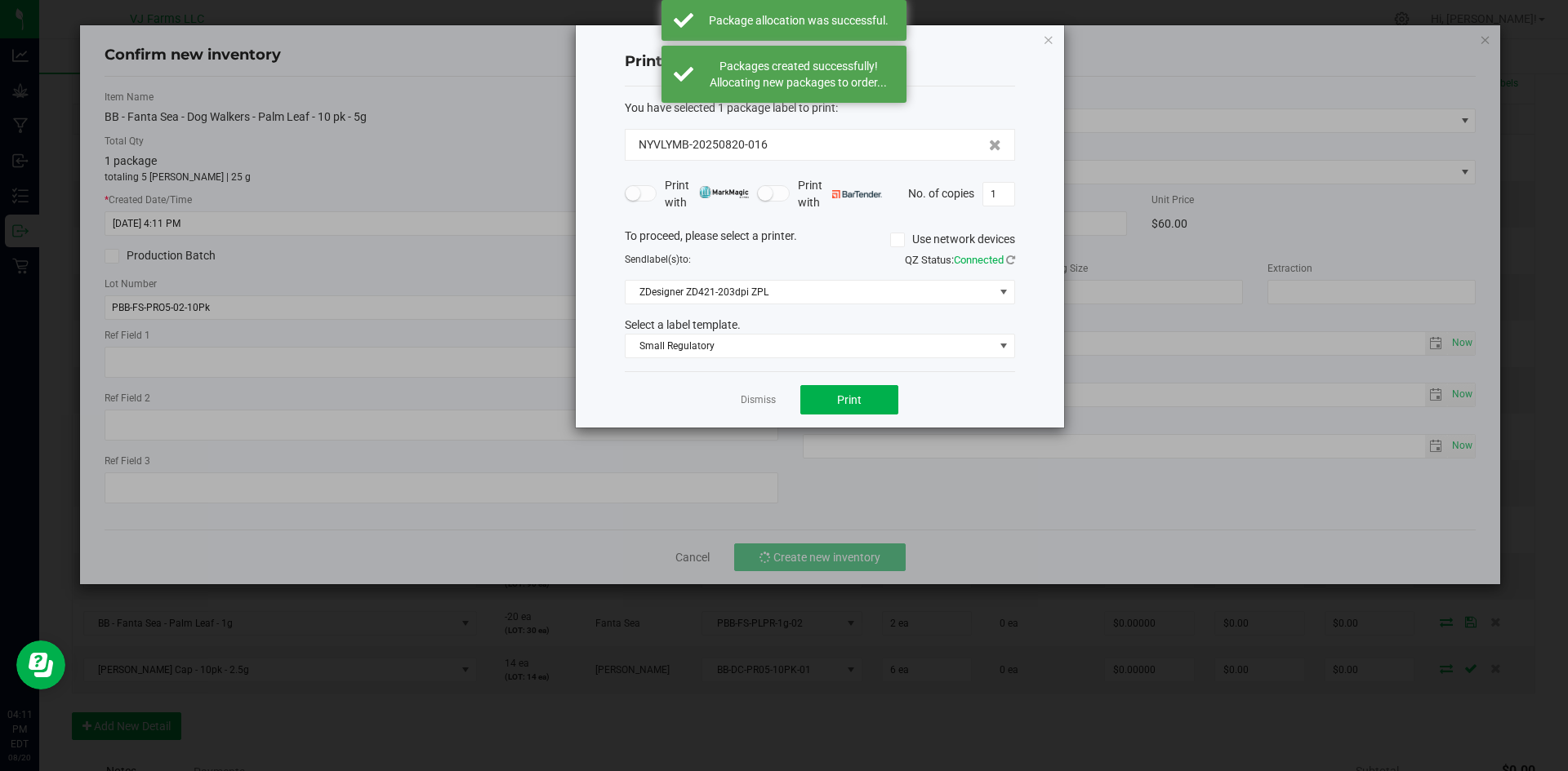
click at [763, 385] on div "Dismiss Print" at bounding box center [820, 399] width 390 height 56
click at [761, 393] on app-cancel-button "Dismiss" at bounding box center [758, 401] width 35 height 17
click at [760, 395] on link "Dismiss" at bounding box center [758, 401] width 35 height 14
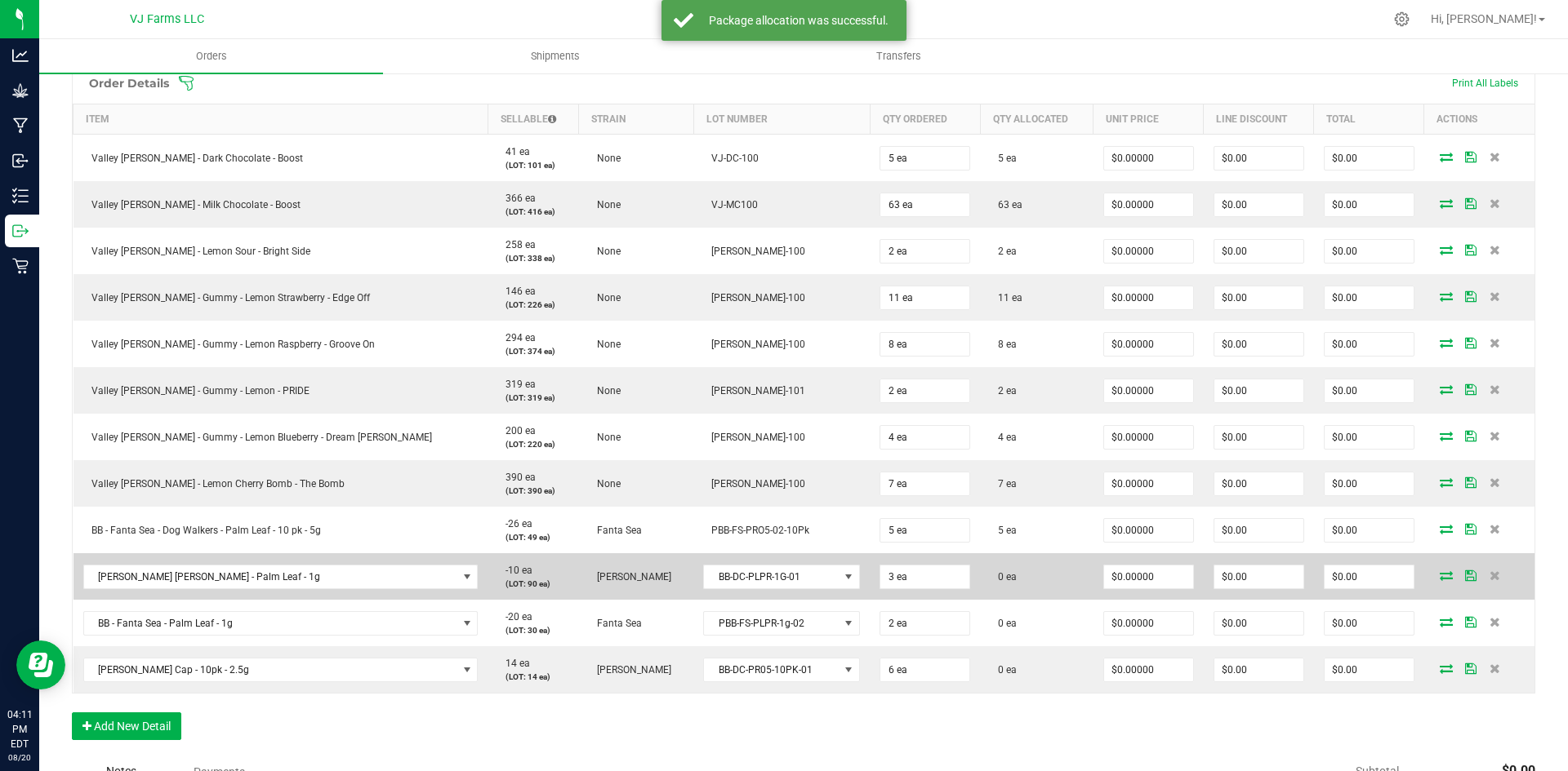
click at [1426, 584] on td at bounding box center [1479, 577] width 110 height 47
click at [1440, 580] on icon at bounding box center [1446, 575] width 13 height 10
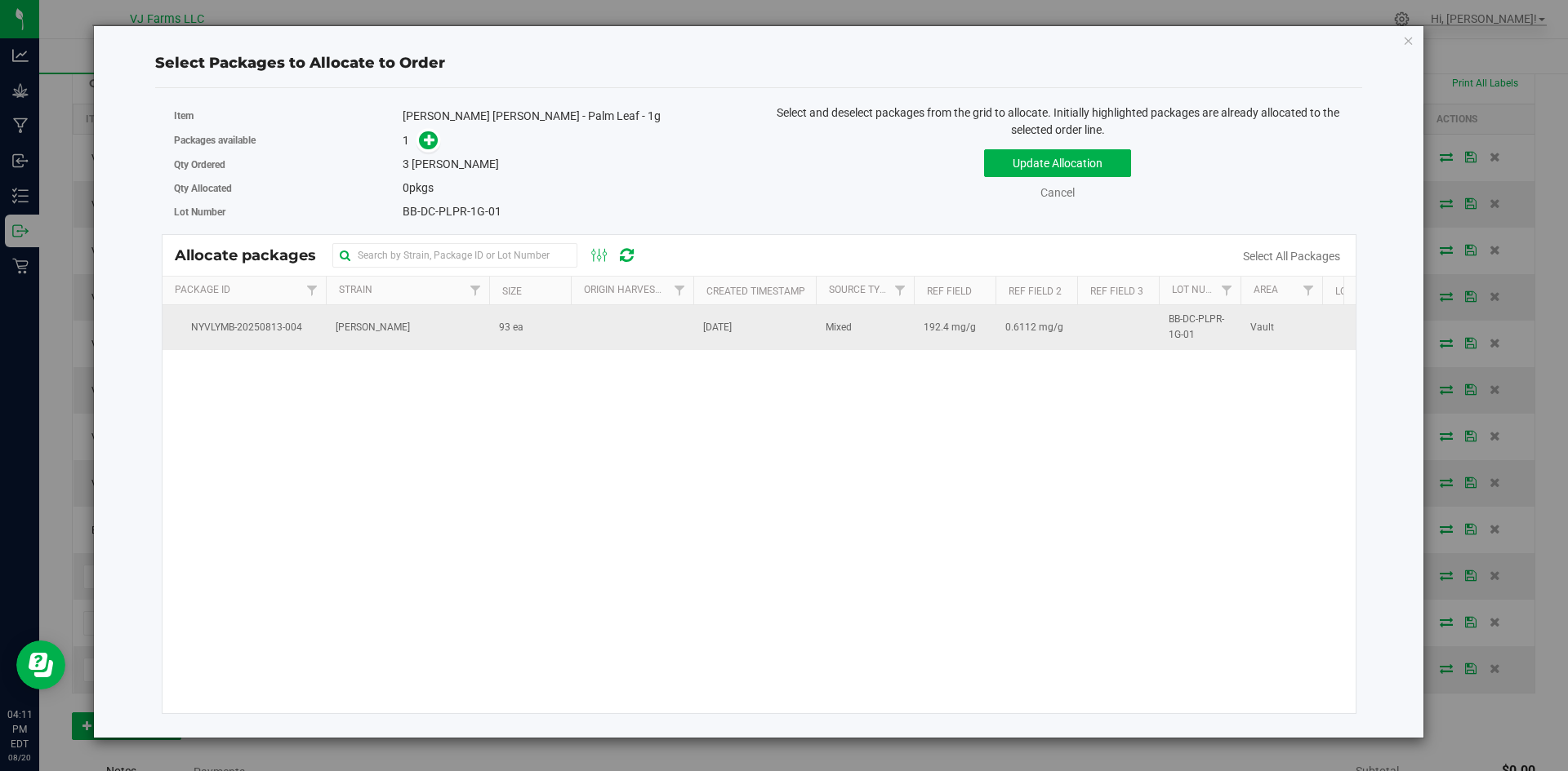
click at [476, 337] on td "[PERSON_NAME]" at bounding box center [407, 327] width 163 height 44
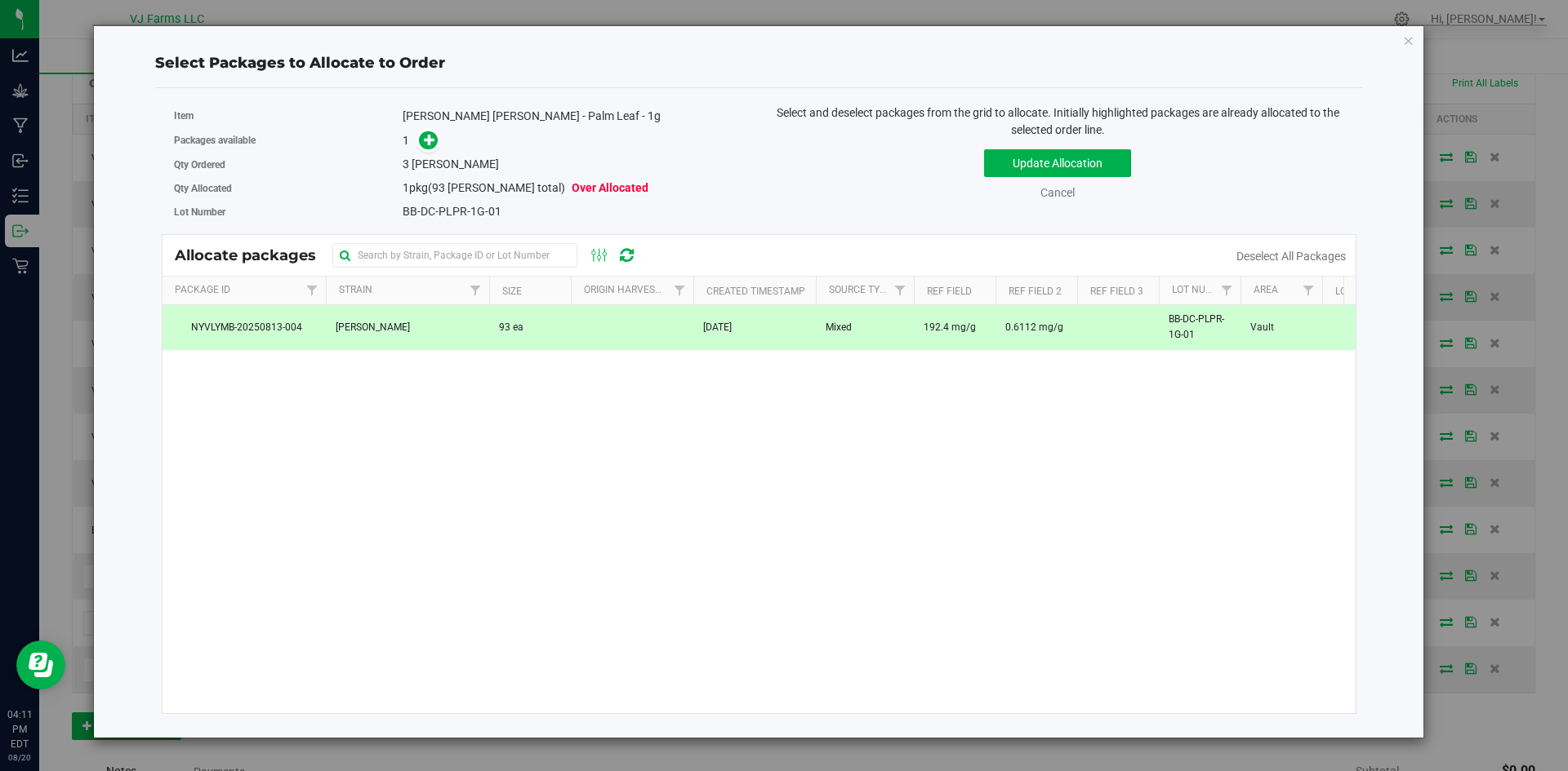
click at [429, 128] on div "Packages available 1" at bounding box center [460, 140] width 574 height 25
click at [434, 145] on icon at bounding box center [430, 139] width 12 height 12
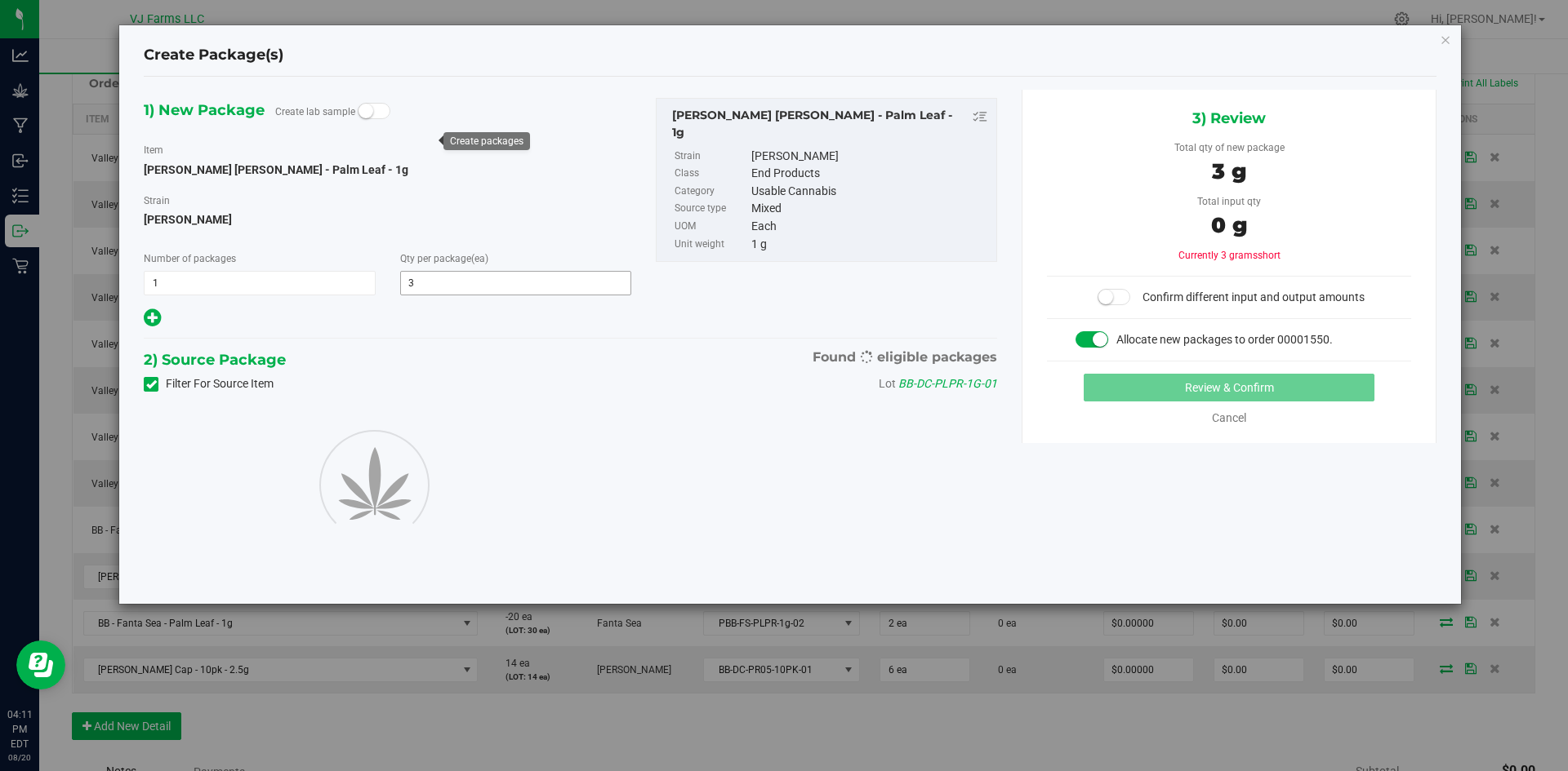
type input "3"
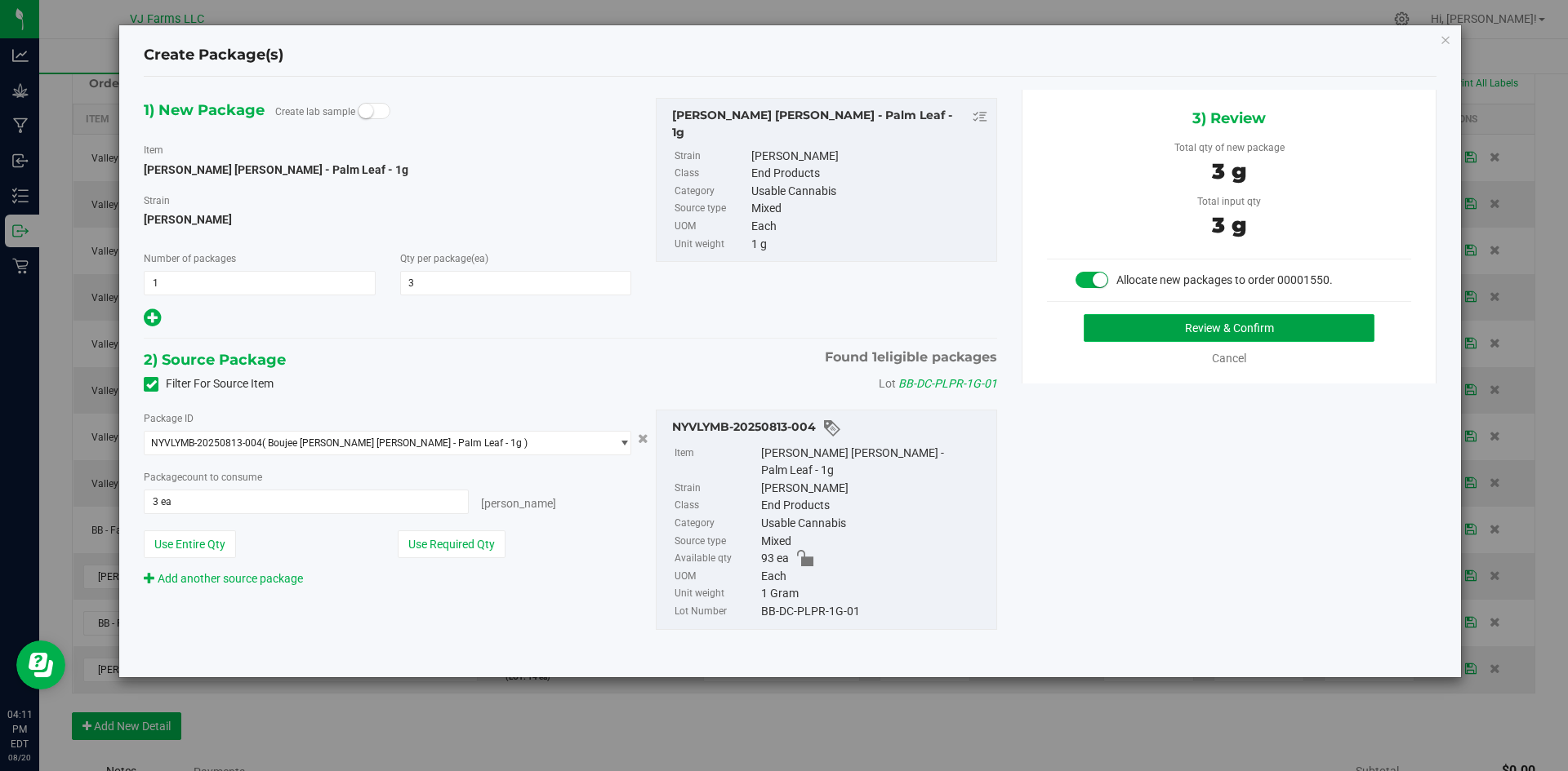
click at [1172, 327] on button "Review & Confirm" at bounding box center [1229, 328] width 291 height 28
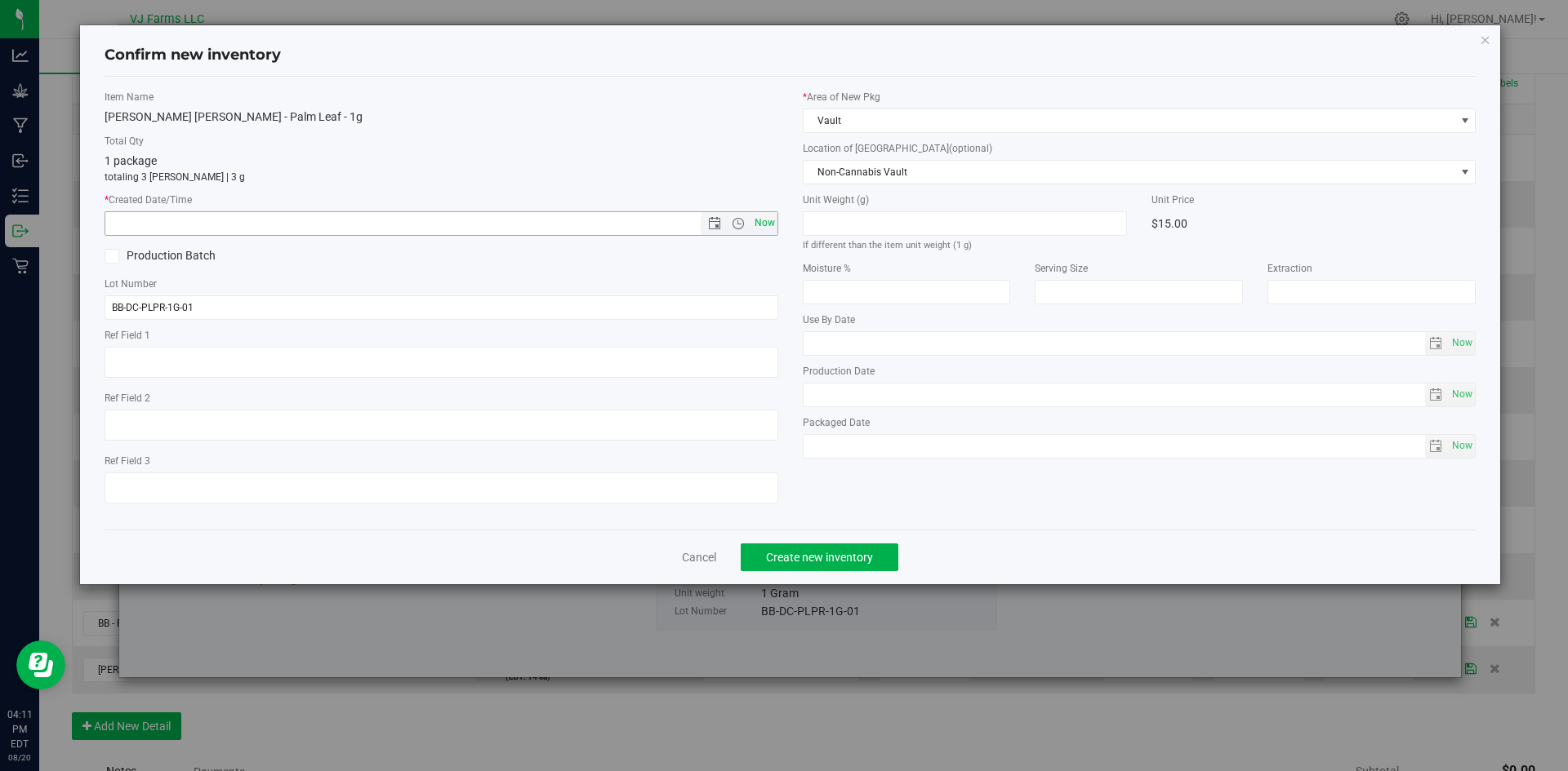
click at [771, 217] on span "Now" at bounding box center [764, 223] width 28 height 23
type input "[DATE] 4:11 PM"
click at [869, 554] on span "Create new inventory" at bounding box center [819, 557] width 107 height 13
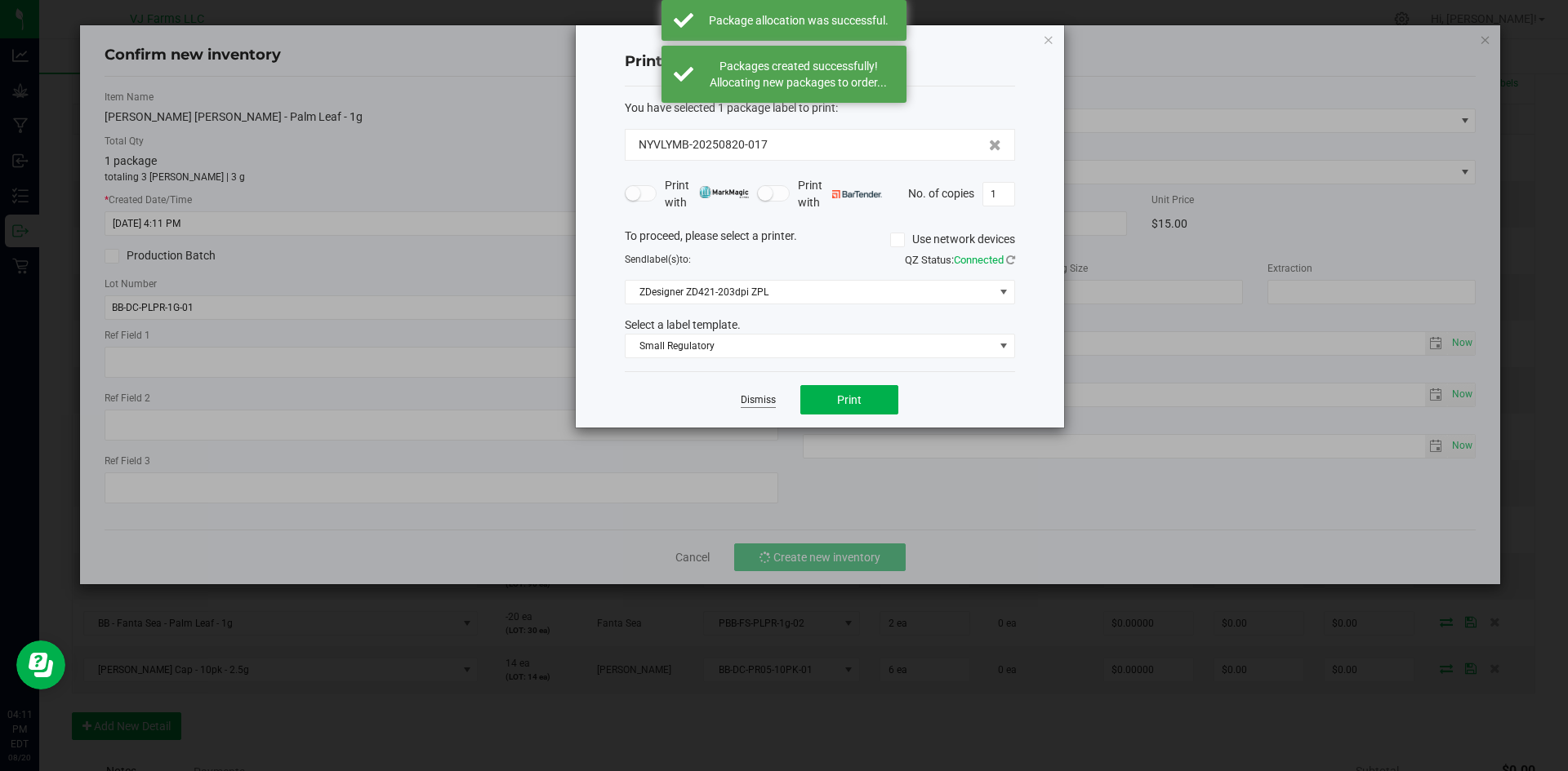
click at [771, 402] on link "Dismiss" at bounding box center [758, 401] width 35 height 14
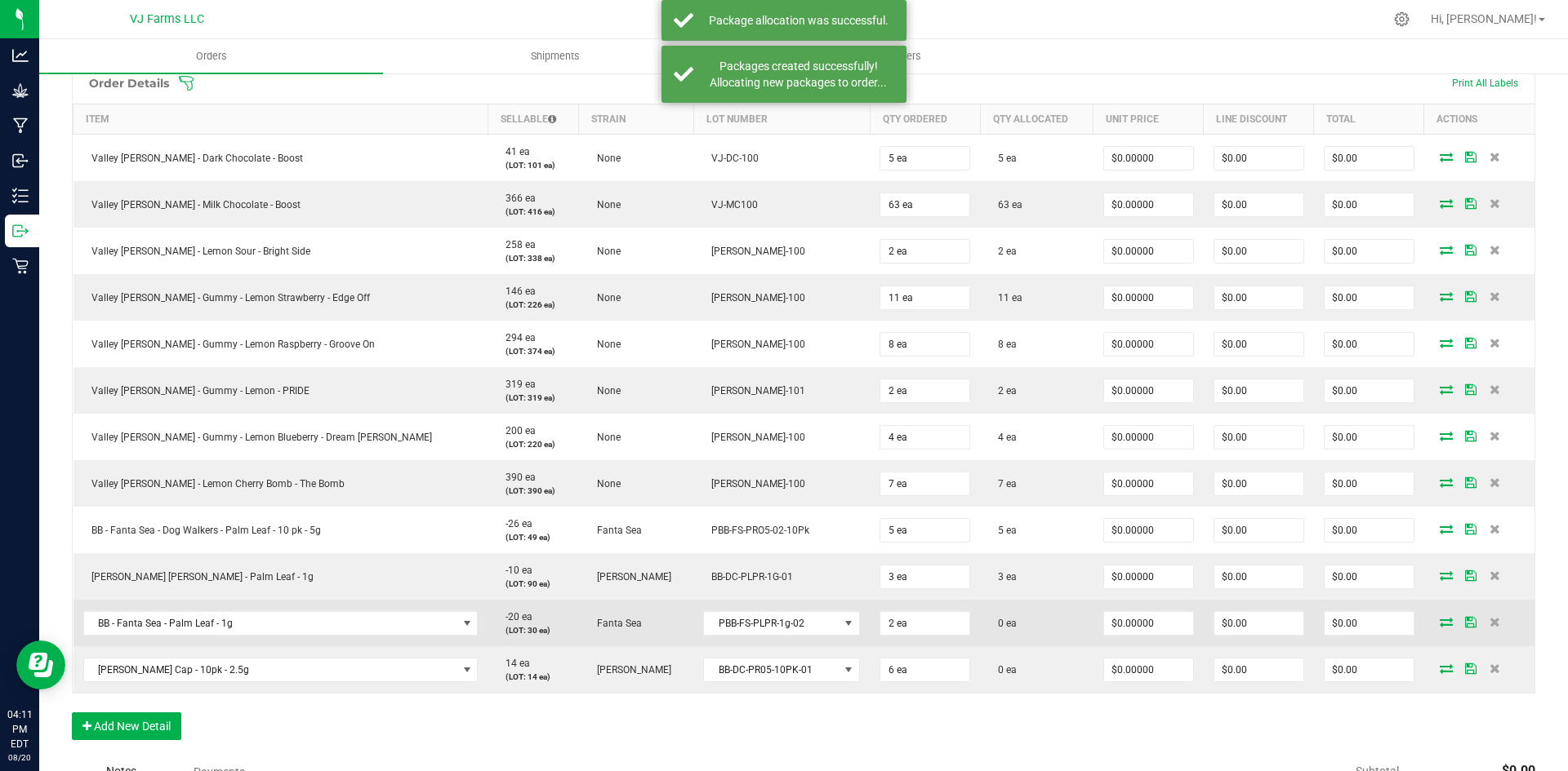
click at [1440, 619] on icon at bounding box center [1446, 621] width 13 height 10
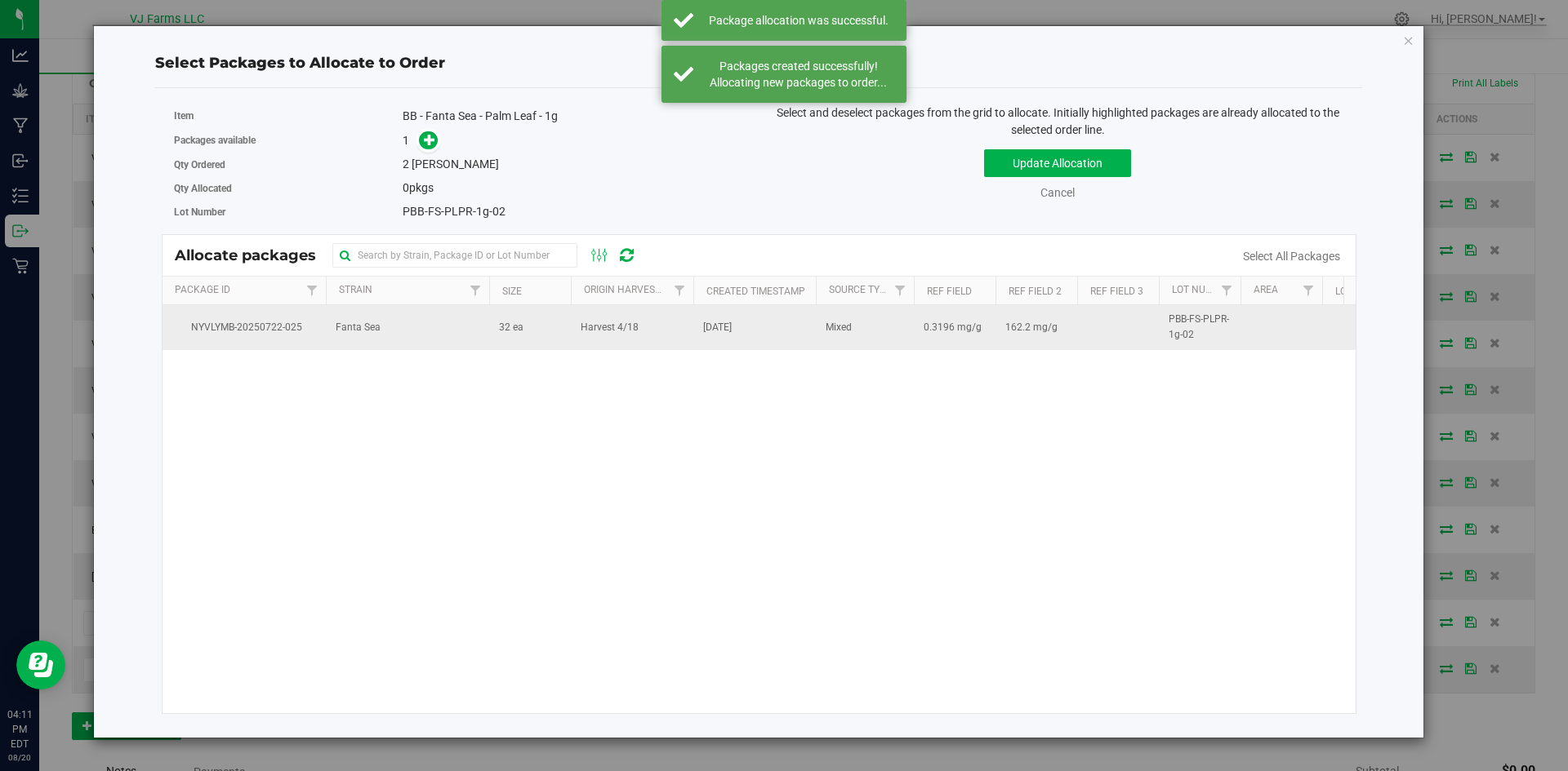
click at [520, 330] on span "32 ea" at bounding box center [511, 328] width 24 height 16
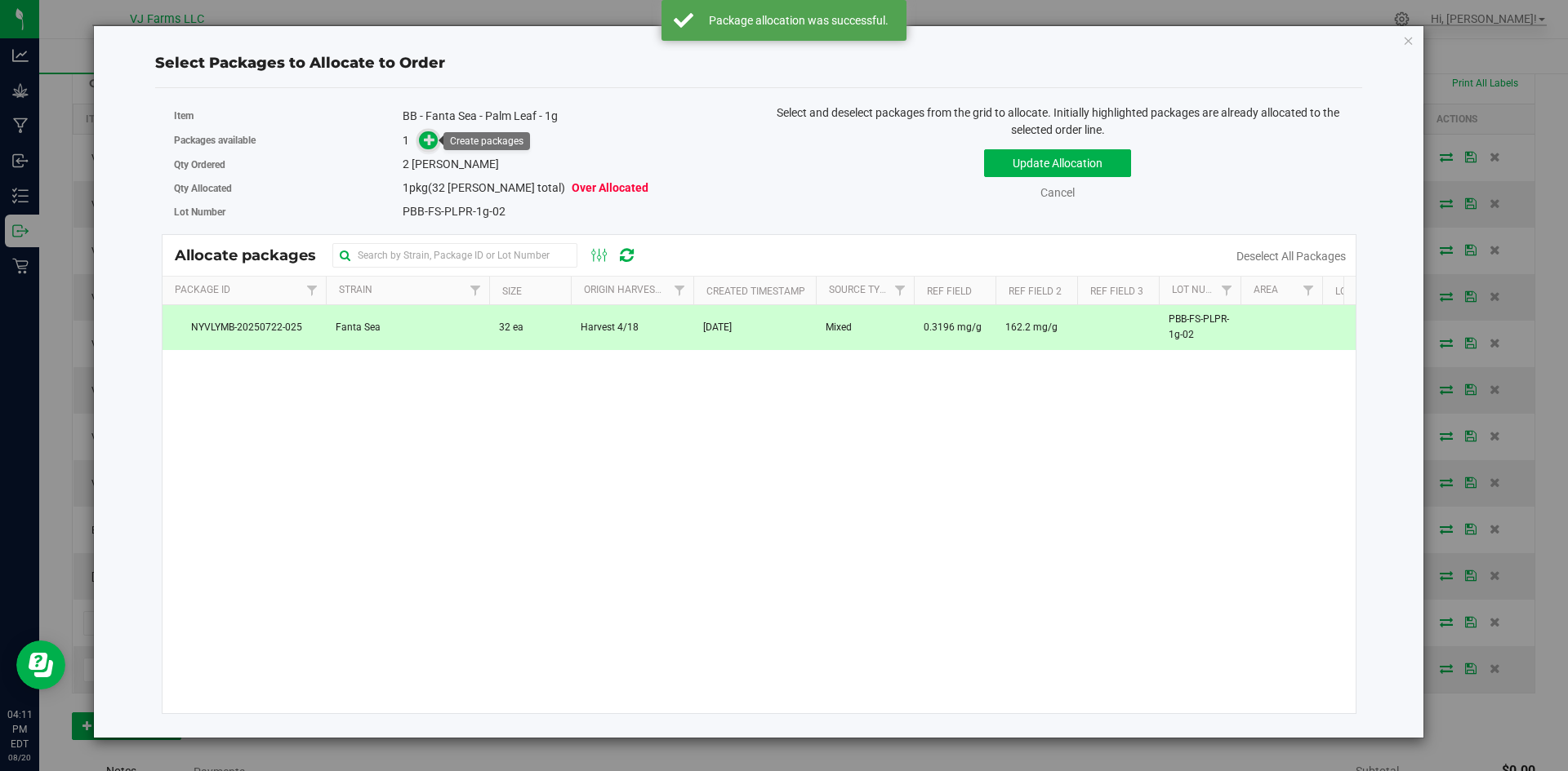
click at [425, 145] on icon at bounding box center [430, 139] width 12 height 12
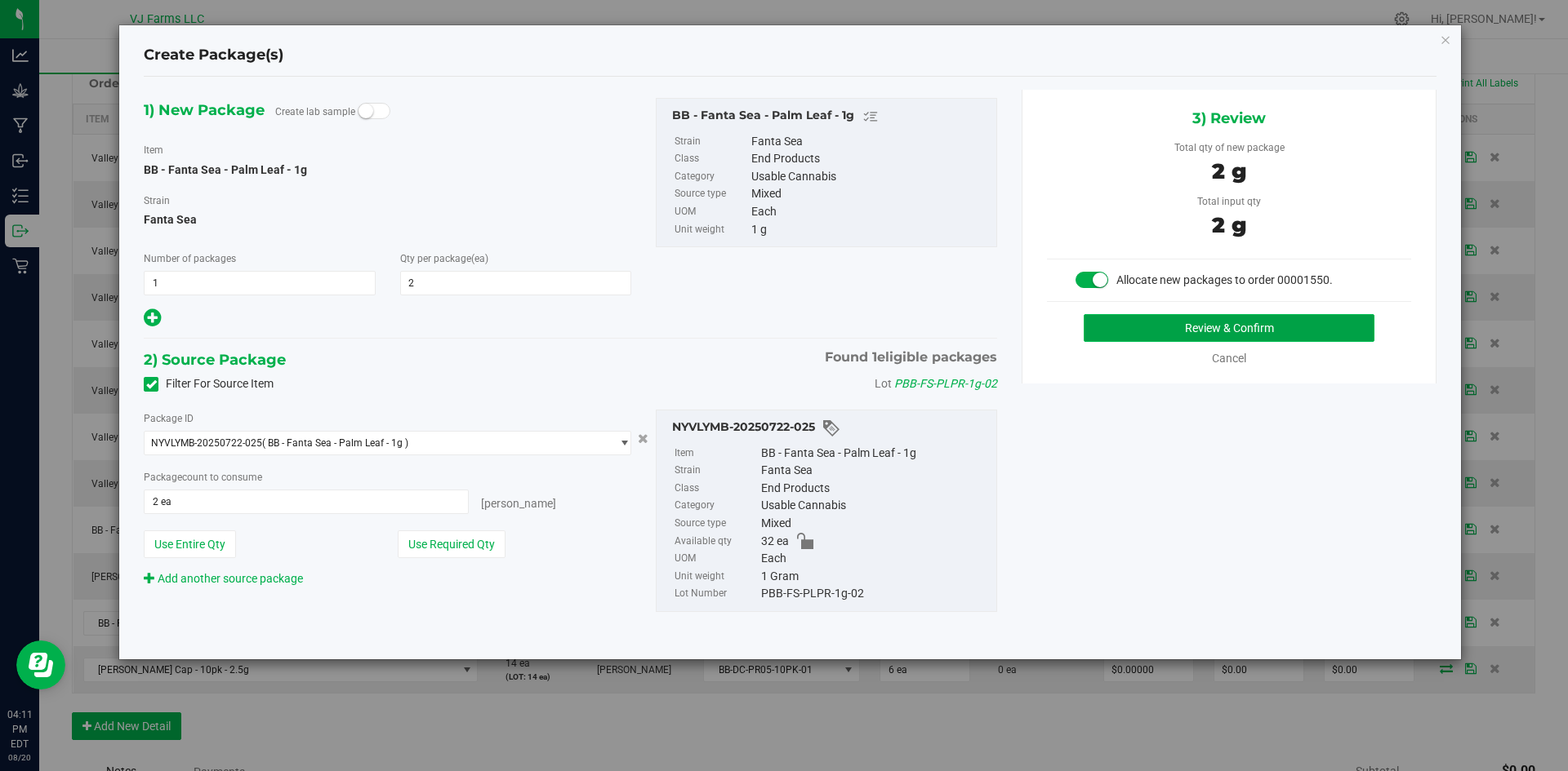
click at [1190, 330] on button "Review & Confirm" at bounding box center [1229, 328] width 291 height 28
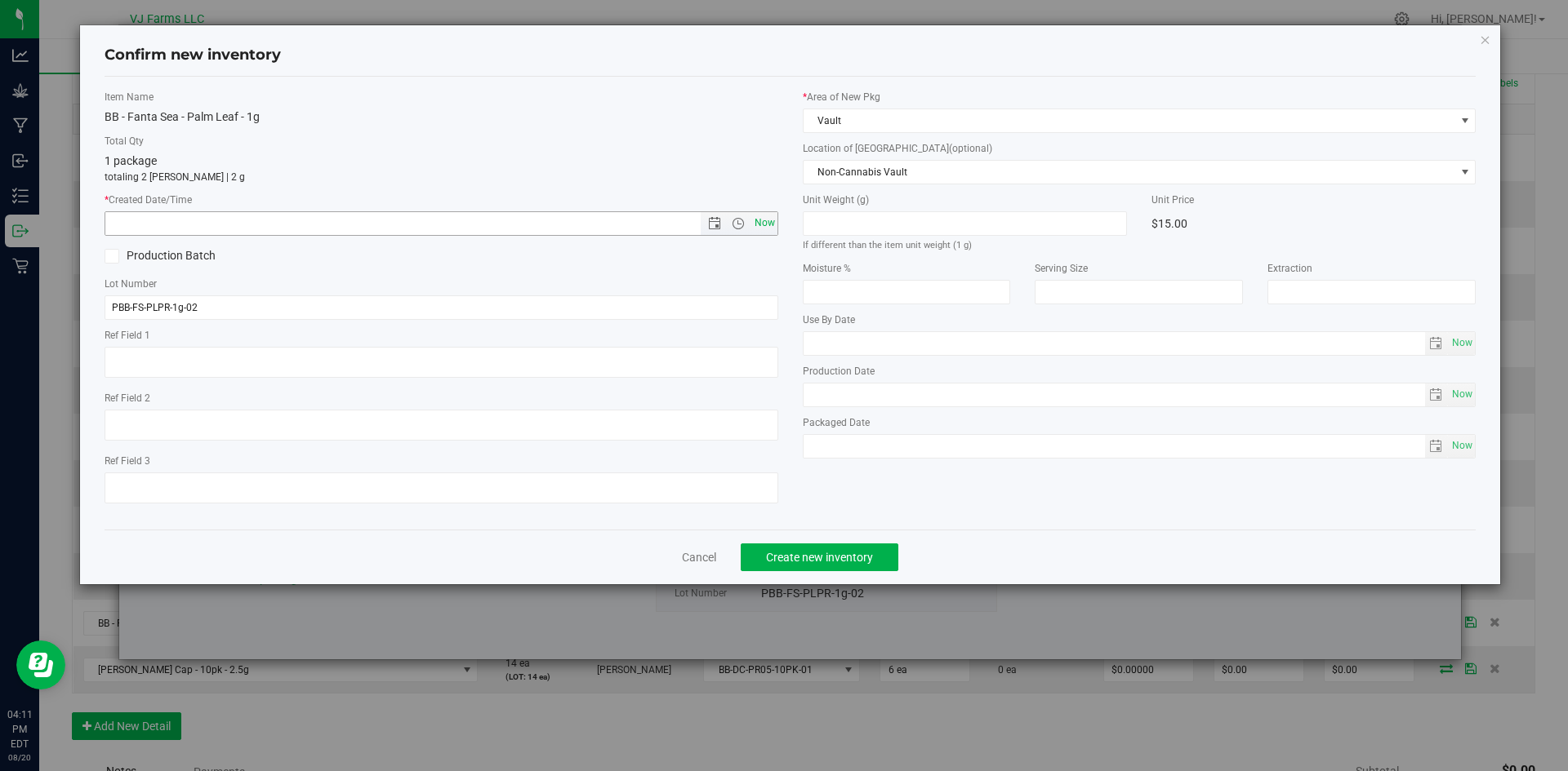
click at [772, 223] on span "Now" at bounding box center [764, 223] width 28 height 23
type input "[DATE] 4:12 PM"
click at [838, 551] on span "Create new inventory" at bounding box center [819, 557] width 107 height 13
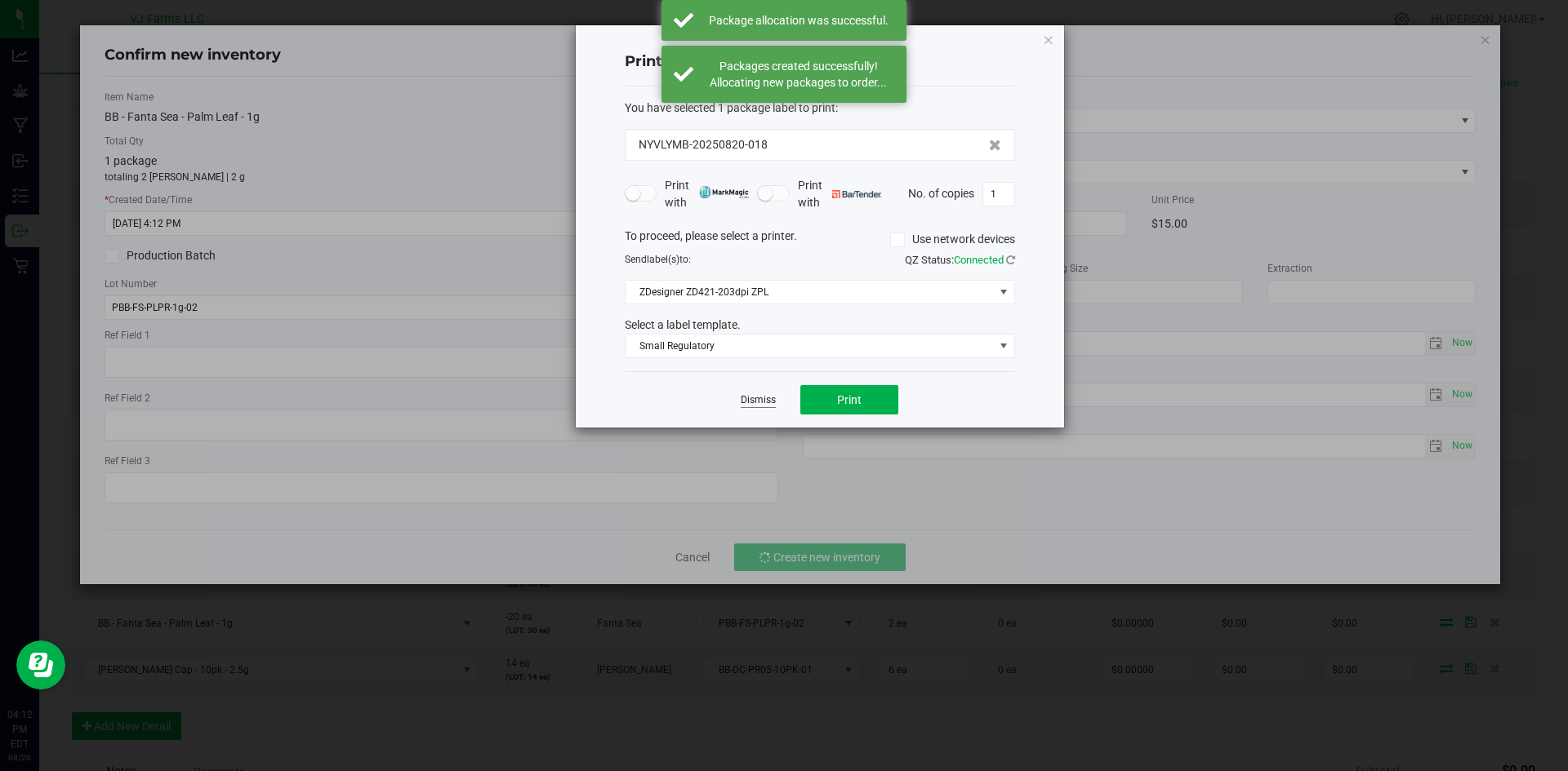
click at [750, 400] on link "Dismiss" at bounding box center [758, 401] width 35 height 14
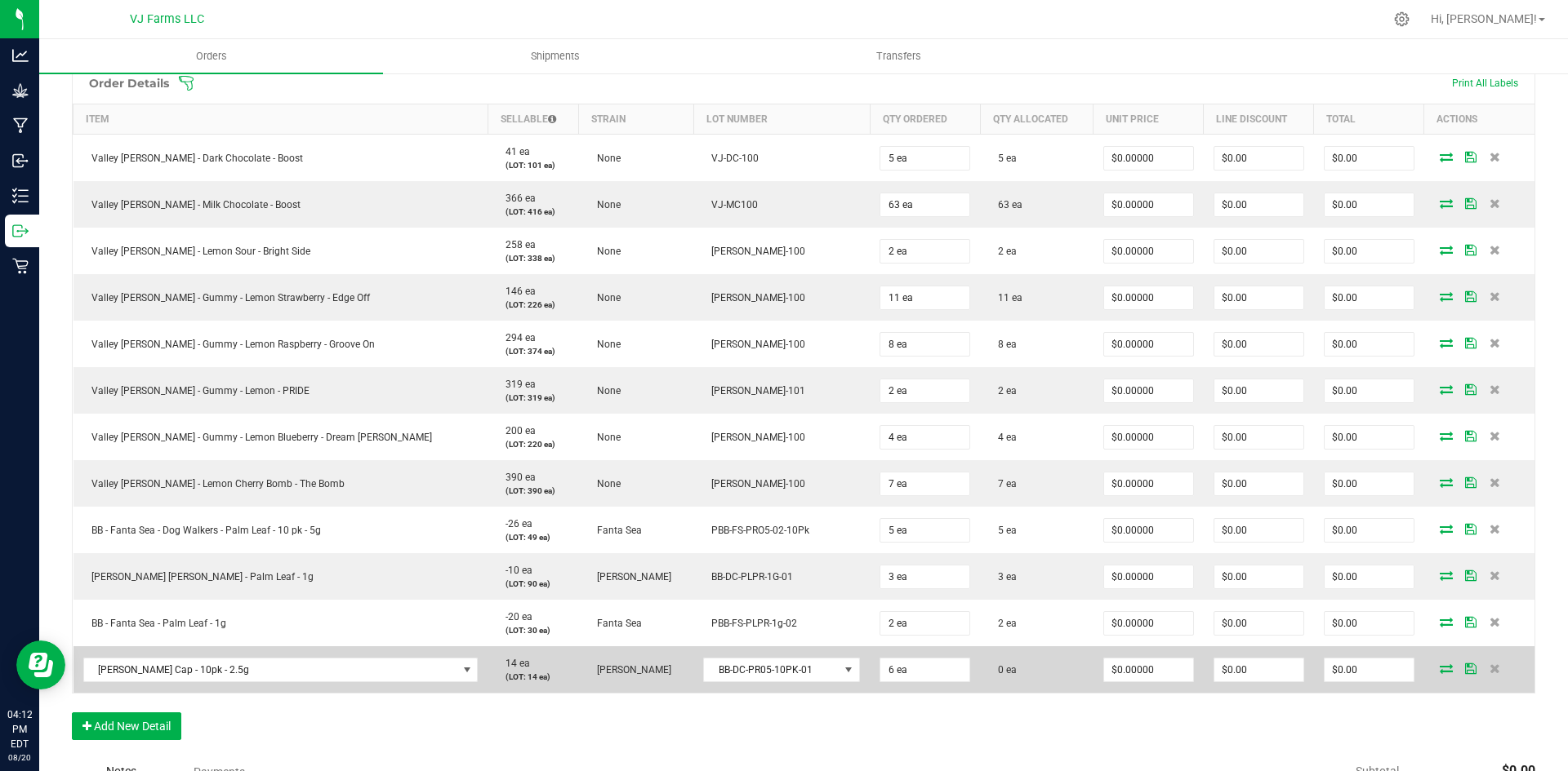
click at [1440, 672] on icon at bounding box center [1446, 668] width 13 height 10
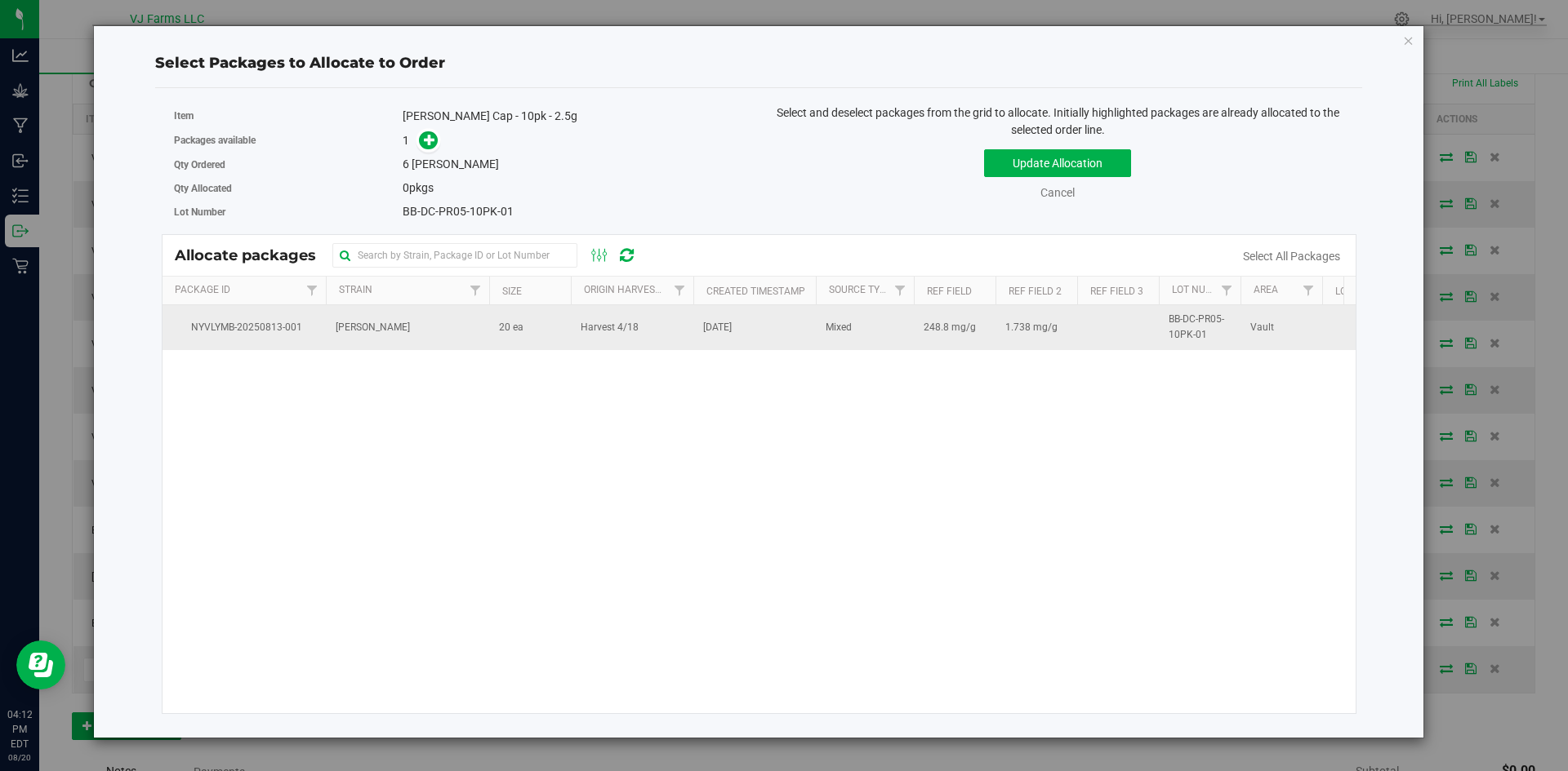
click at [474, 333] on td "[PERSON_NAME]" at bounding box center [407, 327] width 163 height 44
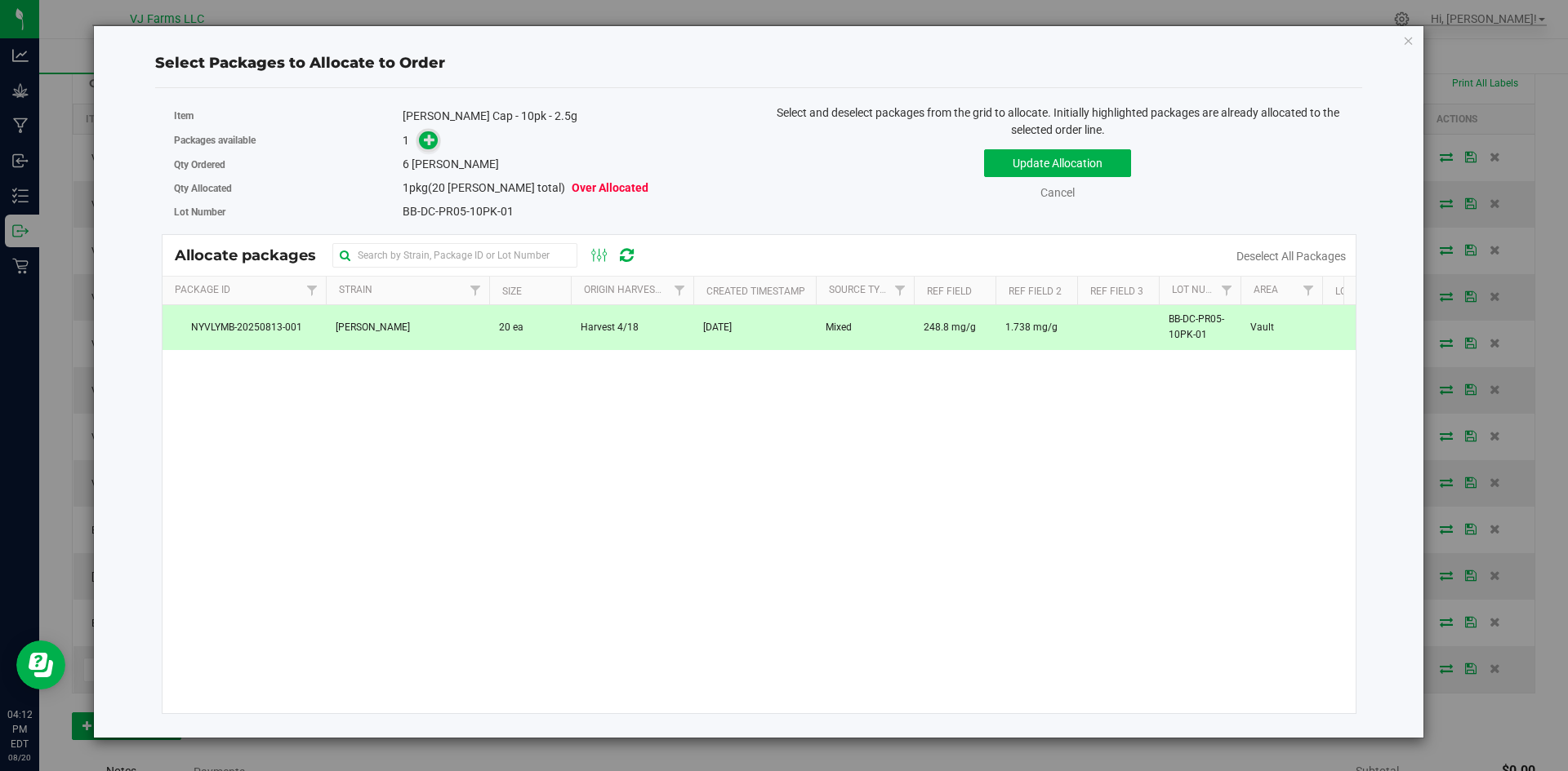
click at [431, 138] on icon at bounding box center [430, 139] width 12 height 12
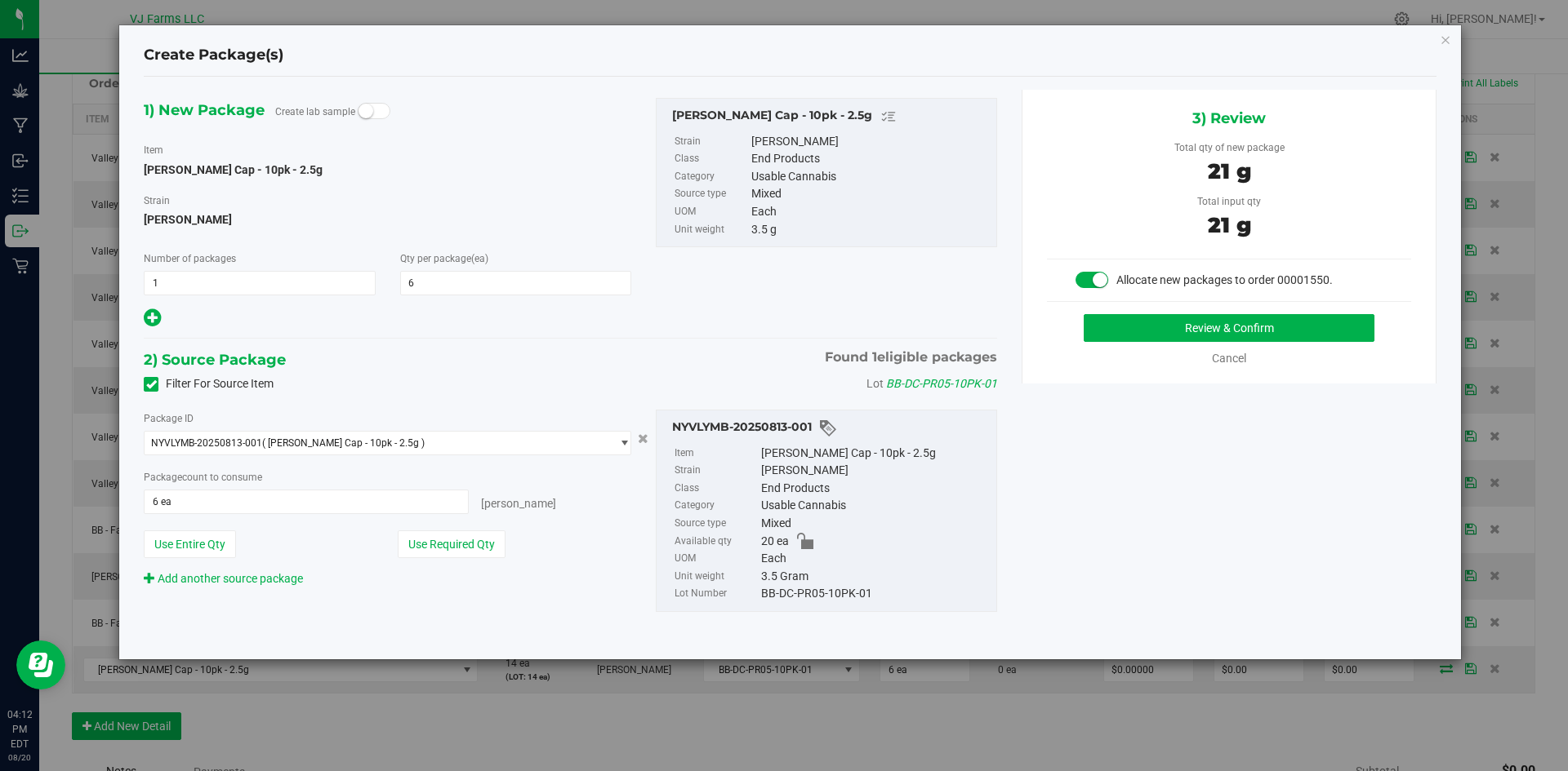
click at [1274, 311] on div "3) Review Total qty of new package 21 g Total input qty 21 g Allocate new packa…" at bounding box center [1229, 237] width 415 height 294
click at [1274, 323] on button "Review & Confirm" at bounding box center [1229, 328] width 291 height 28
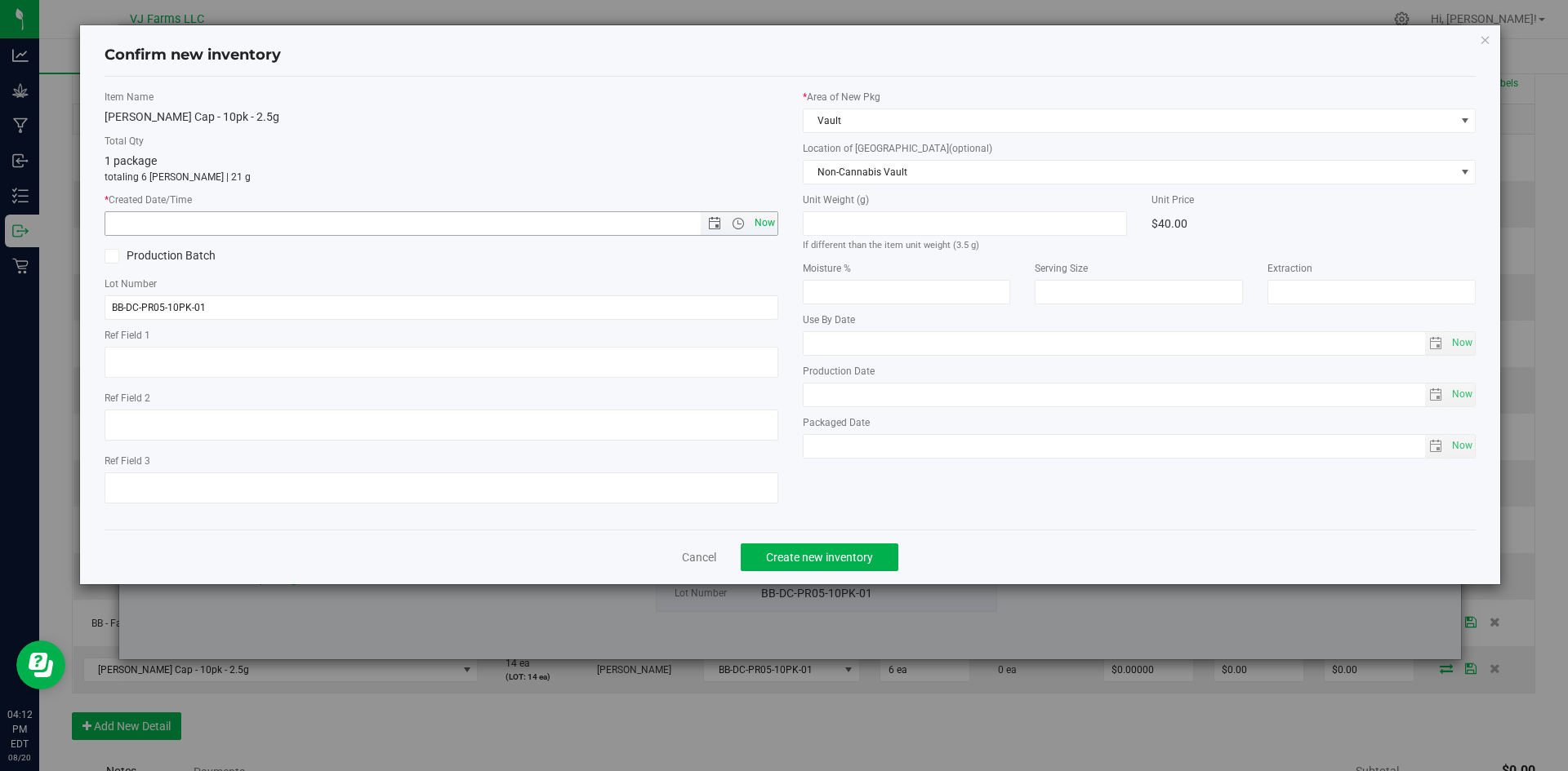
click at [762, 230] on span "Now" at bounding box center [764, 223] width 28 height 23
type input "[DATE] 4:12 PM"
click at [866, 561] on span "Create new inventory" at bounding box center [819, 557] width 107 height 13
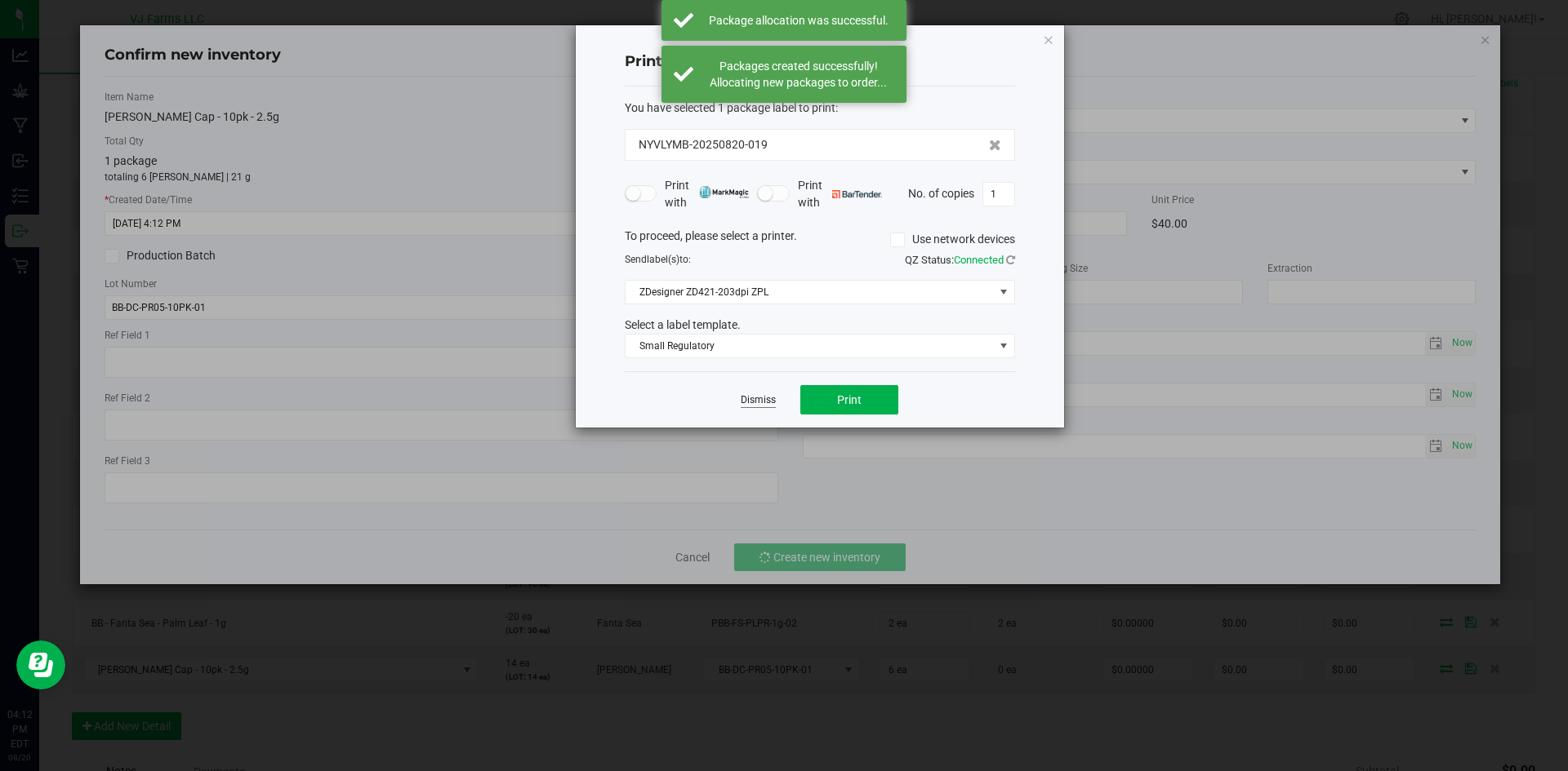
click at [769, 395] on link "Dismiss" at bounding box center [758, 401] width 35 height 14
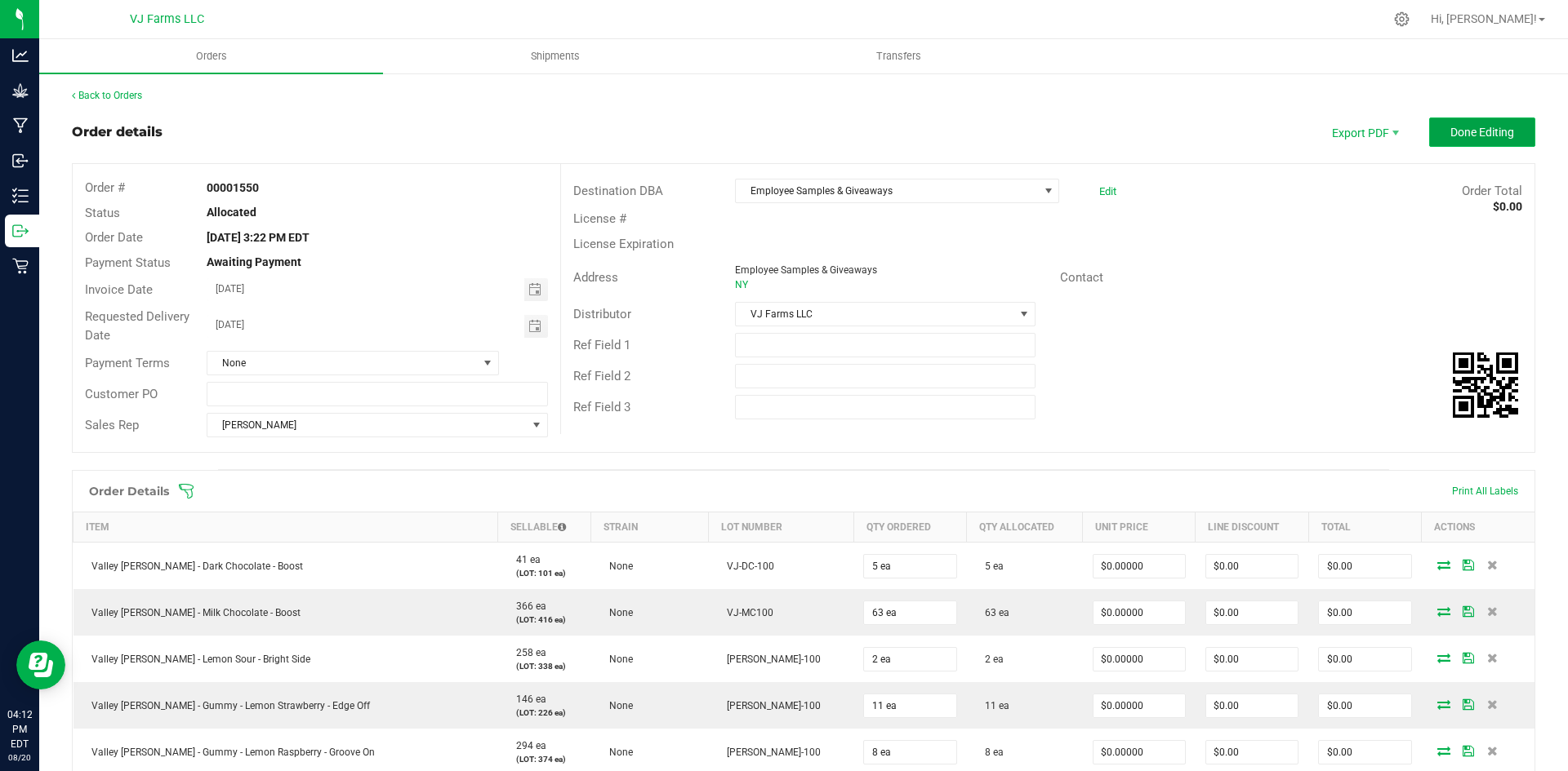
click at [1460, 119] on button "Done Editing" at bounding box center [1482, 133] width 106 height 29
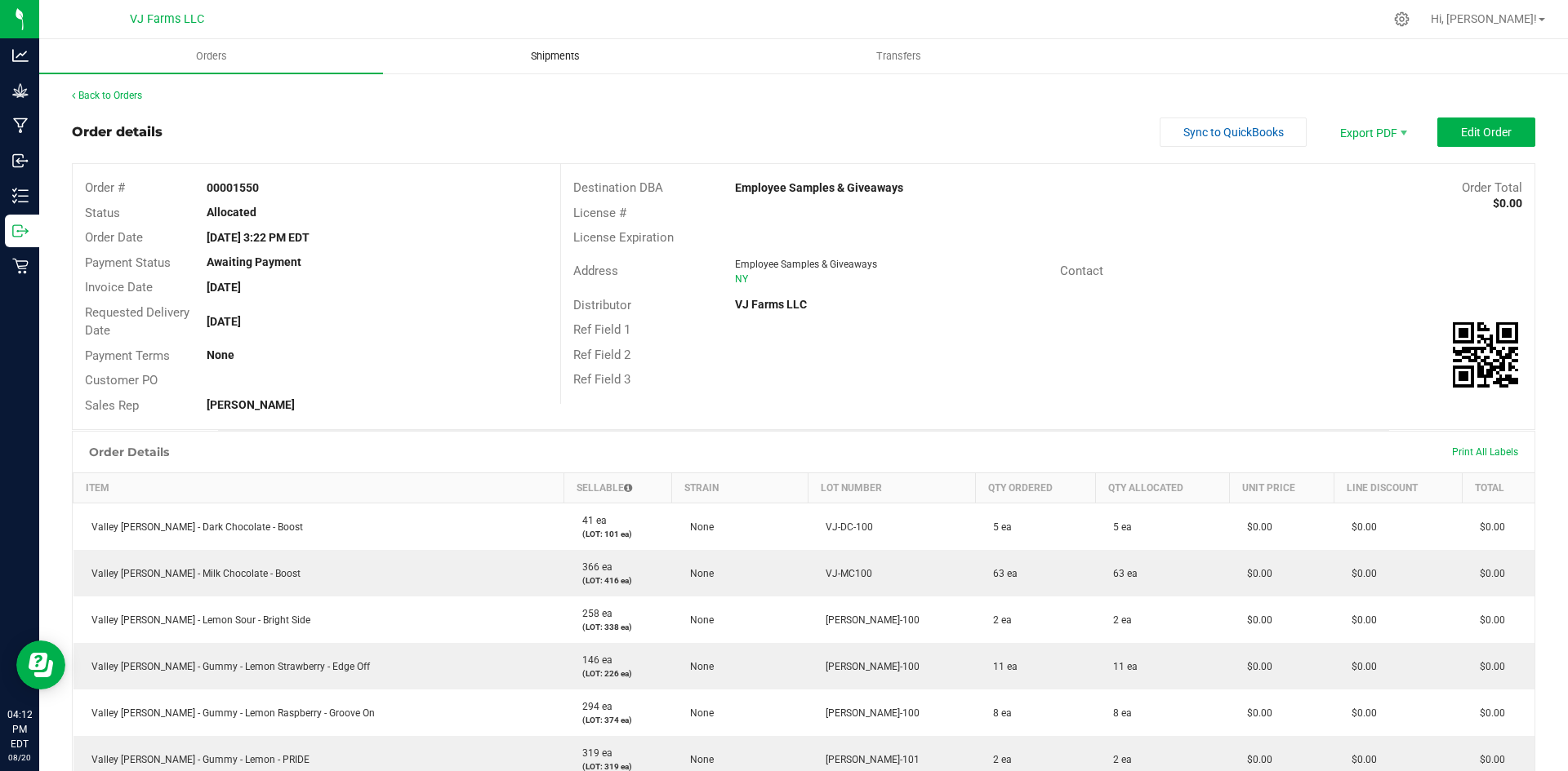
click at [596, 62] on span "Shipments" at bounding box center [554, 56] width 93 height 15
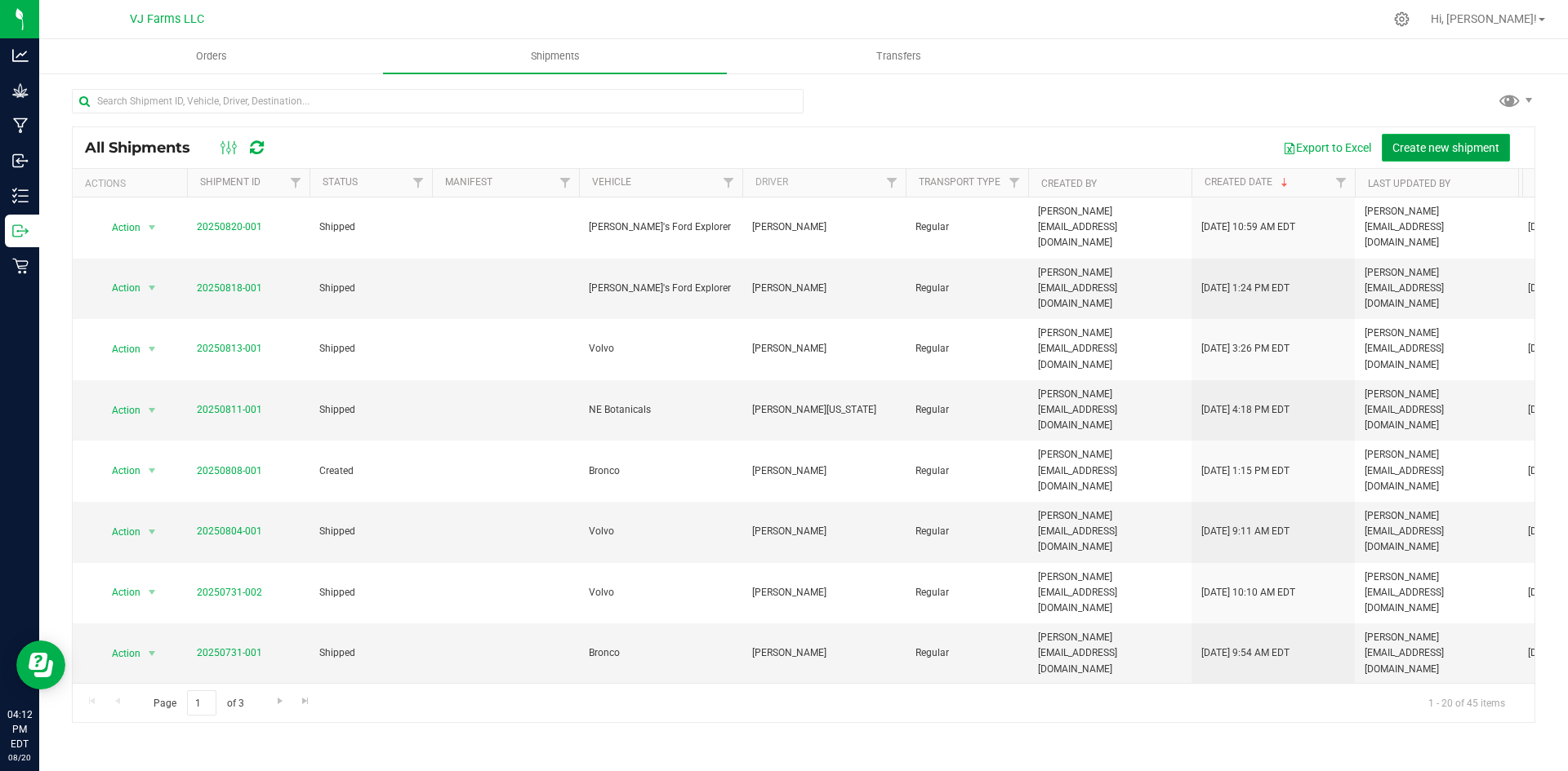
click at [1458, 146] on span "Create new shipment" at bounding box center [1445, 147] width 107 height 13
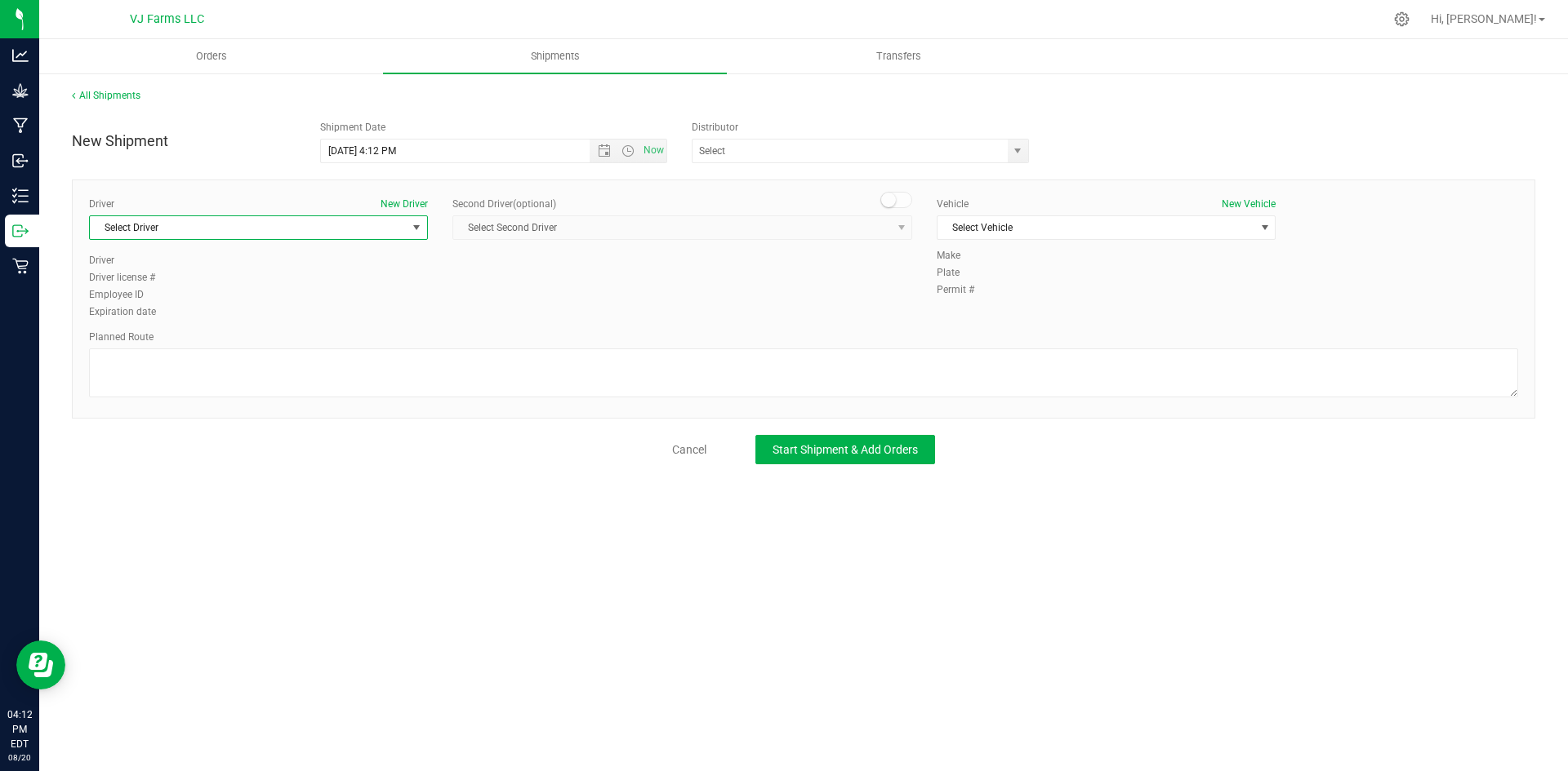
click at [341, 228] on span "Select Driver" at bounding box center [248, 227] width 317 height 23
click at [284, 405] on li "[PERSON_NAME]" at bounding box center [259, 417] width 338 height 24
click at [1023, 214] on div "Vehicle New Vehicle Select Vehicle Select Vehicle Bronco Cannxtracts [PERSON_NA…" at bounding box center [1105, 222] width 364 height 51
click at [1023, 226] on span "Select Vehicle" at bounding box center [1095, 227] width 317 height 23
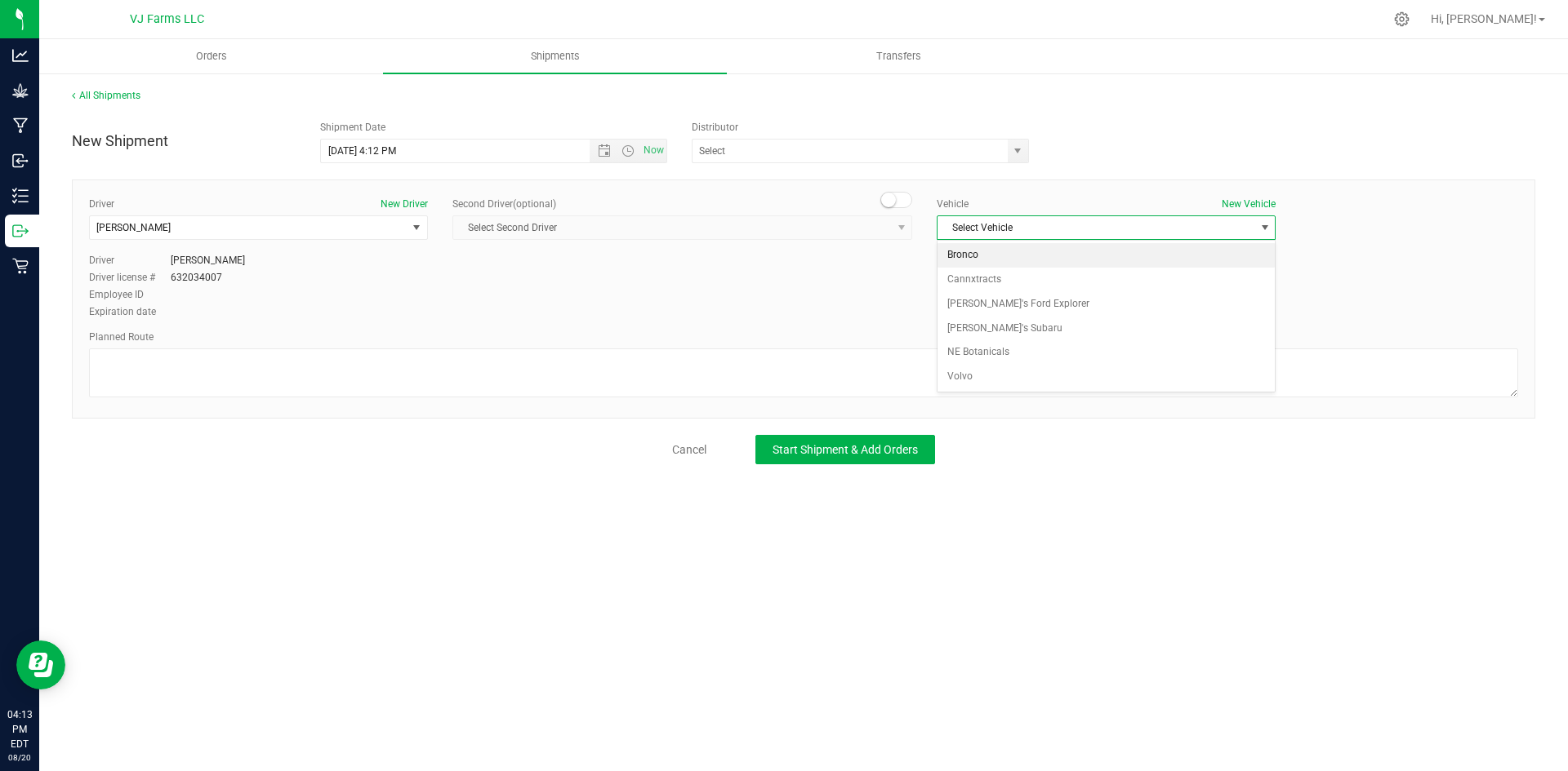
click at [976, 244] on li "Bronco" at bounding box center [1105, 255] width 338 height 24
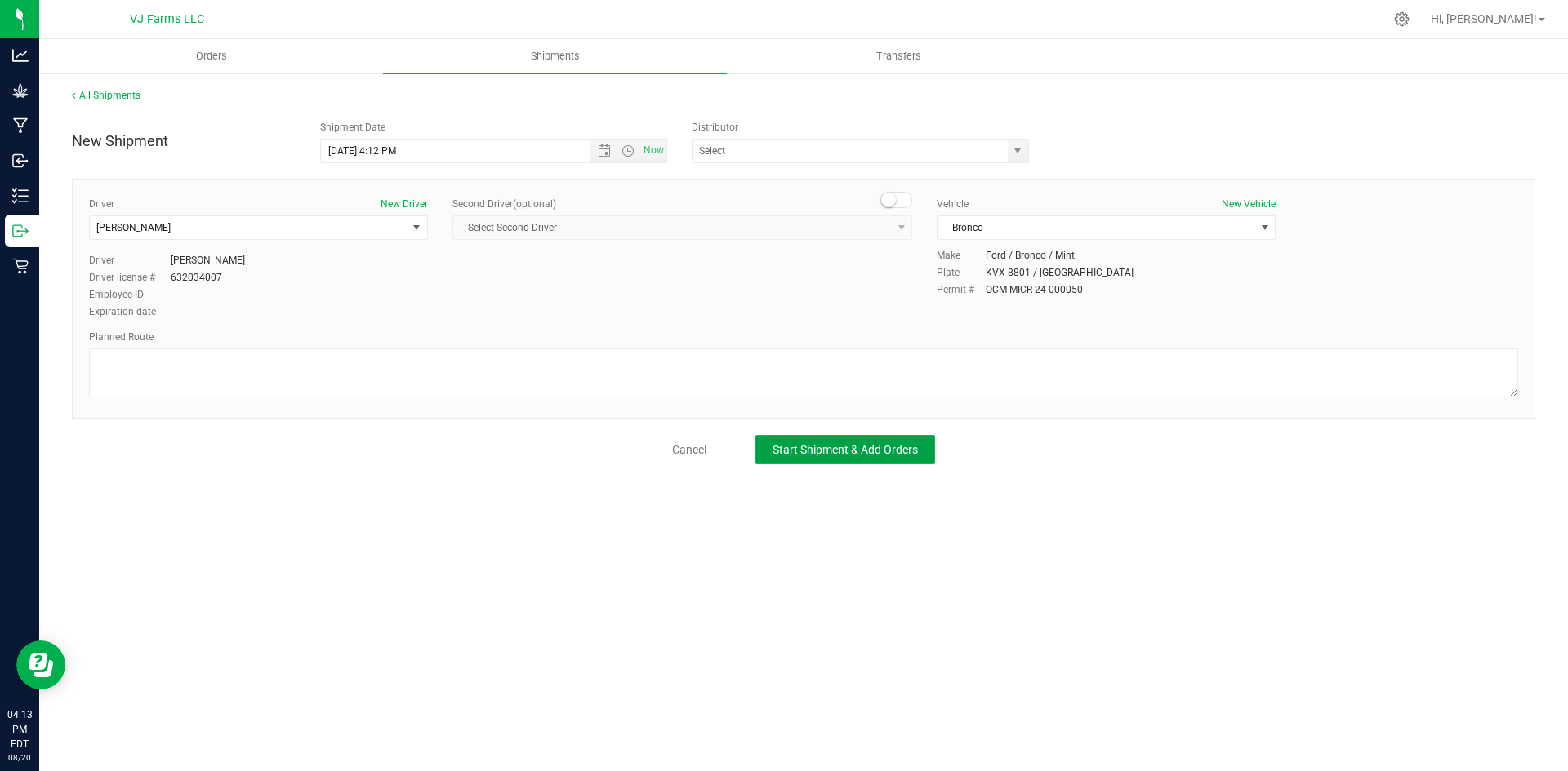
click at [850, 450] on span "Start Shipment & Add Orders" at bounding box center [845, 449] width 146 height 13
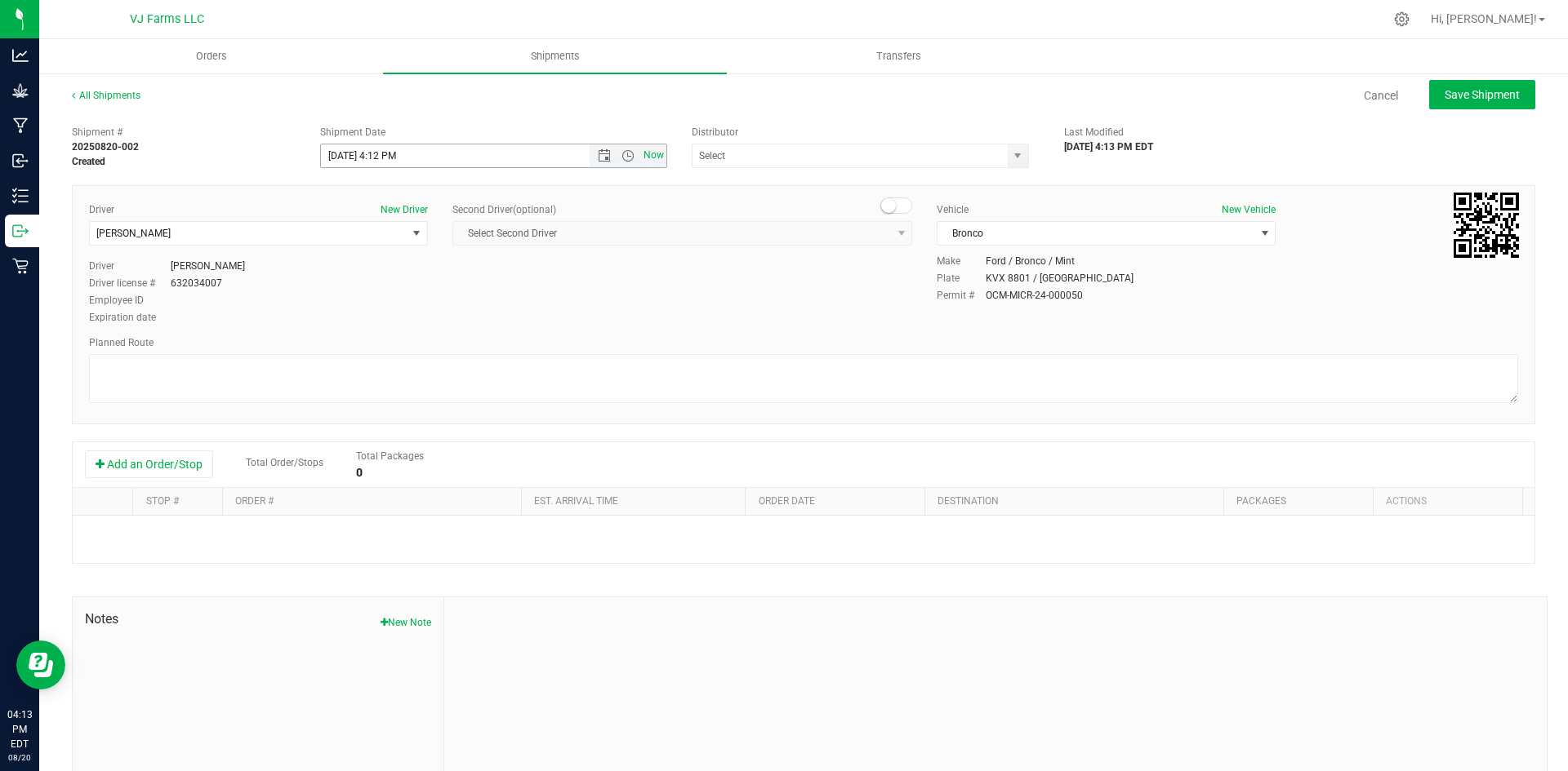
click at [657, 161] on span "Now" at bounding box center [654, 155] width 28 height 23
click at [184, 465] on button "Add an Order/Stop" at bounding box center [149, 464] width 128 height 28
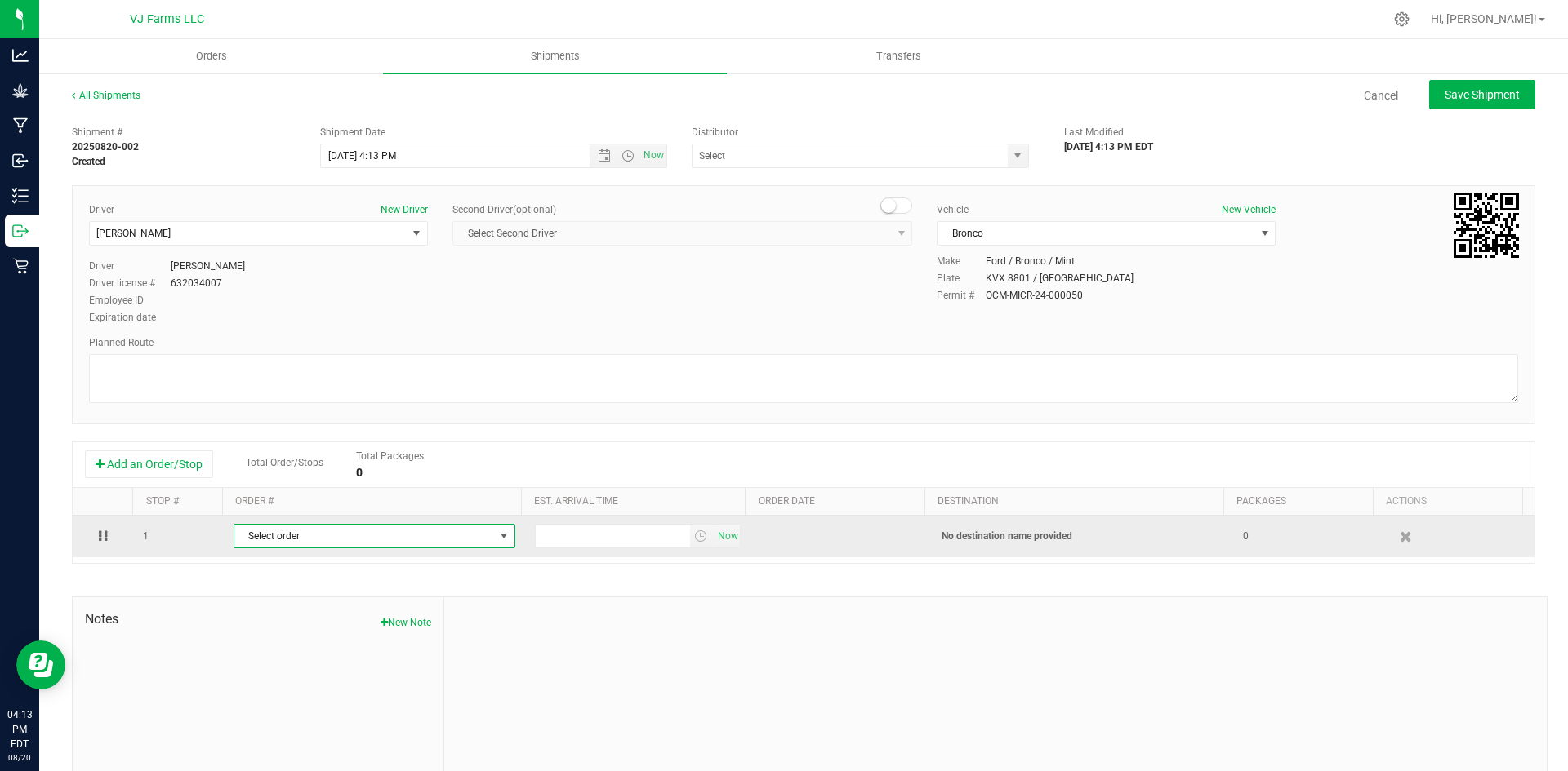
click at [302, 548] on span "Select order" at bounding box center [374, 536] width 282 height 24
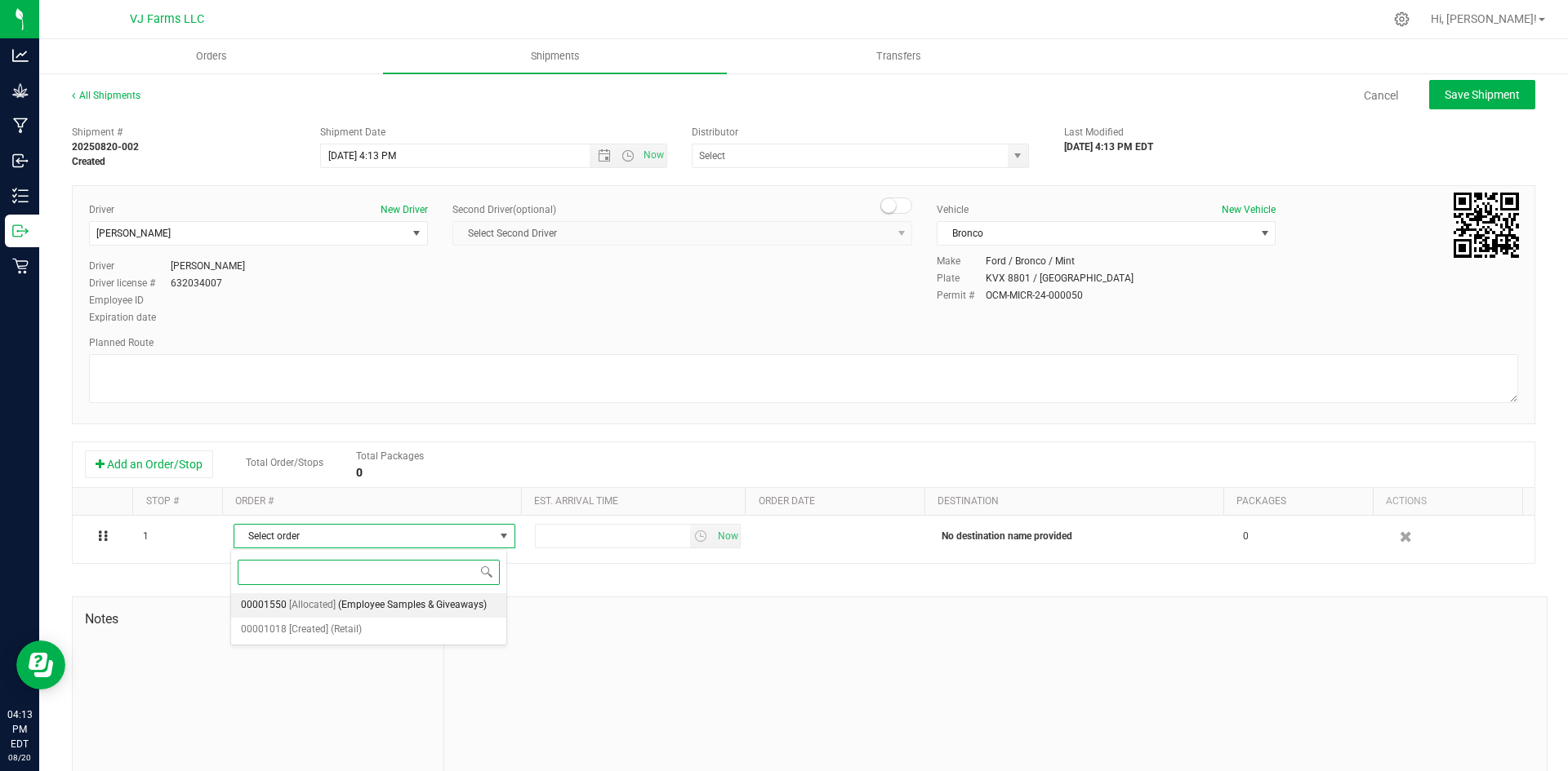
click at [342, 610] on span "(Employee Samples & Giveaways)" at bounding box center [412, 605] width 148 height 21
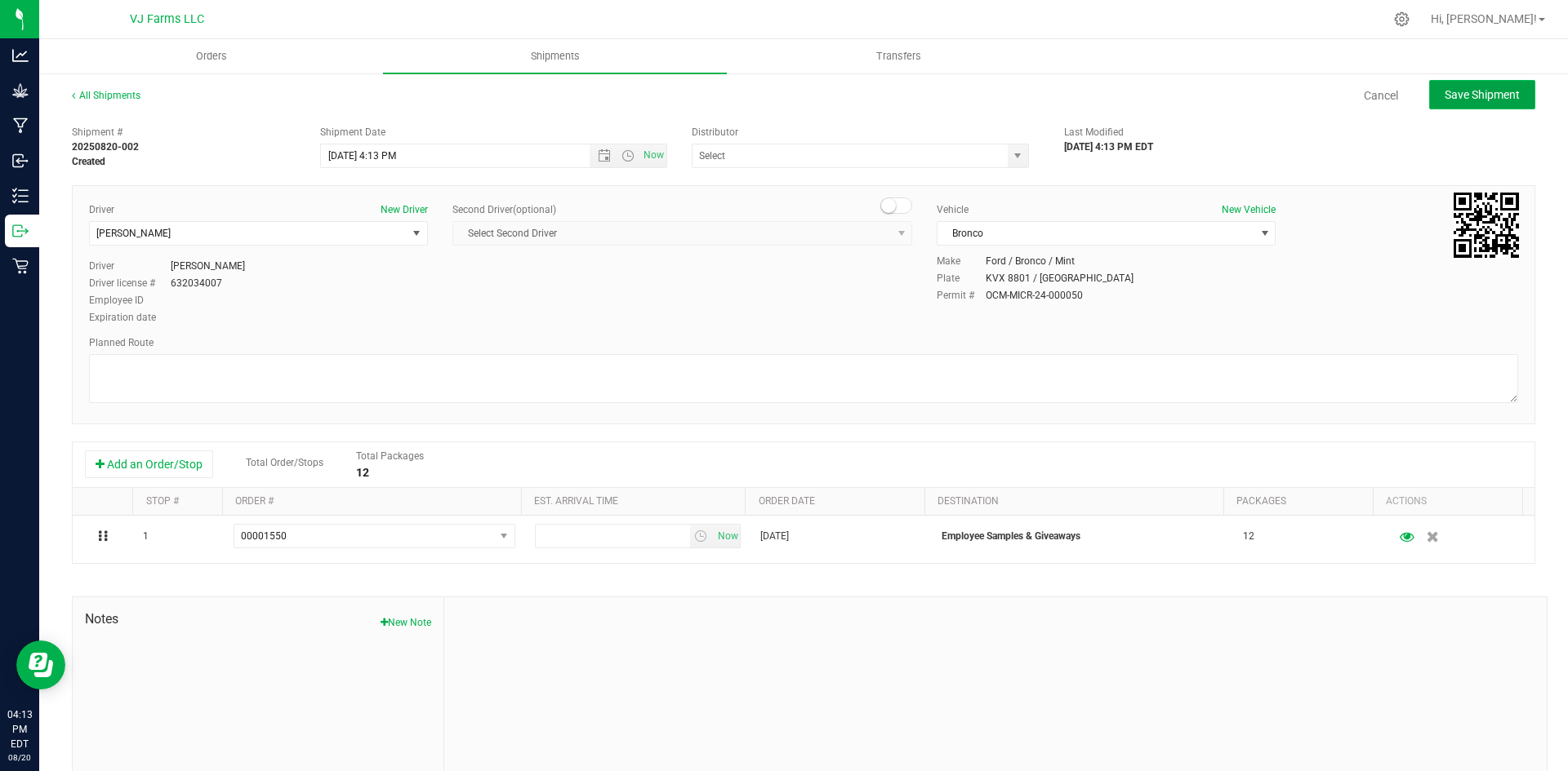
click at [1479, 96] on span "Save Shipment" at bounding box center [1482, 95] width 75 height 13
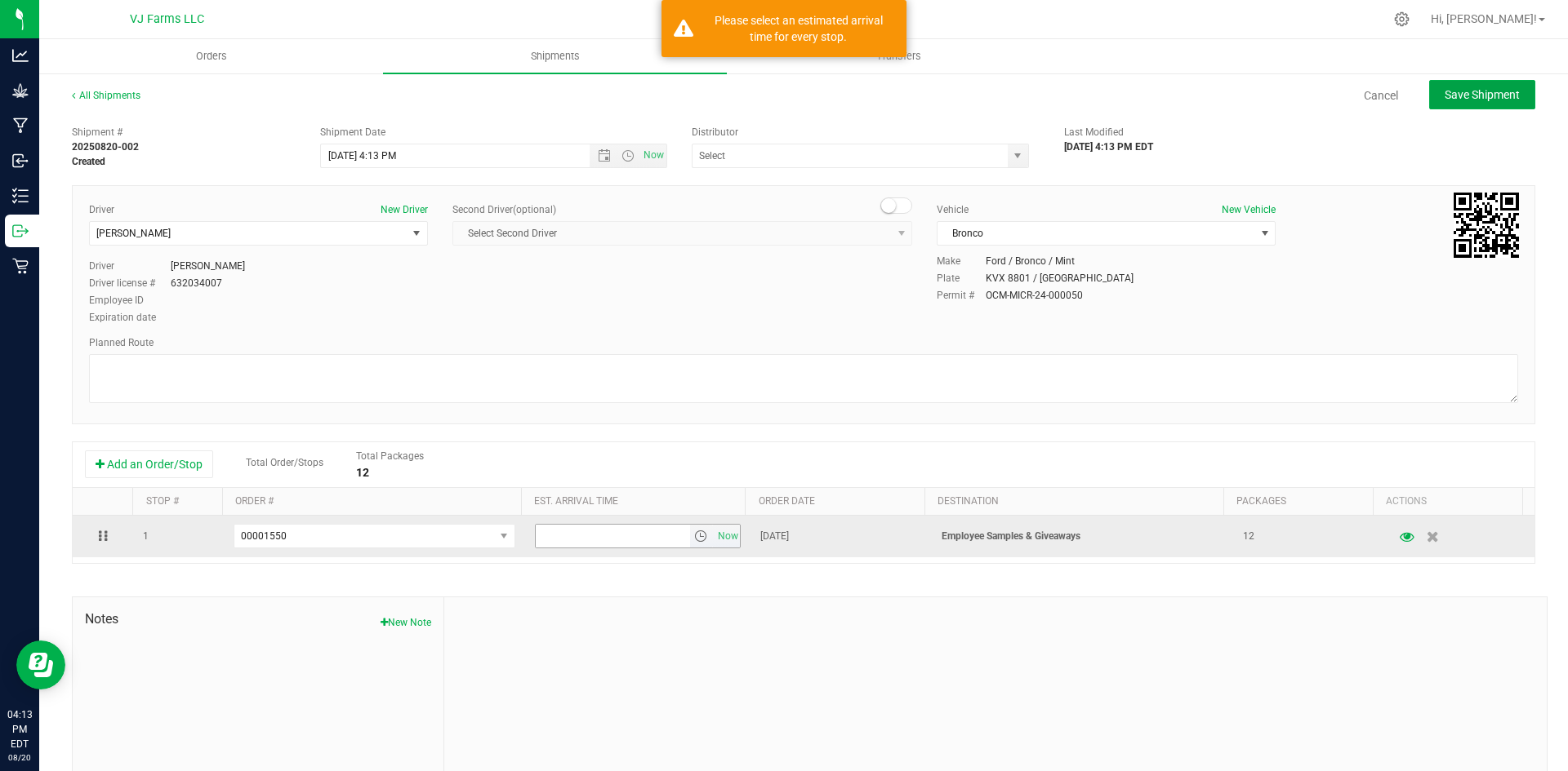
click at [694, 541] on span "select" at bounding box center [700, 536] width 13 height 13
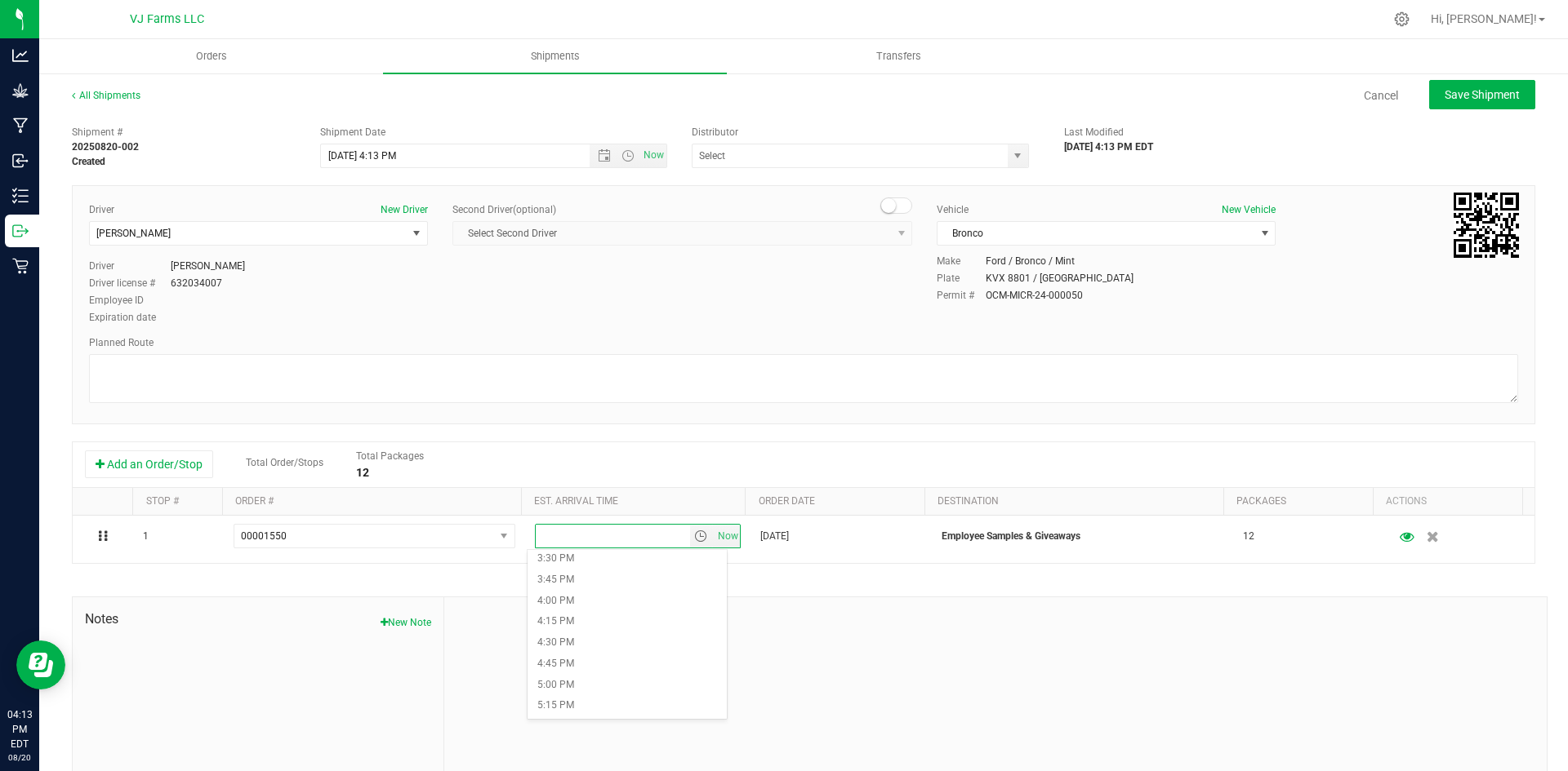
scroll to position [1306, 0]
click at [587, 697] on li "5:15 PM" at bounding box center [627, 705] width 200 height 21
click at [1460, 88] on span "Save Shipment" at bounding box center [1482, 95] width 75 height 13
type input "[DATE] 8:13 PM"
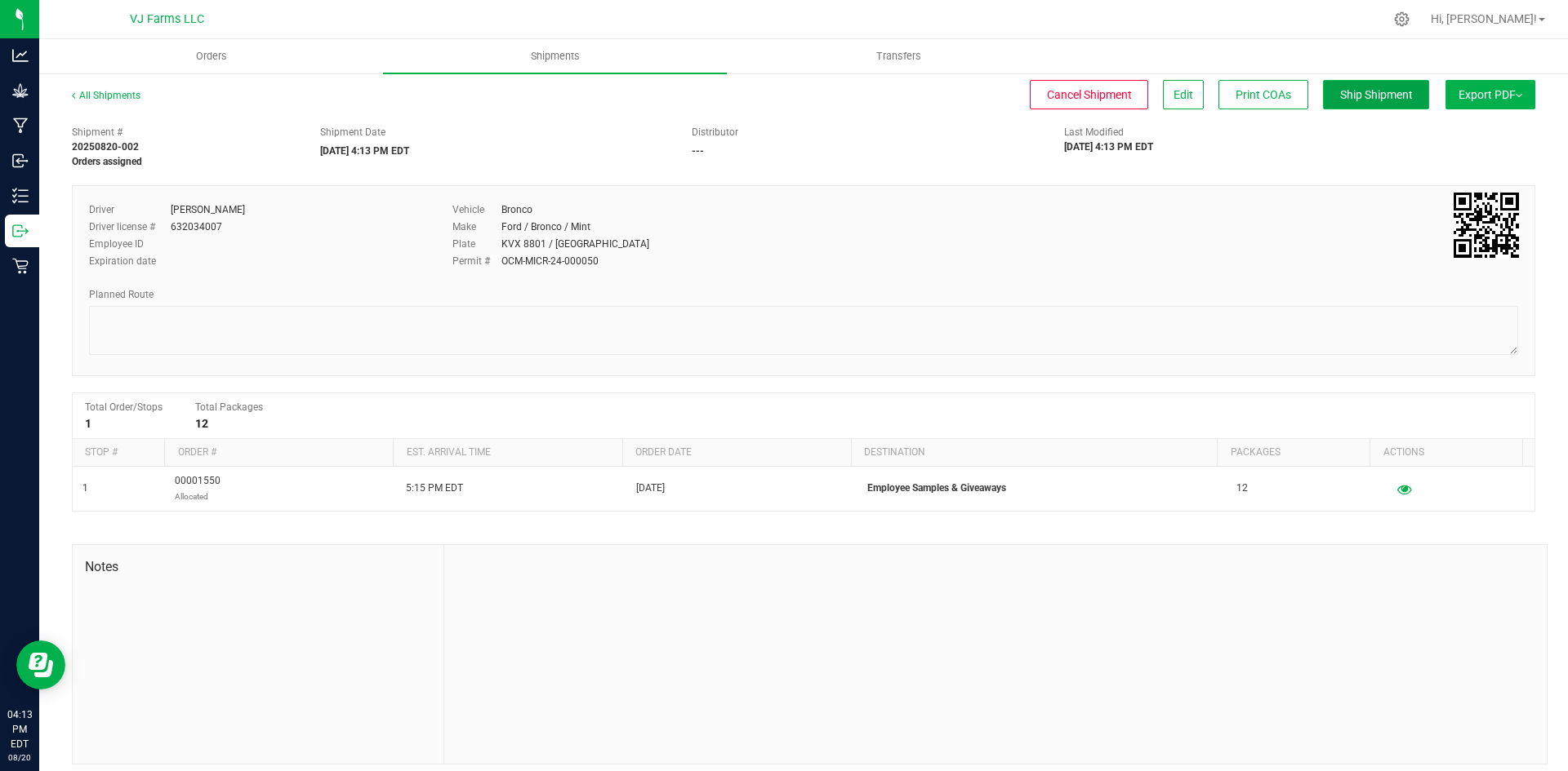
click at [1351, 91] on span "Ship Shipment" at bounding box center [1376, 95] width 73 height 13
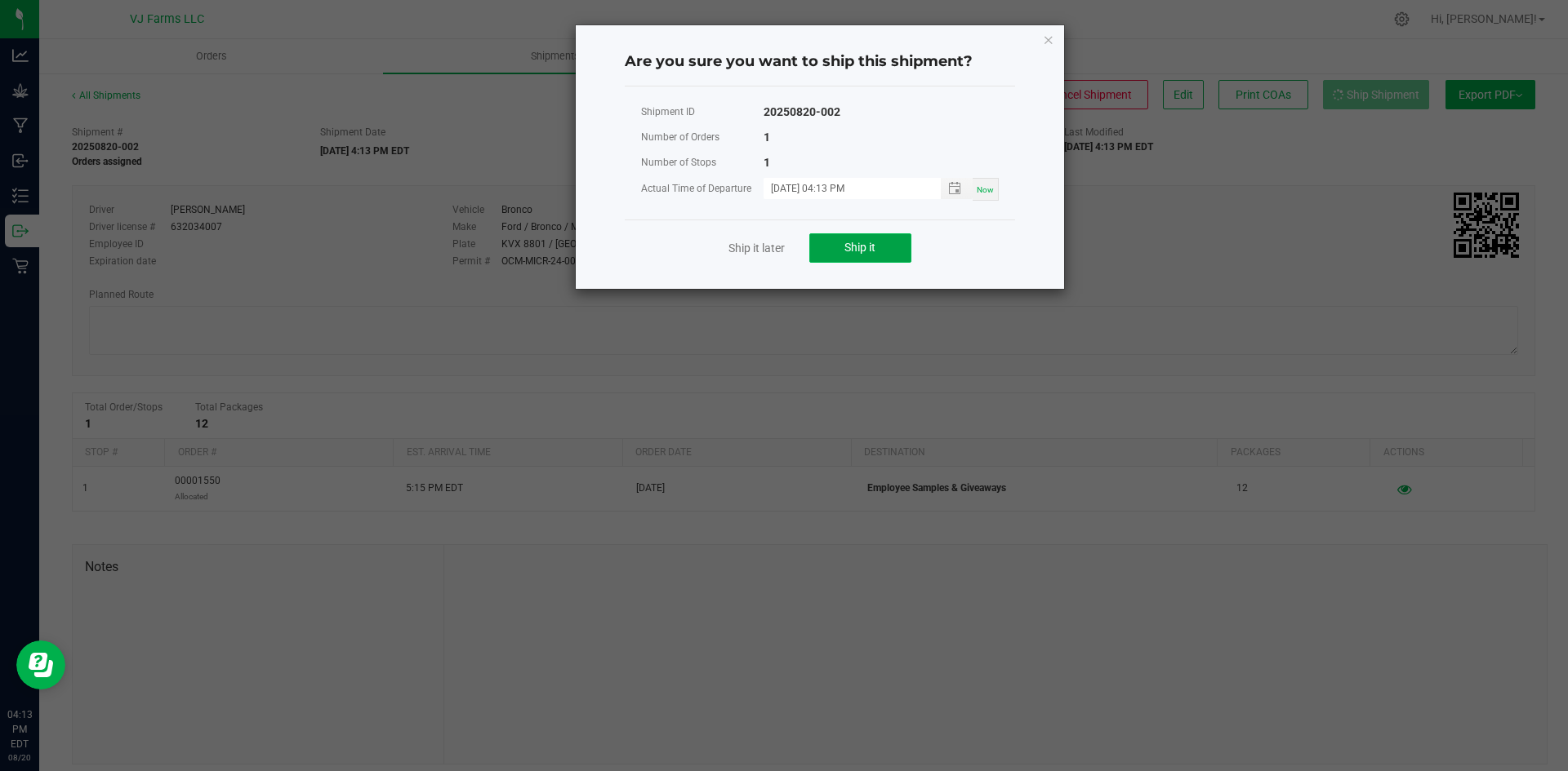
click at [859, 250] on span "Ship it" at bounding box center [860, 247] width 31 height 13
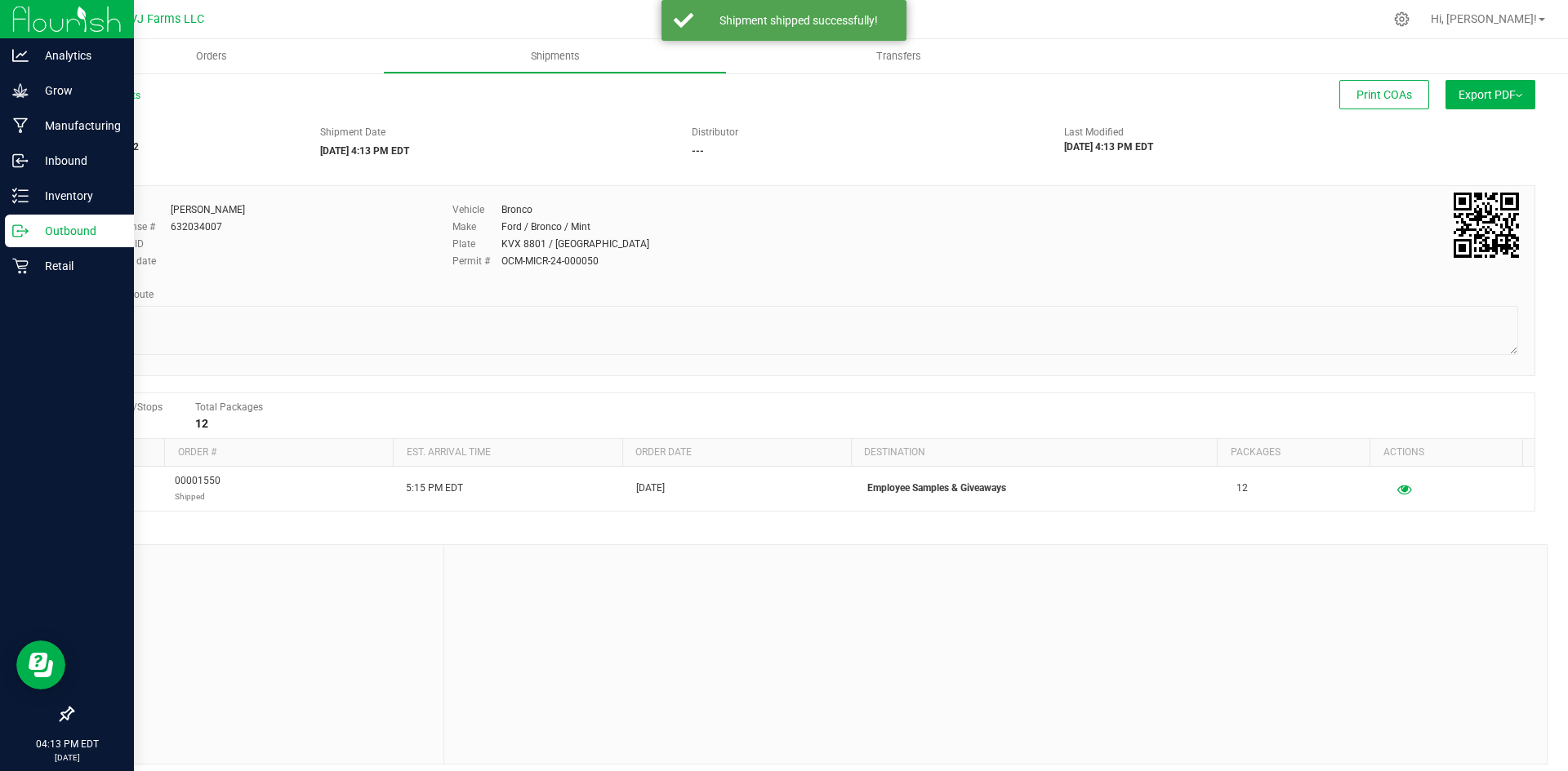
click at [56, 230] on p "Outbound" at bounding box center [77, 231] width 98 height 20
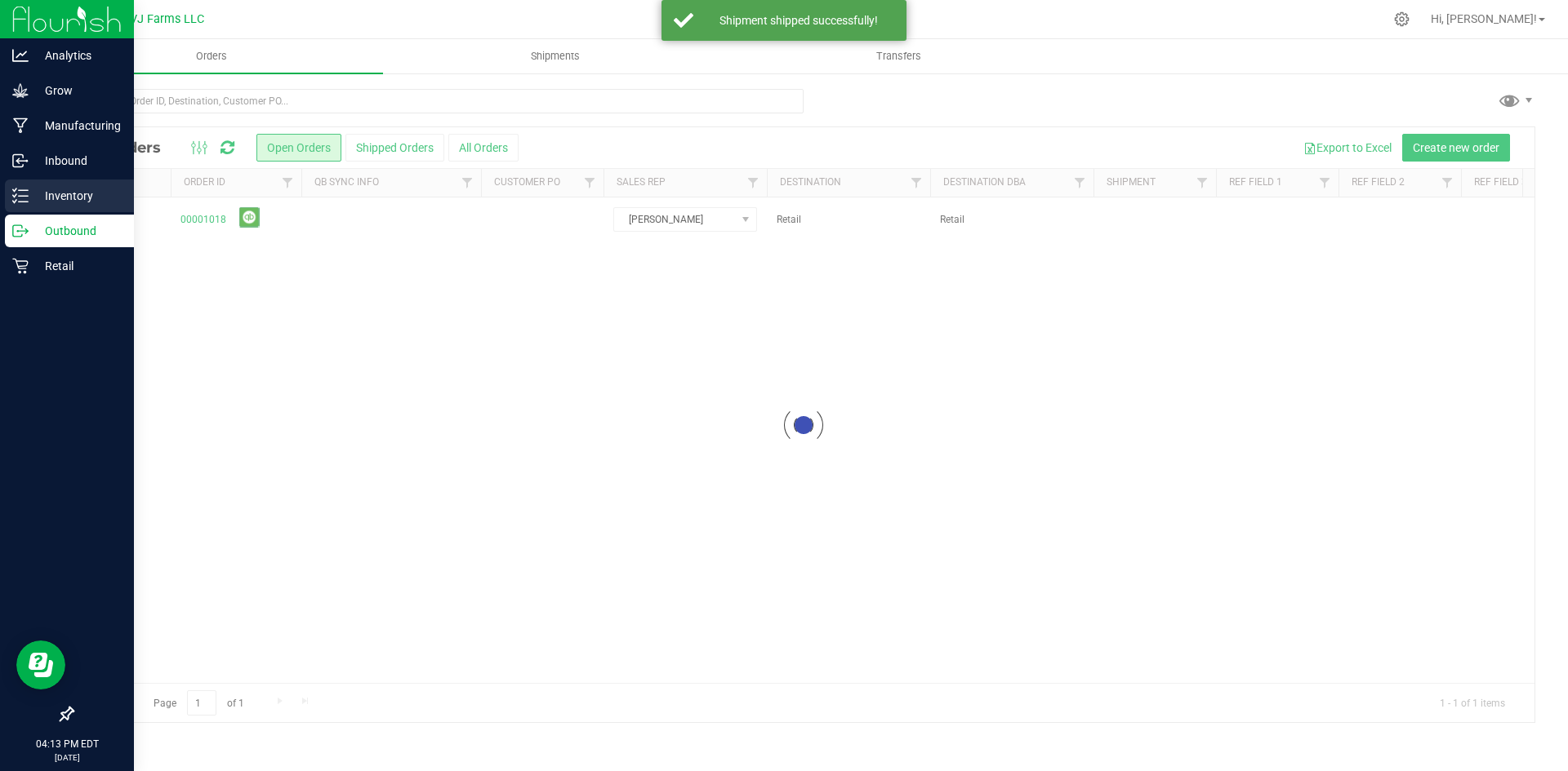
click at [62, 200] on p "Inventory" at bounding box center [77, 196] width 98 height 20
